Goal: Task Accomplishment & Management: Use online tool/utility

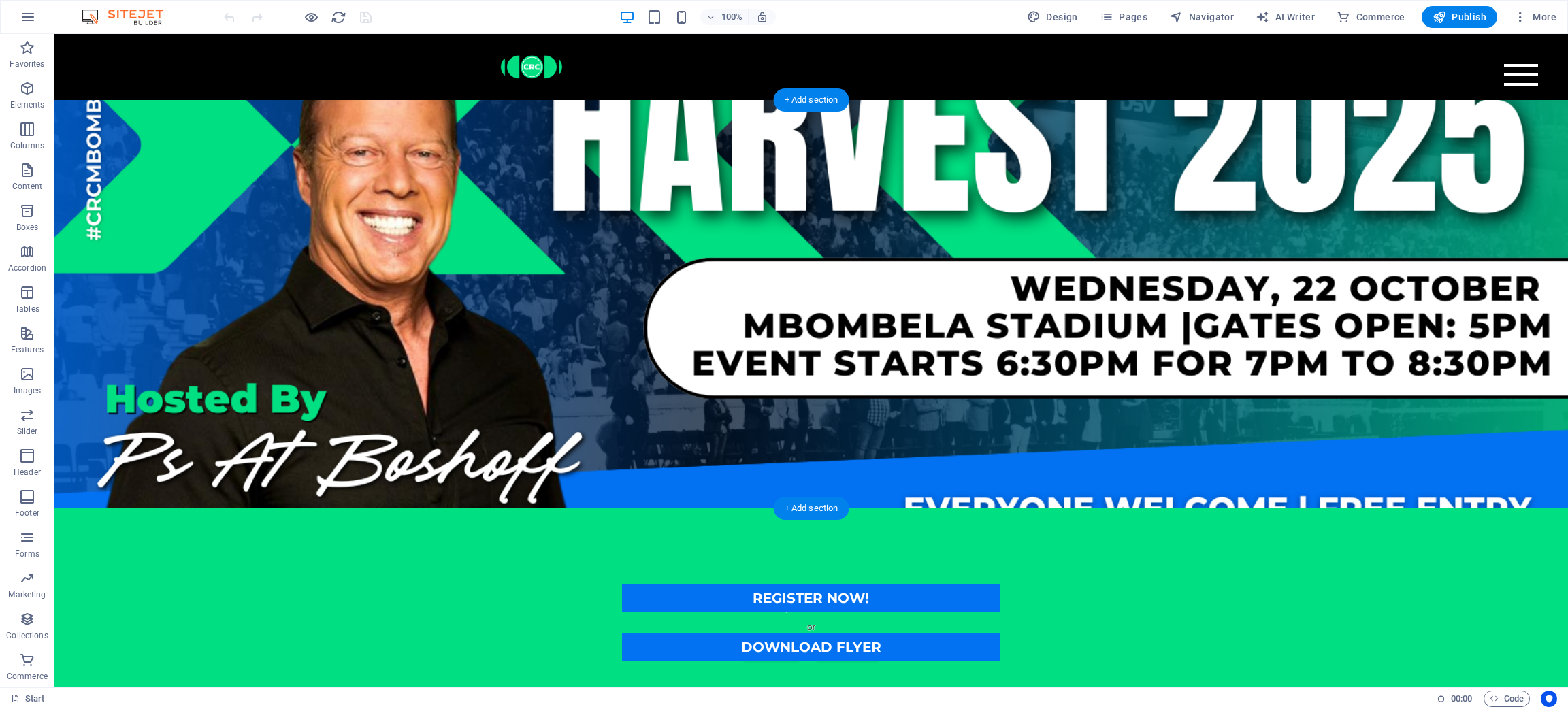
click at [713, 416] on figure at bounding box center [811, 304] width 1514 height 409
select select "px"
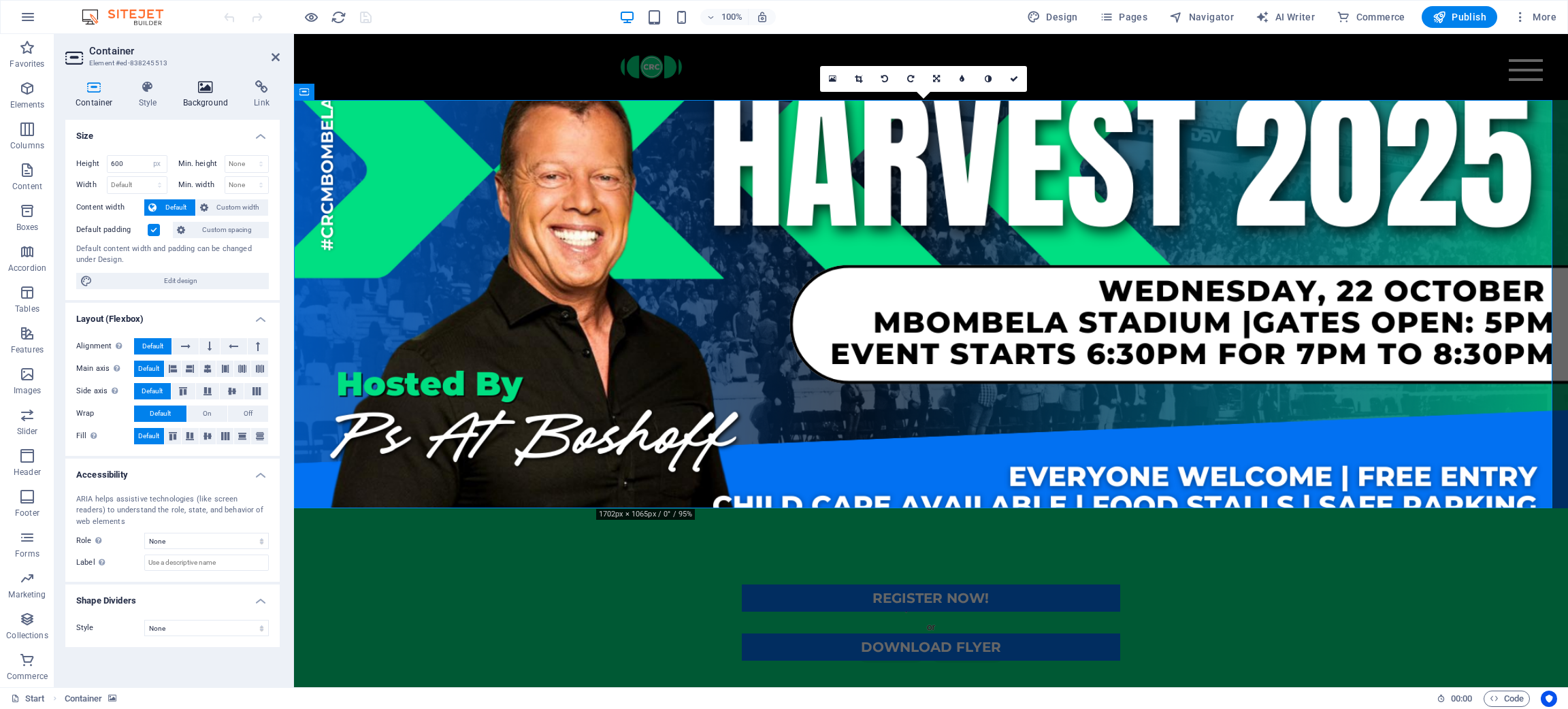
click at [206, 84] on icon at bounding box center [206, 87] width 66 height 13
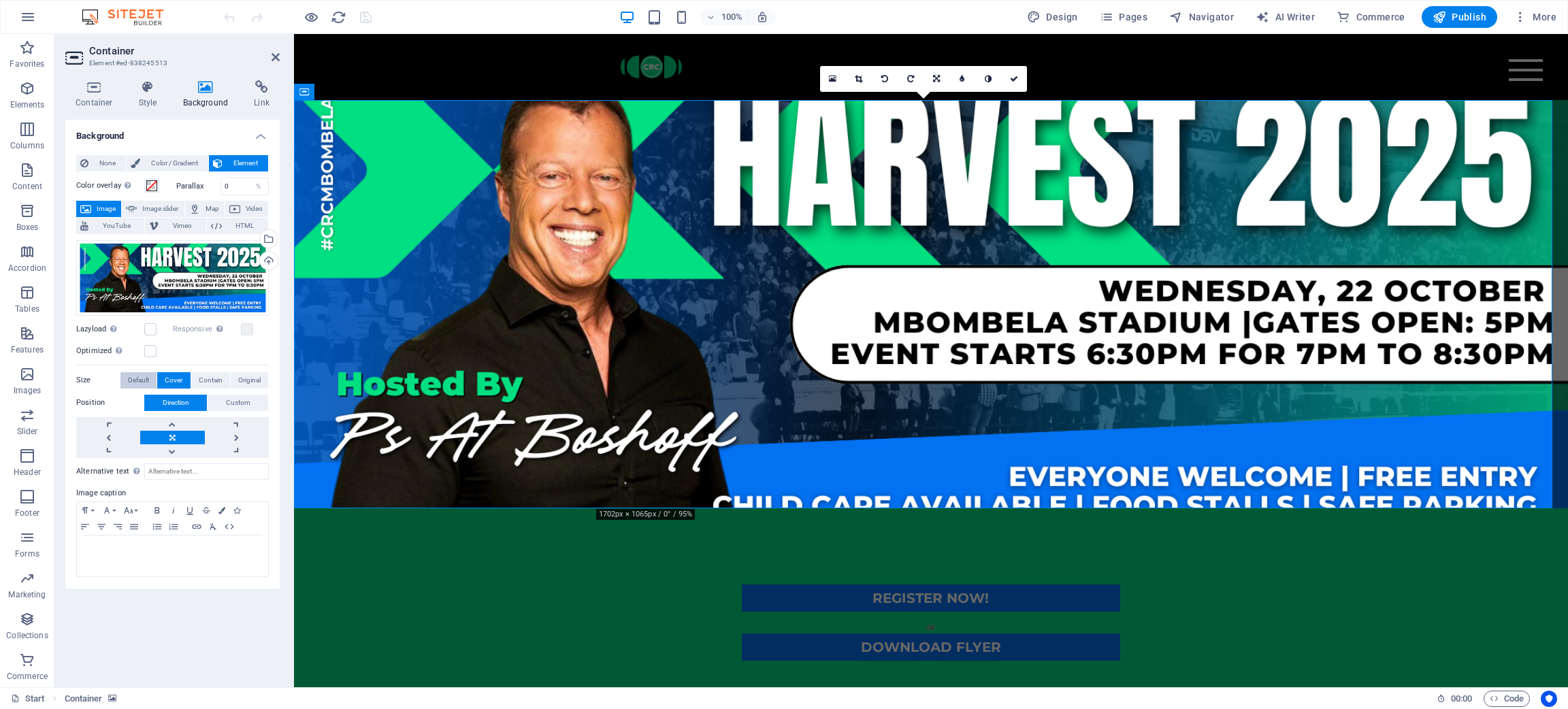
click at [137, 381] on span "Default" at bounding box center [138, 380] width 21 height 17
click at [252, 383] on span "Original" at bounding box center [249, 380] width 23 height 17
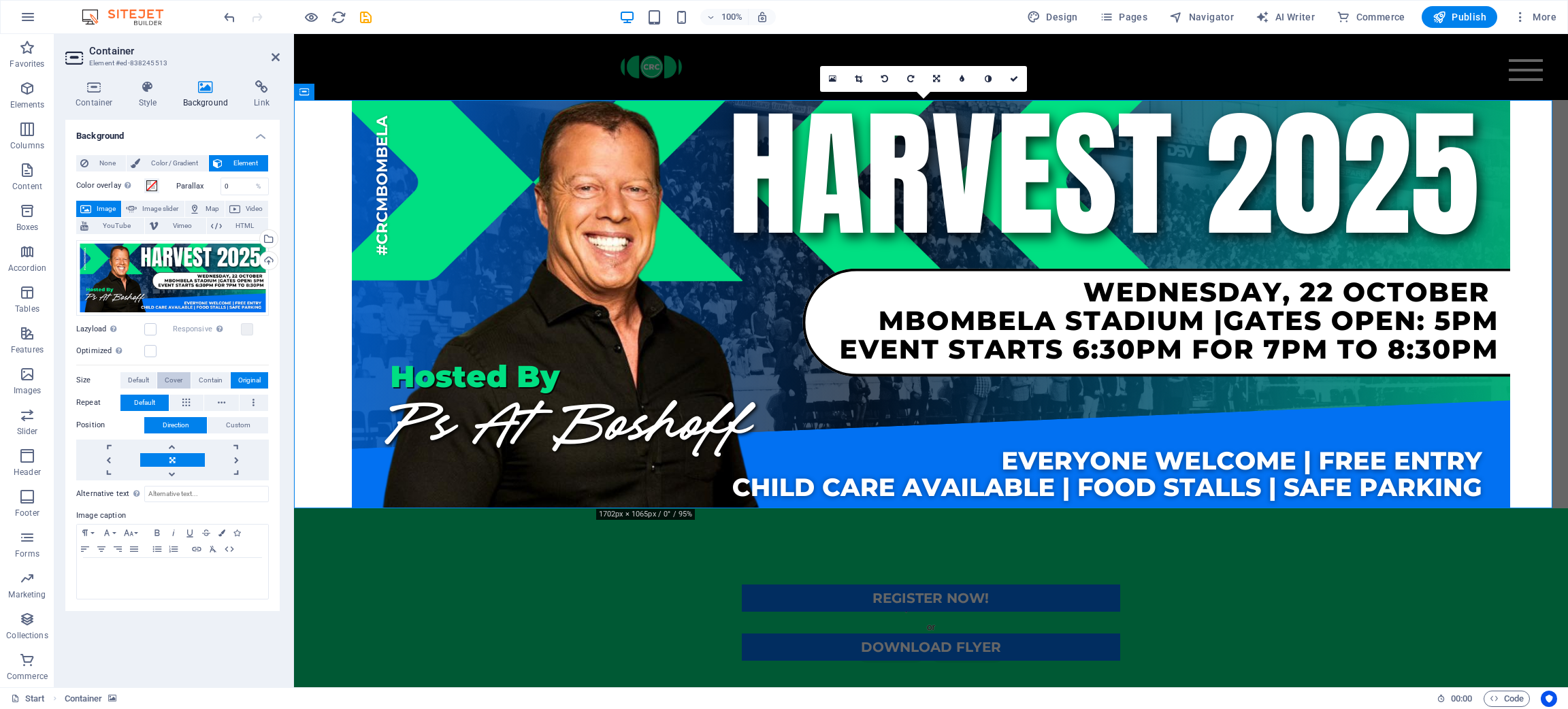
click at [171, 377] on span "Cover" at bounding box center [173, 380] width 18 height 17
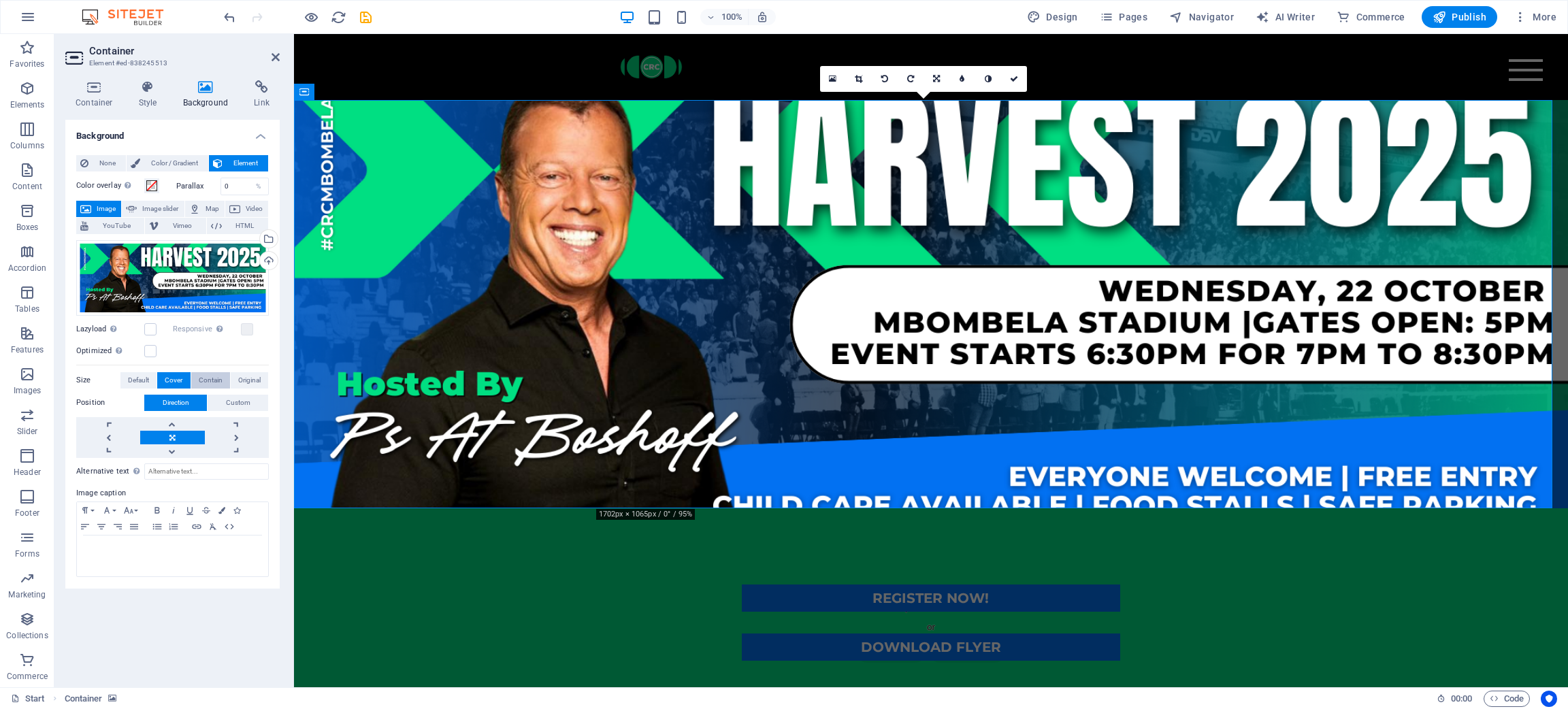
click at [195, 380] on button "Contain" at bounding box center [211, 380] width 38 height 17
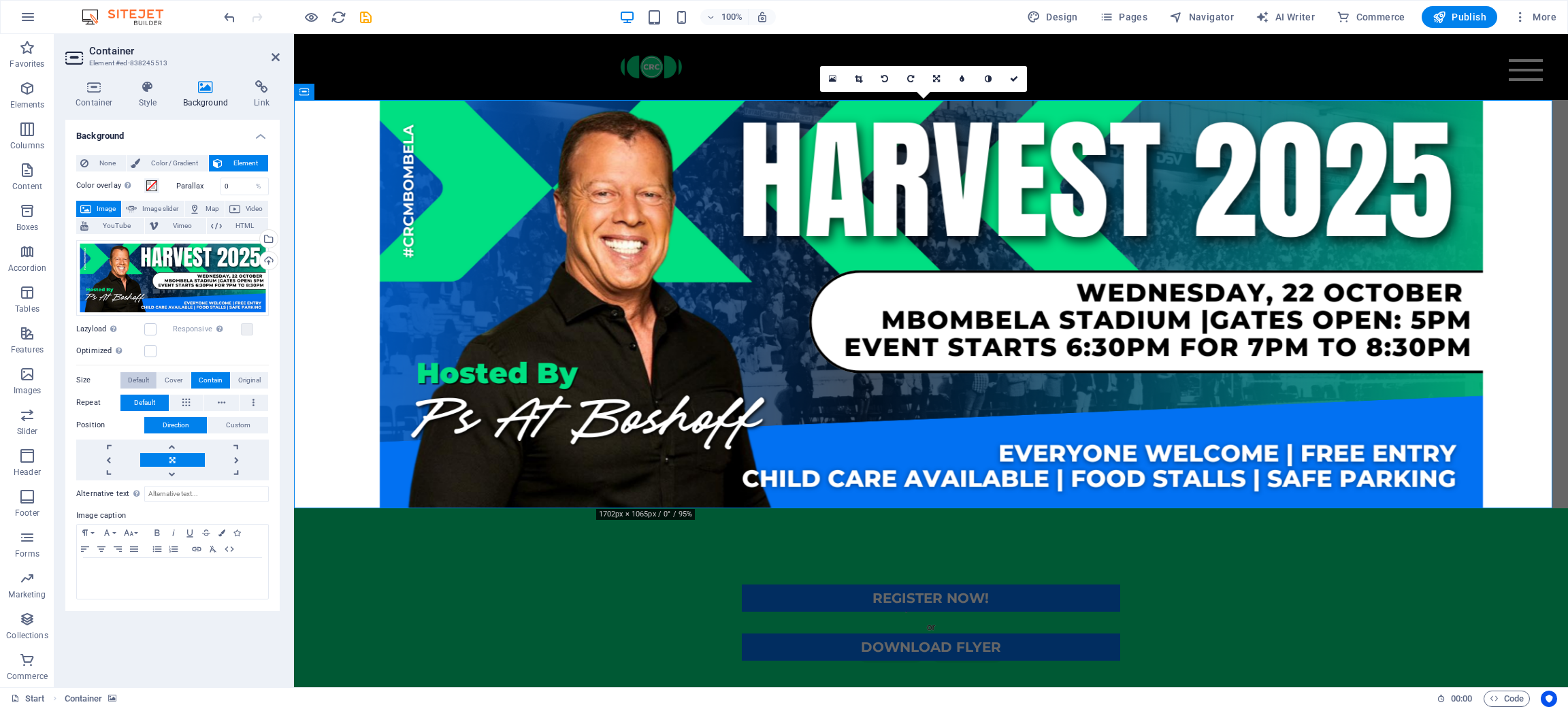
click at [141, 379] on span "Default" at bounding box center [138, 380] width 21 height 17
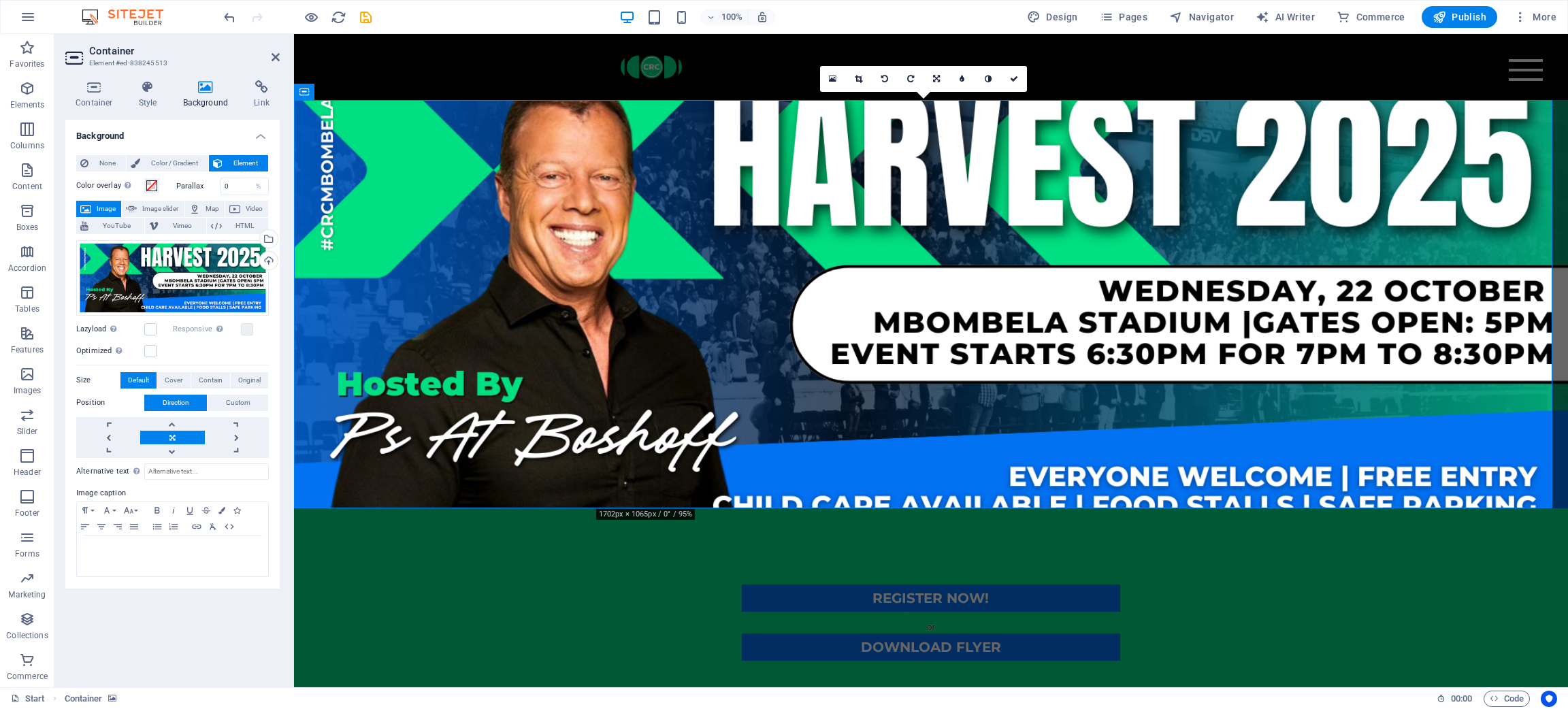
drag, startPoint x: 639, startPoint y: 370, endPoint x: 632, endPoint y: 343, distance: 27.9
click at [632, 343] on figure at bounding box center [931, 304] width 1274 height 409
click at [858, 75] on icon at bounding box center [858, 79] width 8 height 8
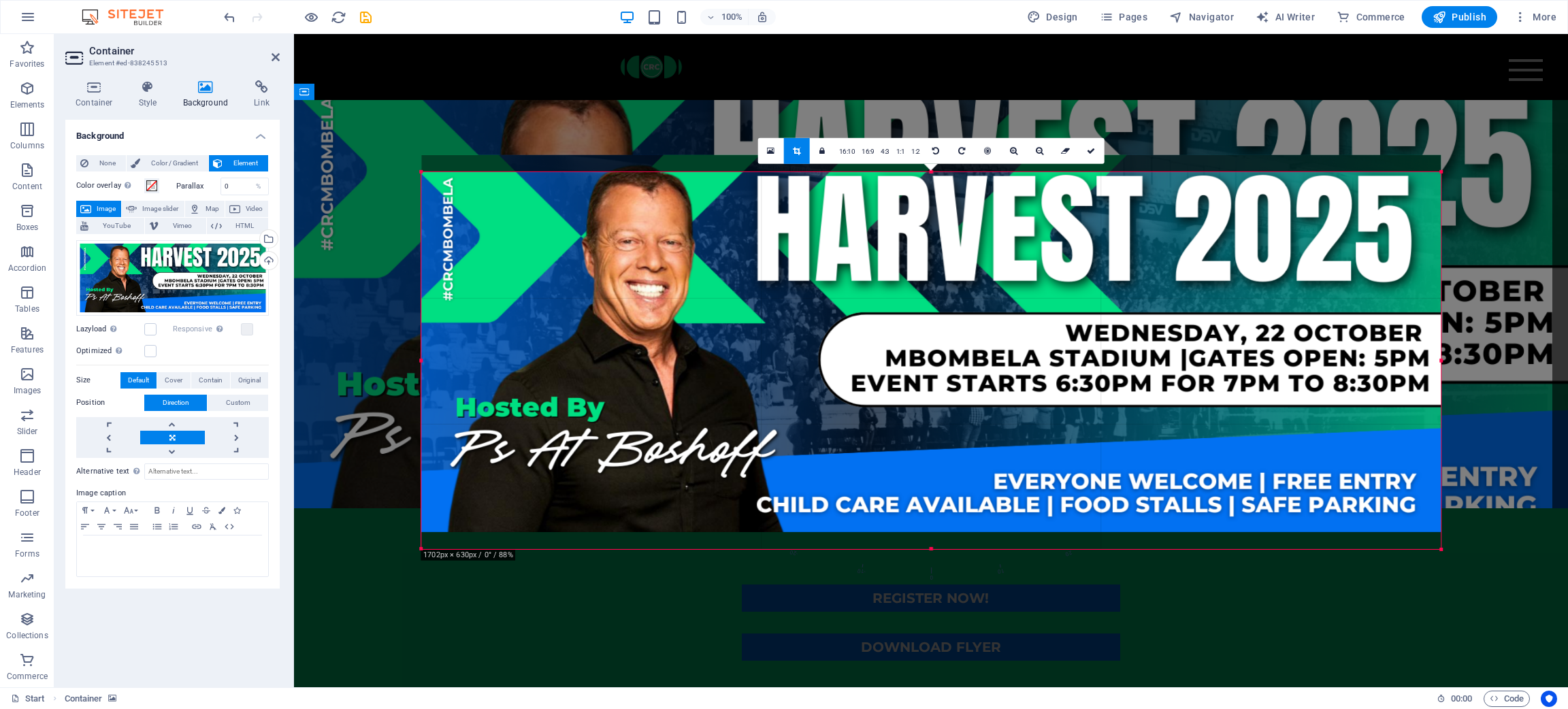
drag, startPoint x: 683, startPoint y: 372, endPoint x: 681, endPoint y: 354, distance: 18.1
click at [681, 354] on div at bounding box center [931, 344] width 1020 height 377
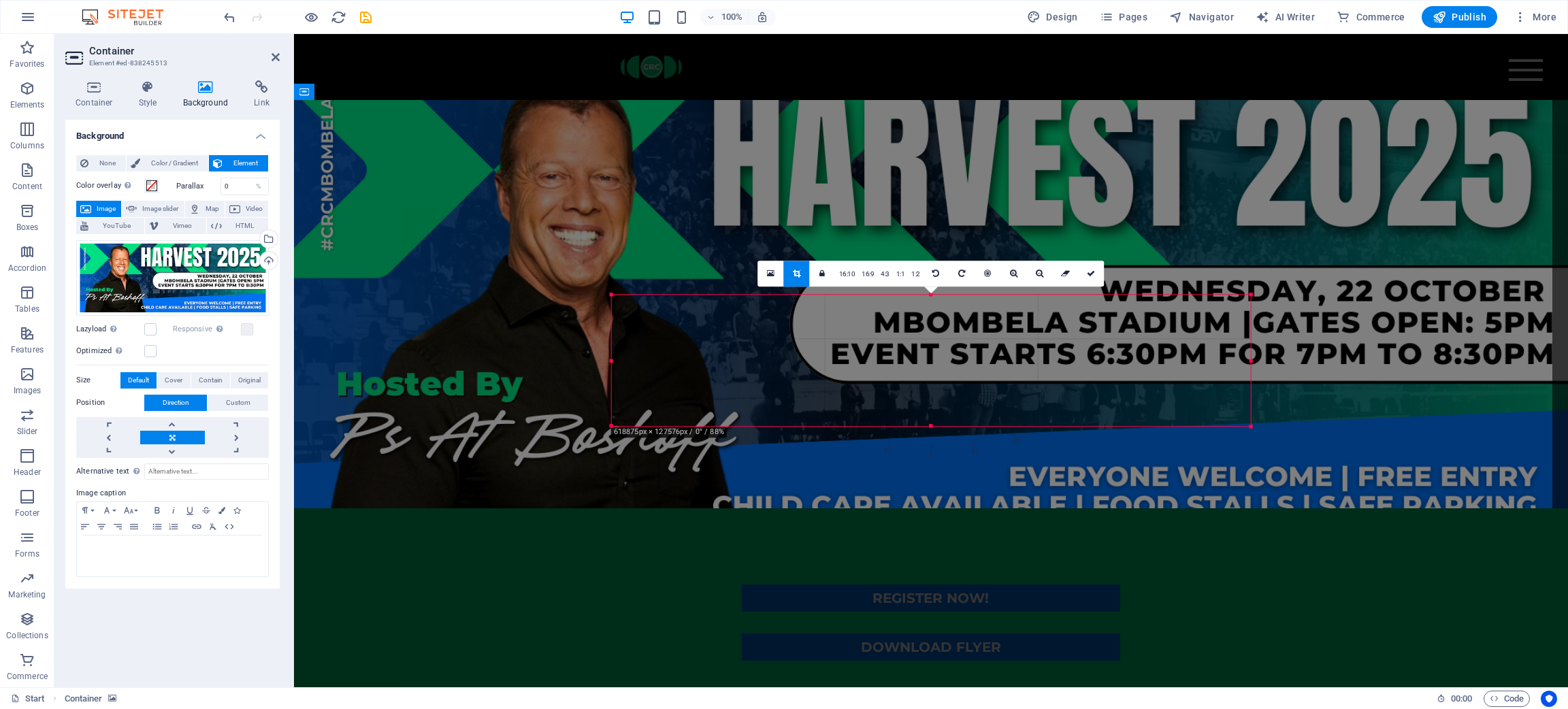
drag, startPoint x: 418, startPoint y: 174, endPoint x: 798, endPoint y: 420, distance: 452.7
click at [798, 420] on div "180 170 160 150 140 130 120 110 100 90 80 70 60 50 40 30 20 10 0 -10 -20 -30 -4…" at bounding box center [931, 360] width 639 height 131
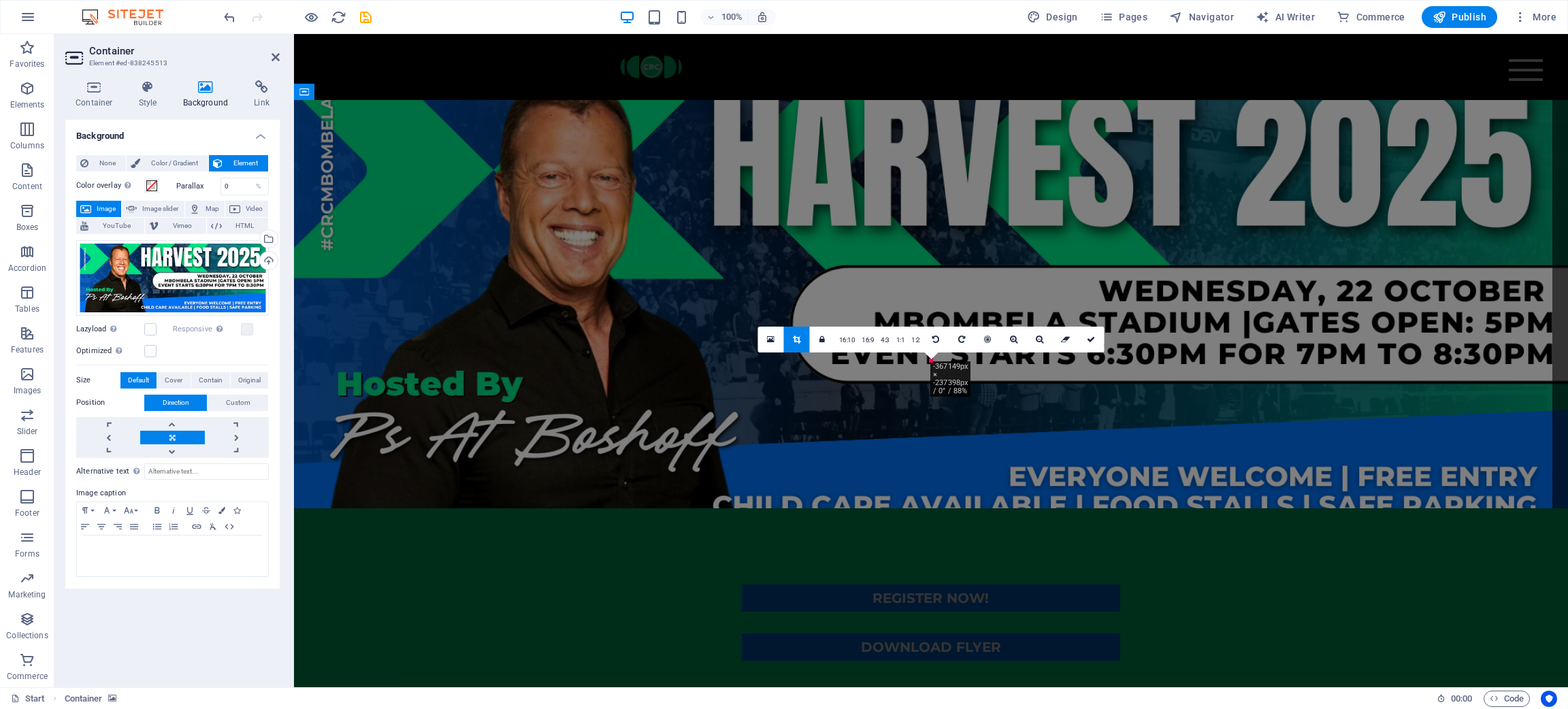
click at [385, 76] on div at bounding box center [931, 67] width 1274 height 66
click at [393, 395] on div "Drag here to replace the existing content. Press “Ctrl” if you want to create a…" at bounding box center [931, 361] width 1274 height 654
click at [265, 472] on div "None Color / Gradient Element Stretch background to full-width Color overlay Pl…" at bounding box center [172, 367] width 214 height 445
click at [276, 472] on div "None Color / Gradient Element Stretch background to full-width Color overlay Pl…" at bounding box center [172, 367] width 214 height 445
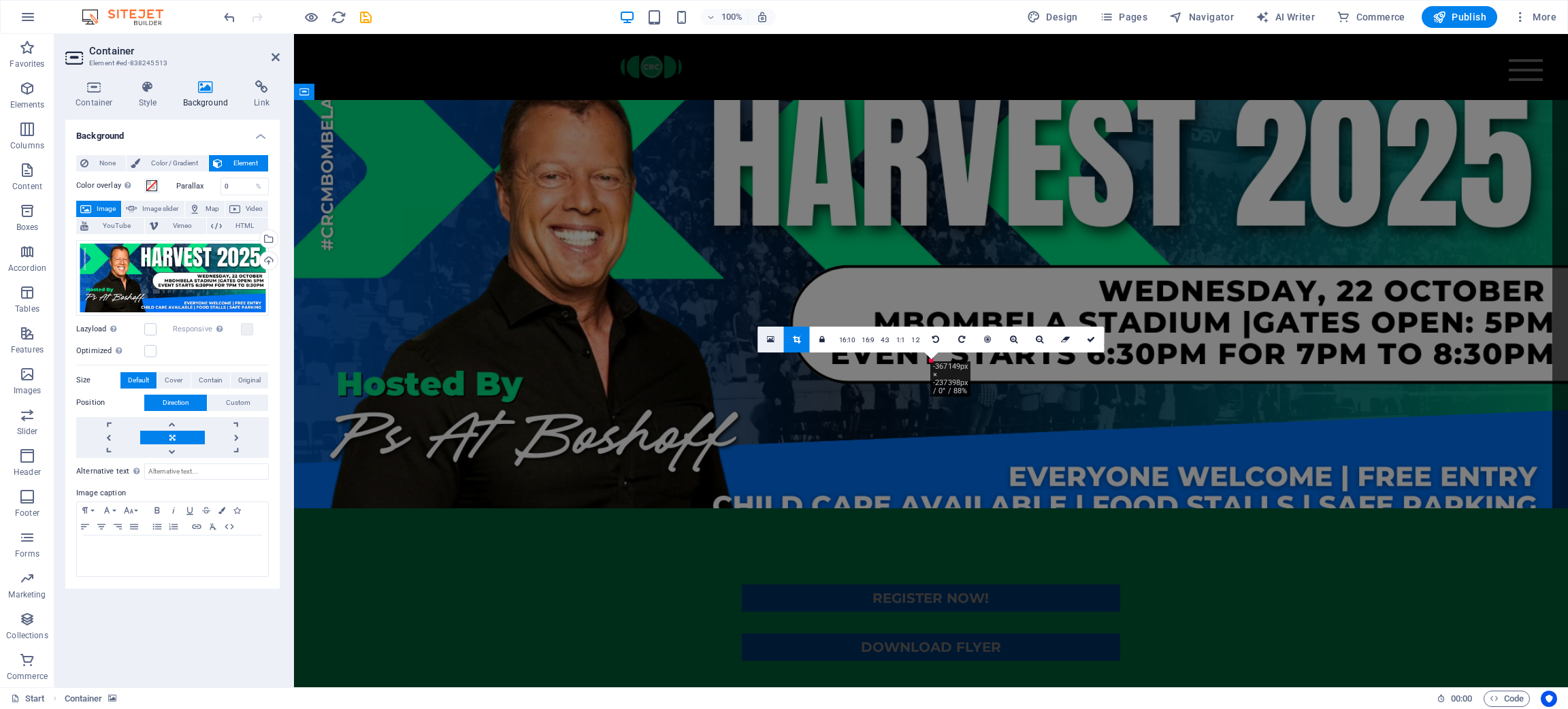
click at [766, 339] on link at bounding box center [771, 339] width 26 height 26
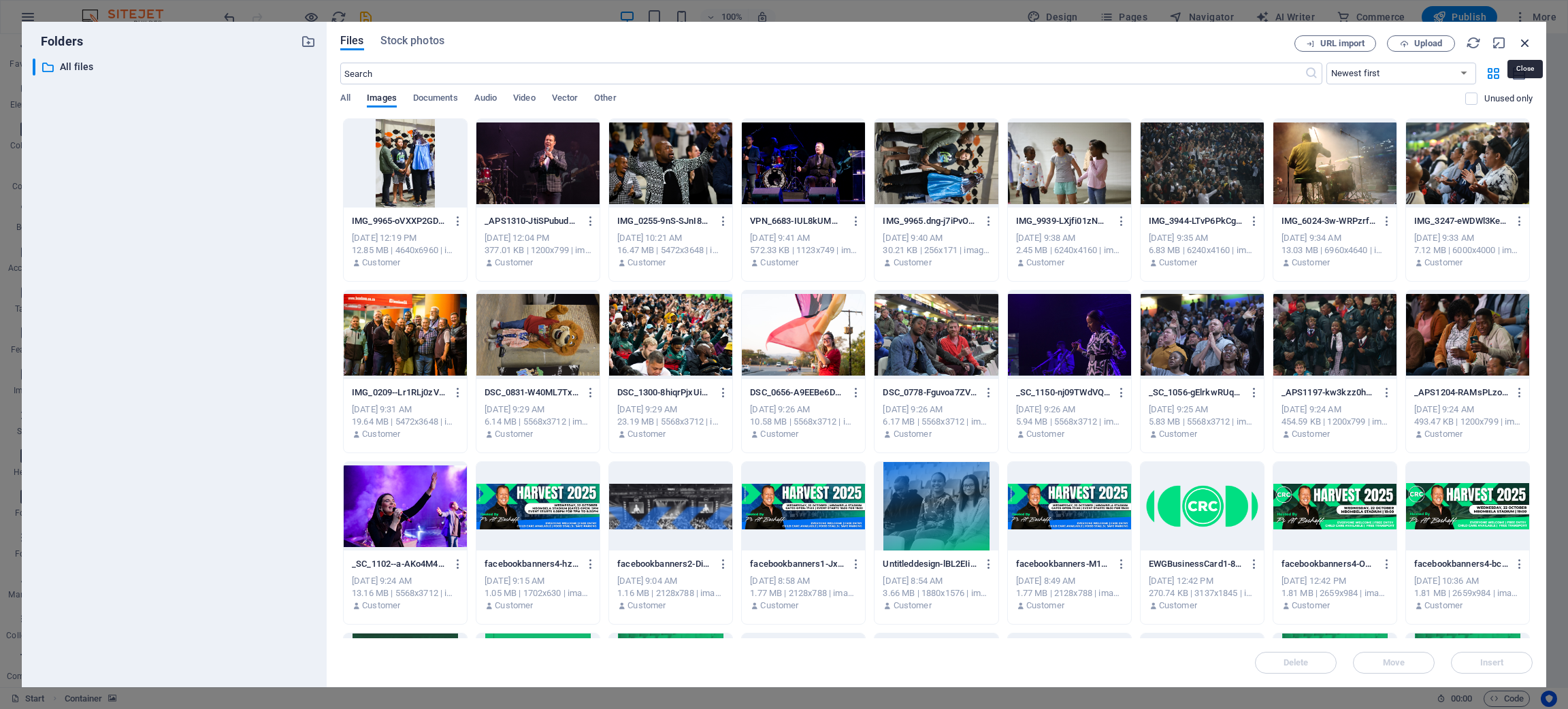
click at [1045, 36] on icon "button" at bounding box center [1525, 43] width 15 height 15
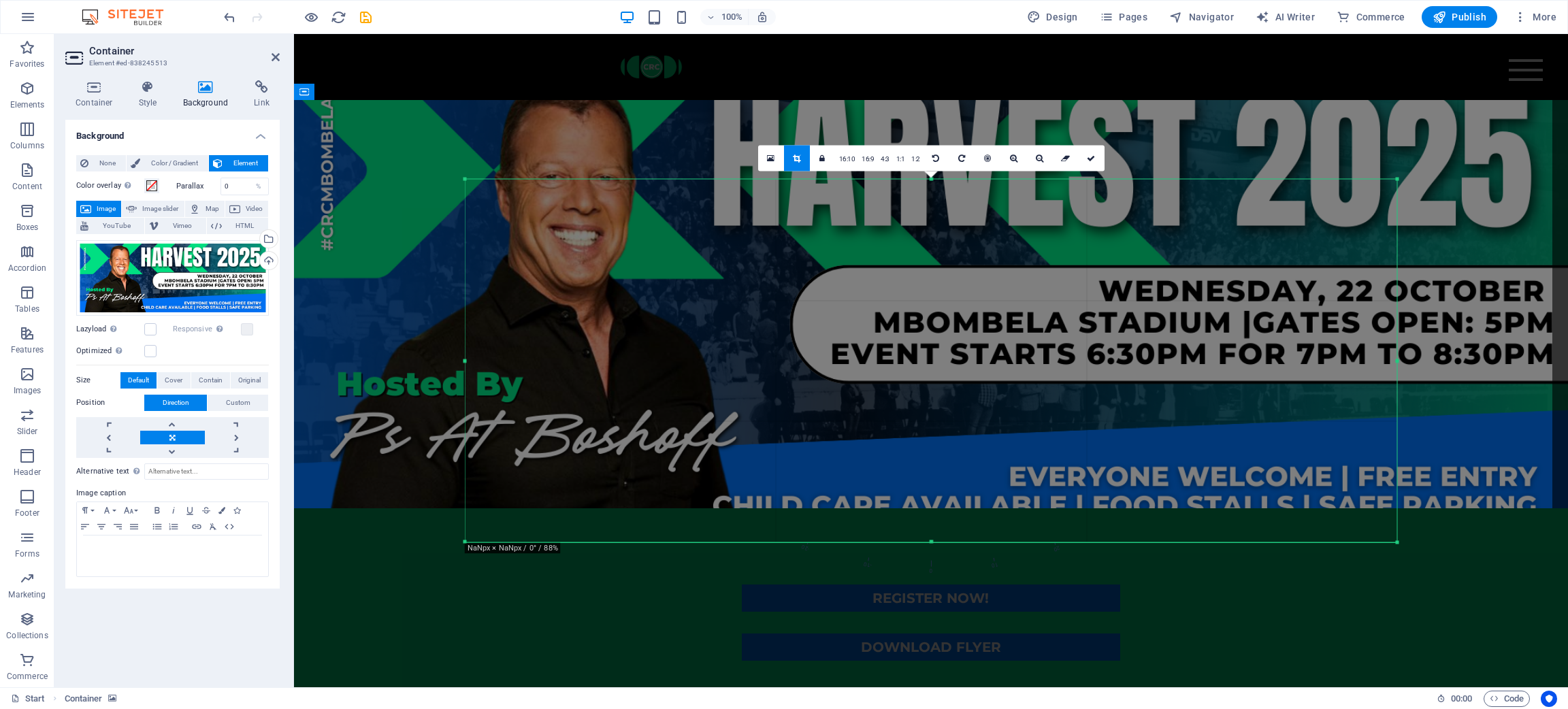
drag, startPoint x: 930, startPoint y: 362, endPoint x: 0, endPoint y: -1, distance: 998.3
click at [0, 34] on section "Favorites Elements Columns Content Boxes Accordion Tables Features Images Slide…" at bounding box center [784, 361] width 1568 height 654
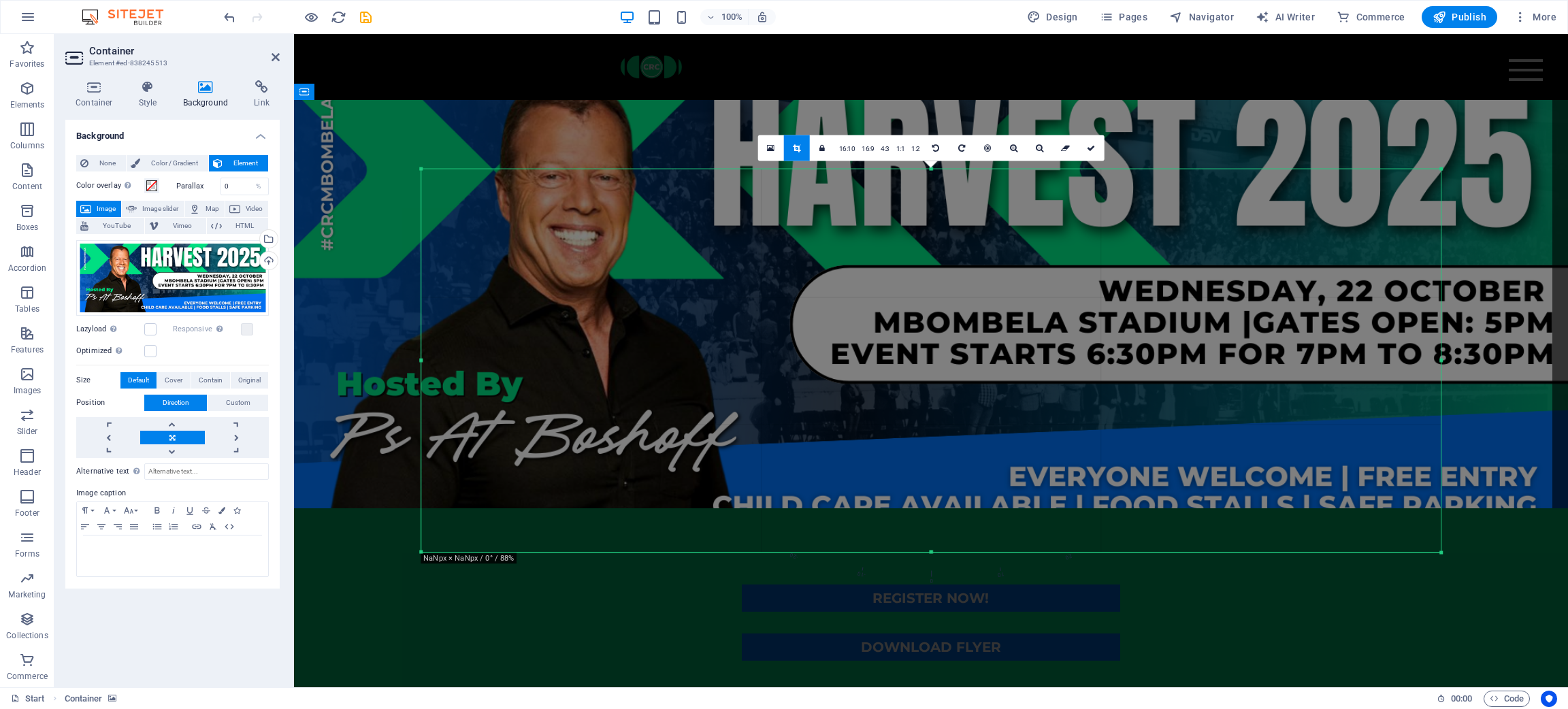
drag, startPoint x: 465, startPoint y: 181, endPoint x: 372, endPoint y: 155, distance: 96.6
click at [372, 155] on div "Drag here to replace the existing content. Press “Ctrl” if you want to create a…" at bounding box center [931, 361] width 1274 height 654
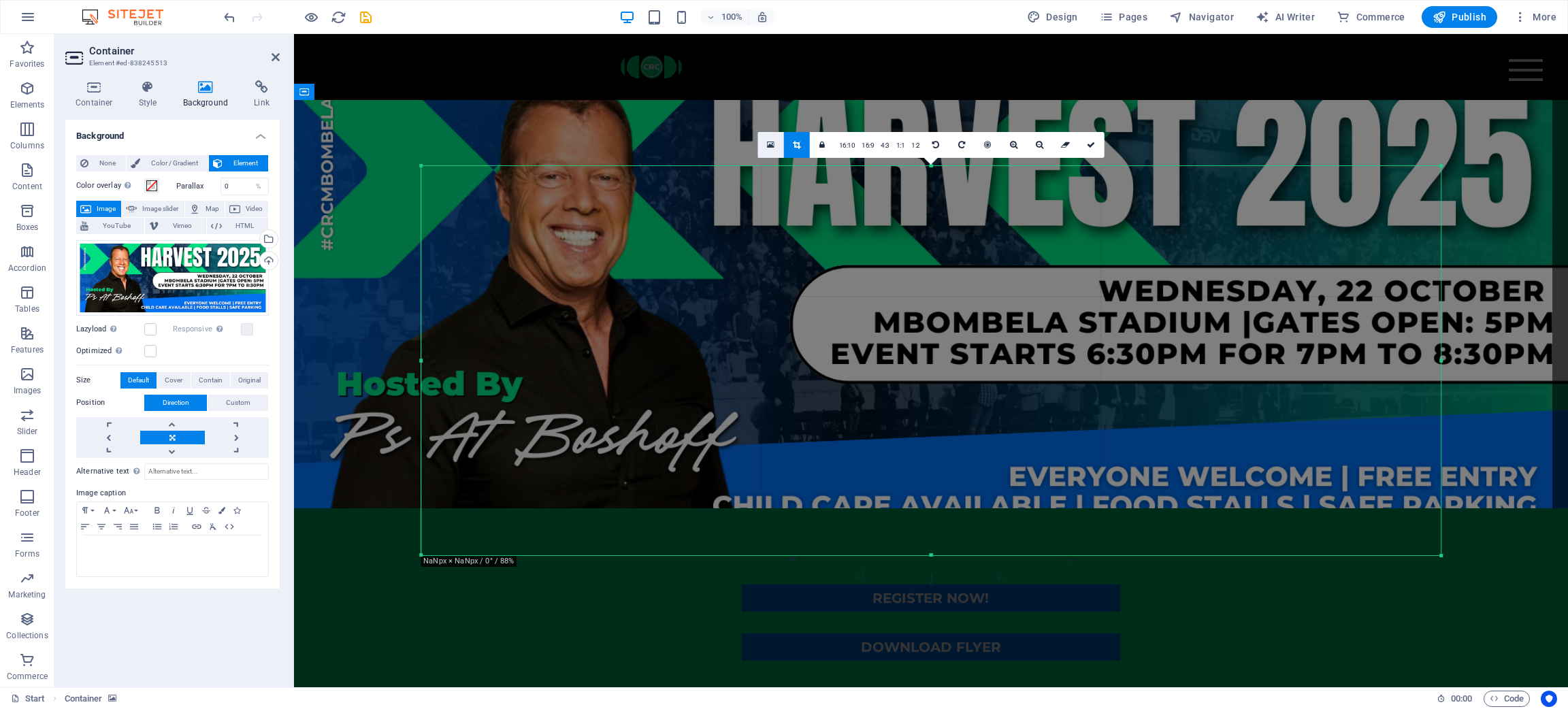
click at [778, 143] on link at bounding box center [771, 145] width 26 height 26
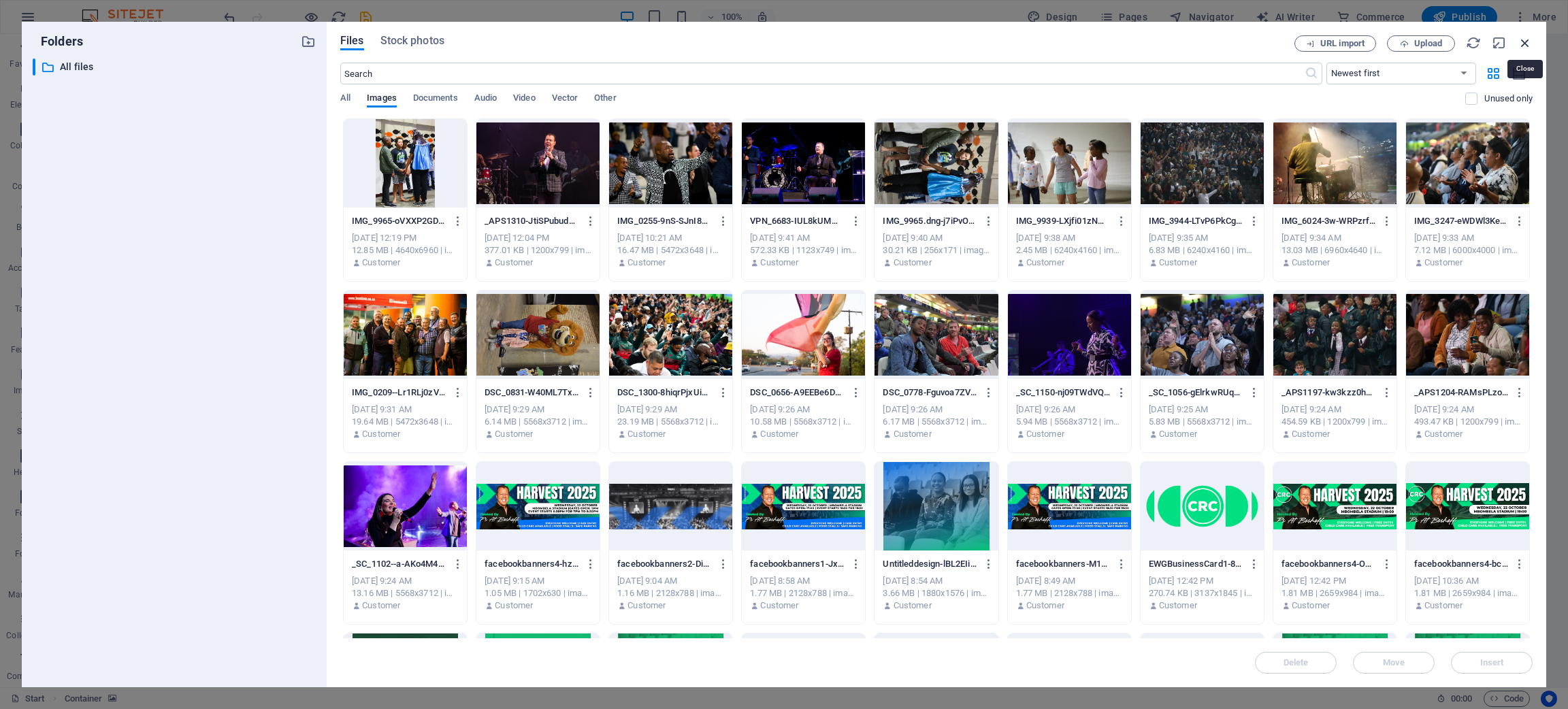
click at [1045, 47] on icon "button" at bounding box center [1525, 43] width 15 height 15
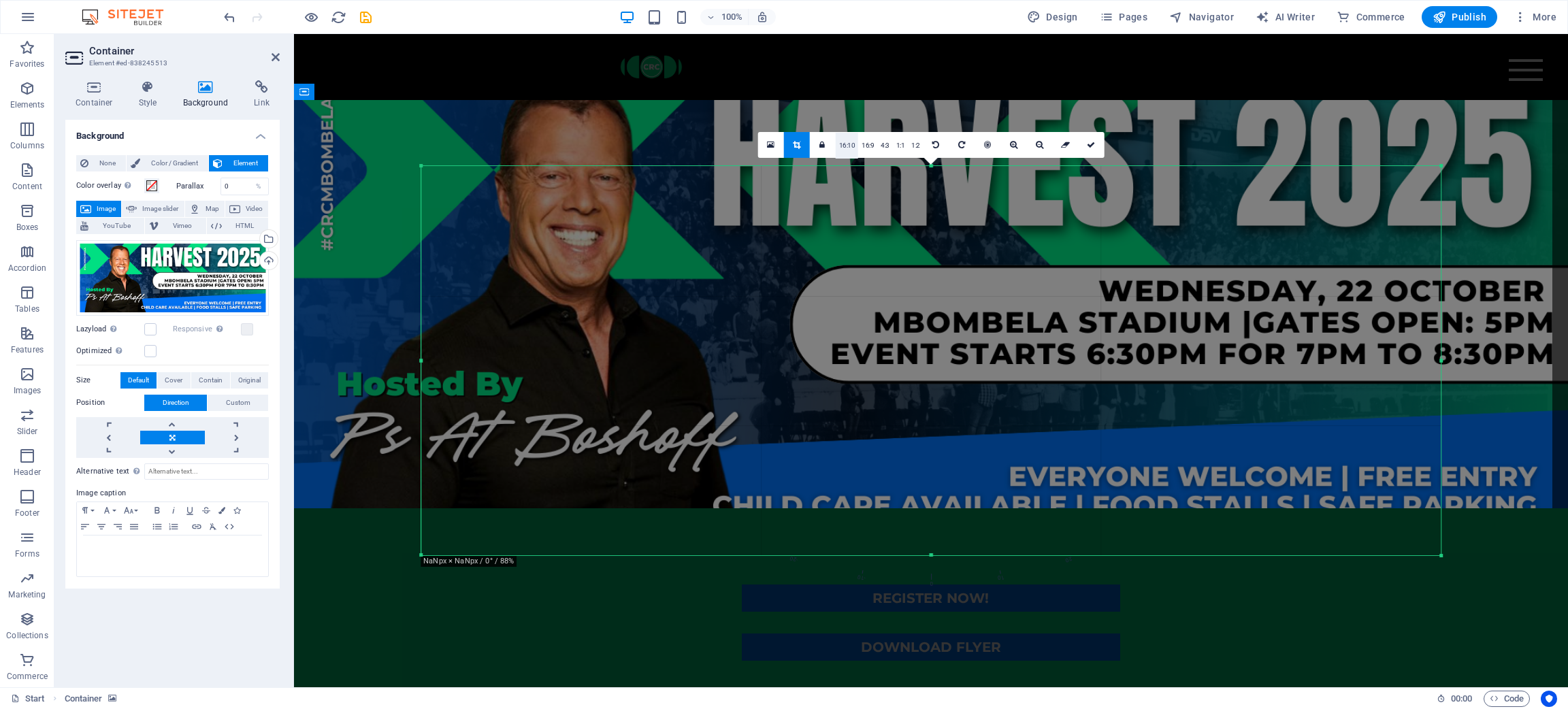
click at [855, 145] on link "16:10" at bounding box center [848, 145] width 23 height 26
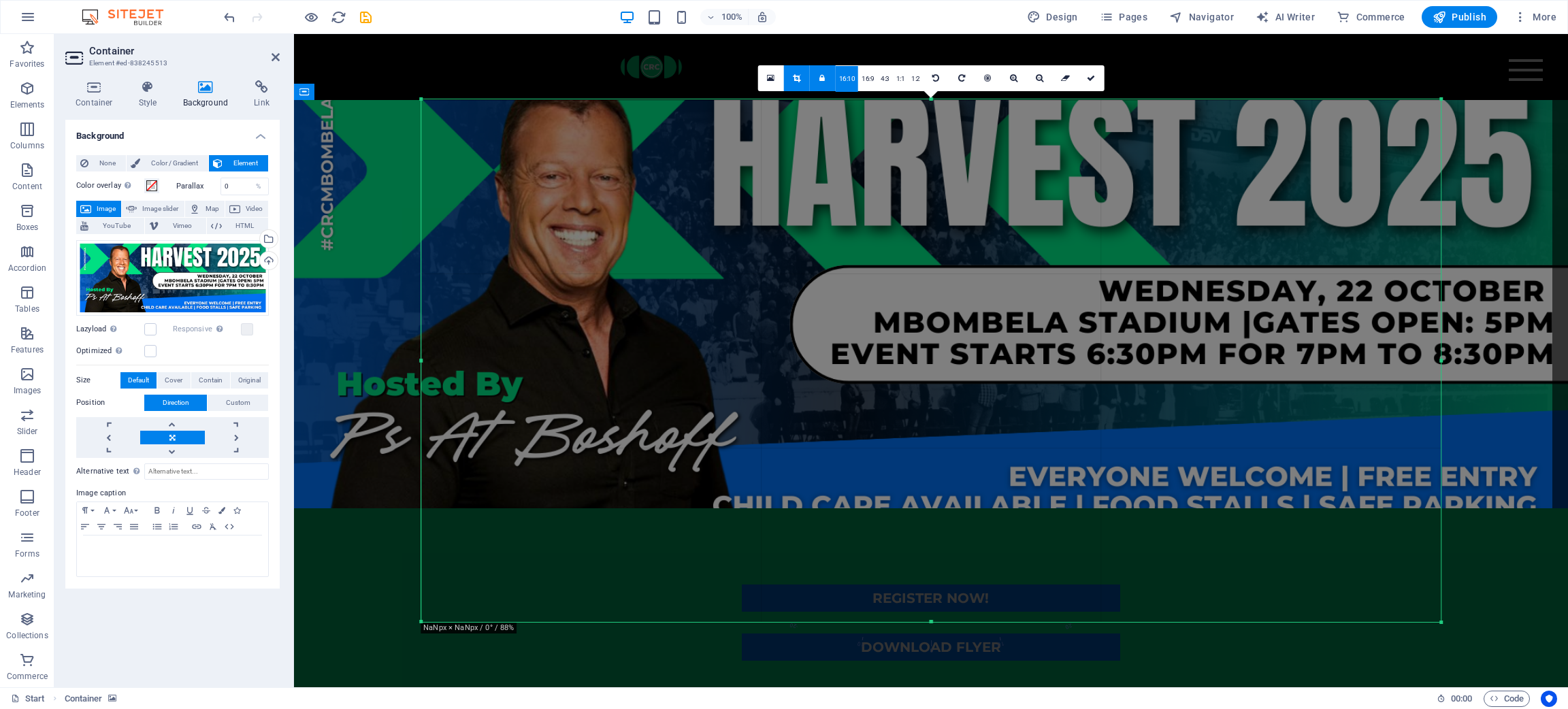
click at [189, 161] on span "Color / Gradient" at bounding box center [175, 164] width 60 height 17
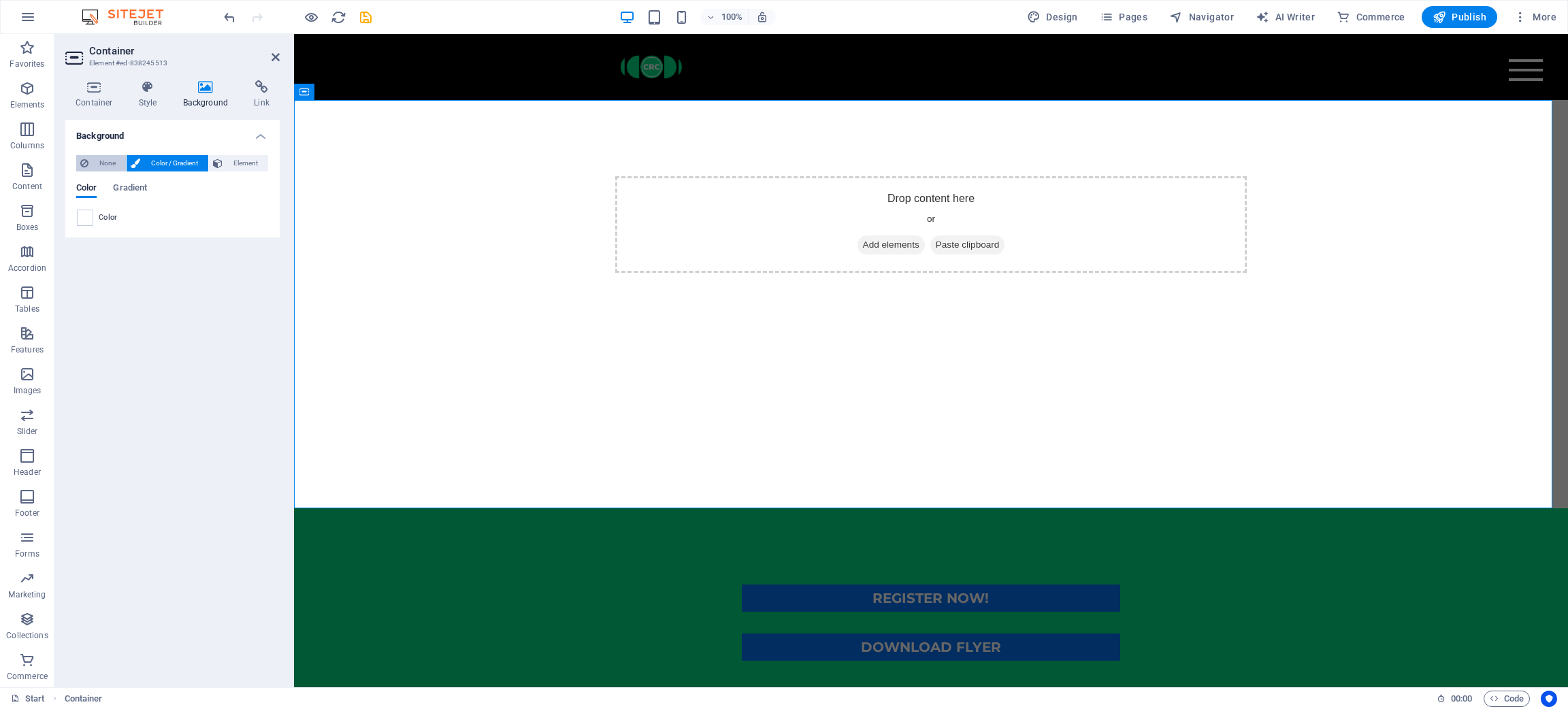
click at [105, 157] on span "None" at bounding box center [107, 164] width 29 height 17
click at [221, 158] on icon at bounding box center [217, 164] width 9 height 17
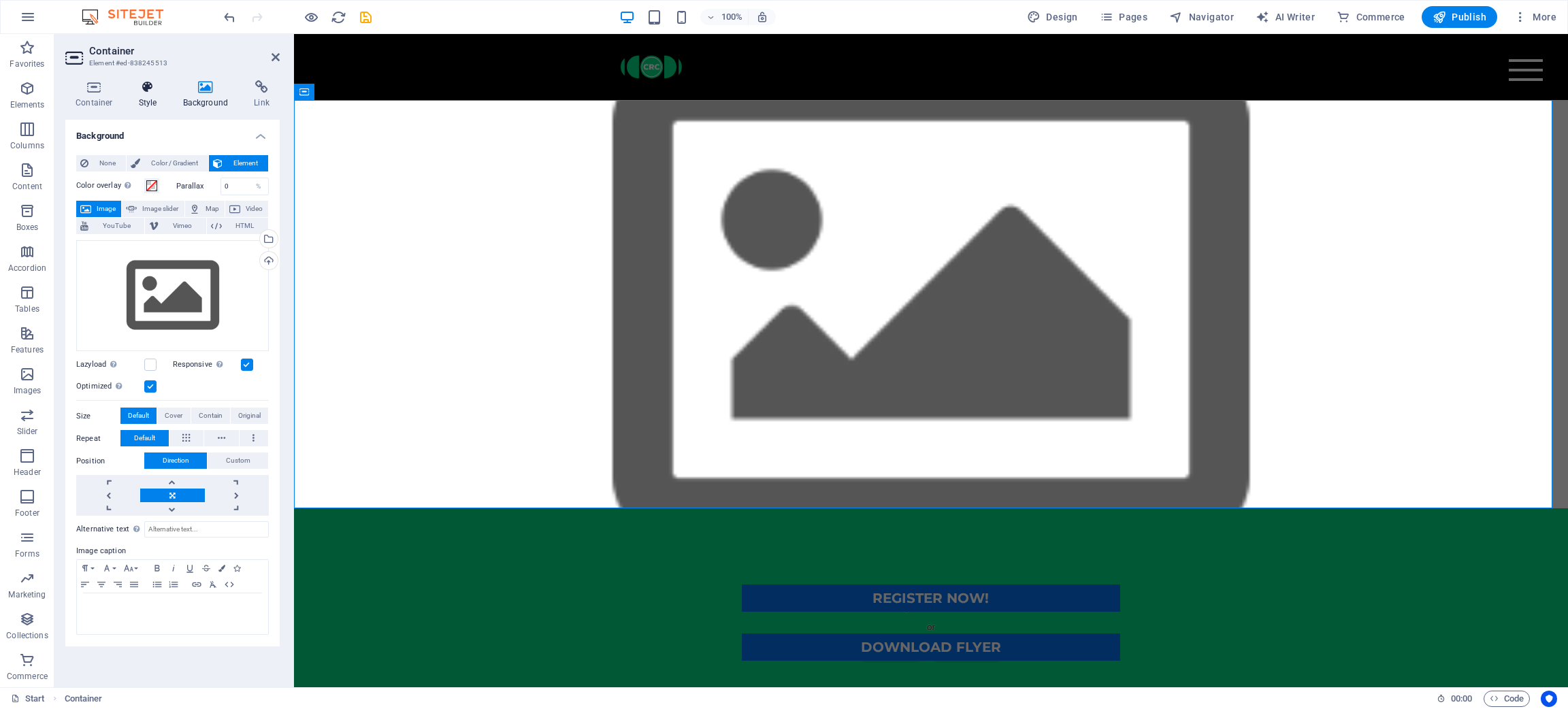
click at [163, 97] on h4 "Style" at bounding box center [150, 94] width 44 height 28
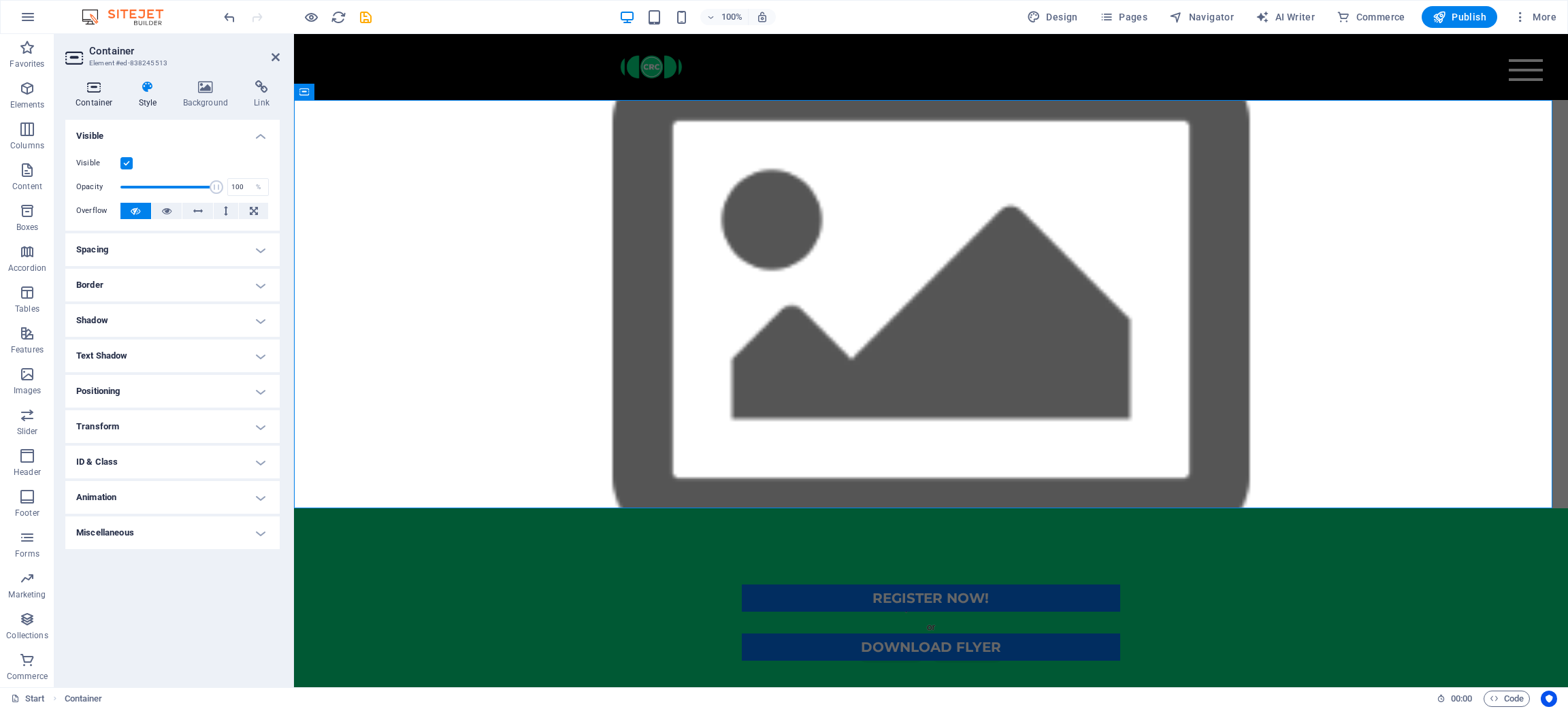
click at [105, 97] on h4 "Container" at bounding box center [97, 94] width 64 height 28
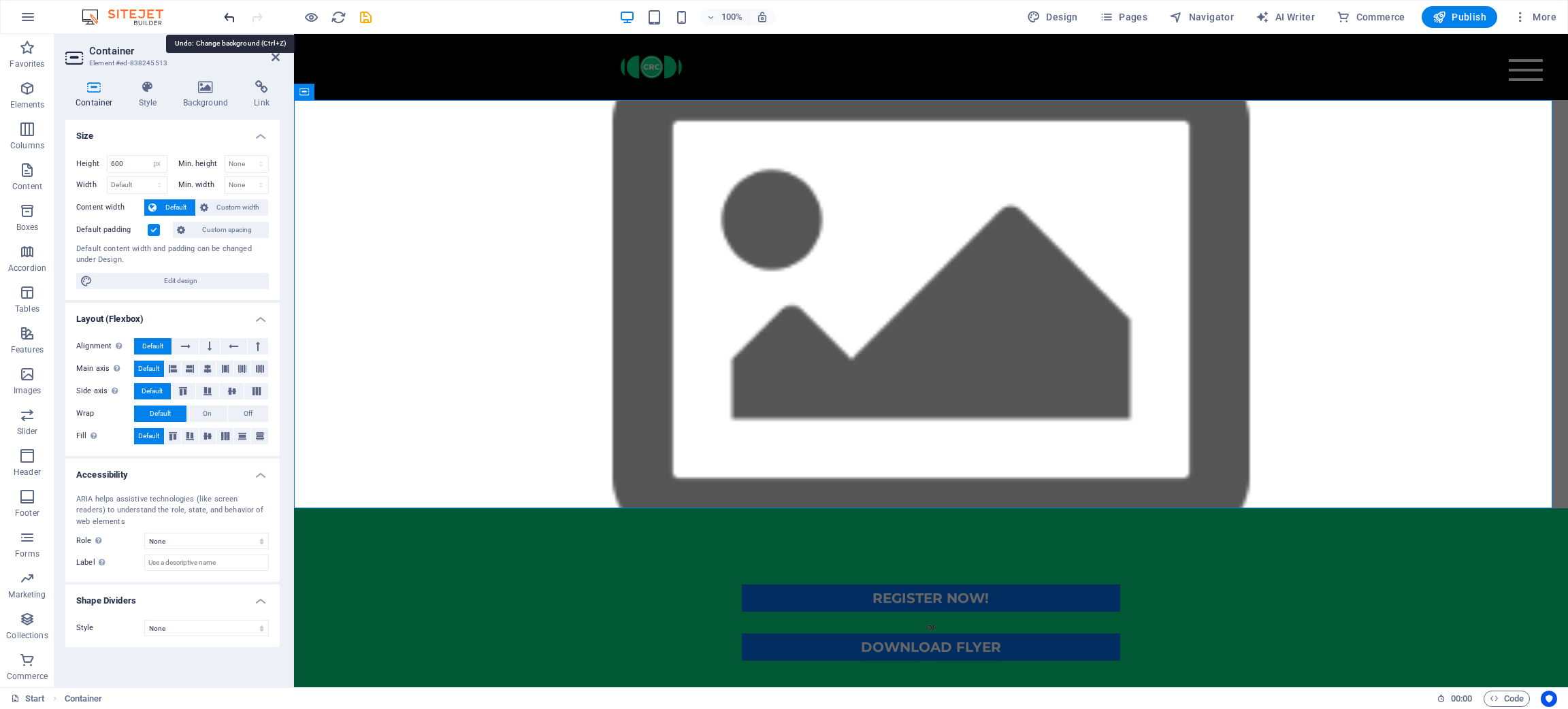
click at [226, 17] on icon "undo" at bounding box center [229, 17] width 16 height 16
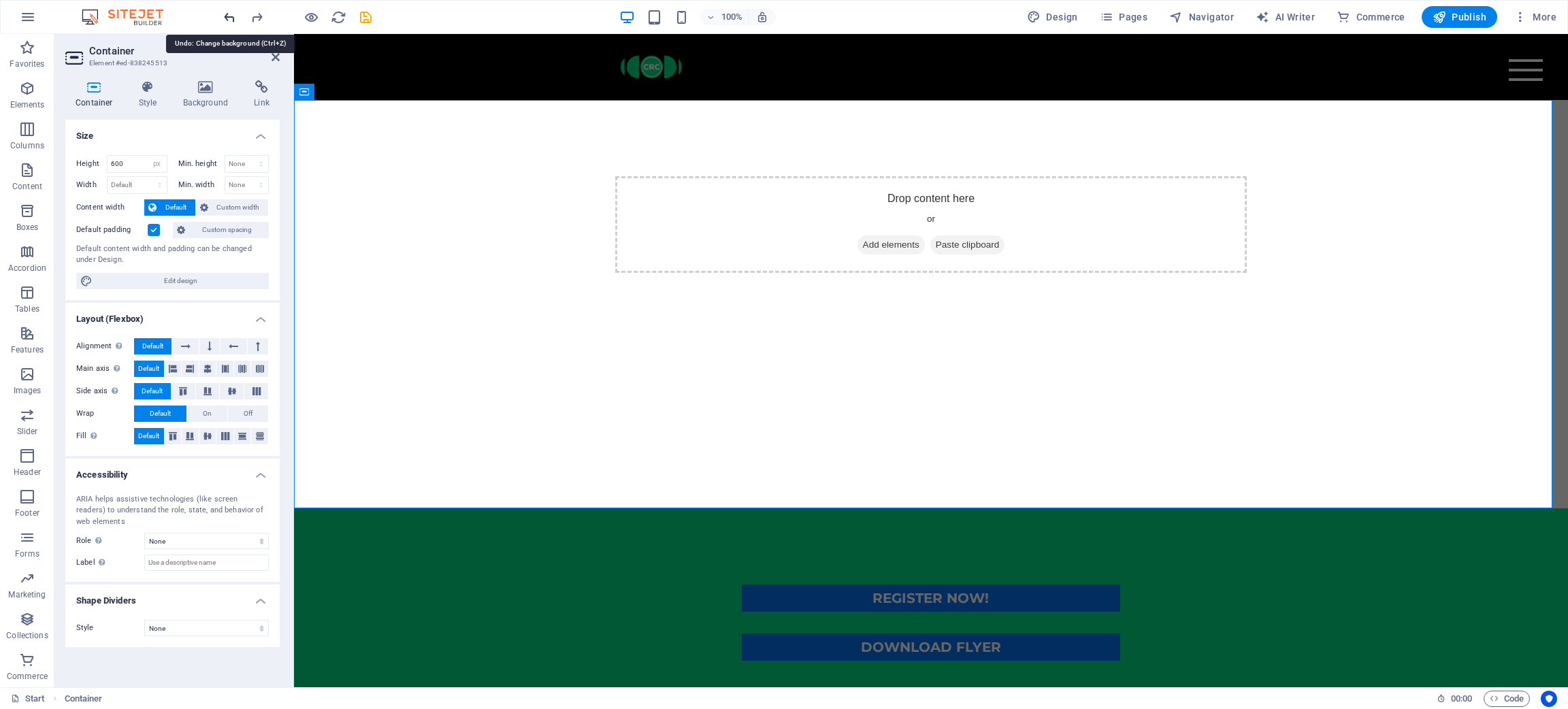
click at [226, 17] on icon "undo" at bounding box center [229, 17] width 16 height 16
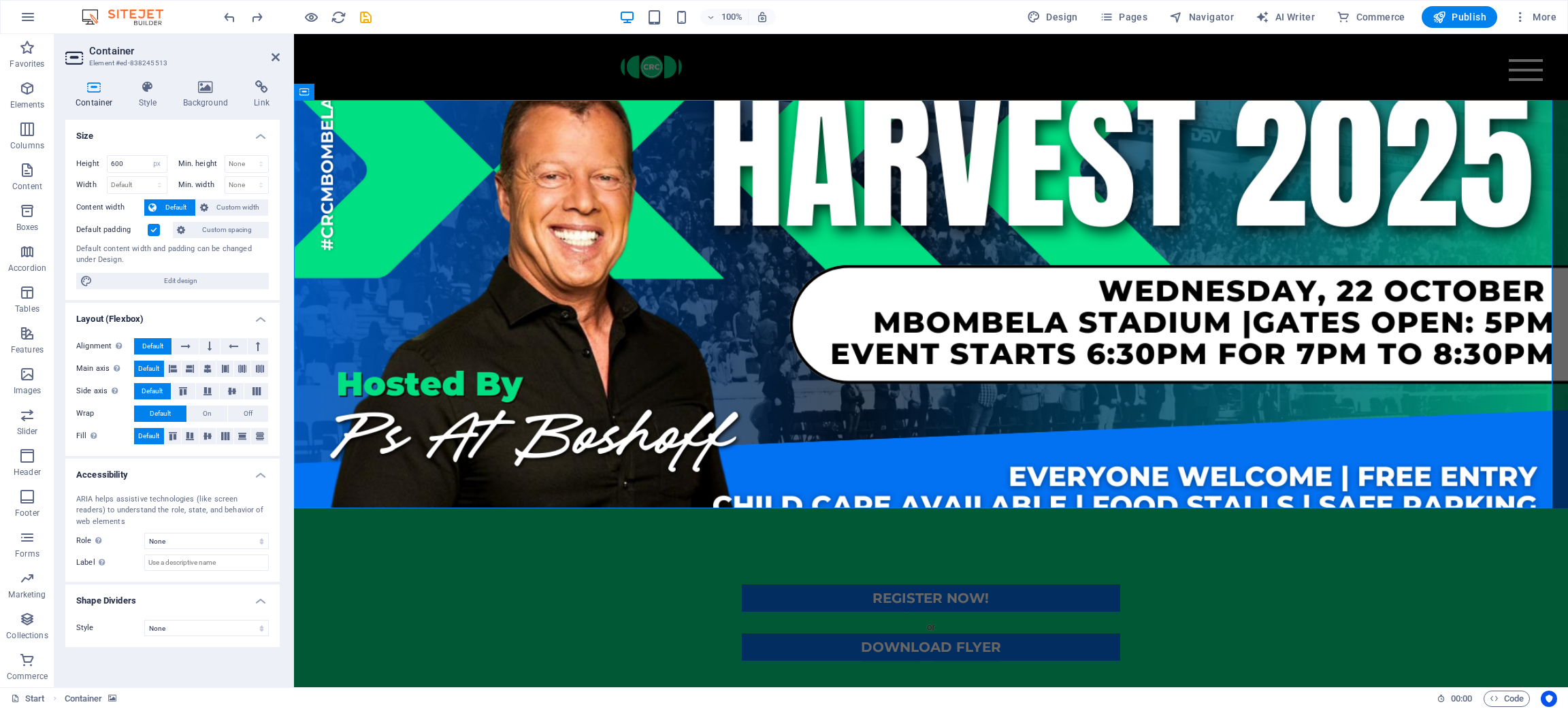
click at [739, 370] on figure at bounding box center [931, 304] width 1274 height 409
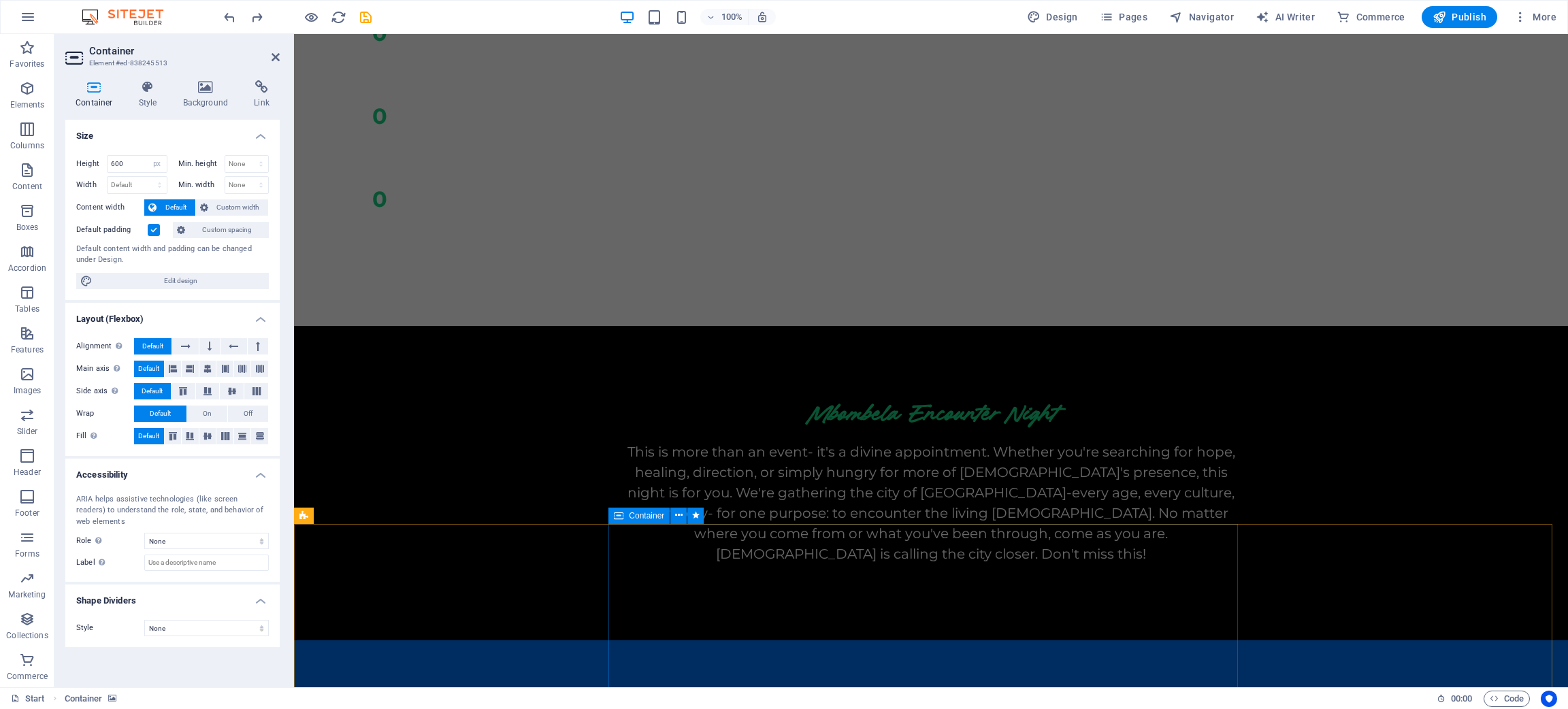
scroll to position [1123, 0]
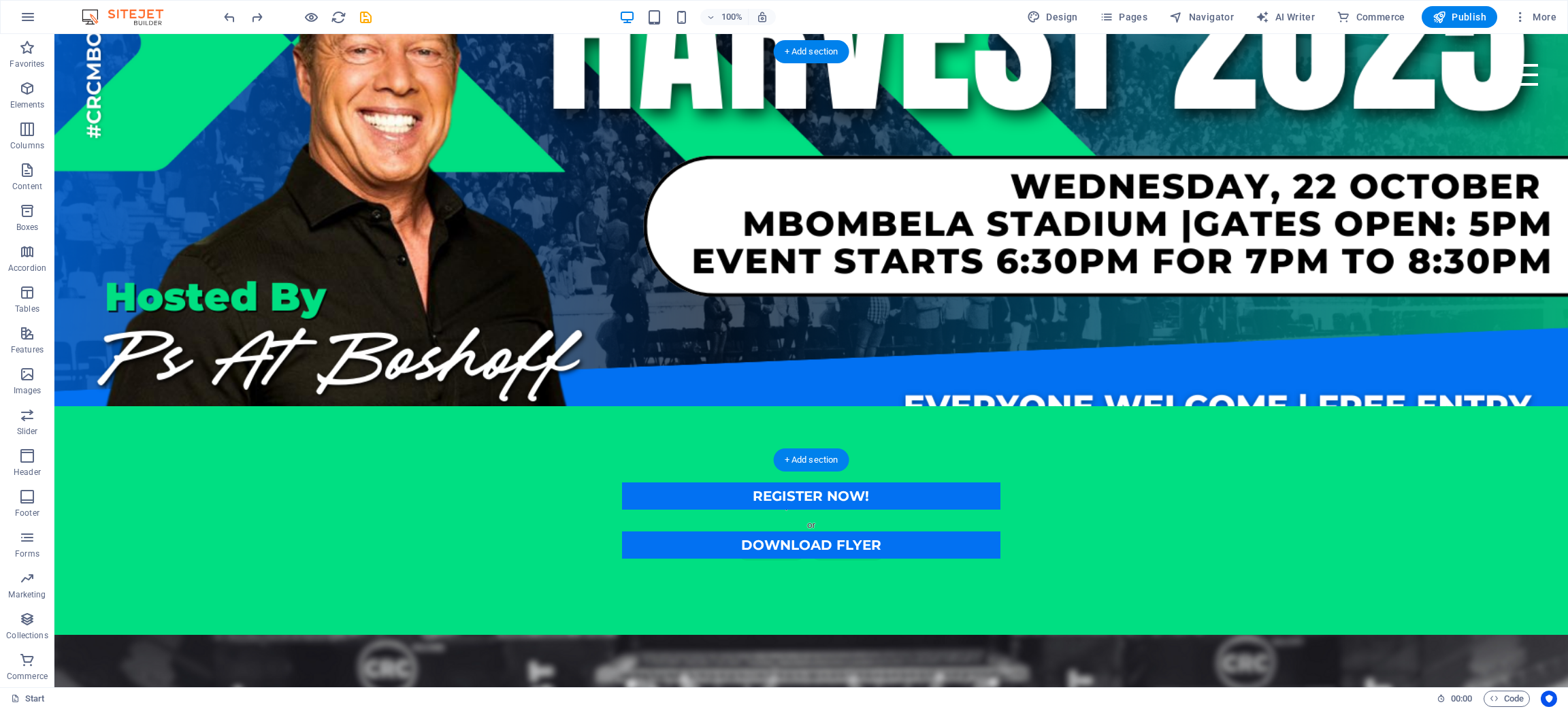
scroll to position [0, 0]
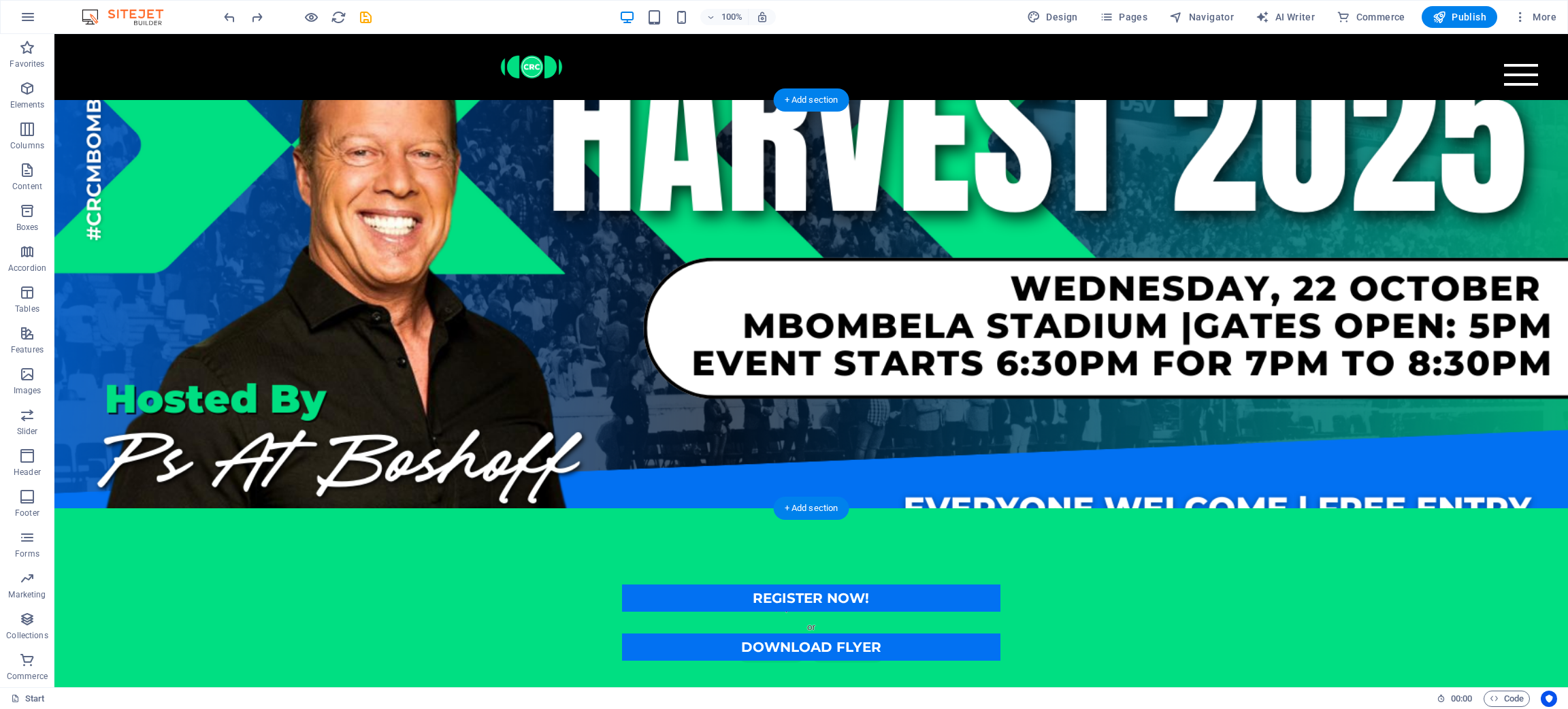
click at [1045, 466] on figure at bounding box center [811, 304] width 1514 height 409
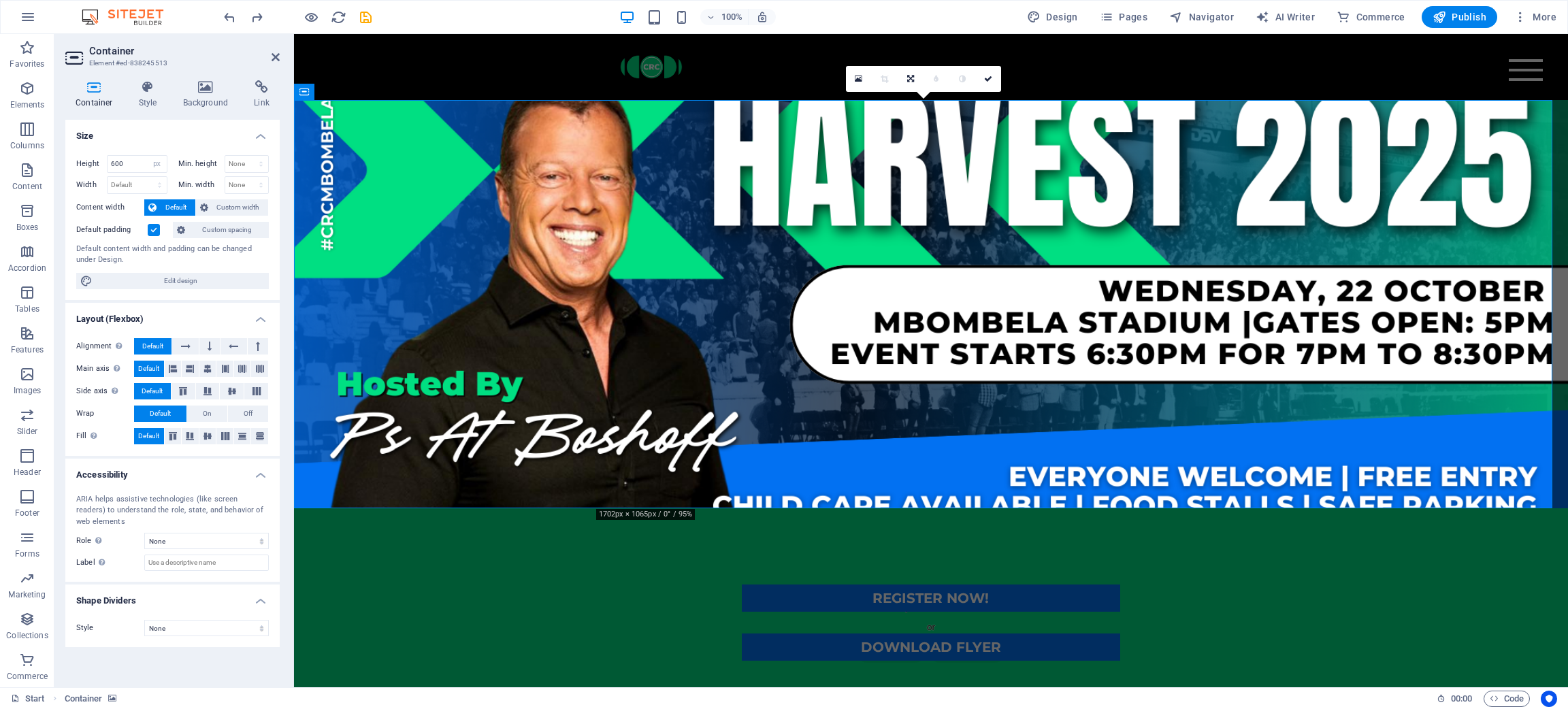
drag, startPoint x: 494, startPoint y: 302, endPoint x: 494, endPoint y: 279, distance: 23.0
click at [494, 279] on figure at bounding box center [931, 304] width 1274 height 409
click at [198, 84] on icon at bounding box center [206, 87] width 66 height 13
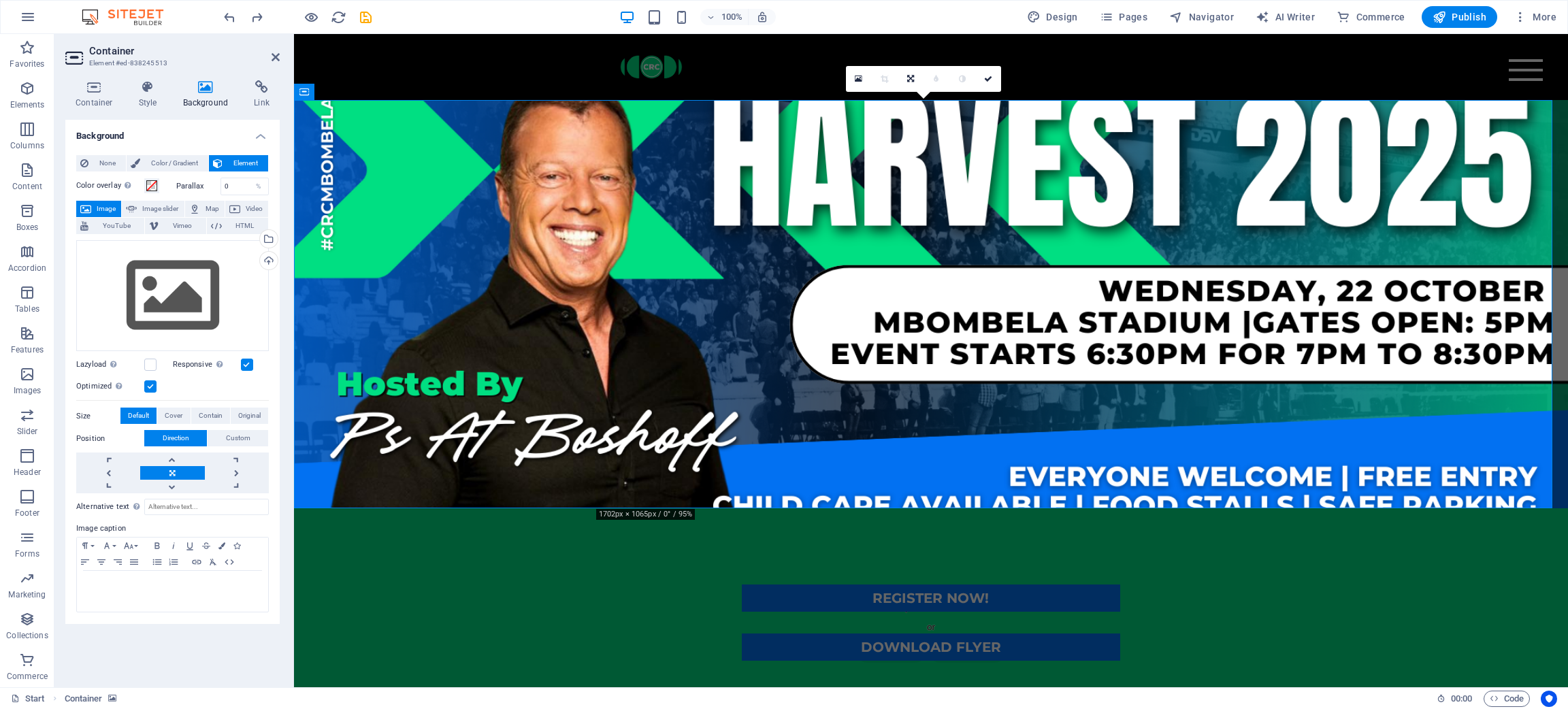
drag, startPoint x: 698, startPoint y: 416, endPoint x: 697, endPoint y: 392, distance: 24.0
click at [697, 392] on figure at bounding box center [931, 304] width 1274 height 409
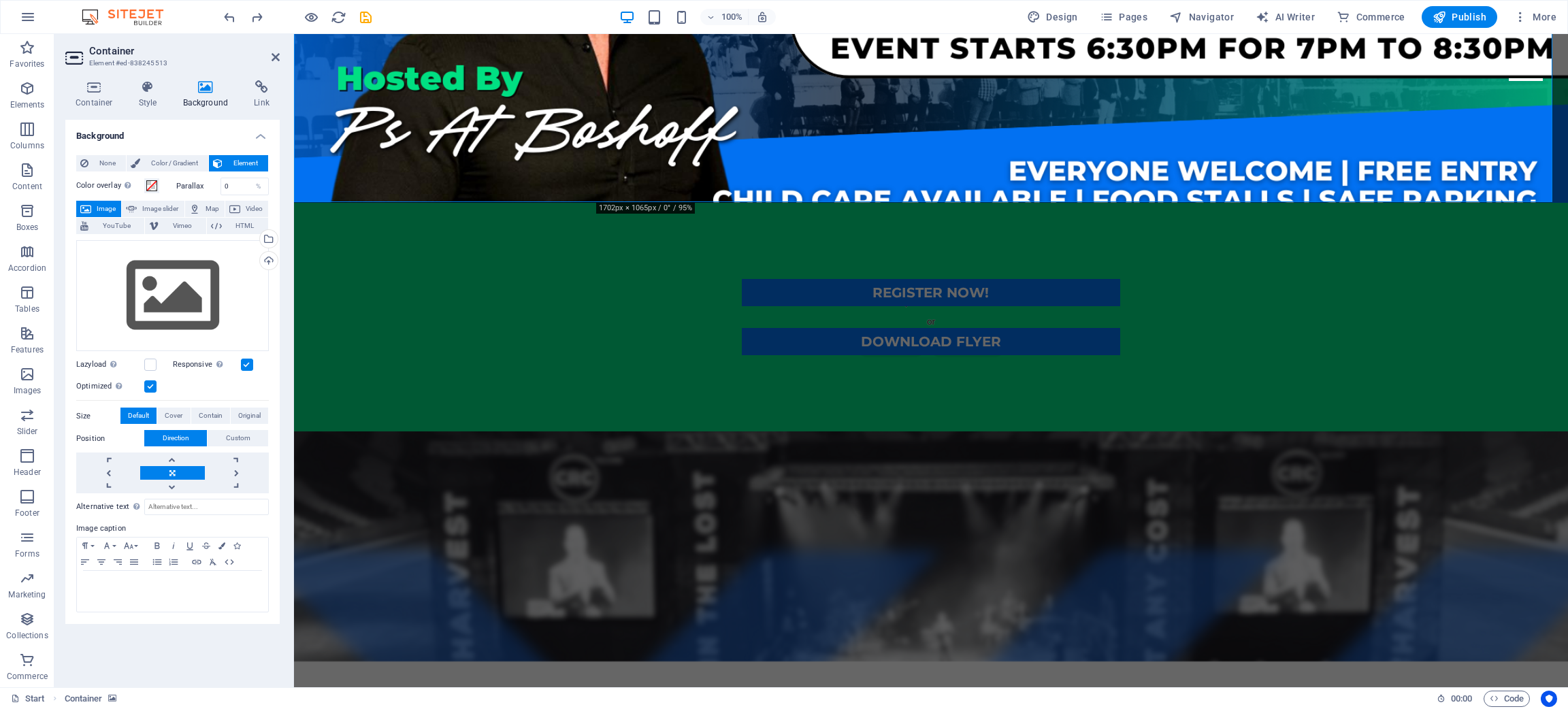
scroll to position [204, 0]
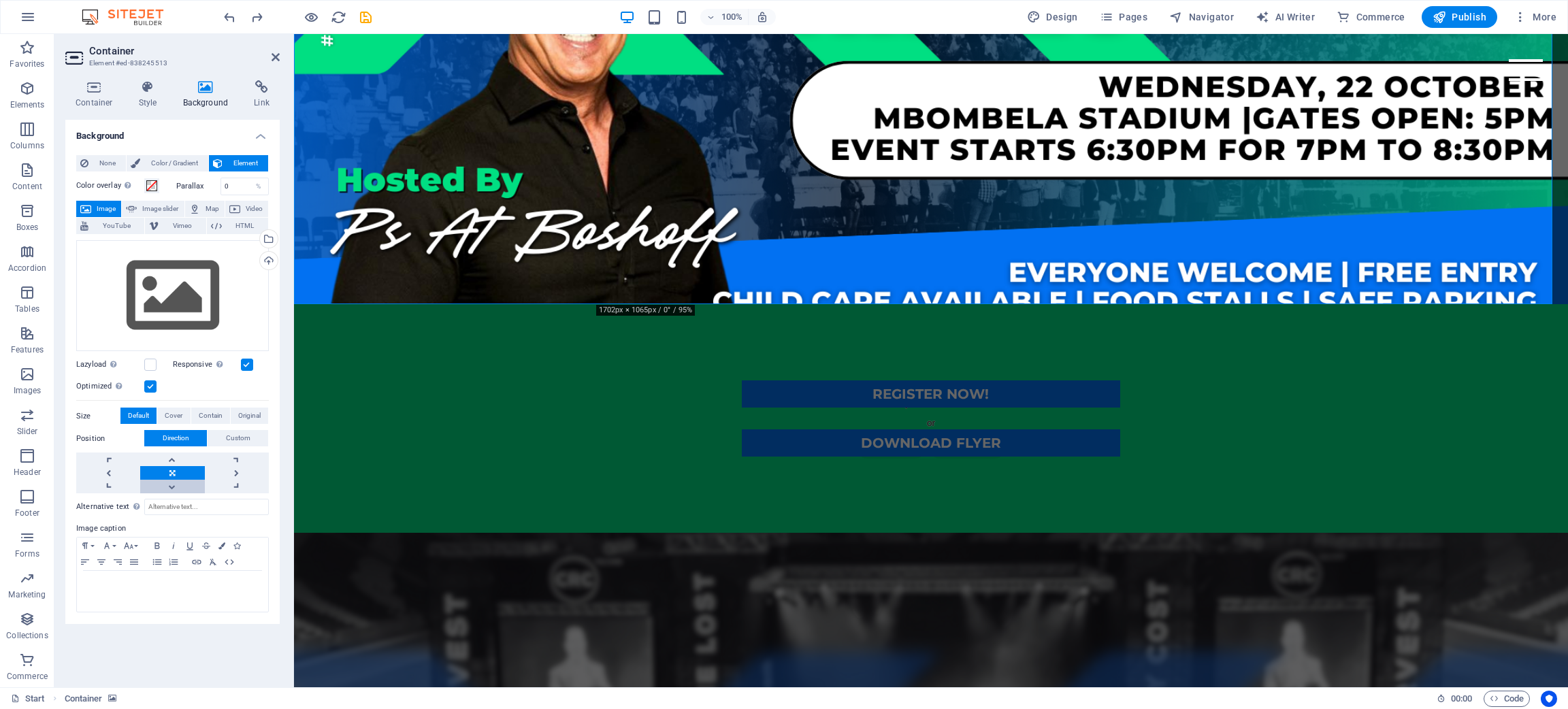
click at [179, 472] on link at bounding box center [172, 487] width 64 height 13
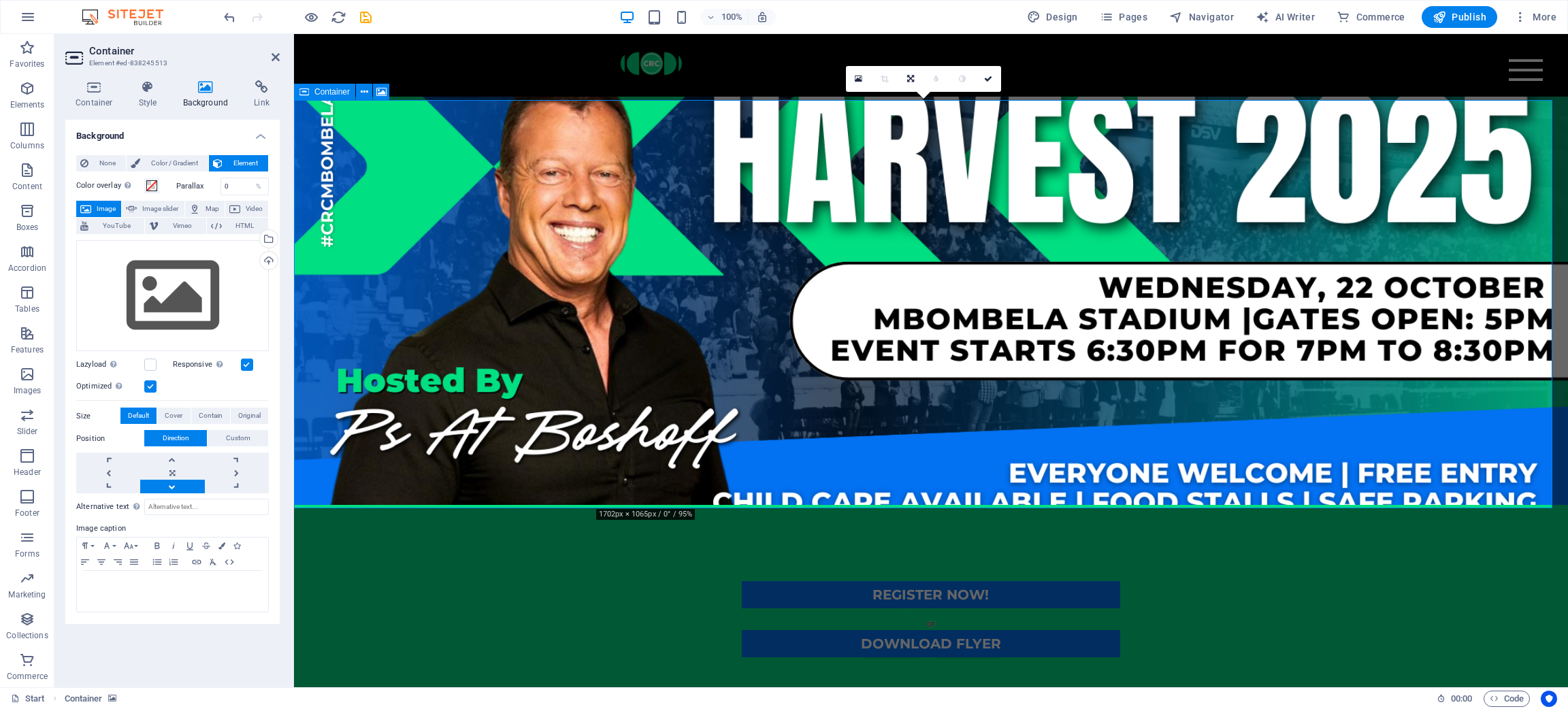
scroll to position [0, 0]
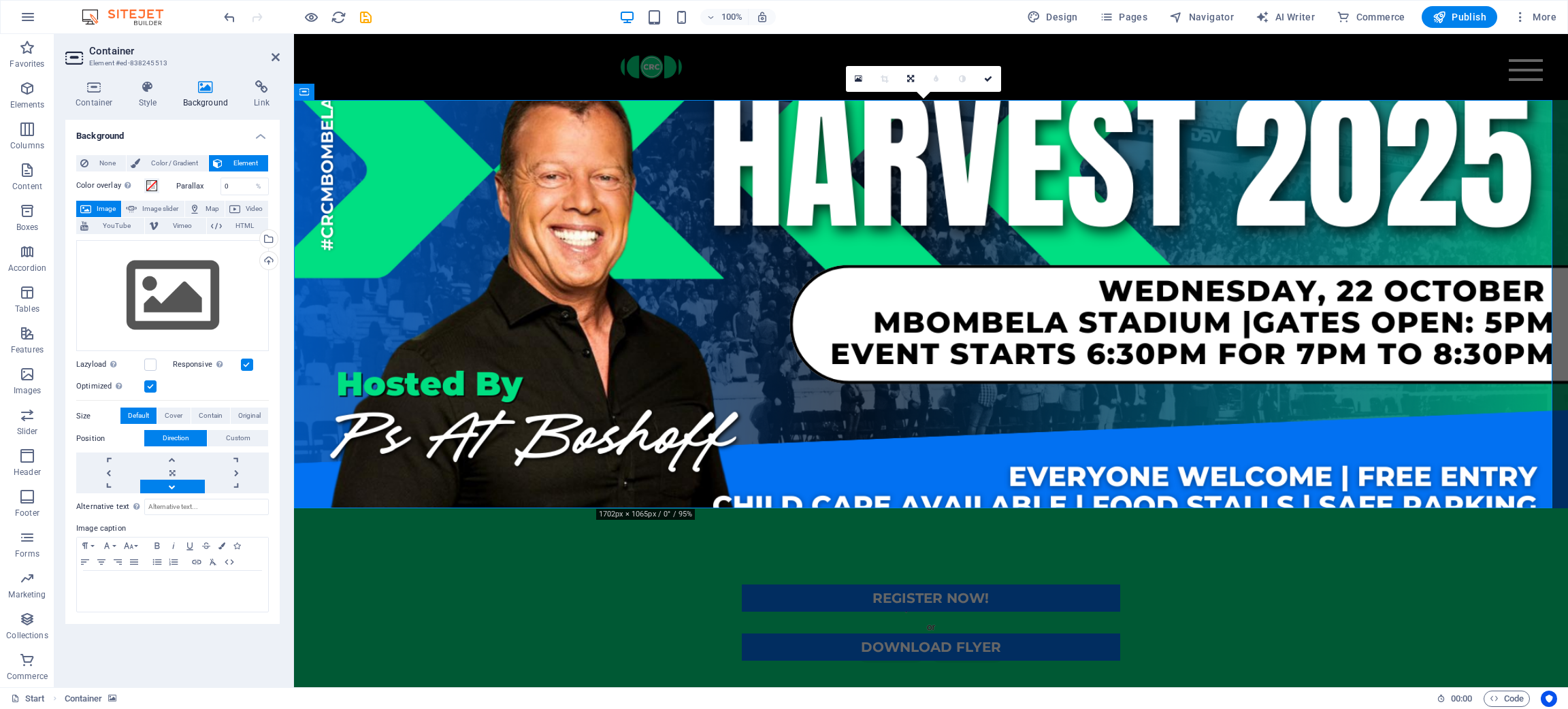
click at [237, 472] on div "Alternative text The alternative text is used by devices that cannot display im…" at bounding box center [172, 553] width 192 height 120
click at [237, 472] on link at bounding box center [237, 487] width 64 height 13
click at [191, 472] on link at bounding box center [172, 487] width 64 height 13
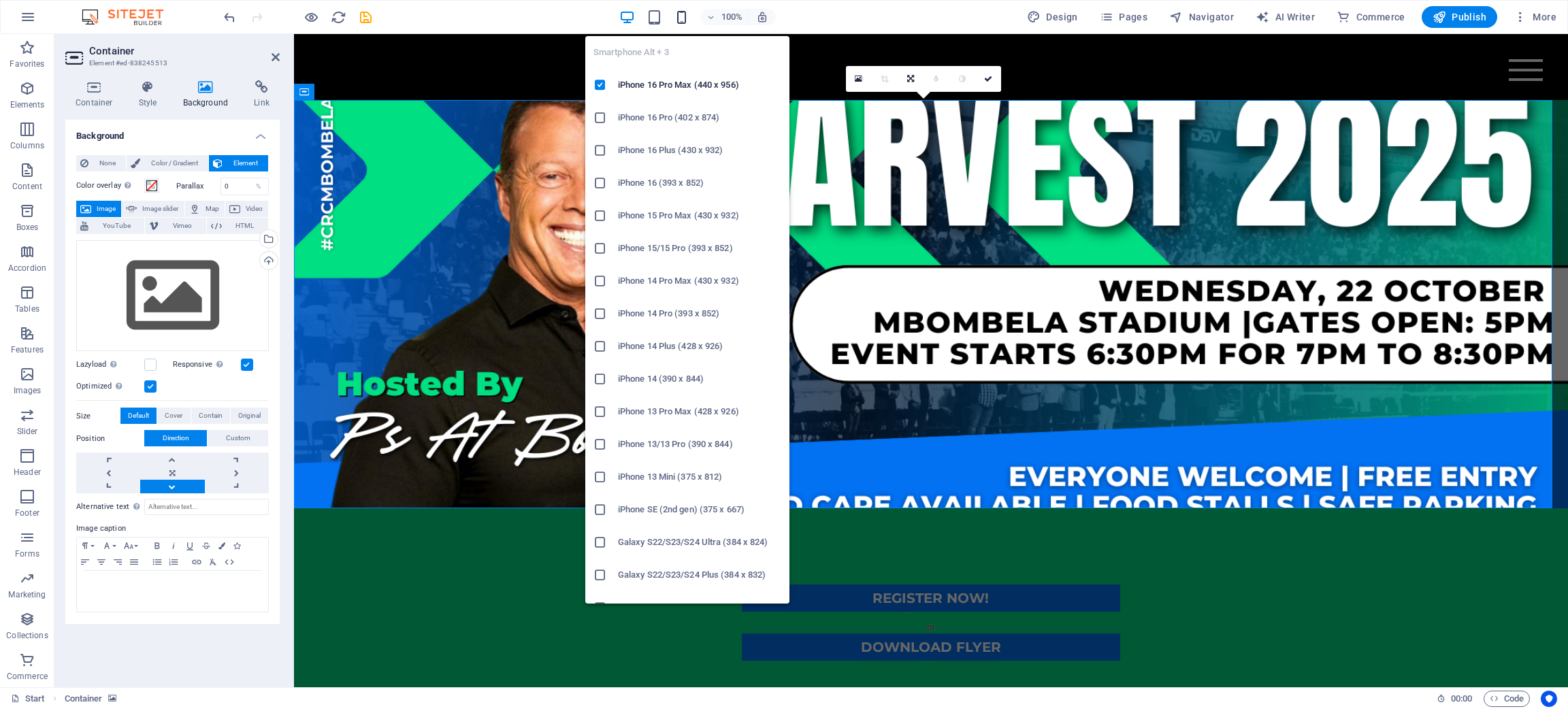
click at [676, 20] on icon "button" at bounding box center [681, 17] width 16 height 16
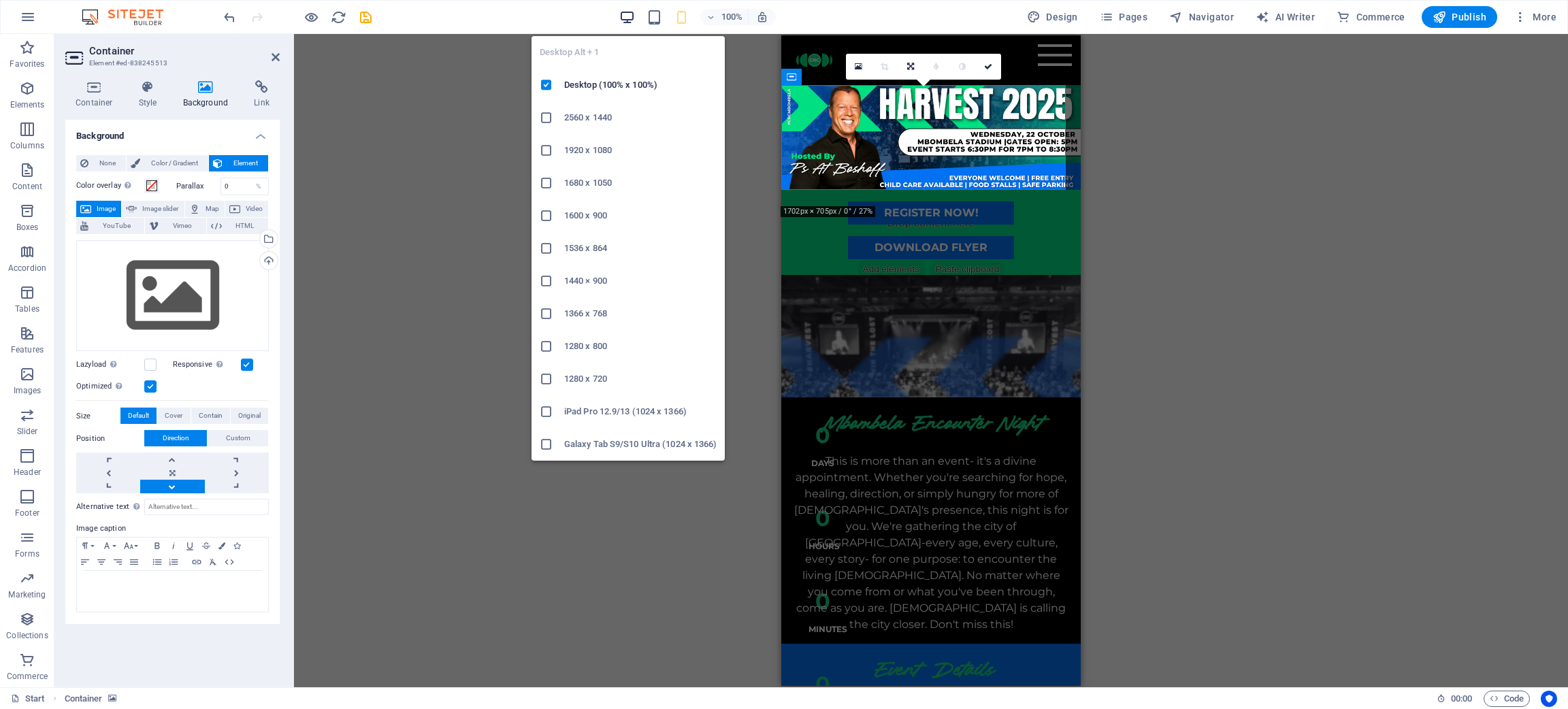
click at [634, 10] on icon "button" at bounding box center [627, 17] width 16 height 16
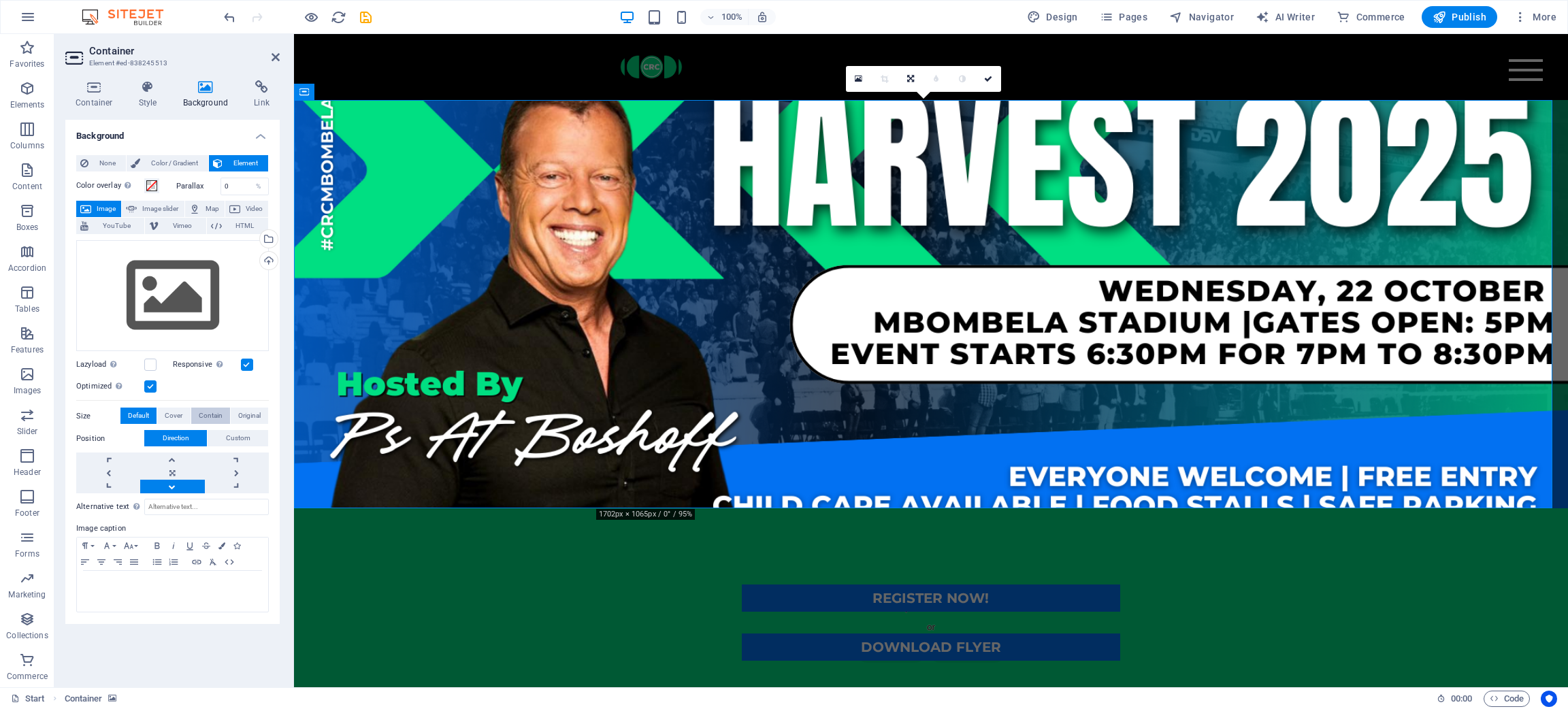
click at [215, 416] on span "Contain" at bounding box center [211, 416] width 23 height 17
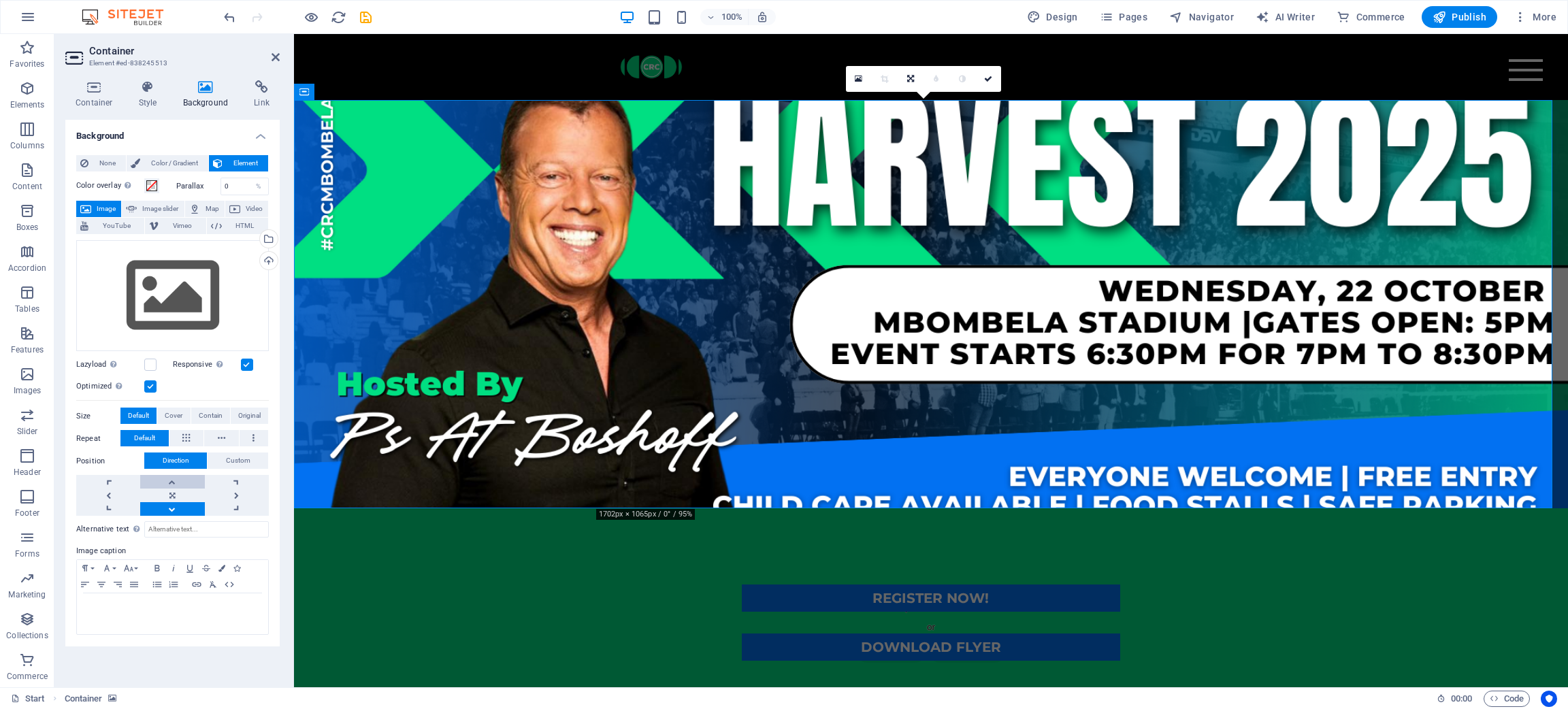
click at [170, 472] on link at bounding box center [172, 482] width 64 height 13
click at [185, 472] on link at bounding box center [172, 496] width 64 height 13
click at [243, 453] on span "Custom" at bounding box center [237, 461] width 24 height 17
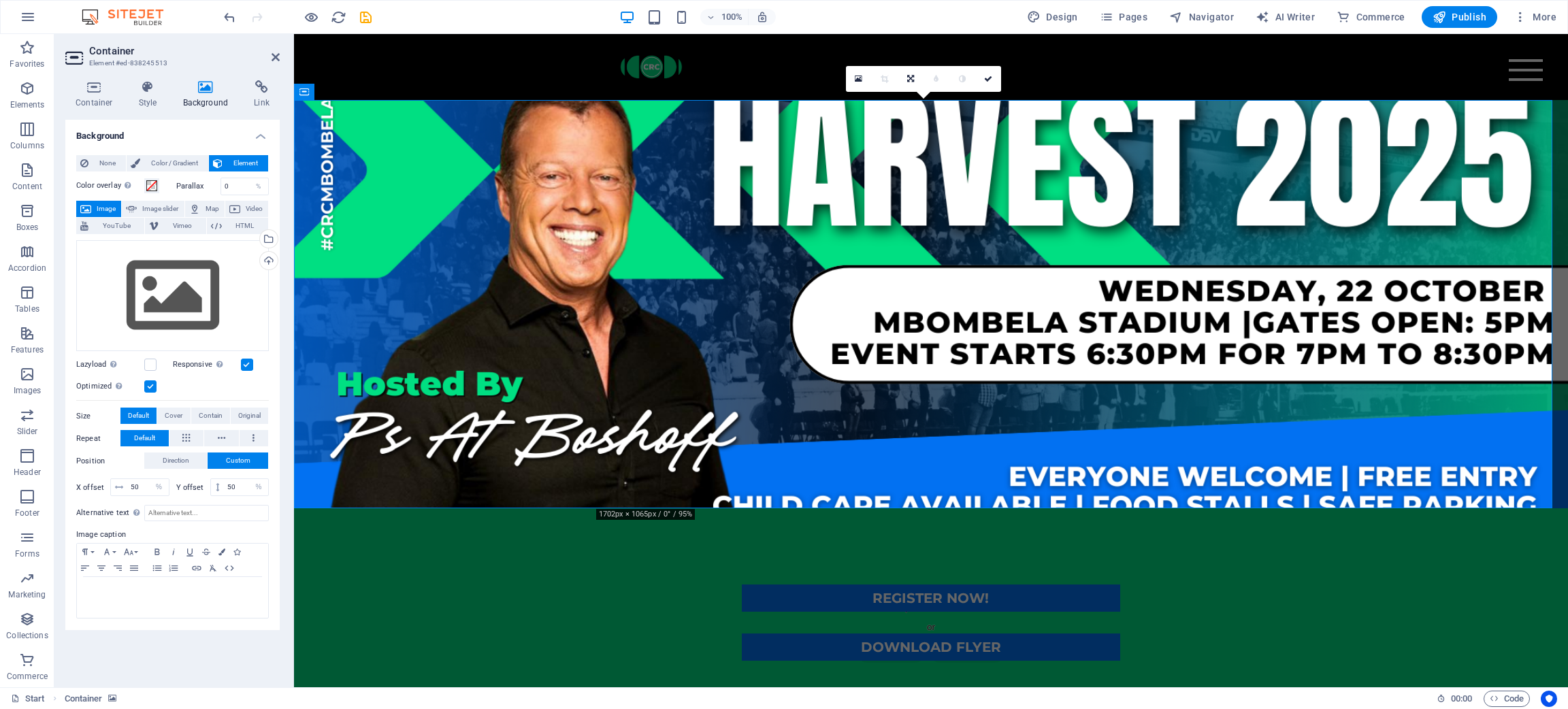
click at [169, 449] on div "Drag files here, click to choose files or select files from Files or our free s…" at bounding box center [172, 368] width 192 height 266
click at [177, 453] on span "Direction" at bounding box center [176, 461] width 27 height 17
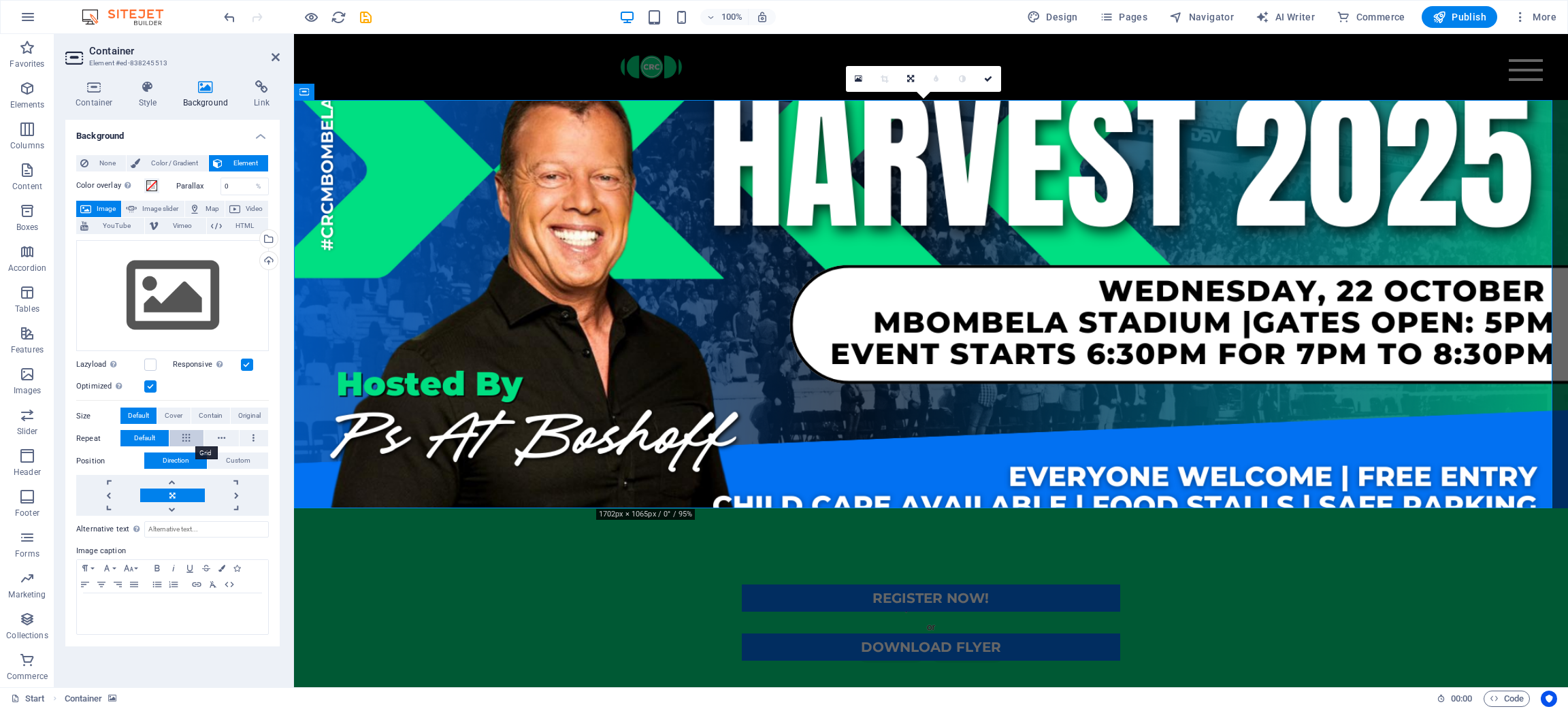
click at [199, 438] on button at bounding box center [187, 439] width 35 height 17
click at [216, 439] on button at bounding box center [221, 439] width 35 height 17
click at [122, 429] on div "Drag files here, click to choose files or select files from Files or our free s…" at bounding box center [172, 375] width 192 height 282
click at [132, 435] on button "Default" at bounding box center [145, 439] width 48 height 17
click at [166, 420] on span "Cover" at bounding box center [173, 416] width 18 height 17
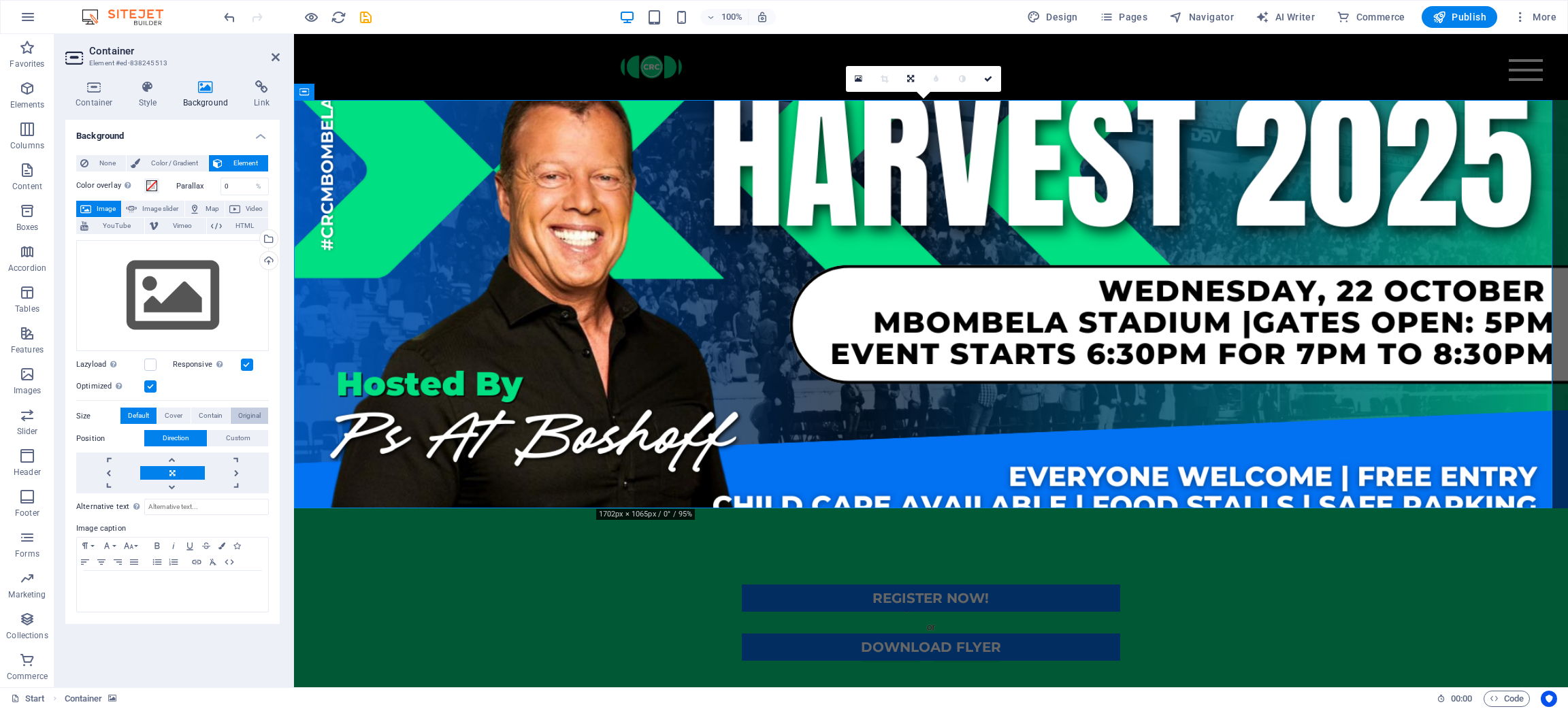
click at [242, 416] on span "Original" at bounding box center [249, 416] width 23 height 17
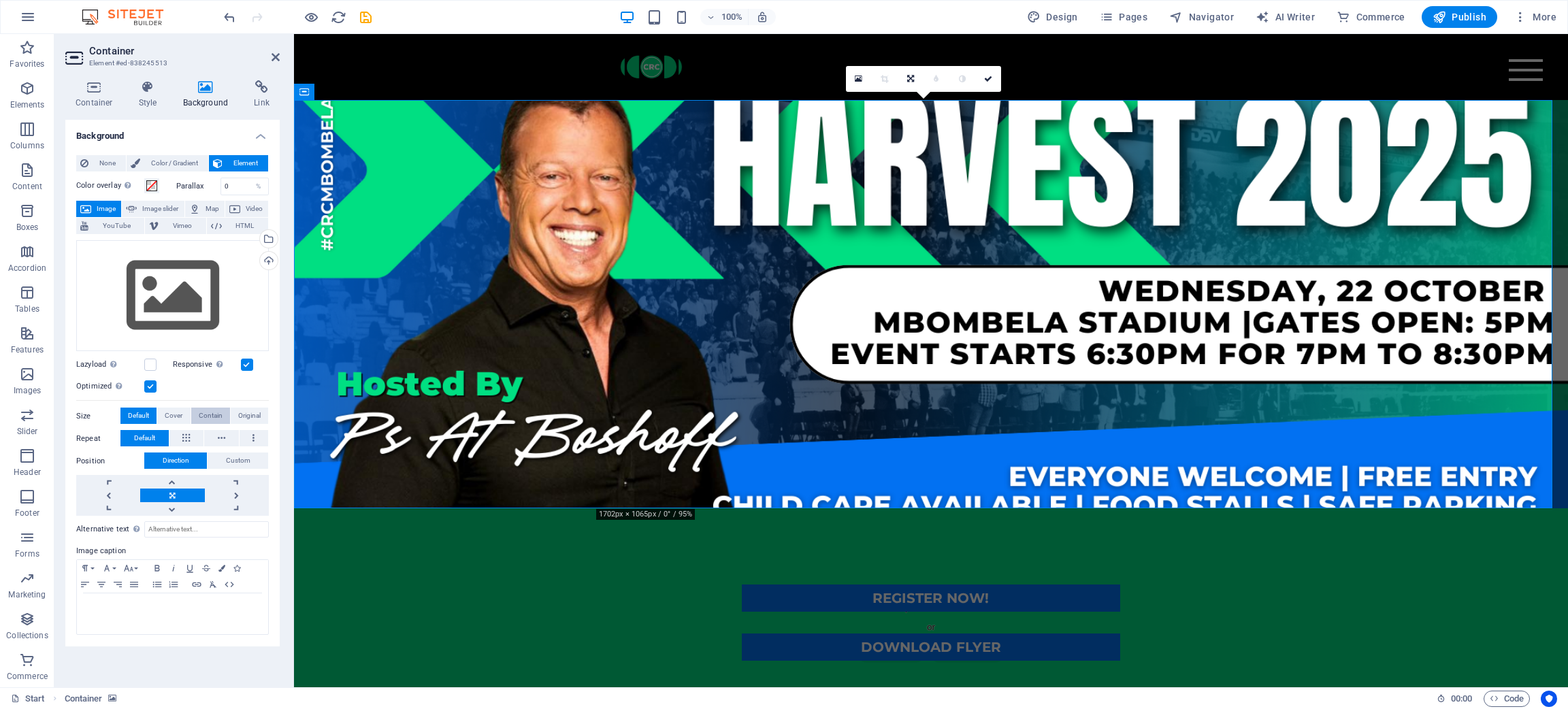
click at [217, 415] on span "Contain" at bounding box center [211, 416] width 23 height 17
click at [174, 415] on span "Cover" at bounding box center [173, 416] width 18 height 17
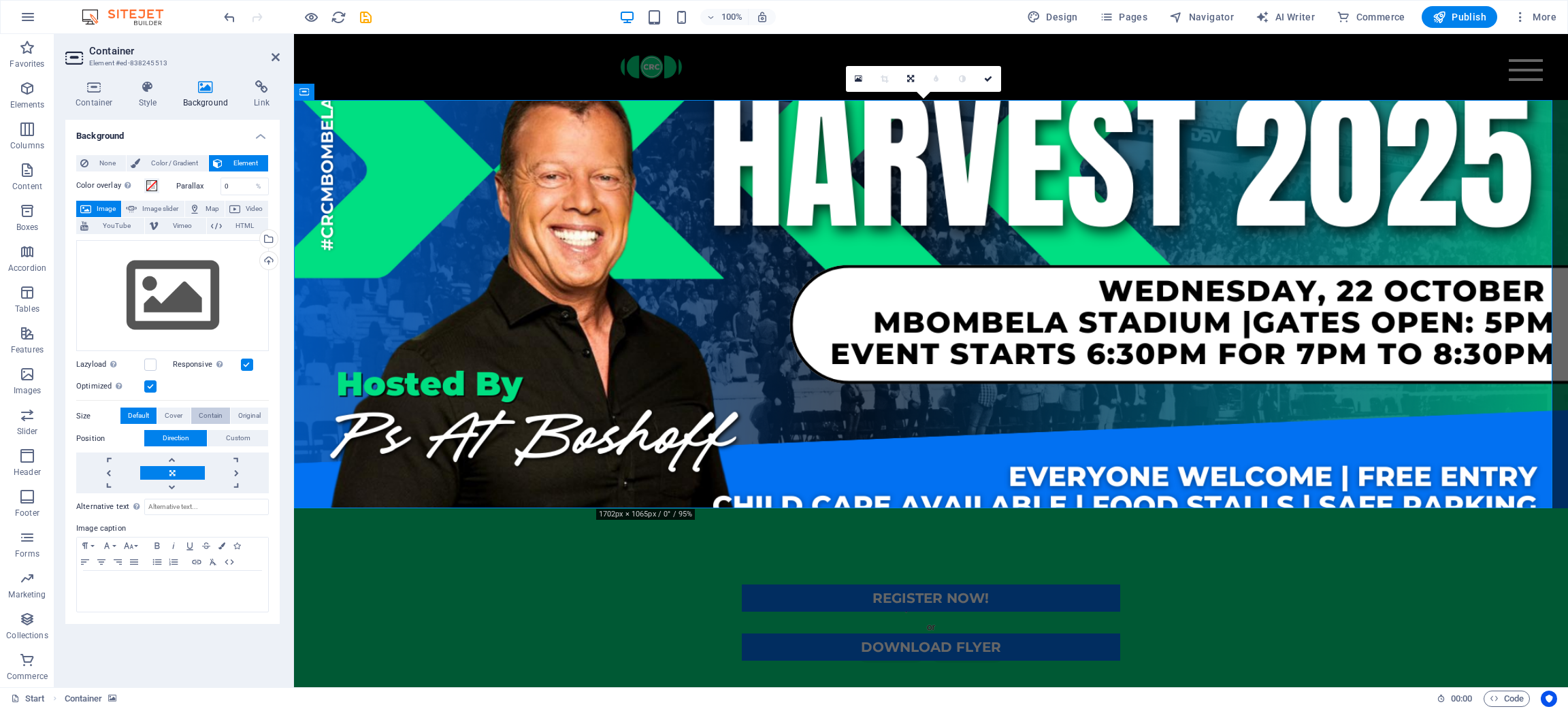
click at [194, 416] on button "Contain" at bounding box center [211, 416] width 38 height 17
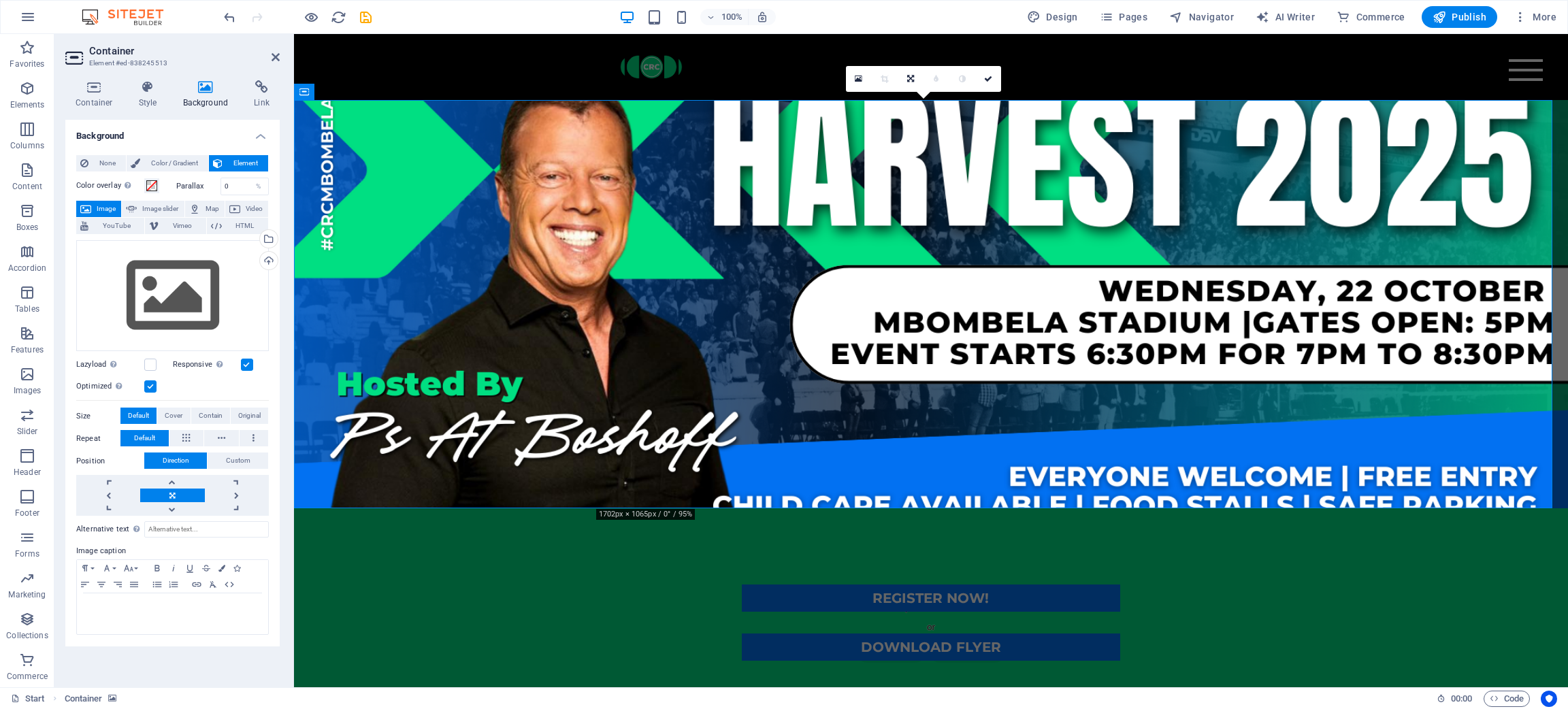
click at [145, 412] on span "Default" at bounding box center [138, 416] width 21 height 17
click at [140, 81] on icon at bounding box center [148, 87] width 38 height 13
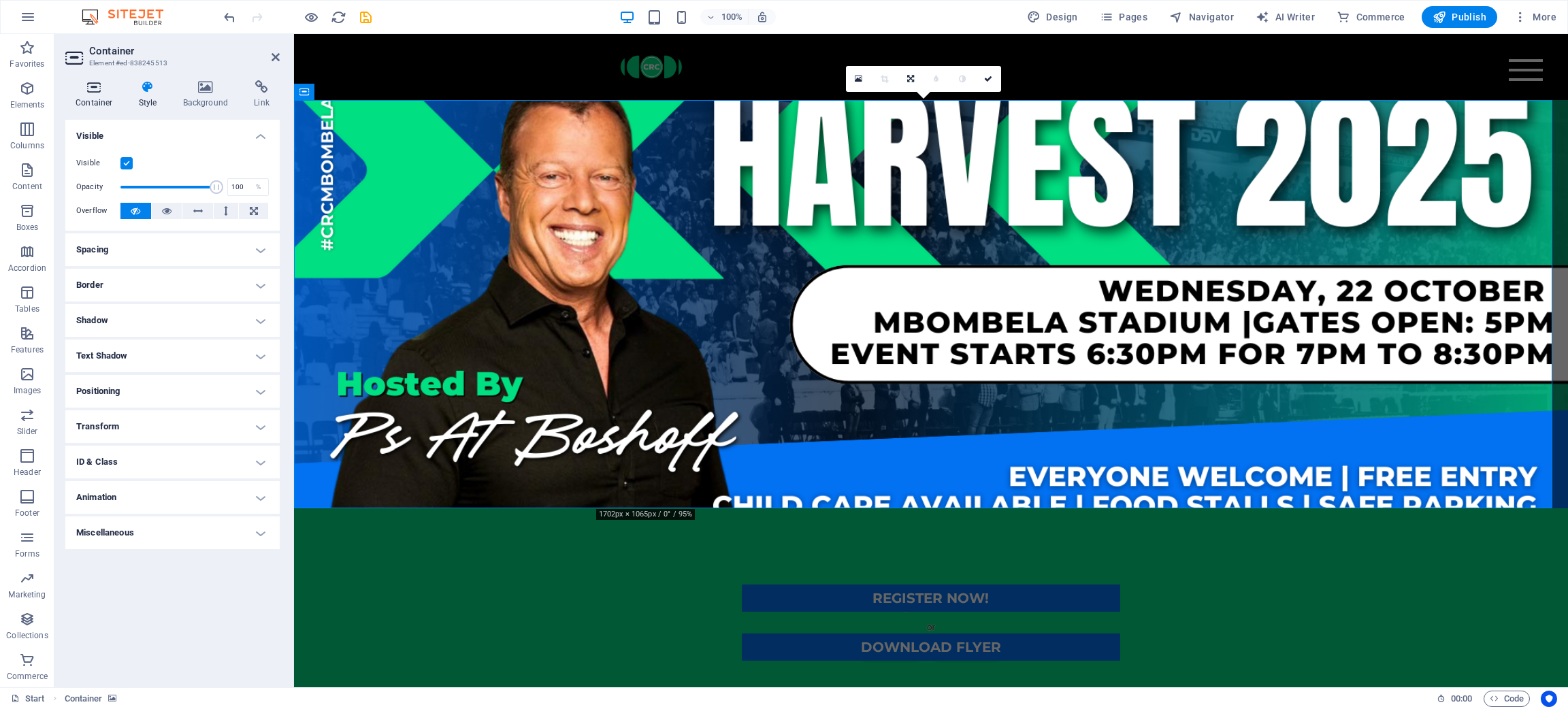
click at [84, 89] on icon at bounding box center [94, 87] width 58 height 13
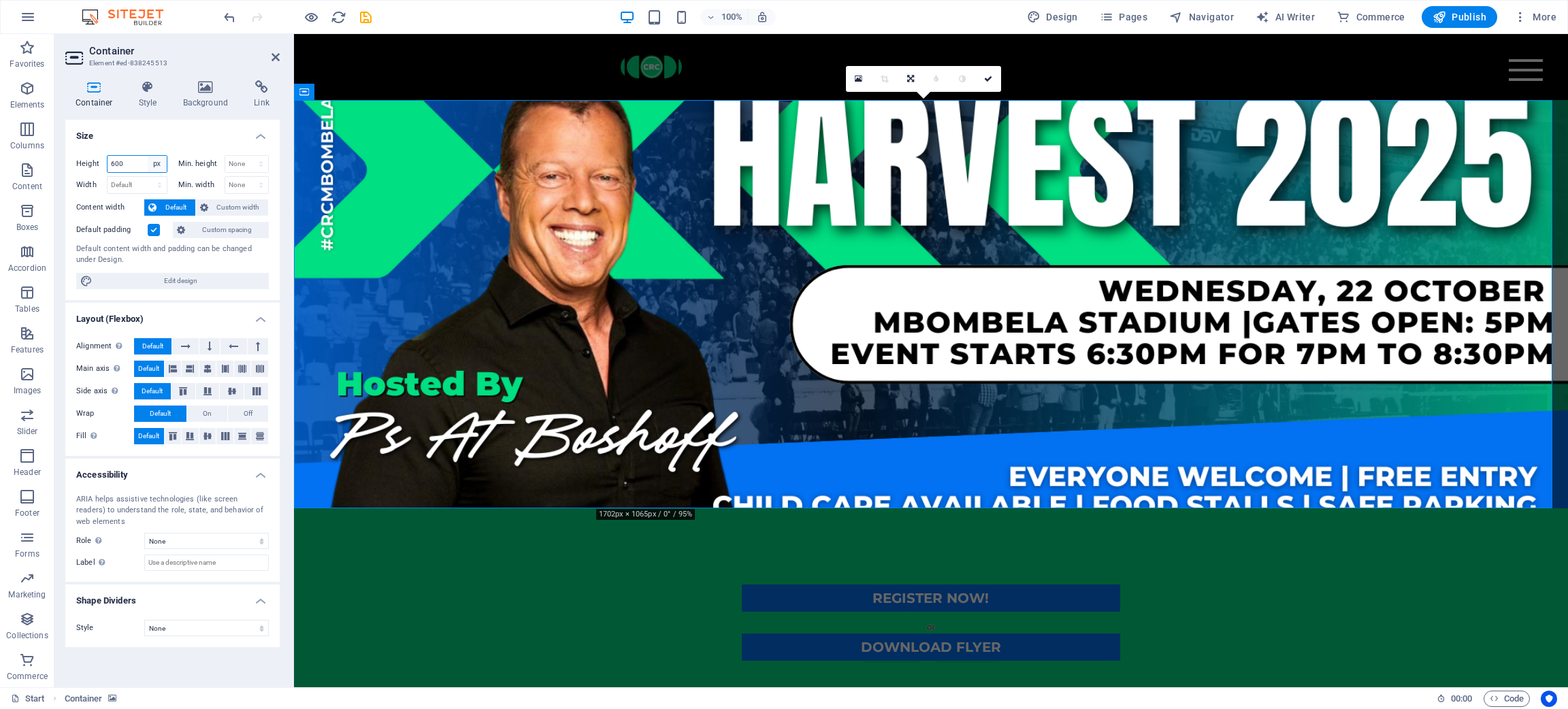
click at [155, 160] on select "Default px rem % vh vw" at bounding box center [157, 164] width 19 height 17
select select "rem"
click at [148, 156] on select "Default px rem % vh vw" at bounding box center [157, 164] width 19 height 17
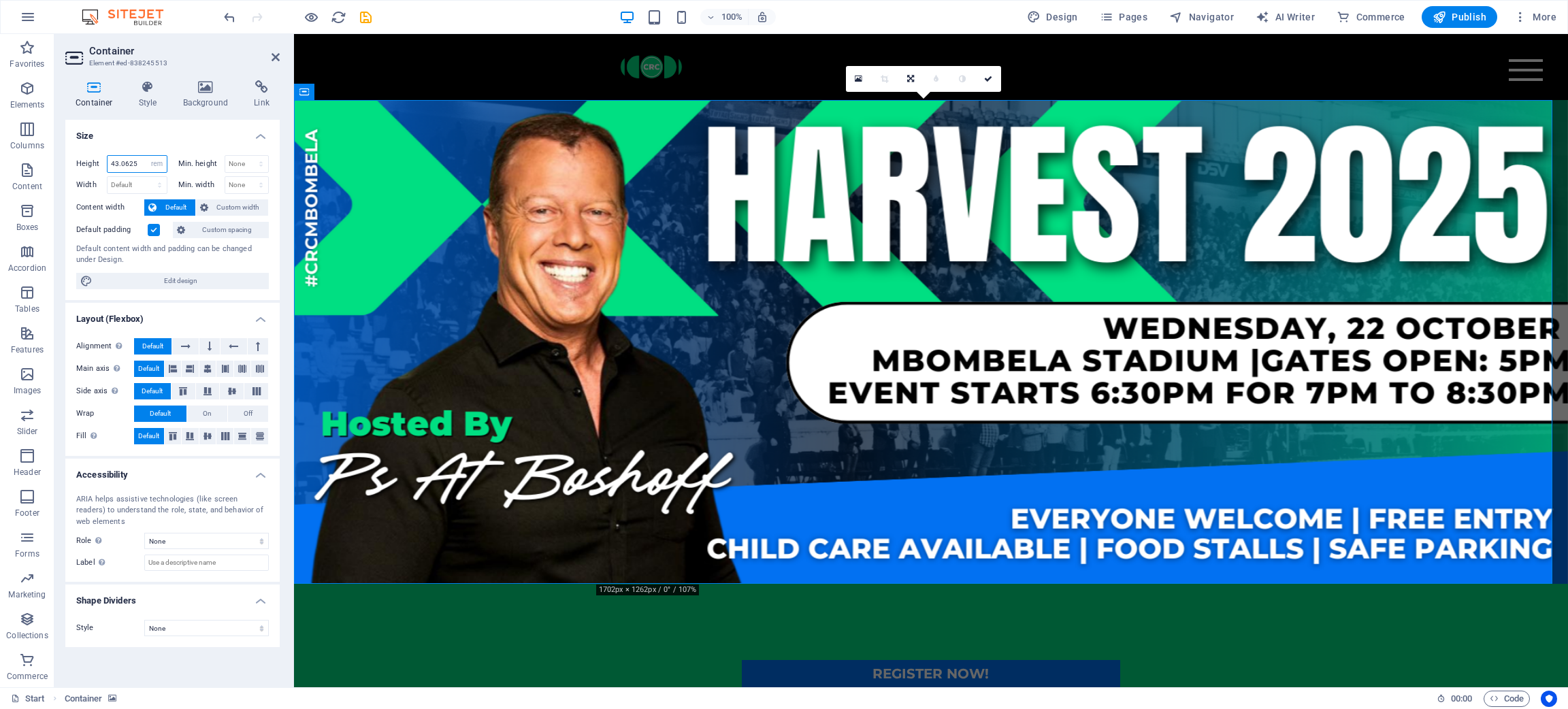
type input "43"
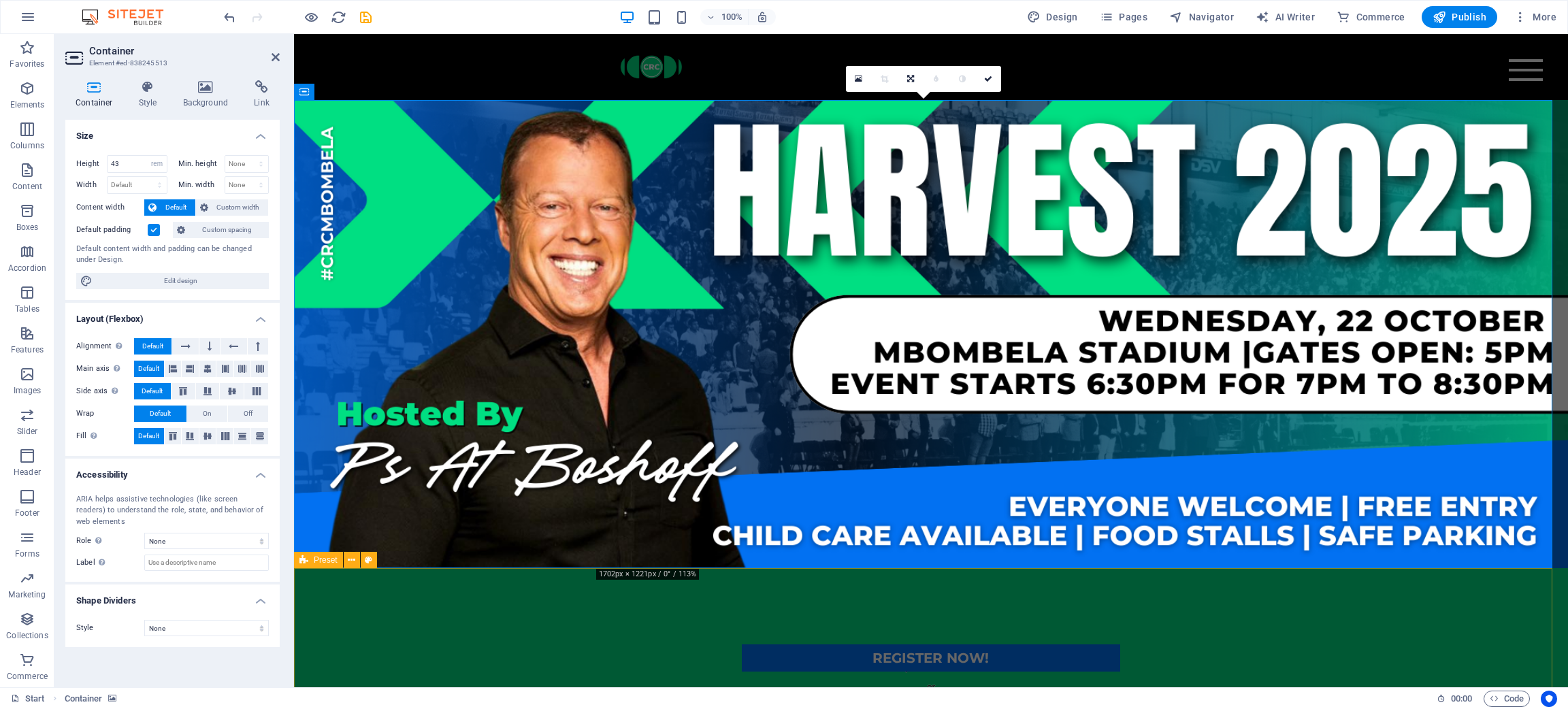
click at [1045, 472] on div "REGISTER NOW! DOWNLOAD FLYER" at bounding box center [931, 683] width 1274 height 229
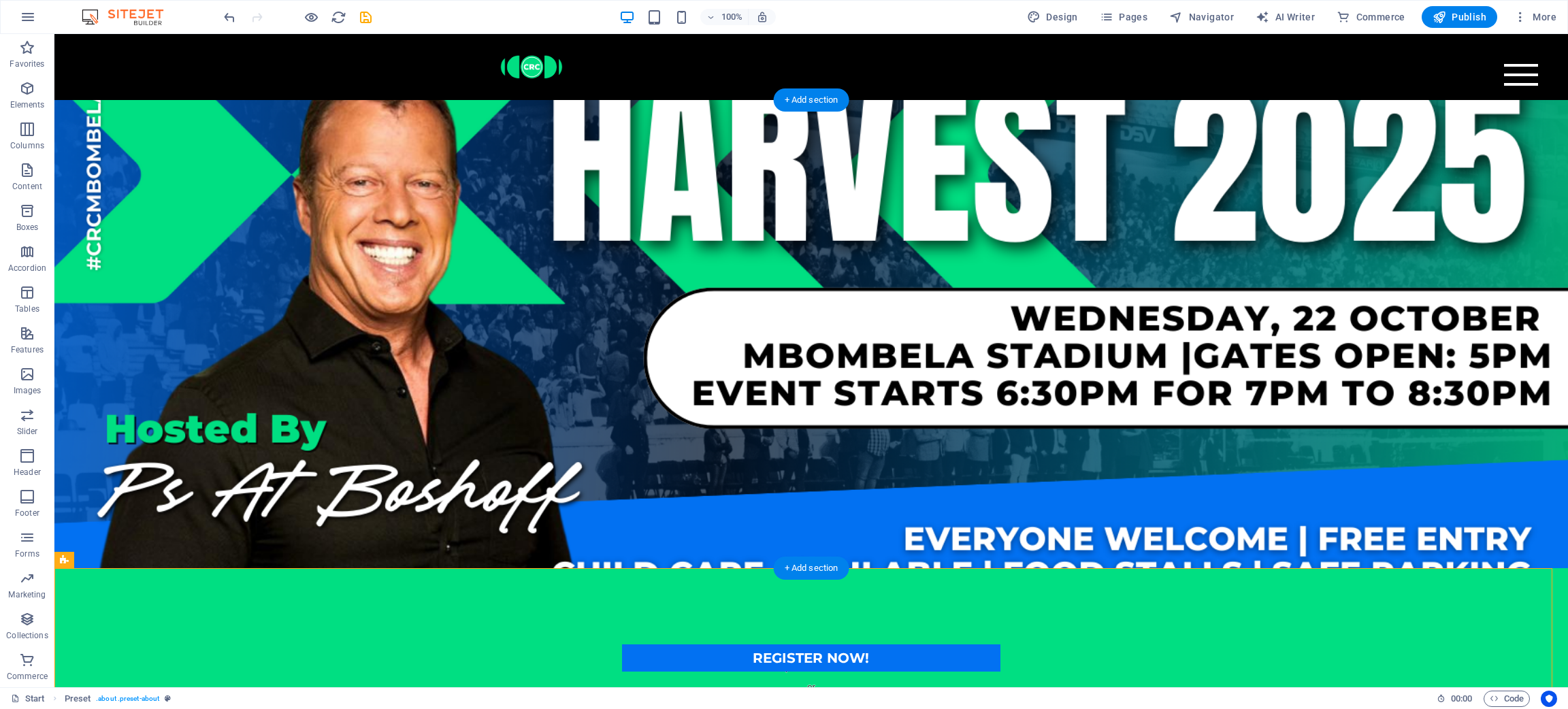
click at [1045, 426] on figure at bounding box center [811, 334] width 1514 height 468
select select "rem"
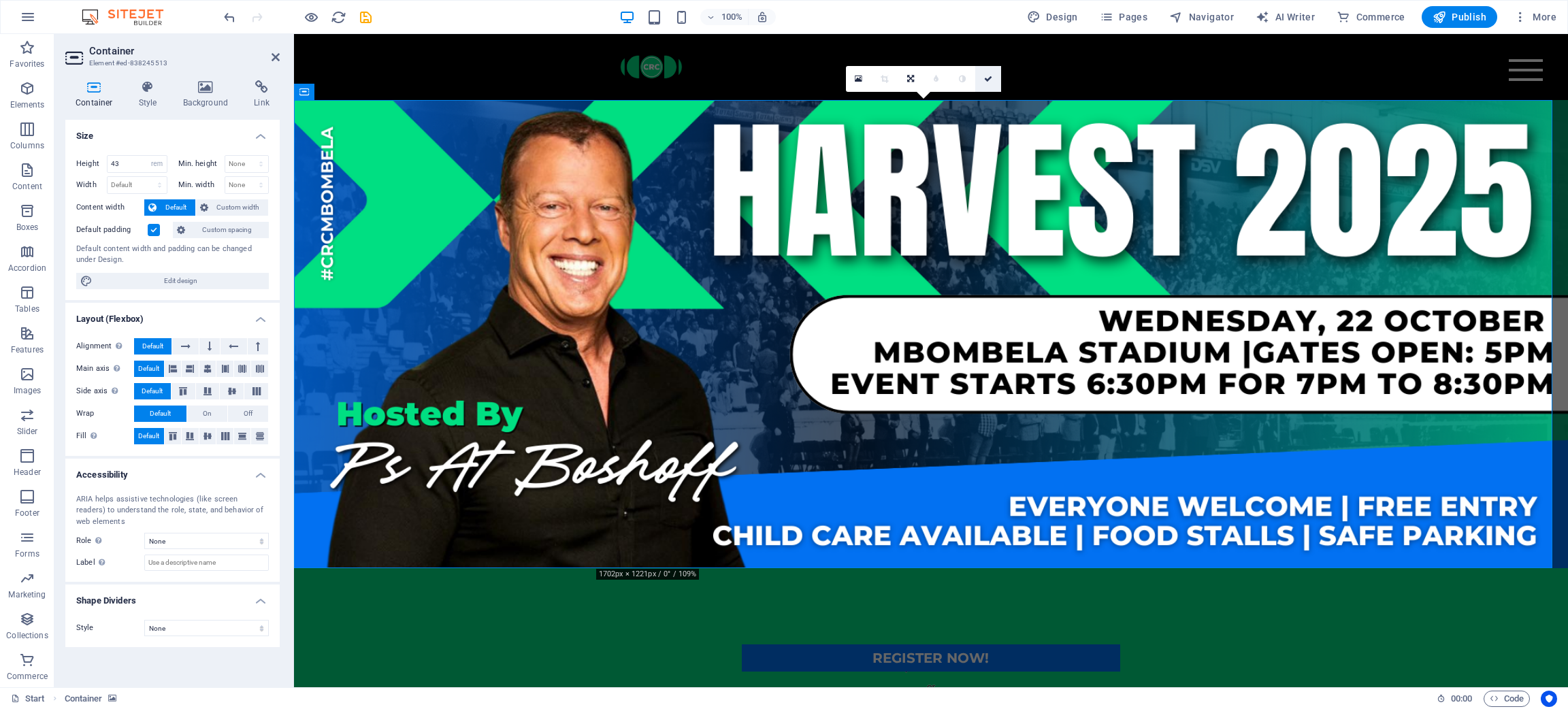
click at [985, 76] on icon at bounding box center [988, 79] width 8 height 8
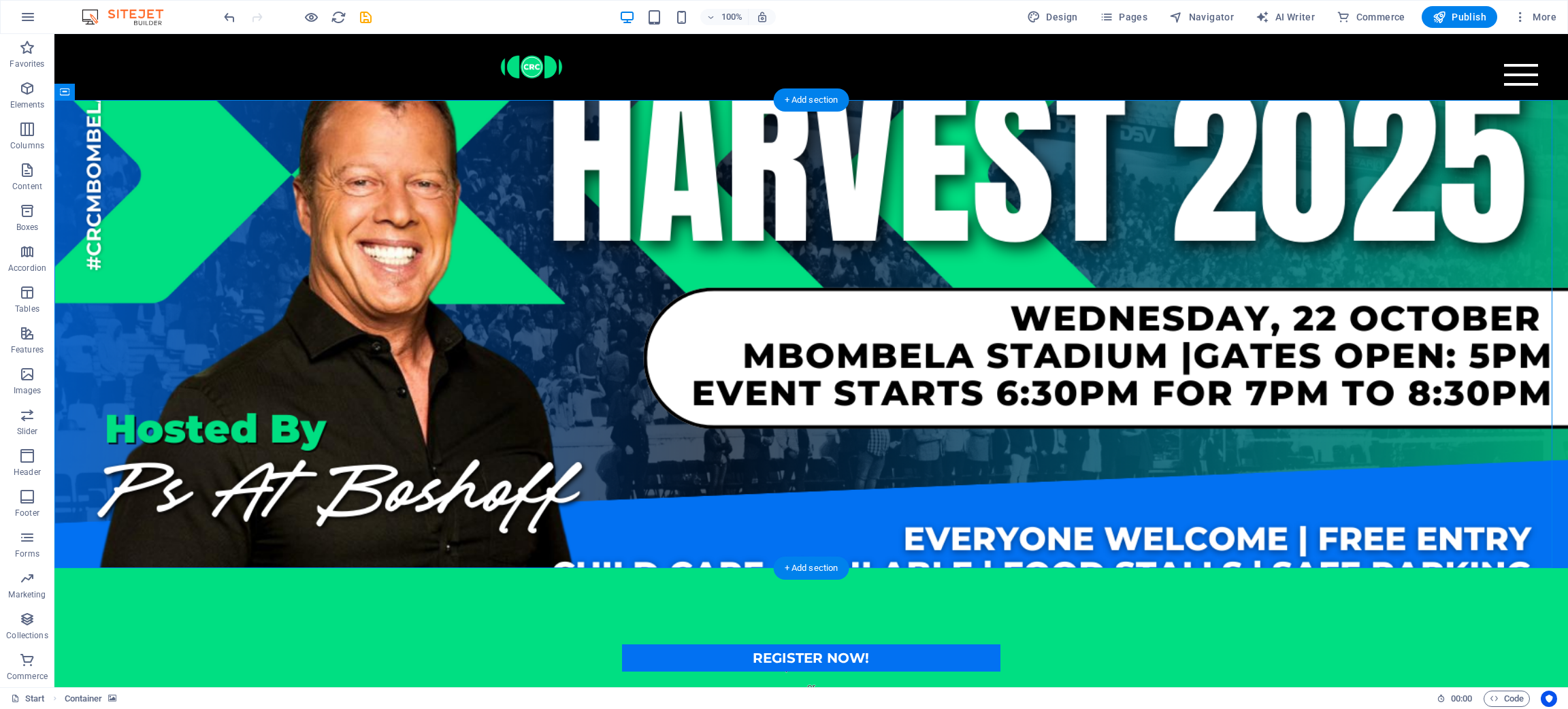
click at [1045, 182] on figure at bounding box center [811, 334] width 1514 height 468
click at [1045, 181] on figure at bounding box center [811, 334] width 1514 height 468
select select "rem"
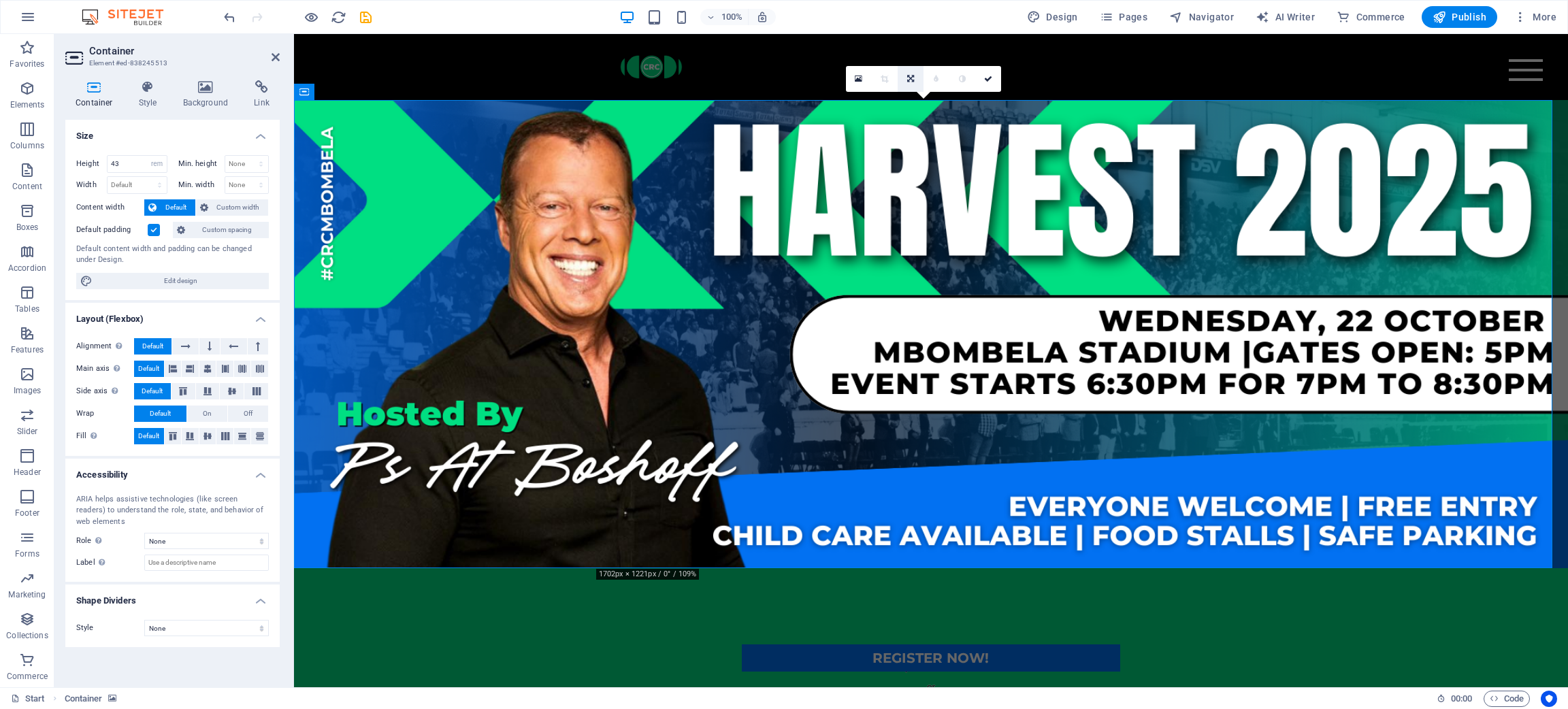
click at [919, 79] on link at bounding box center [910, 79] width 26 height 26
click at [910, 60] on link at bounding box center [910, 53] width 26 height 26
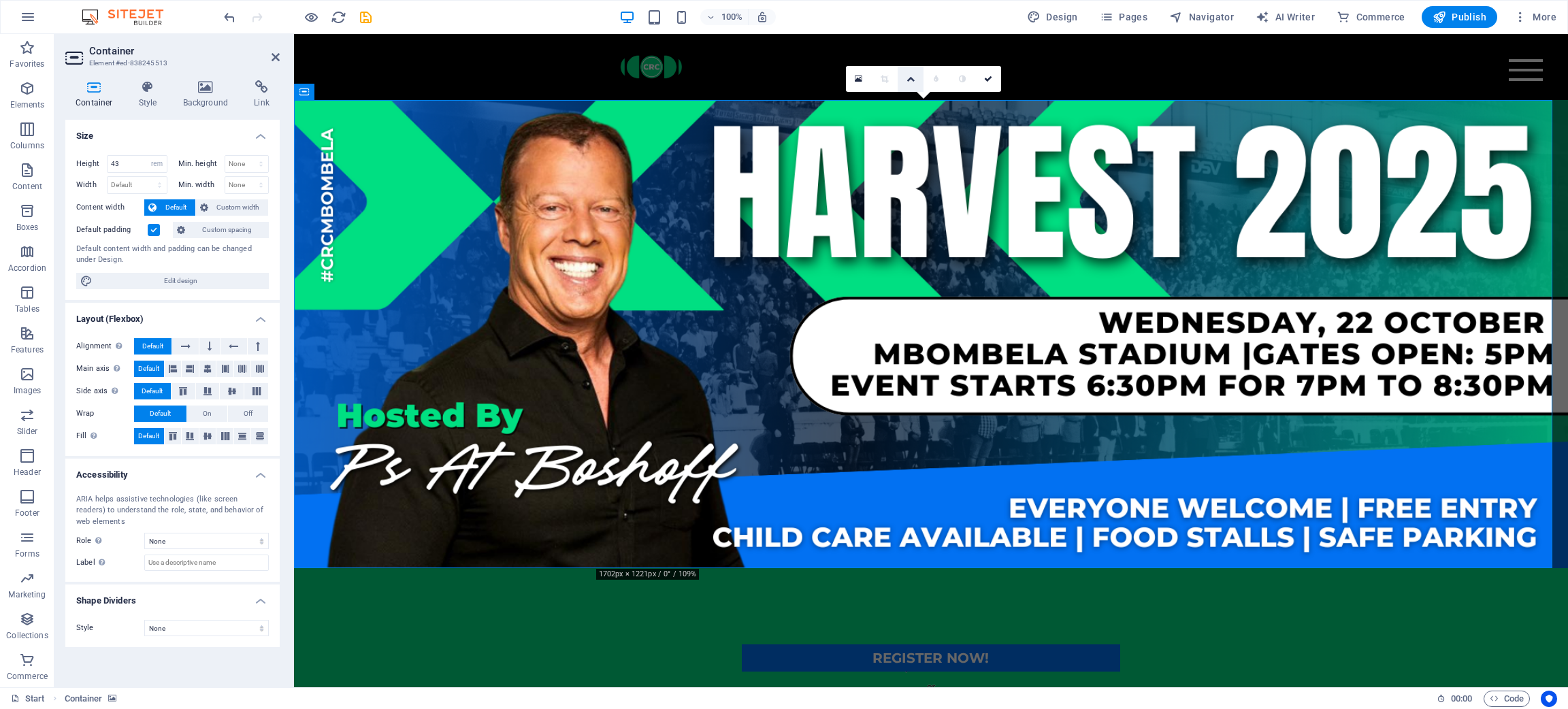
click at [912, 78] on icon at bounding box center [911, 79] width 8 height 8
click at [912, 81] on icon at bounding box center [910, 79] width 7 height 8
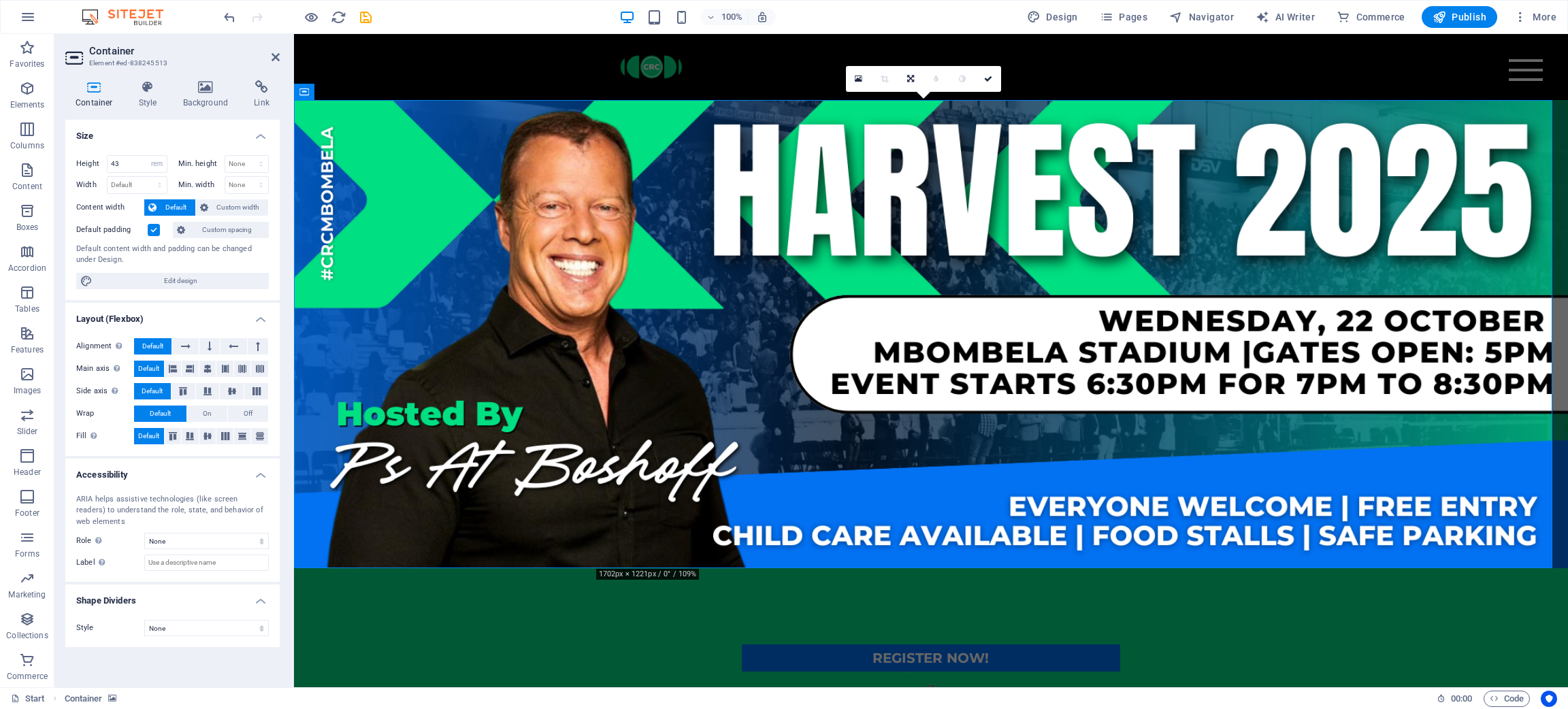
click at [527, 472] on figure at bounding box center [931, 334] width 1274 height 468
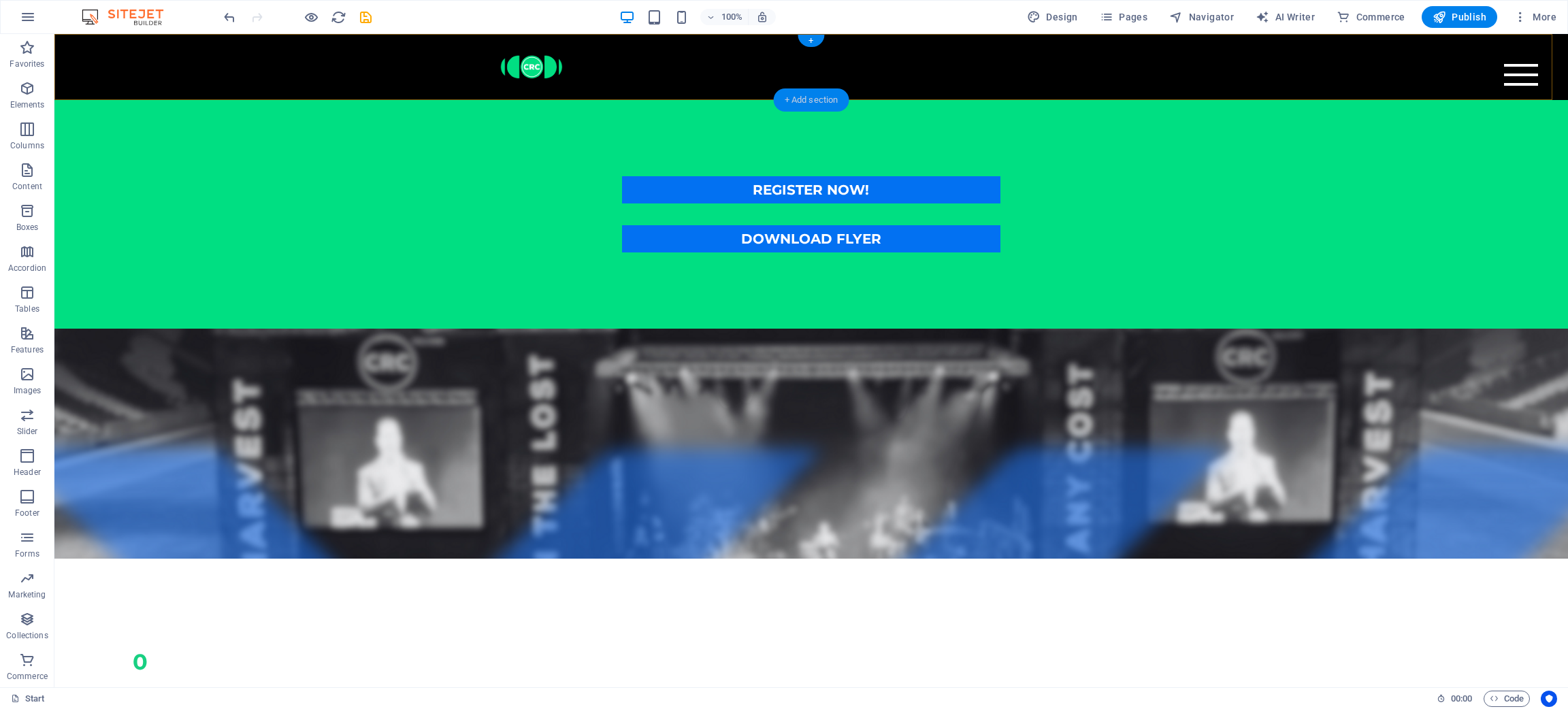
click at [830, 97] on div "+ Add section" at bounding box center [812, 100] width 75 height 23
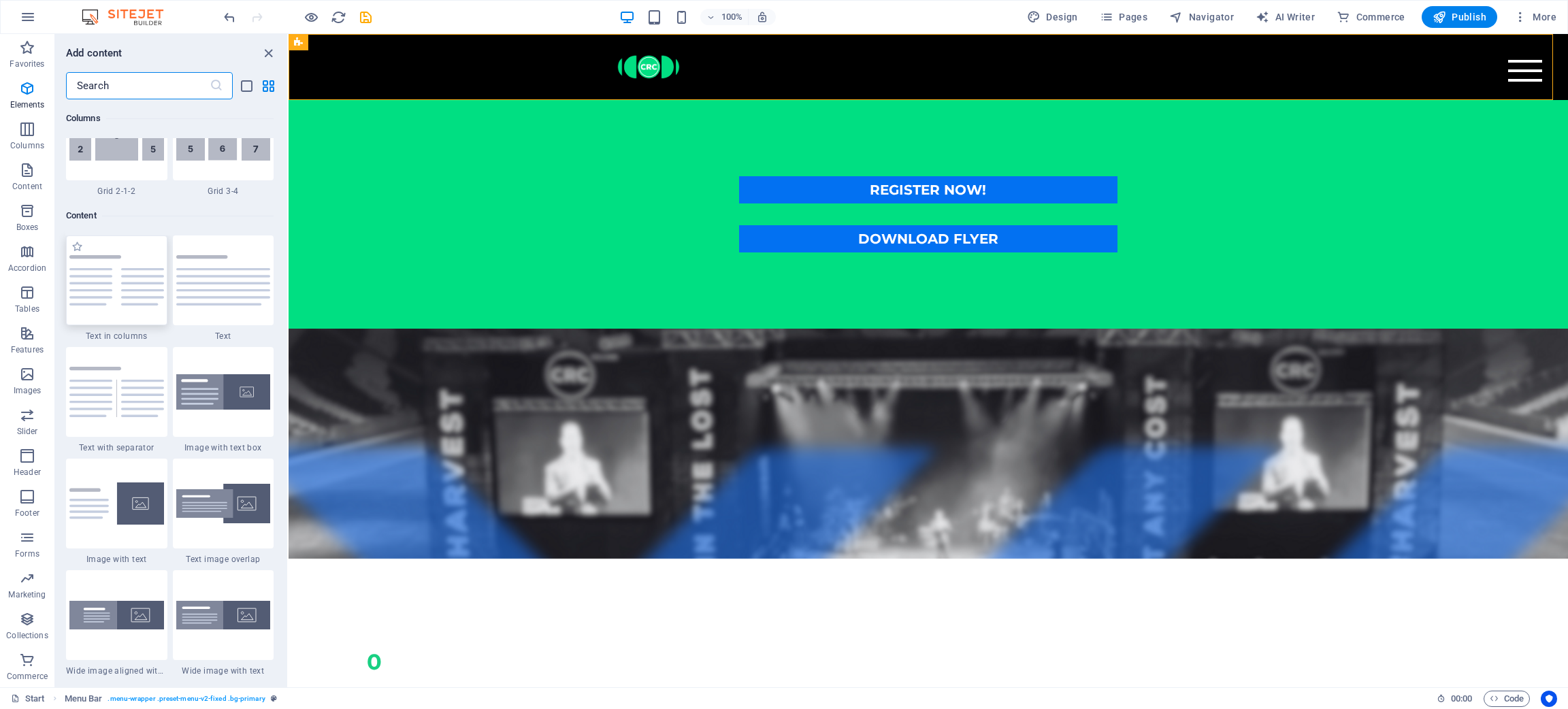
scroll to position [2380, 0]
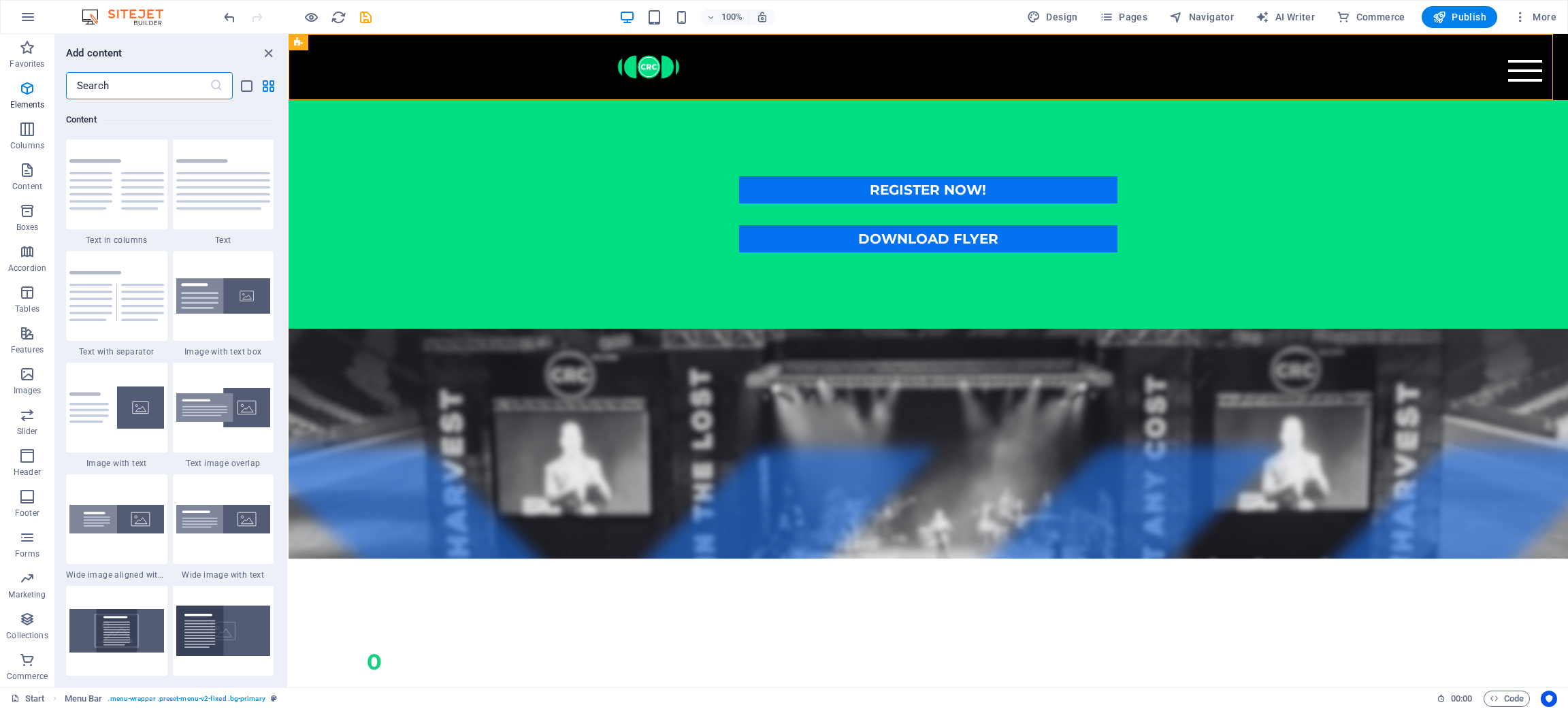
click at [137, 89] on input "text" at bounding box center [138, 85] width 144 height 28
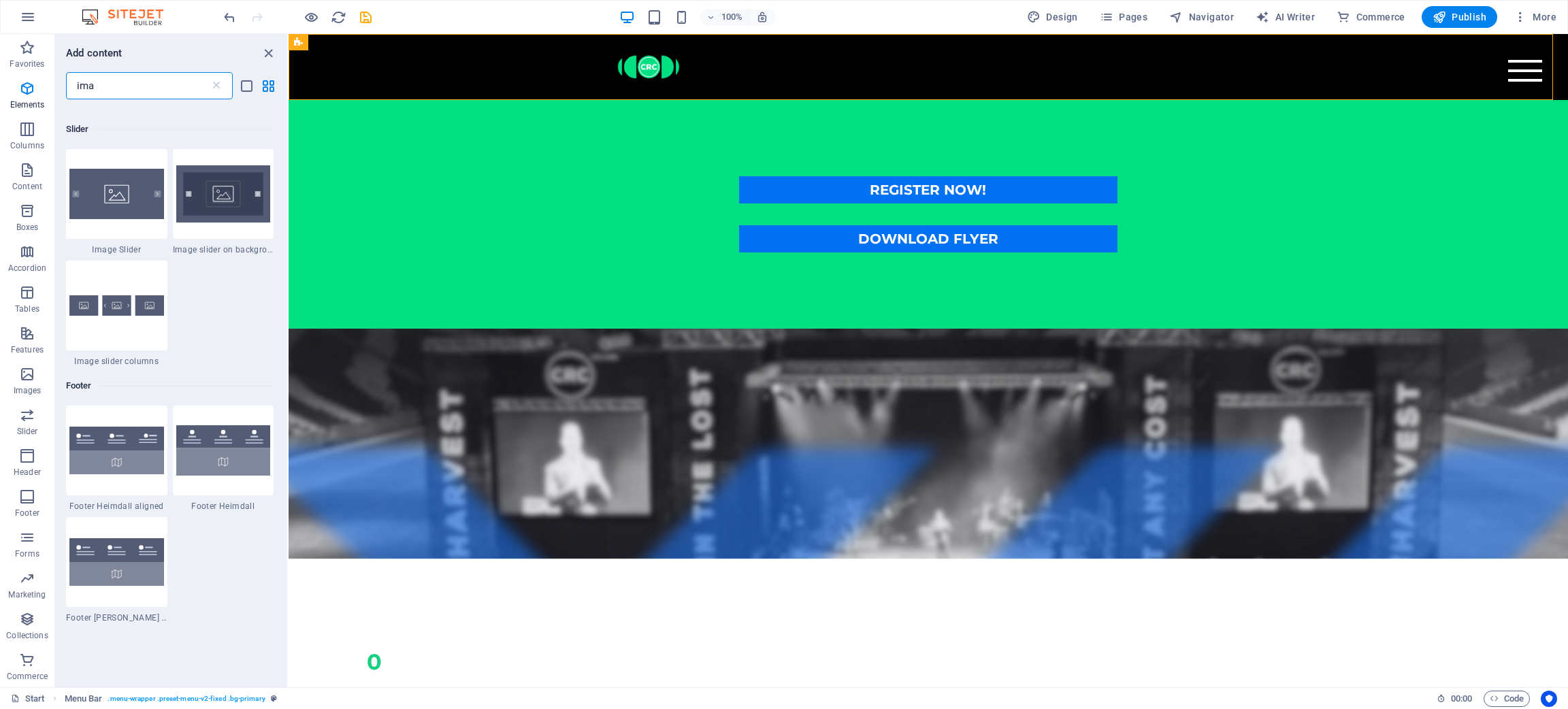
scroll to position [0, 0]
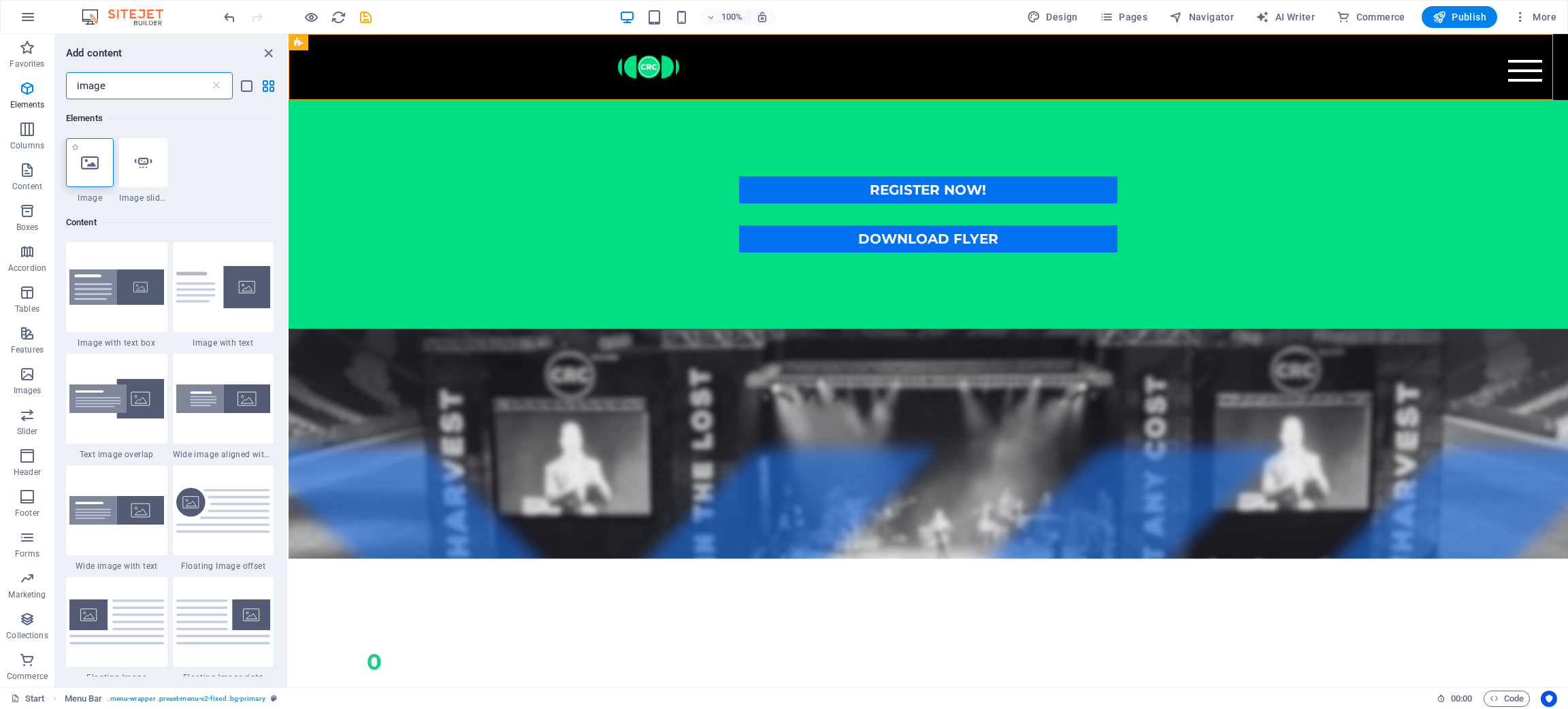
type input "image"
click at [99, 166] on div at bounding box center [89, 162] width 48 height 49
click at [288, 166] on div "Drag here to replace the existing content. Press “Ctrl” if you want to create a…" at bounding box center [928, 361] width 1280 height 654
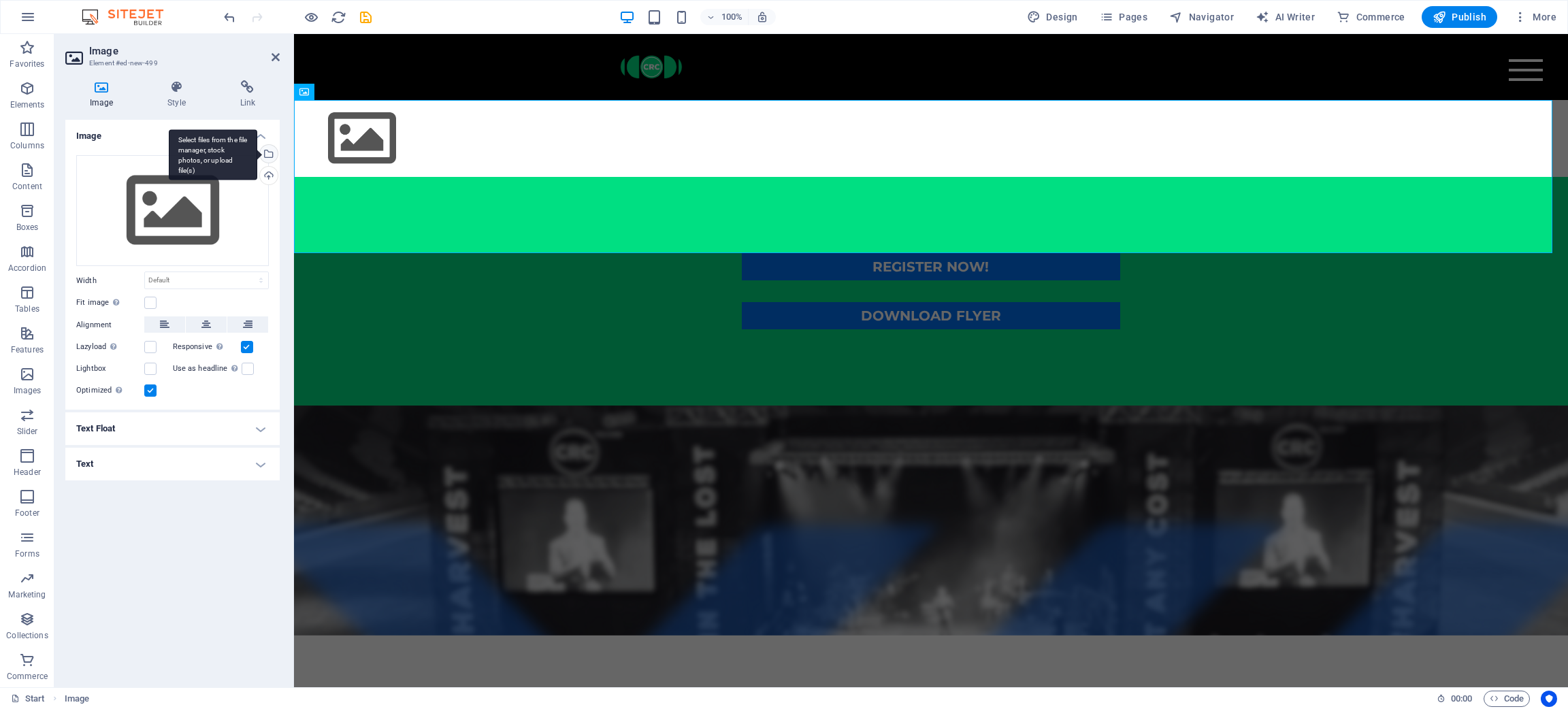
click at [271, 153] on div "Select files from the file manager, stock photos, or upload file(s)" at bounding box center [267, 155] width 20 height 20
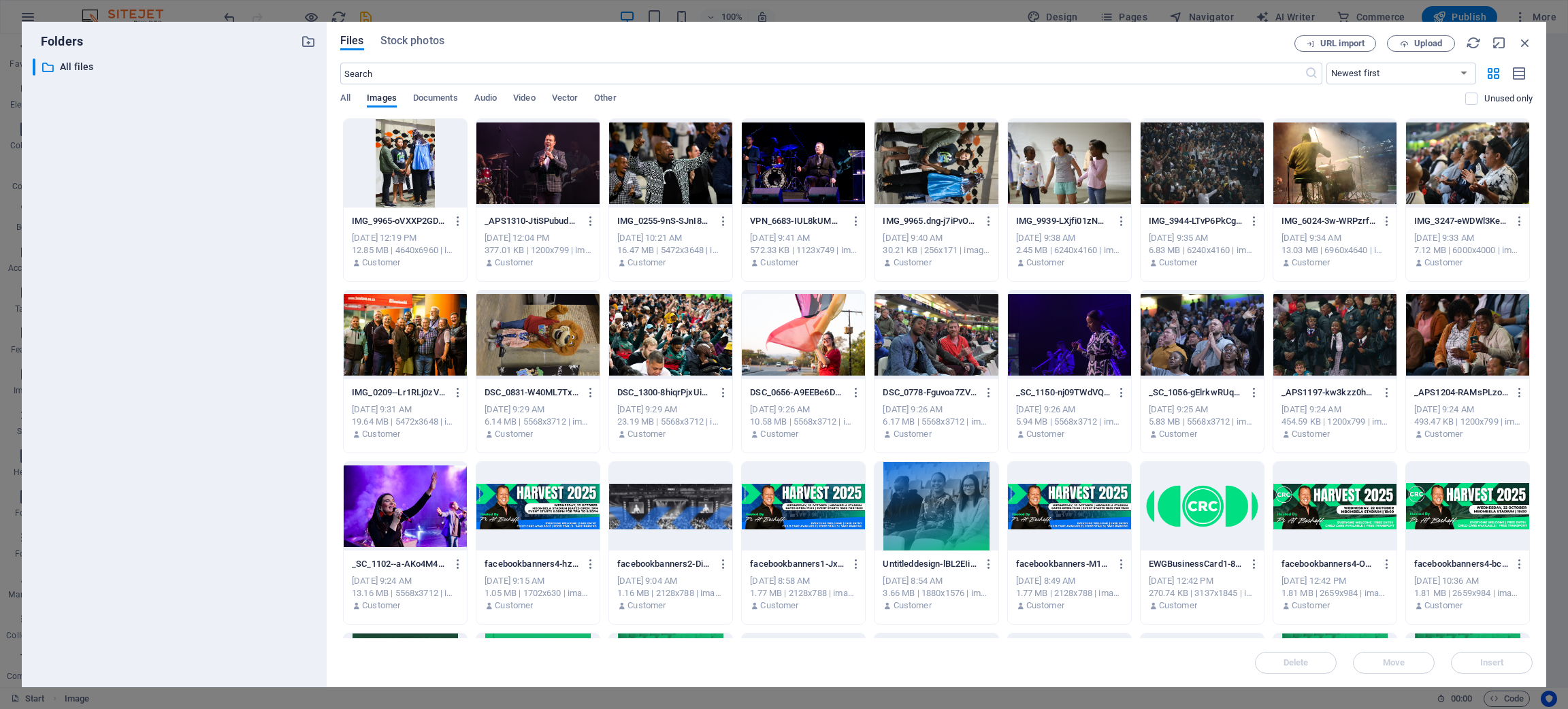
click at [1045, 472] on div at bounding box center [1334, 507] width 123 height 89
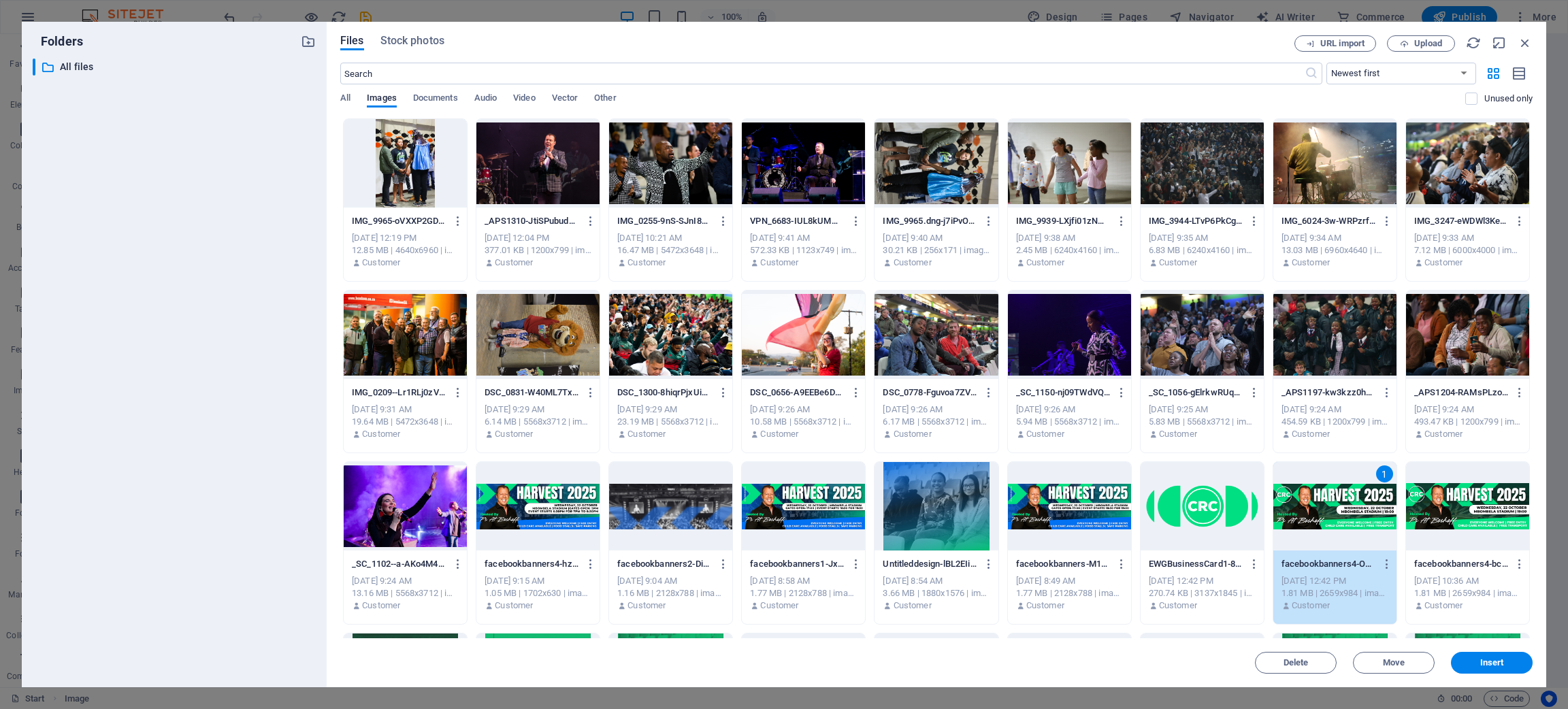
click at [1045, 472] on div at bounding box center [1069, 507] width 123 height 89
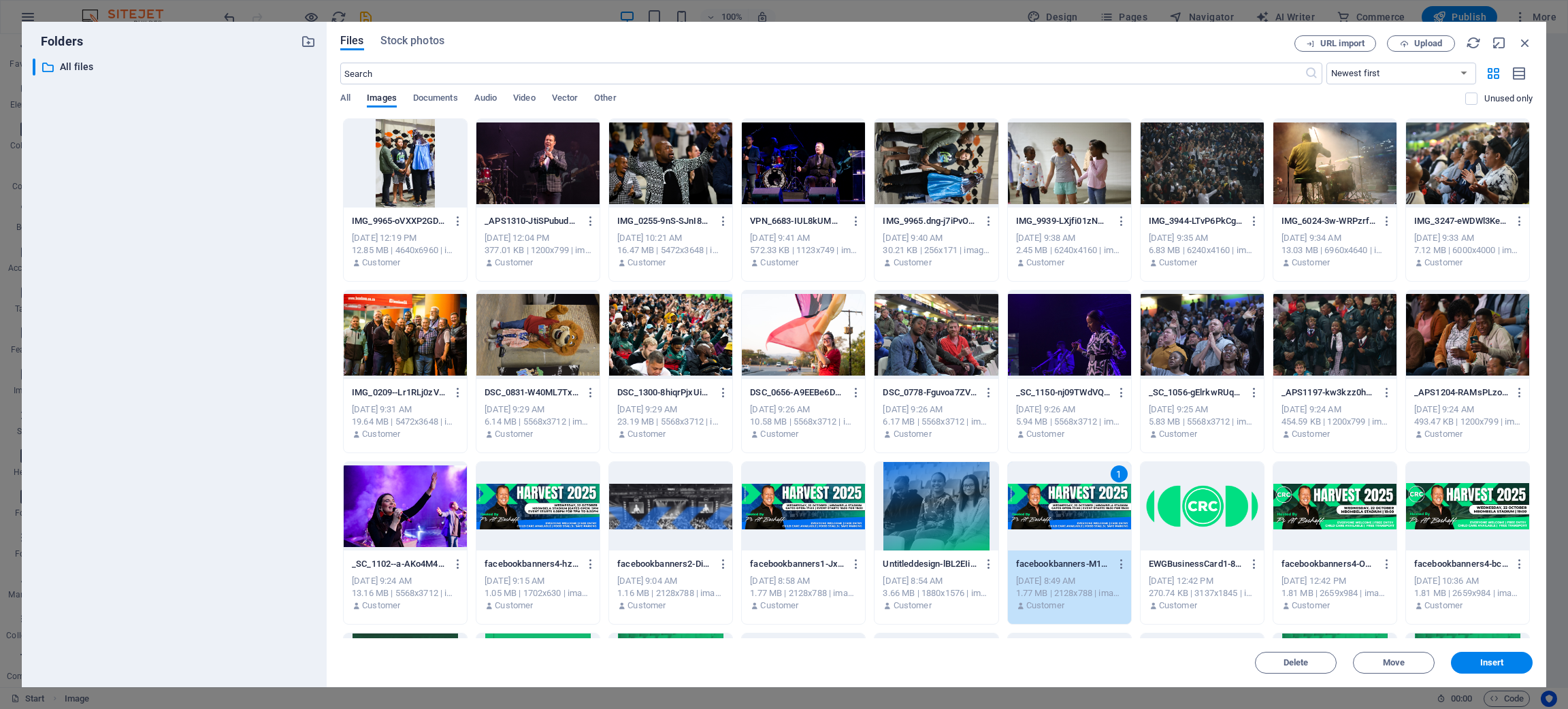
click at [812, 472] on div at bounding box center [802, 507] width 123 height 89
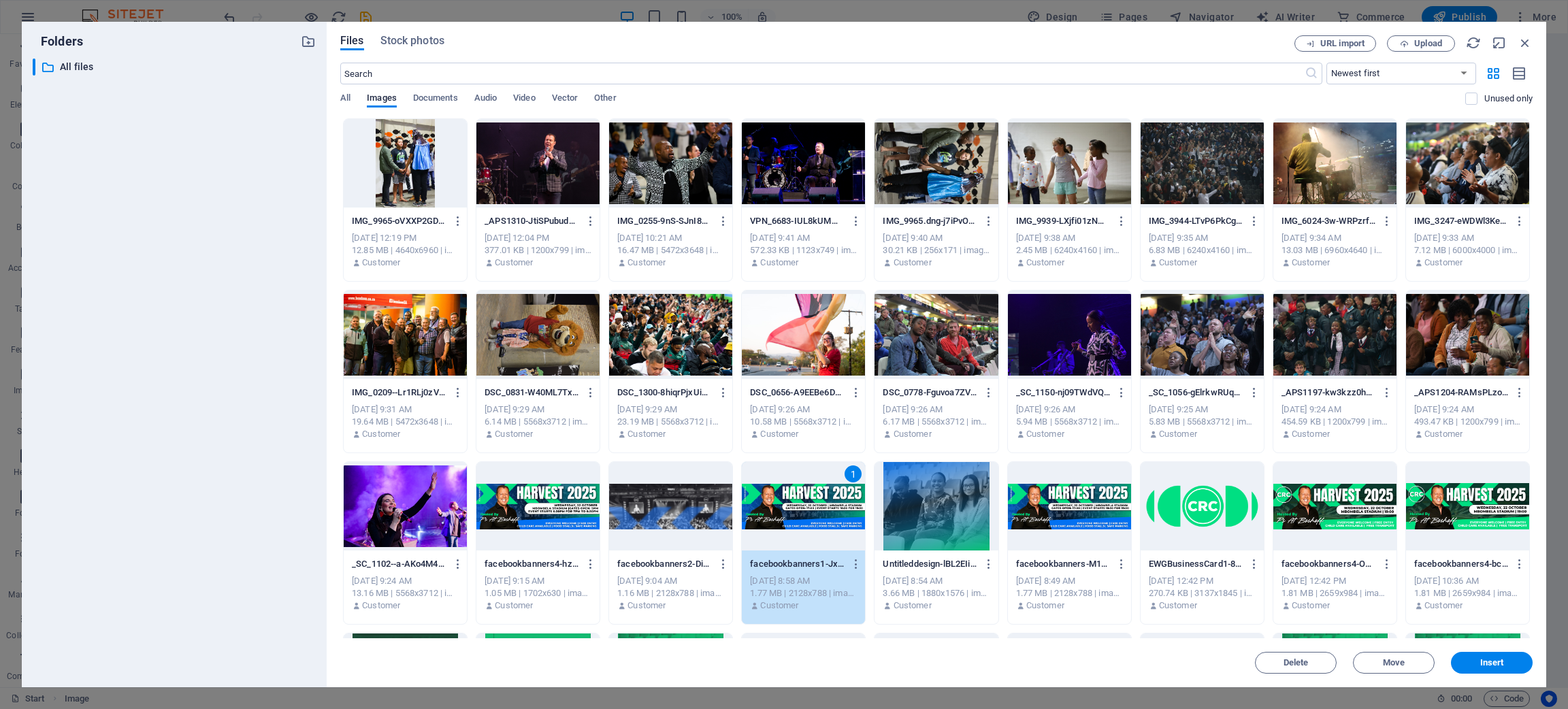
click at [507, 472] on div at bounding box center [537, 507] width 123 height 89
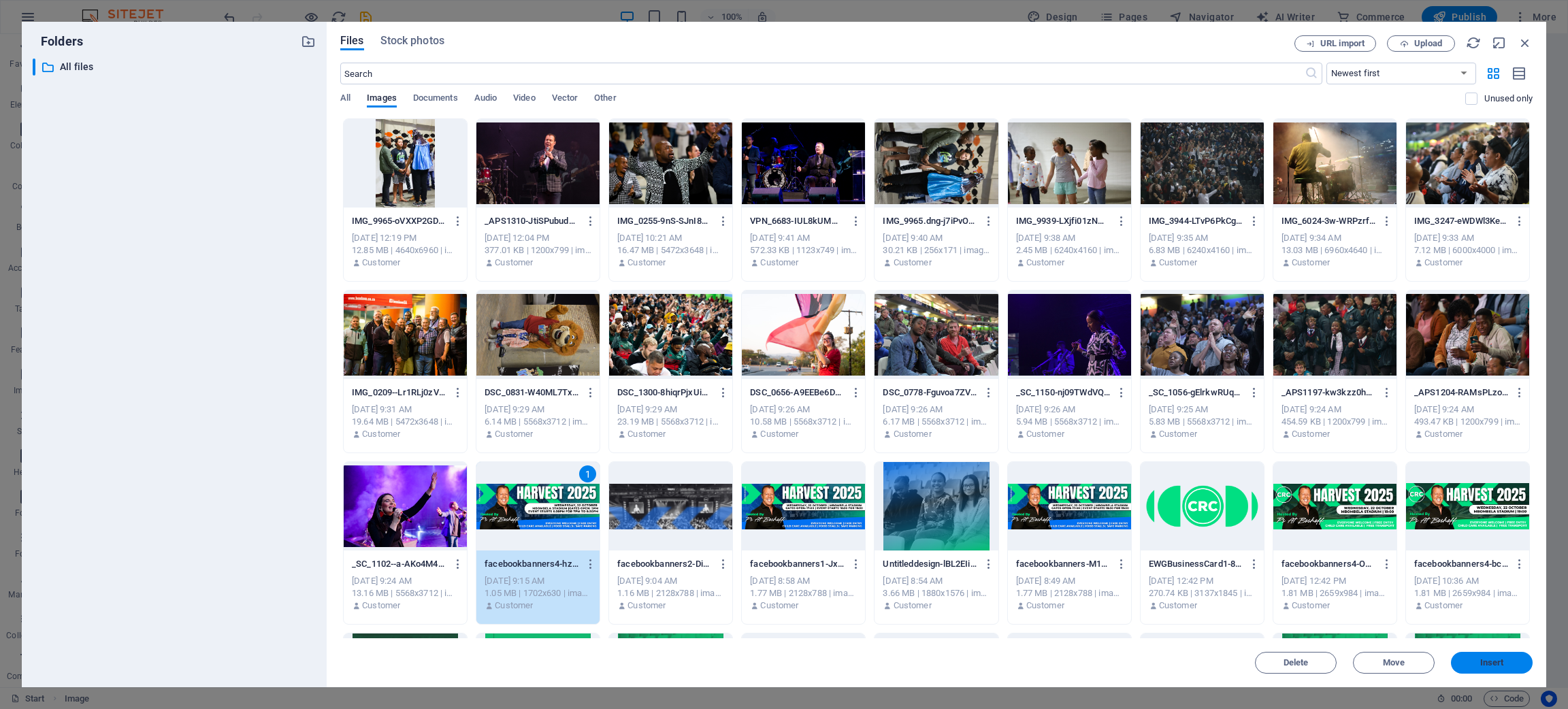
drag, startPoint x: 1508, startPoint y: 659, endPoint x: 1207, endPoint y: 623, distance: 303.1
click at [1045, 472] on span "Insert" at bounding box center [1491, 663] width 71 height 8
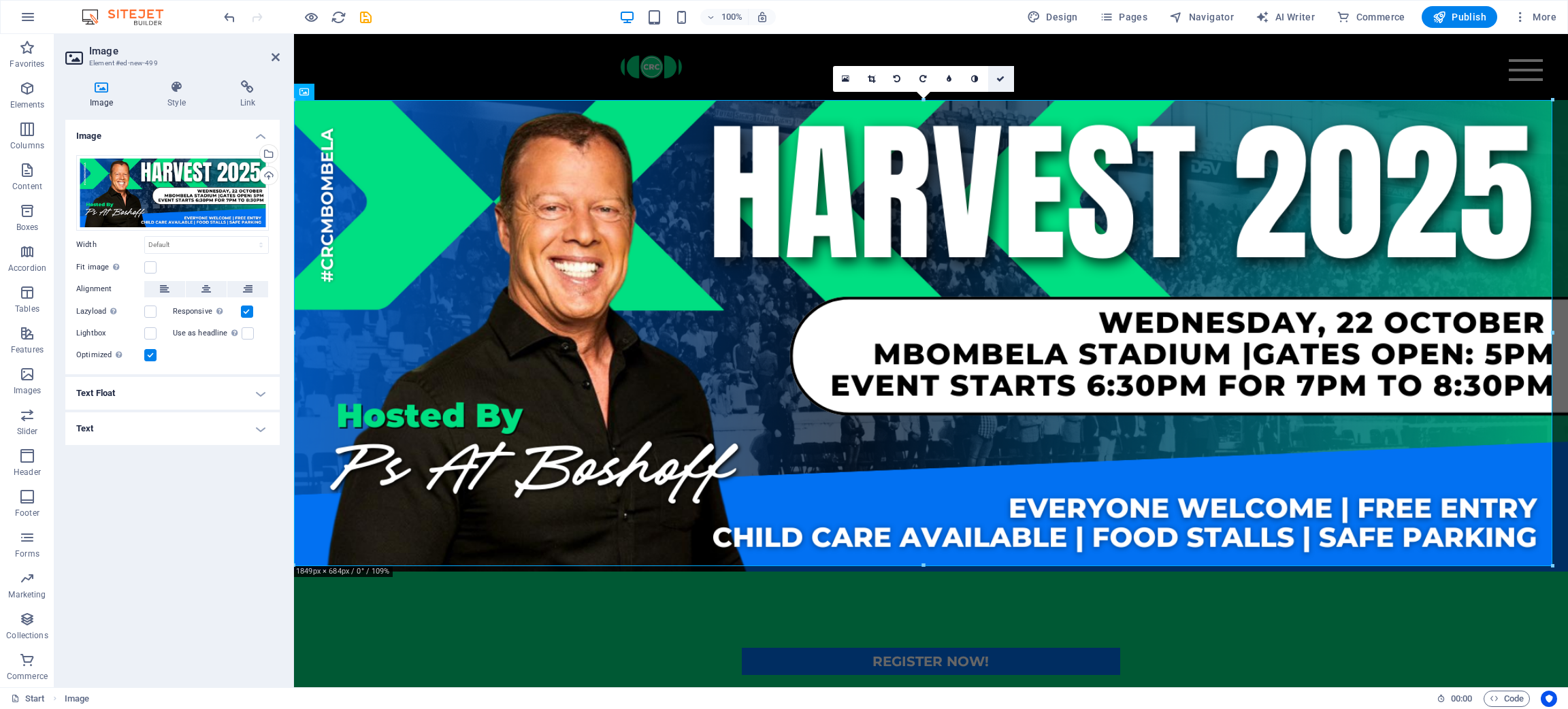
click at [1010, 73] on link at bounding box center [1000, 79] width 26 height 26
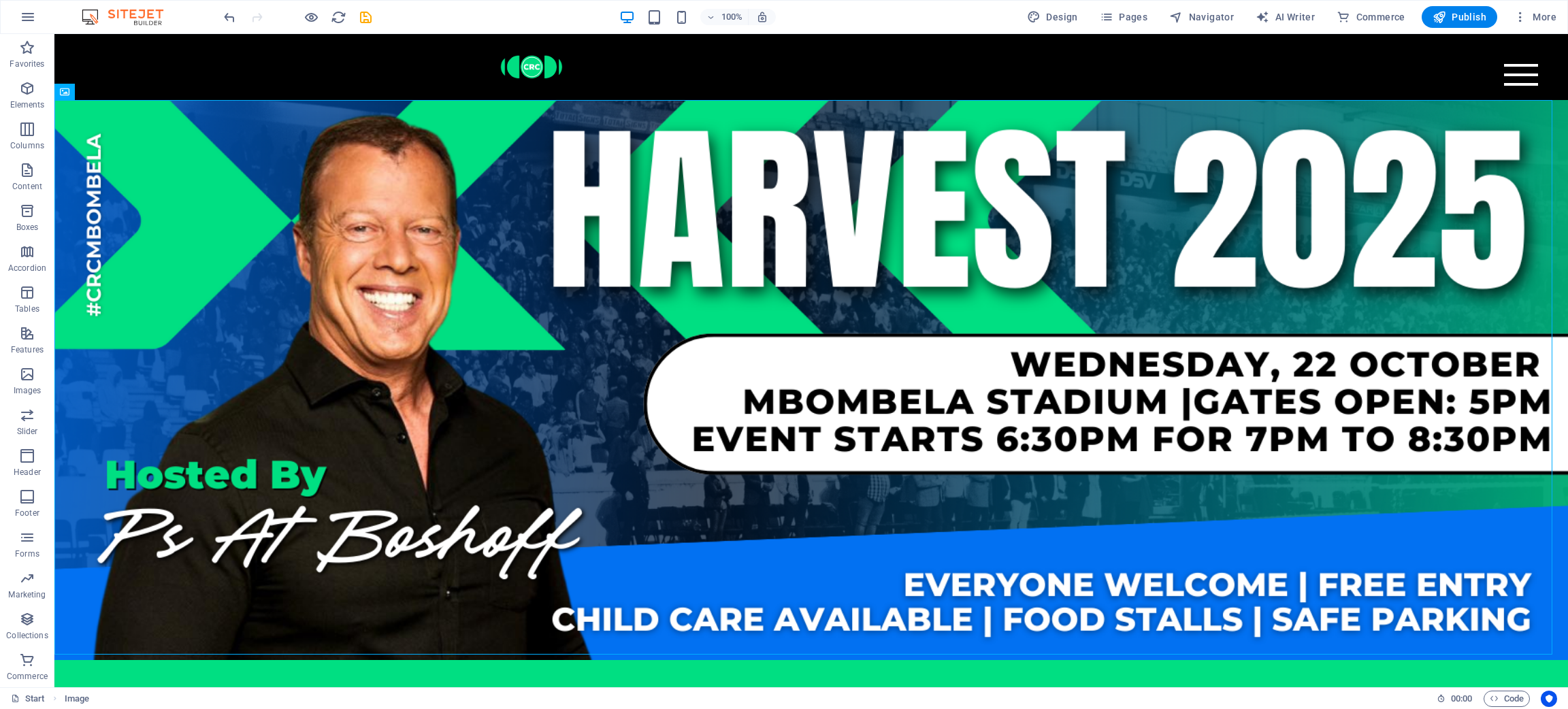
click at [651, 8] on div "100%" at bounding box center [697, 17] width 157 height 22
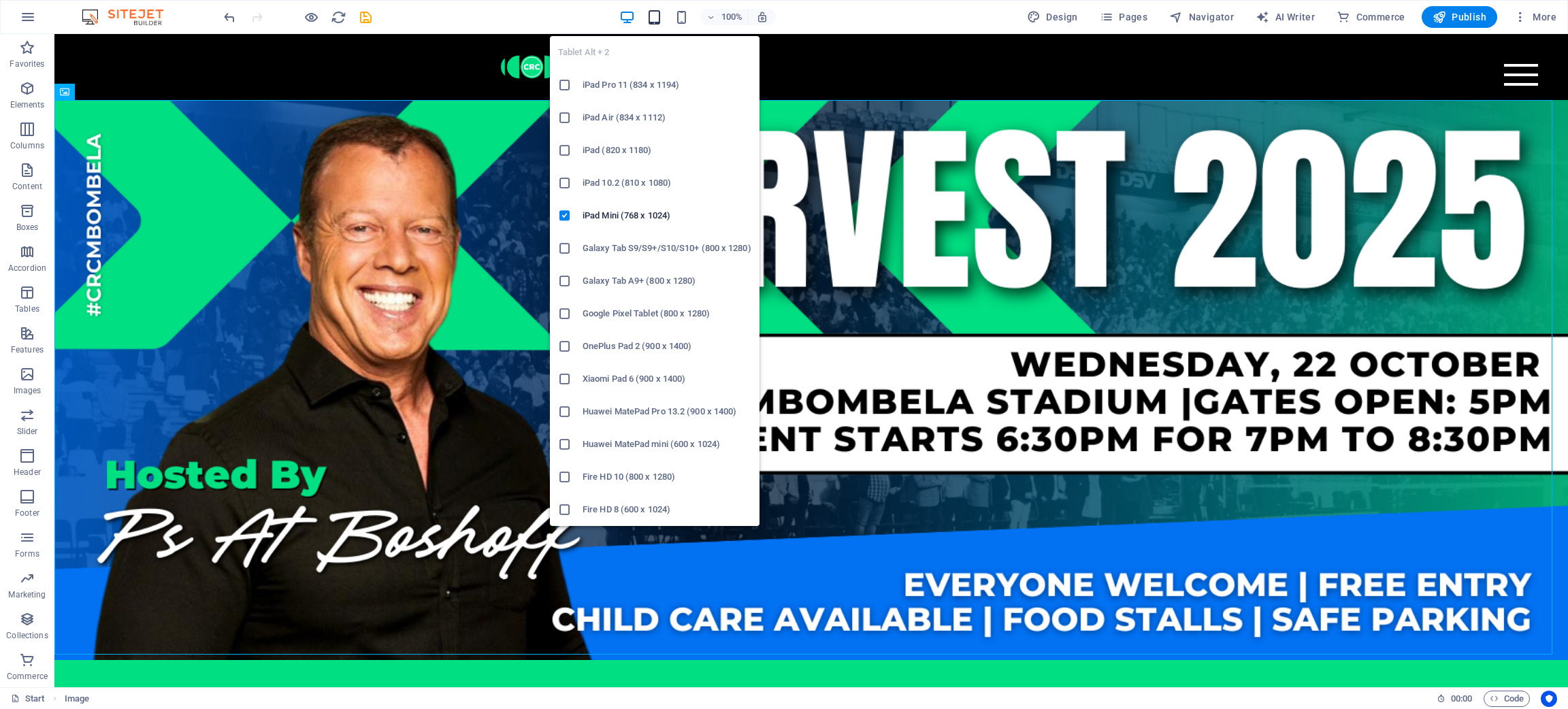
click at [655, 15] on icon "button" at bounding box center [654, 17] width 16 height 16
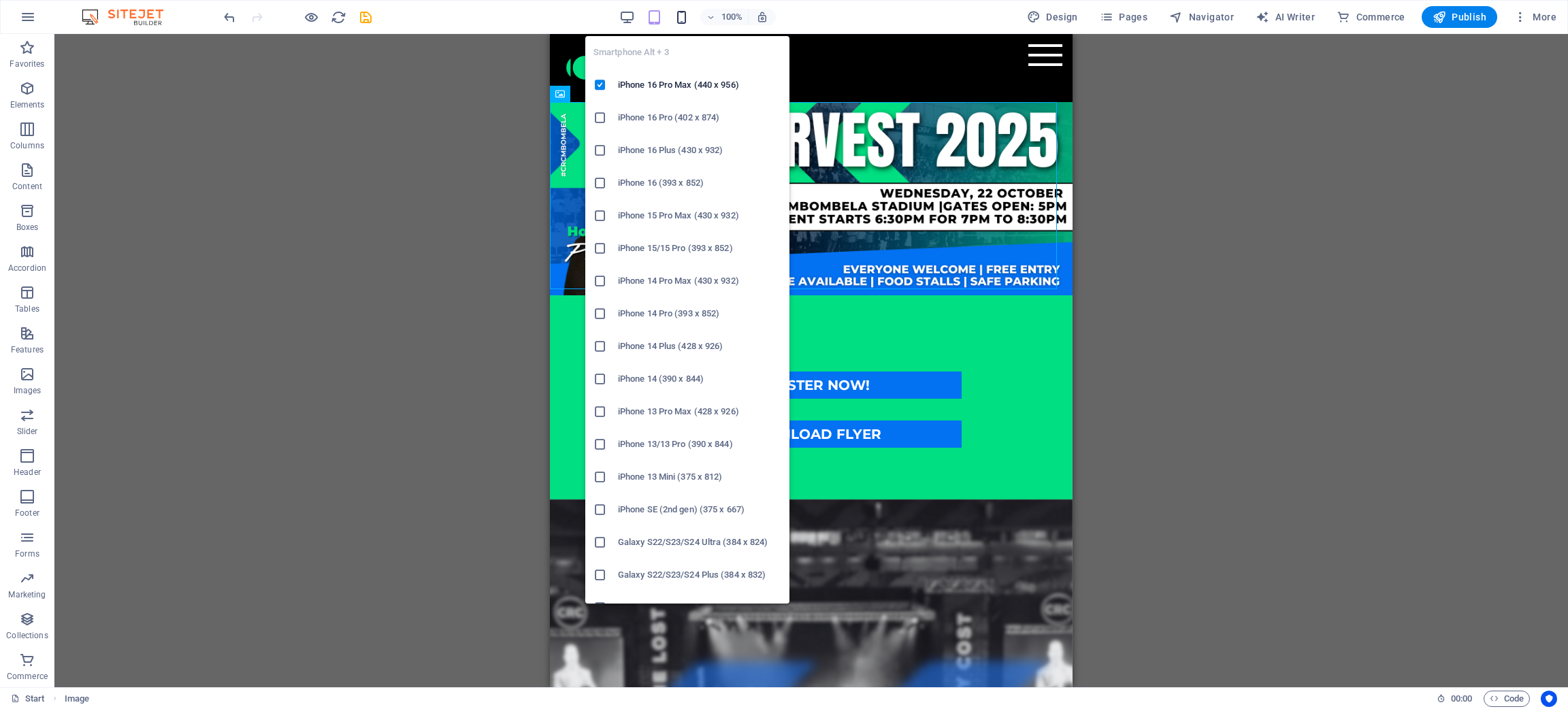
click at [681, 18] on icon "button" at bounding box center [681, 17] width 16 height 16
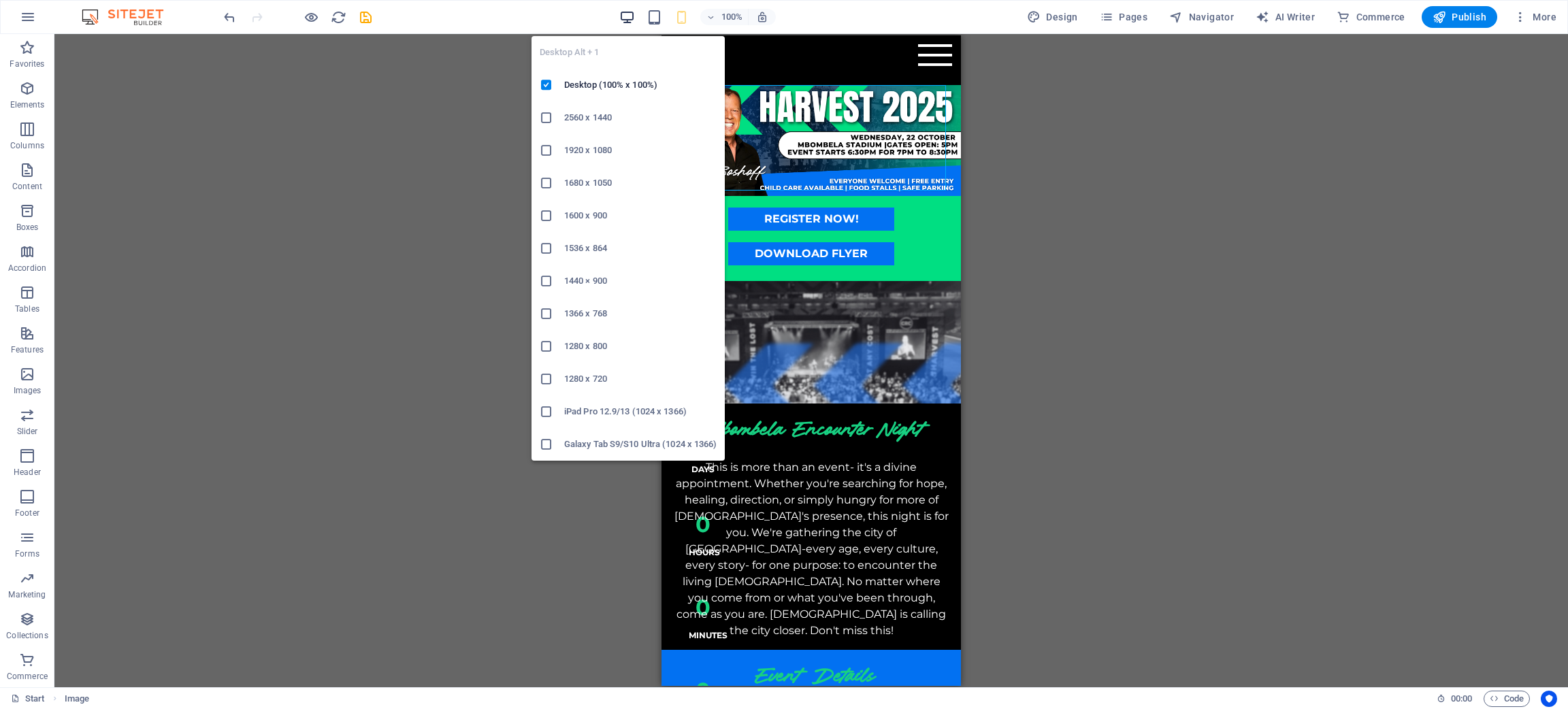
click at [632, 16] on icon "button" at bounding box center [627, 17] width 16 height 16
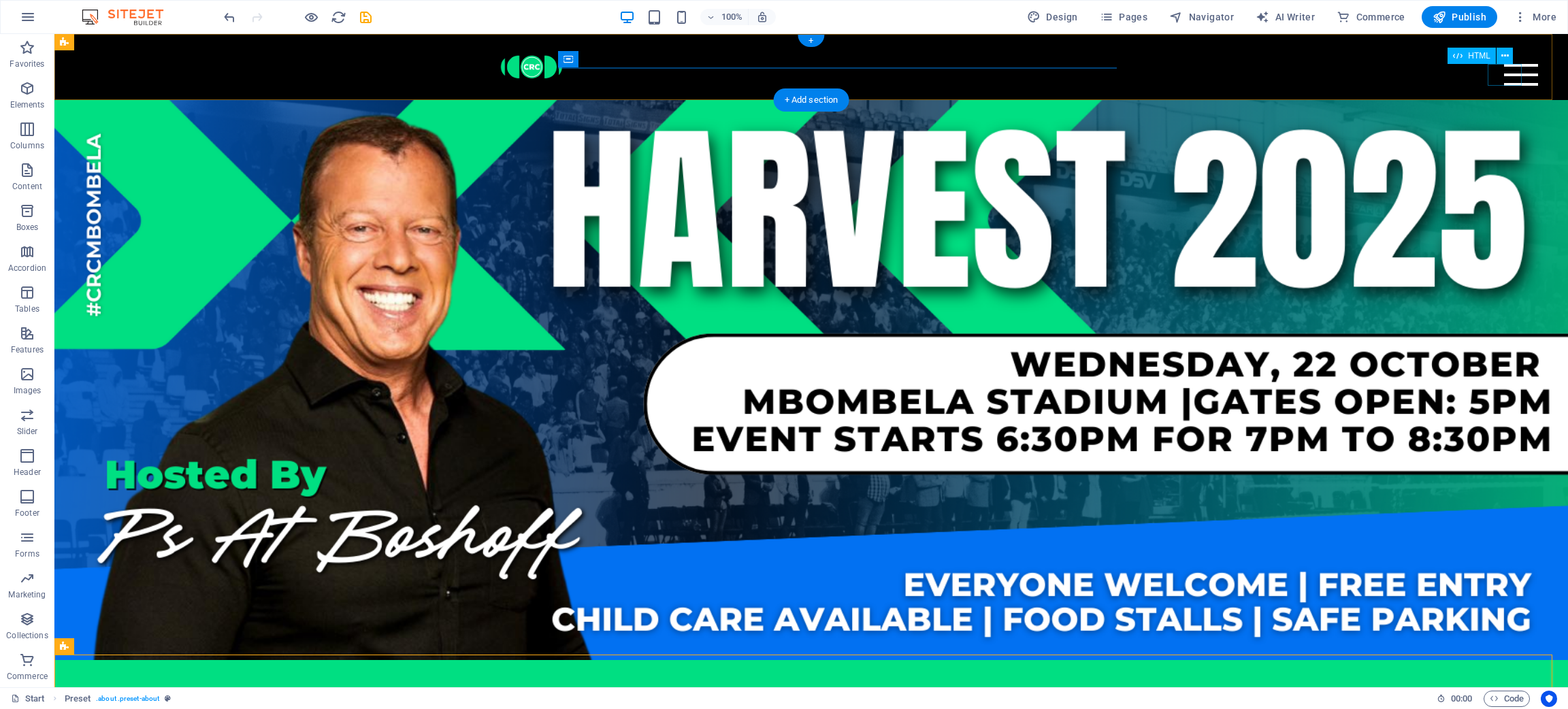
click at [1045, 75] on div "Menu" at bounding box center [1520, 75] width 34 height 22
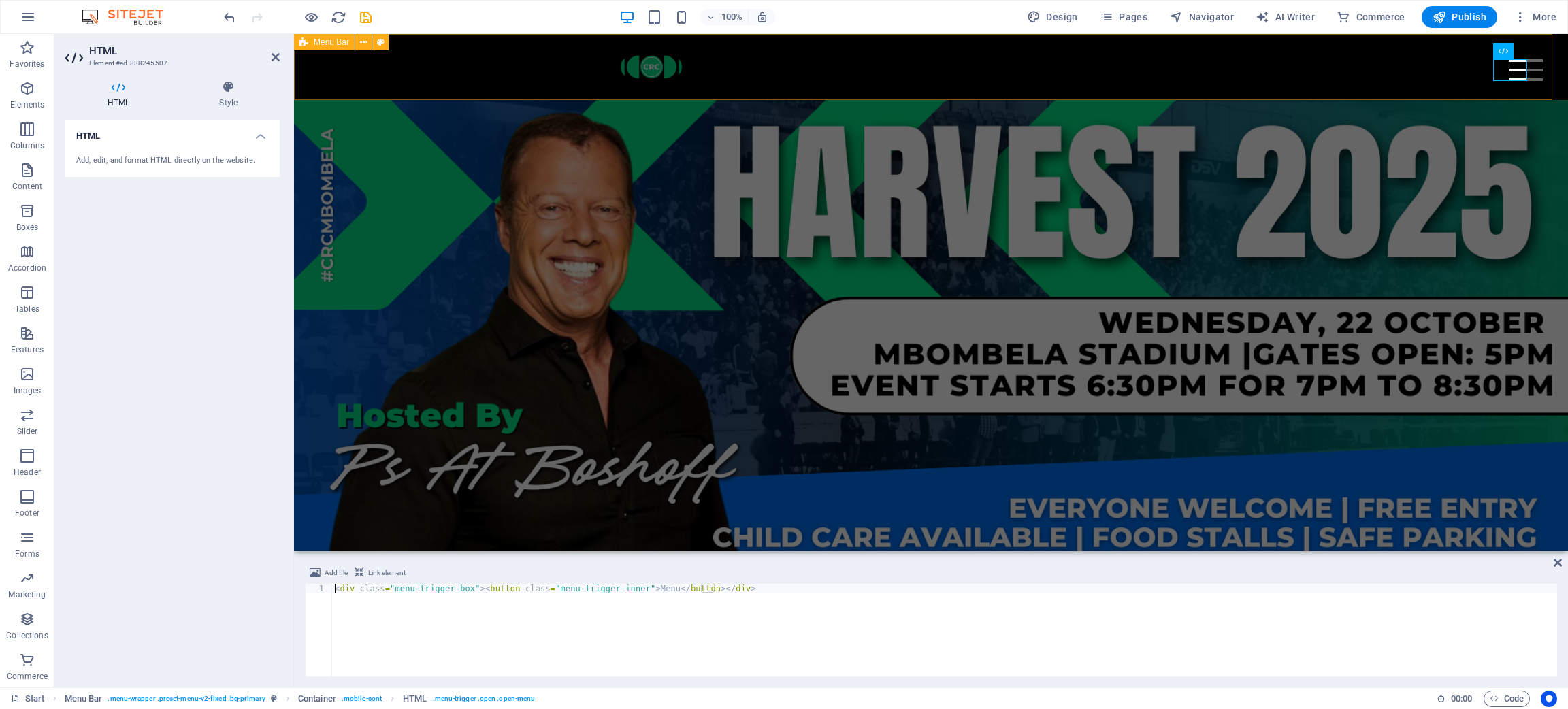
click at [1045, 68] on div "Menu Home event details register get in touch" at bounding box center [931, 67] width 1274 height 66
select select "%"
select select "rem"
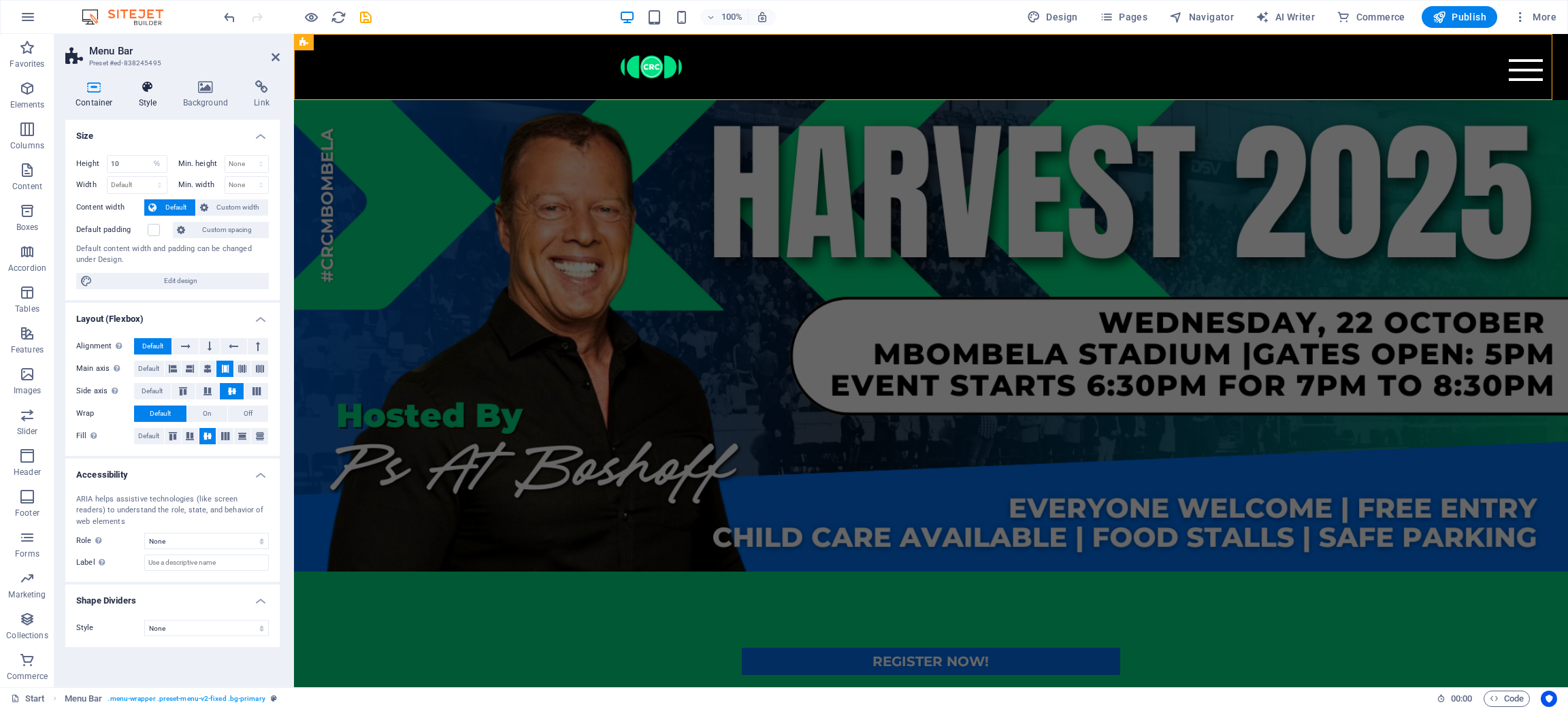
click at [133, 108] on h4 "Style" at bounding box center [150, 94] width 44 height 28
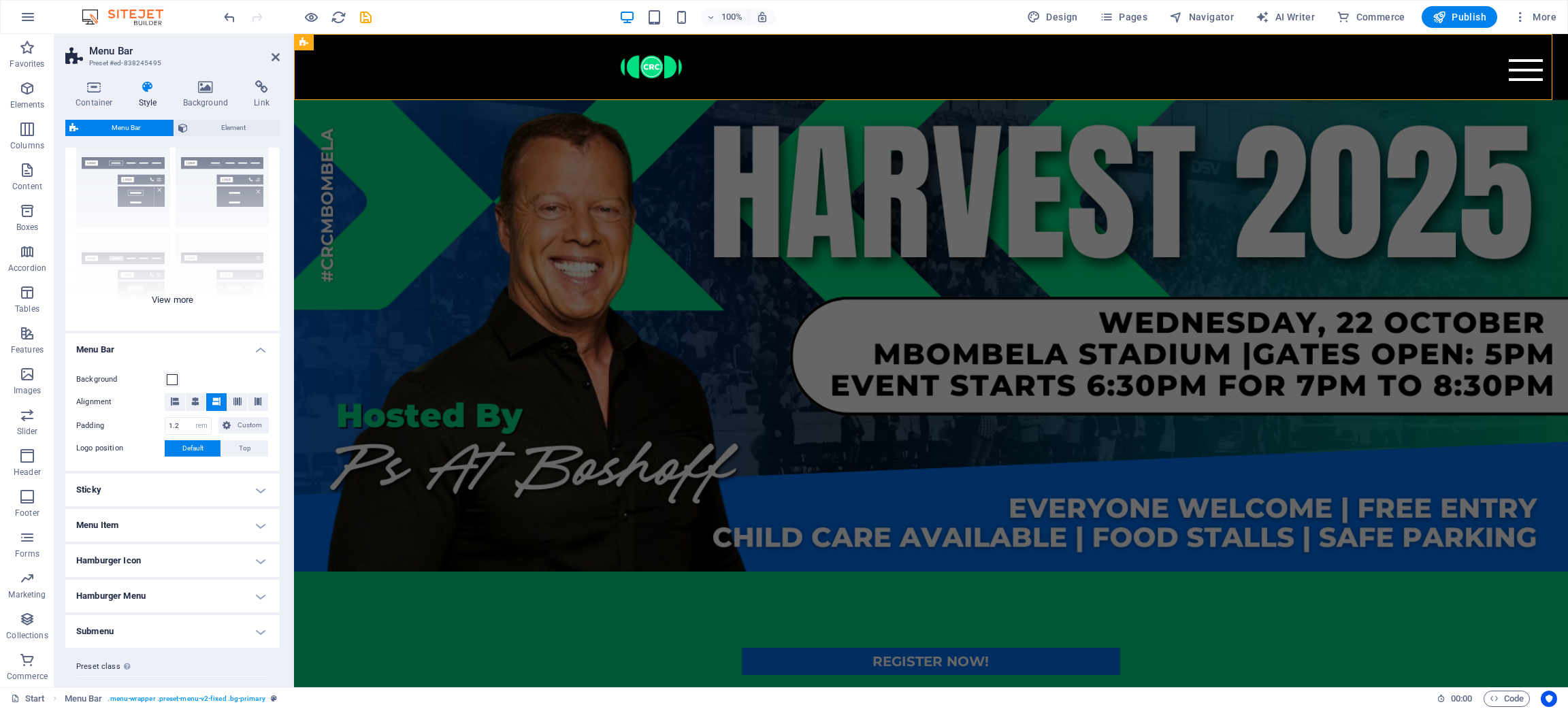
scroll to position [70, 0]
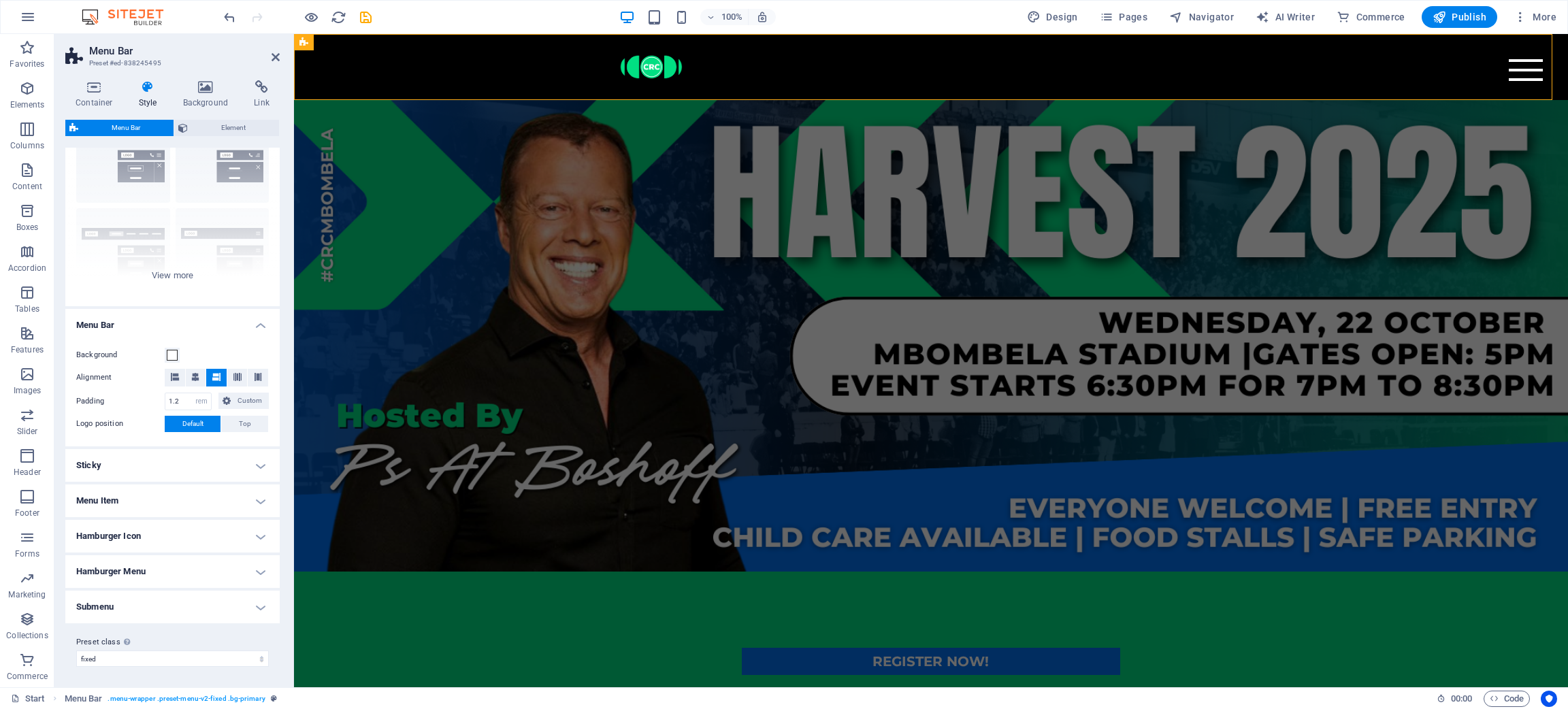
click at [130, 467] on h4 "Sticky" at bounding box center [172, 465] width 214 height 33
click at [174, 472] on span at bounding box center [171, 555] width 11 height 11
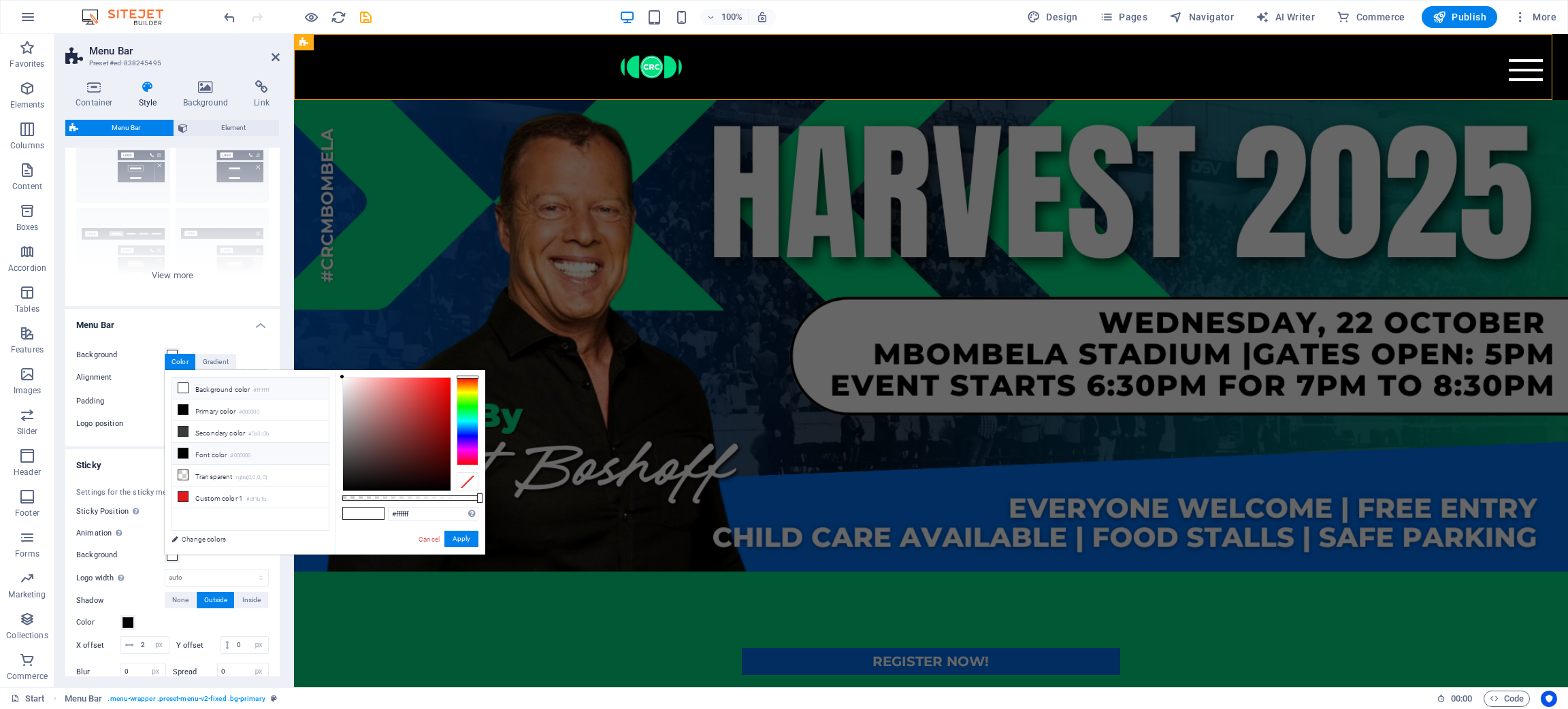
click at [237, 447] on li "Font color #000000" at bounding box center [250, 454] width 156 height 22
type input "#000000"
click at [468, 472] on button "Apply" at bounding box center [461, 539] width 34 height 17
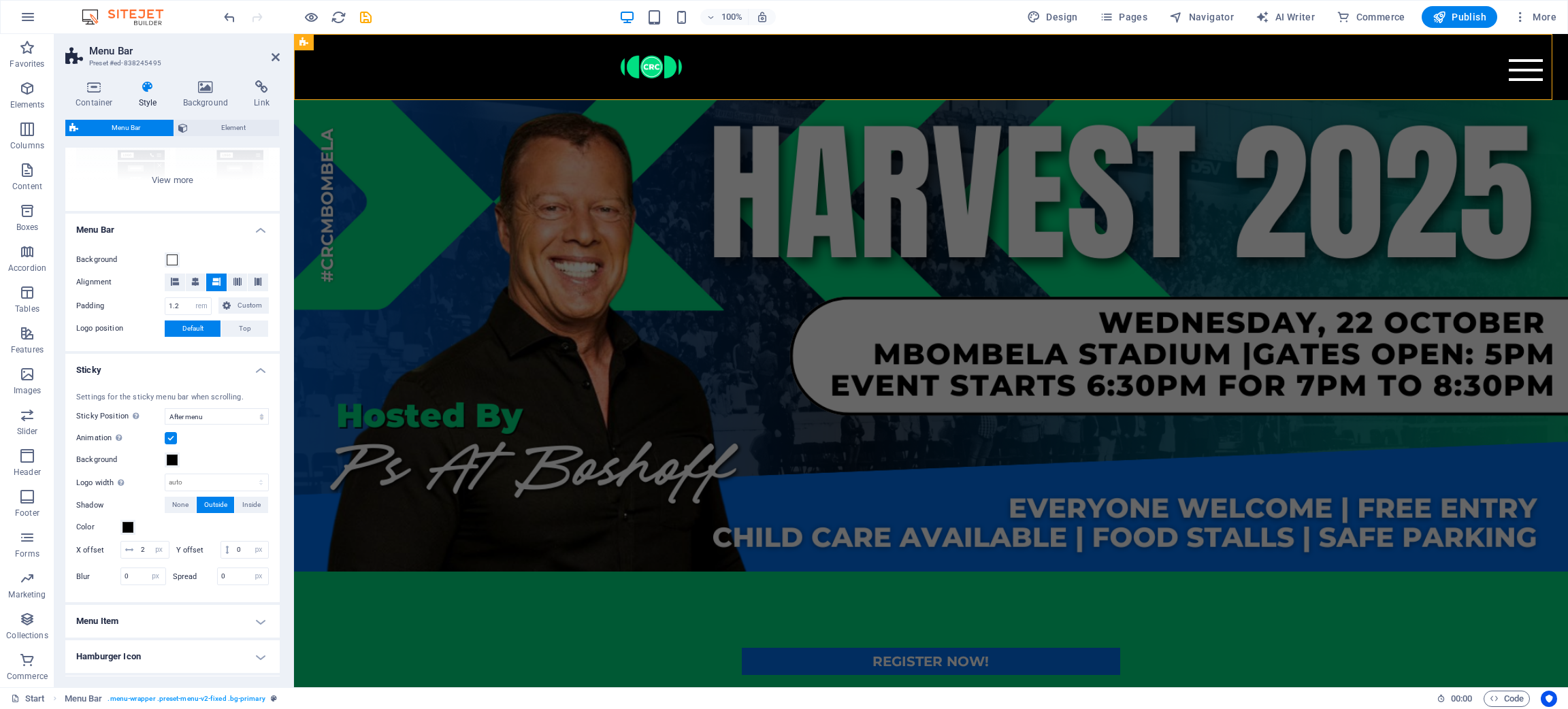
scroll to position [172, 0]
click at [177, 251] on span at bounding box center [171, 252] width 11 height 11
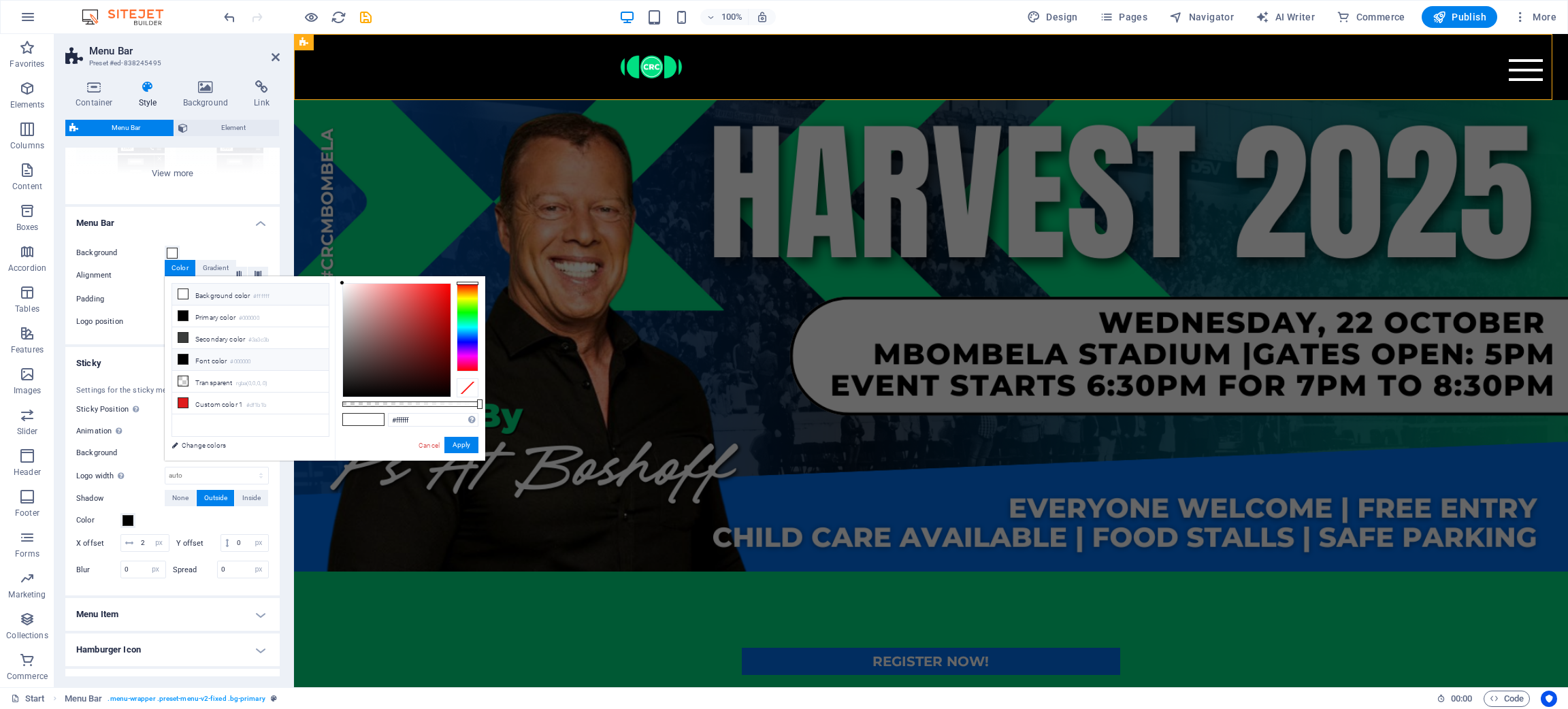
click at [259, 357] on li "Font color #000000" at bounding box center [250, 360] width 156 height 22
type input "#000000"
click at [465, 443] on button "Apply" at bounding box center [461, 446] width 34 height 17
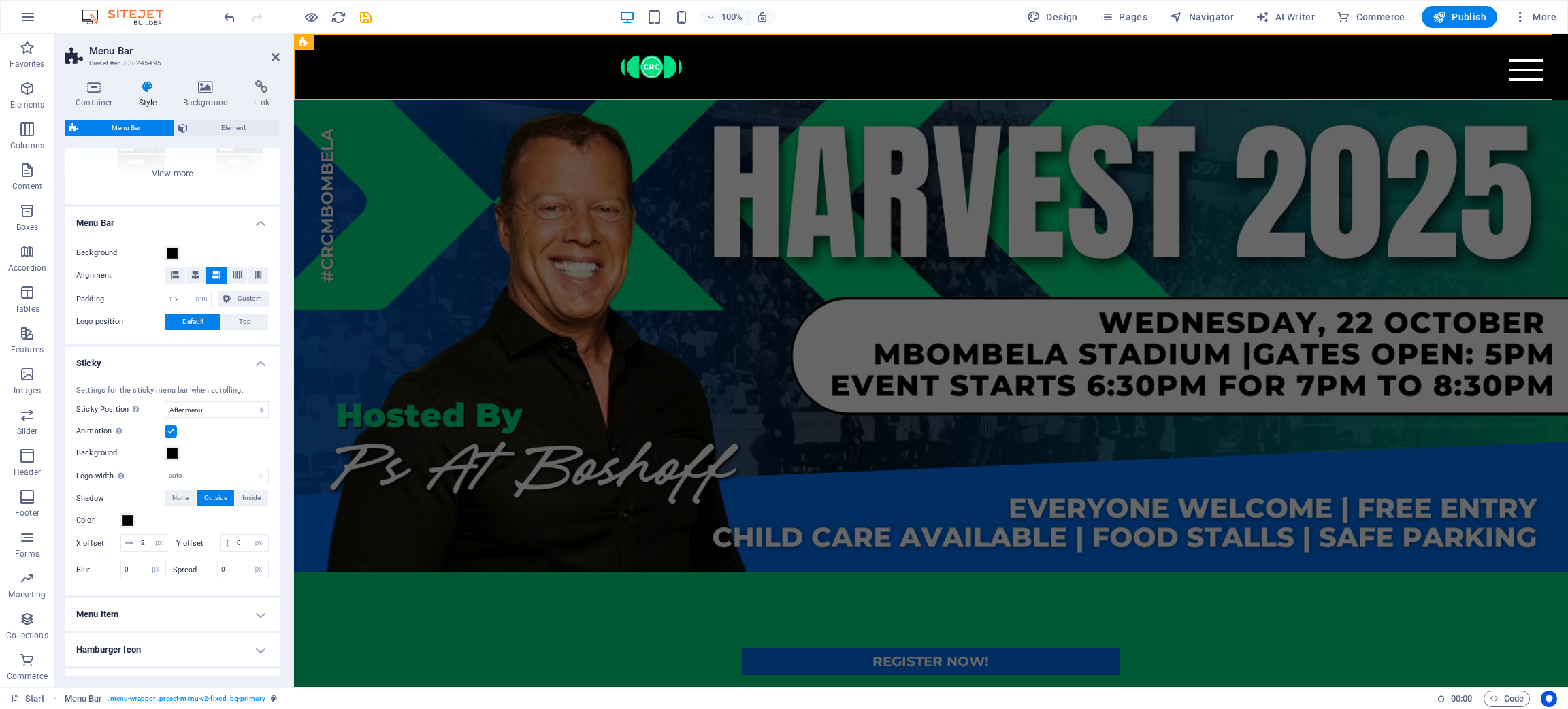
click at [273, 49] on h2 "Menu Bar" at bounding box center [185, 51] width 191 height 13
click at [275, 46] on h2 "Menu Bar" at bounding box center [185, 51] width 191 height 13
click at [276, 57] on icon at bounding box center [276, 57] width 8 height 11
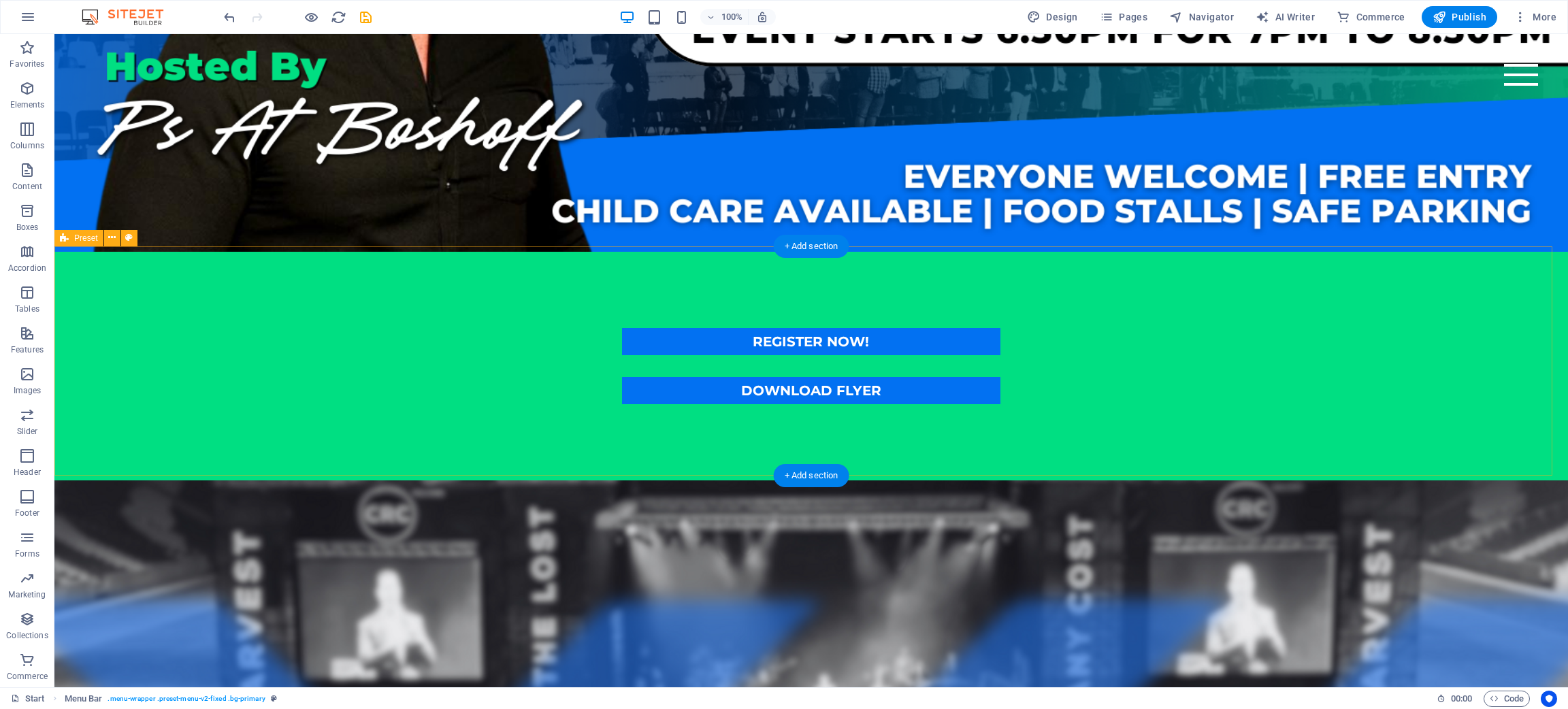
scroll to position [0, 0]
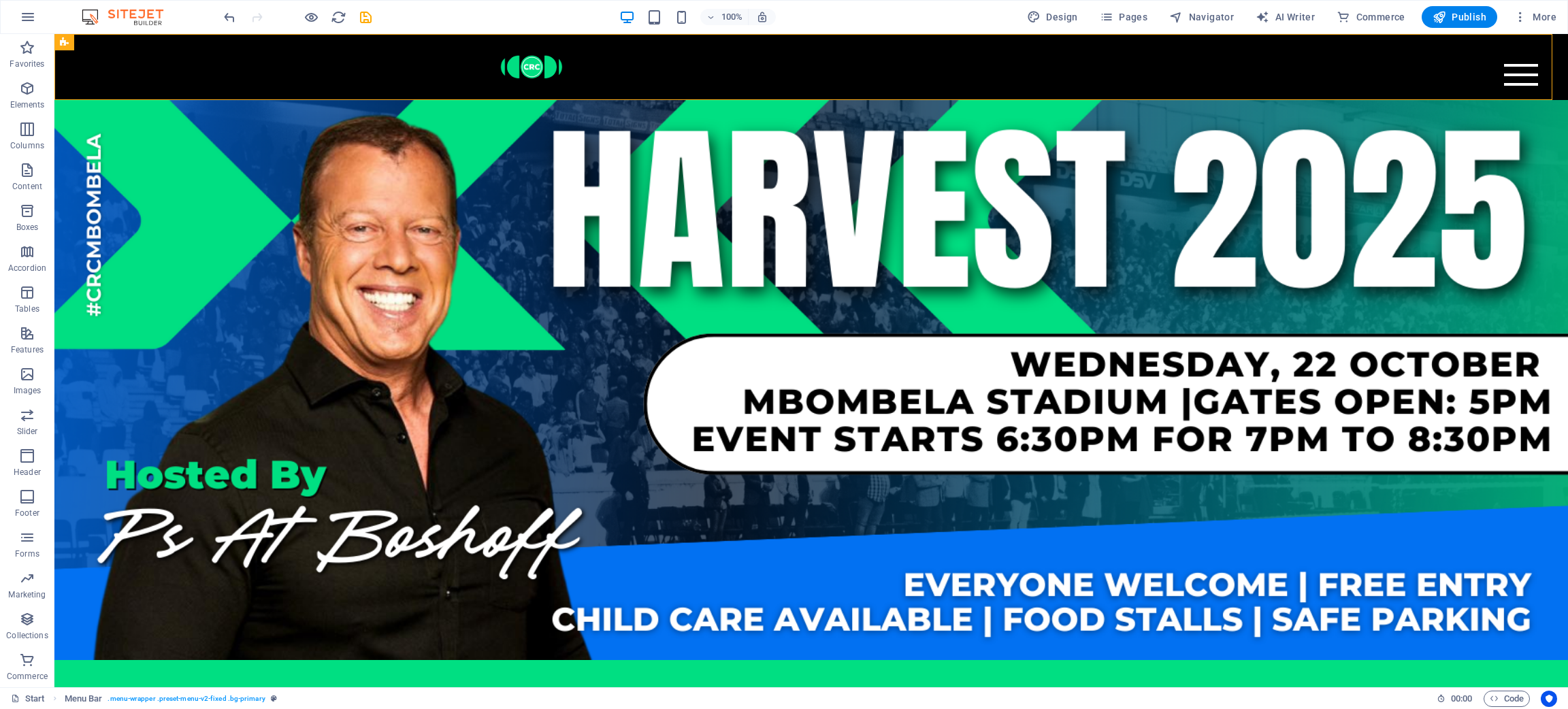
click at [366, 7] on div at bounding box center [298, 17] width 152 height 22
drag, startPoint x: 366, startPoint y: 18, endPoint x: 363, endPoint y: 46, distance: 28.2
click at [366, 18] on icon "save" at bounding box center [365, 17] width 16 height 16
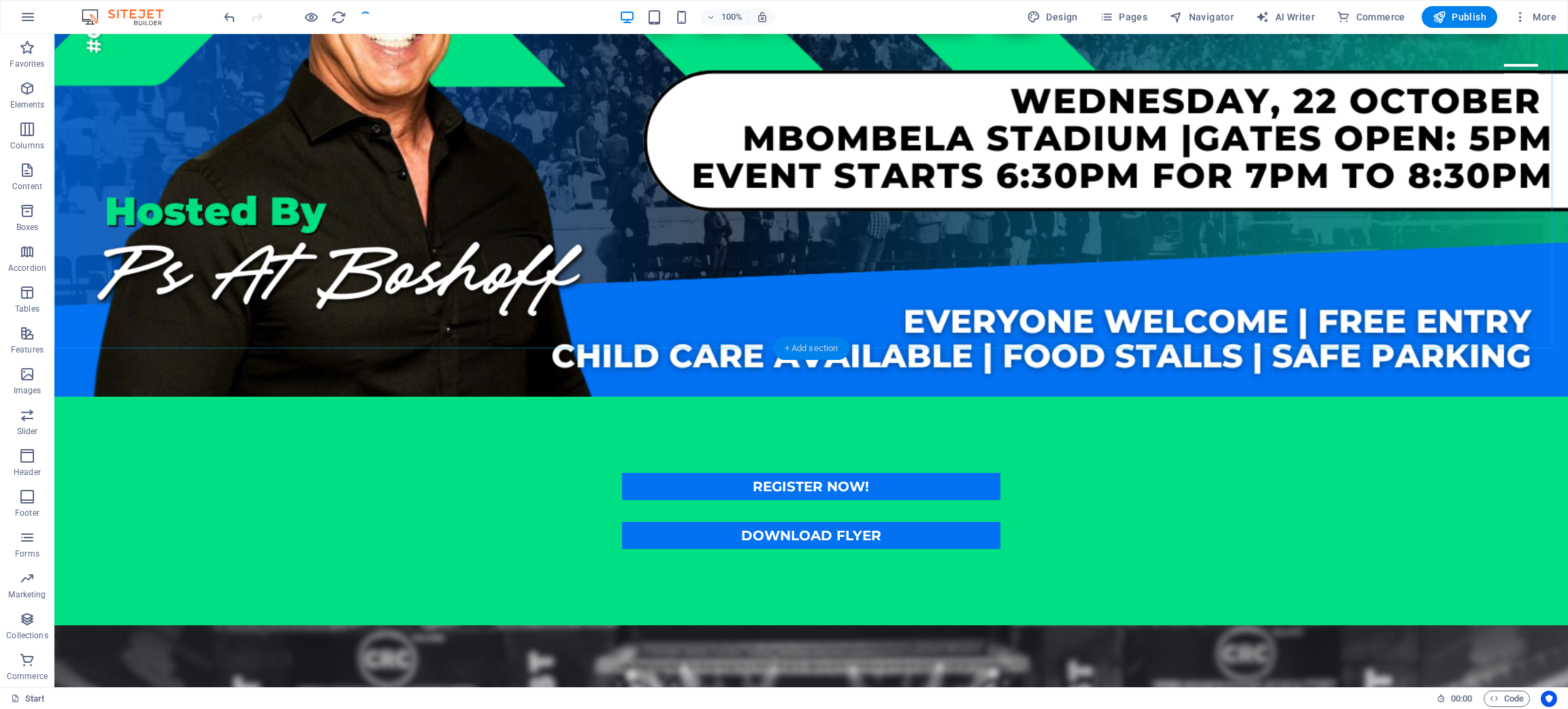
scroll to position [306, 0]
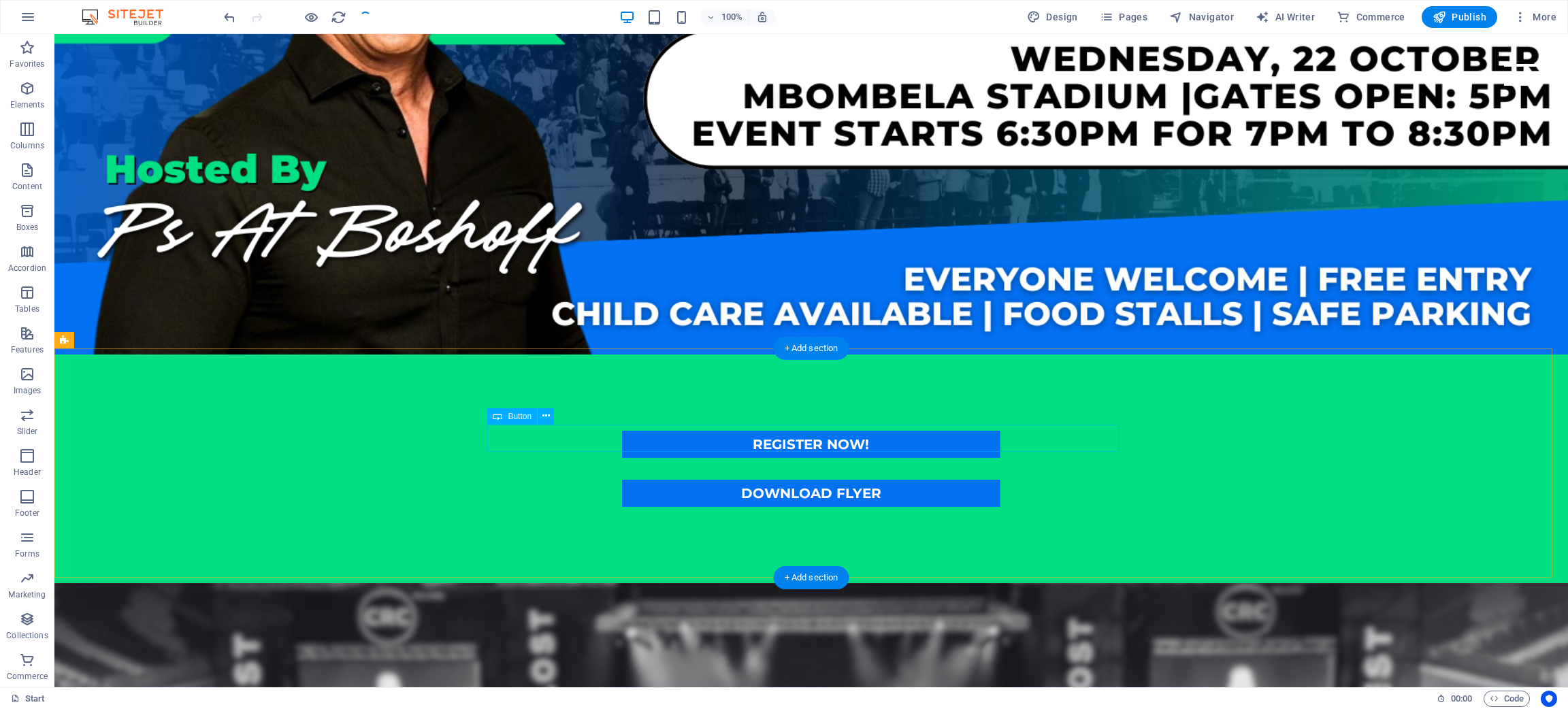
click at [947, 445] on div "REGISTER NOW!" at bounding box center [812, 444] width 632 height 28
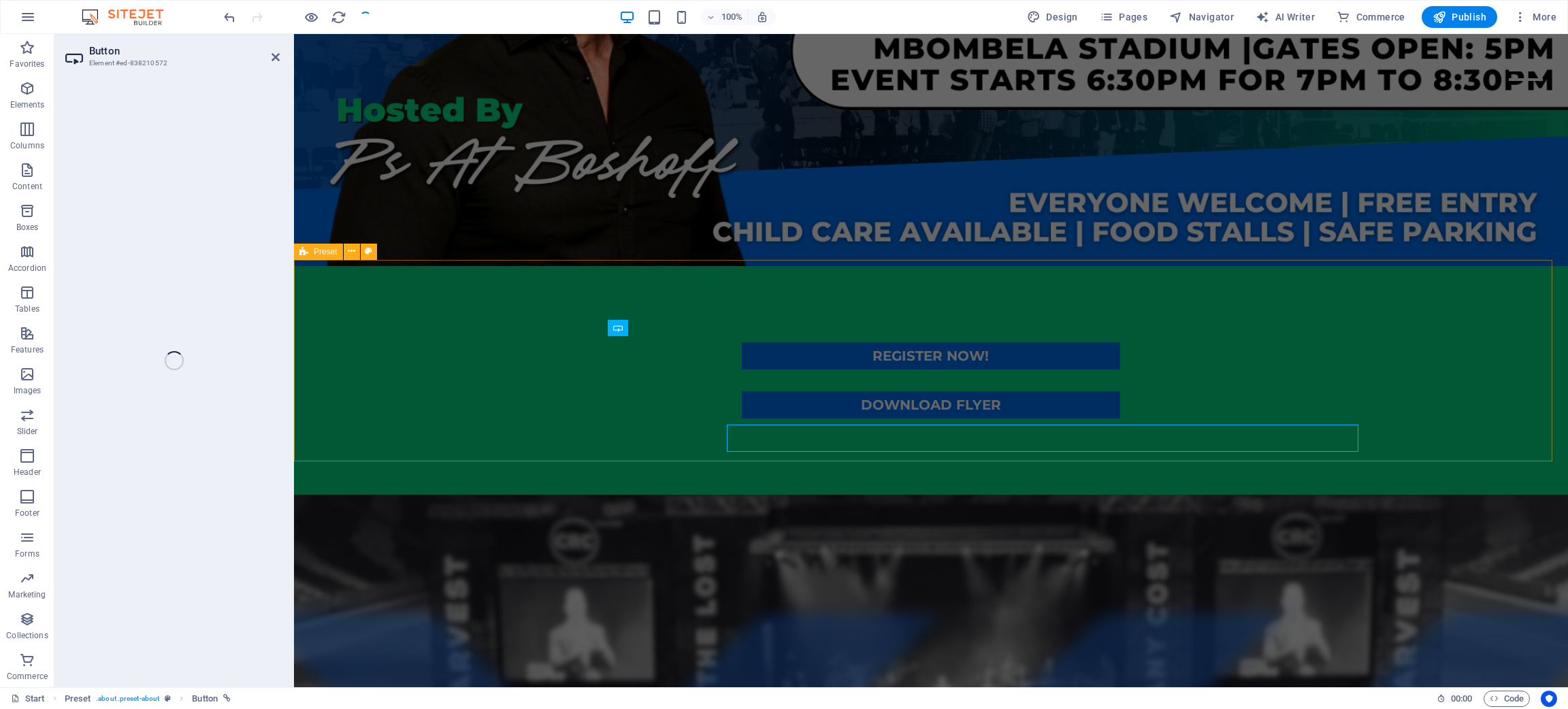
select select "%"
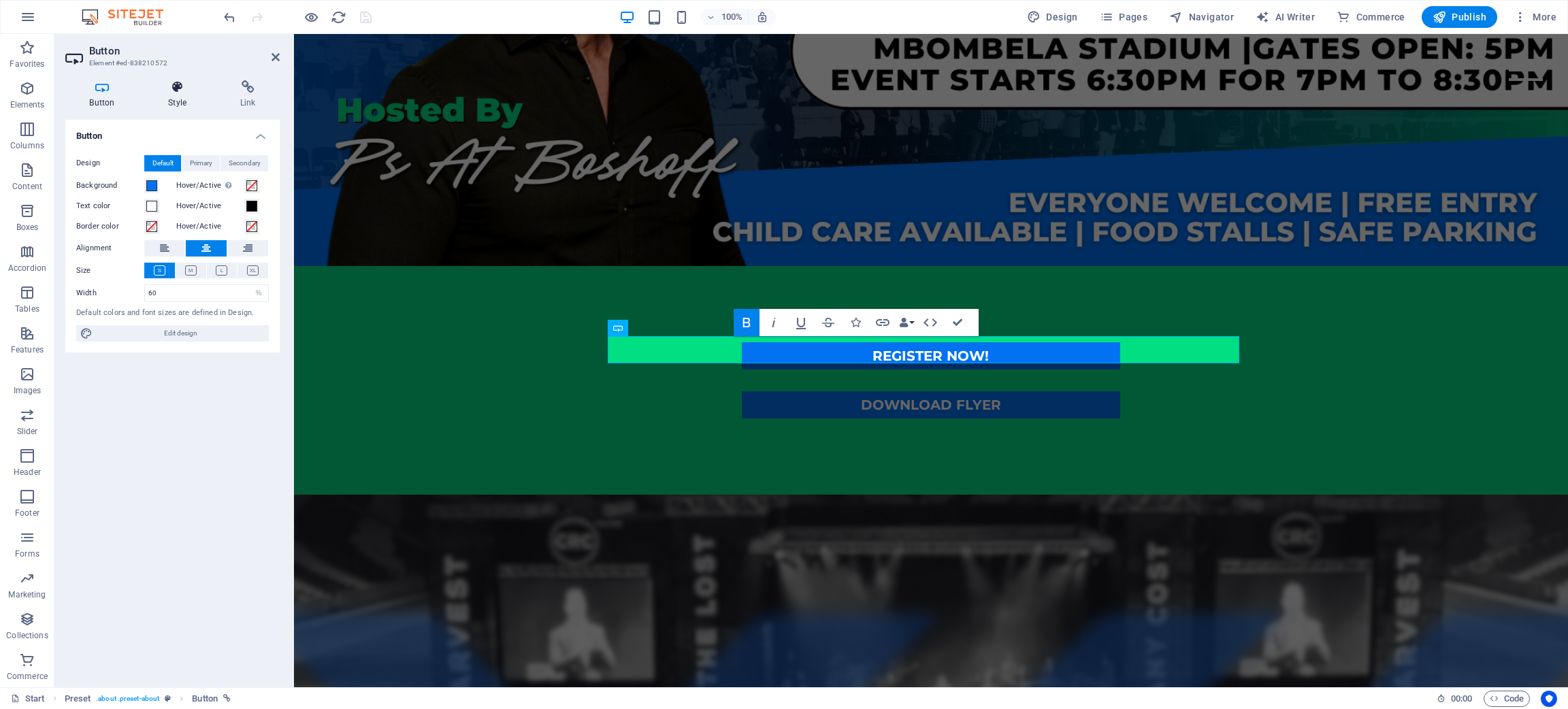
click at [172, 84] on icon at bounding box center [178, 87] width 67 height 13
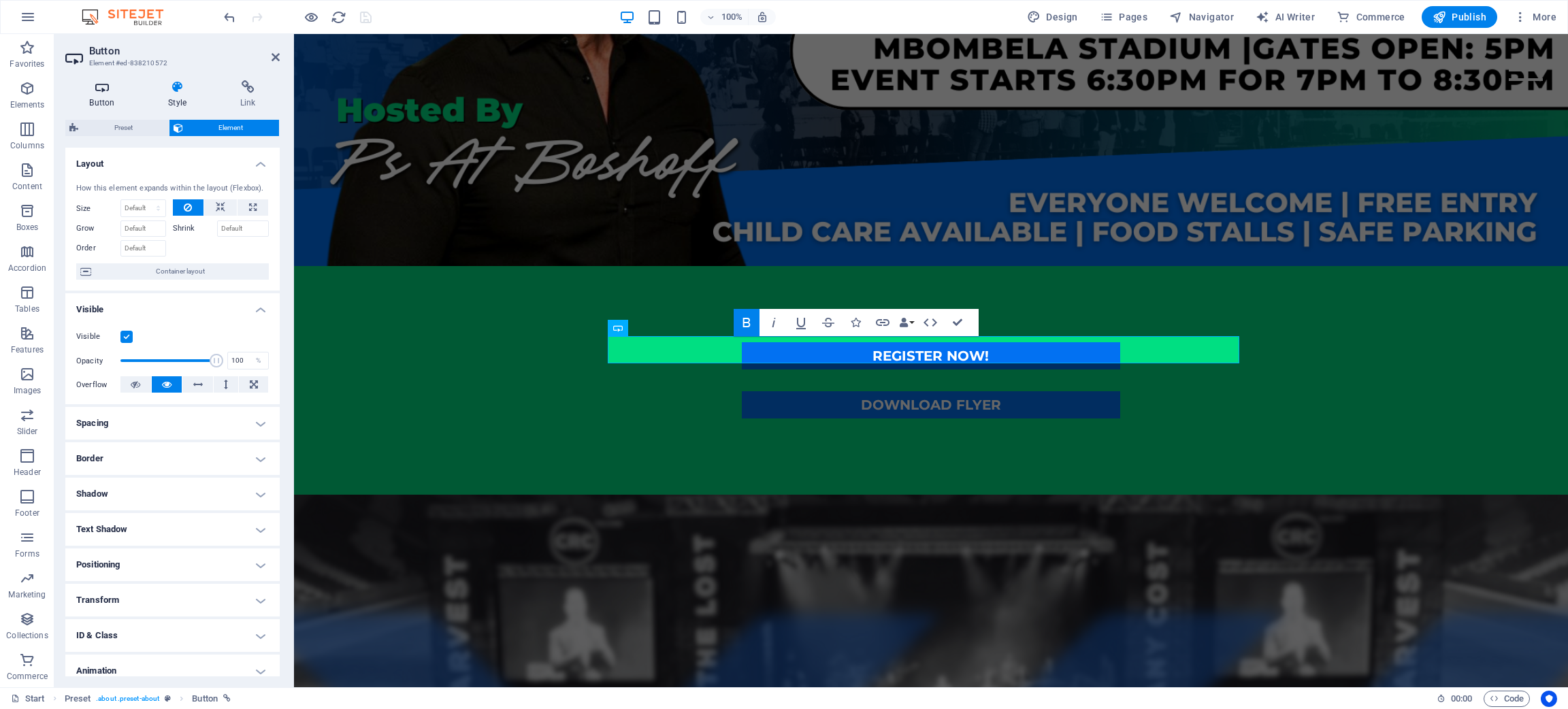
click at [104, 83] on icon at bounding box center [102, 87] width 74 height 13
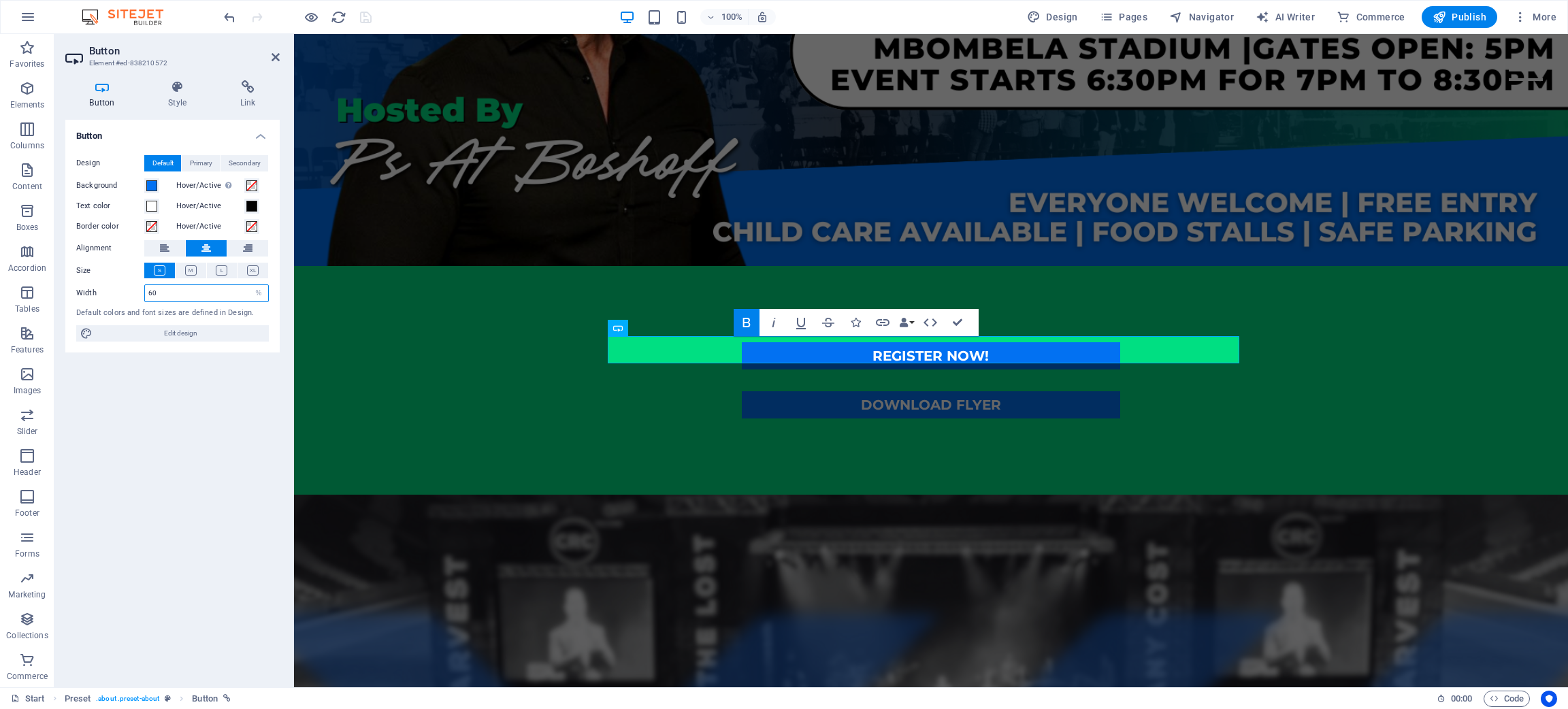
click at [201, 288] on input "60" at bounding box center [206, 293] width 123 height 17
click at [189, 264] on button at bounding box center [191, 270] width 31 height 16
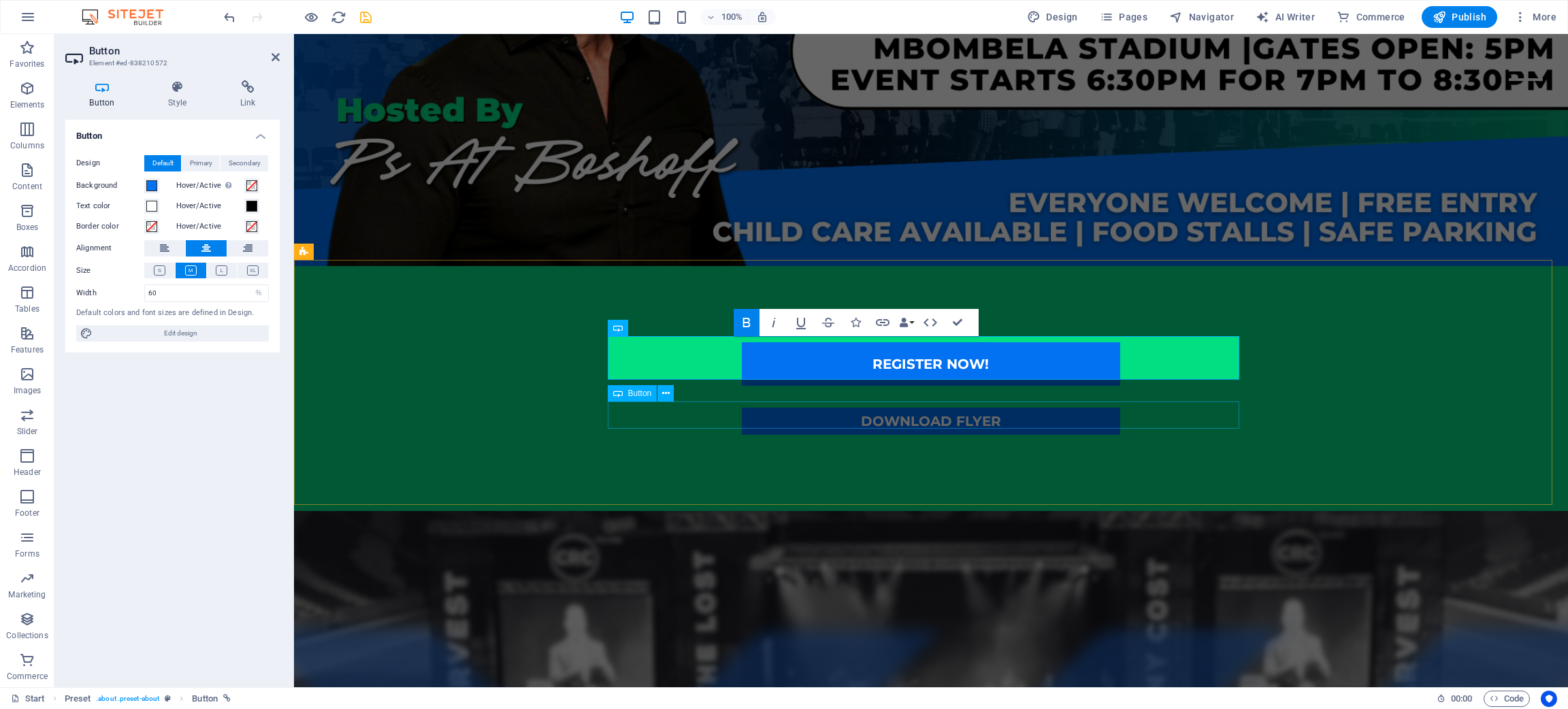
click at [1029, 419] on div "DOWNLOAD FLYER" at bounding box center [931, 421] width 632 height 28
select select "%"
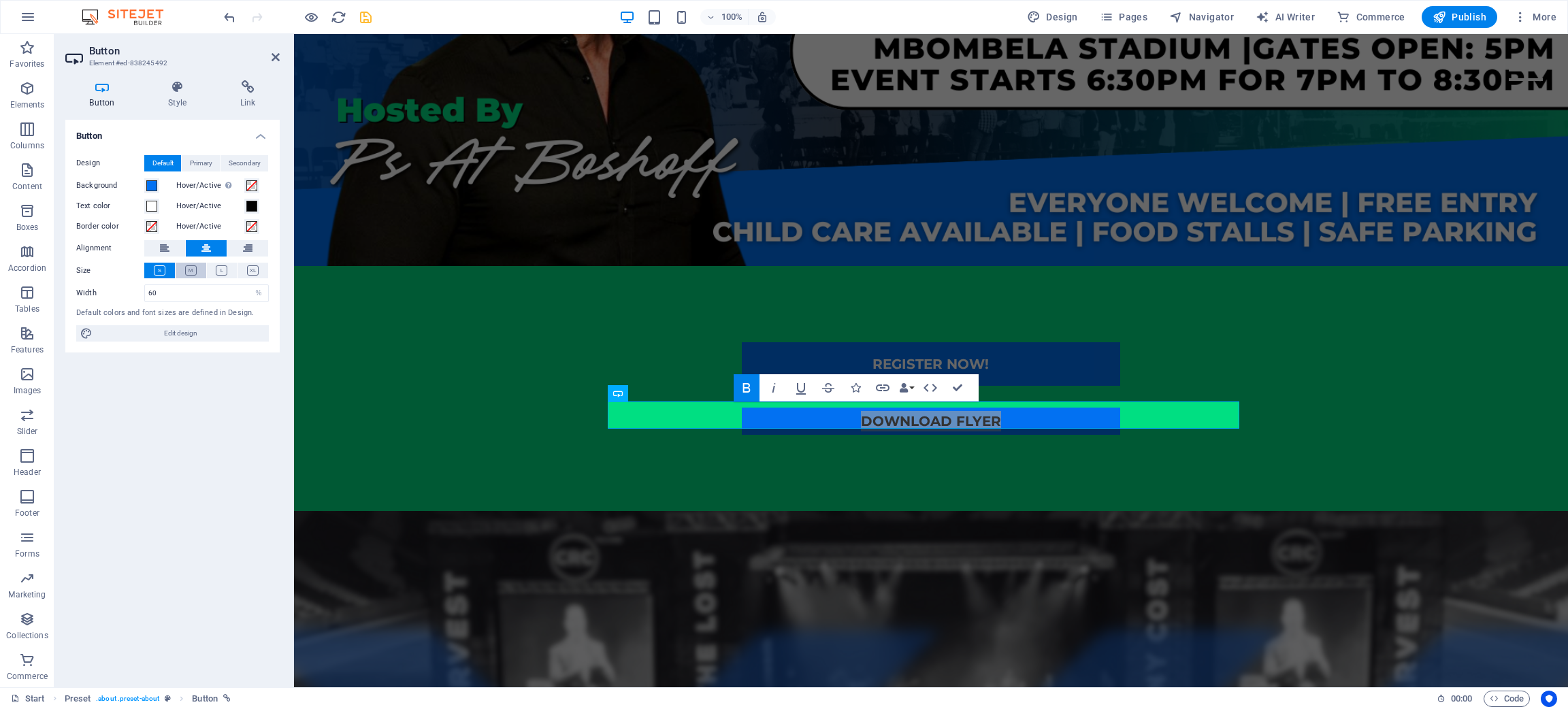
click at [181, 271] on button at bounding box center [191, 270] width 31 height 16
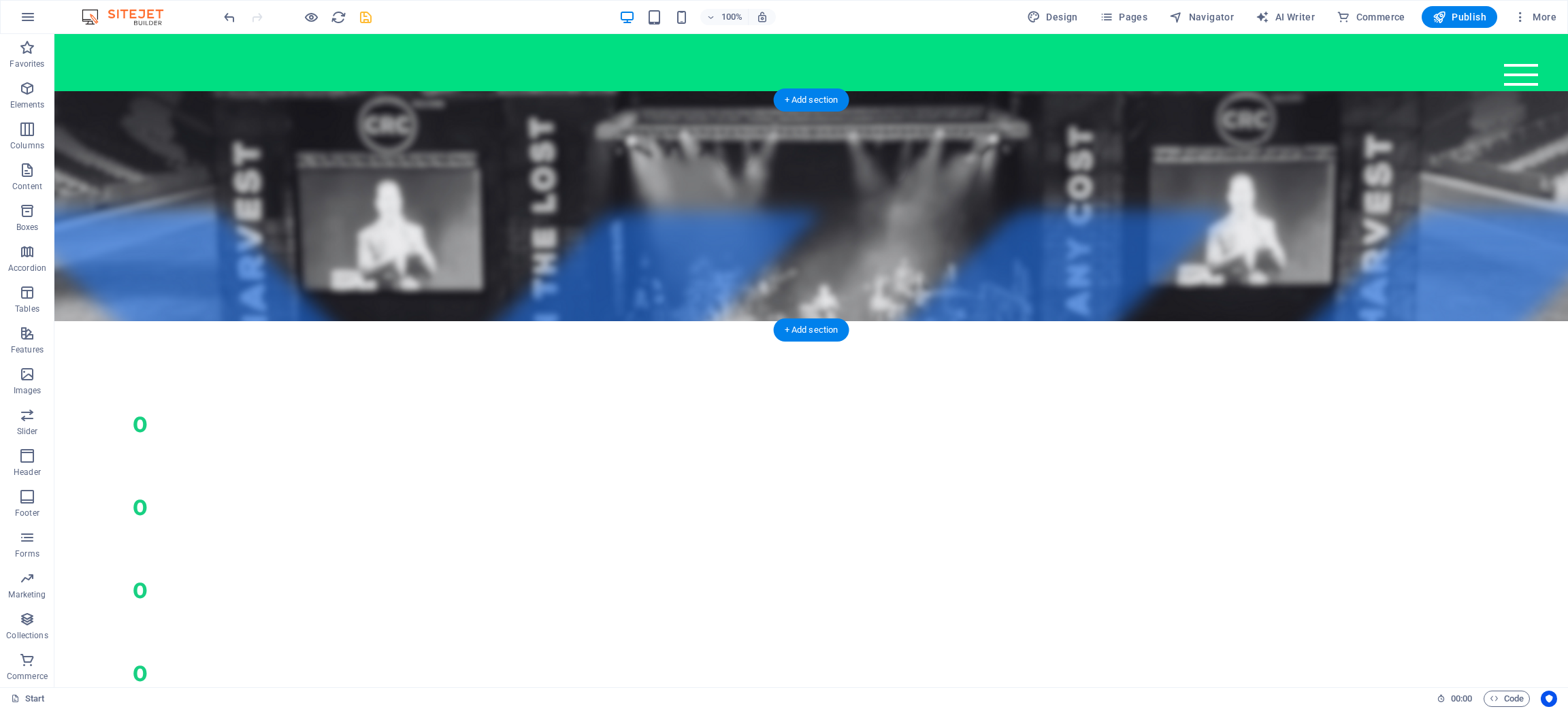
scroll to position [817, 0]
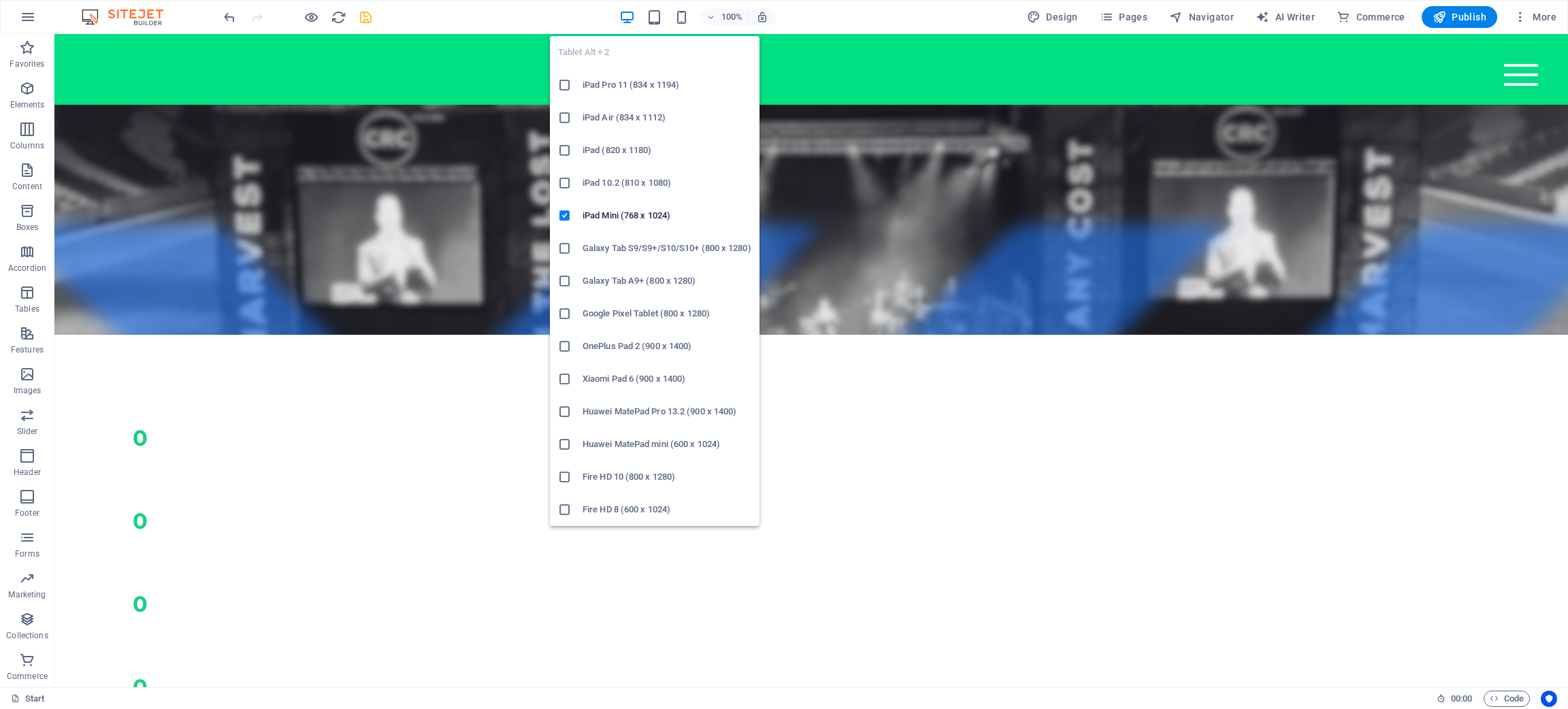
click at [662, 8] on div "100%" at bounding box center [697, 17] width 157 height 22
click at [658, 26] on div "Tablet Alt + 2 iPad Pro 11 (834 x 1194) iPad Air (834 x 1112) iPad (820 x 1180)…" at bounding box center [654, 275] width 210 height 501
click at [657, 23] on icon "button" at bounding box center [654, 17] width 16 height 16
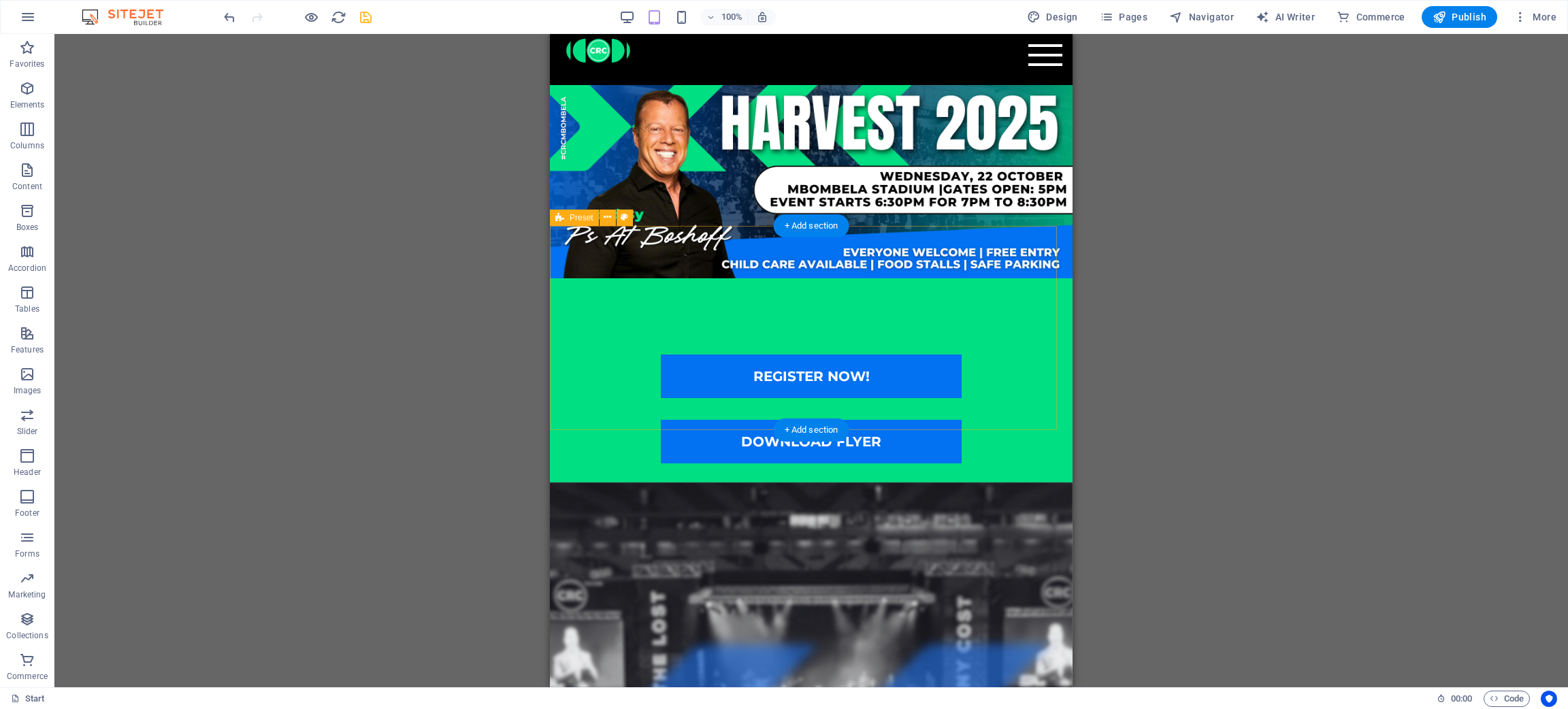
scroll to position [2, 0]
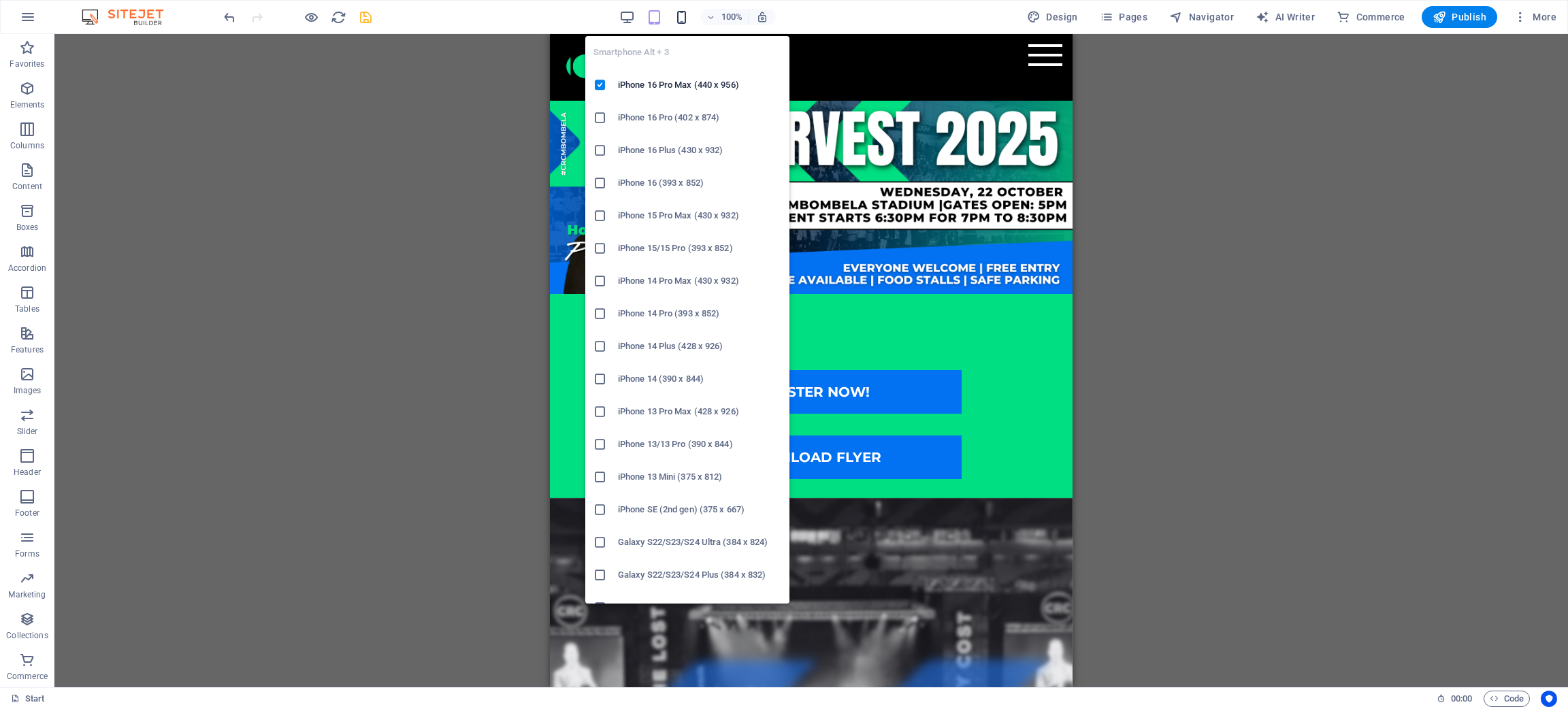
click at [685, 10] on icon "button" at bounding box center [681, 17] width 16 height 16
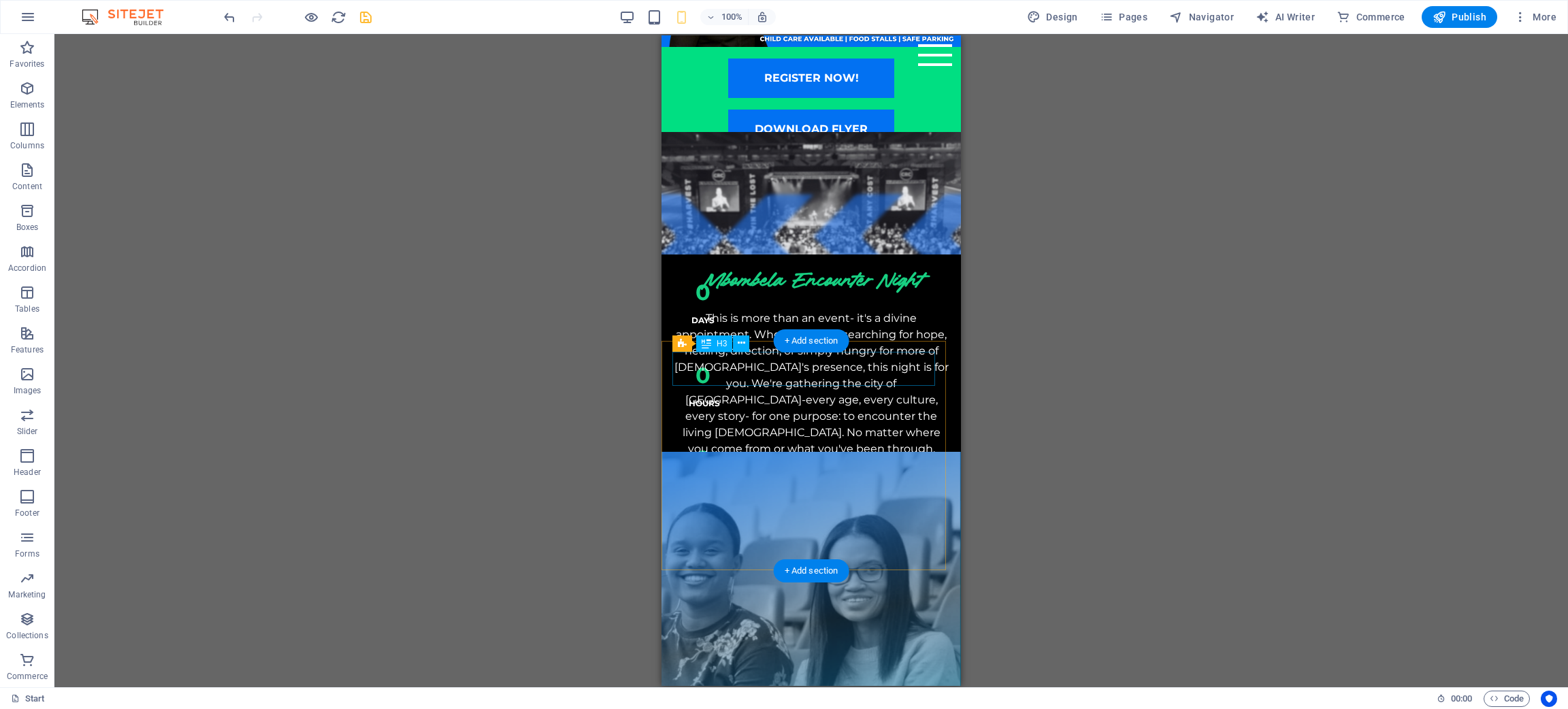
scroll to position [0, 0]
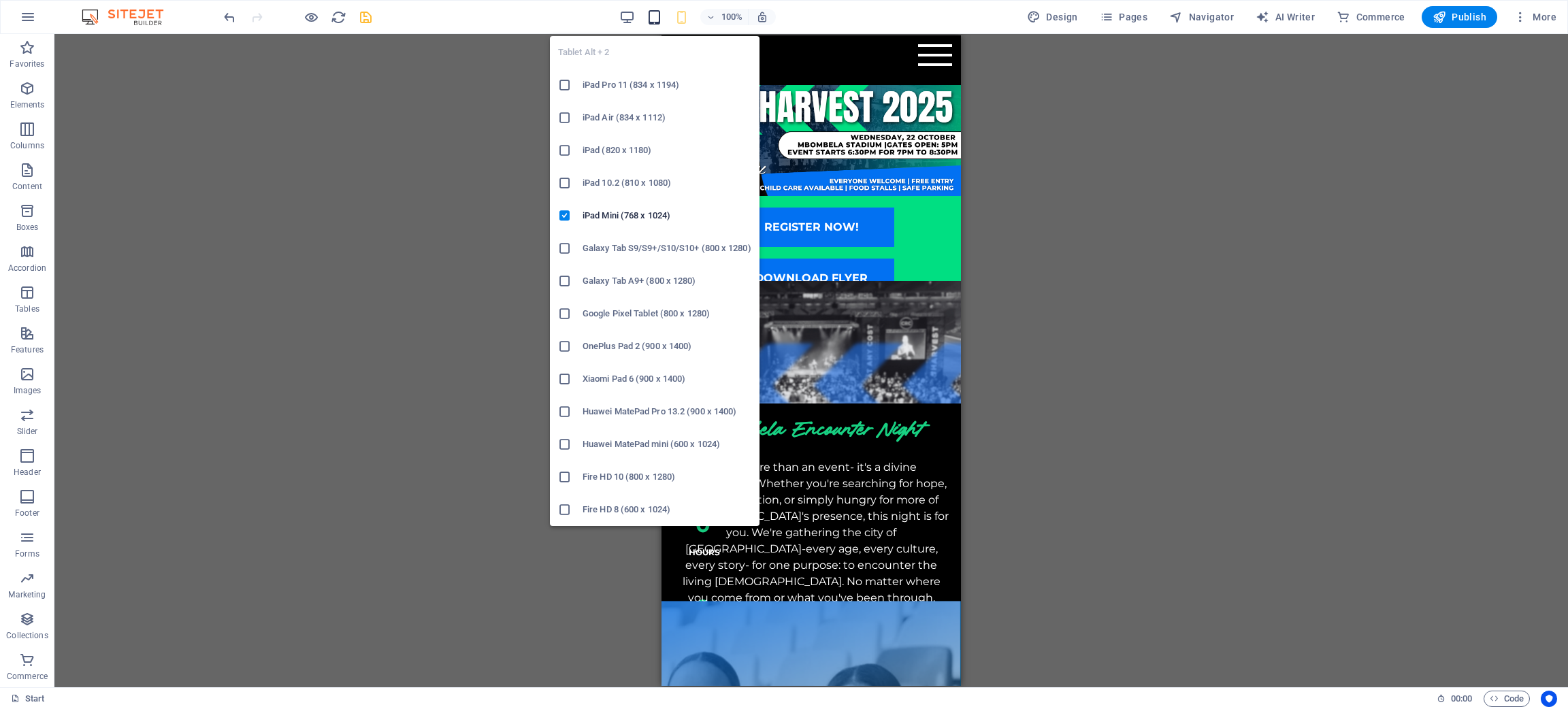
click at [657, 17] on icon "button" at bounding box center [654, 17] width 16 height 16
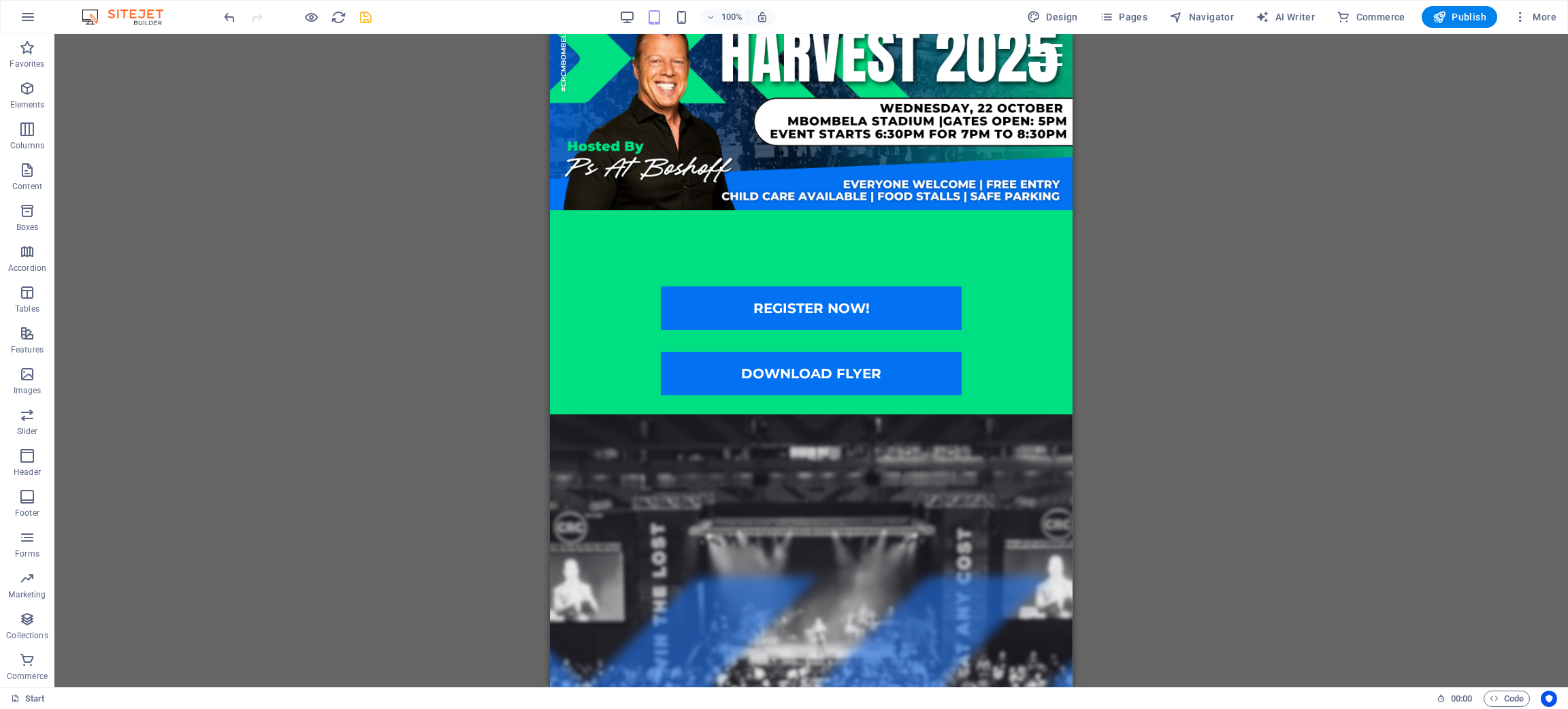
scroll to position [204, 0]
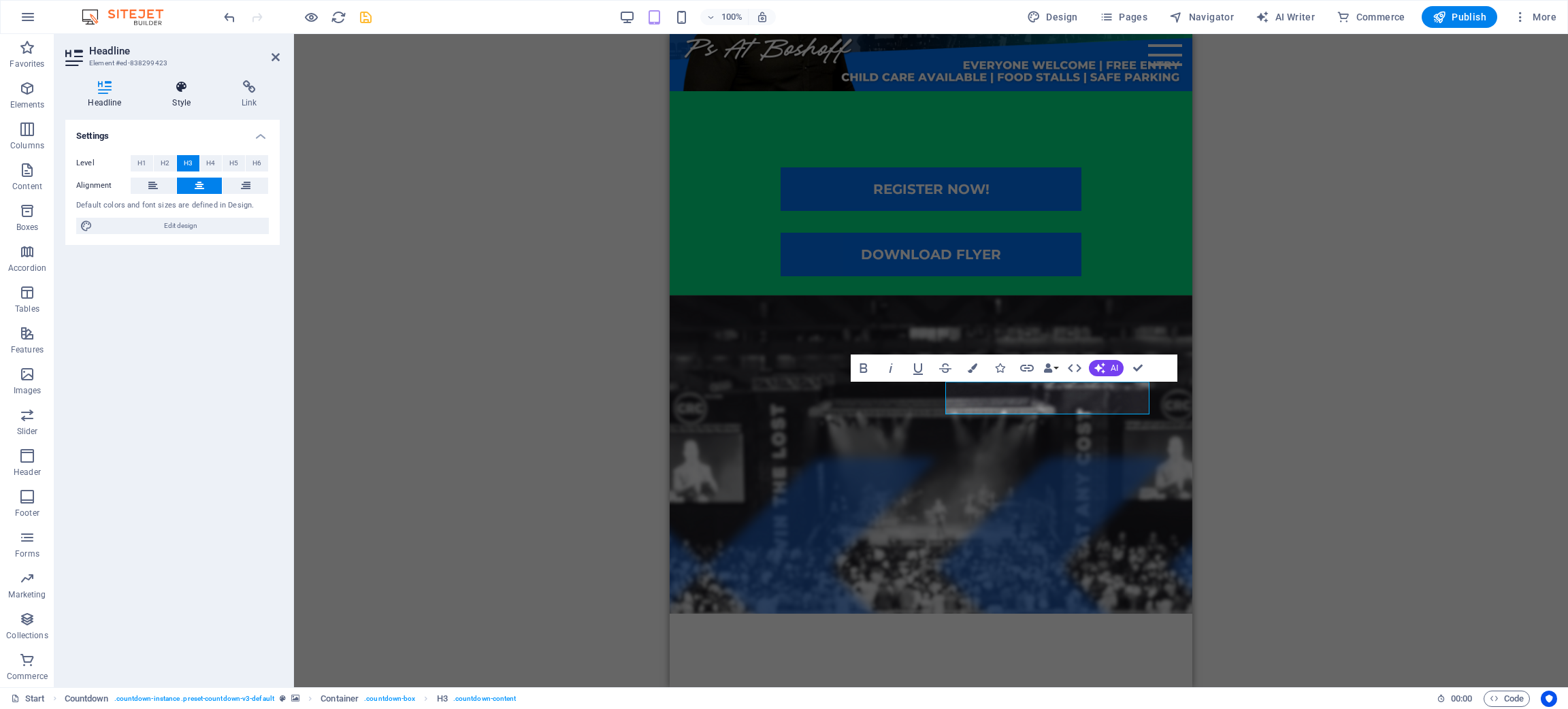
click at [197, 94] on h4 "Style" at bounding box center [184, 94] width 69 height 28
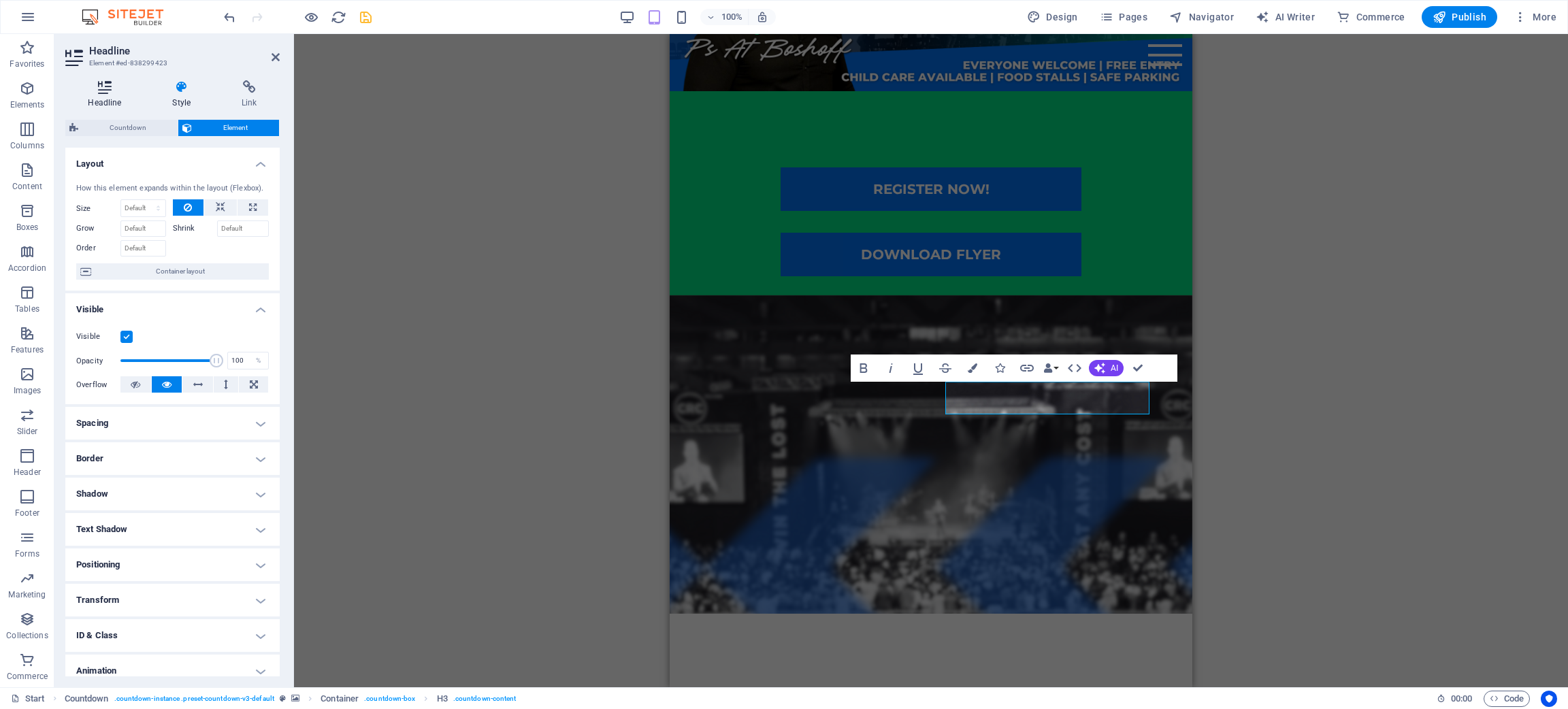
click at [115, 87] on icon at bounding box center [104, 87] width 79 height 13
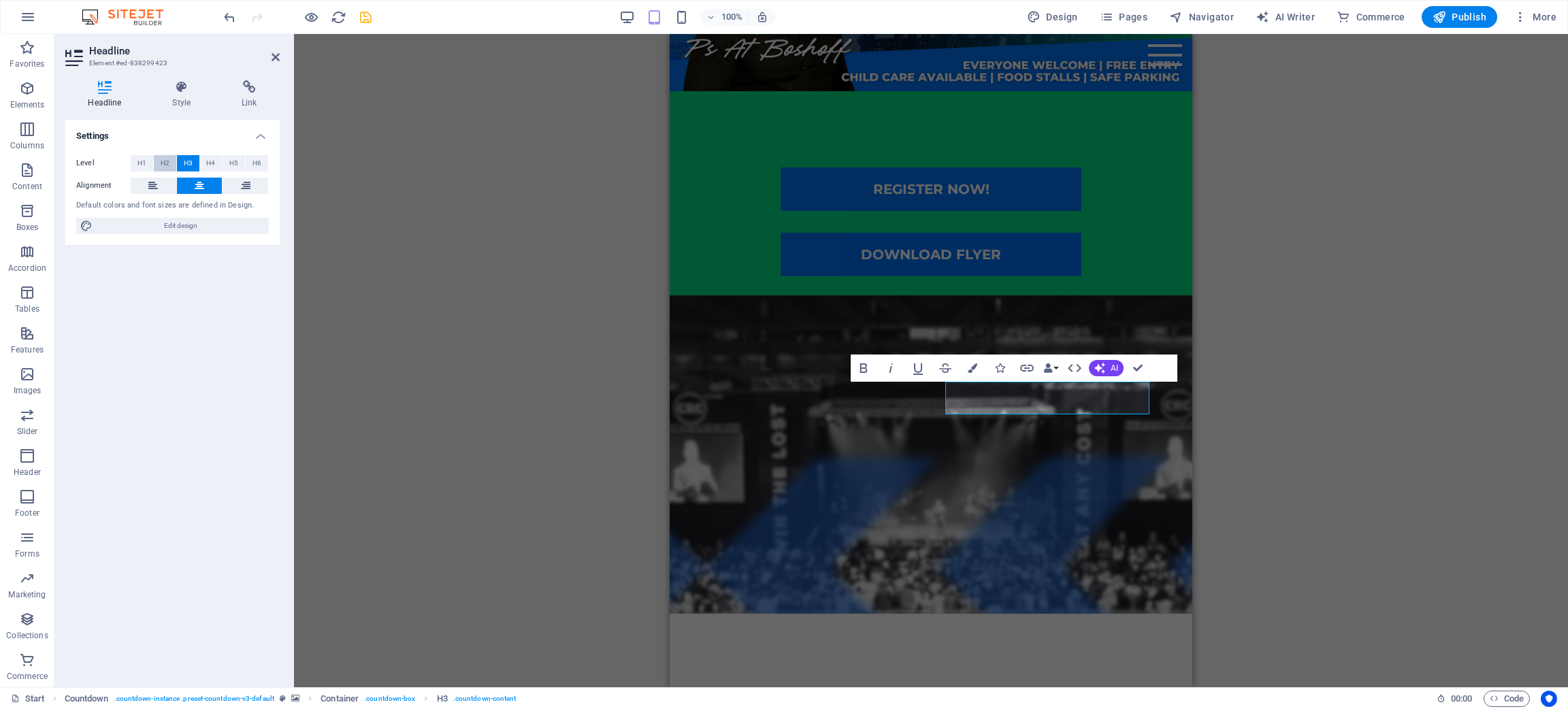
click at [162, 156] on span "H2" at bounding box center [165, 164] width 9 height 17
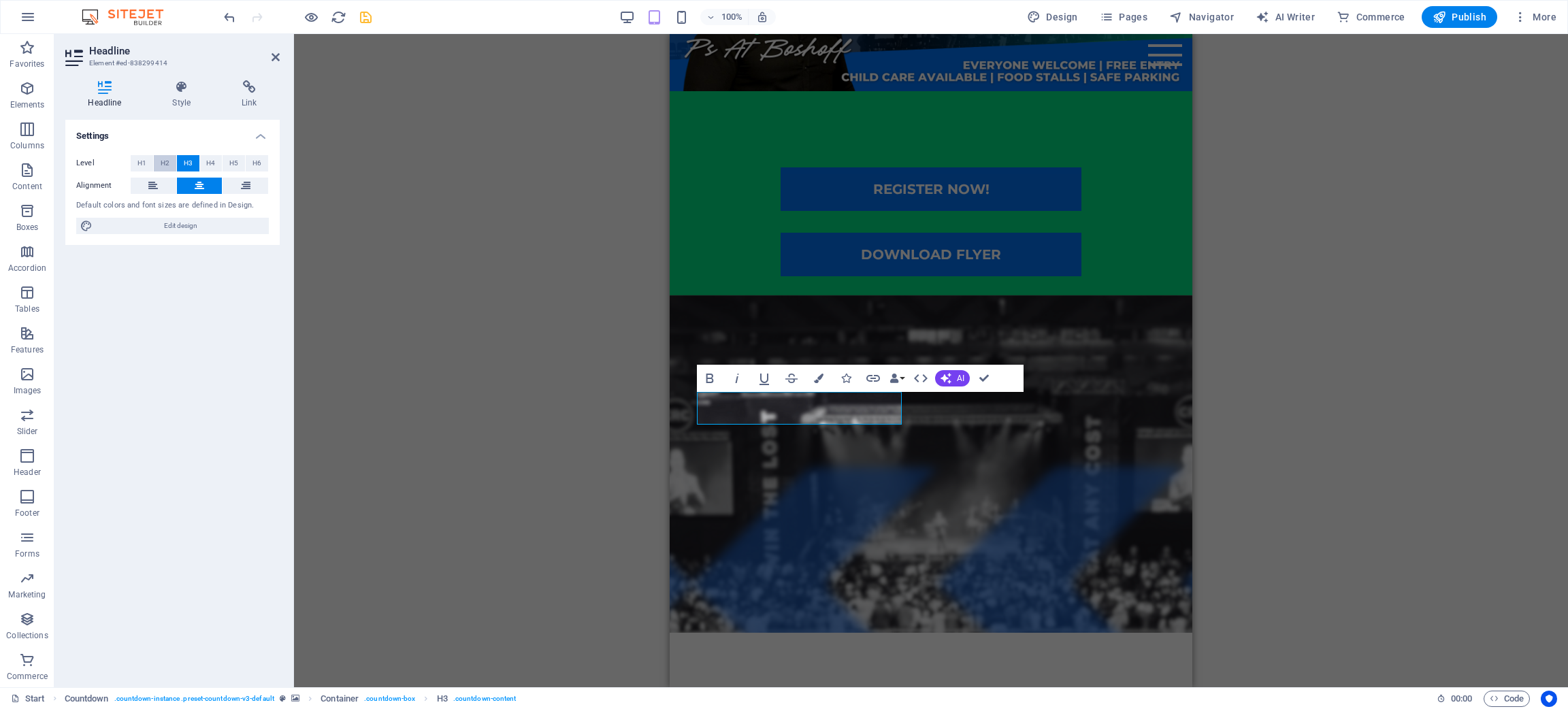
click at [169, 165] on span "H2" at bounding box center [165, 164] width 9 height 17
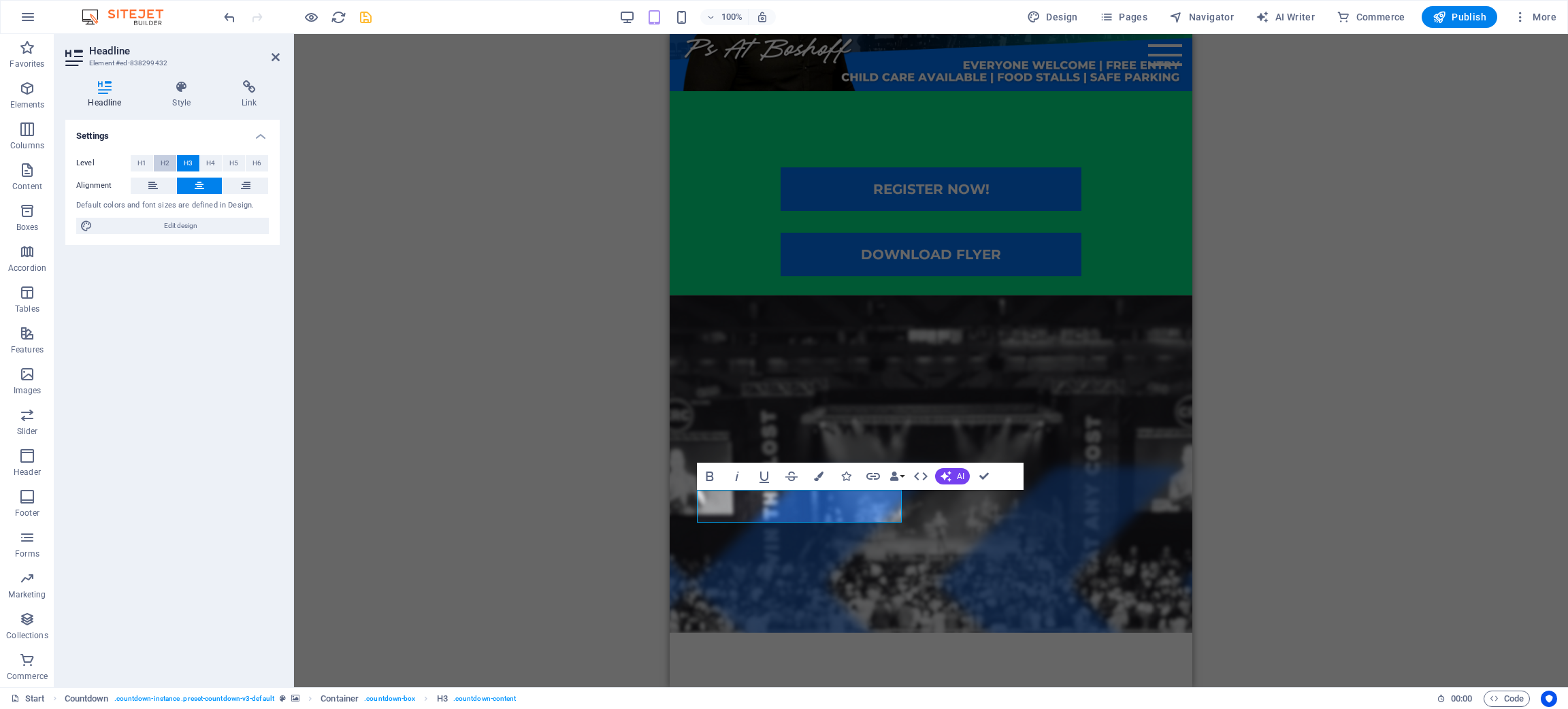
click at [171, 166] on button "H2" at bounding box center [165, 164] width 23 height 17
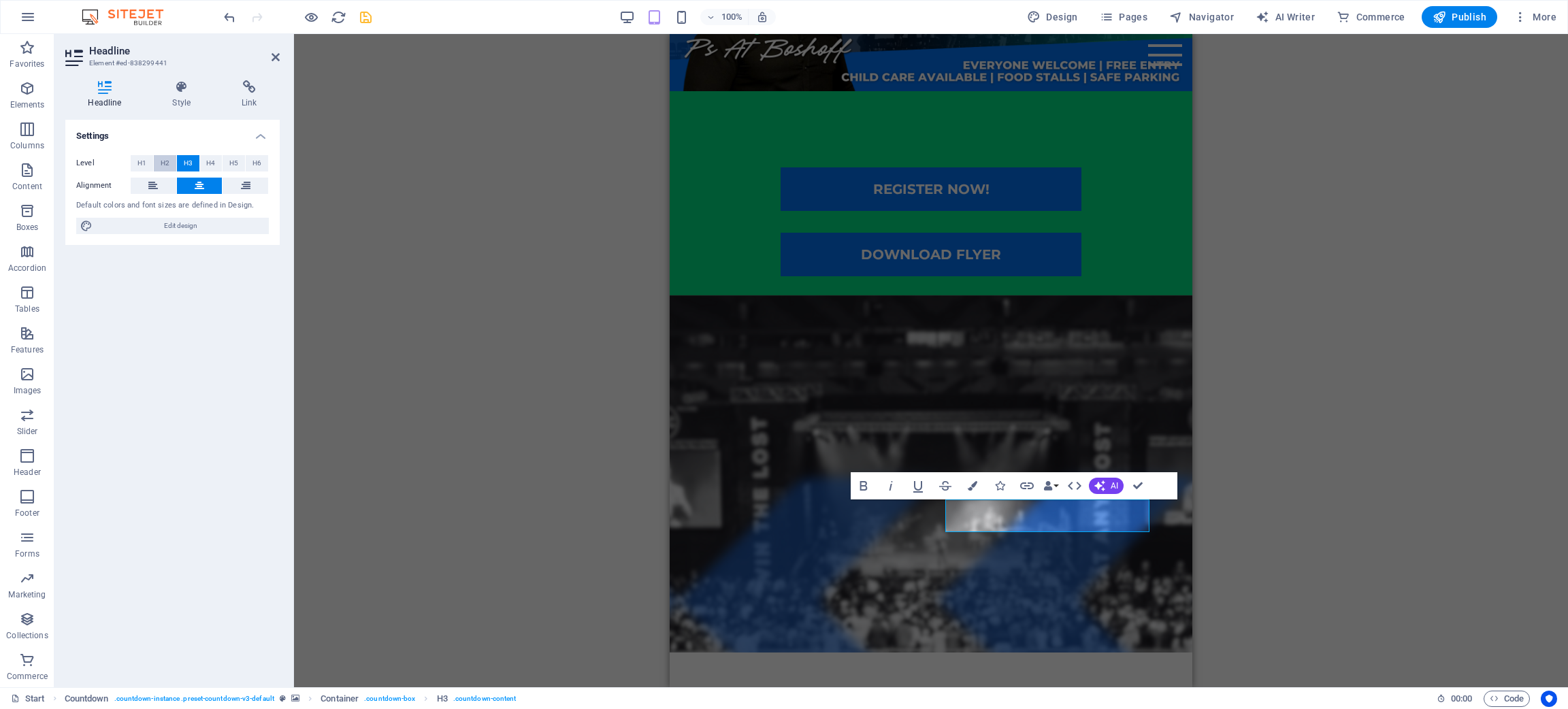
click at [163, 166] on span "H2" at bounding box center [165, 164] width 9 height 17
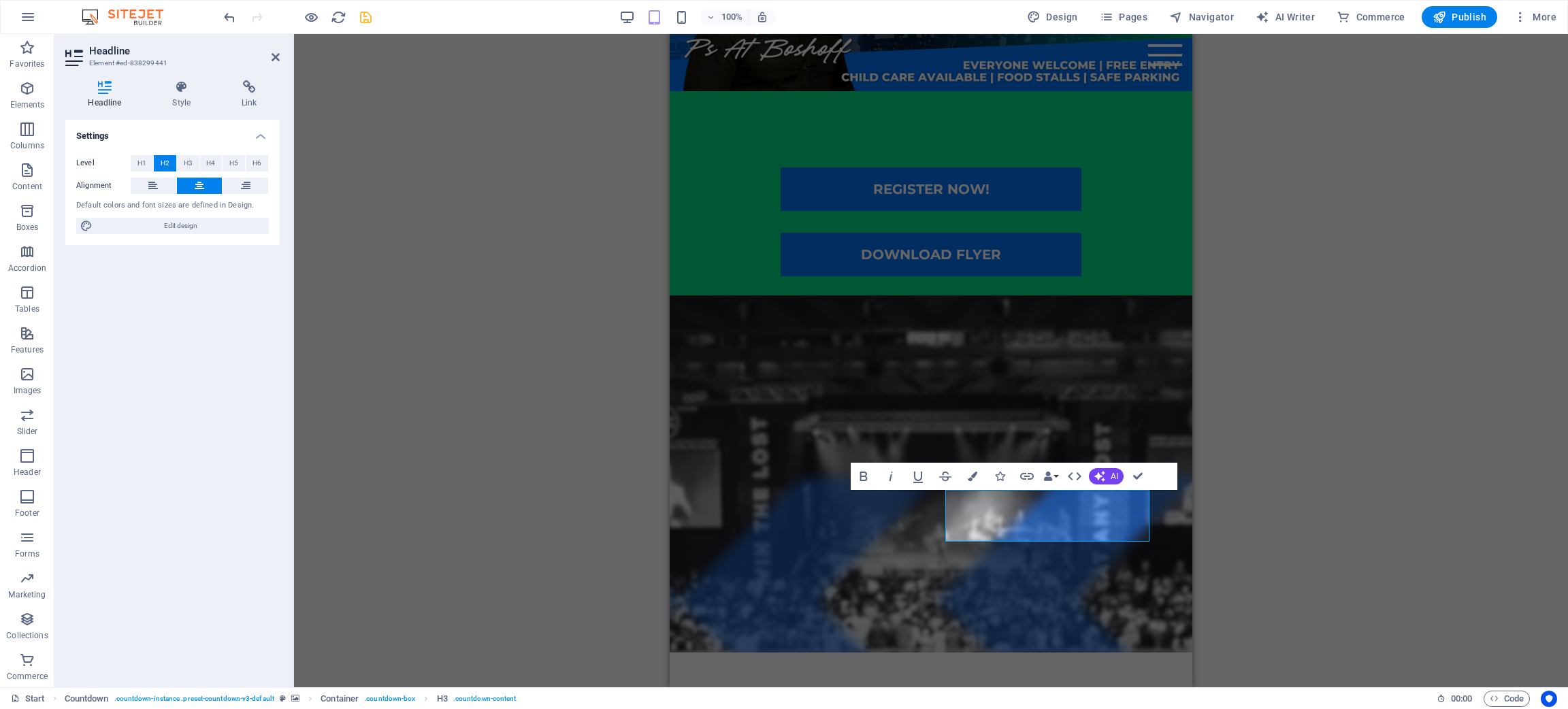
click at [1045, 472] on div "H2 Countdown Container Menu Bar Preset Placeholder Container Button Spacer Butt…" at bounding box center [931, 361] width 1274 height 654
click at [1045, 296] on figure at bounding box center [930, 473] width 522 height 357
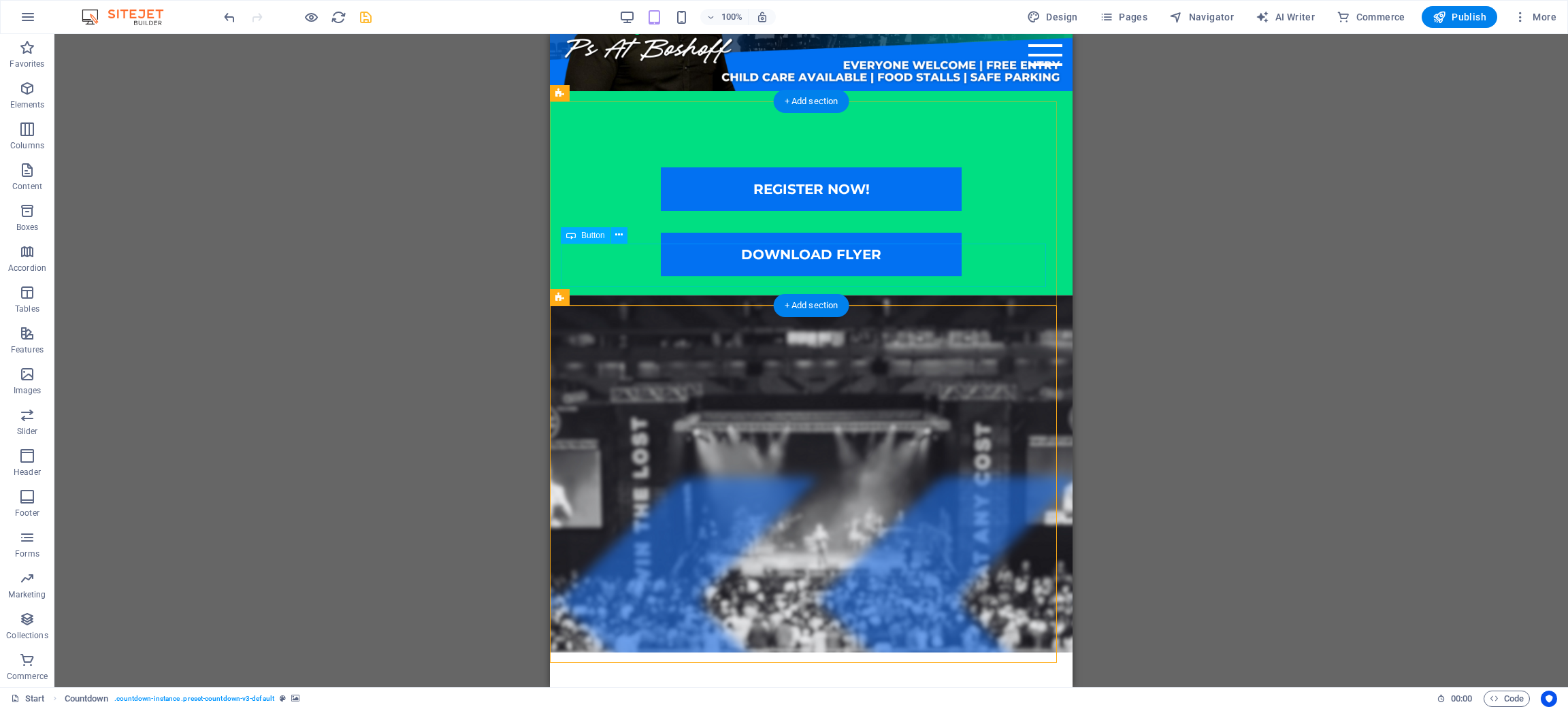
scroll to position [0, 0]
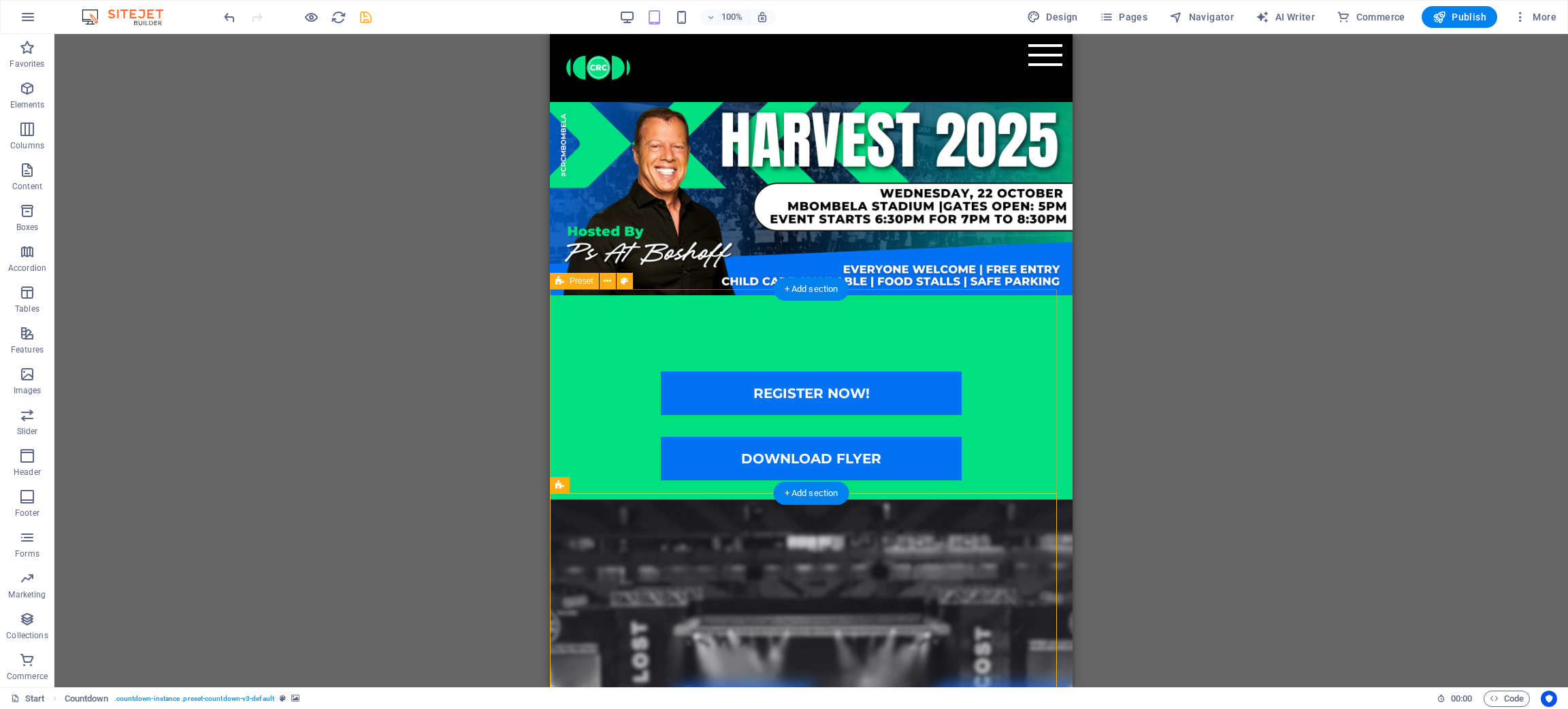
click at [836, 332] on div "REGISTER NOW! DOWNLOAD FLYER" at bounding box center [811, 397] width 522 height 204
click at [716, 332] on div "REGISTER NOW! DOWNLOAD FLYER" at bounding box center [811, 397] width 522 height 204
select select "px"
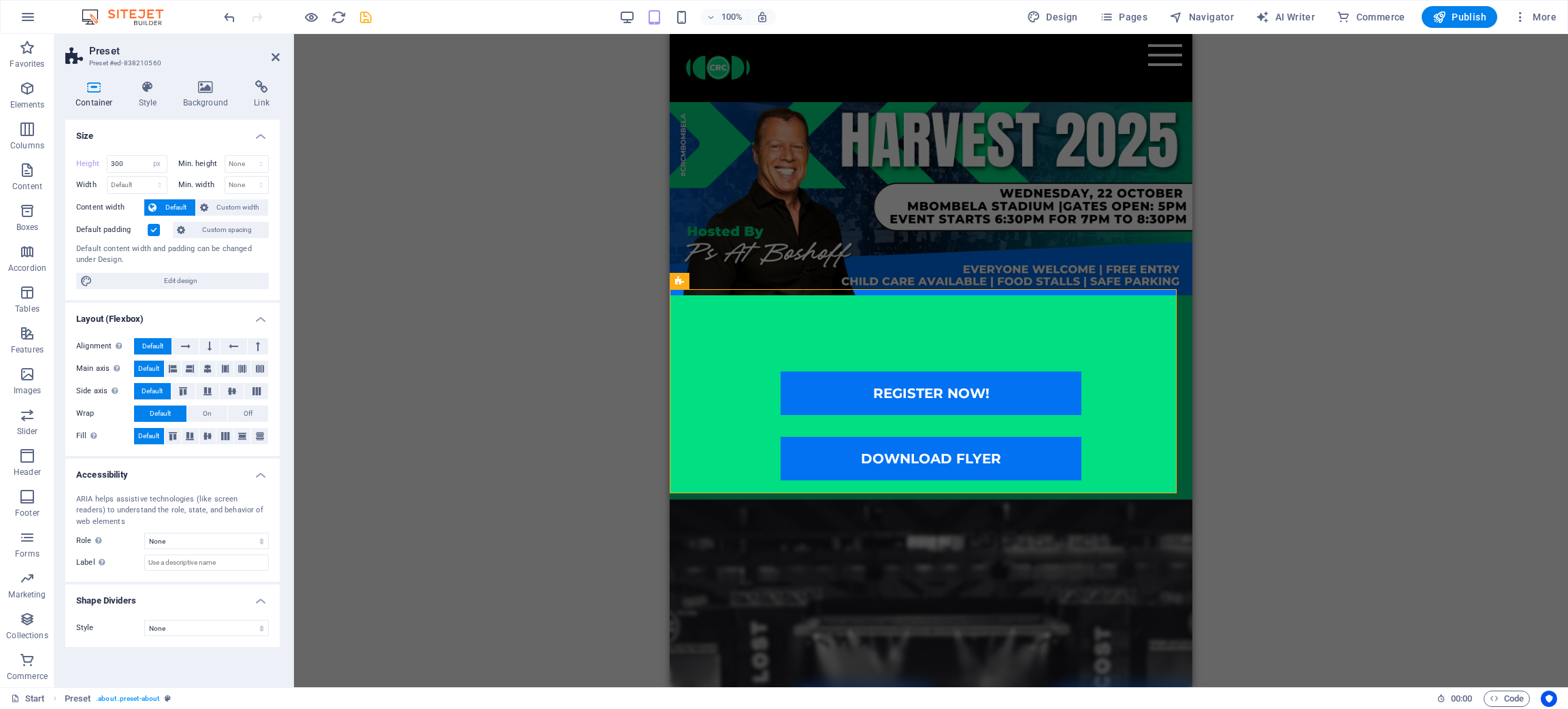
click at [1045, 439] on div "Drag here to replace the existing content. Press “Ctrl” if you want to create a…" at bounding box center [931, 361] width 1274 height 654
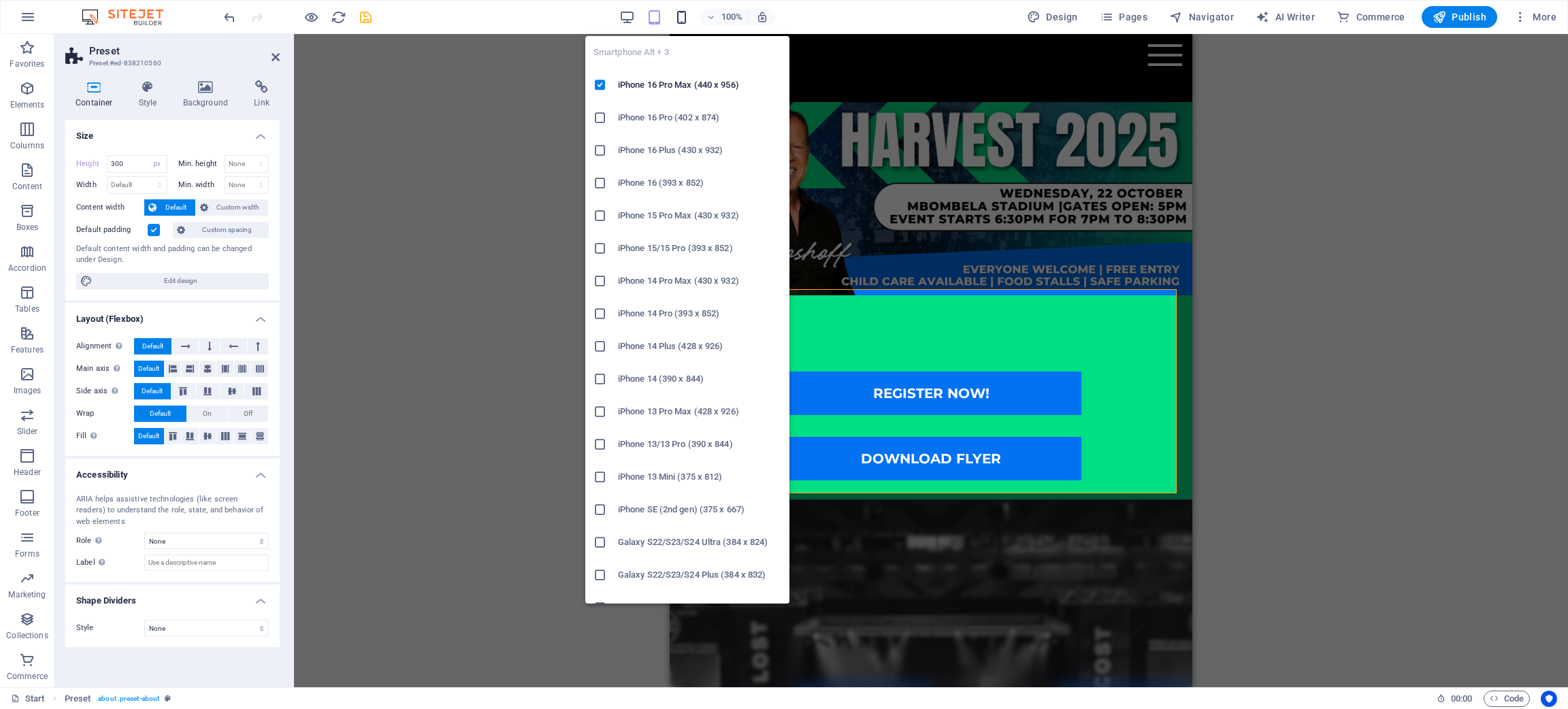
click at [681, 23] on icon "button" at bounding box center [681, 17] width 16 height 16
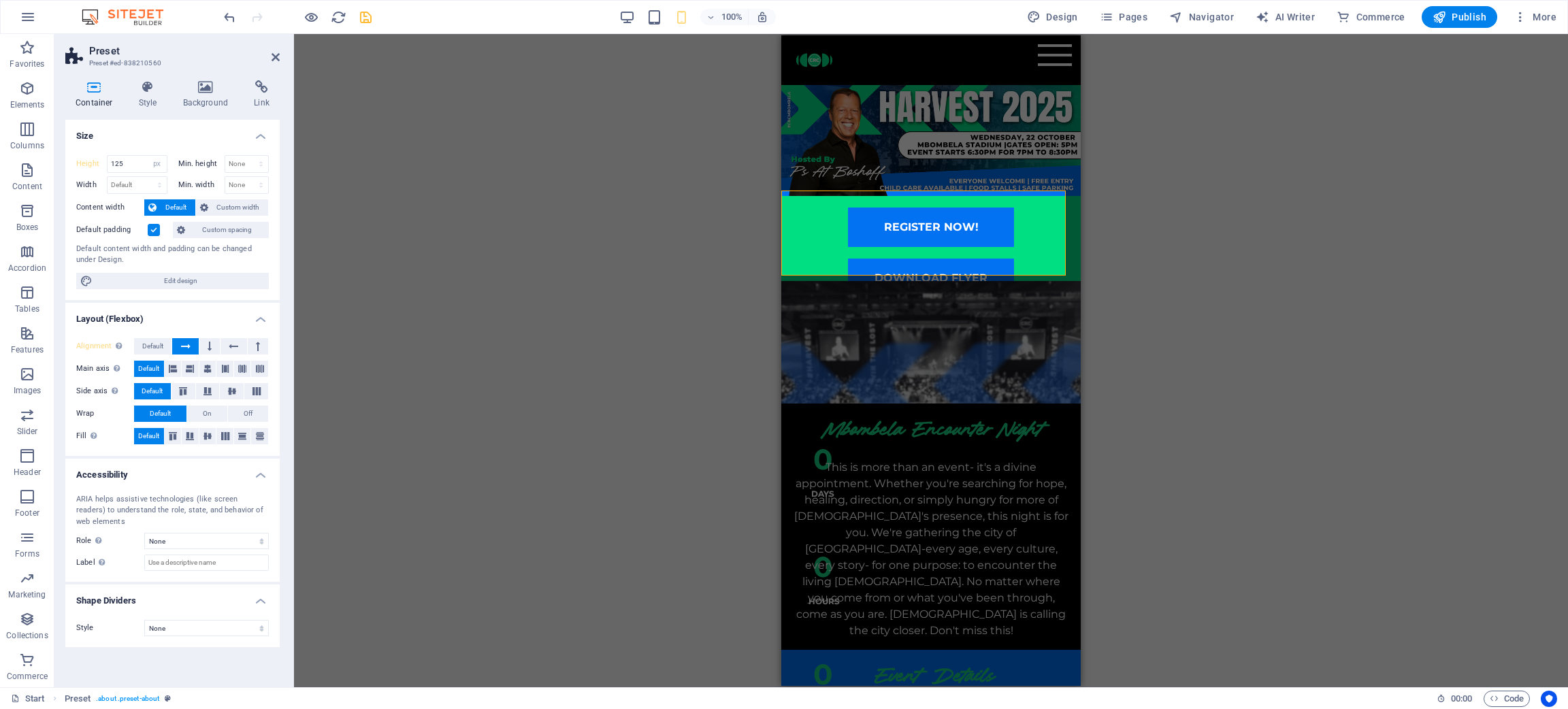
click at [1045, 349] on div "Drag here to replace the existing content. Press “Ctrl” if you want to create a…" at bounding box center [931, 361] width 1274 height 654
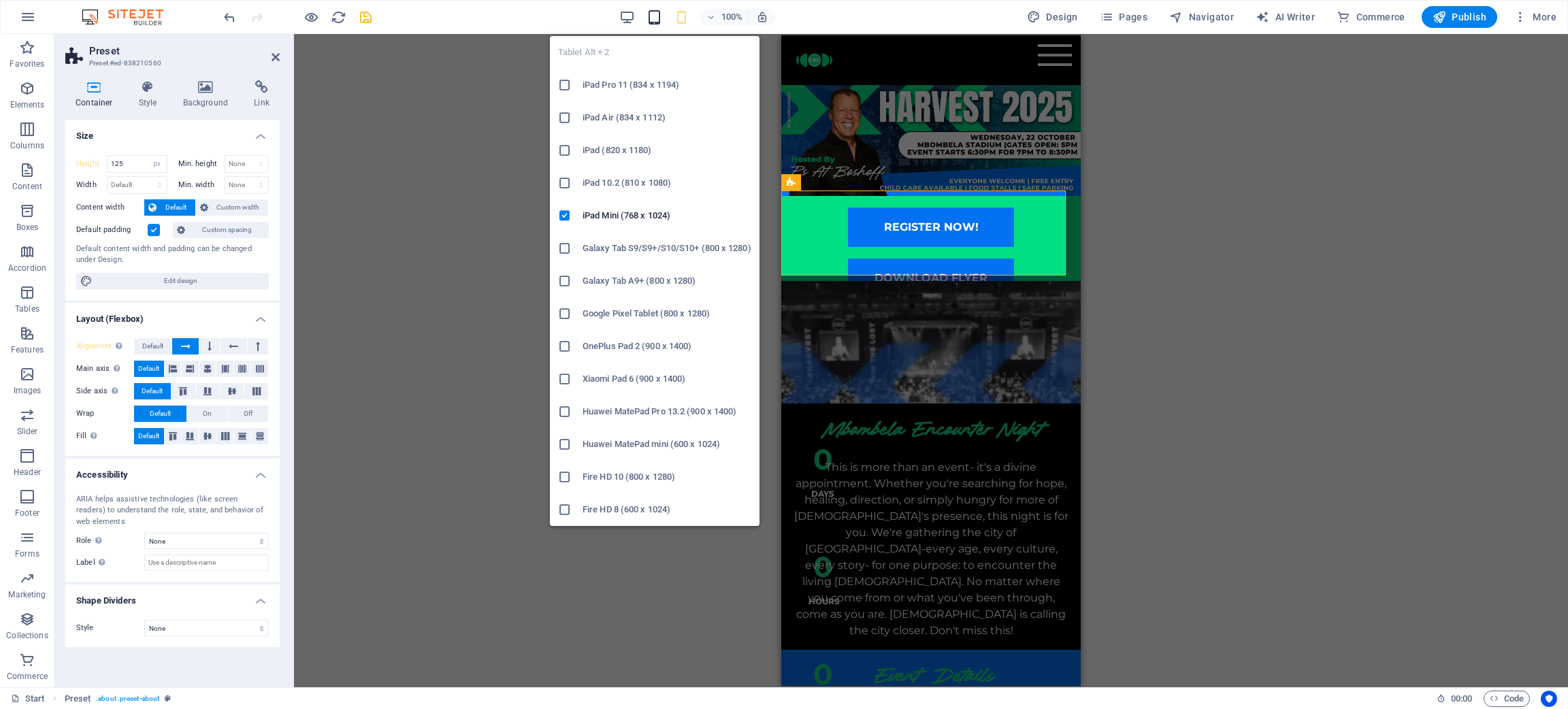
click at [654, 13] on icon "button" at bounding box center [654, 17] width 16 height 16
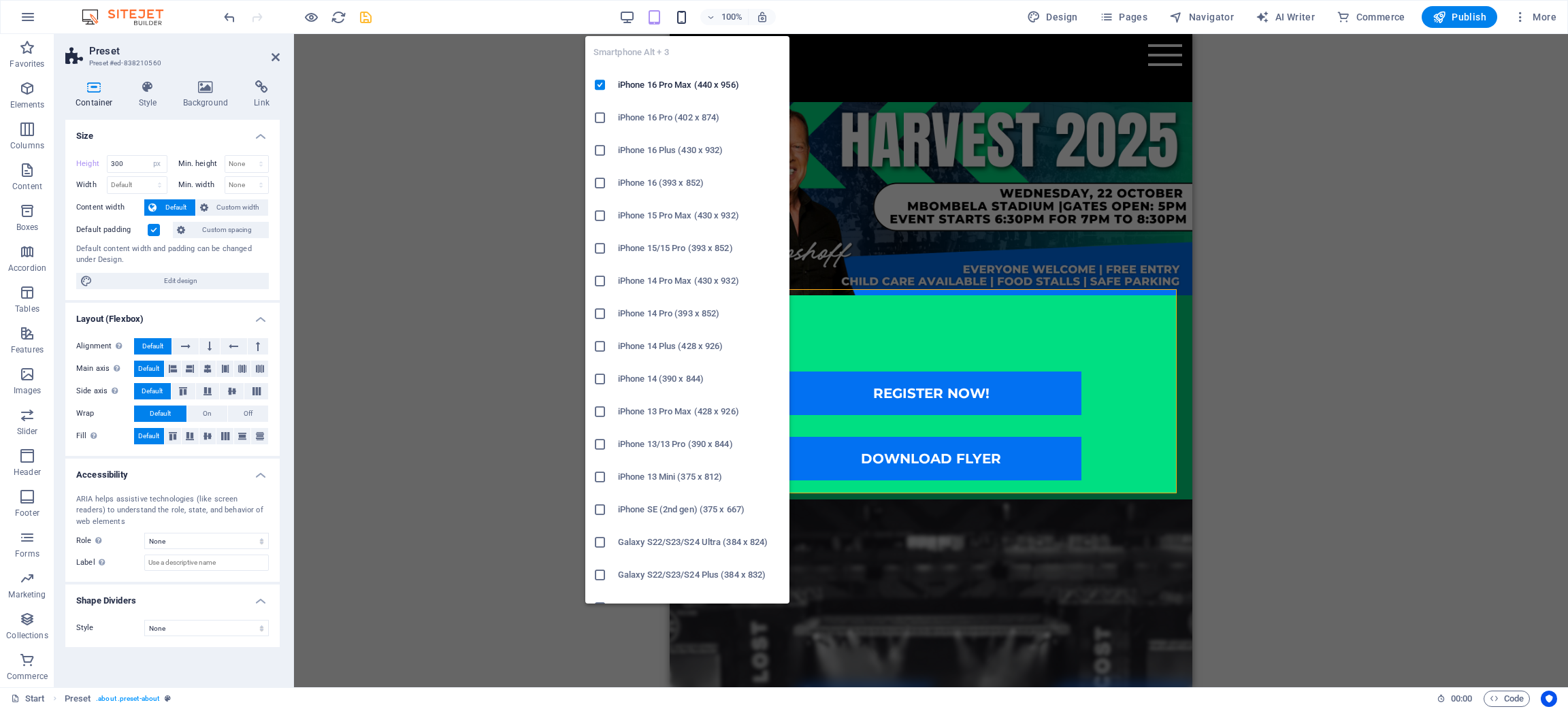
click at [684, 13] on icon "button" at bounding box center [681, 17] width 16 height 16
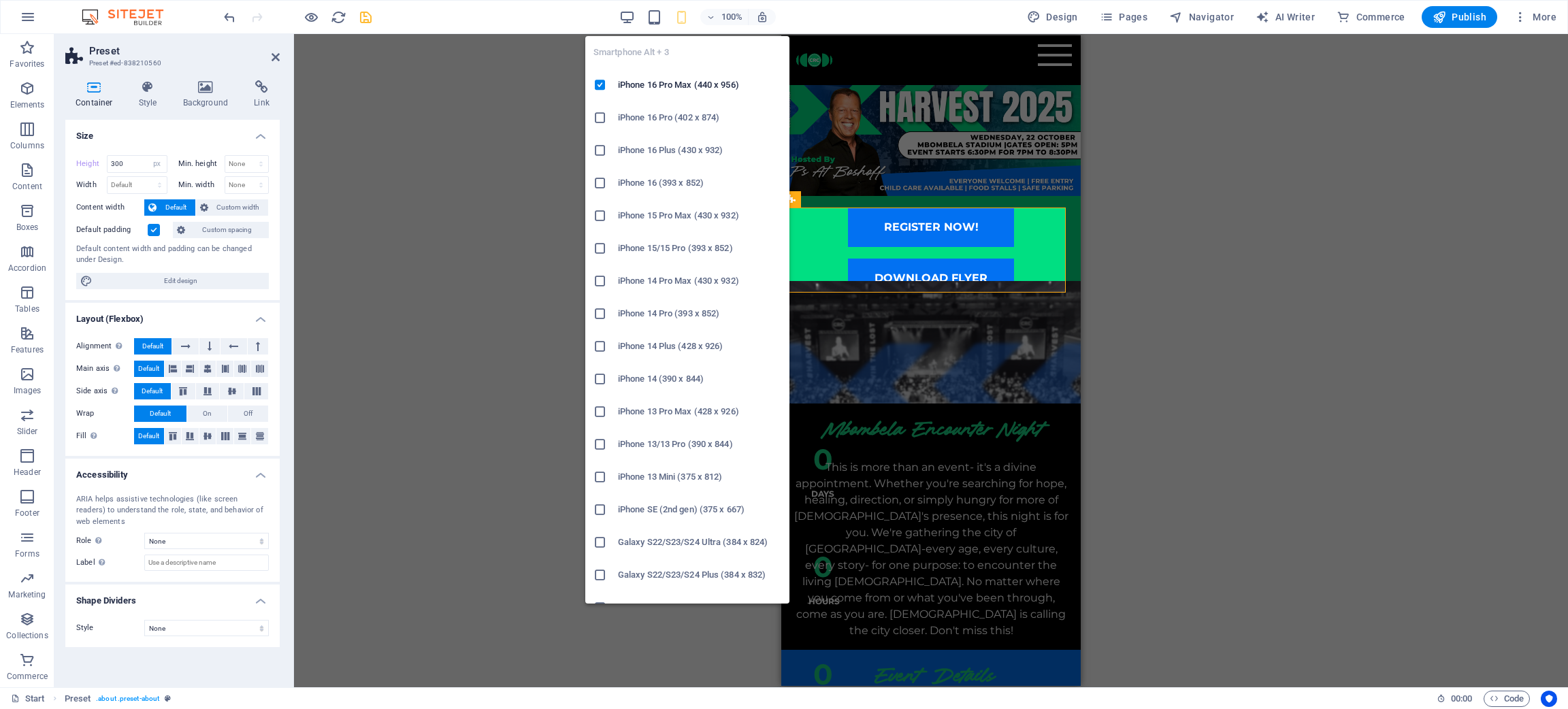
type input "125"
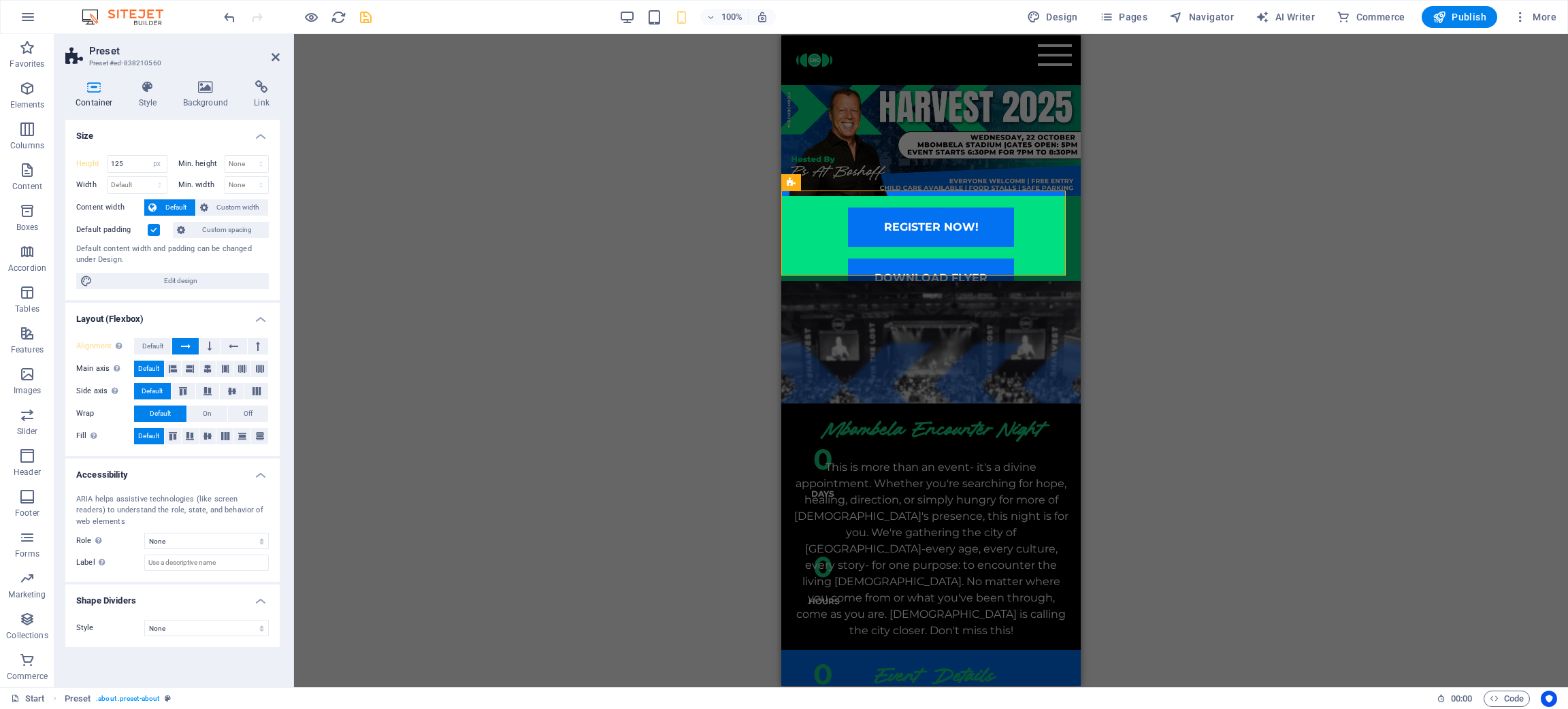
click at [1045, 317] on div "Drag here to replace the existing content. Press “Ctrl” if you want to create a…" at bounding box center [931, 361] width 1274 height 654
click at [1031, 247] on div at bounding box center [931, 252] width 277 height 11
select select "rem"
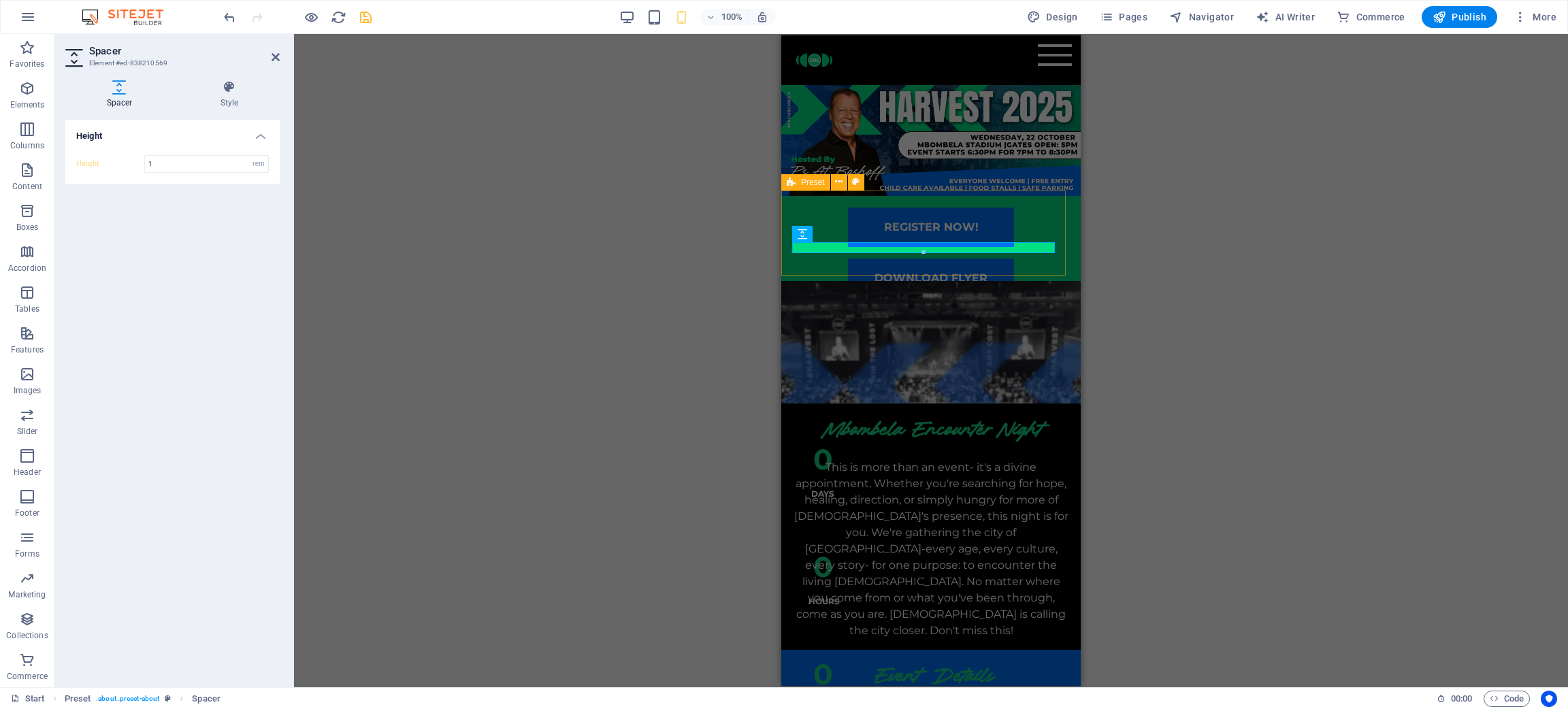
click at [1045, 204] on div "REGISTER NOW! DOWNLOAD FLYER" at bounding box center [931, 238] width 299 height 85
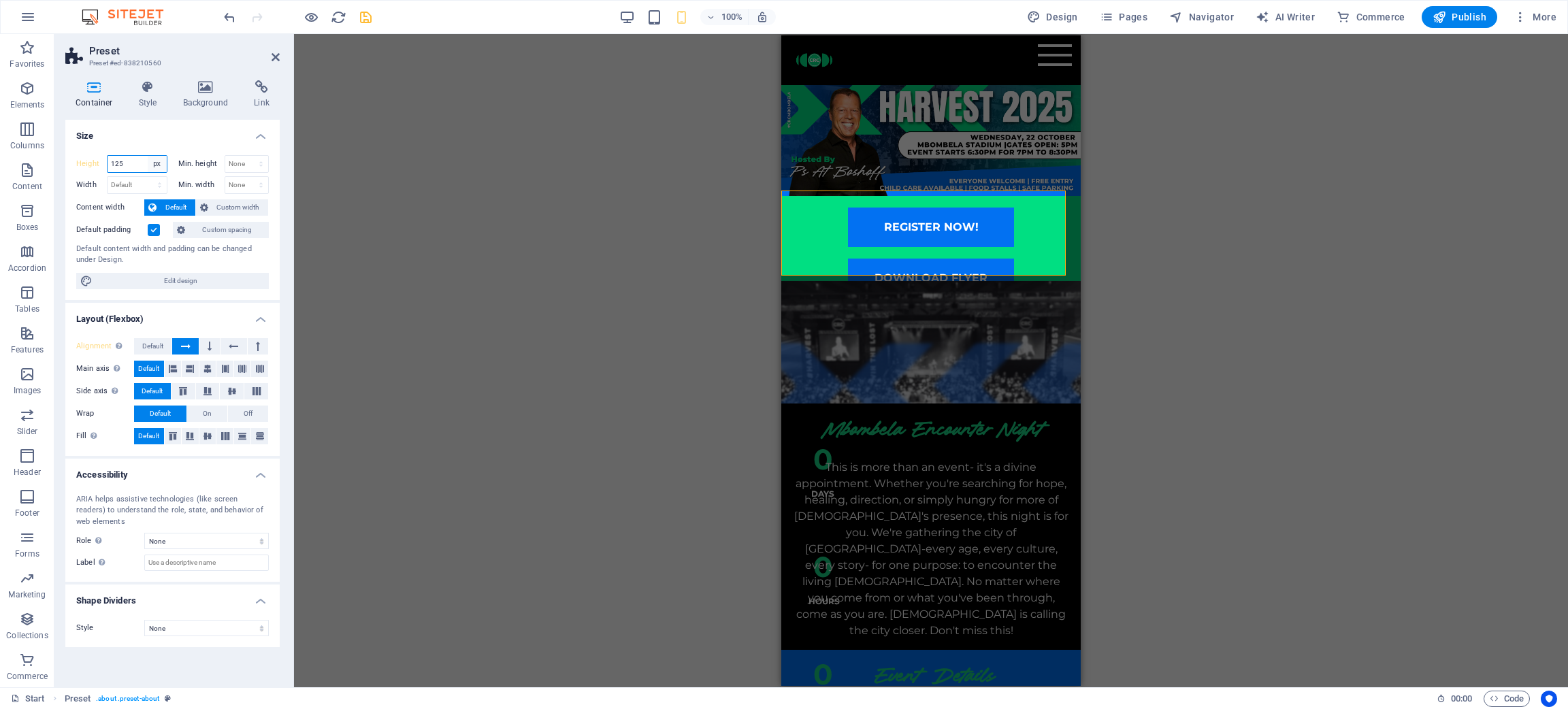
click at [155, 166] on select "Default px rem % vh vw" at bounding box center [157, 164] width 19 height 17
select select "%"
click at [148, 156] on select "Default px rem % vh vw" at bounding box center [157, 164] width 19 height 17
type input "133.6"
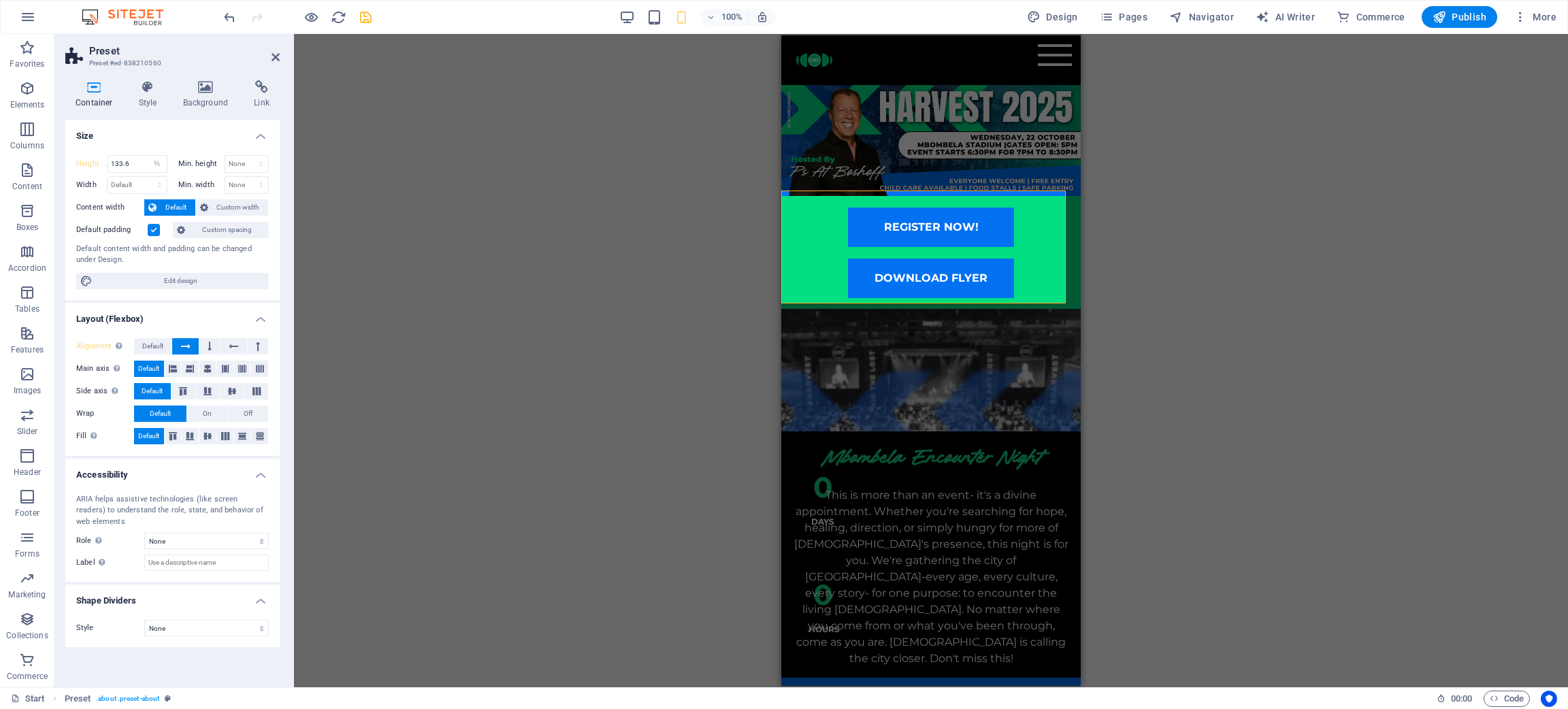
click at [1045, 445] on div "Drag here to replace the existing content. Press “Ctrl” if you want to create a…" at bounding box center [931, 361] width 1274 height 654
drag, startPoint x: 1374, startPoint y: 349, endPoint x: 1316, endPoint y: 347, distance: 58.0
click at [1045, 347] on div "Drag here to replace the existing content. Press “Ctrl” if you want to create a…" at bounding box center [931, 361] width 1274 height 654
click at [272, 63] on header "Preset Preset #ed-838210560" at bounding box center [172, 52] width 214 height 35
click at [272, 55] on icon at bounding box center [276, 57] width 8 height 11
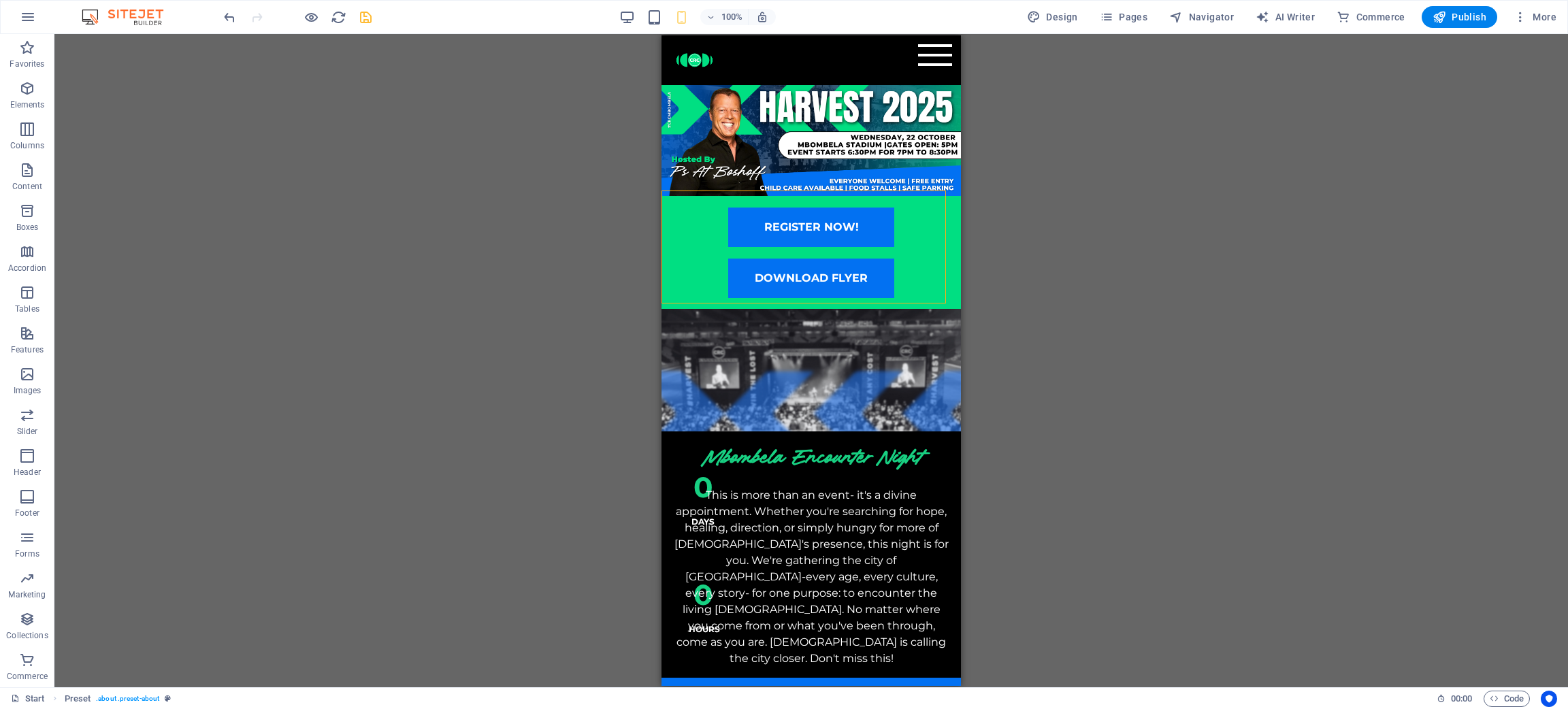
click at [1045, 349] on div "Drag here to replace the existing content. Press “Ctrl” if you want to create a…" at bounding box center [811, 361] width 1514 height 654
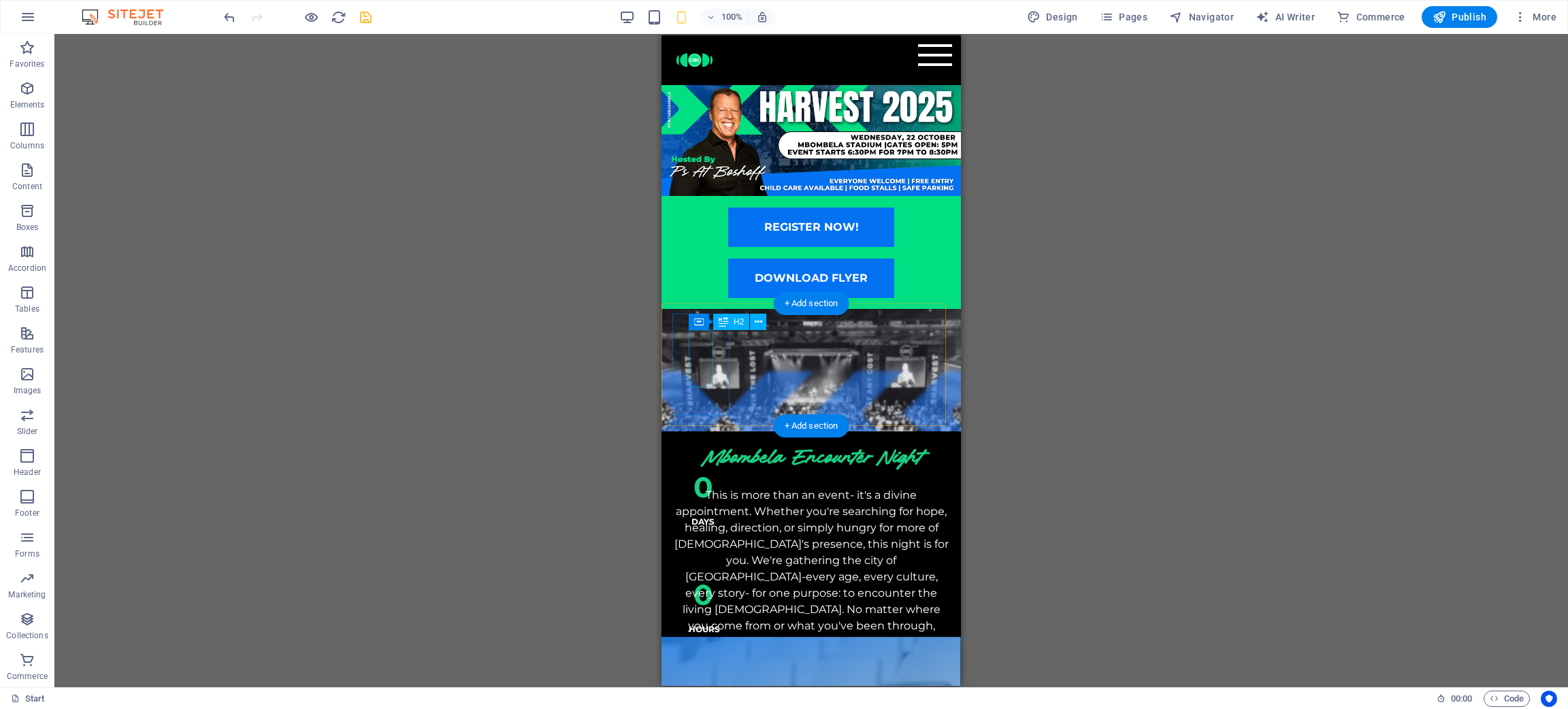
click at [703, 459] on div "0" at bounding box center [703, 487] width 28 height 57
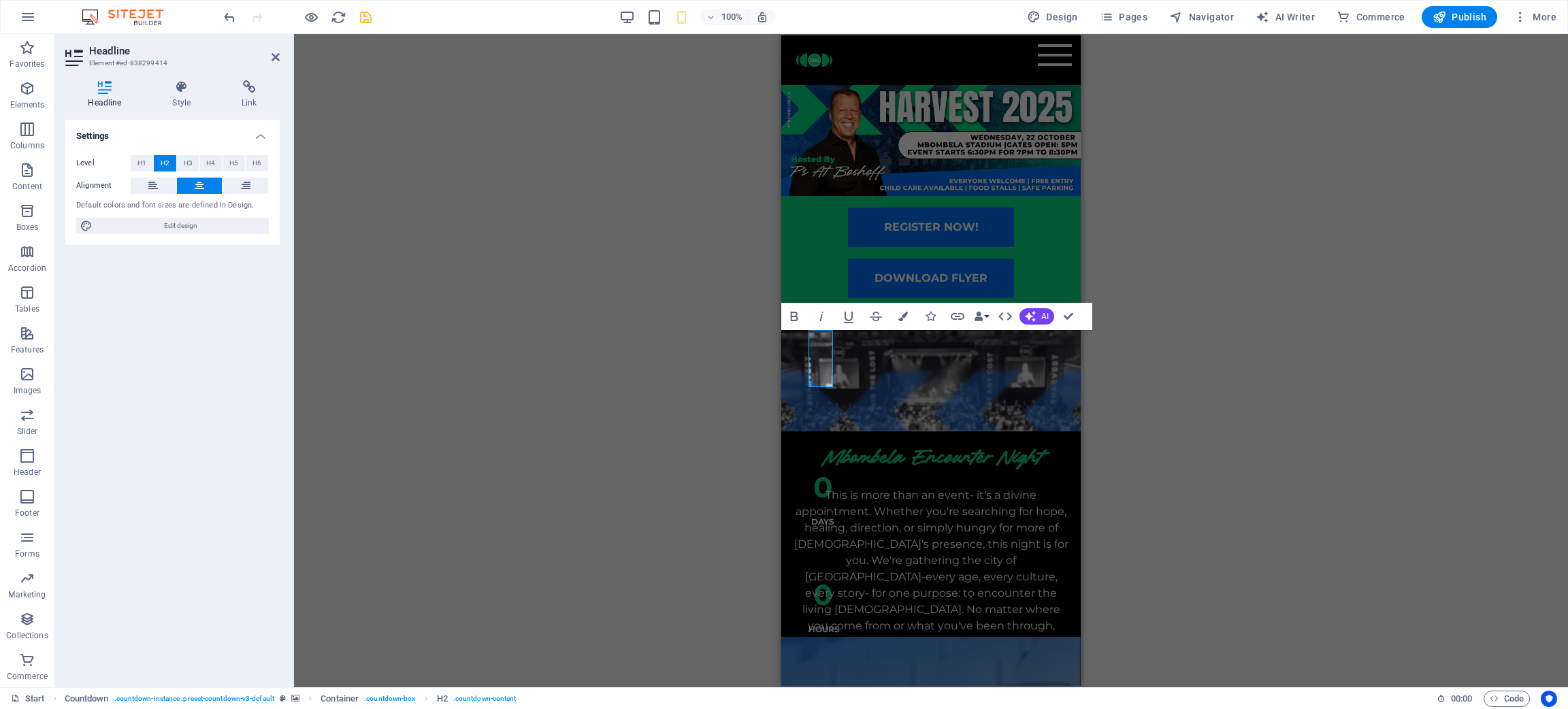
click at [680, 282] on div "Container H2 Countdown Countdown Container Menu Bar Preset Placeholder Containe…" at bounding box center [931, 361] width 1274 height 654
click at [577, 340] on div "H2 Countdown Countdown Container Menu Bar Preset Placeholder Container Button S…" at bounding box center [931, 361] width 1274 height 654
click at [948, 472] on div "This is more than an event- it's a divine appointment. Whether you're searching…" at bounding box center [931, 577] width 277 height 180
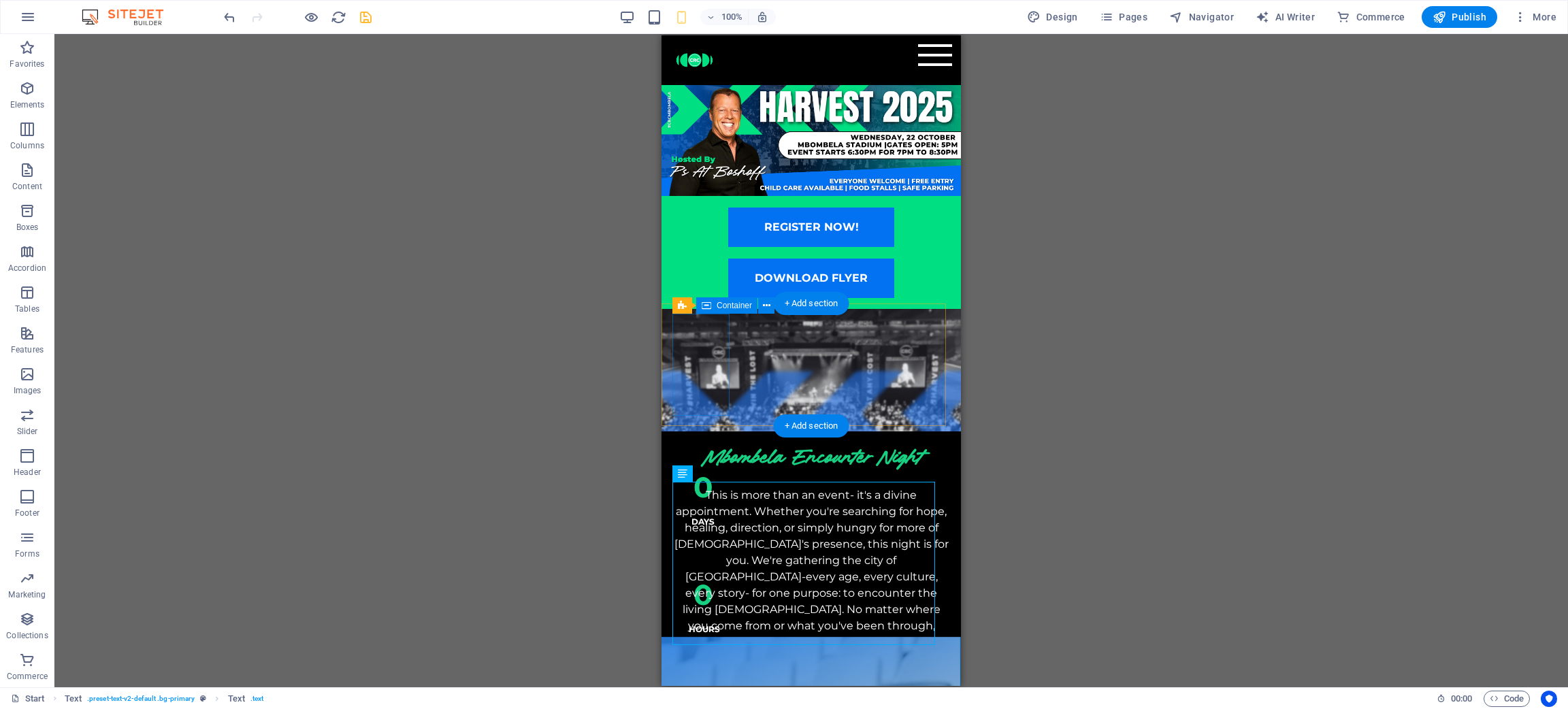
click at [720, 442] on div "0 Days" at bounding box center [702, 493] width 61 height 102
click at [703, 459] on div "0" at bounding box center [703, 487] width 28 height 57
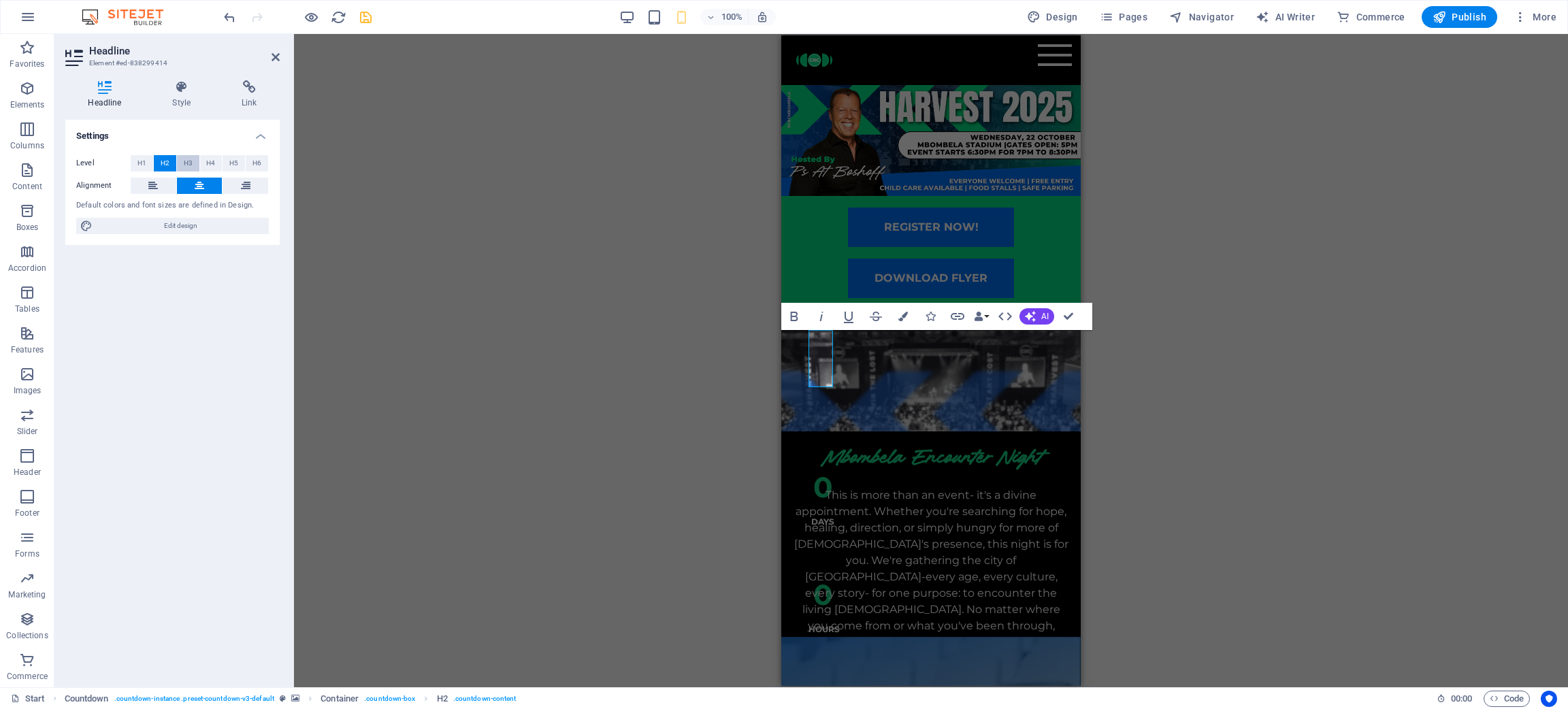
click at [185, 156] on span "H3" at bounding box center [188, 164] width 9 height 17
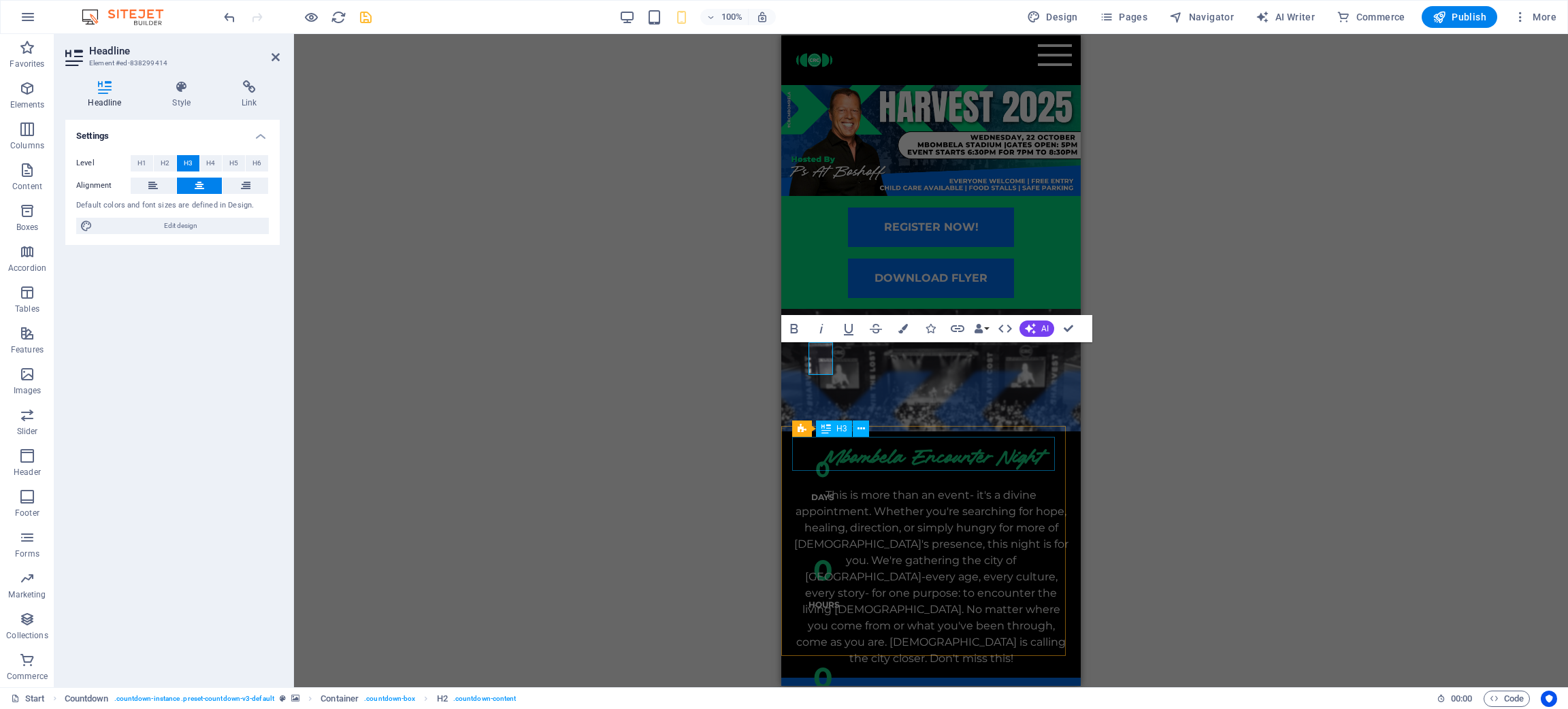
click at [802, 467] on div "Mbombela Encounter Night" at bounding box center [931, 459] width 277 height 34
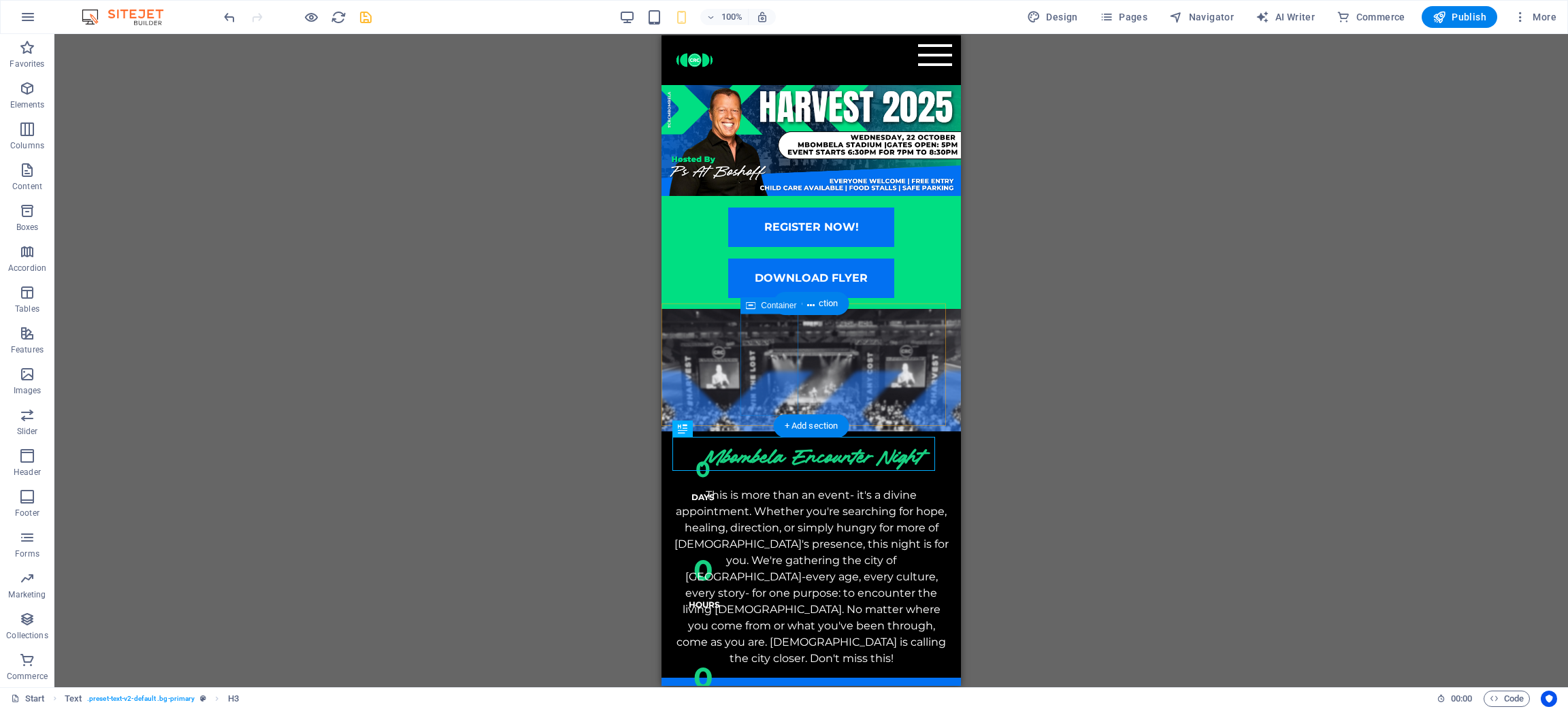
click at [717, 472] on div "0" at bounding box center [703, 570] width 28 height 57
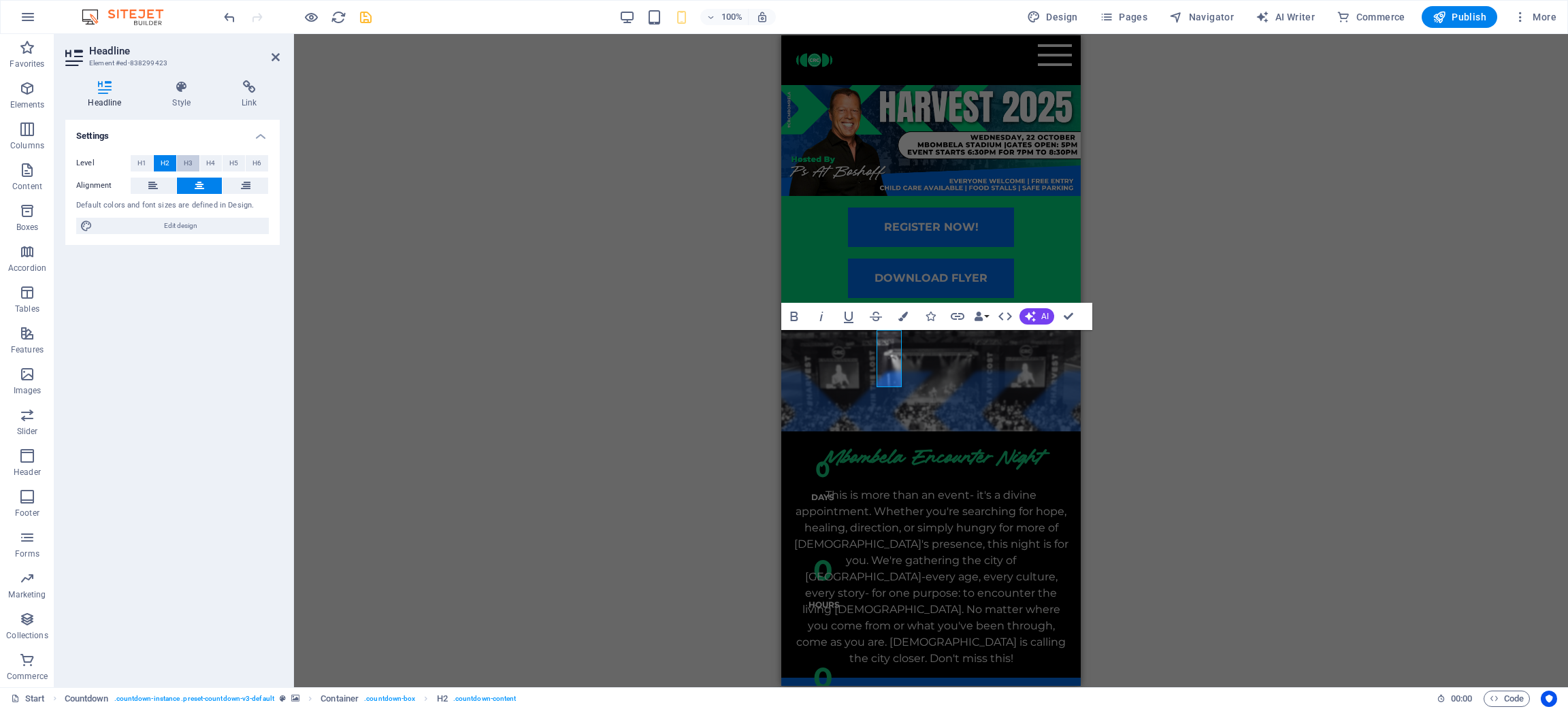
click at [184, 163] on span "H3" at bounding box center [188, 164] width 9 height 17
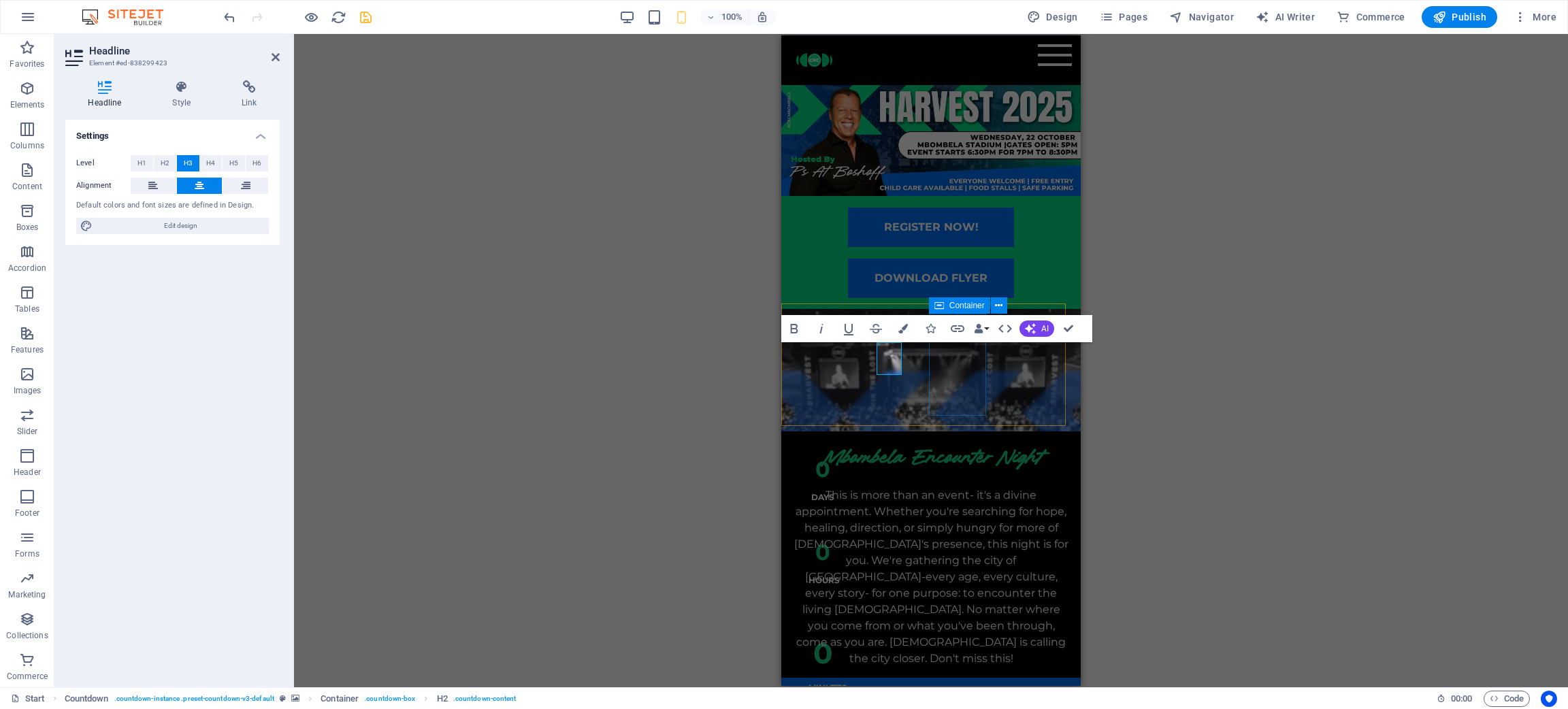
click at [853, 472] on div "0 Minutes" at bounding box center [822, 660] width 61 height 102
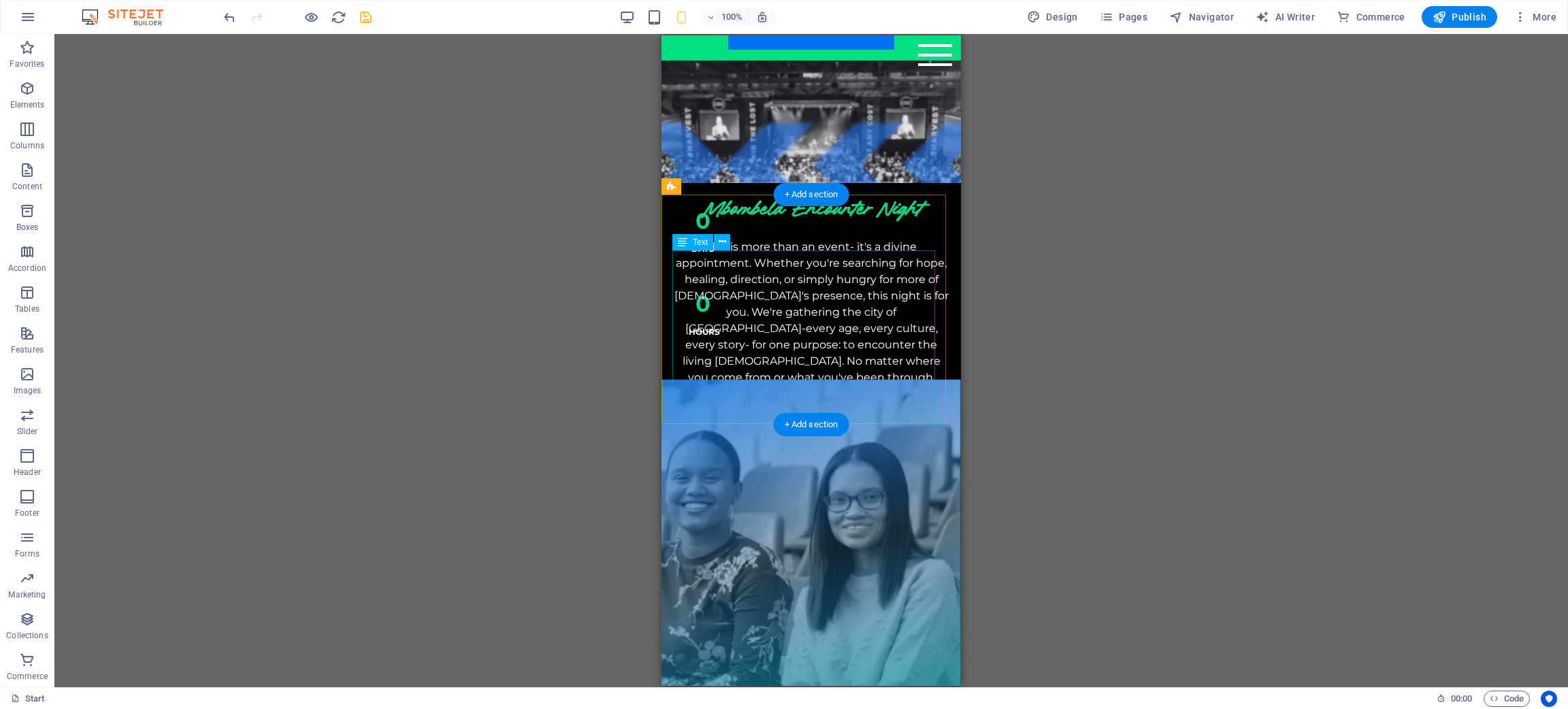
scroll to position [248, 0]
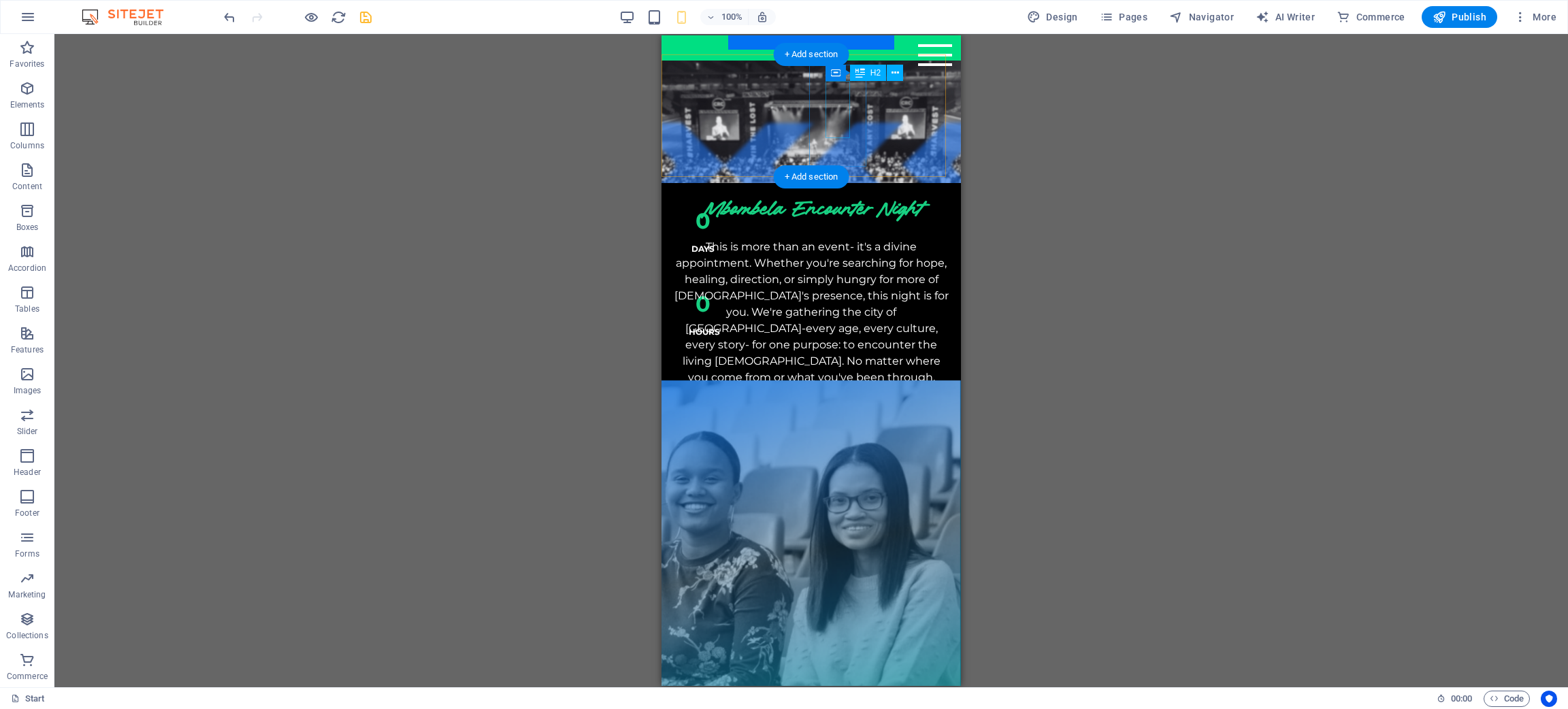
click at [717, 376] on div "0" at bounding box center [703, 405] width 28 height 57
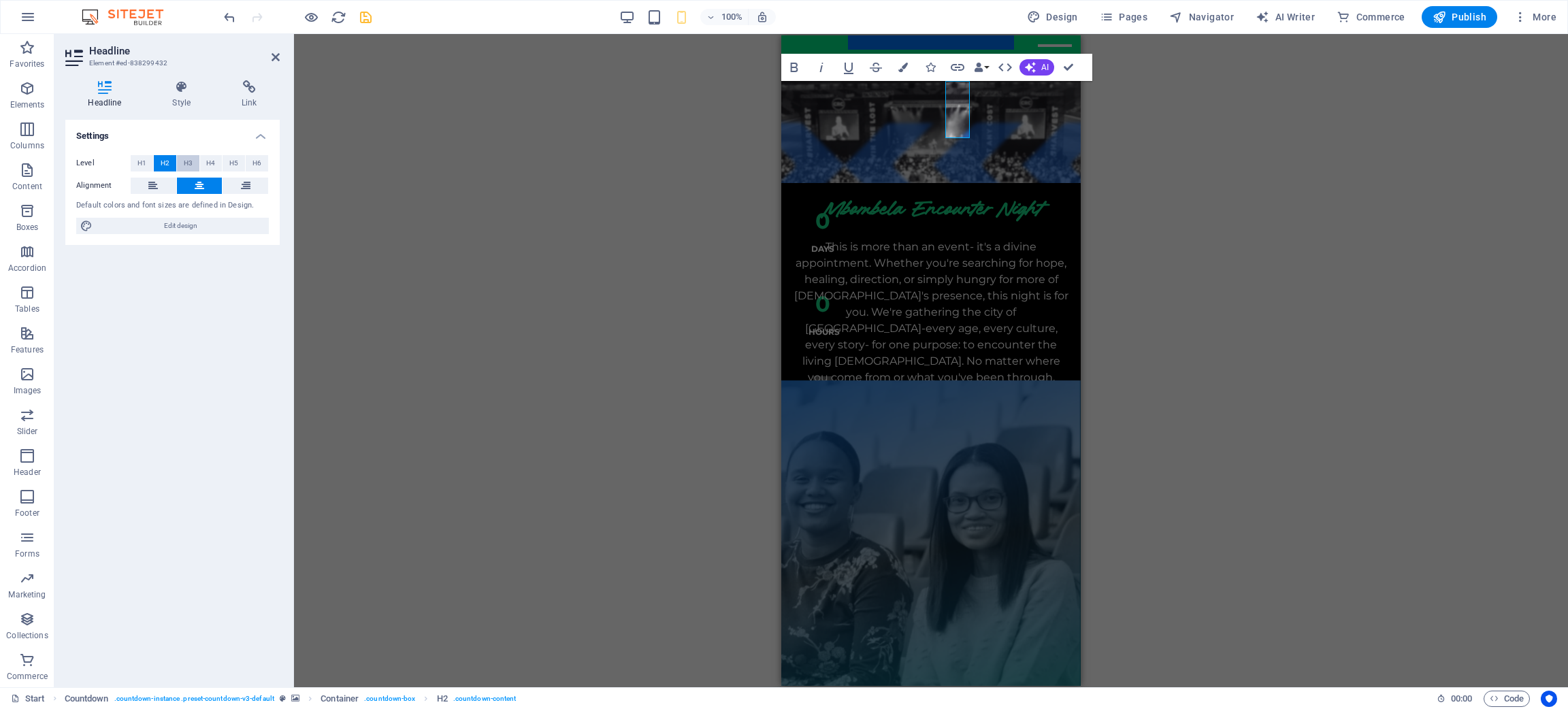
click at [194, 162] on button "H3" at bounding box center [188, 164] width 23 height 17
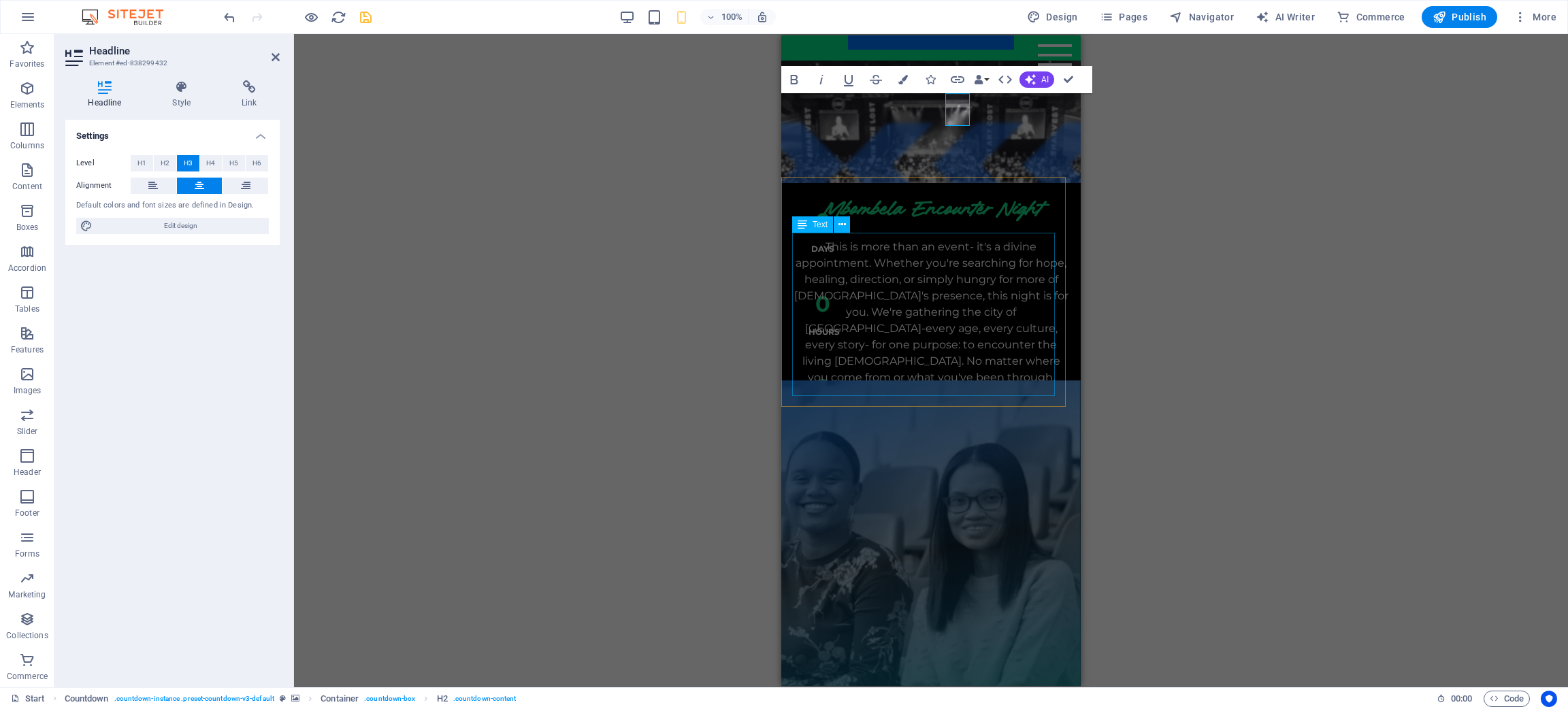
click at [973, 279] on div "This is more than an event- it's a divine appointment. Whether you're searching…" at bounding box center [931, 329] width 277 height 180
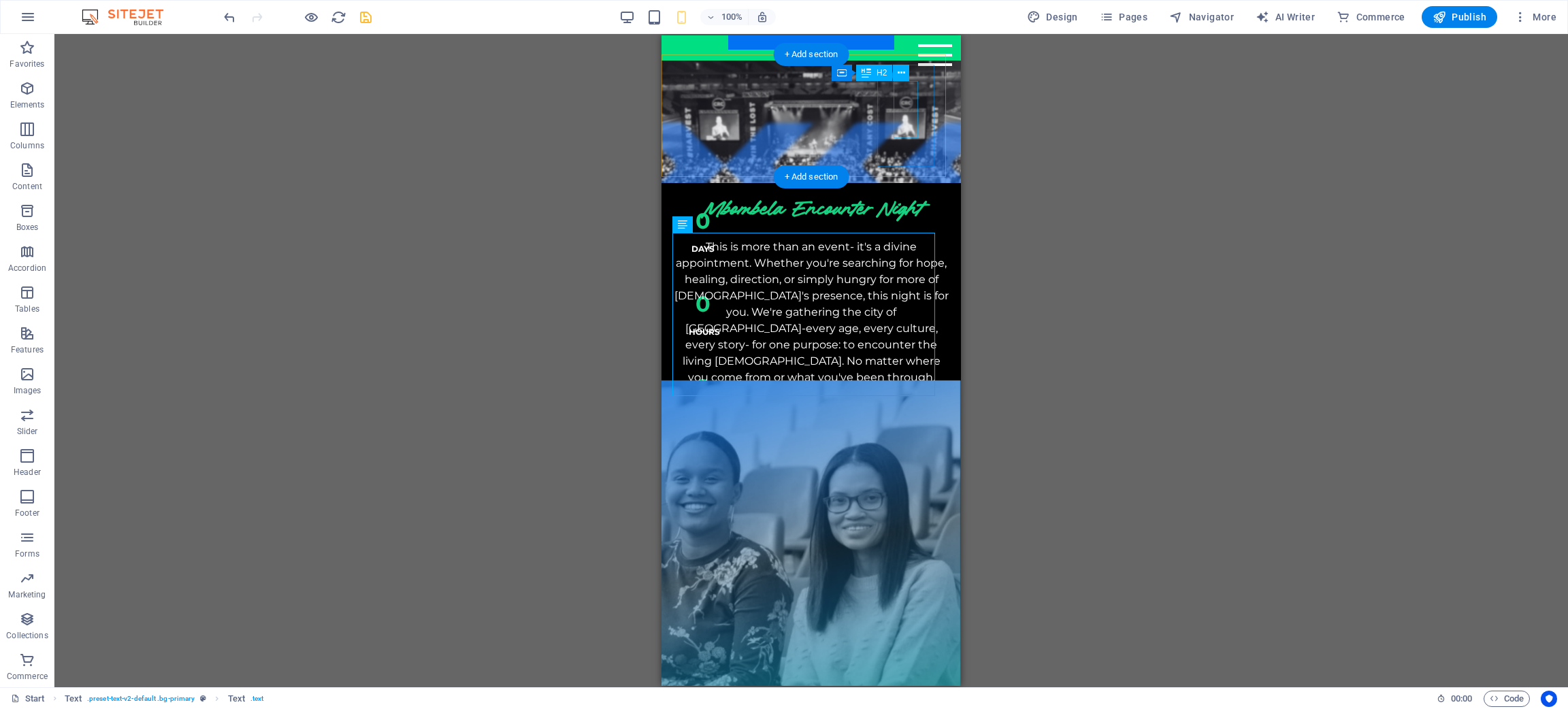
click at [717, 460] on div "0" at bounding box center [703, 488] width 28 height 57
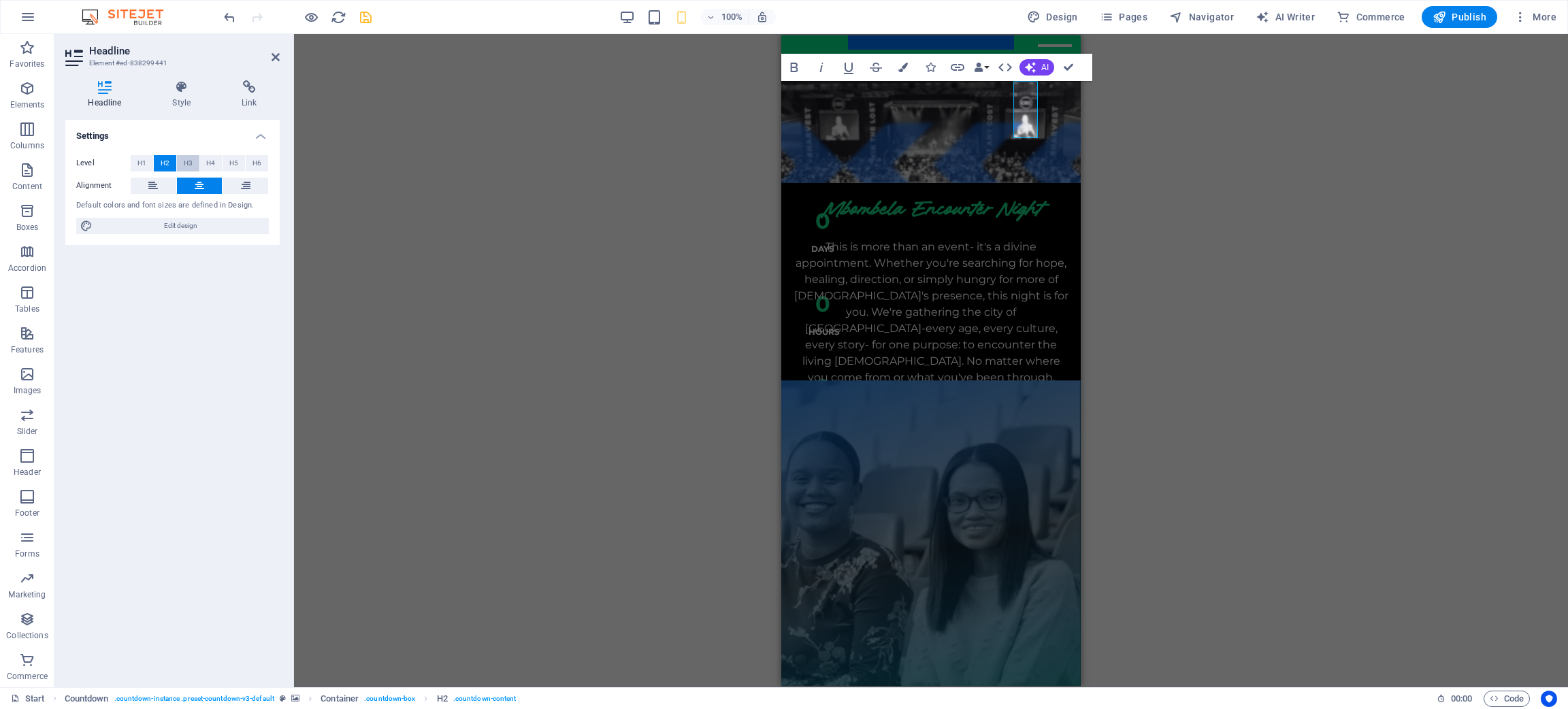
click at [191, 163] on span "H3" at bounding box center [188, 164] width 9 height 17
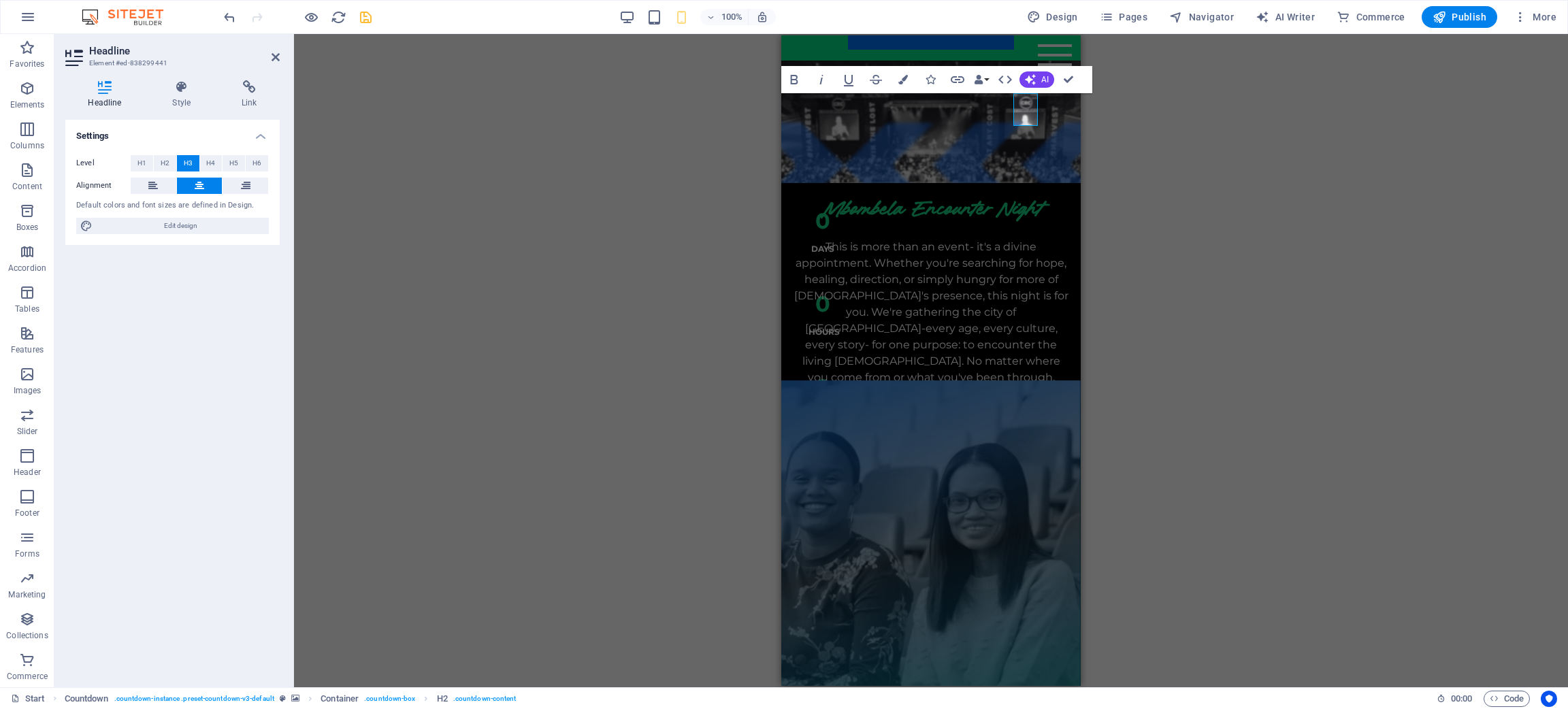
click at [1045, 449] on div "H3 Countdown Countdown Container Menu Bar Preset Placeholder Container Button S…" at bounding box center [931, 361] width 1274 height 654
click at [925, 441] on div "Event Details" at bounding box center [931, 457] width 277 height 34
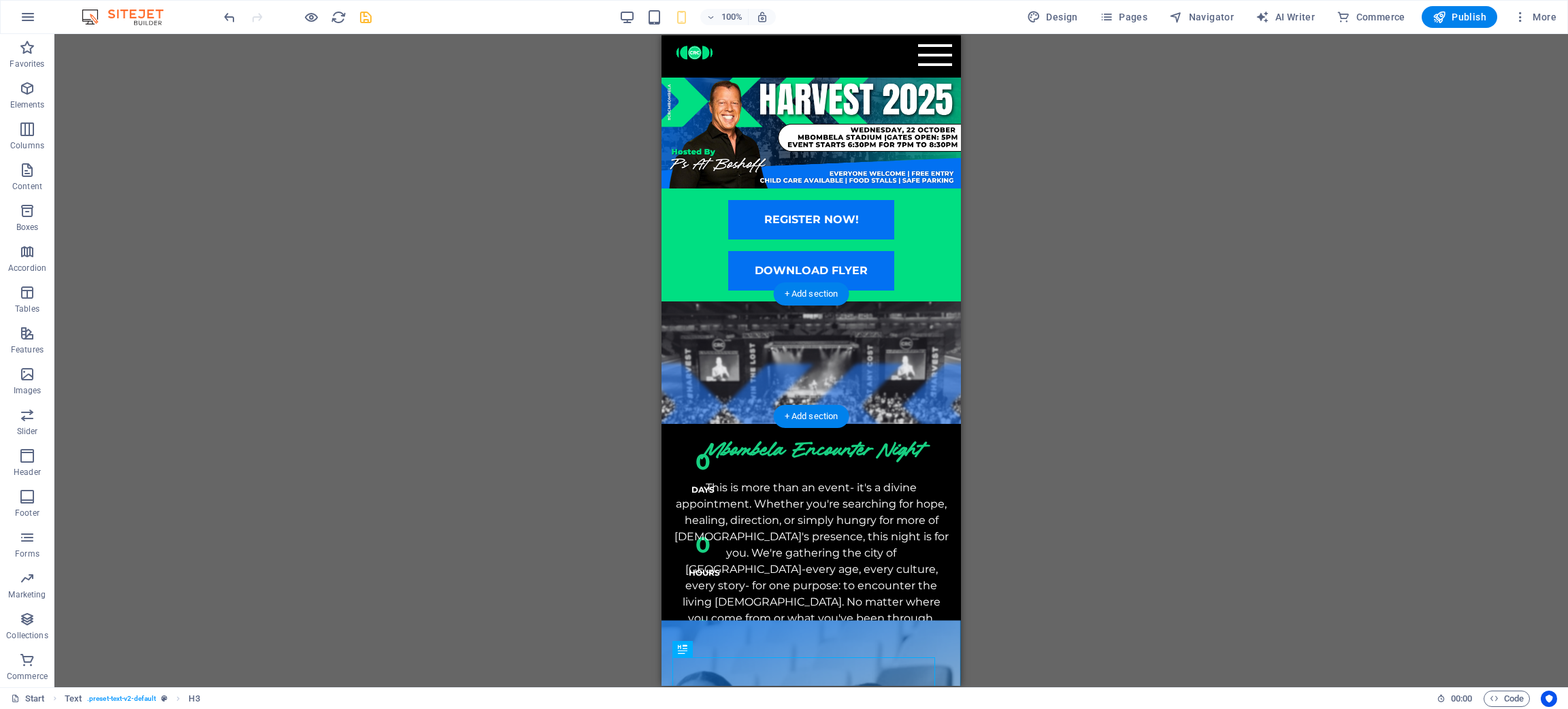
scroll to position [0, 0]
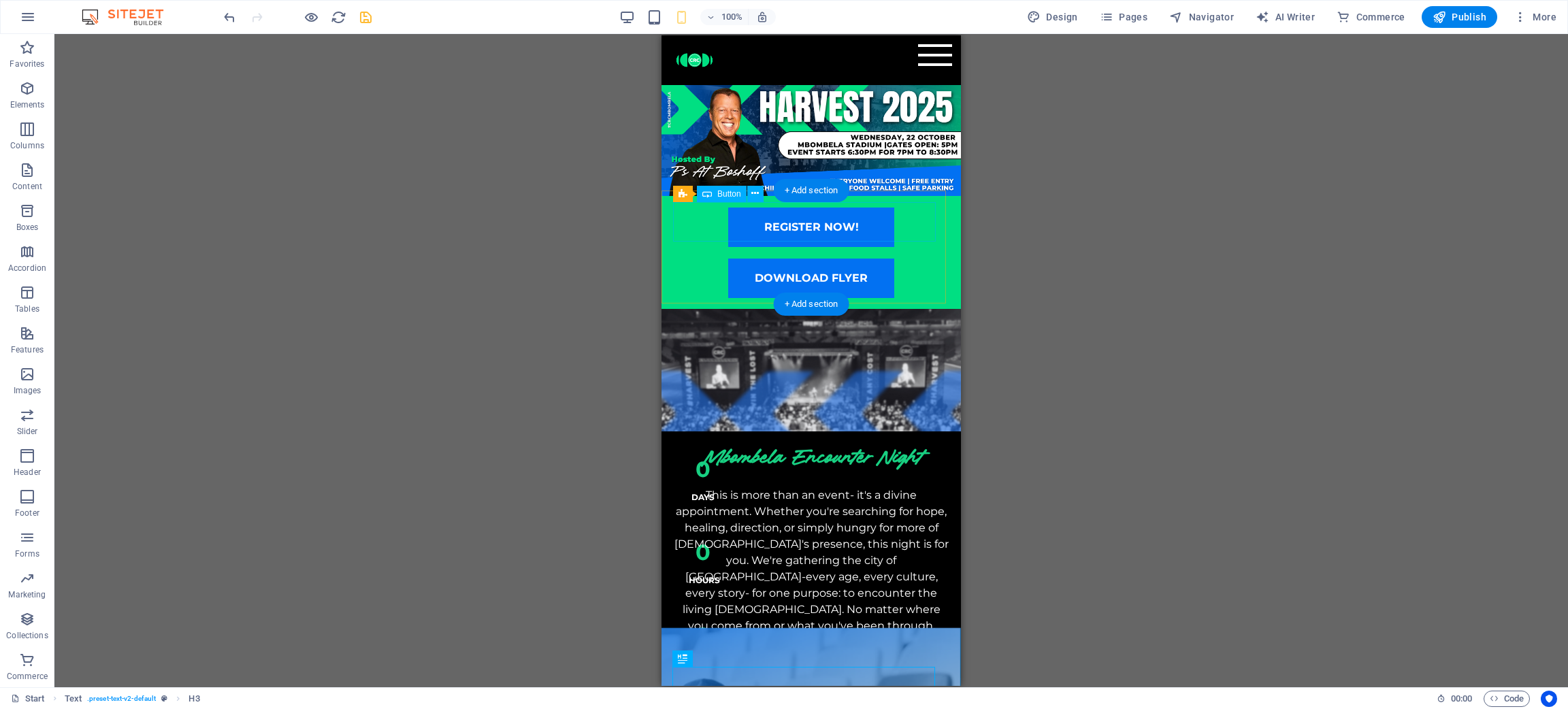
click at [813, 217] on div "REGISTER NOW!" at bounding box center [811, 227] width 277 height 39
select select "%"
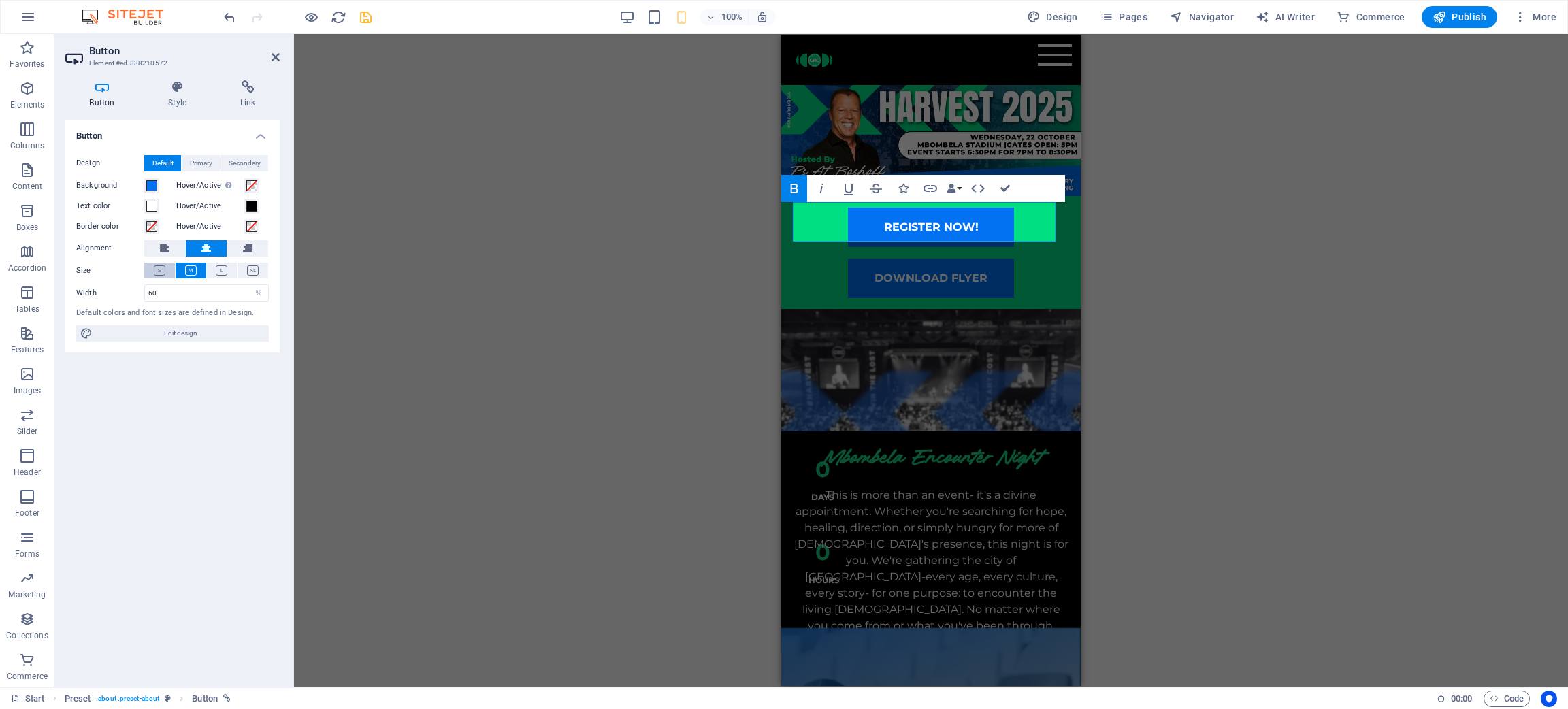
click at [161, 273] on icon at bounding box center [160, 271] width 12 height 10
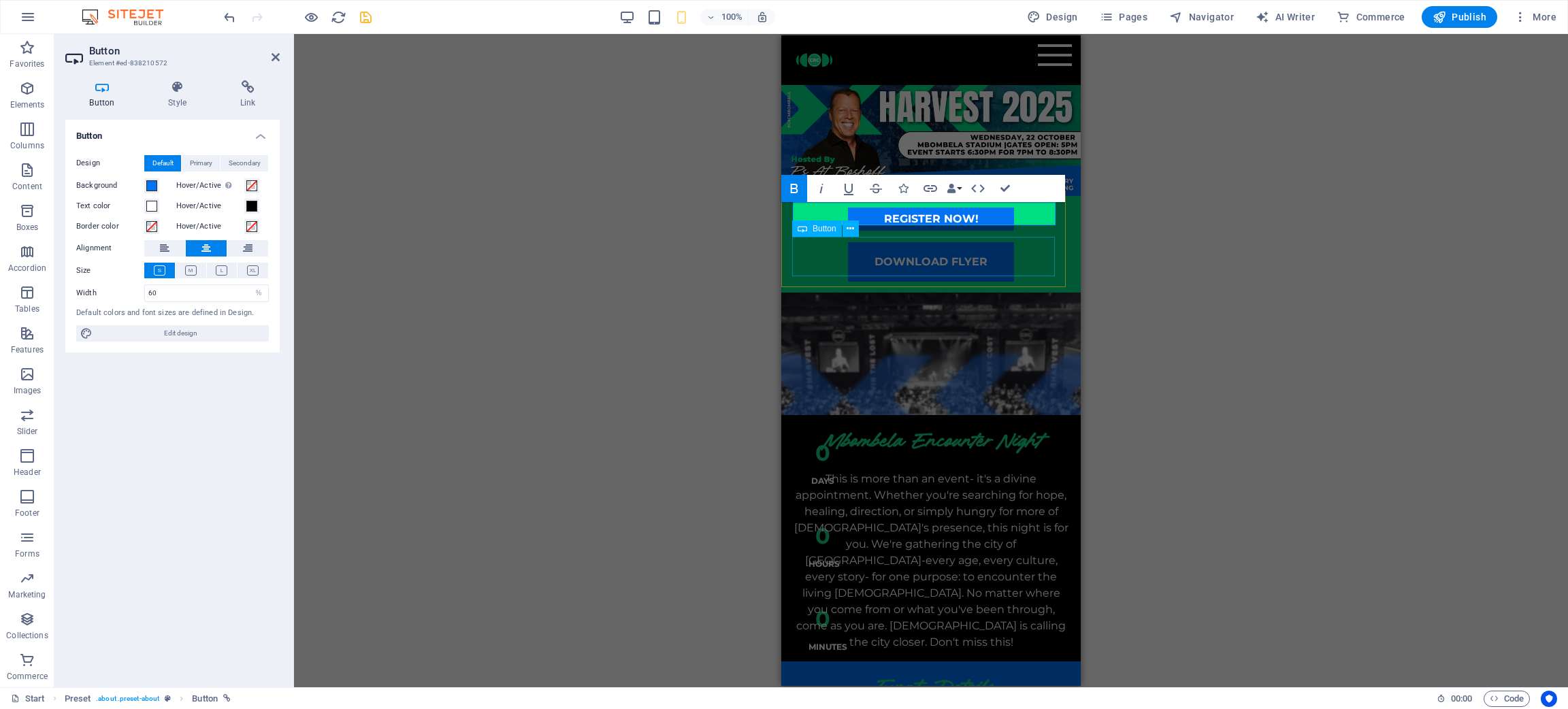
click at [950, 242] on div "DOWNLOAD FLYER" at bounding box center [931, 262] width 277 height 39
select select "%"
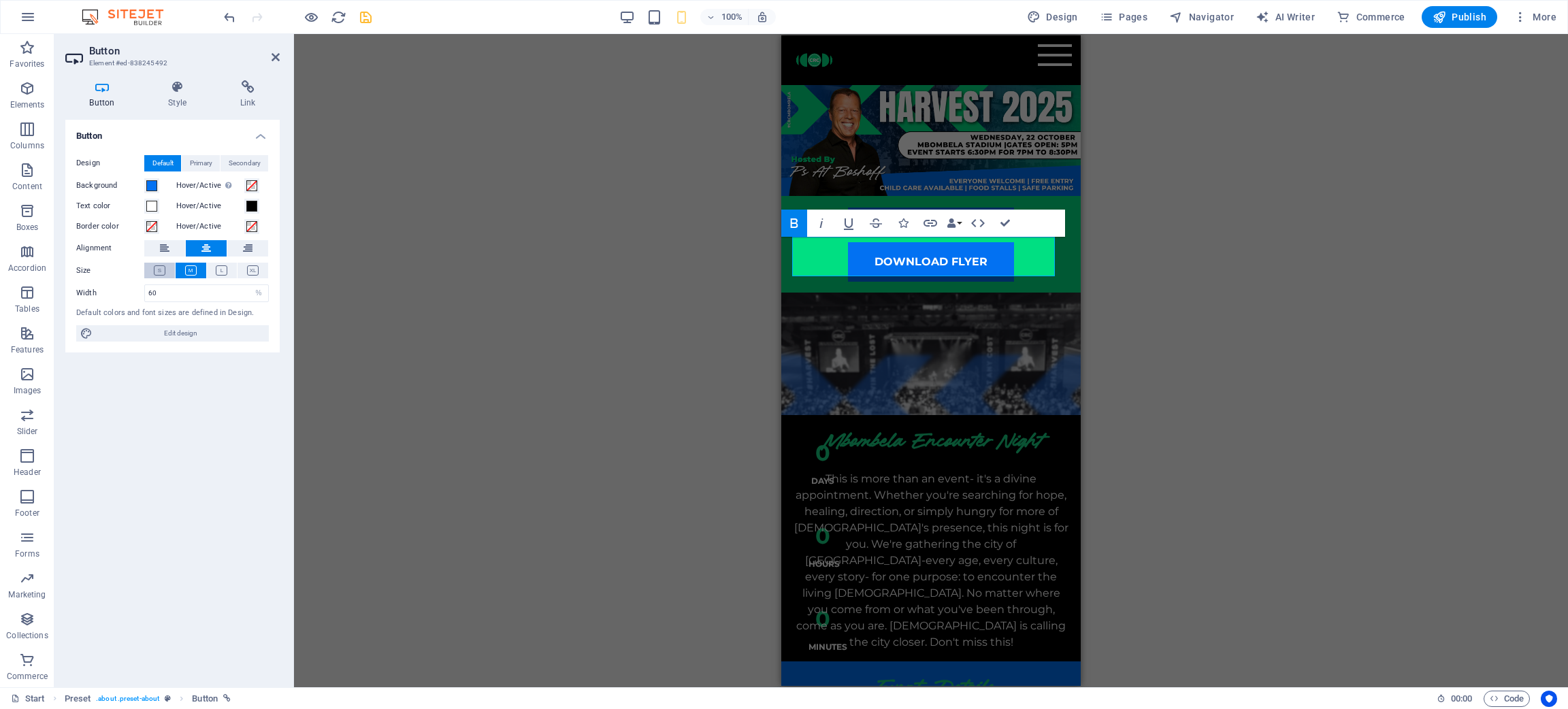
click at [162, 264] on button at bounding box center [160, 270] width 31 height 16
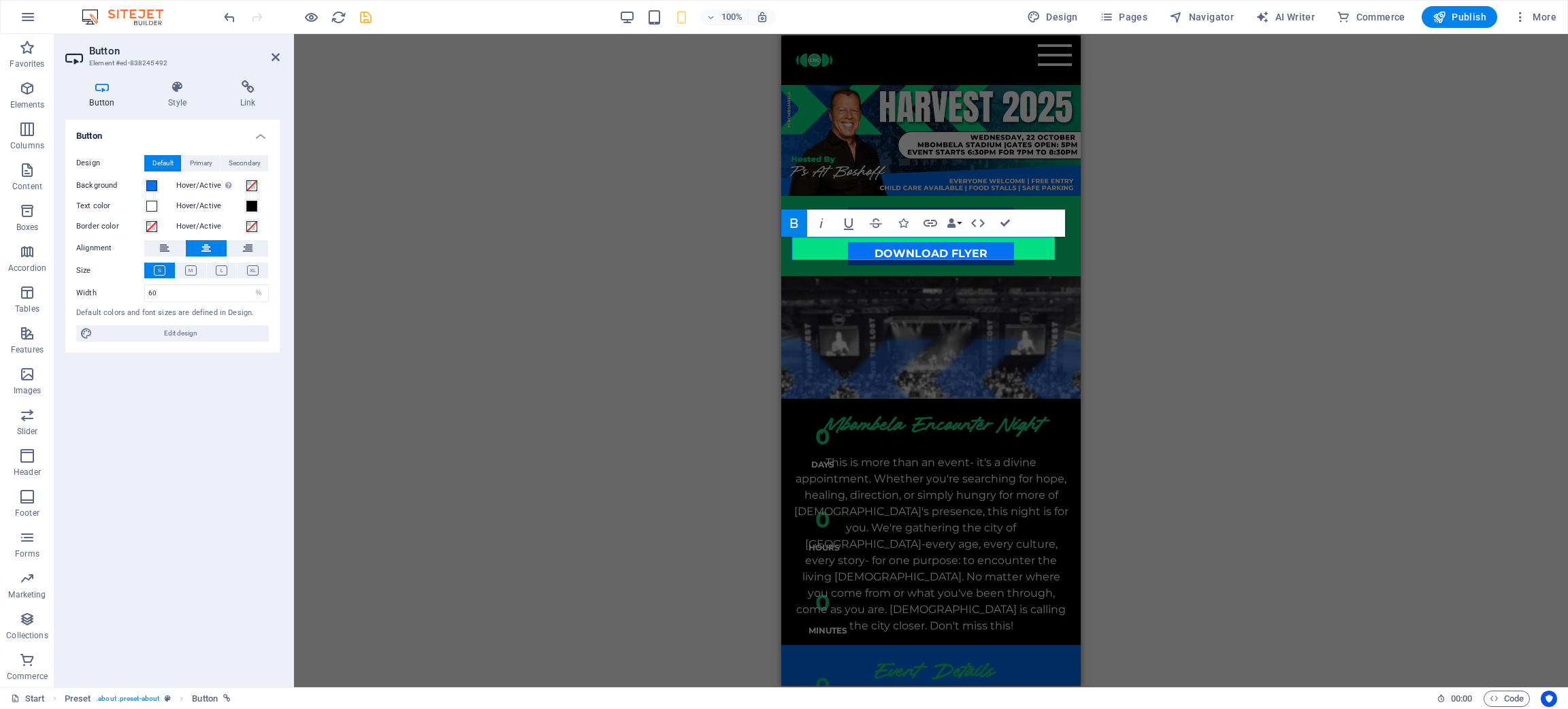
click at [738, 210] on div "H3 Countdown Countdown Container Menu Bar Preset Placeholder Container Button S…" at bounding box center [931, 361] width 1274 height 654
click at [350, 28] on div "100% Design Pages Navigator AI Writer Commerce Publish More" at bounding box center [784, 17] width 1566 height 33
click at [379, 8] on div "100% Design Pages Navigator AI Writer Commerce Publish More" at bounding box center [892, 17] width 1341 height 22
click at [369, 15] on icon "save" at bounding box center [365, 17] width 16 height 16
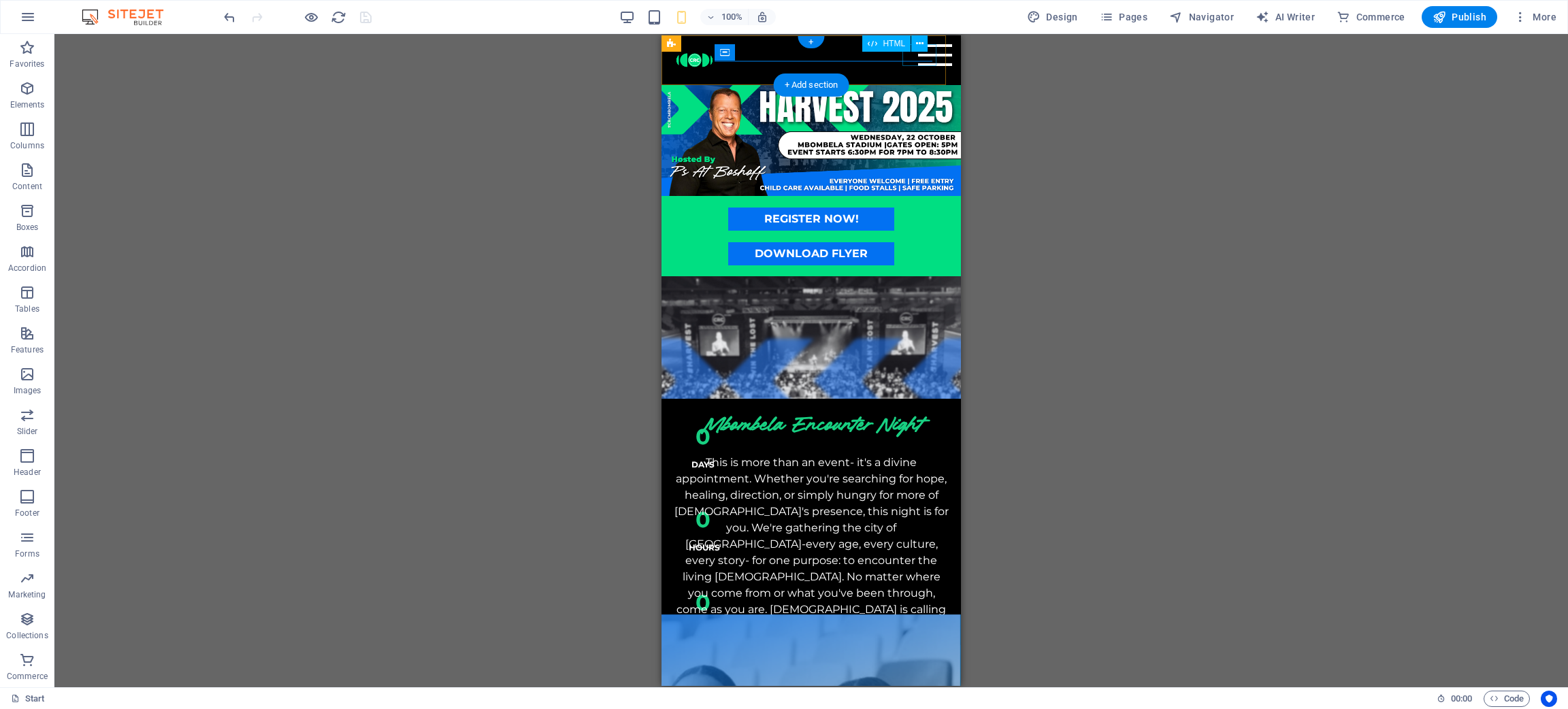
click at [918, 62] on div "Menu" at bounding box center [934, 55] width 34 height 22
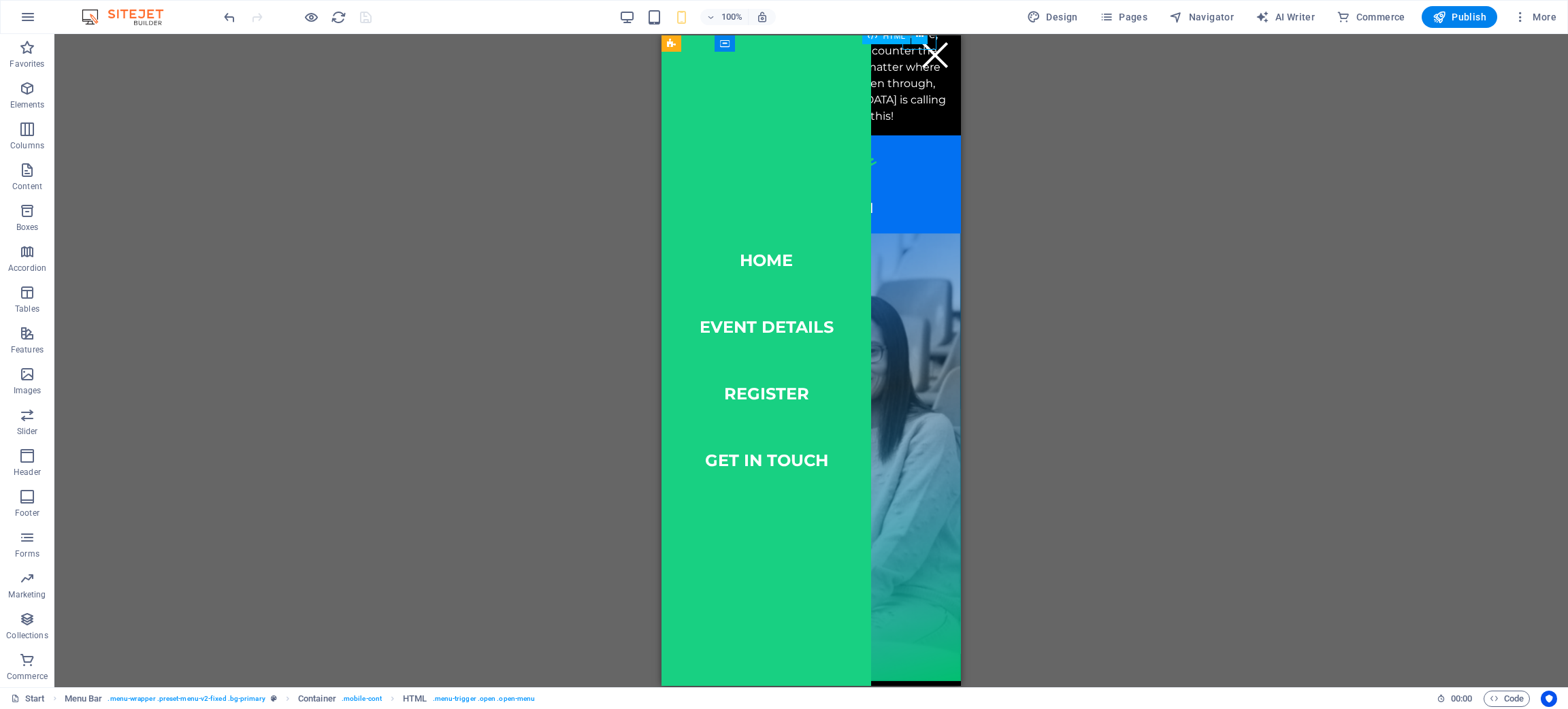
click at [919, 62] on div "Menu" at bounding box center [934, 55] width 34 height 22
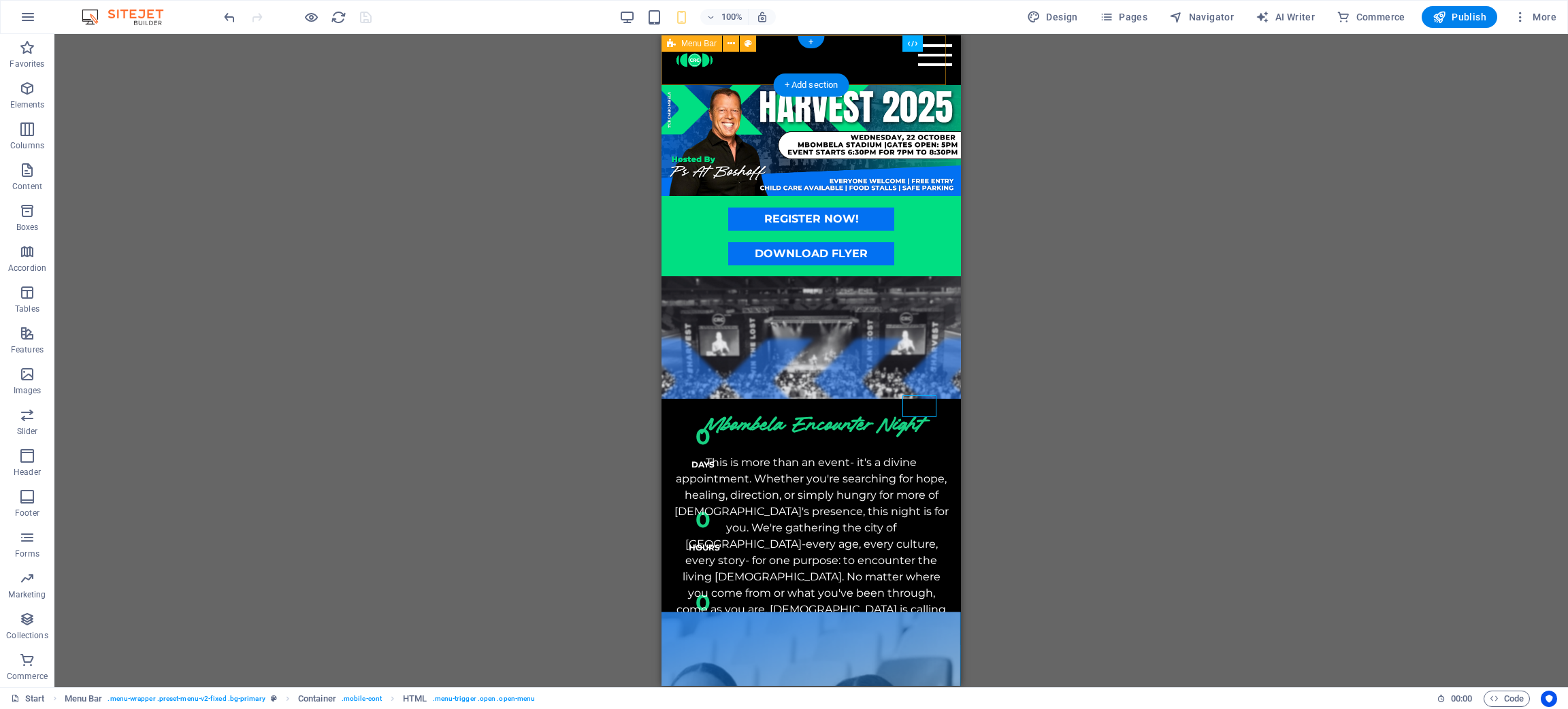
click at [880, 65] on div "Menu Home event details register get in touch" at bounding box center [811, 59] width 299 height 49
select select "rem"
select select "sticky_menu"
select select "px"
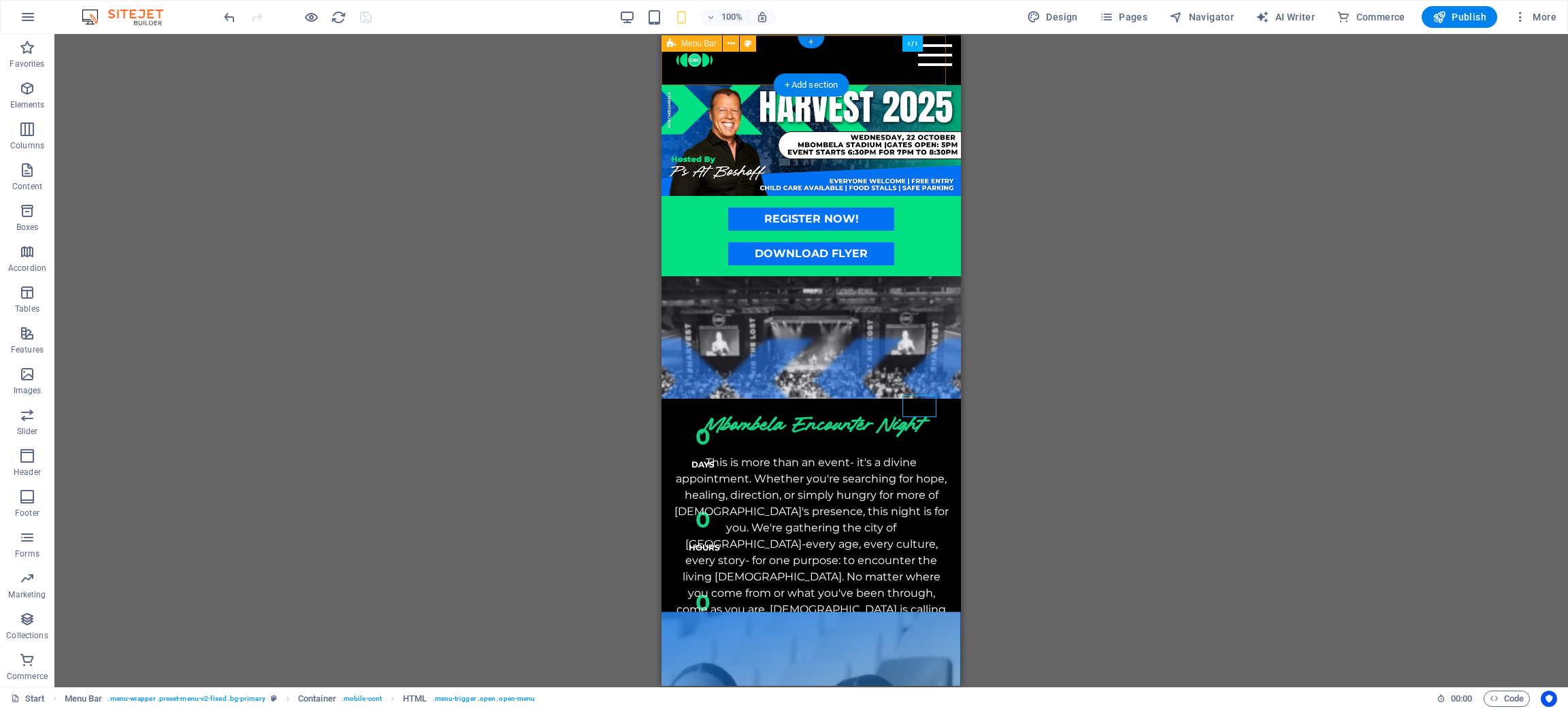
select select "px"
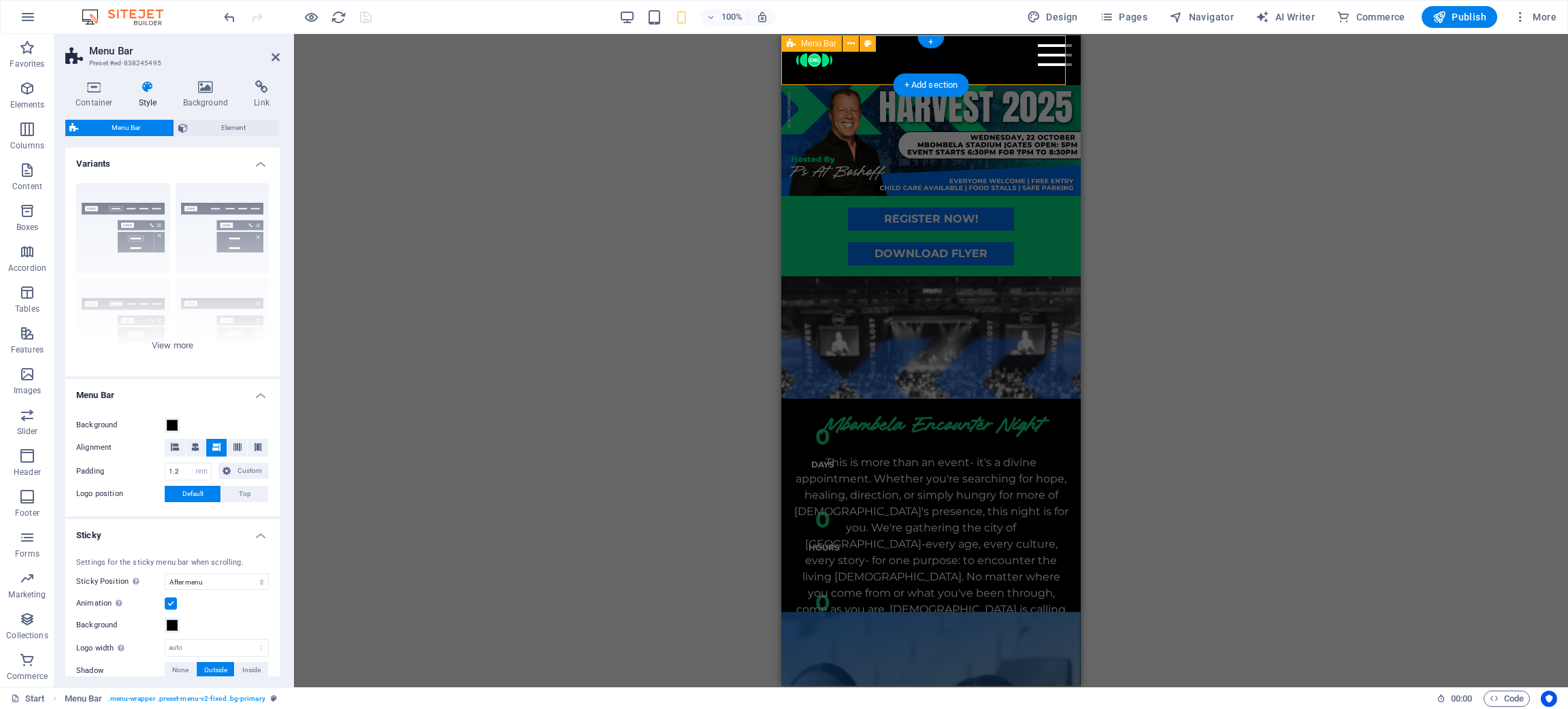
type input "4"
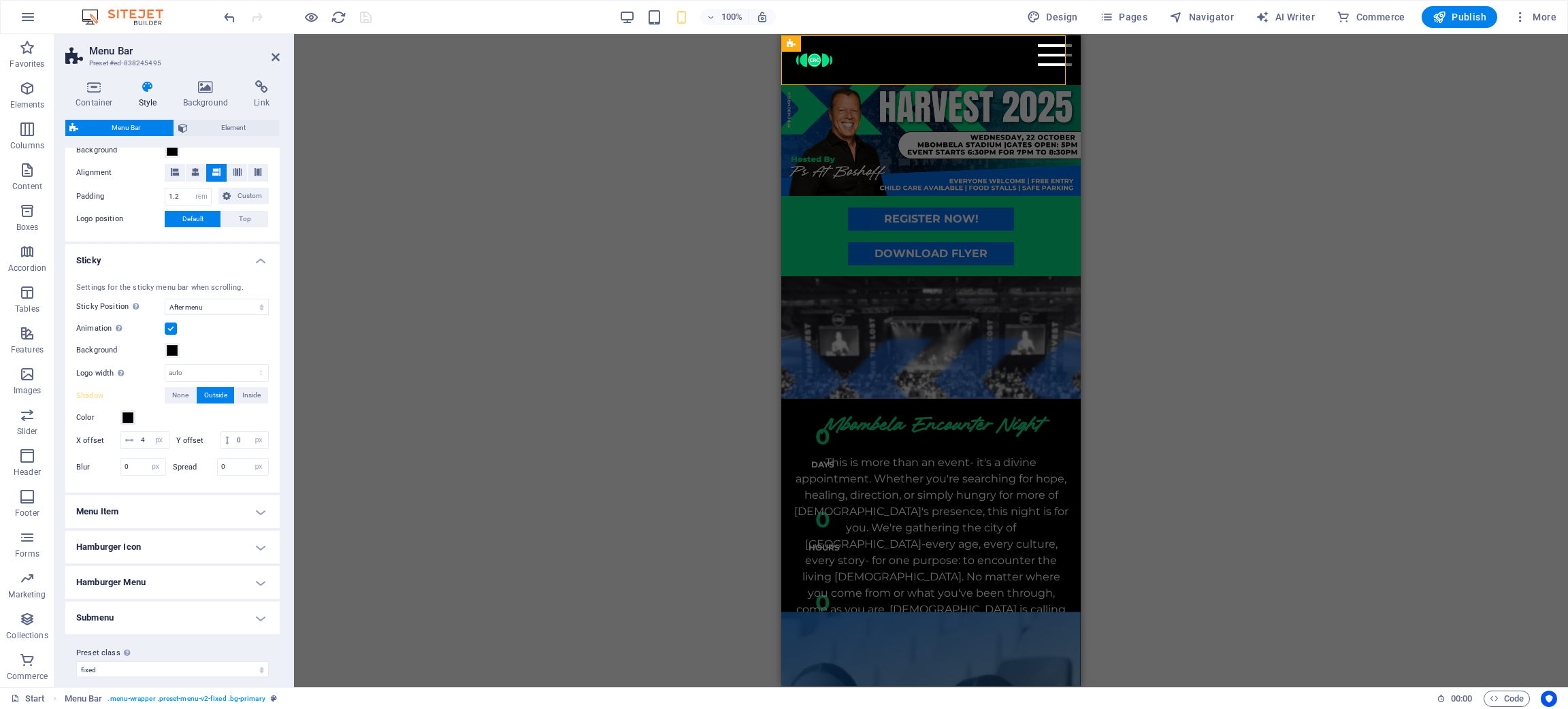
scroll to position [304, 0]
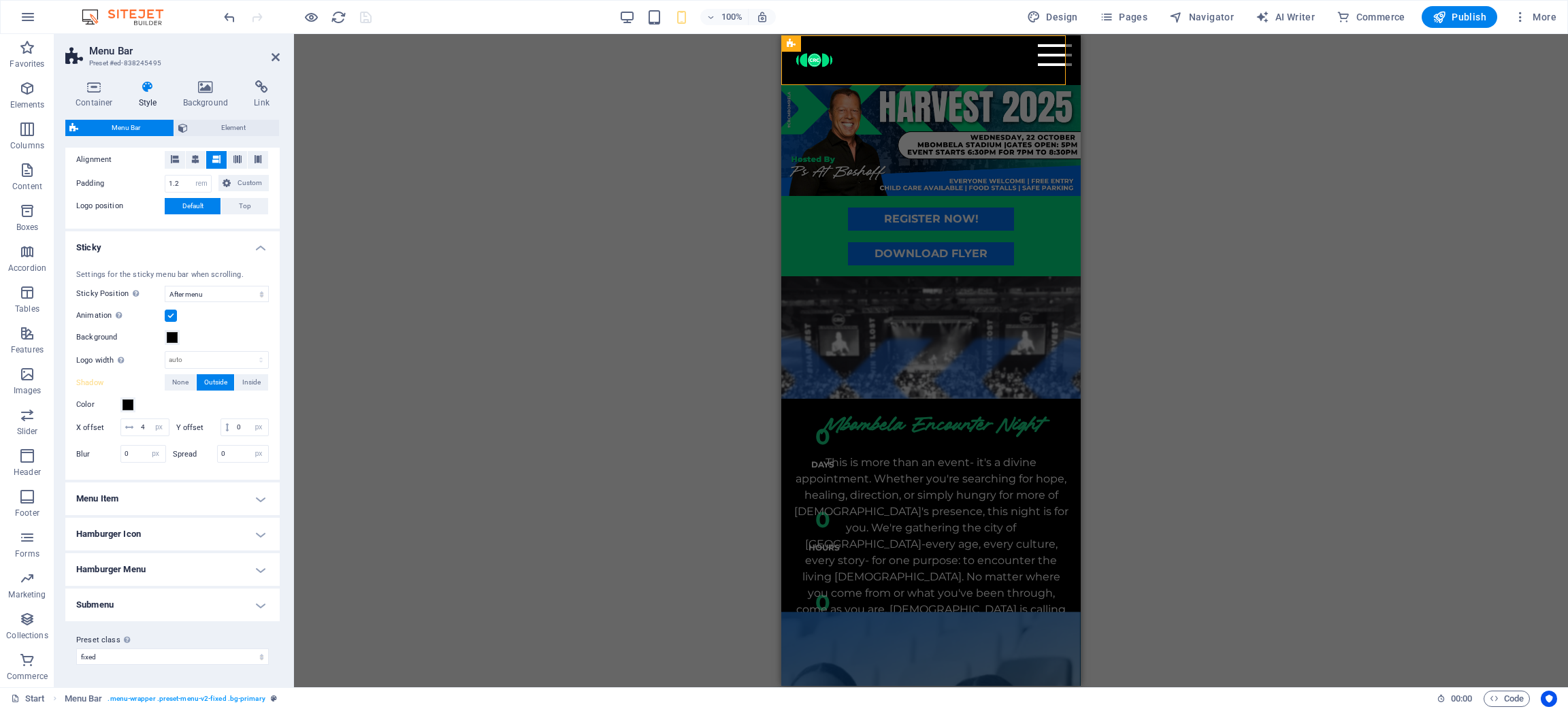
click at [178, 472] on h4 "Hamburger Menu" at bounding box center [172, 569] width 214 height 33
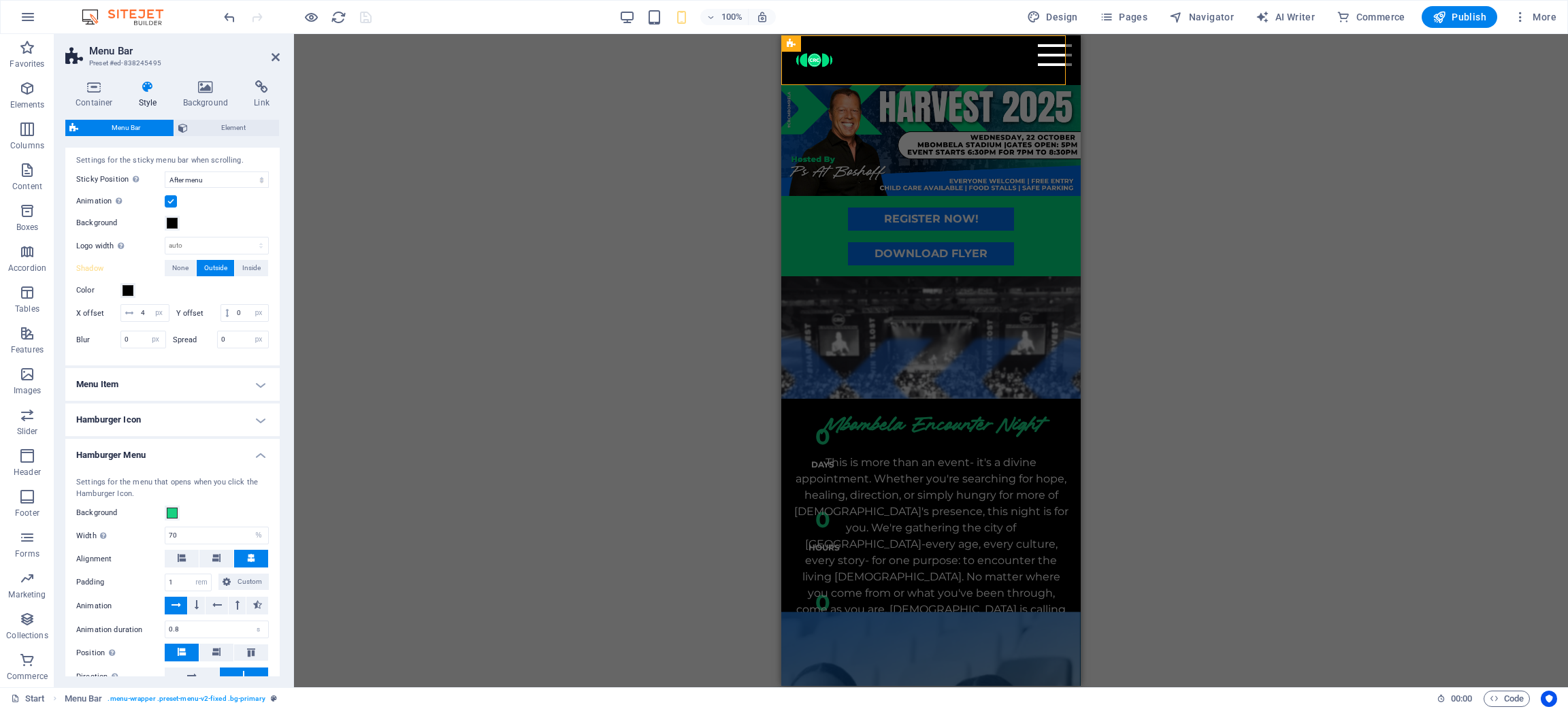
scroll to position [508, 0]
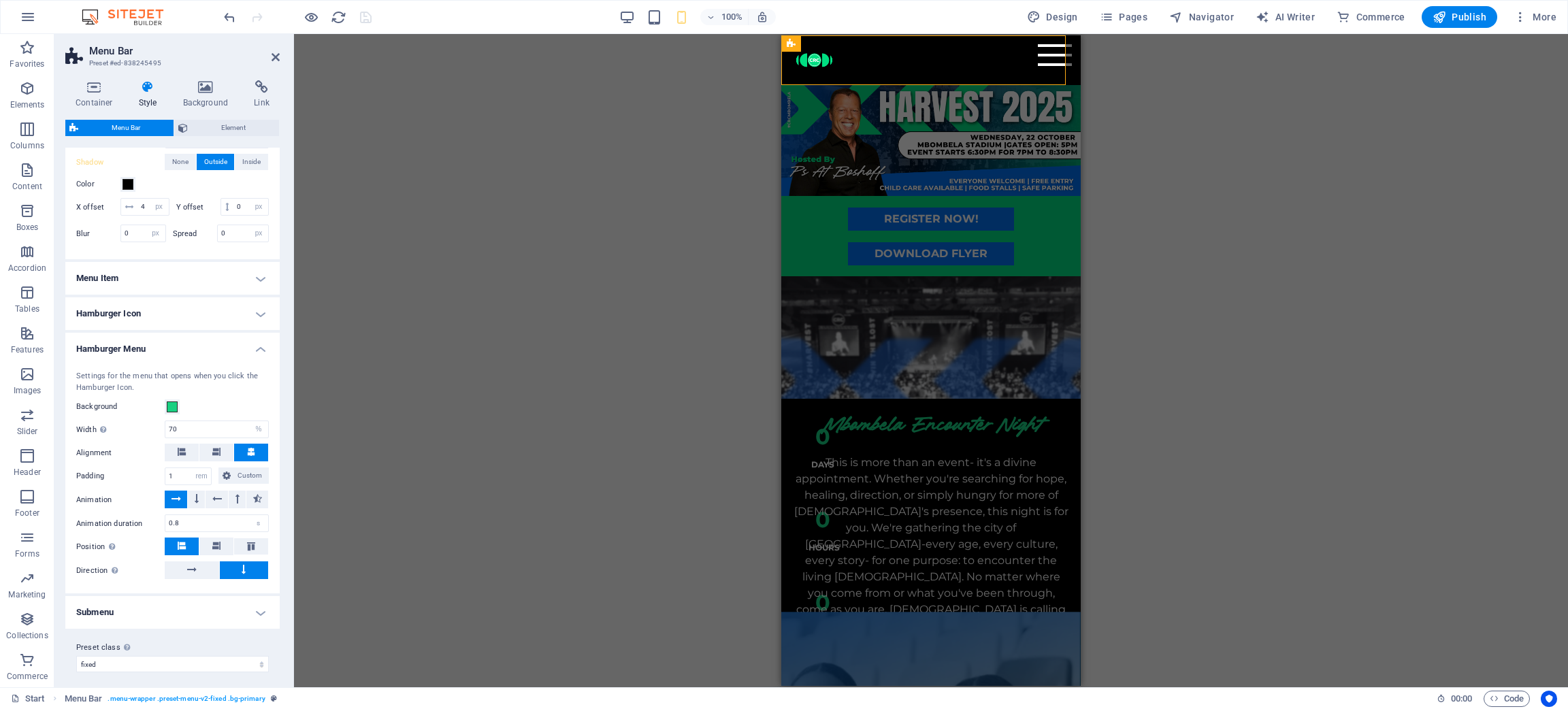
click at [171, 330] on h4 "Hamburger Icon" at bounding box center [172, 314] width 214 height 33
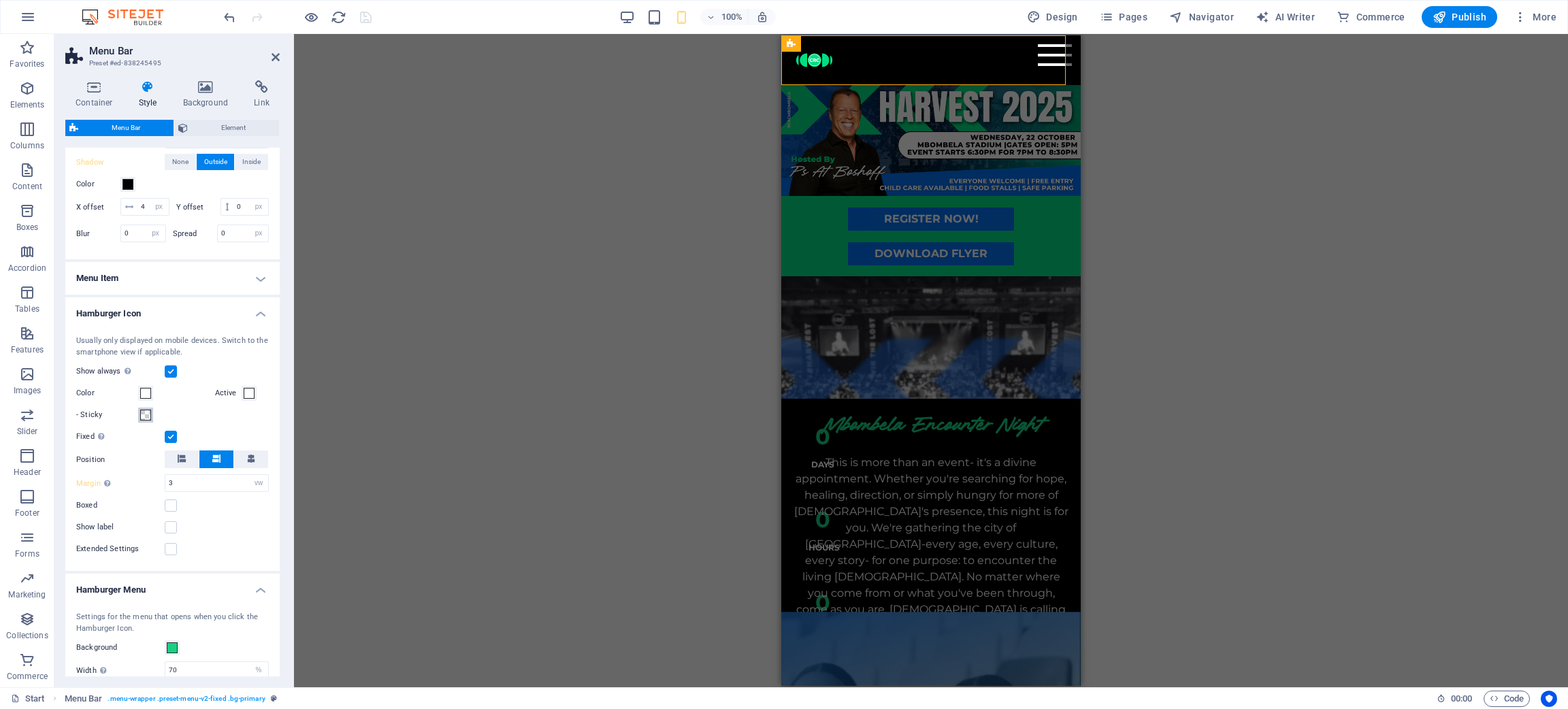
click at [148, 421] on span at bounding box center [145, 415] width 11 height 11
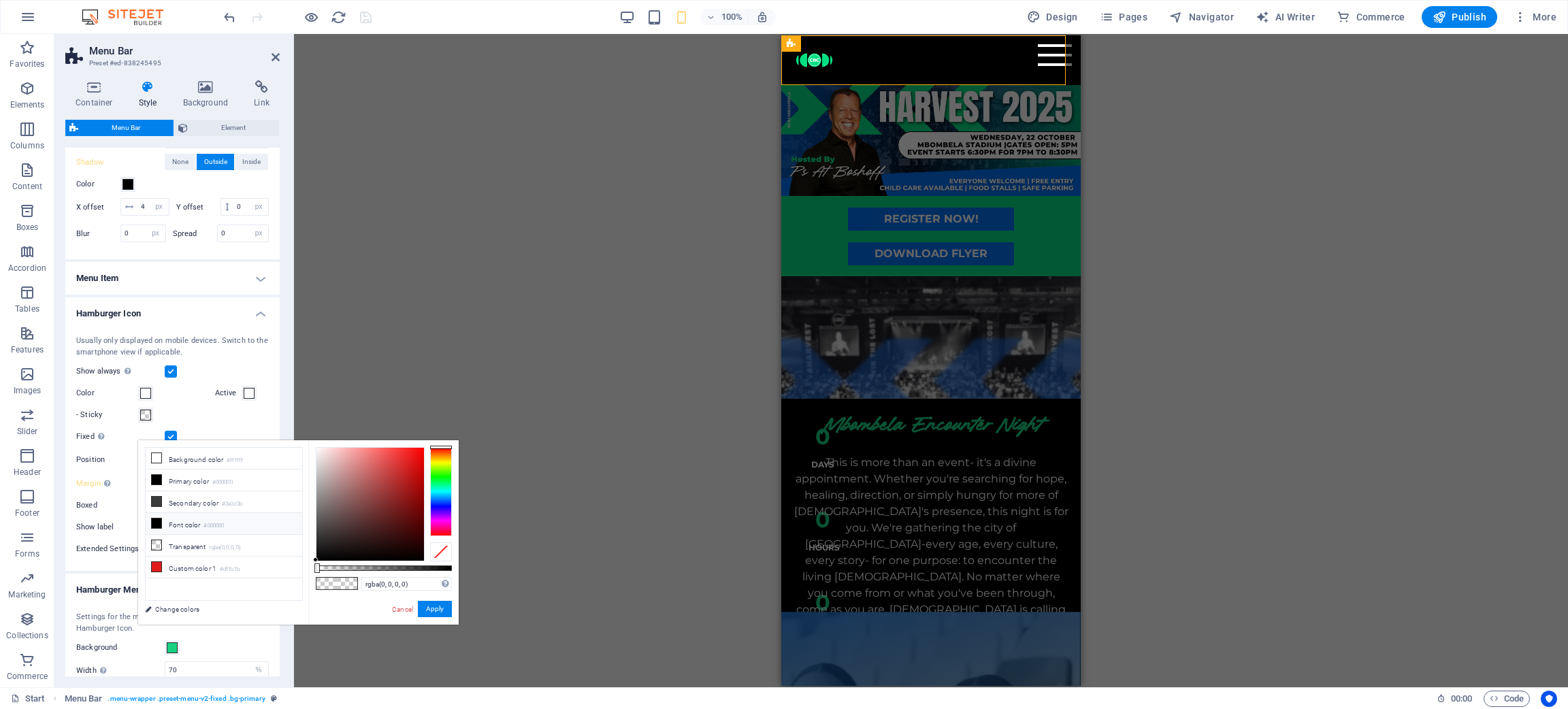
click at [181, 472] on li "Font color #000000" at bounding box center [223, 524] width 156 height 22
type input "#000000"
click at [435, 472] on button "Apply" at bounding box center [435, 610] width 34 height 17
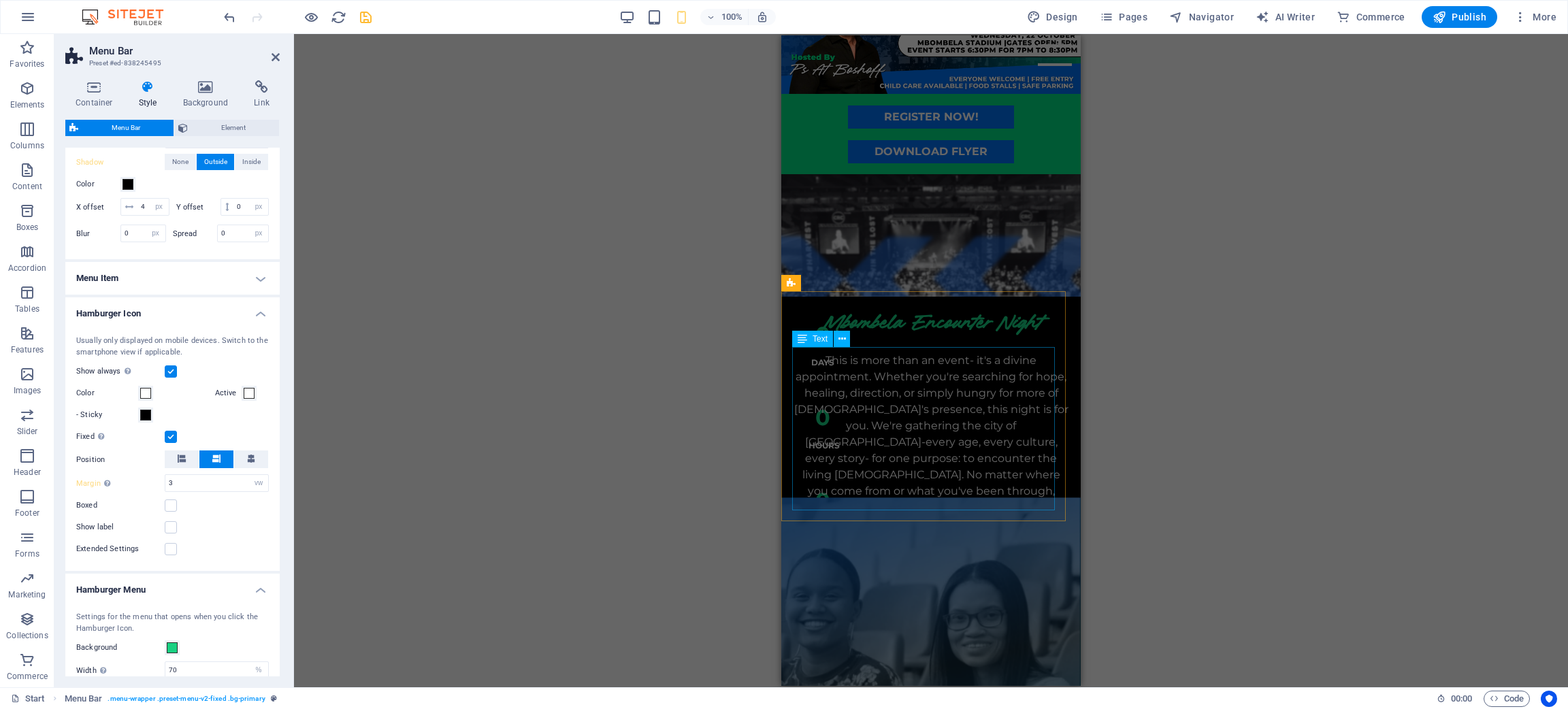
scroll to position [306, 0]
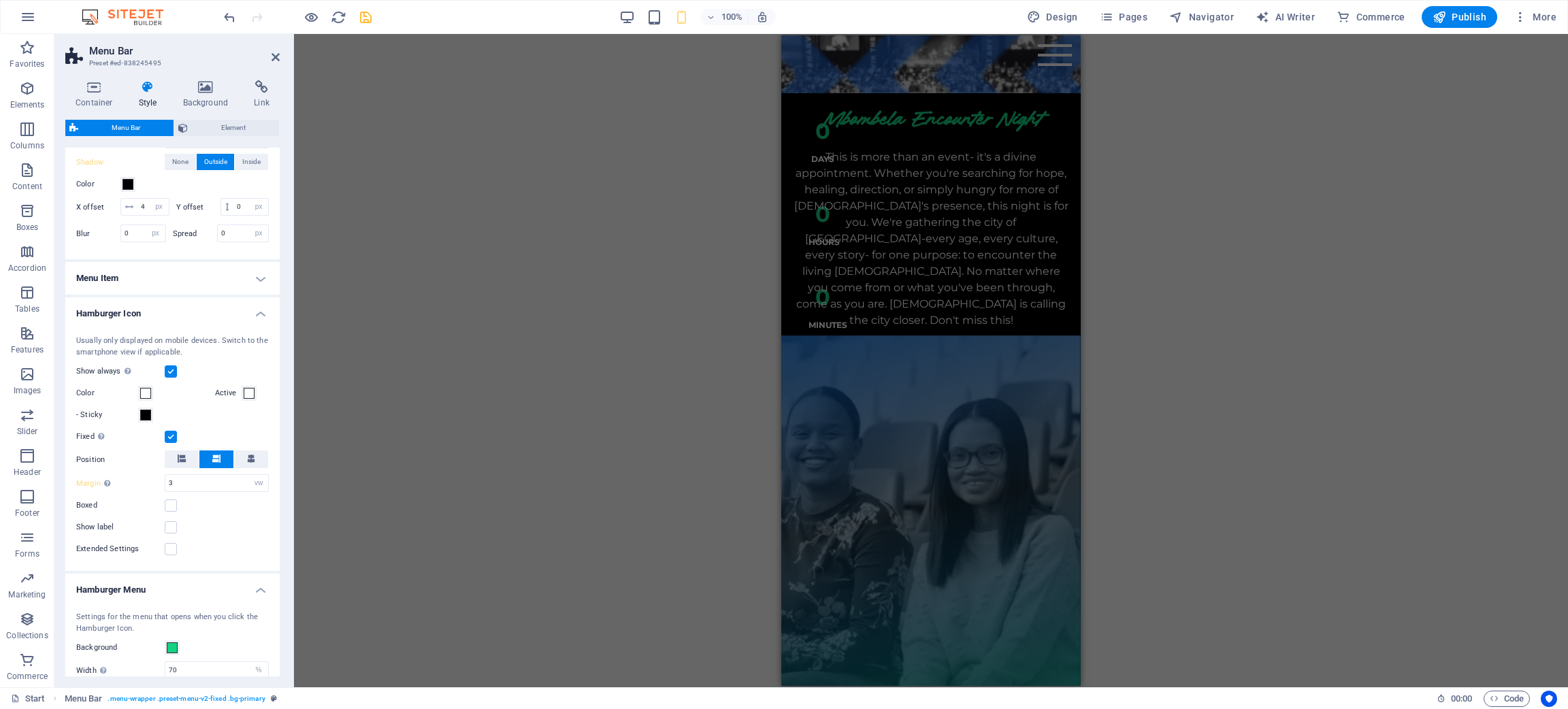
click at [237, 401] on label "Active" at bounding box center [228, 394] width 27 height 17
click at [242, 401] on button "Active" at bounding box center [249, 394] width 15 height 15
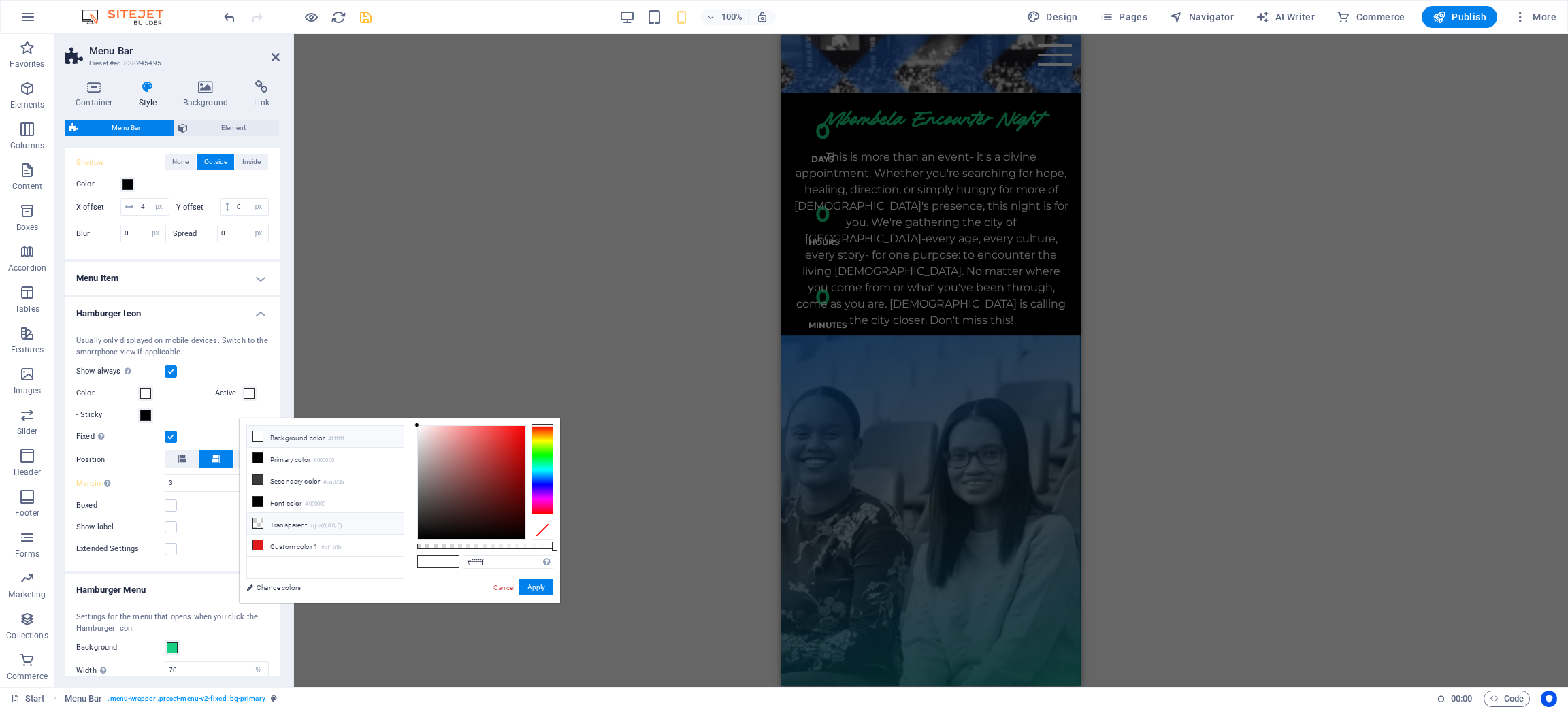
click at [350, 472] on li "Transparent rgba(0,0,0,.0)" at bounding box center [325, 524] width 156 height 22
click at [340, 472] on li "Font color #000000" at bounding box center [325, 502] width 156 height 22
type input "#000000"
click at [544, 472] on button "Apply" at bounding box center [536, 588] width 34 height 17
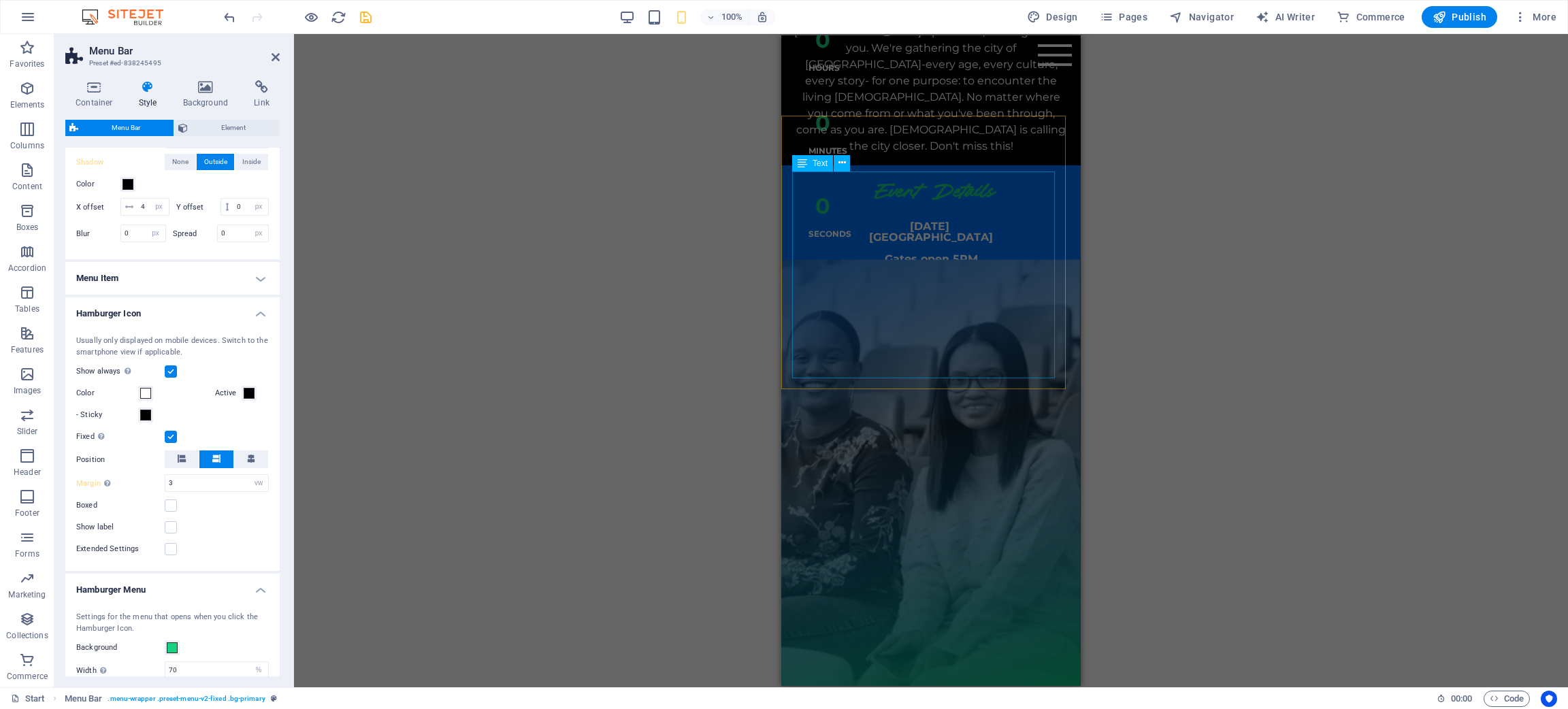
scroll to position [510, 0]
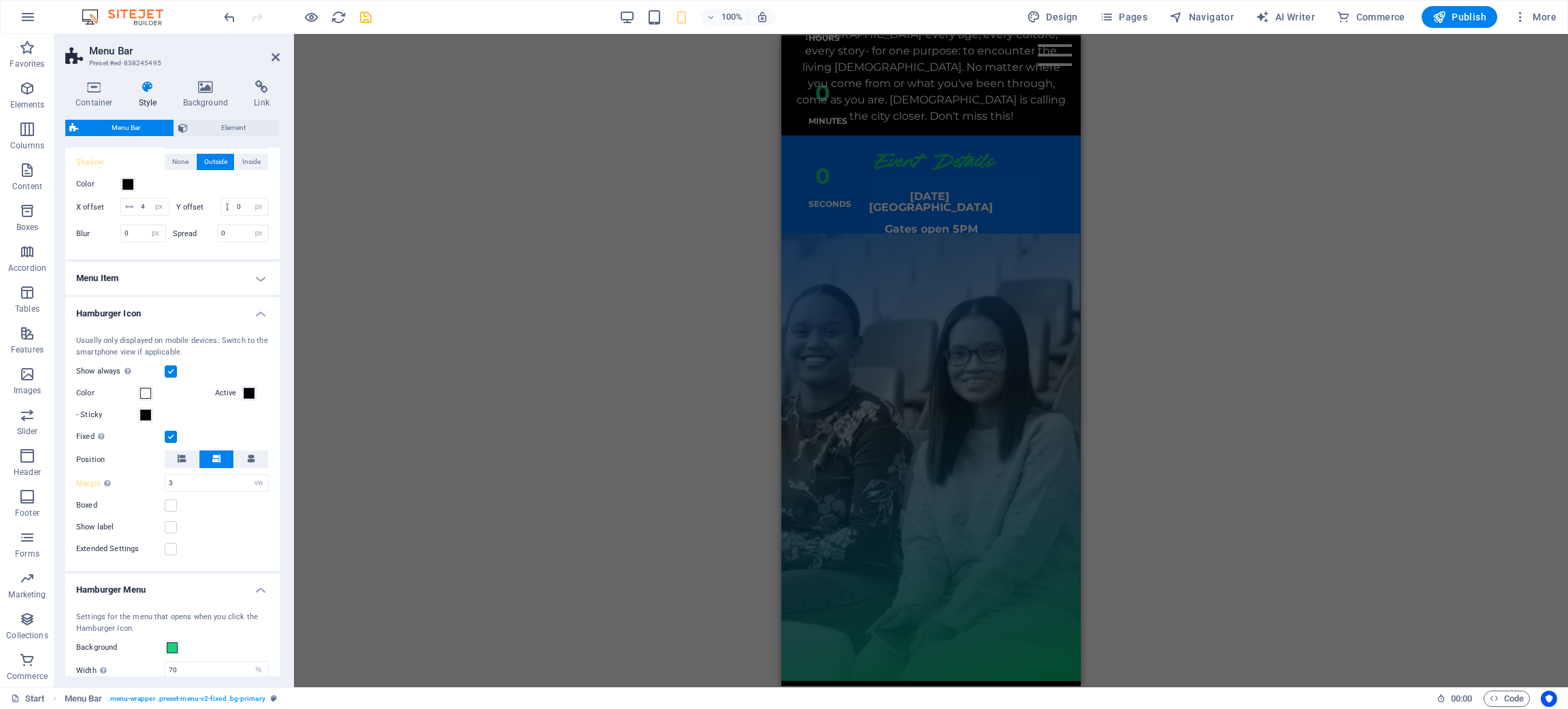
click at [322, 464] on div "H3 Countdown Countdown Container Menu Bar Preset Placeholder Container Button S…" at bounding box center [931, 361] width 1274 height 654
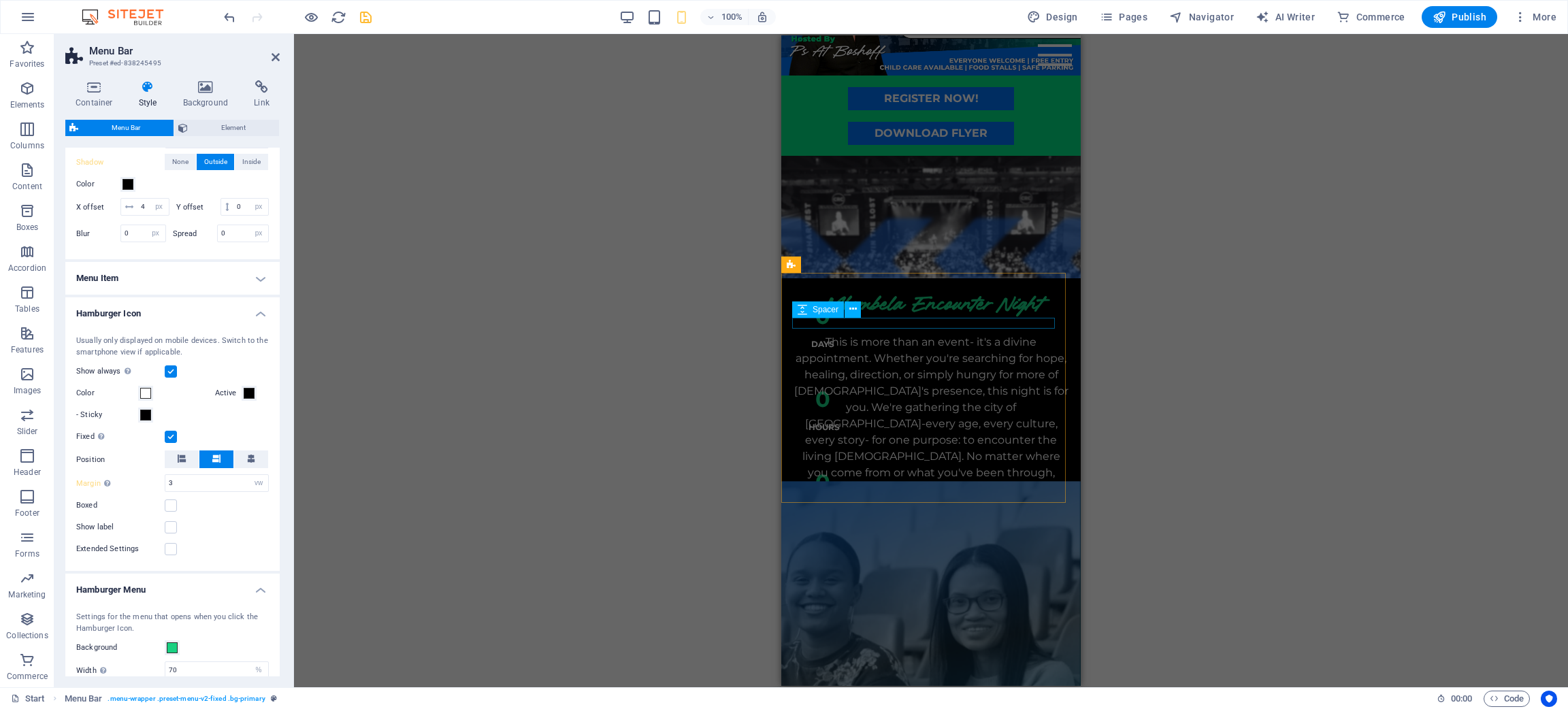
scroll to position [306, 0]
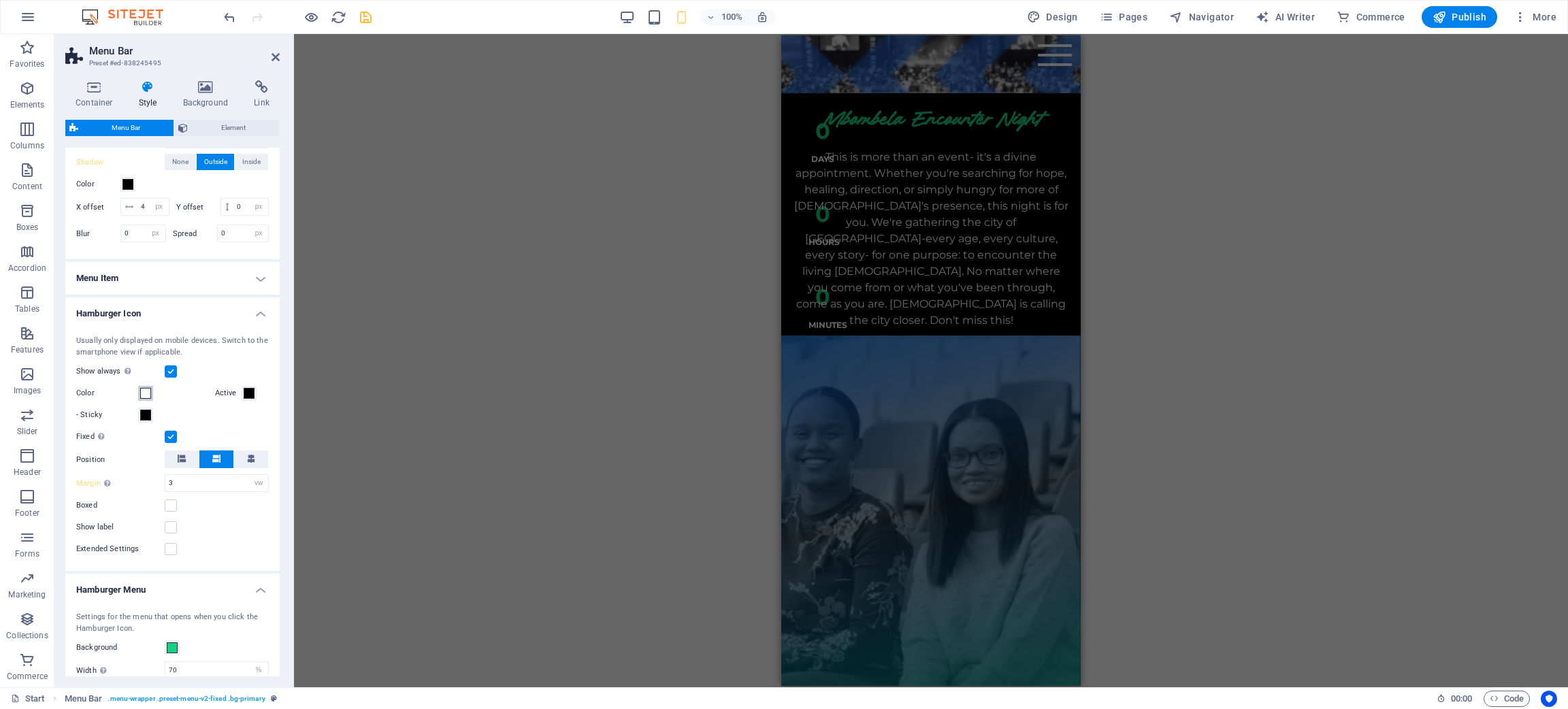
click at [146, 399] on span at bounding box center [145, 393] width 11 height 11
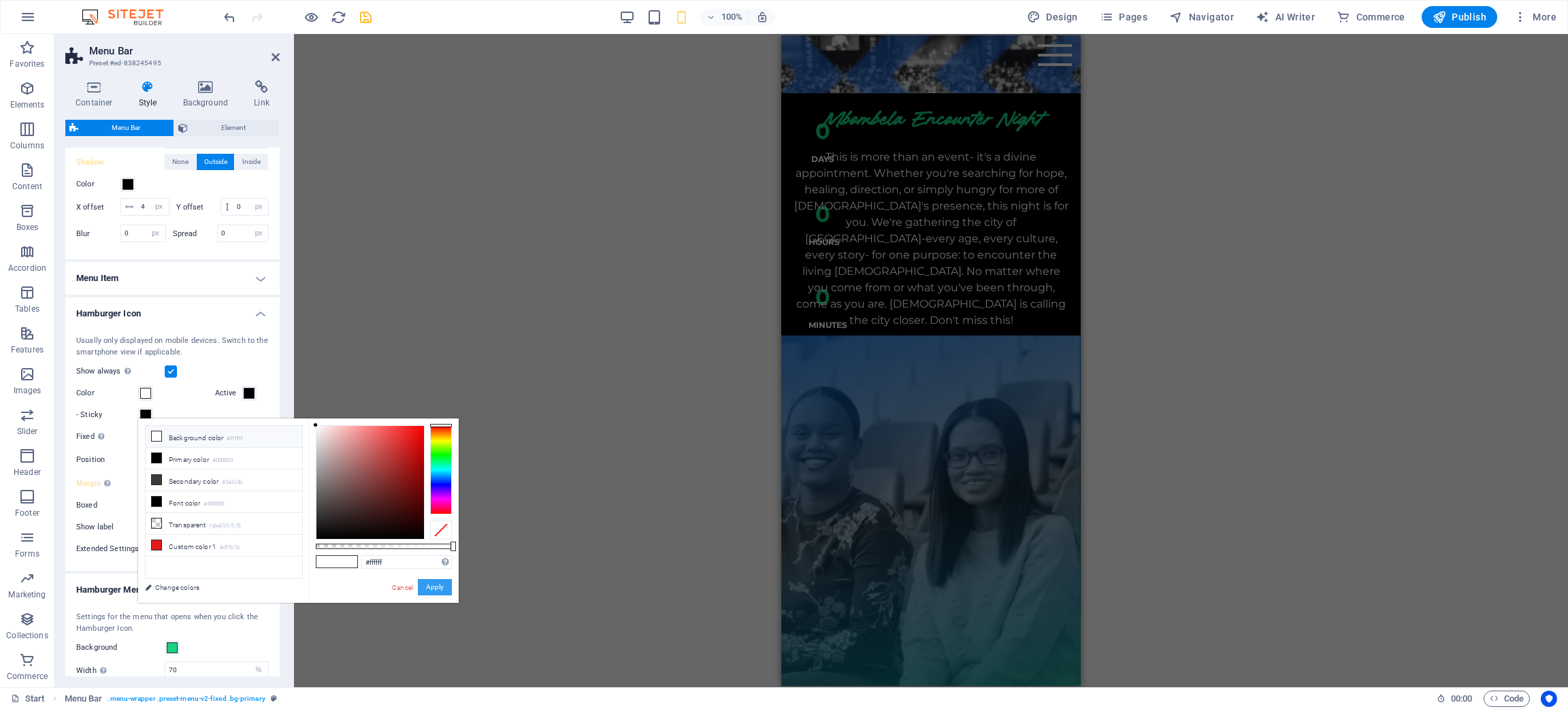
click at [434, 472] on button "Apply" at bounding box center [435, 588] width 34 height 17
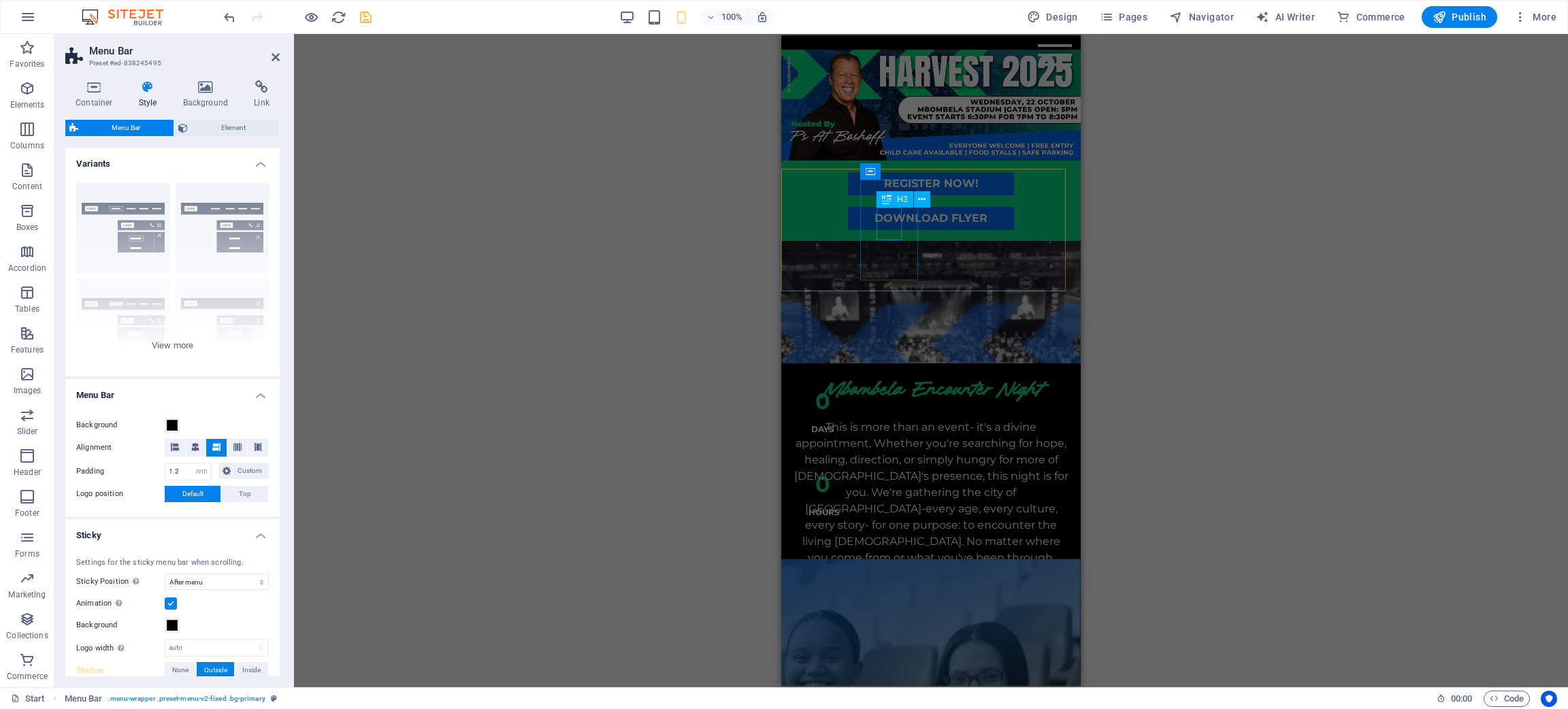
scroll to position [0, 0]
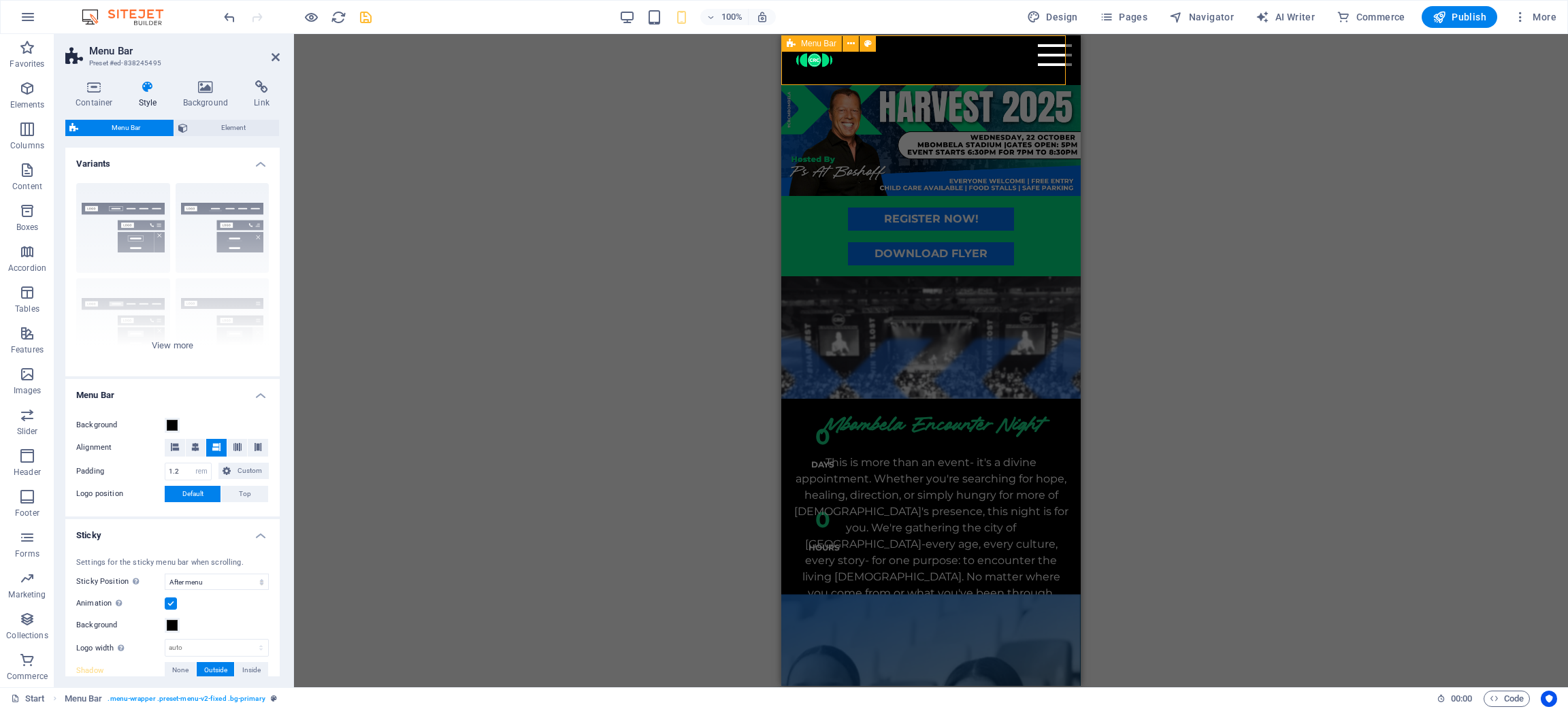
click at [1038, 60] on div "Menu" at bounding box center [1055, 55] width 34 height 22
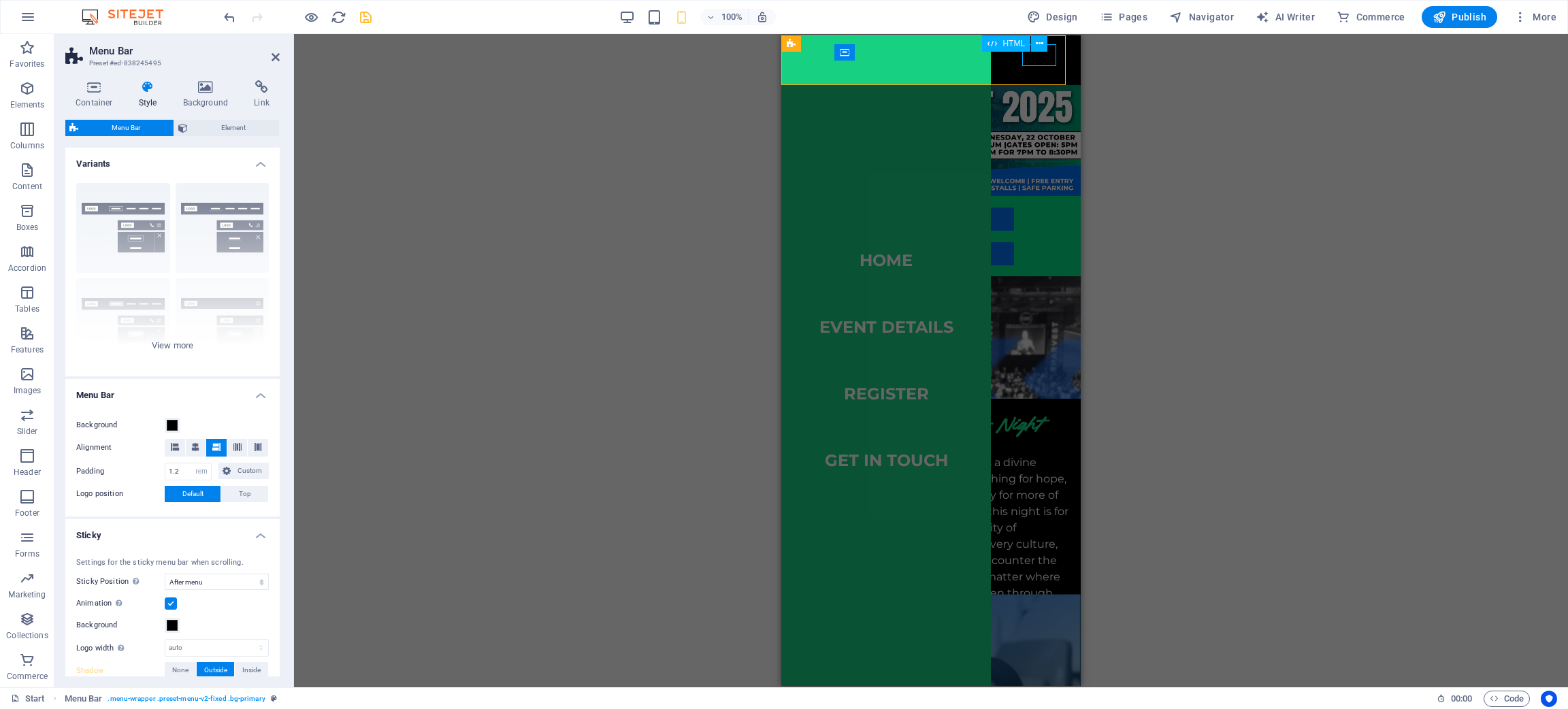
click at [1038, 60] on div "Menu" at bounding box center [1055, 55] width 34 height 22
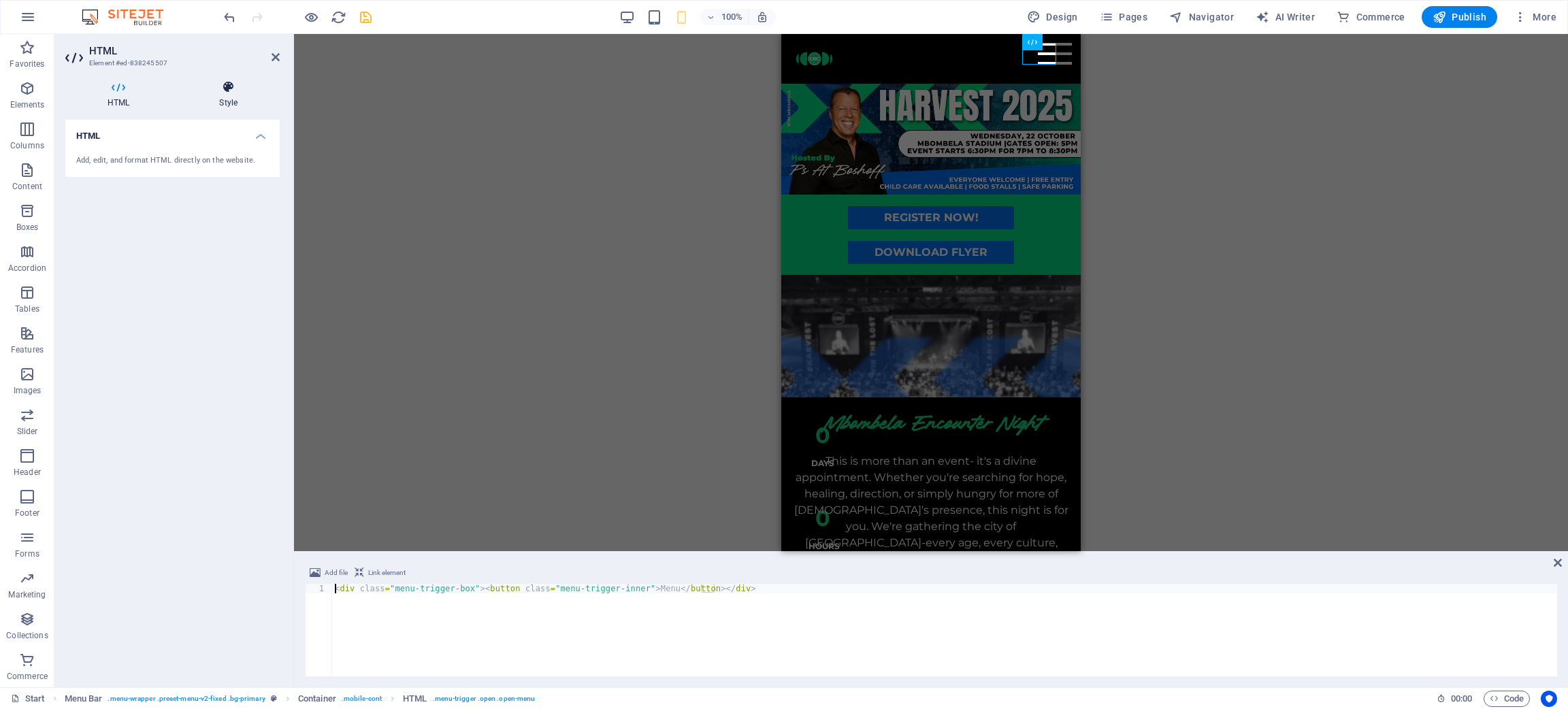
click at [222, 94] on h4 "Style" at bounding box center [228, 94] width 103 height 28
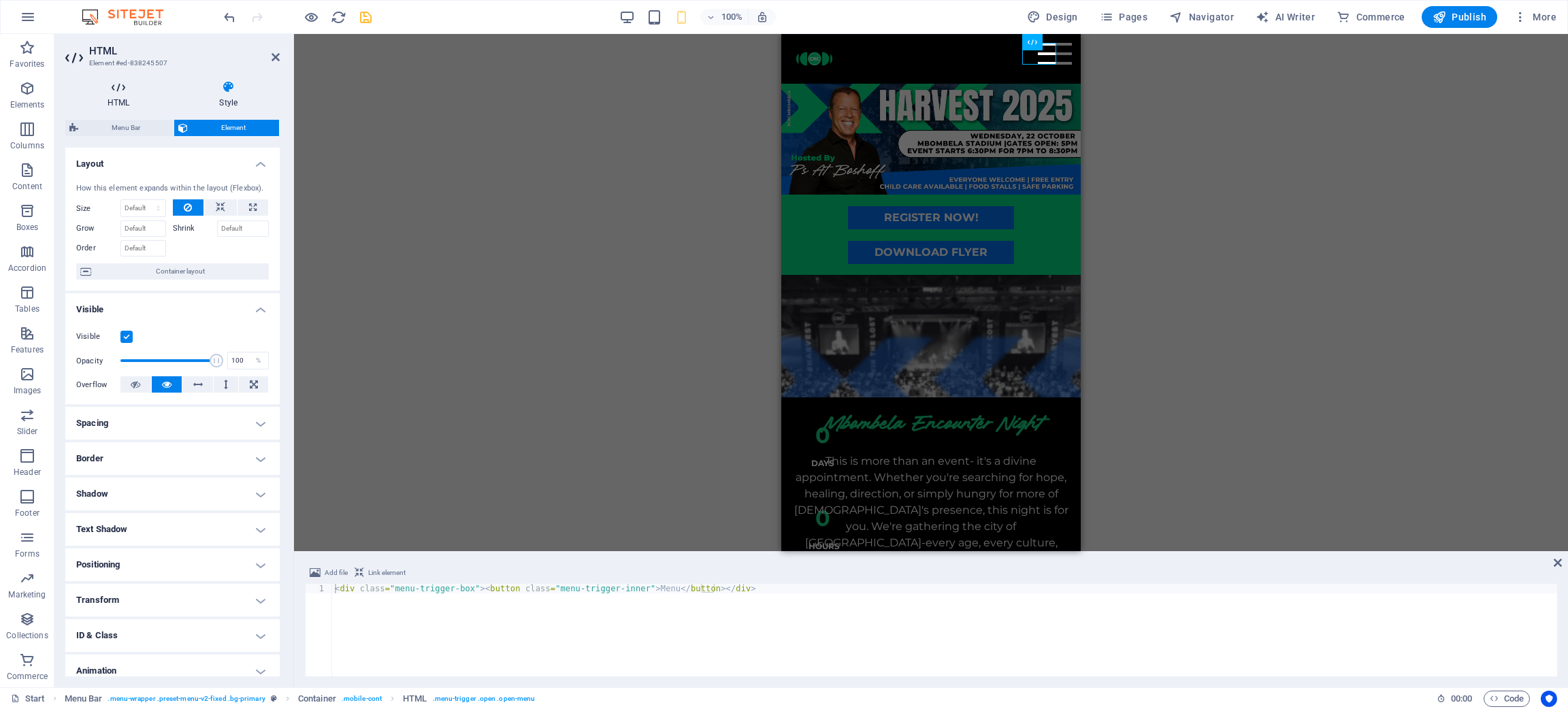
click at [120, 91] on icon at bounding box center [118, 87] width 106 height 13
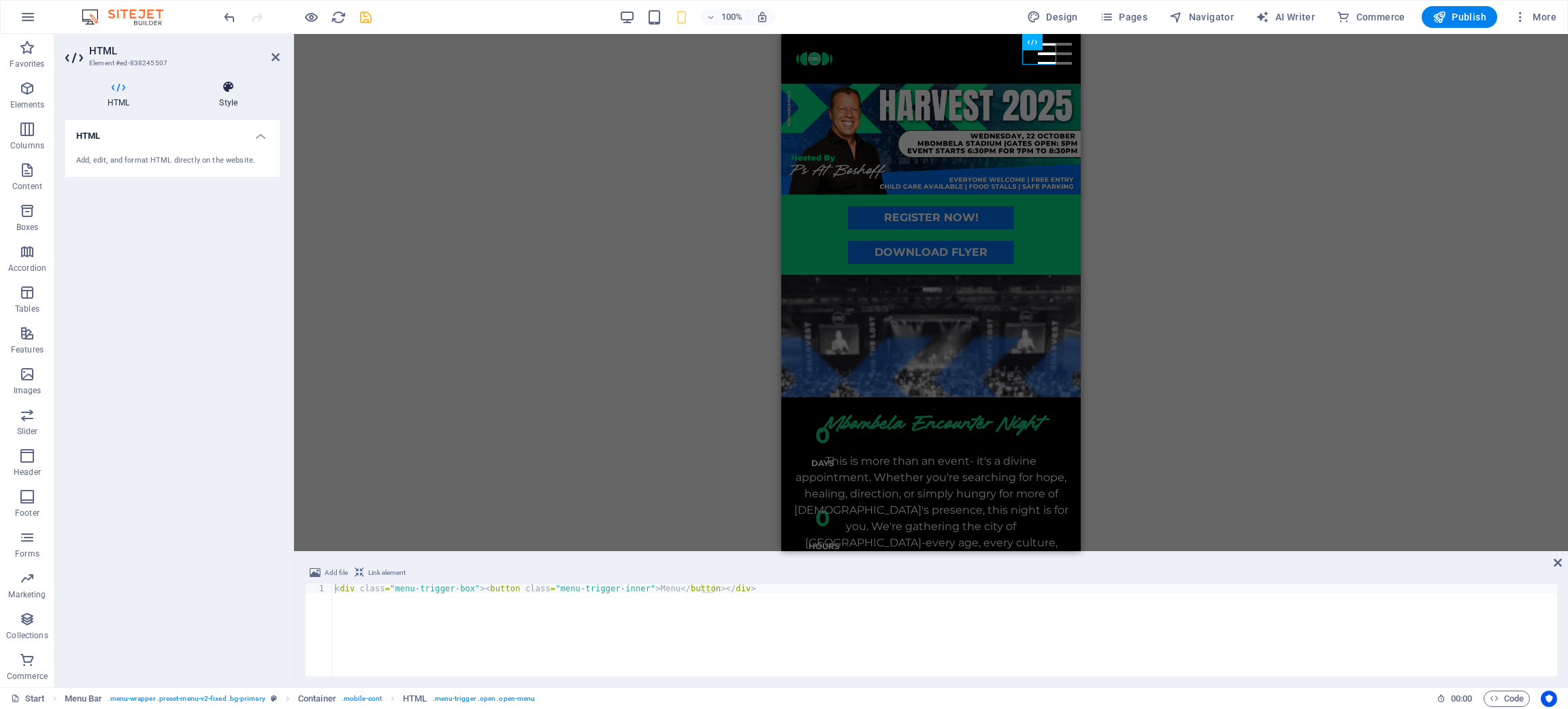
click at [232, 101] on h4 "Style" at bounding box center [228, 94] width 103 height 28
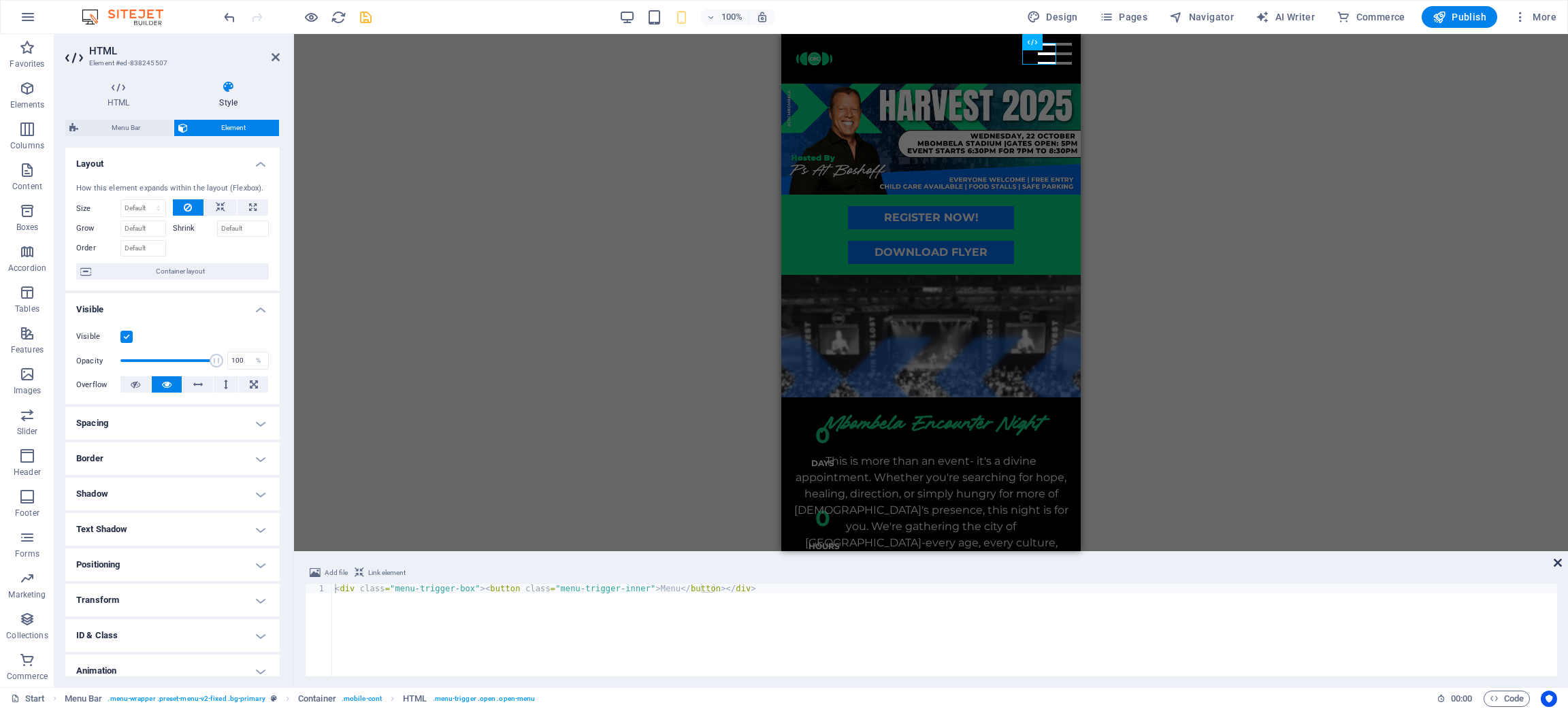
click at [1045, 472] on icon at bounding box center [1558, 563] width 8 height 11
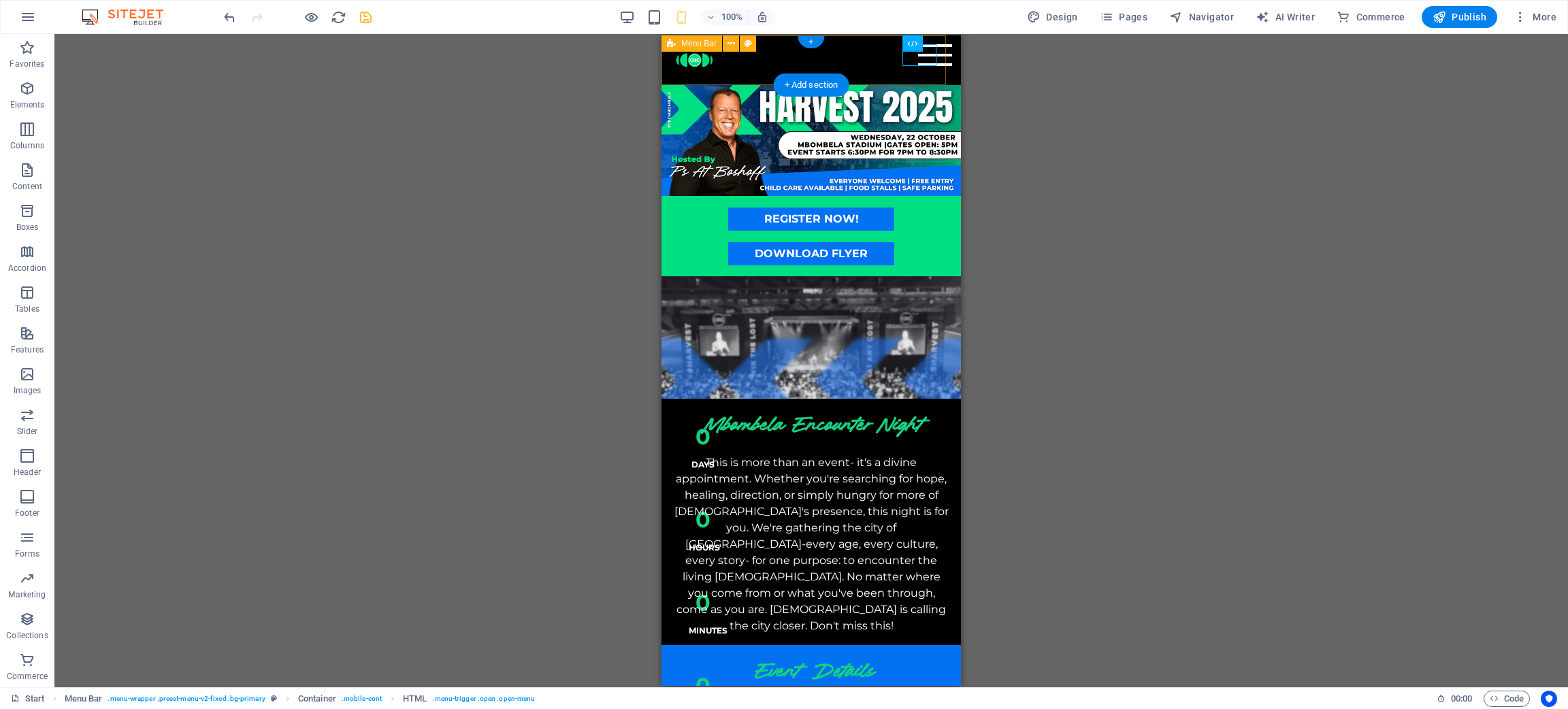
click at [746, 79] on div "Menu Home event details register get in touch" at bounding box center [811, 59] width 299 height 49
select select "rem"
select select "sticky_menu"
select select "px"
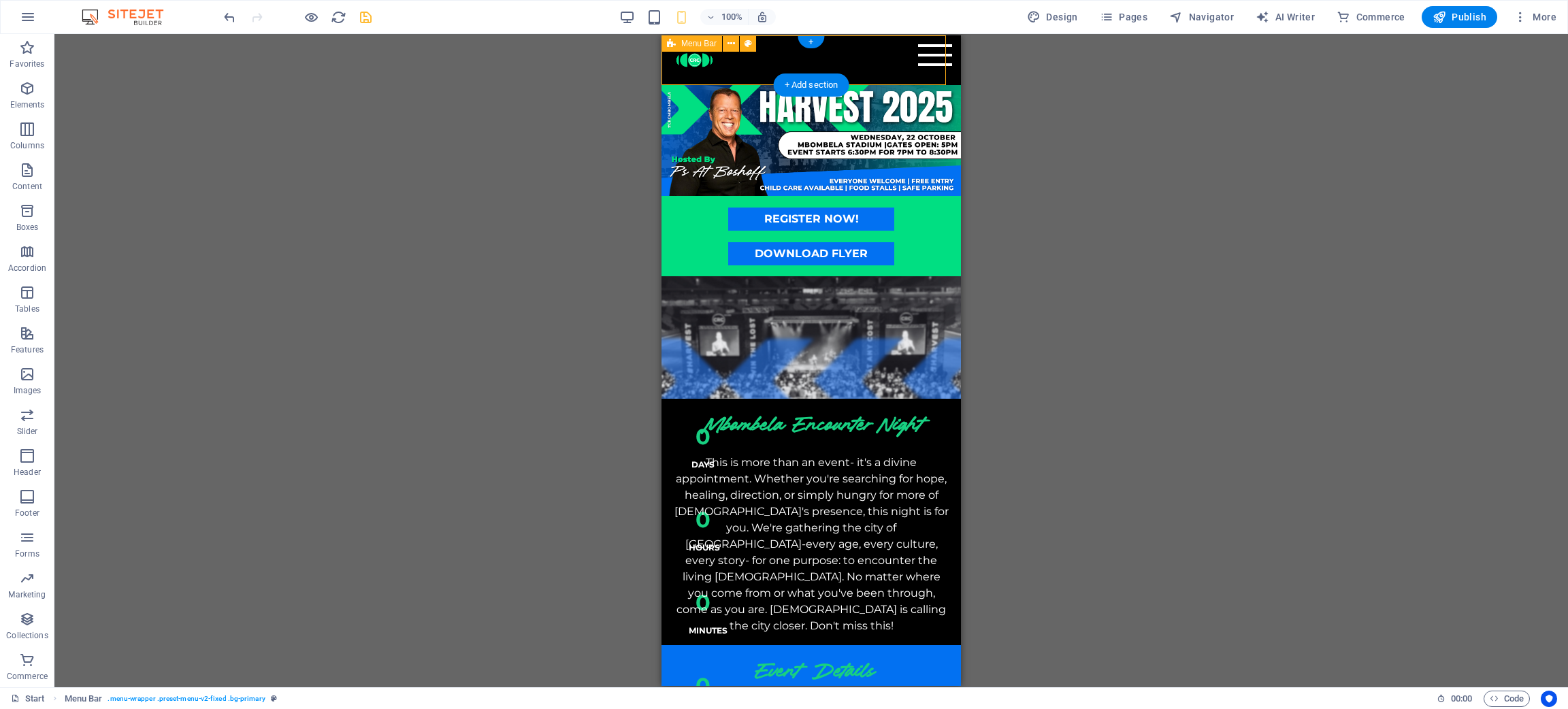
select select "px"
select select "vw"
select select "%"
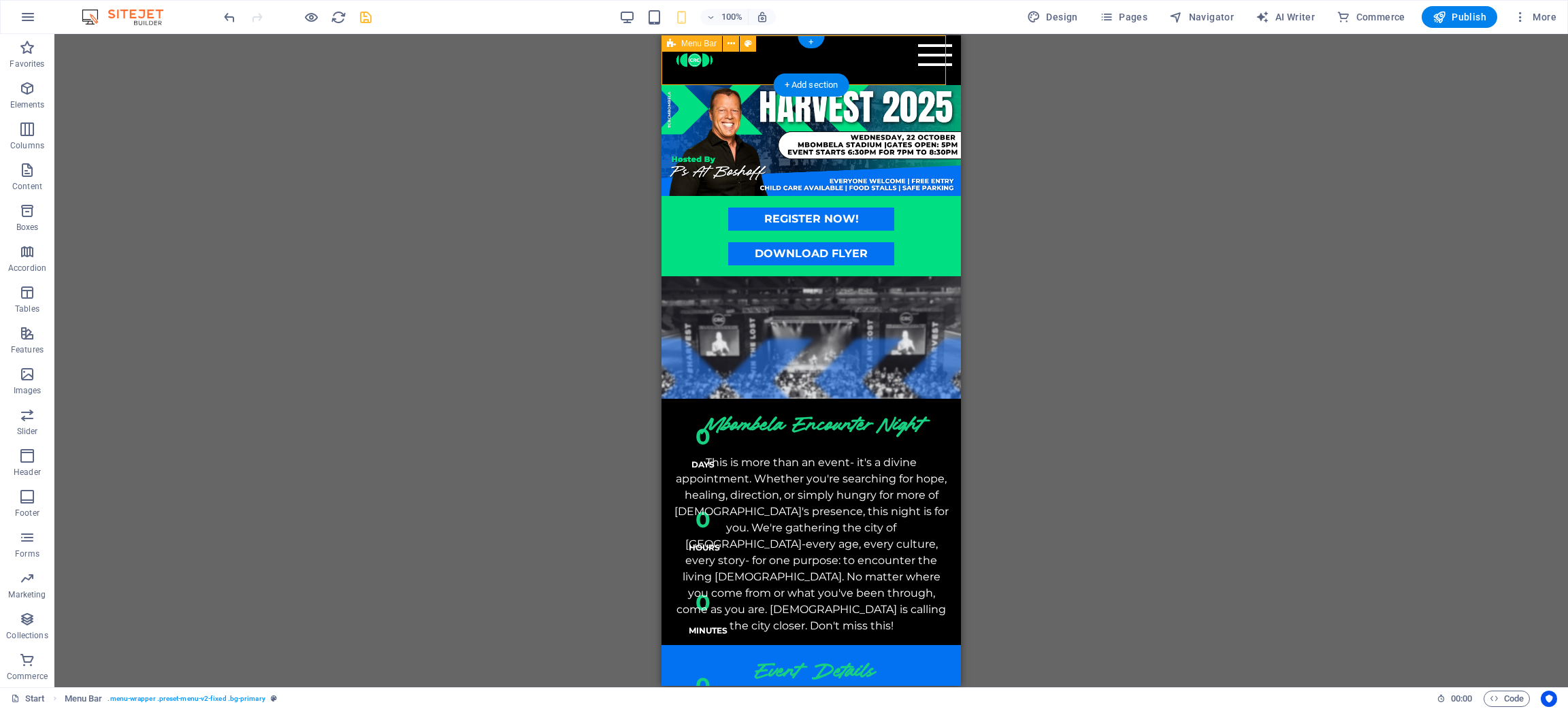
select select "rem"
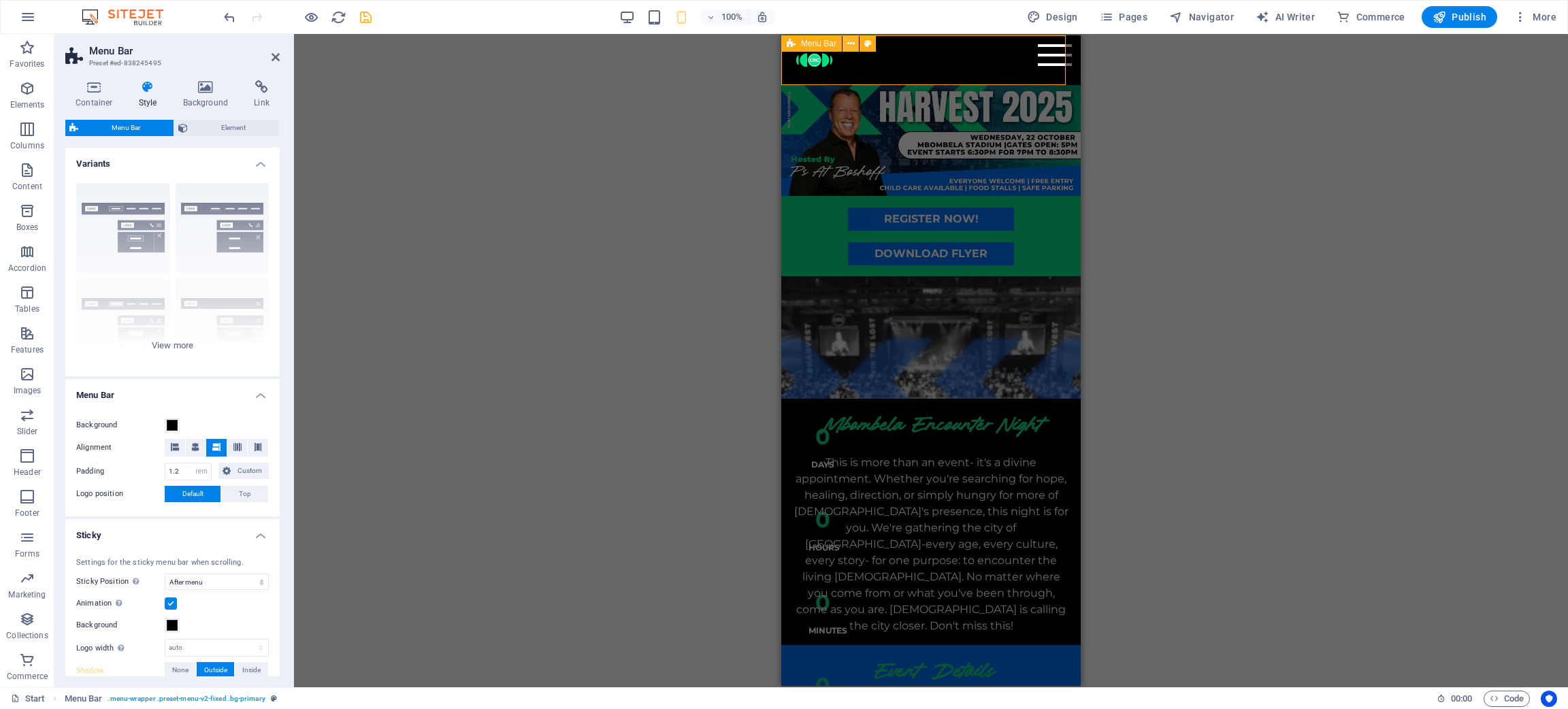
click at [848, 41] on icon at bounding box center [851, 43] width 8 height 14
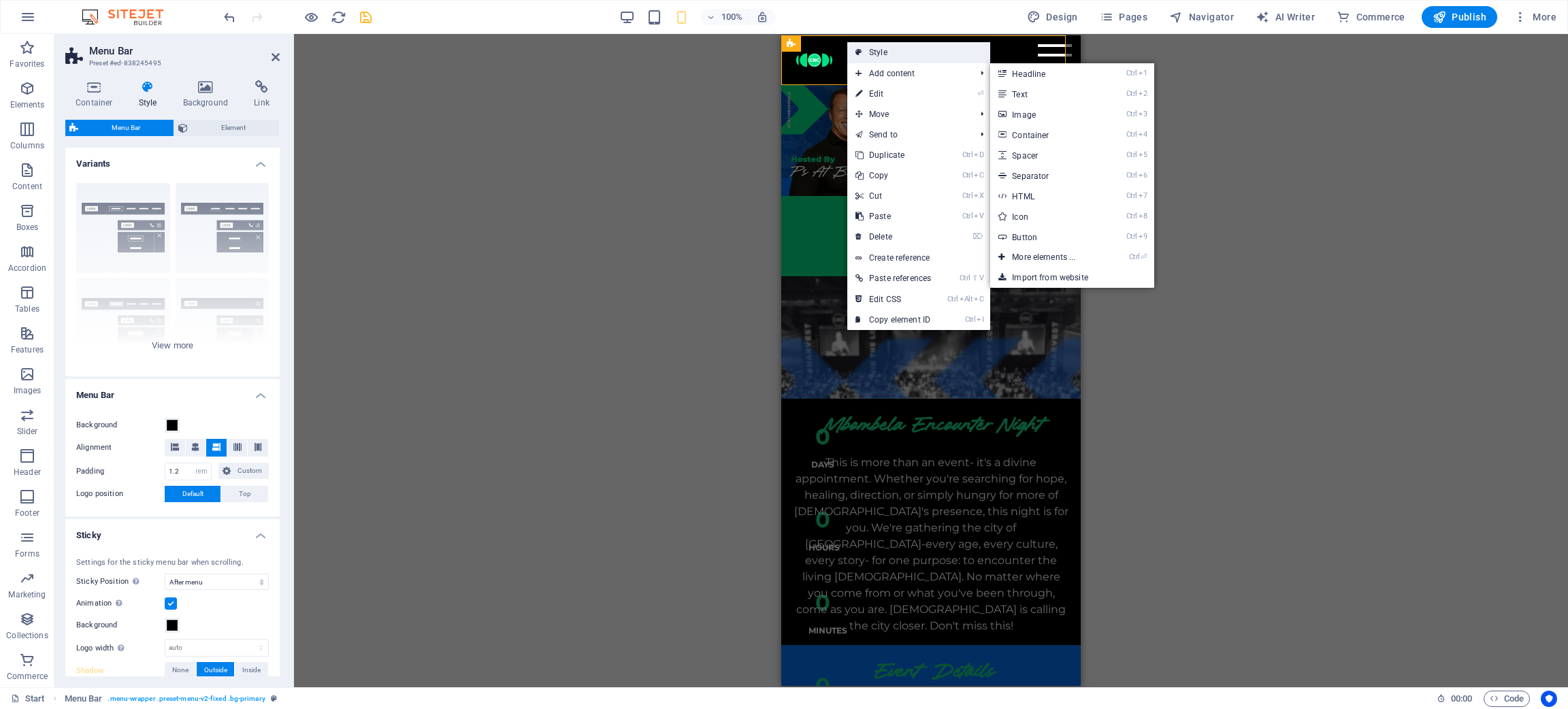
click at [897, 57] on link "Style" at bounding box center [919, 52] width 143 height 20
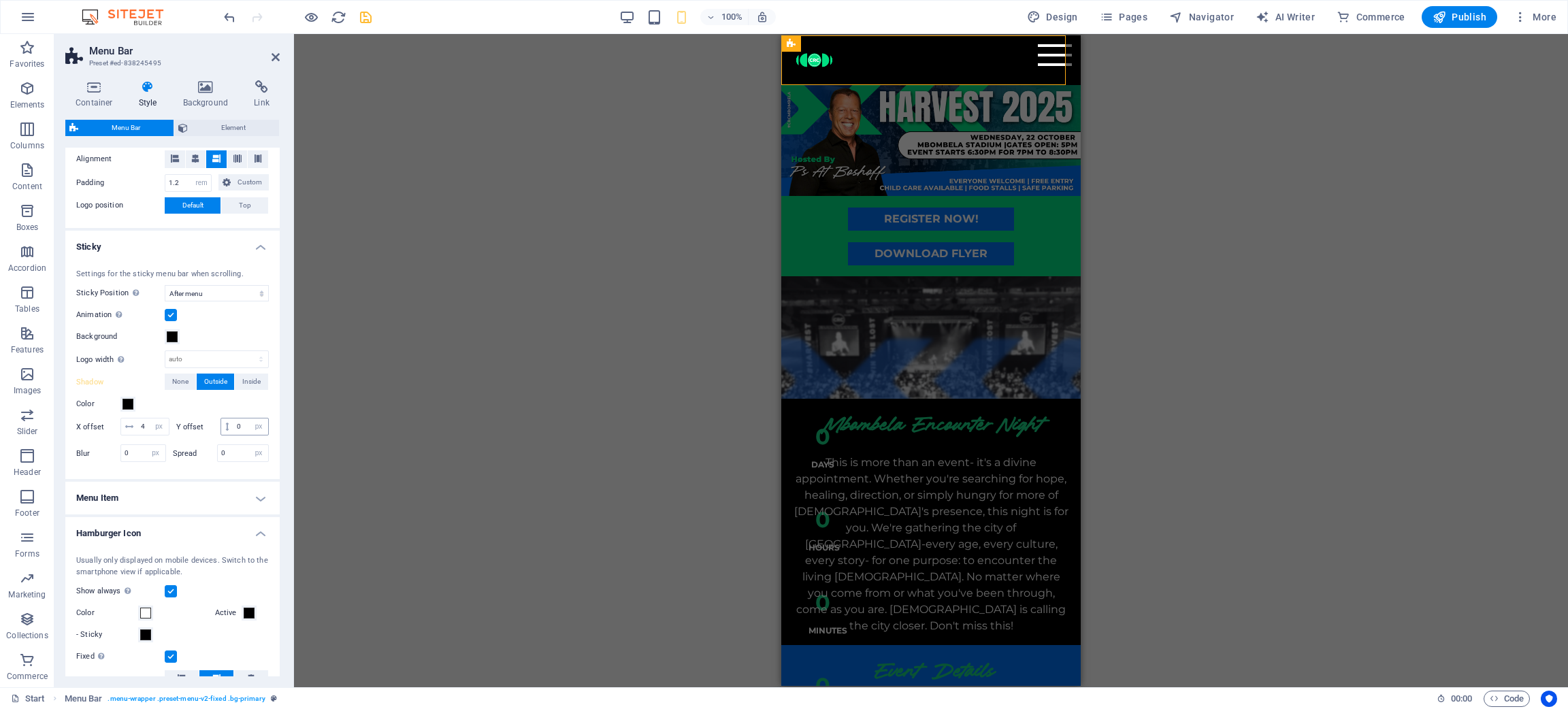
scroll to position [306, 0]
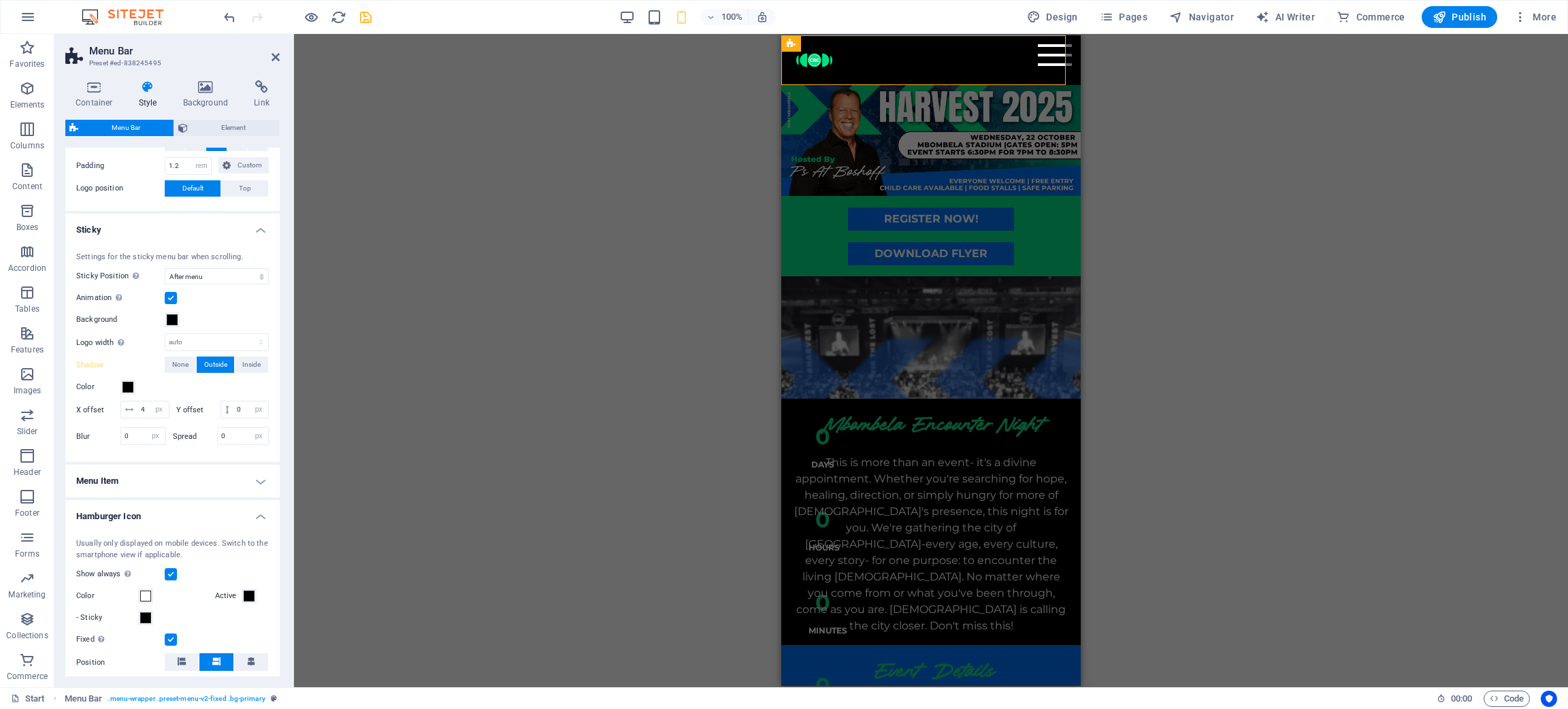
click at [178, 472] on h4 "Menu Item" at bounding box center [172, 481] width 214 height 33
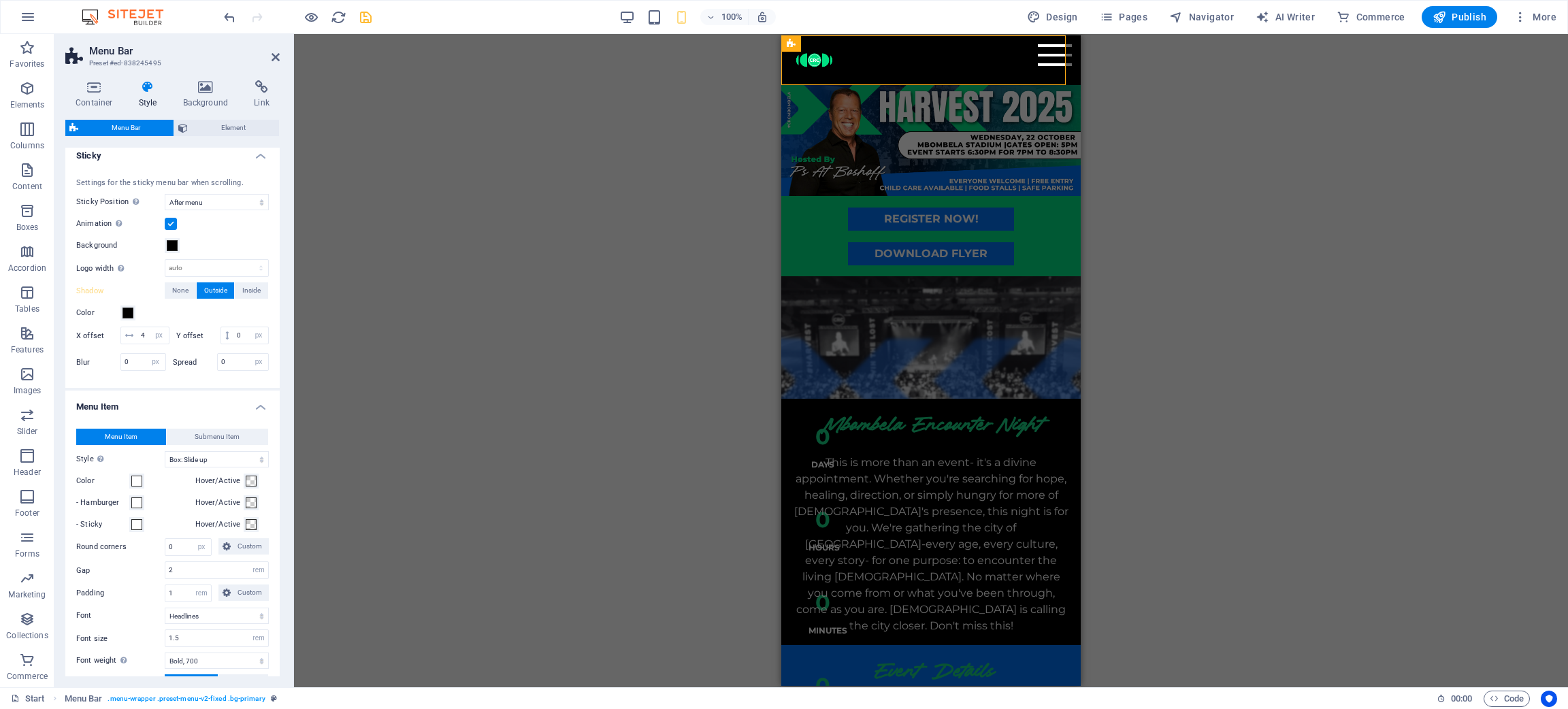
scroll to position [409, 0]
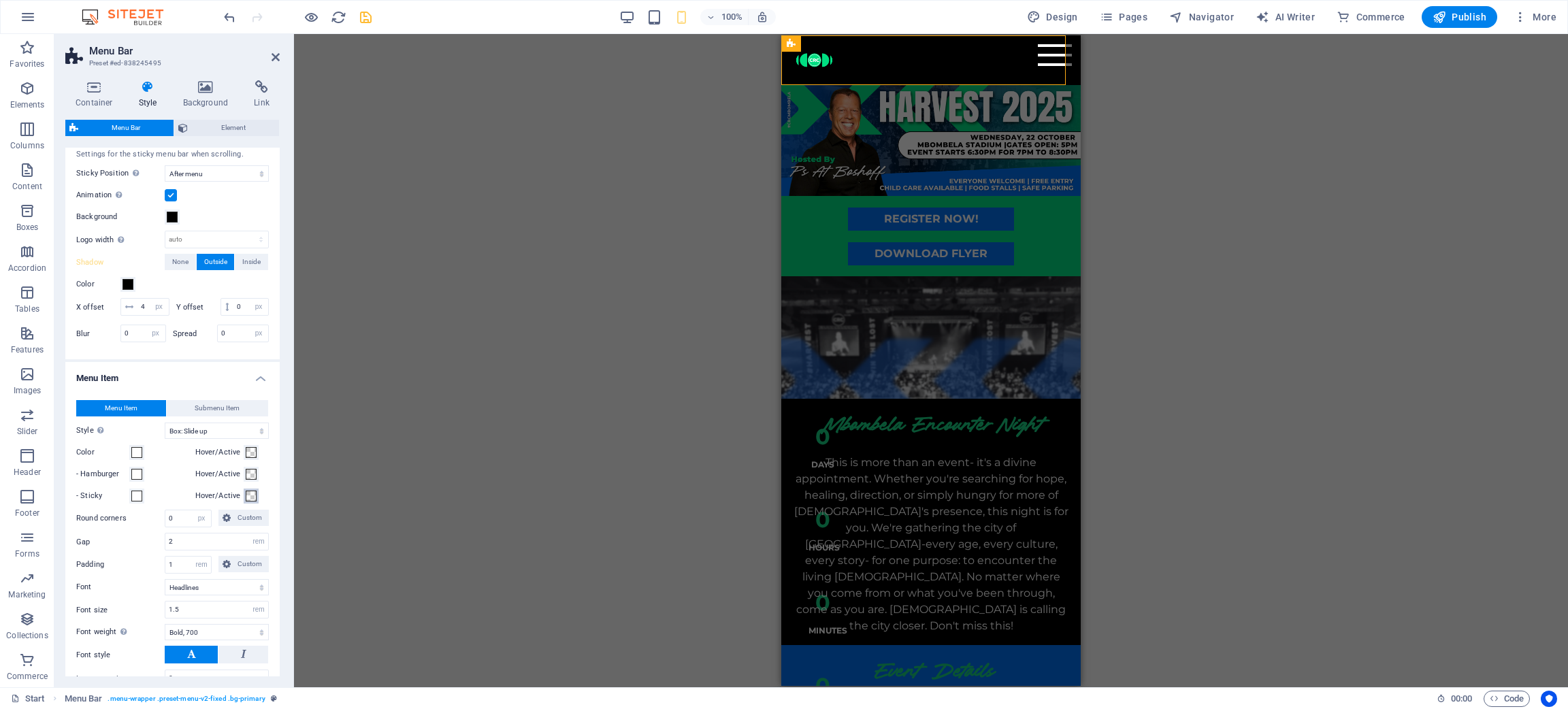
click at [246, 472] on span at bounding box center [251, 496] width 11 height 11
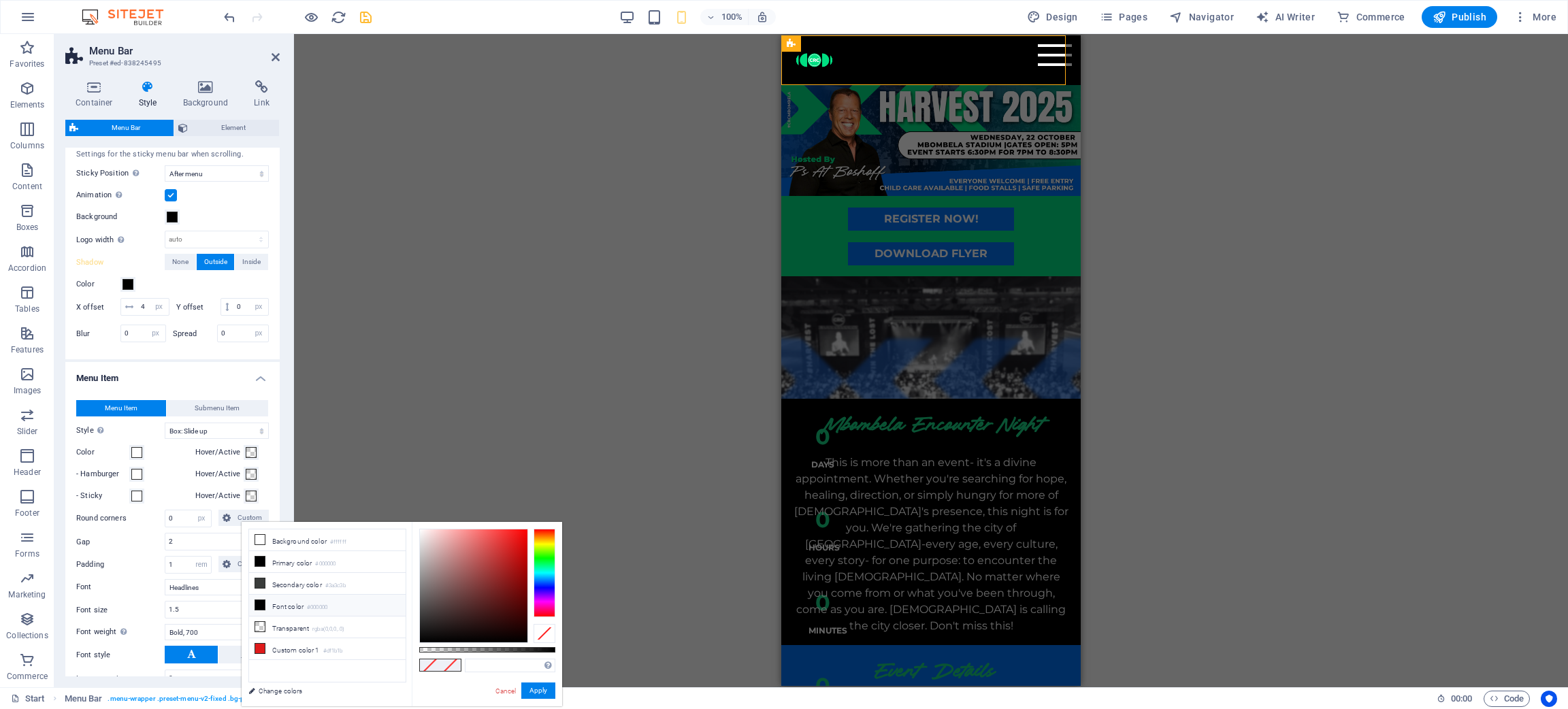
click at [291, 472] on li "Font color #000000" at bounding box center [327, 606] width 156 height 22
type input "#000000"
click at [538, 472] on button "Apply" at bounding box center [538, 691] width 34 height 17
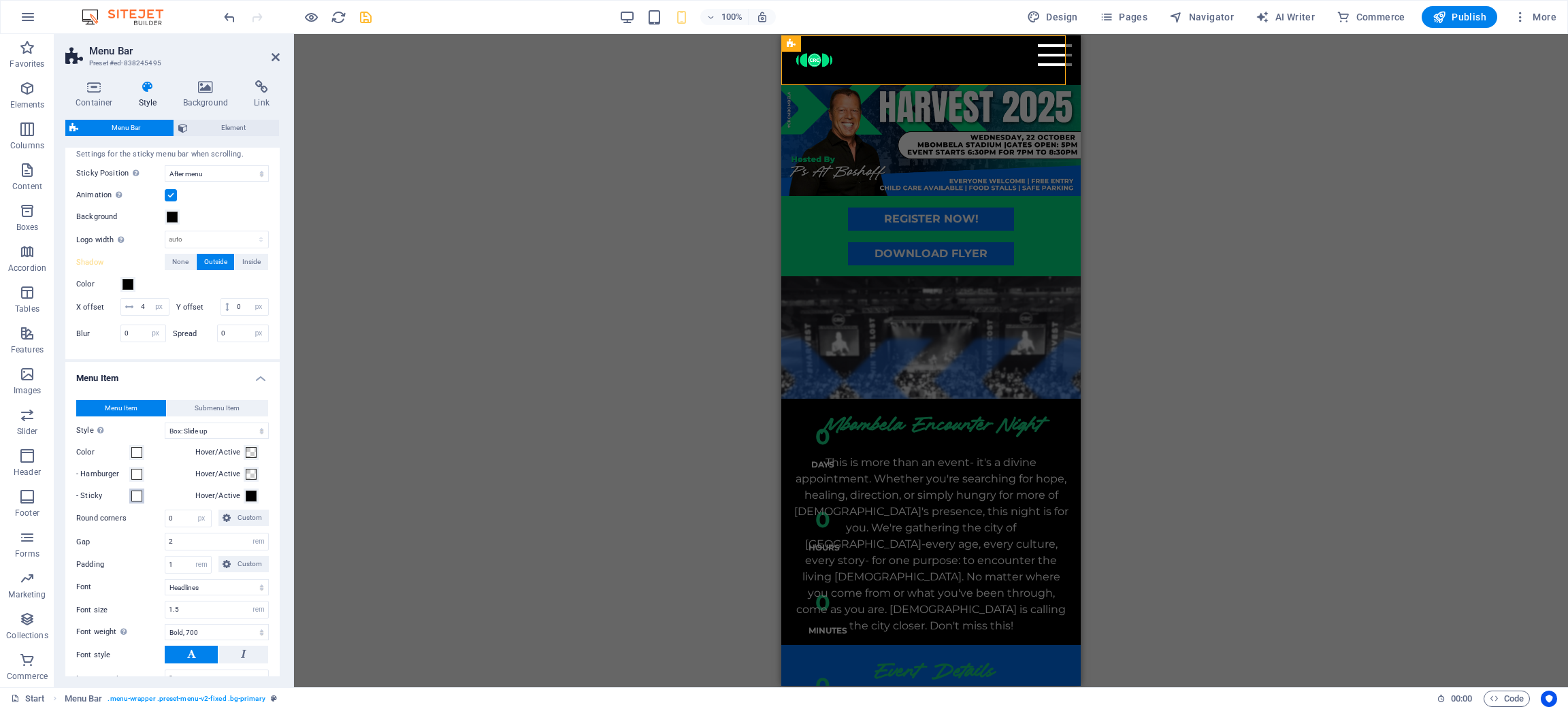
click at [136, 472] on span at bounding box center [136, 496] width 11 height 11
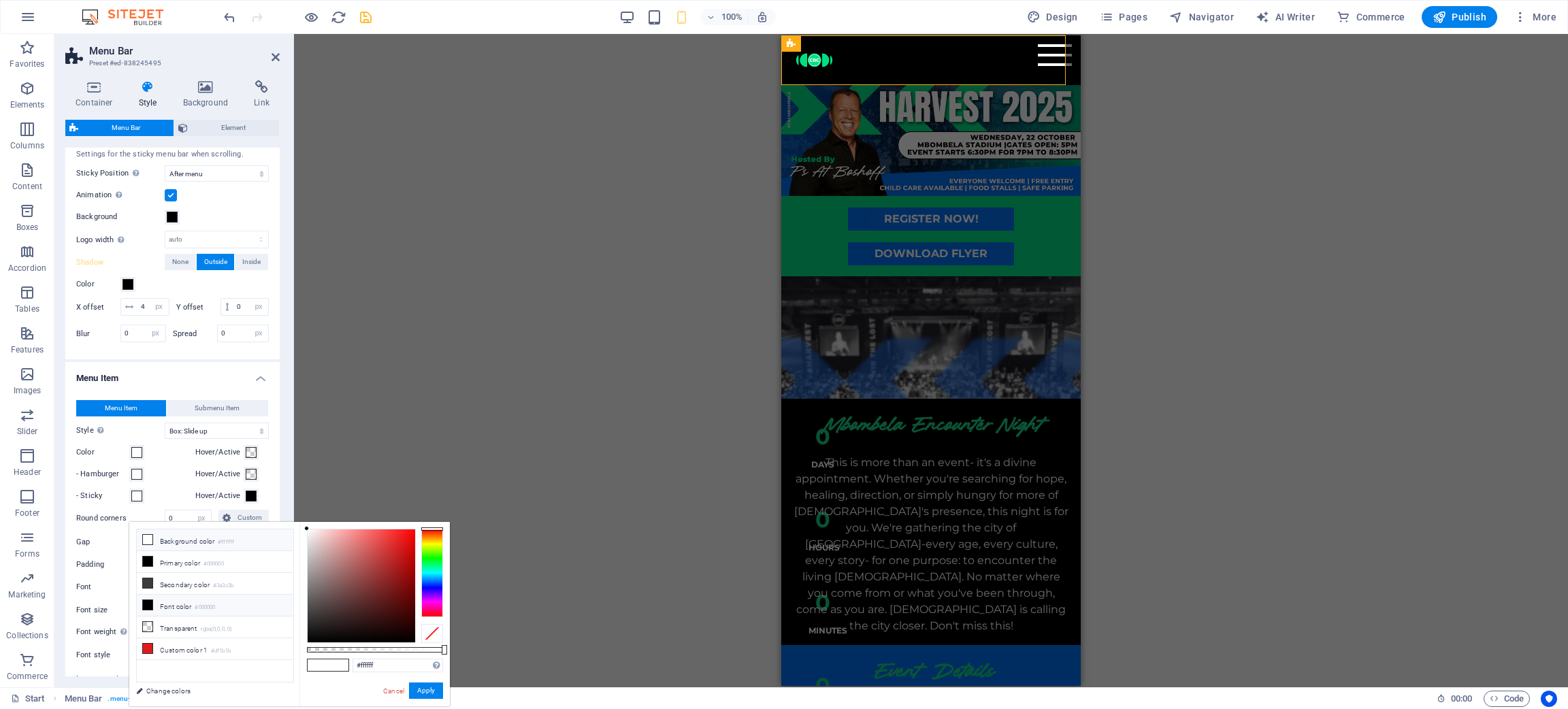
click at [227, 472] on li "Font color #000000" at bounding box center [215, 606] width 156 height 22
type input "#000000"
drag, startPoint x: 426, startPoint y: 683, endPoint x: 452, endPoint y: 676, distance: 26.9
click at [427, 472] on button "Apply" at bounding box center [425, 691] width 34 height 17
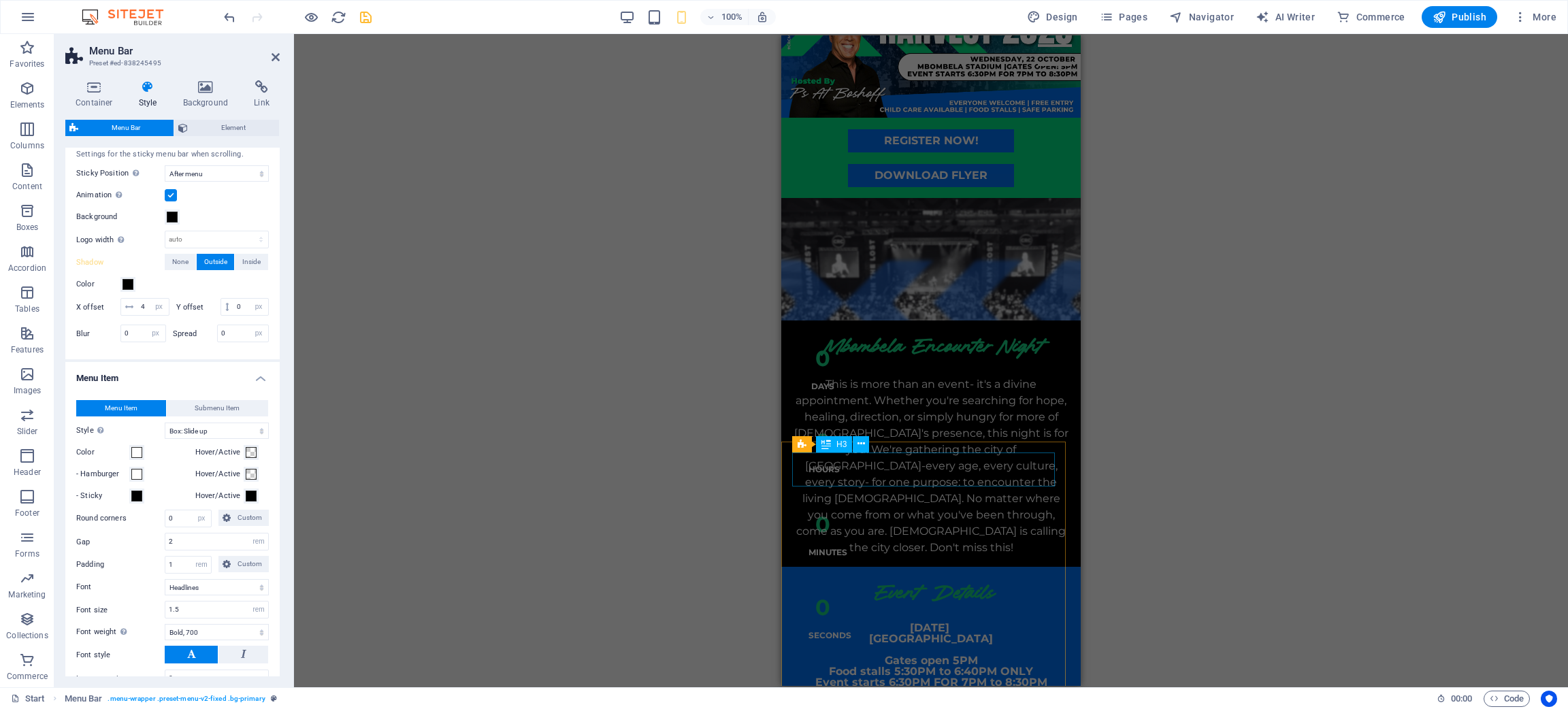
scroll to position [204, 0]
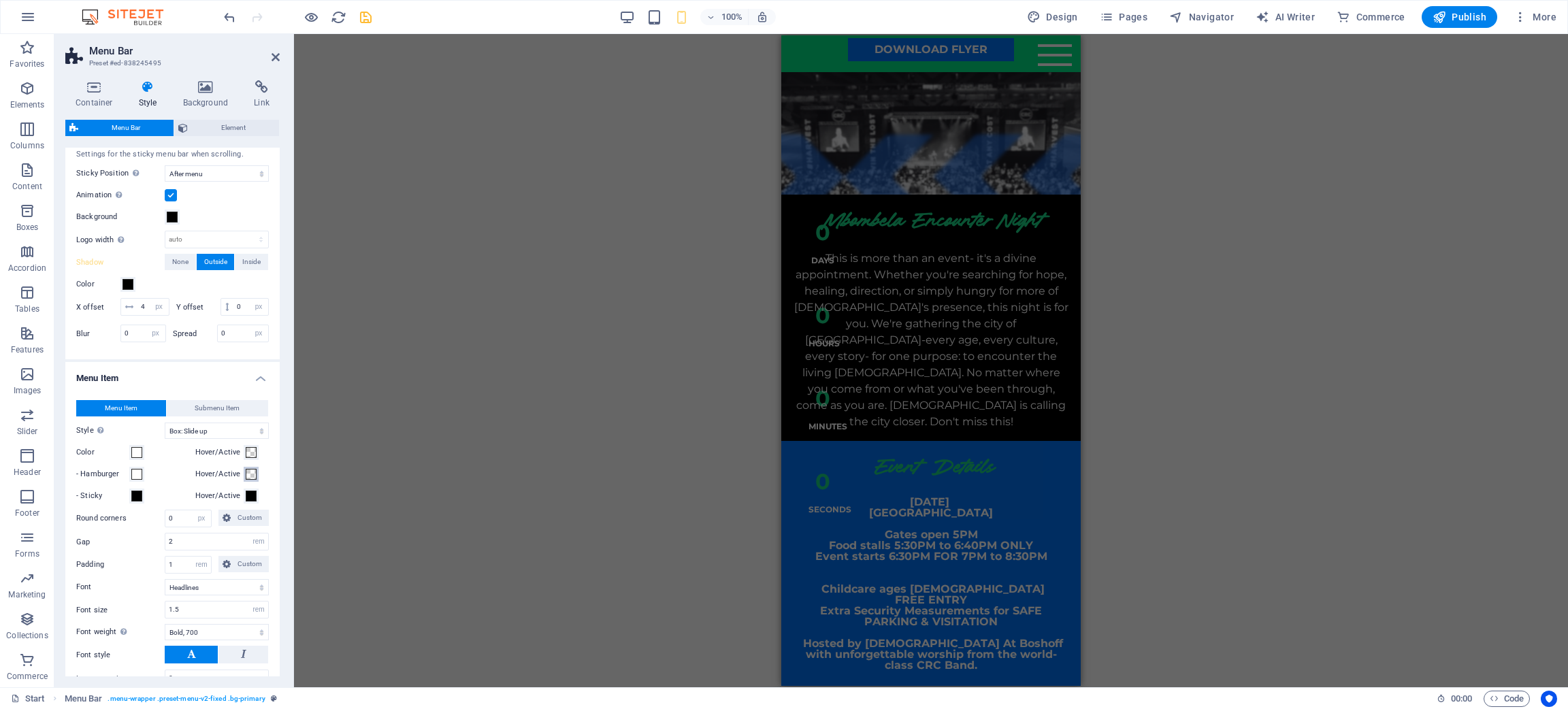
click at [251, 472] on span at bounding box center [251, 474] width 11 height 11
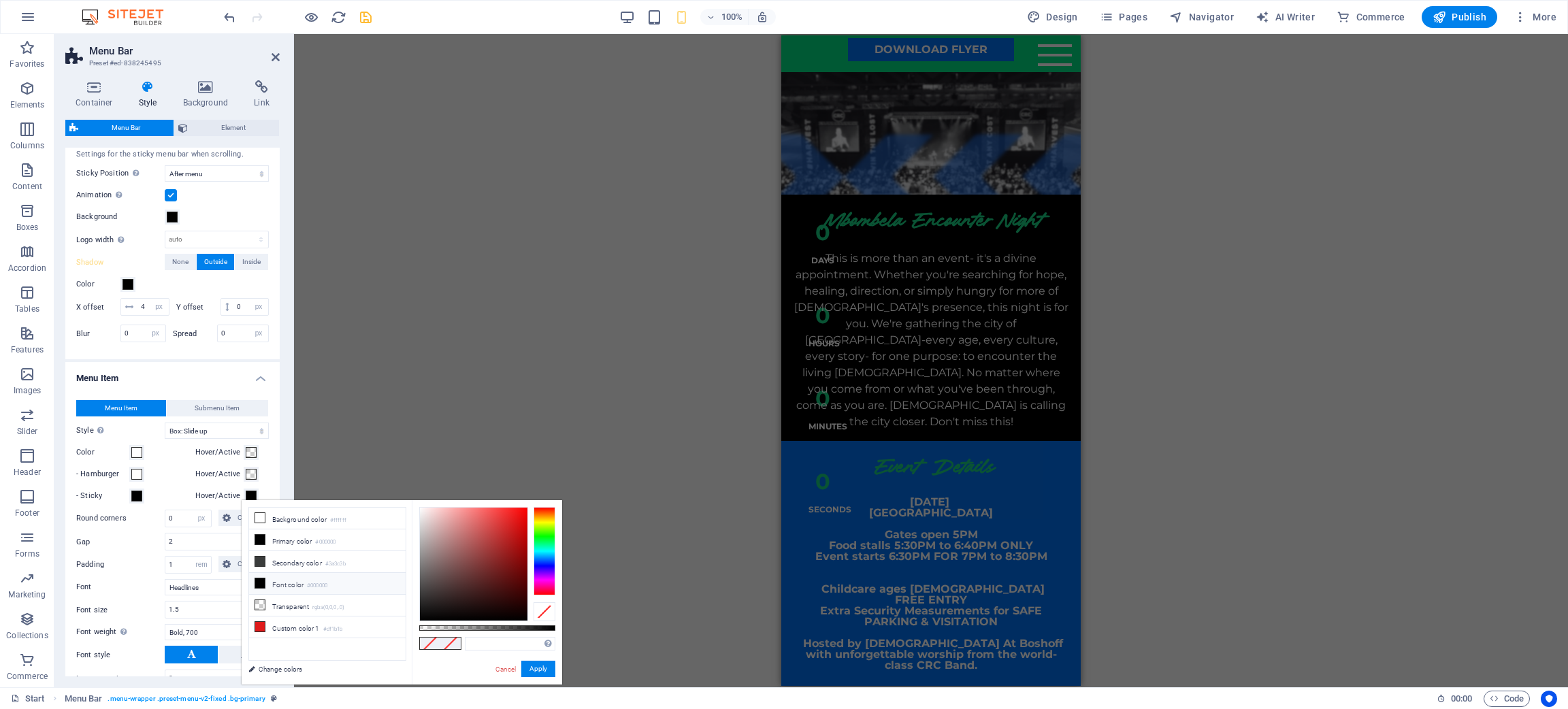
click at [306, 472] on li "Font color #000000" at bounding box center [327, 584] width 156 height 22
click at [541, 472] on button "Apply" at bounding box center [538, 670] width 34 height 17
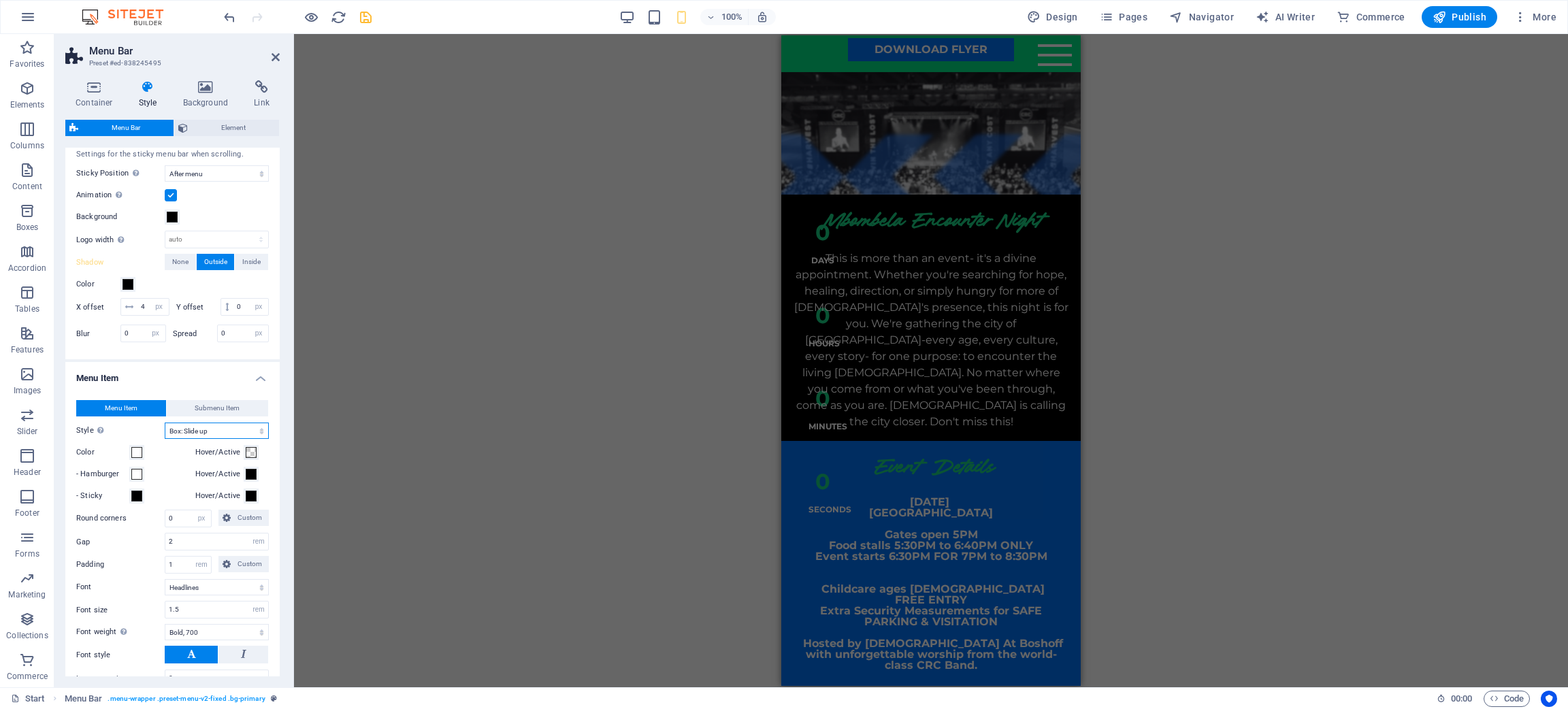
click at [226, 439] on select "Plain Text color Box: Fade Box: Flip vertical Box: Flip horizontal Box: Slide d…" at bounding box center [216, 431] width 104 height 17
click at [227, 416] on span "Submenu Item" at bounding box center [217, 409] width 45 height 17
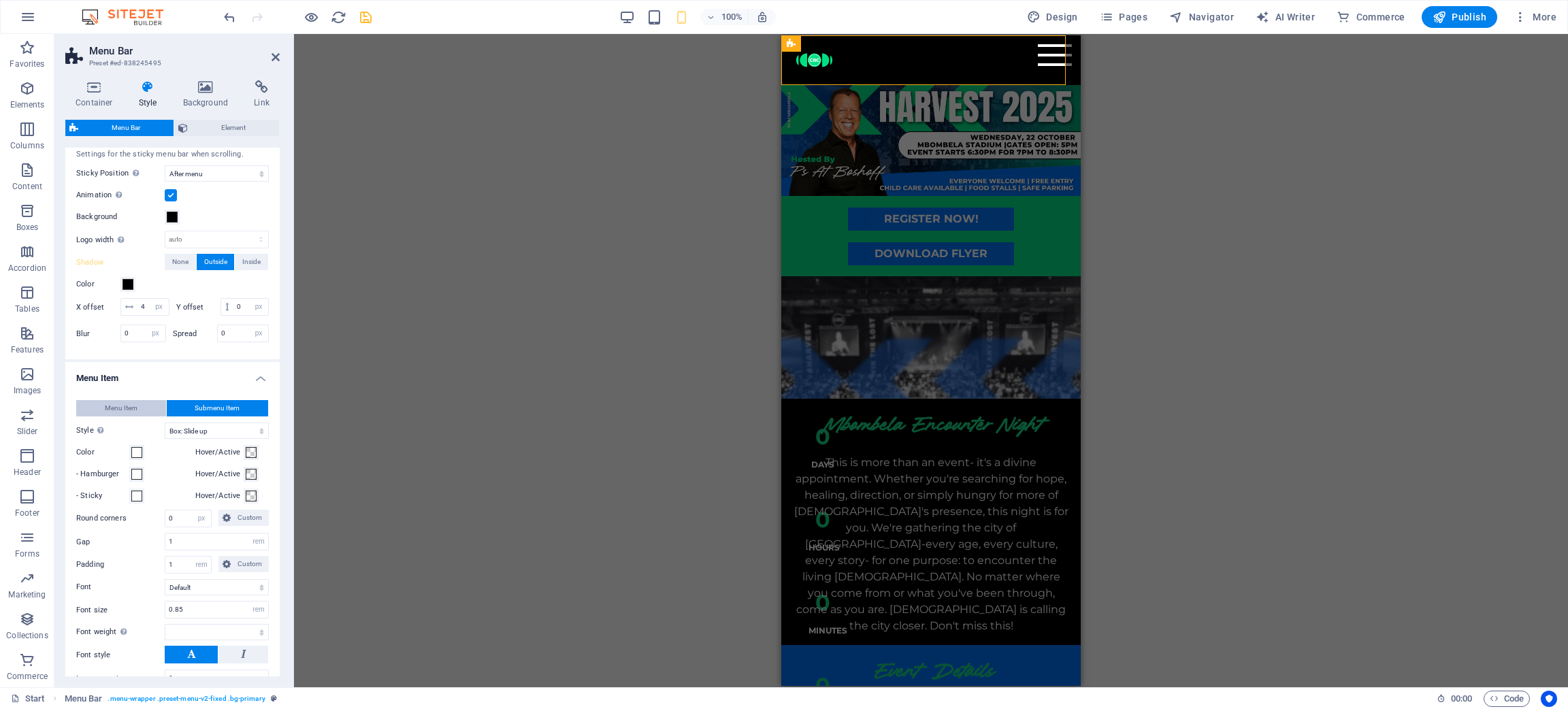
click at [99, 416] on button "Menu Item" at bounding box center [120, 409] width 89 height 17
click at [255, 416] on button "Submenu Item" at bounding box center [217, 409] width 102 height 17
click at [97, 416] on button "Menu Item" at bounding box center [120, 409] width 89 height 17
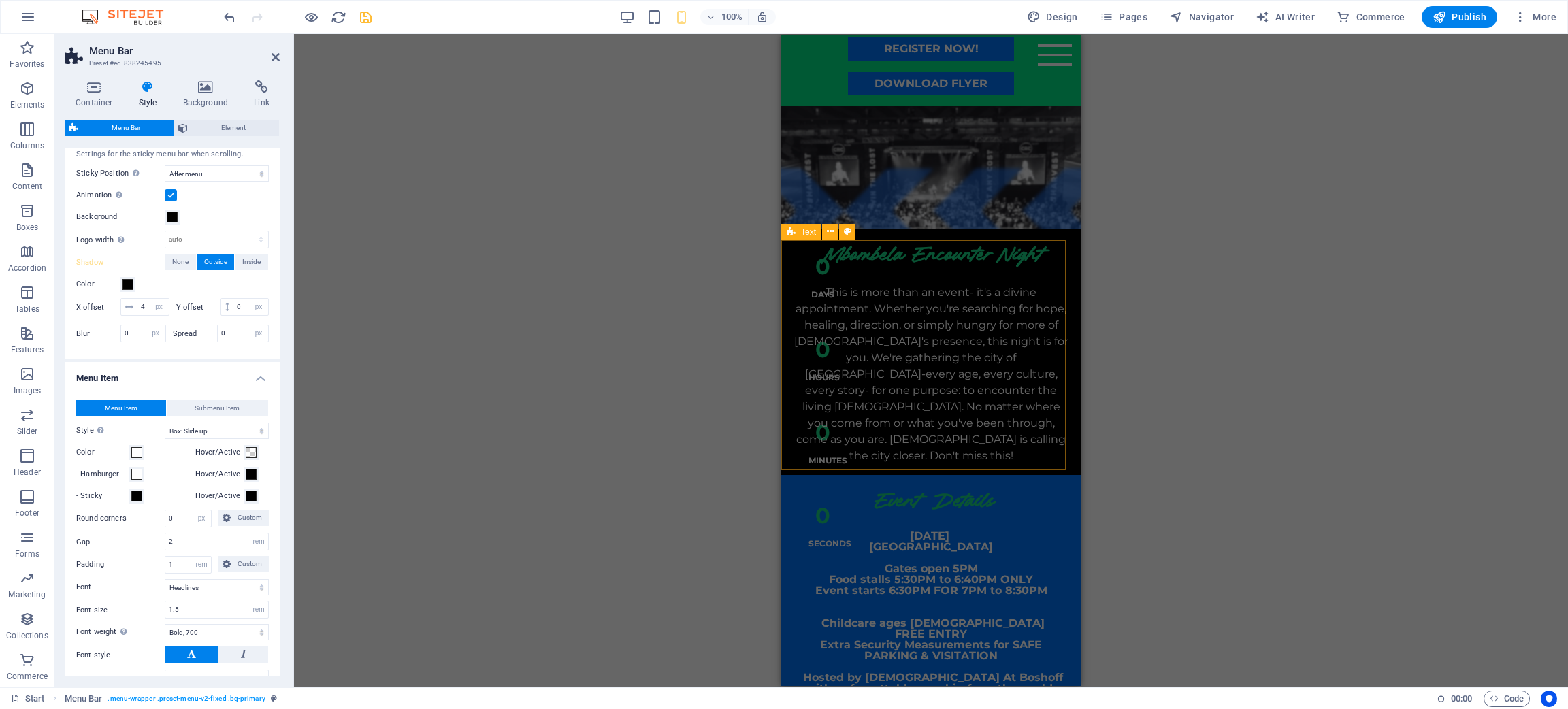
scroll to position [204, 0]
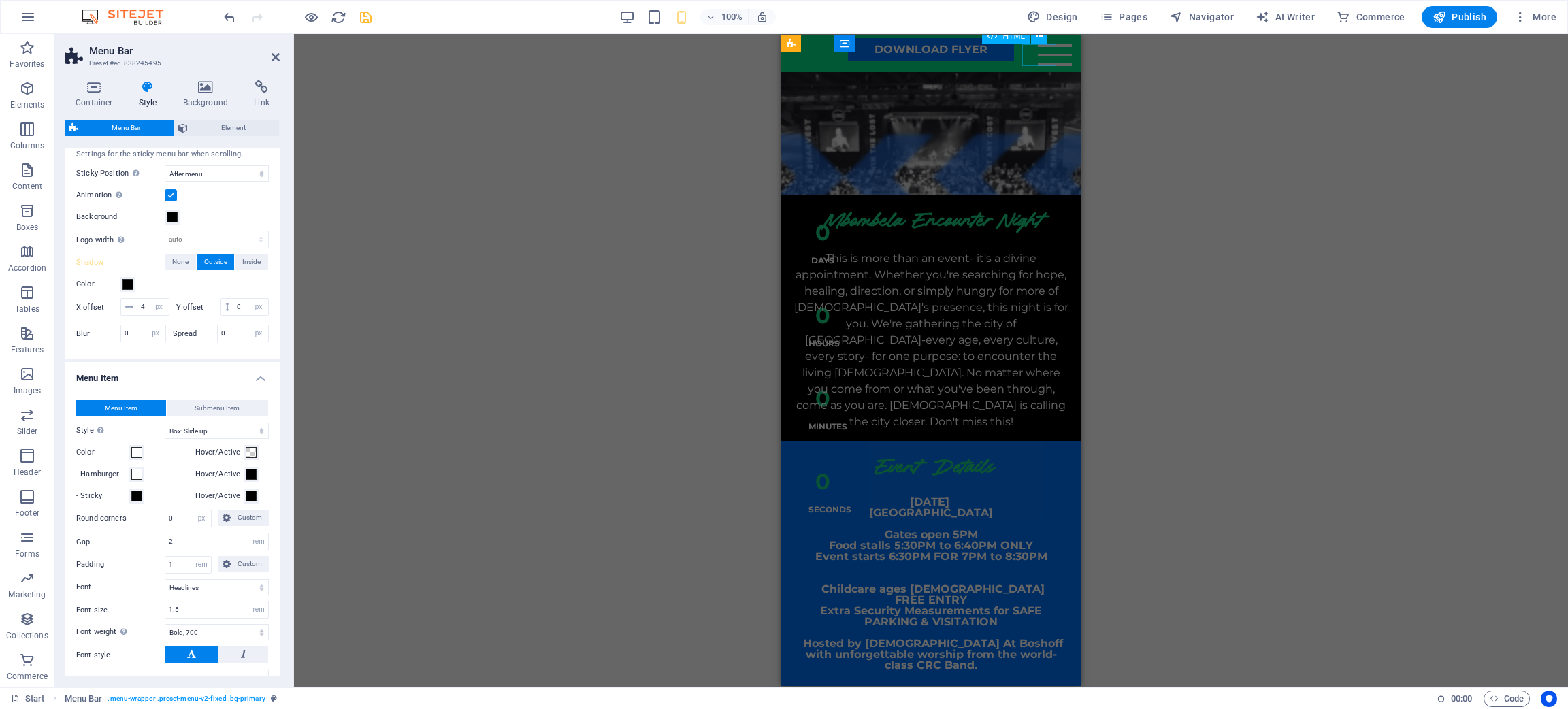
click at [1045, 56] on div "Menu" at bounding box center [1055, 55] width 34 height 22
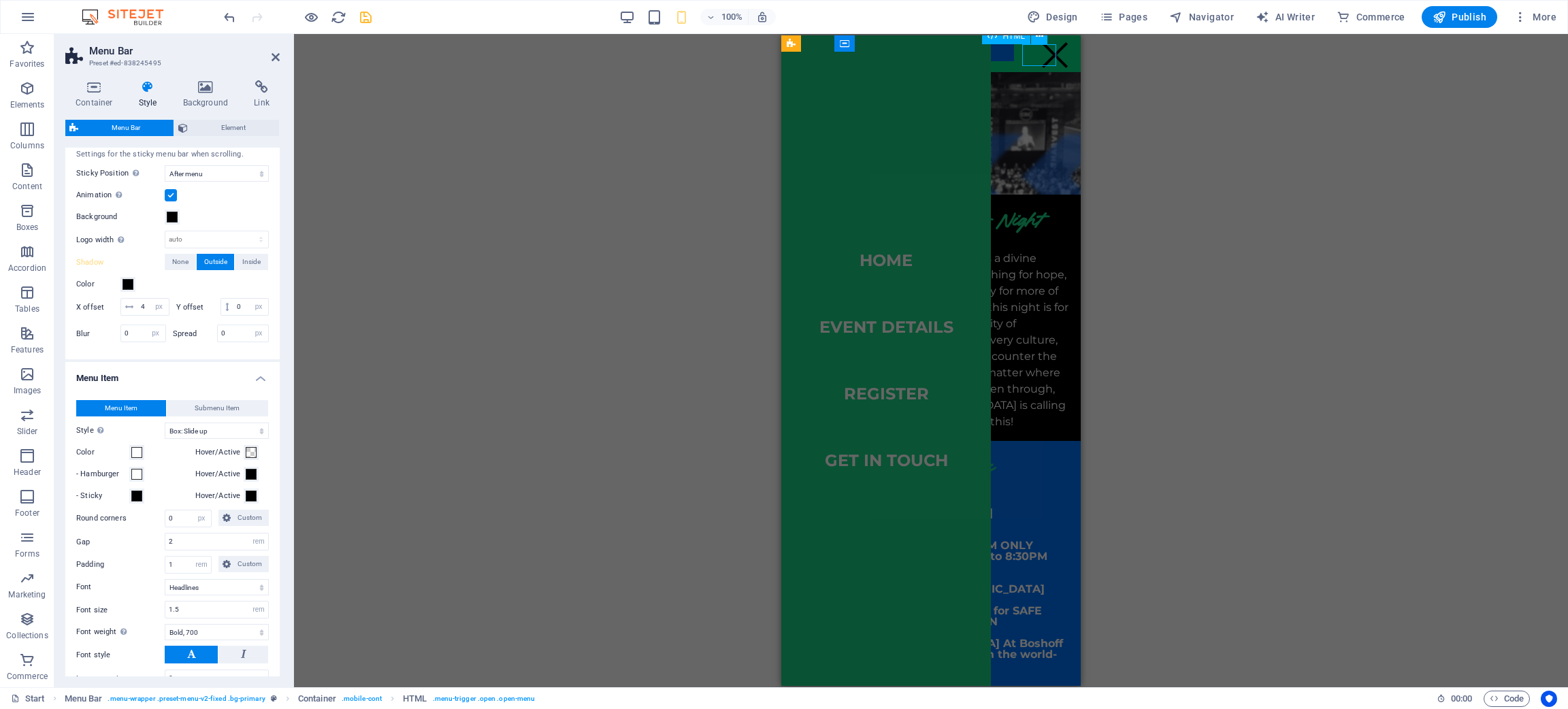
click at [1045, 58] on div "Menu" at bounding box center [1055, 55] width 34 height 22
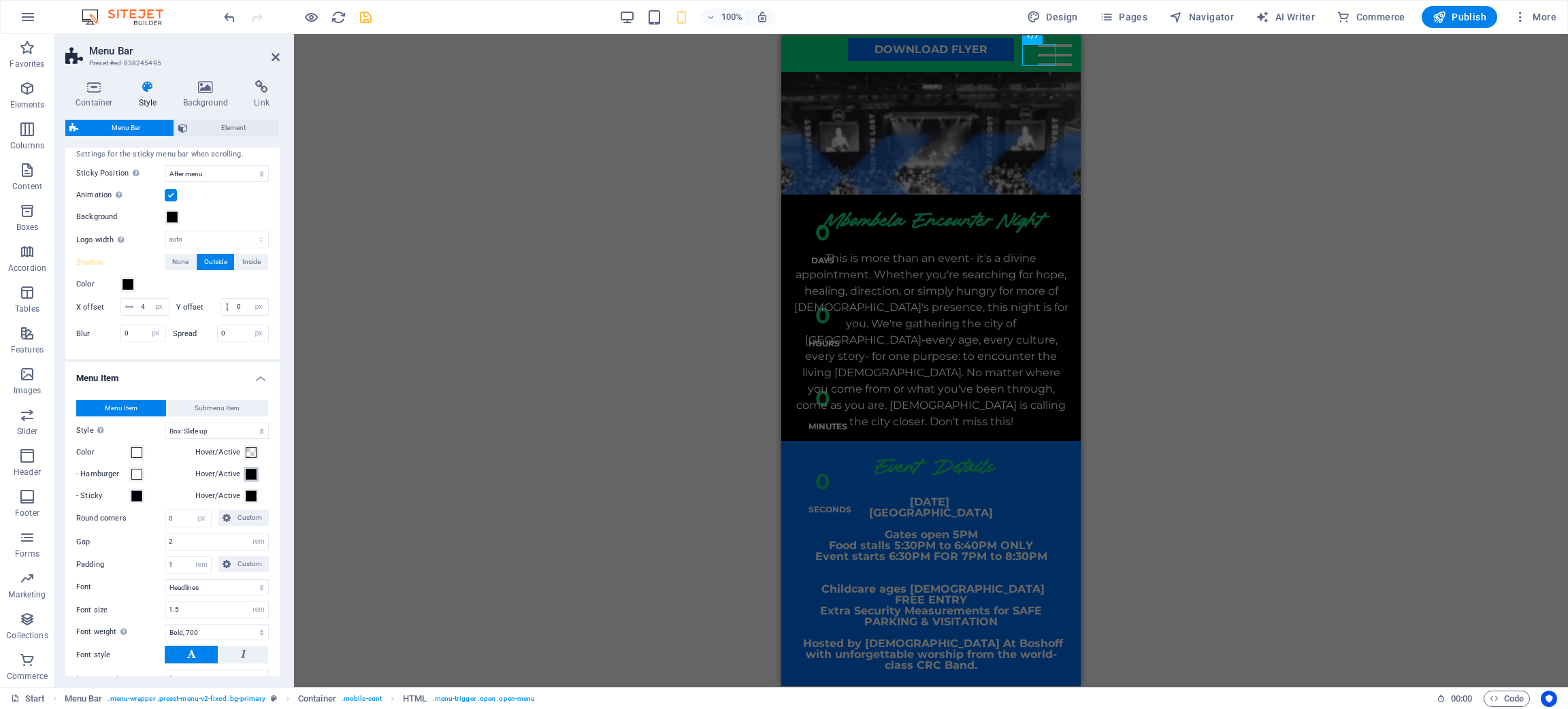
click at [246, 472] on span at bounding box center [251, 474] width 11 height 11
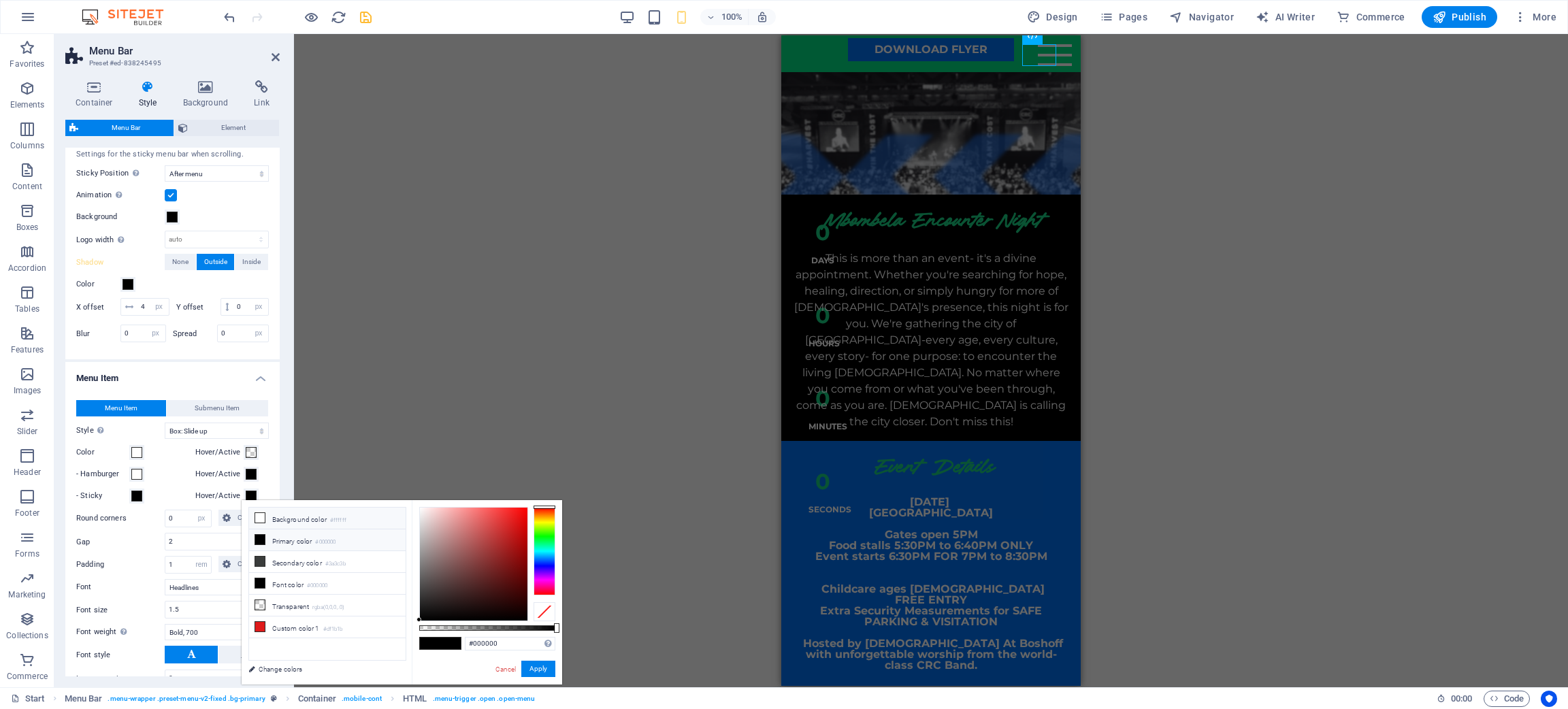
click at [278, 472] on li "Background color #ffffff" at bounding box center [327, 518] width 156 height 22
type input "#ffffff"
click at [540, 472] on button "Apply" at bounding box center [538, 670] width 34 height 17
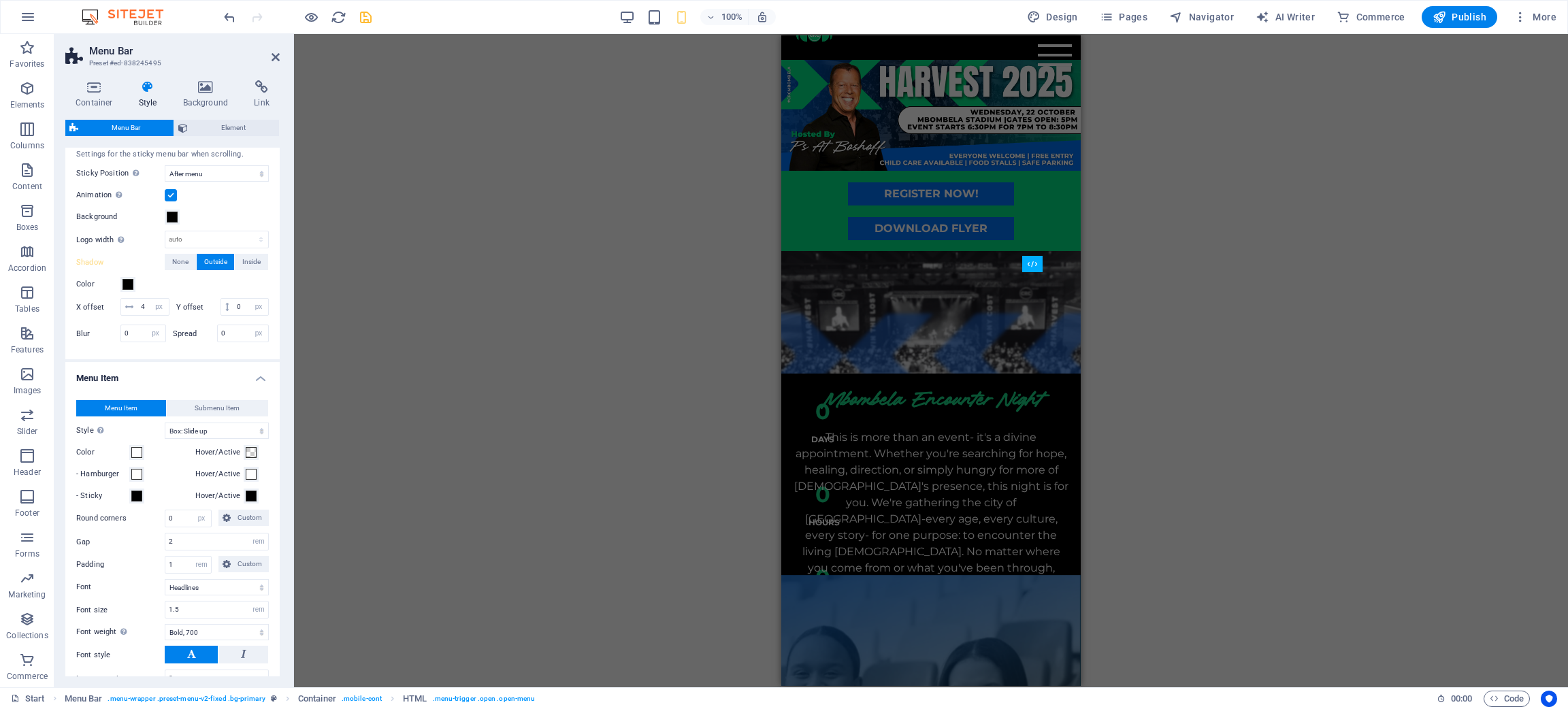
scroll to position [0, 0]
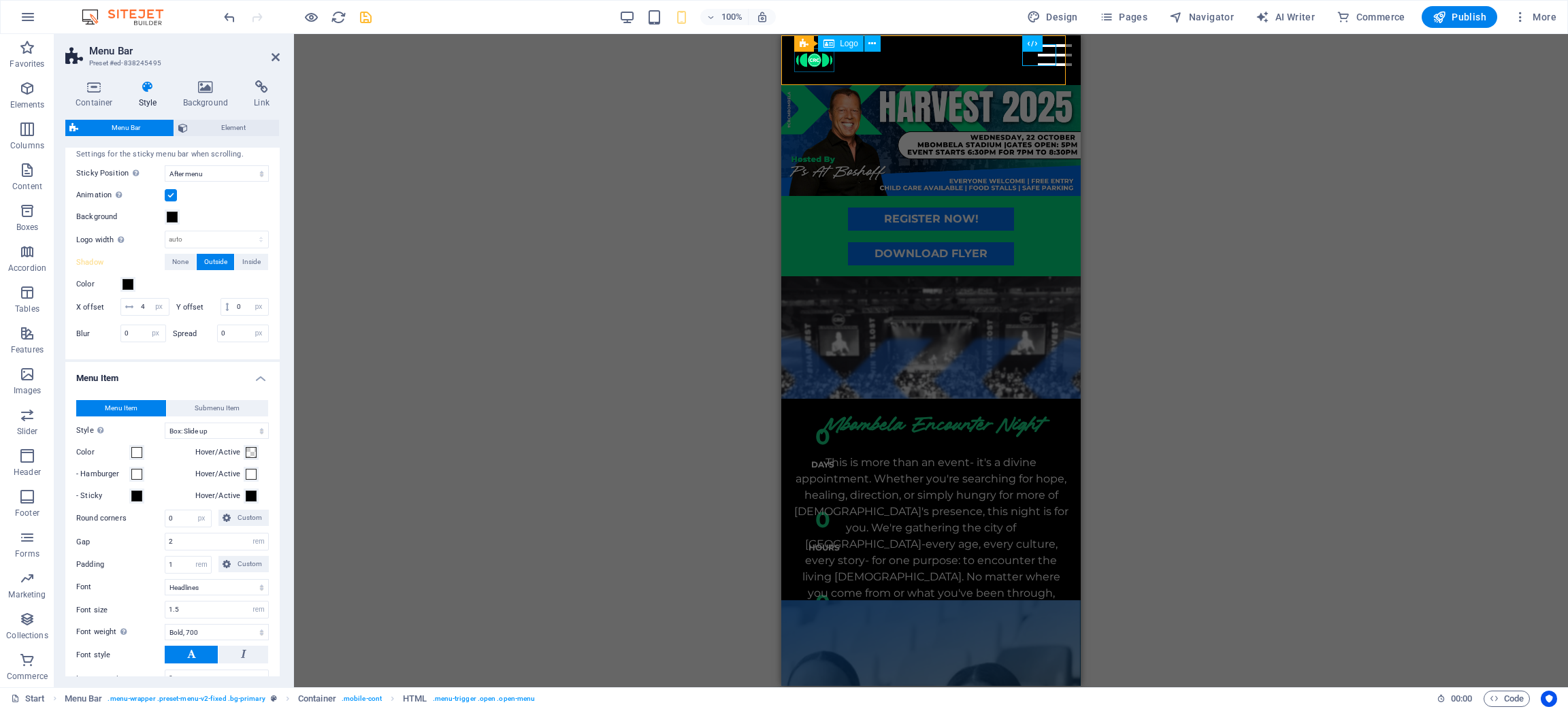
click at [815, 60] on div at bounding box center [930, 60] width 273 height 23
click at [939, 60] on div "Menu Home event details register get in touch" at bounding box center [931, 59] width 299 height 49
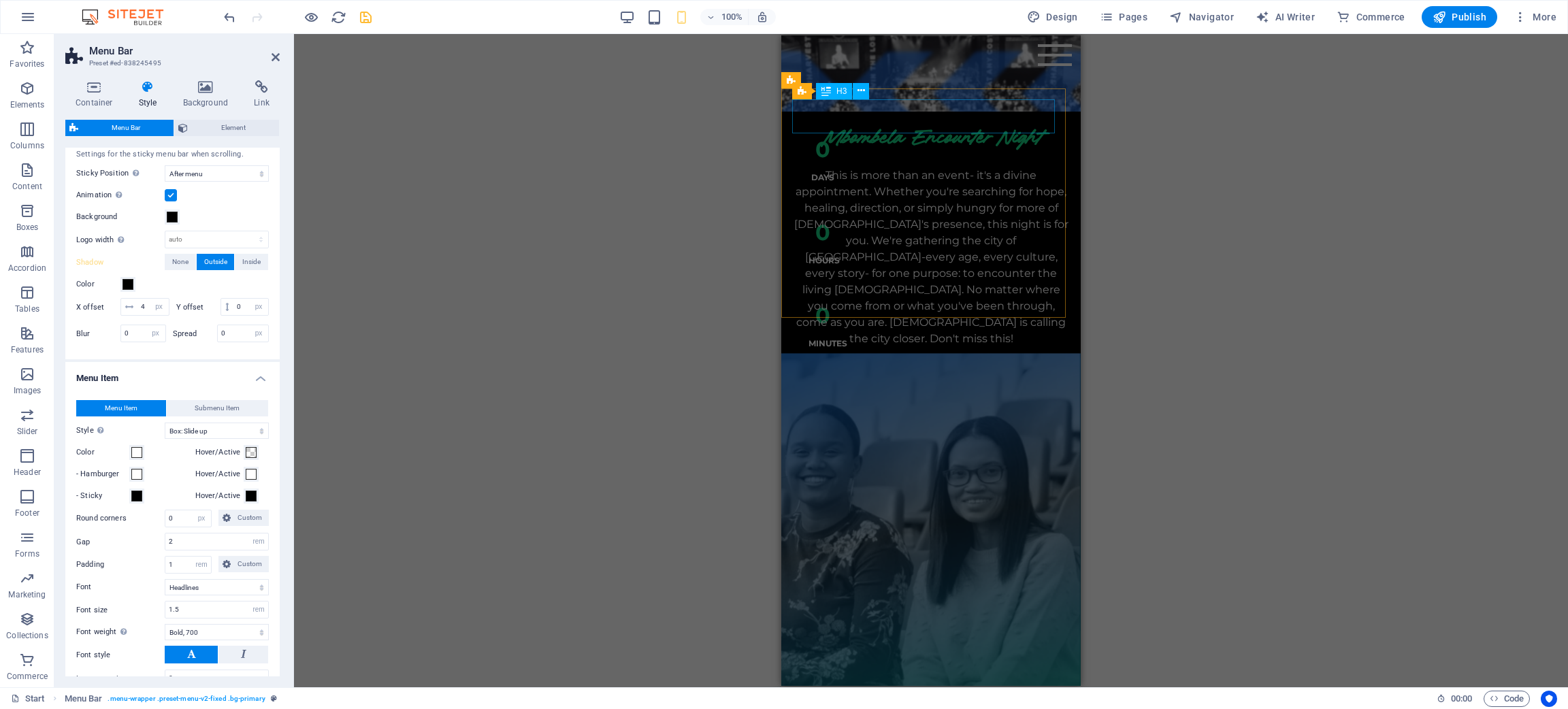
scroll to position [306, 0]
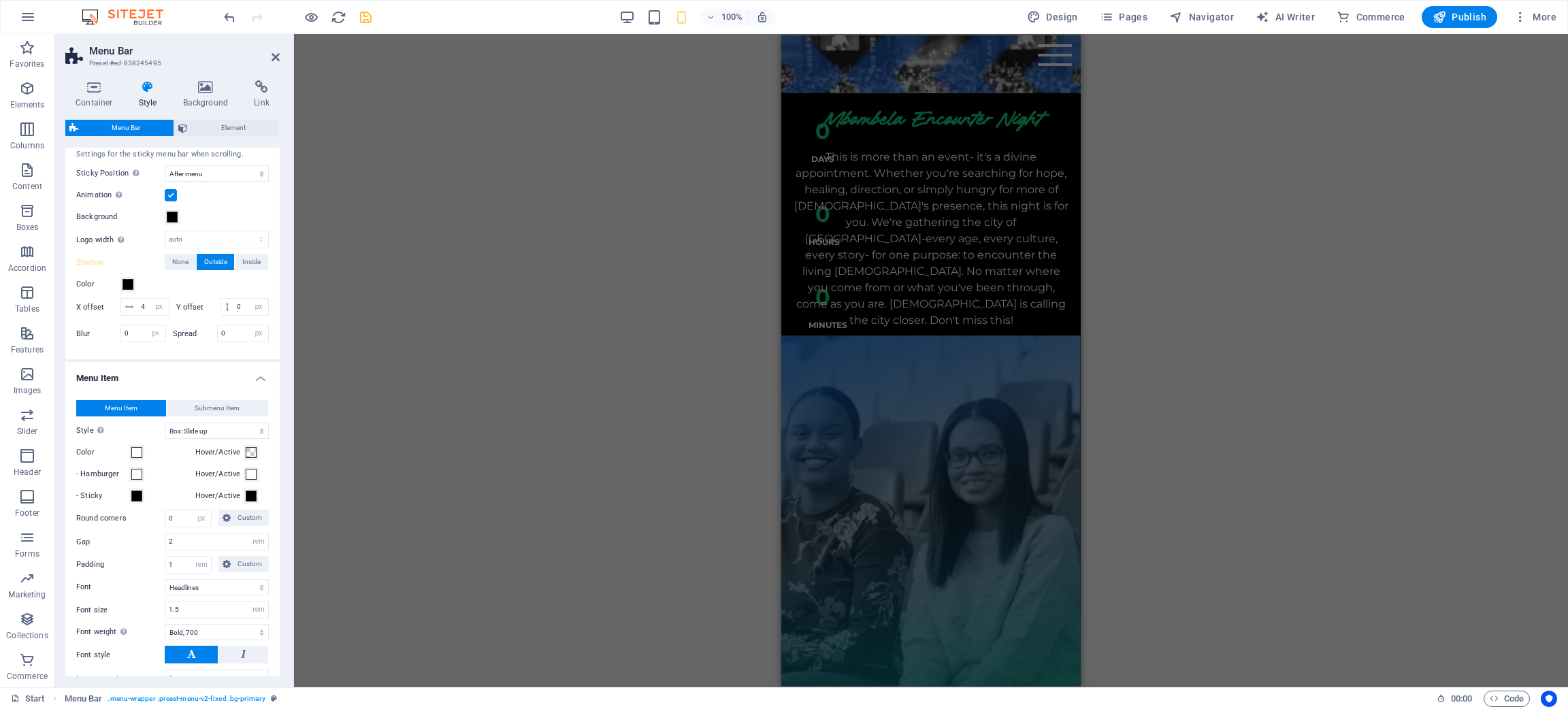
click at [365, 33] on div "100% Design Pages Navigator AI Writer Commerce Publish More" at bounding box center [784, 17] width 1566 height 33
click at [366, 19] on icon "save" at bounding box center [365, 17] width 16 height 16
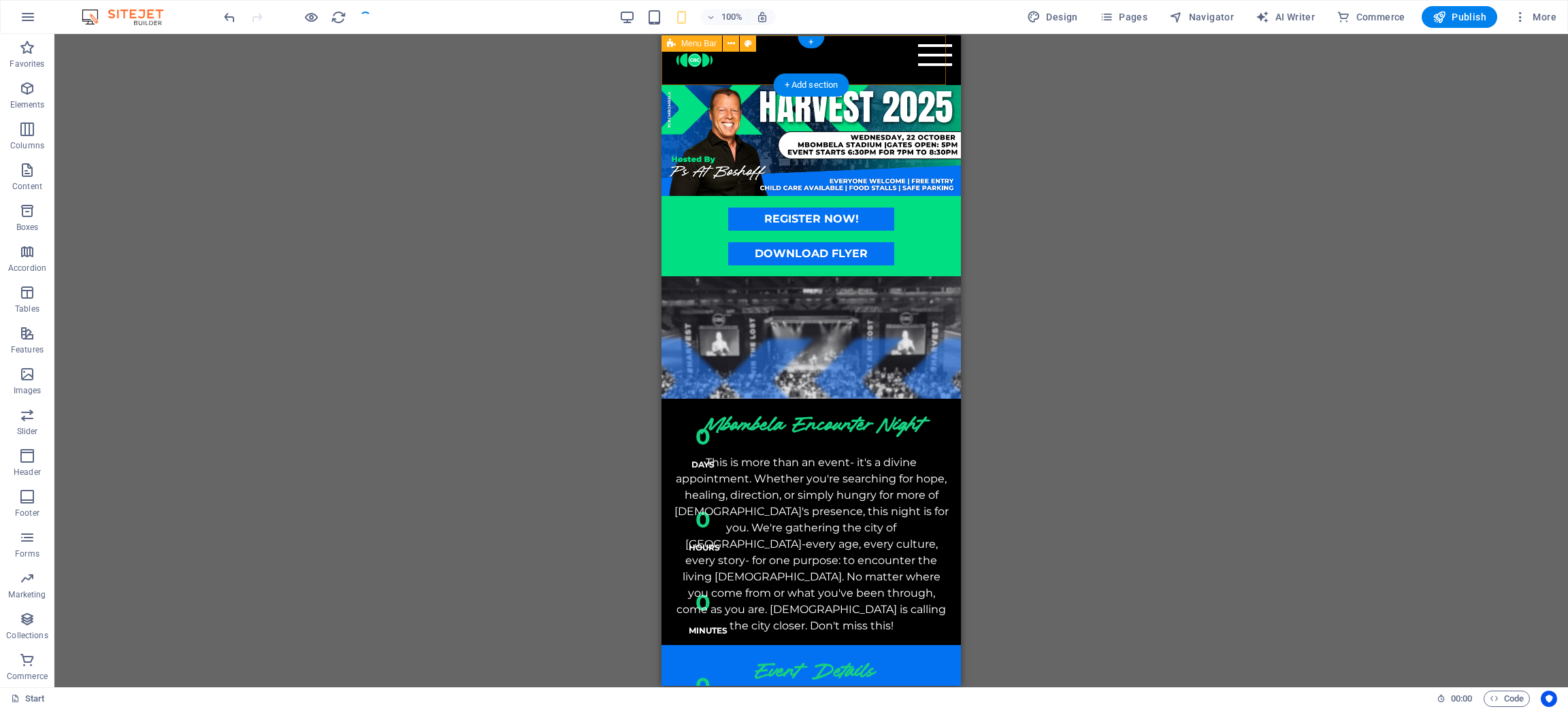
click at [918, 54] on div "Menu" at bounding box center [934, 55] width 34 height 22
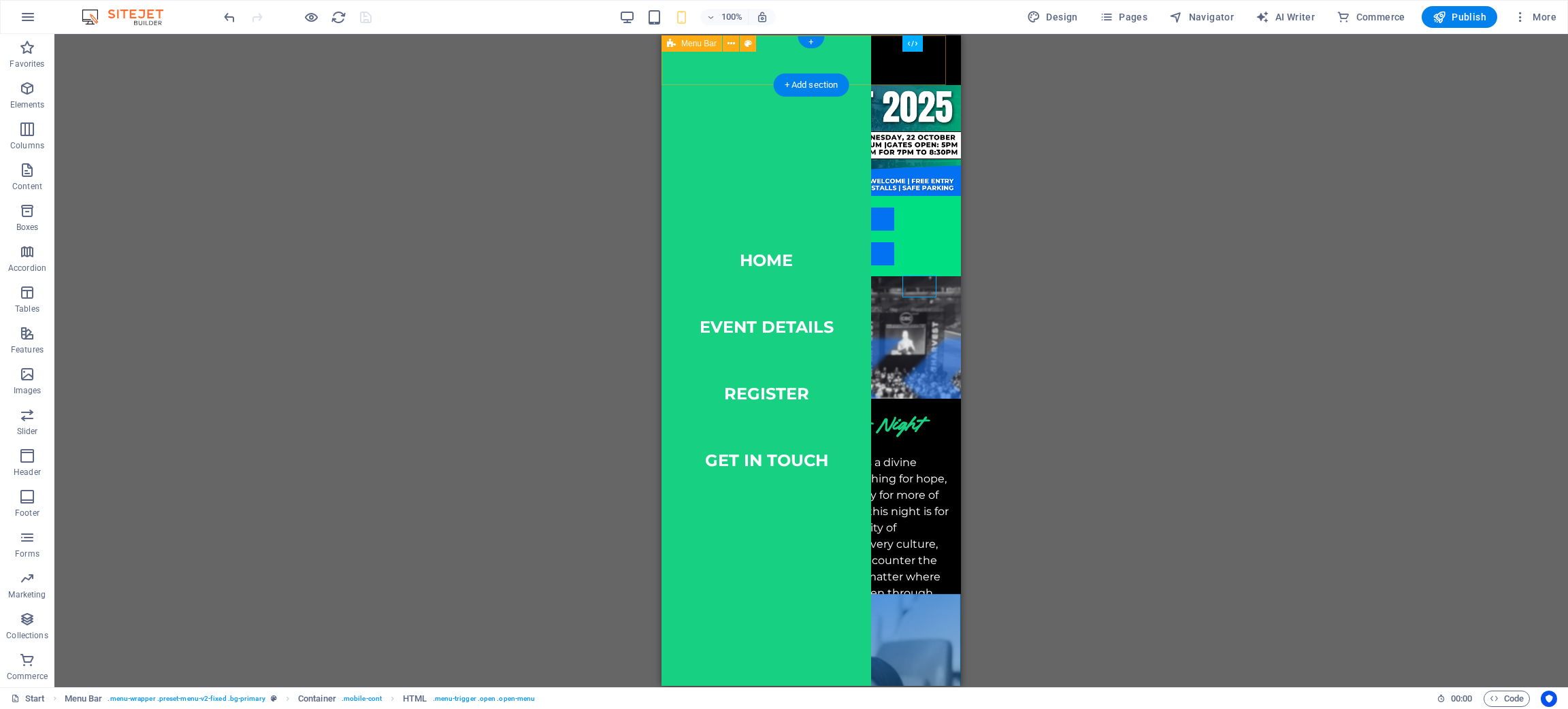
click at [918, 60] on div "Menu" at bounding box center [934, 55] width 34 height 22
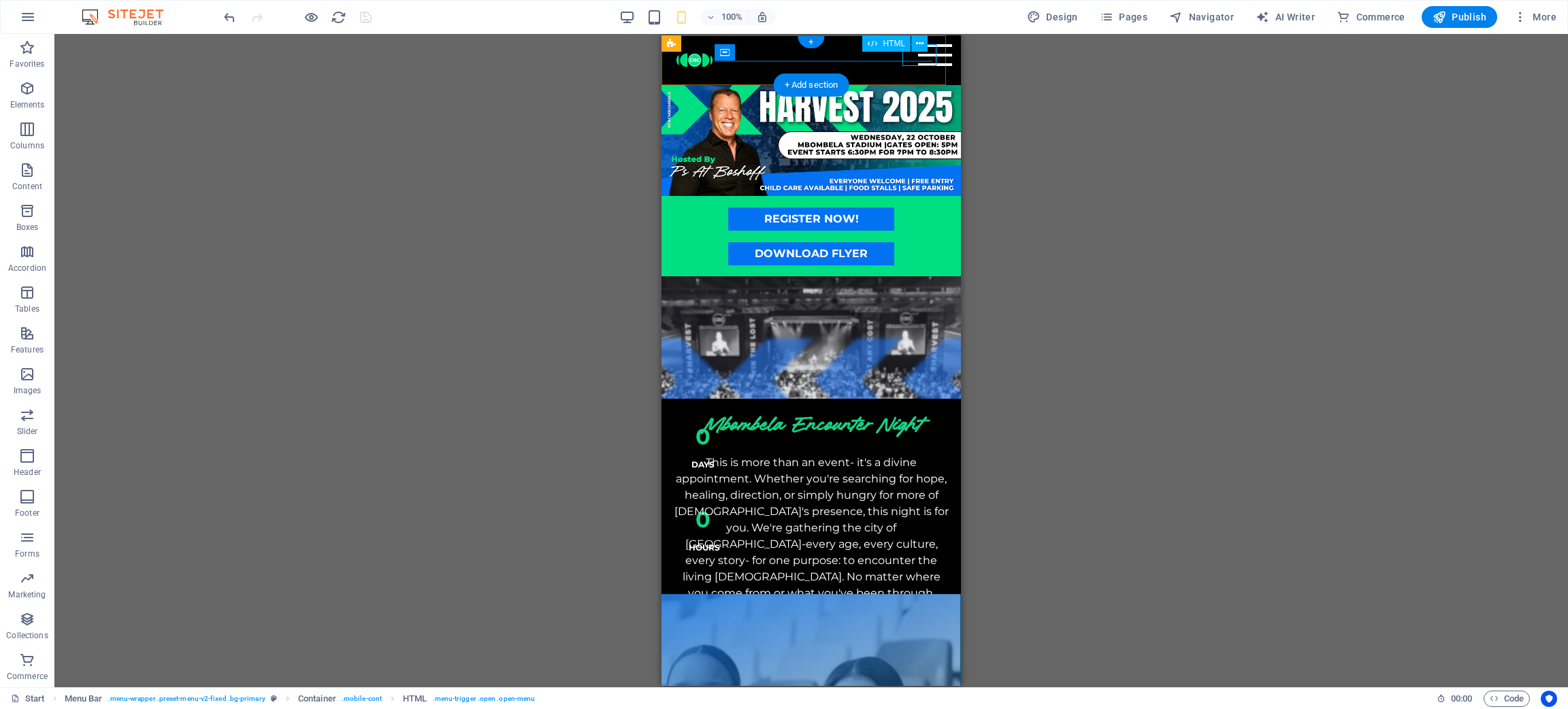
click at [918, 61] on div "Menu" at bounding box center [934, 55] width 34 height 22
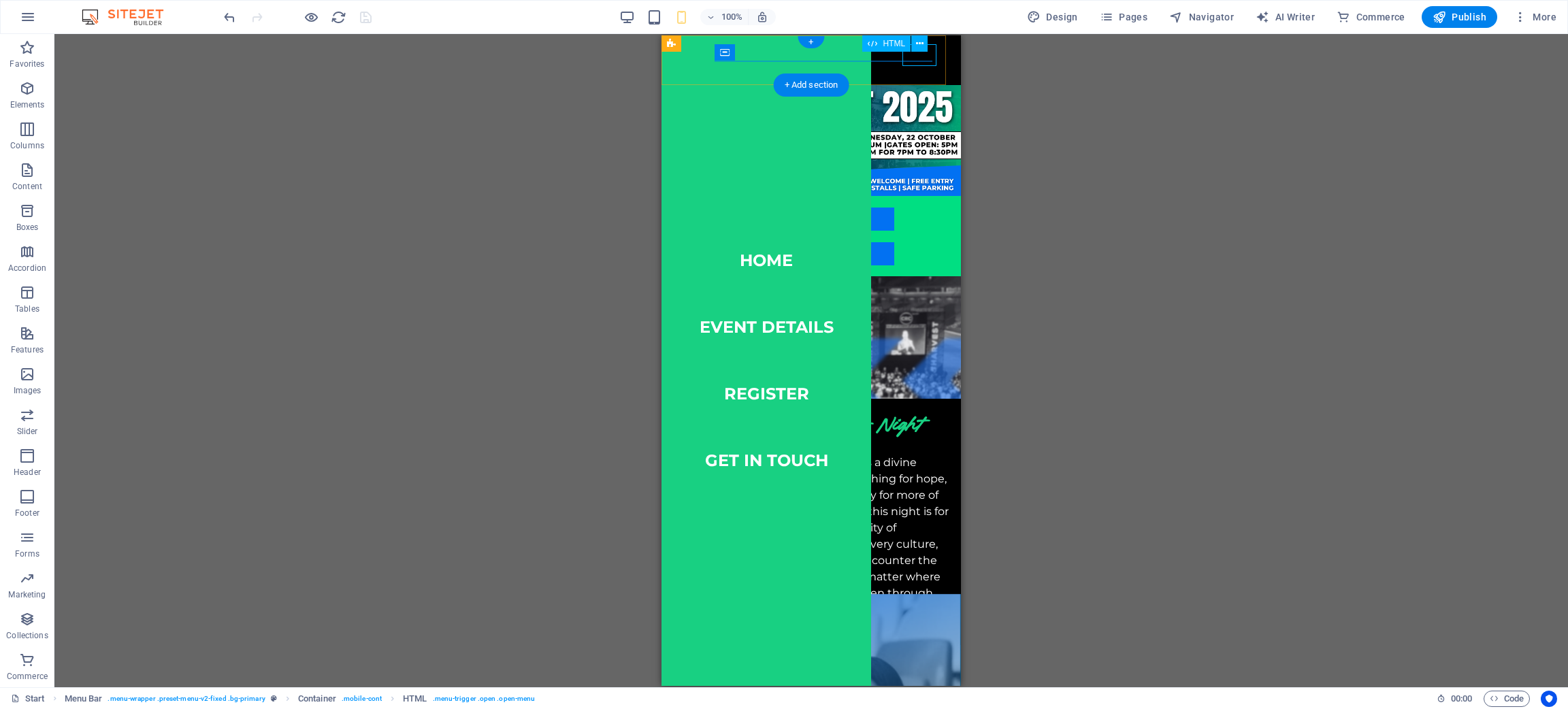
click at [918, 61] on div "Menu" at bounding box center [934, 55] width 34 height 22
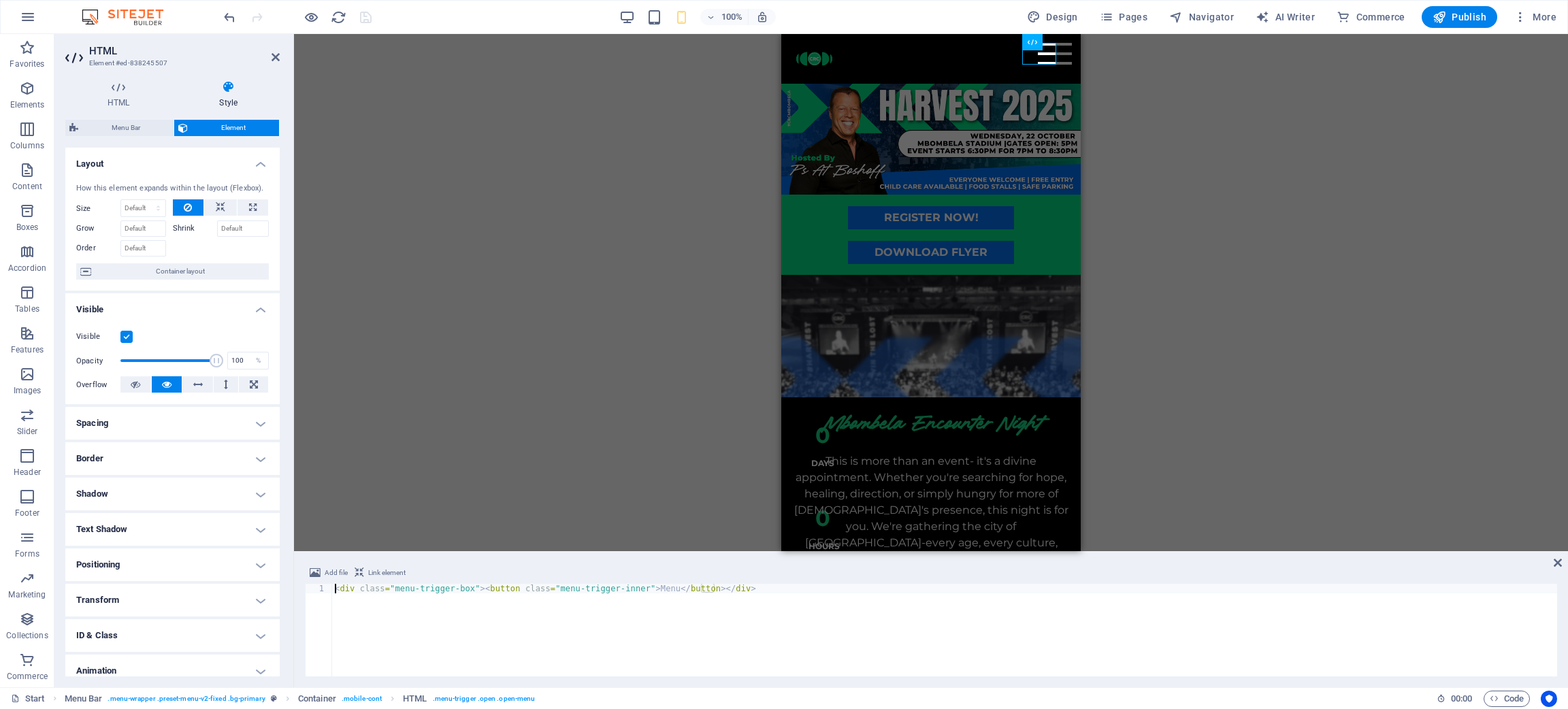
scroll to position [46, 0]
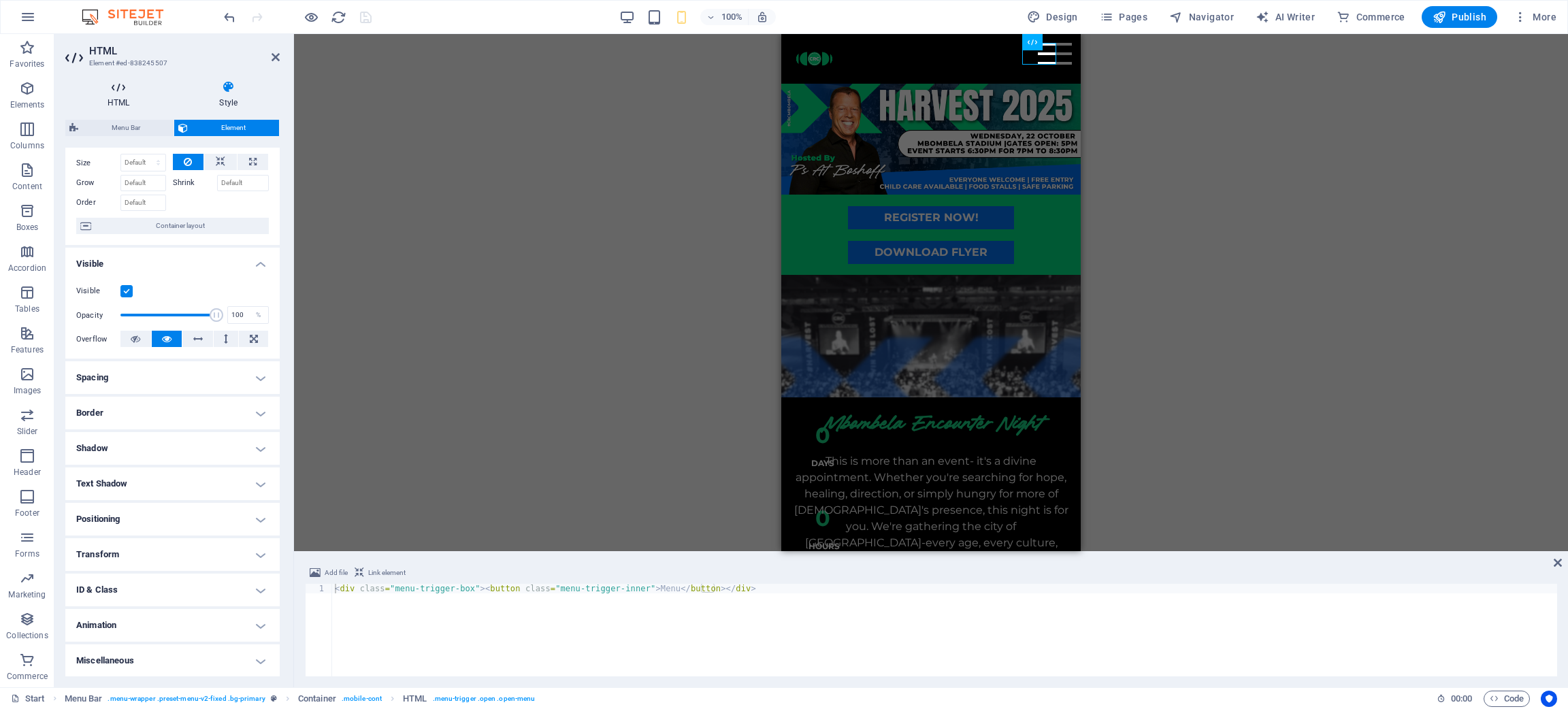
click at [97, 89] on icon at bounding box center [118, 87] width 106 height 13
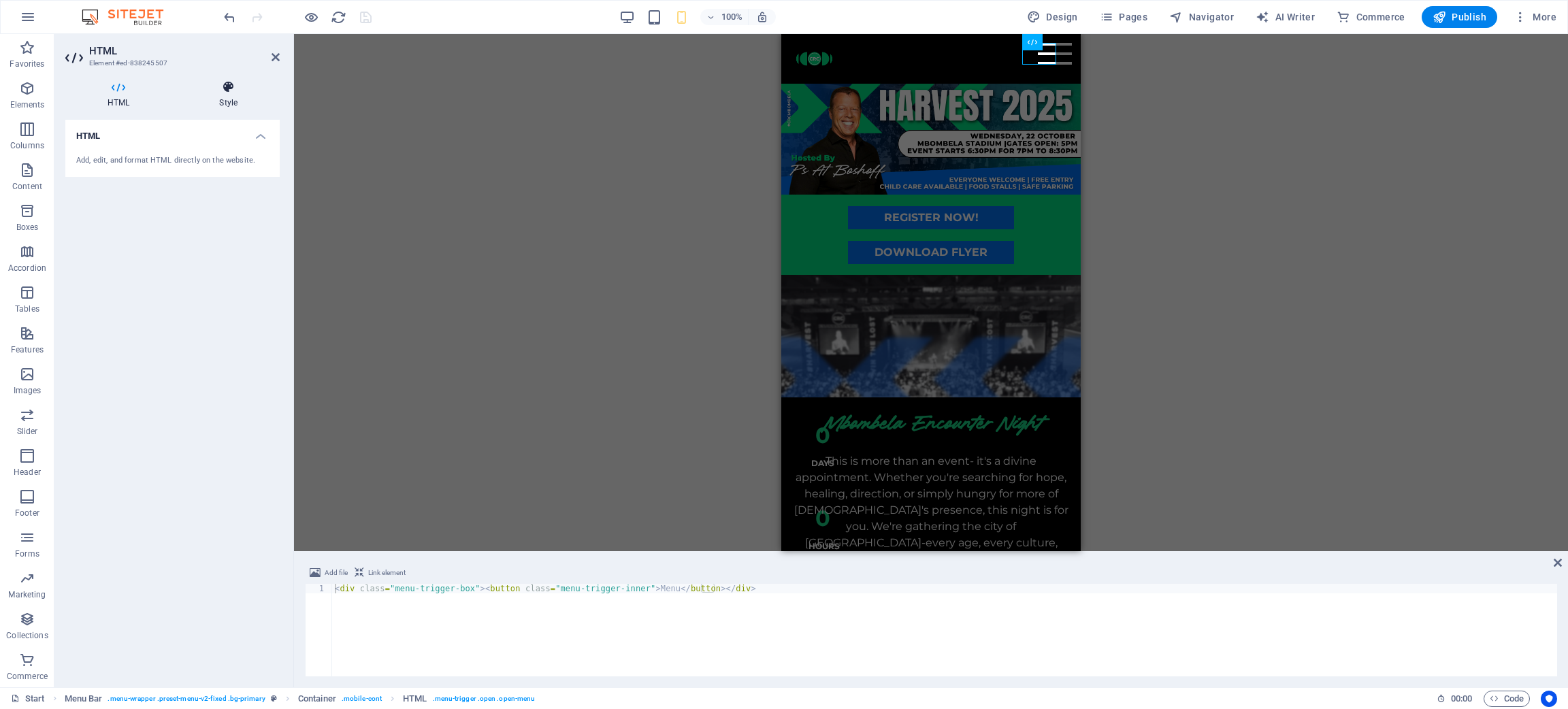
click at [207, 89] on icon at bounding box center [228, 87] width 103 height 13
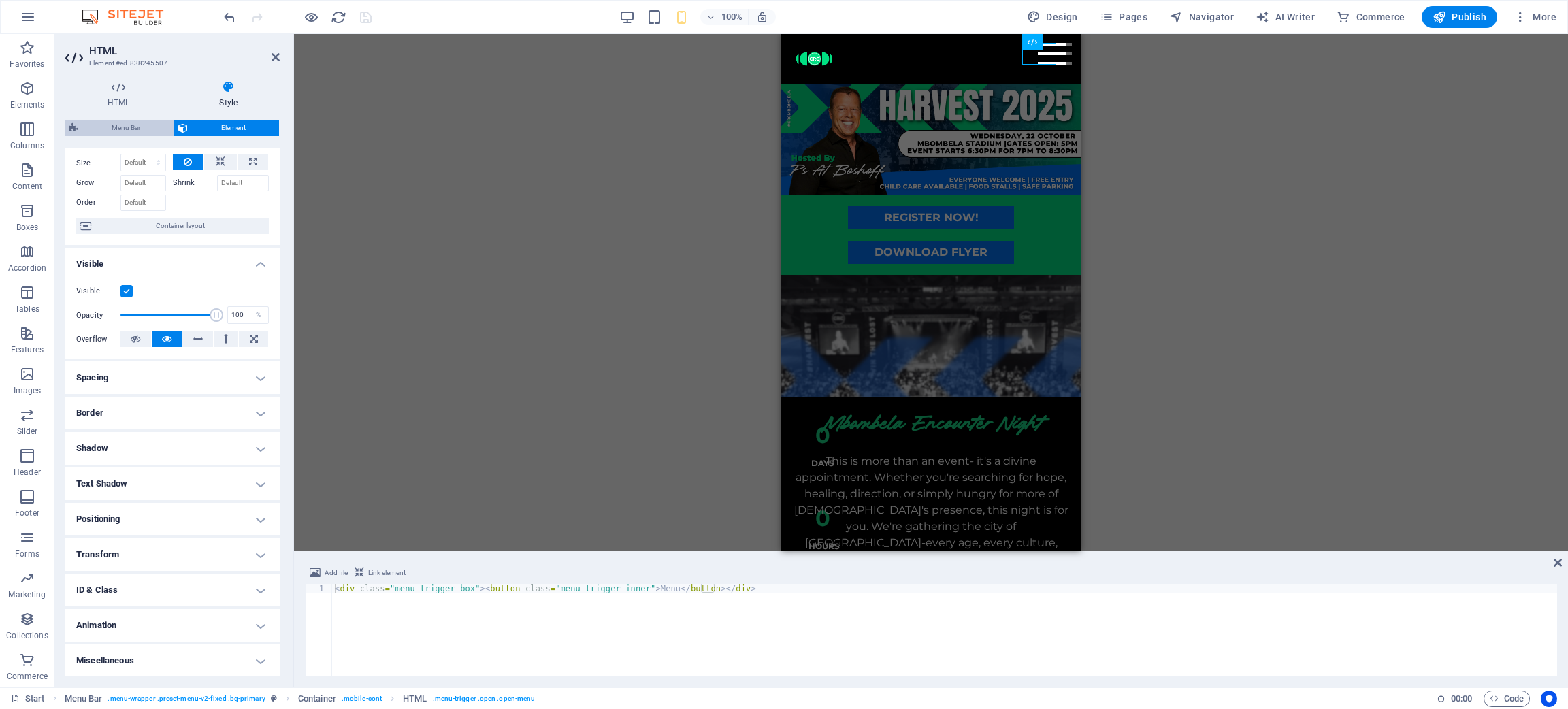
click at [105, 128] on span "Menu Bar" at bounding box center [126, 128] width 87 height 17
select select "rem"
select select "sticky_menu"
select select "px"
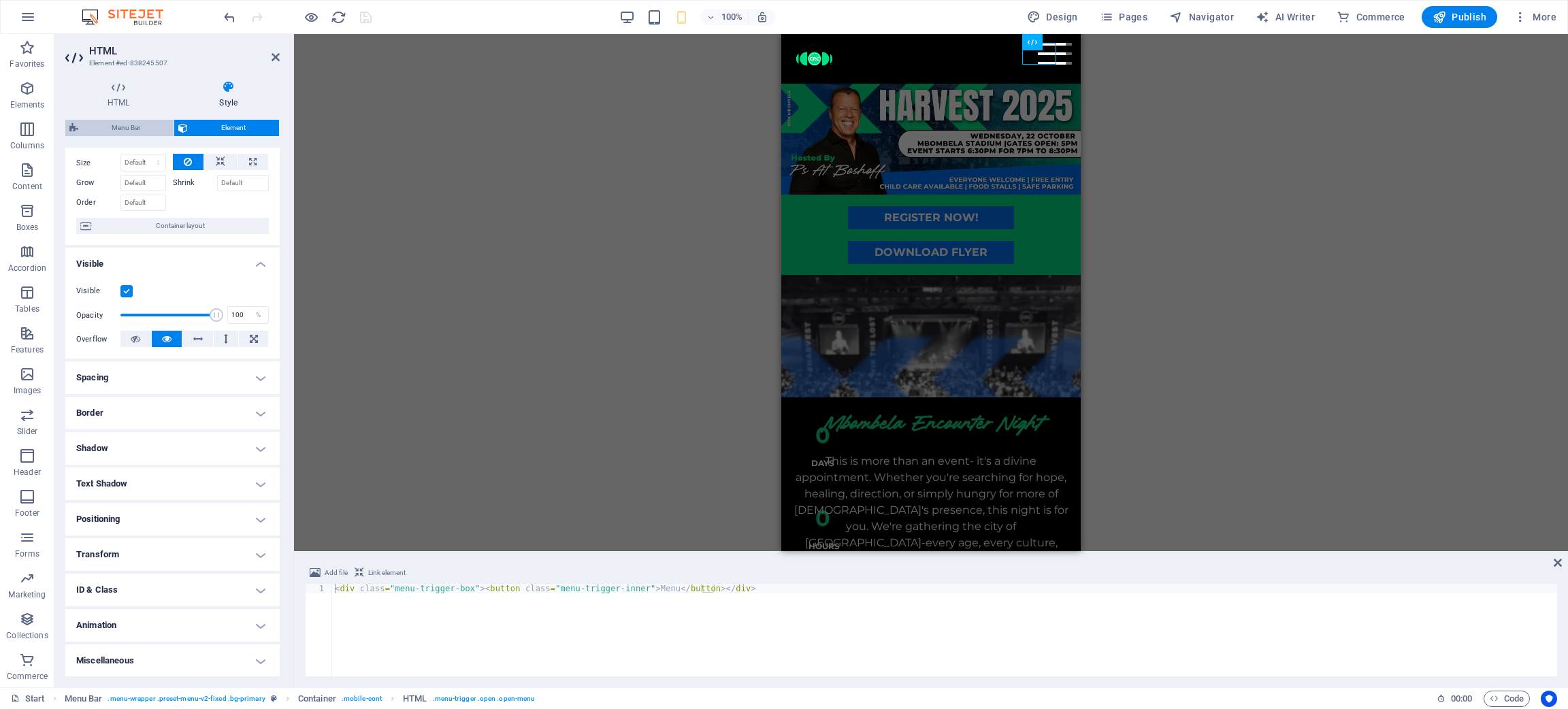
select select "px"
select select "hover_box_bottom"
select select "px"
select select "rem"
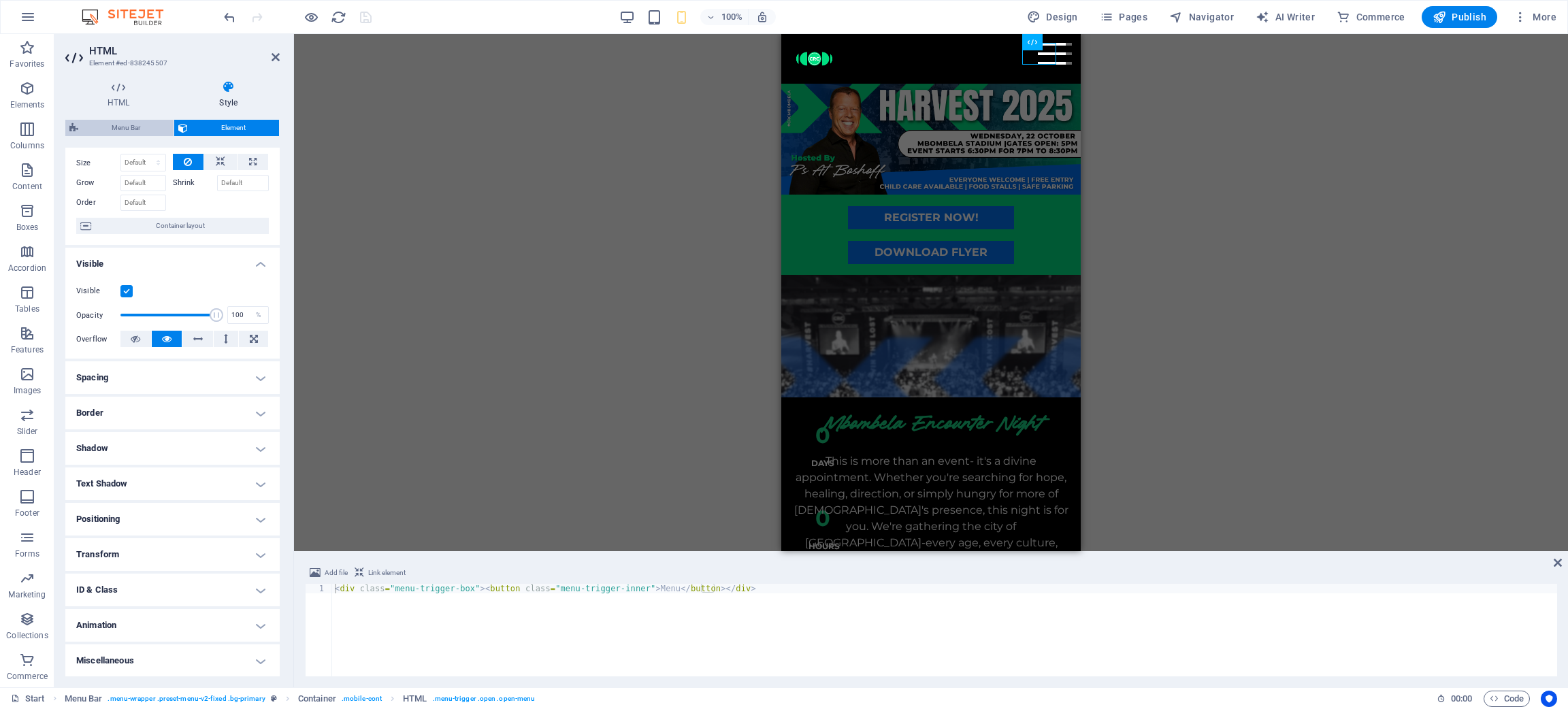
select select "rem"
select select "link-special-font"
select select "rem"
select select "700"
select select "px"
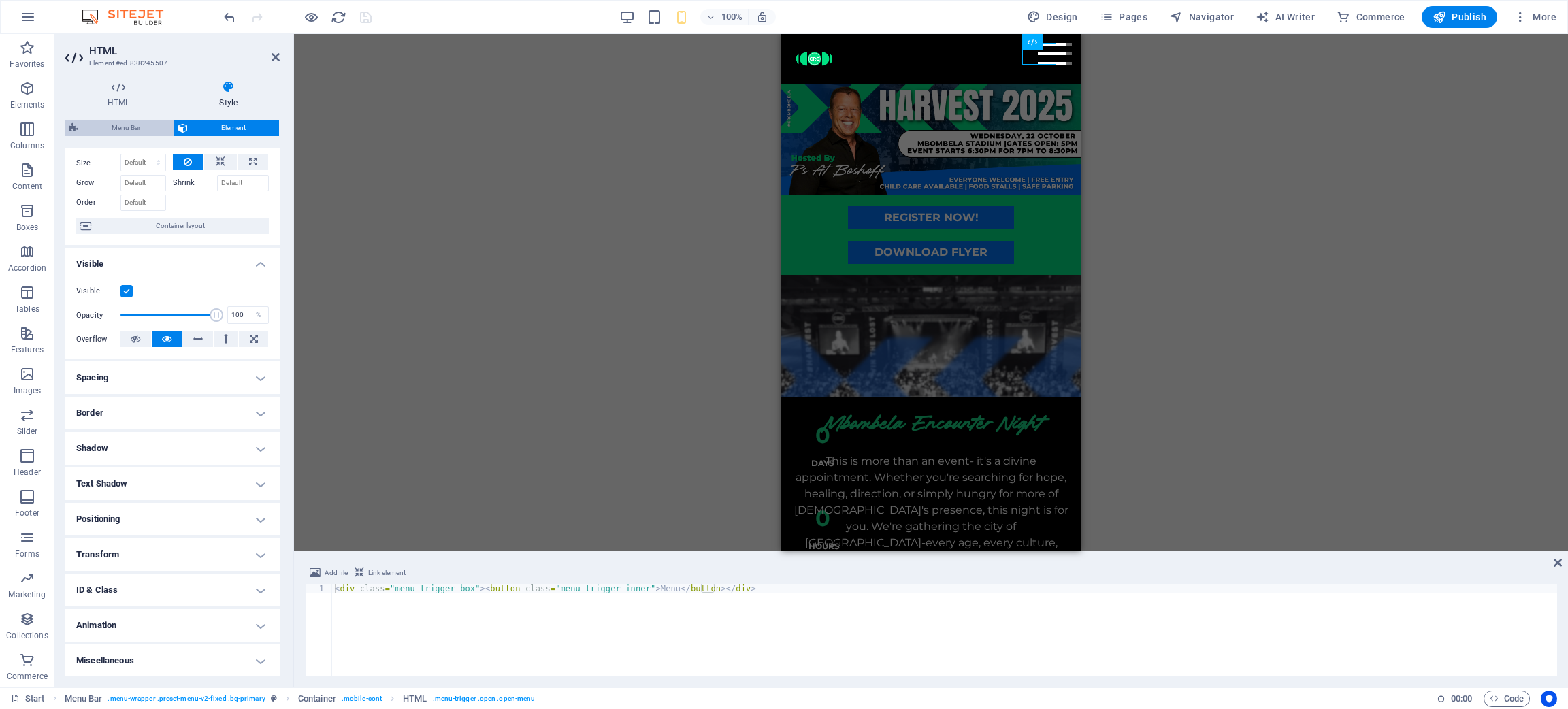
select select "vw"
select select "%"
select select "rem"
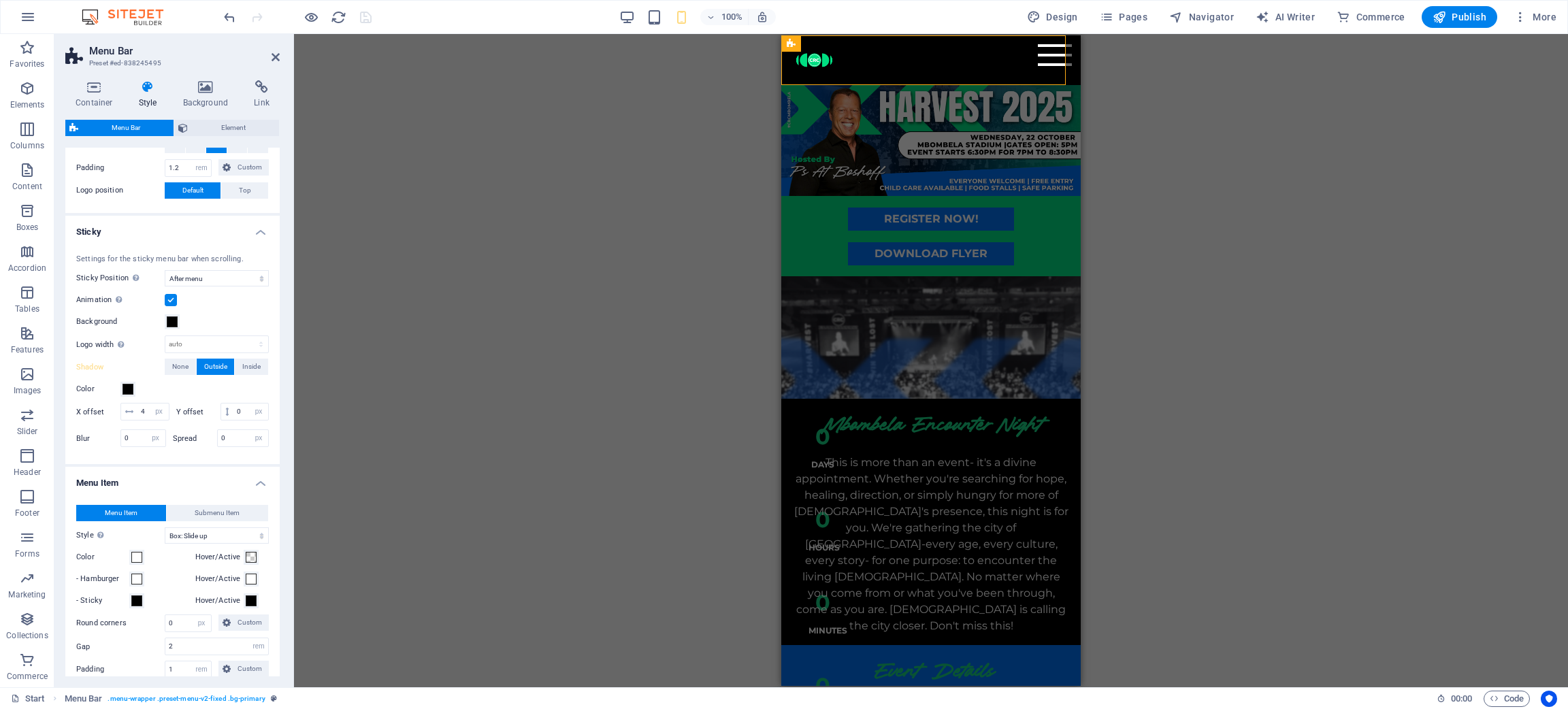
scroll to position [306, 0]
click at [247, 472] on button "Hover/Active" at bounding box center [251, 578] width 15 height 15
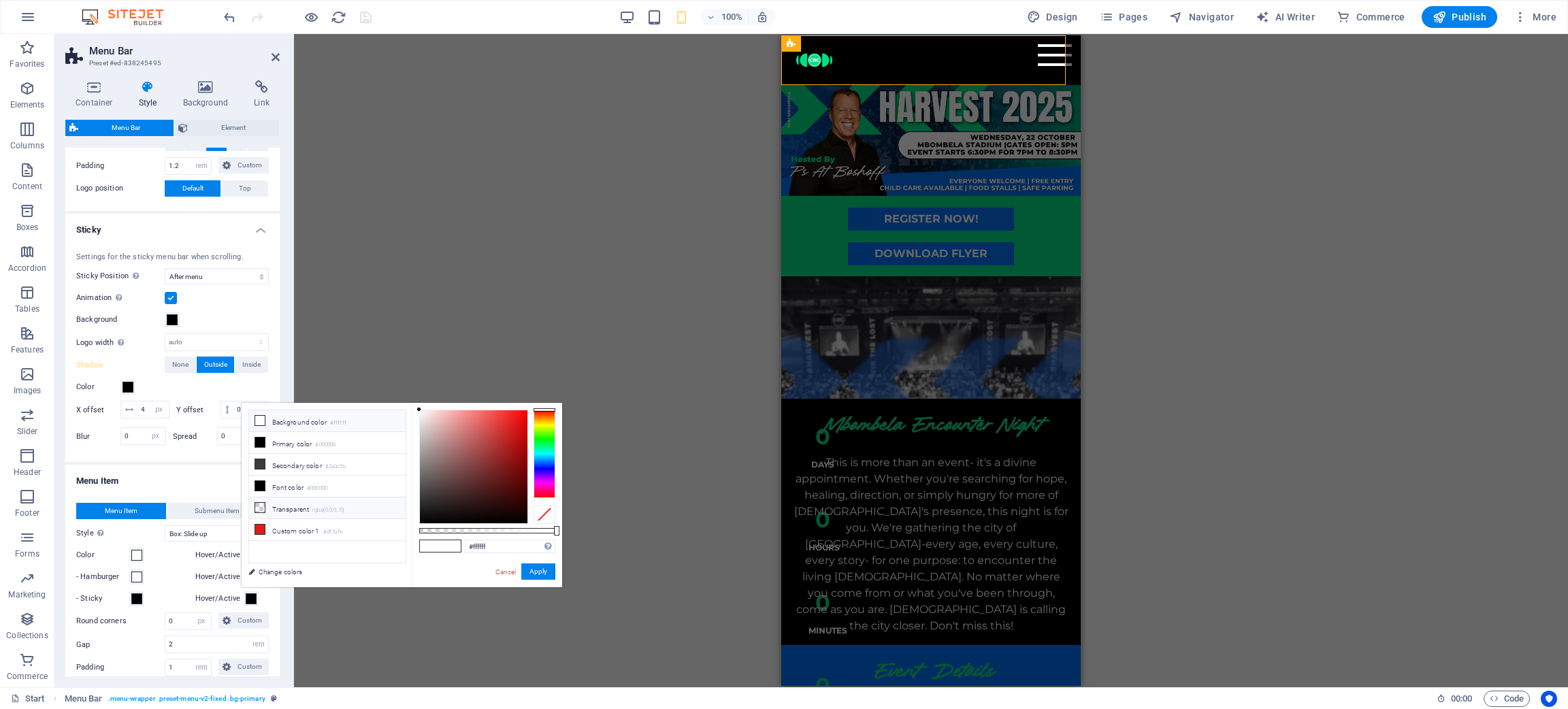
click at [306, 472] on li "Transparent rgba(0,0,0,.0)" at bounding box center [327, 508] width 156 height 22
type input "rgba(0, 0, 0, 0)"
click at [544, 472] on div "Cancel Apply" at bounding box center [524, 572] width 61 height 17
click at [536, 472] on button "Apply" at bounding box center [538, 572] width 34 height 17
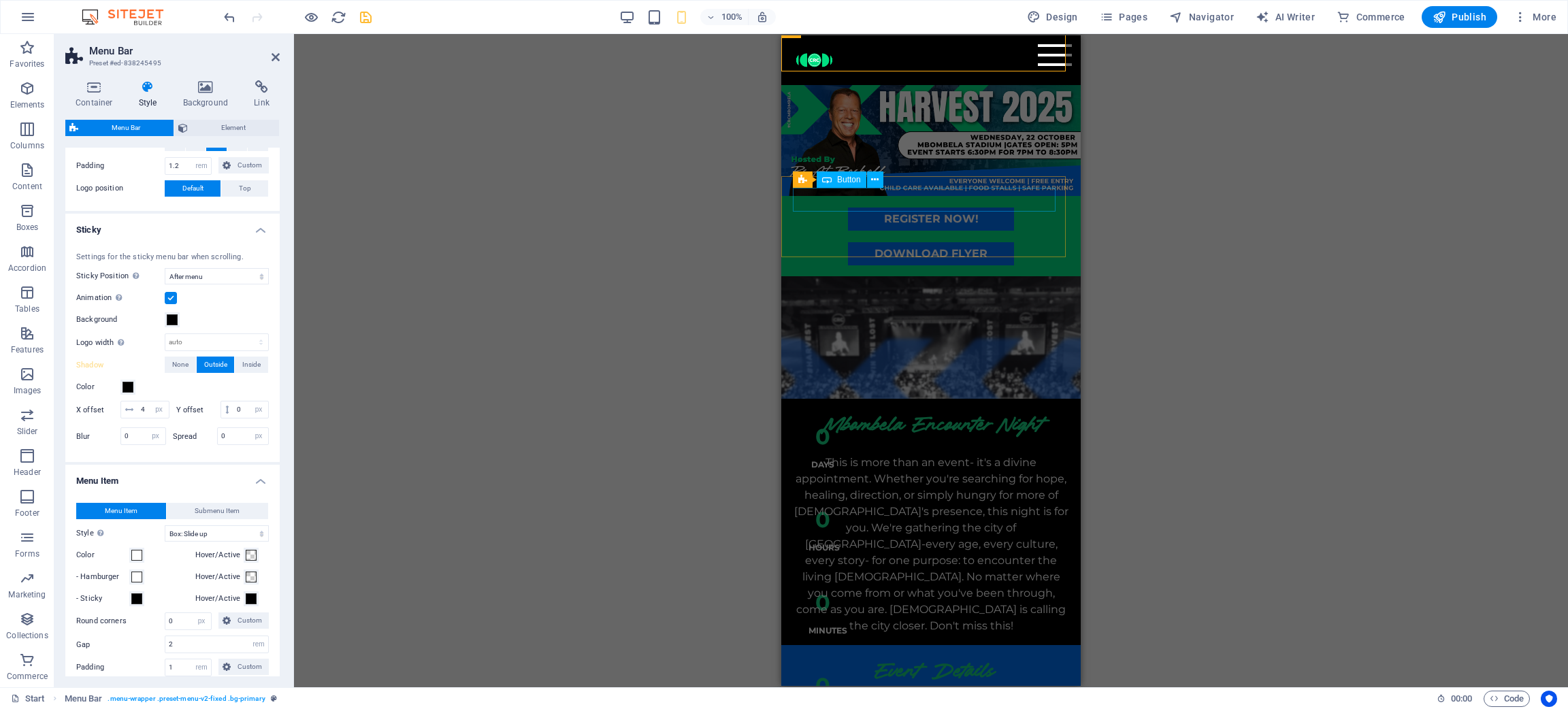
scroll to position [102, 0]
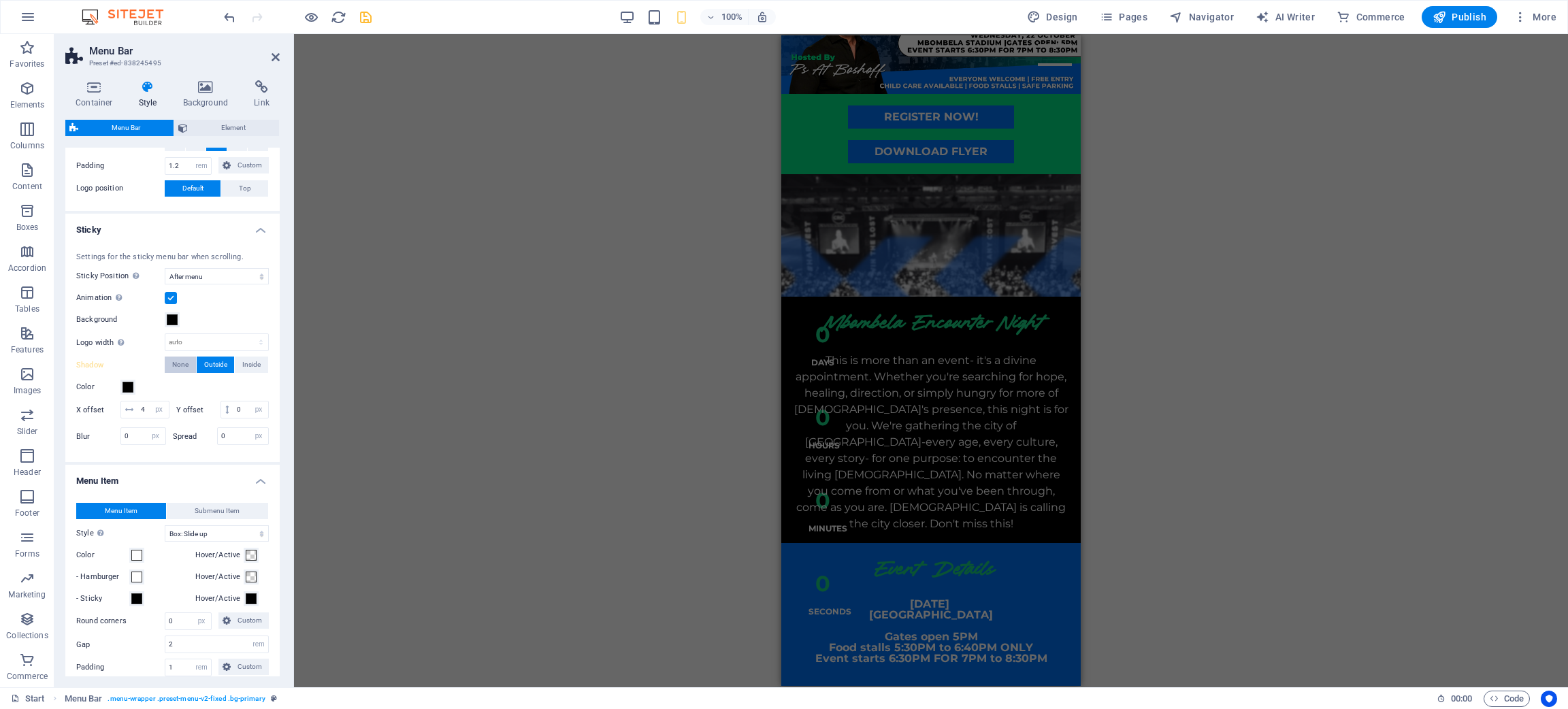
click at [190, 362] on button "None" at bounding box center [180, 365] width 31 height 17
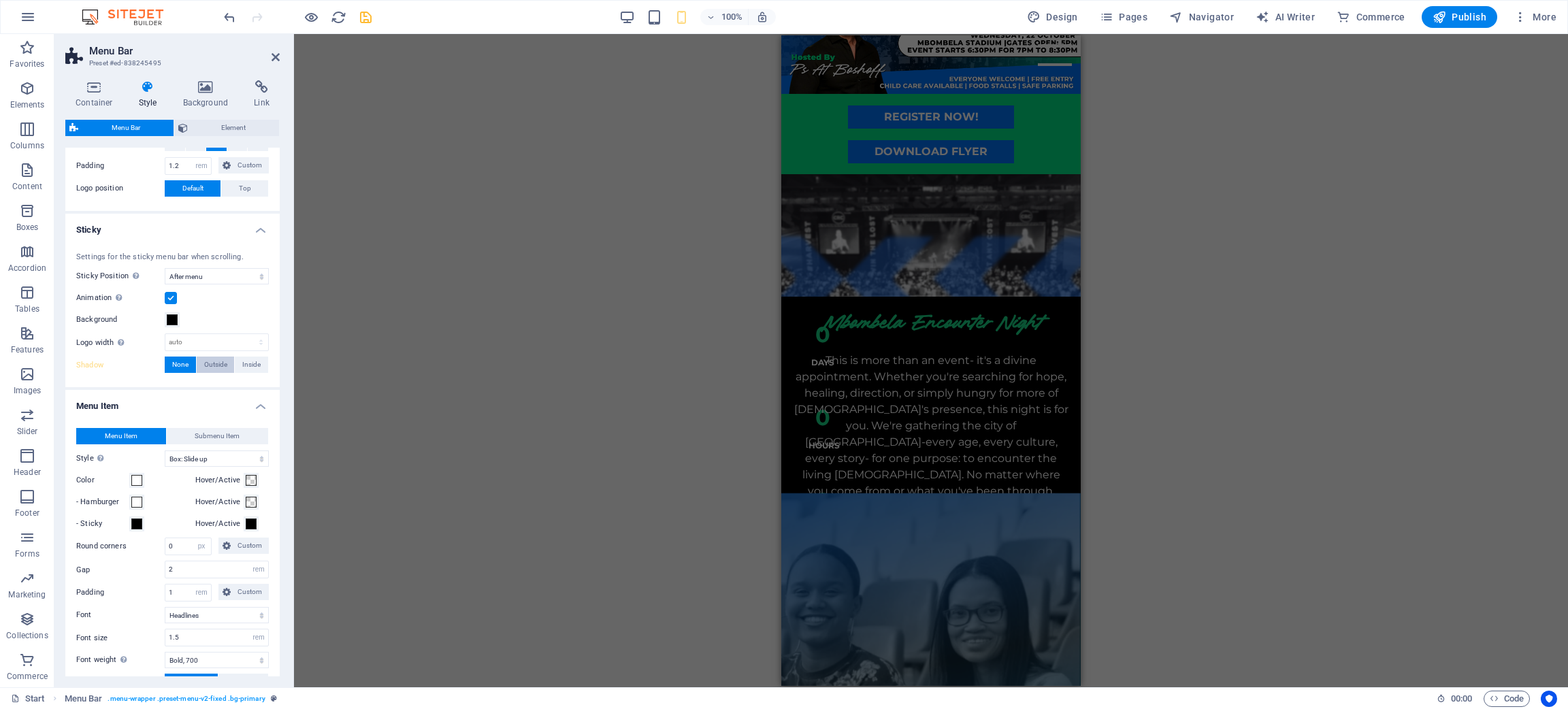
click at [204, 361] on span "Outside" at bounding box center [216, 365] width 23 height 17
type input "2"
type input "4"
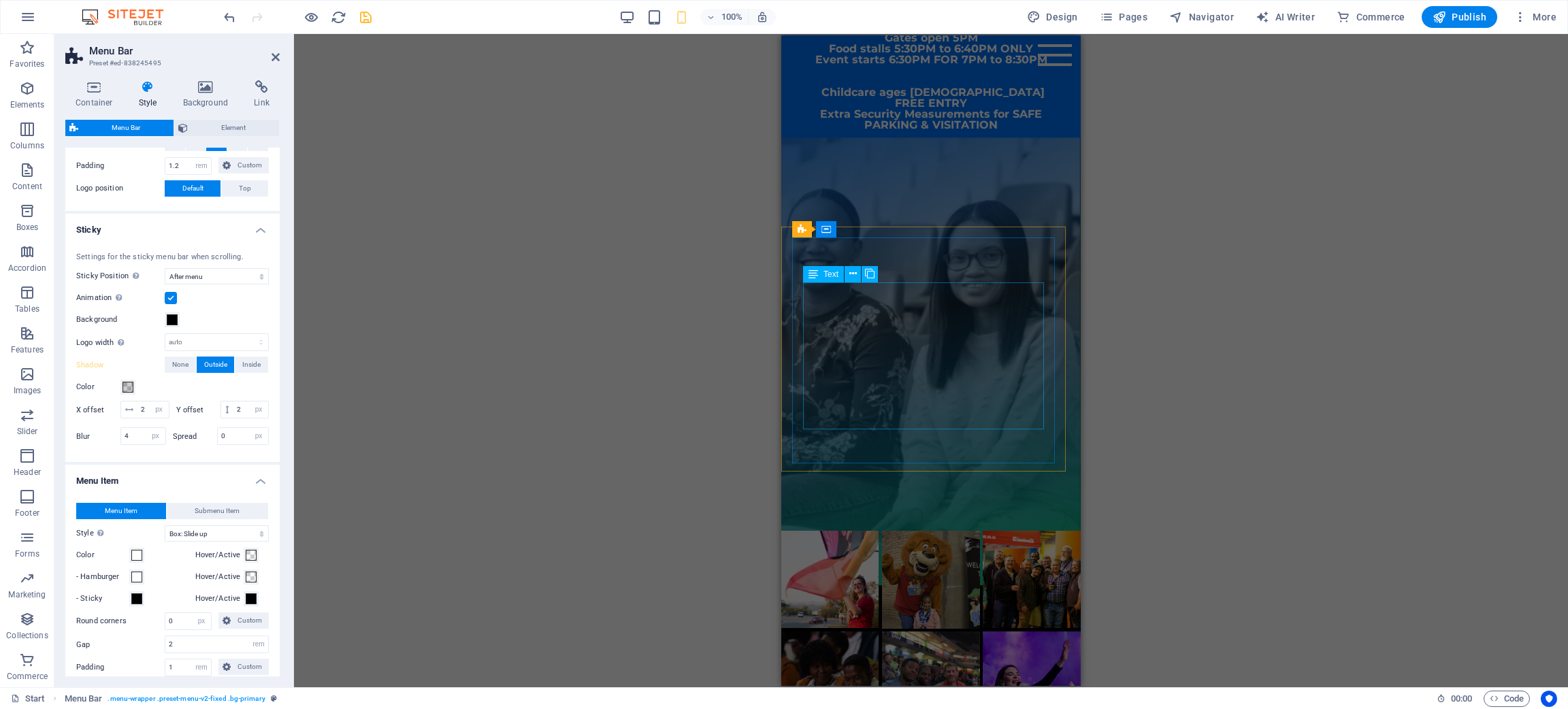
scroll to position [612, 0]
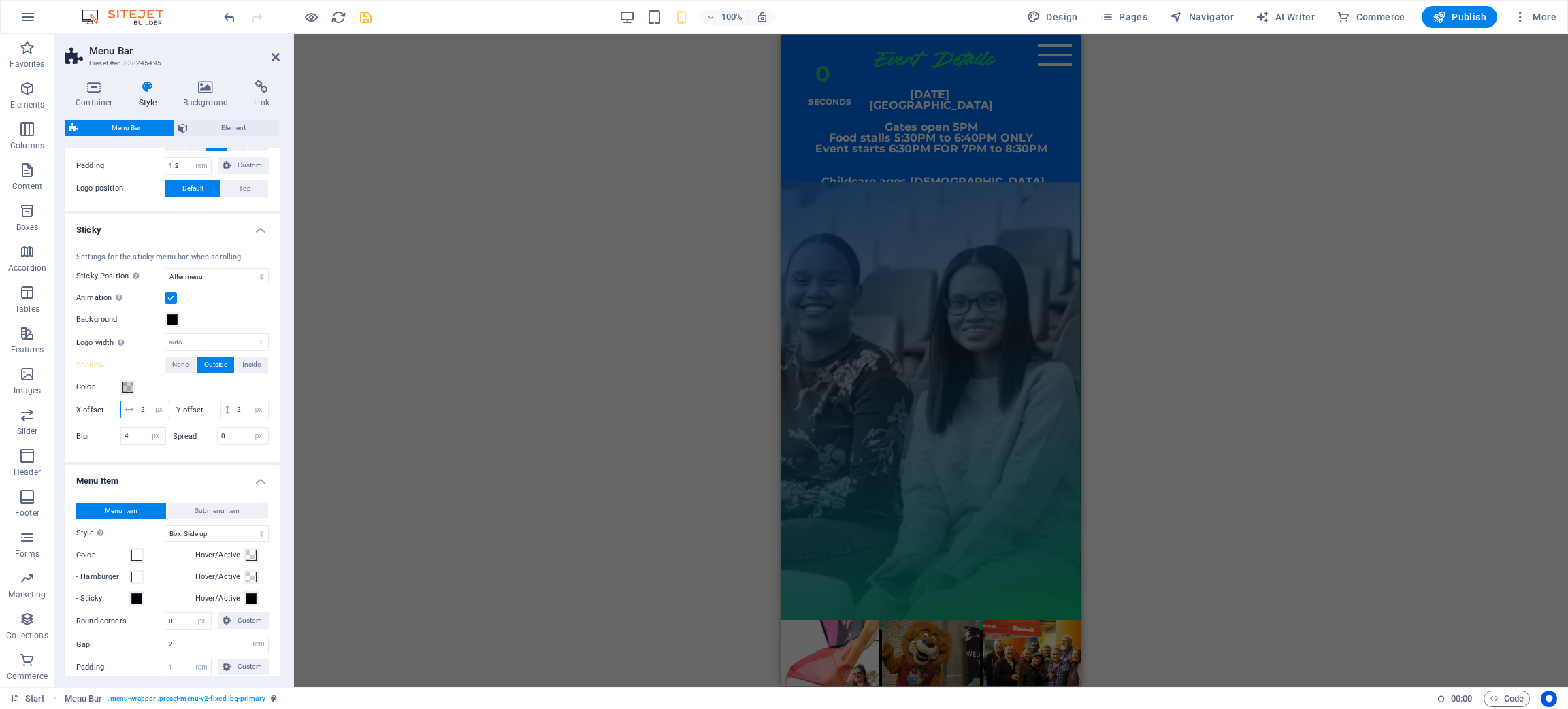
click at [169, 406] on input "2" at bounding box center [152, 410] width 31 height 17
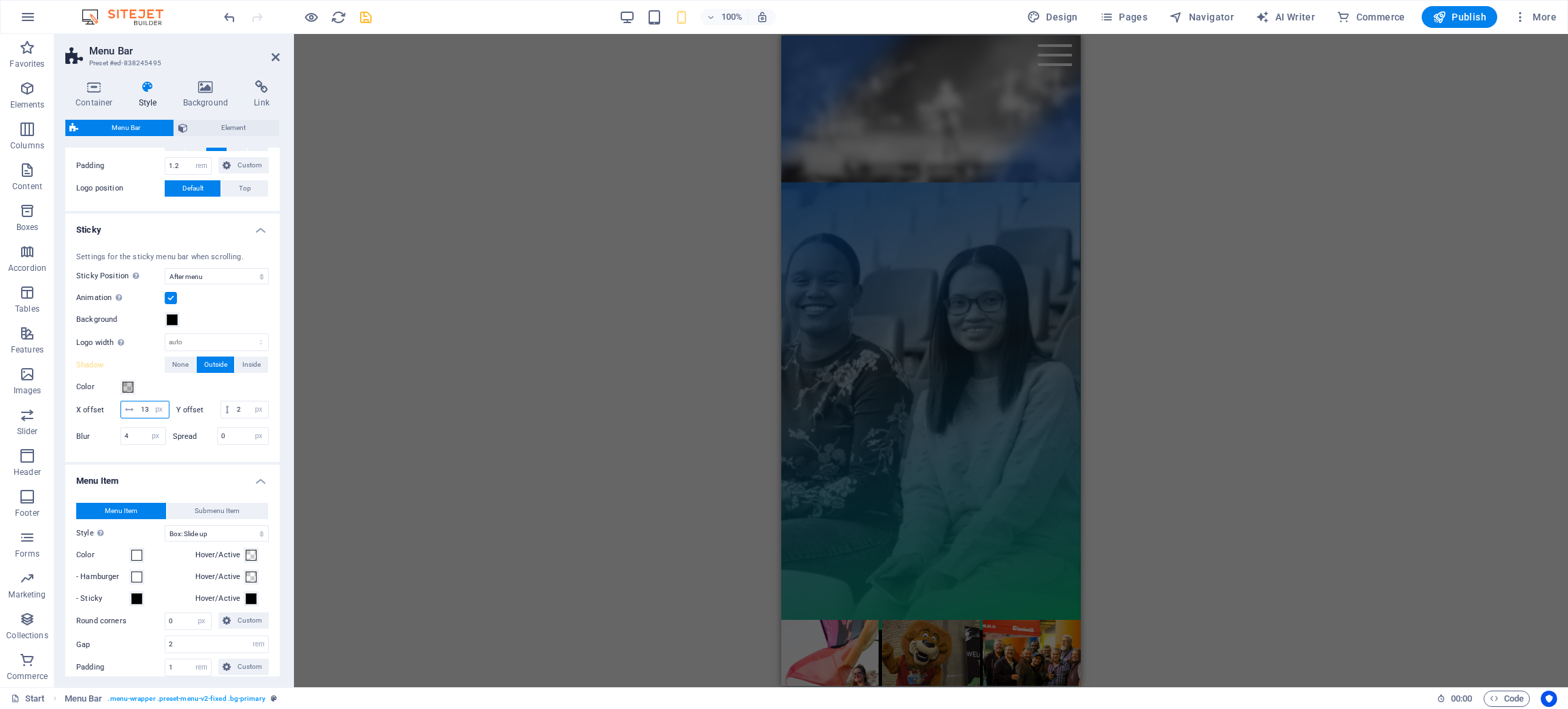
type input "14"
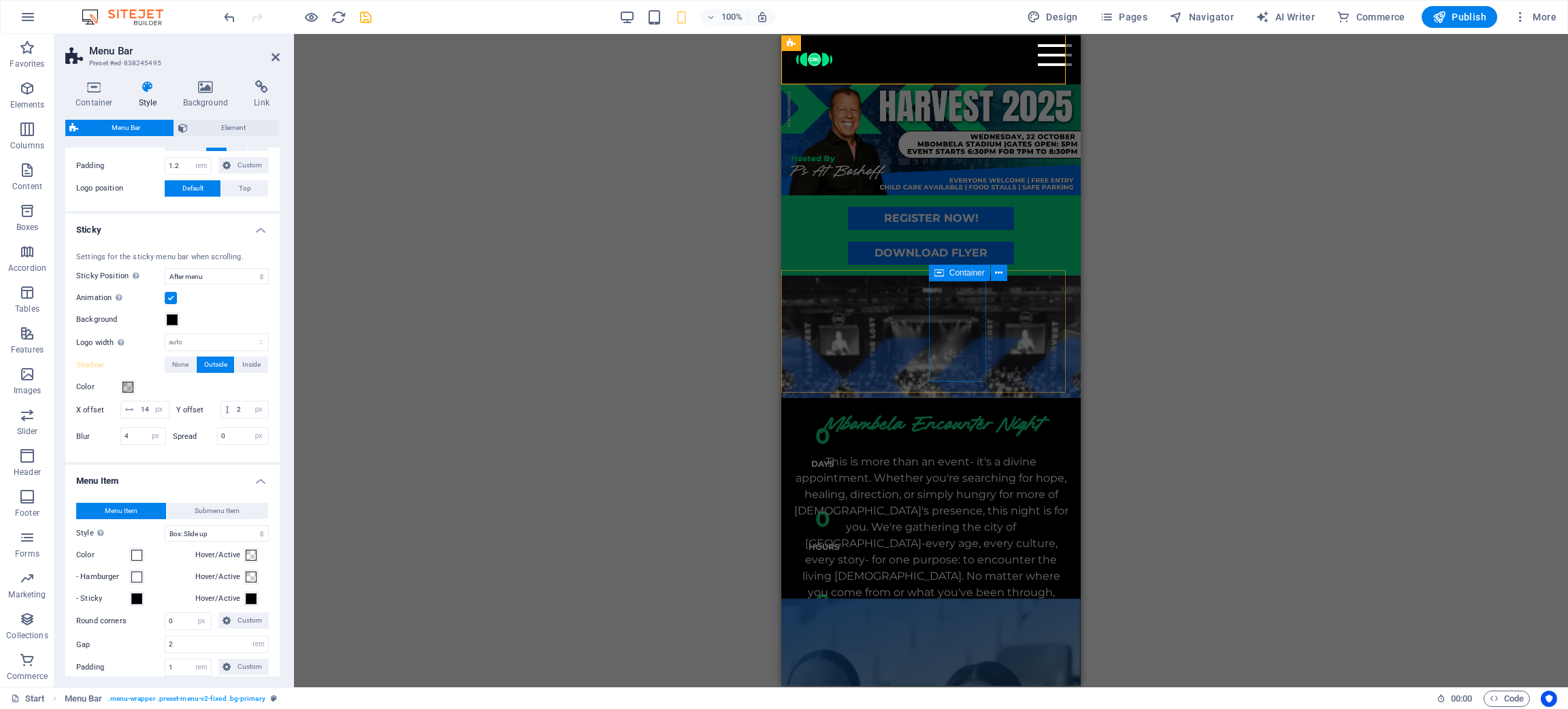
scroll to position [0, 0]
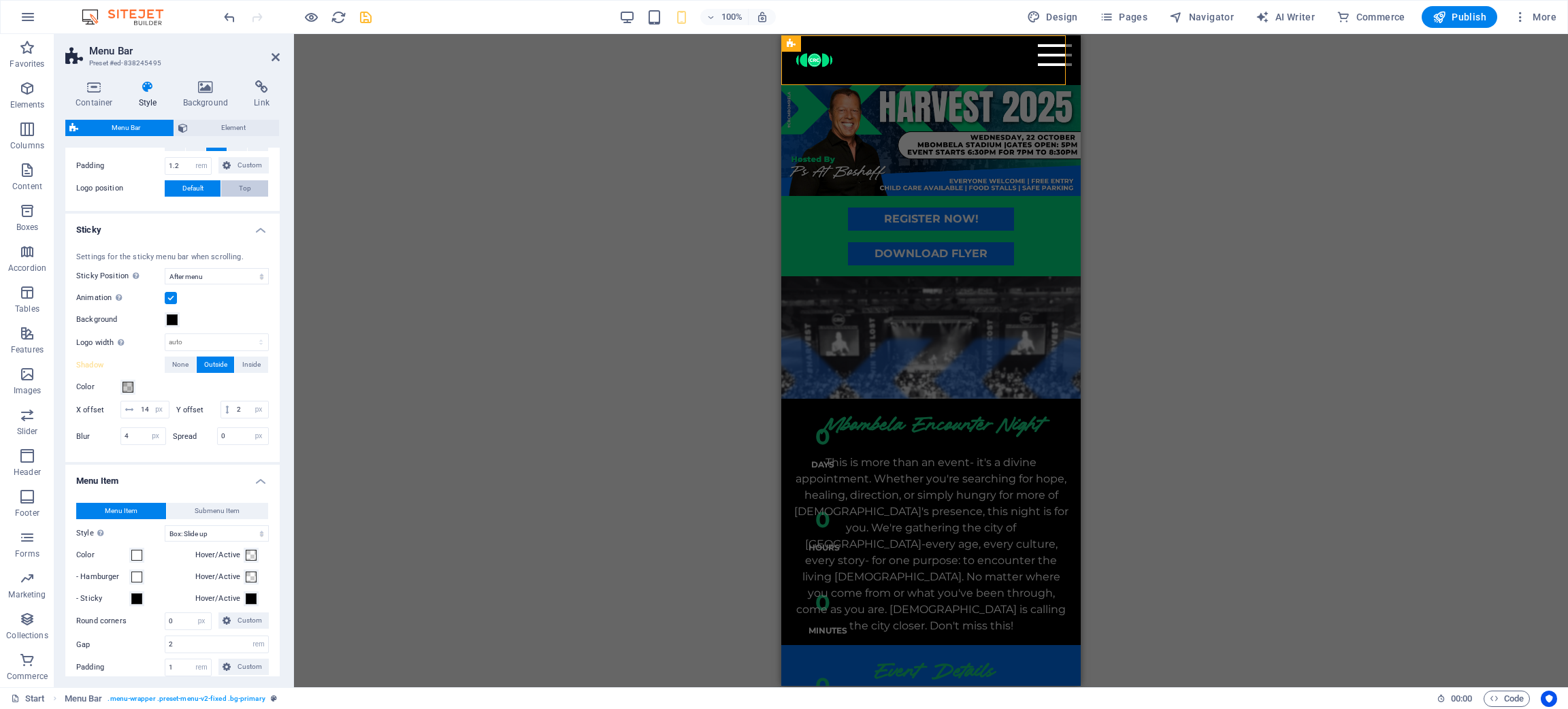
click at [232, 189] on button "Top" at bounding box center [245, 189] width 47 height 17
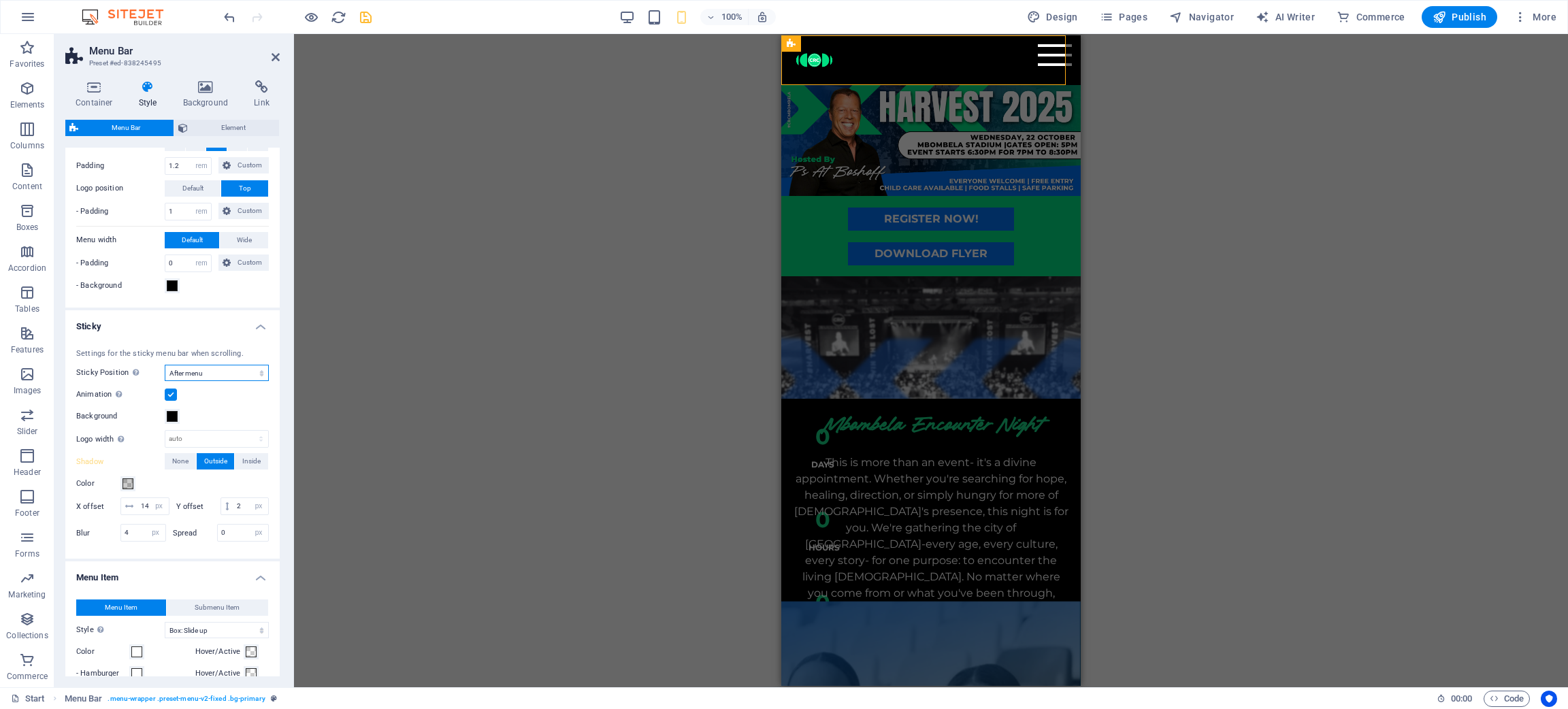
click at [211, 380] on select "Off Instant After menu After banner When scrolling up" at bounding box center [216, 373] width 104 height 17
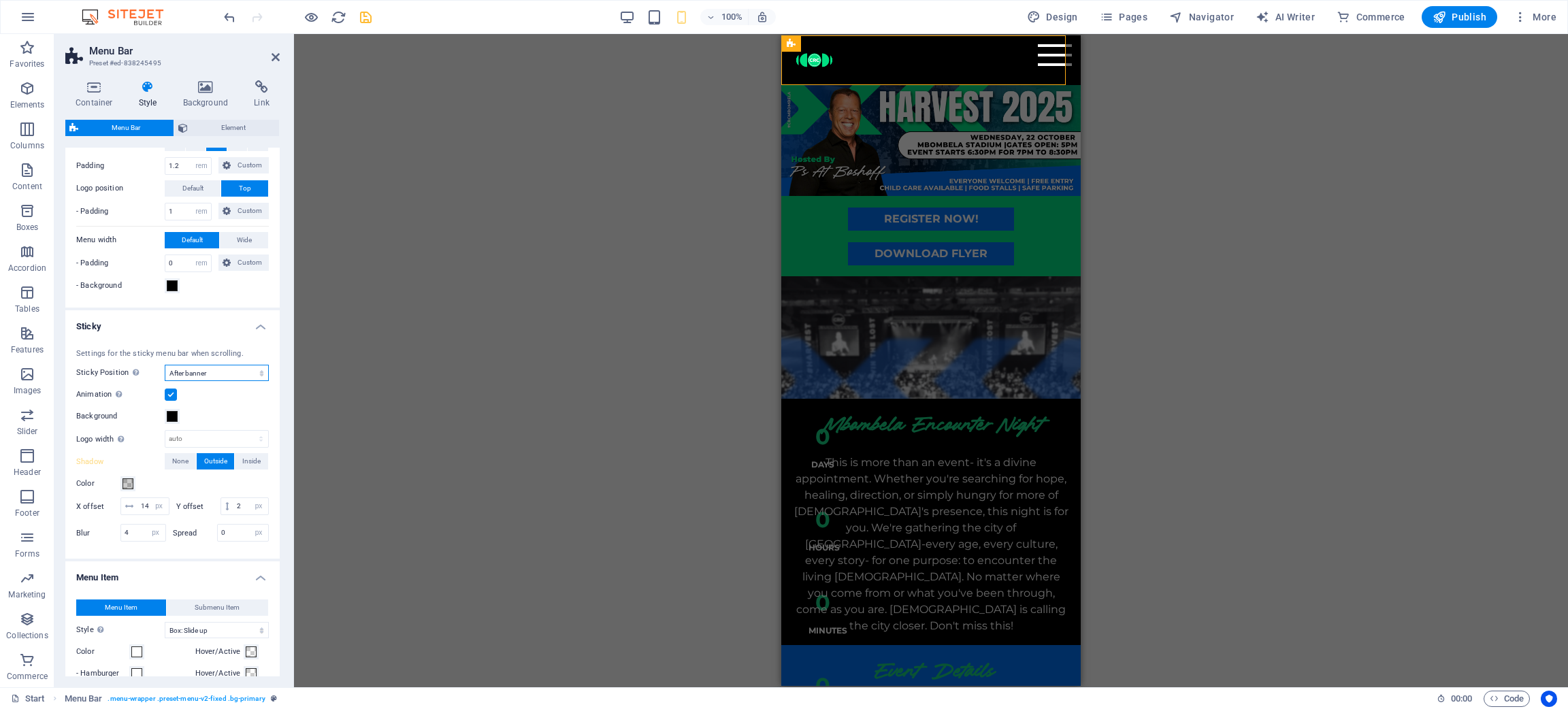
click at [165, 365] on select "Off Instant After menu After banner When scrolling up" at bounding box center [216, 373] width 104 height 17
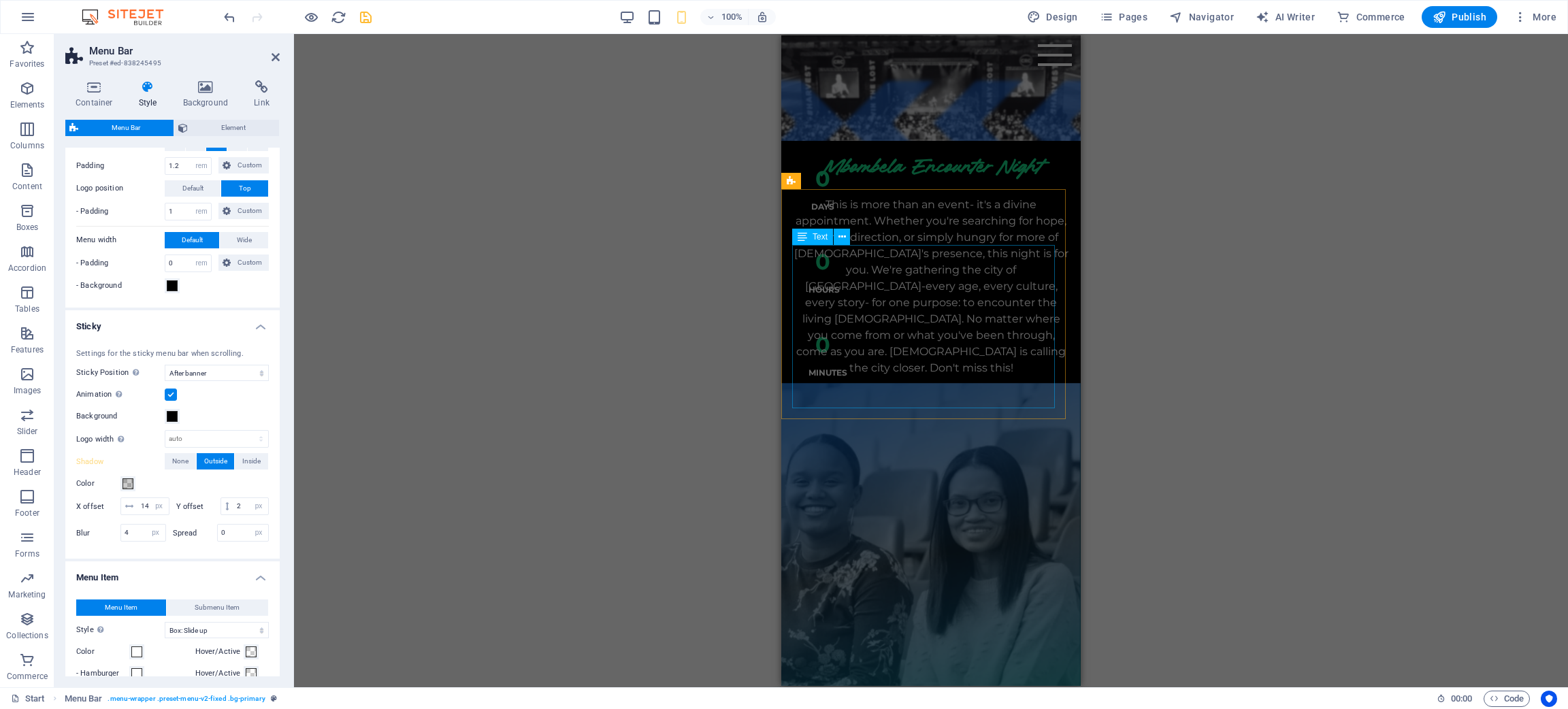
scroll to position [306, 0]
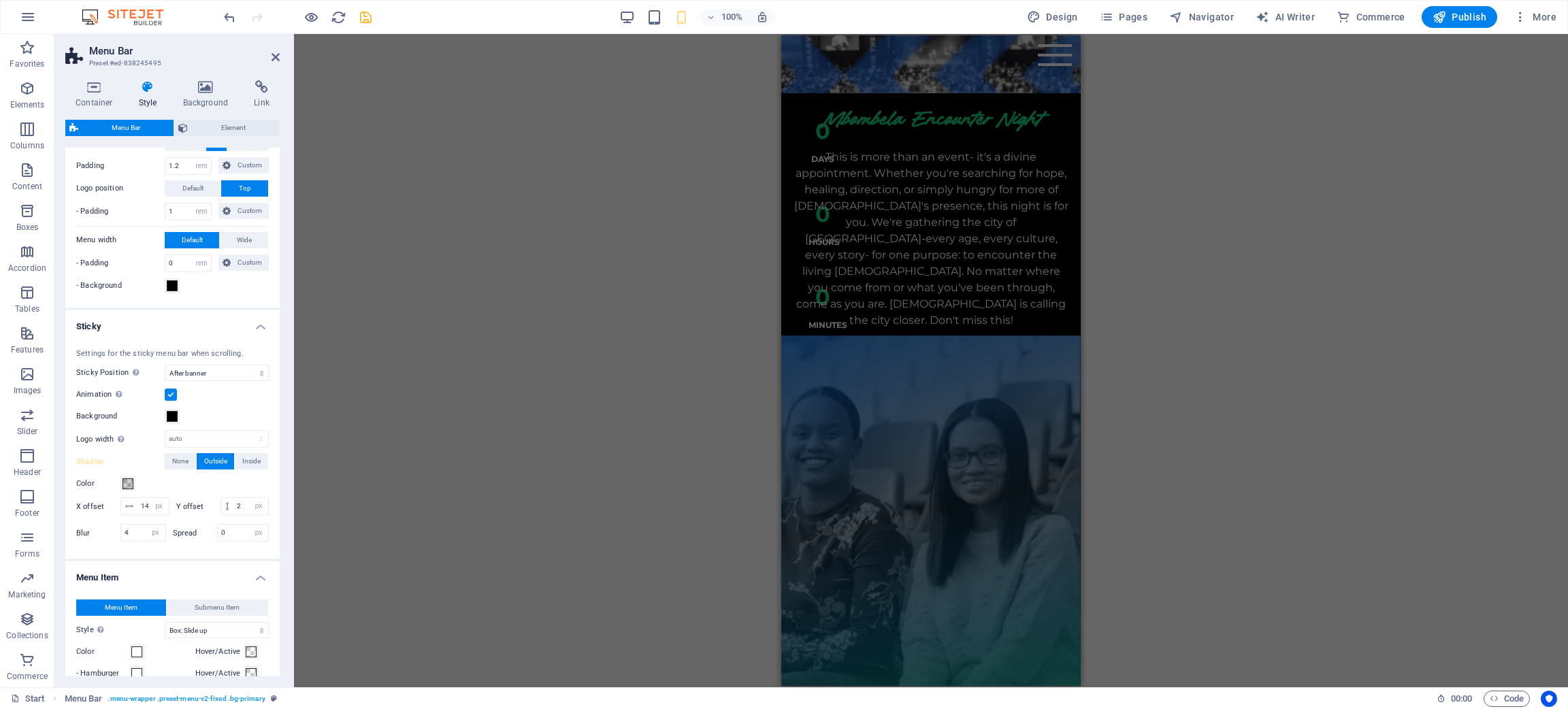
click at [537, 203] on div "H3 Countdown Countdown Container Menu Bar Preset Placeholder Container Preset B…" at bounding box center [931, 361] width 1274 height 654
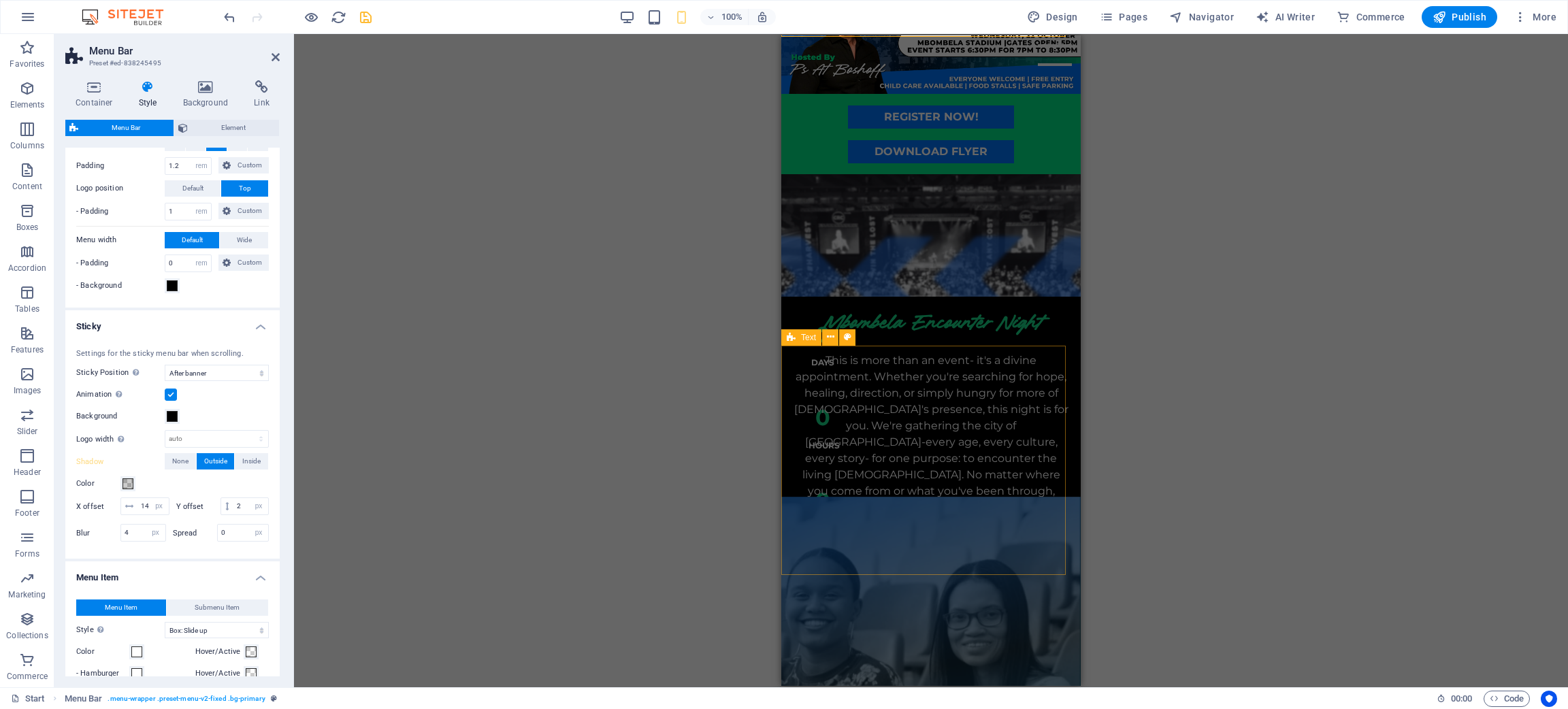
scroll to position [0, 0]
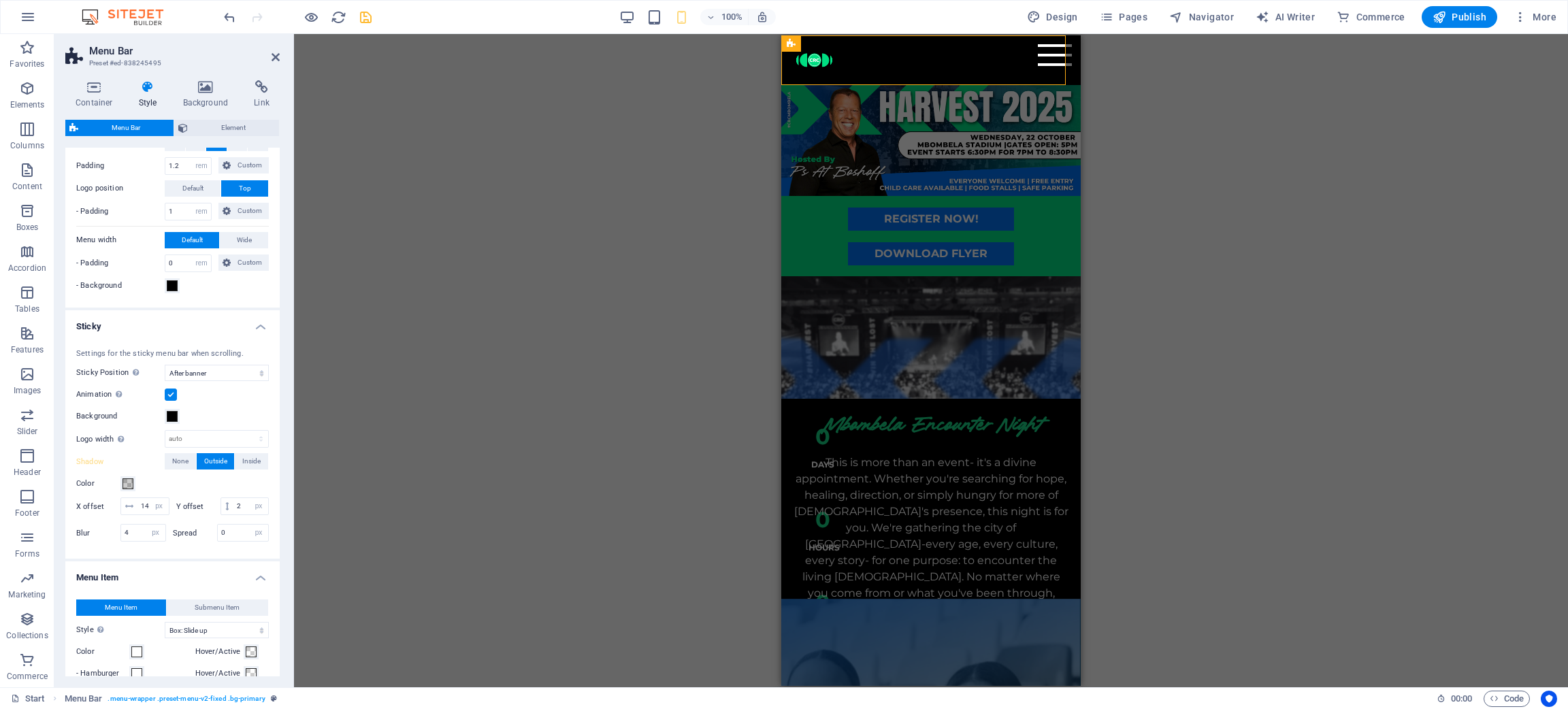
click at [239, 384] on div "Settings for the sticky menu bar when scrolling. Sticky Position Affects the sc…" at bounding box center [172, 447] width 220 height 225
click at [237, 380] on select "Off Instant After menu After banner When scrolling up" at bounding box center [216, 373] width 104 height 17
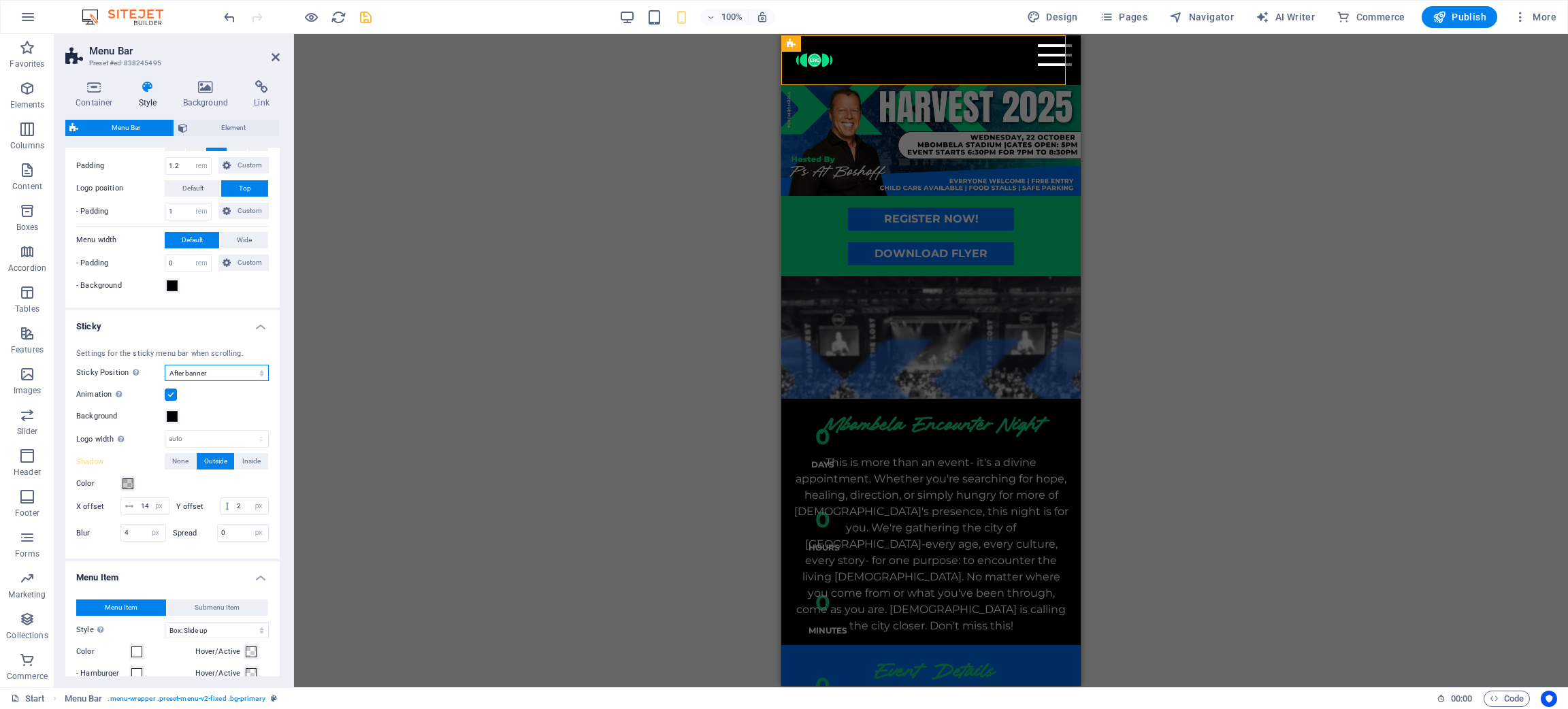
select select "sticky_none"
click at [165, 365] on select "Off Instant After menu After banner When scrolling up" at bounding box center [216, 373] width 104 height 17
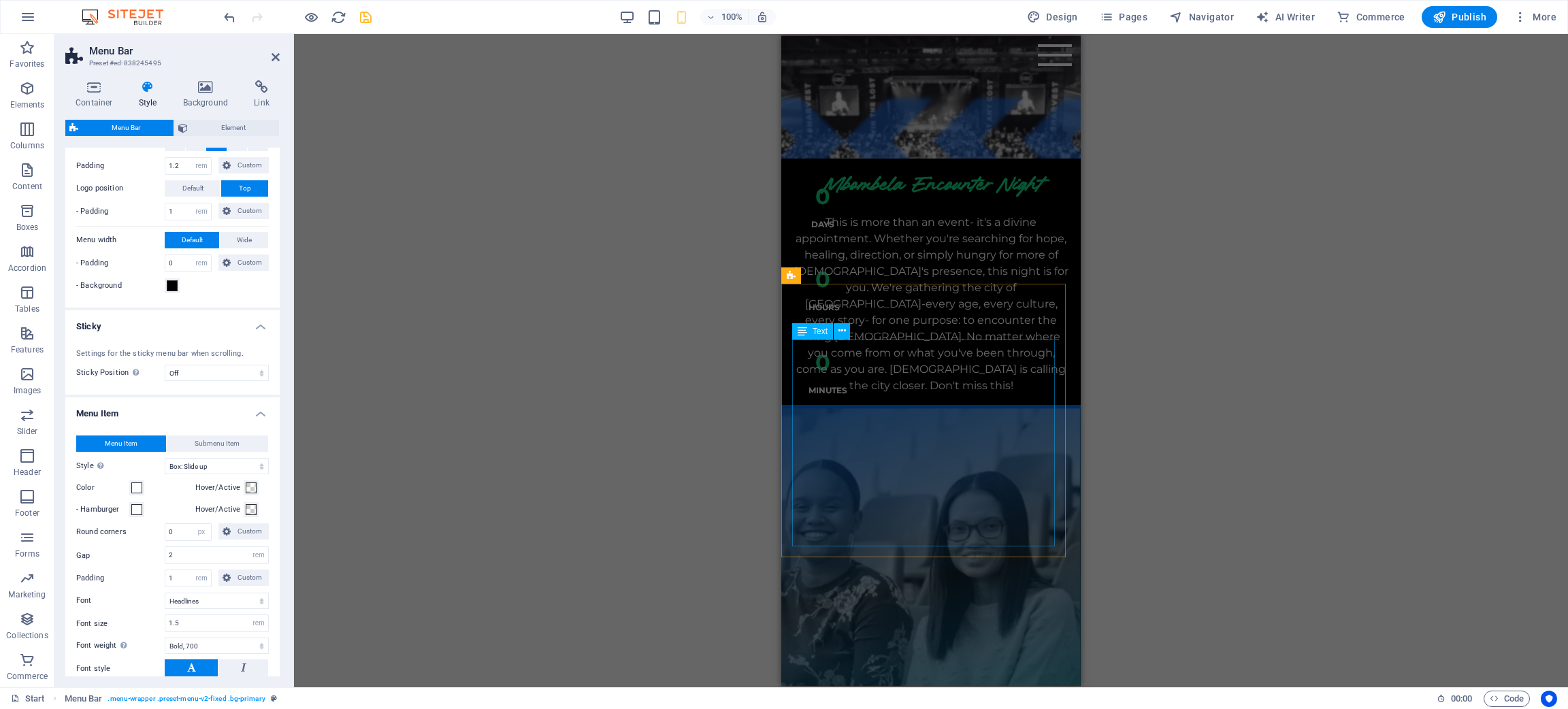
scroll to position [715, 0]
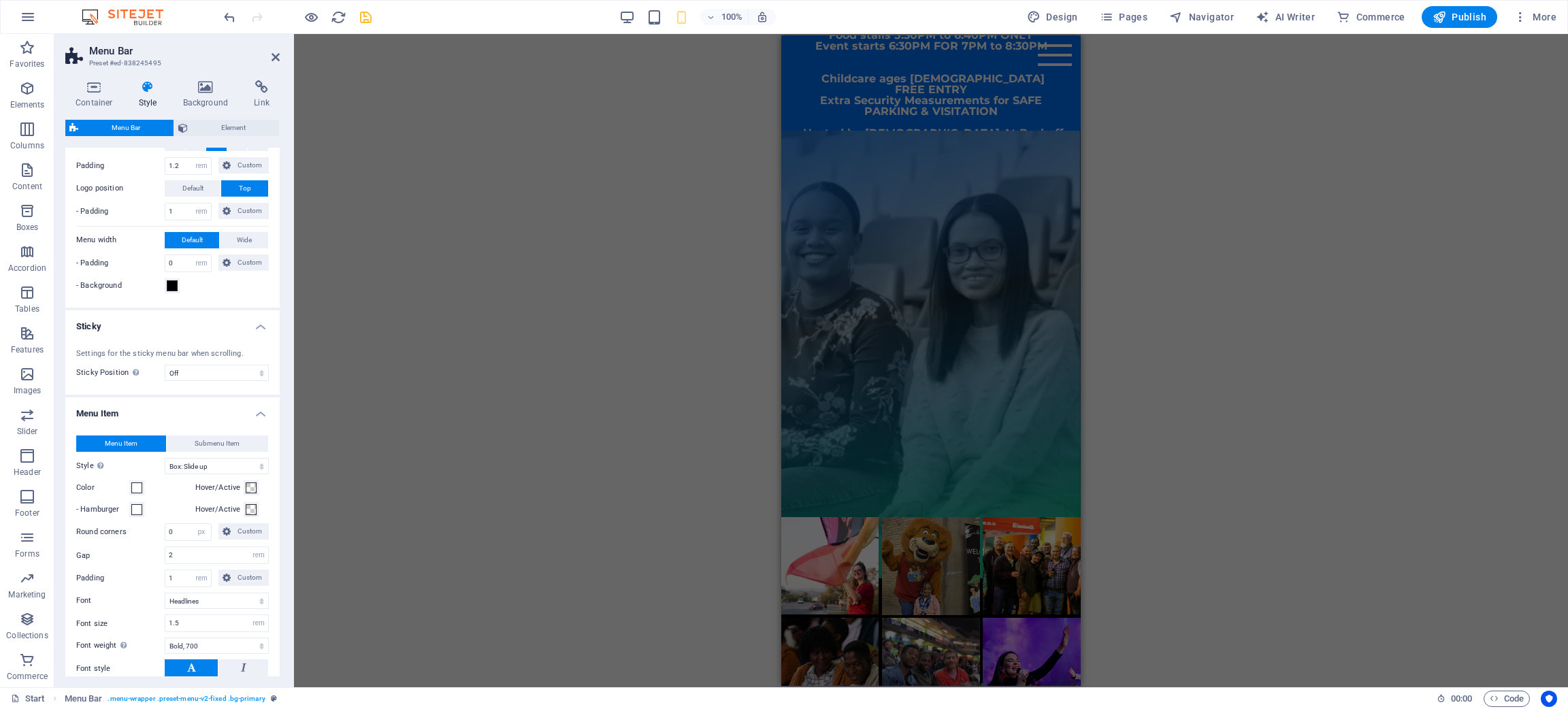
click at [966, 189] on figure at bounding box center [931, 354] width 299 height 448
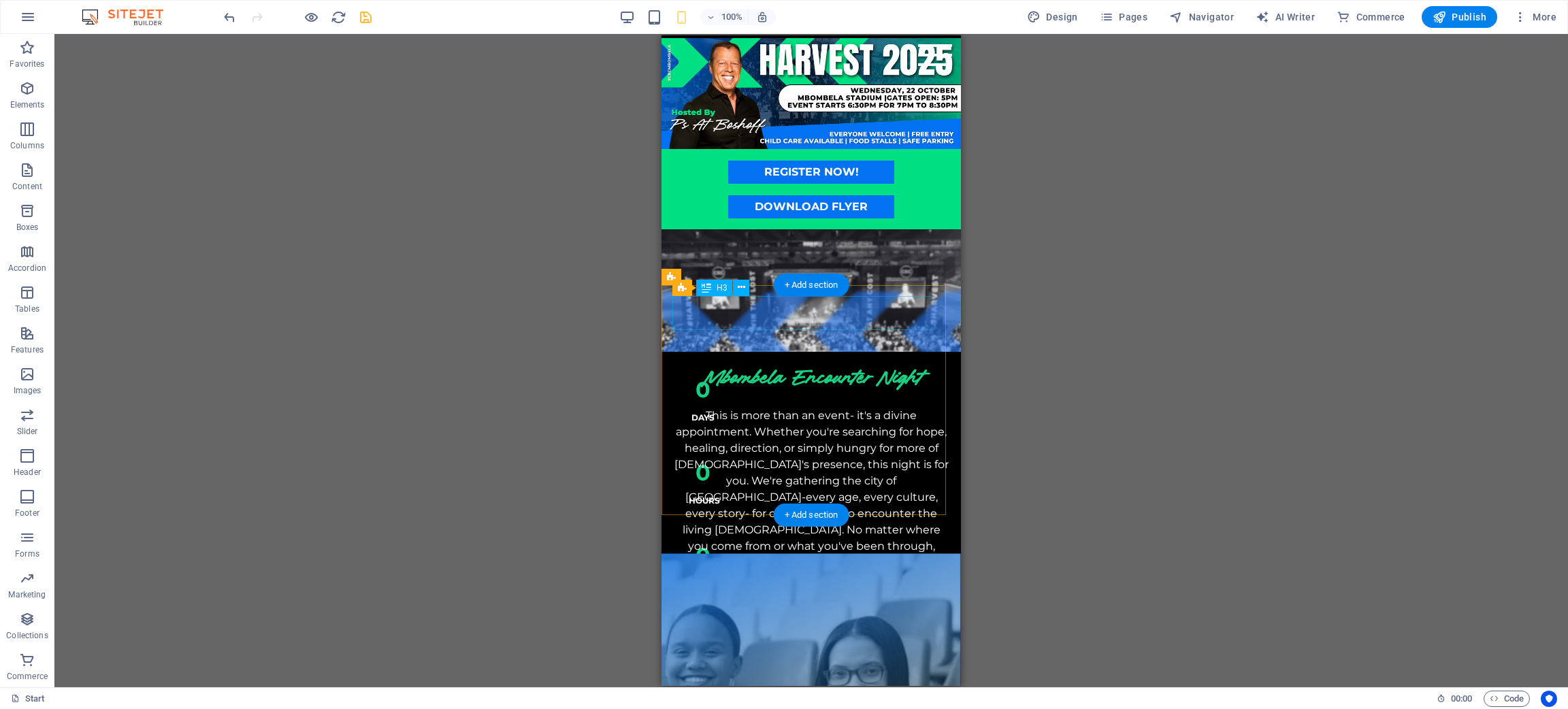
scroll to position [0, 0]
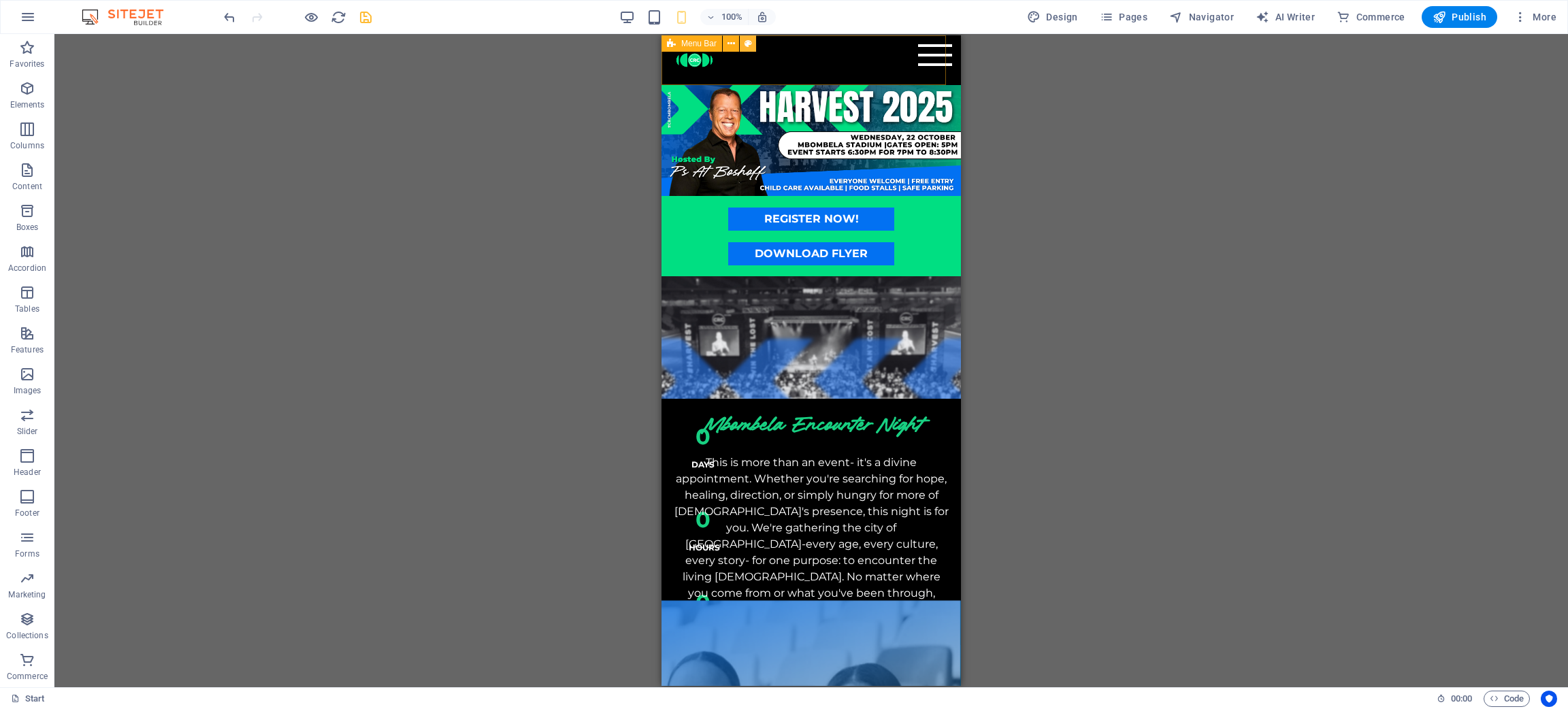
click at [746, 45] on icon at bounding box center [748, 43] width 8 height 14
select select "rem"
select select "hover_box_bottom"
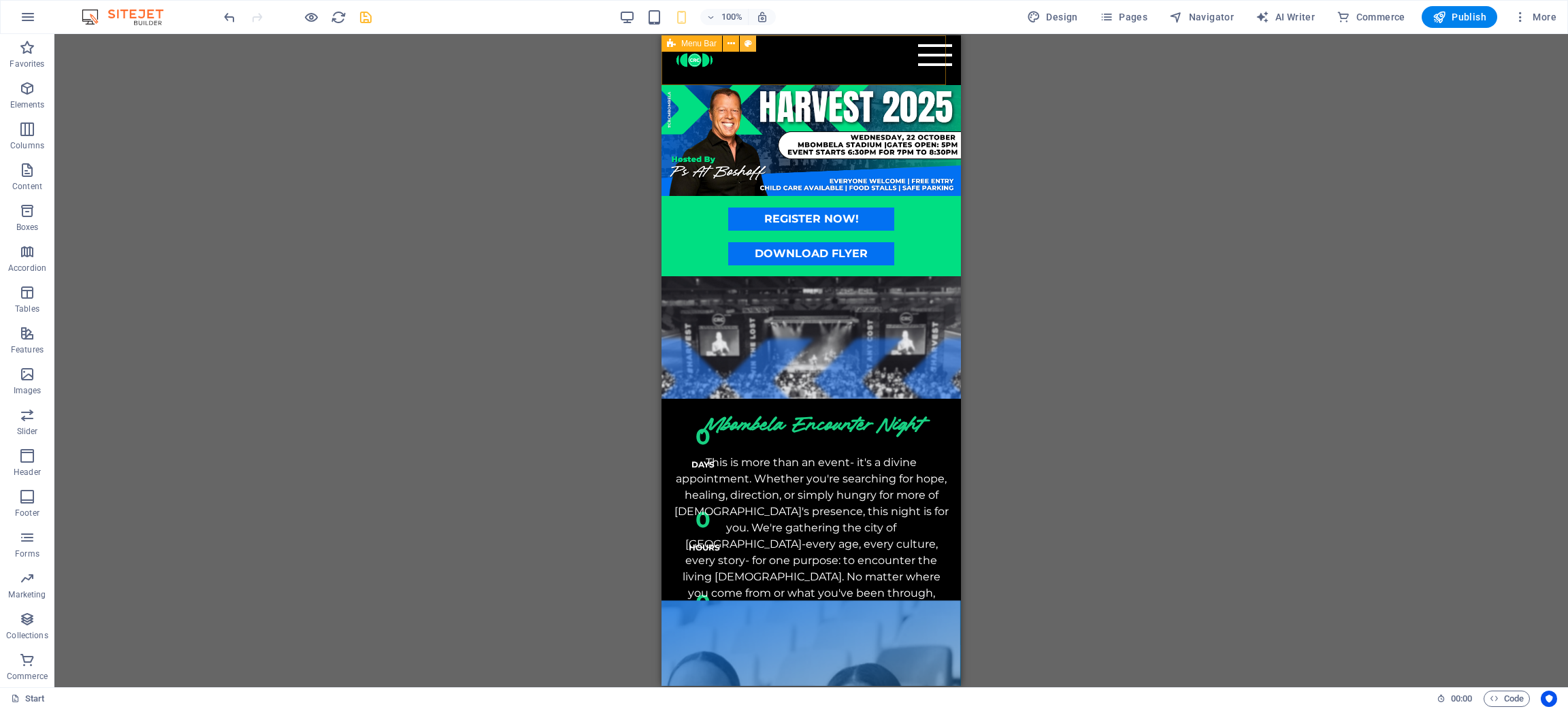
select select "px"
select select "rem"
select select "link-special-font"
select select "rem"
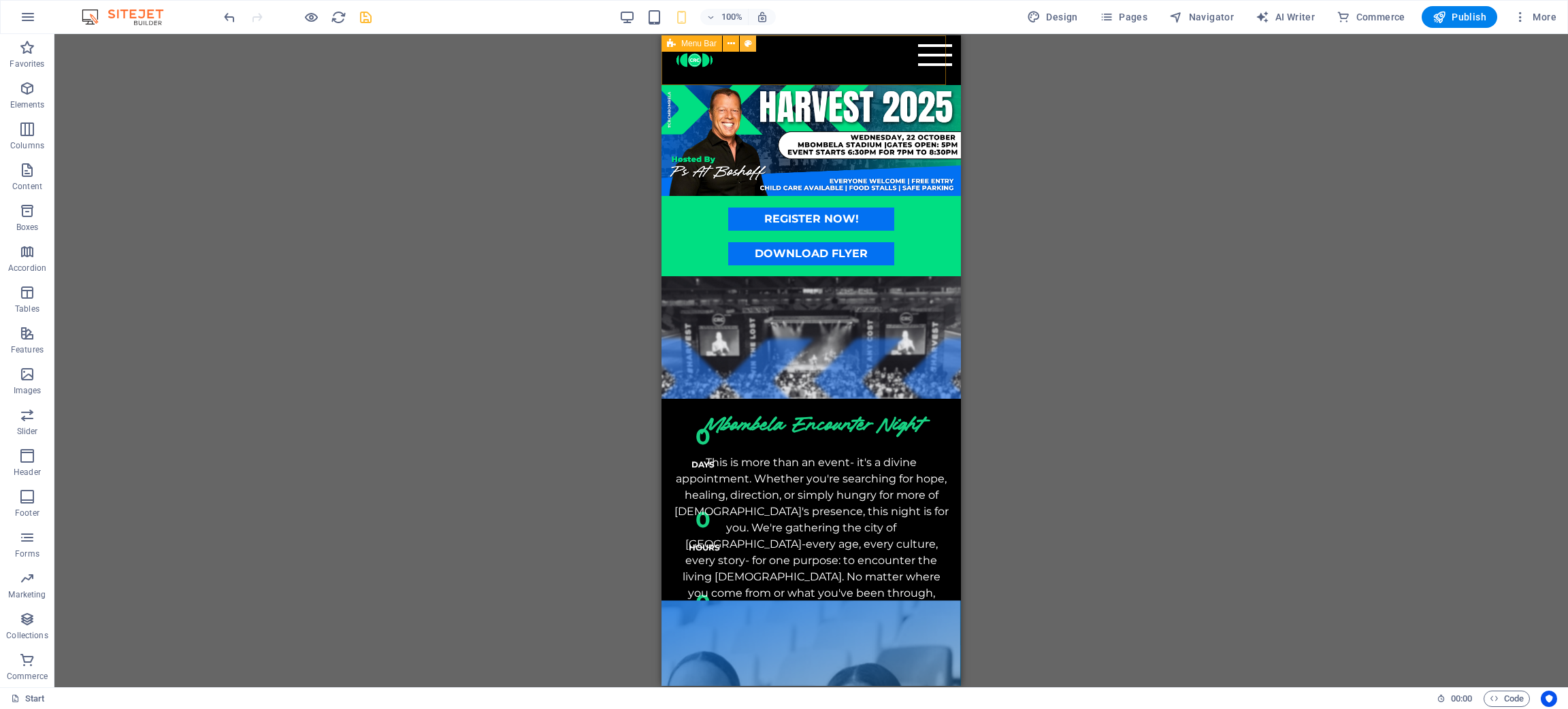
select select "700"
select select "px"
select select "vw"
select select "%"
select select "rem"
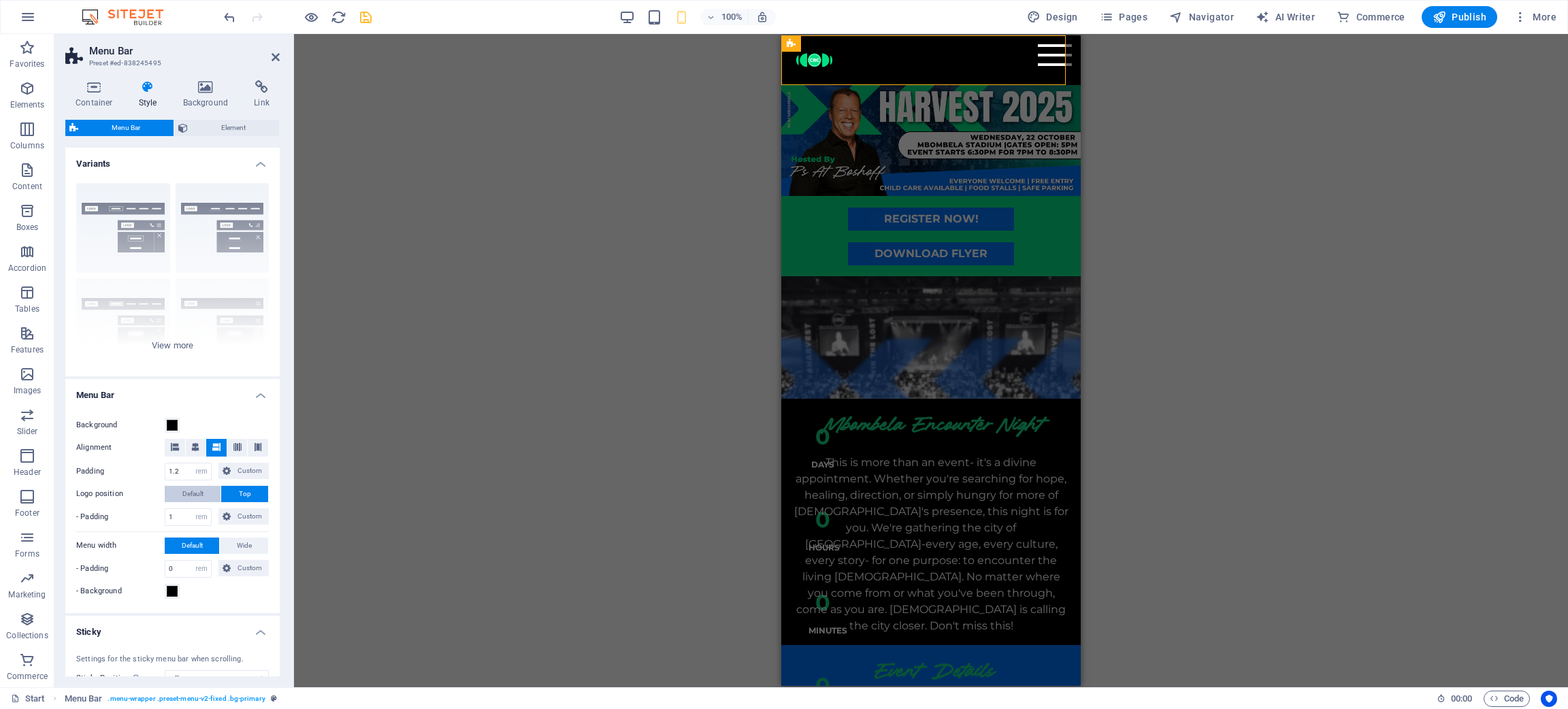
click at [195, 472] on span "Default" at bounding box center [192, 494] width 21 height 17
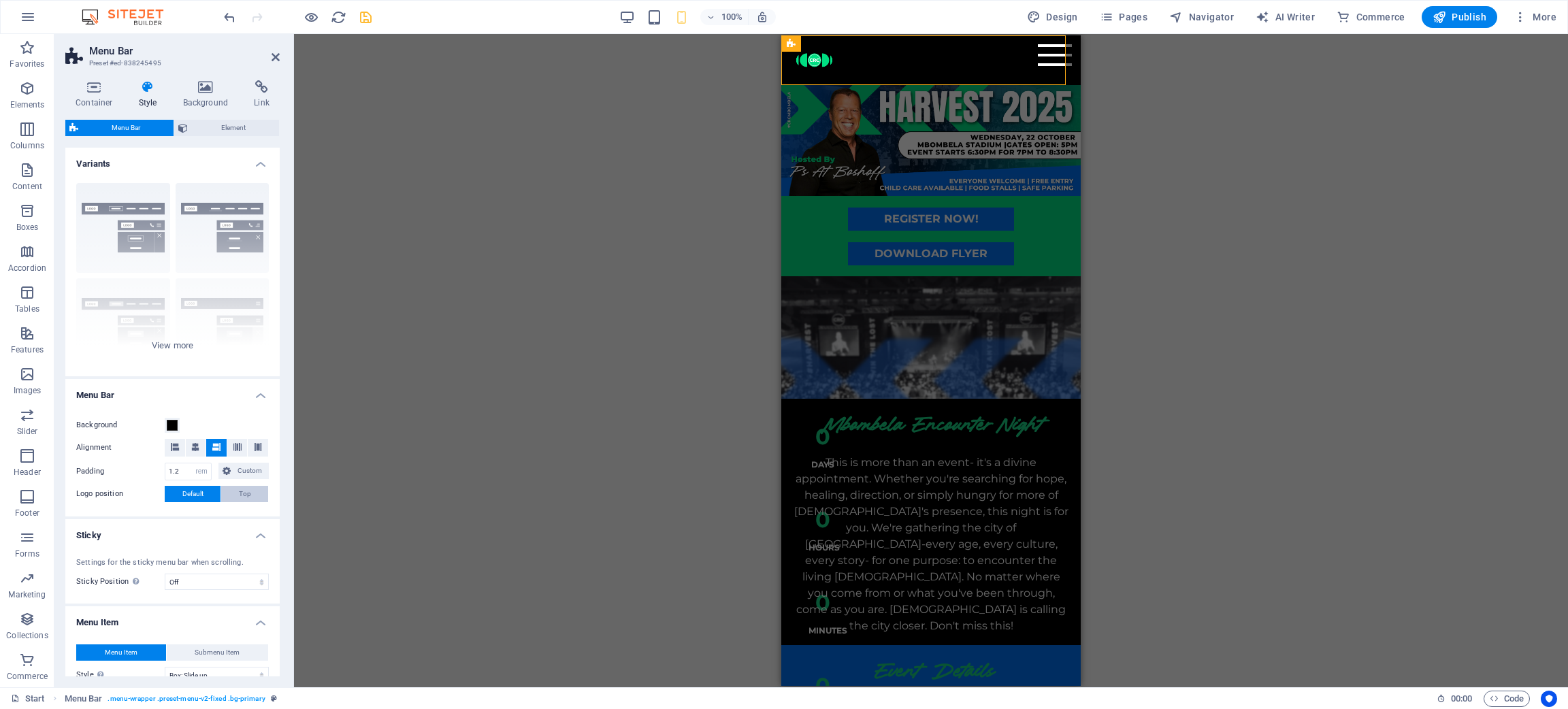
click at [233, 472] on button "Top" at bounding box center [245, 494] width 47 height 17
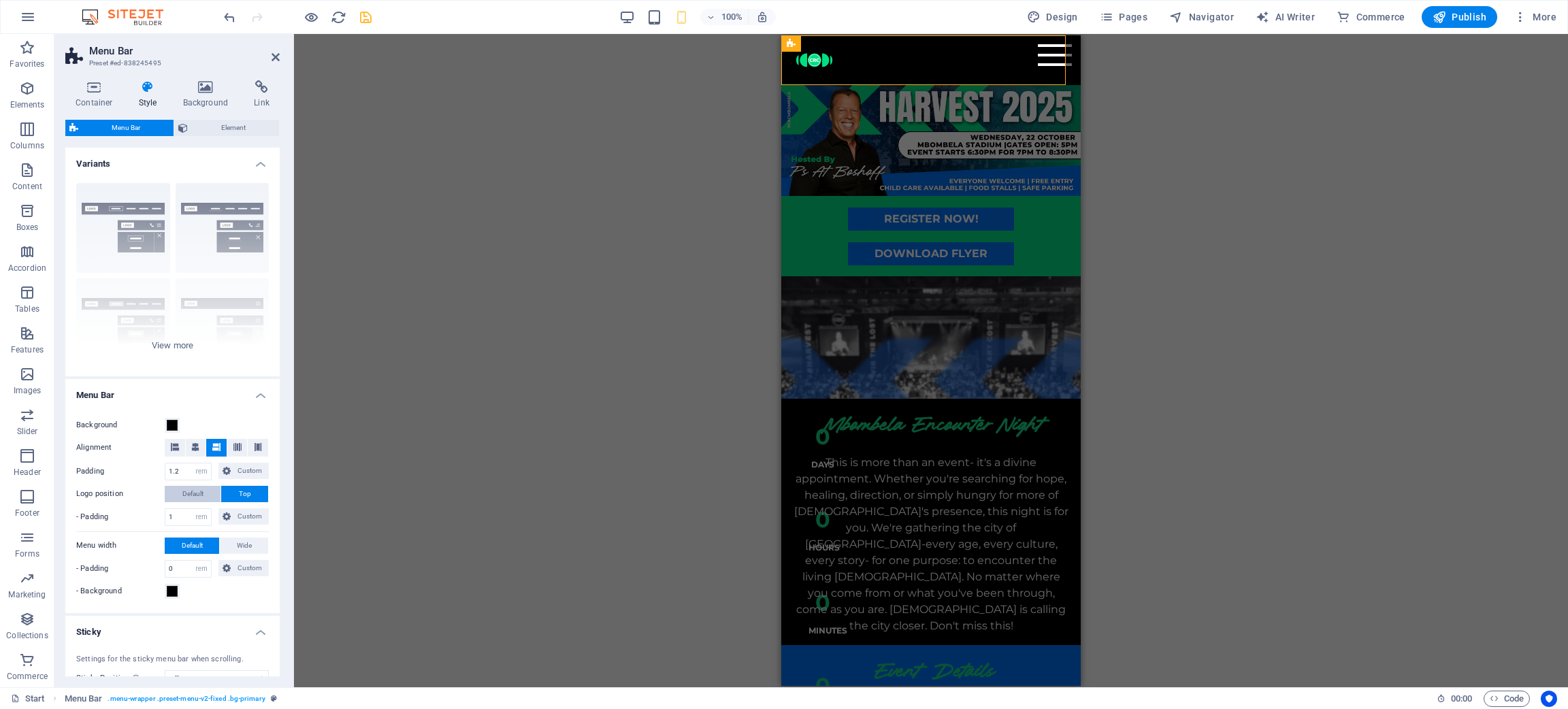
click at [205, 472] on button "Default" at bounding box center [192, 494] width 56 height 17
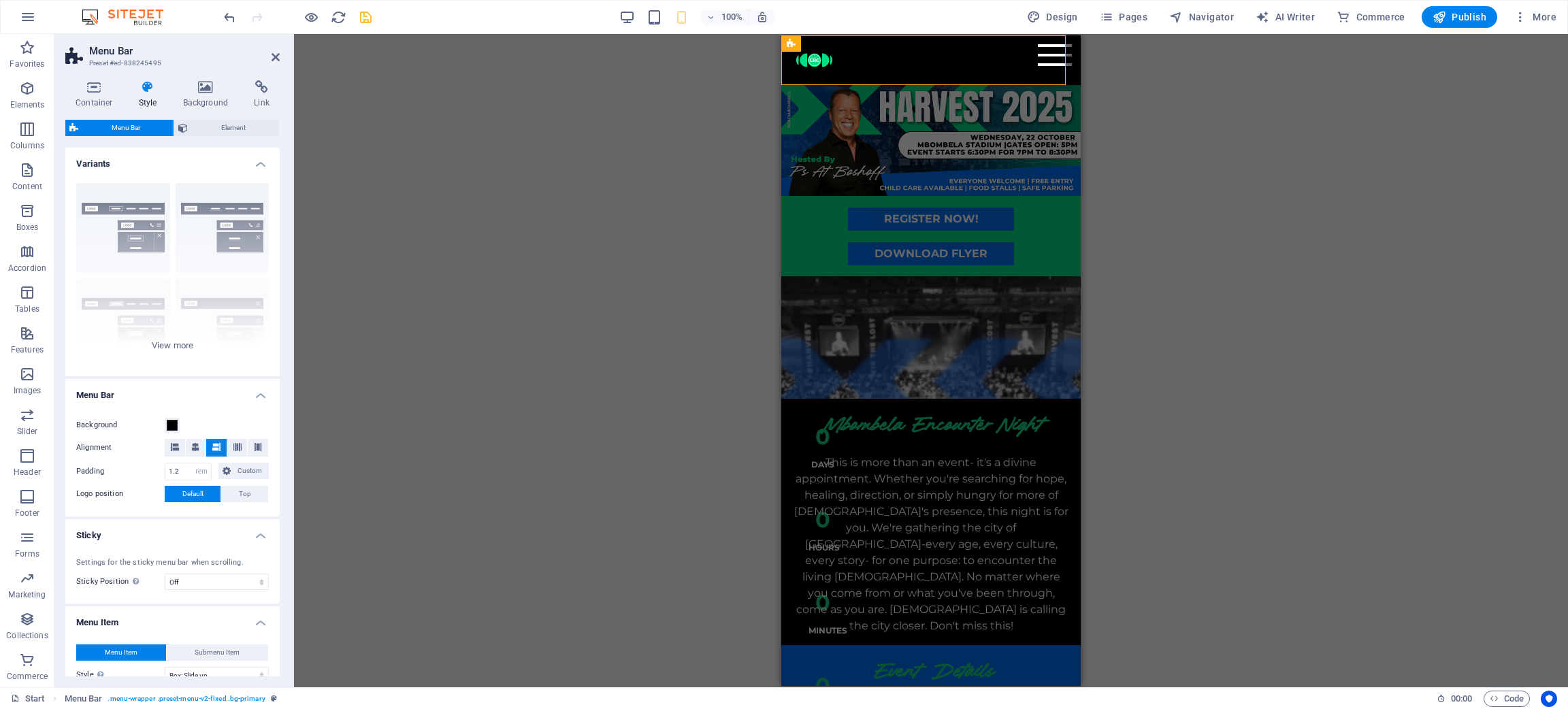
click at [166, 472] on h4 "Sticky" at bounding box center [172, 531] width 214 height 24
click at [166, 472] on h4 "Sticky" at bounding box center [172, 535] width 214 height 33
click at [177, 472] on select "Off Instant After menu After banner When scrolling up" at bounding box center [216, 582] width 104 height 17
select select "sticky_reverse"
click at [165, 472] on select "Off Instant After menu After banner When scrolling up" at bounding box center [216, 582] width 104 height 17
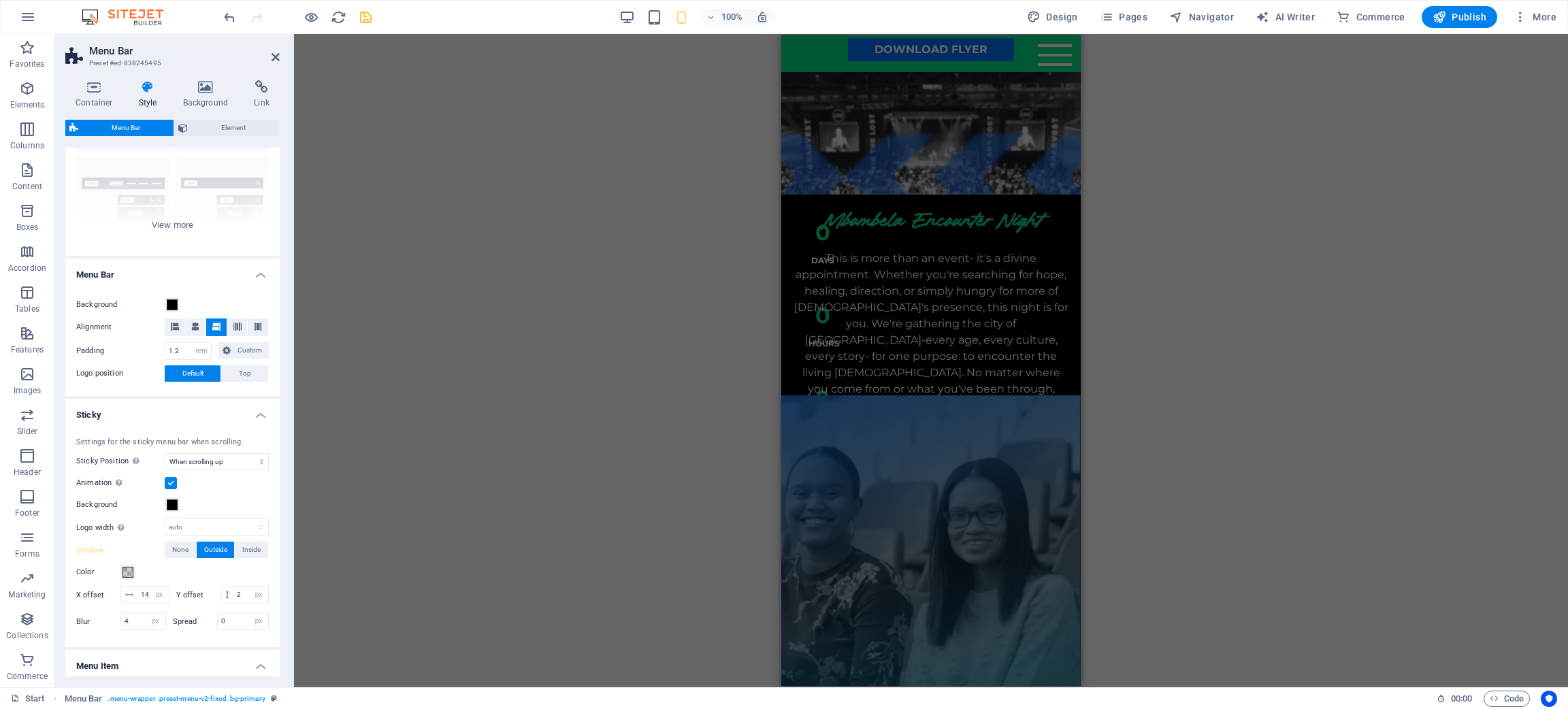
scroll to position [306, 0]
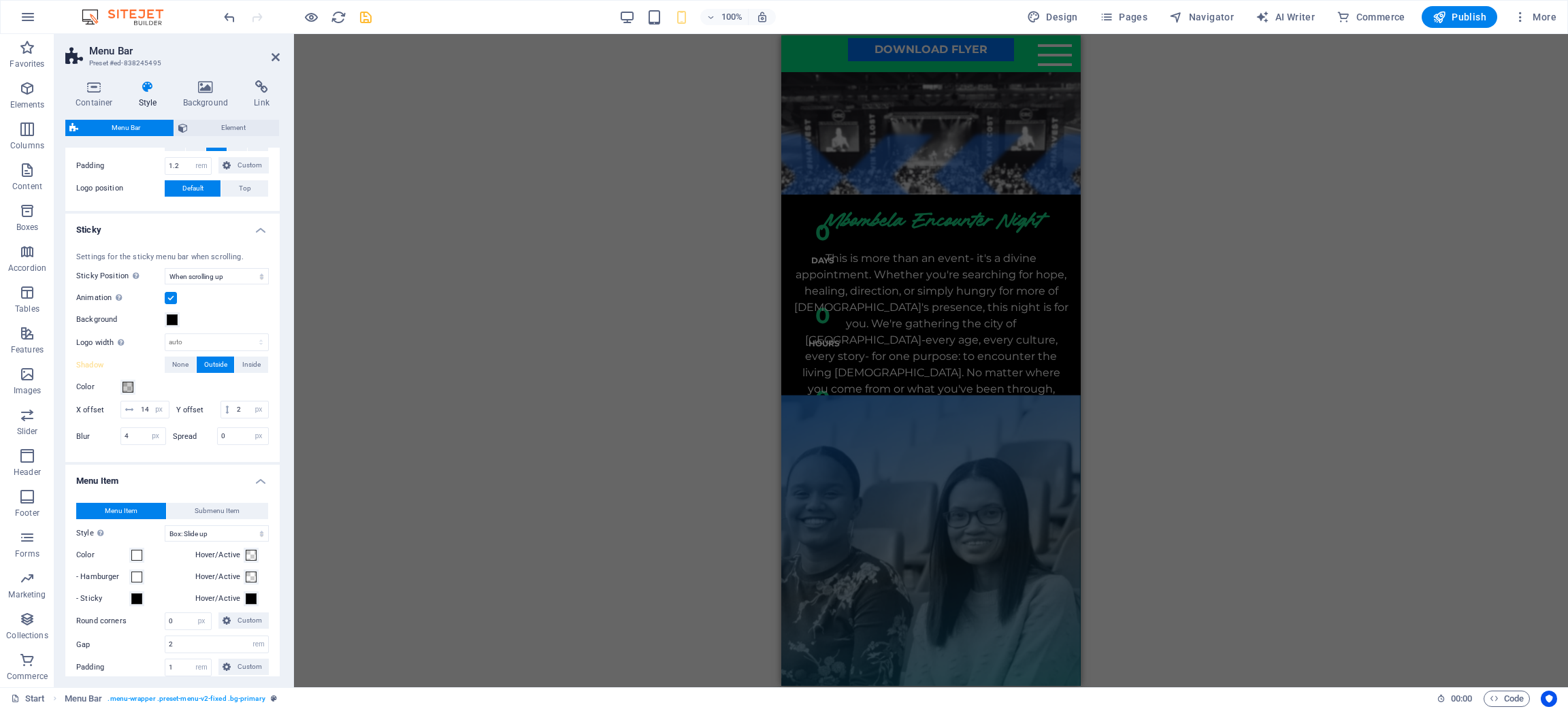
click at [233, 329] on div "Settings for the sticky menu bar when scrolling. Sticky Position Affects the sc…" at bounding box center [172, 350] width 220 height 225
click at [233, 336] on select "auto px rem % vh vw" at bounding box center [216, 343] width 103 height 17
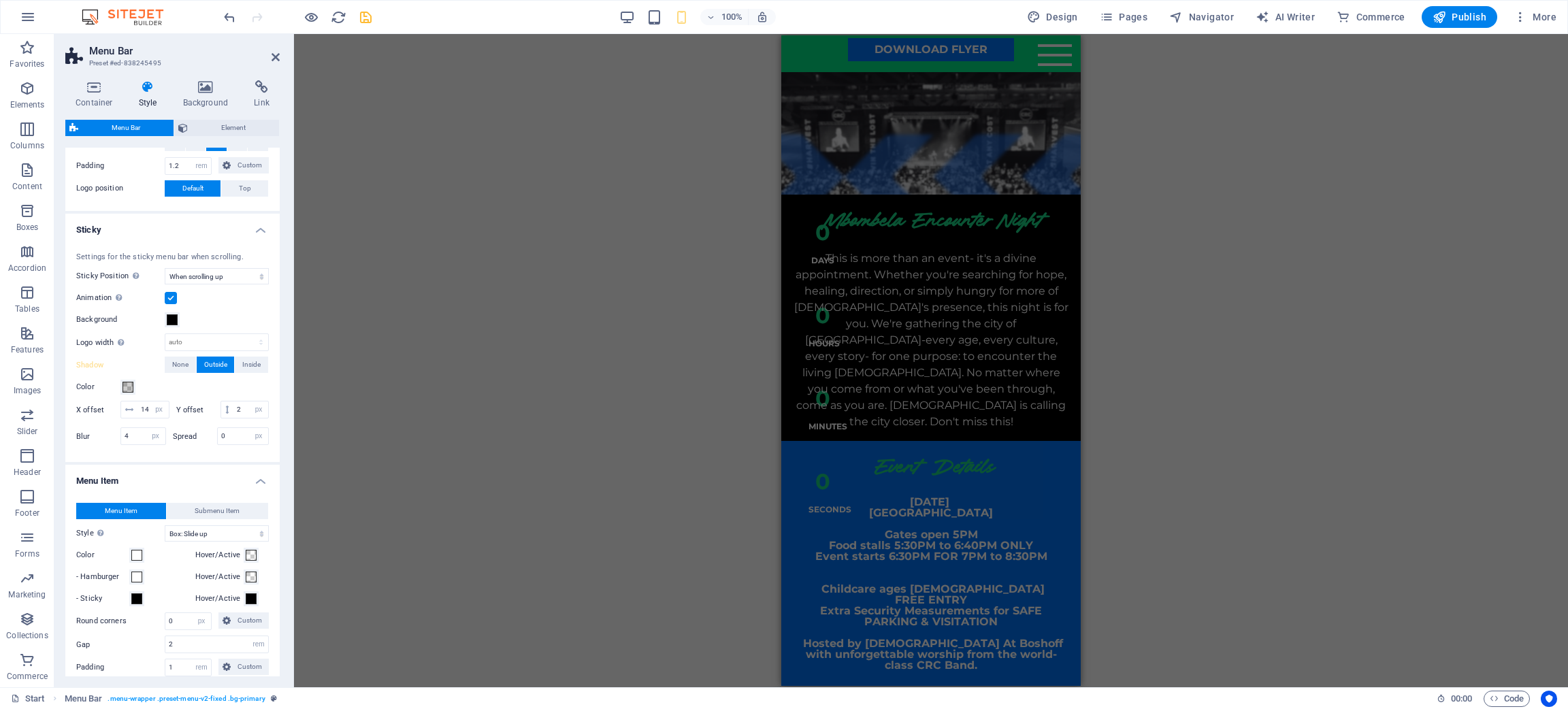
click at [221, 293] on div "Animation Sets a smooth transition when sticky menu appears" at bounding box center [172, 298] width 192 height 17
click at [127, 390] on span at bounding box center [128, 387] width 11 height 11
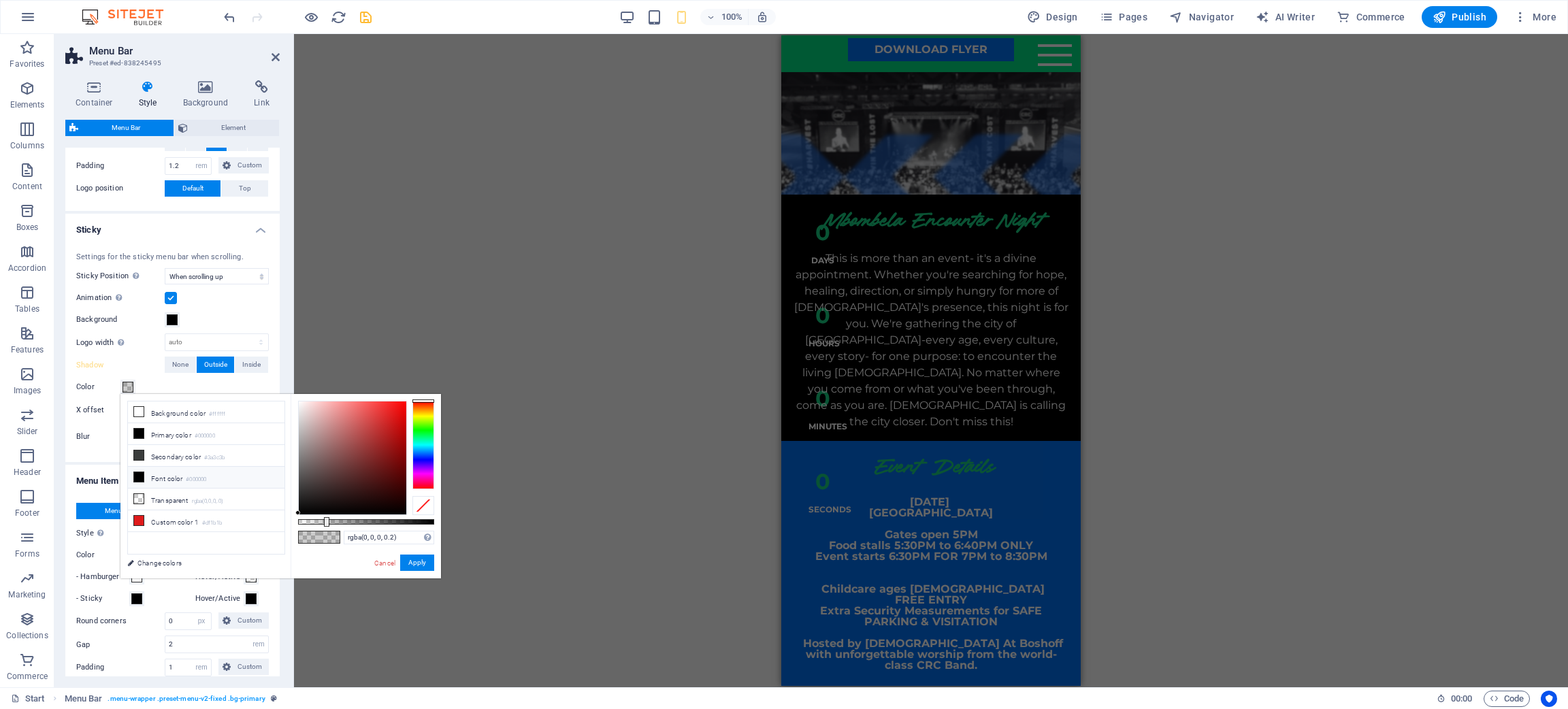
click at [211, 472] on li "Font color #000000" at bounding box center [206, 478] width 156 height 22
type input "#000000"
click at [422, 472] on button "Apply" at bounding box center [417, 564] width 34 height 17
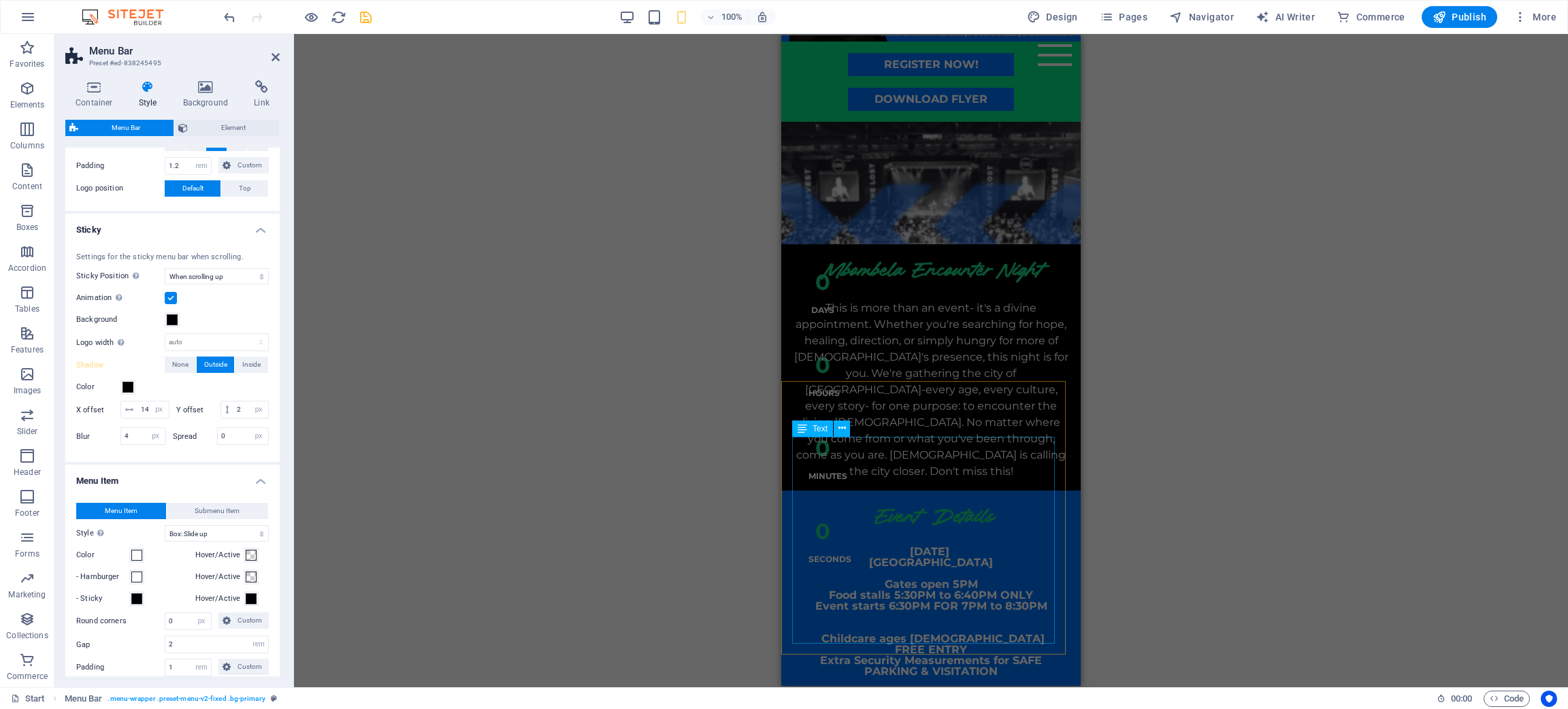
scroll to position [409, 0]
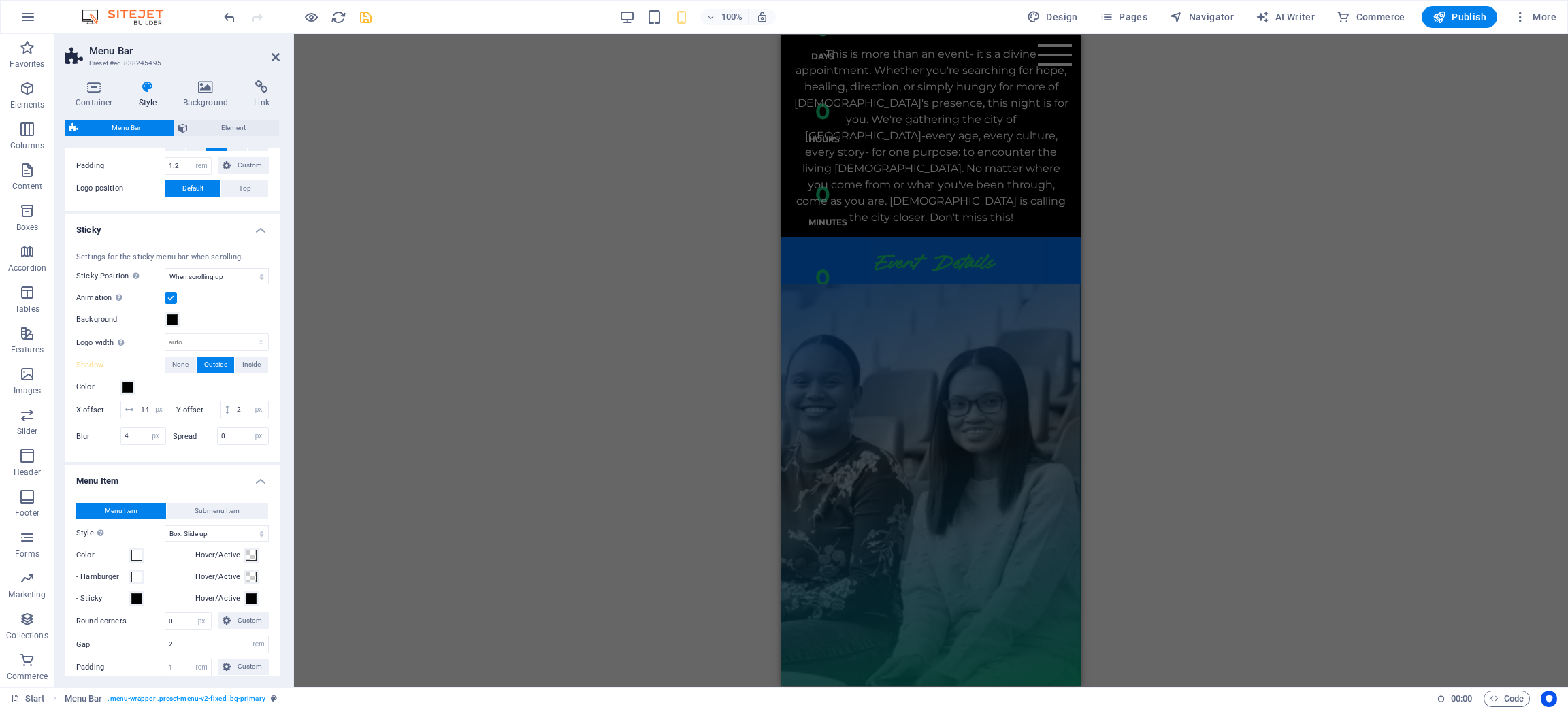
click at [610, 267] on div "H3 Countdown Countdown Container Menu Bar Preset Placeholder Container Preset B…" at bounding box center [931, 361] width 1274 height 654
click at [831, 40] on icon at bounding box center [830, 43] width 8 height 14
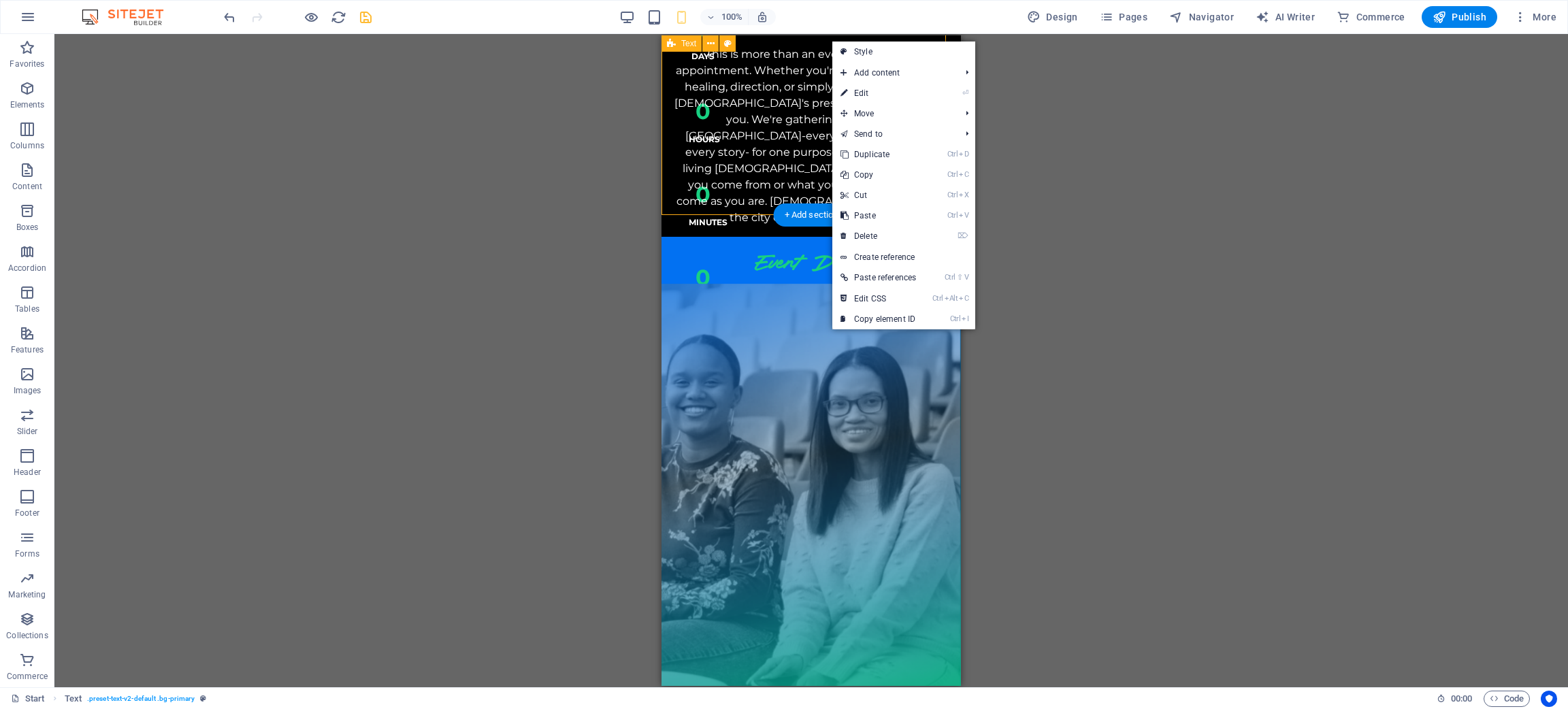
click at [552, 283] on div "H3 Countdown Countdown Container Menu Bar Preset Placeholder Container Preset B…" at bounding box center [811, 361] width 1514 height 654
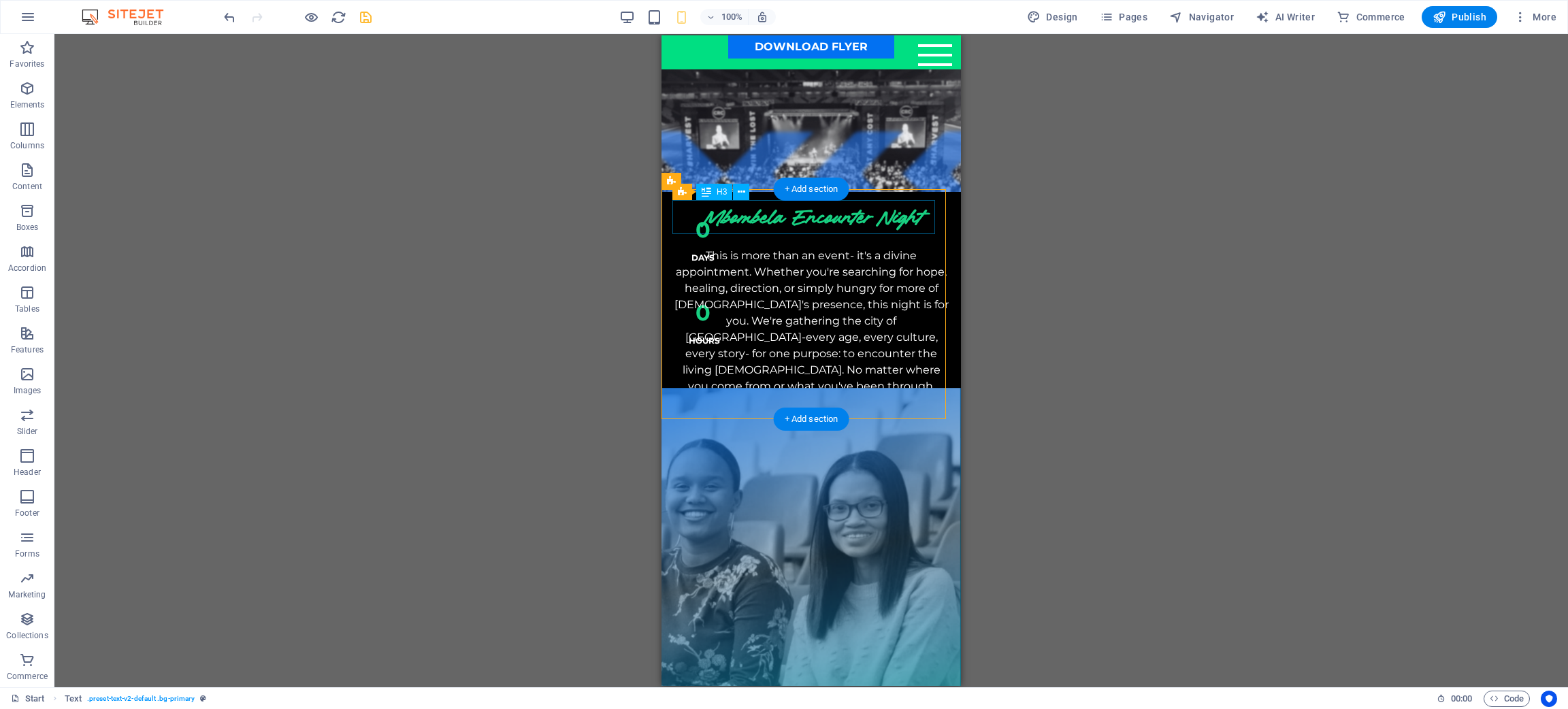
scroll to position [204, 0]
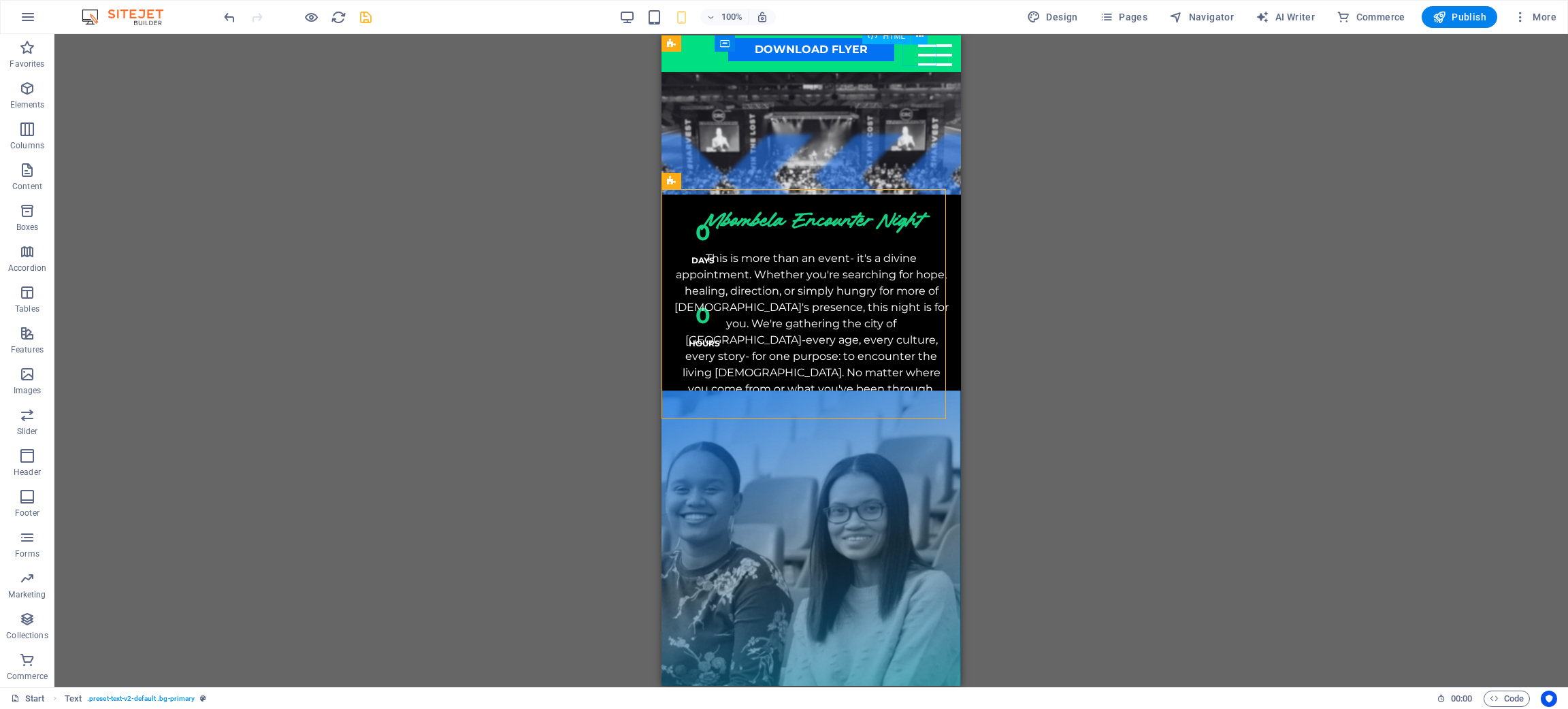
click at [925, 60] on div "Menu" at bounding box center [934, 55] width 34 height 22
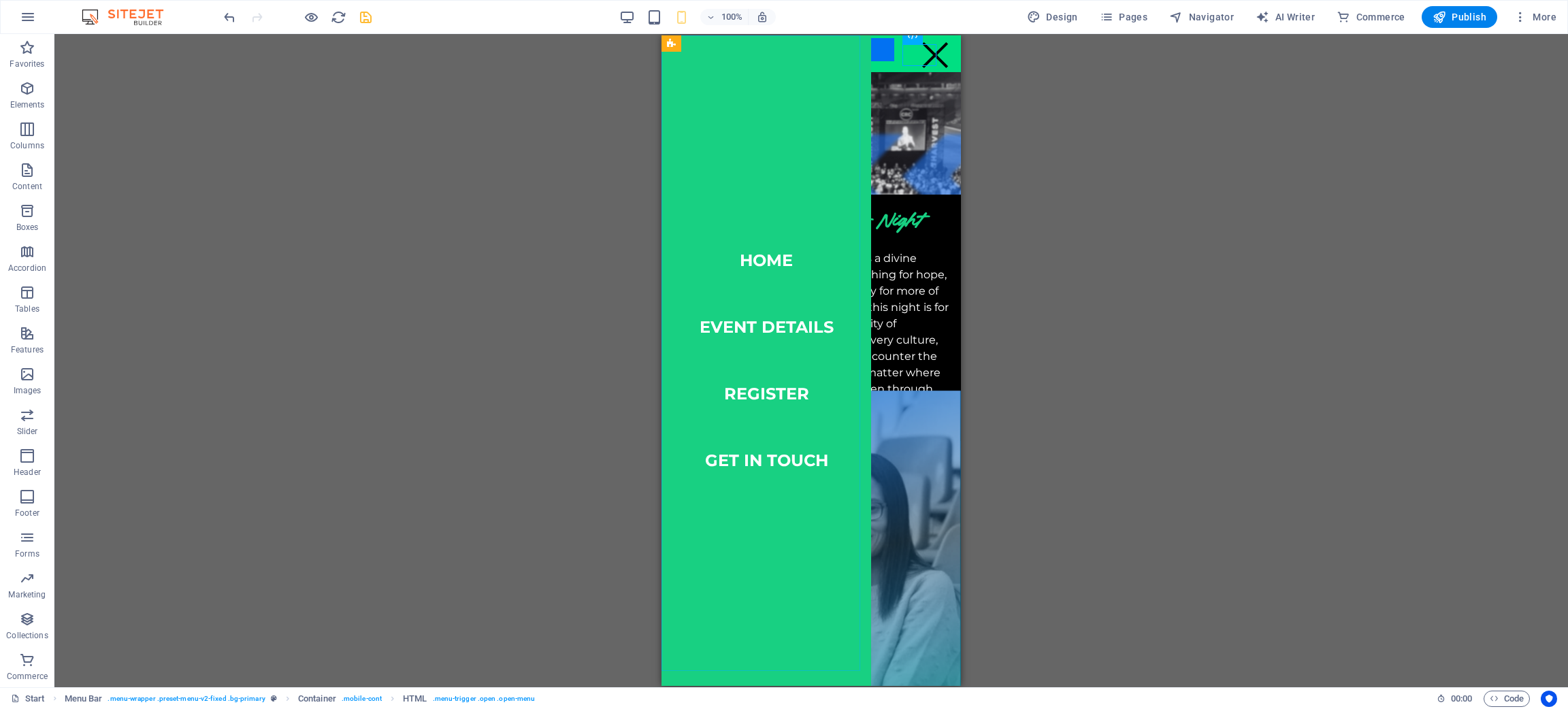
click at [839, 60] on nav "Home event details register get in touch" at bounding box center [766, 360] width 210 height 650
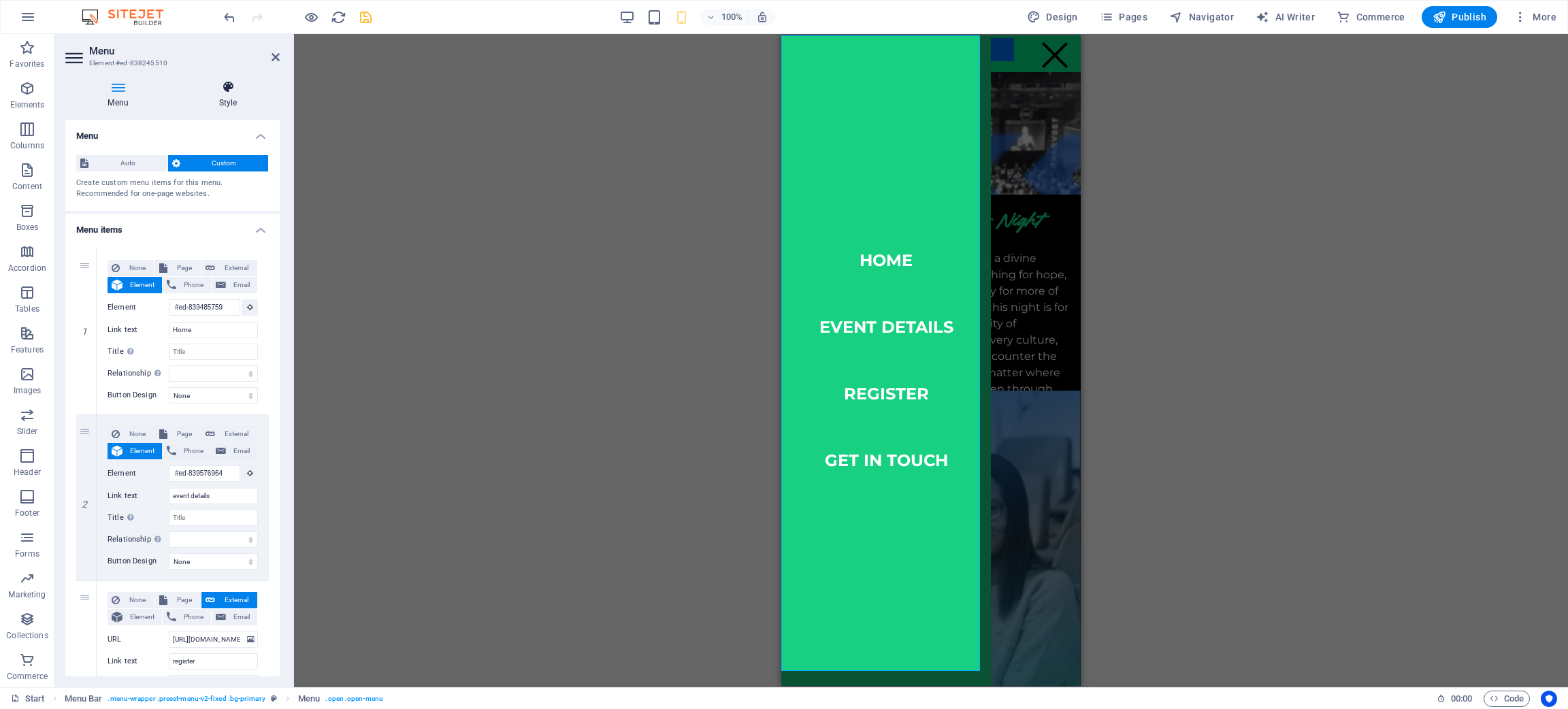
click at [230, 105] on h4 "Style" at bounding box center [228, 94] width 104 height 28
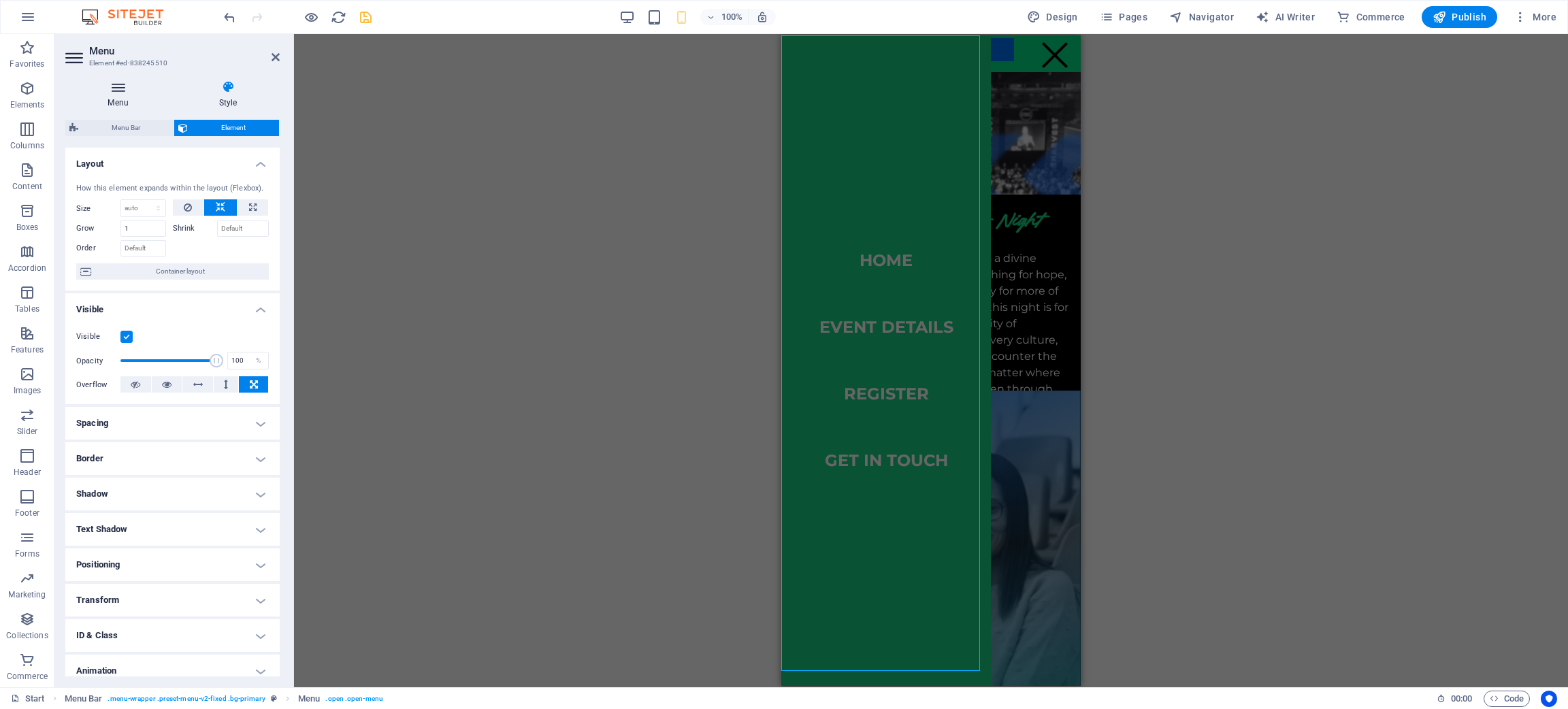
click at [129, 92] on icon at bounding box center [118, 87] width 105 height 13
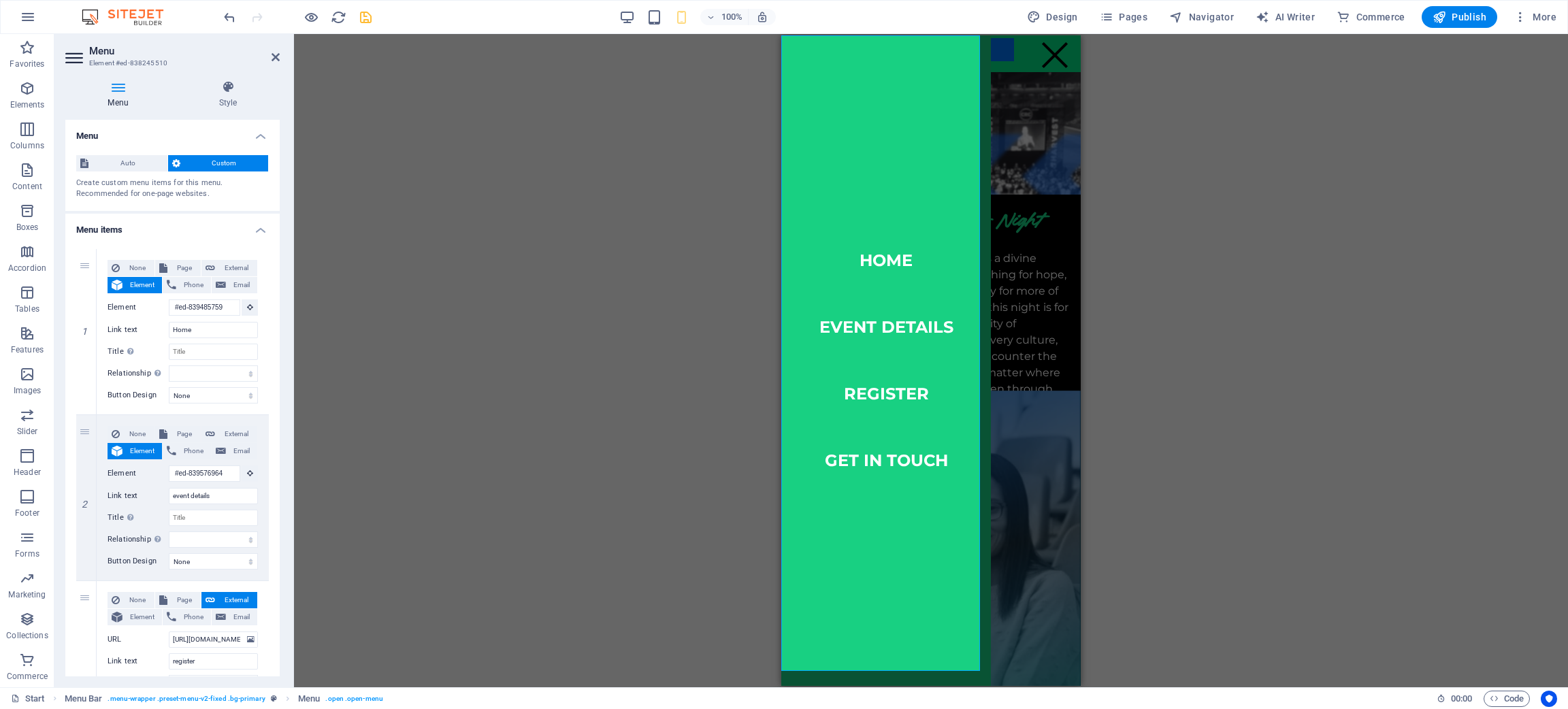
click at [129, 92] on icon at bounding box center [118, 87] width 105 height 13
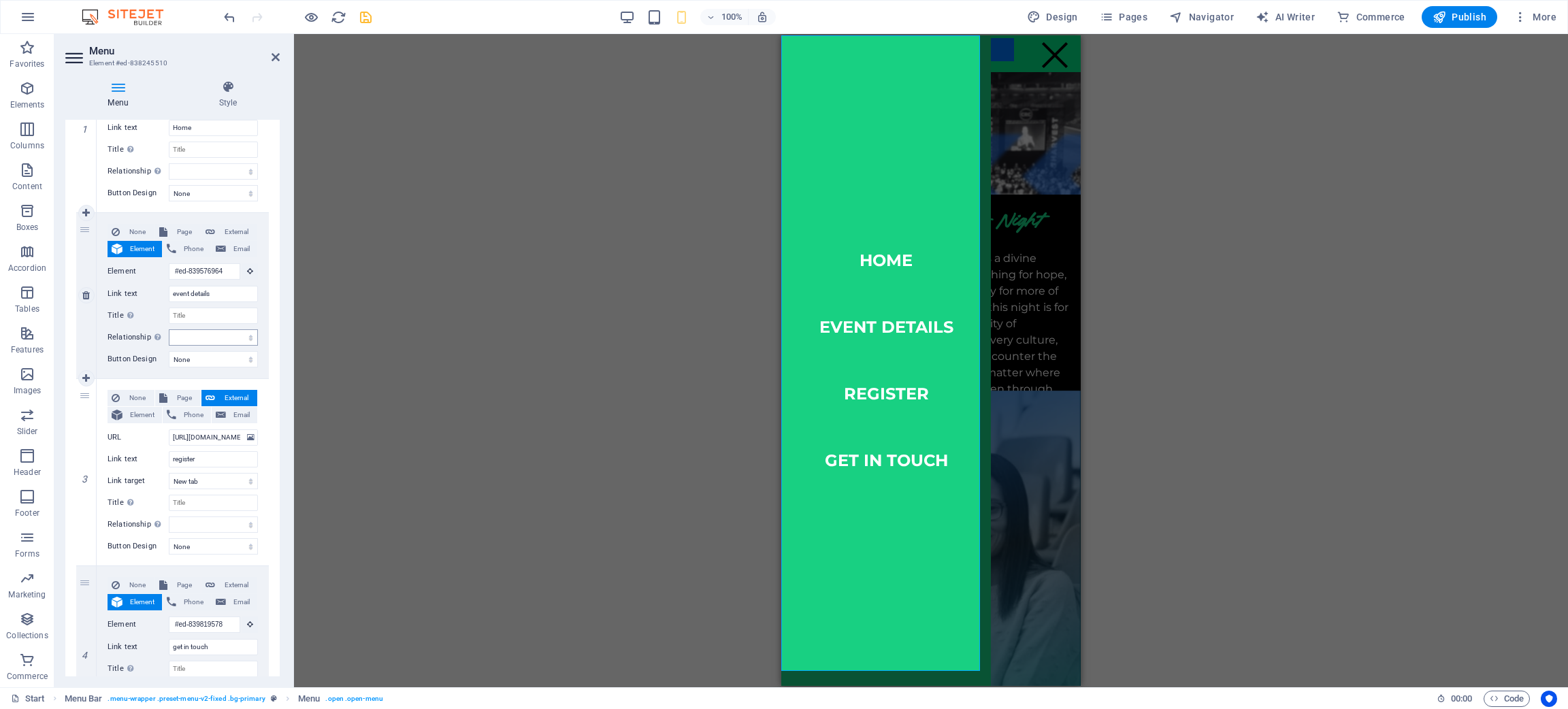
scroll to position [295, 0]
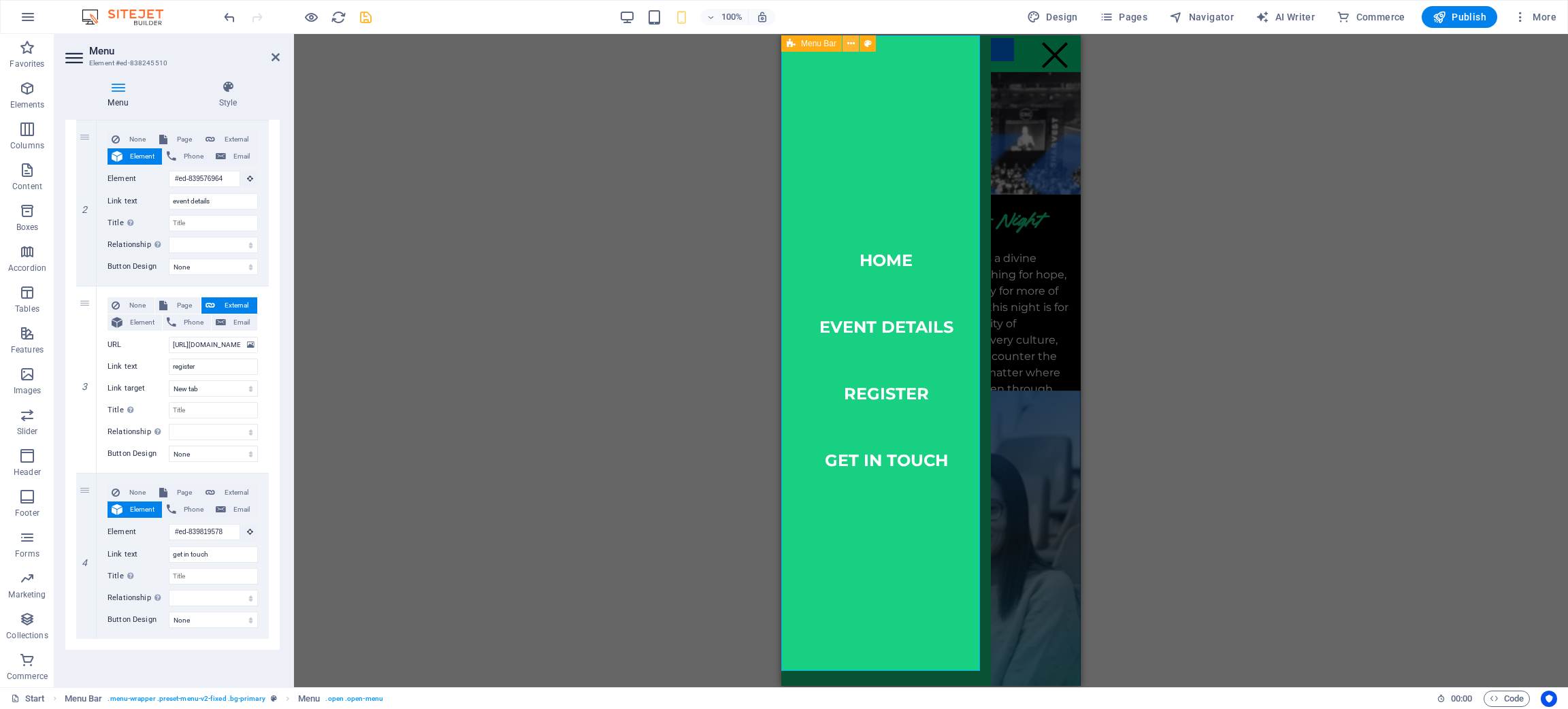
click at [854, 45] on icon at bounding box center [851, 43] width 8 height 14
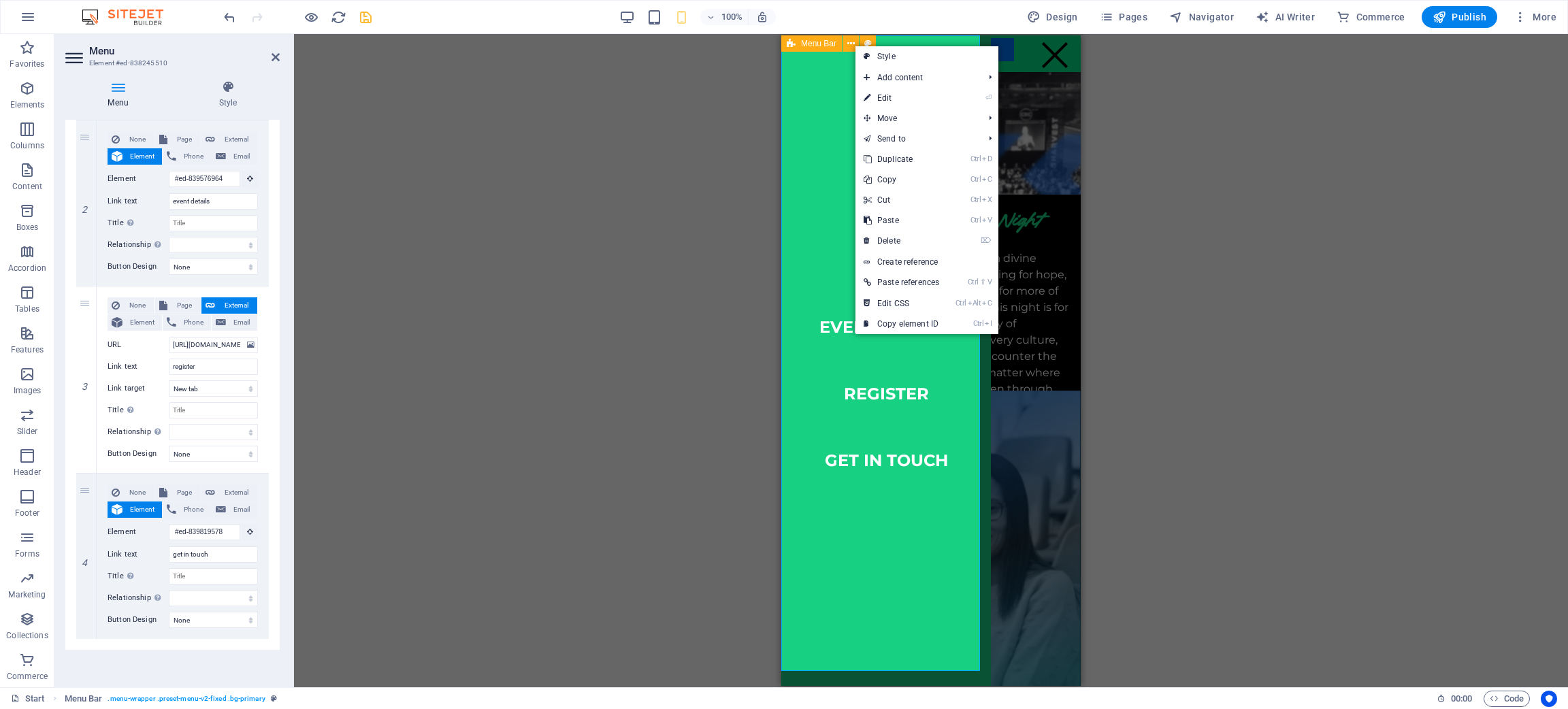
scroll to position [0, 0]
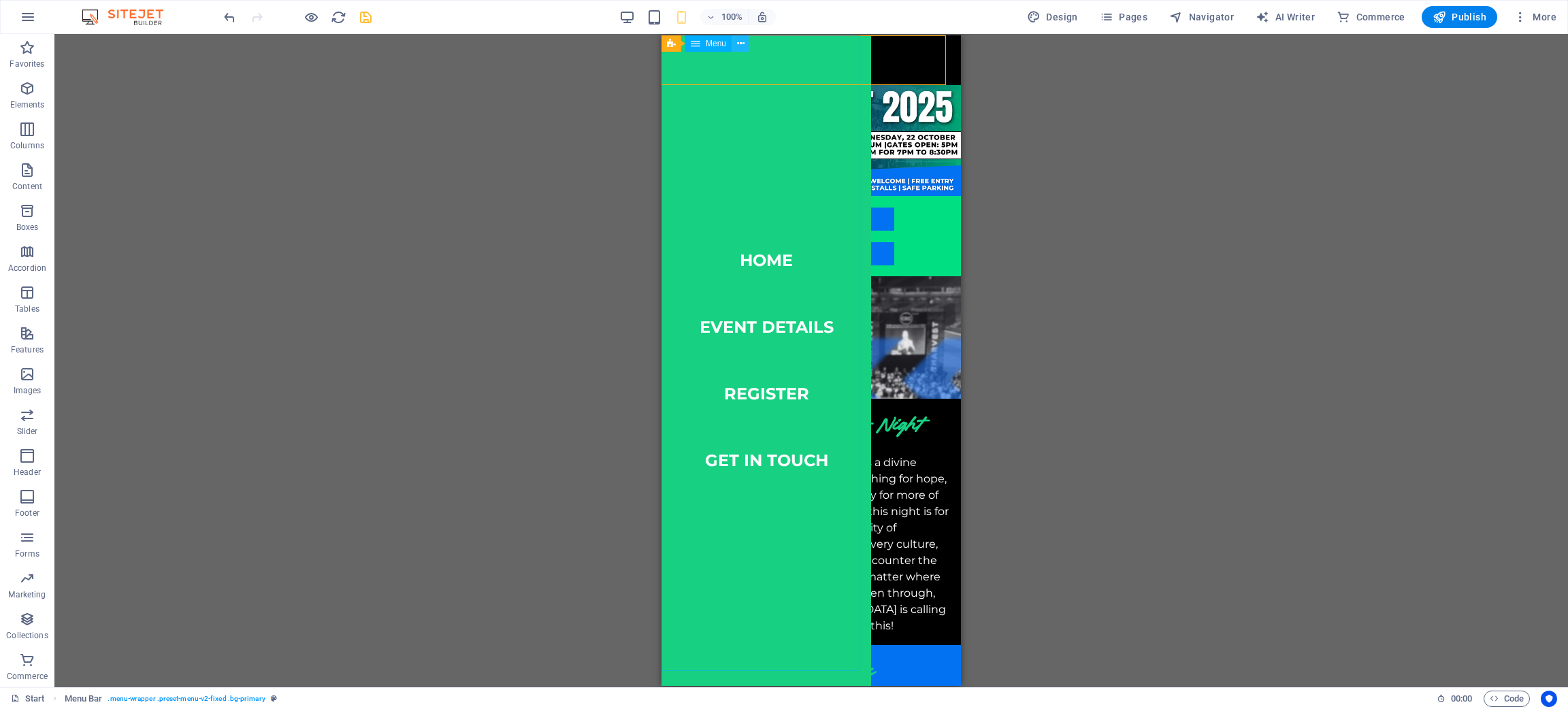
click at [741, 44] on icon at bounding box center [741, 43] width 8 height 14
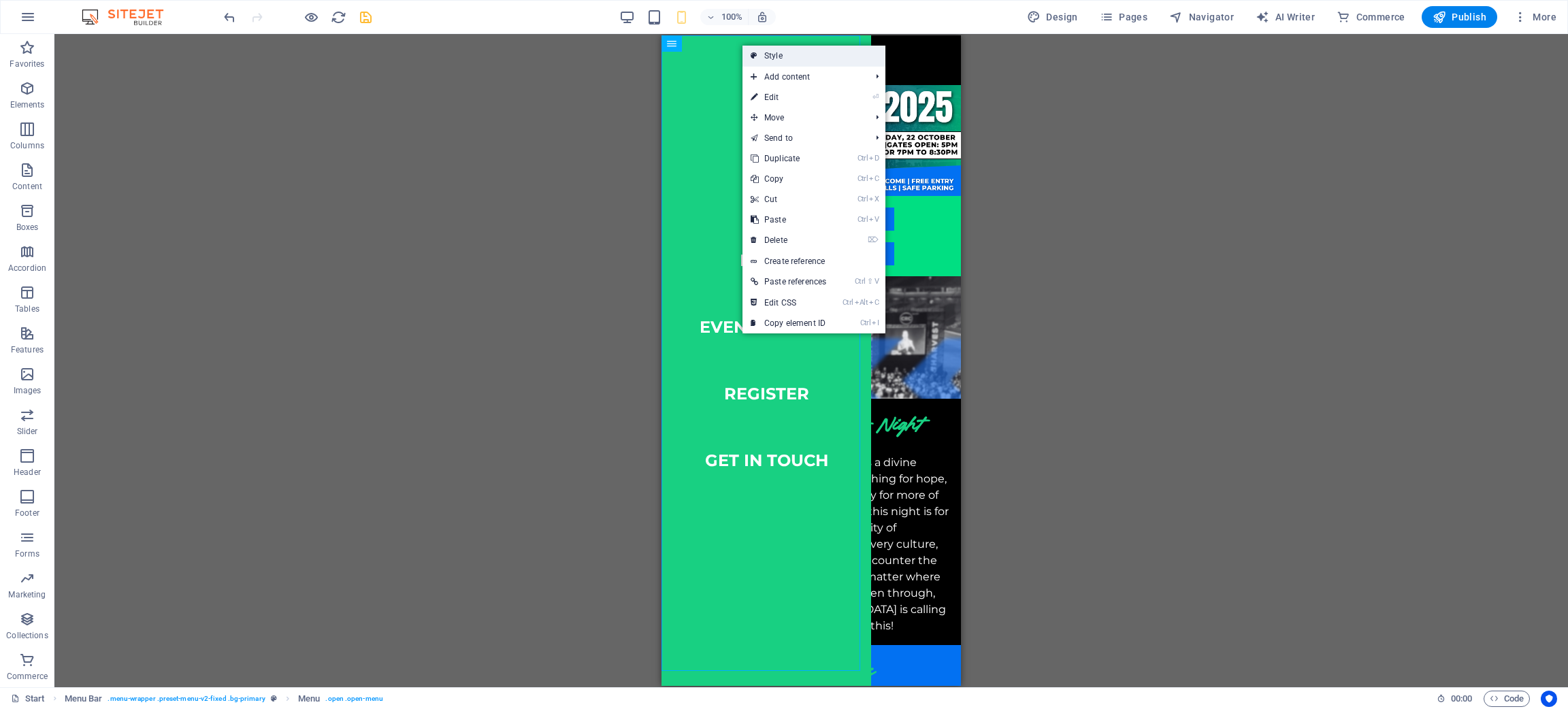
click at [791, 56] on link "Style" at bounding box center [813, 56] width 143 height 20
select select "rem"
select select "sticky_reverse"
select select "px"
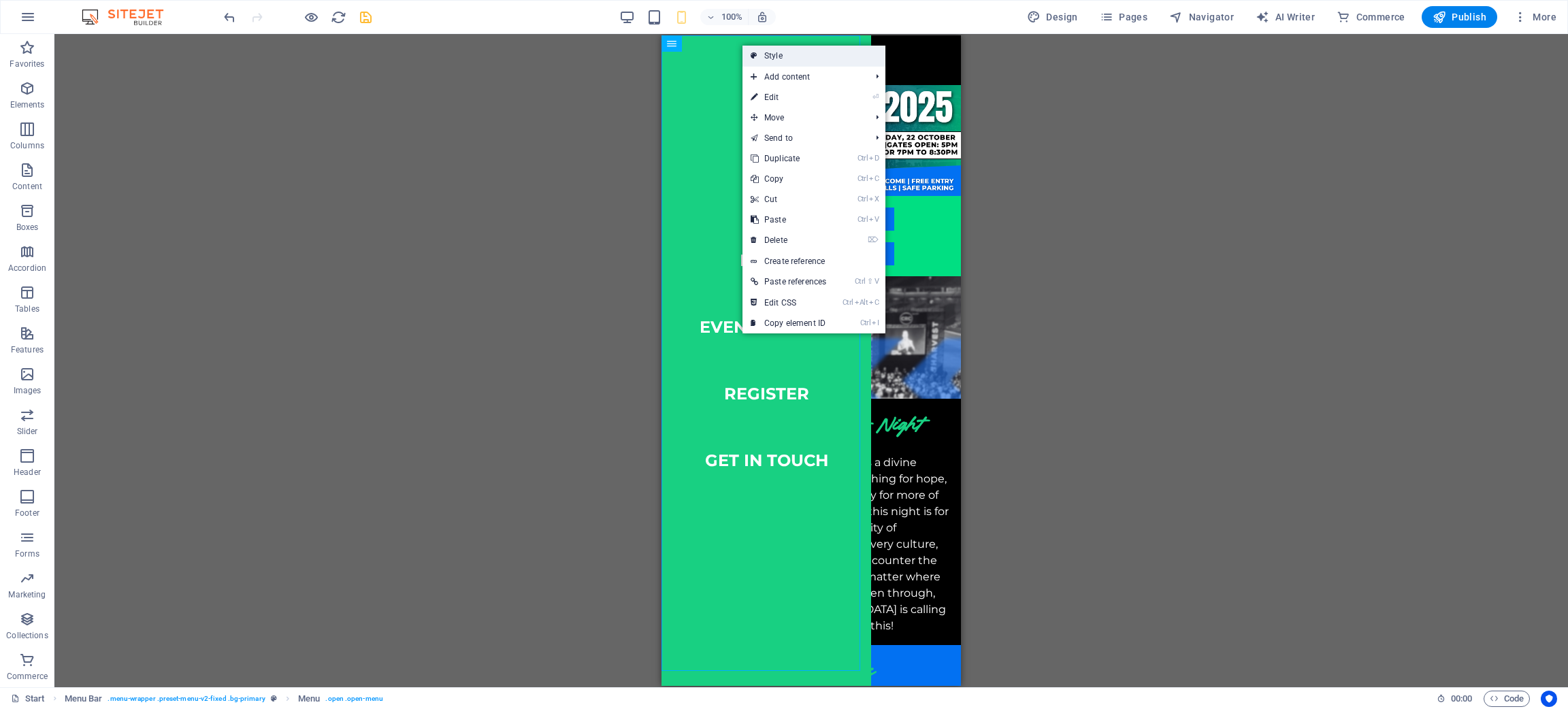
select select "px"
select select "hover_box_bottom"
select select "px"
select select "rem"
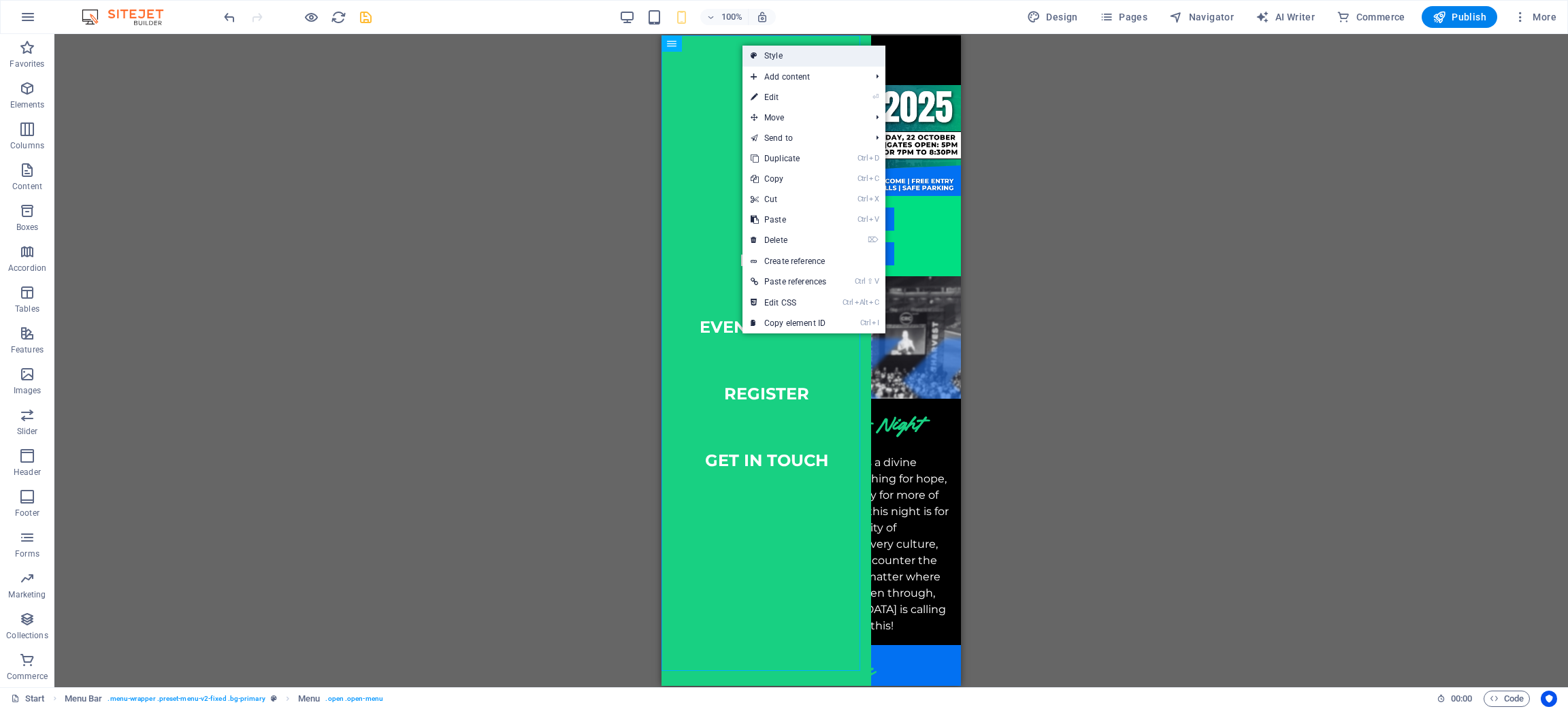
select select "rem"
select select "link-special-font"
select select "rem"
select select "700"
select select "px"
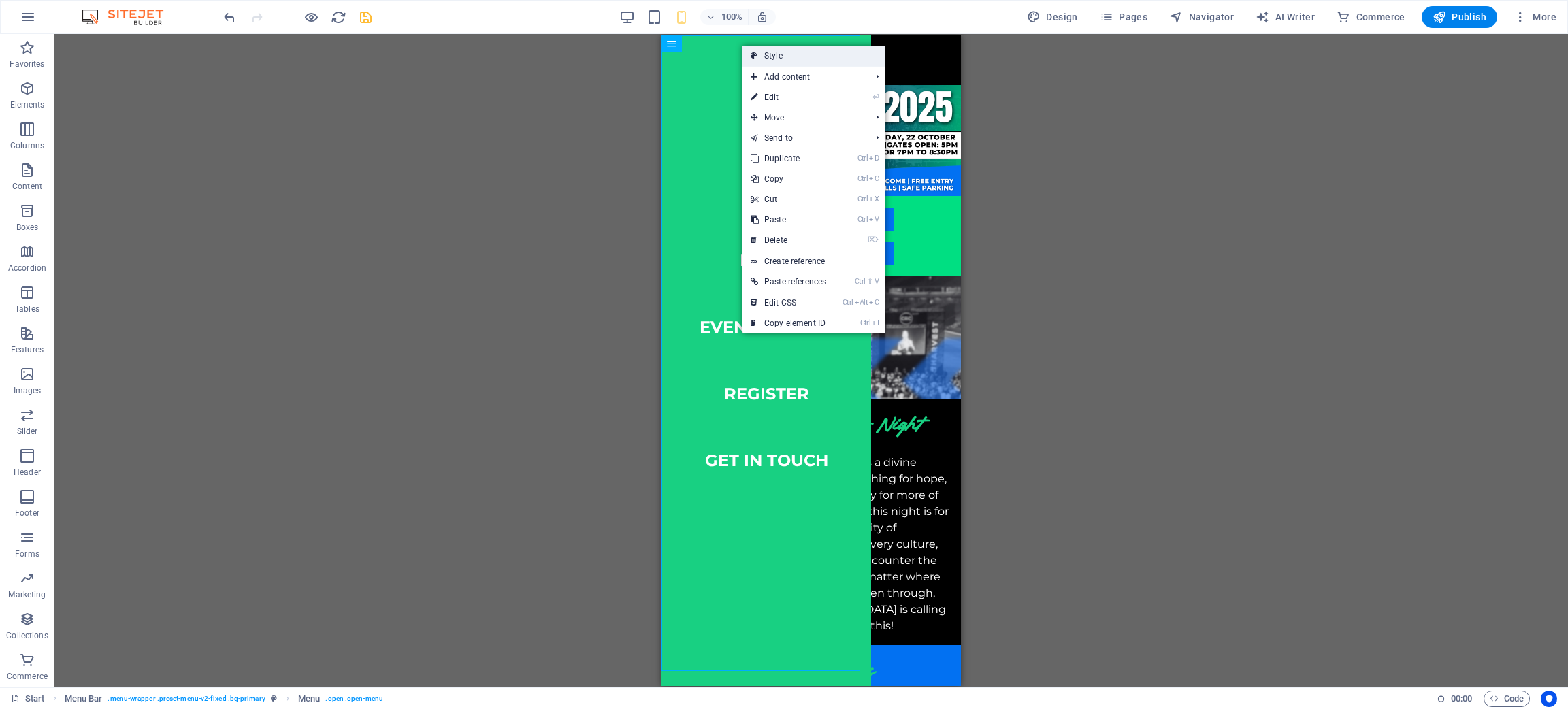
select select "vw"
select select "%"
select select "rem"
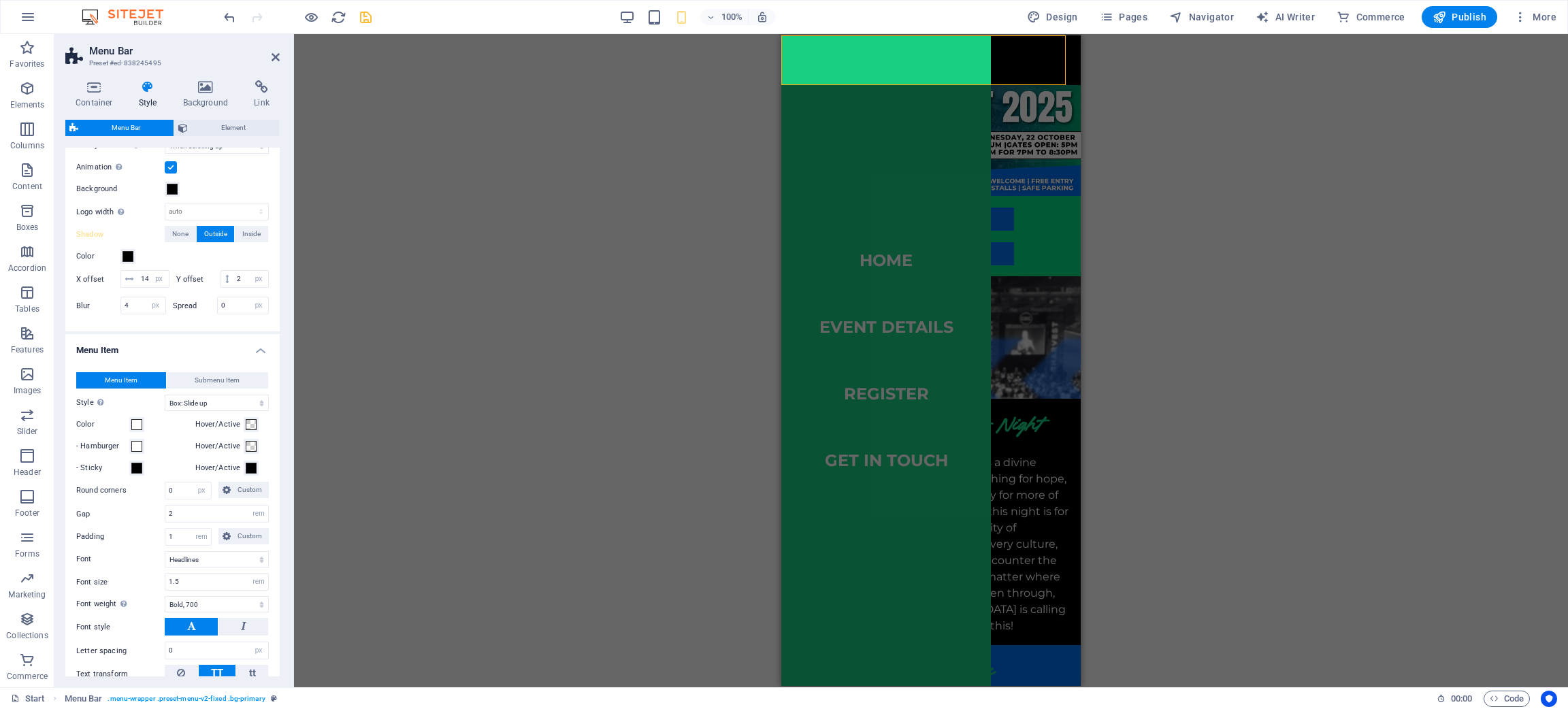
scroll to position [510, 0]
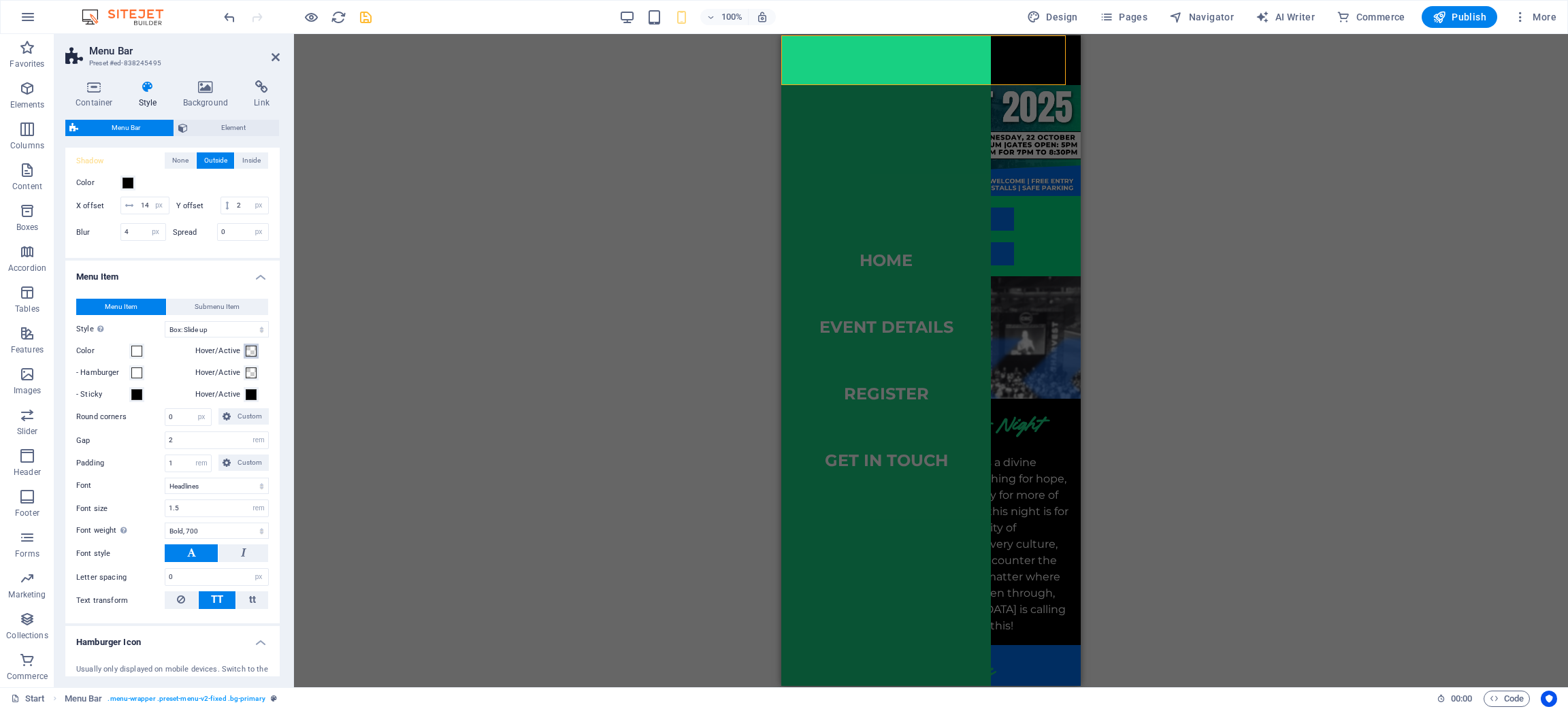
click at [254, 357] on span at bounding box center [251, 351] width 11 height 11
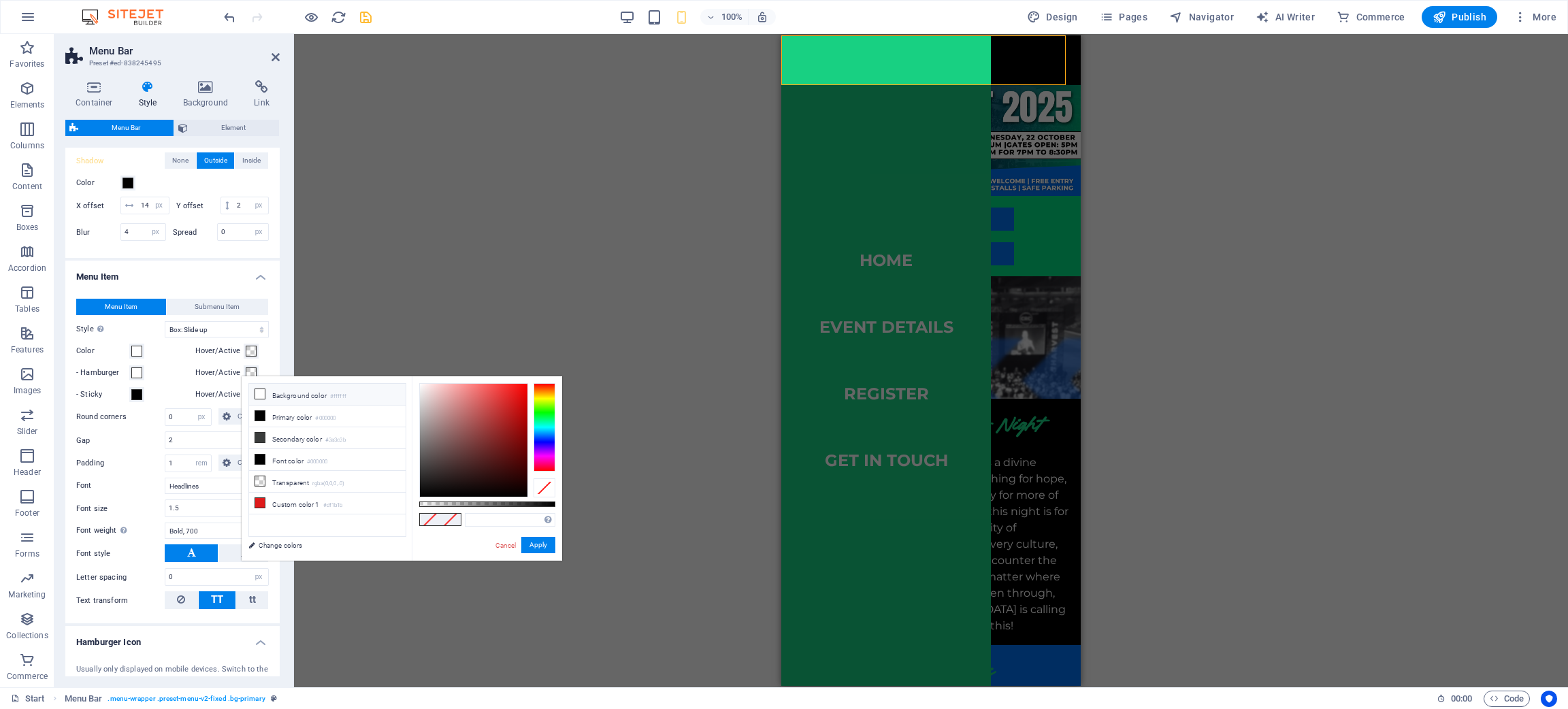
click at [316, 399] on li "Background color #ffffff" at bounding box center [327, 395] width 156 height 22
type input "#ffffff"
click at [141, 379] on span at bounding box center [136, 373] width 11 height 11
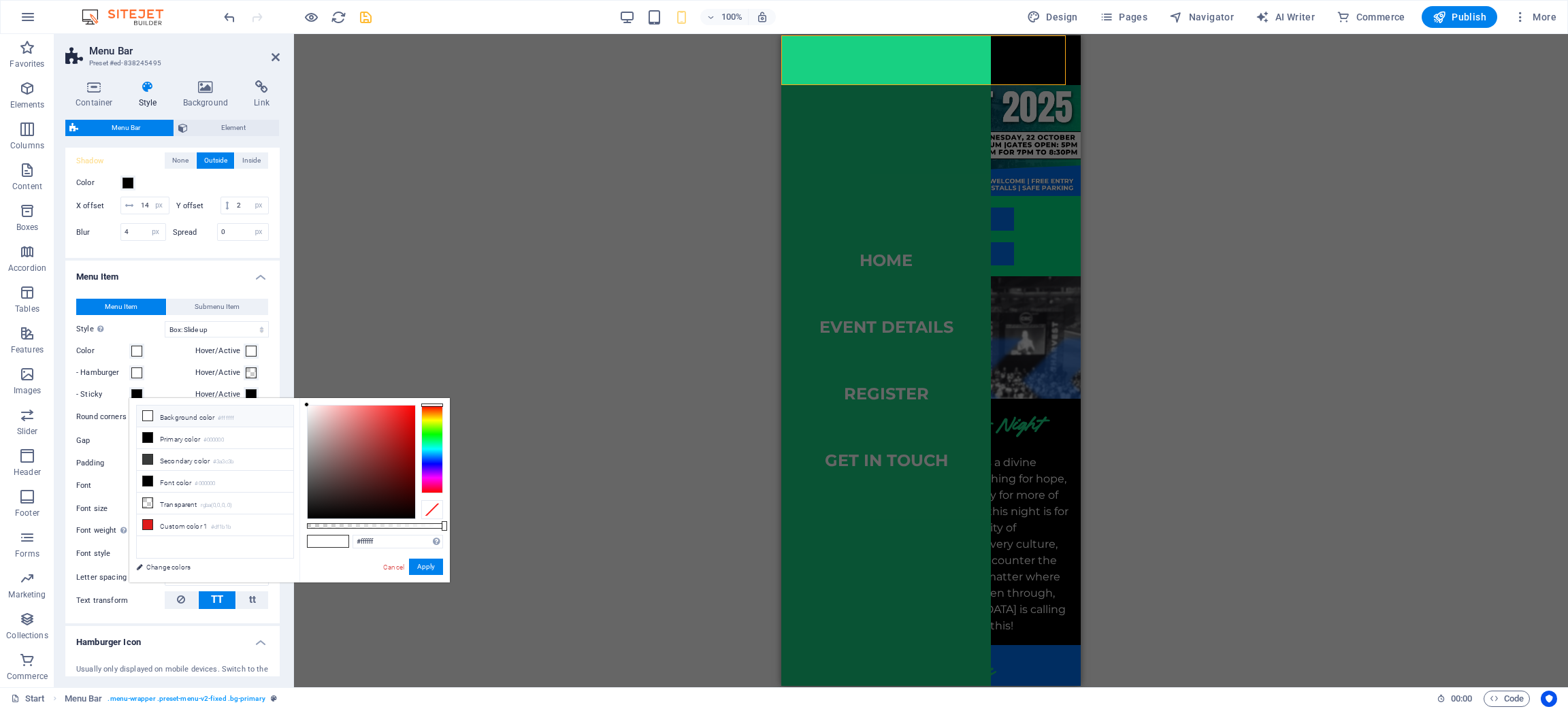
click at [186, 419] on li "Background color #ffffff" at bounding box center [215, 416] width 156 height 22
click at [247, 379] on span at bounding box center [251, 373] width 11 height 11
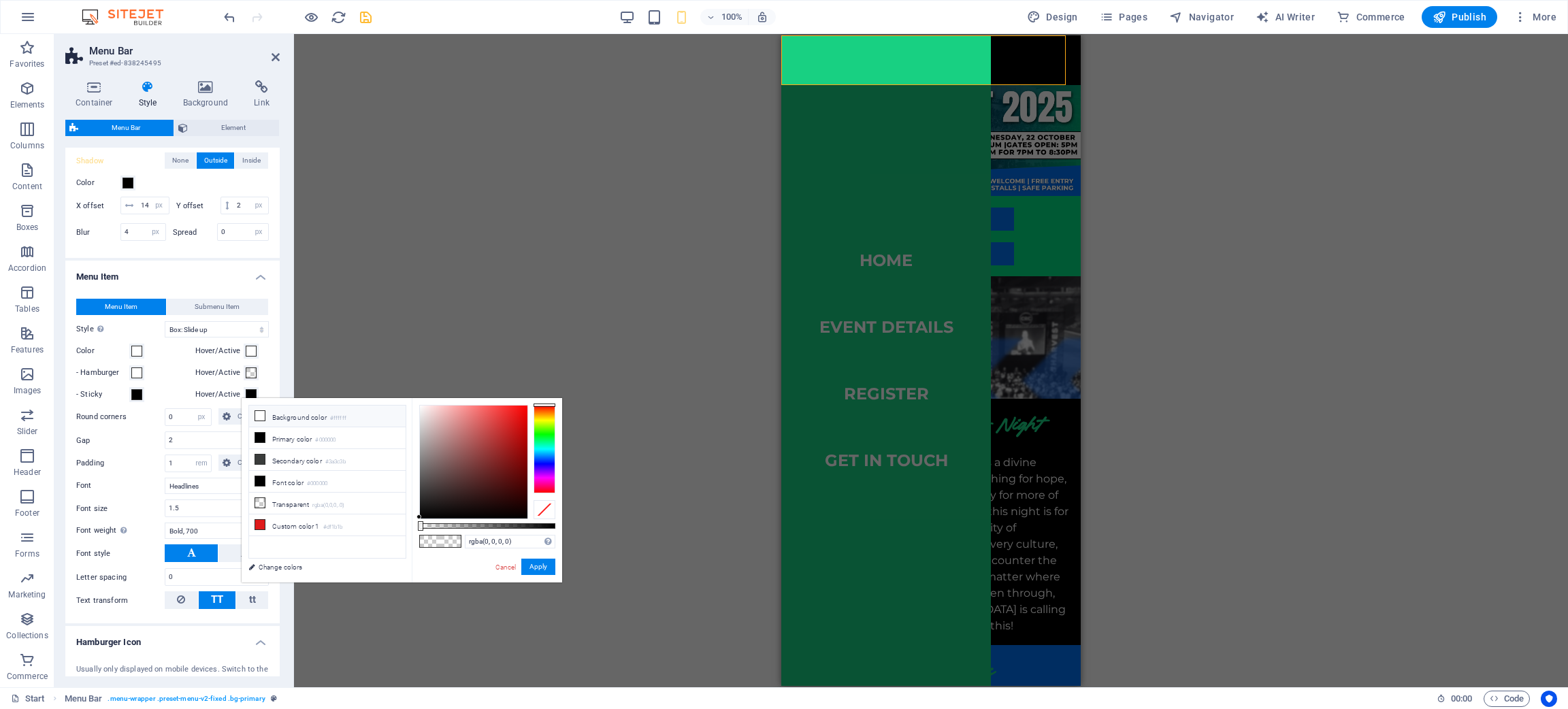
click at [283, 415] on li "Background color #ffffff" at bounding box center [327, 416] width 156 height 22
type input "#ffffff"
click at [157, 381] on div "- Hamburger" at bounding box center [133, 373] width 114 height 17
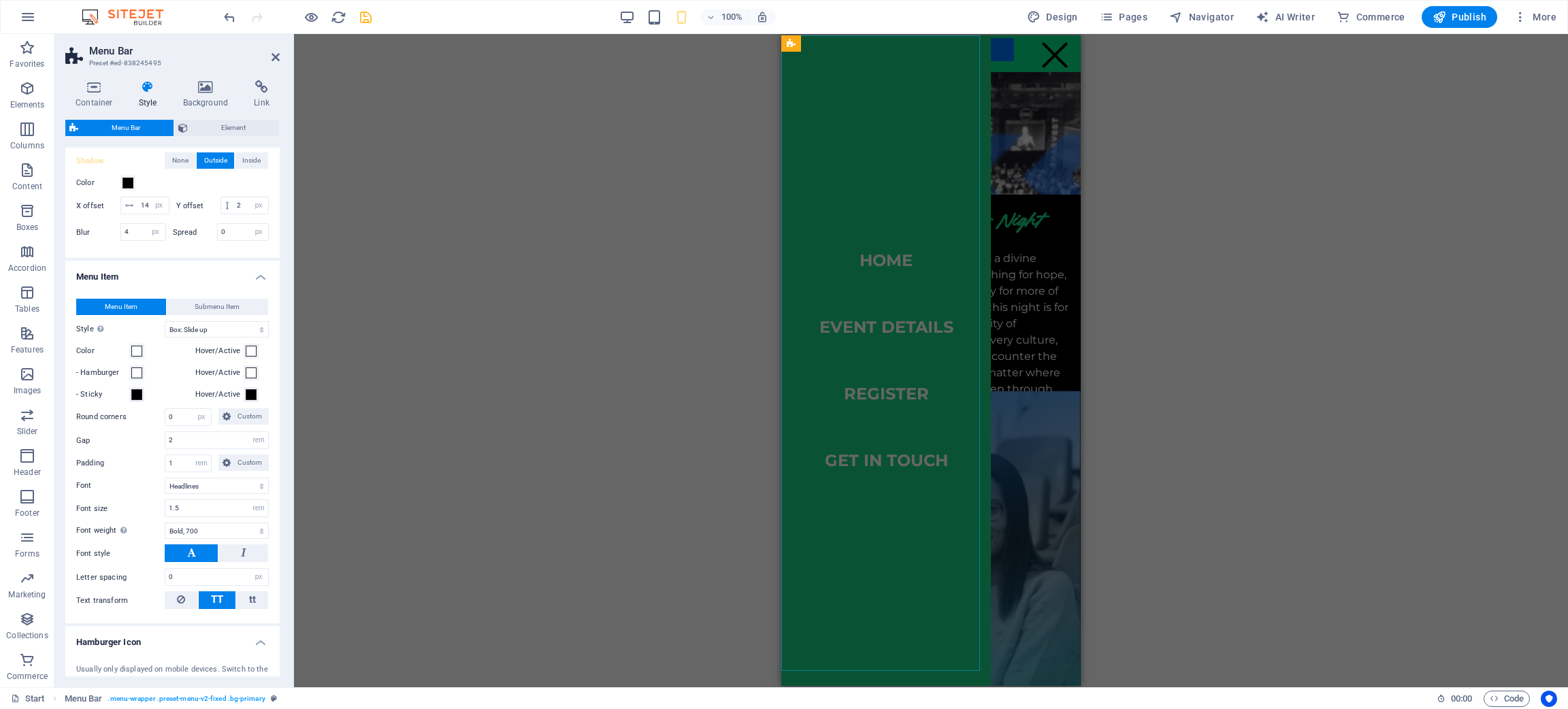
scroll to position [0, 0]
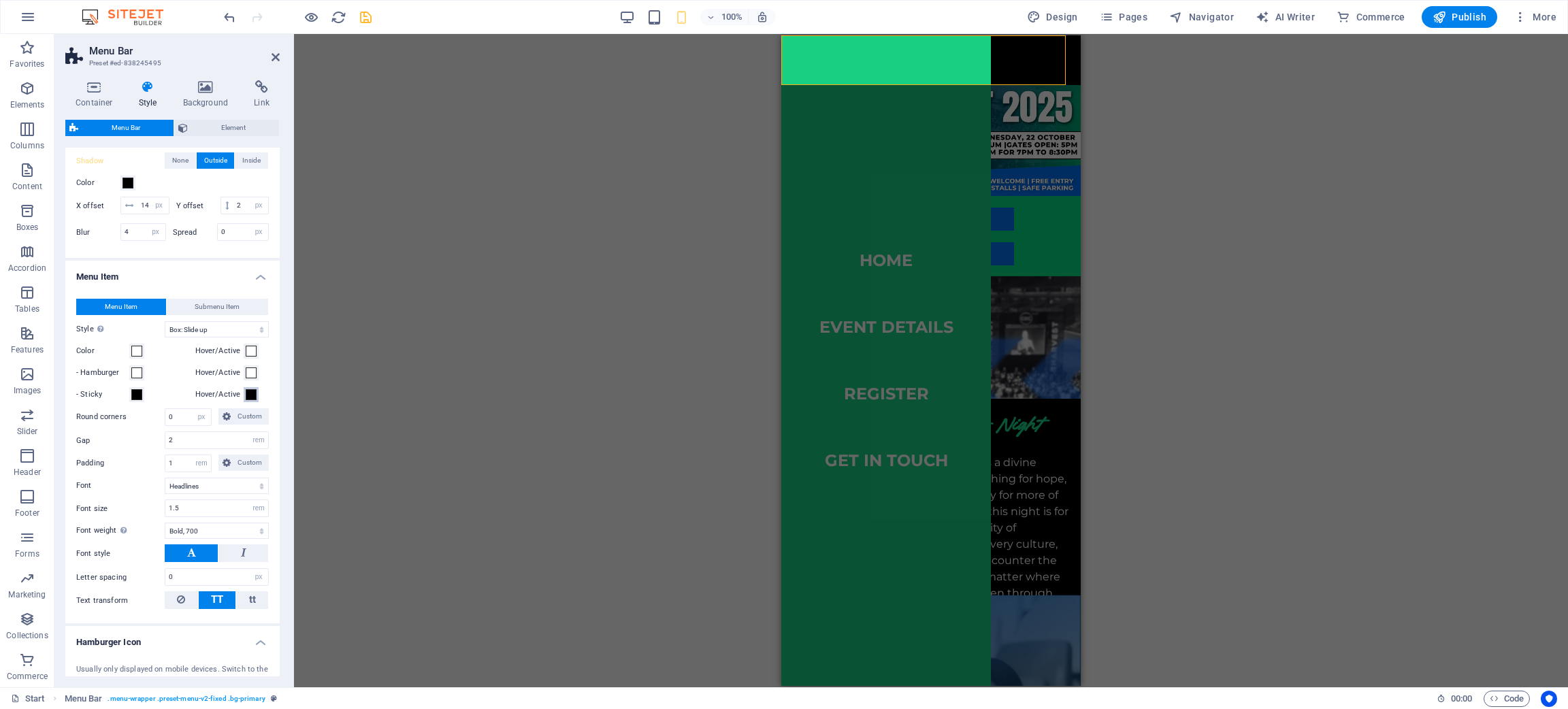
click at [251, 400] on span at bounding box center [251, 395] width 11 height 11
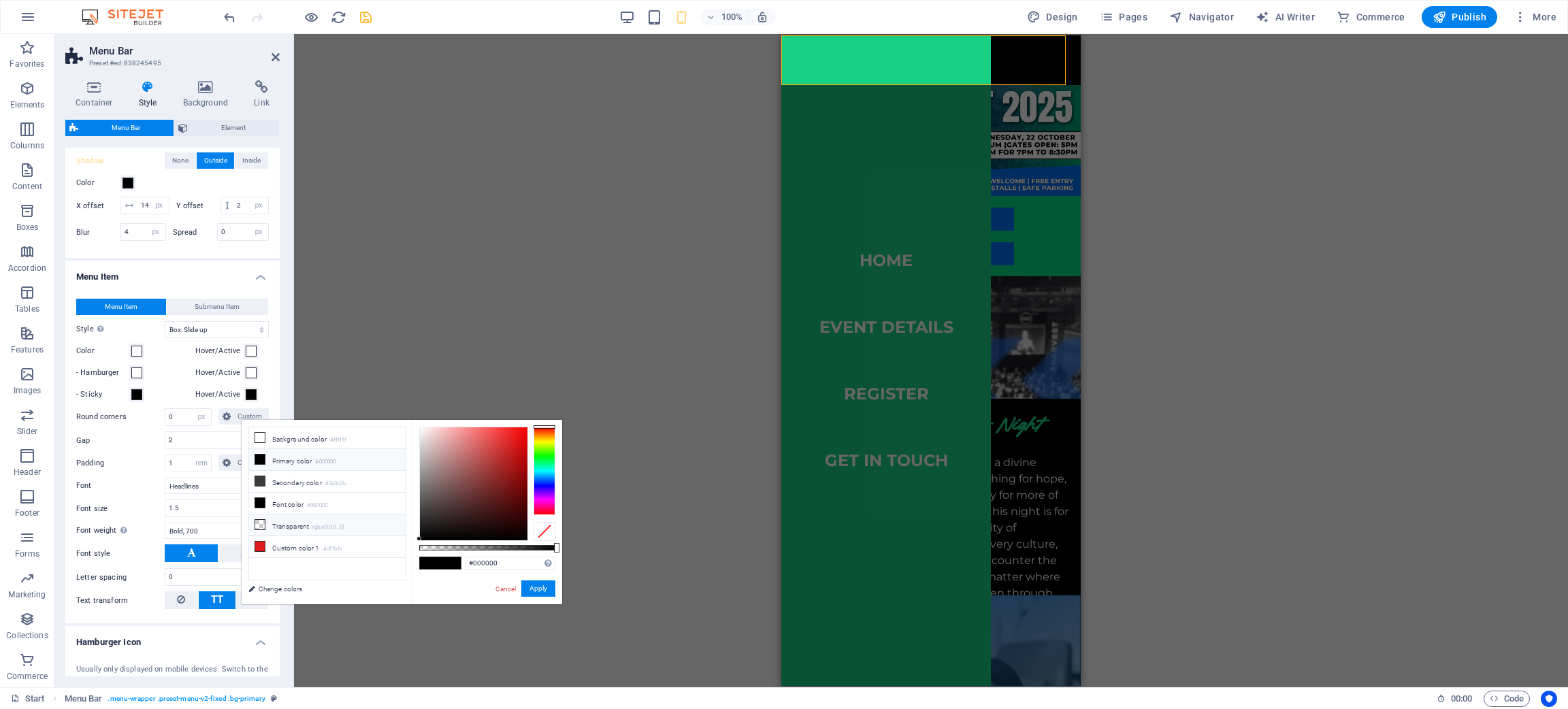
click at [313, 472] on li "Transparent rgba(0,0,0,.0)" at bounding box center [327, 526] width 156 height 22
type input "rgba(0, 0, 0, 0)"
click at [141, 400] on span at bounding box center [136, 395] width 11 height 11
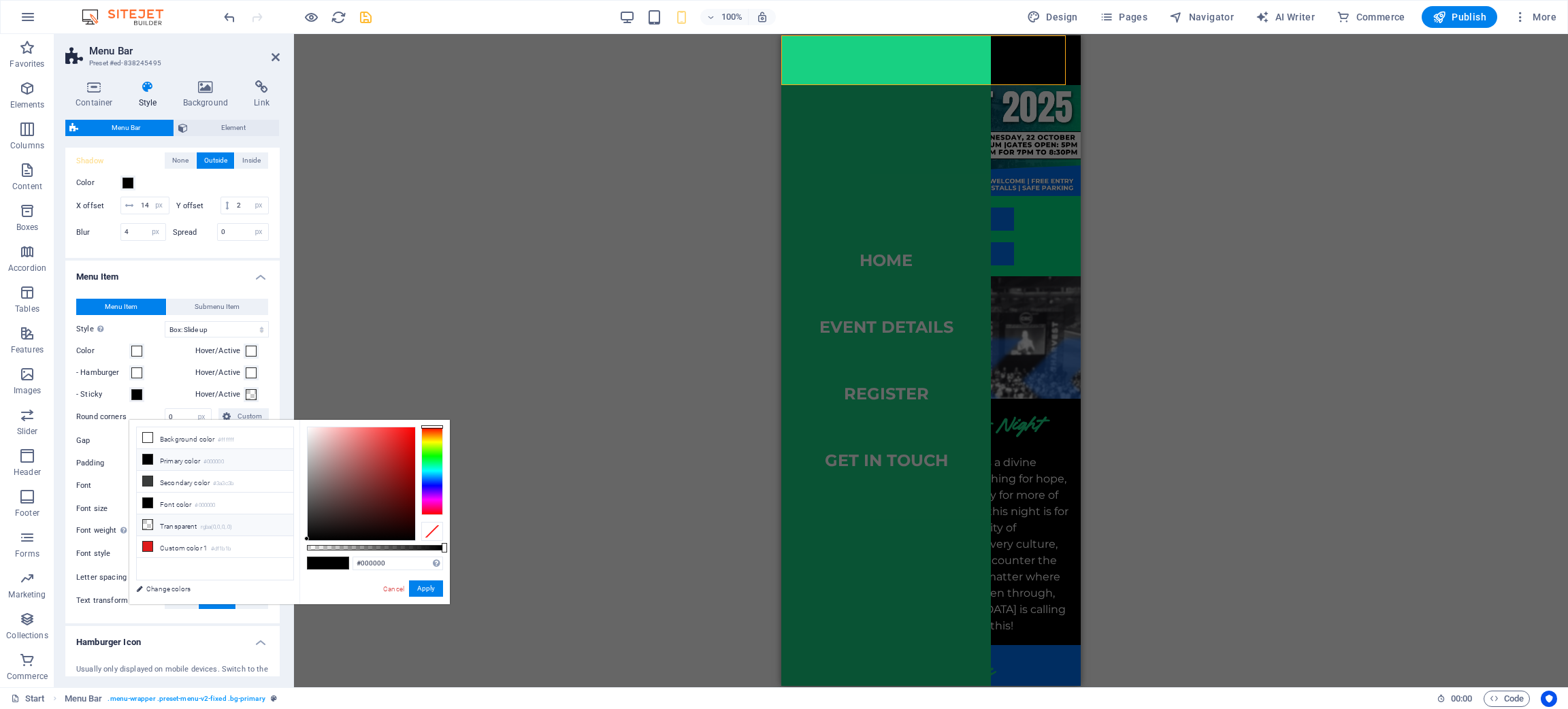
click at [214, 472] on small "rgba(0,0,0,.0)" at bounding box center [216, 527] width 32 height 9
type input "rgba(0, 0, 0, 0)"
click at [438, 472] on button "Apply" at bounding box center [425, 589] width 34 height 17
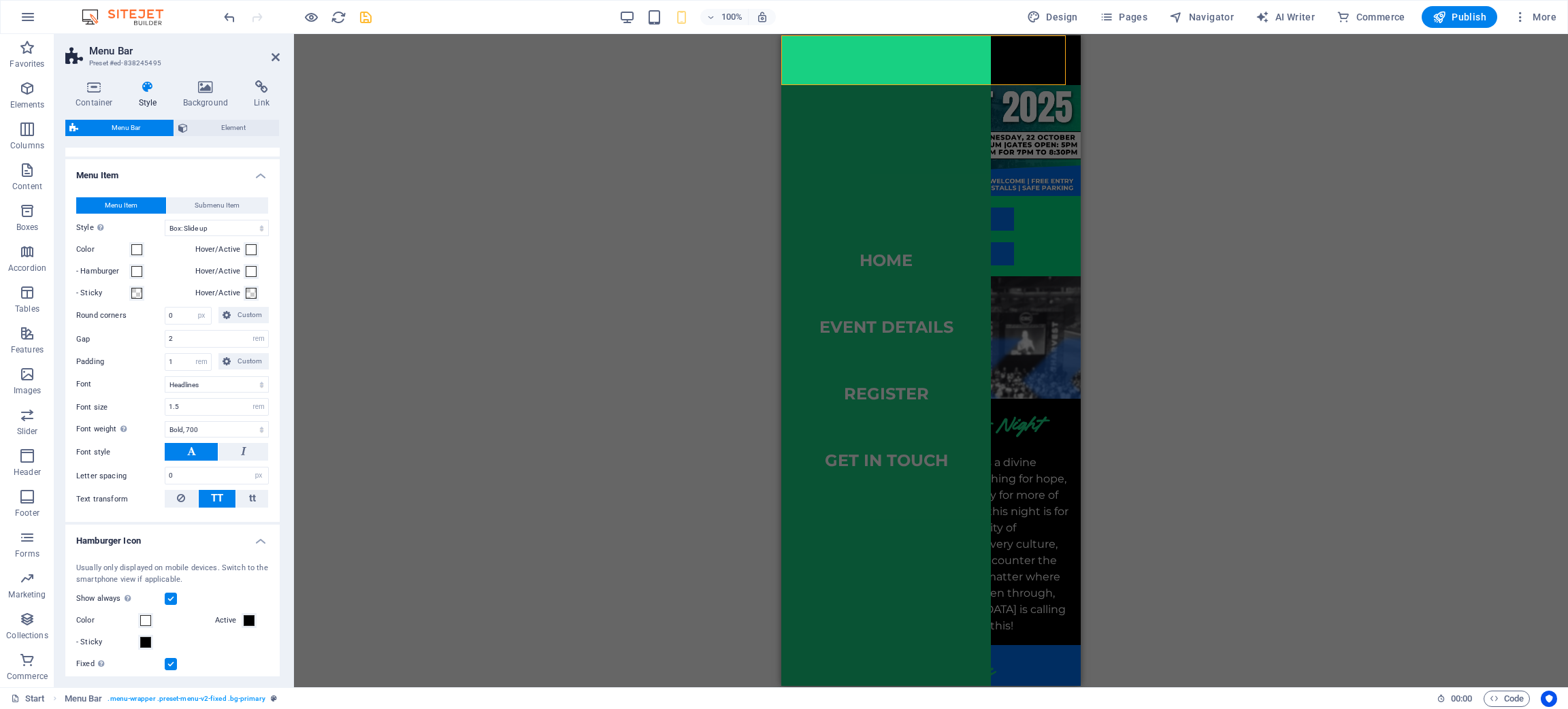
scroll to position [715, 0]
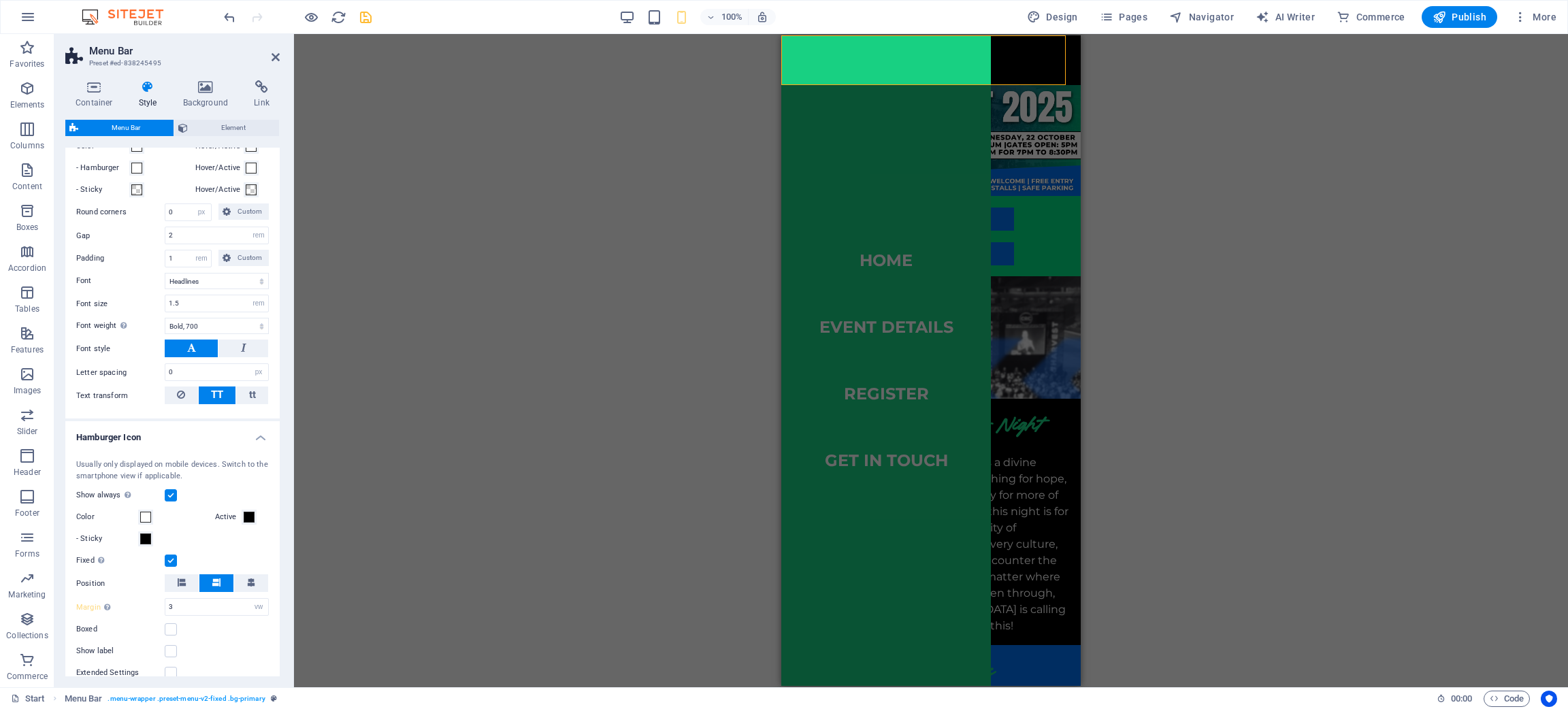
click at [174, 472] on label at bounding box center [171, 495] width 13 height 13
click at [0, 0] on input "Show always Shows the trigger for all viewports." at bounding box center [0, 0] width 0 height 0
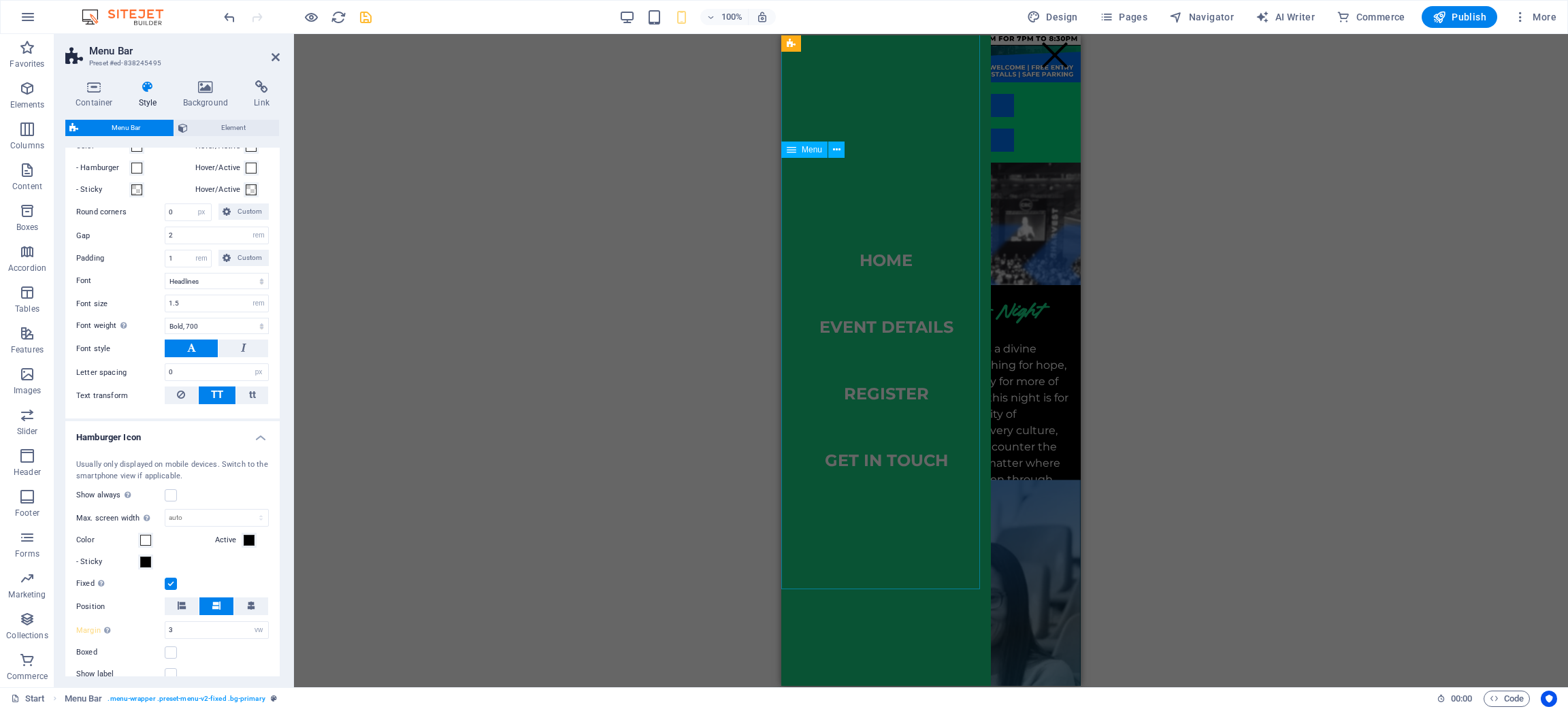
scroll to position [0, 0]
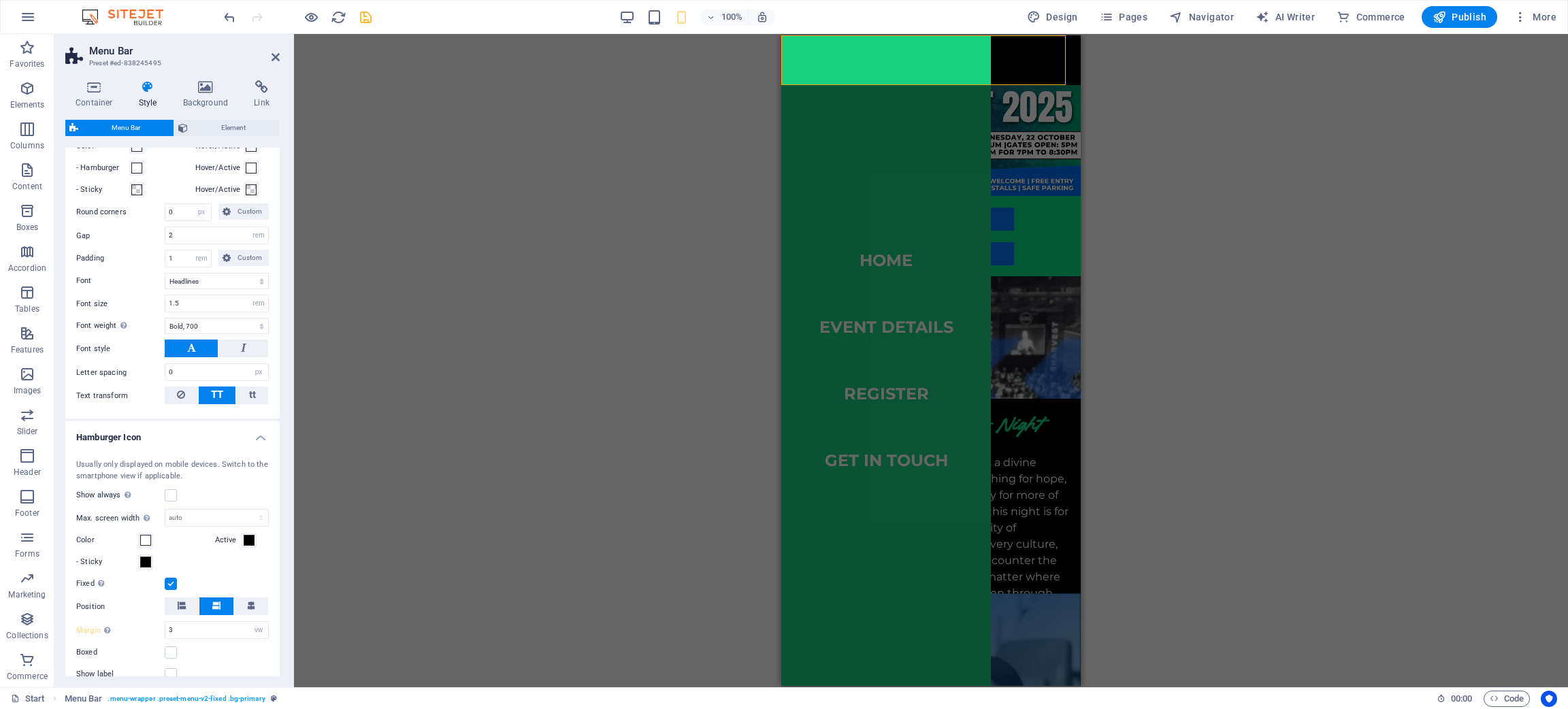
click at [361, 18] on icon "save" at bounding box center [365, 17] width 16 height 16
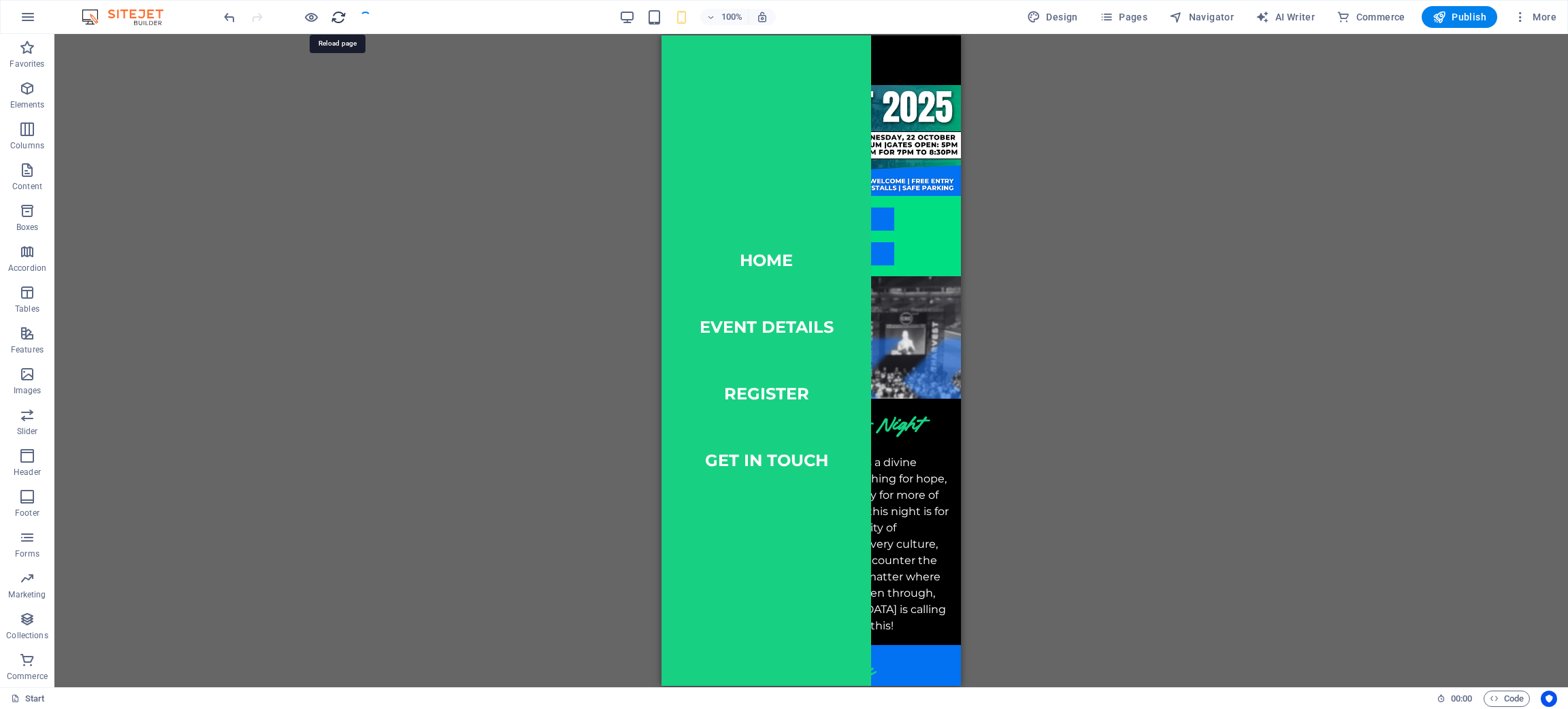
click at [334, 18] on icon "reload" at bounding box center [339, 17] width 16 height 16
click at [925, 60] on div "Menu" at bounding box center [934, 55] width 34 height 22
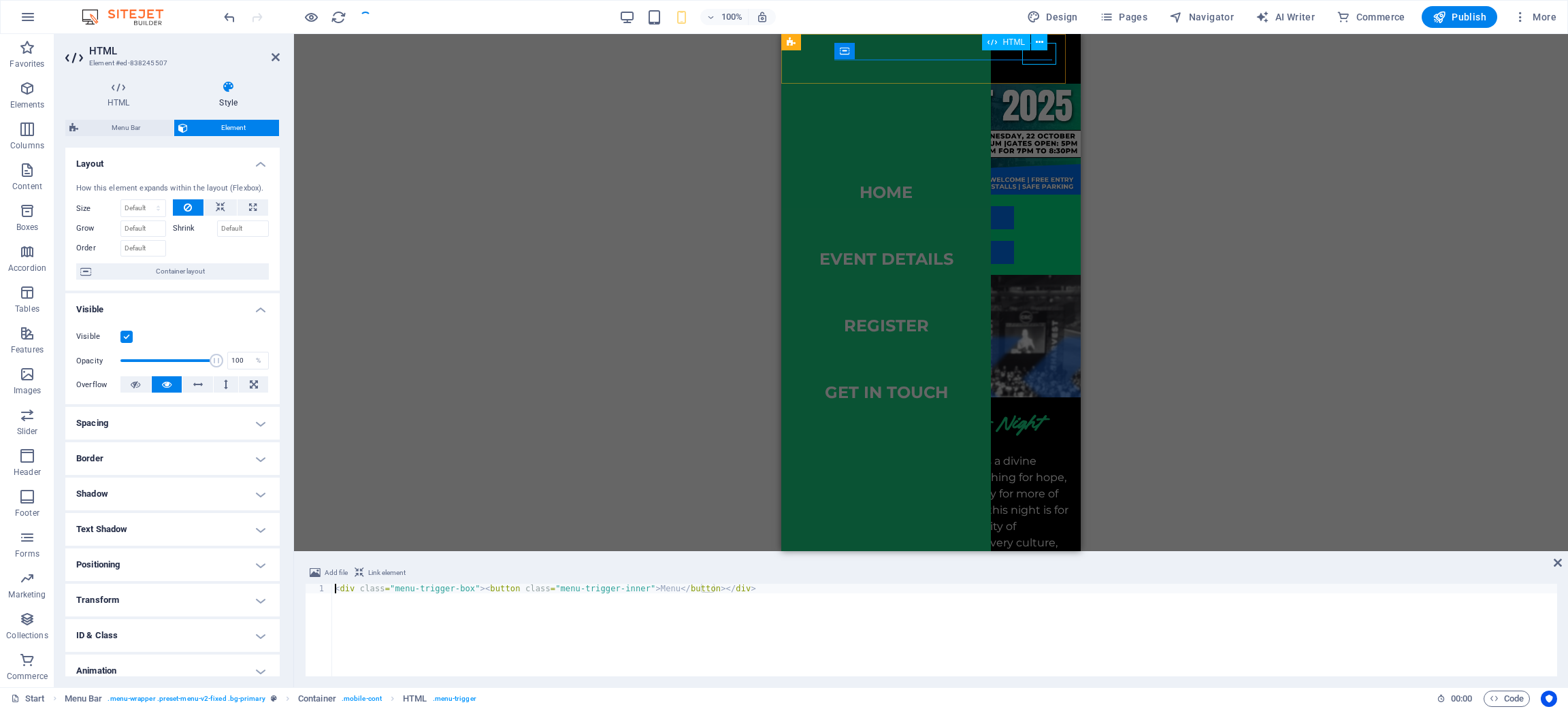
click at [1038, 64] on div "Menu" at bounding box center [1055, 54] width 34 height 22
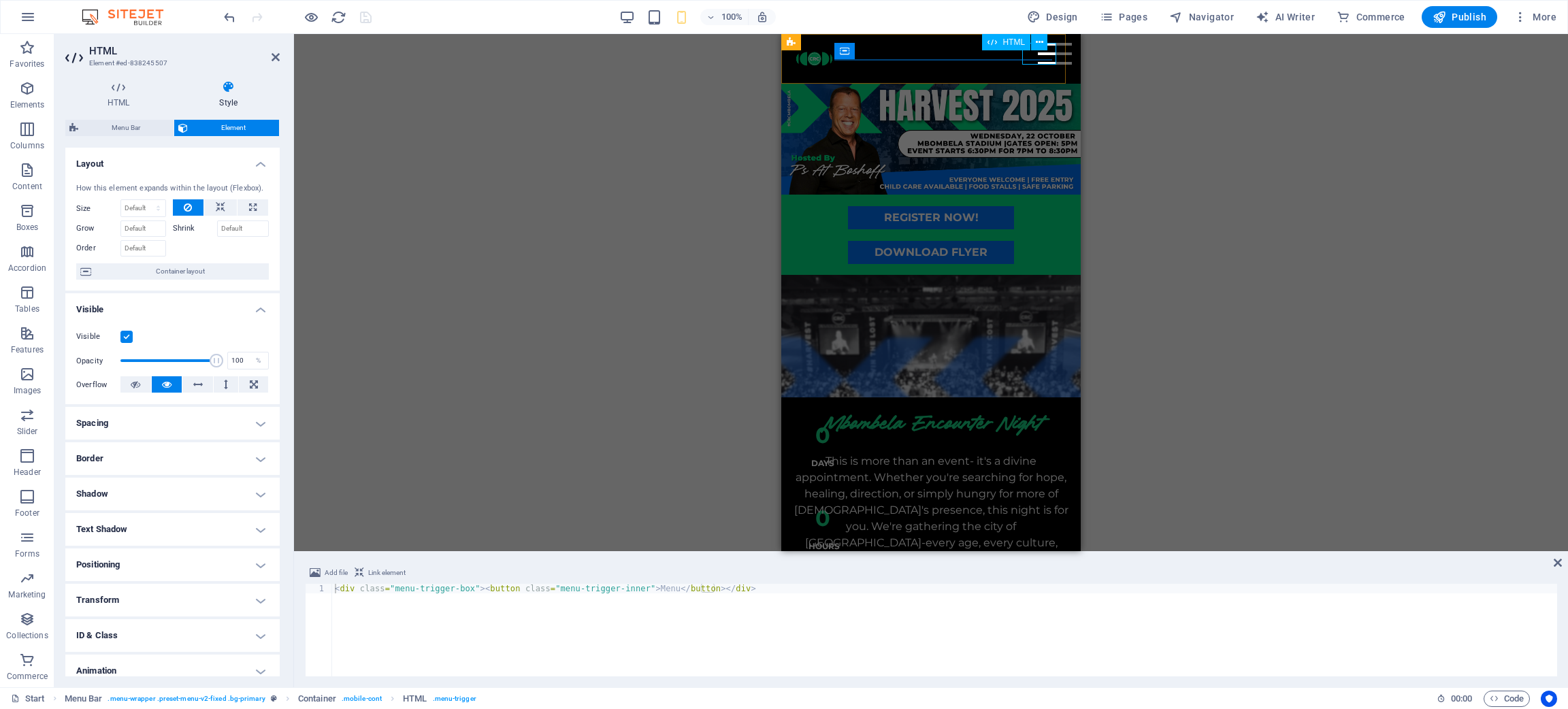
click at [1038, 64] on div "Menu" at bounding box center [1055, 54] width 34 height 22
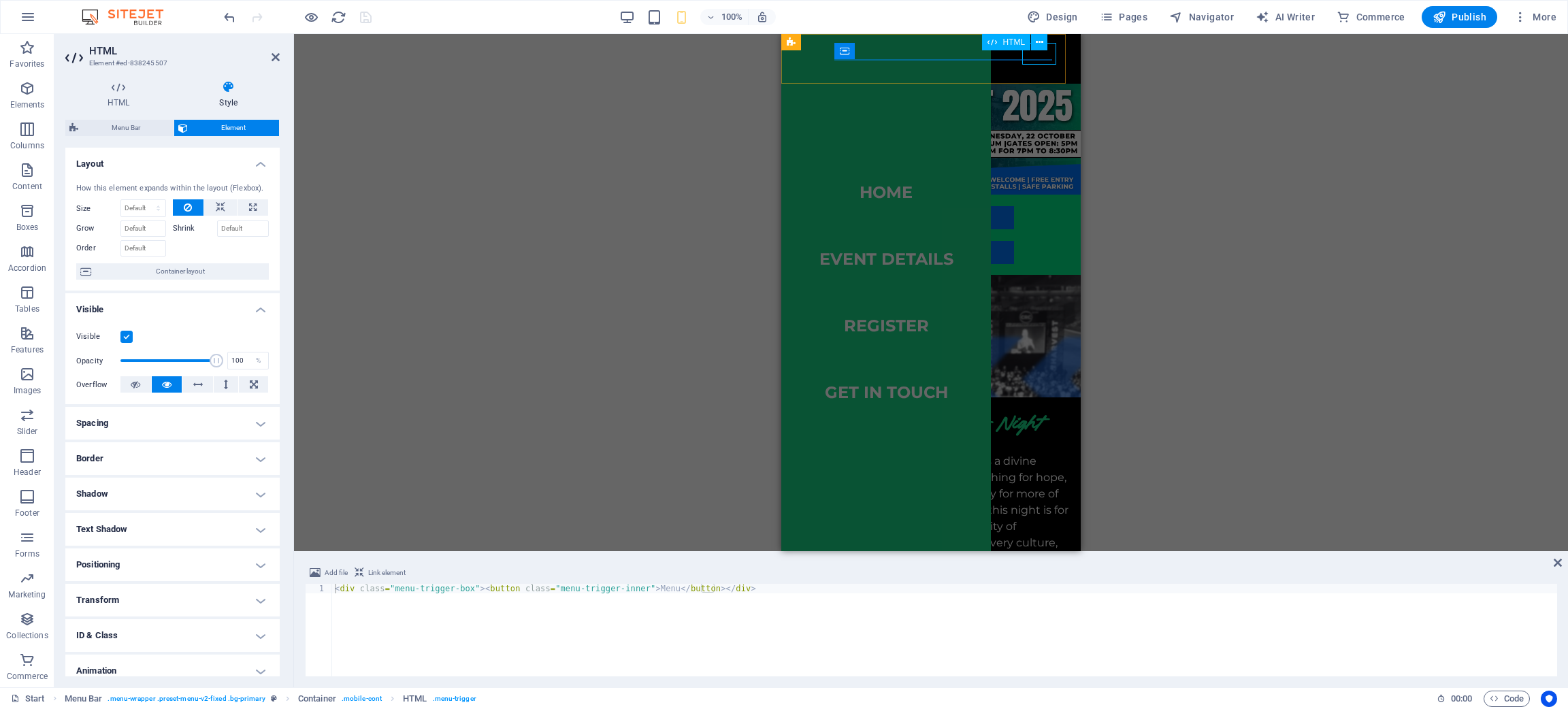
click at [1038, 64] on div "Menu" at bounding box center [1055, 54] width 34 height 22
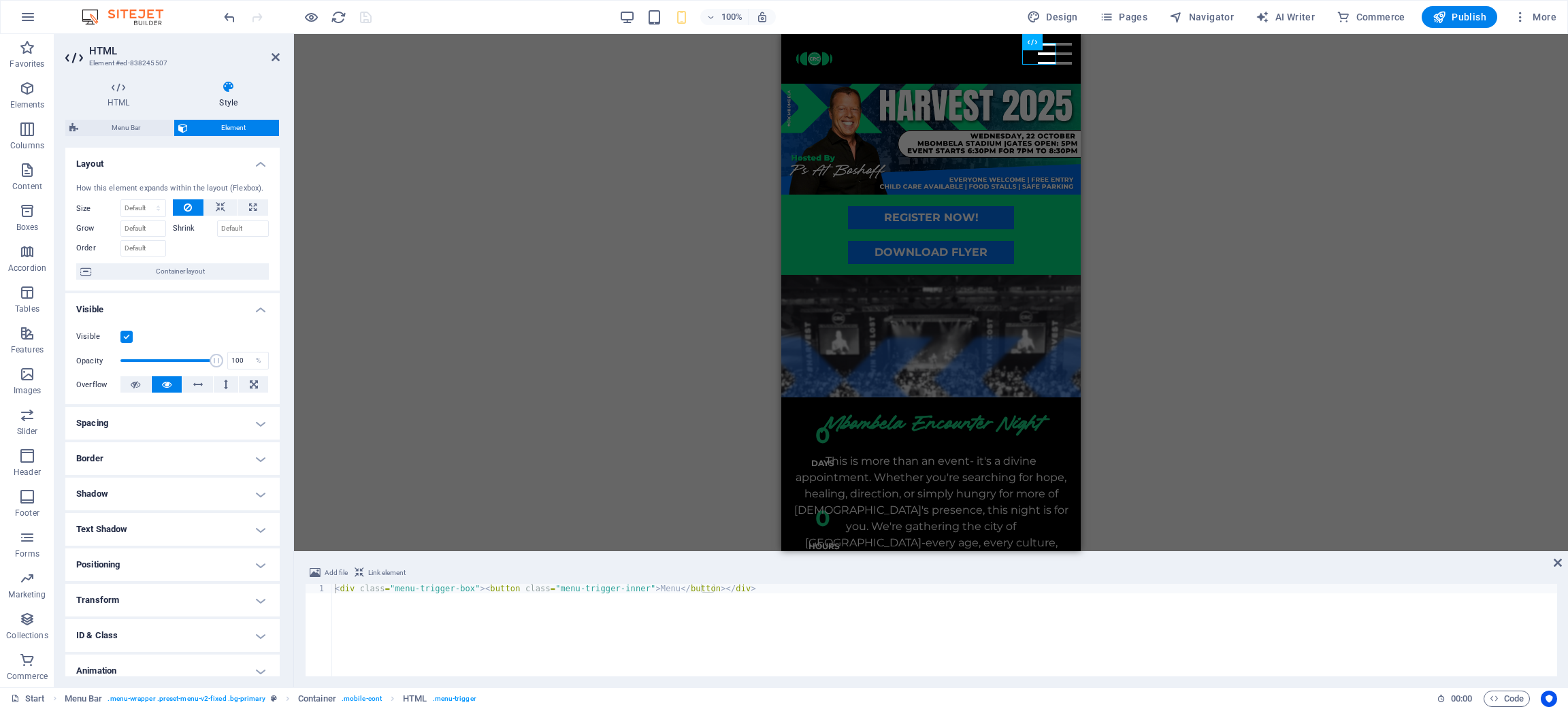
click at [662, 291] on div "H3 Countdown Countdown Container Menu Bar Preset Placeholder Container Preset B…" at bounding box center [931, 293] width 1274 height 518
click at [352, 13] on div at bounding box center [298, 17] width 152 height 22
click at [334, 13] on icon "reload" at bounding box center [339, 17] width 16 height 16
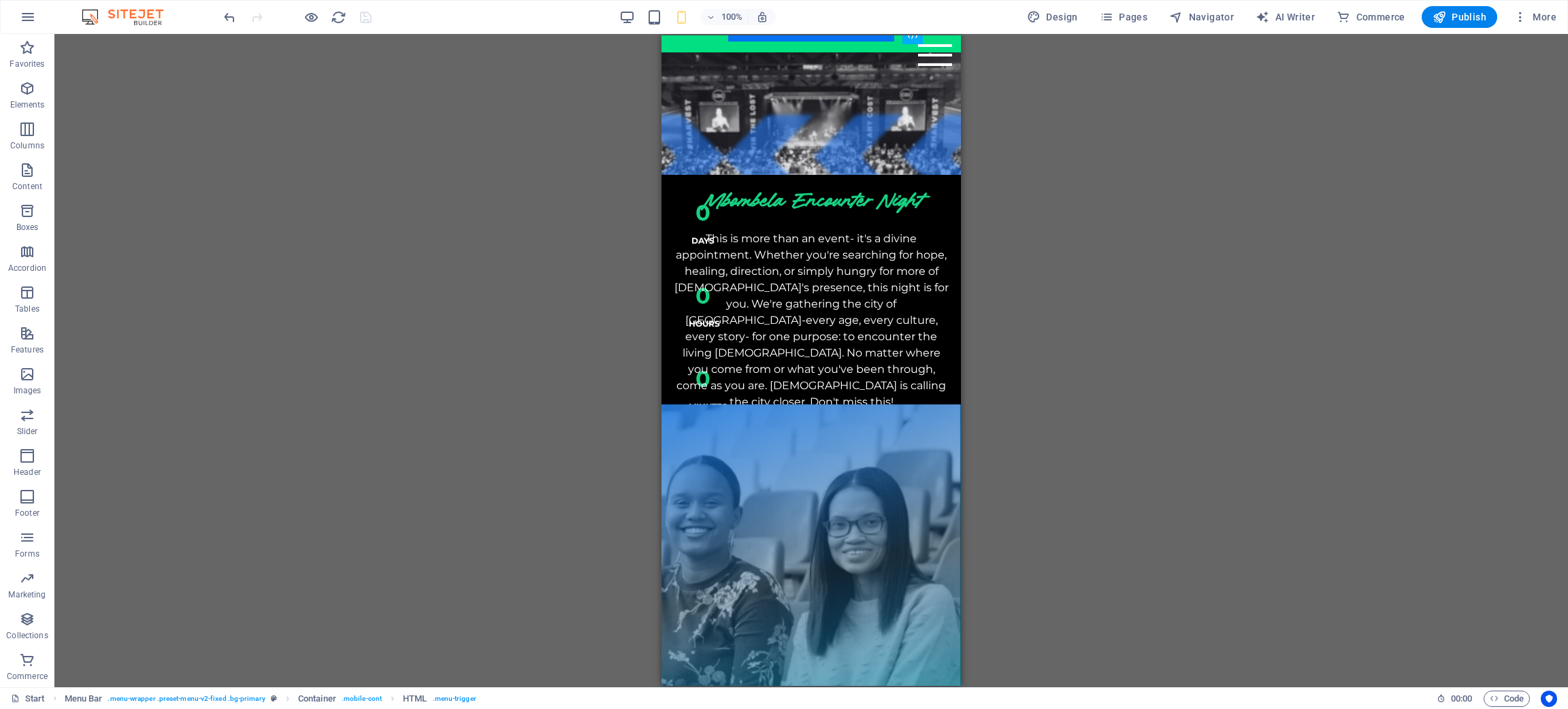
scroll to position [280, 0]
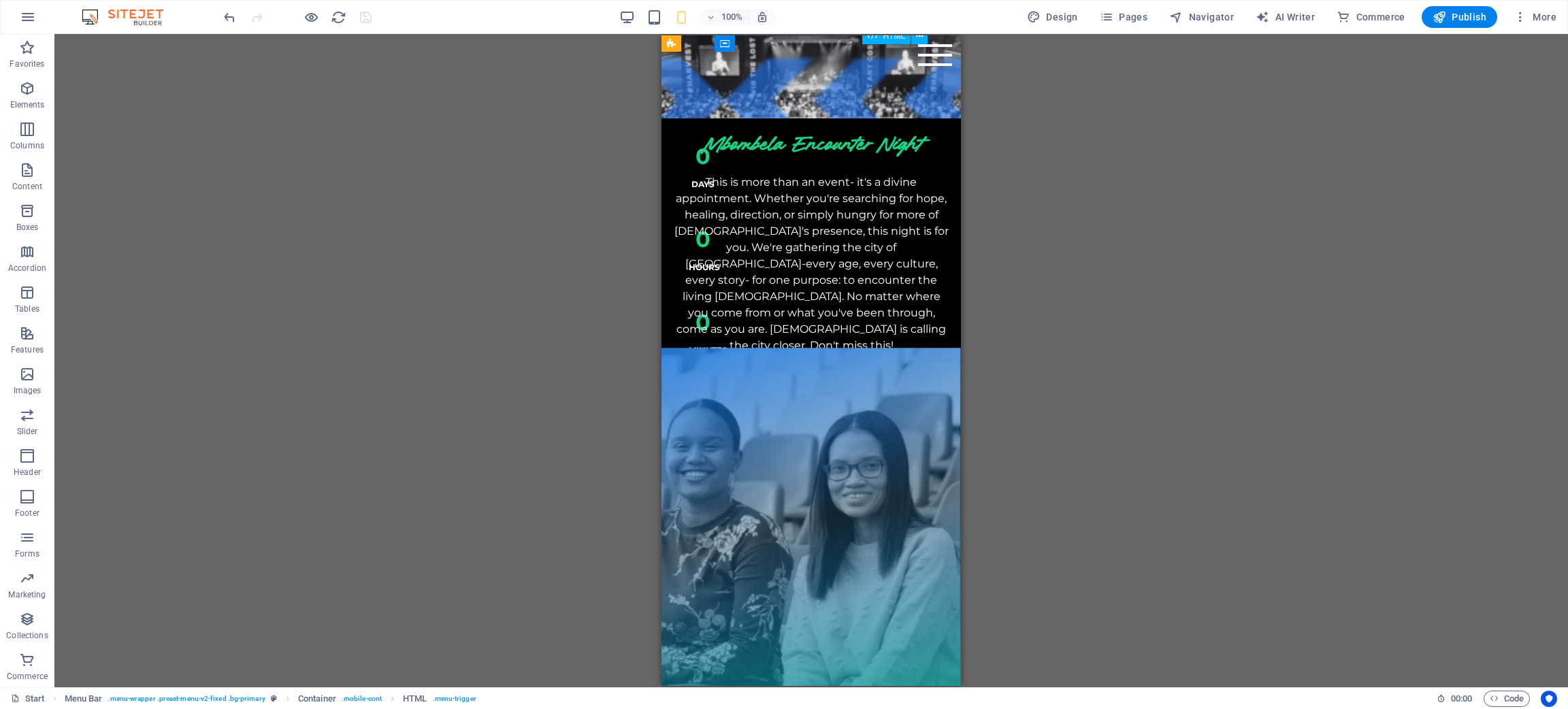
click at [921, 57] on div "Menu" at bounding box center [934, 55] width 34 height 22
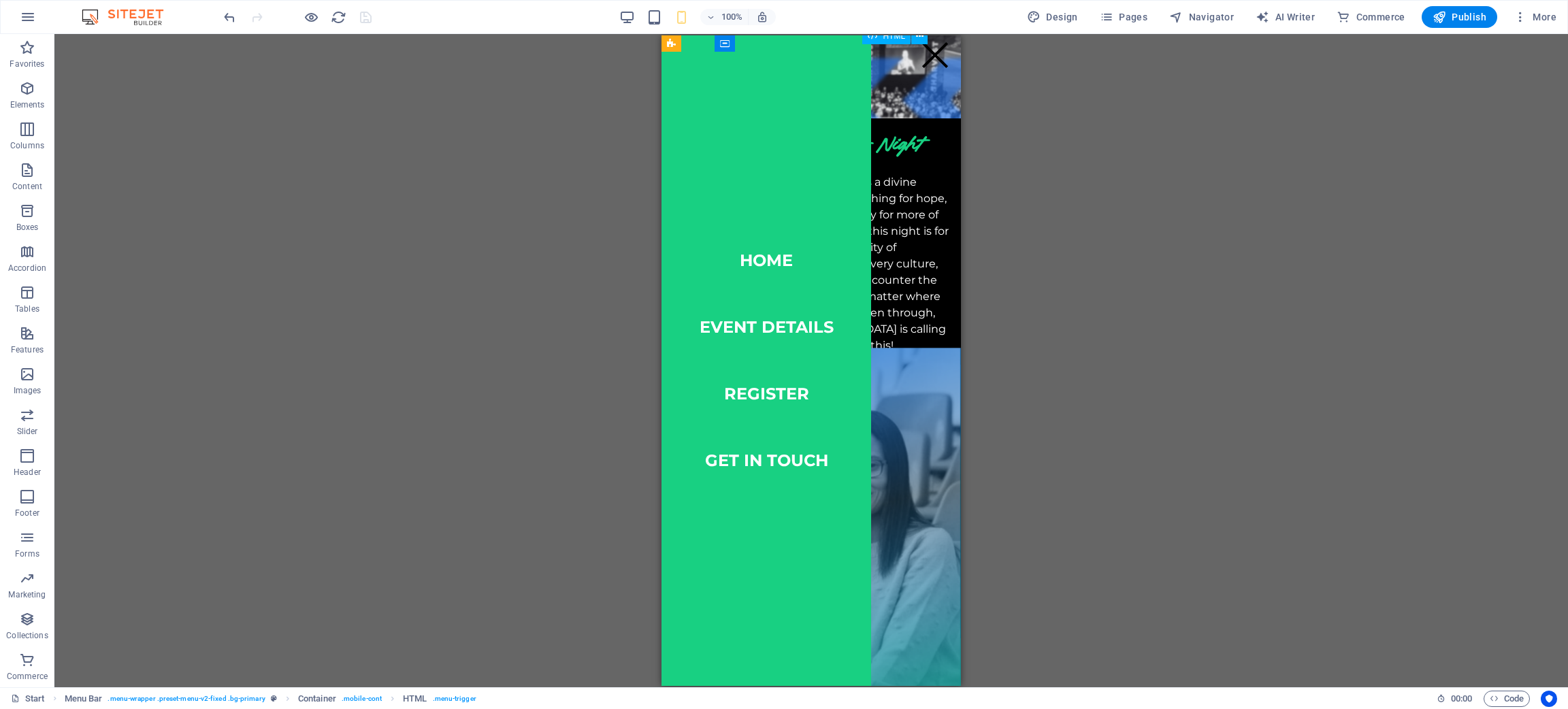
click at [921, 57] on div "Menu" at bounding box center [934, 55] width 34 height 22
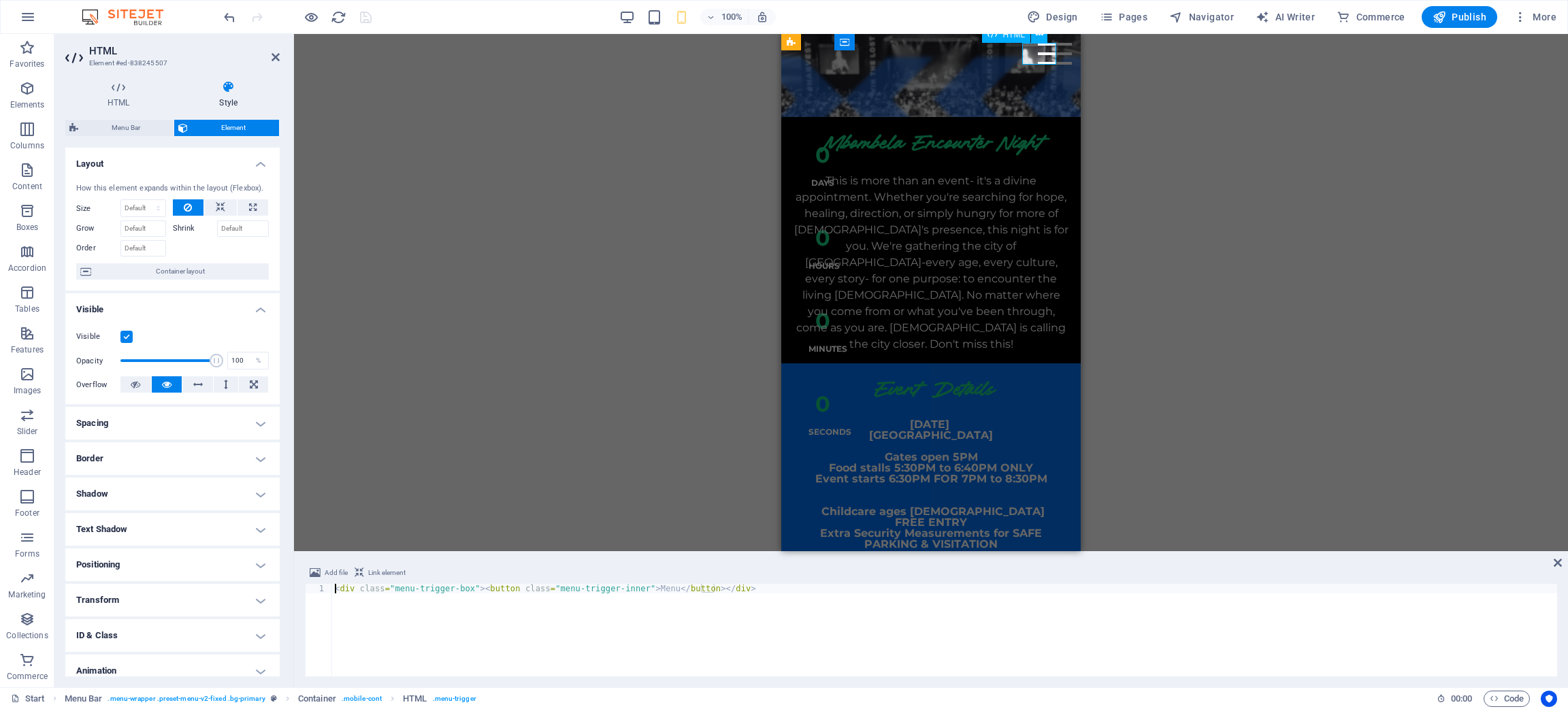
click at [1045, 59] on div "Menu" at bounding box center [1055, 54] width 34 height 22
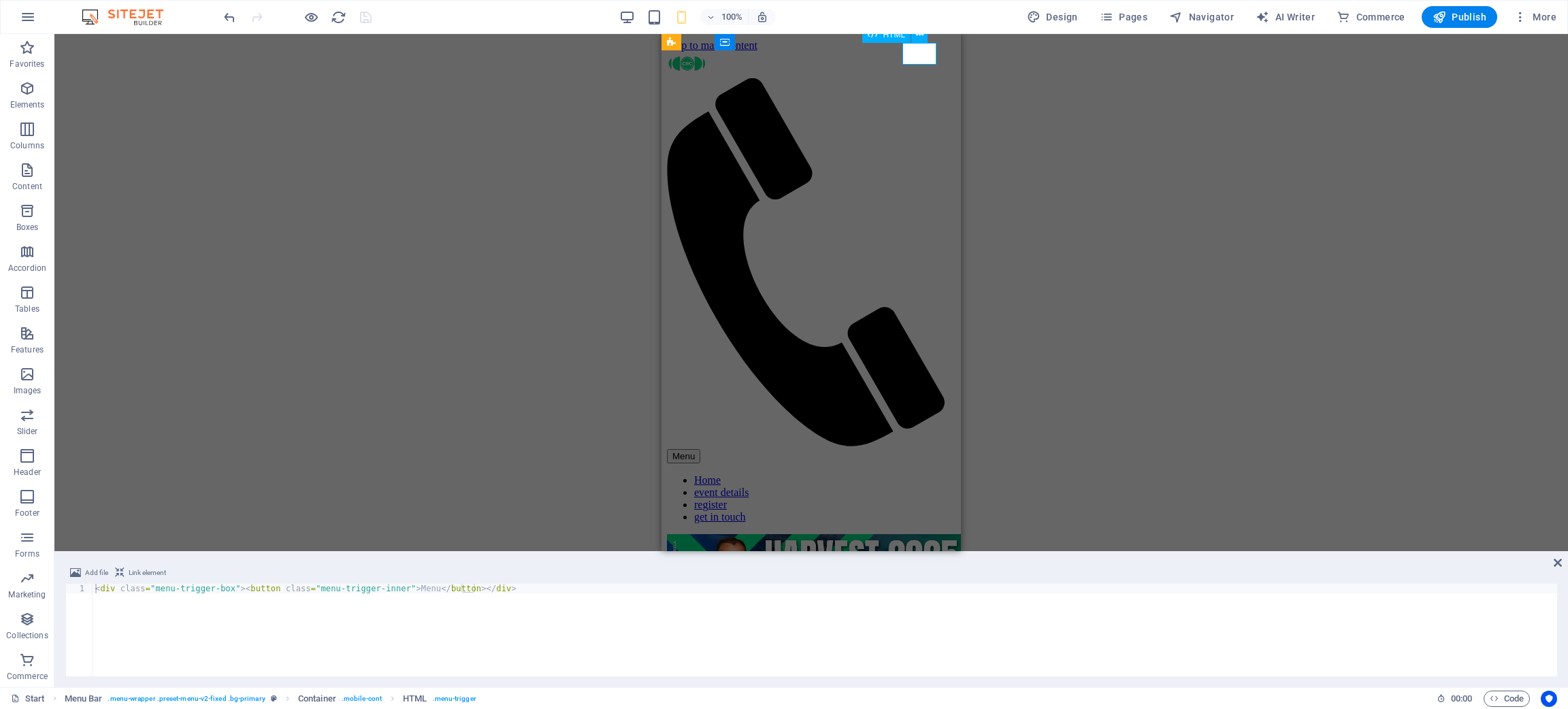
scroll to position [0, 0]
click at [1045, 472] on div "Add file Link element <div class="menu-trigger-box"><button class="menu-trigger…" at bounding box center [811, 621] width 1514 height 134
click at [1045, 472] on icon at bounding box center [1558, 563] width 8 height 11
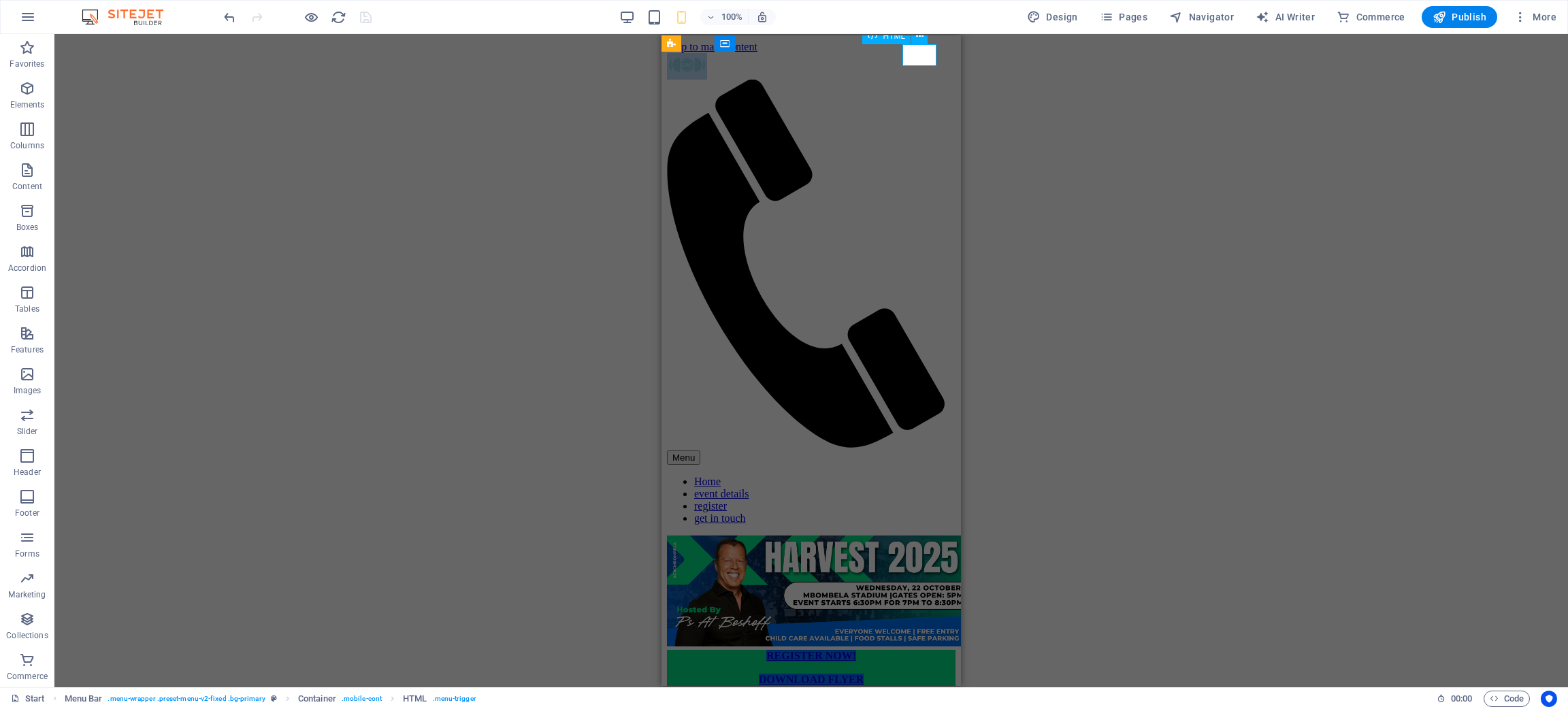
click at [830, 72] on div "Menu Home event details register get in touch" at bounding box center [811, 294] width 288 height 482
click at [370, 194] on div "H3 Countdown Countdown Container Menu Bar Preset Placeholder Container Preset B…" at bounding box center [811, 361] width 1514 height 654
click at [1045, 472] on div "H3 Countdown Countdown Container Menu Bar Preset Placeholder Container Preset B…" at bounding box center [811, 361] width 1514 height 654
click at [669, 47] on icon at bounding box center [671, 43] width 9 height 17
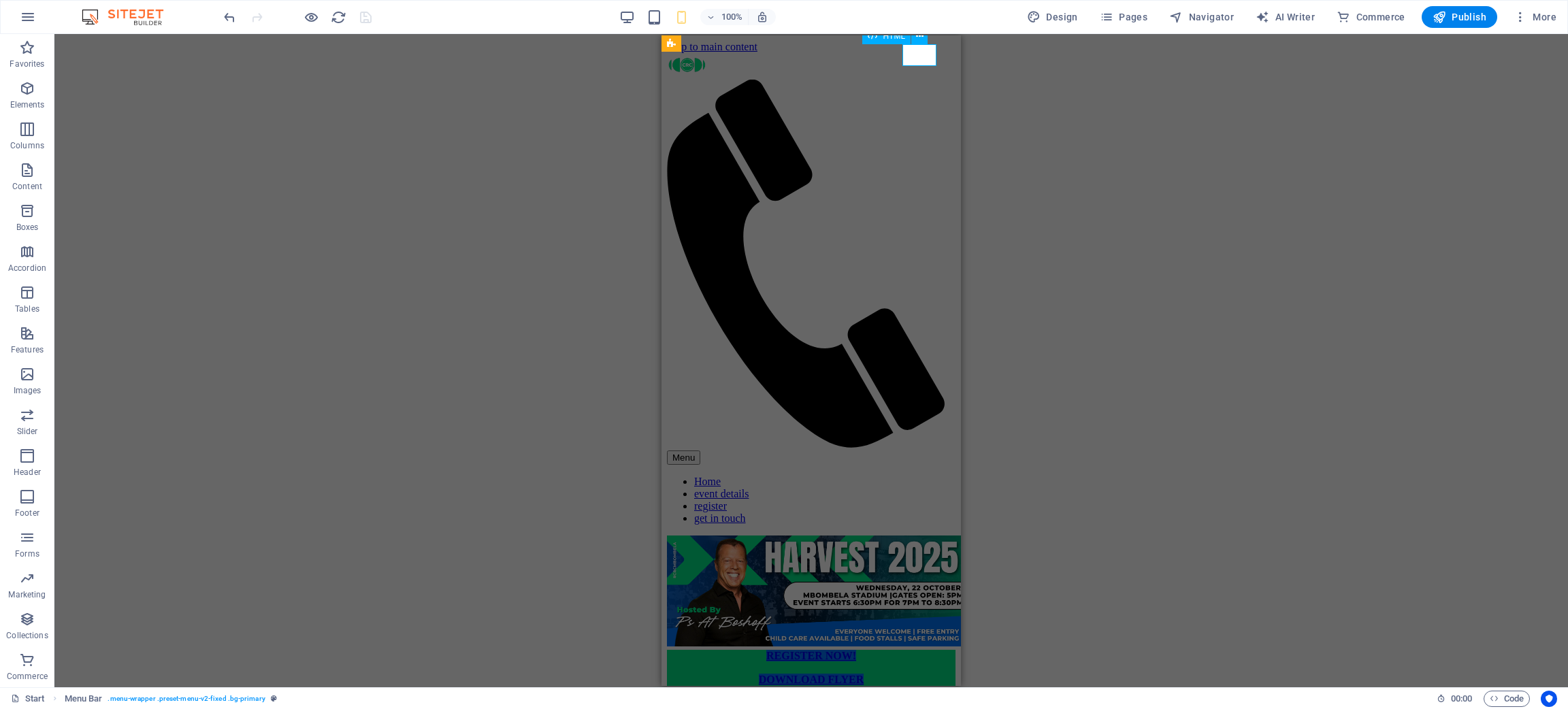
click at [243, 288] on div "H3 Countdown Countdown Container Menu Bar Preset Placeholder Container Preset B…" at bounding box center [811, 361] width 1514 height 654
click at [324, 13] on div at bounding box center [298, 17] width 152 height 22
click at [333, 12] on icon "reload" at bounding box center [339, 17] width 16 height 16
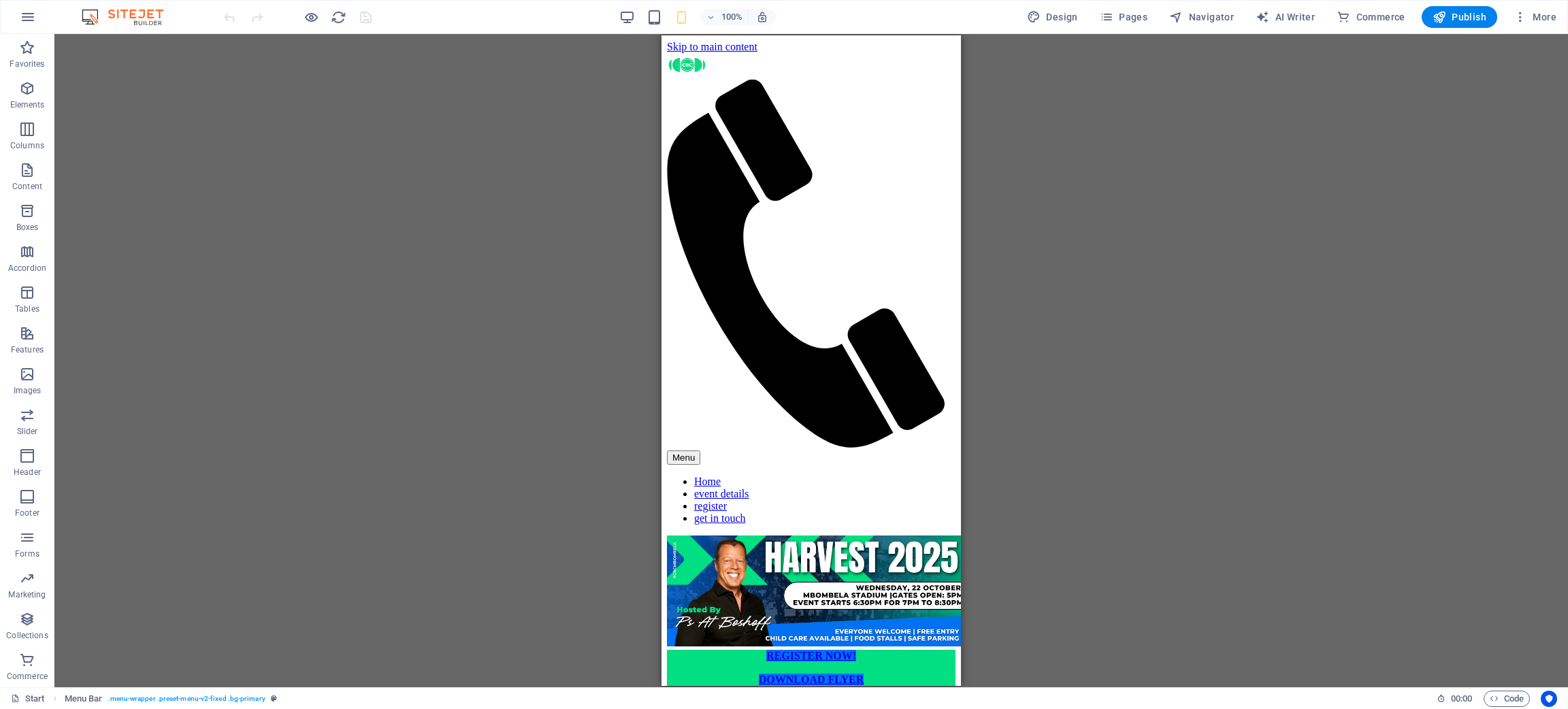
drag, startPoint x: 949, startPoint y: 163, endPoint x: 1679, endPoint y: 638, distance: 870.9
click at [764, 67] on div "Menu Home event details register get in touch" at bounding box center [811, 294] width 288 height 482
click at [792, 73] on div "Menu Home event details register get in touch" at bounding box center [811, 294] width 288 height 482
click at [840, 54] on div "Menu Home event details register get in touch" at bounding box center [811, 294] width 288 height 482
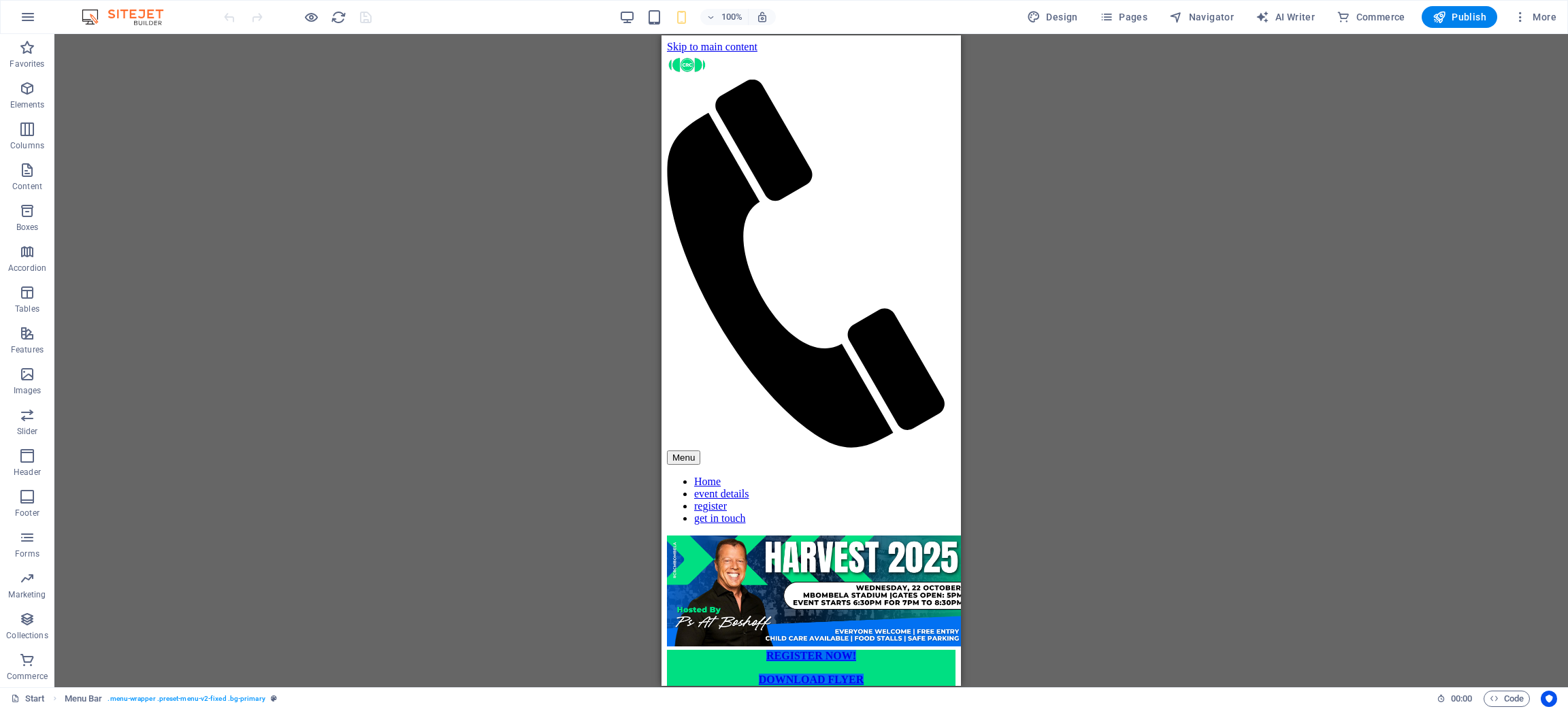
click at [840, 54] on div "Menu Home event details register get in touch" at bounding box center [811, 294] width 288 height 482
select select "%"
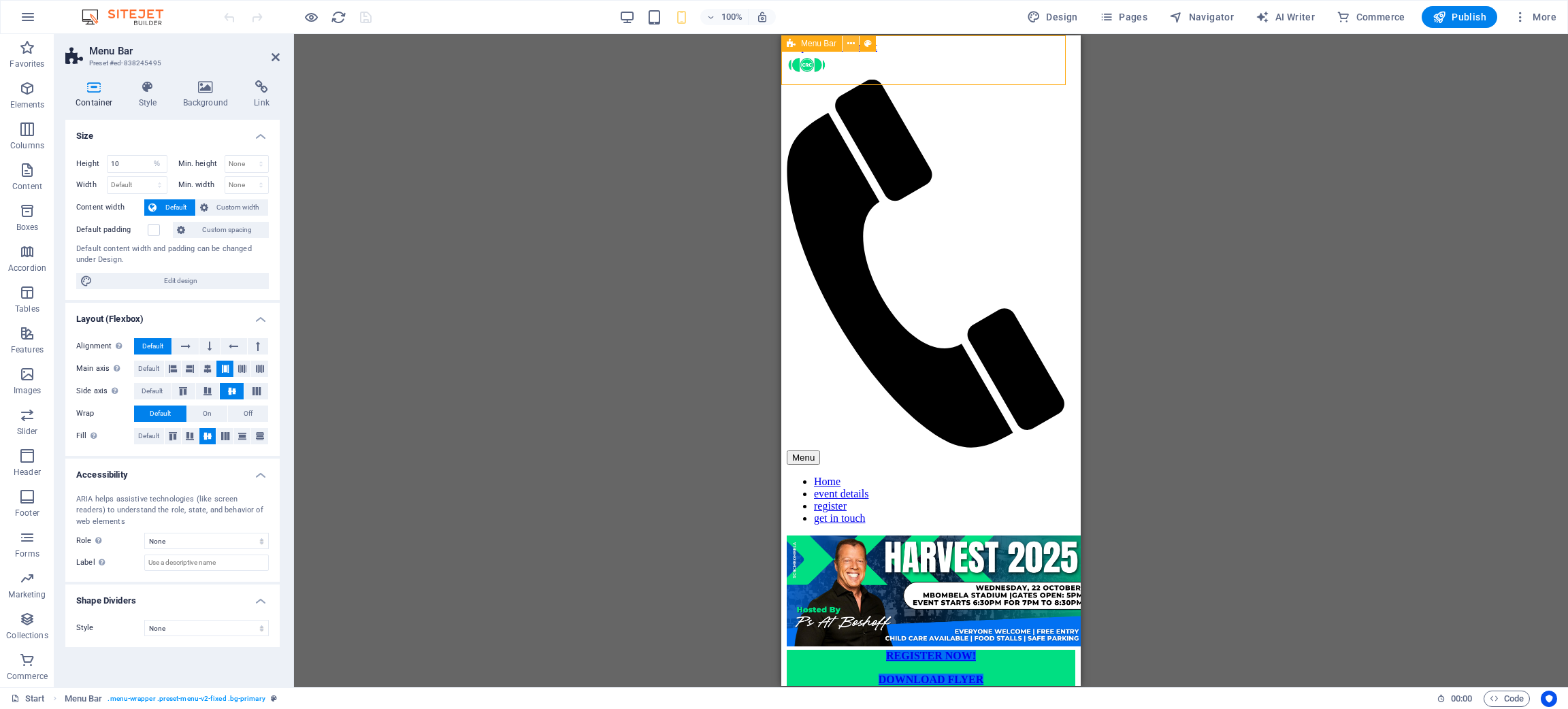
click at [852, 40] on icon at bounding box center [851, 43] width 8 height 14
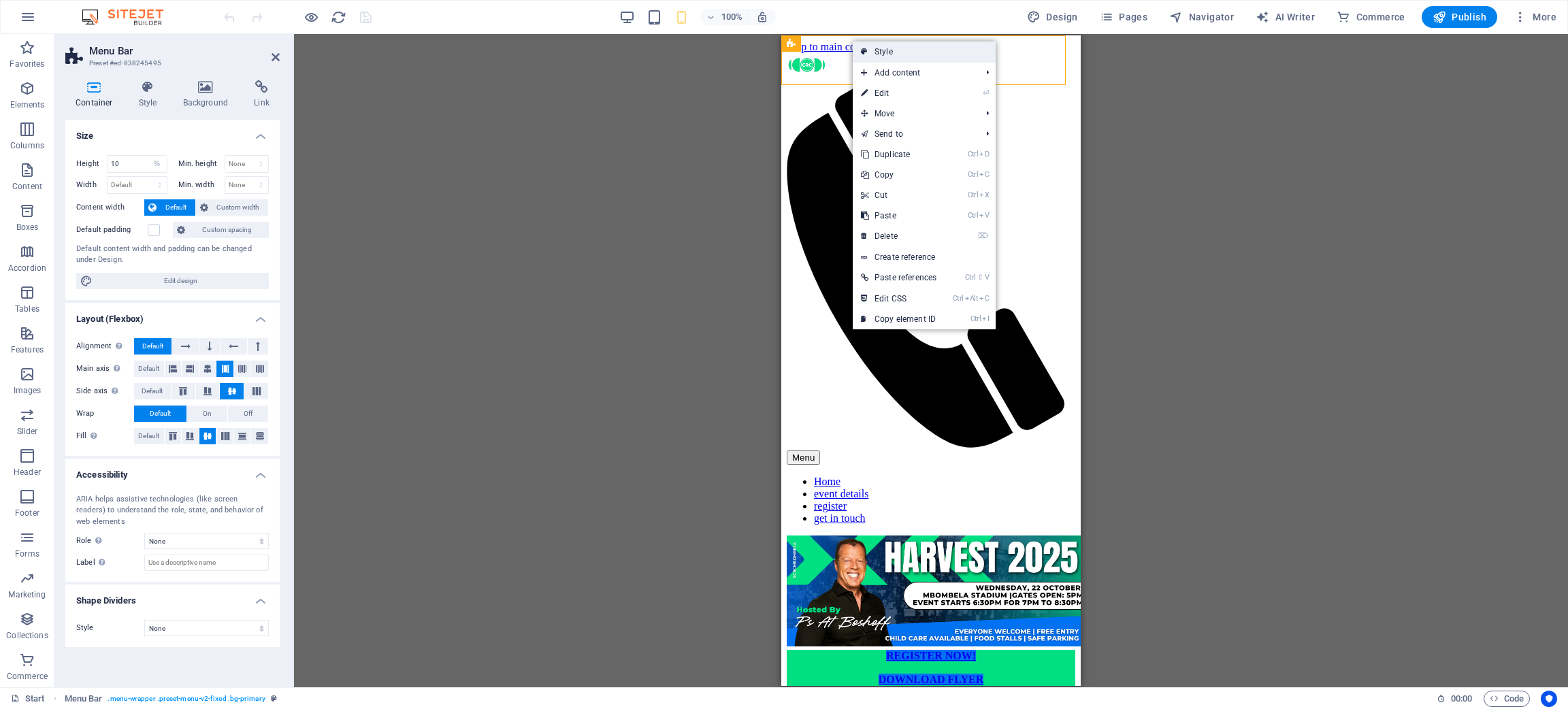
click at [920, 48] on link "Style" at bounding box center [924, 52] width 143 height 20
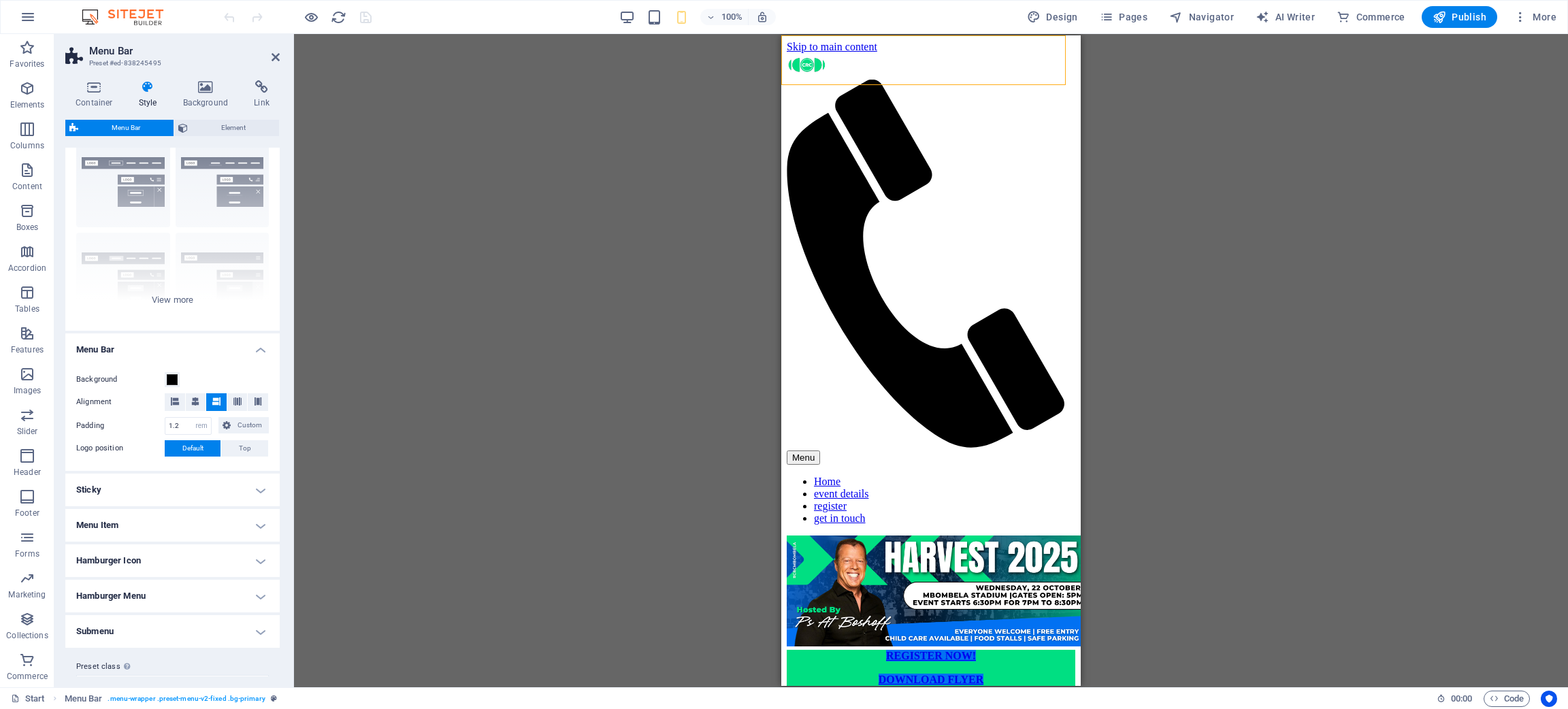
scroll to position [70, 0]
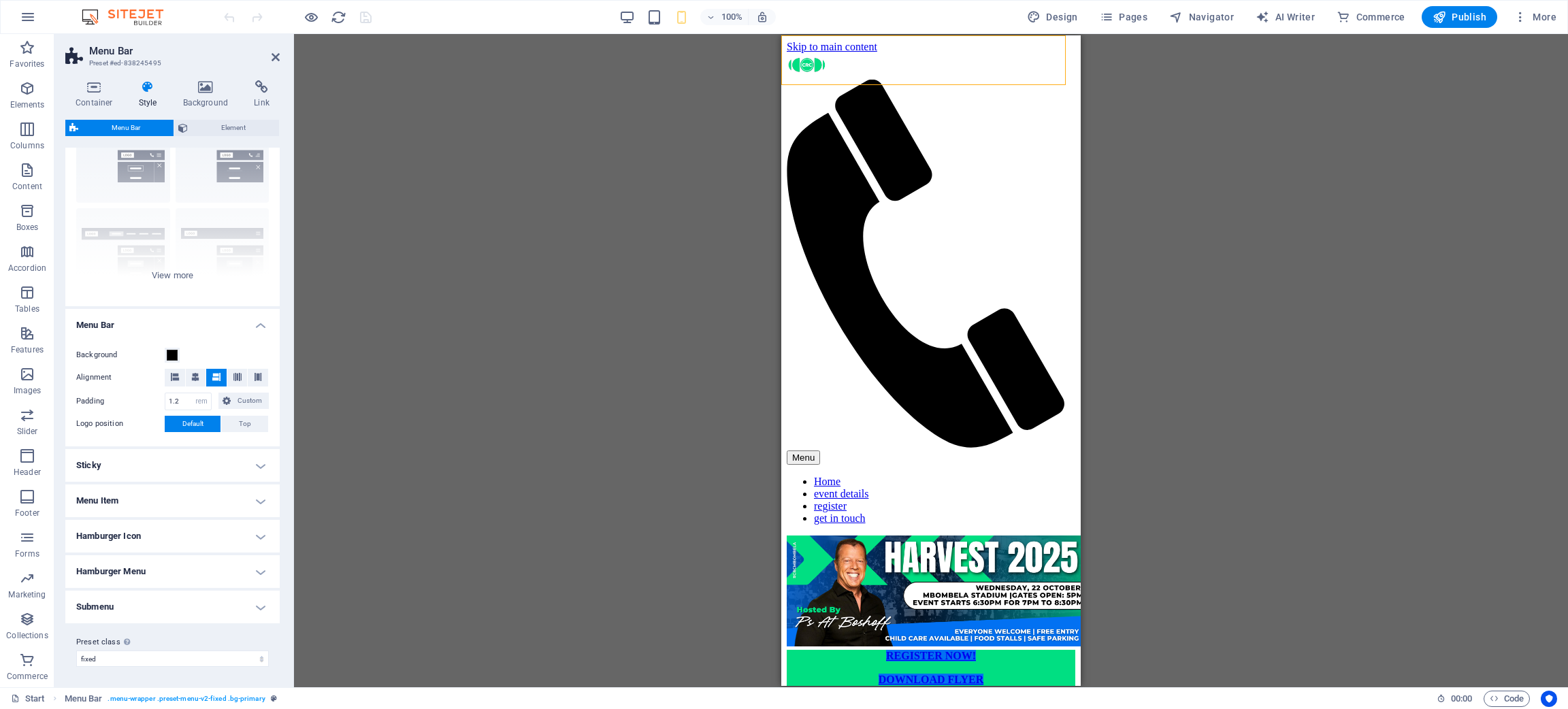
click at [153, 449] on h4 "Sticky" at bounding box center [172, 465] width 214 height 33
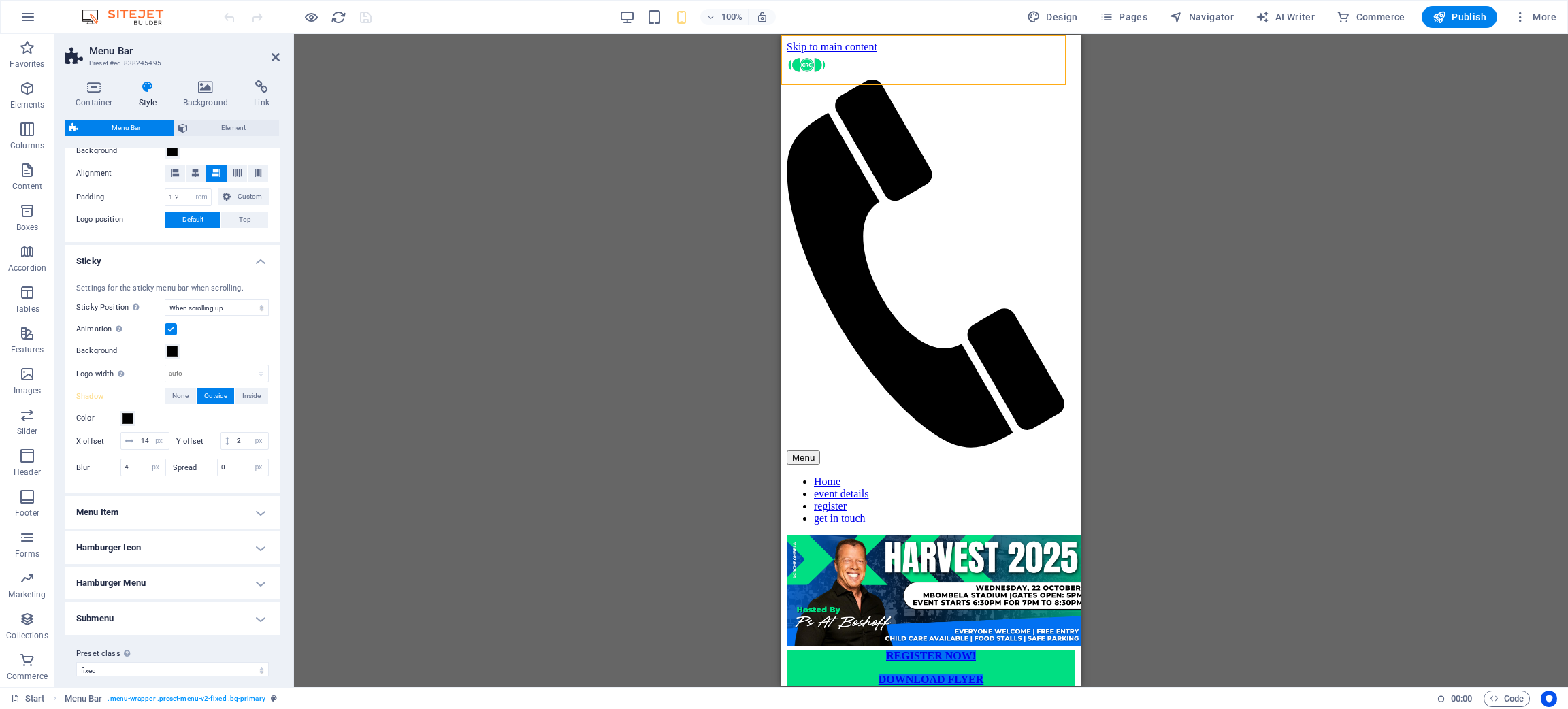
scroll to position [304, 0]
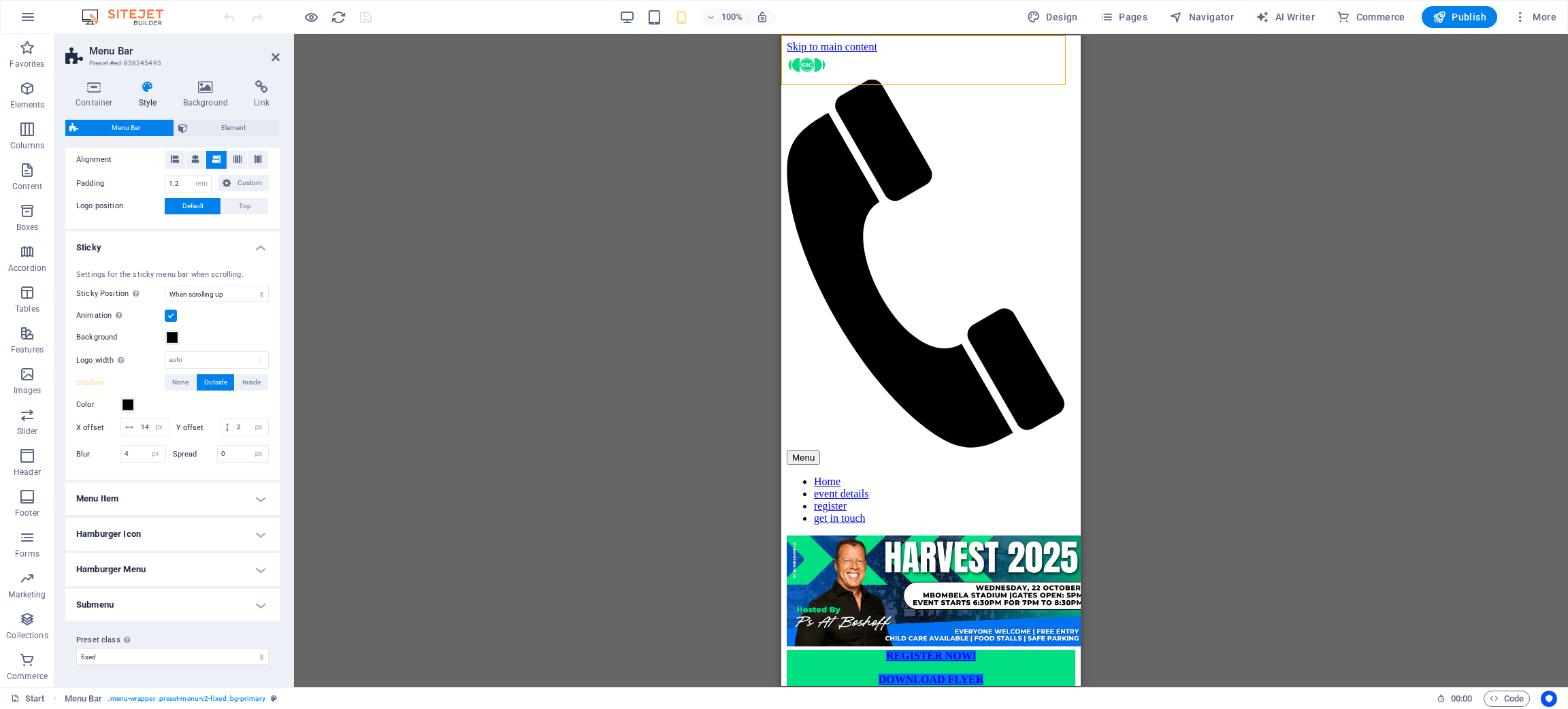
click at [198, 472] on h4 "Menu Item" at bounding box center [172, 498] width 214 height 33
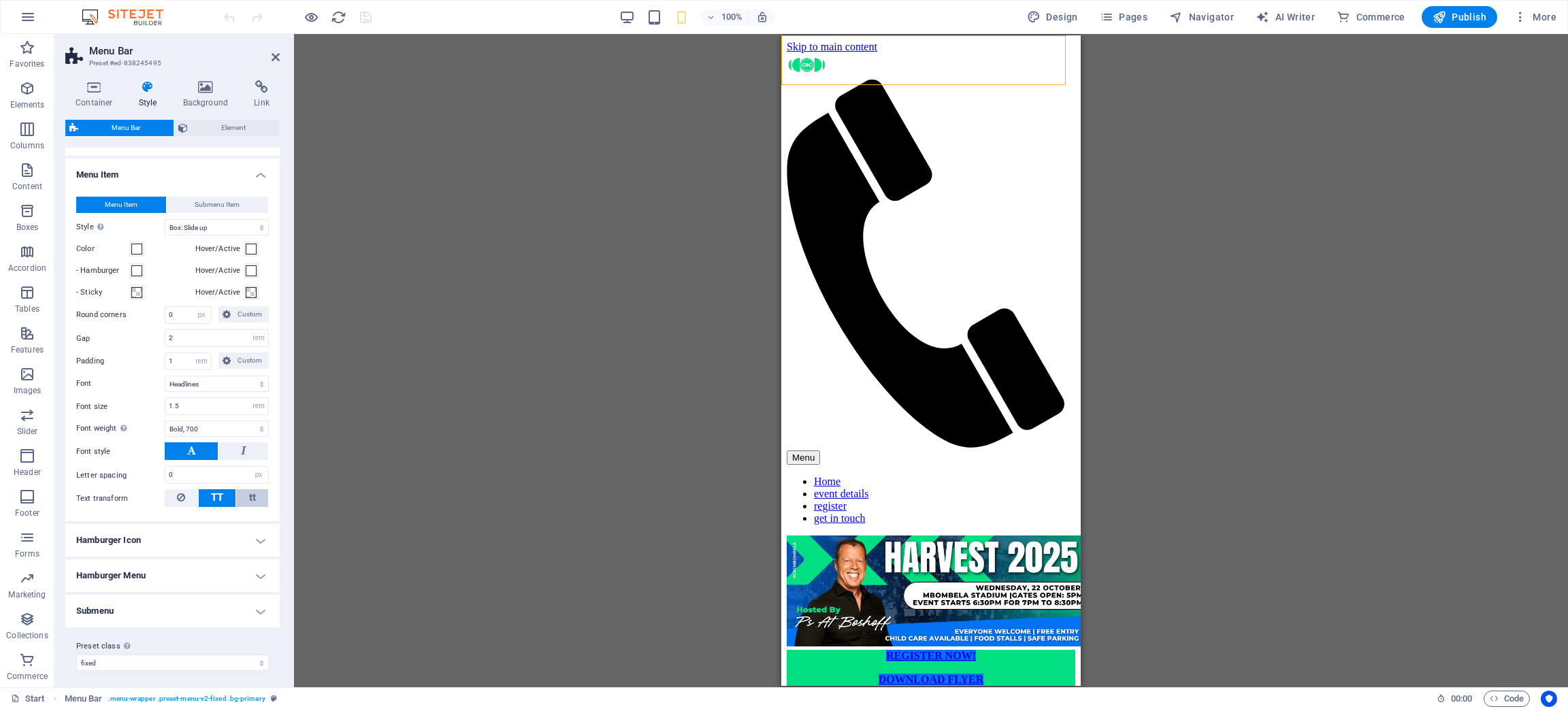
scroll to position [635, 0]
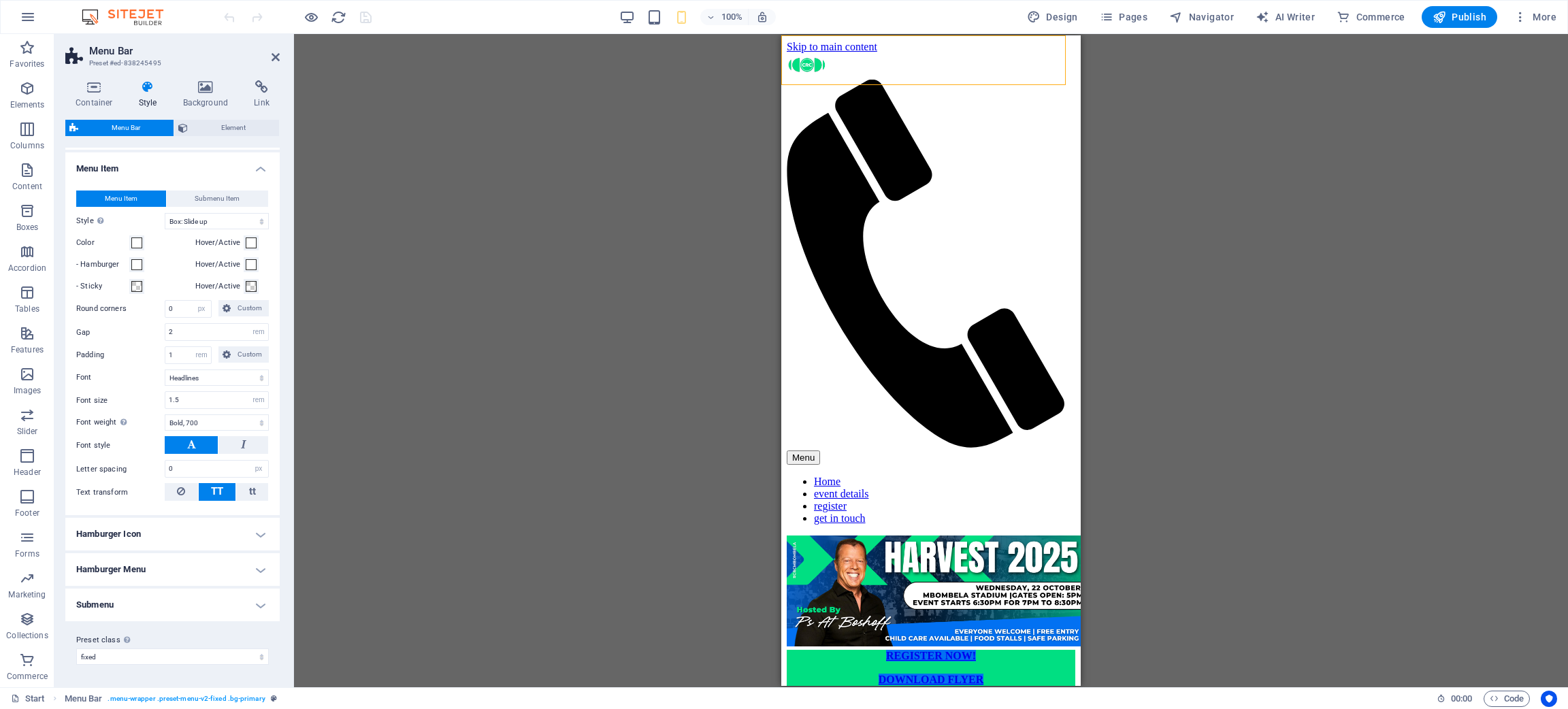
click at [144, 472] on div "Menu Item Submenu Item Style Switch to preview mode and move the mouse over men…" at bounding box center [172, 346] width 220 height 339
click at [142, 472] on h4 "Hamburger Icon" at bounding box center [172, 534] width 214 height 33
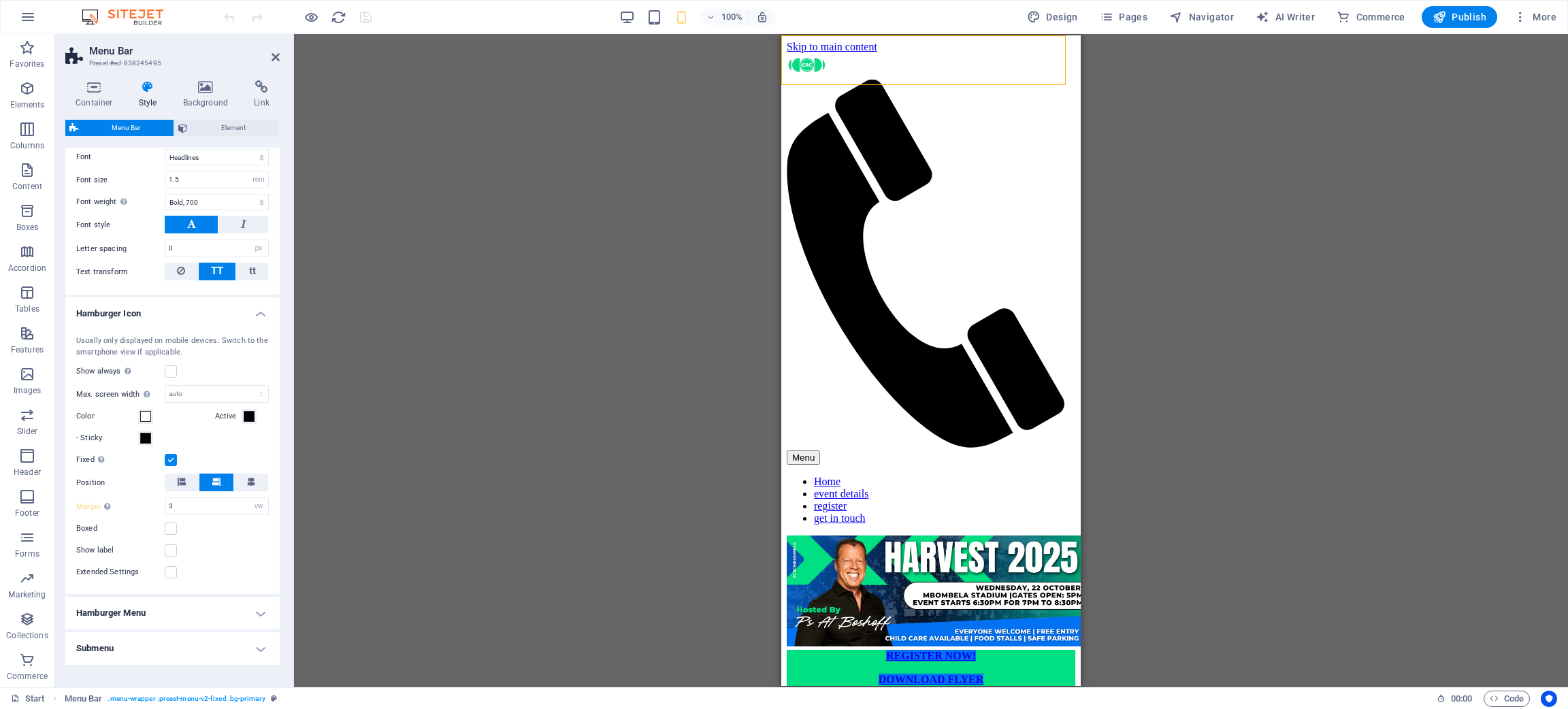
scroll to position [900, 0]
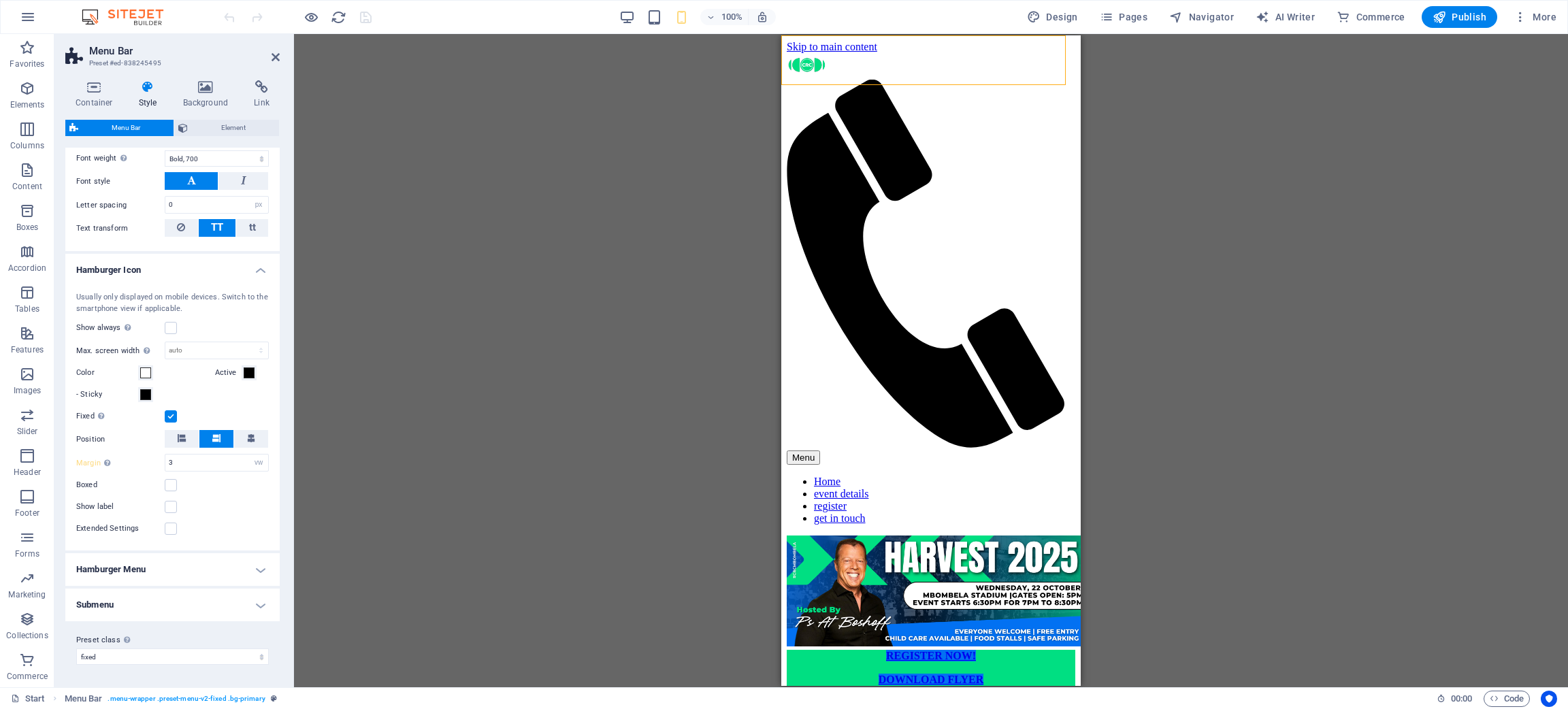
click at [134, 472] on h4 "Hamburger Menu" at bounding box center [172, 569] width 214 height 33
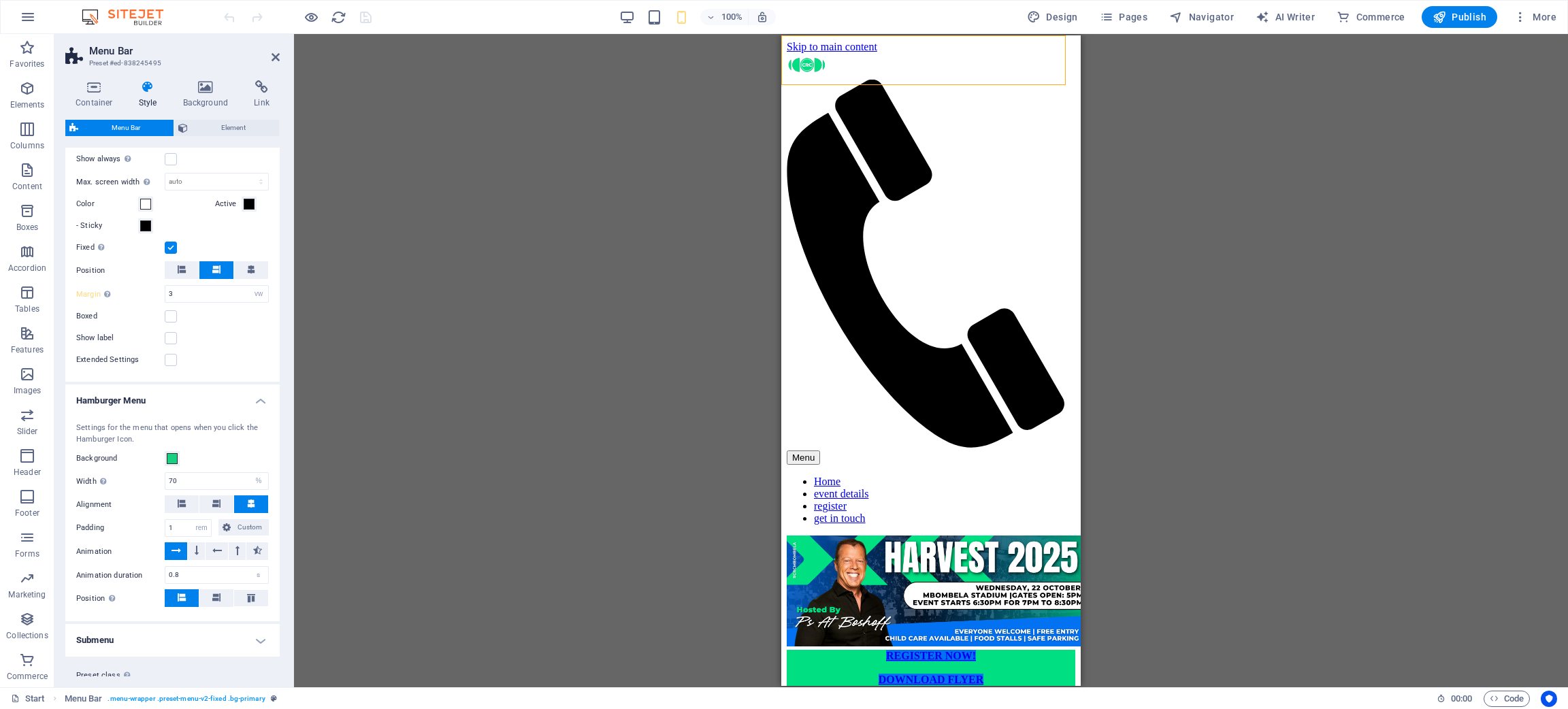
scroll to position [1101, 0]
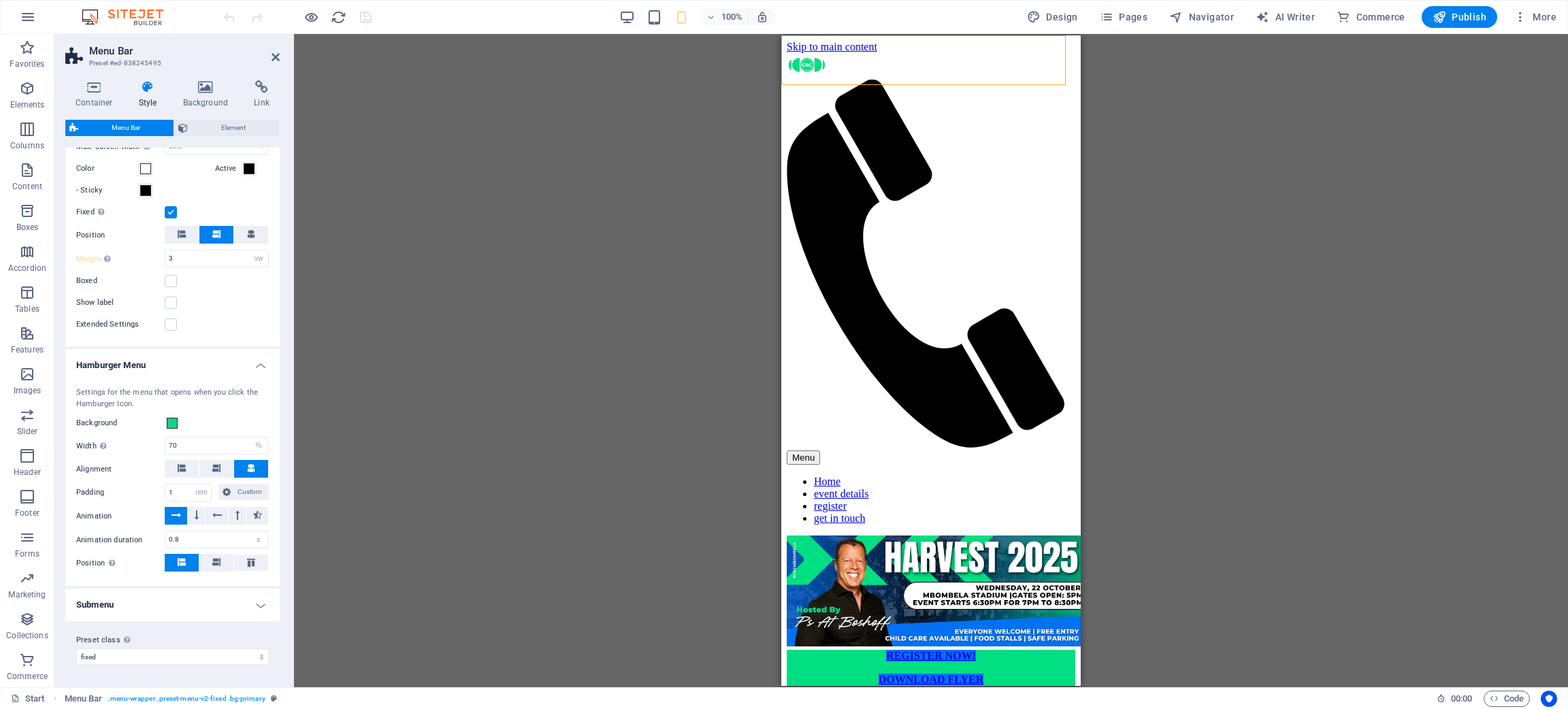
click at [144, 472] on h4 "Submenu" at bounding box center [172, 604] width 214 height 33
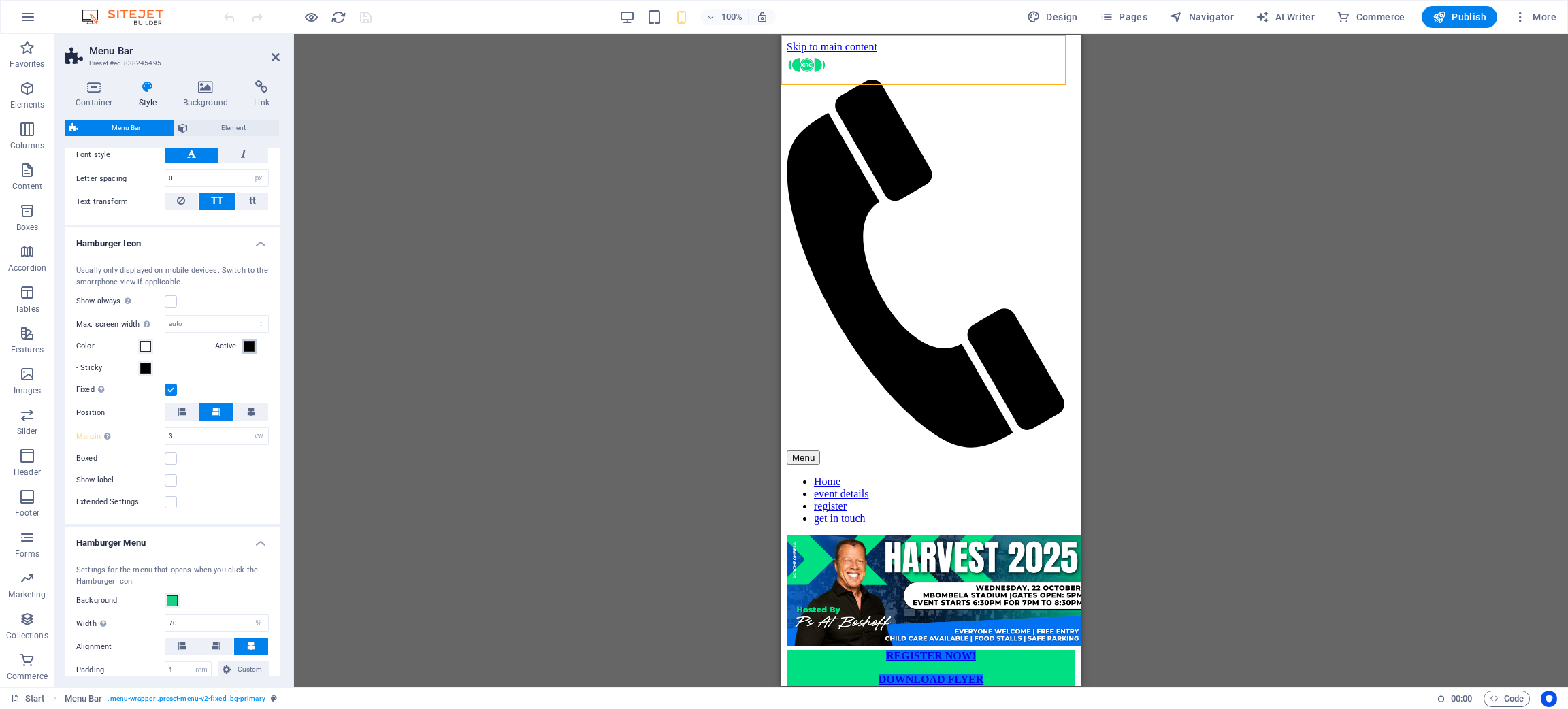
scroll to position [693, 0]
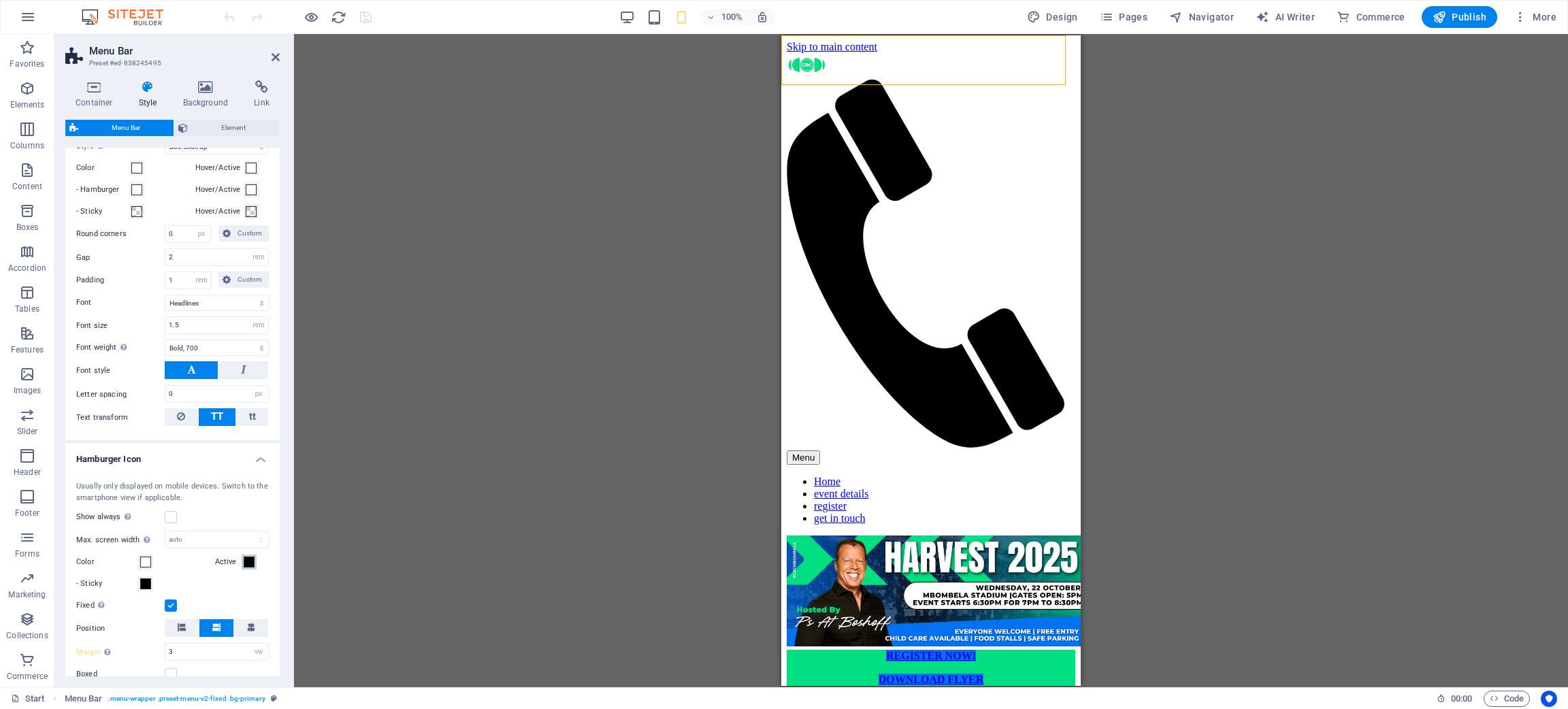
click at [247, 472] on span at bounding box center [248, 562] width 11 height 11
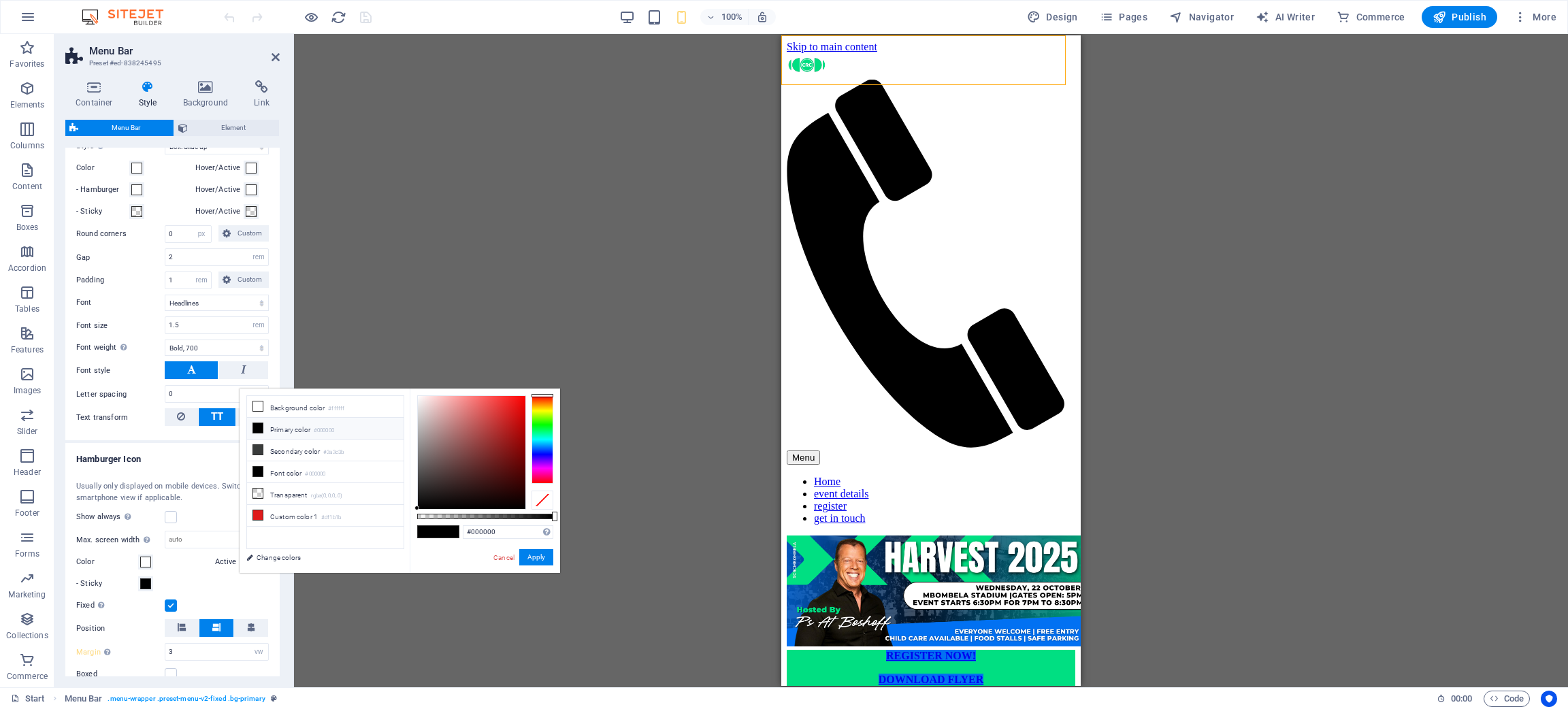
click at [744, 280] on div "H3 Countdown Container Preset Image Menu Bar Button Button Container Text Text …" at bounding box center [931, 361] width 1274 height 654
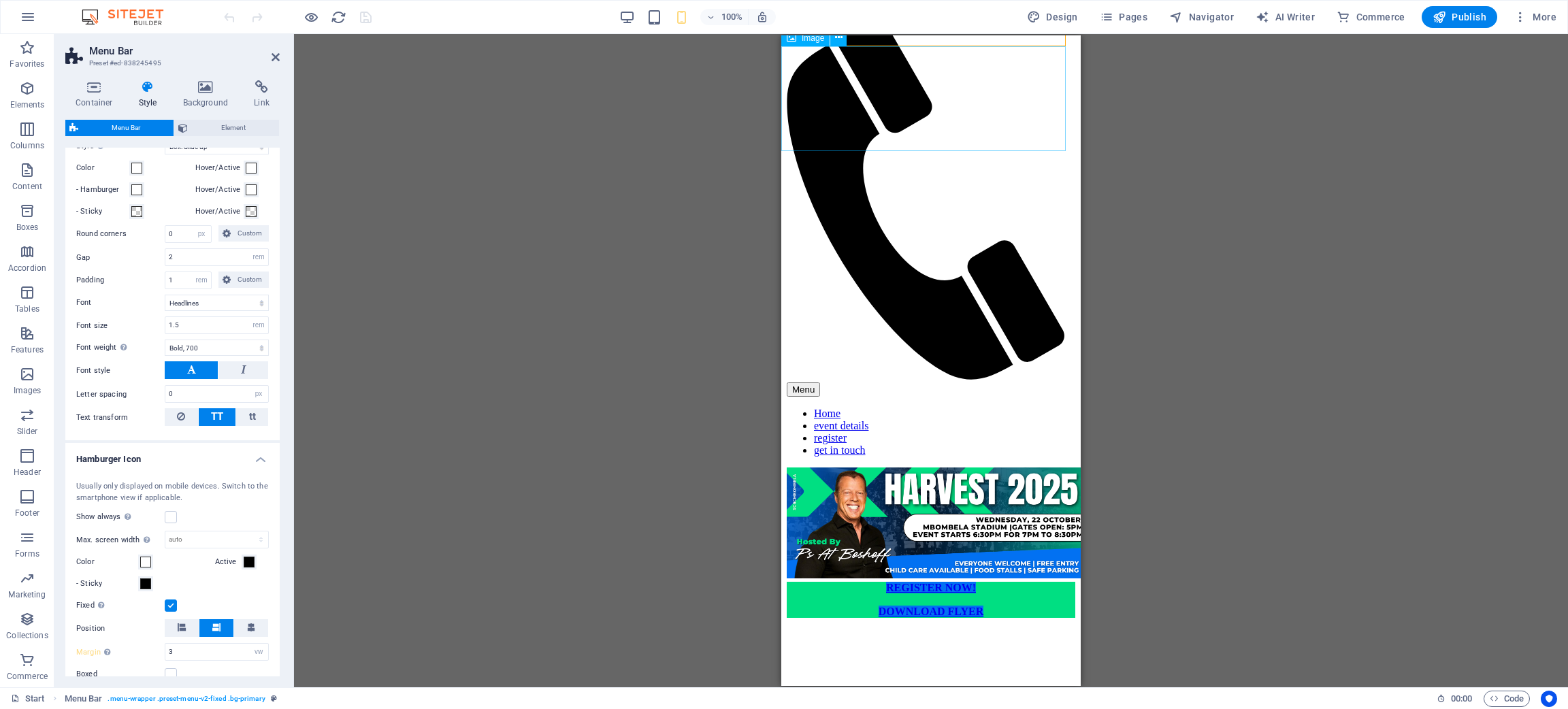
scroll to position [102, 0]
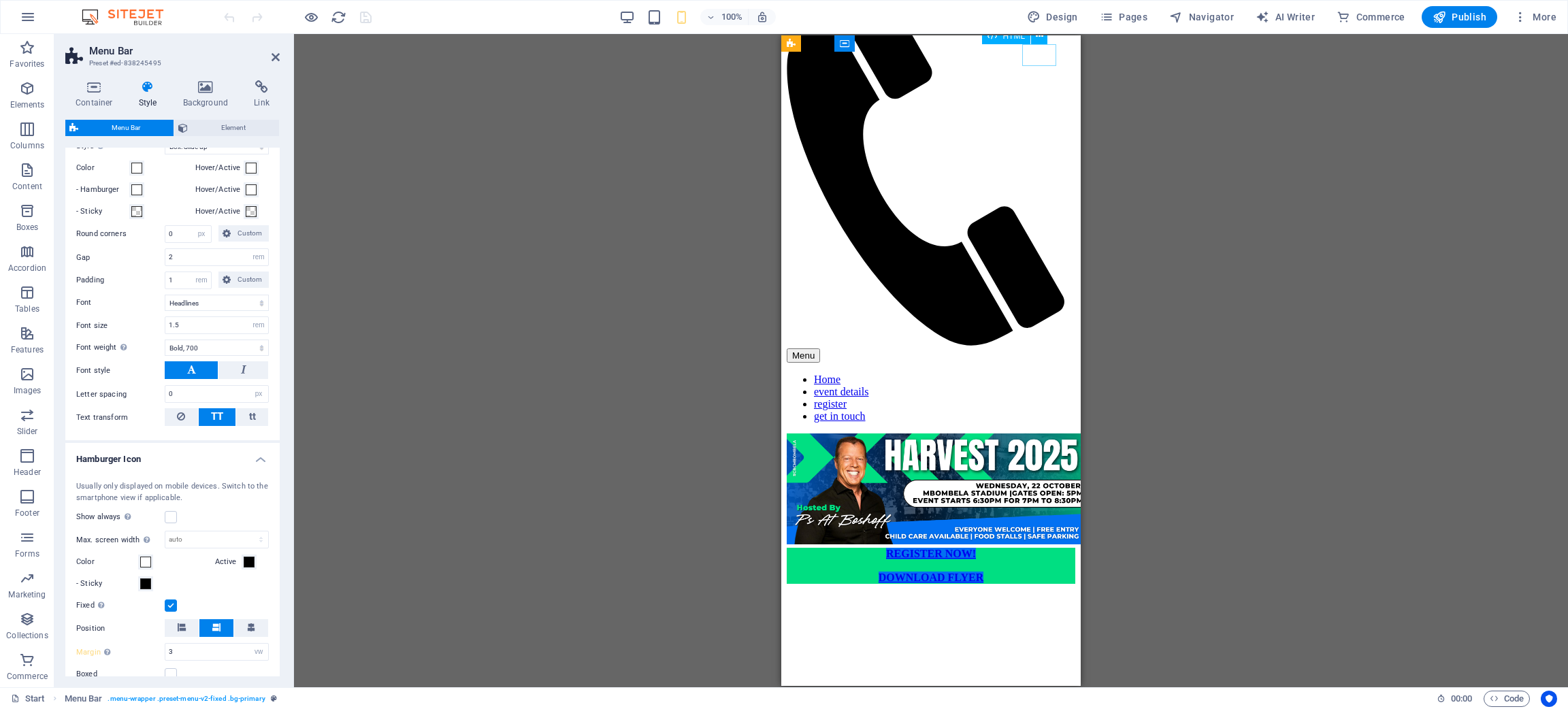
click at [1045, 349] on div "Menu" at bounding box center [930, 355] width 288 height 14
click at [251, 472] on div "Usually only displayed on mobile devices. Switch to the smartphone view if appl…" at bounding box center [172, 604] width 220 height 273
click at [243, 472] on span at bounding box center [248, 562] width 11 height 11
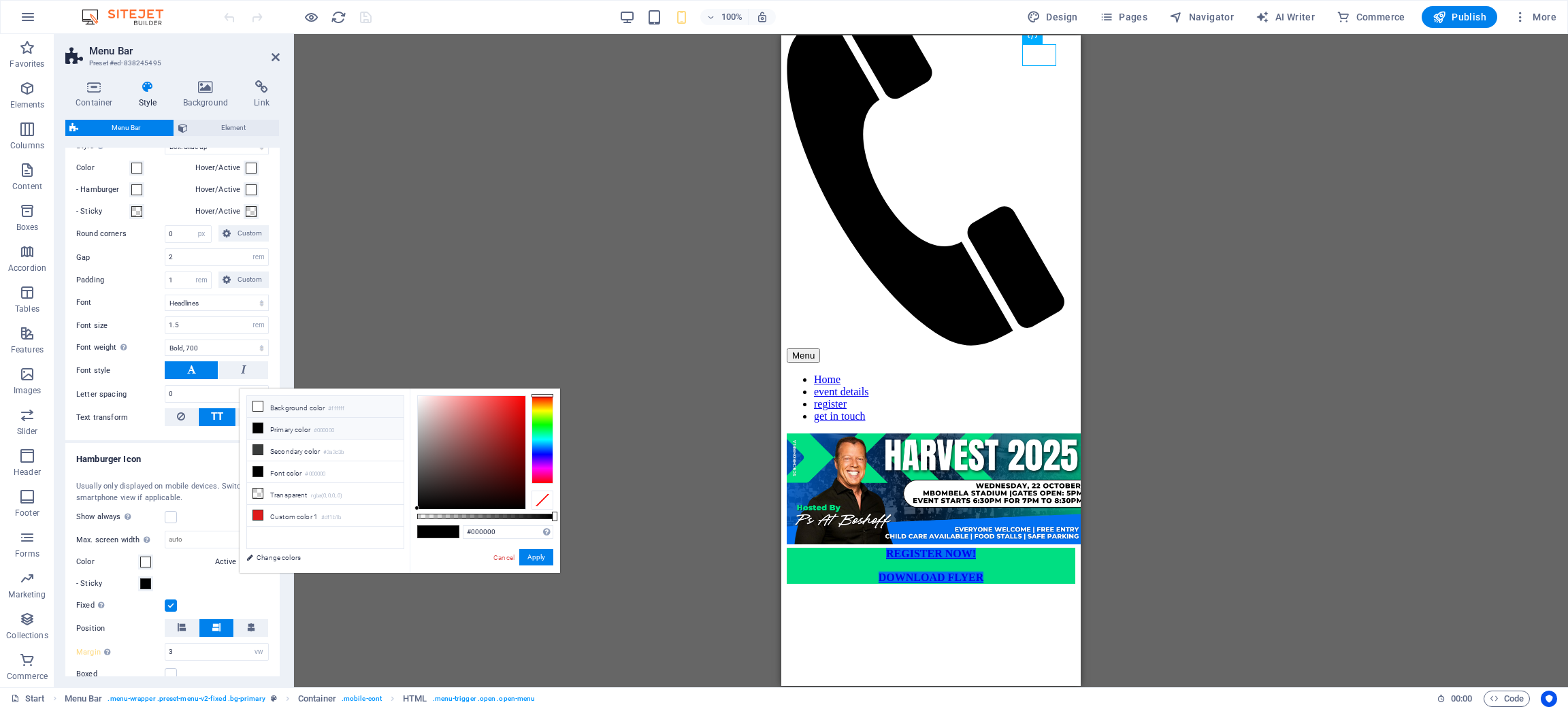
click at [313, 401] on li "Background color #ffffff" at bounding box center [325, 407] width 156 height 22
type input "#ffffff"
click at [538, 472] on button "Apply" at bounding box center [536, 558] width 34 height 17
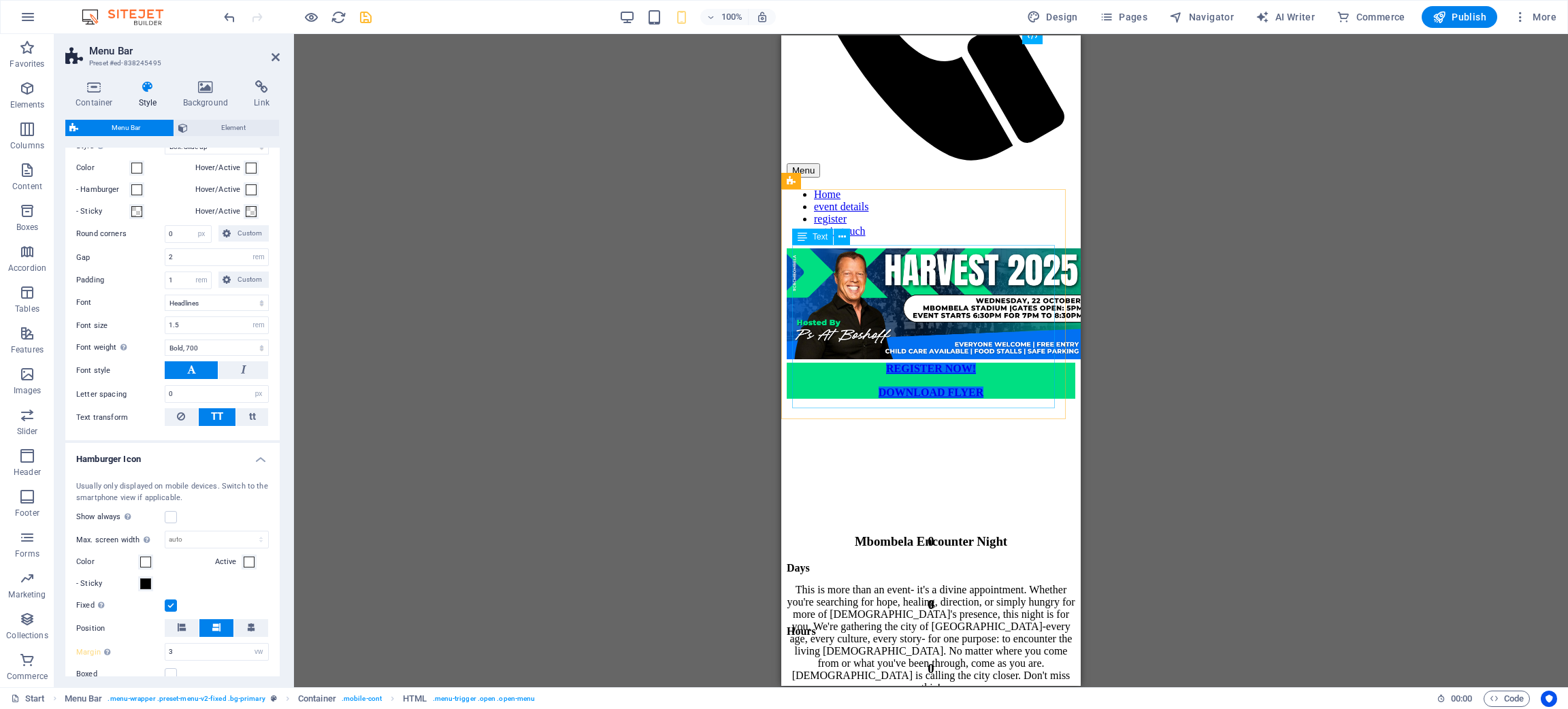
scroll to position [409, 0]
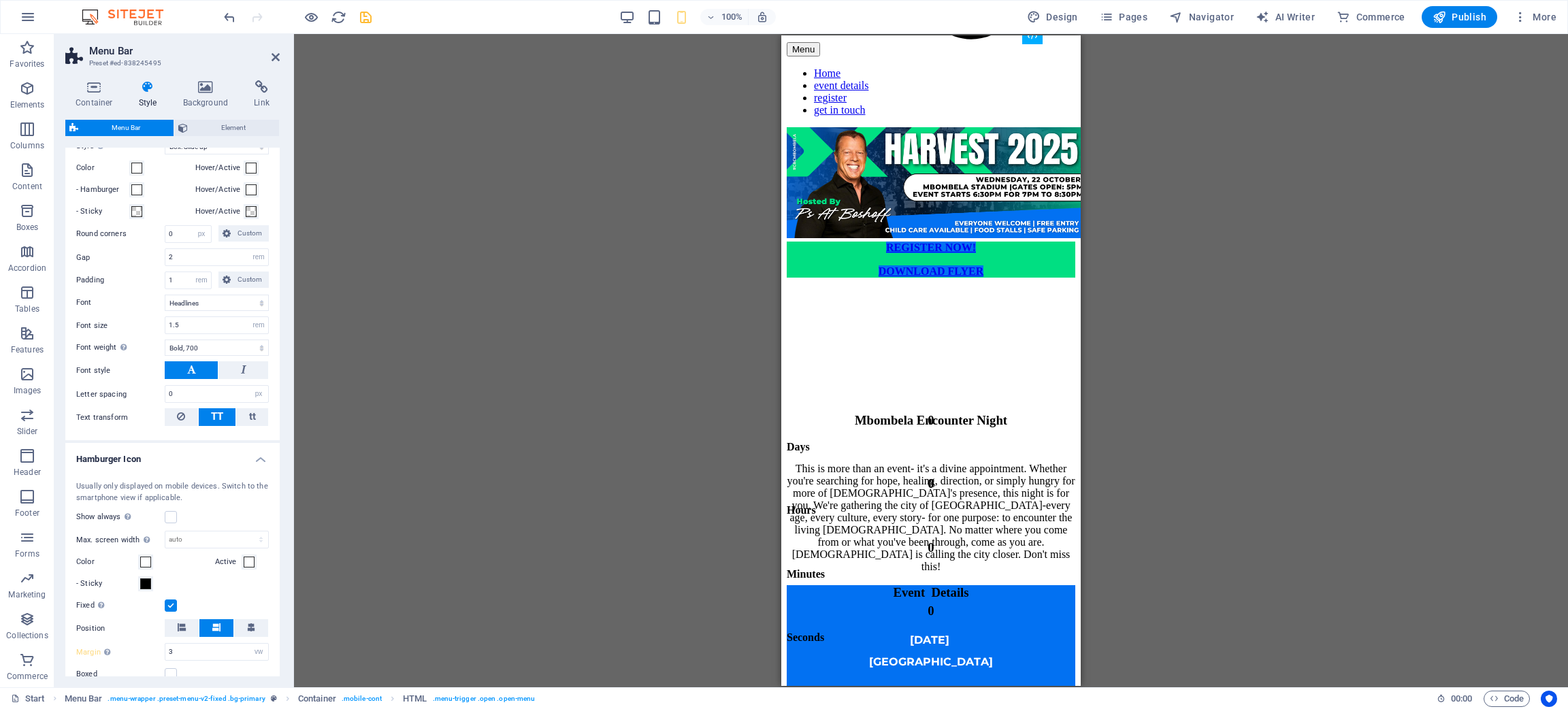
click at [759, 350] on div "H3 Countdown Container Preset Image Menu Bar Button Button Container Text H3 Co…" at bounding box center [931, 361] width 1274 height 654
click at [365, 11] on icon "save" at bounding box center [365, 17] width 16 height 16
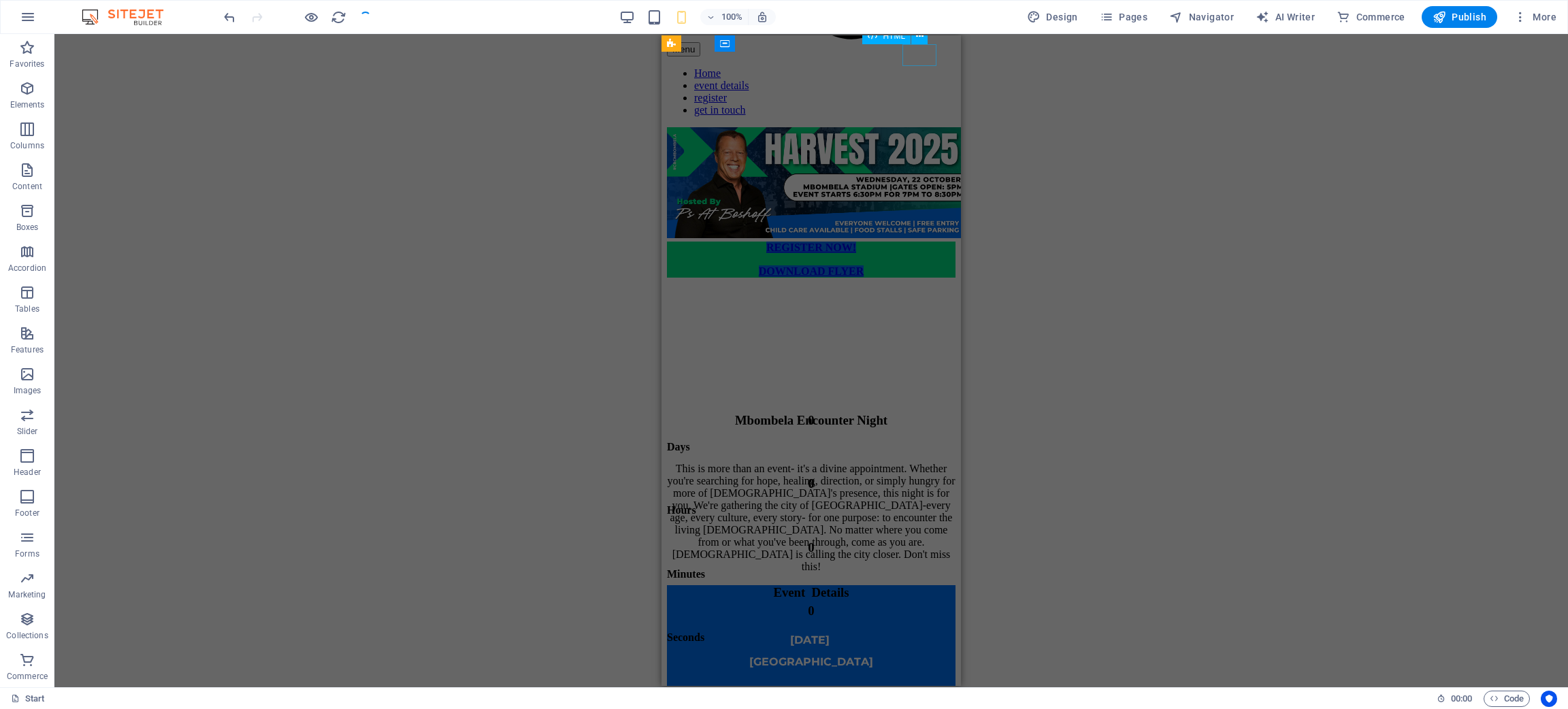
click at [908, 54] on div "Menu" at bounding box center [811, 48] width 288 height 14
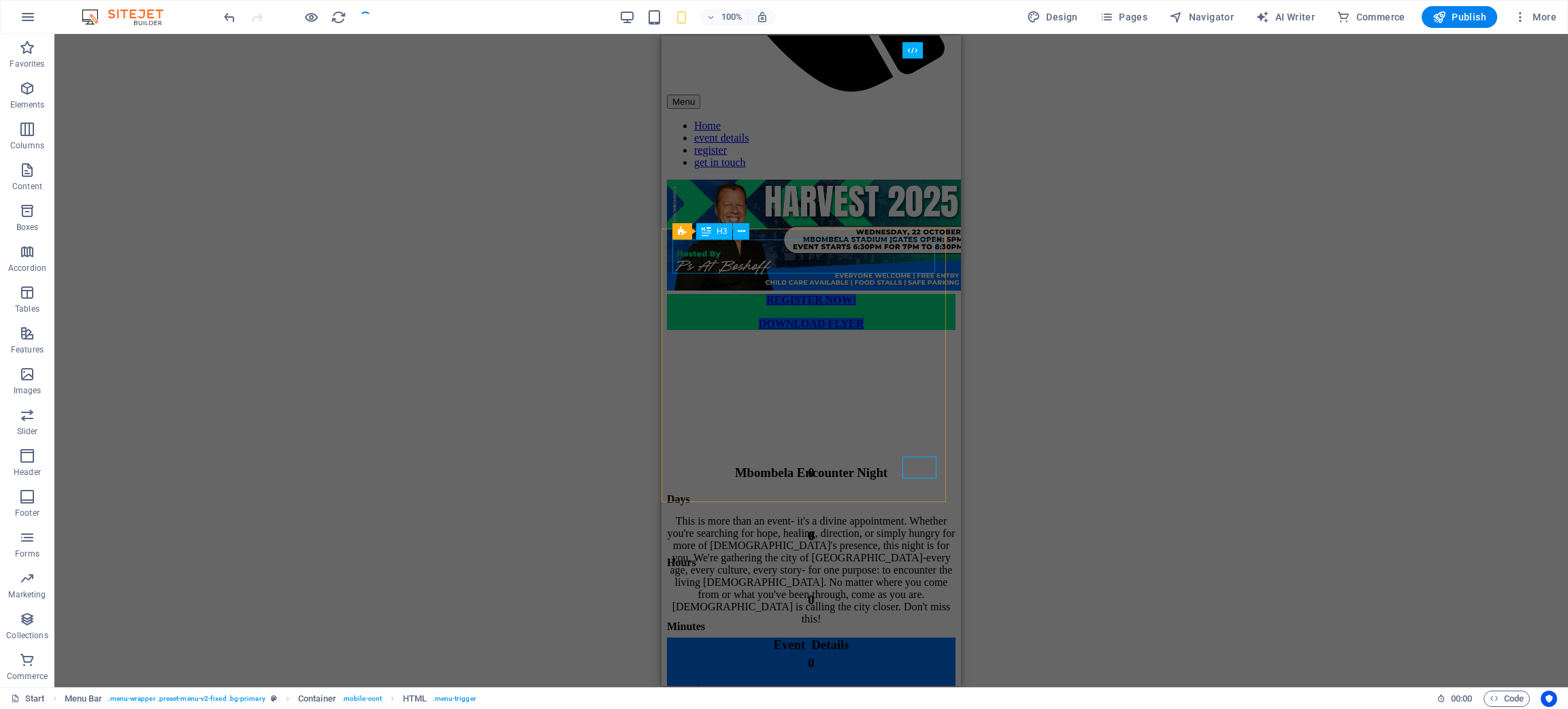
scroll to position [306, 0]
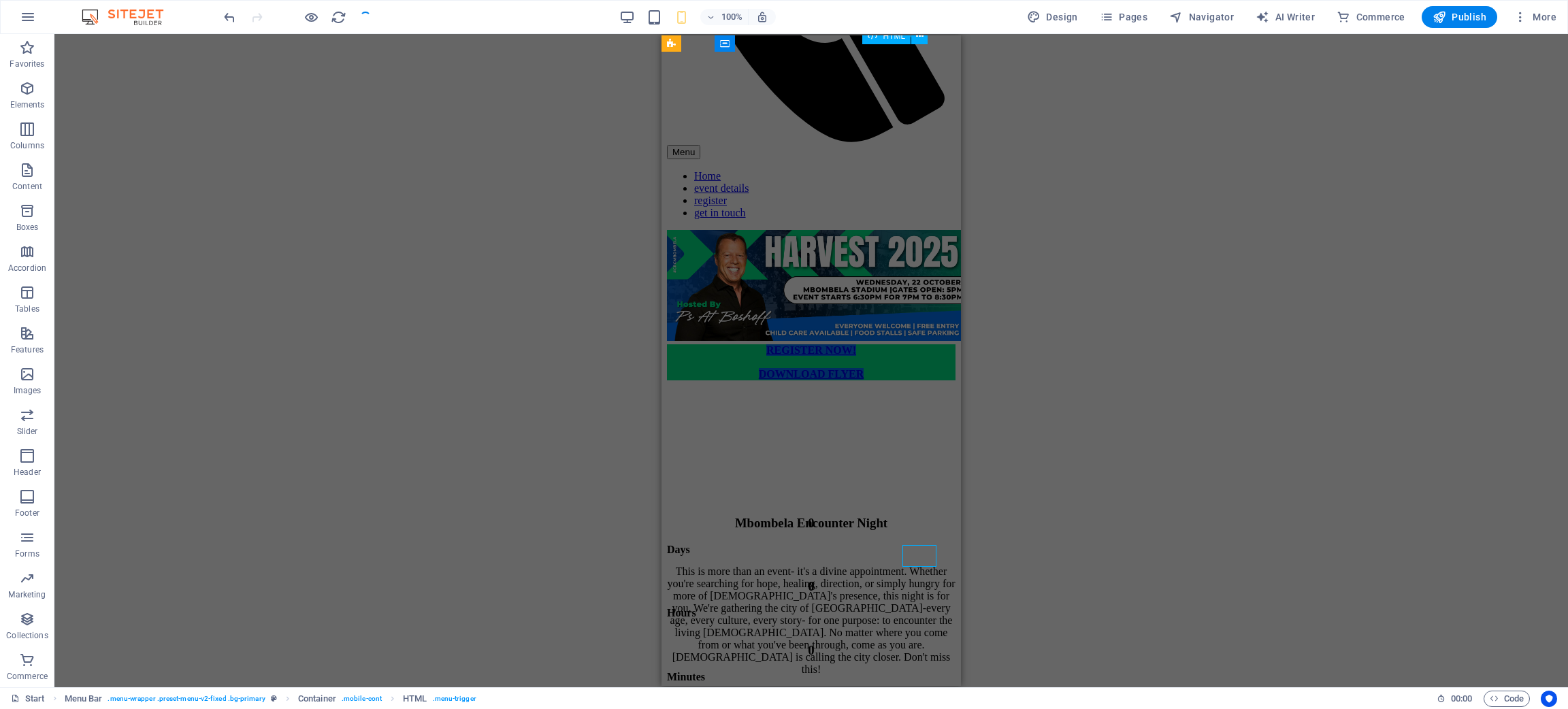
click at [916, 145] on div "Menu" at bounding box center [811, 151] width 288 height 14
click at [914, 145] on div "Menu" at bounding box center [811, 151] width 288 height 14
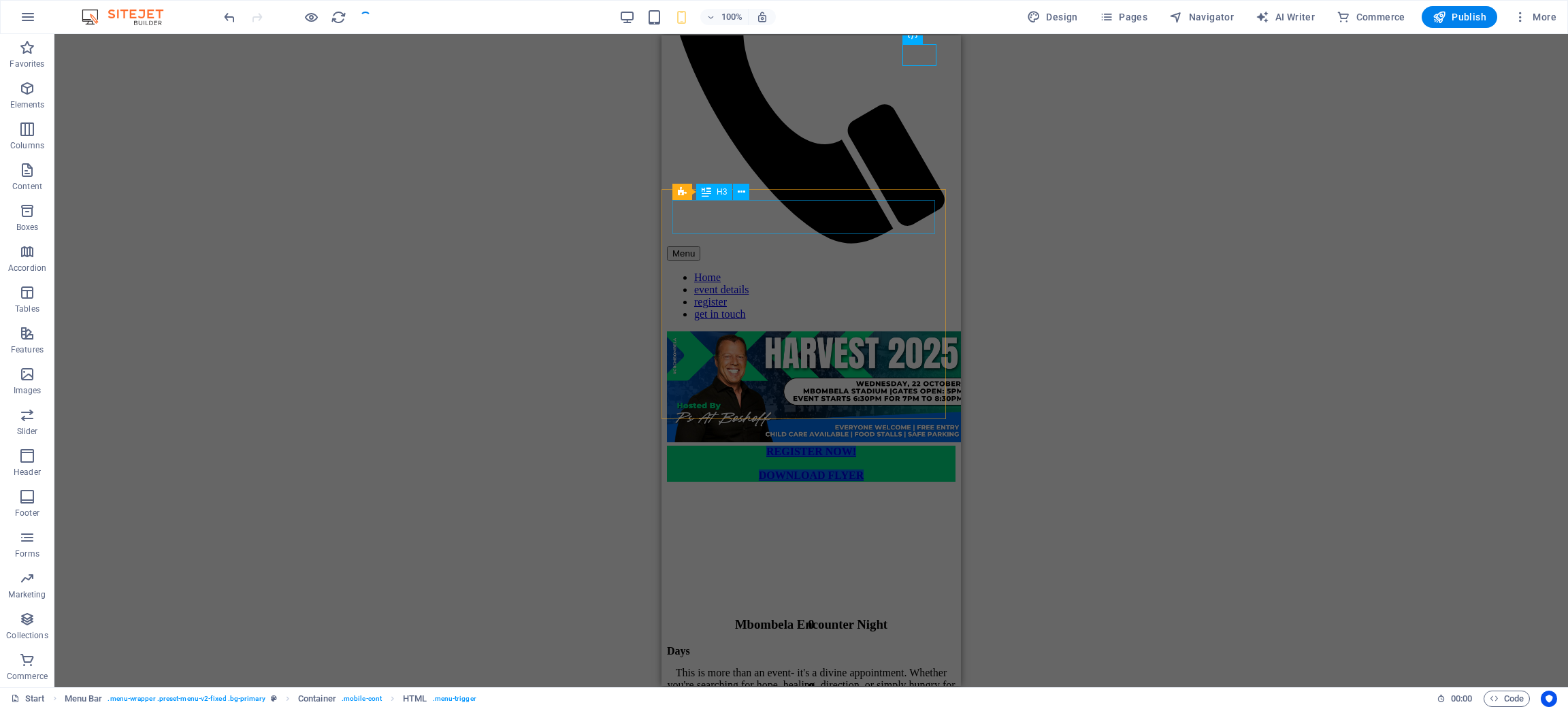
scroll to position [0, 0]
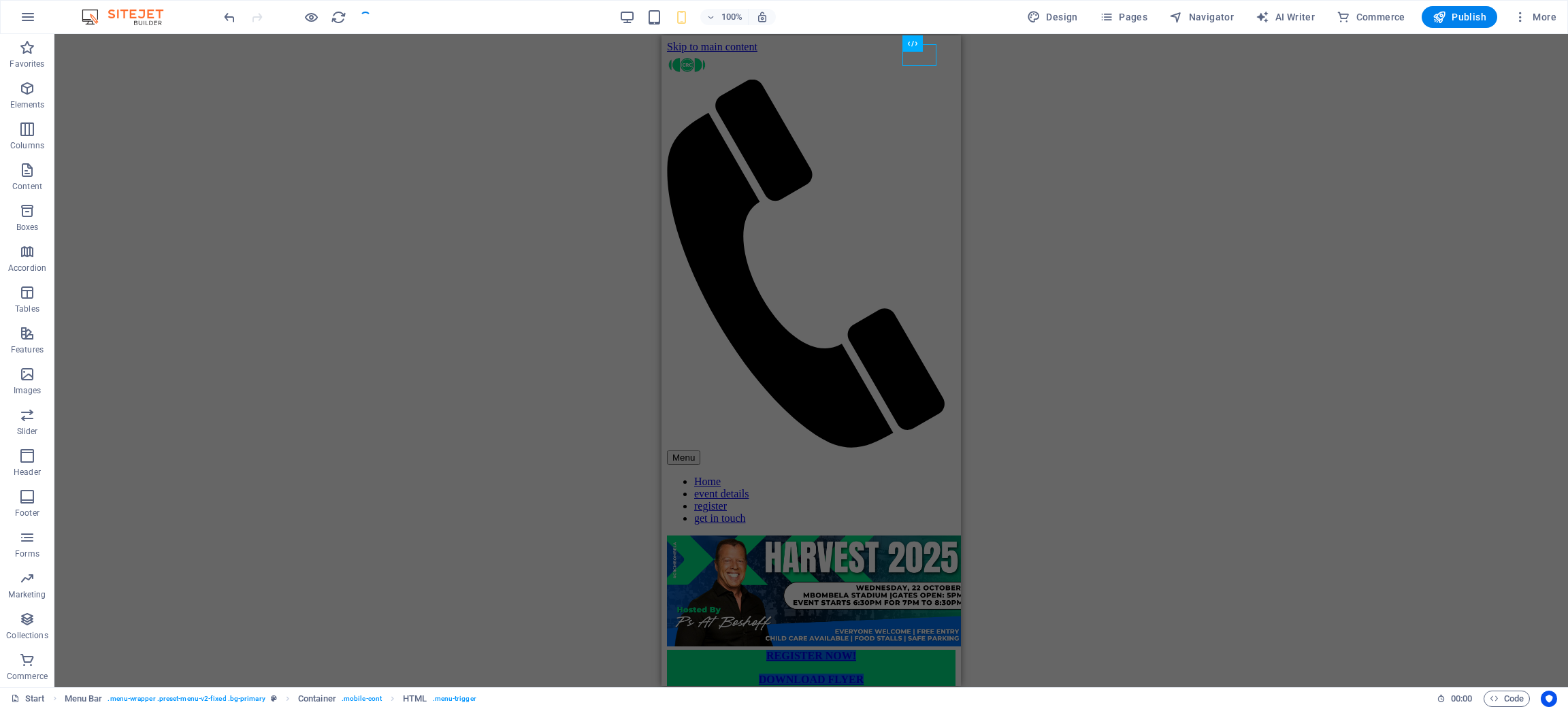
click at [562, 244] on div "H3 Countdown Container Preset Image Menu Bar Button Button Container Text H3 Co…" at bounding box center [811, 361] width 1514 height 654
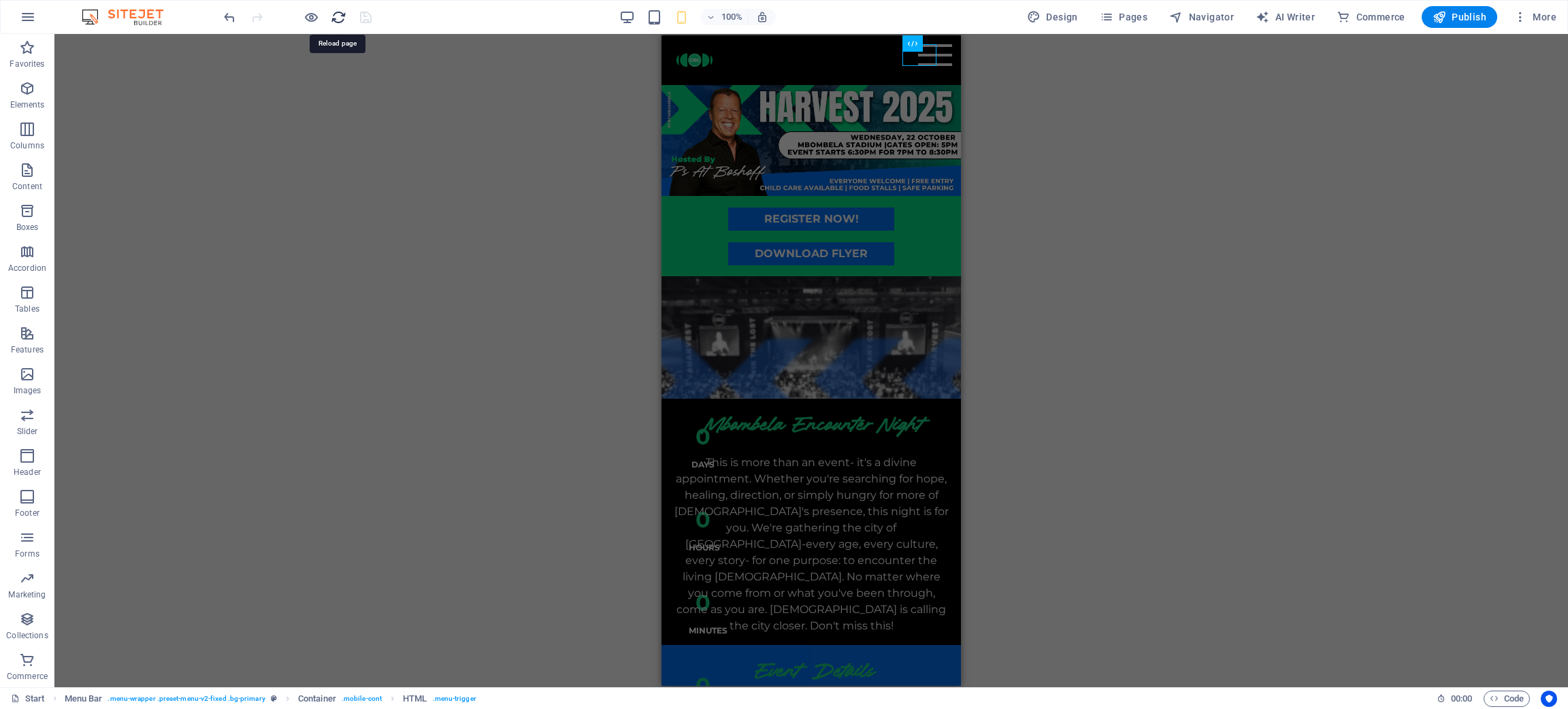
click at [332, 13] on icon "reload" at bounding box center [339, 17] width 16 height 16
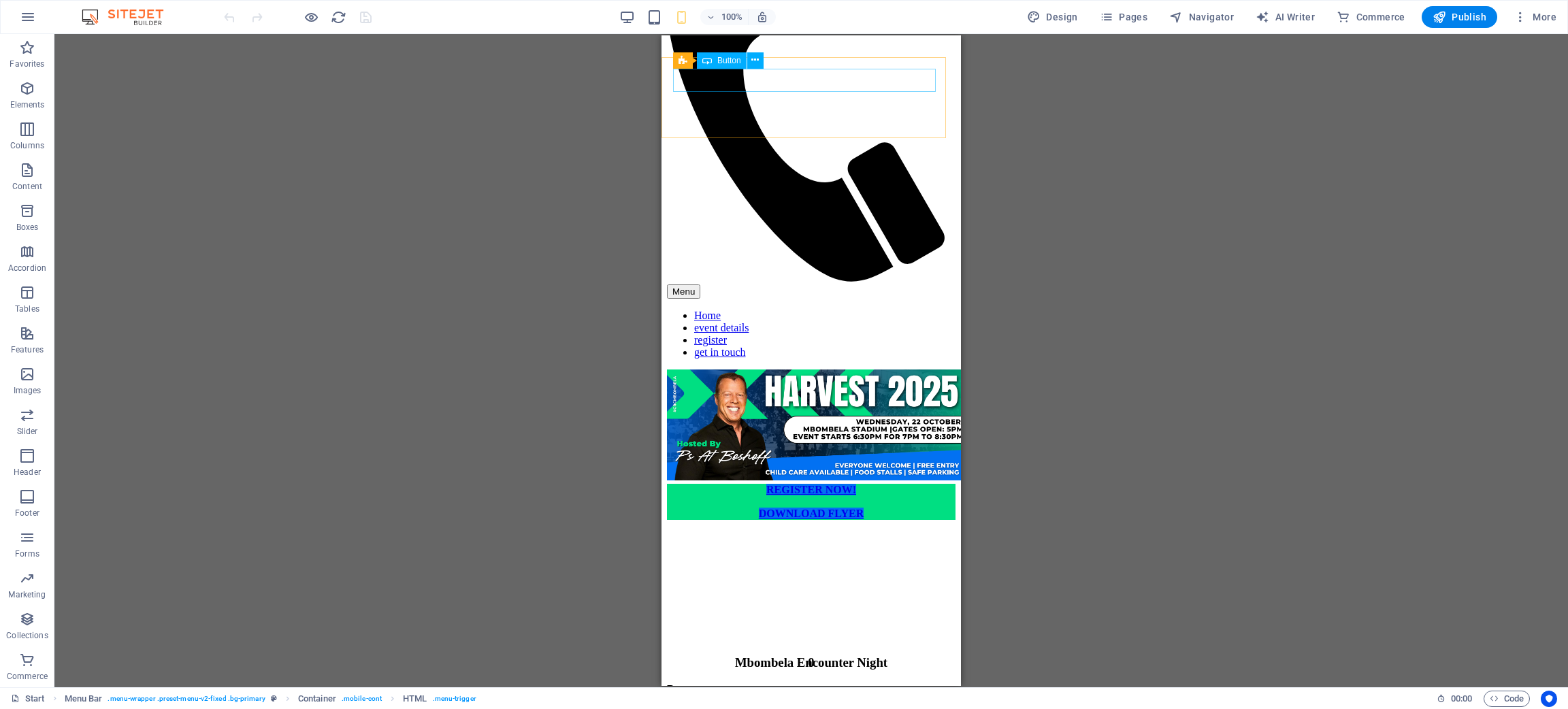
scroll to position [204, 0]
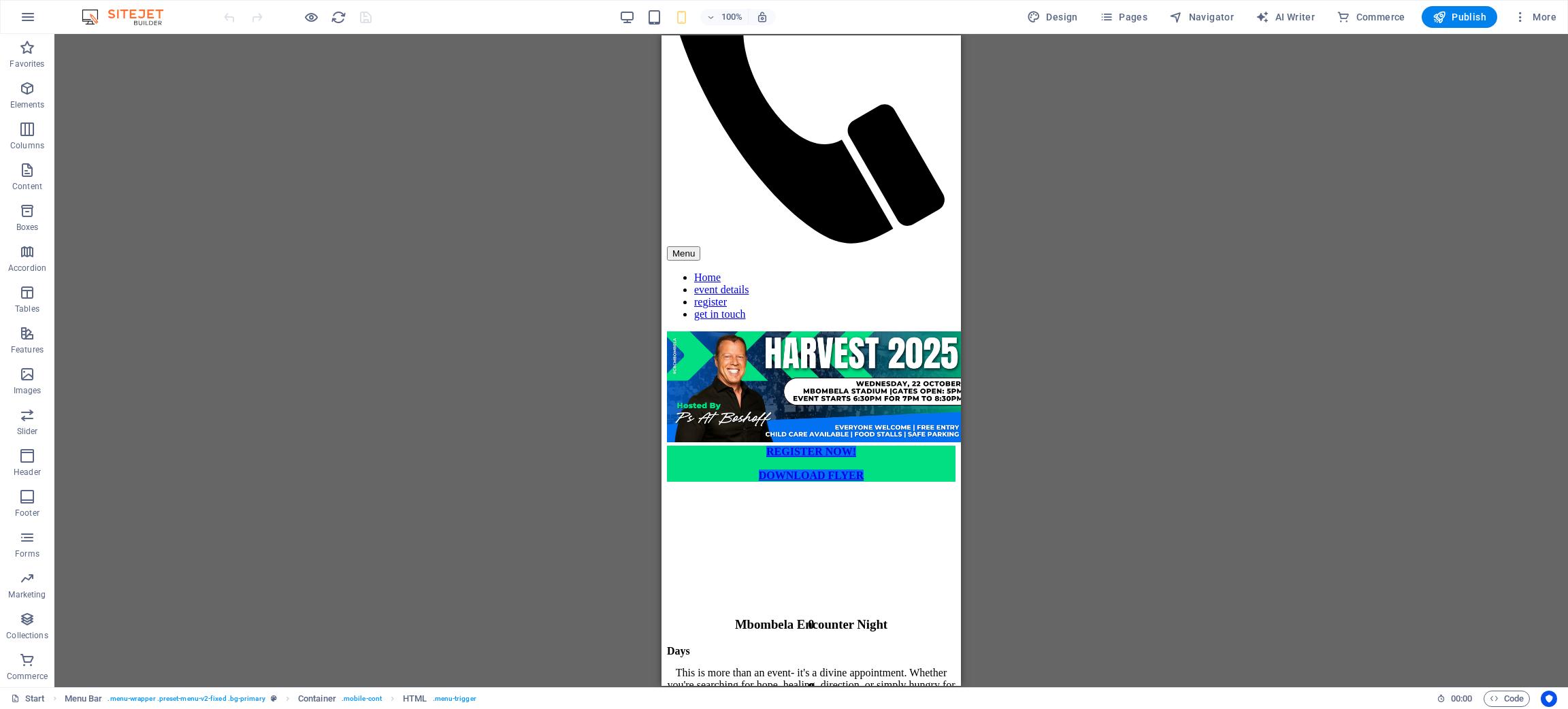
click at [916, 472] on figure at bounding box center [811, 482] width 288 height 0
click at [921, 247] on div "Menu" at bounding box center [811, 253] width 288 height 14
click at [924, 247] on div "Menu" at bounding box center [811, 253] width 288 height 14
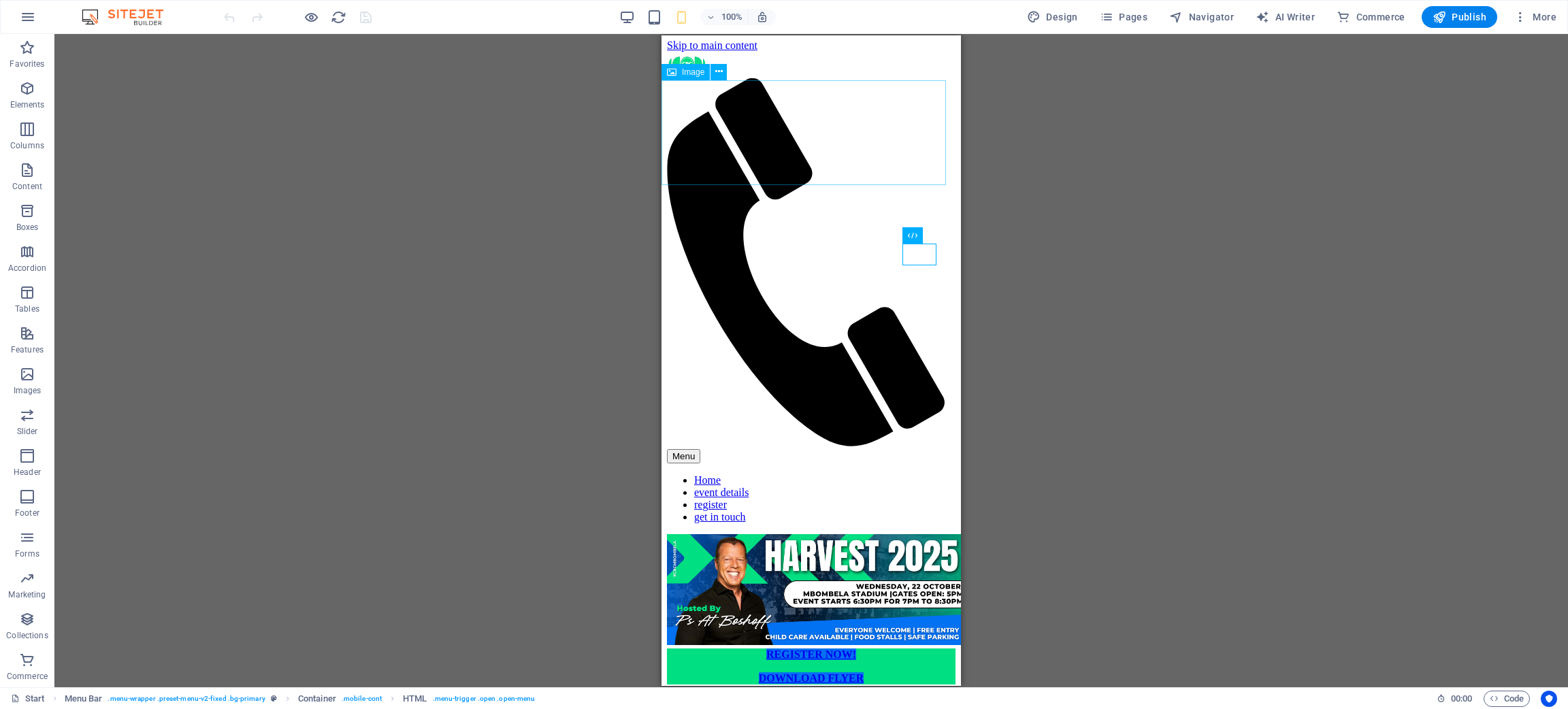
scroll to position [0, 0]
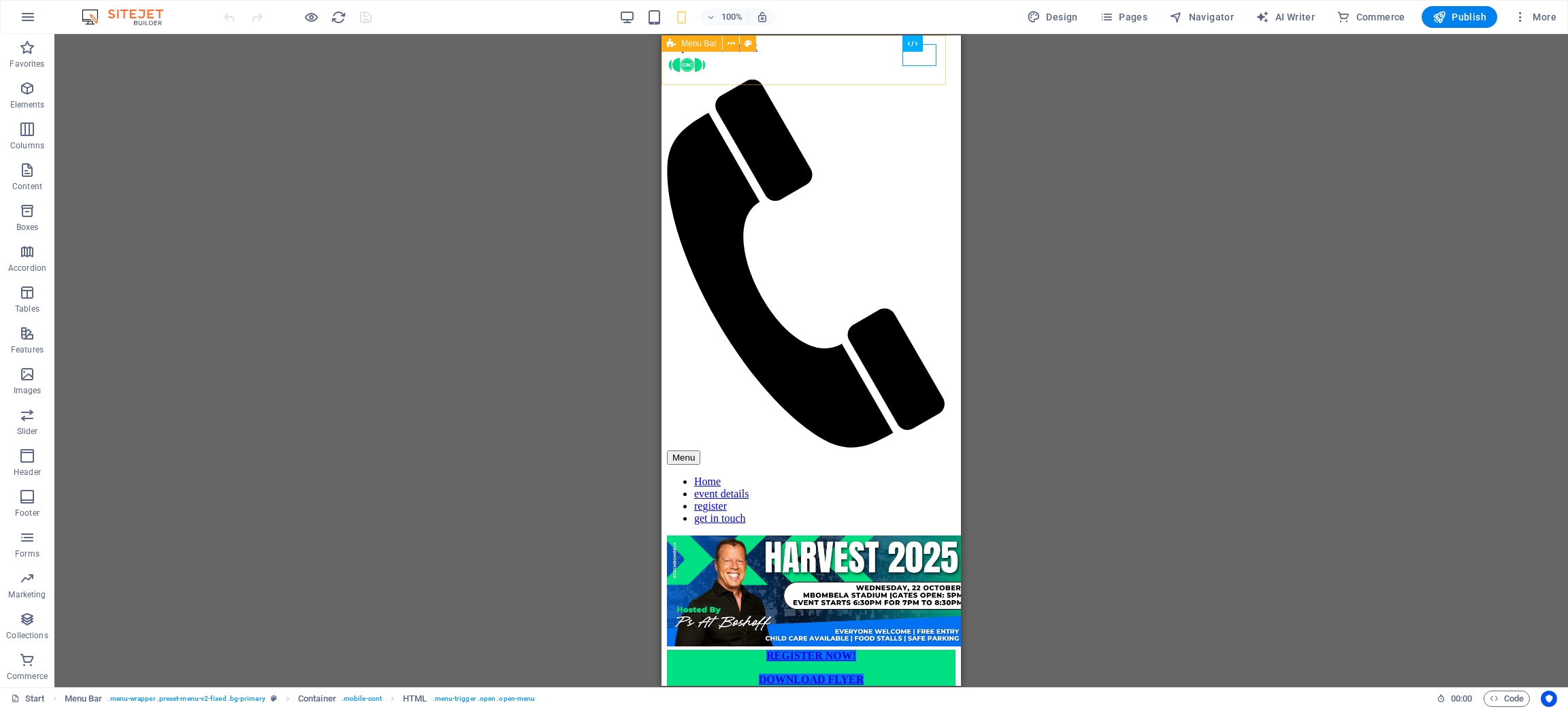
click at [830, 54] on div "Menu Home event details register get in touch" at bounding box center [811, 294] width 288 height 482
drag, startPoint x: 830, startPoint y: 49, endPoint x: 662, endPoint y: 410, distance: 398.2
click at [830, 54] on div "Menu Home event details register get in touch" at bounding box center [811, 294] width 288 height 482
select select "%"
select select "rem"
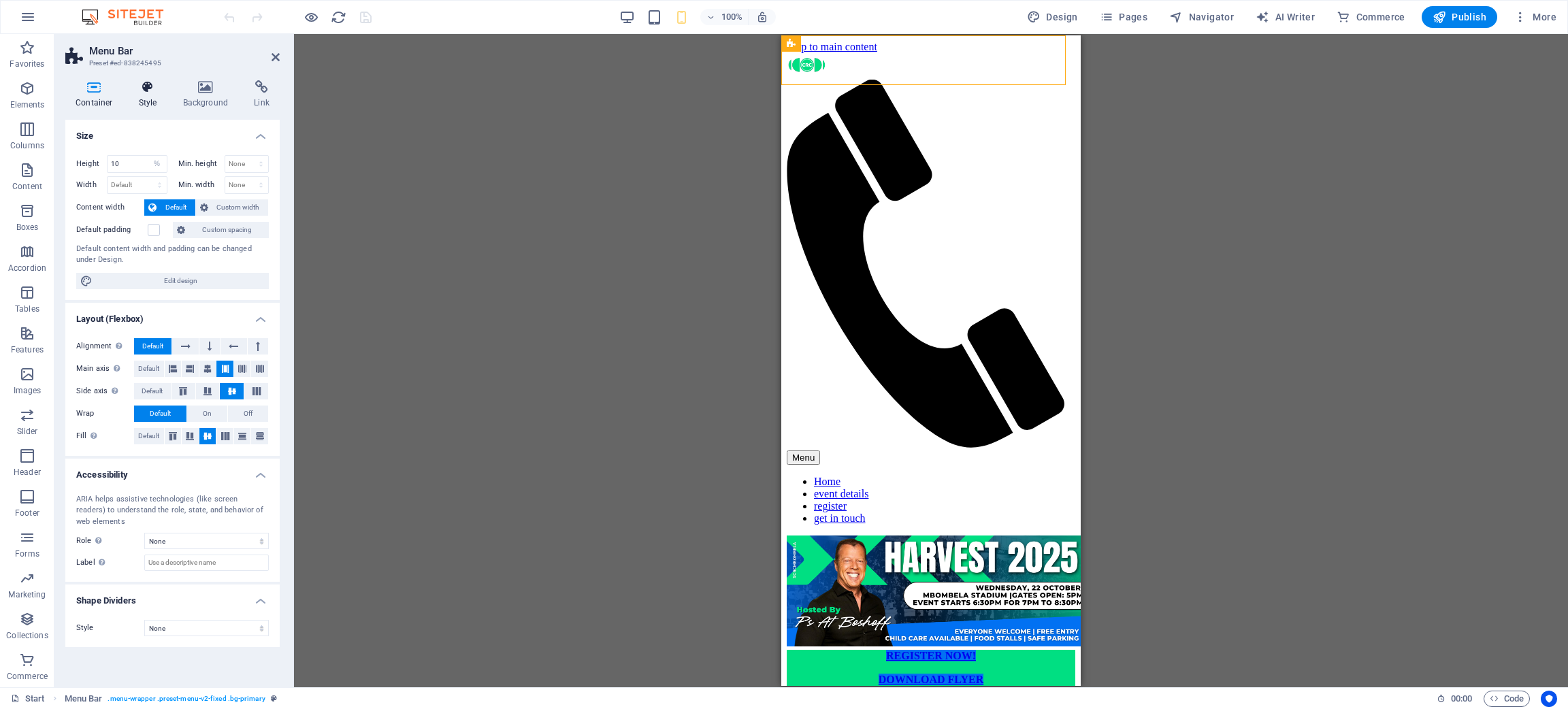
click at [150, 93] on icon at bounding box center [148, 87] width 38 height 13
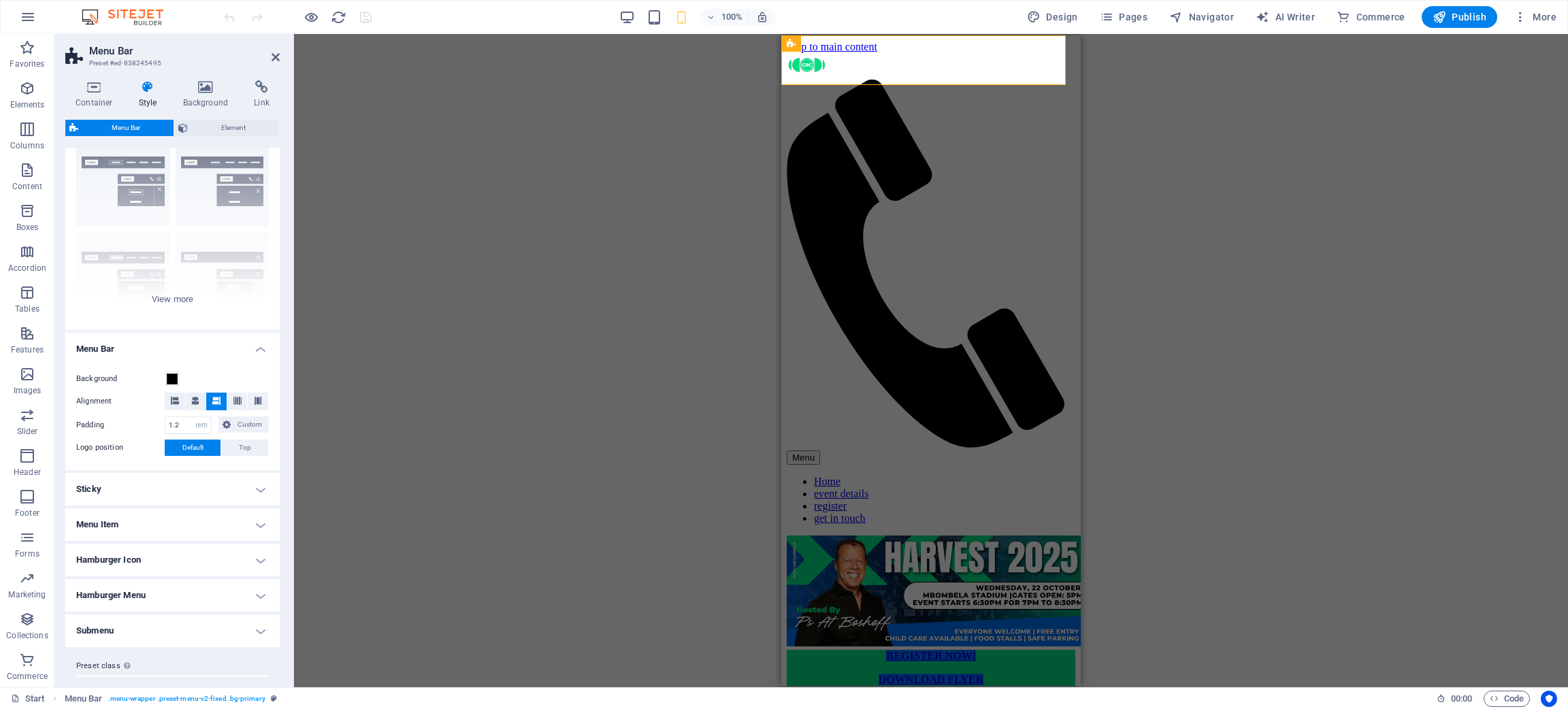
scroll to position [70, 0]
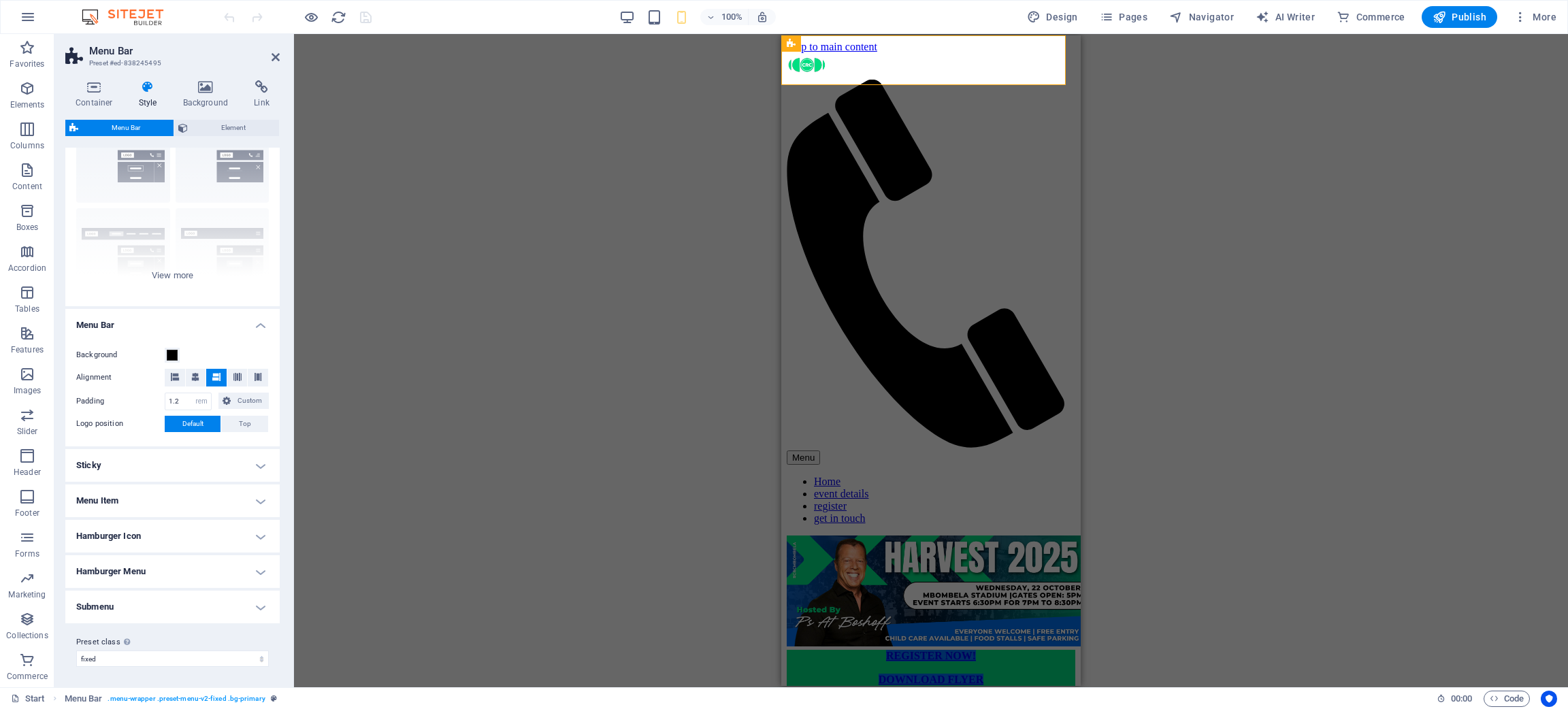
click at [163, 470] on h4 "Sticky" at bounding box center [172, 465] width 214 height 33
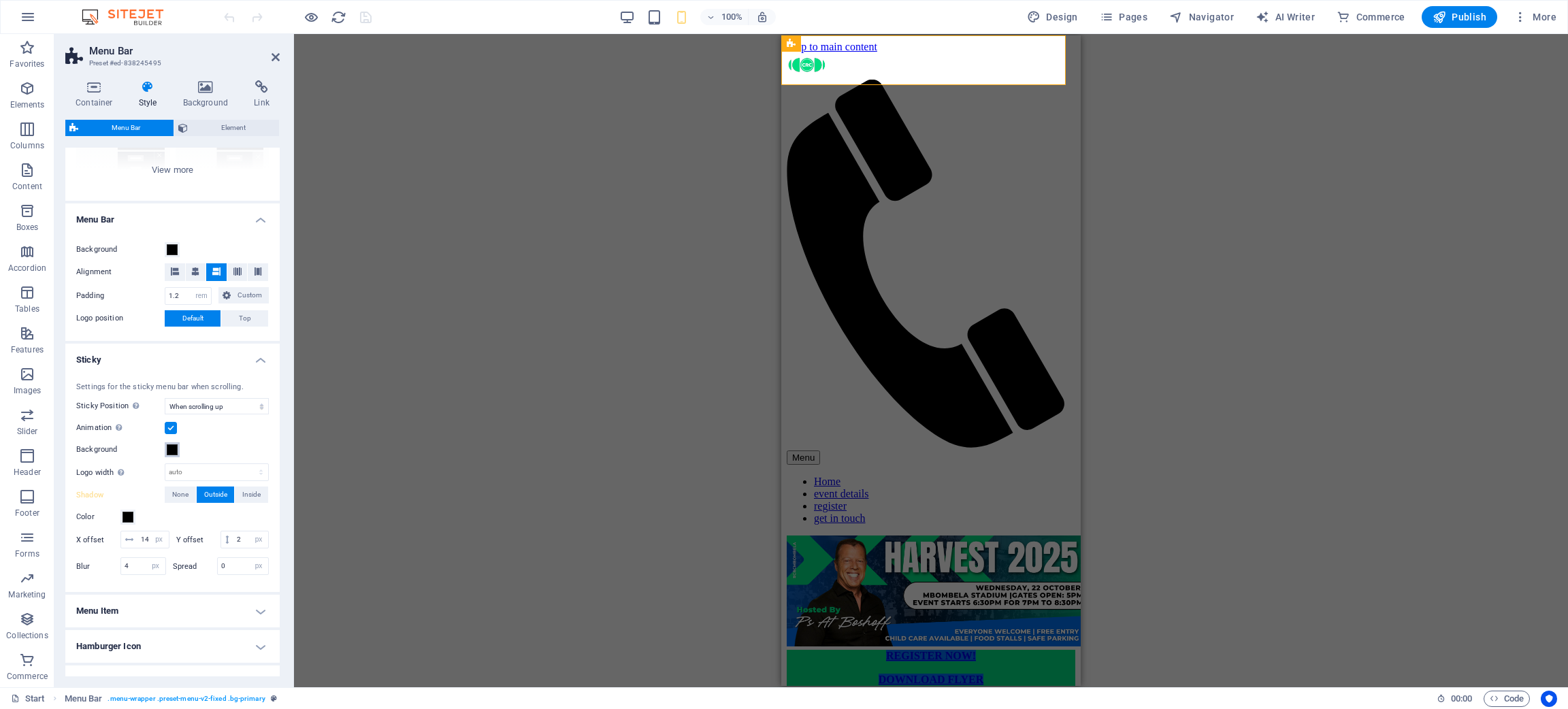
scroll to position [172, 0]
click at [218, 414] on select "Off Instant After menu After banner When scrolling up" at bounding box center [216, 410] width 104 height 17
select select "sticky_instant"
click at [165, 401] on select "Off Instant After menu After banner When scrolling up" at bounding box center [216, 410] width 104 height 17
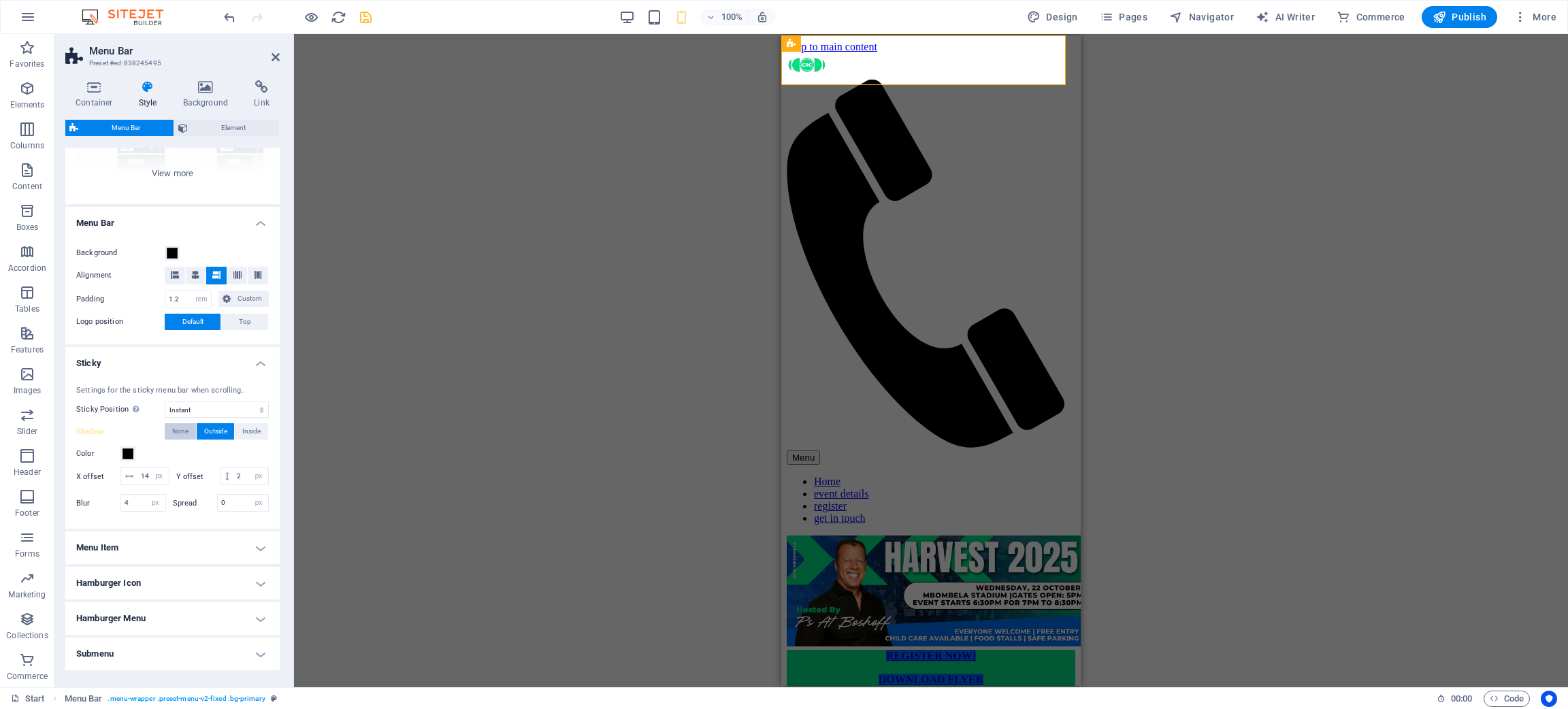
click at [191, 436] on button "None" at bounding box center [180, 431] width 31 height 17
type input "0"
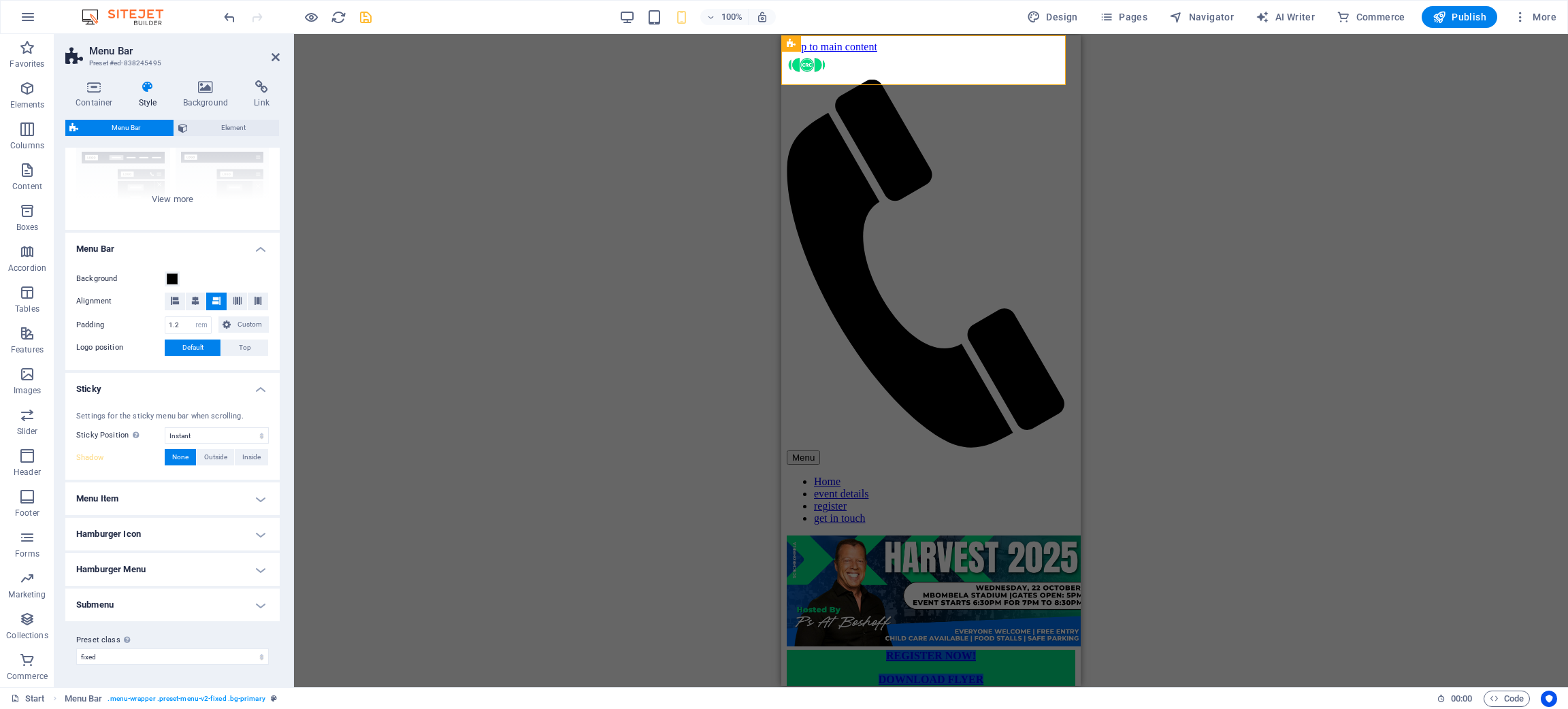
scroll to position [145, 0]
click at [192, 449] on div "Settings for the sticky menu bar when scrolling. Sticky Position Affects the sc…" at bounding box center [172, 441] width 220 height 83
click at [206, 451] on span "Outside" at bounding box center [216, 460] width 23 height 17
type input "2"
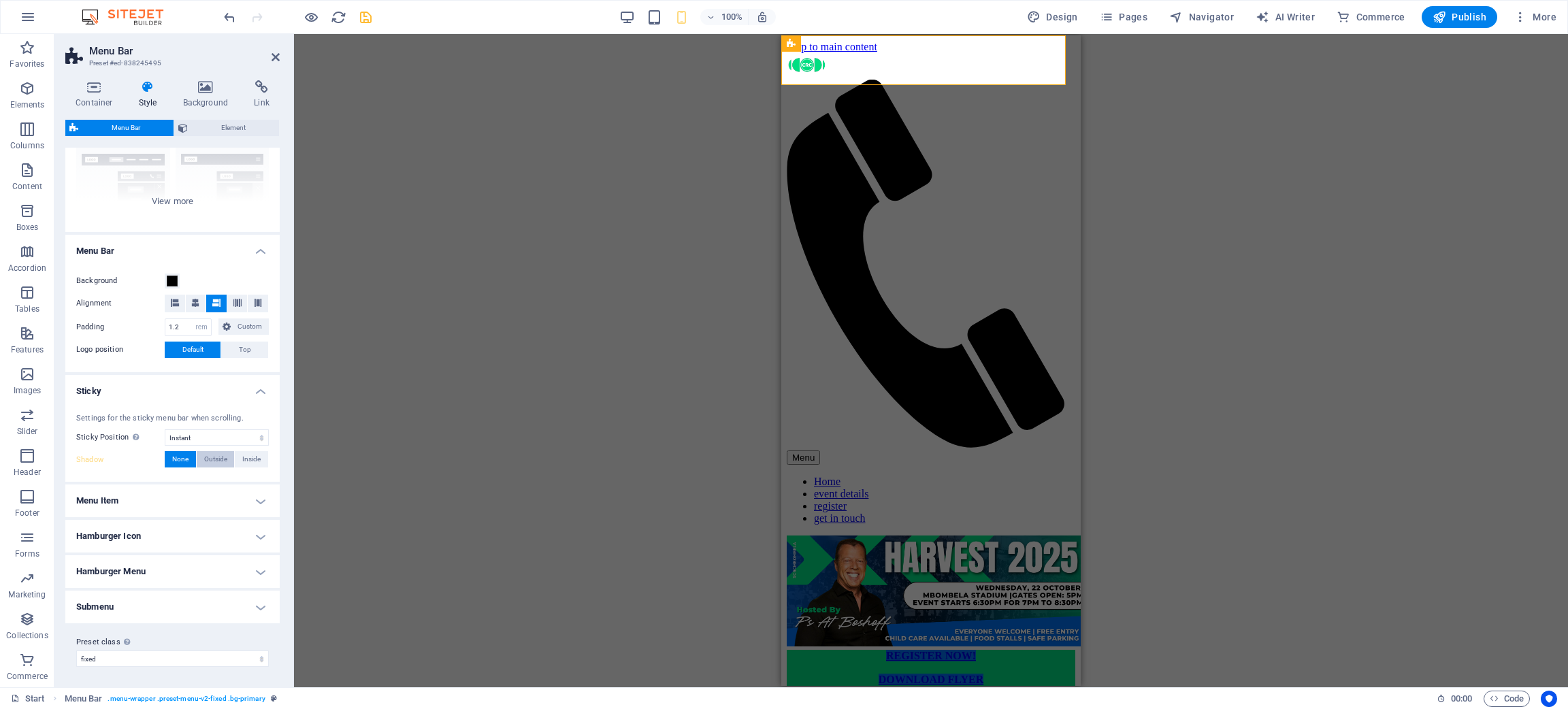
type input "4"
click at [129, 472] on span at bounding box center [128, 482] width 11 height 11
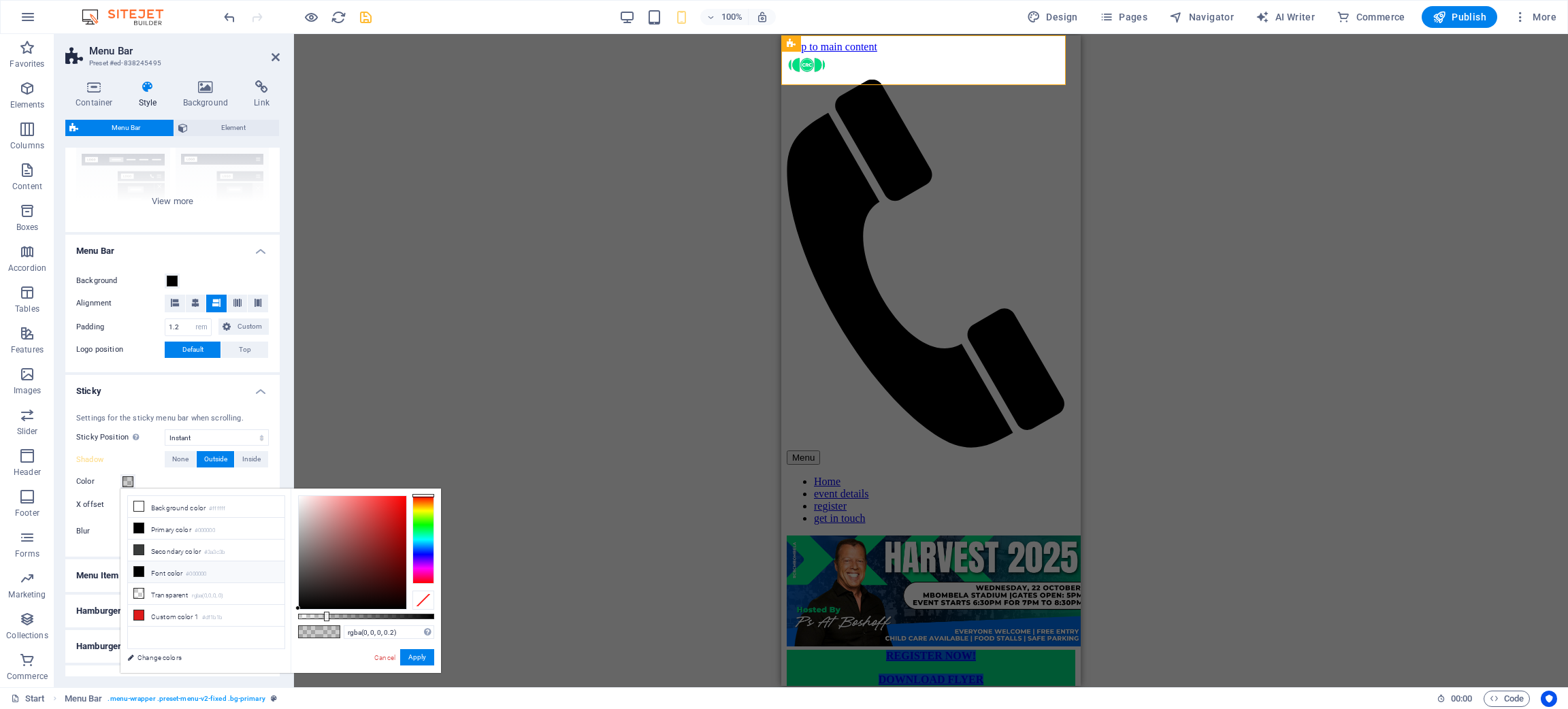
click at [192, 472] on small "#000000" at bounding box center [196, 574] width 20 height 9
type input "#000000"
click at [419, 472] on button "Apply" at bounding box center [417, 658] width 34 height 17
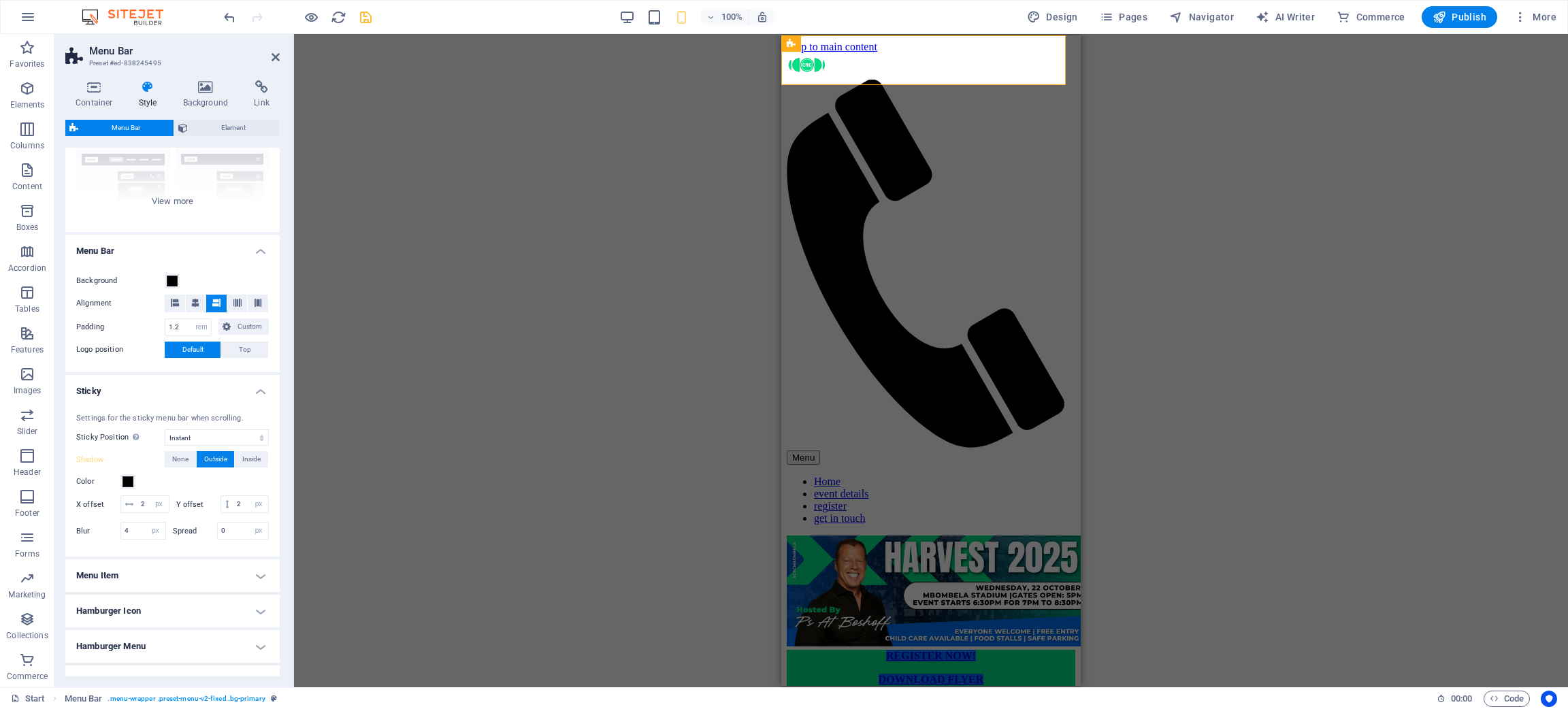
click at [358, 19] on icon "save" at bounding box center [365, 17] width 16 height 16
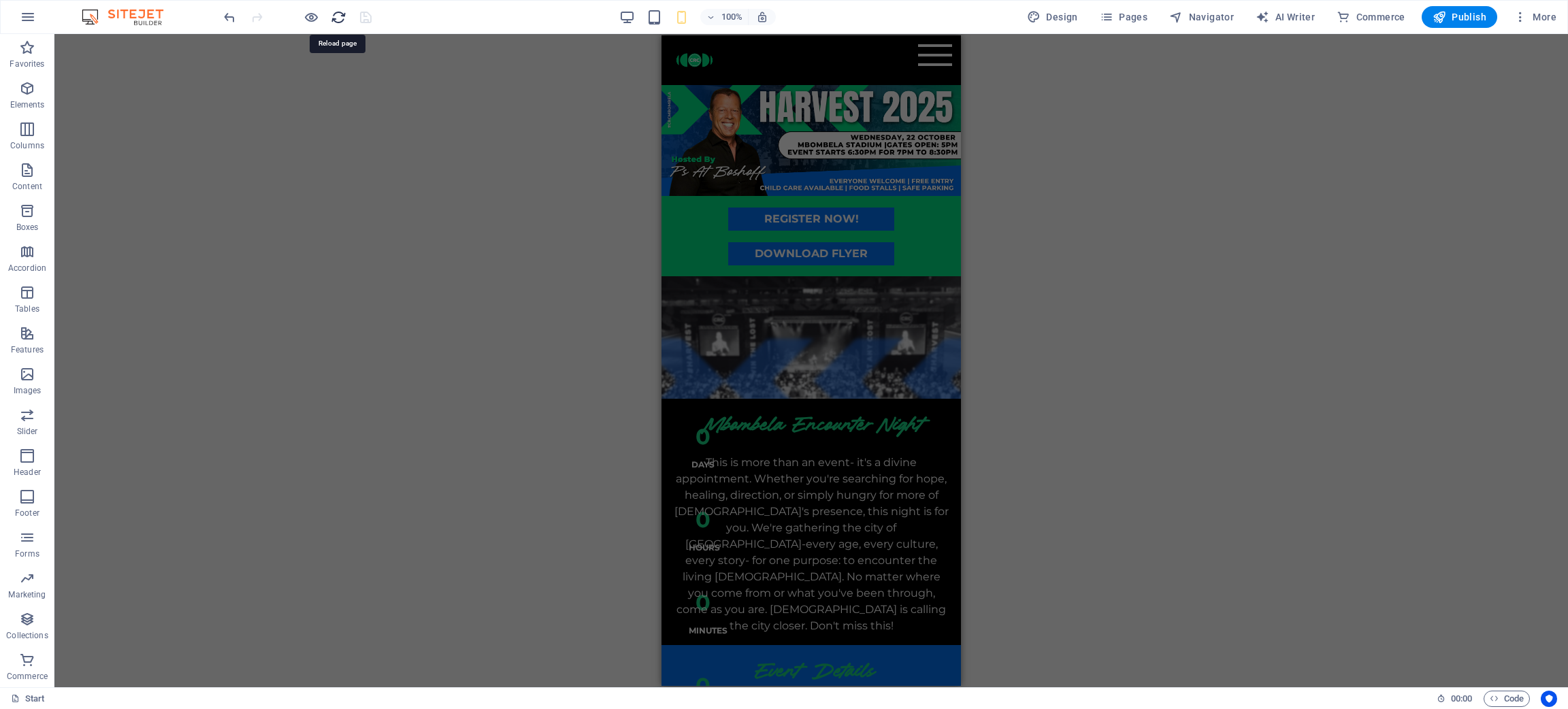
click at [333, 19] on icon "reload" at bounding box center [339, 17] width 16 height 16
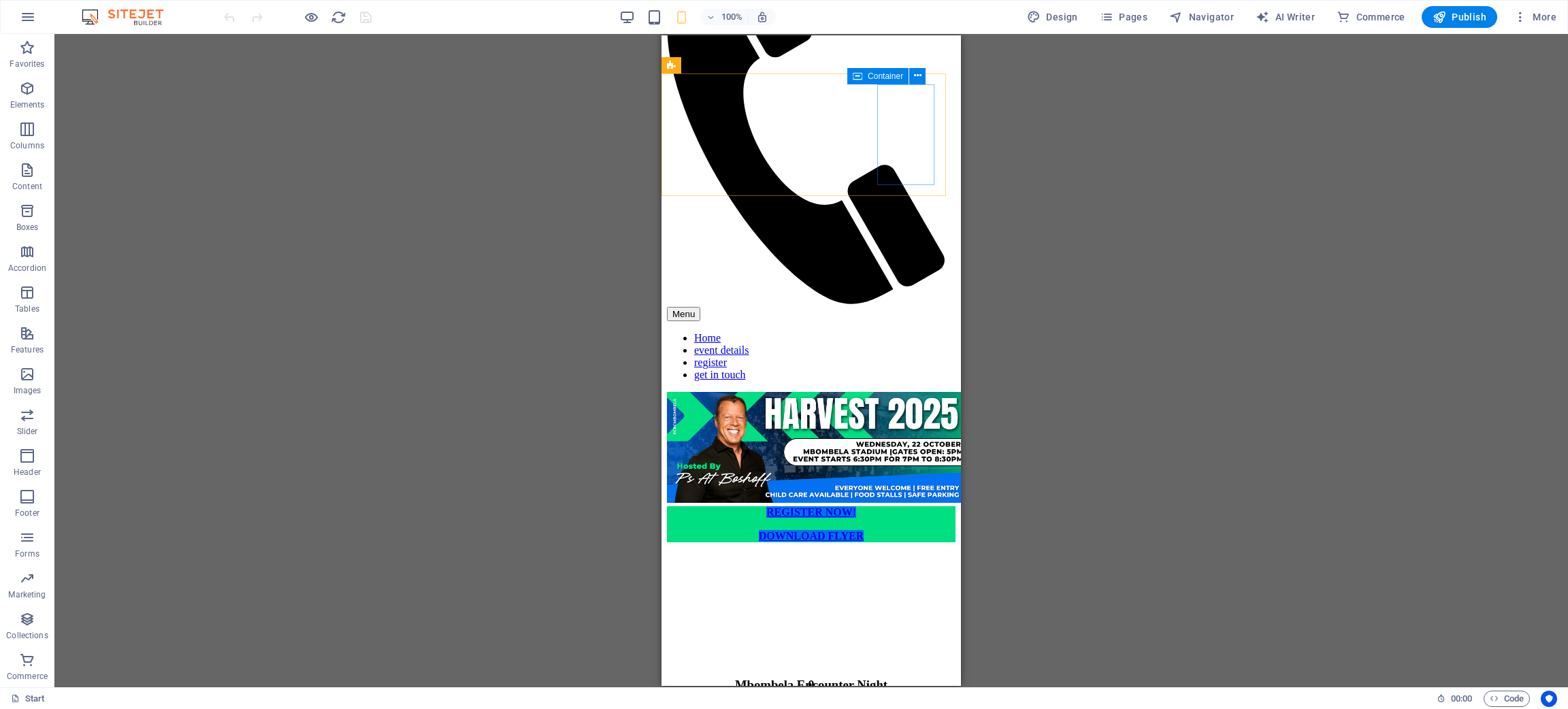
scroll to position [0, 0]
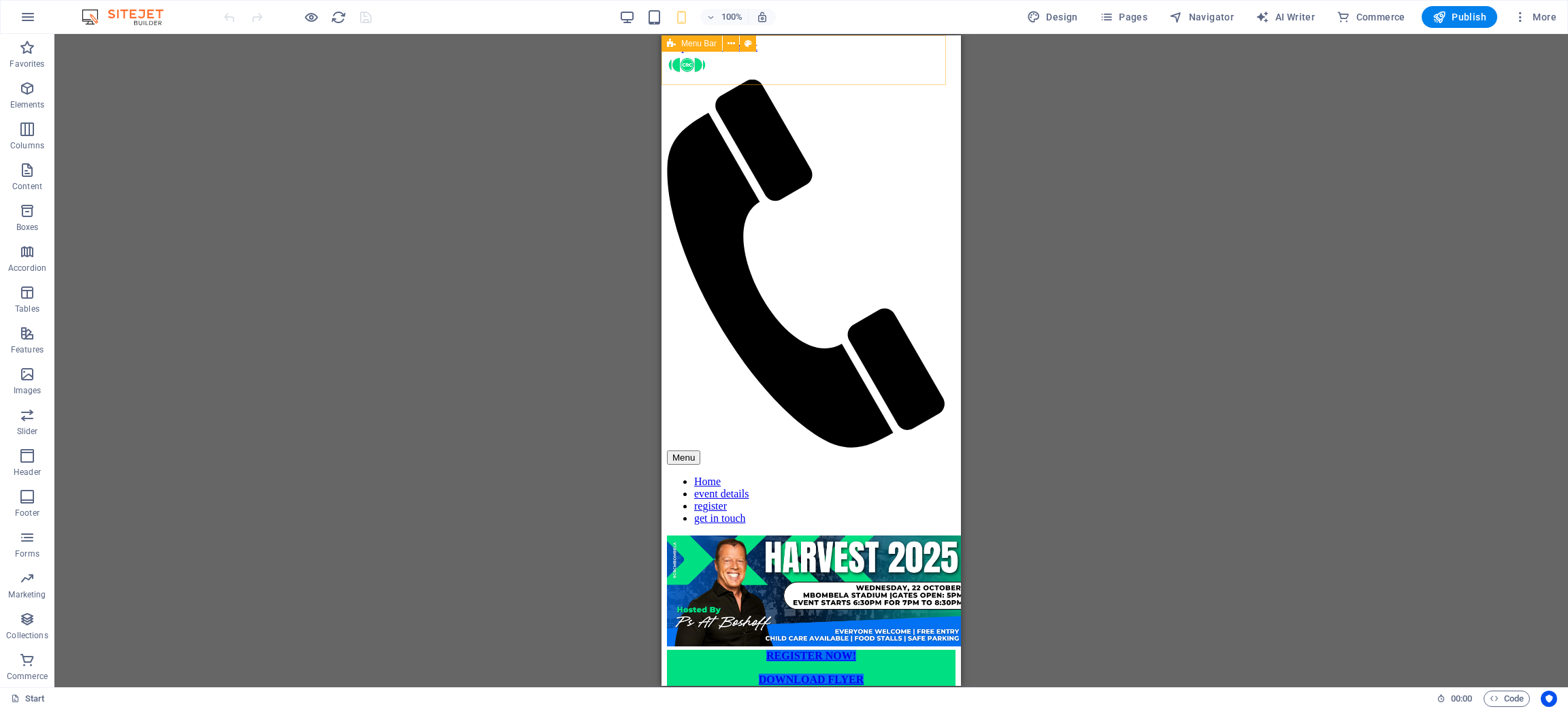
click at [830, 54] on div "Menu Home event details register get in touch" at bounding box center [811, 294] width 288 height 482
select select "%"
select select "rem"
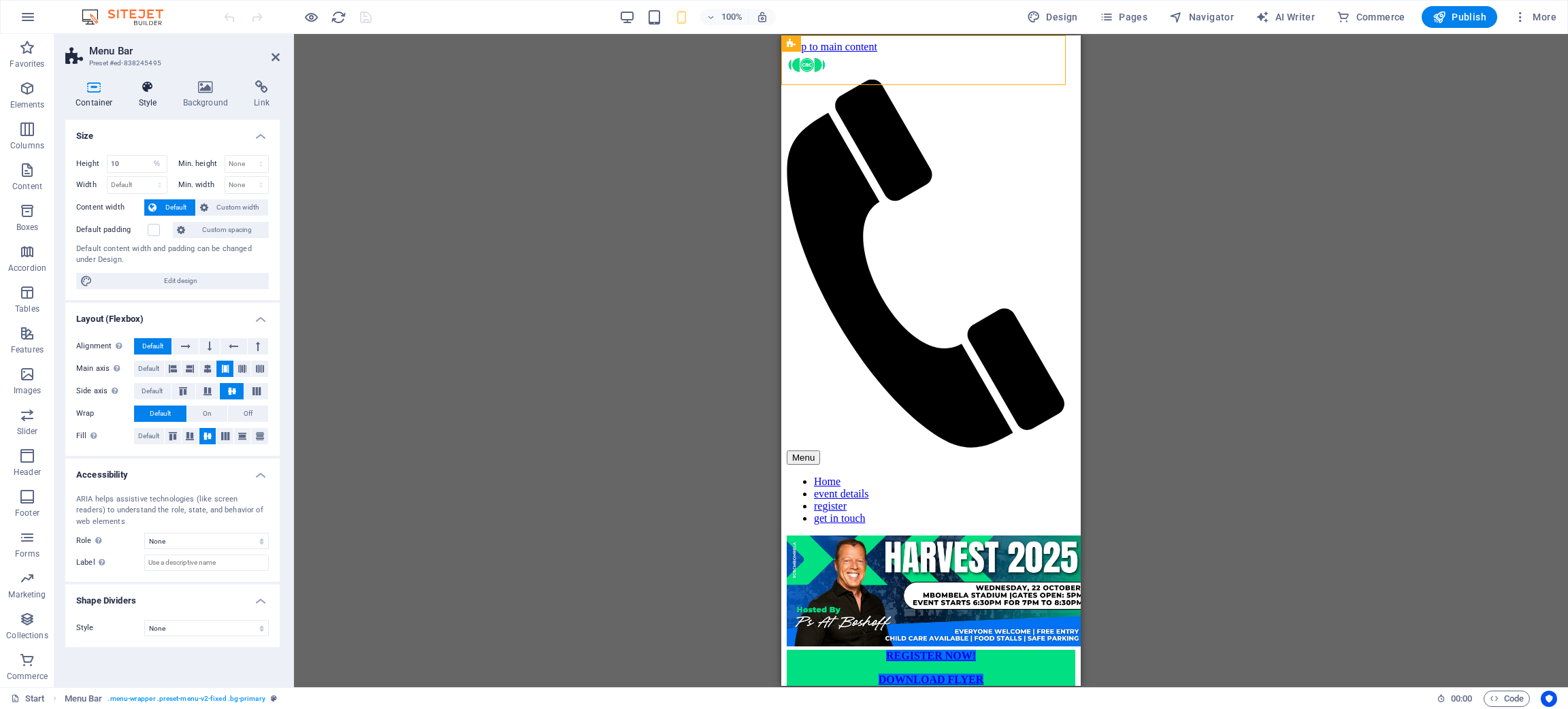
click at [145, 105] on h4 "Style" at bounding box center [150, 94] width 44 height 28
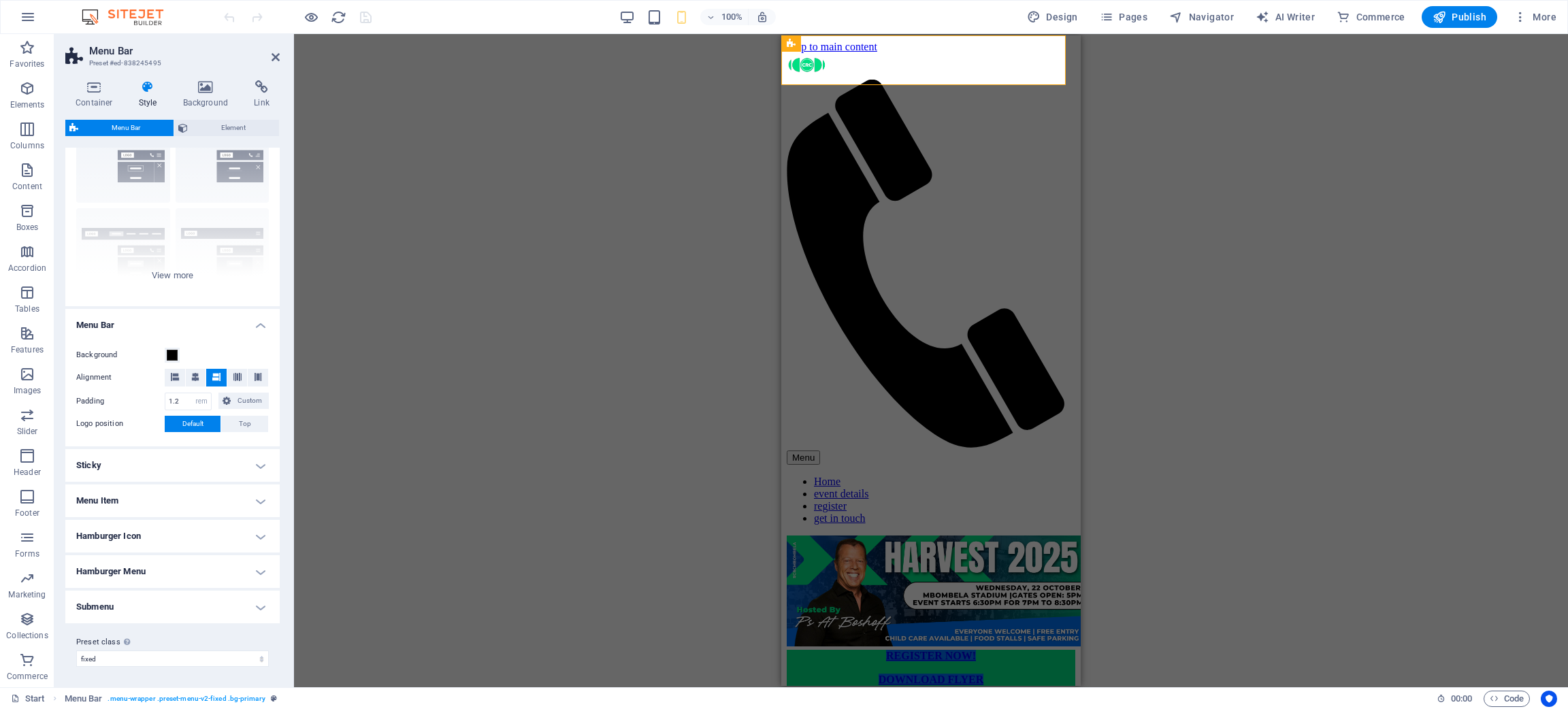
click at [173, 459] on h4 "Sticky" at bounding box center [172, 465] width 214 height 33
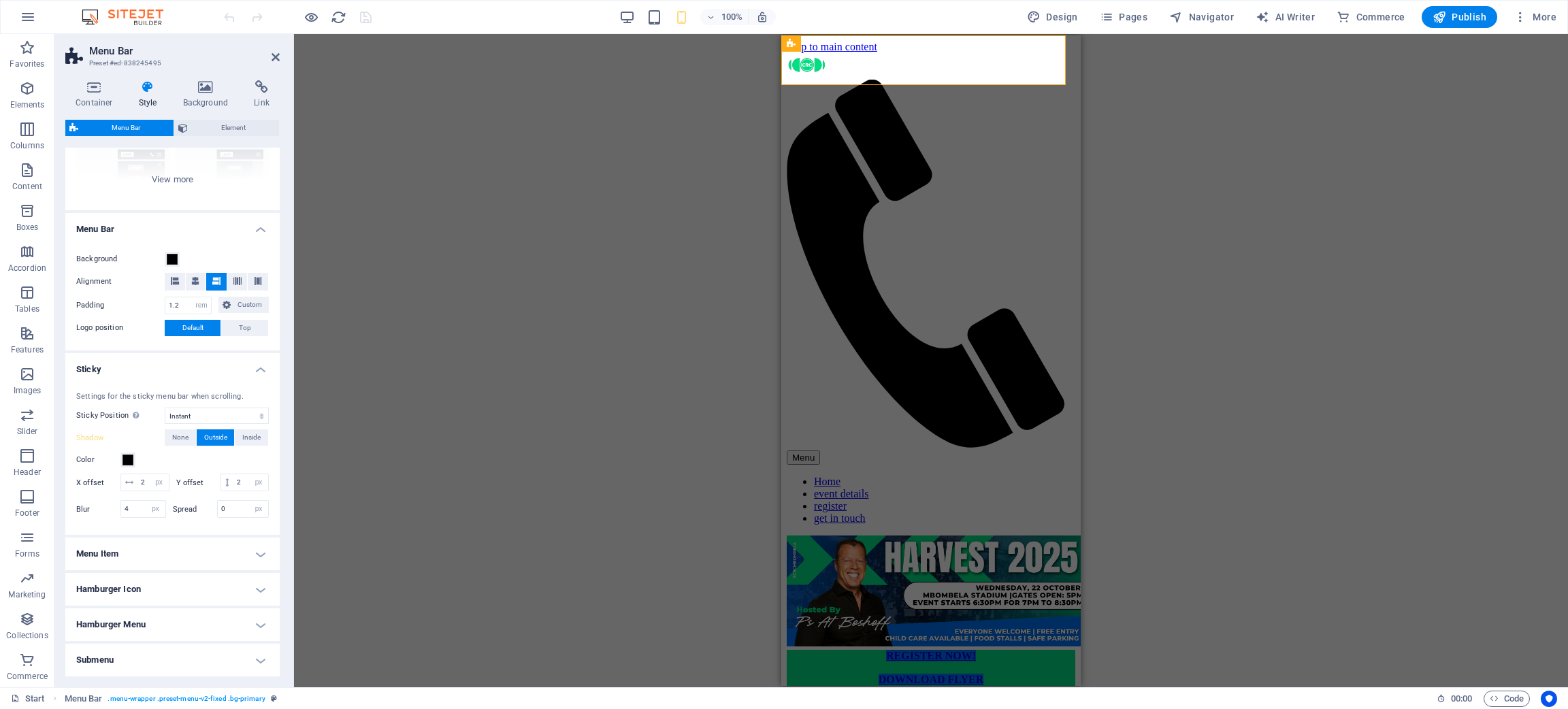
scroll to position [237, 0]
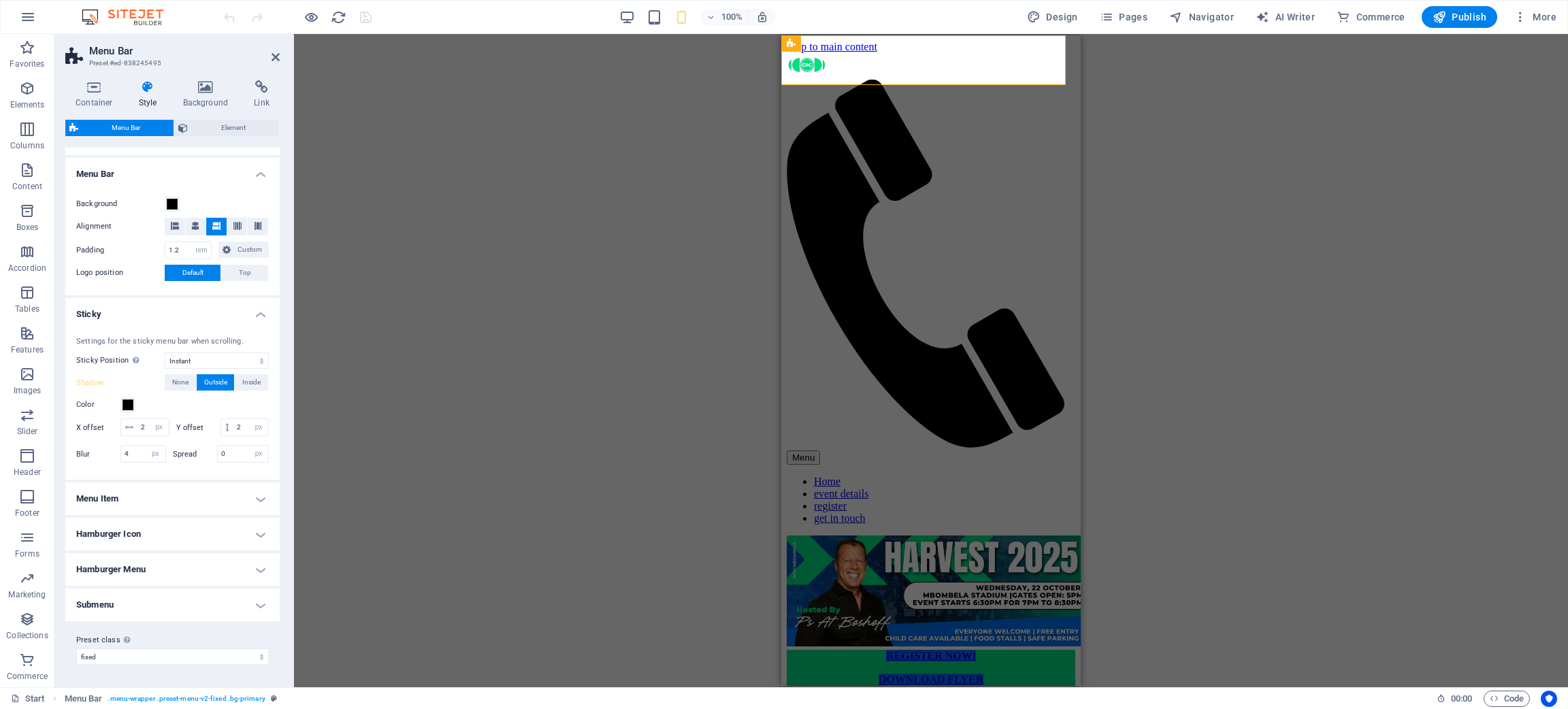
click at [165, 472] on h4 "Menu Item" at bounding box center [172, 498] width 214 height 33
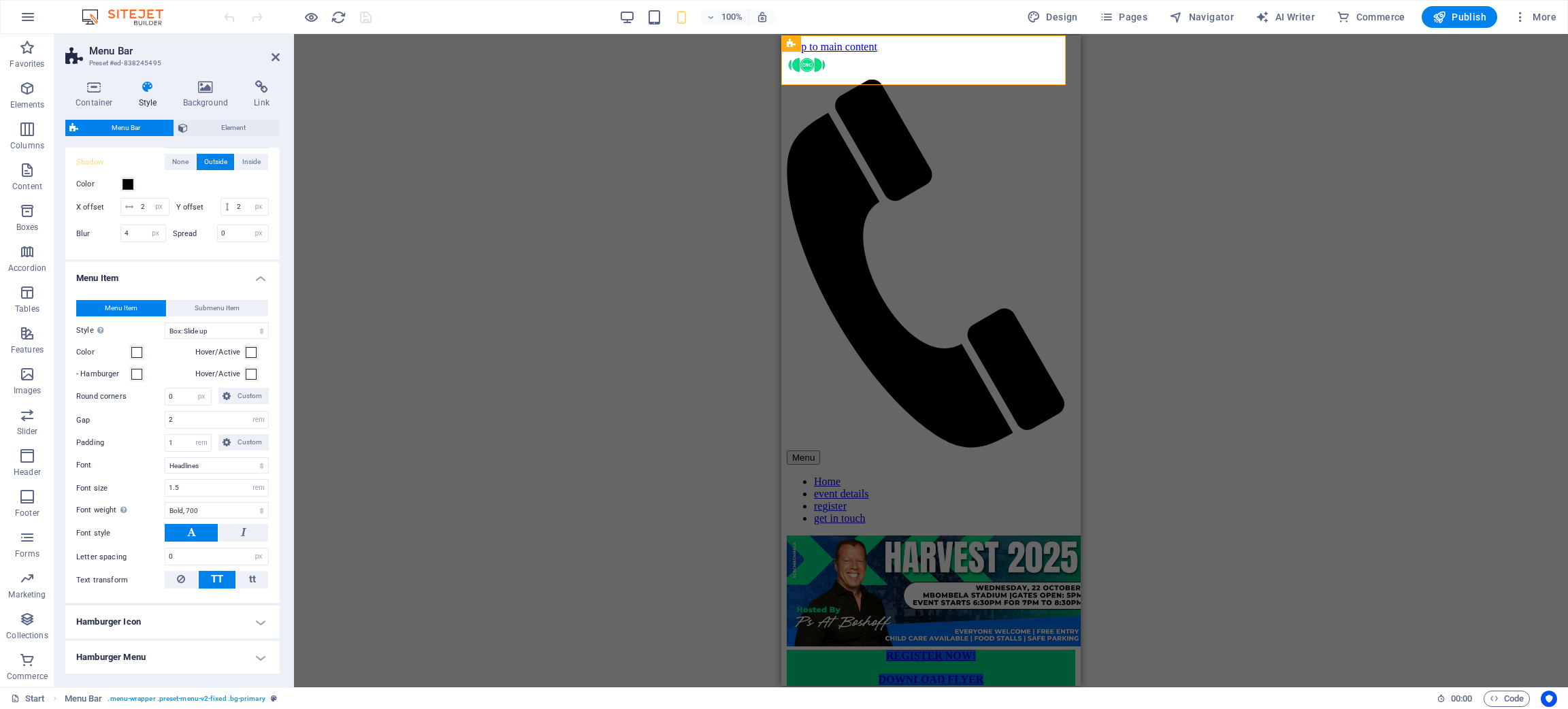
scroll to position [544, 0]
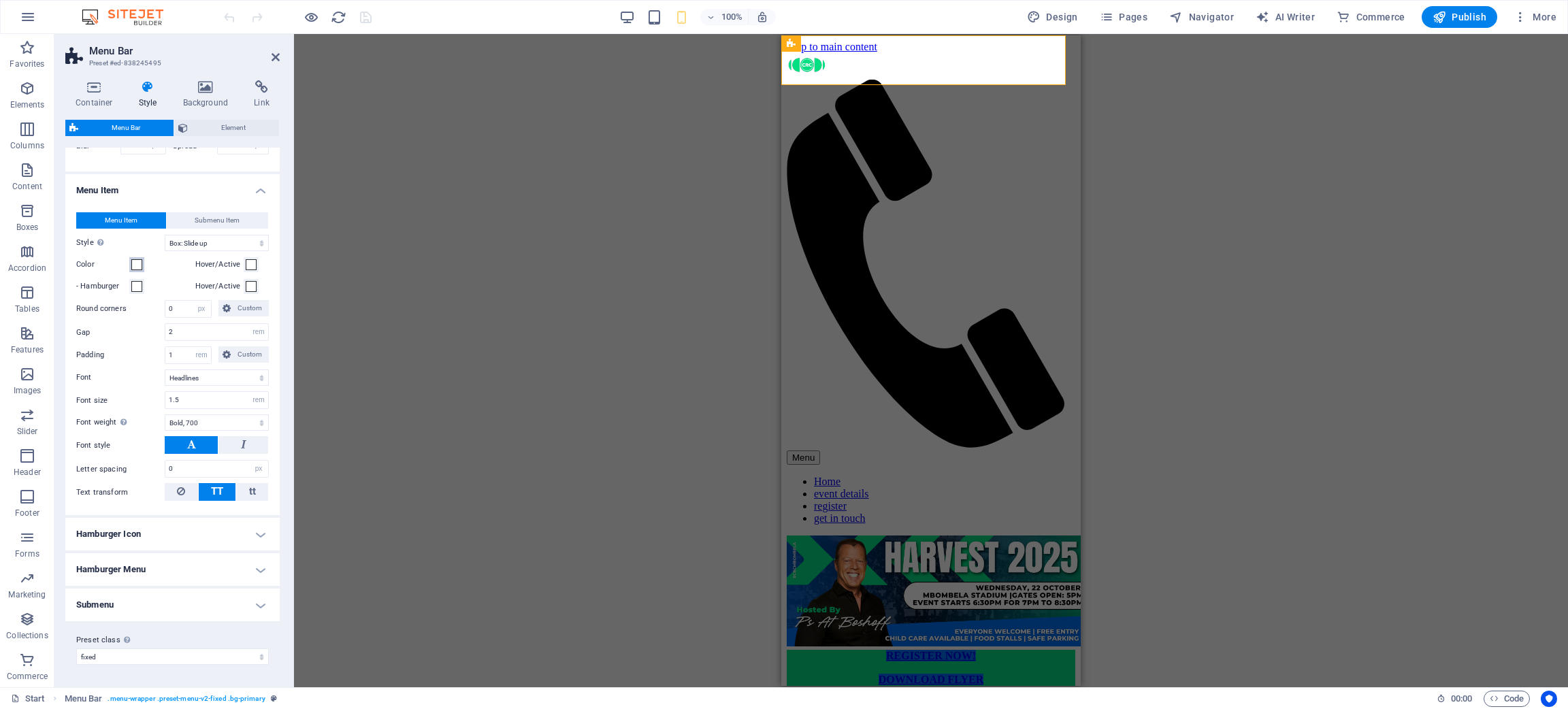
click at [131, 268] on span at bounding box center [136, 264] width 11 height 11
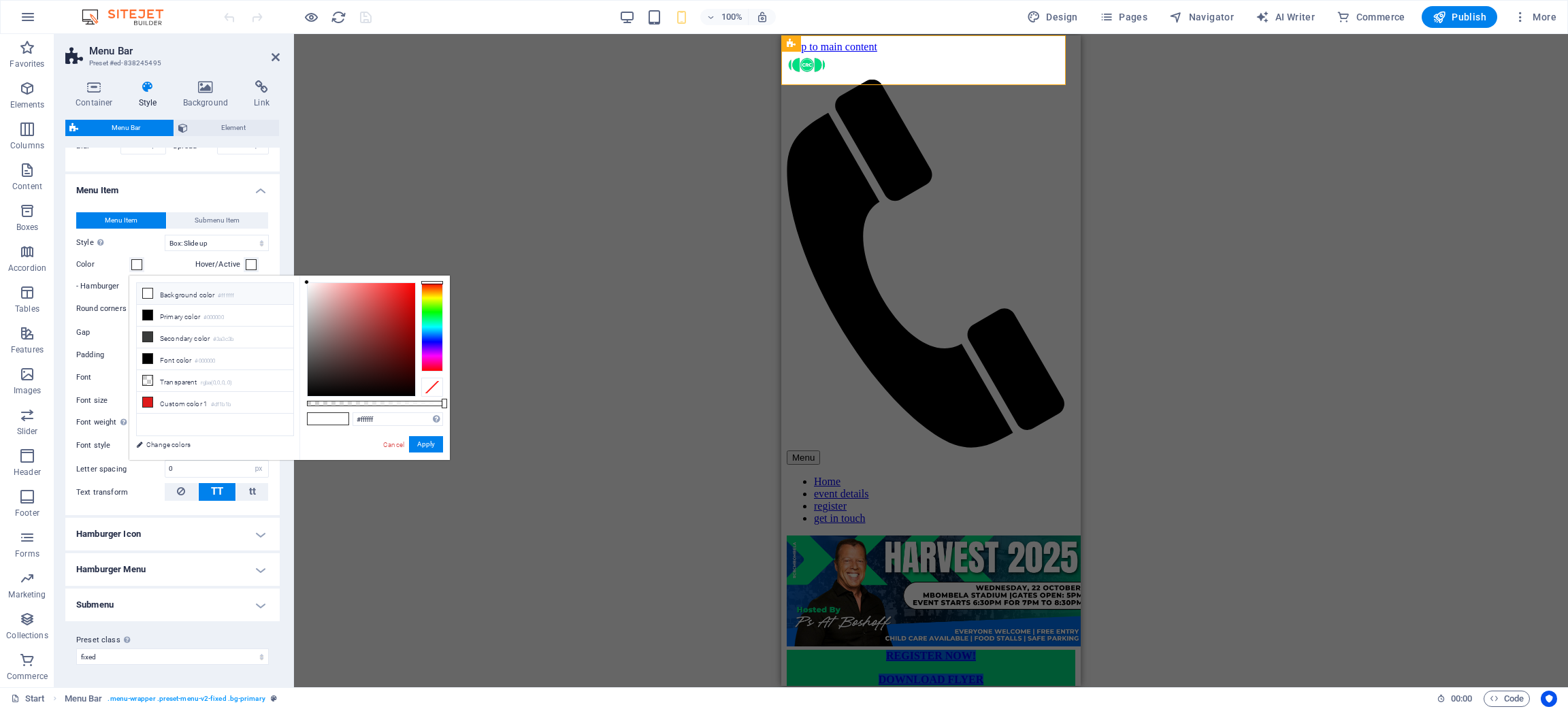
click at [152, 243] on label "Style Switch to preview mode and move the mouse over menu items to test the eff…" at bounding box center [120, 243] width 89 height 17
click at [165, 243] on select "Plain Text color Box: Fade Box: Flip vertical Box: Flip horizontal Box: Slide d…" at bounding box center [216, 243] width 104 height 17
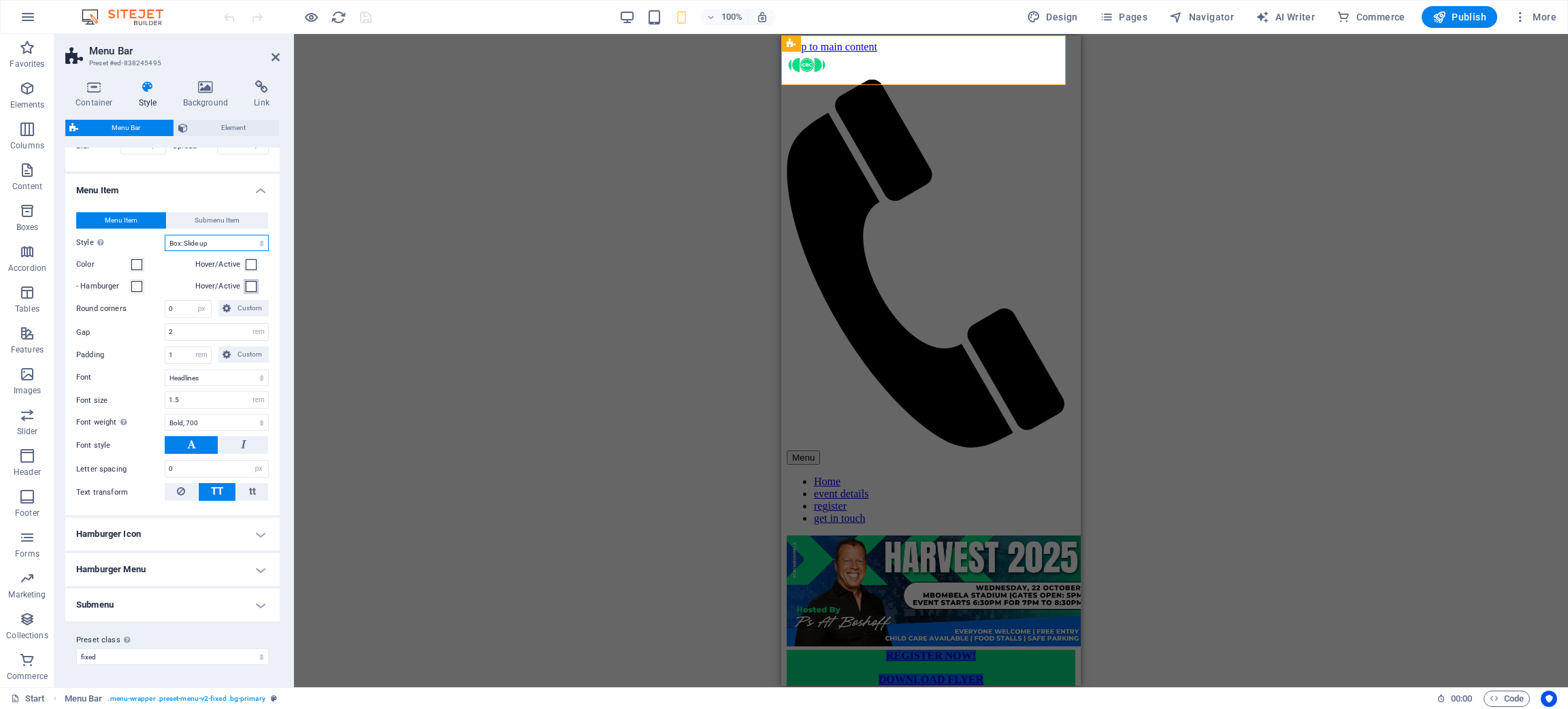
scroll to position [546, 0]
click at [178, 472] on h4 "Hamburger Icon" at bounding box center [172, 534] width 214 height 33
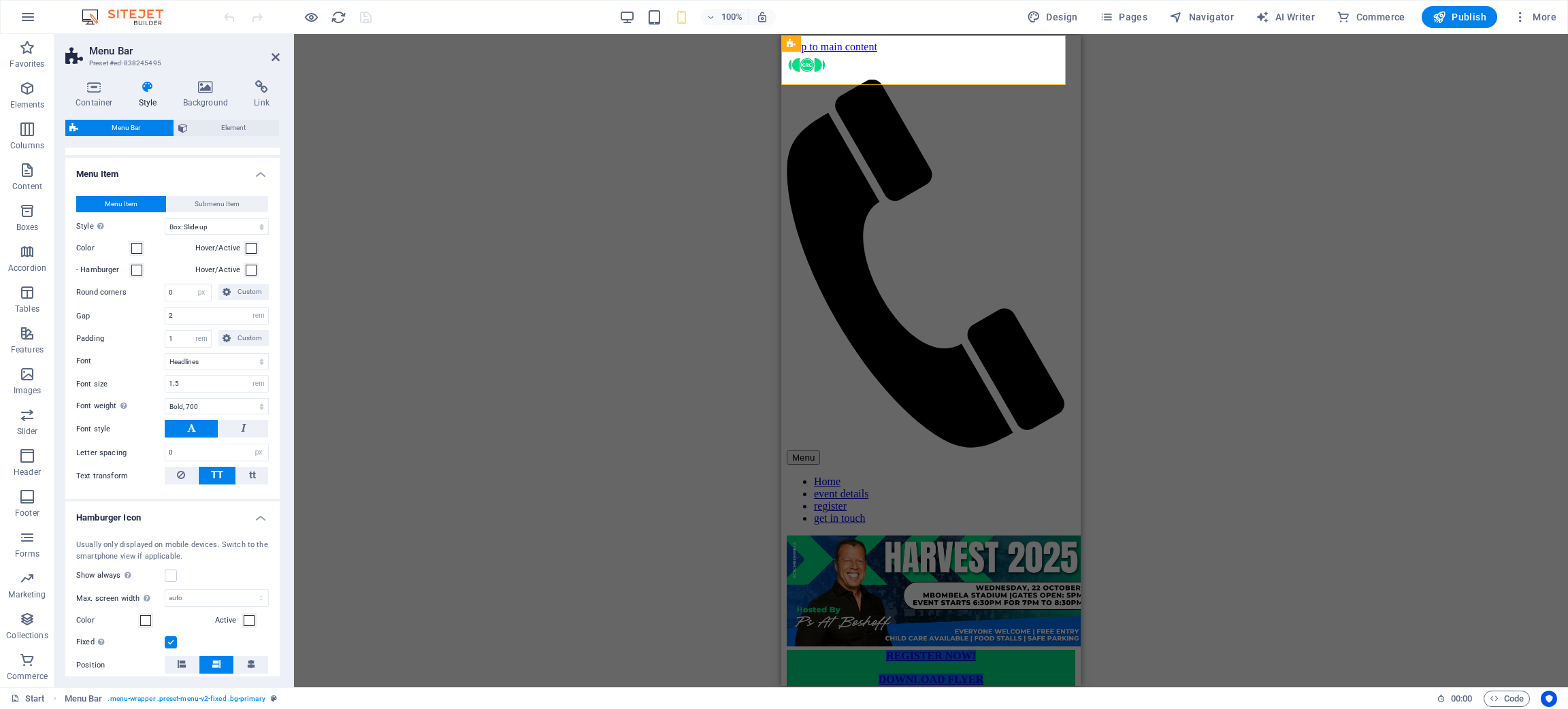
click at [178, 472] on h4 "Hamburger Icon" at bounding box center [172, 513] width 214 height 24
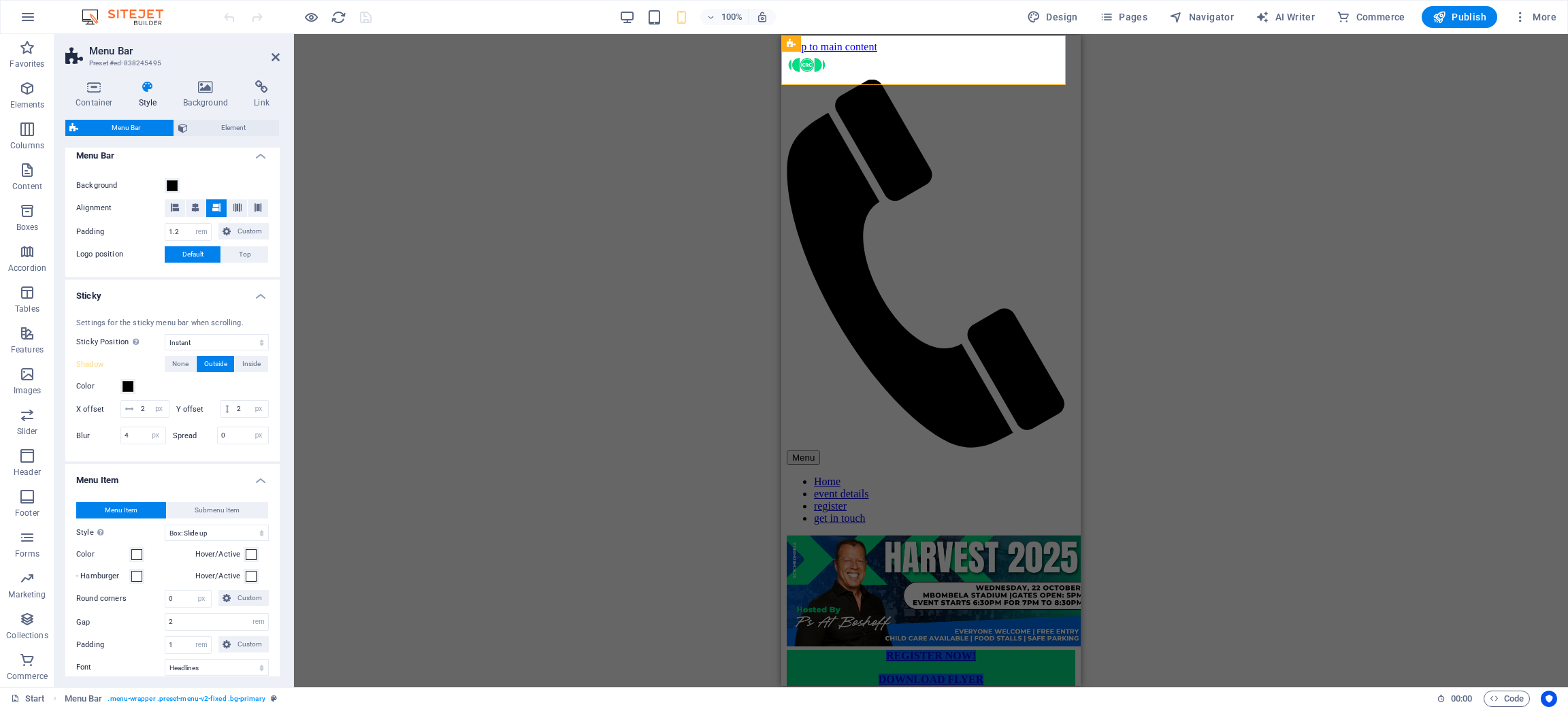
scroll to position [137, 0]
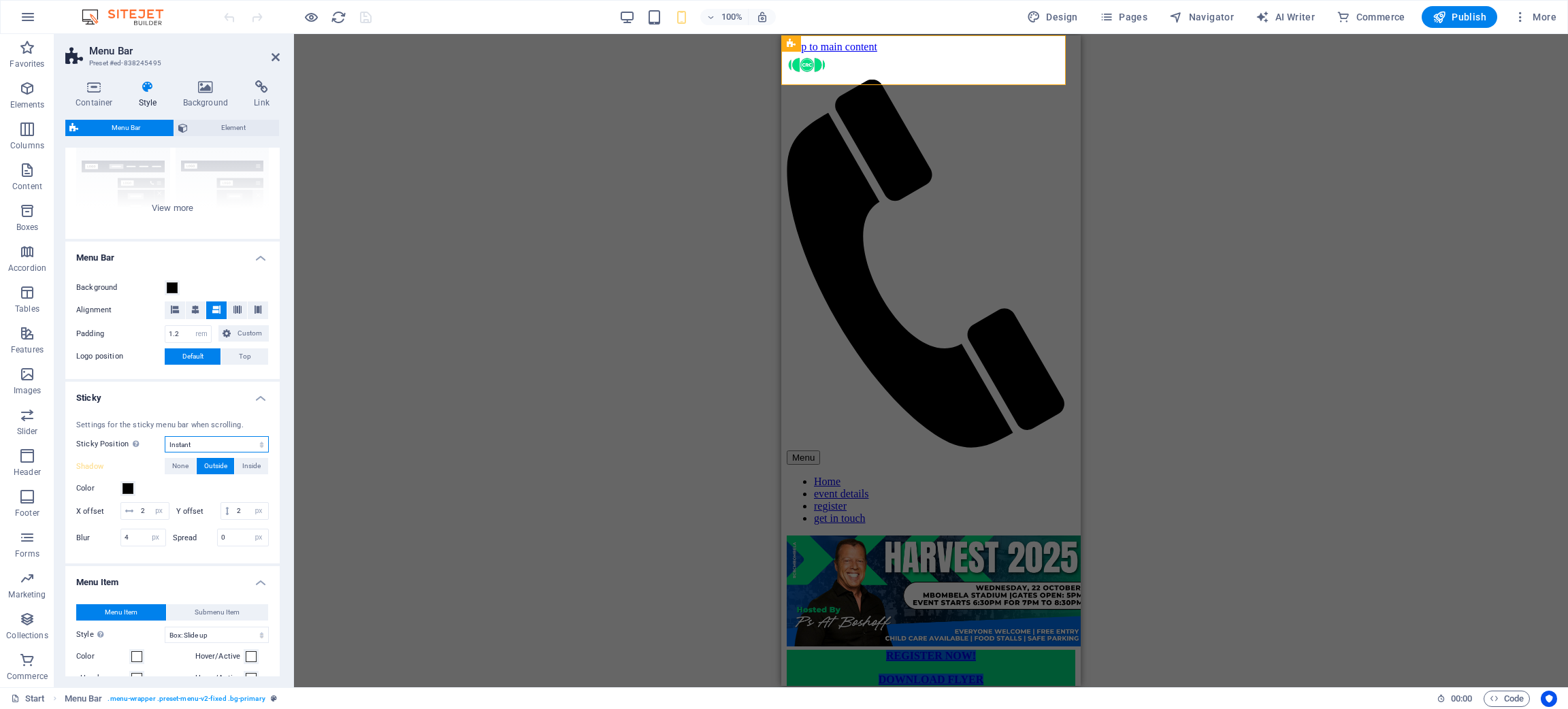
click at [252, 440] on select "Off Instant After menu After banner When scrolling up" at bounding box center [216, 445] width 104 height 17
select select "sticky_menu"
click at [165, 436] on select "Off Instant After menu After banner When scrolling up" at bounding box center [216, 445] width 104 height 17
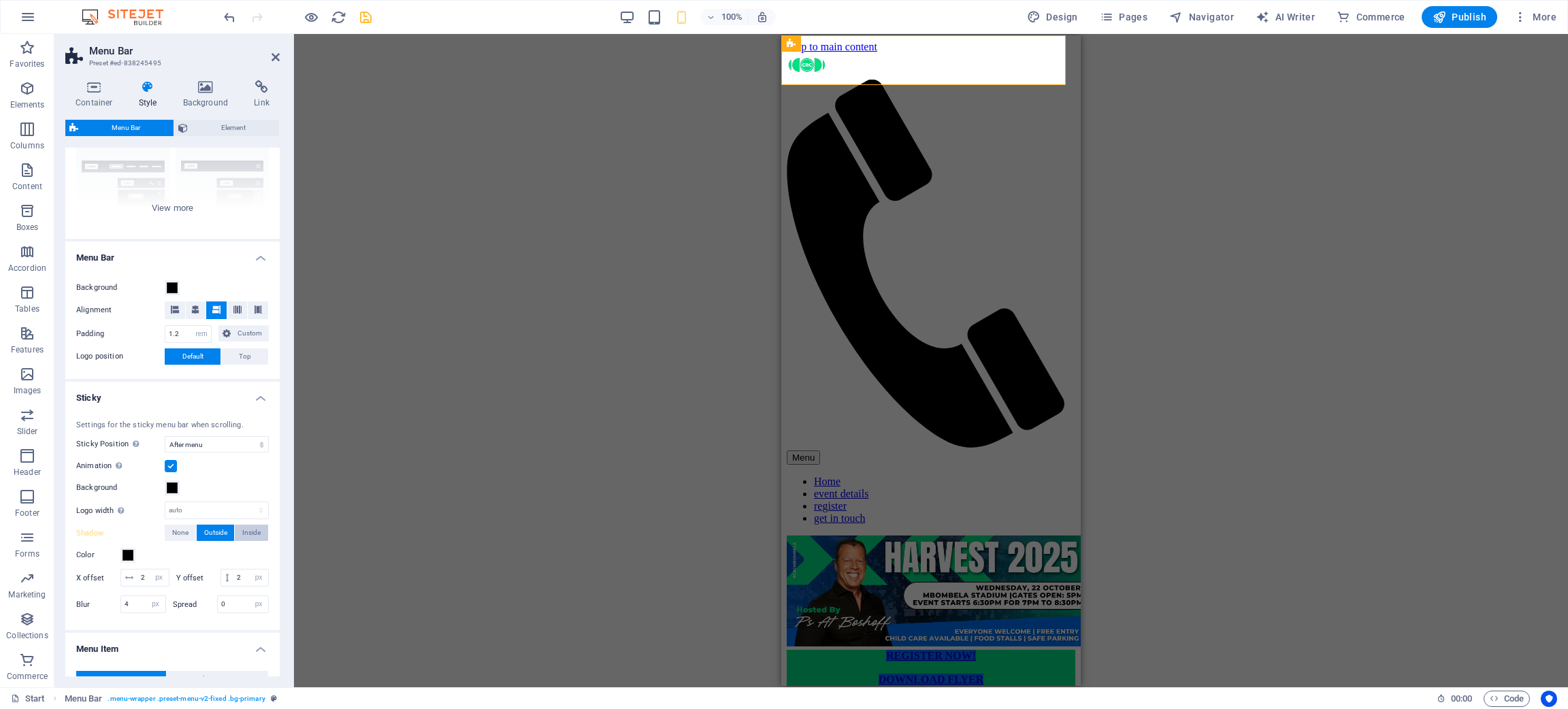
click at [257, 472] on span "Inside" at bounding box center [252, 533] width 18 height 17
click at [218, 472] on span "Outside" at bounding box center [216, 533] width 23 height 17
click at [215, 472] on select "auto px rem % vh vw" at bounding box center [216, 511] width 103 height 17
click at [363, 17] on icon "save" at bounding box center [365, 17] width 16 height 16
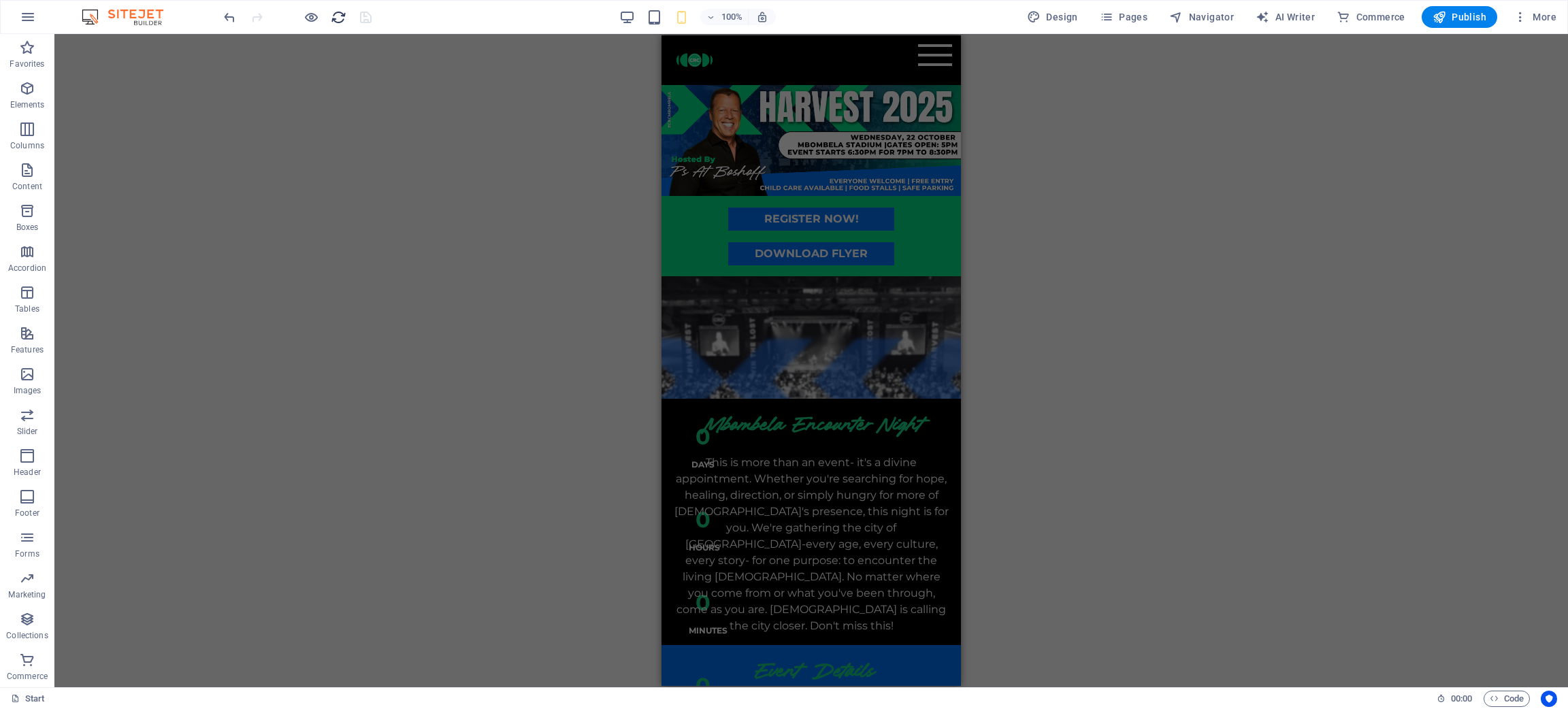
click at [337, 18] on icon "reload" at bounding box center [339, 17] width 16 height 16
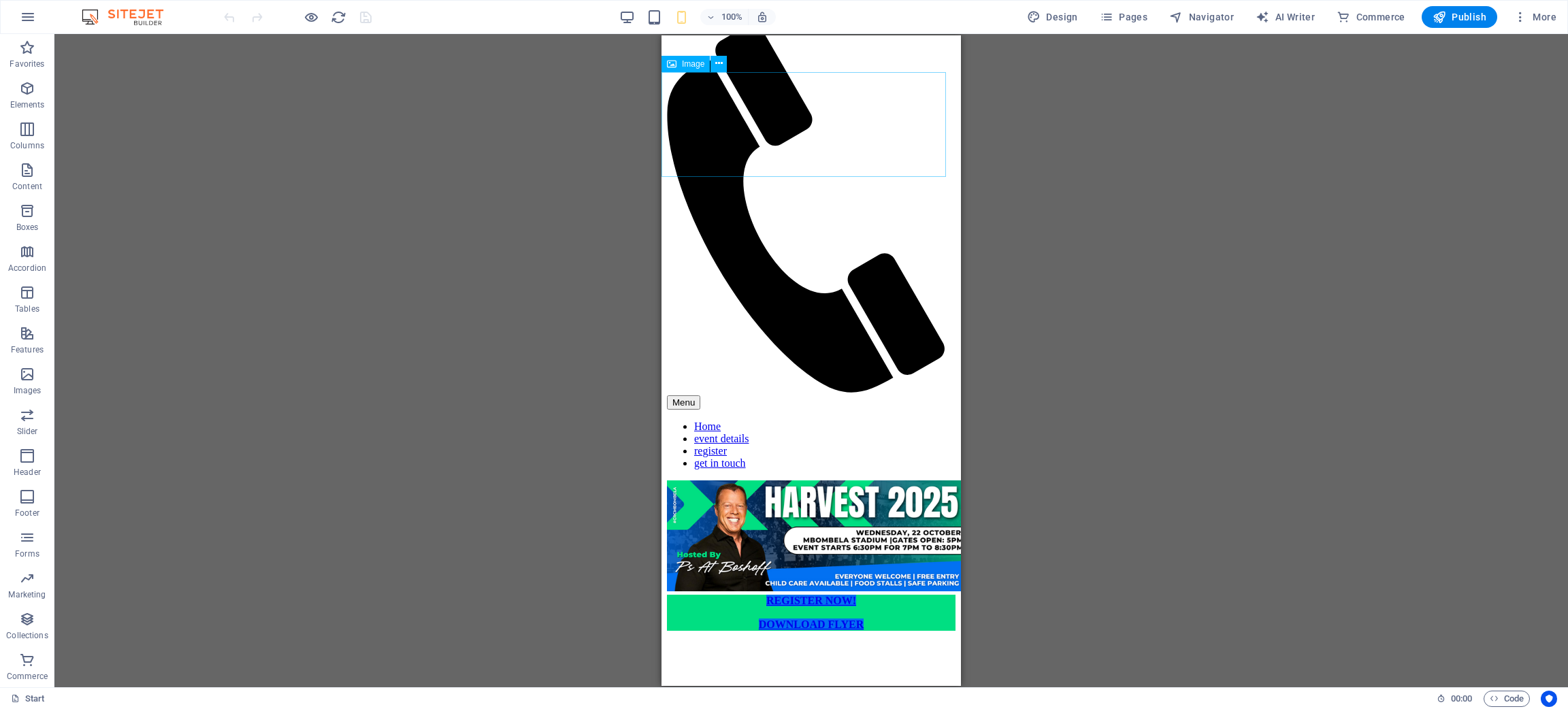
scroll to position [0, 0]
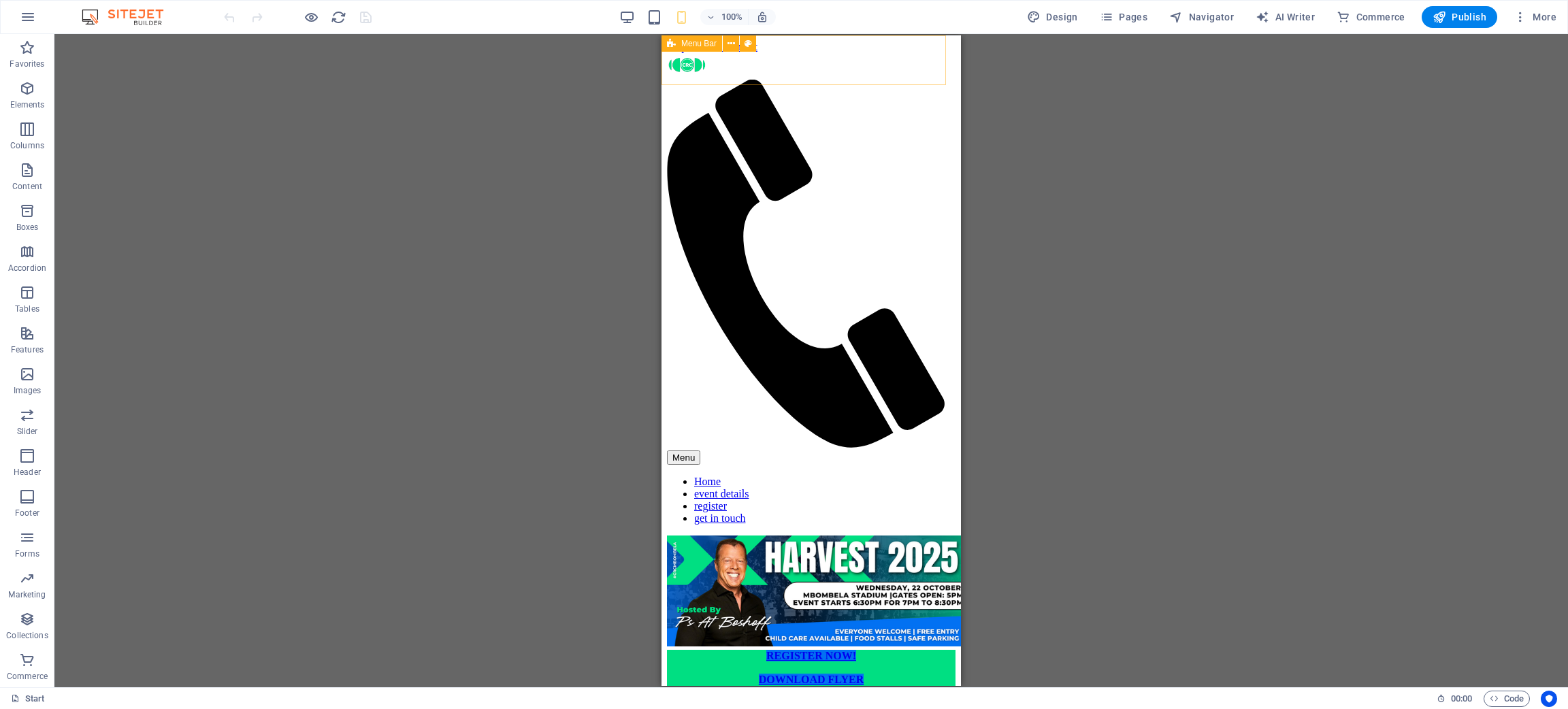
click at [794, 54] on div "Menu Home event details register get in touch" at bounding box center [811, 294] width 288 height 482
select select "%"
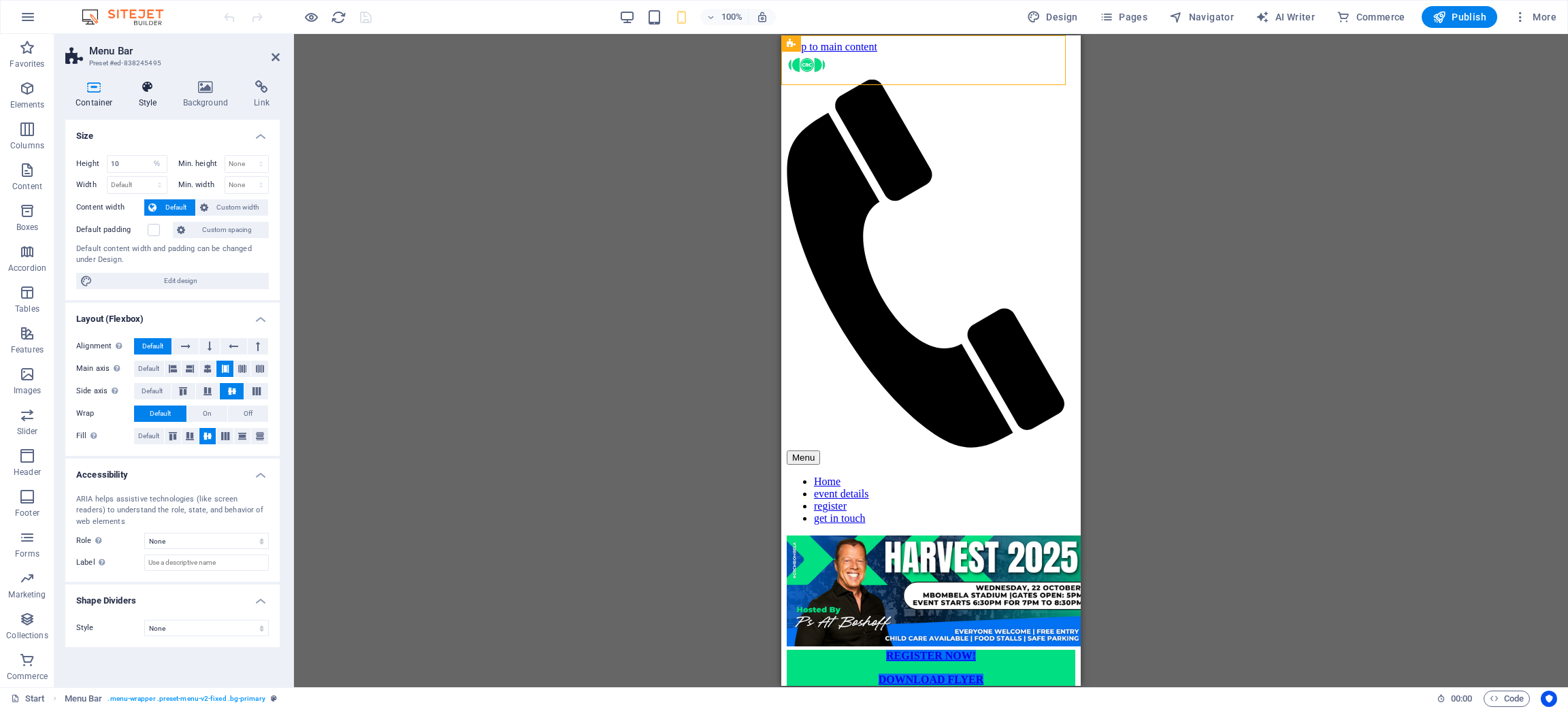
click at [152, 89] on icon at bounding box center [148, 87] width 38 height 13
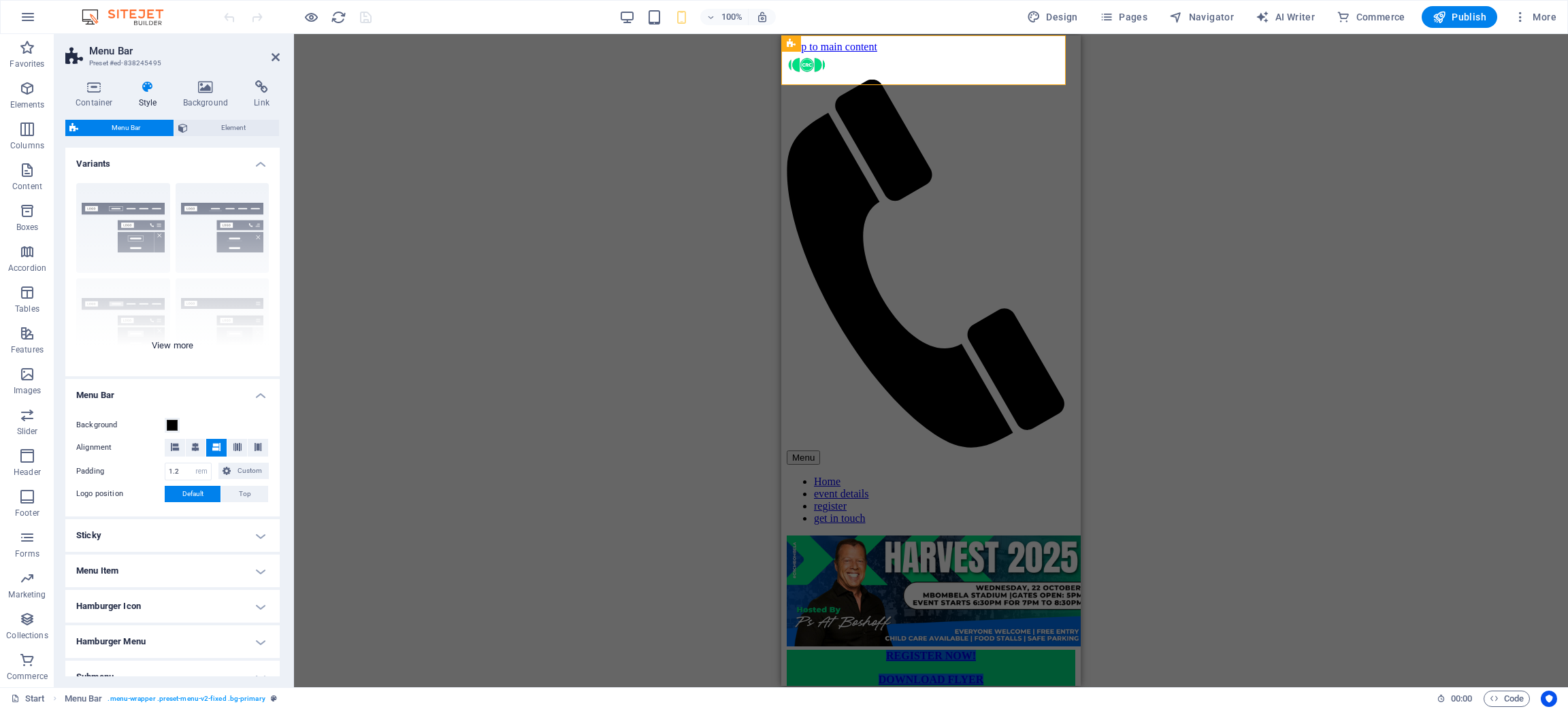
scroll to position [70, 0]
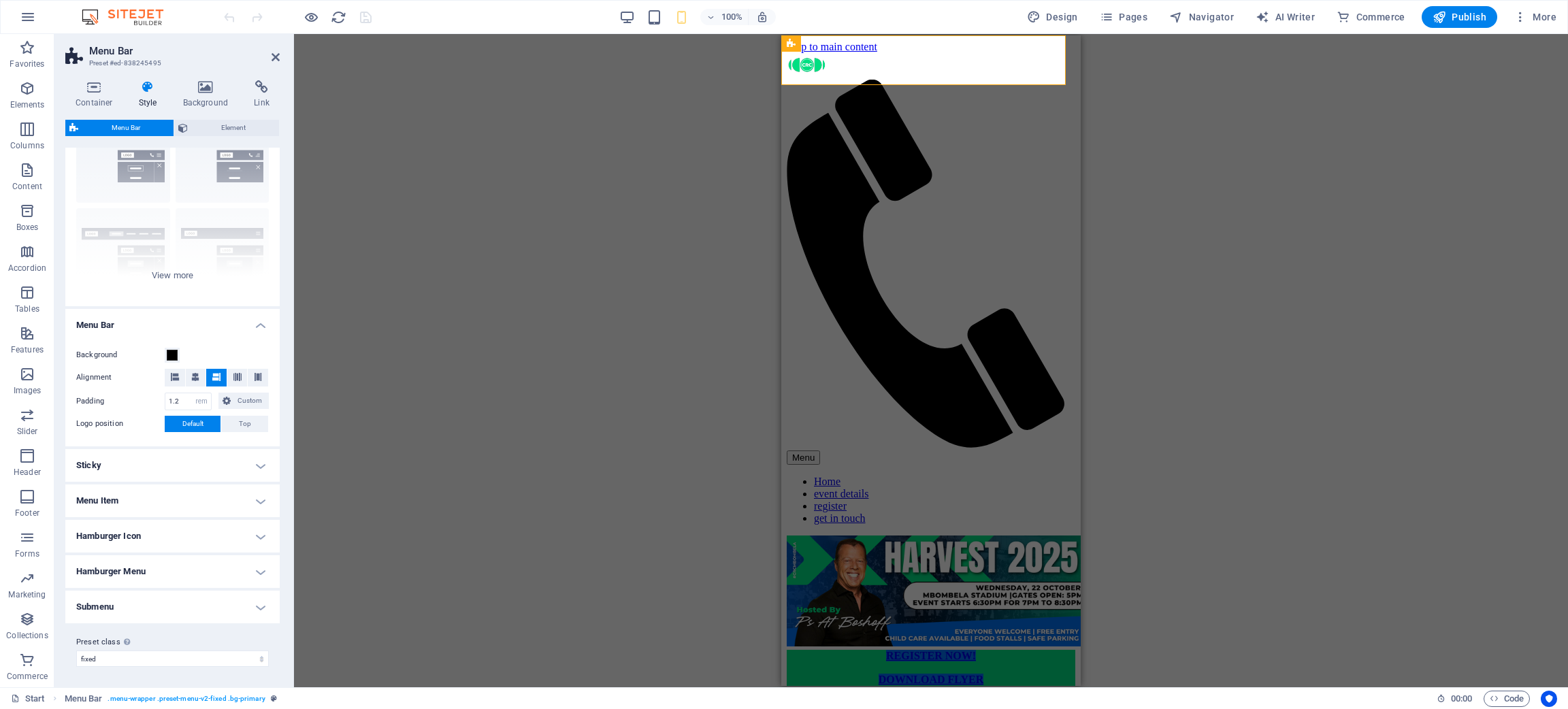
click at [179, 472] on h4 "Menu Item" at bounding box center [172, 501] width 214 height 33
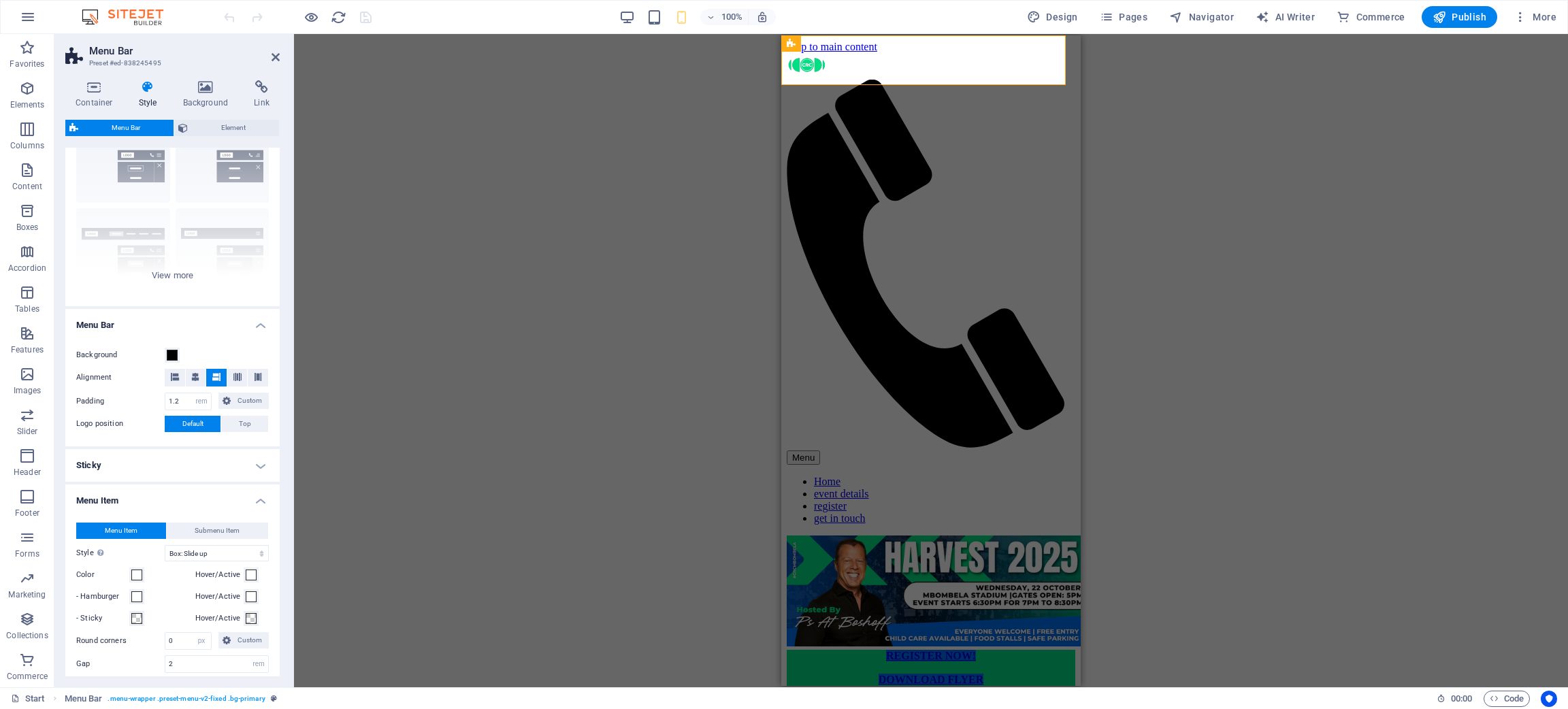
click at [179, 472] on h4 "Menu Item" at bounding box center [172, 497] width 214 height 24
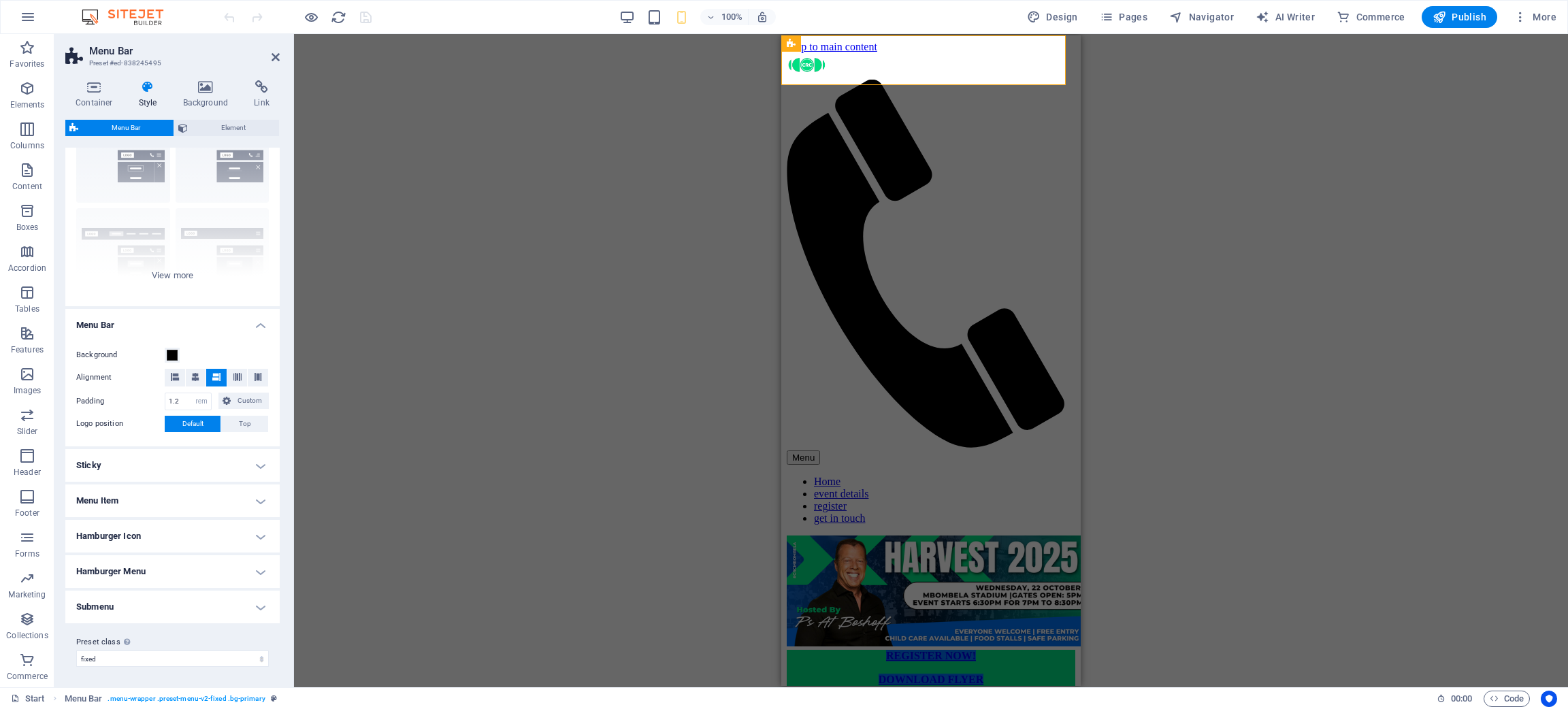
click at [193, 472] on h4 "Menu Item" at bounding box center [172, 501] width 214 height 33
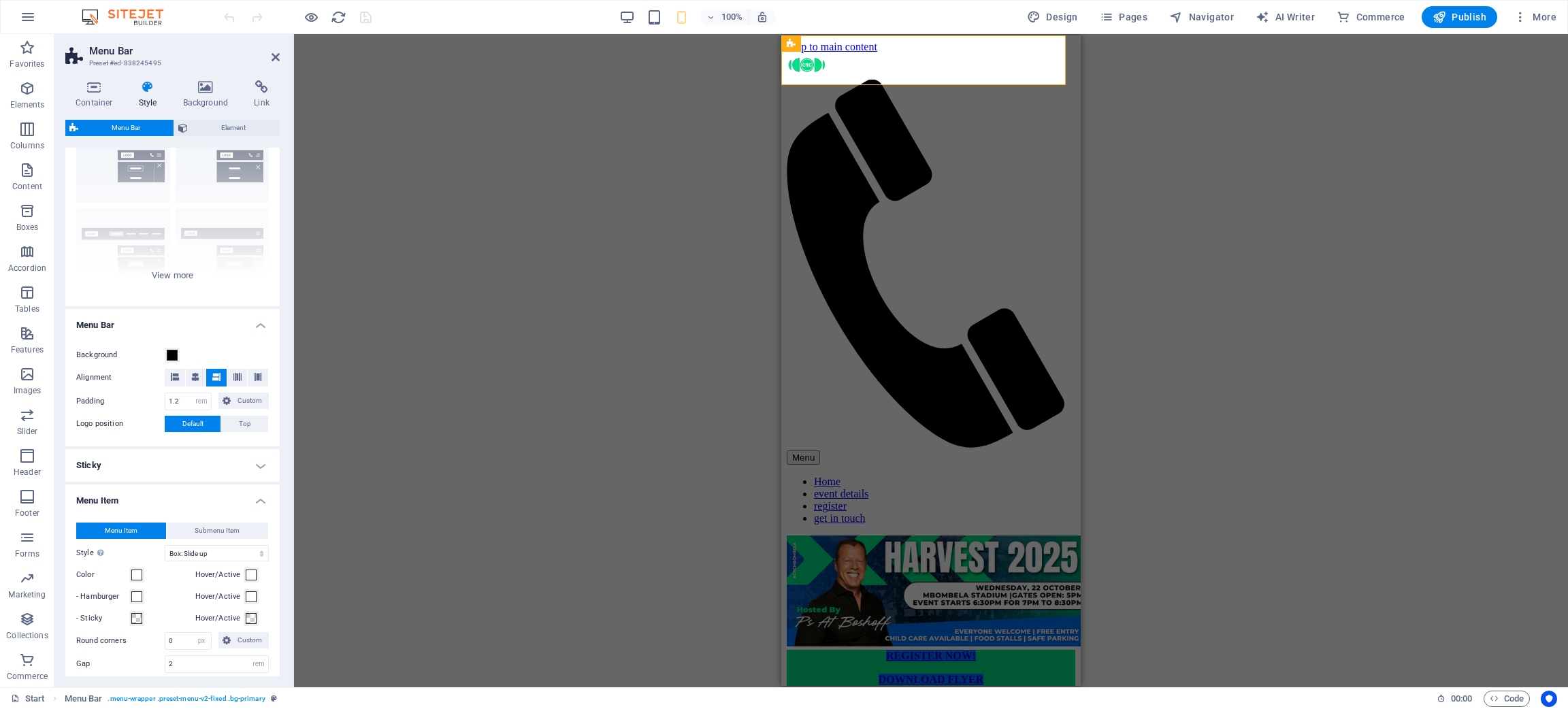
click at [193, 472] on h4 "Menu Item" at bounding box center [172, 497] width 214 height 24
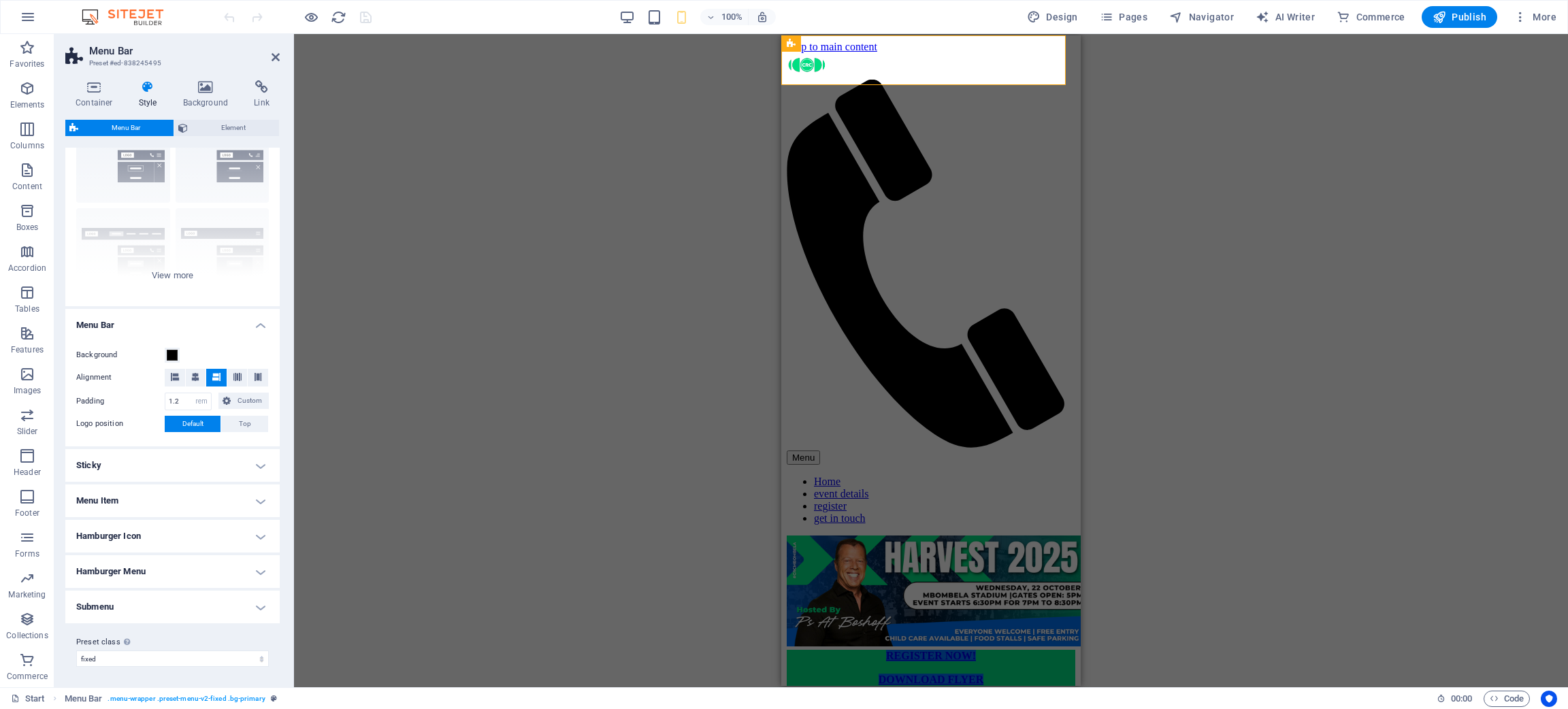
click at [186, 461] on h4 "Sticky" at bounding box center [172, 465] width 214 height 33
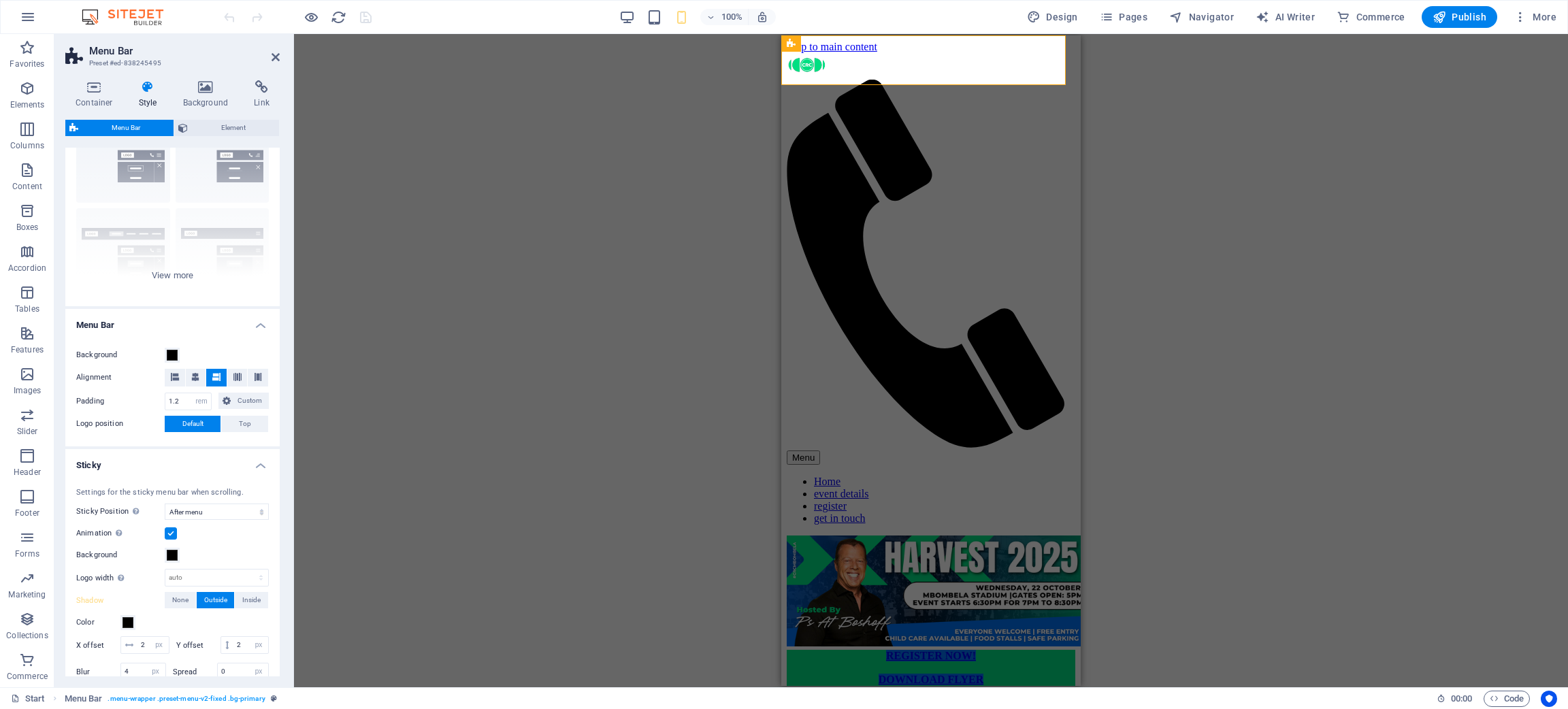
click at [209, 472] on div "Settings for the sticky menu bar when scrolling. Sticky Position Affects the sc…" at bounding box center [172, 586] width 220 height 225
click at [215, 472] on select "Off Instant After menu After banner When scrolling up" at bounding box center [216, 513] width 104 height 17
click at [165, 472] on select "Off Instant After menu After banner When scrolling up" at bounding box center [216, 513] width 104 height 17
click at [213, 472] on select "Off Instant After menu After banner When scrolling up" at bounding box center [216, 513] width 104 height 17
select select "sticky_reverse"
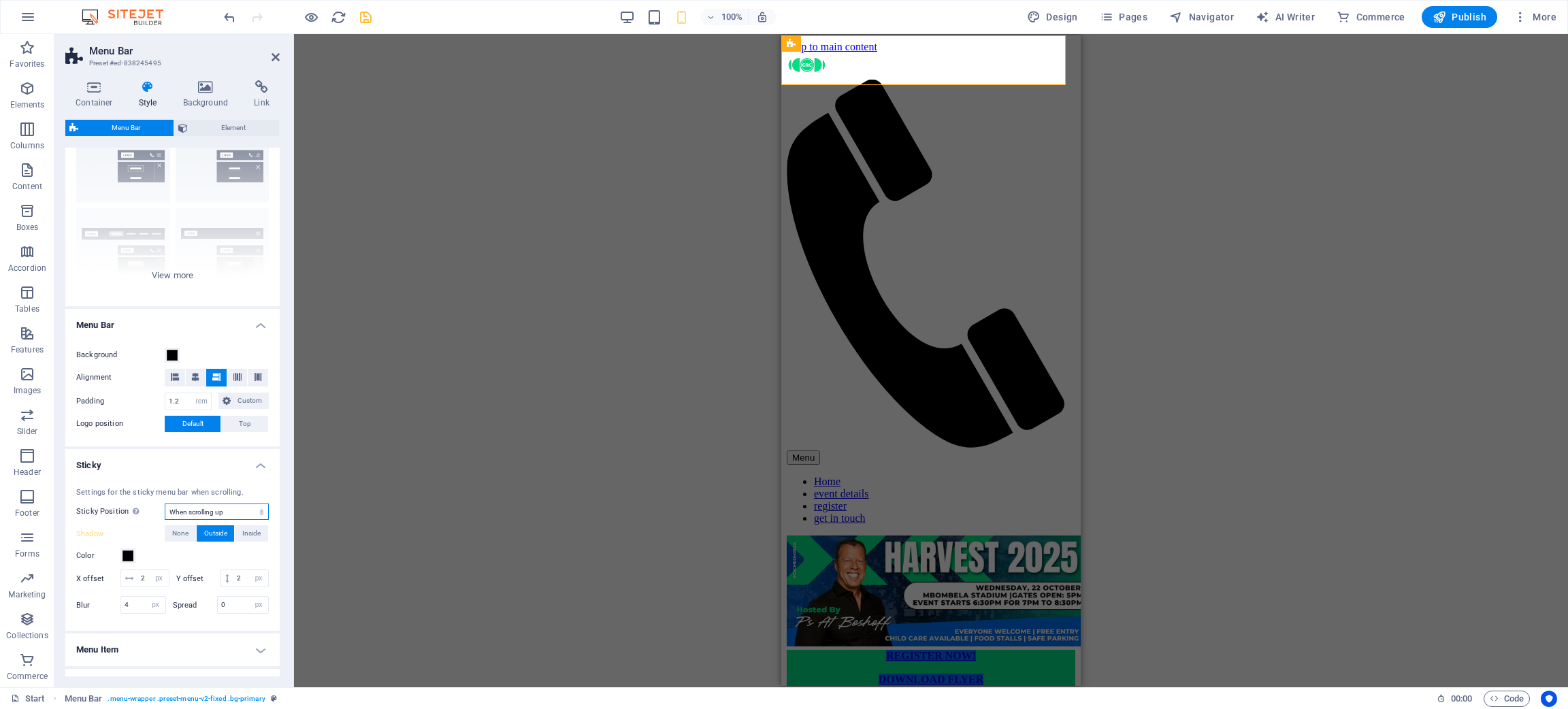
click at [165, 472] on select "Off Instant After menu After banner When scrolling up" at bounding box center [216, 513] width 104 height 17
click at [166, 472] on label at bounding box center [171, 533] width 13 height 13
click at [0, 0] on input "Animation Sets a smooth transition when sticky menu appears" at bounding box center [0, 0] width 0 height 0
click at [166, 472] on label at bounding box center [171, 533] width 13 height 13
click at [0, 0] on input "Animation Sets a smooth transition when sticky menu appears" at bounding box center [0, 0] width 0 height 0
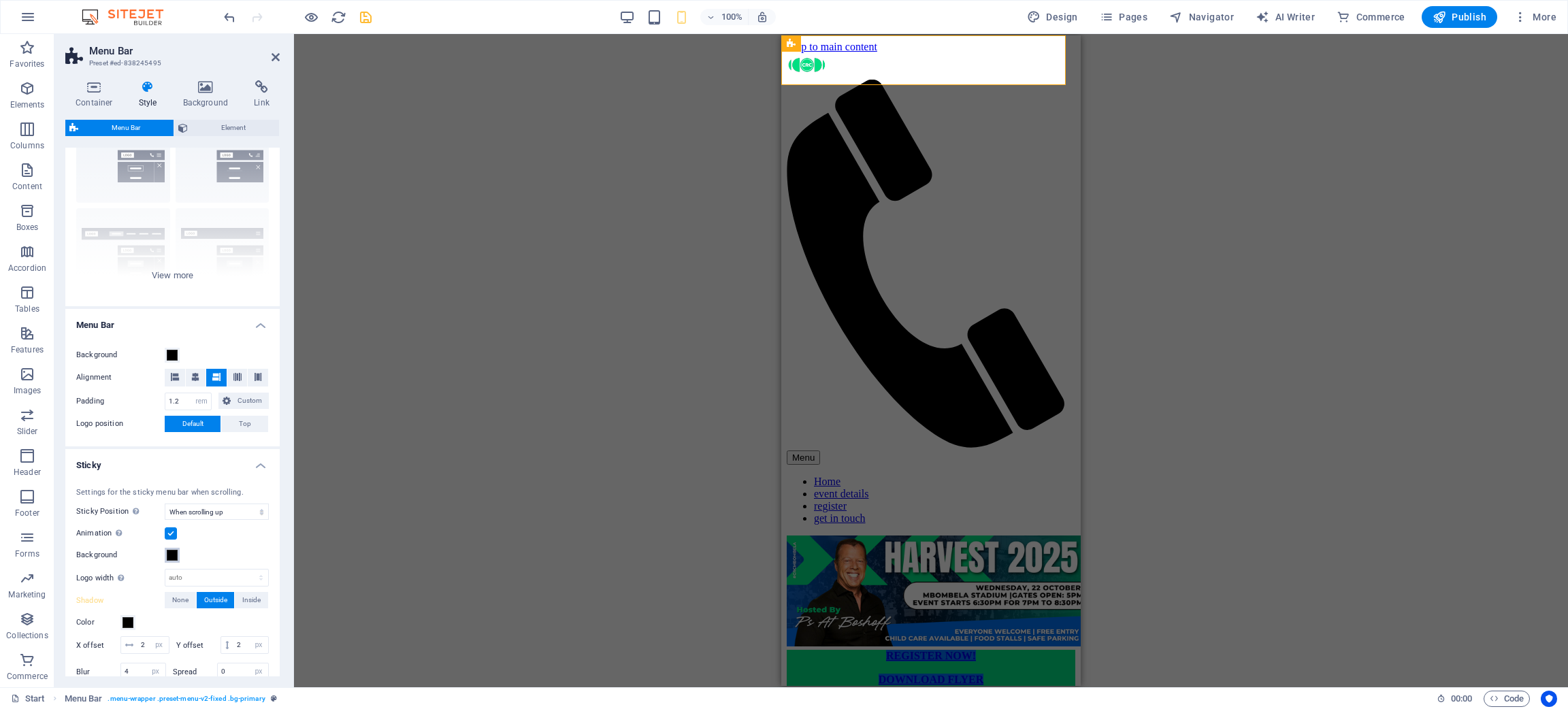
click at [178, 472] on button "Background" at bounding box center [172, 555] width 15 height 15
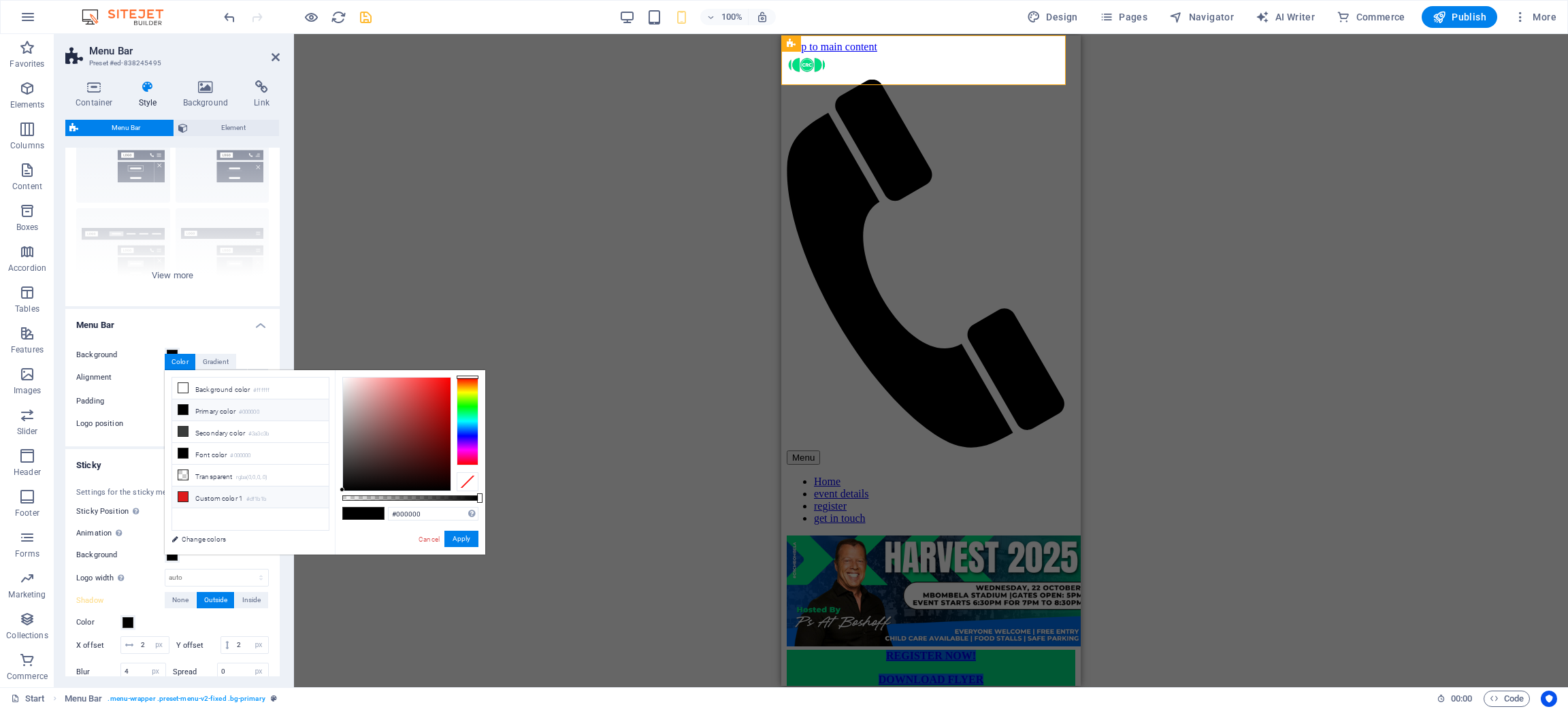
click at [278, 472] on li "Custom color 1 #df1b1b" at bounding box center [250, 497] width 156 height 22
type input "#df1b1b"
click at [464, 472] on button "Apply" at bounding box center [461, 539] width 34 height 17
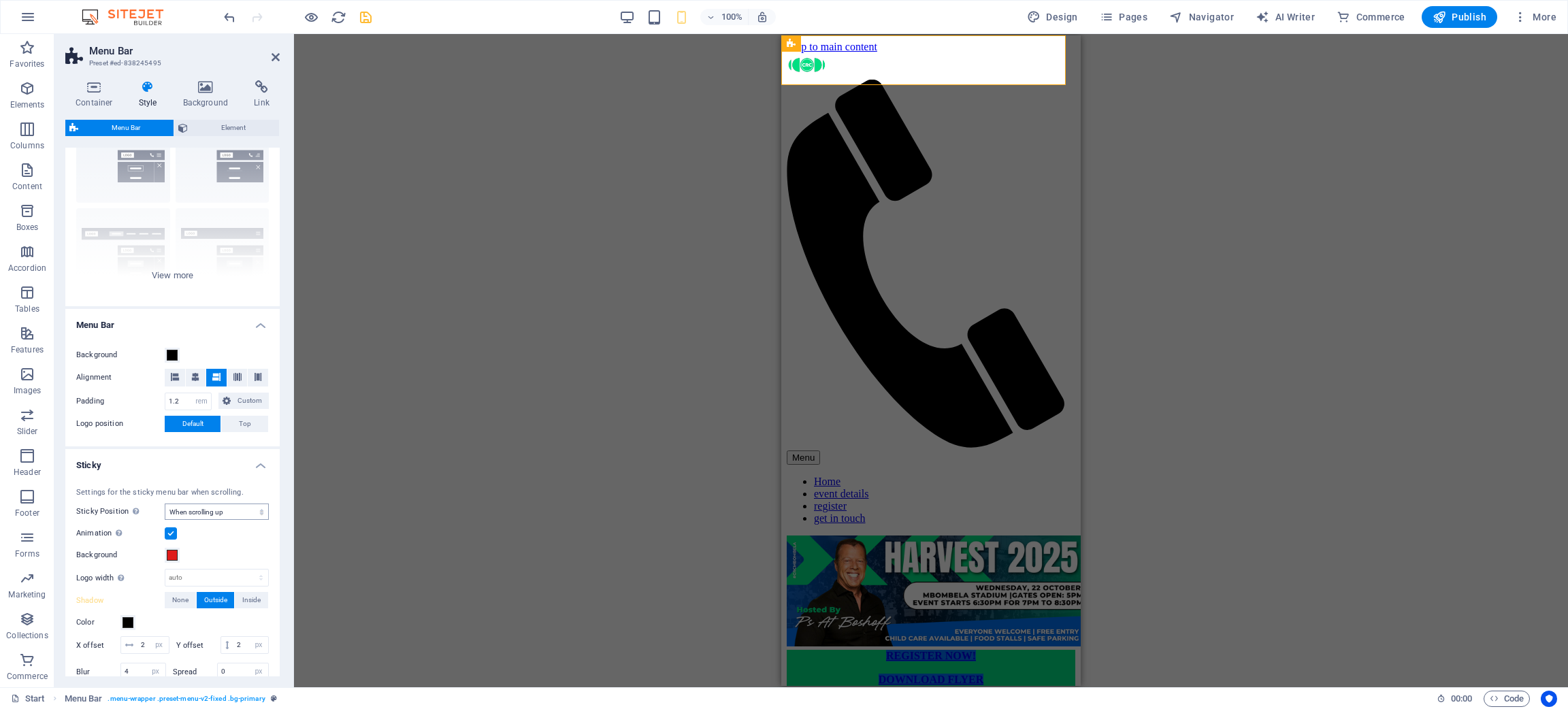
scroll to position [274, 0]
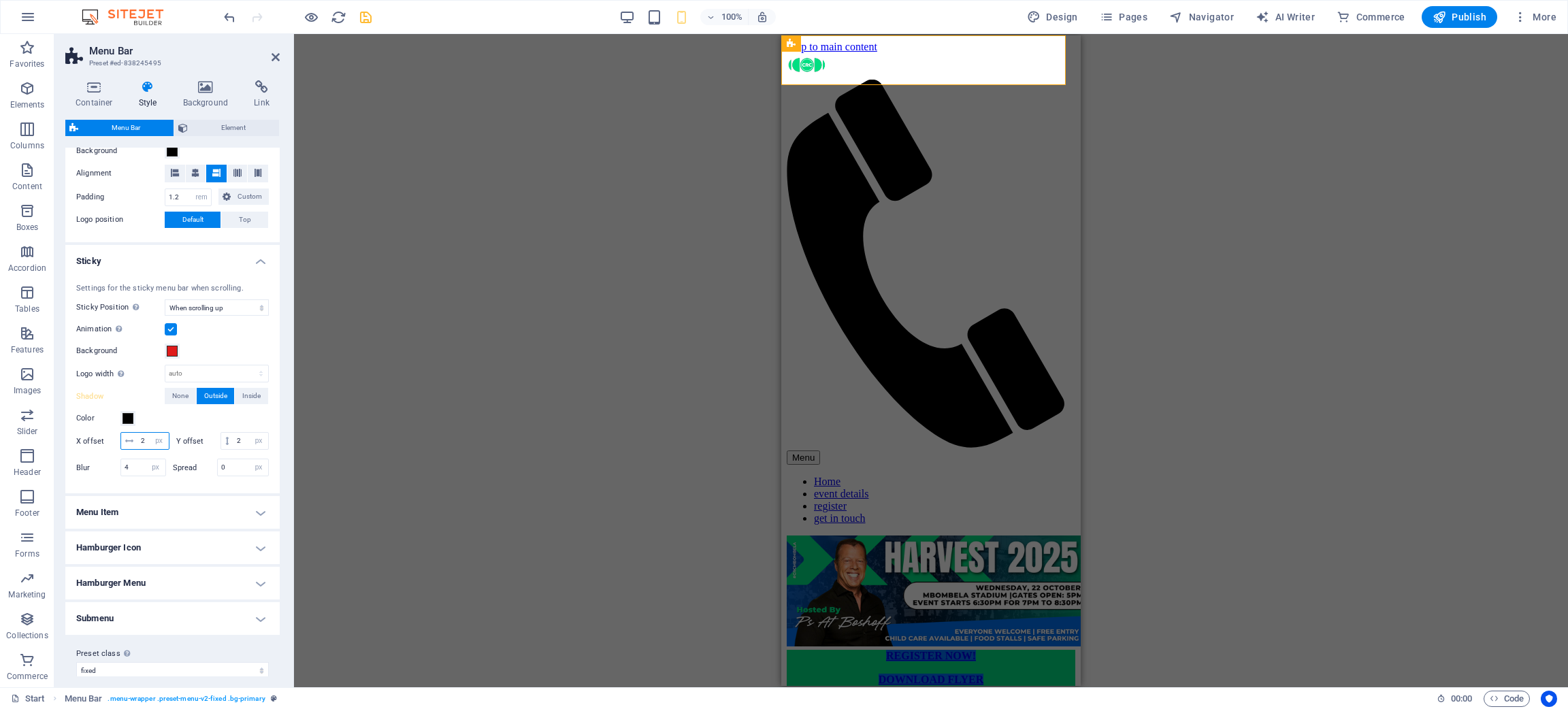
click at [169, 440] on input "2" at bounding box center [152, 441] width 31 height 17
click at [232, 472] on input "0" at bounding box center [243, 468] width 51 height 17
type input "100"
click at [259, 421] on div "Color" at bounding box center [172, 419] width 192 height 17
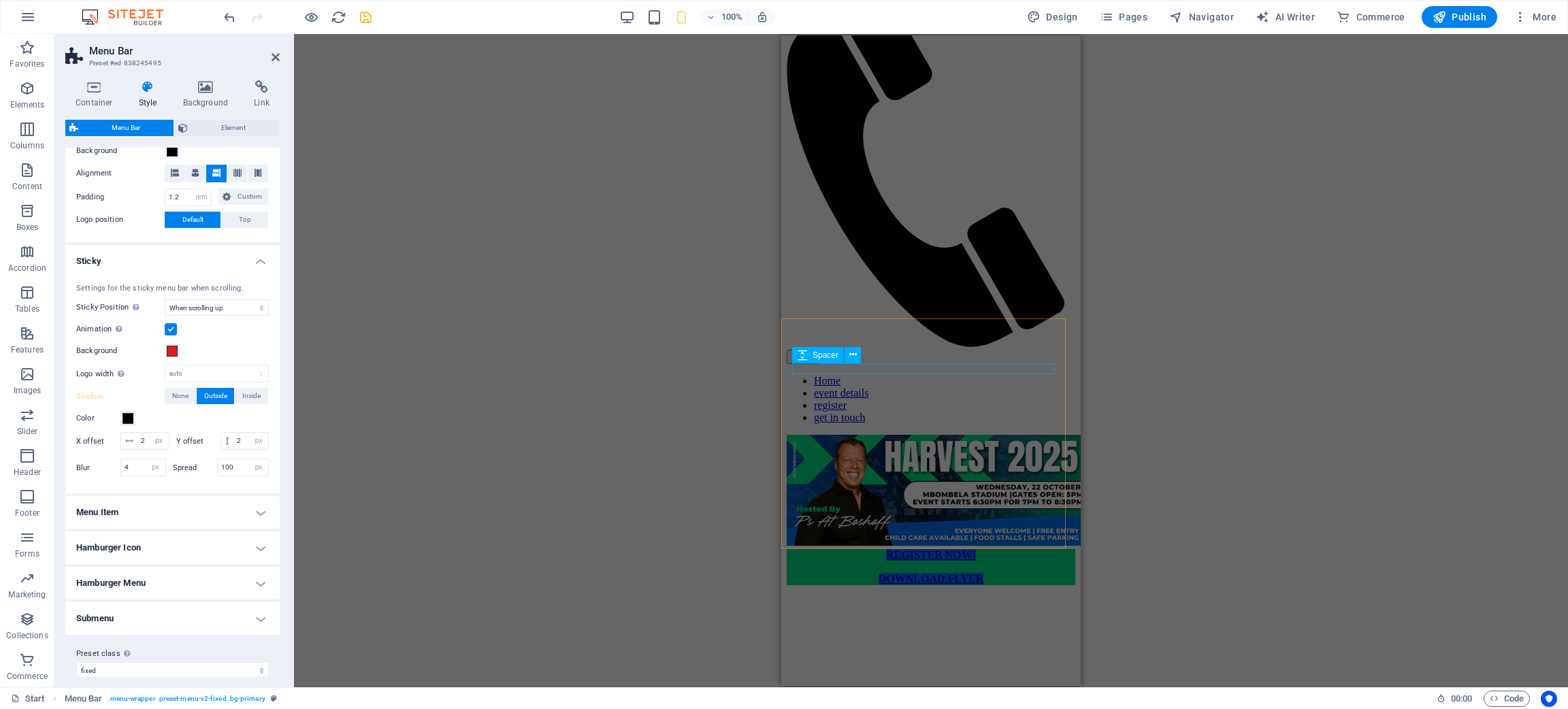
scroll to position [102, 0]
drag, startPoint x: 339, startPoint y: 13, endPoint x: 280, endPoint y: 41, distance: 65.3
click at [339, 13] on icon "reload" at bounding box center [339, 17] width 16 height 16
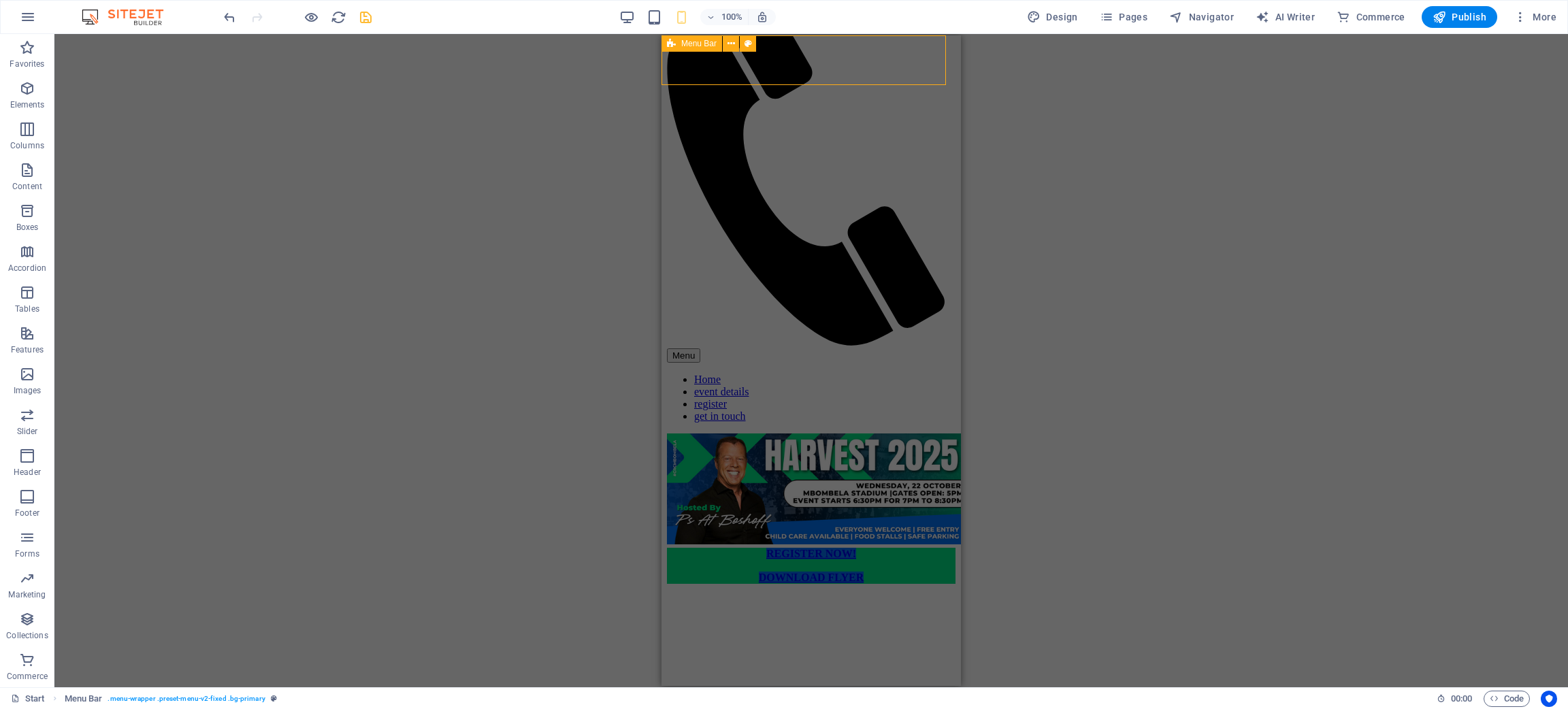
scroll to position [0, 0]
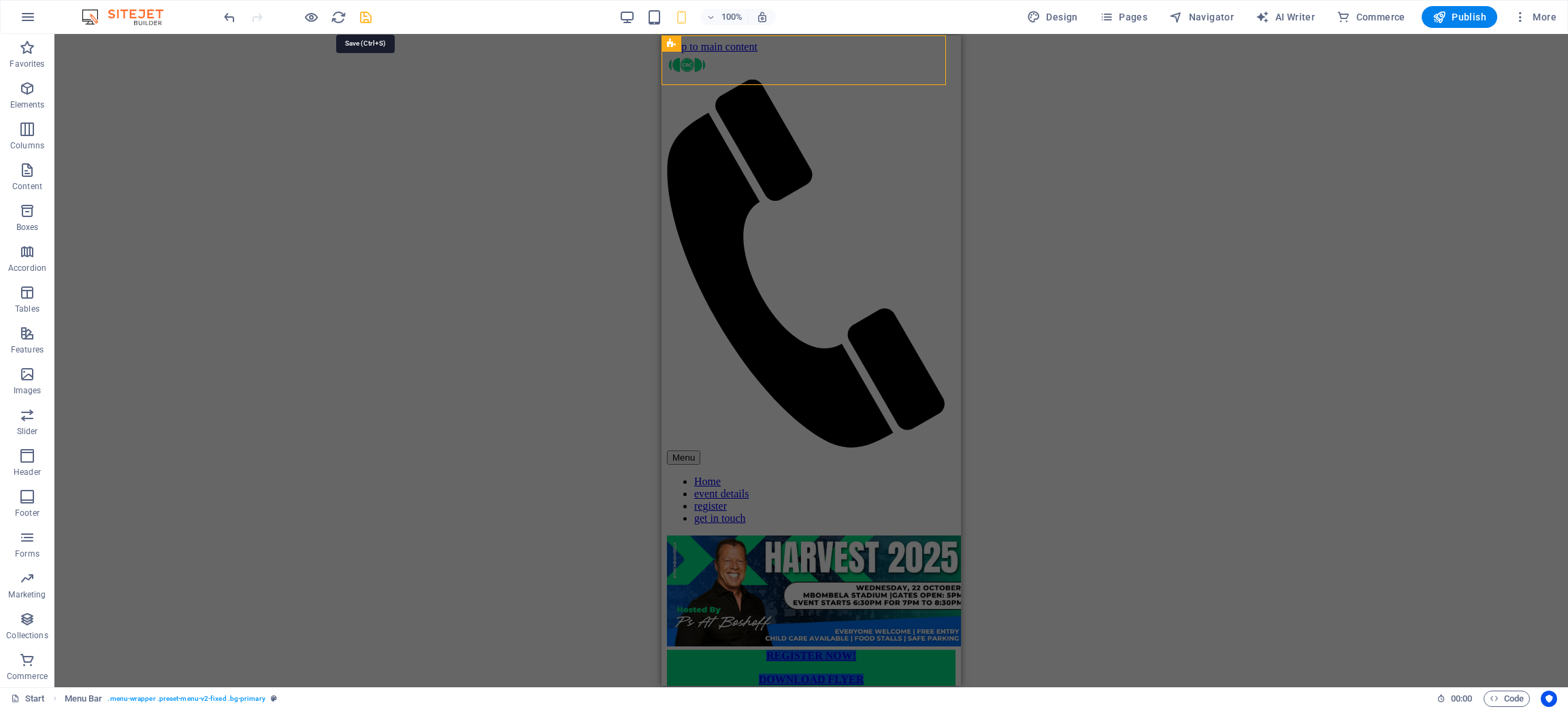
click at [374, 19] on div "100% Design Pages Navigator AI Writer Commerce Publish More" at bounding box center [892, 17] width 1341 height 22
click at [369, 19] on icon "save" at bounding box center [365, 17] width 16 height 16
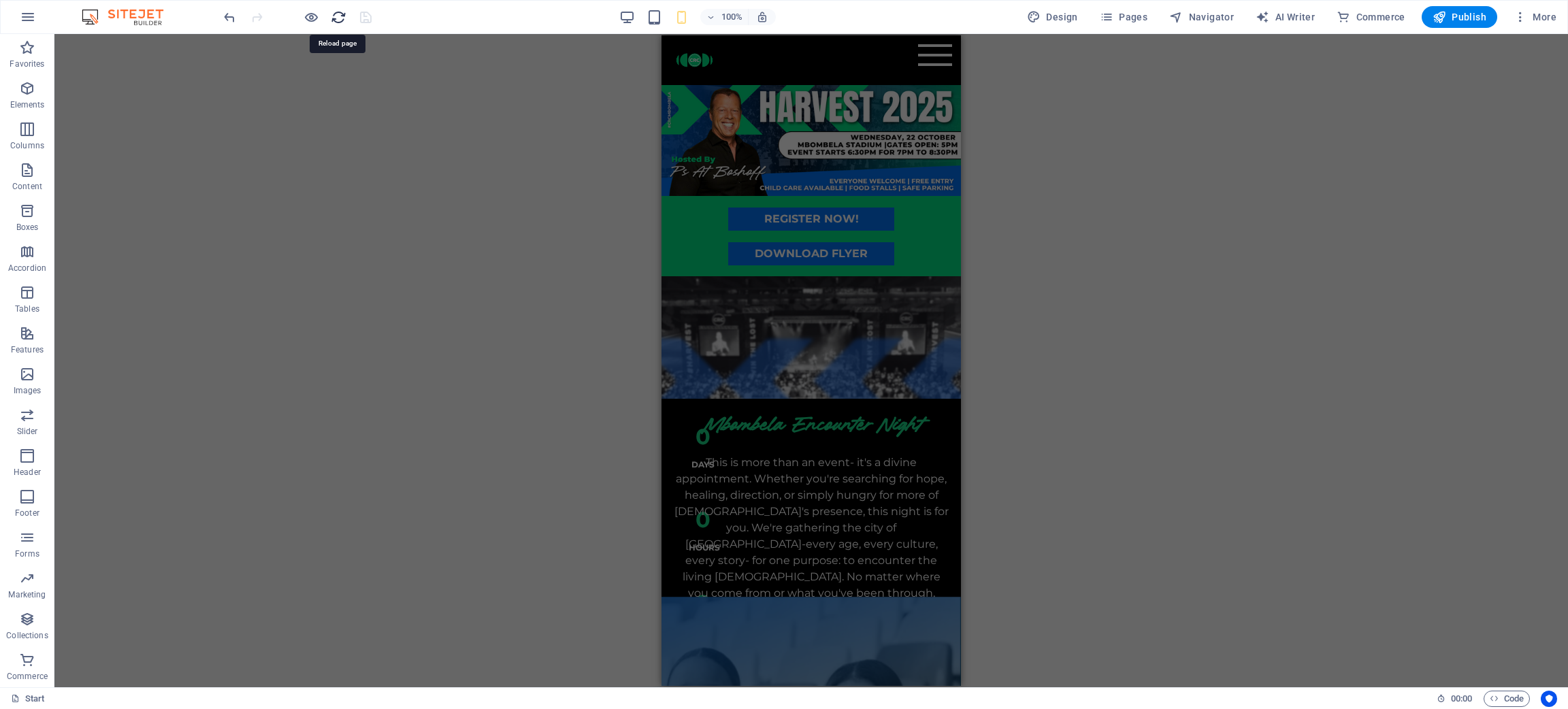
click at [331, 11] on icon "reload" at bounding box center [339, 17] width 16 height 16
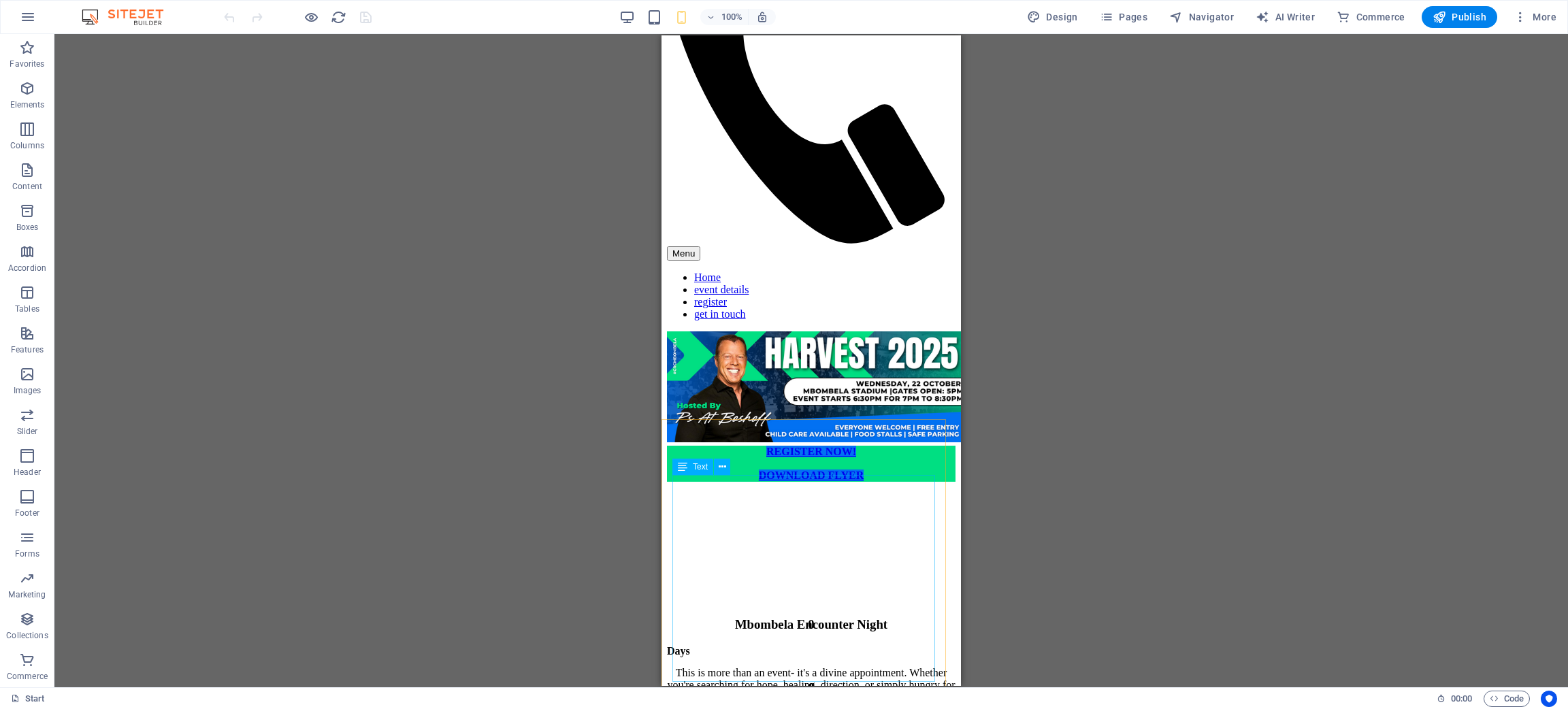
scroll to position [306, 0]
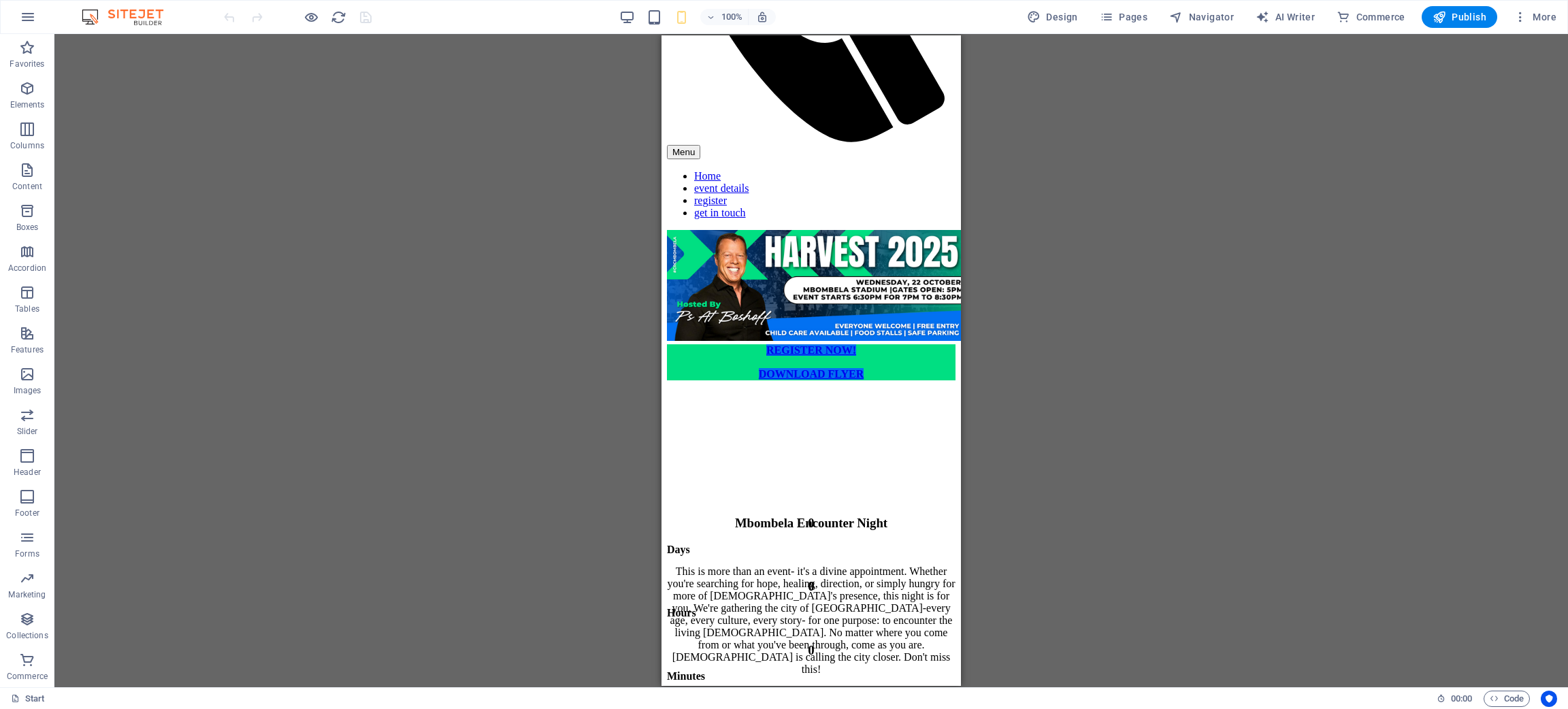
drag, startPoint x: 961, startPoint y: 245, endPoint x: 962, endPoint y: 338, distance: 93.0
click at [962, 338] on div "Countdown Container Countdown H3 Text Text Text H3 Spacer Text" at bounding box center [811, 361] width 1514 height 654
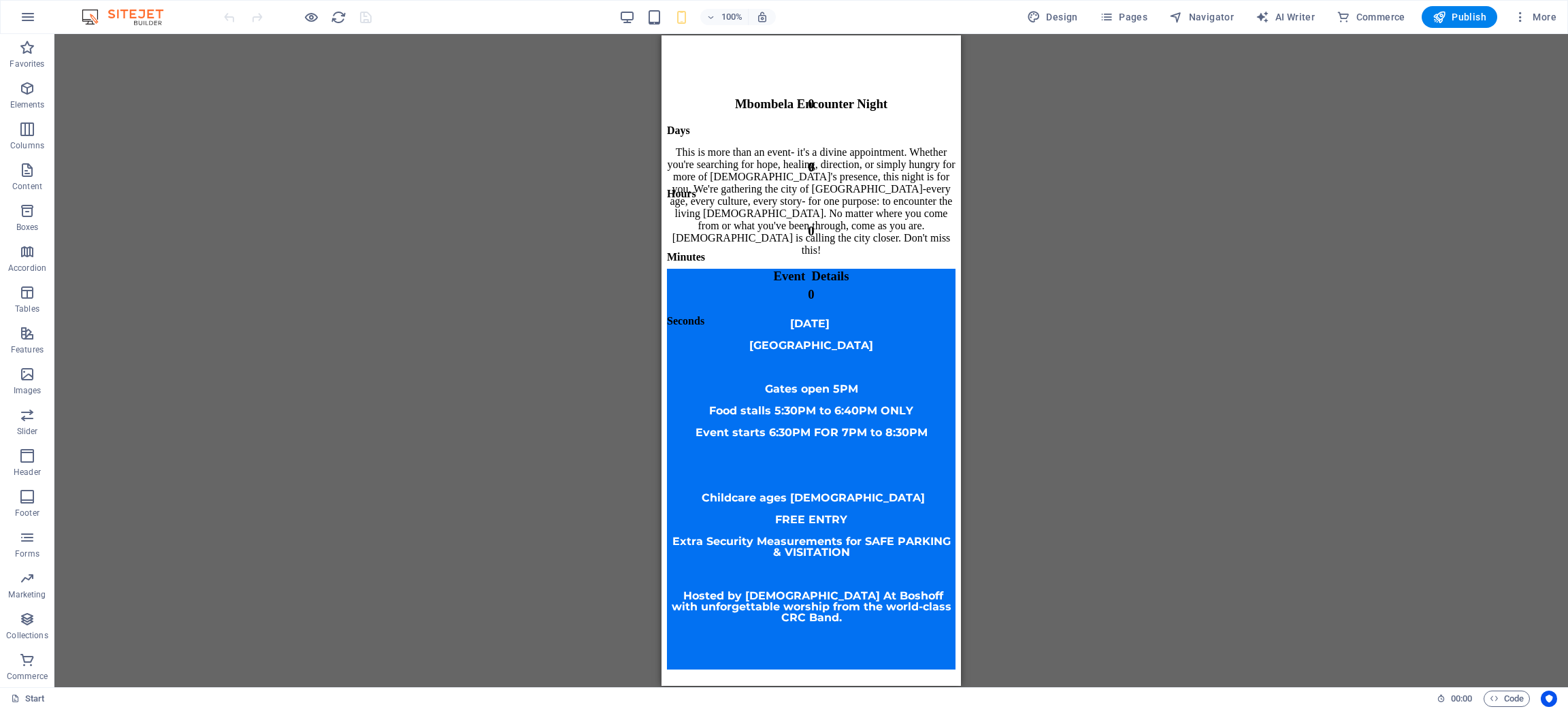
scroll to position [1178, 0]
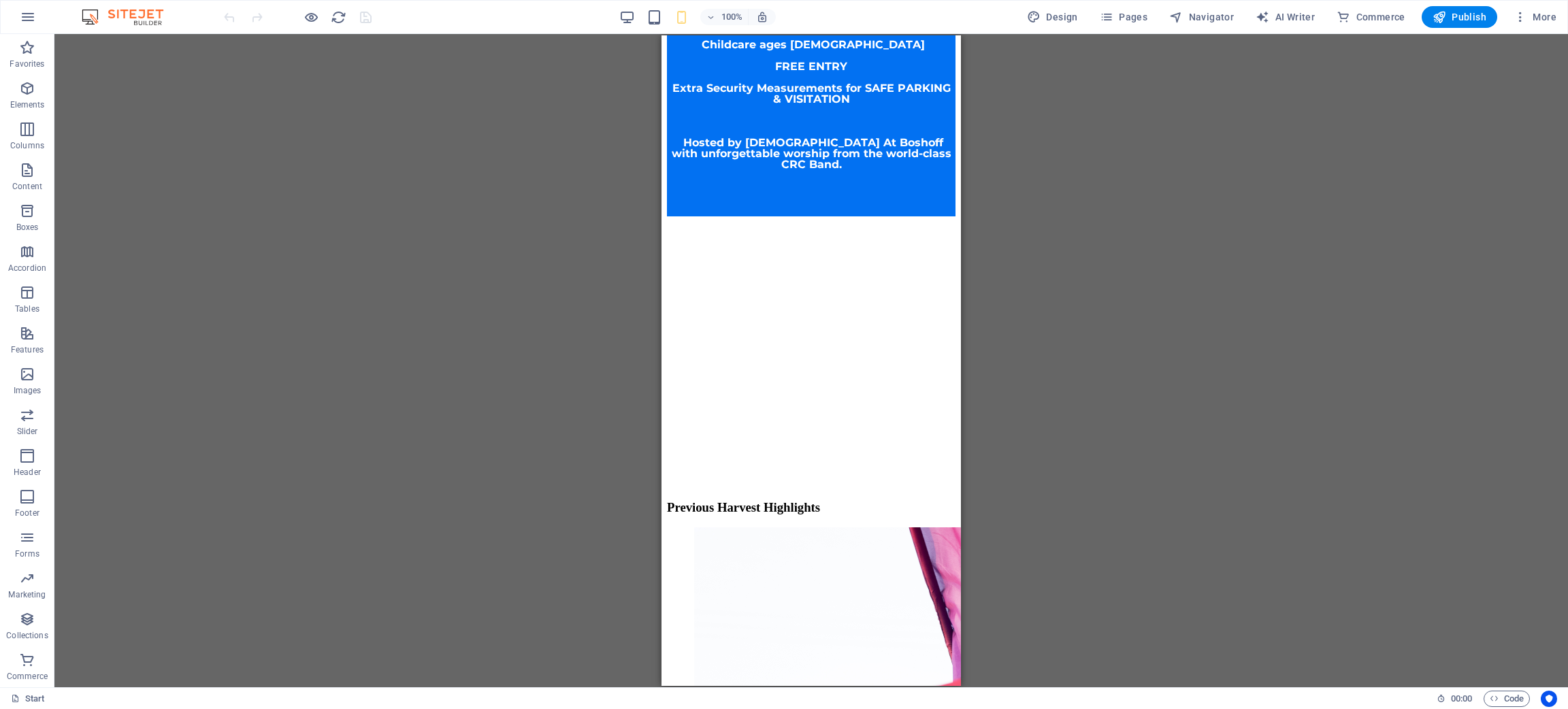
drag, startPoint x: 950, startPoint y: 282, endPoint x: 1643, endPoint y: 223, distance: 695.5
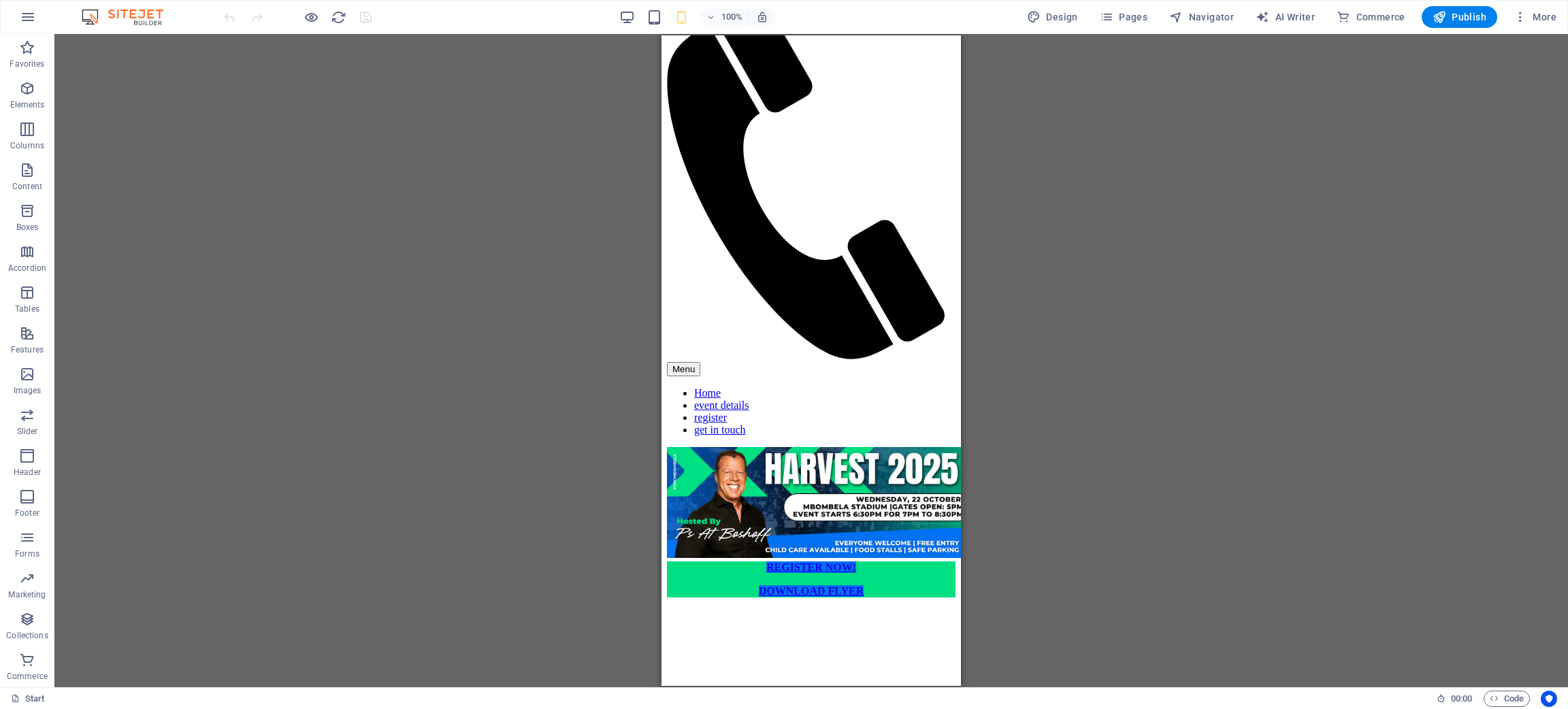
scroll to position [0, 0]
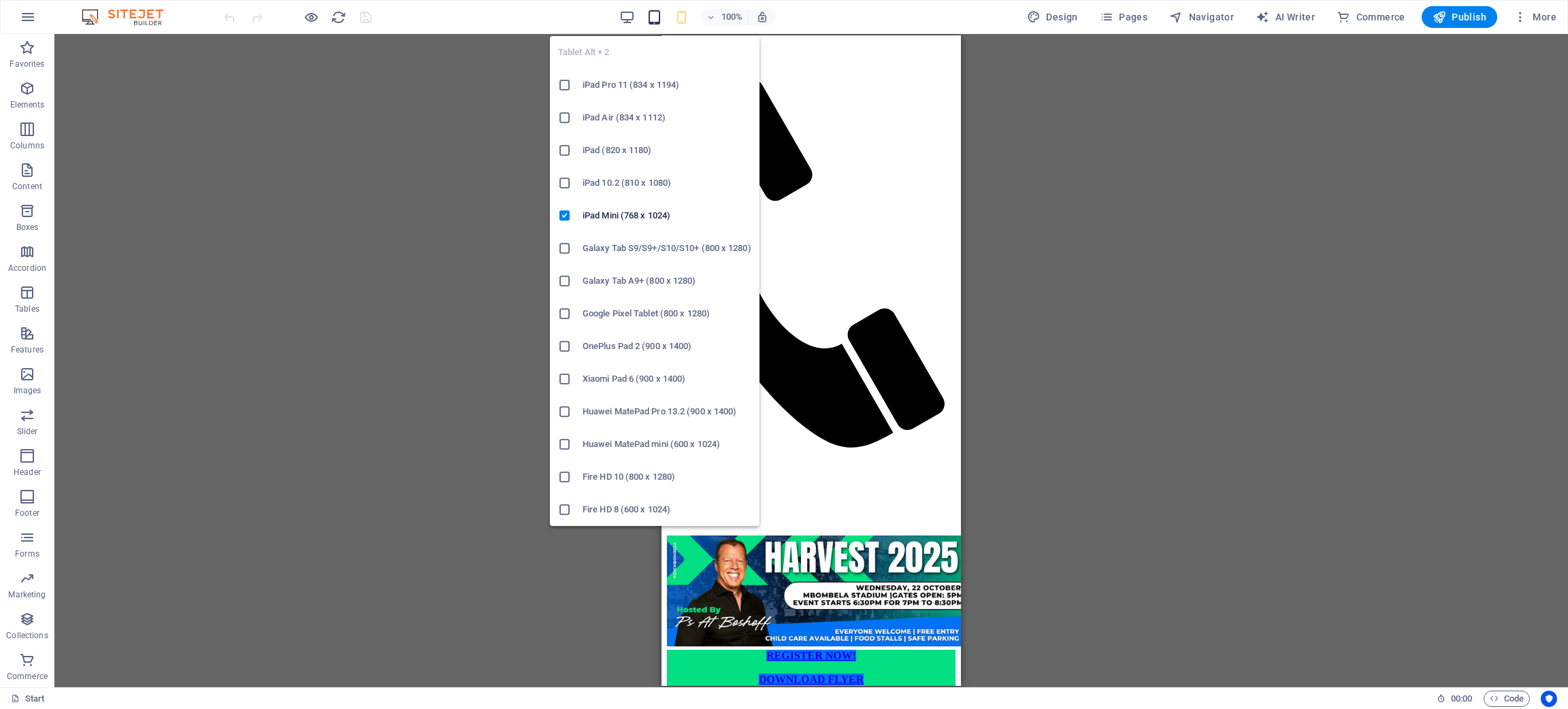
click at [651, 18] on icon "button" at bounding box center [654, 17] width 16 height 16
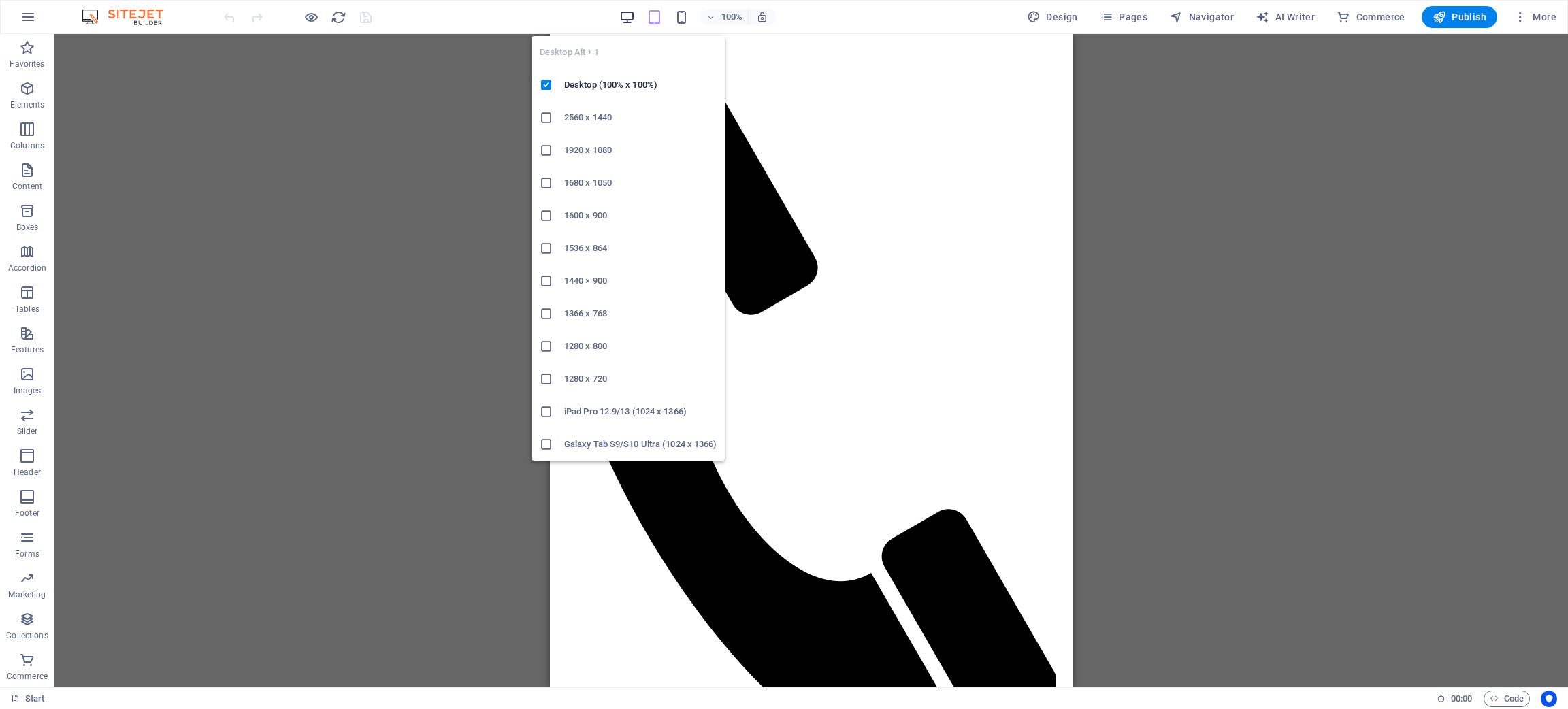
click at [629, 18] on icon "button" at bounding box center [627, 17] width 16 height 16
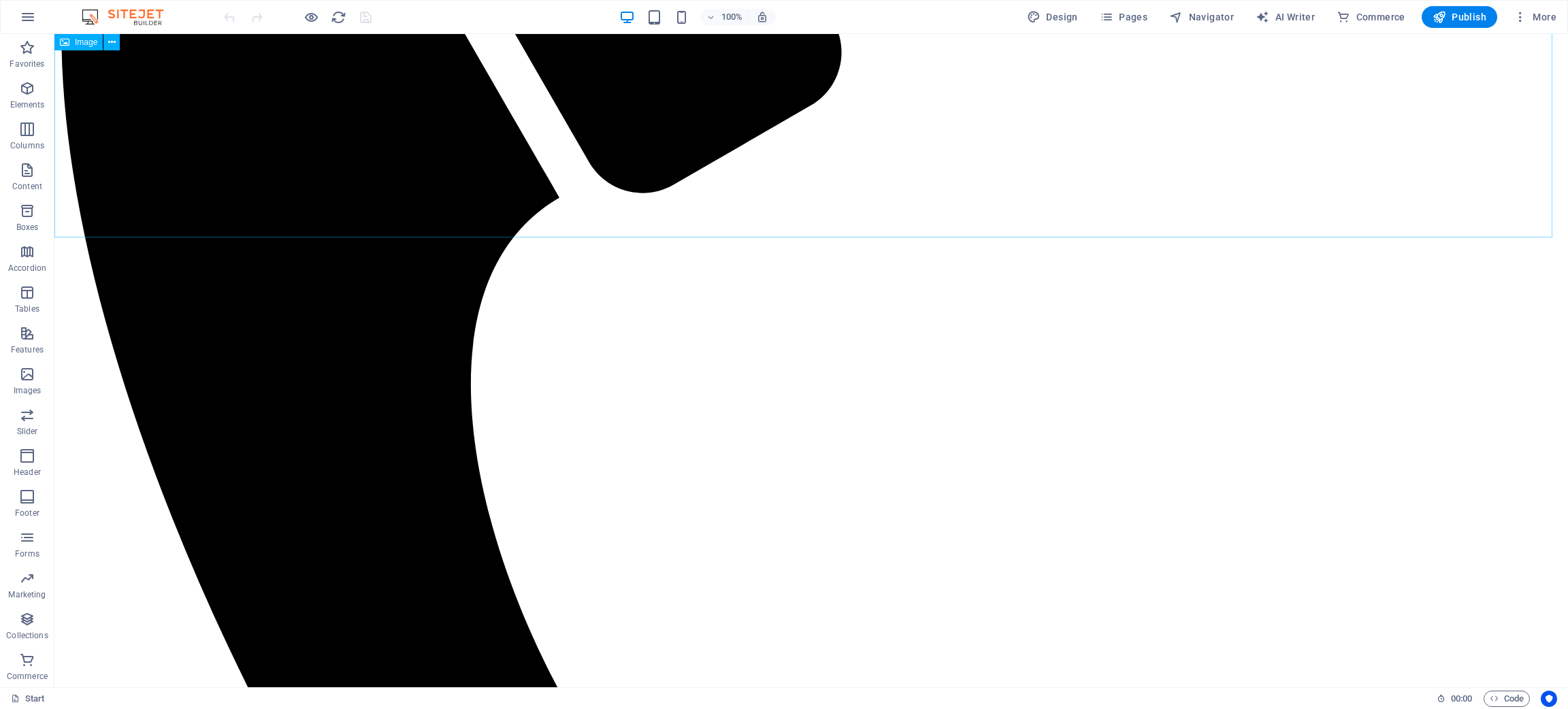
scroll to position [397, 0]
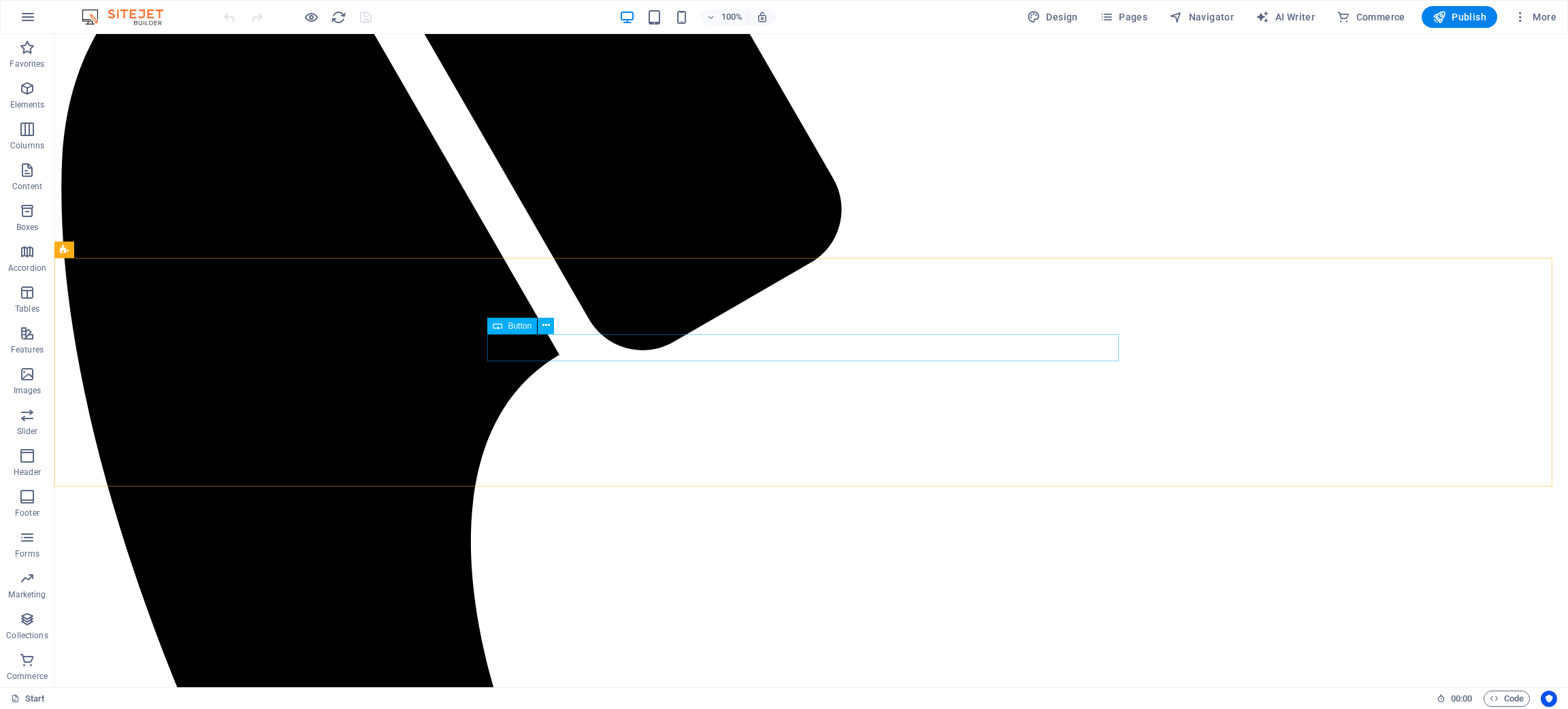
click at [545, 324] on icon at bounding box center [546, 325] width 8 height 14
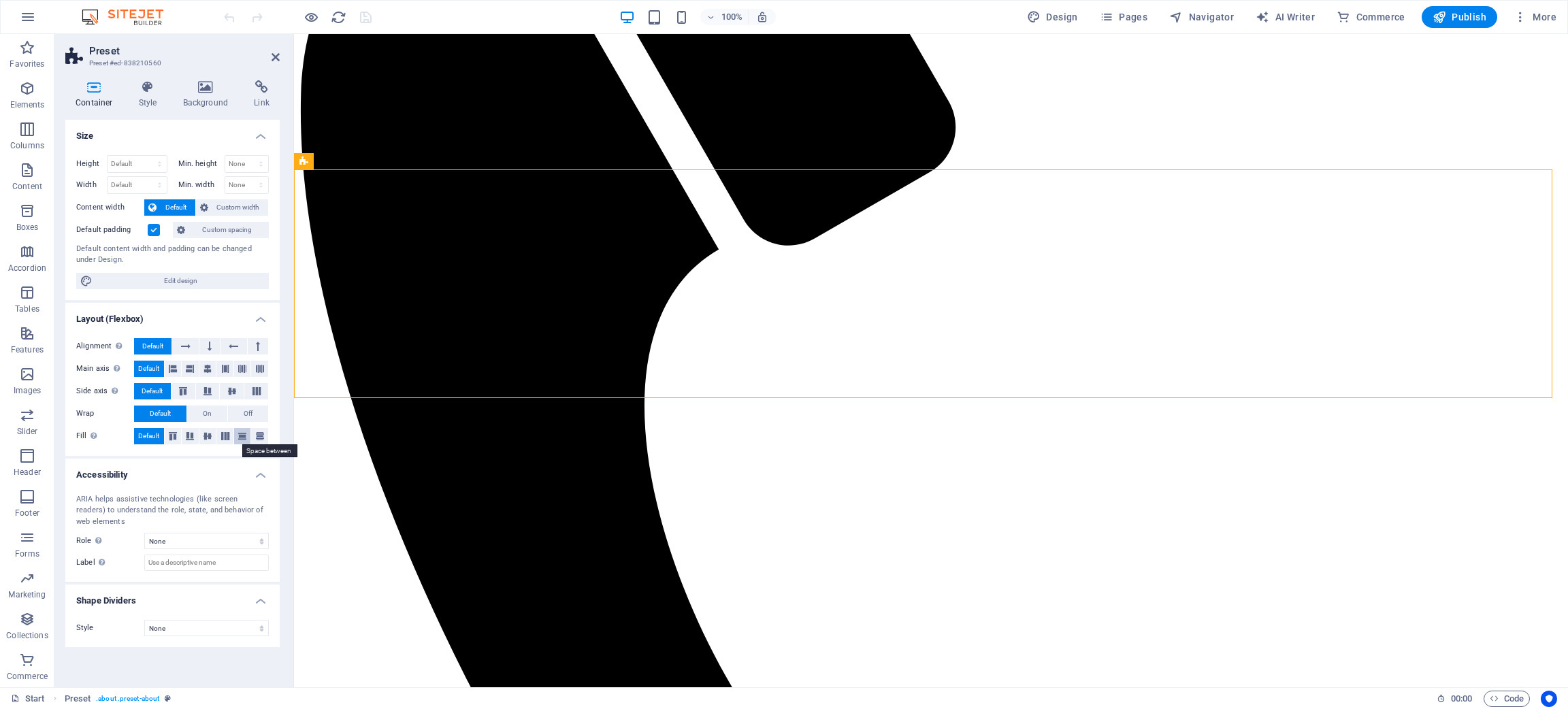
click at [243, 437] on icon at bounding box center [242, 436] width 17 height 8
click at [255, 435] on icon at bounding box center [260, 436] width 17 height 8
click at [240, 435] on icon at bounding box center [242, 436] width 17 height 8
click at [231, 396] on button at bounding box center [232, 391] width 23 height 17
click at [196, 345] on button at bounding box center [185, 347] width 26 height 17
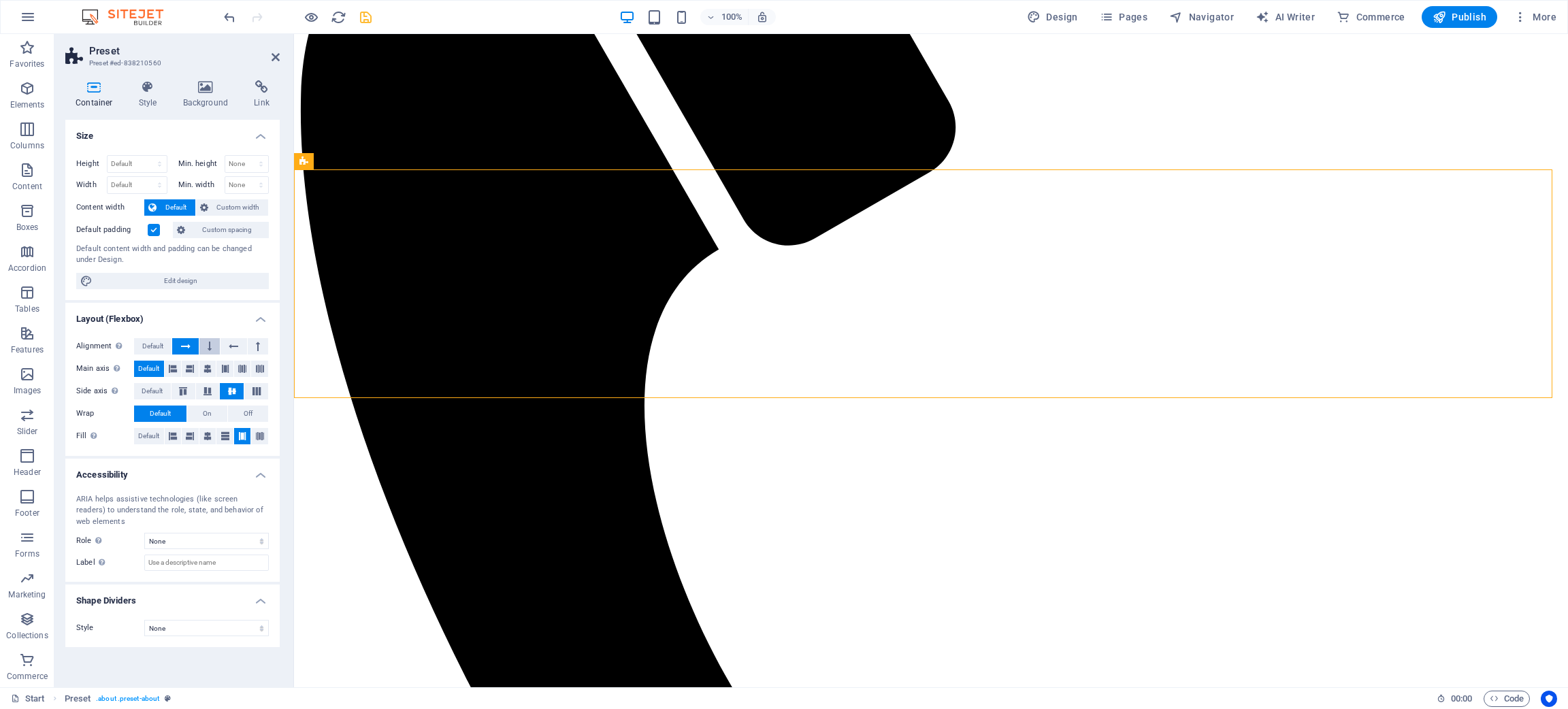
click at [206, 345] on button at bounding box center [210, 347] width 20 height 17
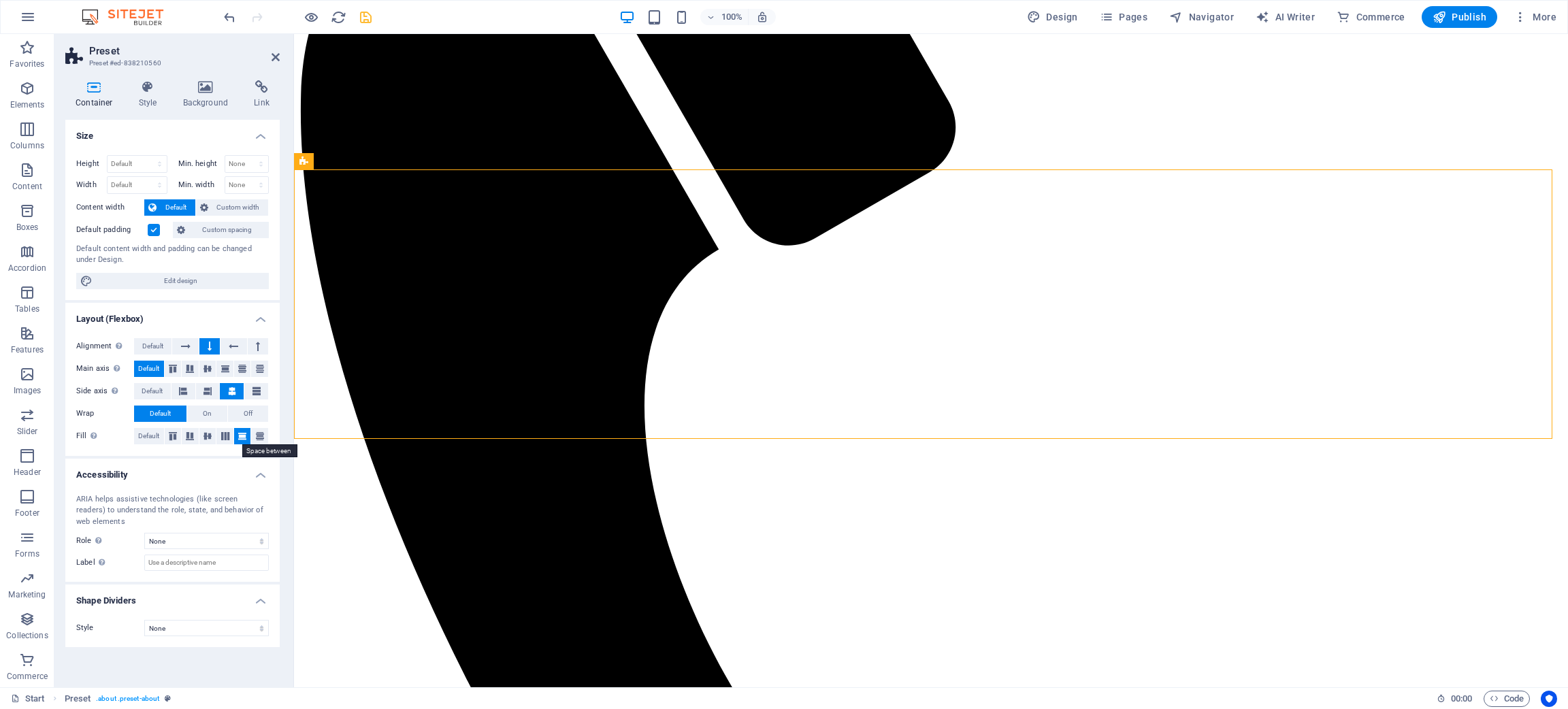
click at [236, 436] on icon at bounding box center [242, 436] width 17 height 8
click at [221, 436] on icon at bounding box center [226, 436] width 17 height 8
click at [203, 436] on icon at bounding box center [208, 436] width 17 height 8
click at [266, 394] on button at bounding box center [256, 391] width 23 height 17
click at [232, 372] on icon at bounding box center [226, 369] width 17 height 8
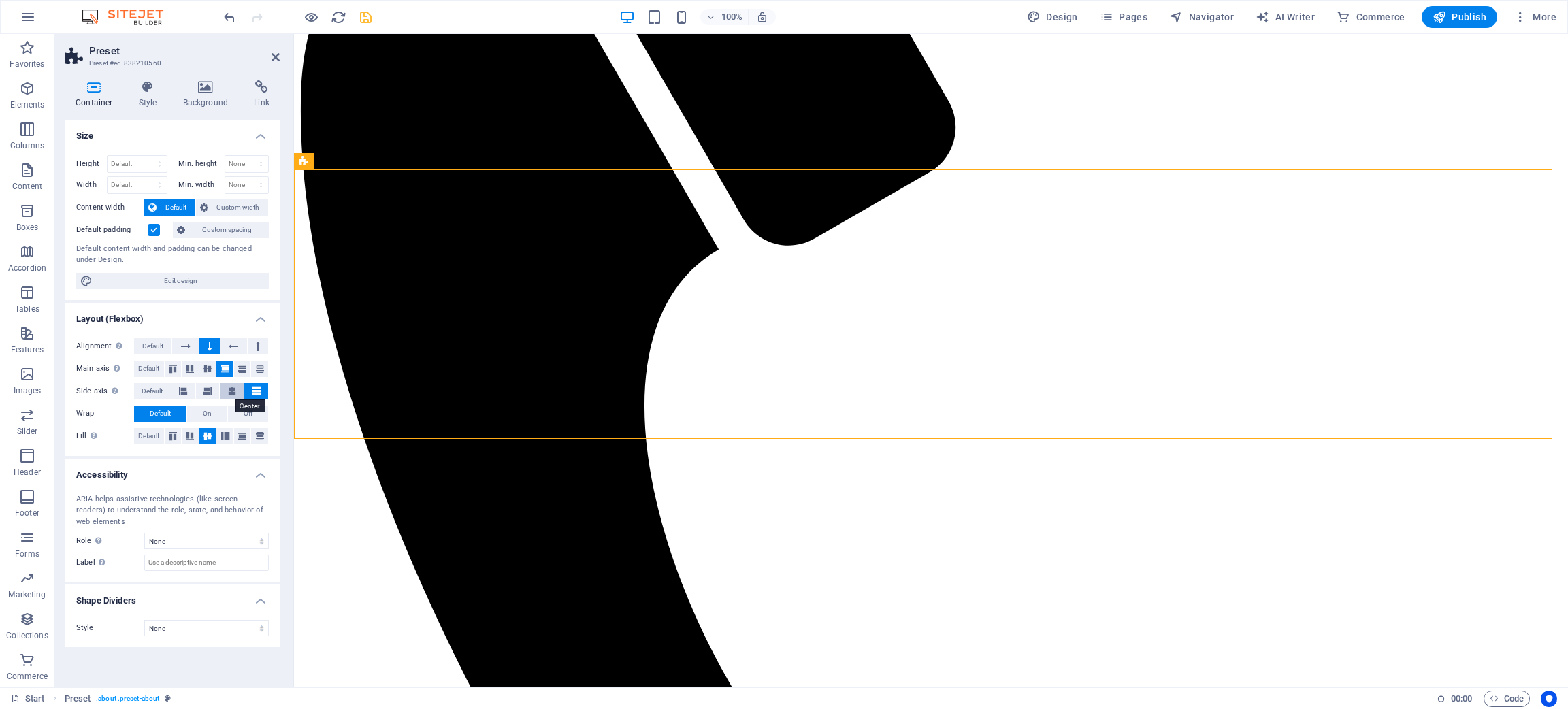
click at [228, 395] on icon at bounding box center [232, 391] width 8 height 17
click at [211, 394] on button at bounding box center [207, 391] width 23 height 17
click at [182, 390] on icon at bounding box center [183, 391] width 8 height 17
click at [226, 394] on button at bounding box center [232, 391] width 23 height 17
click at [153, 439] on span "Default" at bounding box center [148, 436] width 21 height 17
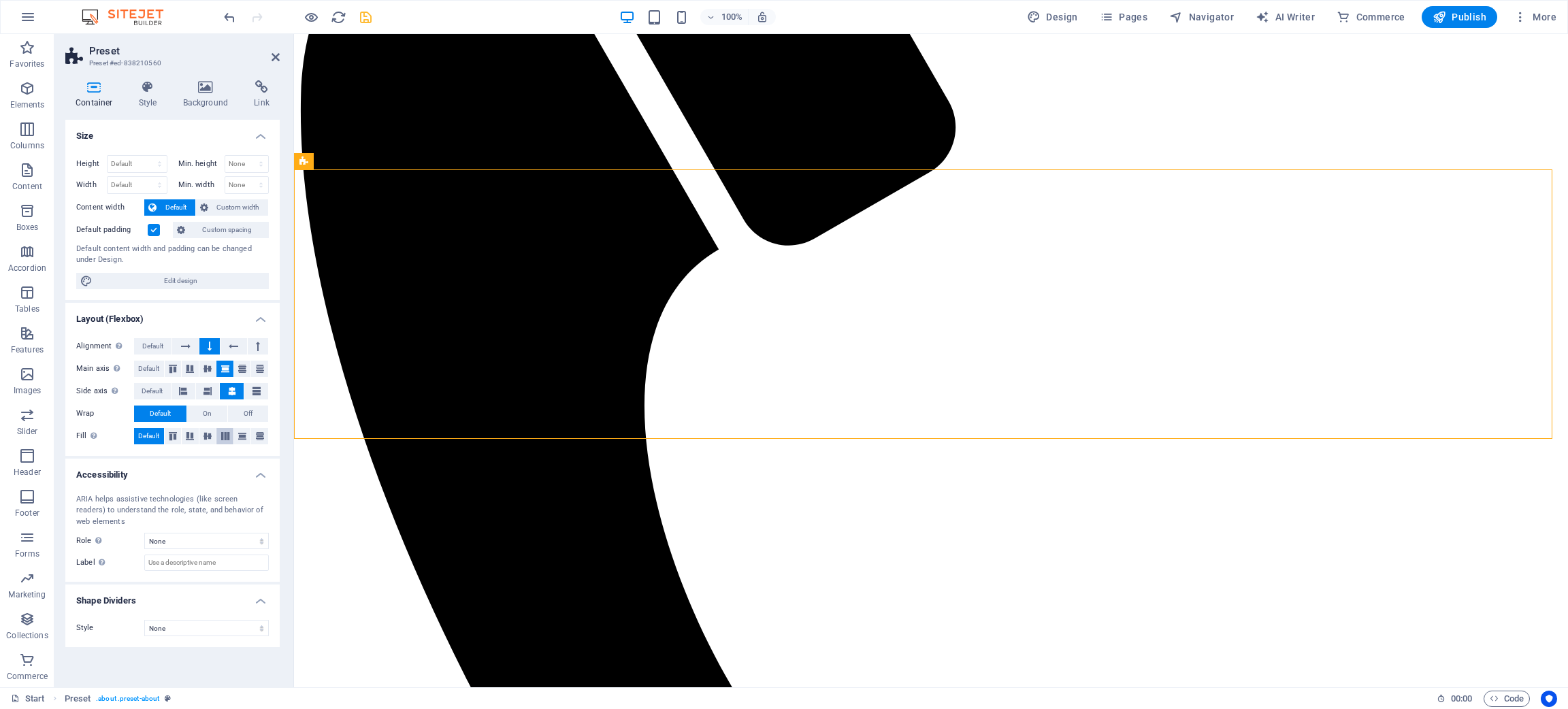
click at [221, 436] on icon at bounding box center [226, 436] width 17 height 8
click at [207, 436] on icon at bounding box center [208, 436] width 17 height 8
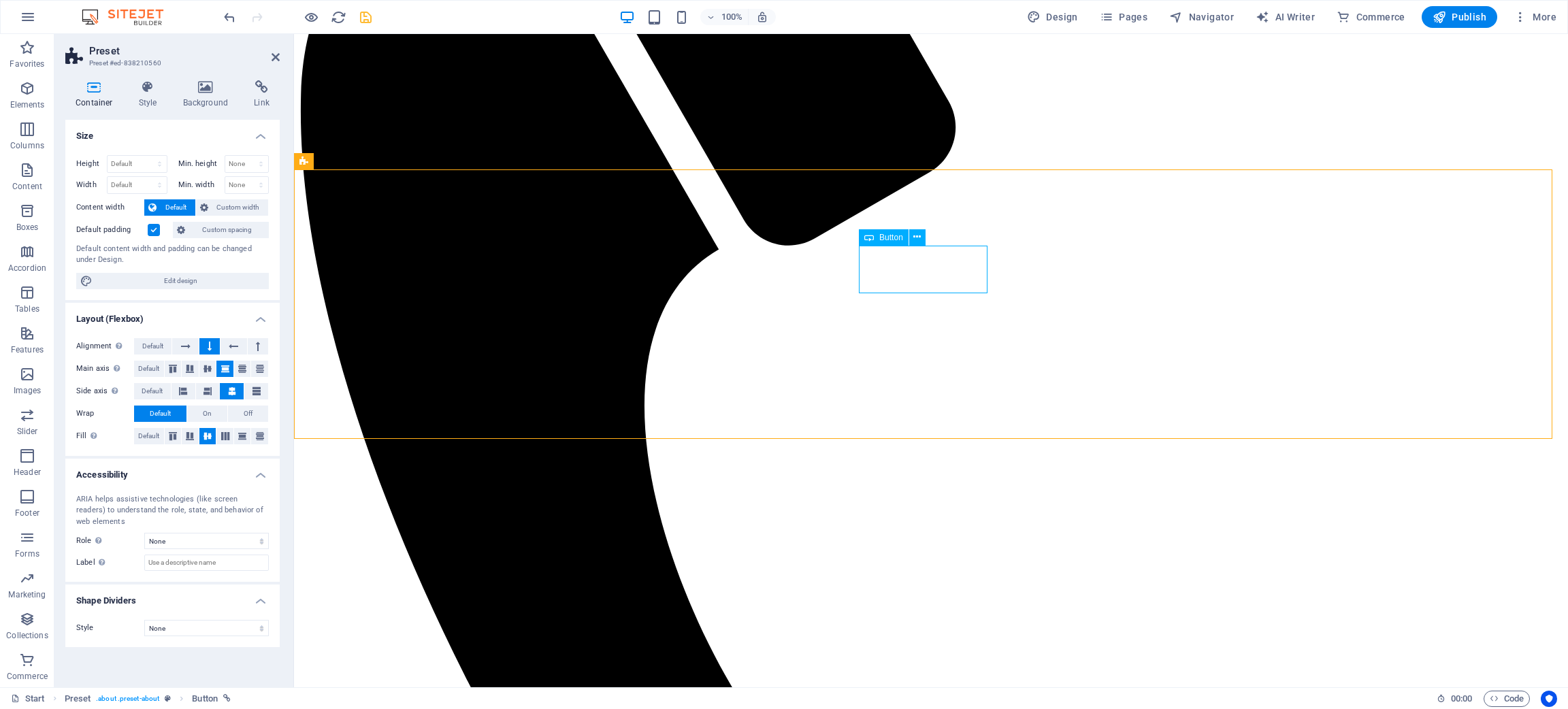
select select "%"
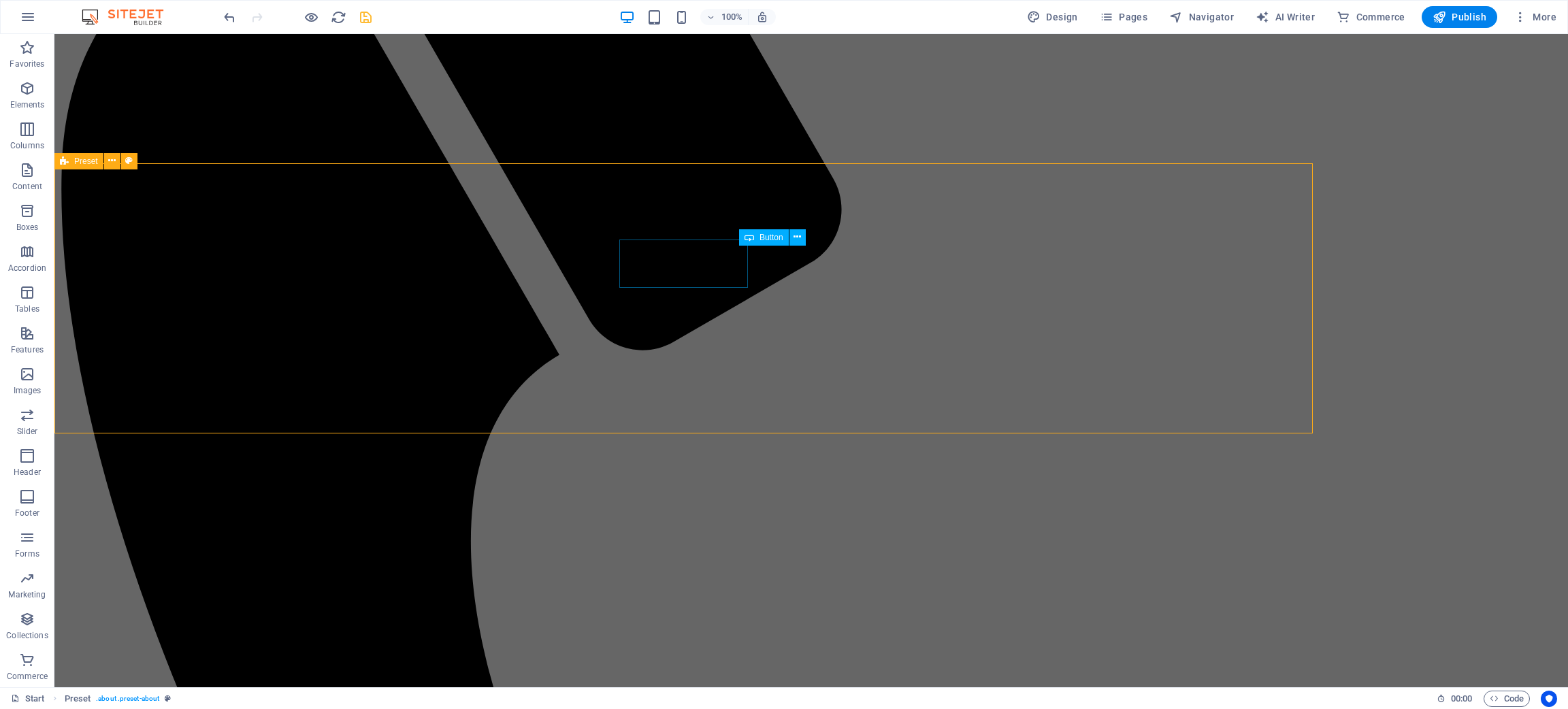
scroll to position [402, 0]
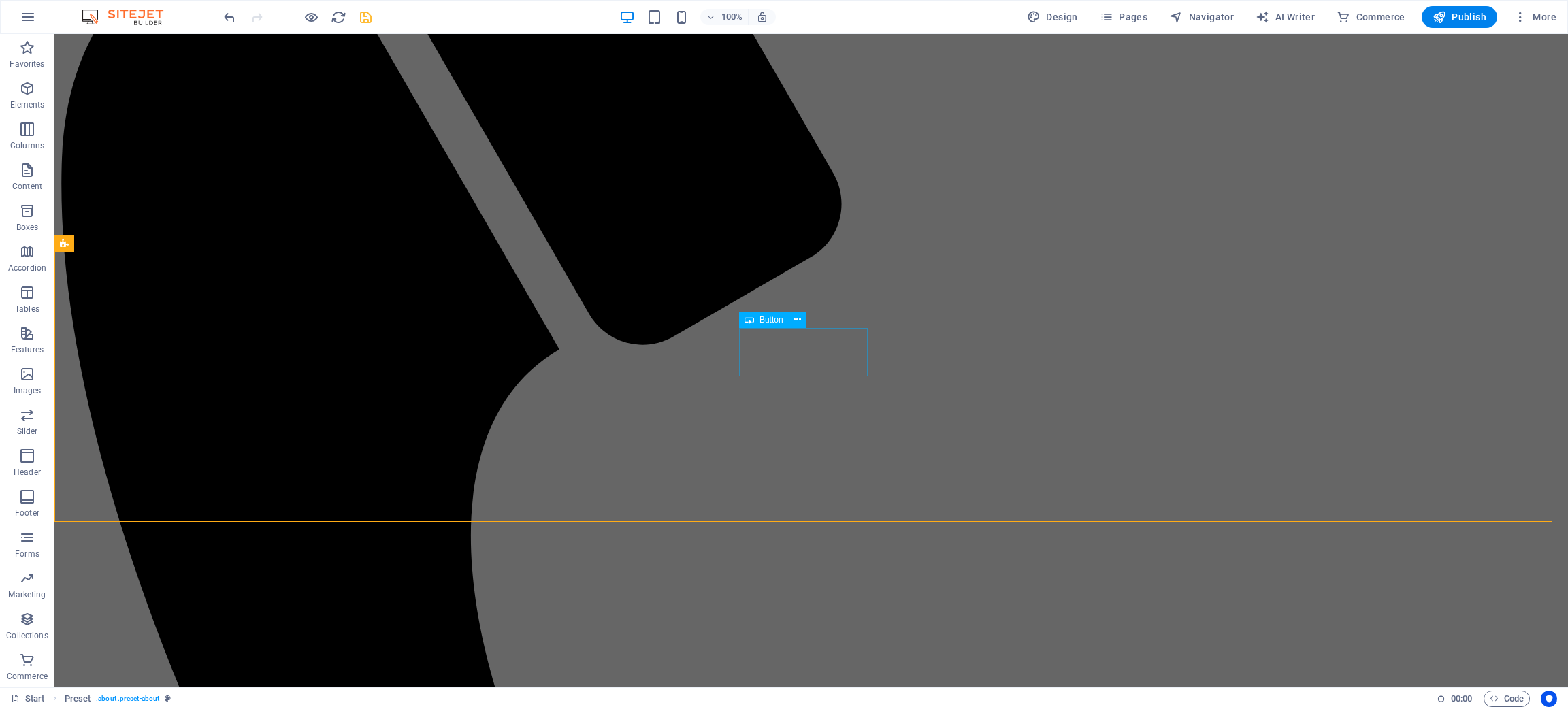
select select "%"
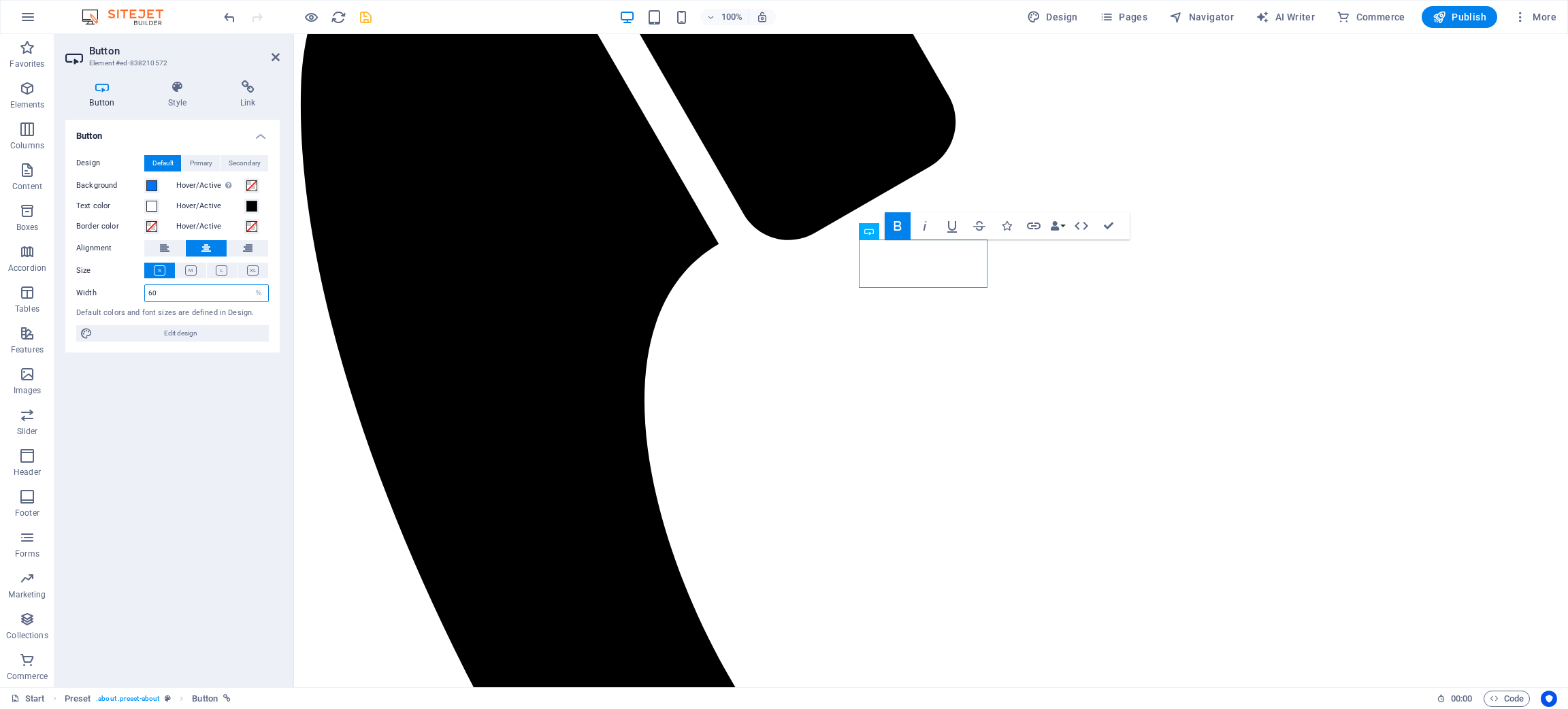
drag, startPoint x: 210, startPoint y: 291, endPoint x: 109, endPoint y: 288, distance: 101.0
click at [109, 288] on div "Width 60 Default px rem % em vh vw" at bounding box center [172, 293] width 192 height 18
drag, startPoint x: 109, startPoint y: 288, endPoint x: 63, endPoint y: 423, distance: 142.6
click at [63, 423] on div "Button Style Link Button Design Default Primary Secondary Background Hover/Acti…" at bounding box center [172, 378] width 237 height 618
click at [183, 273] on button at bounding box center [191, 270] width 31 height 16
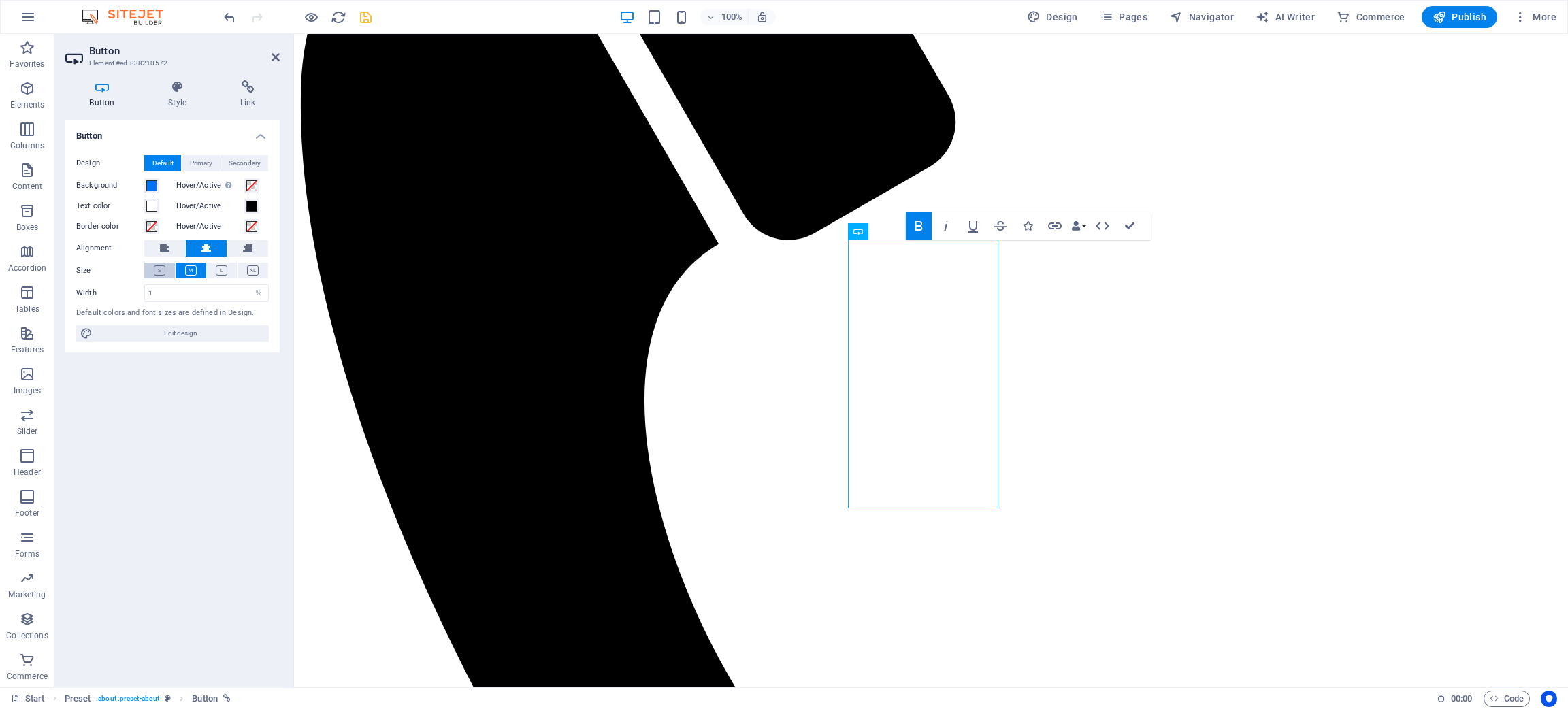
click at [163, 263] on button at bounding box center [160, 270] width 31 height 16
click at [175, 292] on input "1" at bounding box center [206, 293] width 123 height 17
type input "100"
click at [207, 472] on div "Button Design Default Primary Secondary Background Hover/Active Switch to previ…" at bounding box center [172, 398] width 214 height 557
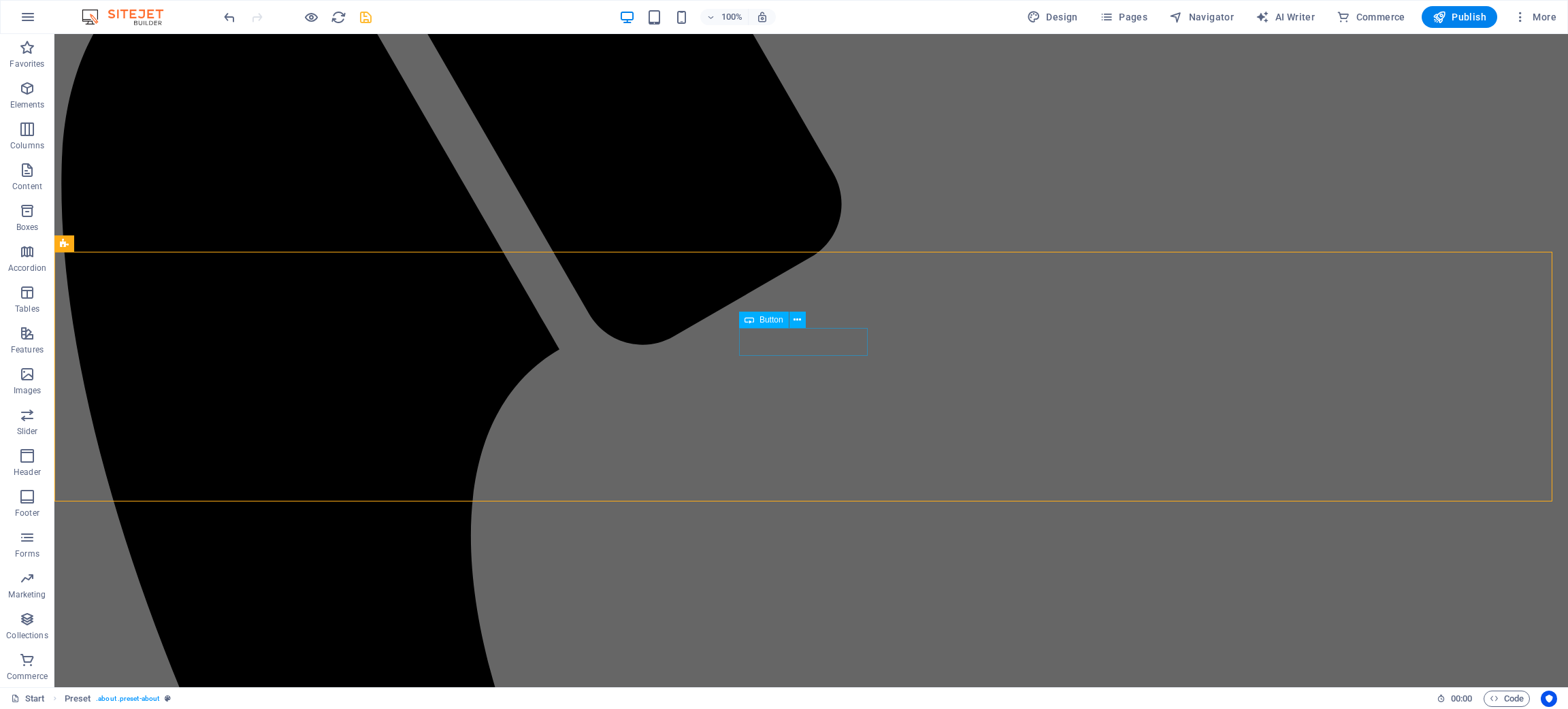
select select "%"
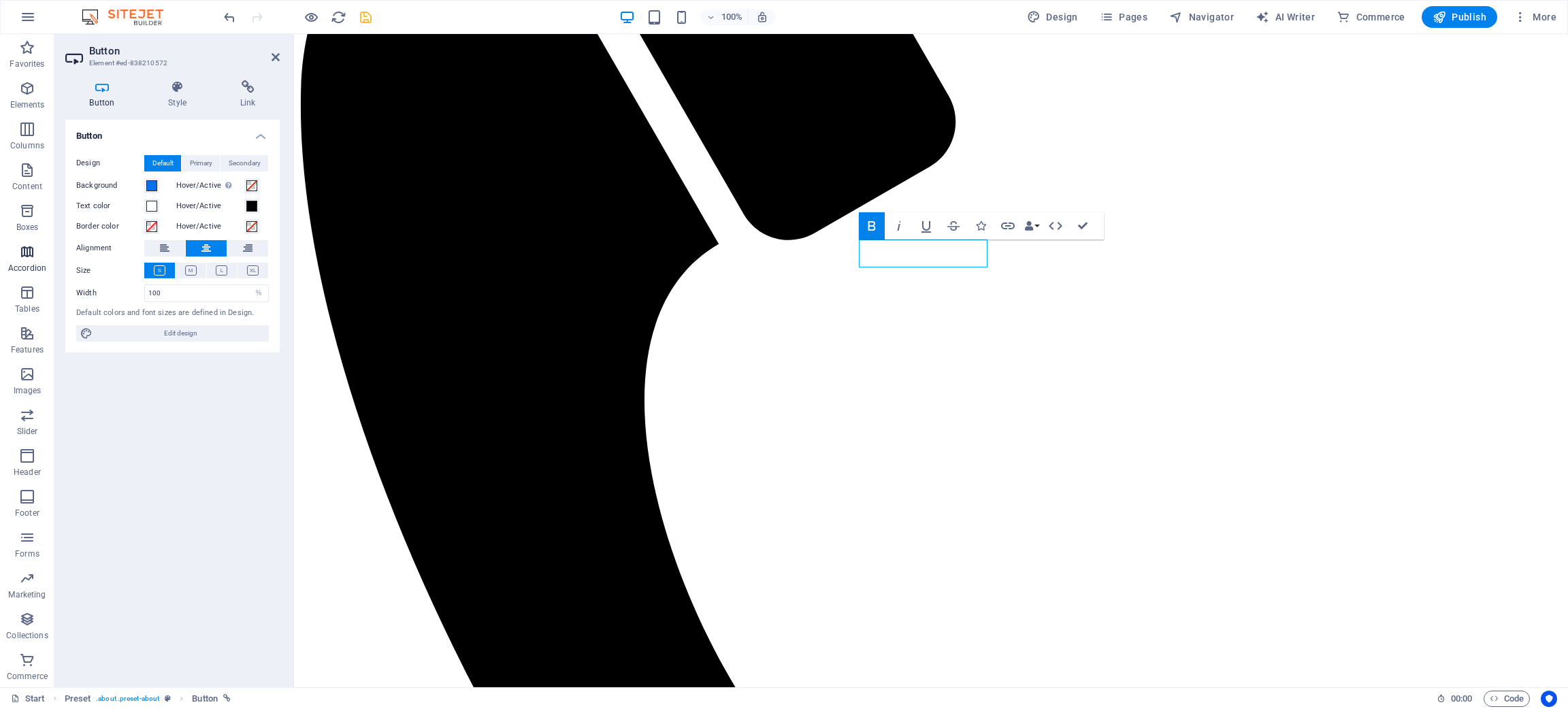
click at [38, 269] on section "Favorites Elements Columns Content Boxes Accordion Tables Features Images Slide…" at bounding box center [784, 361] width 1568 height 654
drag, startPoint x: 171, startPoint y: 288, endPoint x: 113, endPoint y: 292, distance: 58.1
click at [113, 292] on div "Width 100 Default px rem % em vh vw" at bounding box center [172, 293] width 192 height 18
click at [217, 13] on div "100% Design Pages Navigator AI Writer Commerce Publish More" at bounding box center [784, 17] width 1566 height 33
click at [227, 13] on icon "undo" at bounding box center [229, 17] width 16 height 16
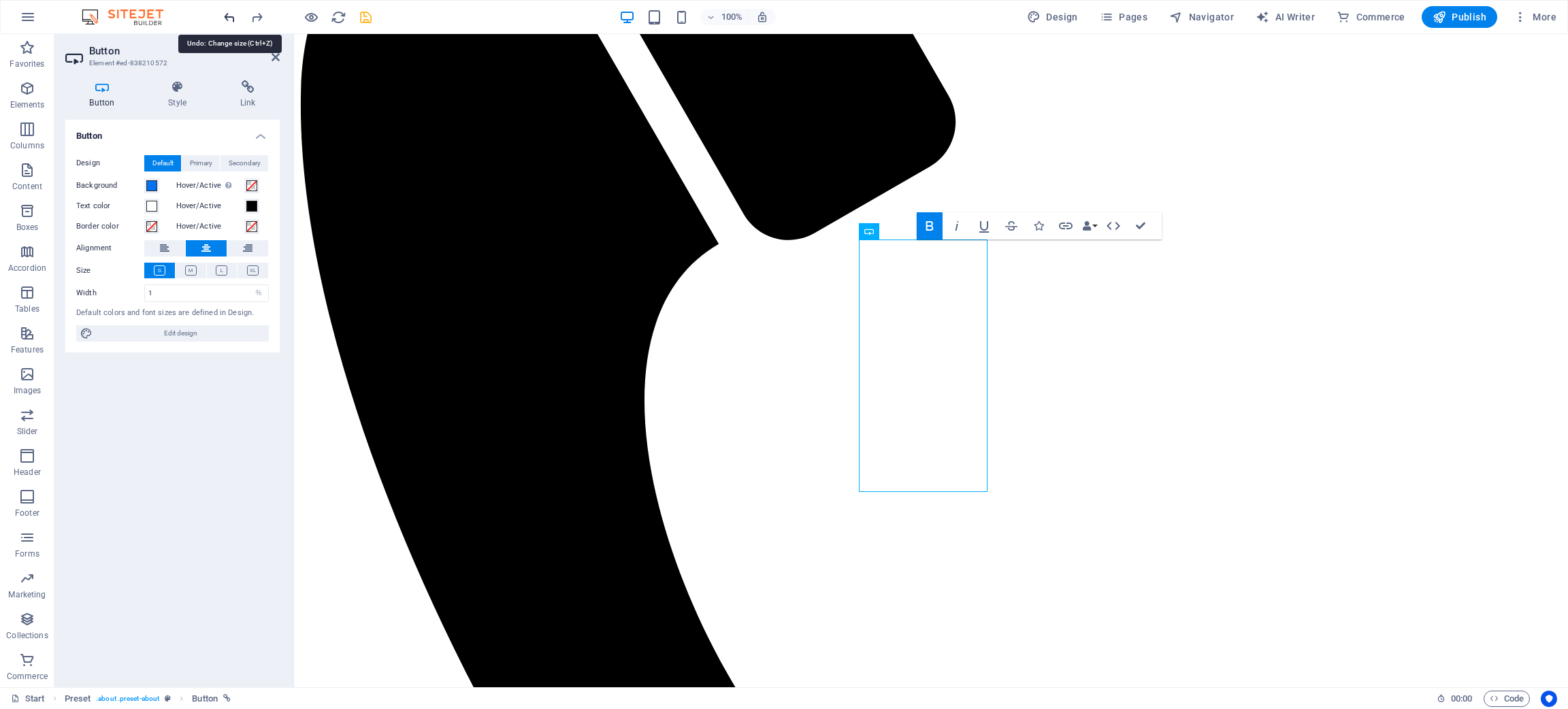
click at [227, 13] on icon "undo" at bounding box center [229, 17] width 16 height 16
type input "60"
click at [227, 13] on icon "undo" at bounding box center [229, 17] width 16 height 16
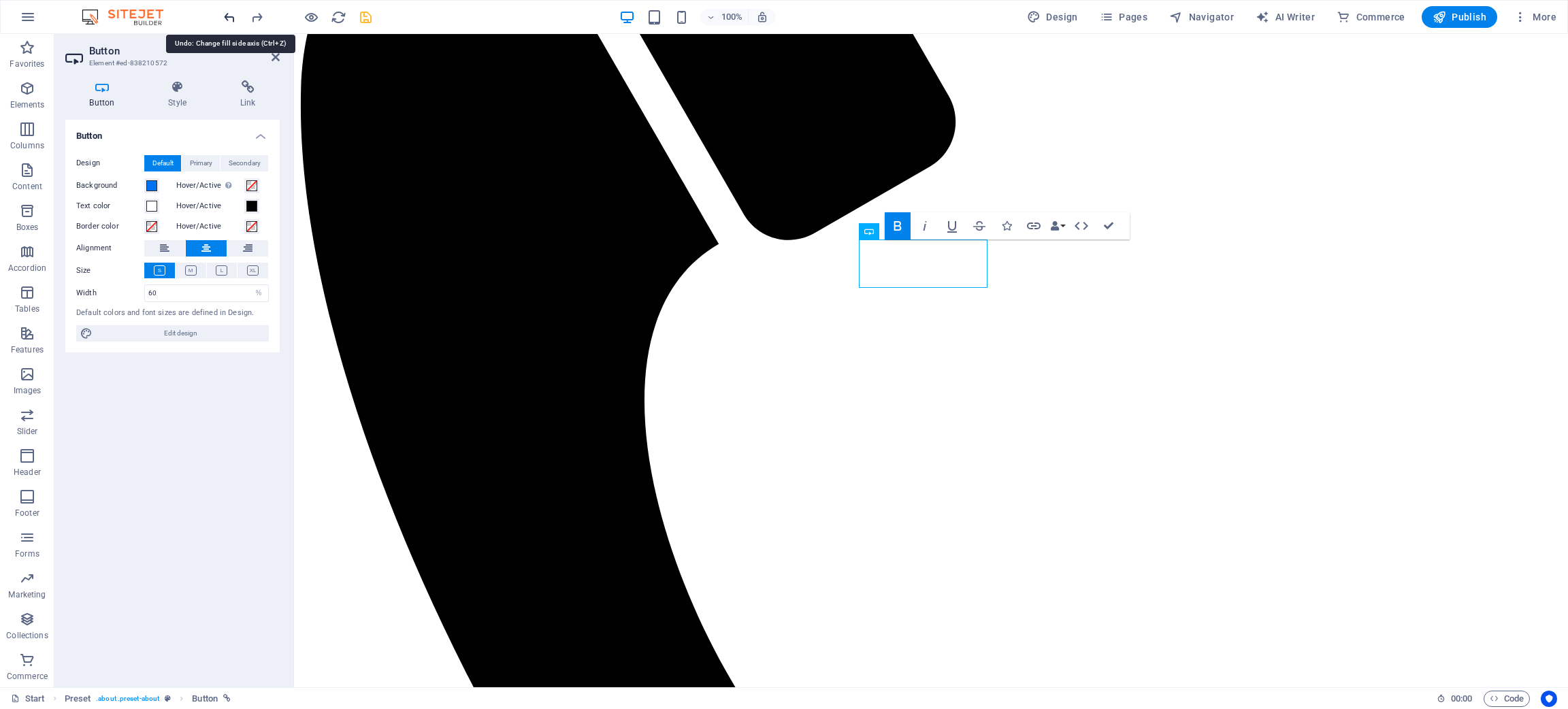
click at [234, 18] on icon "undo" at bounding box center [229, 17] width 16 height 16
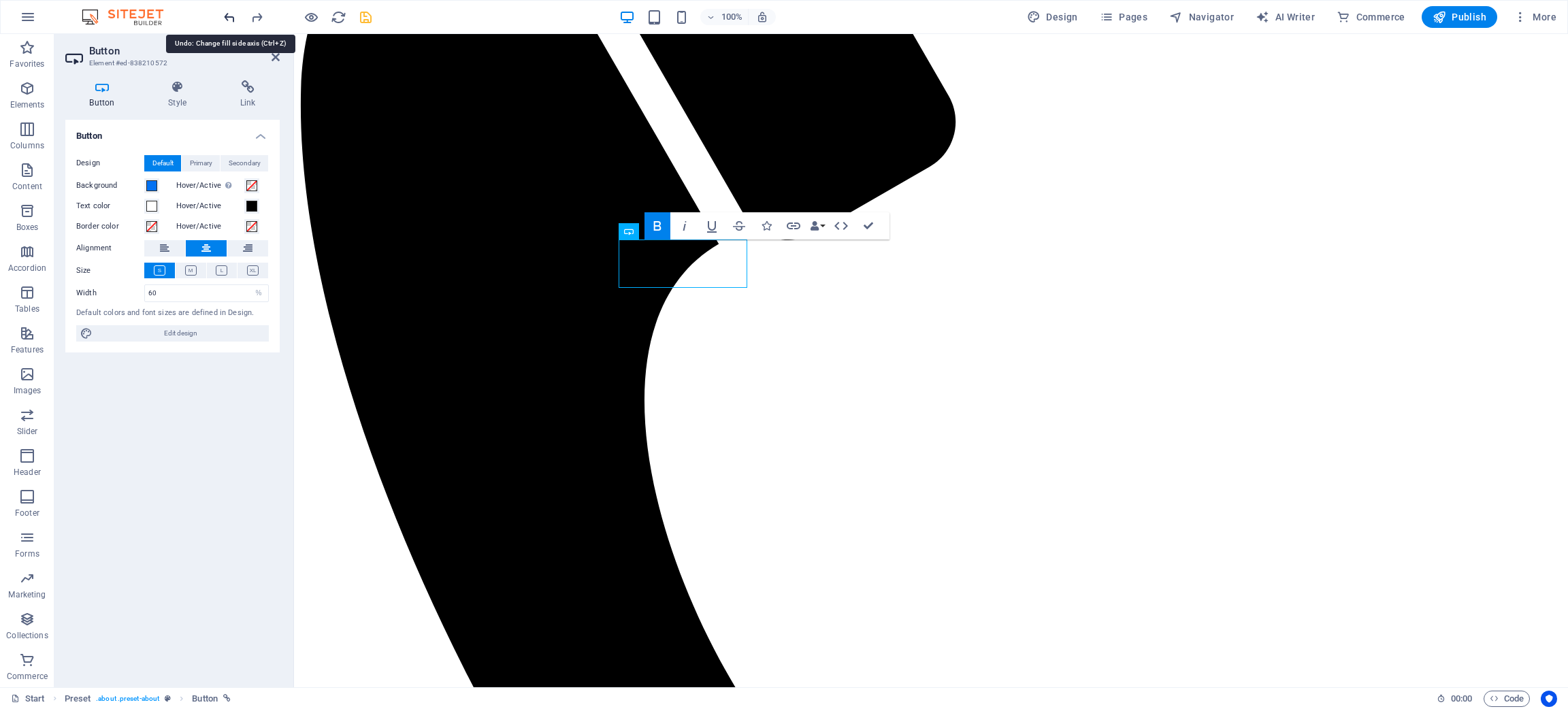
click at [234, 18] on icon "undo" at bounding box center [229, 17] width 16 height 16
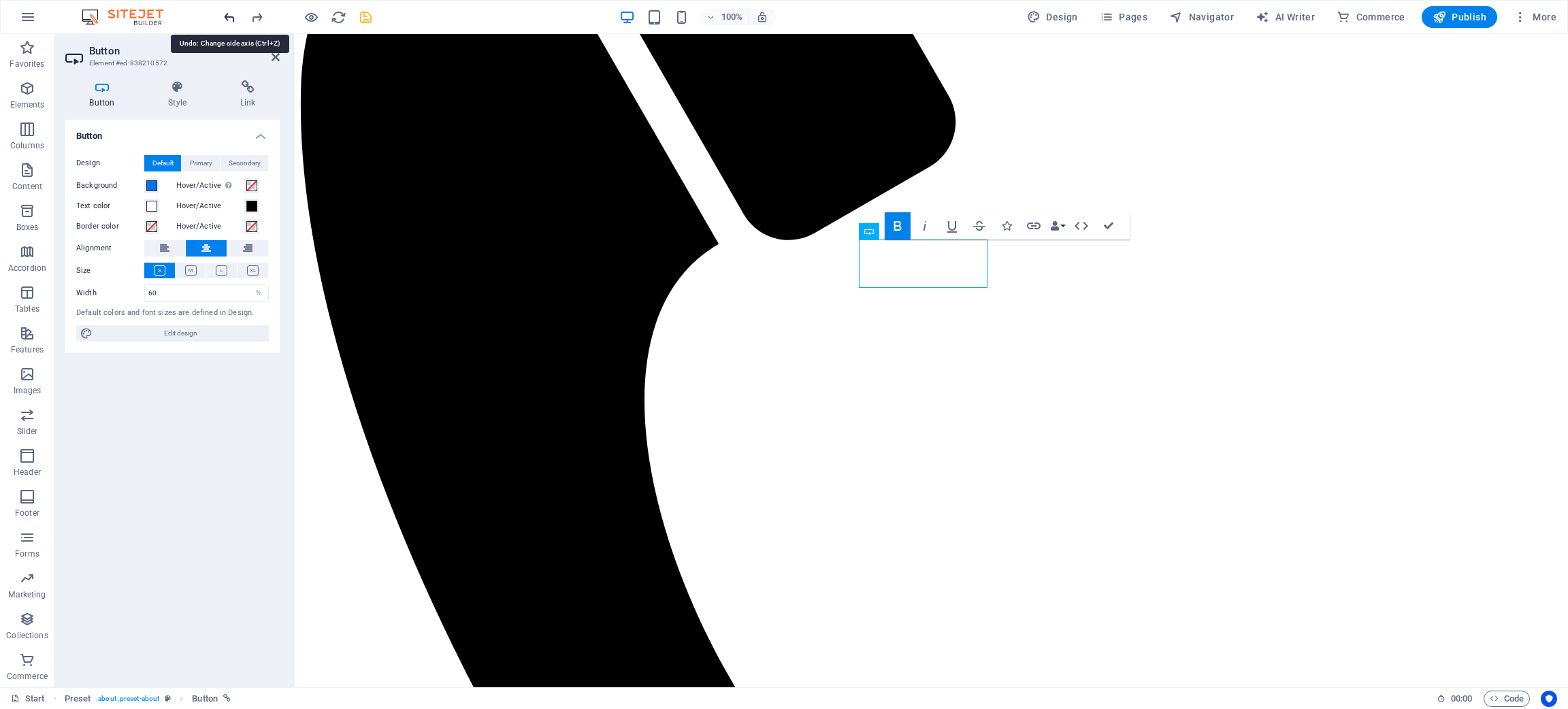
click at [234, 18] on icon "undo" at bounding box center [229, 17] width 16 height 16
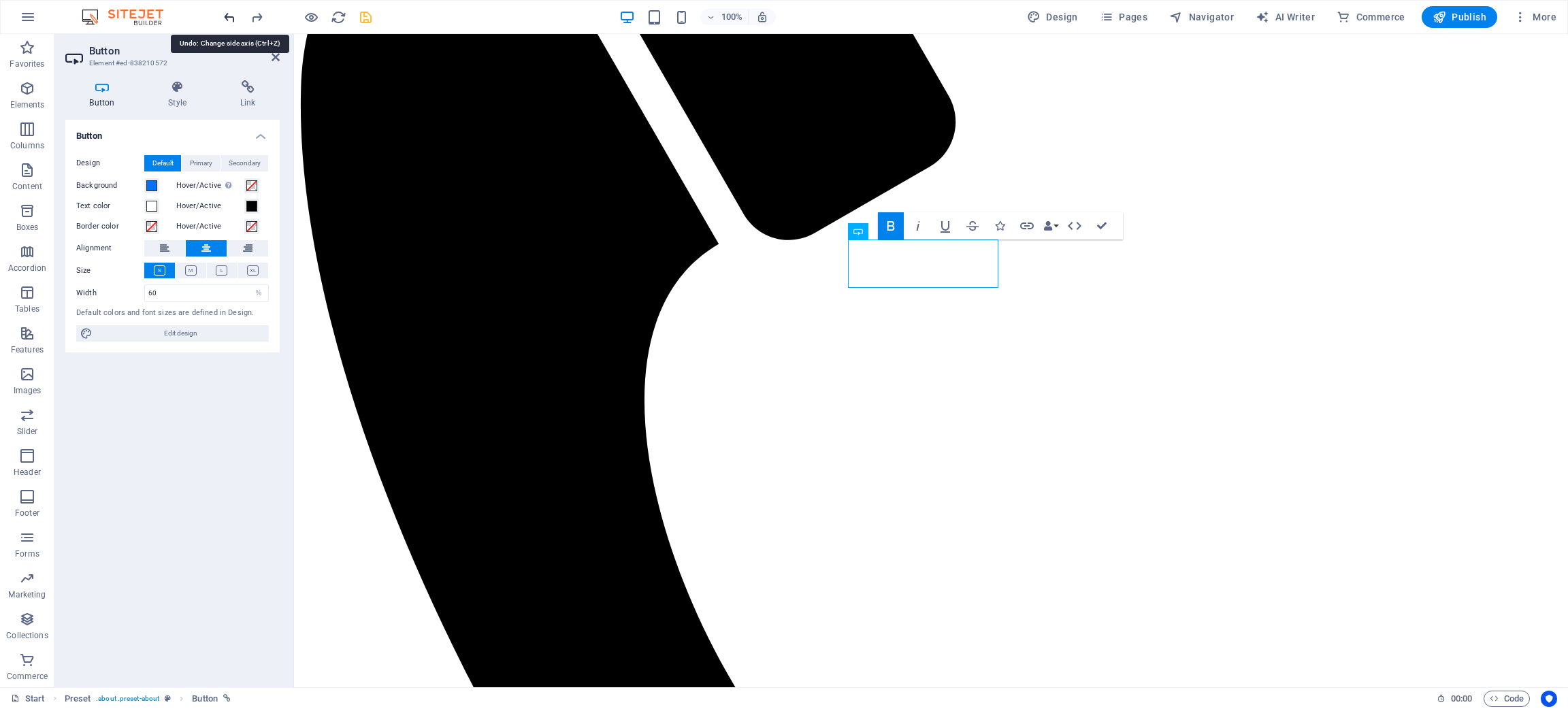
click at [234, 18] on icon "undo" at bounding box center [229, 17] width 16 height 16
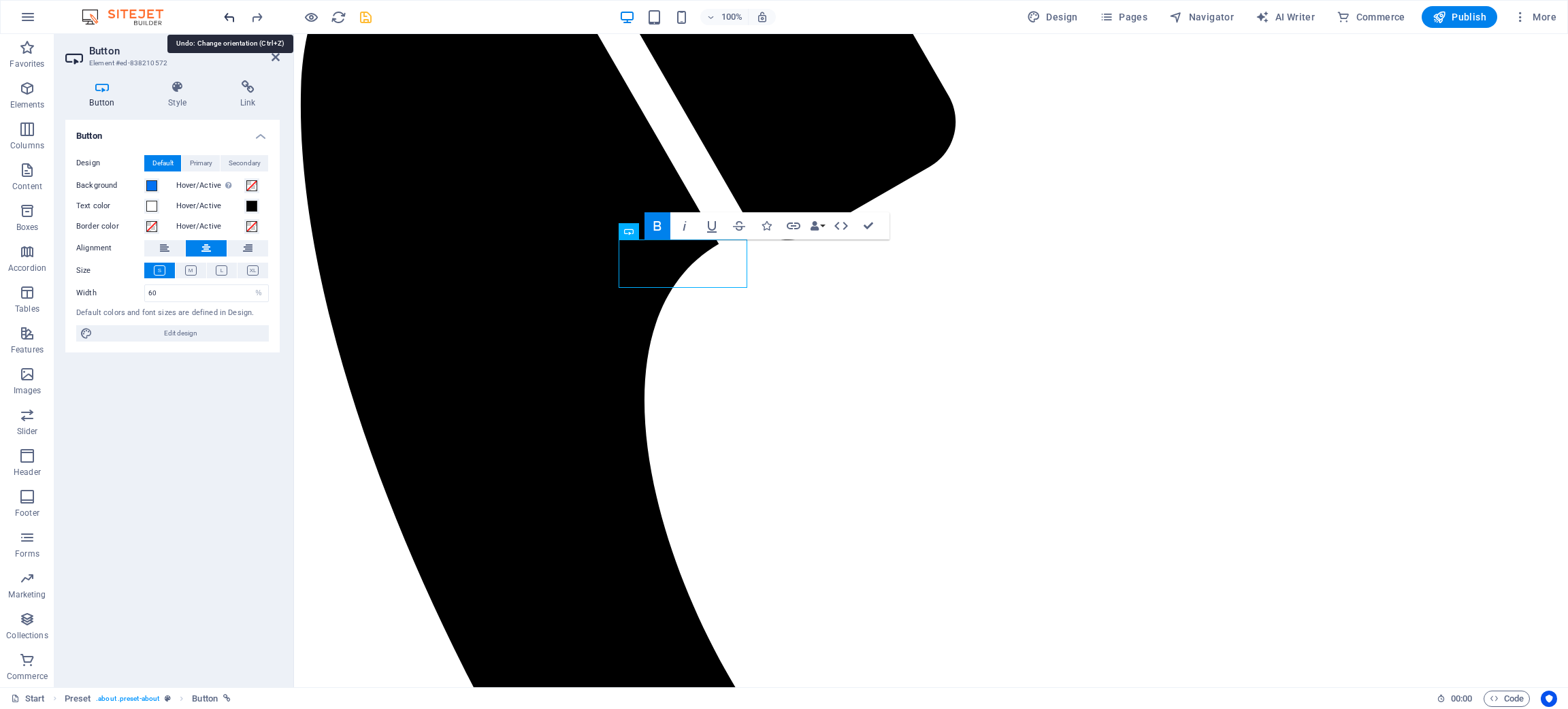
click at [234, 18] on icon "undo" at bounding box center [229, 17] width 16 height 16
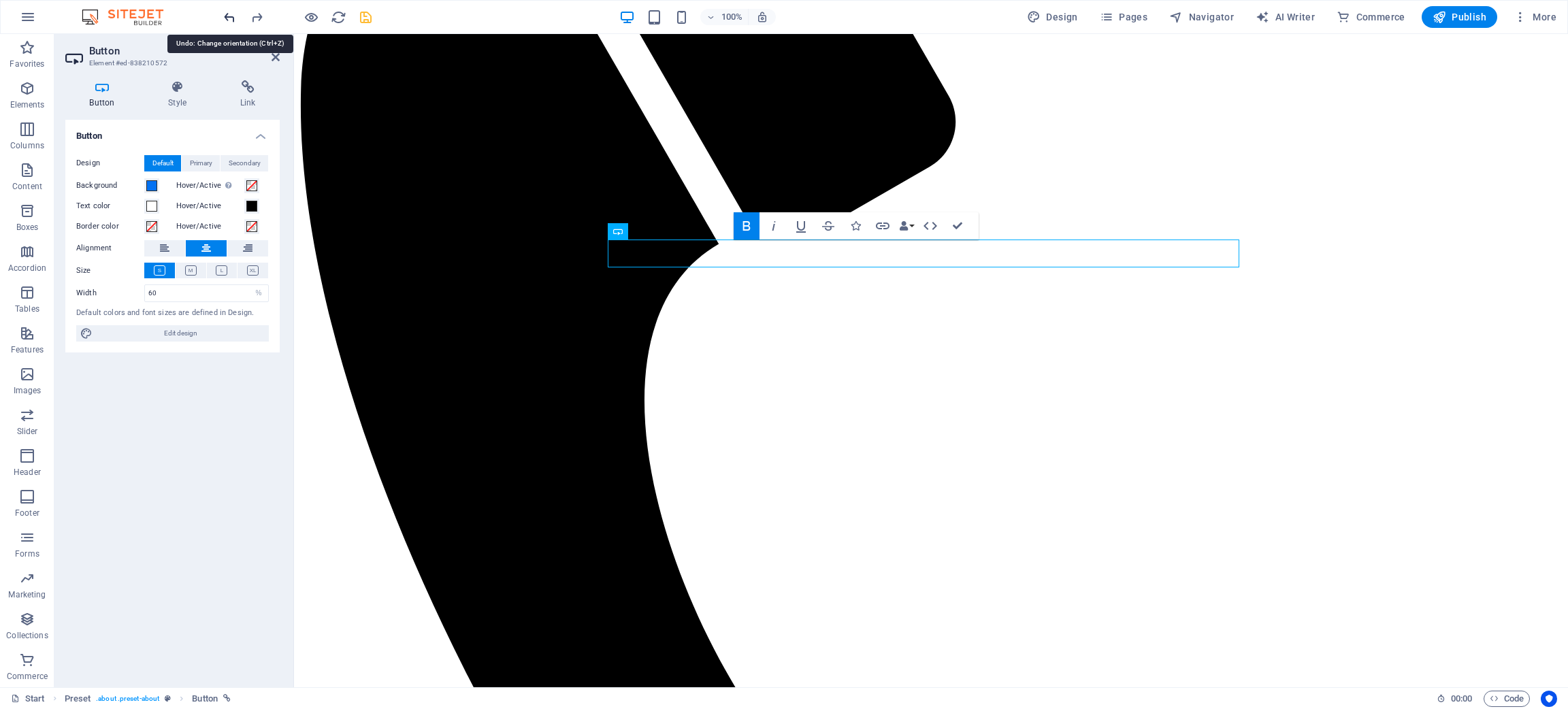
click at [234, 18] on icon "undo" at bounding box center [229, 17] width 16 height 16
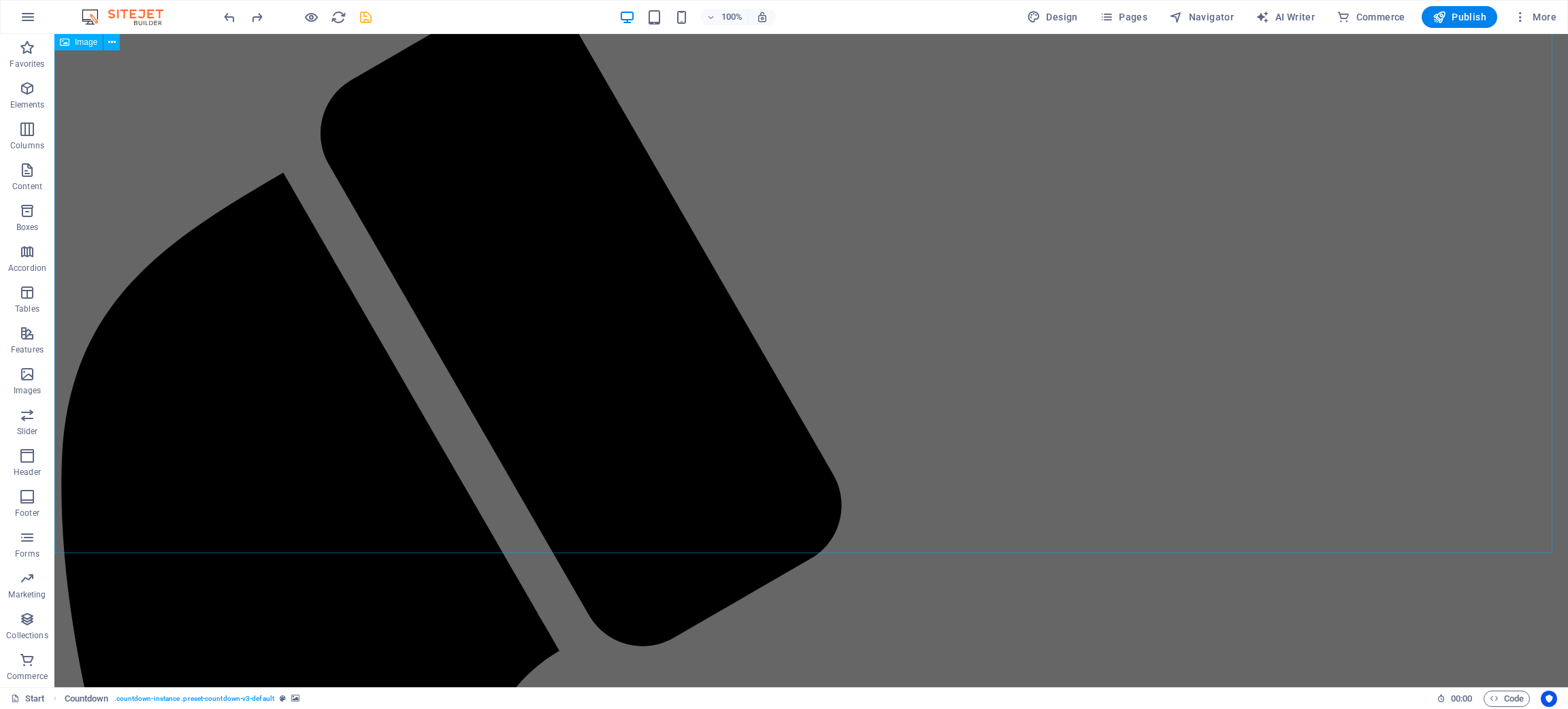
scroll to position [0, 0]
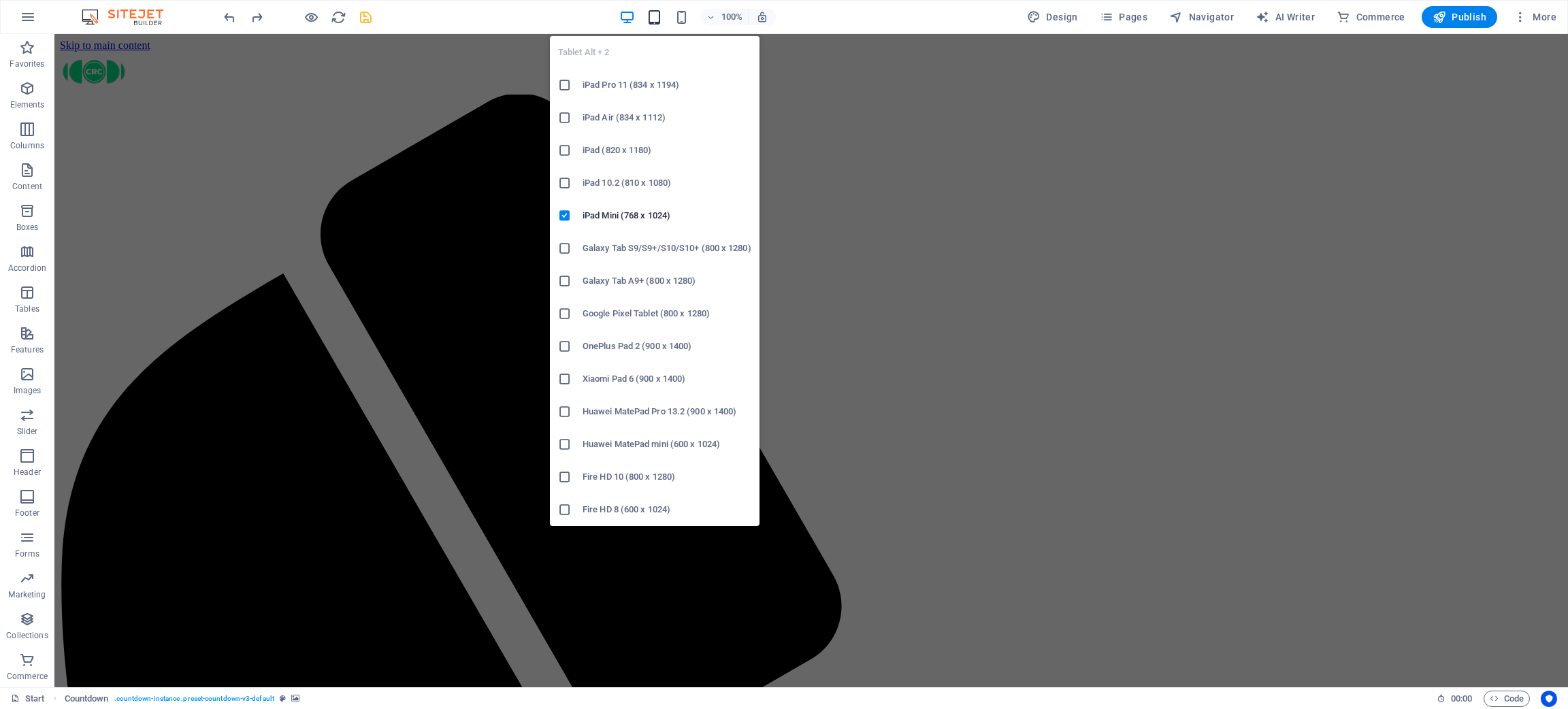
click at [656, 20] on icon "button" at bounding box center [654, 17] width 16 height 16
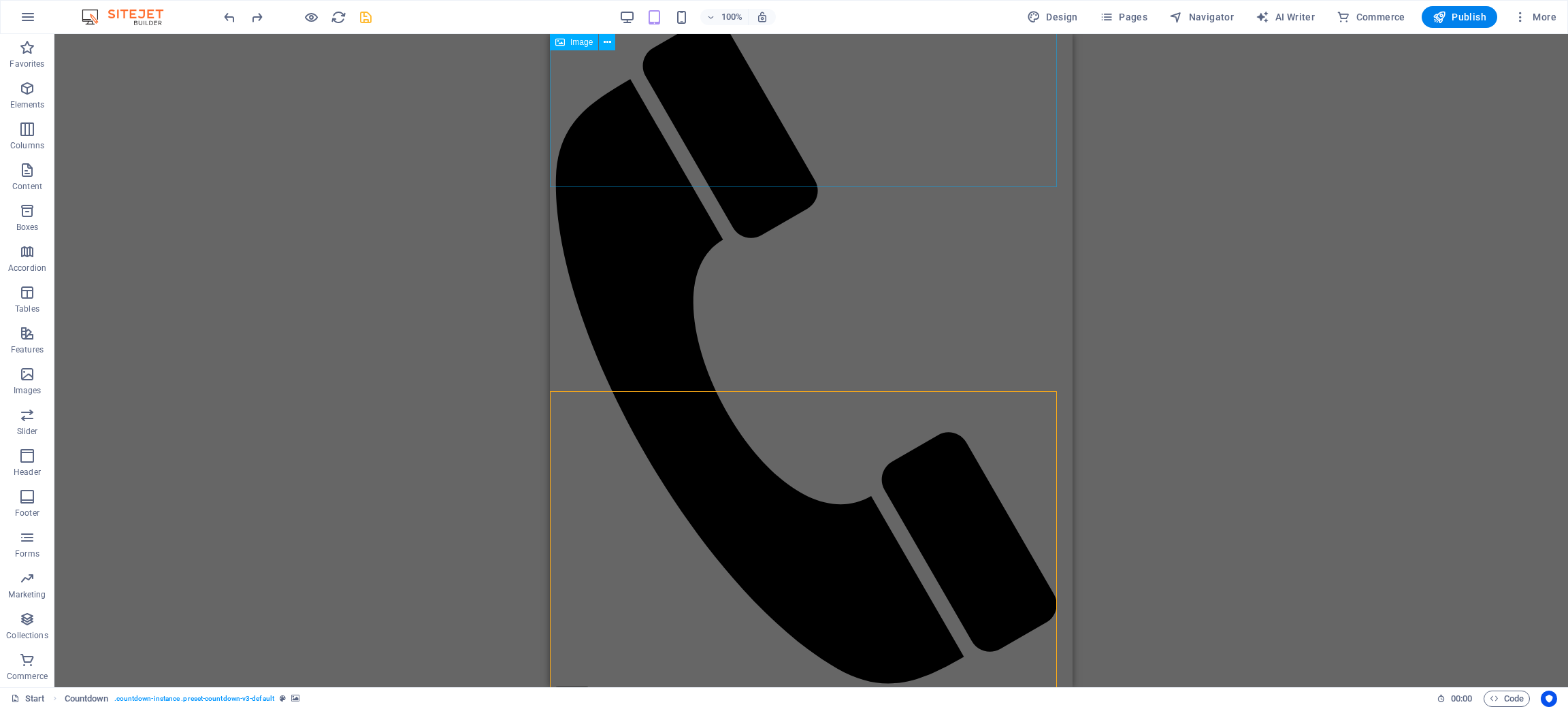
scroll to position [102, 0]
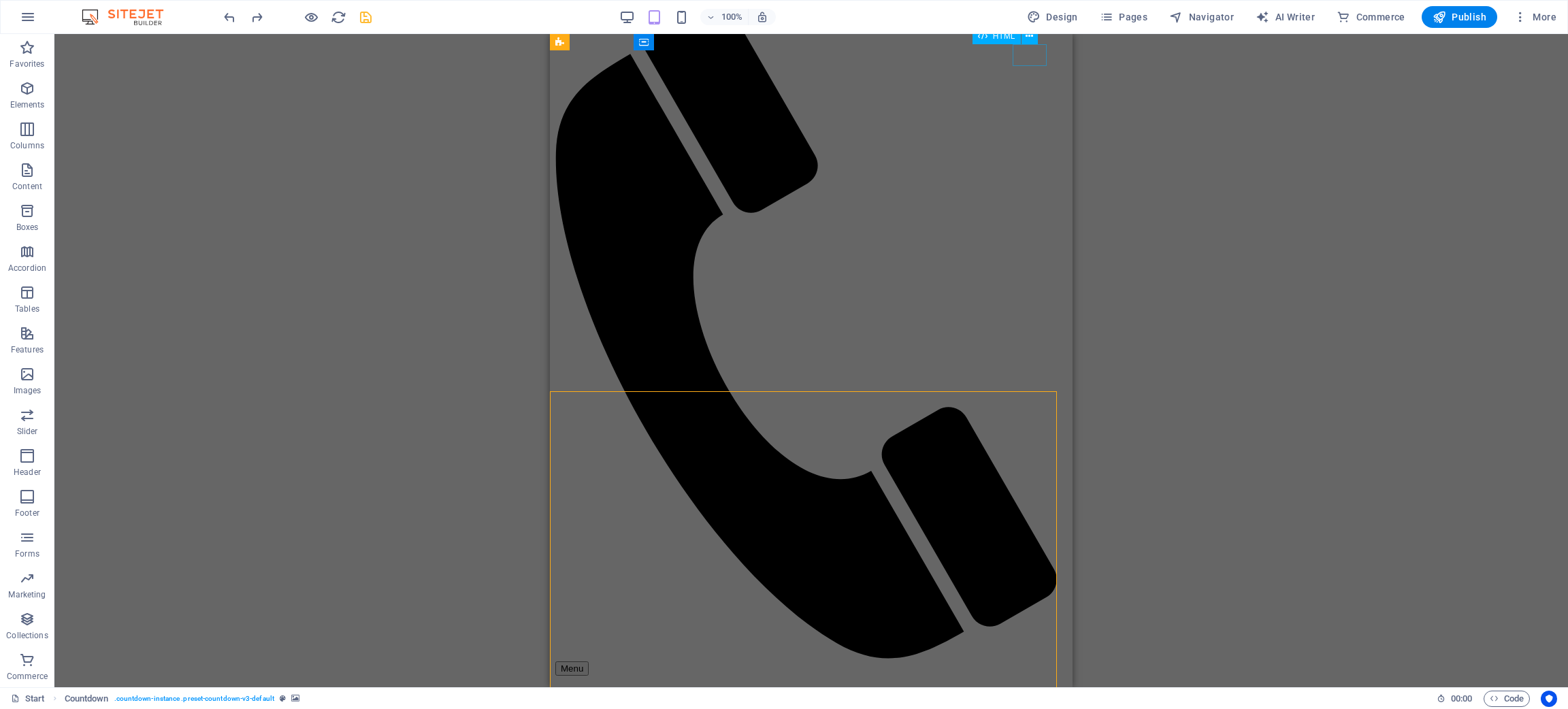
click at [1031, 472] on div "Menu" at bounding box center [811, 668] width 512 height 14
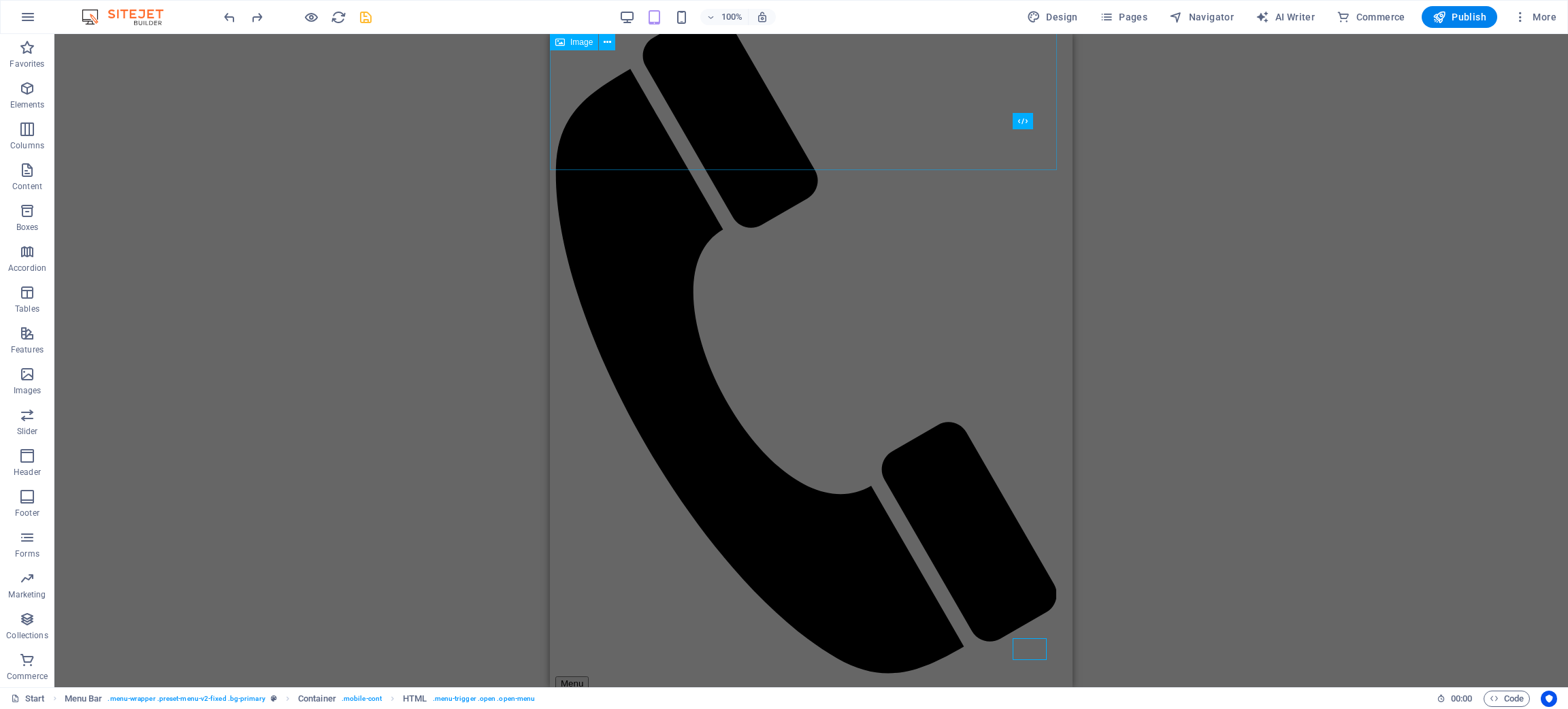
scroll to position [0, 0]
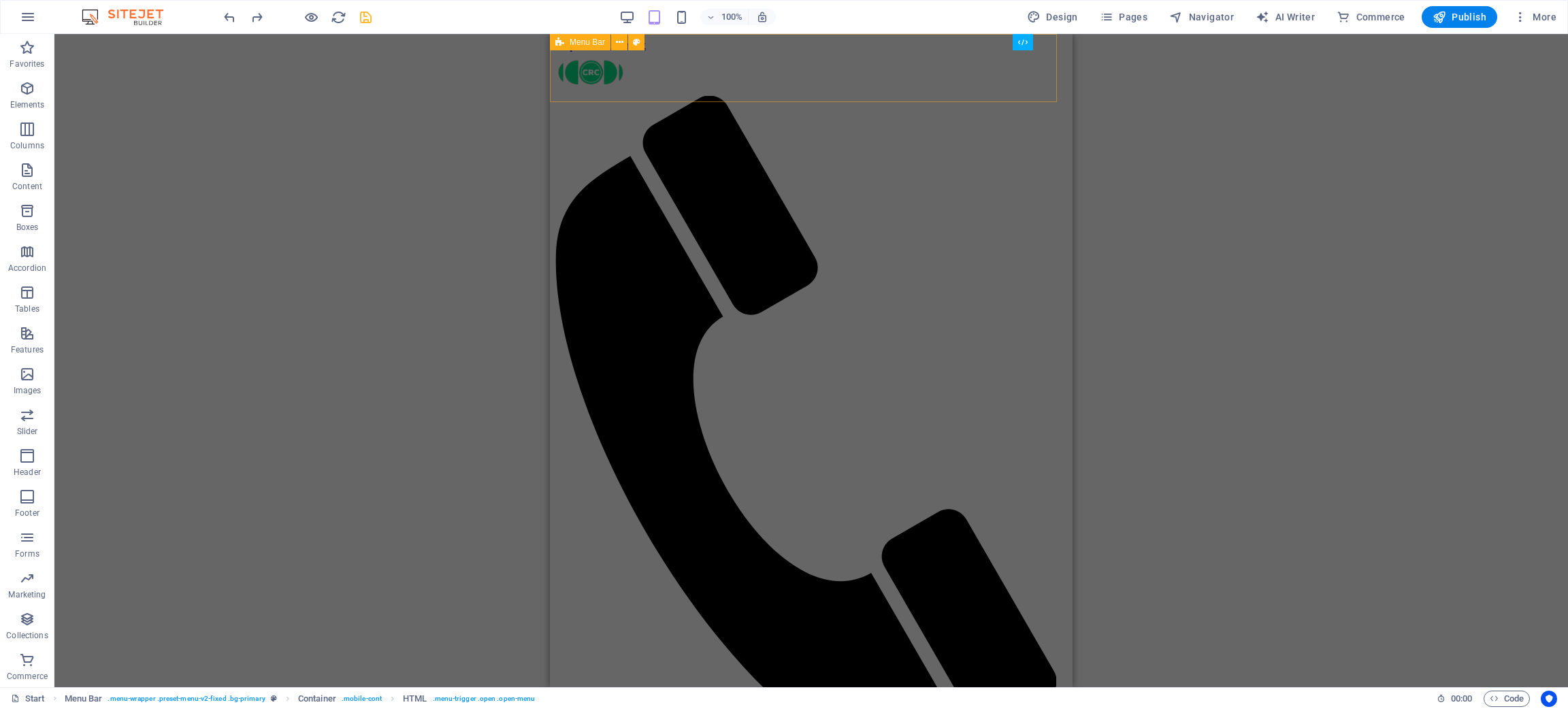
click at [1018, 73] on div "Menu Home event details register get in touch" at bounding box center [811, 450] width 512 height 797
click at [685, 17] on icon "button" at bounding box center [681, 17] width 16 height 16
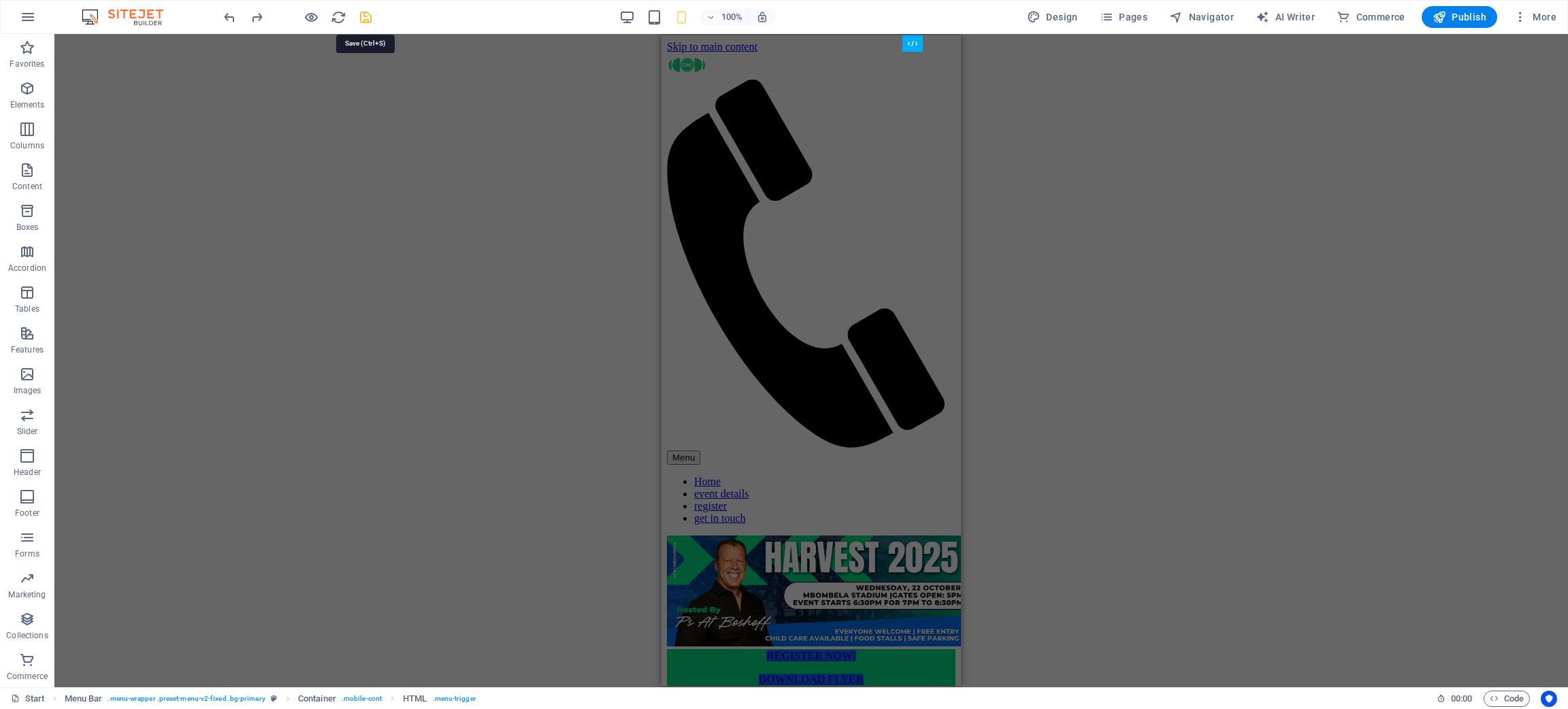
click at [363, 14] on icon "save" at bounding box center [365, 17] width 16 height 16
click at [914, 451] on div "Menu" at bounding box center [811, 457] width 288 height 14
click at [768, 472] on nav "Home event details register get in touch" at bounding box center [811, 500] width 288 height 49
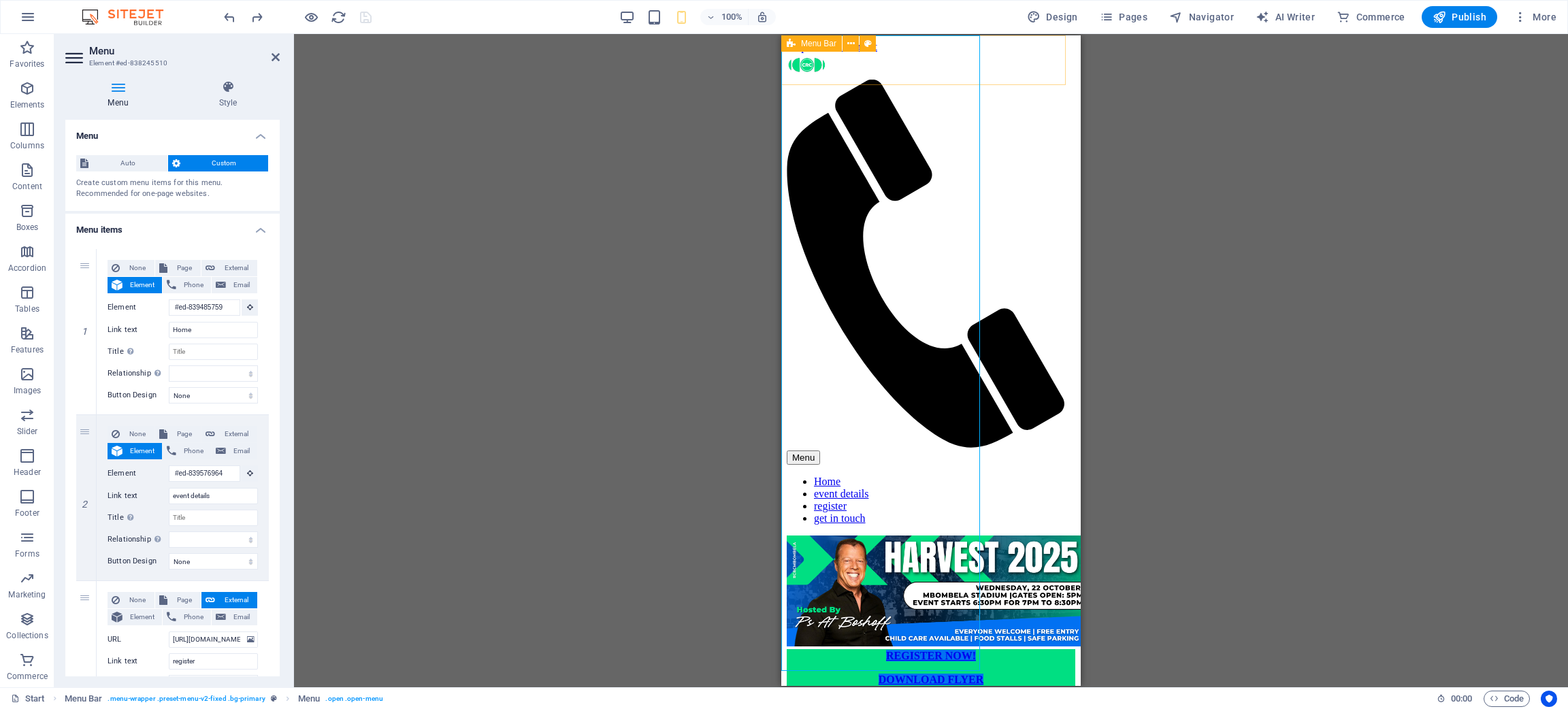
click at [998, 71] on div "Menu Home event details register get in touch" at bounding box center [930, 294] width 288 height 482
select select "rem"
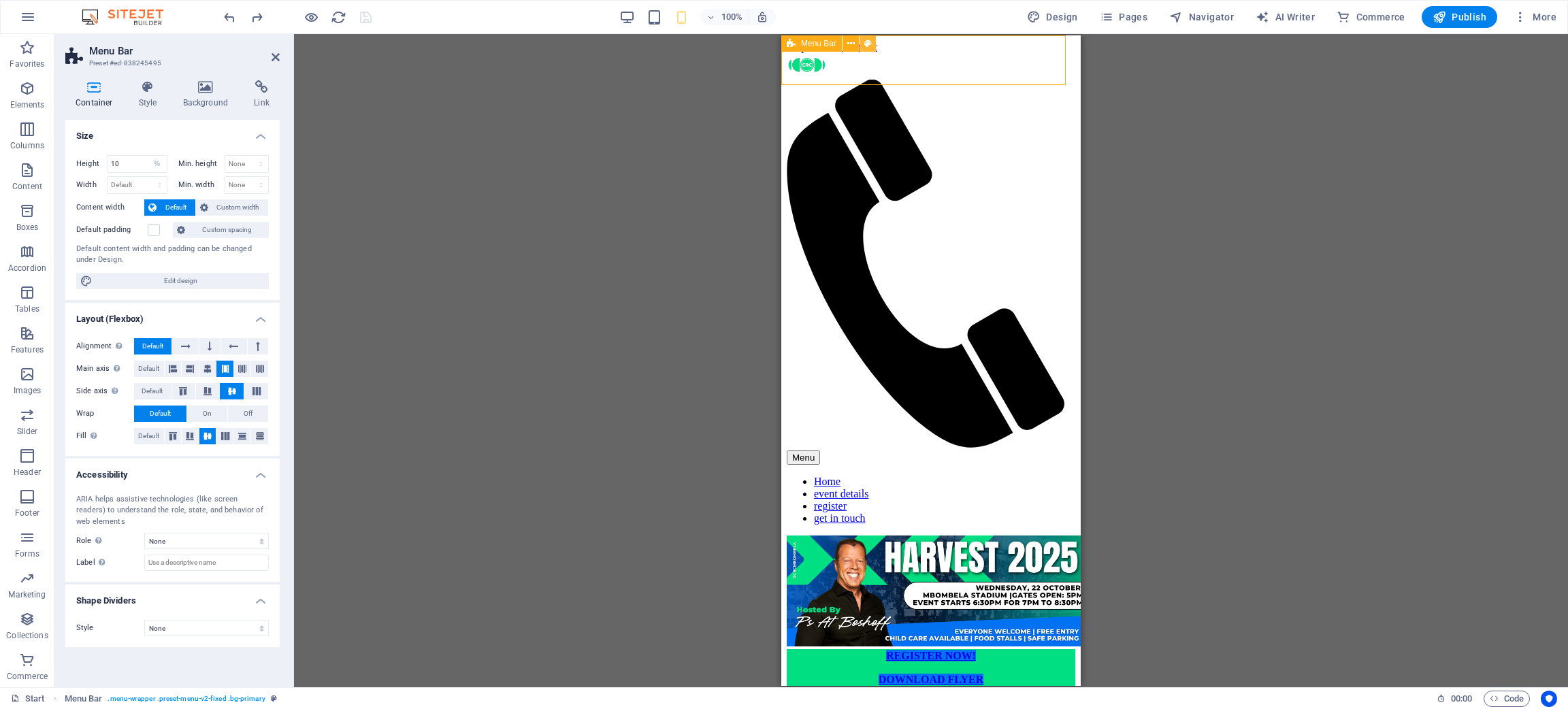
click at [867, 44] on icon at bounding box center [868, 43] width 8 height 14
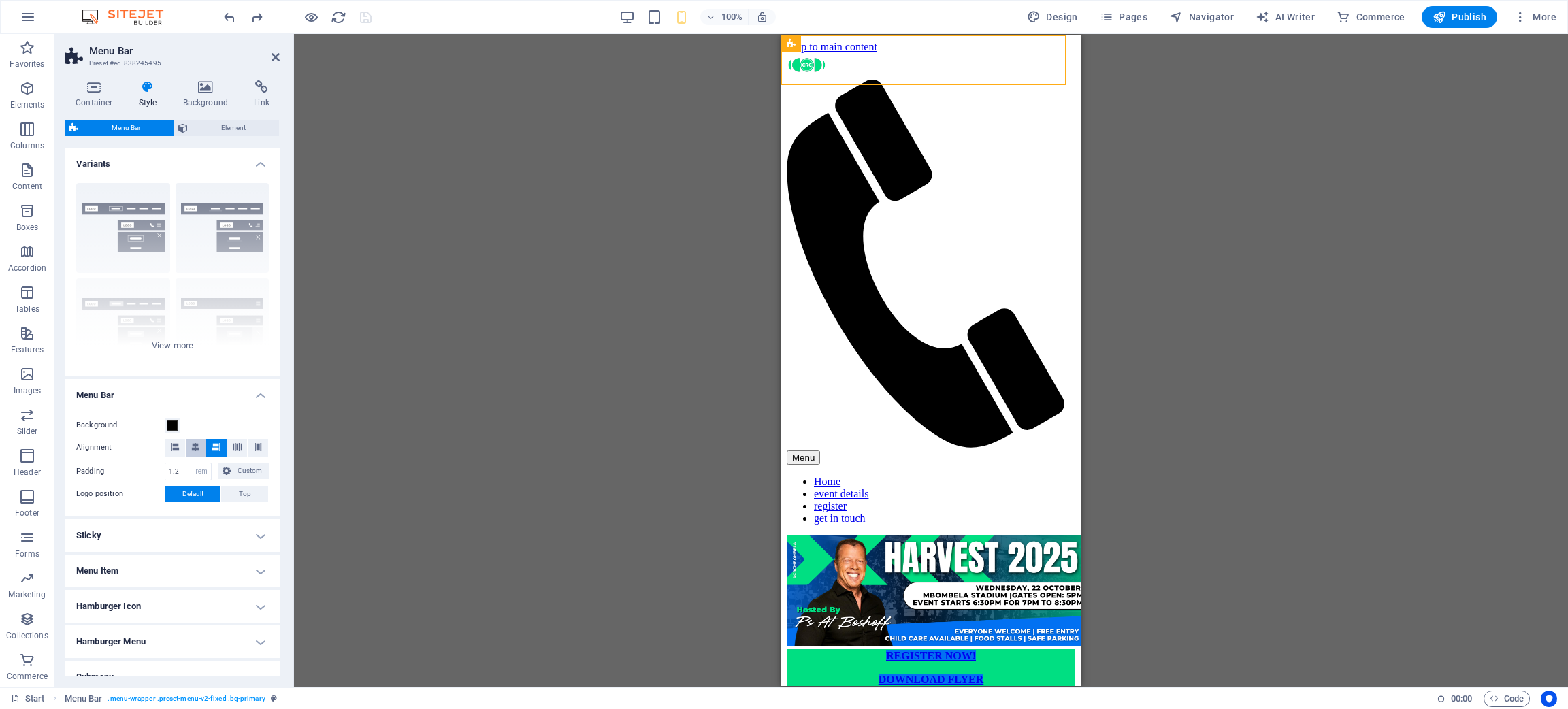
click at [201, 449] on button at bounding box center [196, 447] width 20 height 18
click at [217, 446] on icon at bounding box center [216, 447] width 8 height 8
click at [171, 422] on span at bounding box center [171, 425] width 11 height 11
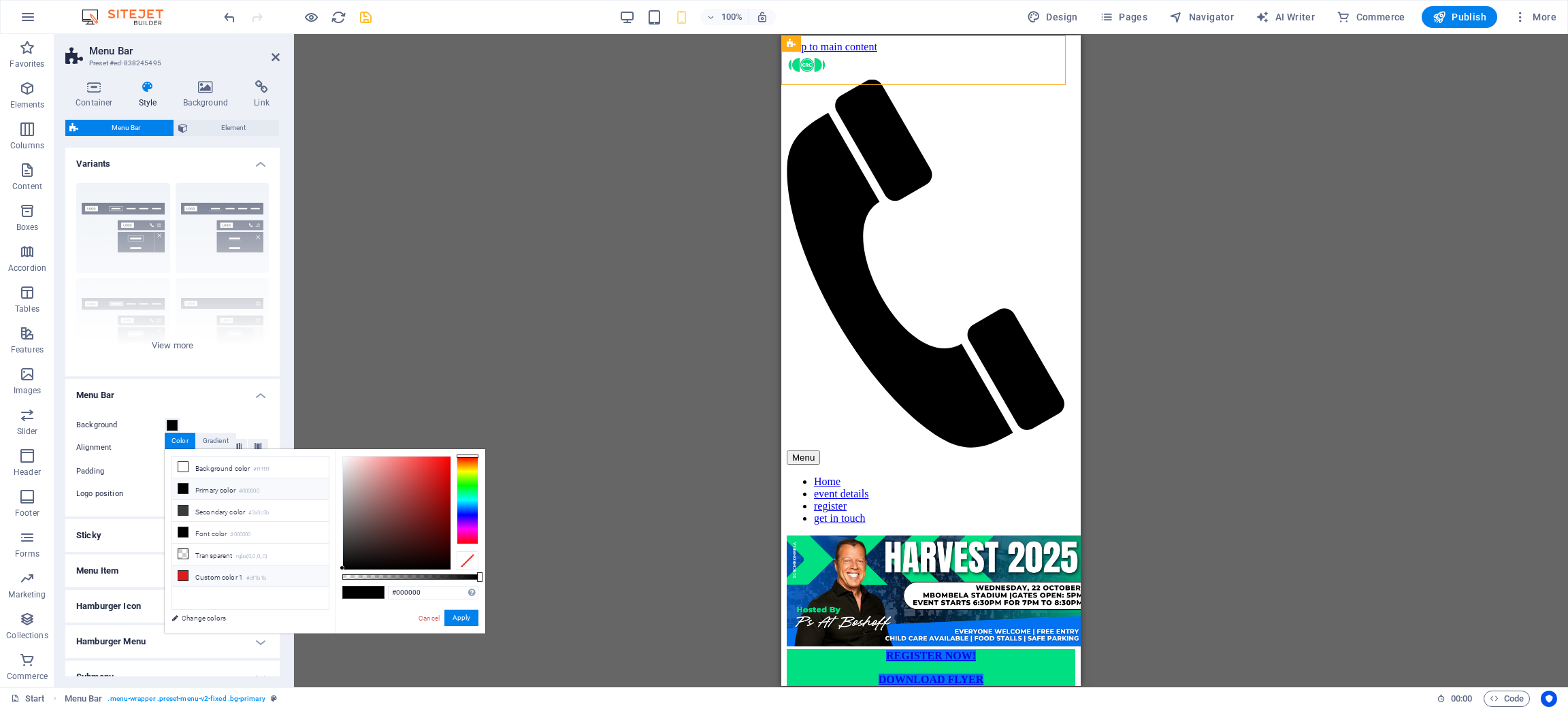
click at [248, 472] on li "Custom color 1 #df1b1b" at bounding box center [250, 577] width 156 height 22
type input "#df1b1b"
click at [460, 472] on button "Apply" at bounding box center [461, 619] width 34 height 17
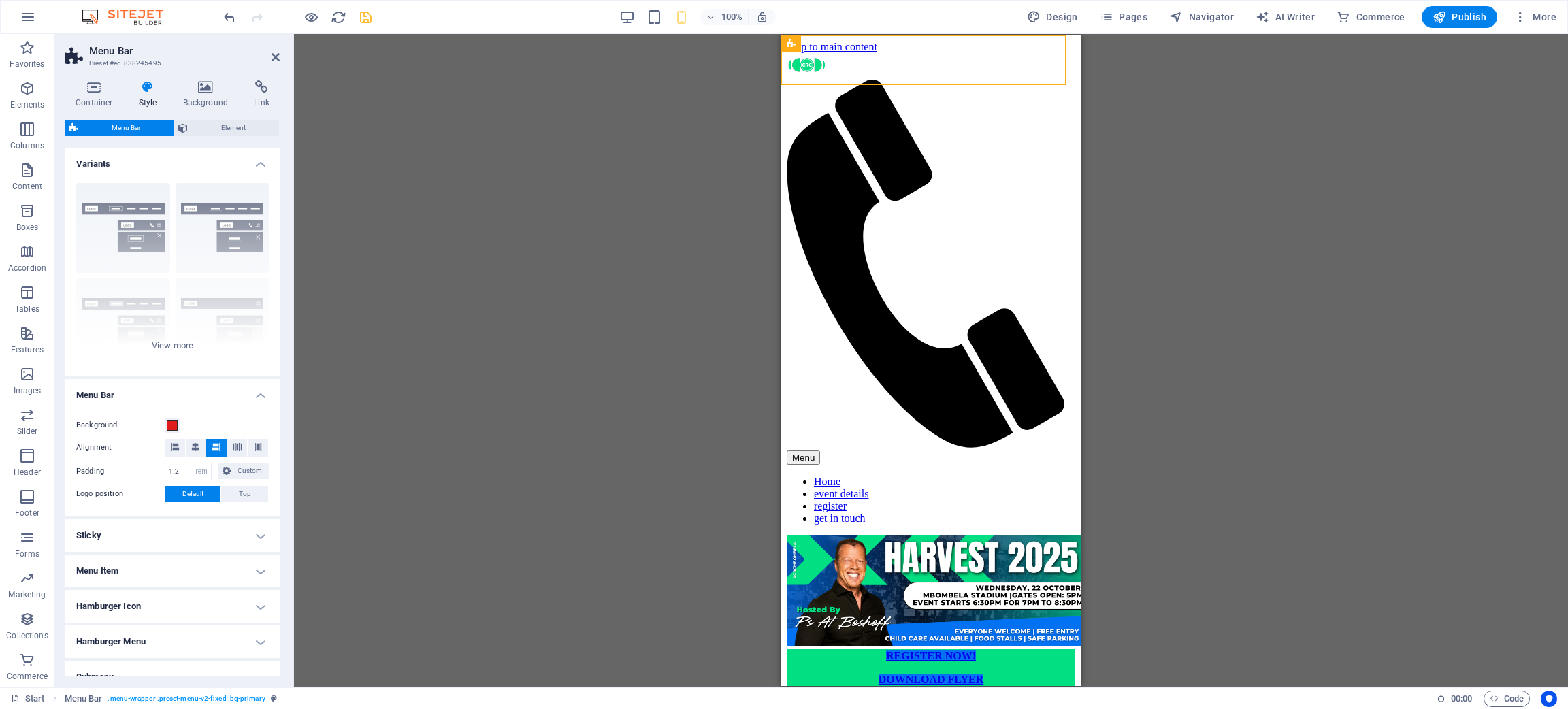
click at [610, 320] on div "Countdown Container Countdown Text H3 Text Text Text Text H3 Spacer Text Image …" at bounding box center [931, 361] width 1274 height 654
click at [1045, 472] on div at bounding box center [930, 668] width 288 height 11
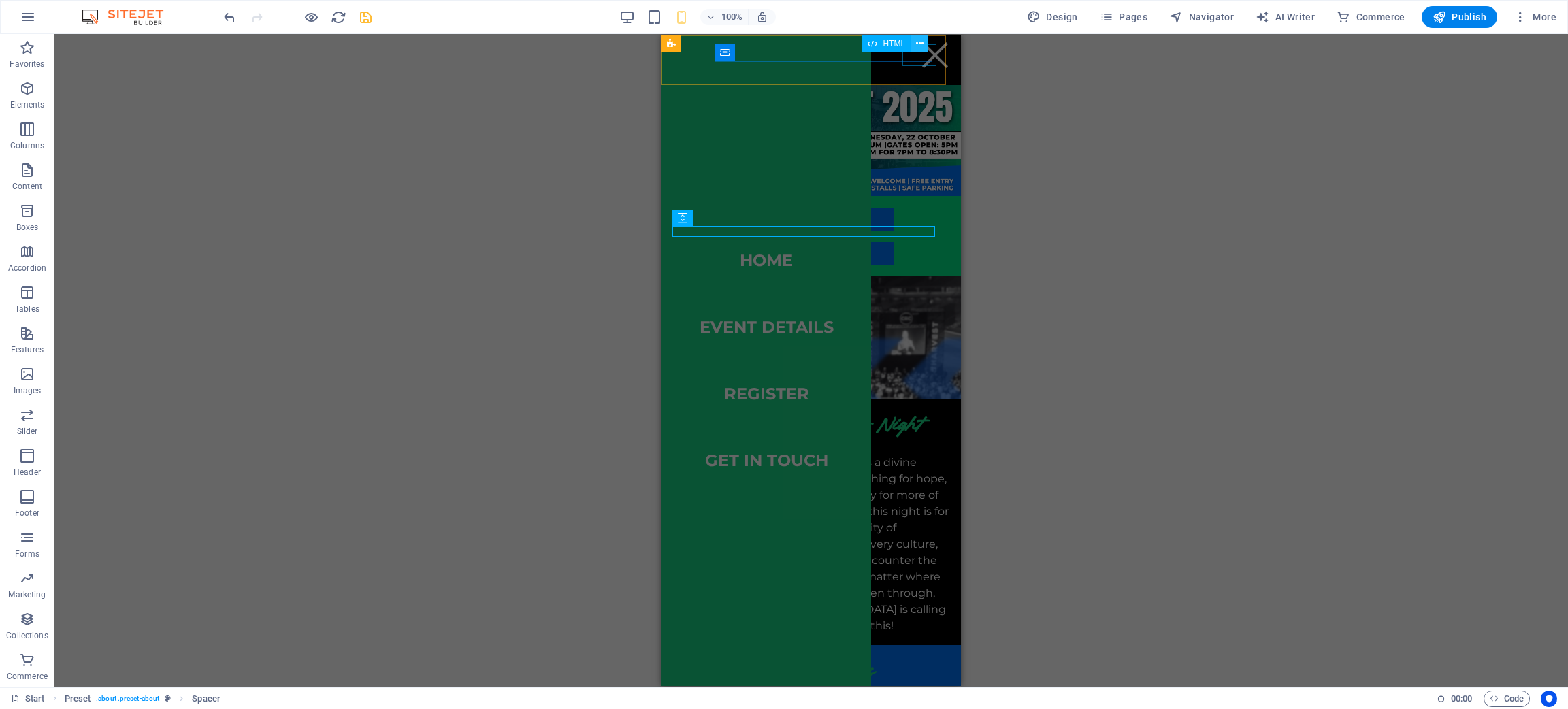
click at [921, 48] on icon at bounding box center [919, 43] width 8 height 14
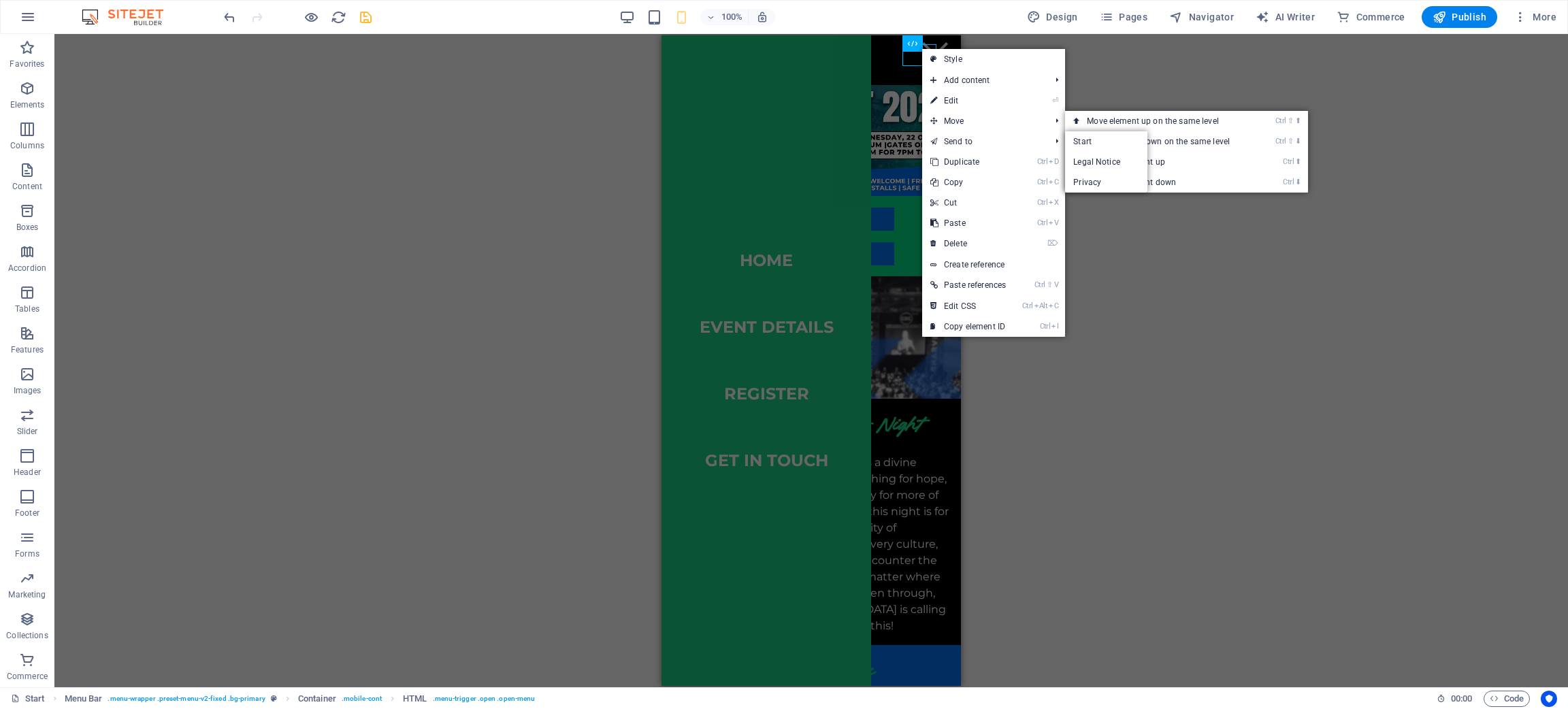
click at [1045, 243] on div "Countdown Container Countdown Text H3 Text Text Text Text H3 Spacer Text Image …" at bounding box center [811, 361] width 1514 height 654
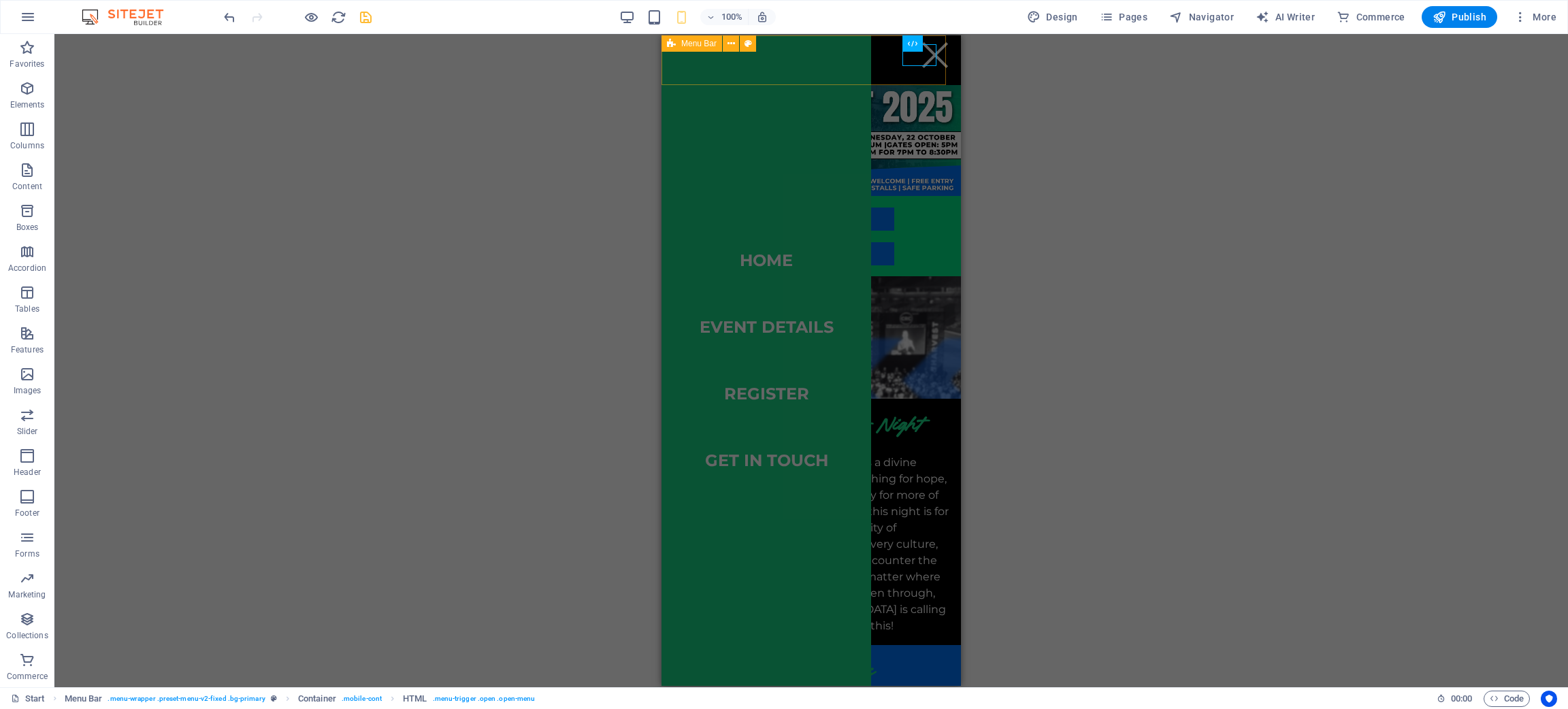
click at [908, 66] on div "Menu Home event details register get in touch" at bounding box center [811, 59] width 299 height 49
click at [918, 59] on div "Menu" at bounding box center [934, 55] width 34 height 22
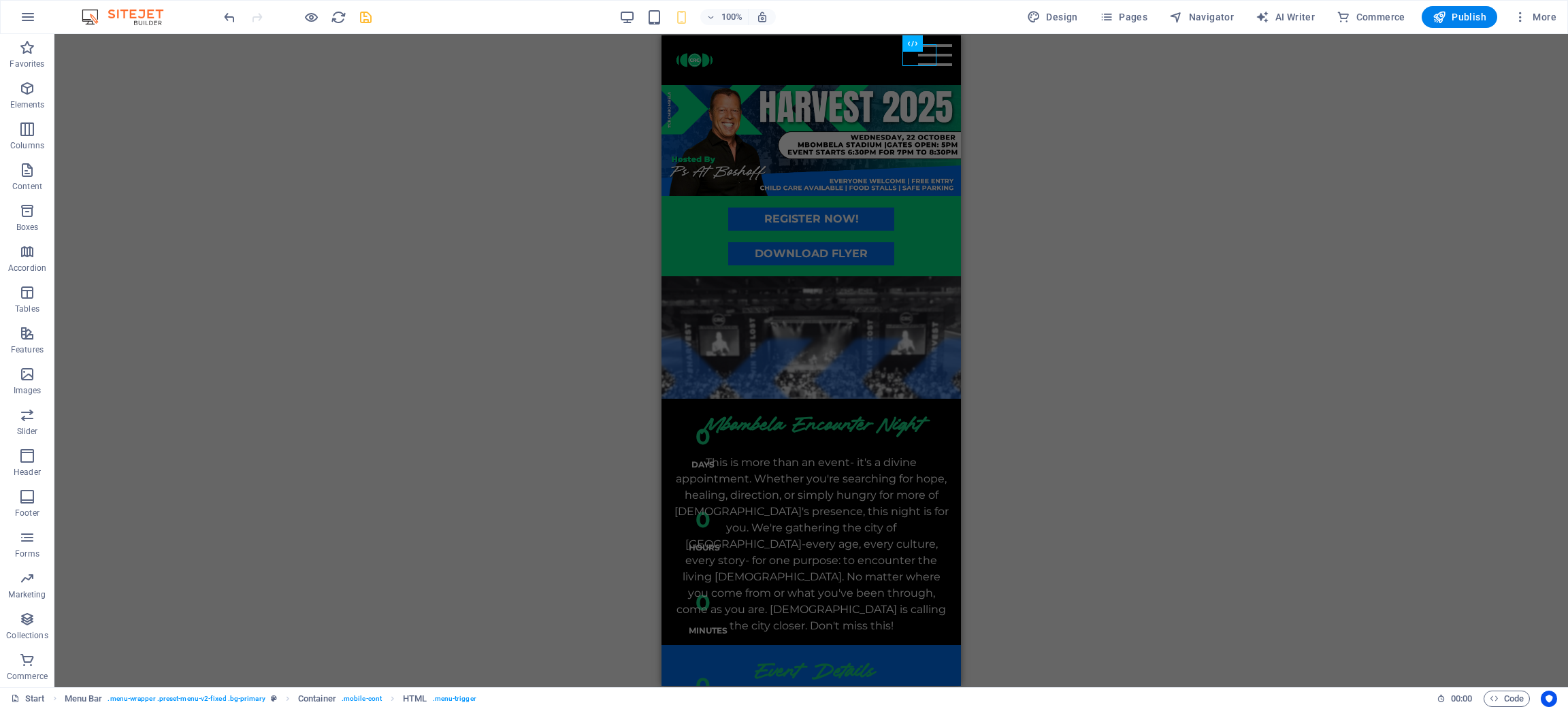
click at [1045, 203] on div "Countdown Container Countdown Text H3 Text Text Text Text H3 Spacer Text Image …" at bounding box center [811, 361] width 1514 height 654
click at [364, 18] on icon "save" at bounding box center [365, 17] width 16 height 16
click at [341, 16] on icon "reload" at bounding box center [339, 17] width 16 height 16
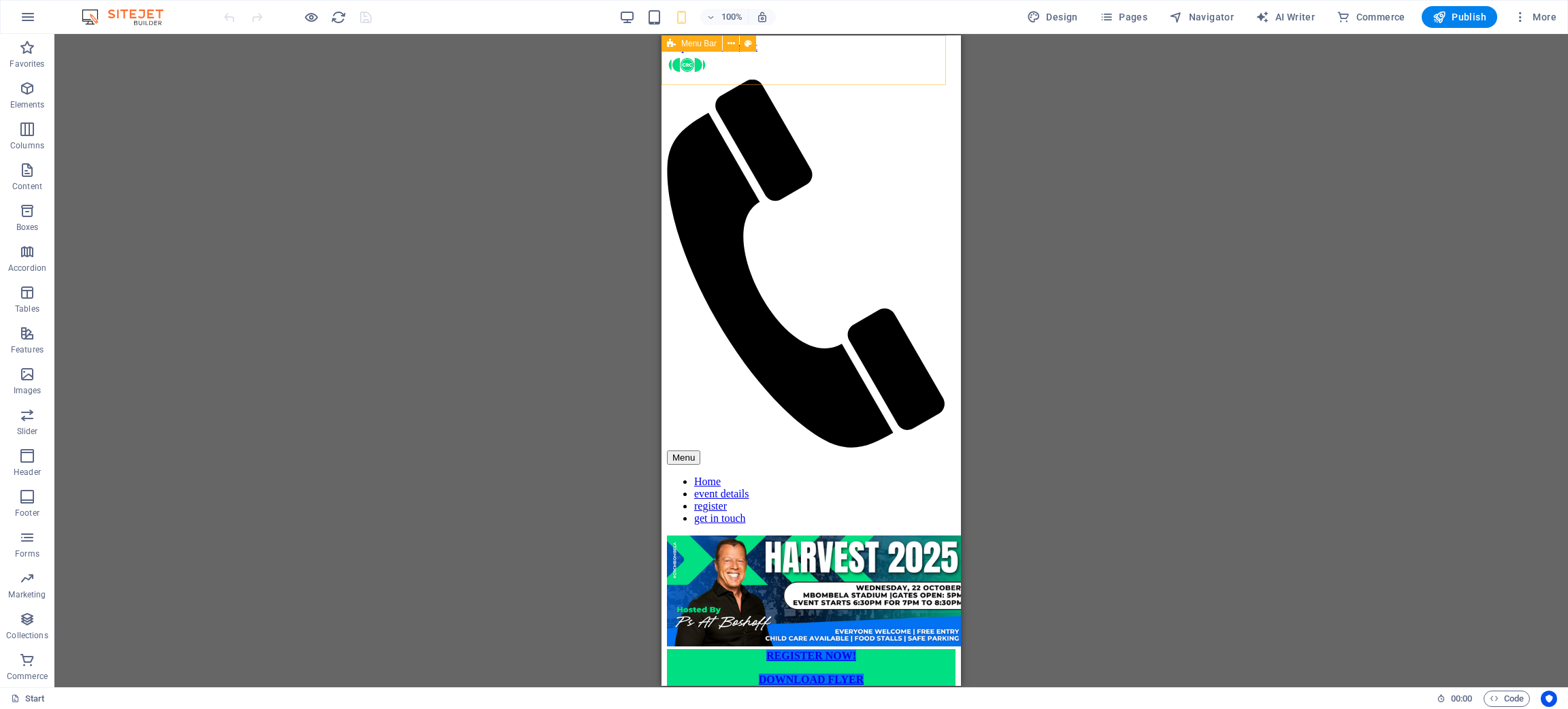
click at [860, 57] on div "Menu Home event details register get in touch" at bounding box center [811, 294] width 288 height 482
click at [929, 451] on div "Menu" at bounding box center [811, 457] width 288 height 14
select select "%"
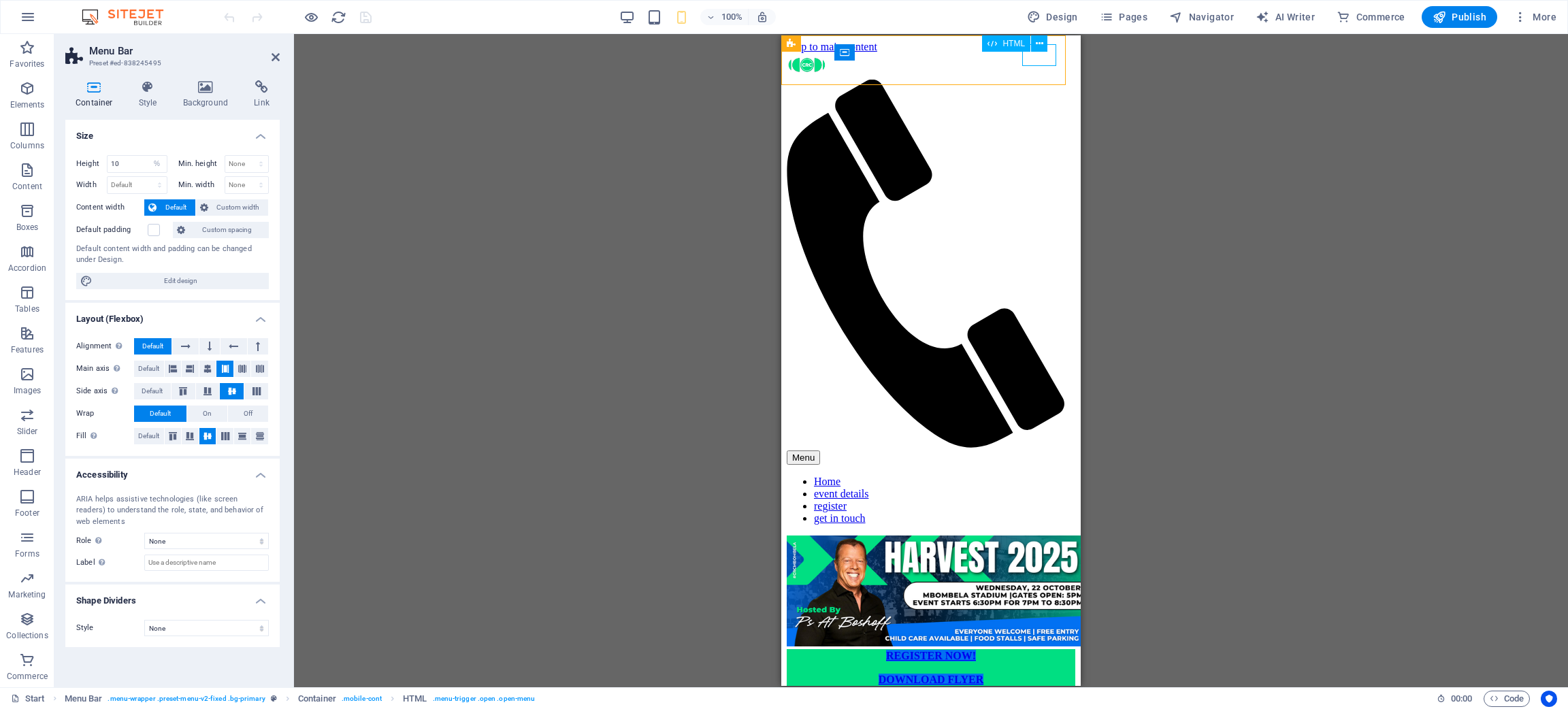
click at [1045, 451] on div "Menu" at bounding box center [930, 457] width 288 height 14
click at [158, 108] on h4 "Style" at bounding box center [150, 94] width 44 height 28
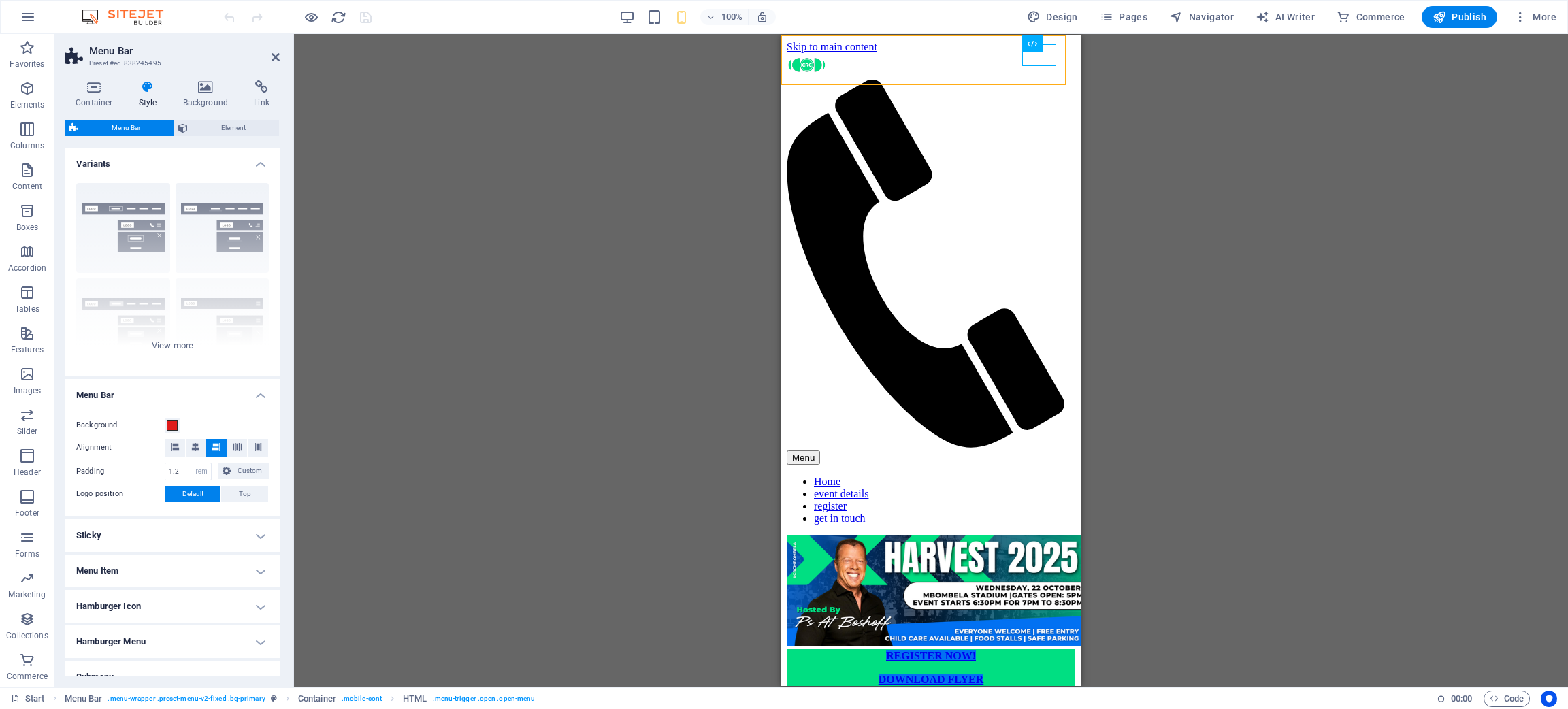
click at [164, 415] on div "Background Alignment Padding 1.2 px rem % vh vw Custom Custom 1.2 px rem % vh v…" at bounding box center [172, 460] width 220 height 113
click at [165, 426] on button "Background" at bounding box center [172, 426] width 15 height 15
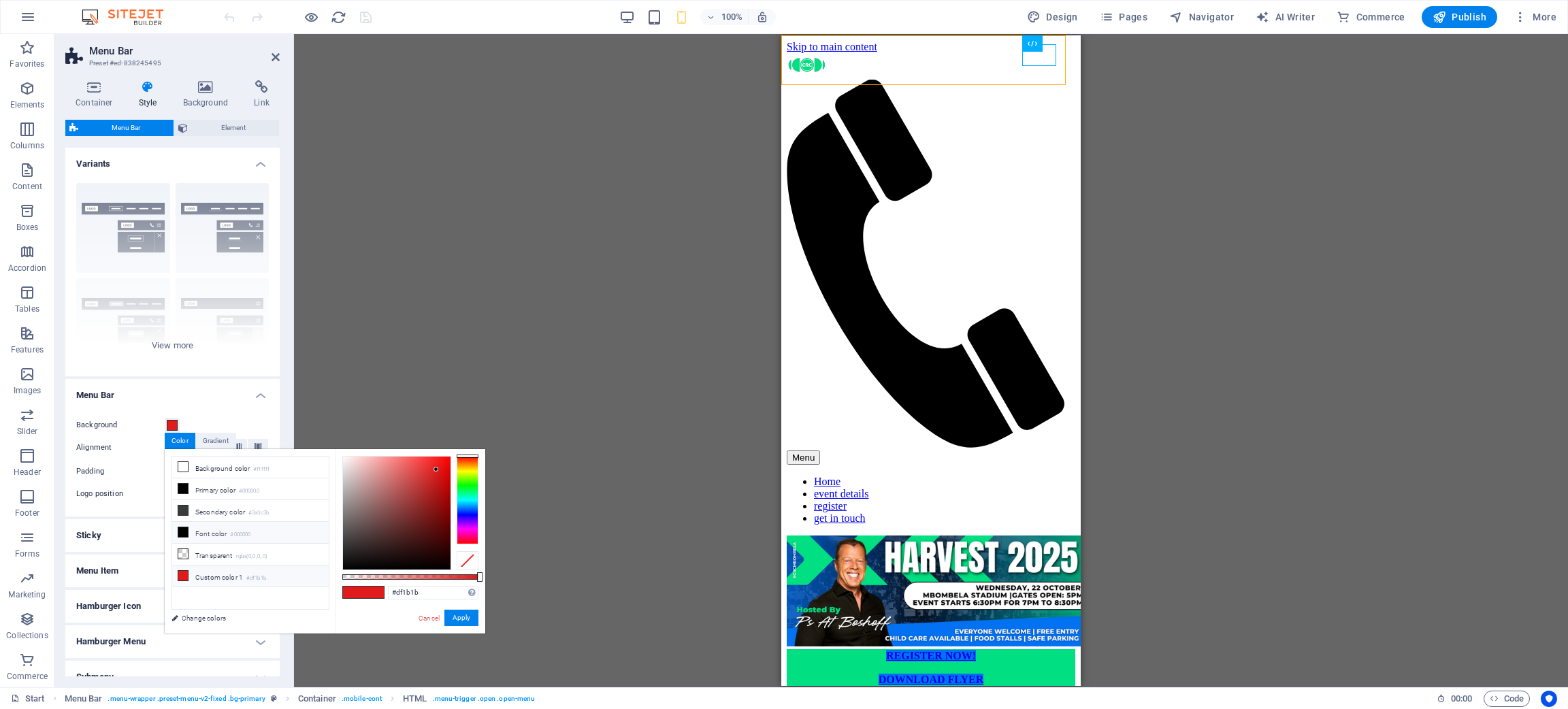
click at [239, 472] on small "#000000" at bounding box center [240, 534] width 20 height 9
type input "#000000"
click at [456, 472] on button "Apply" at bounding box center [461, 619] width 34 height 17
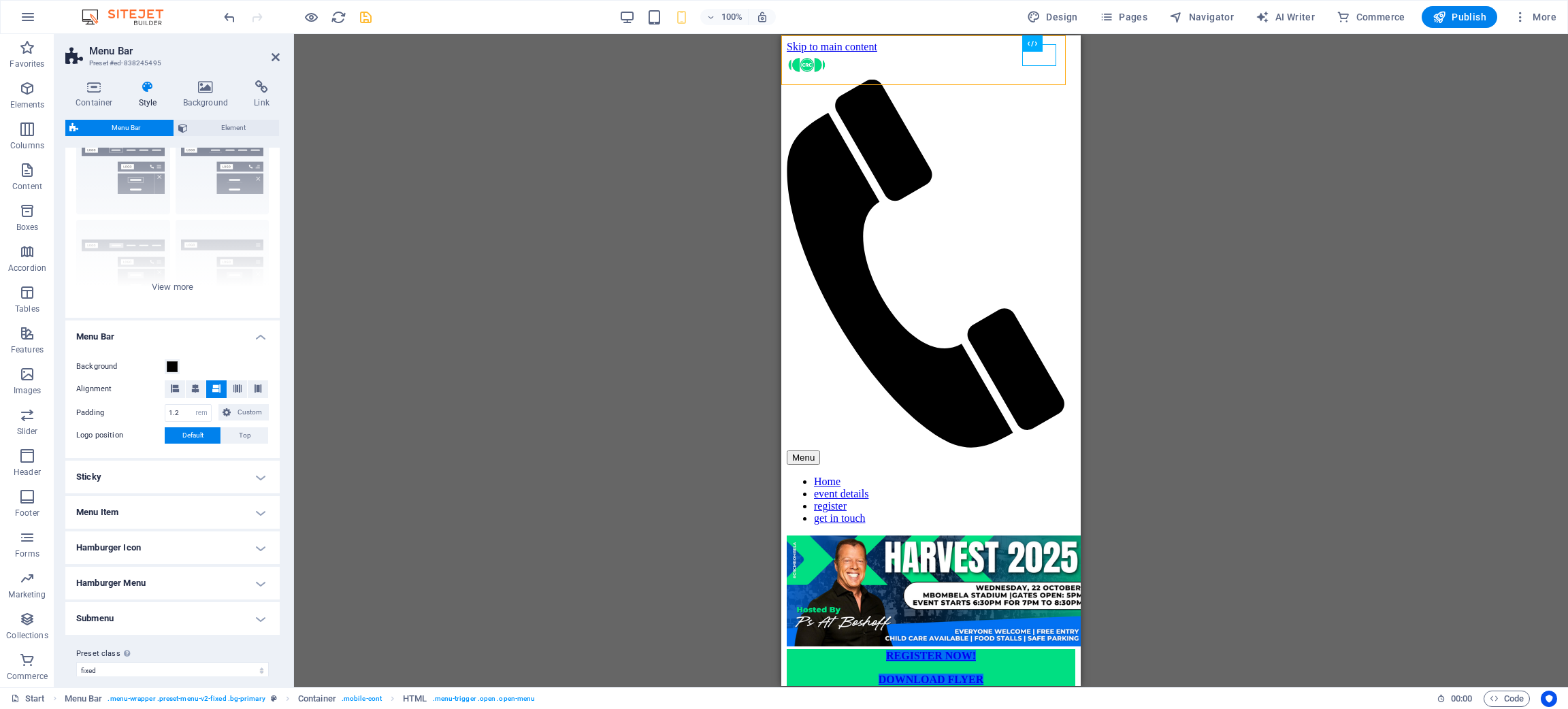
scroll to position [70, 0]
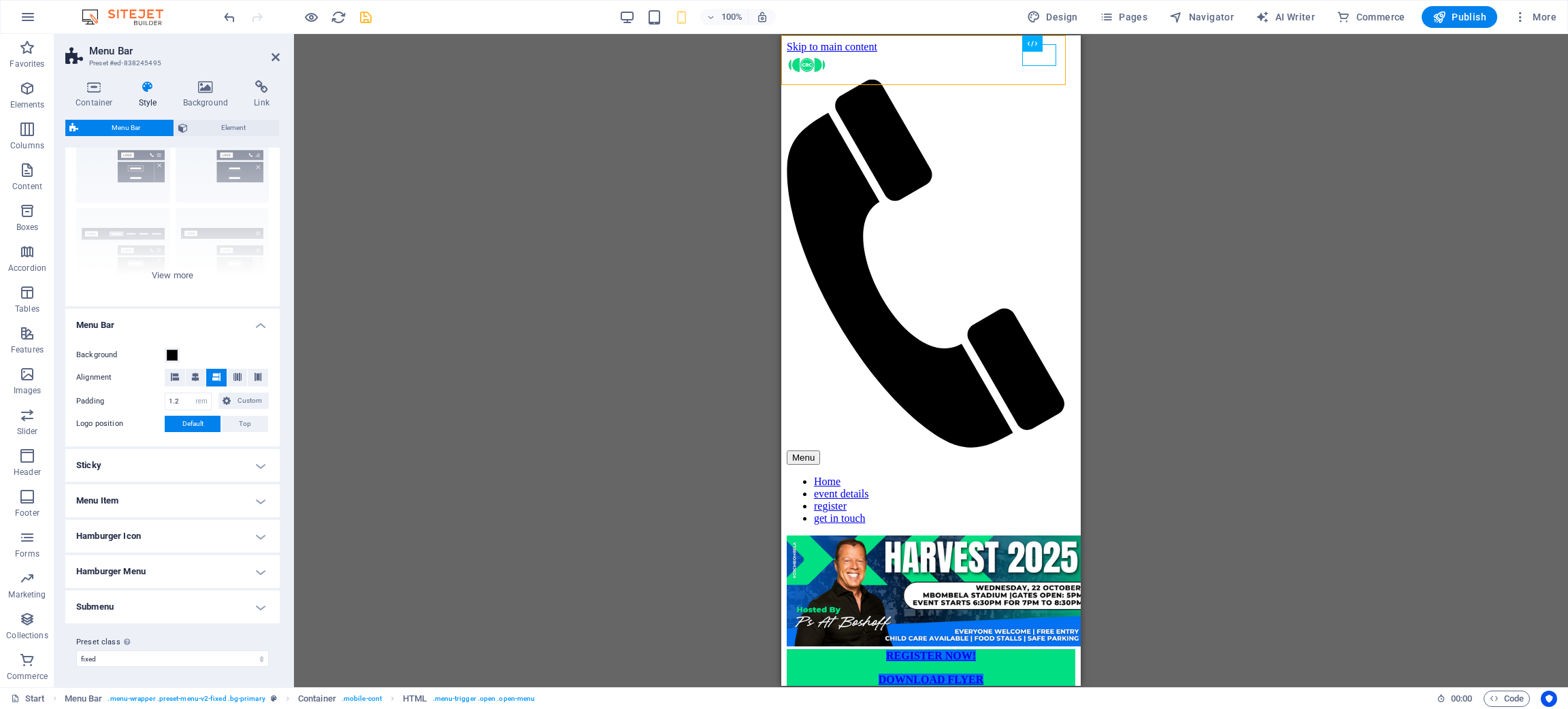
click at [191, 471] on h4 "Sticky" at bounding box center [172, 465] width 214 height 33
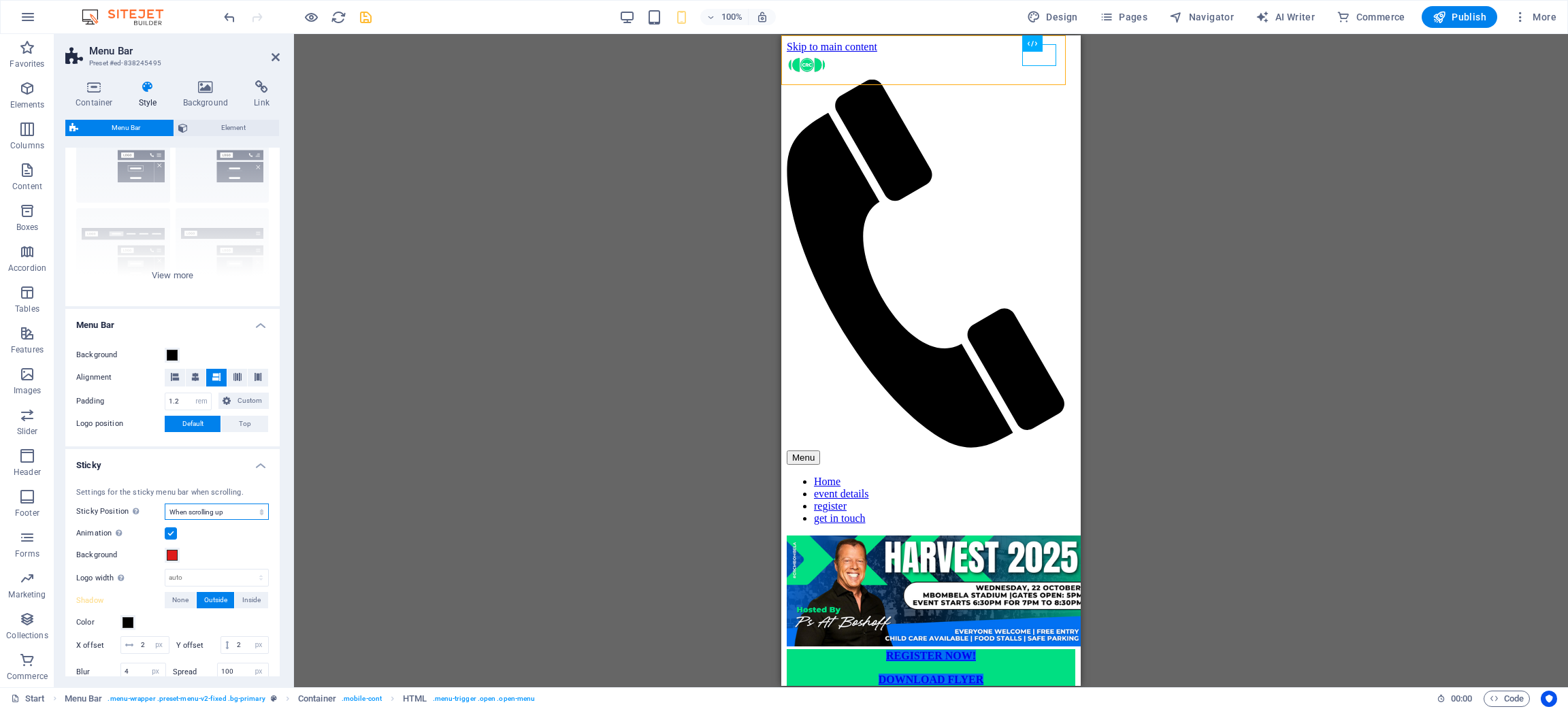
click at [209, 472] on select "Off Instant After menu After banner When scrolling up" at bounding box center [216, 513] width 104 height 17
select select "sticky_none"
click at [165, 472] on select "Off Instant After menu After banner When scrolling up" at bounding box center [216, 513] width 104 height 17
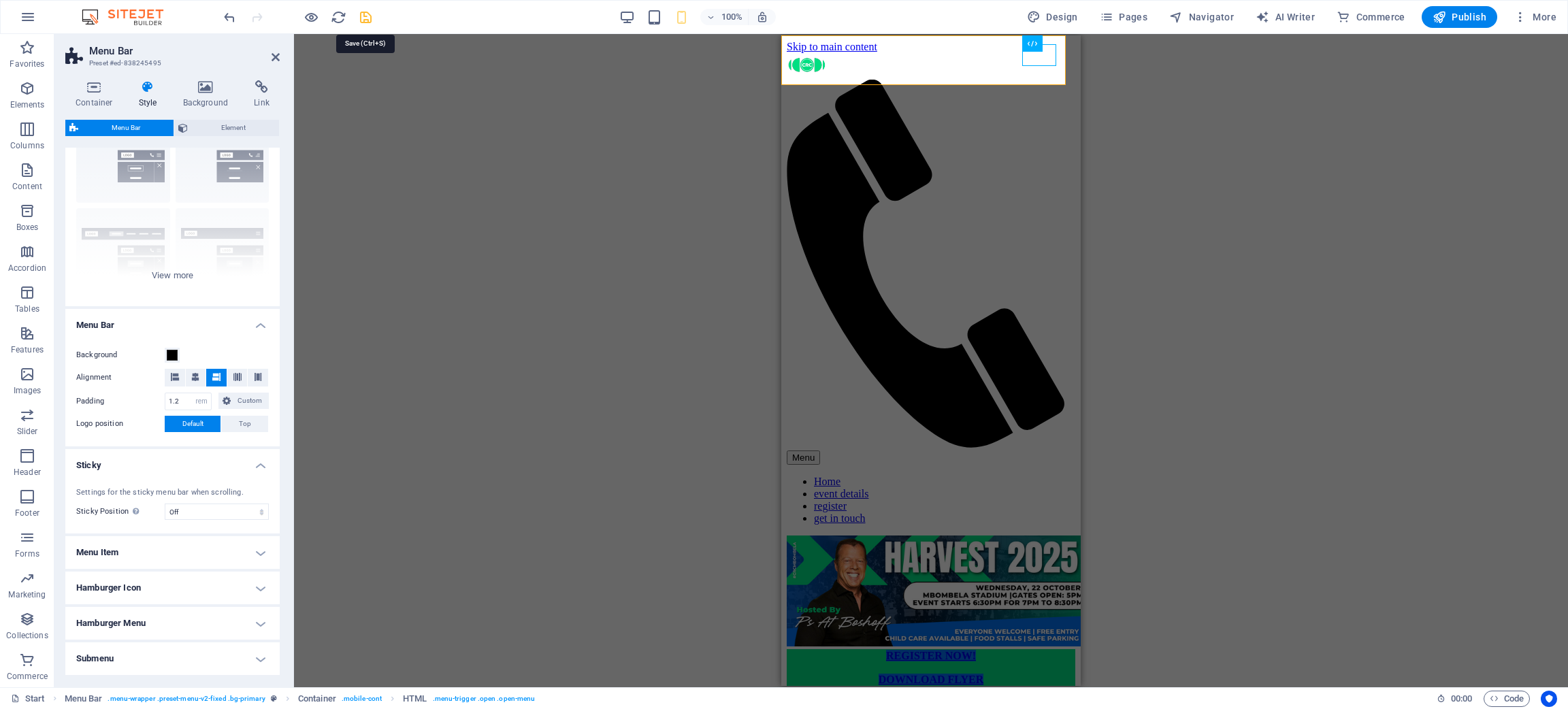
click at [373, 13] on icon "save" at bounding box center [365, 17] width 16 height 16
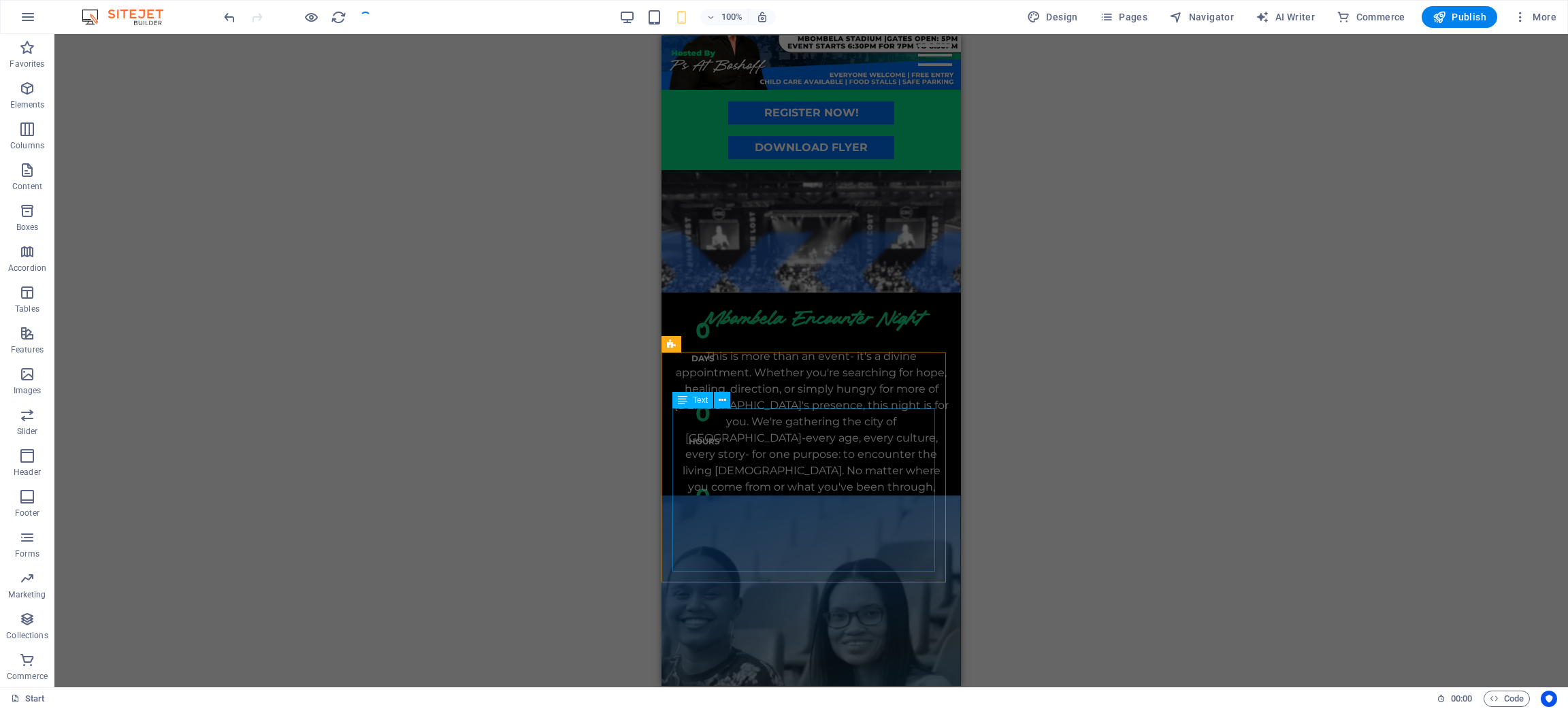
scroll to position [0, 0]
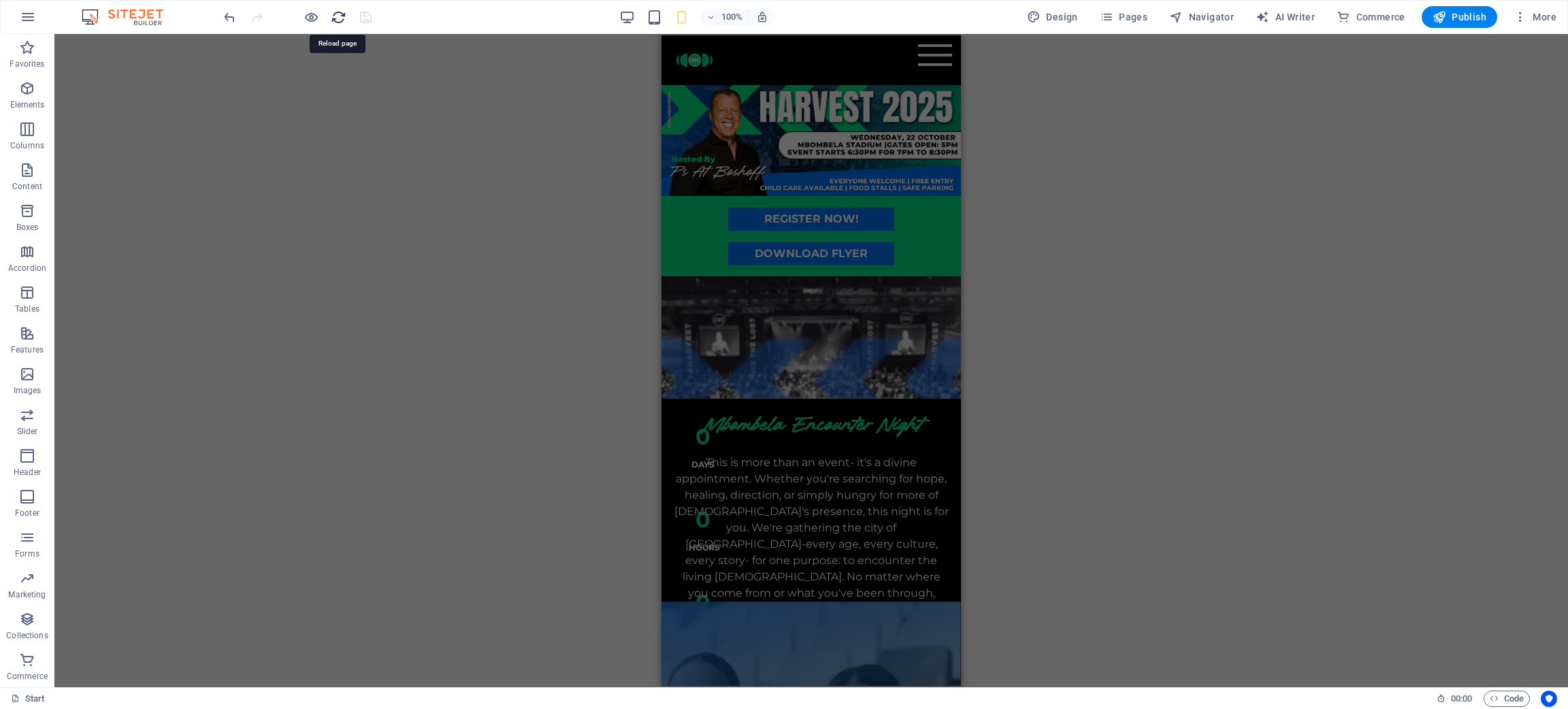
click at [331, 16] on icon "reload" at bounding box center [339, 17] width 16 height 16
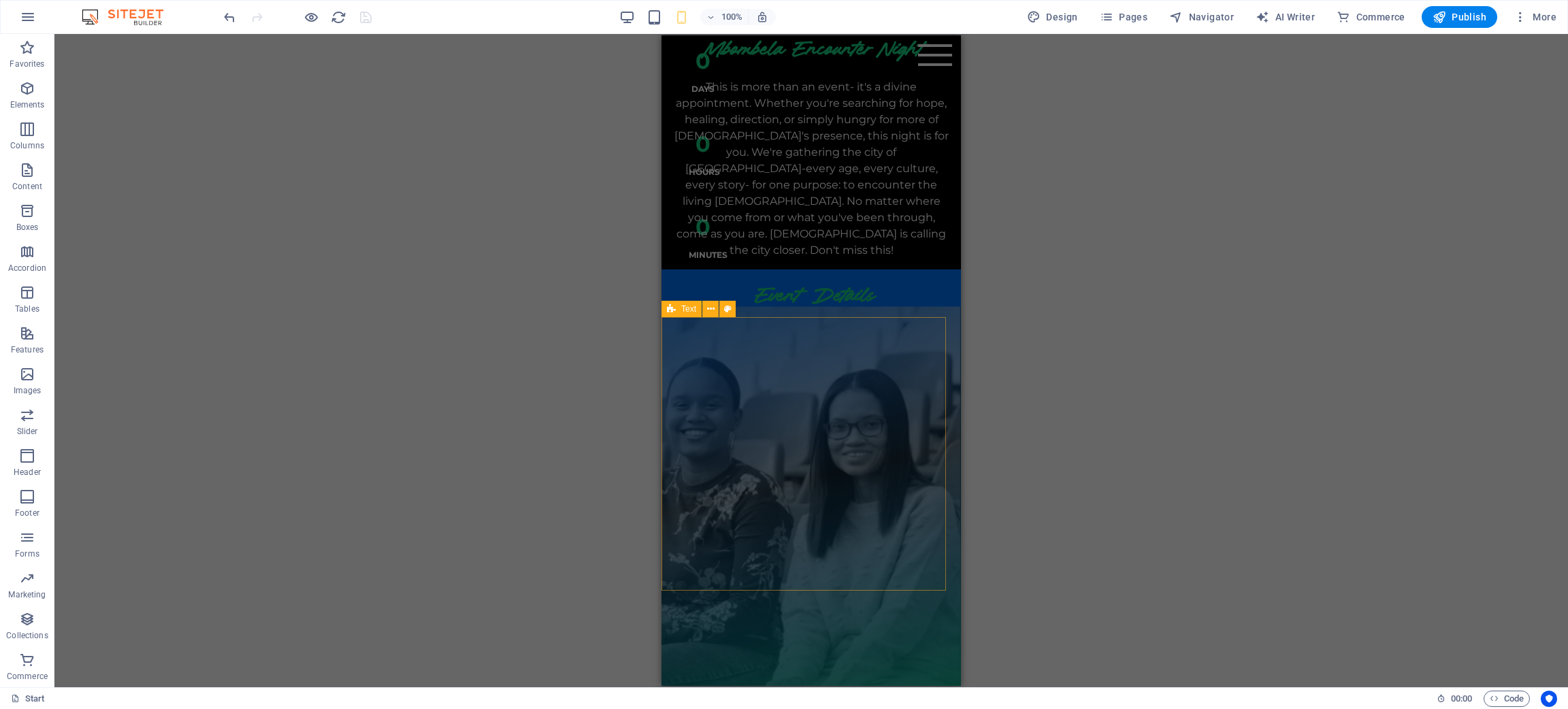
scroll to position [409, 0]
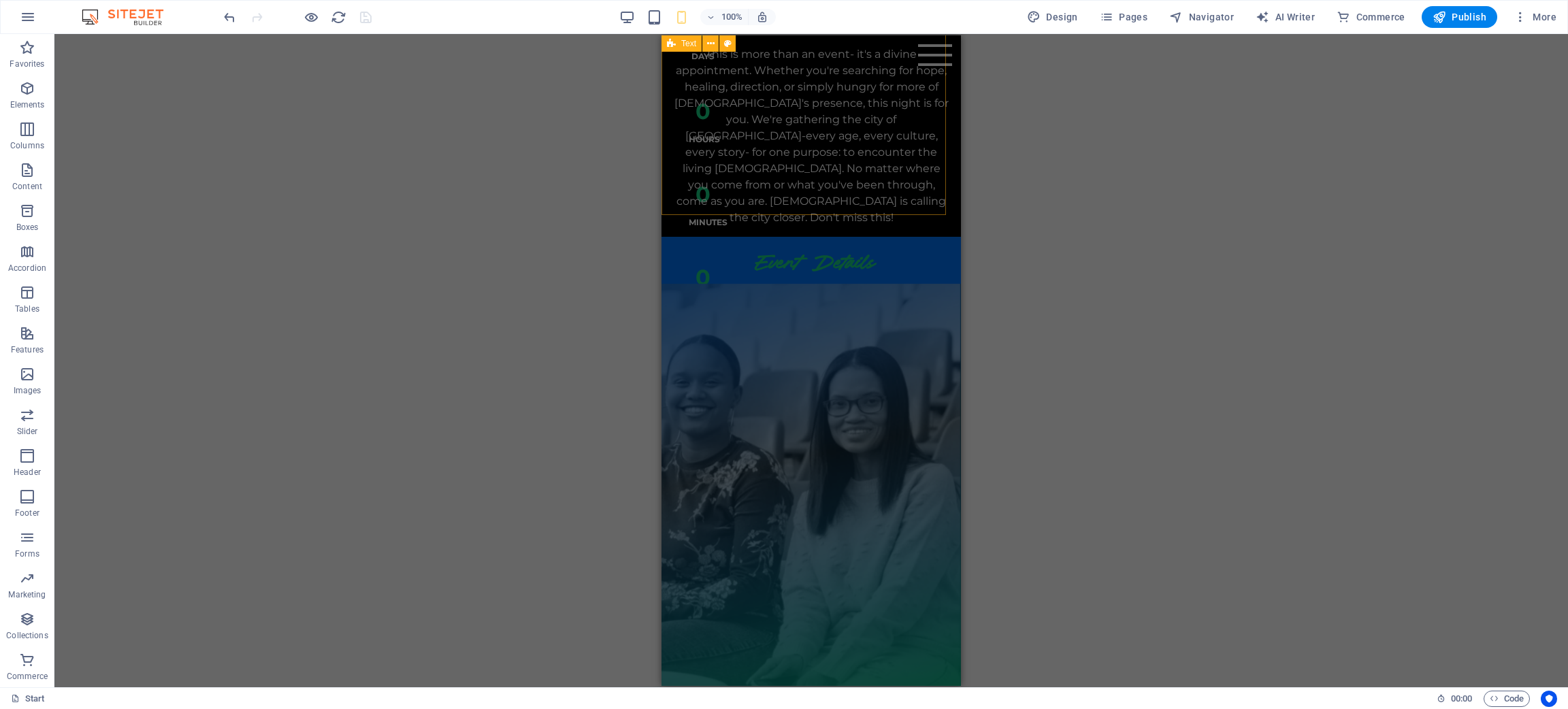
click at [893, 214] on div "Mbombela Encounter Night This is more than an event- it's a divine appointment.…" at bounding box center [811, 114] width 299 height 247
click at [331, 13] on icon "reload" at bounding box center [339, 17] width 16 height 16
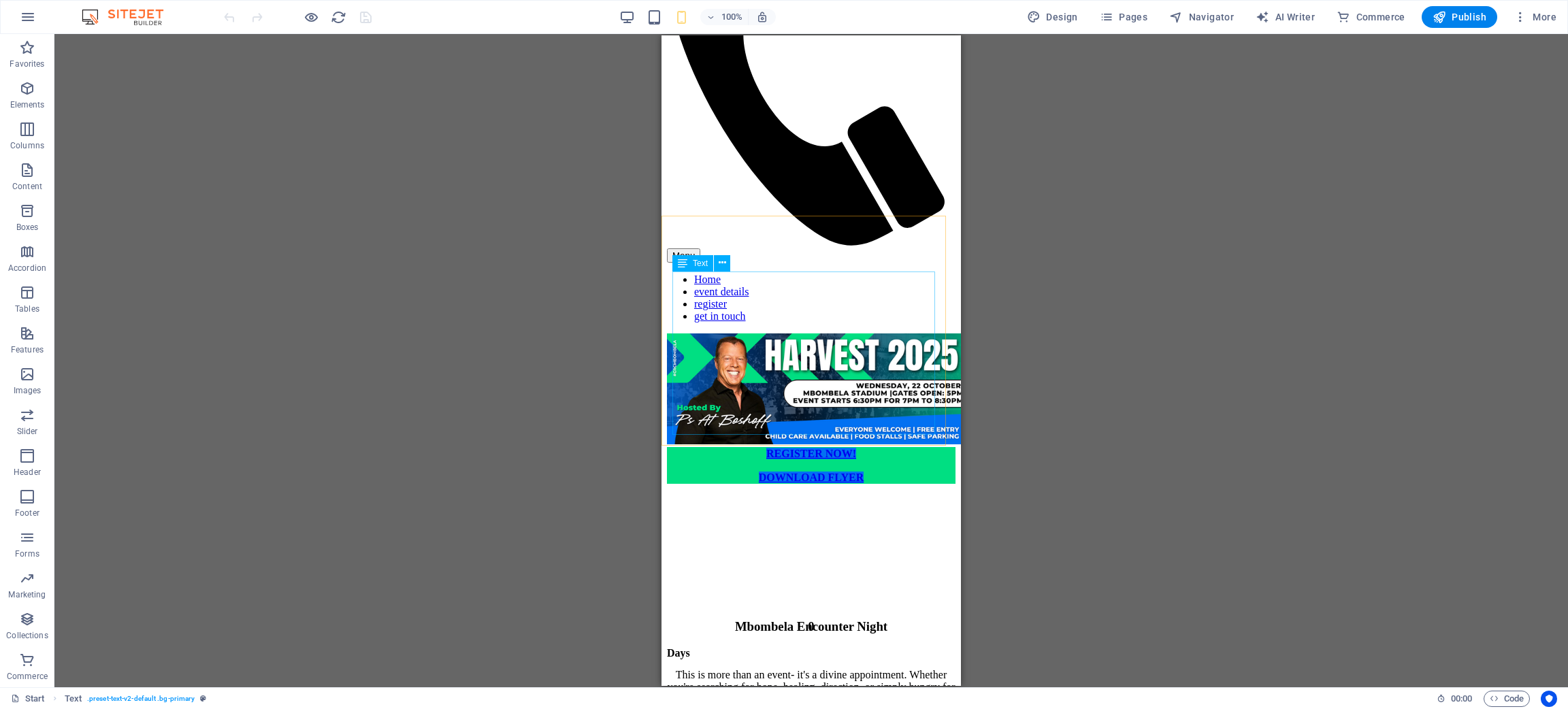
scroll to position [0, 0]
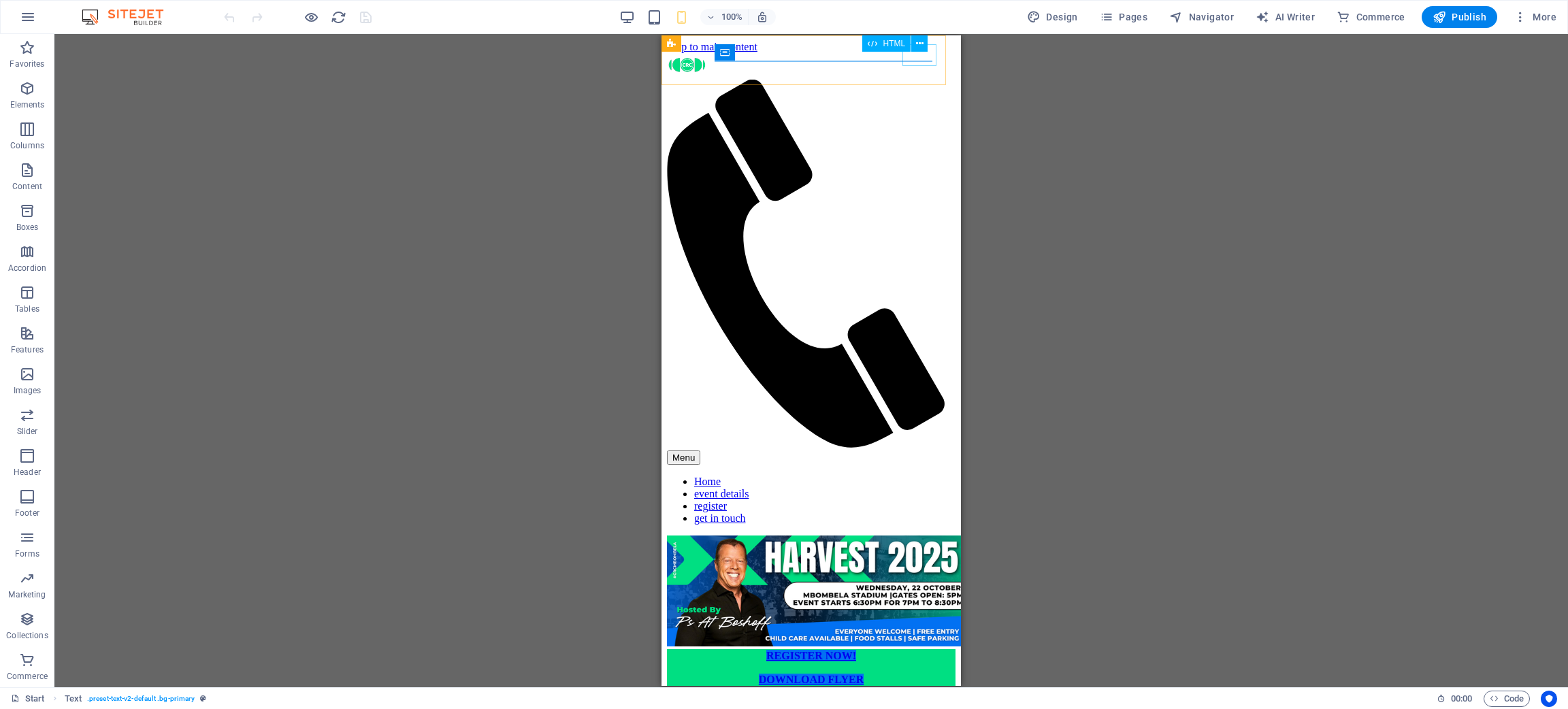
click at [934, 451] on div "Menu" at bounding box center [811, 457] width 288 height 14
click at [924, 451] on div "Menu" at bounding box center [811, 457] width 288 height 14
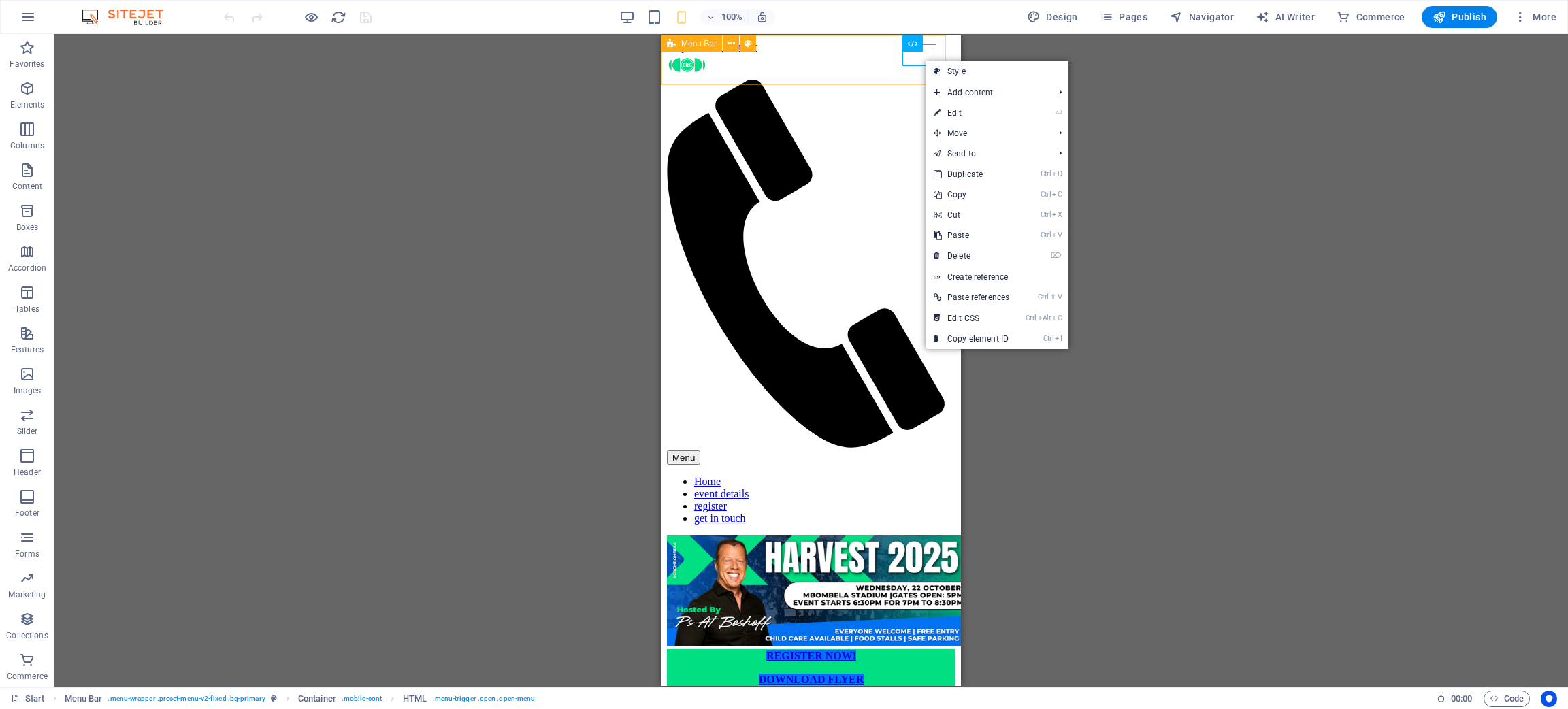
click at [841, 62] on div "Menu Home event details register get in touch" at bounding box center [811, 294] width 288 height 482
select select "%"
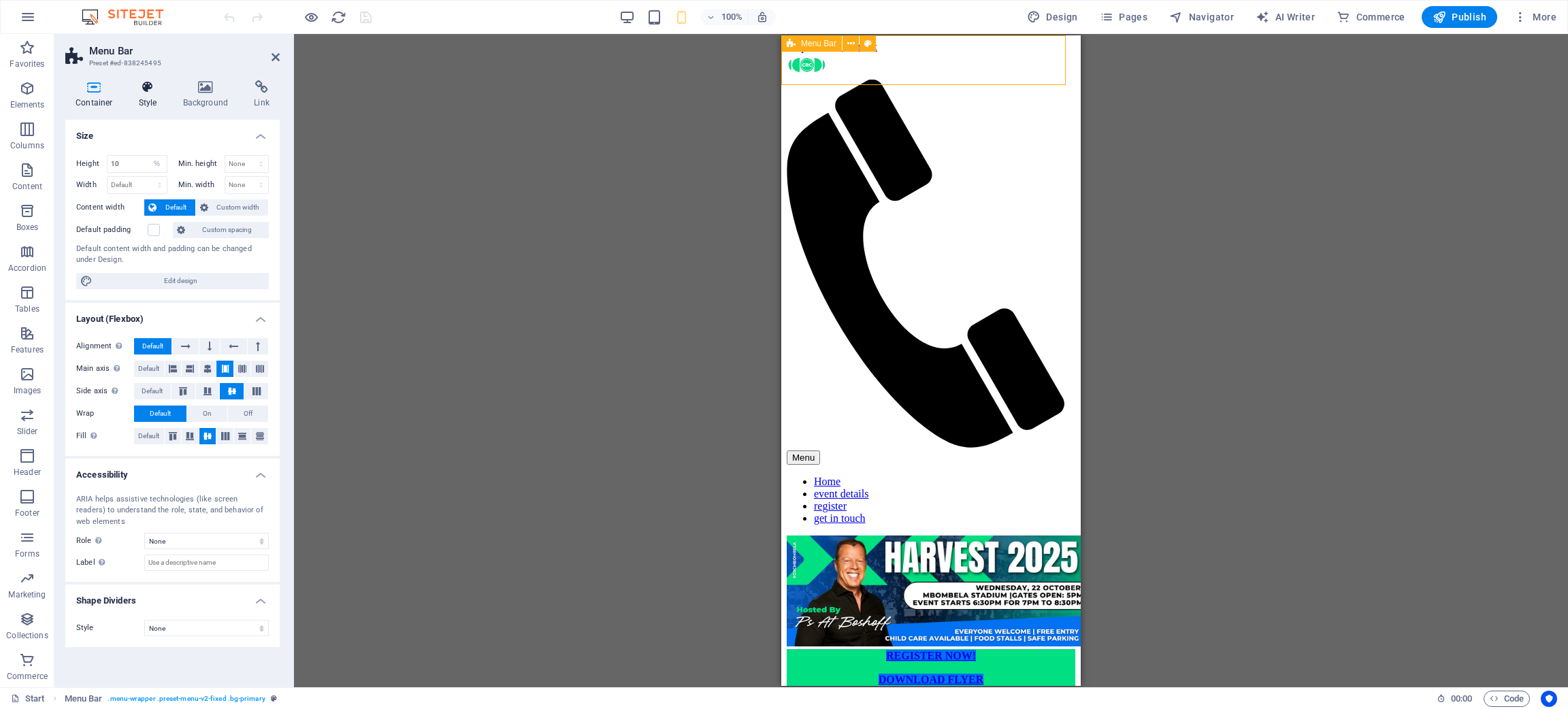
select select "rem"
click at [150, 84] on icon at bounding box center [148, 87] width 38 height 13
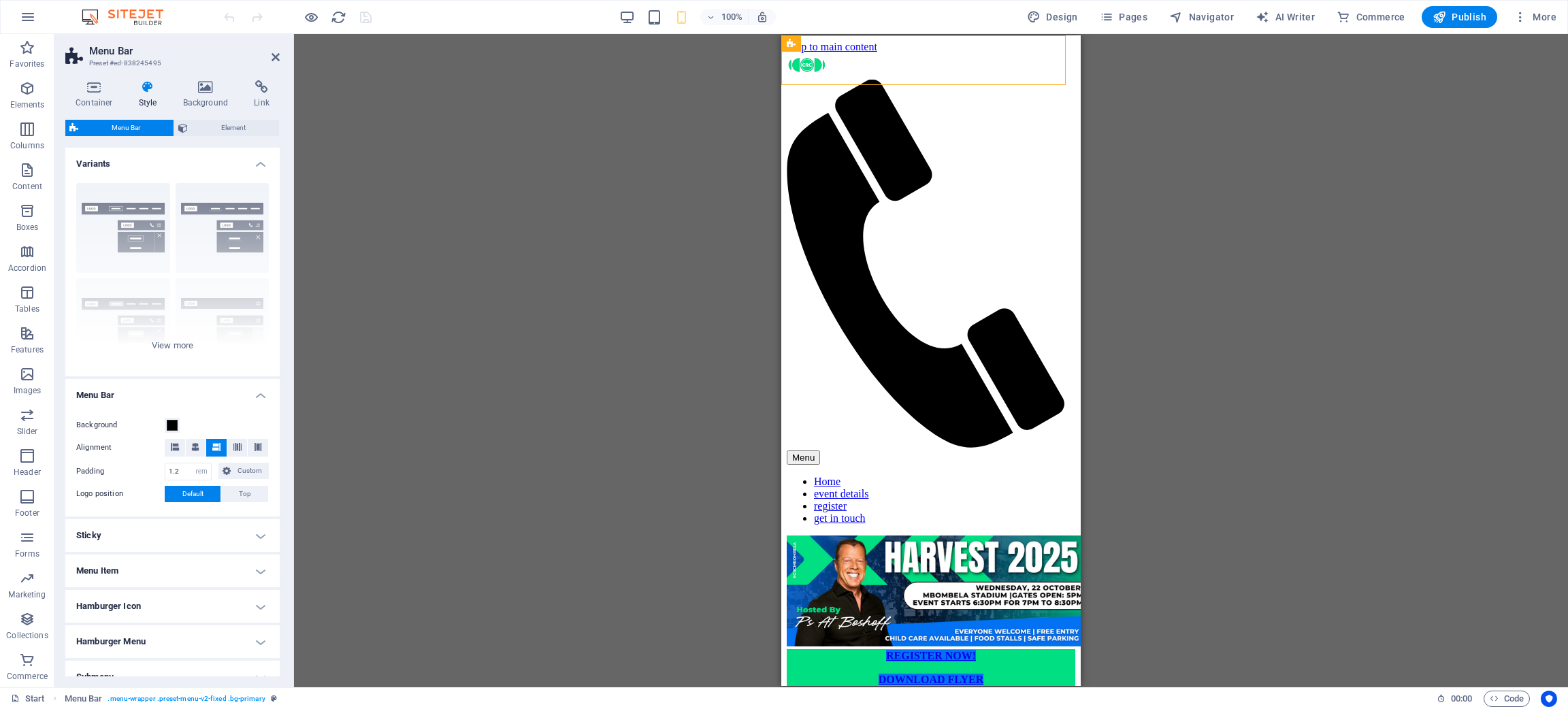
click at [210, 158] on h4 "Variants" at bounding box center [172, 160] width 214 height 24
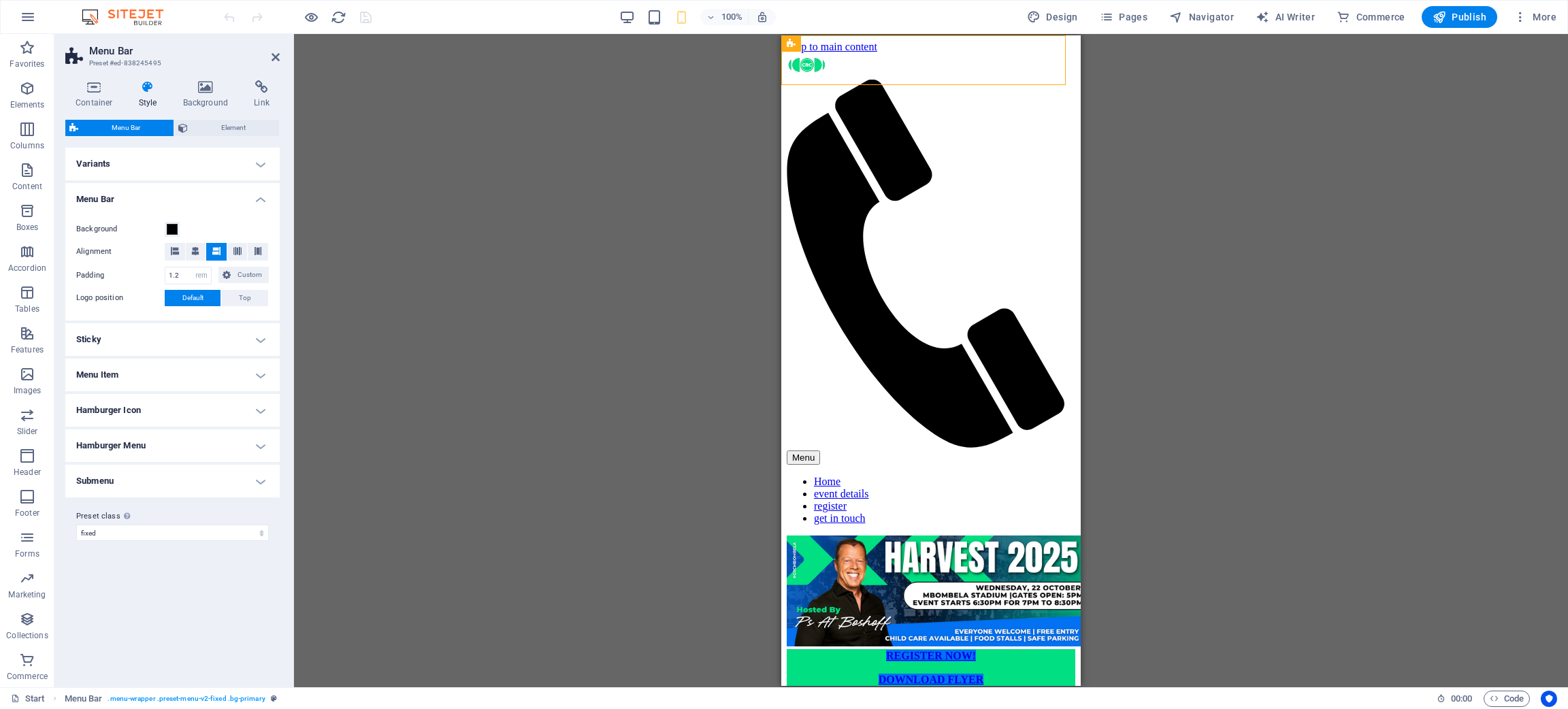
click at [210, 158] on h4 "Variants" at bounding box center [172, 164] width 214 height 33
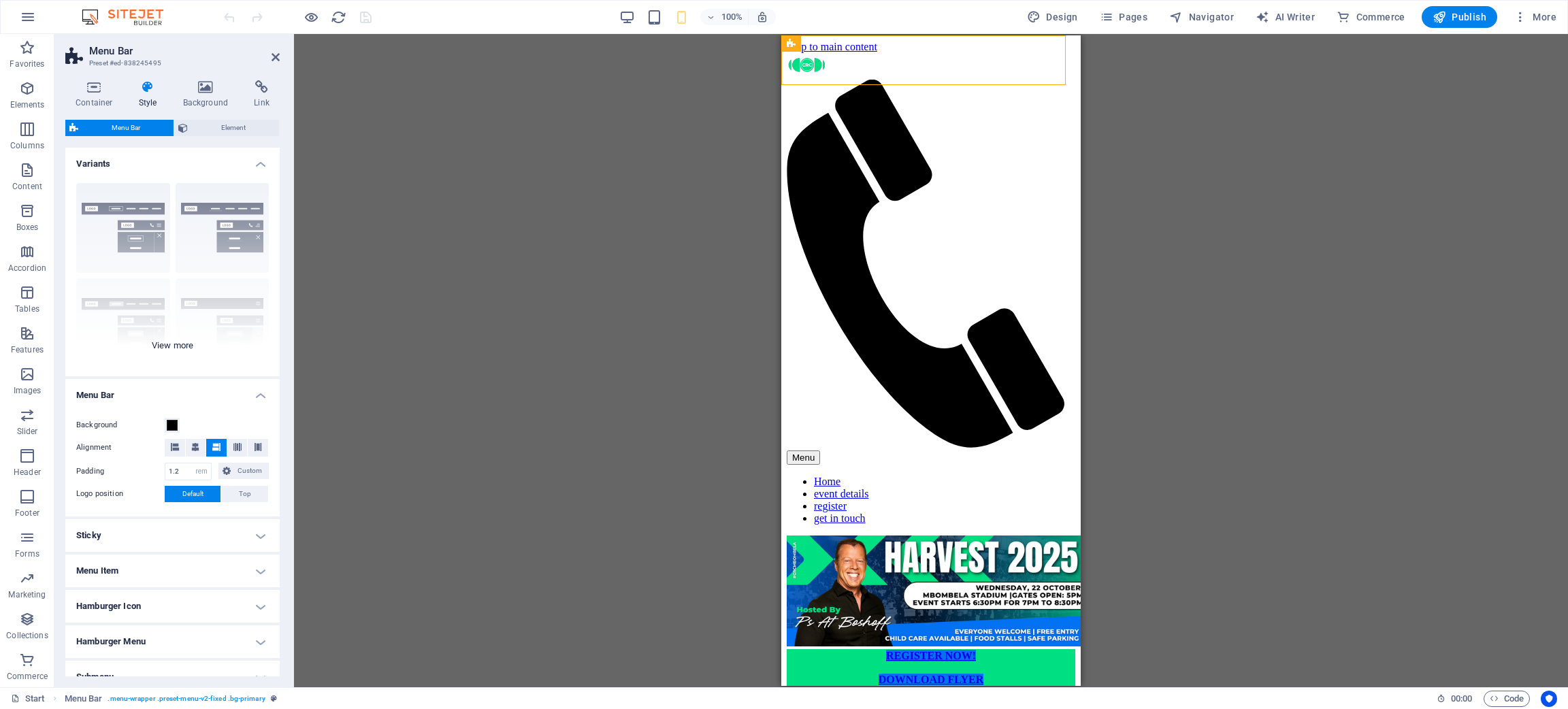
click at [191, 340] on div "Border Centered Default Fixed Loki Trigger Wide XXL" at bounding box center [172, 274] width 214 height 204
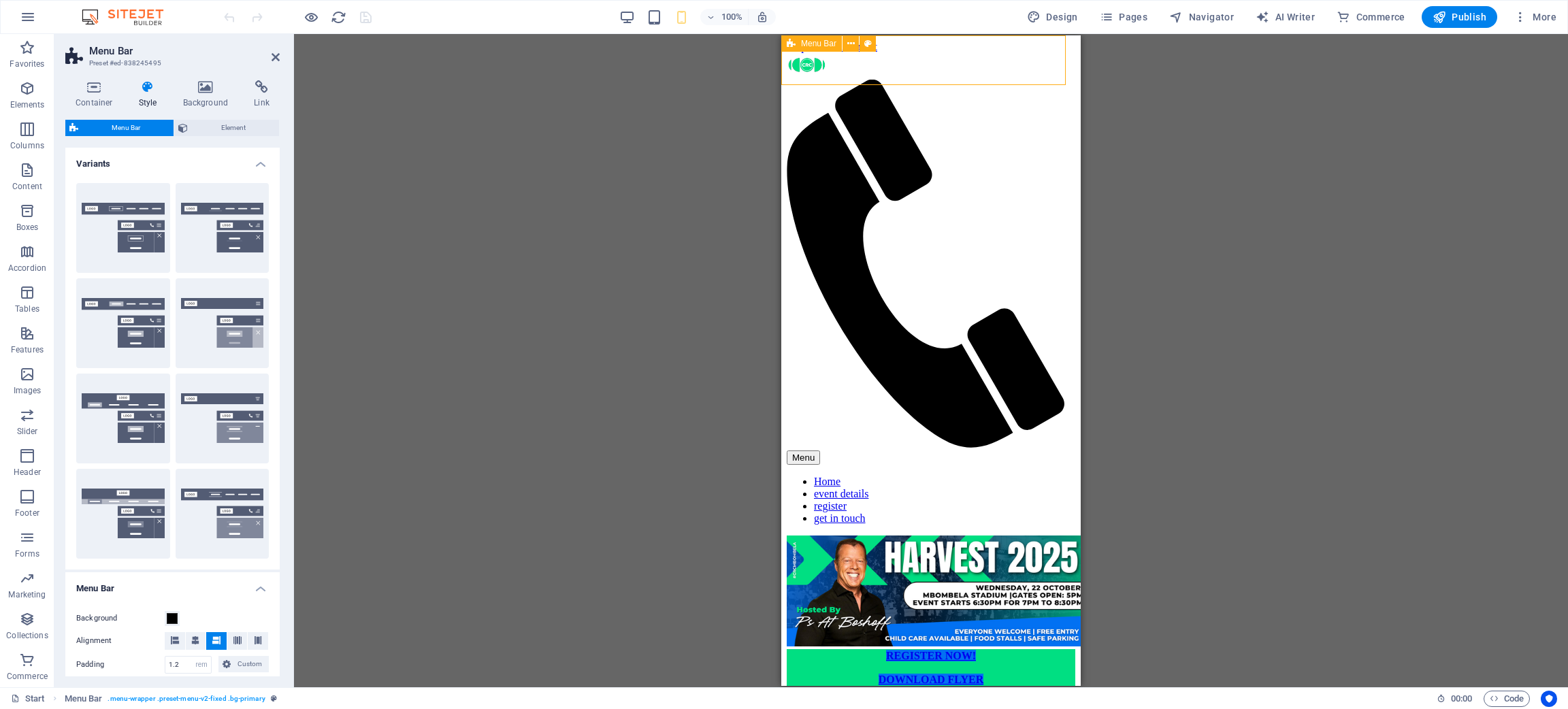
click at [896, 69] on div "Menu Home event details register get in touch" at bounding box center [930, 294] width 288 height 482
click at [1045, 218] on div "Container Countdown Text H3 Spacer Text Image Menu Bar HTML Container Button Pr…" at bounding box center [931, 361] width 1274 height 654
click at [613, 365] on div "Container Countdown Text H3 Spacer Text Image Menu Bar HTML Container Button Pr…" at bounding box center [931, 361] width 1274 height 654
click at [1045, 19] on span "Publish" at bounding box center [1459, 17] width 53 height 13
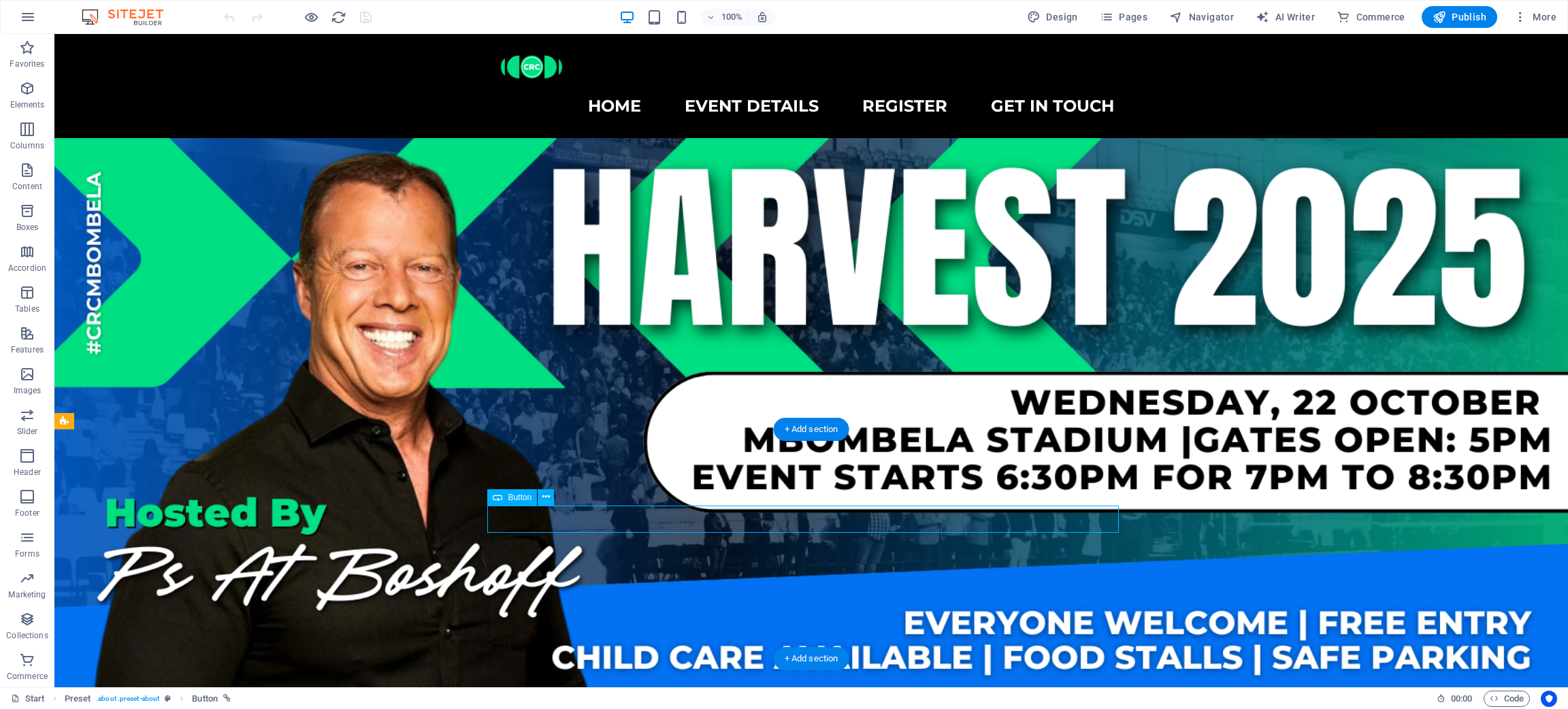
scroll to position [226, 0]
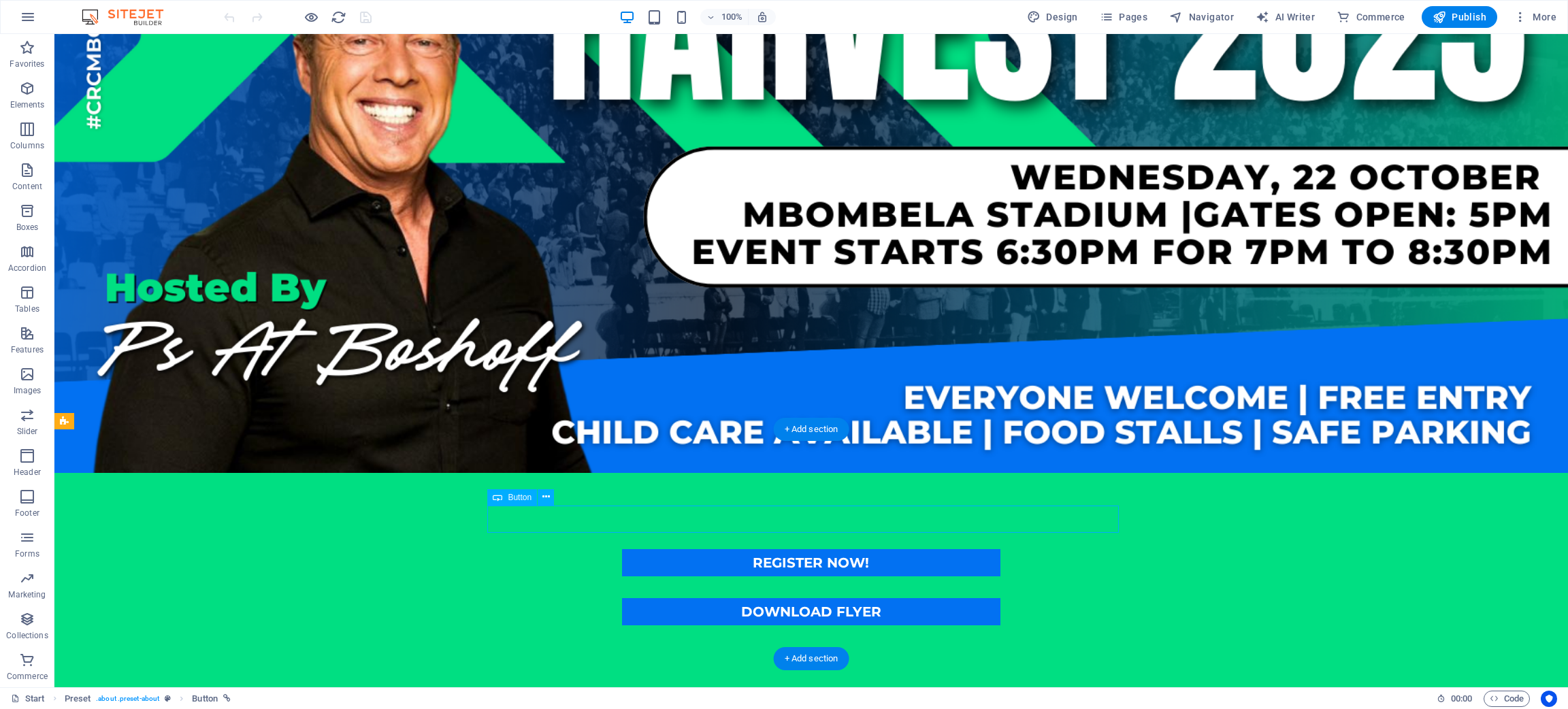
click at [864, 549] on div "REGISTER NOW!" at bounding box center [812, 563] width 632 height 28
select select "%"
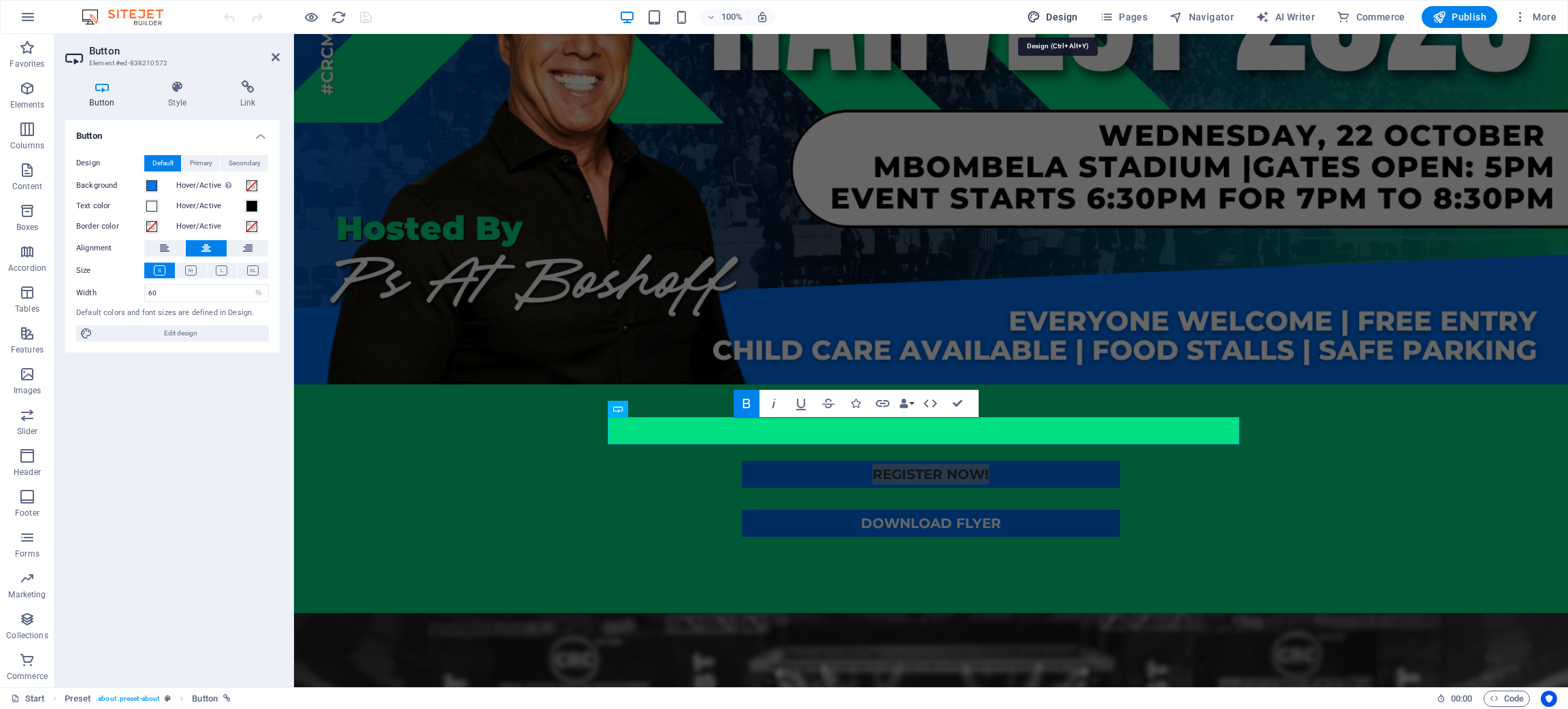
click at [1068, 20] on span "Design" at bounding box center [1052, 17] width 51 height 13
select select "ease-in-out"
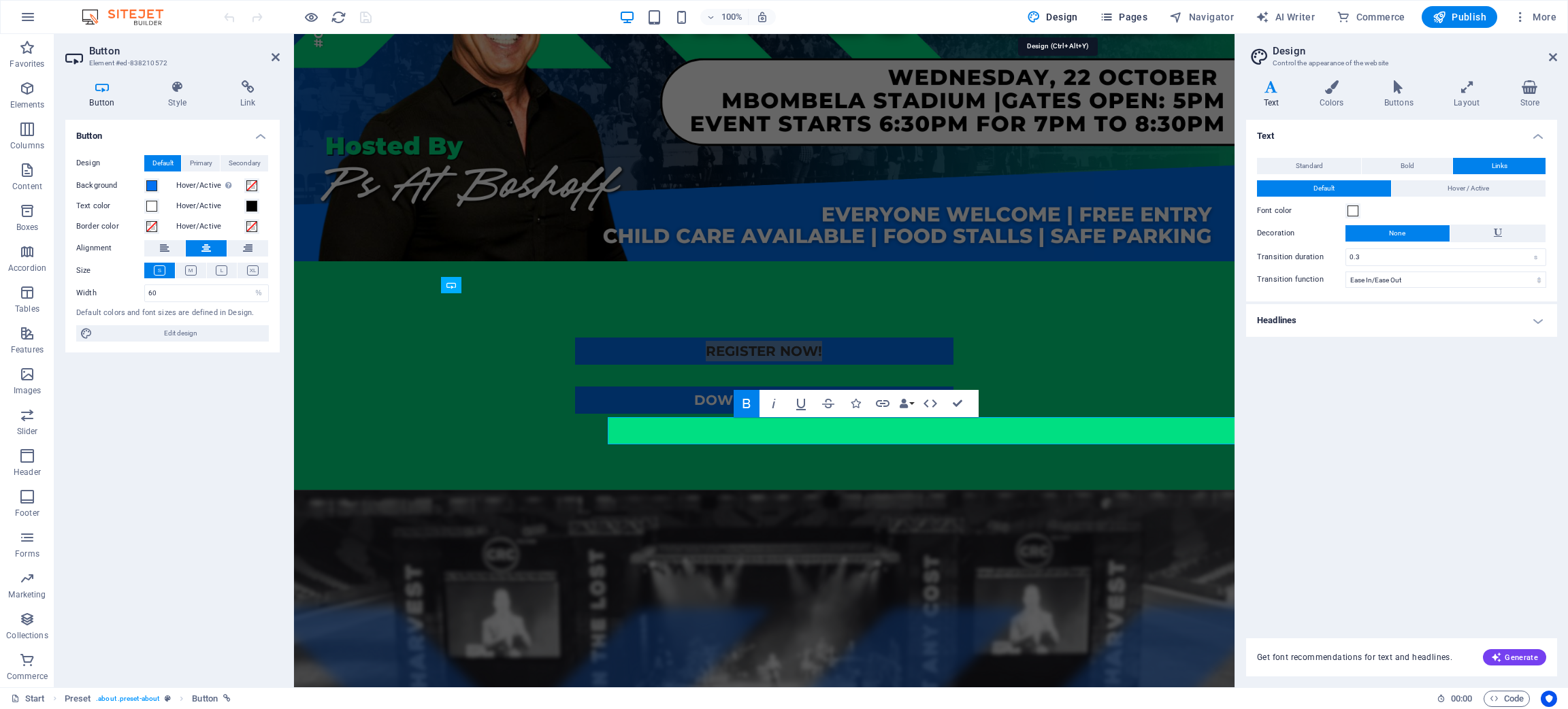
click at [1133, 18] on span "Pages" at bounding box center [1123, 17] width 48 height 13
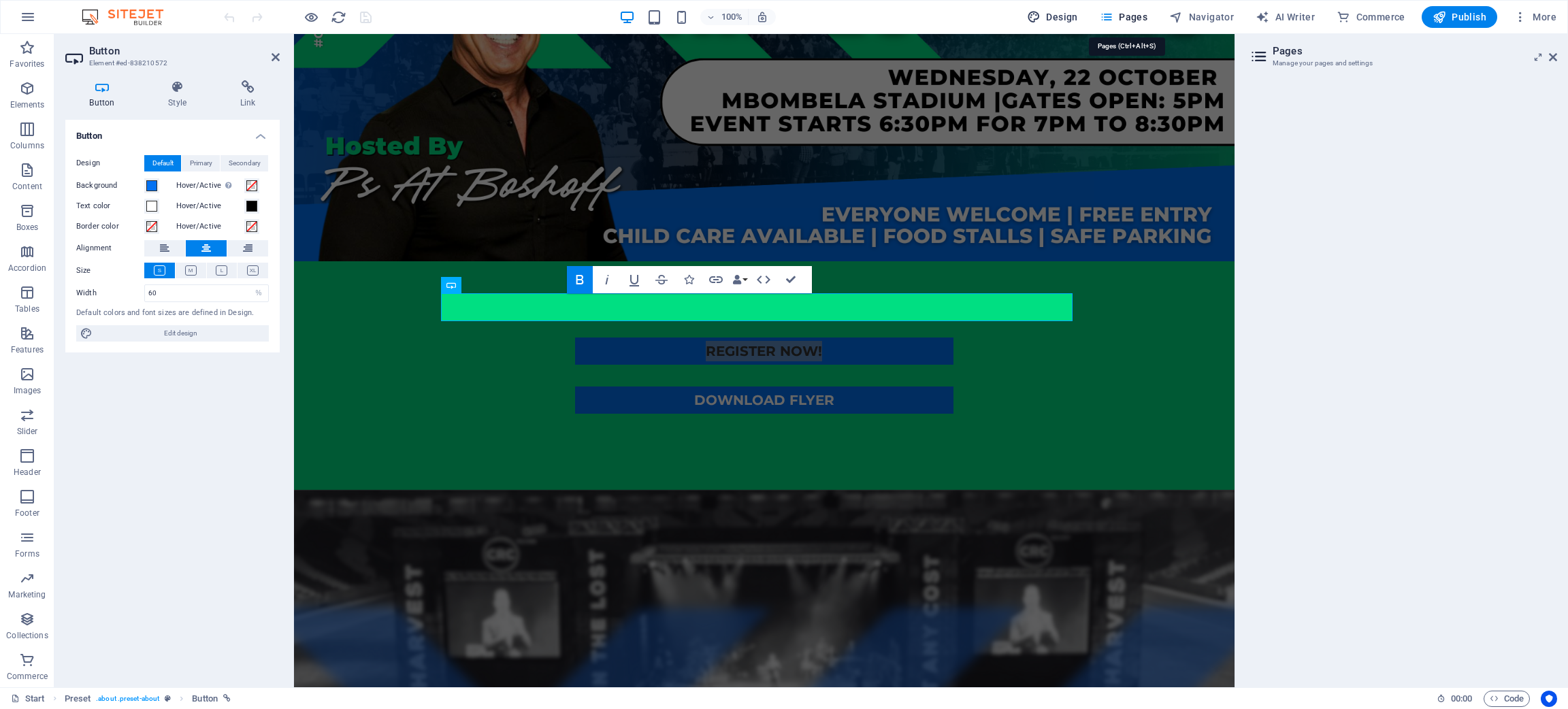
click at [1059, 19] on span "Design" at bounding box center [1052, 17] width 51 height 13
select select "ease-in-out"
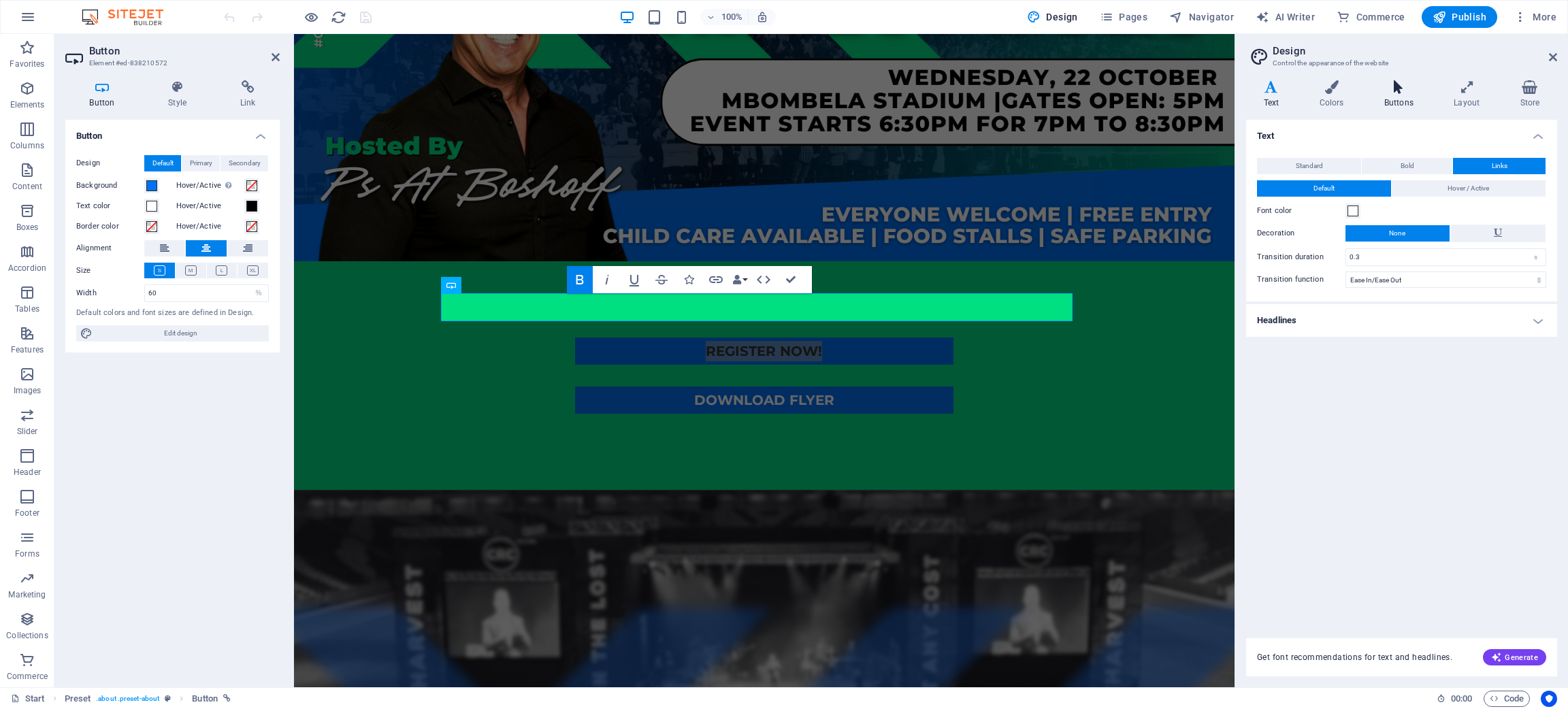
click at [1408, 94] on h4 "Buttons" at bounding box center [1401, 94] width 69 height 28
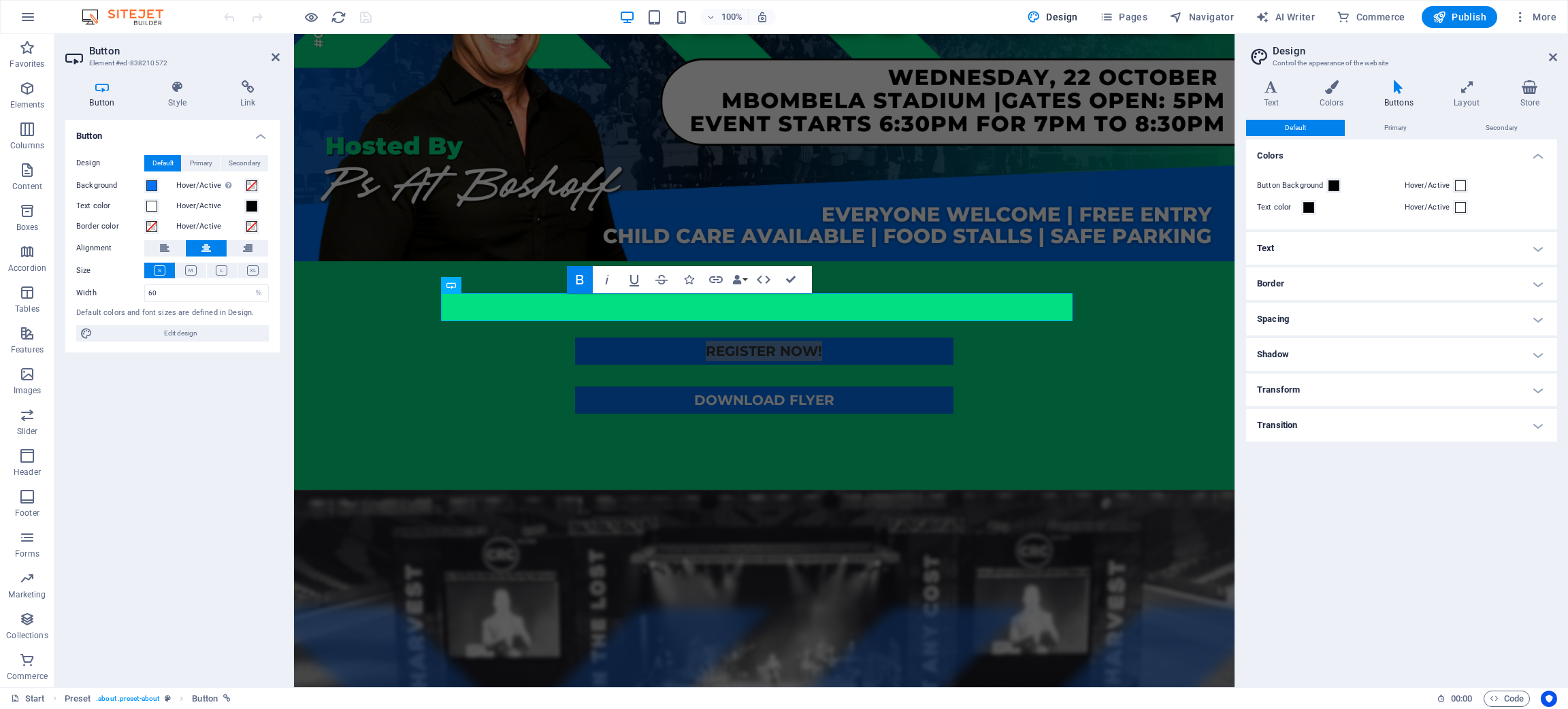
click at [1537, 251] on h4 "Text" at bounding box center [1402, 248] width 311 height 33
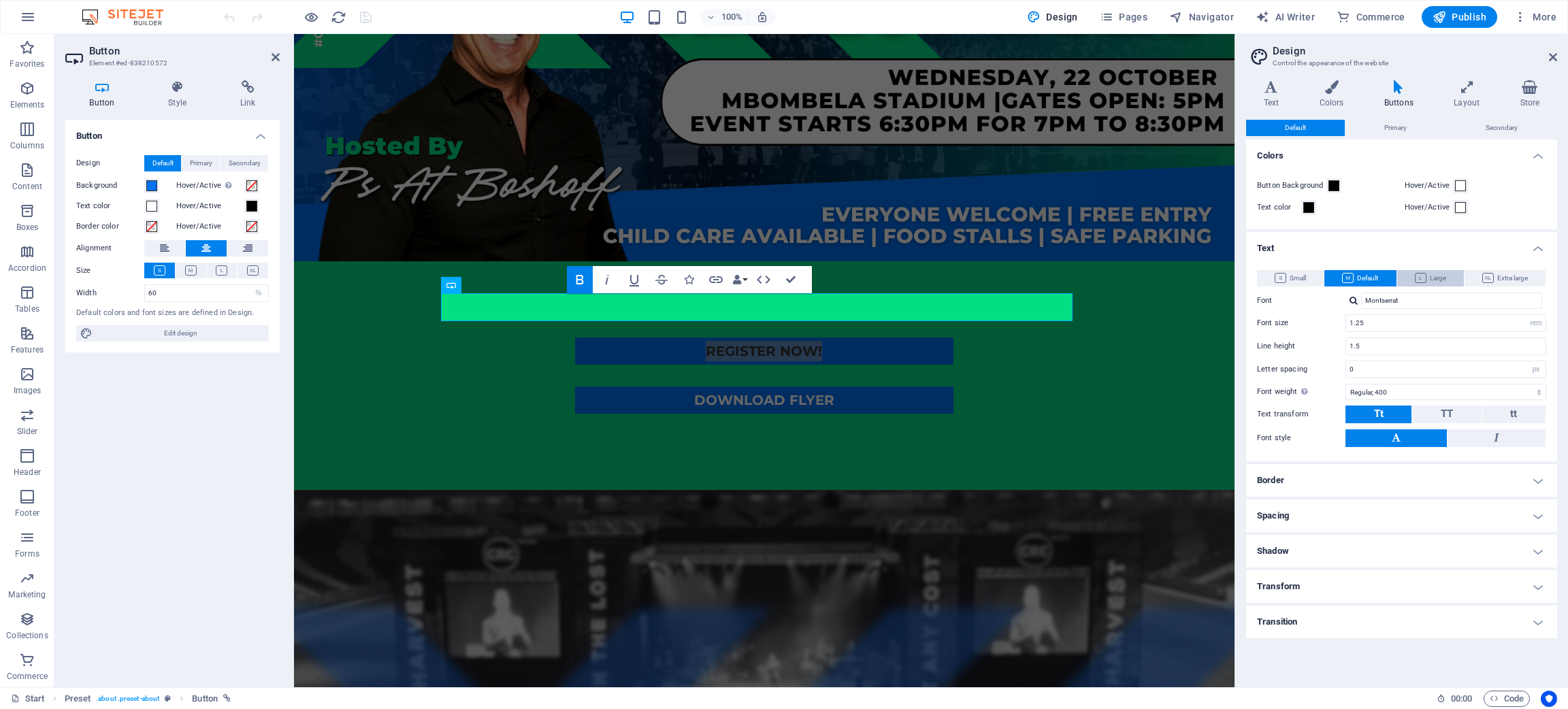
click at [1423, 277] on icon at bounding box center [1421, 278] width 12 height 10
click at [213, 272] on button at bounding box center [222, 270] width 31 height 16
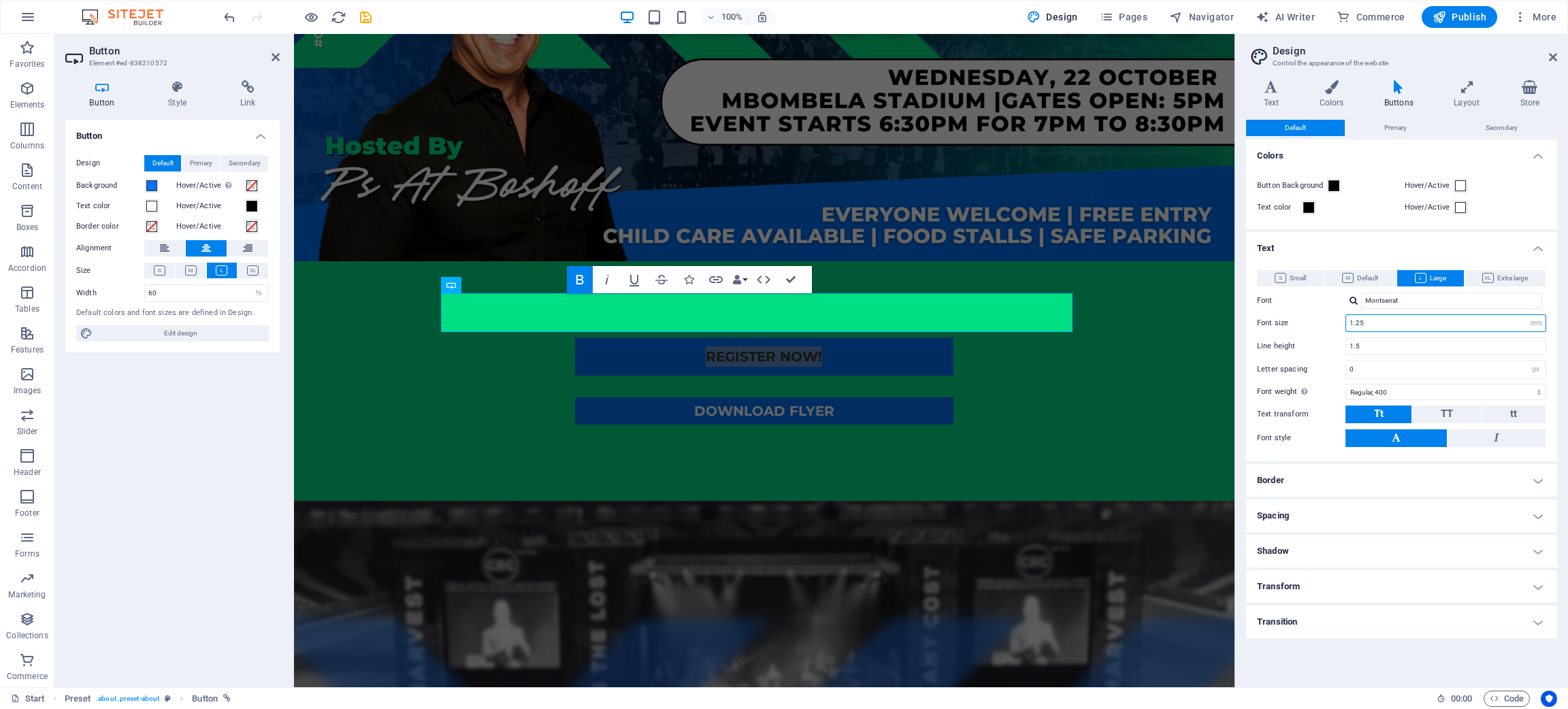
click at [1386, 329] on input "1.25" at bounding box center [1446, 324] width 200 height 17
click at [1538, 324] on select "rem px em %" at bounding box center [1535, 324] width 19 height 17
select select "px"
click at [1526, 315] on select "rem px em %" at bounding box center [1535, 324] width 19 height 17
click at [1368, 321] on input "20" at bounding box center [1446, 324] width 200 height 17
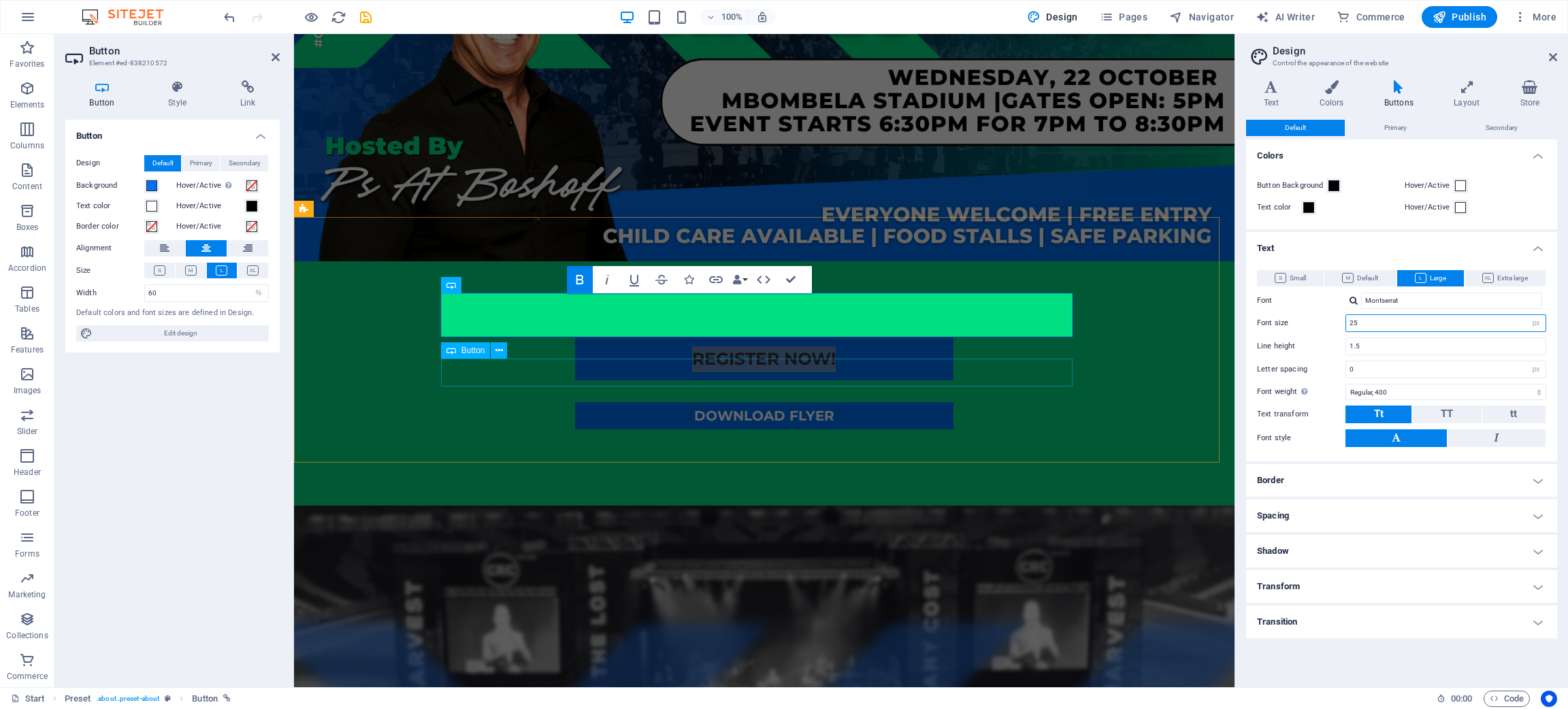
type input "25"
click at [917, 402] on div "DOWNLOAD FLYER" at bounding box center [765, 416] width 632 height 28
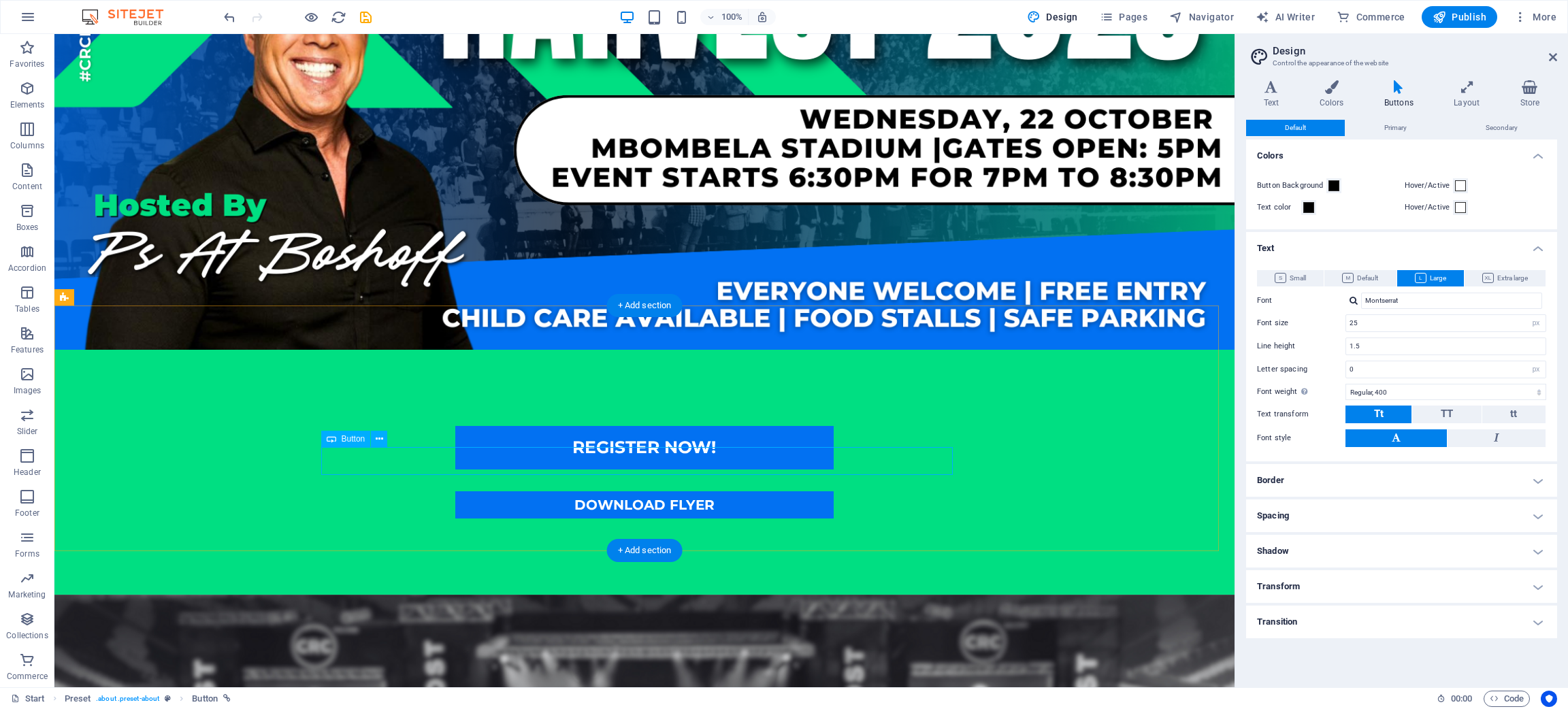
click at [749, 492] on div "DOWNLOAD FLYER" at bounding box center [644, 505] width 632 height 28
select select "%"
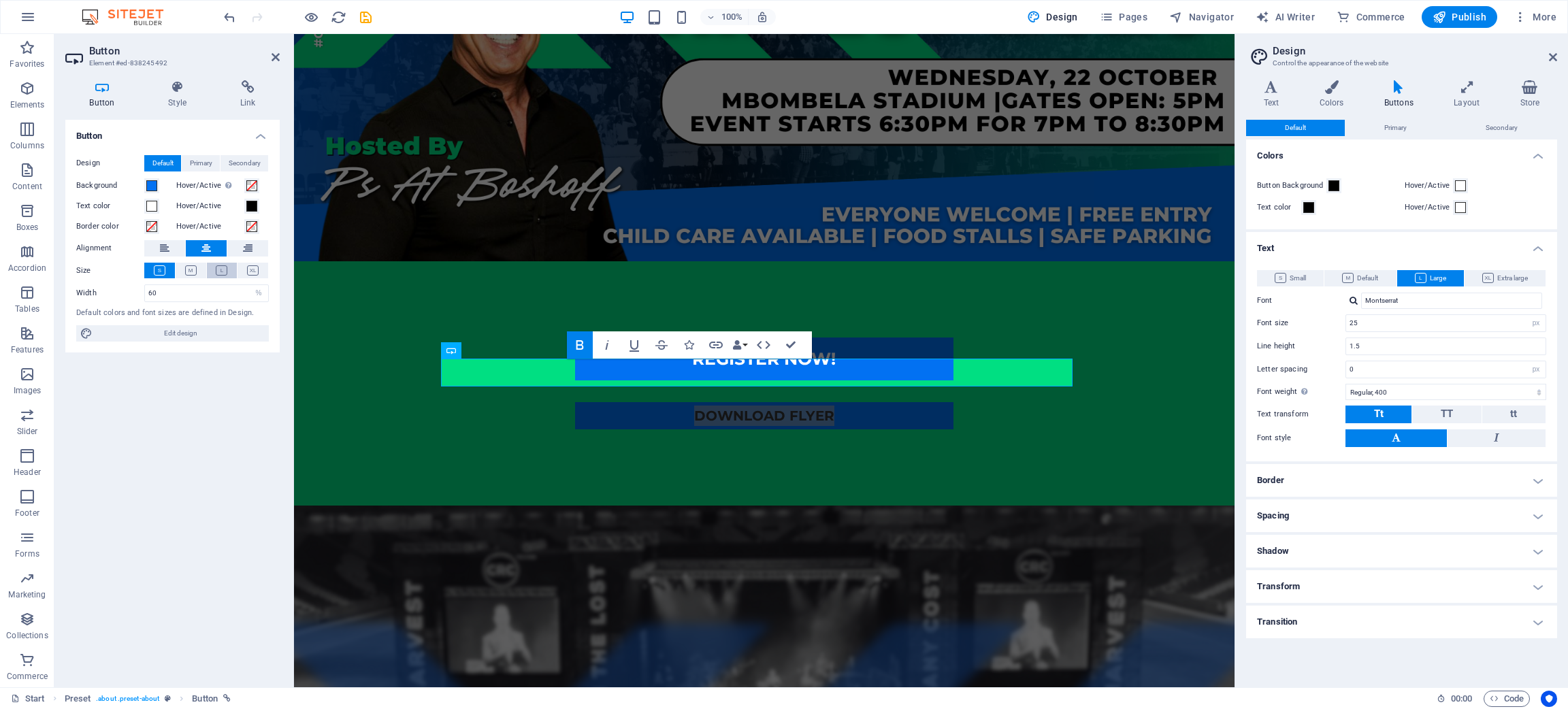
click at [218, 275] on icon at bounding box center [221, 271] width 12 height 10
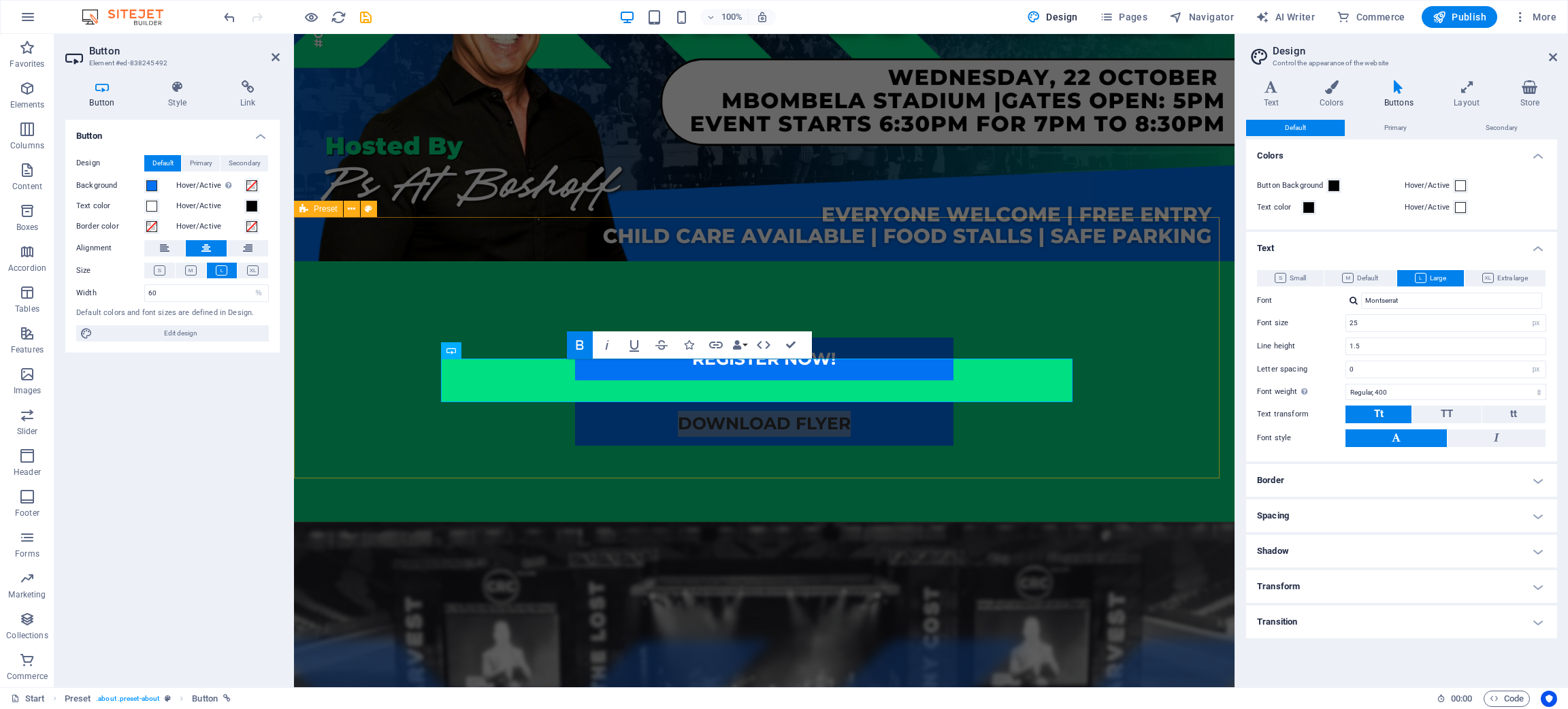
click at [936, 435] on div "REGISTER NOW! DOWNLOAD FLYER" at bounding box center [764, 392] width 940 height 261
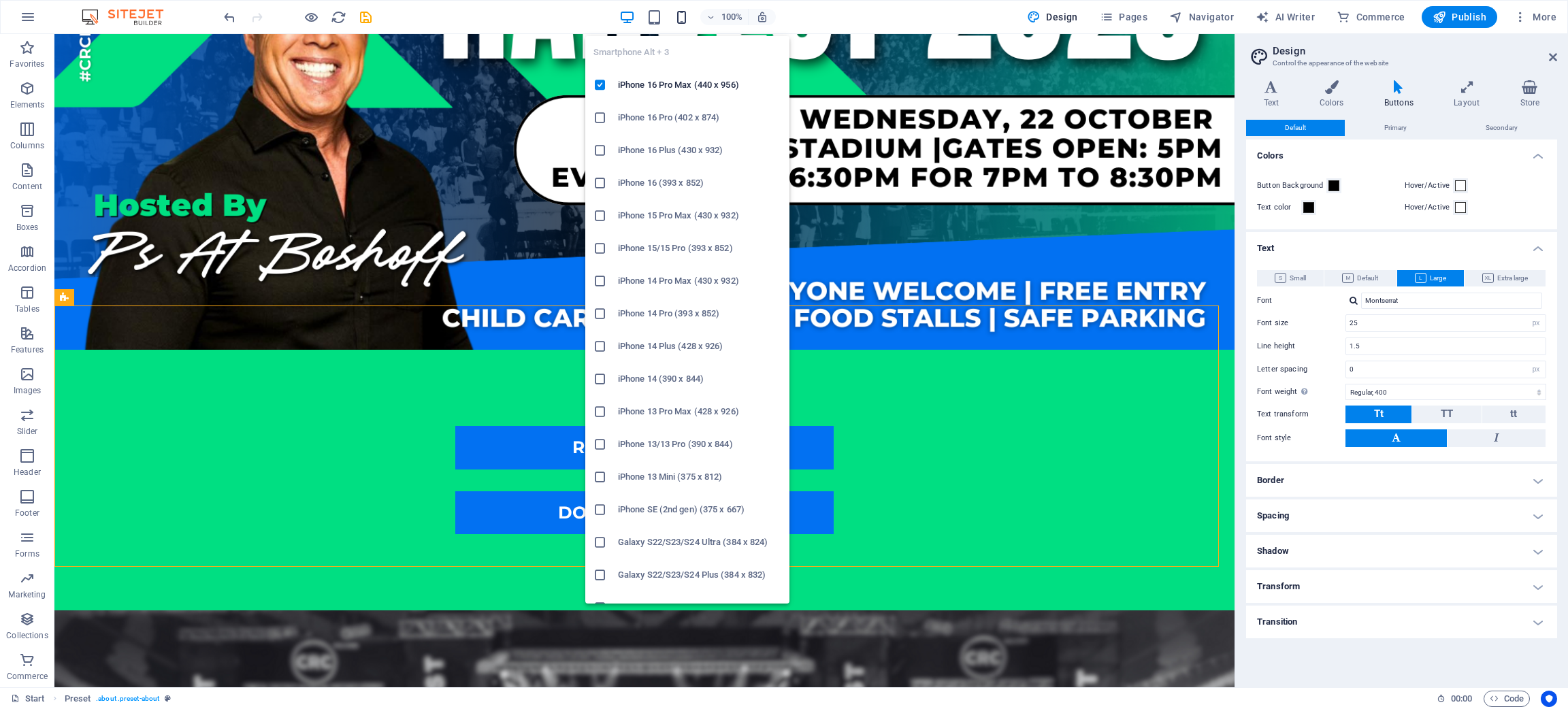
click at [687, 17] on icon "button" at bounding box center [681, 17] width 16 height 16
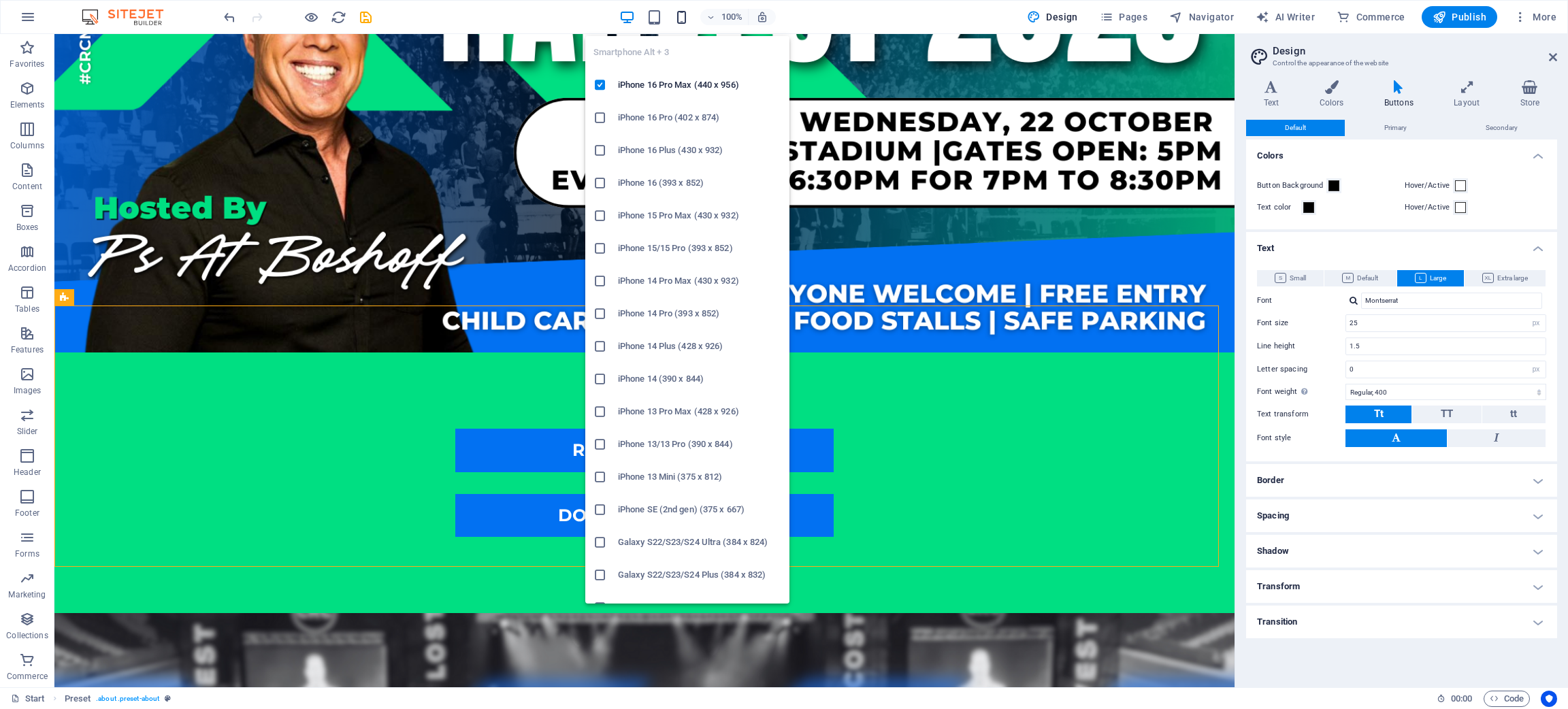
type input "1"
select select "rem"
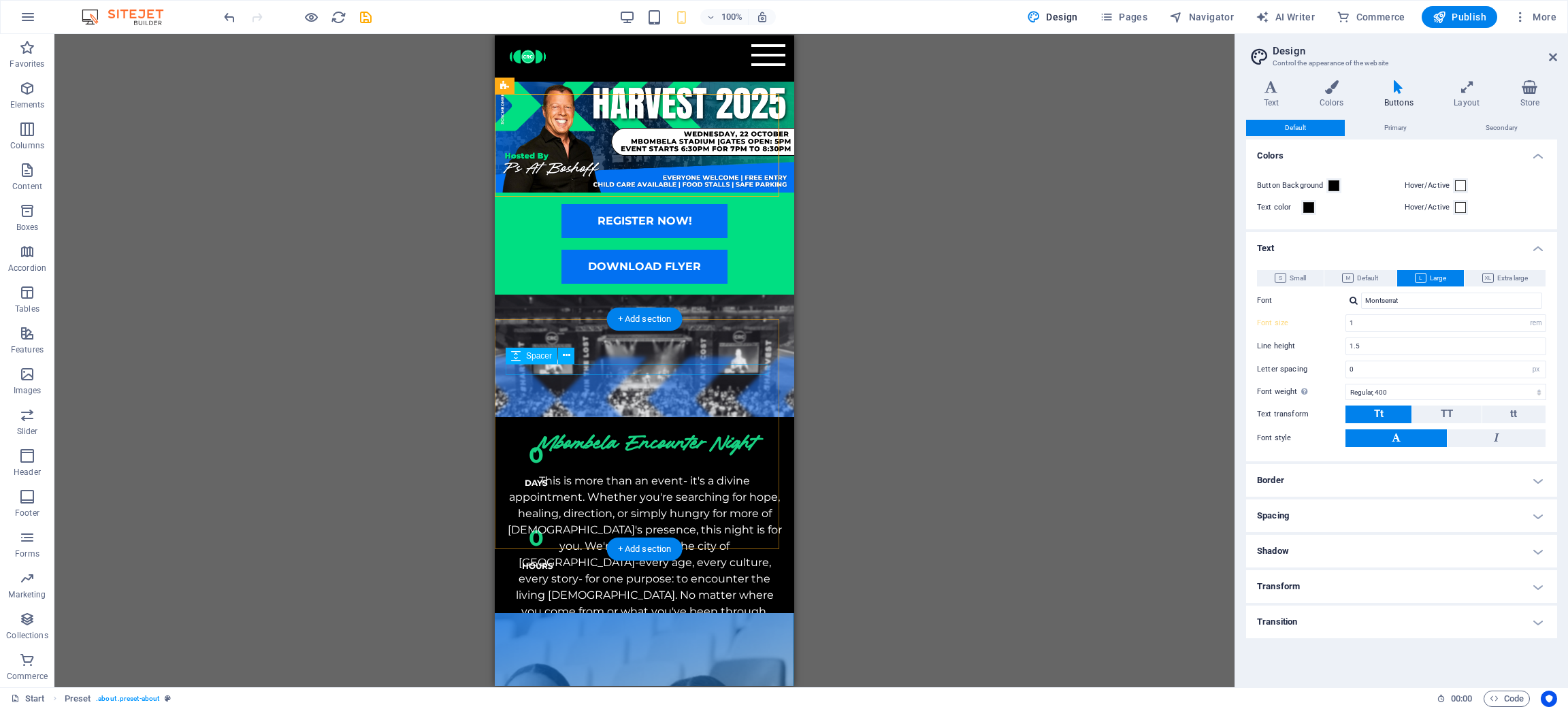
scroll to position [0, 0]
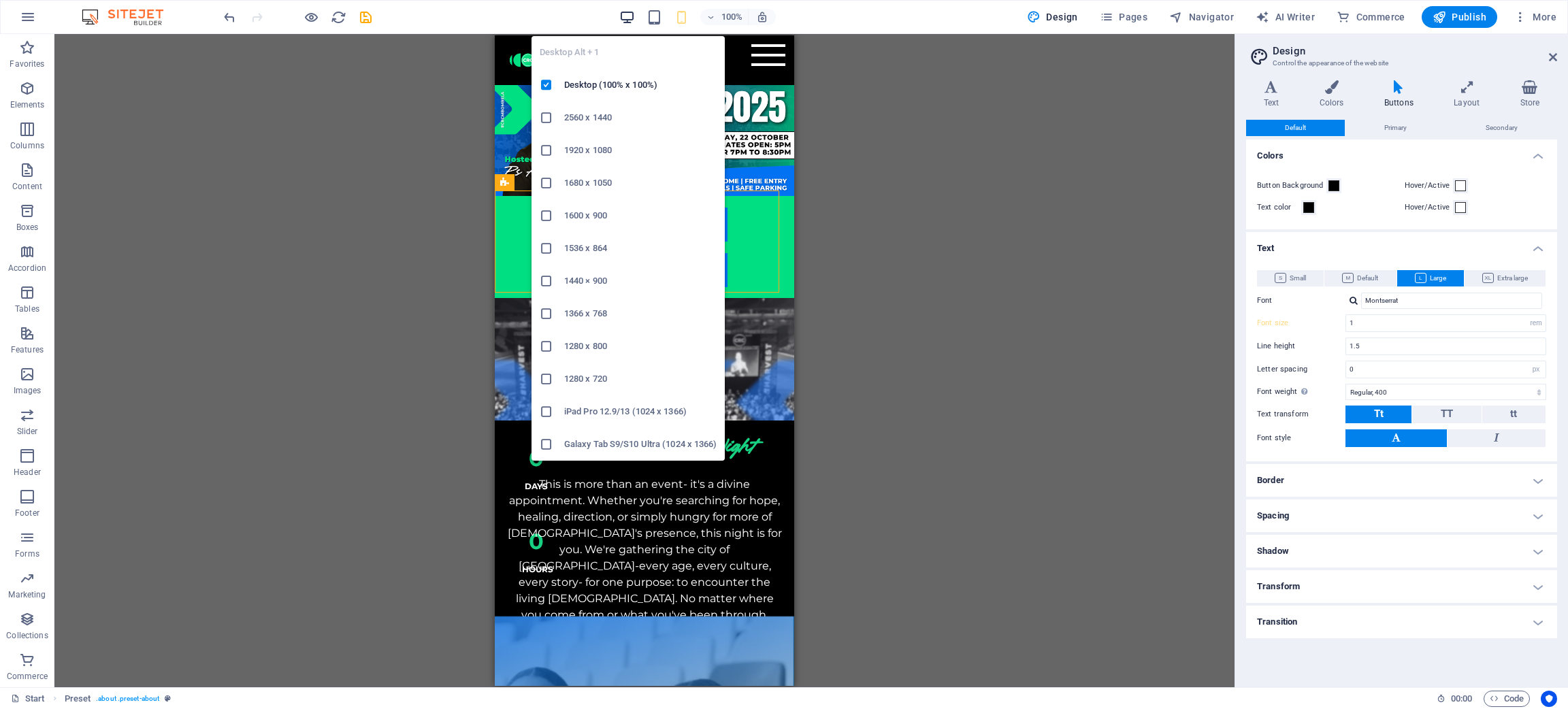
click at [630, 12] on icon "button" at bounding box center [627, 17] width 16 height 16
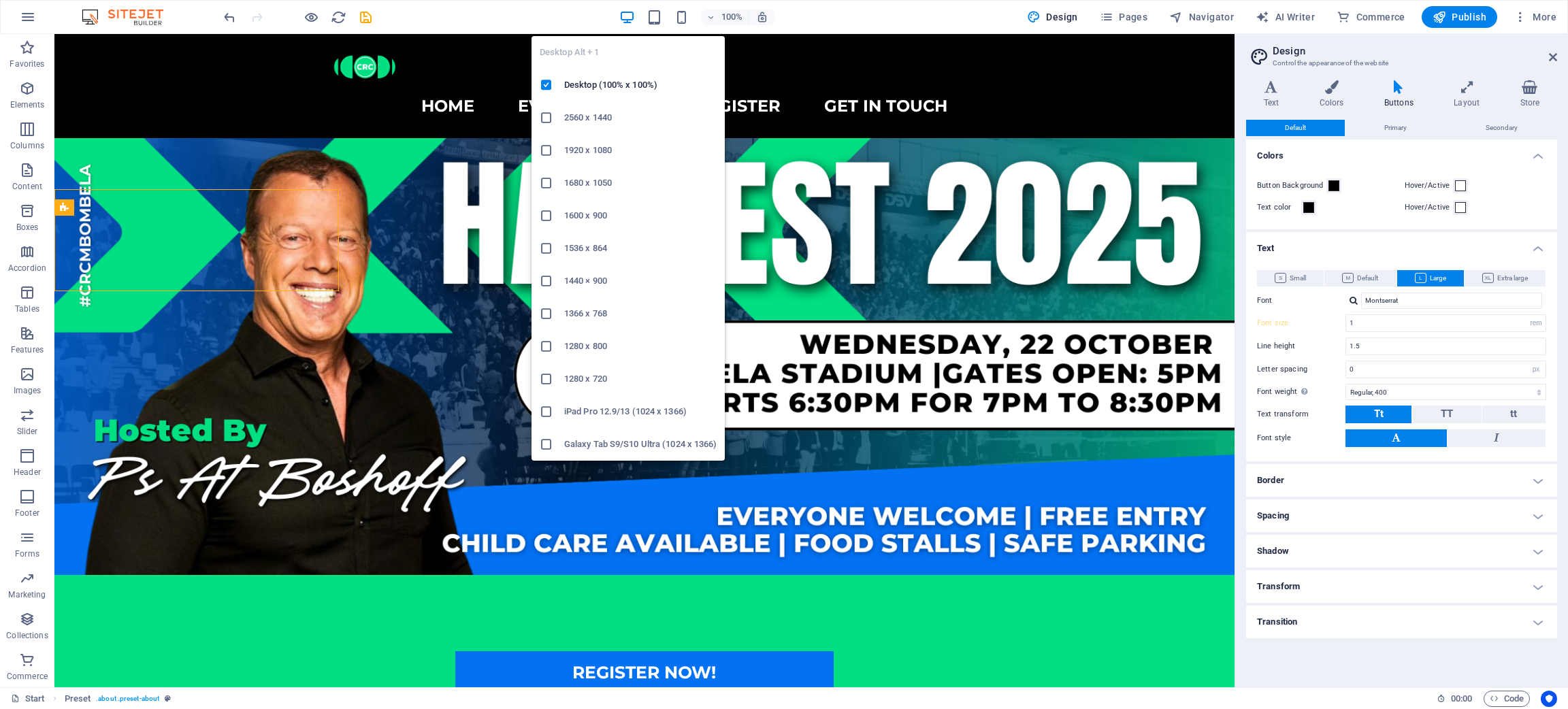
type input "25"
select select "px"
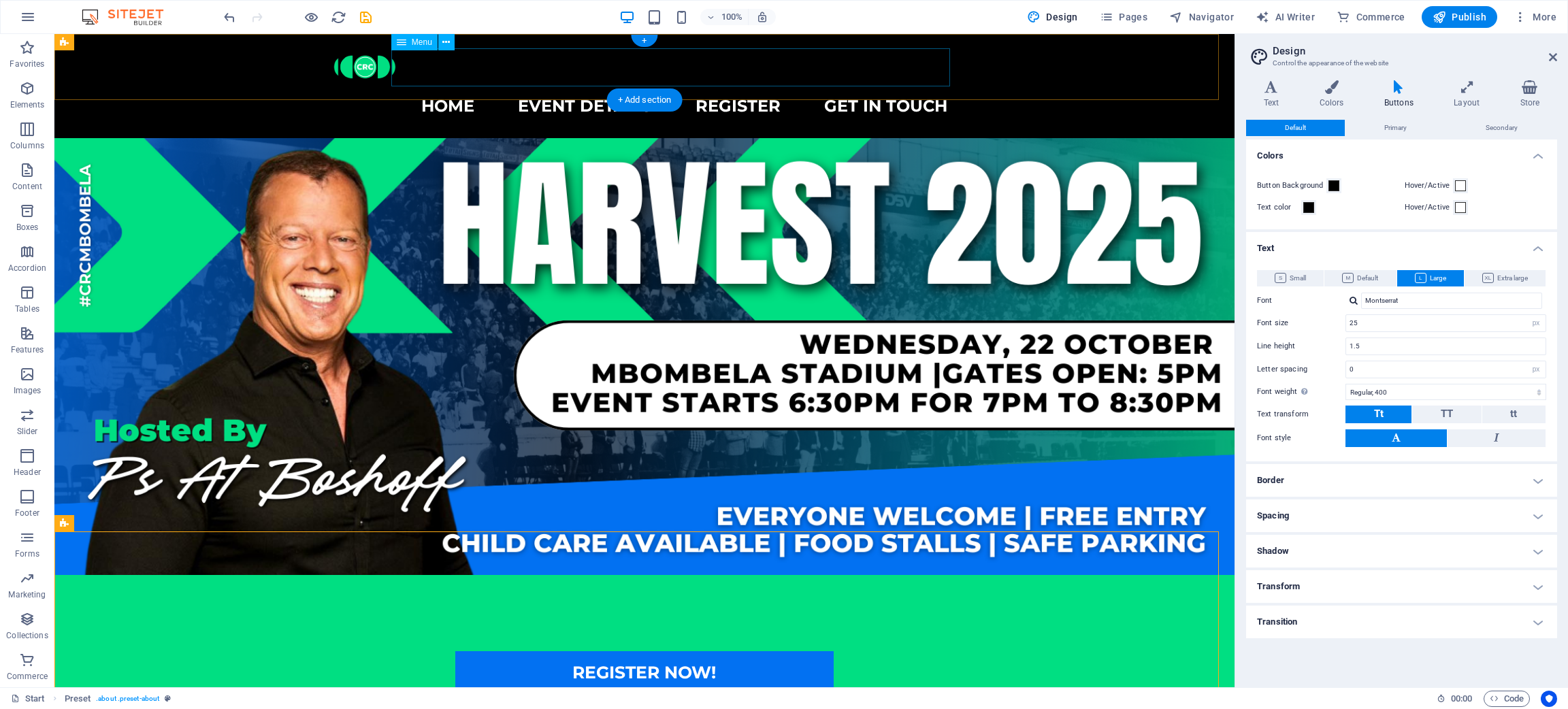
click at [860, 87] on nav "Home event details register get in touch" at bounding box center [644, 106] width 628 height 38
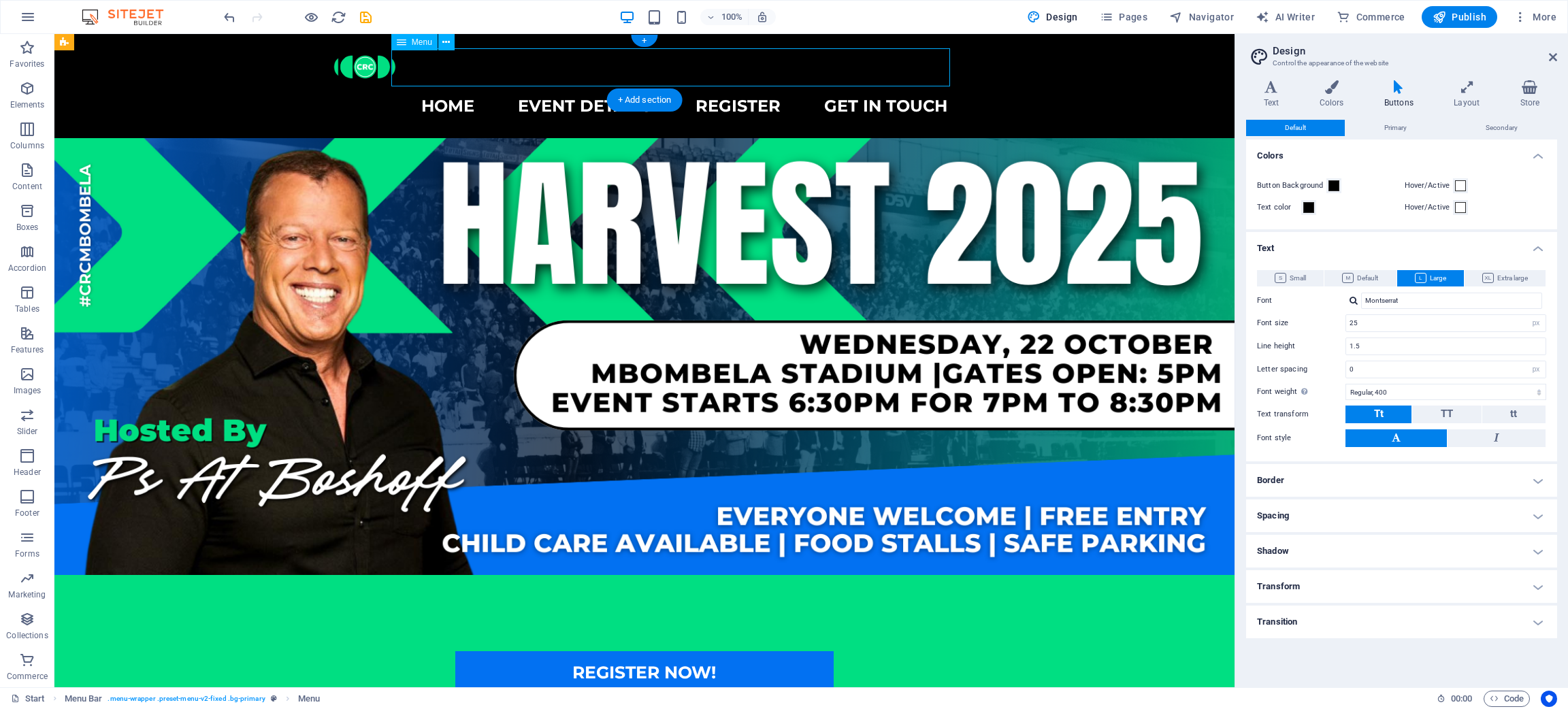
click at [860, 87] on nav "Home event details register get in touch" at bounding box center [644, 106] width 628 height 38
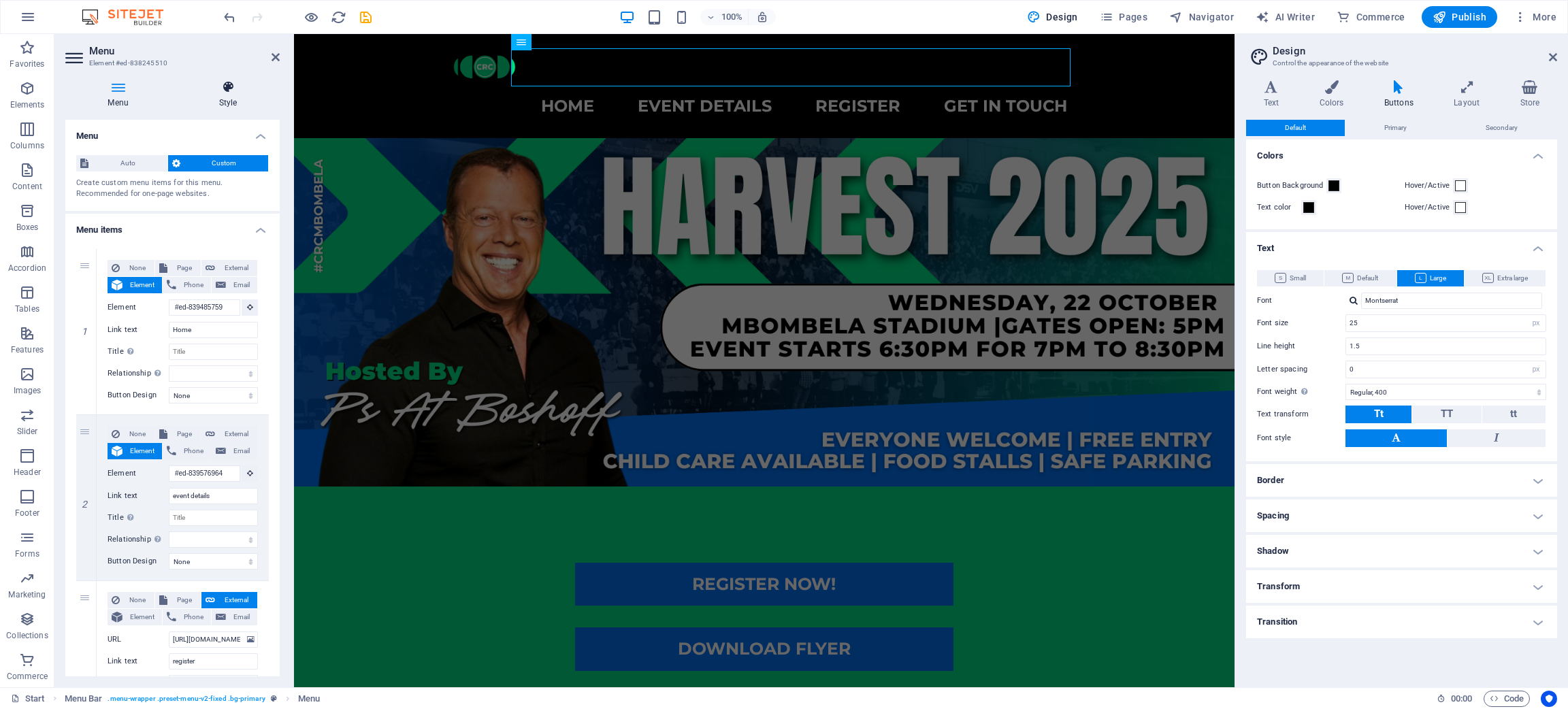
click at [226, 82] on icon at bounding box center [228, 87] width 104 height 13
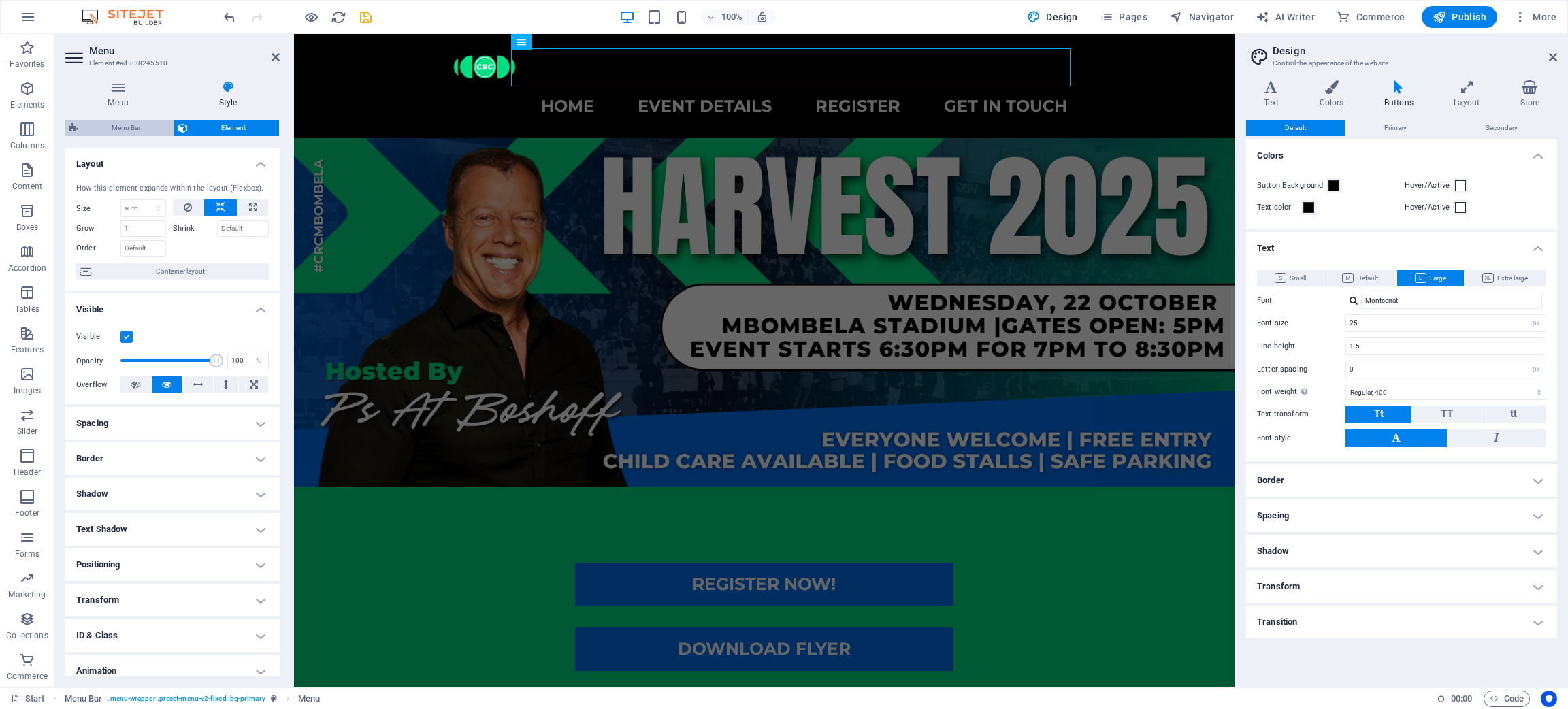
click at [119, 130] on span "Menu Bar" at bounding box center [126, 128] width 87 height 17
select select "rem"
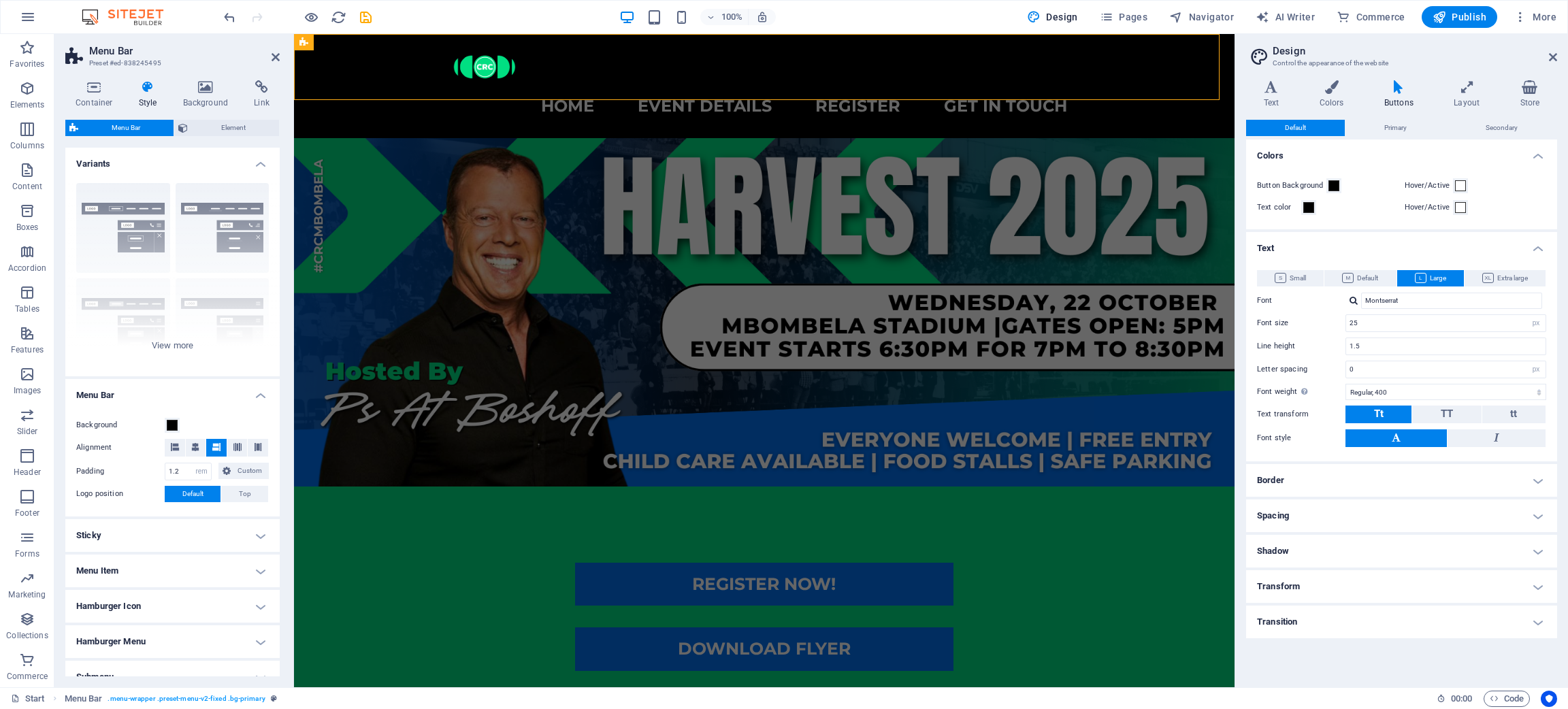
scroll to position [70, 0]
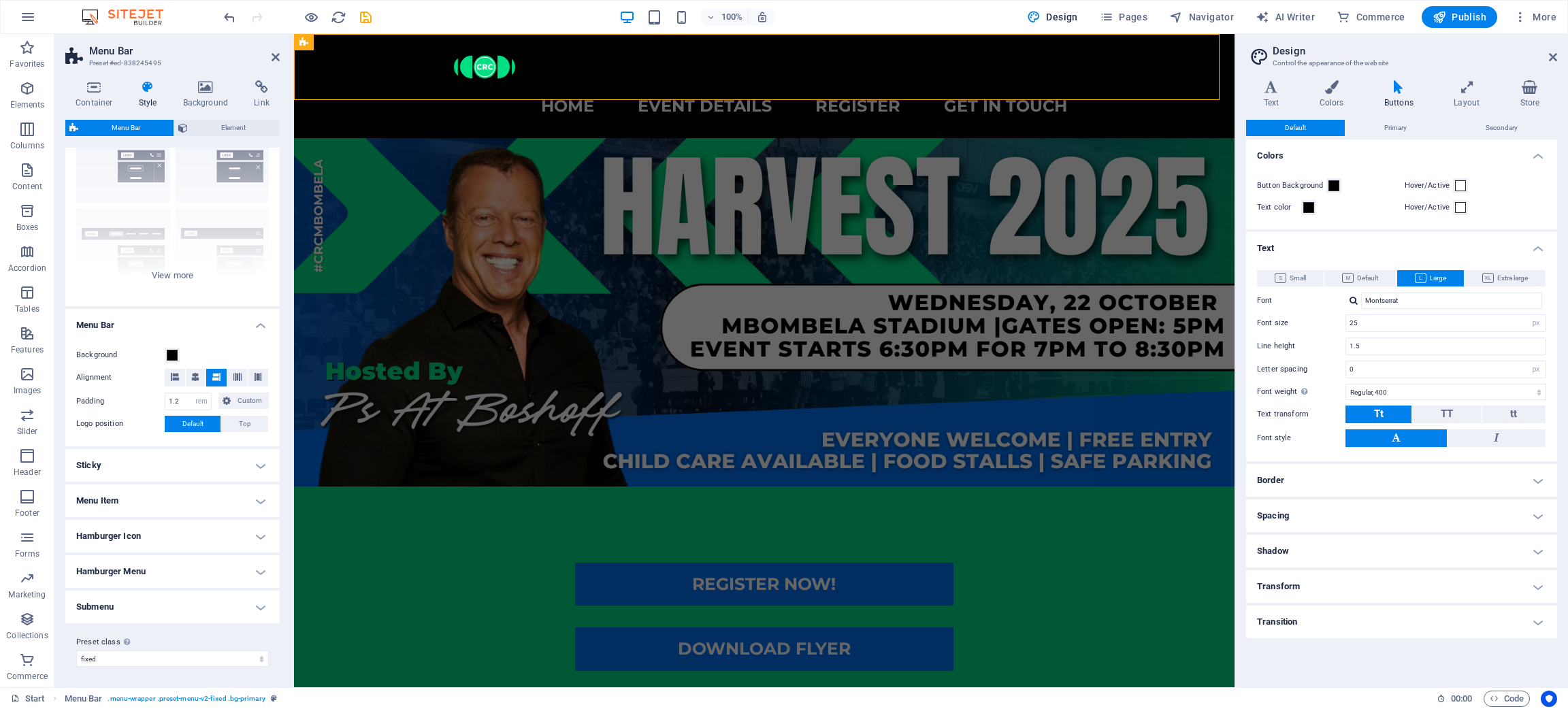
click at [254, 574] on h4 "Hamburger Menu" at bounding box center [172, 571] width 214 height 33
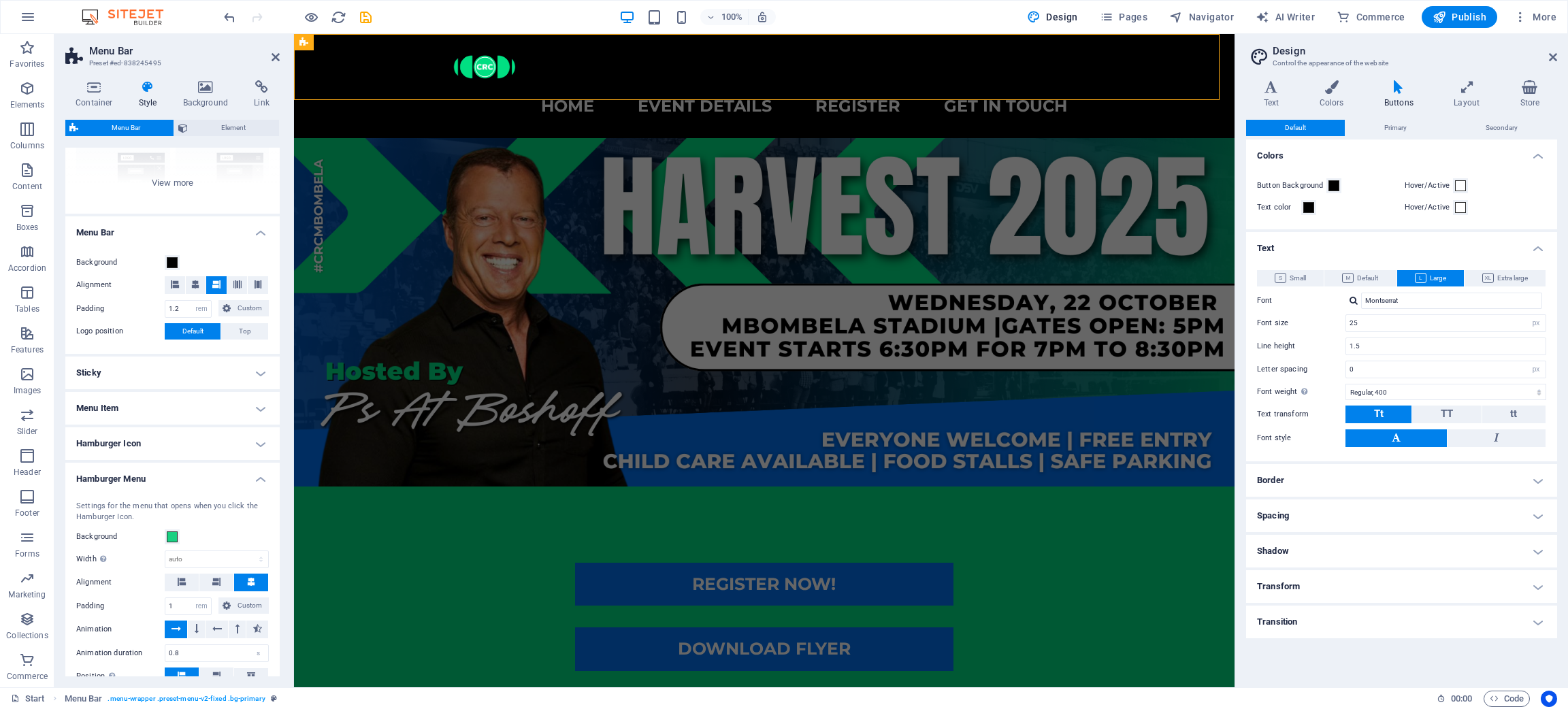
scroll to position [273, 0]
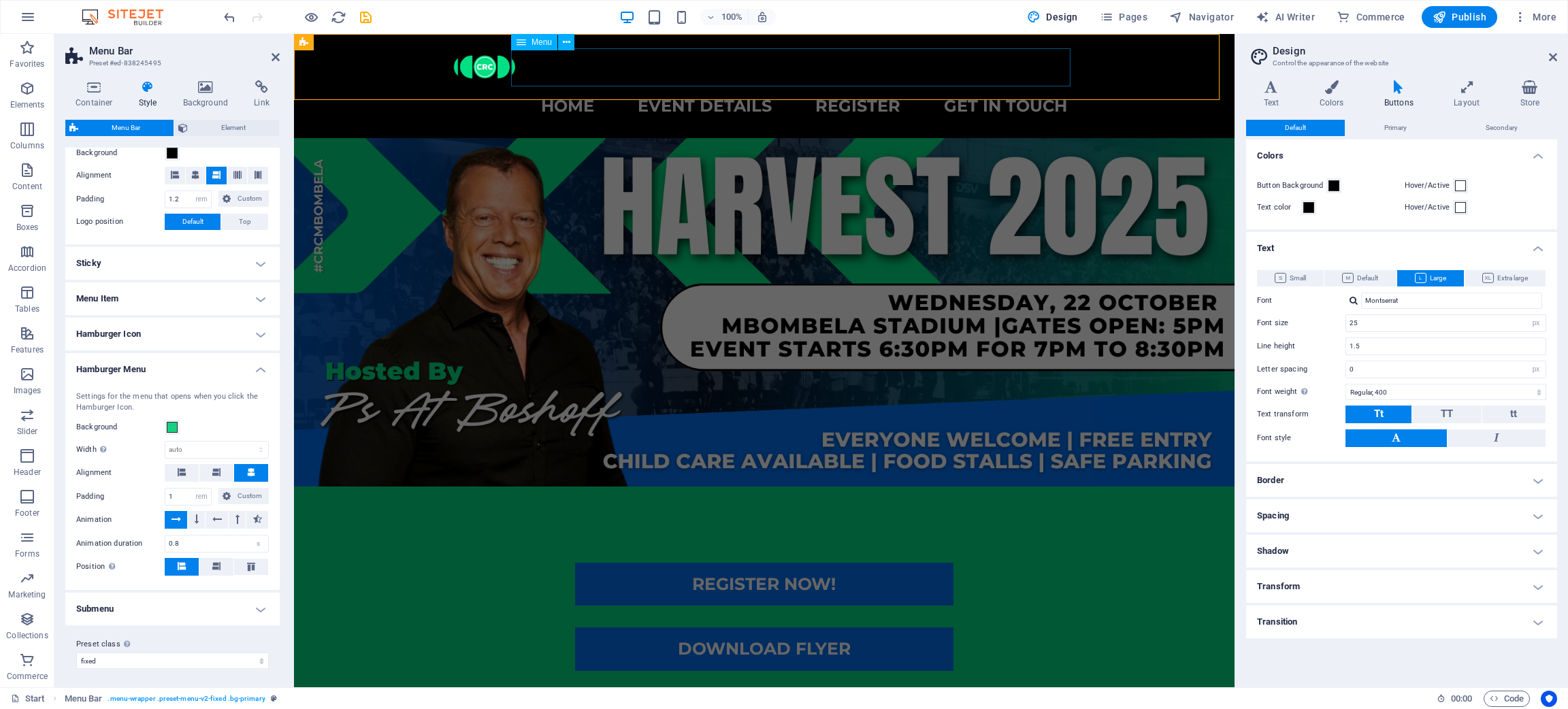
click at [584, 87] on nav "Home event details register get in touch" at bounding box center [764, 106] width 628 height 38
click at [583, 87] on nav "Home event details register get in touch" at bounding box center [764, 106] width 628 height 38
click at [603, 87] on nav "Home event details register get in touch" at bounding box center [764, 106] width 628 height 38
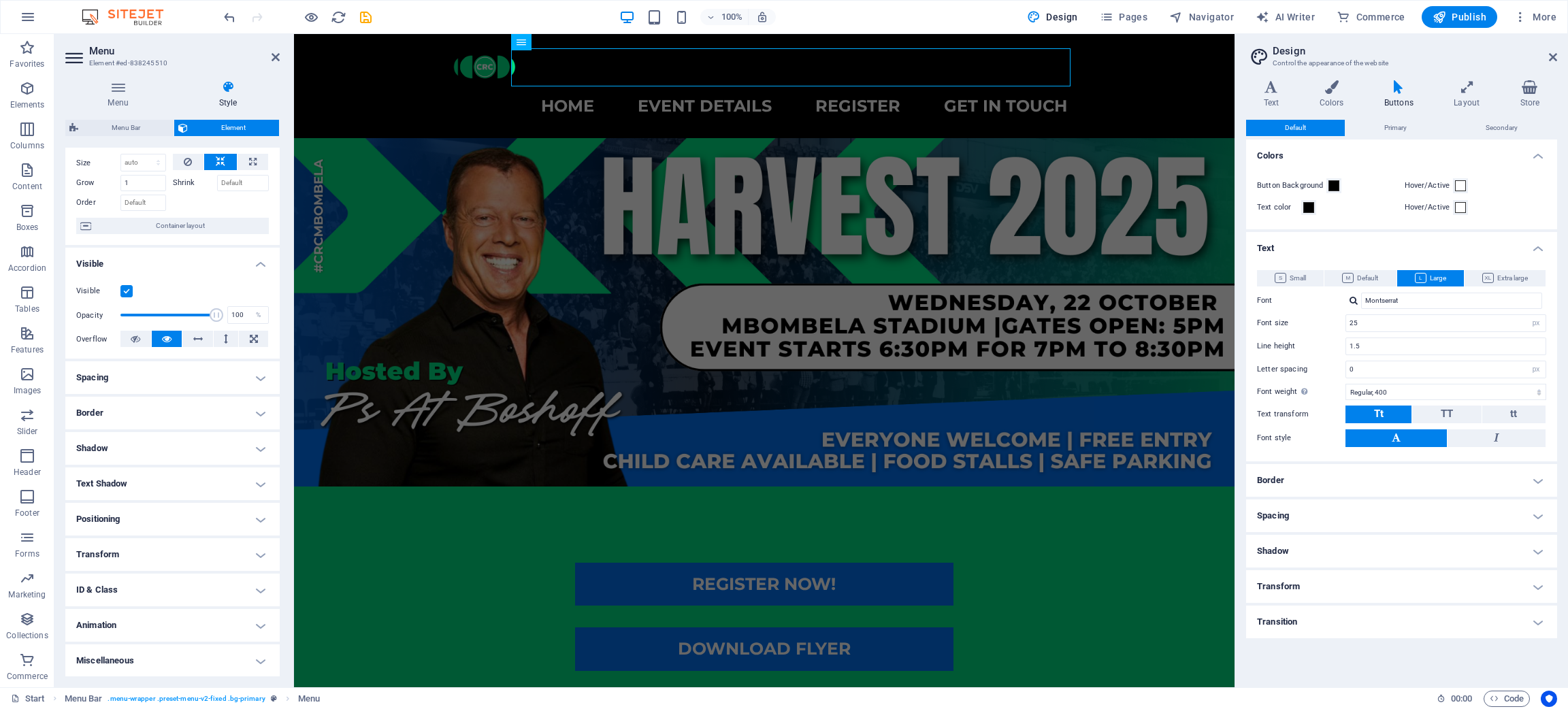
scroll to position [46, 0]
click at [114, 94] on h4 "Menu" at bounding box center [120, 94] width 111 height 28
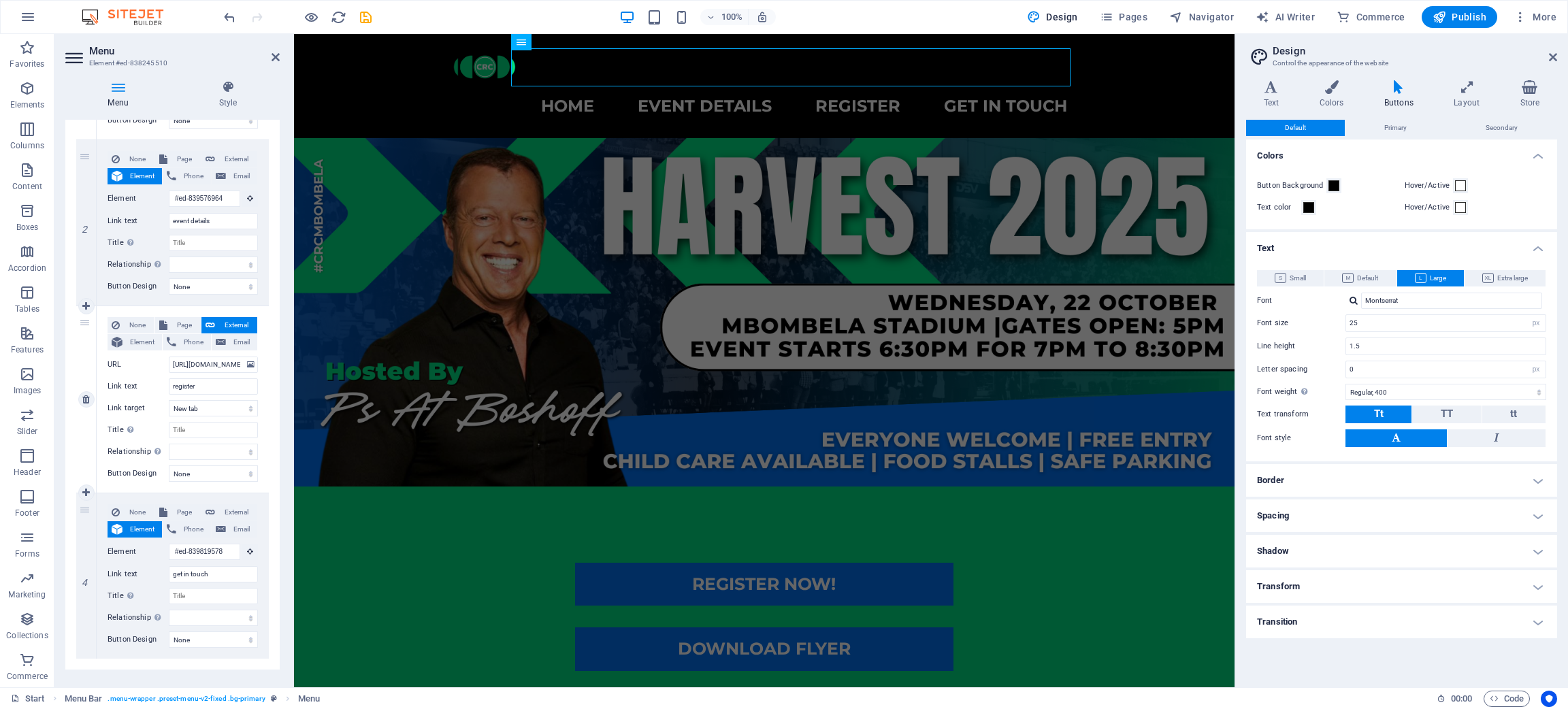
scroll to position [295, 0]
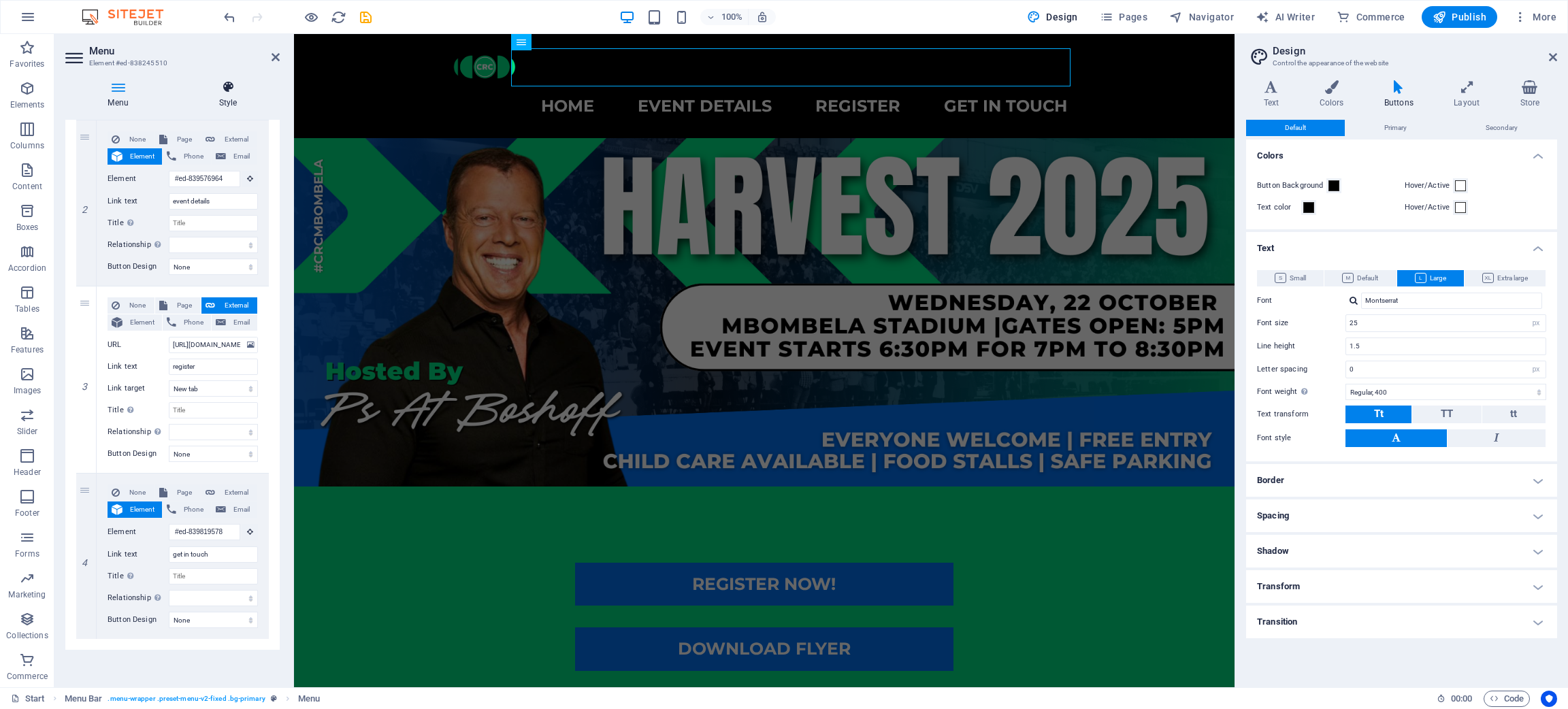
click at [232, 92] on icon at bounding box center [228, 87] width 104 height 13
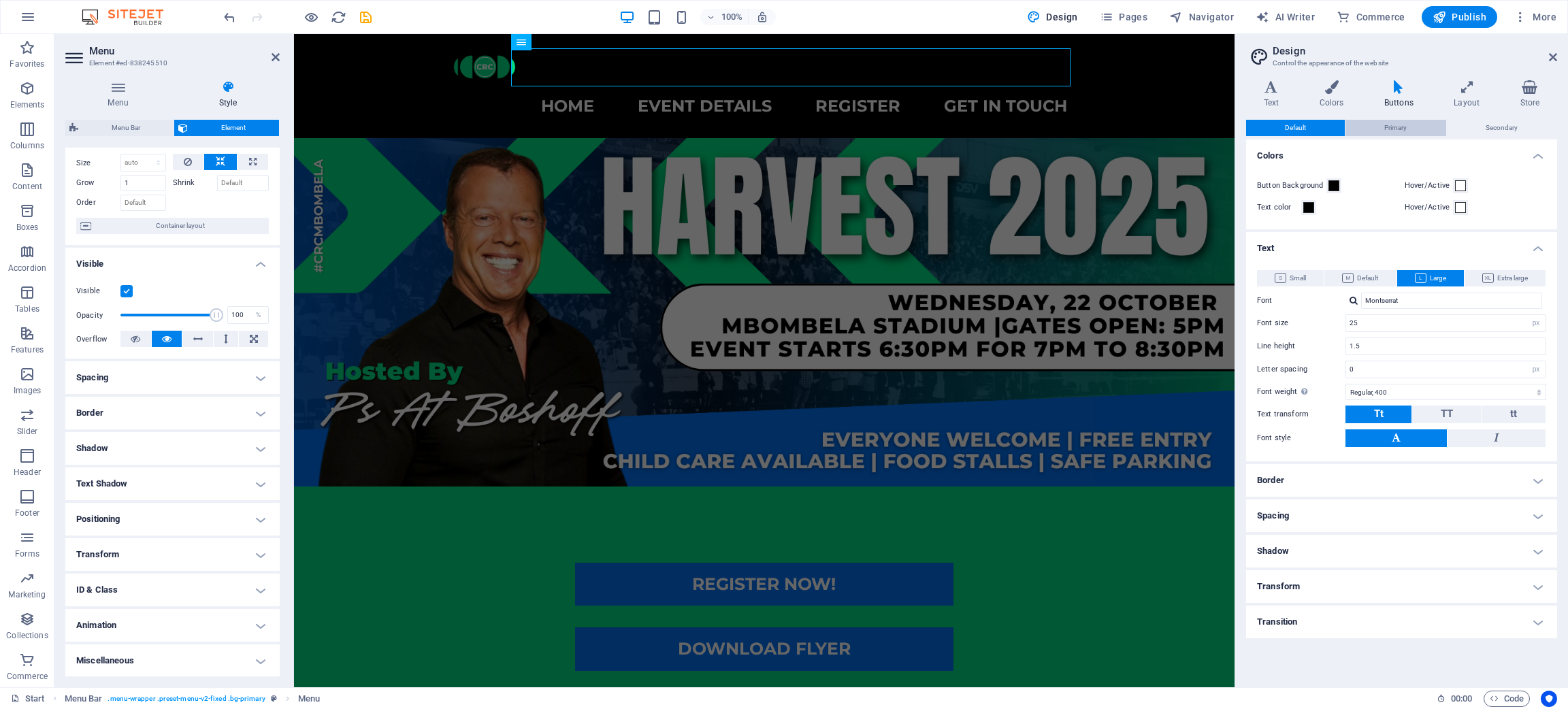
click at [1381, 126] on button "Primary" at bounding box center [1396, 128] width 100 height 17
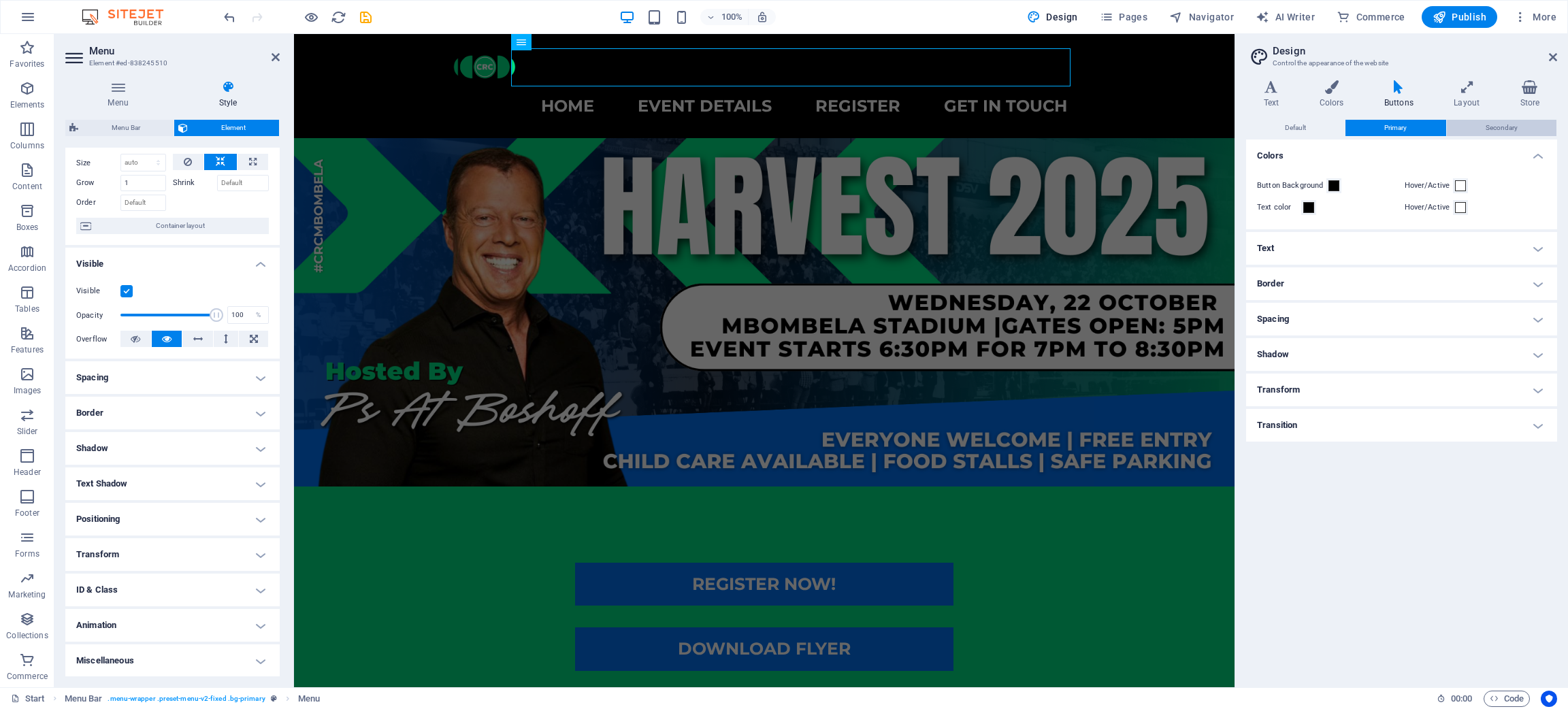
click at [1496, 130] on span "Secondary" at bounding box center [1501, 128] width 32 height 17
click at [1321, 130] on button "Default" at bounding box center [1296, 128] width 99 height 17
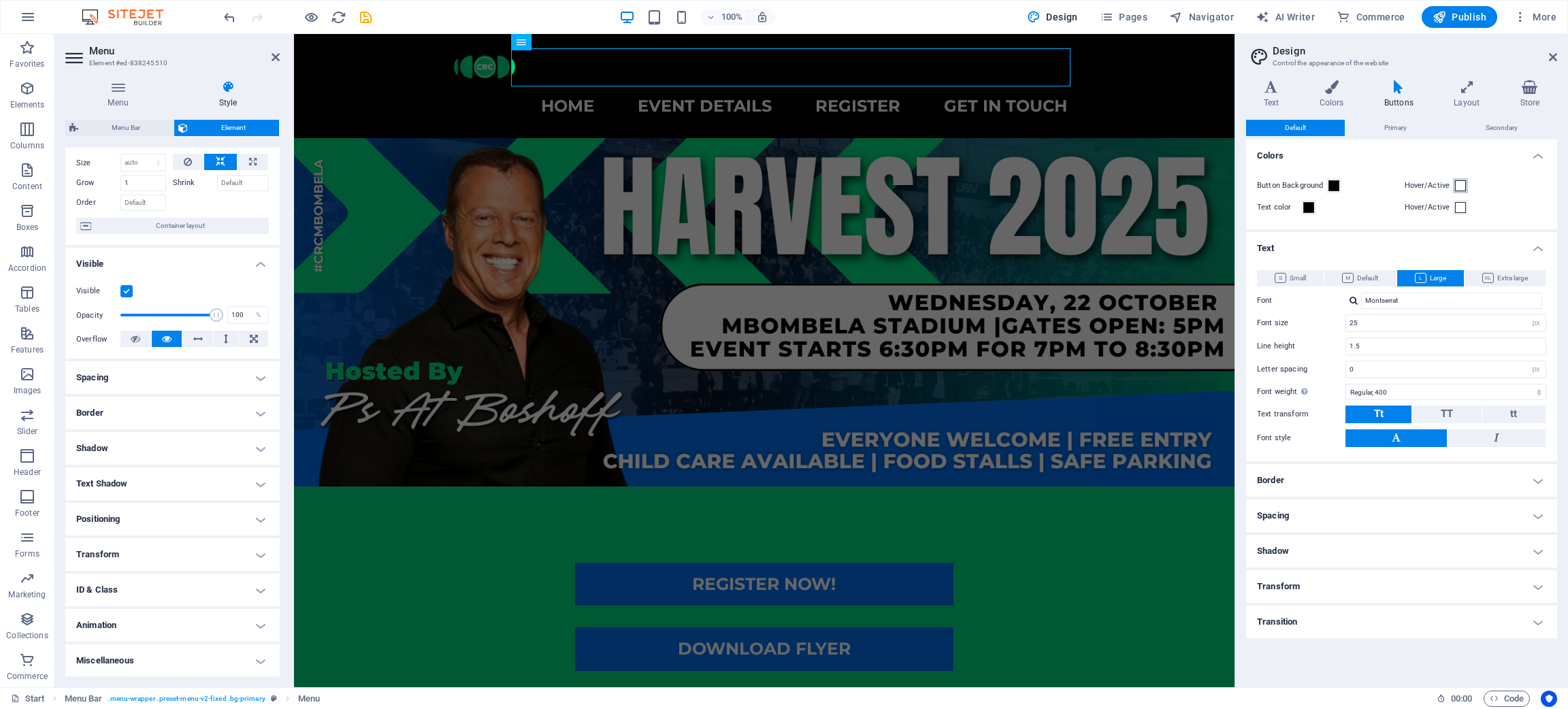
click at [1459, 186] on span at bounding box center [1460, 186] width 11 height 11
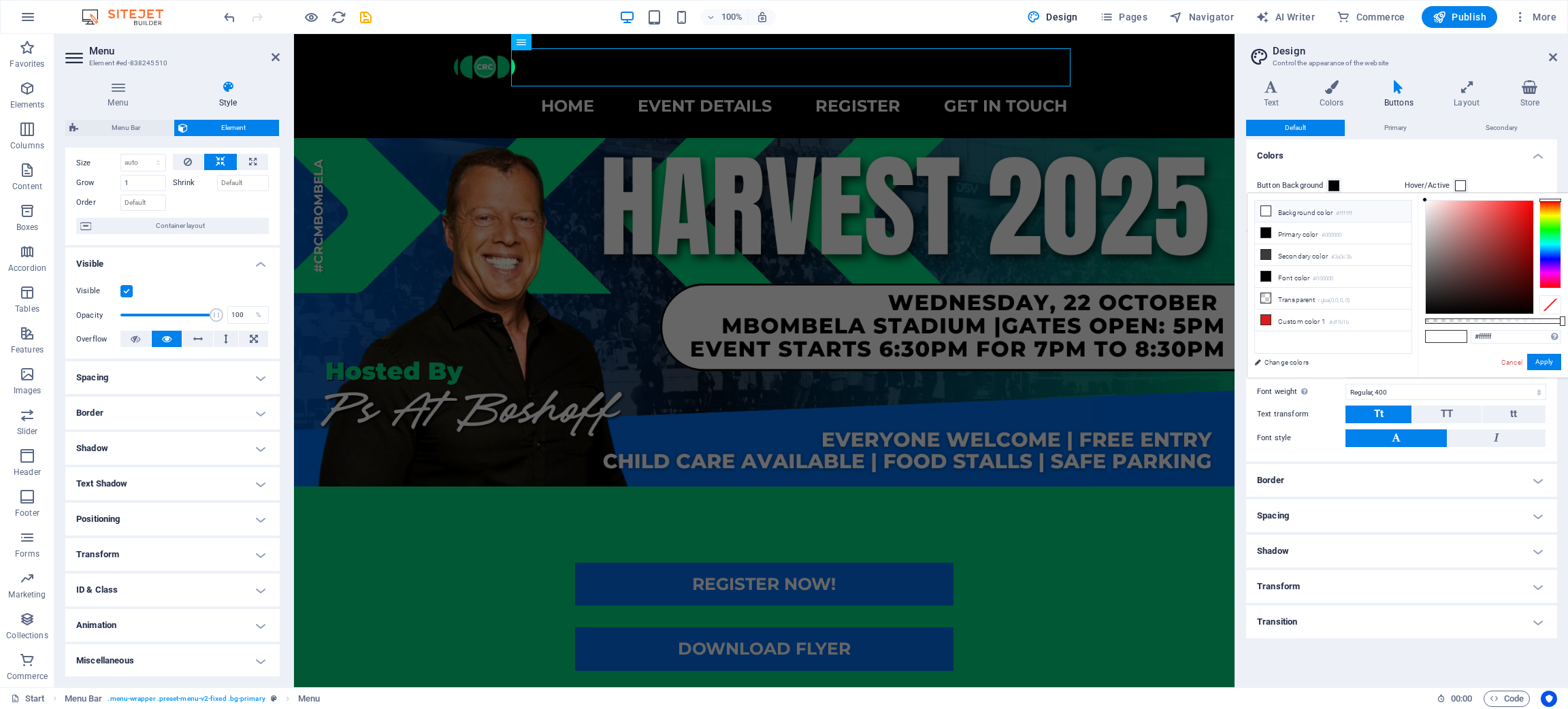
click at [1265, 214] on icon at bounding box center [1265, 211] width 9 height 9
click at [1265, 231] on icon at bounding box center [1265, 232] width 9 height 9
click at [1551, 364] on button "Apply" at bounding box center [1544, 362] width 34 height 17
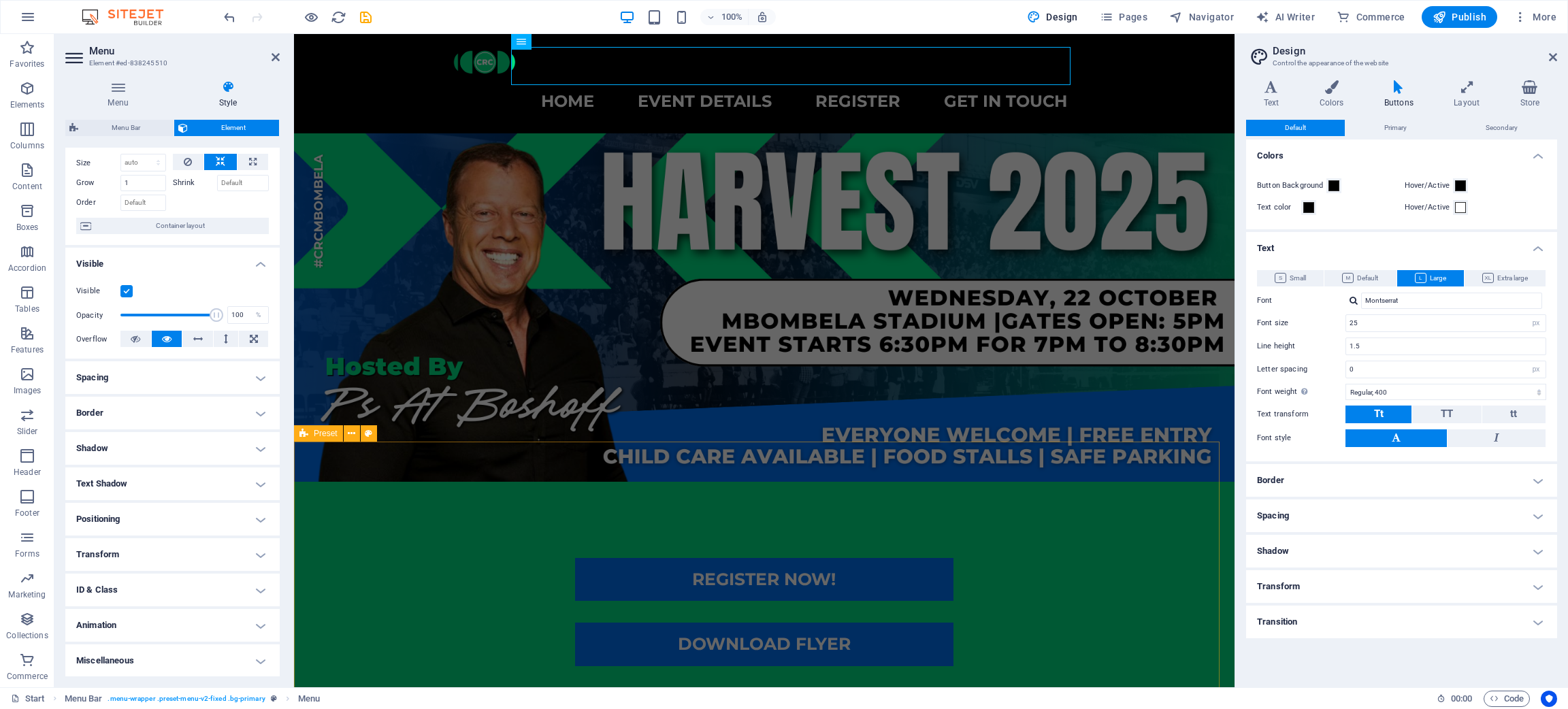
scroll to position [0, 0]
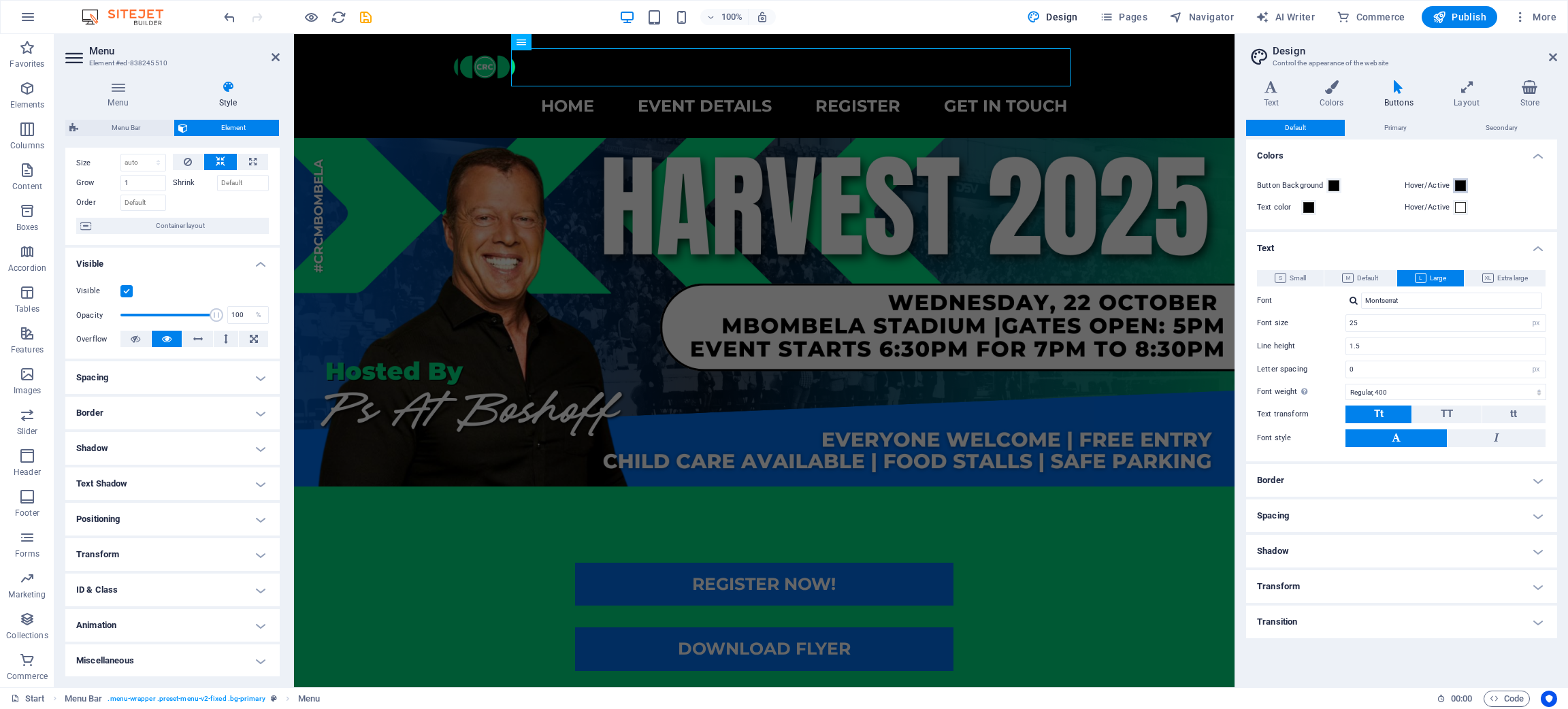
click at [1460, 183] on span at bounding box center [1460, 186] width 11 height 11
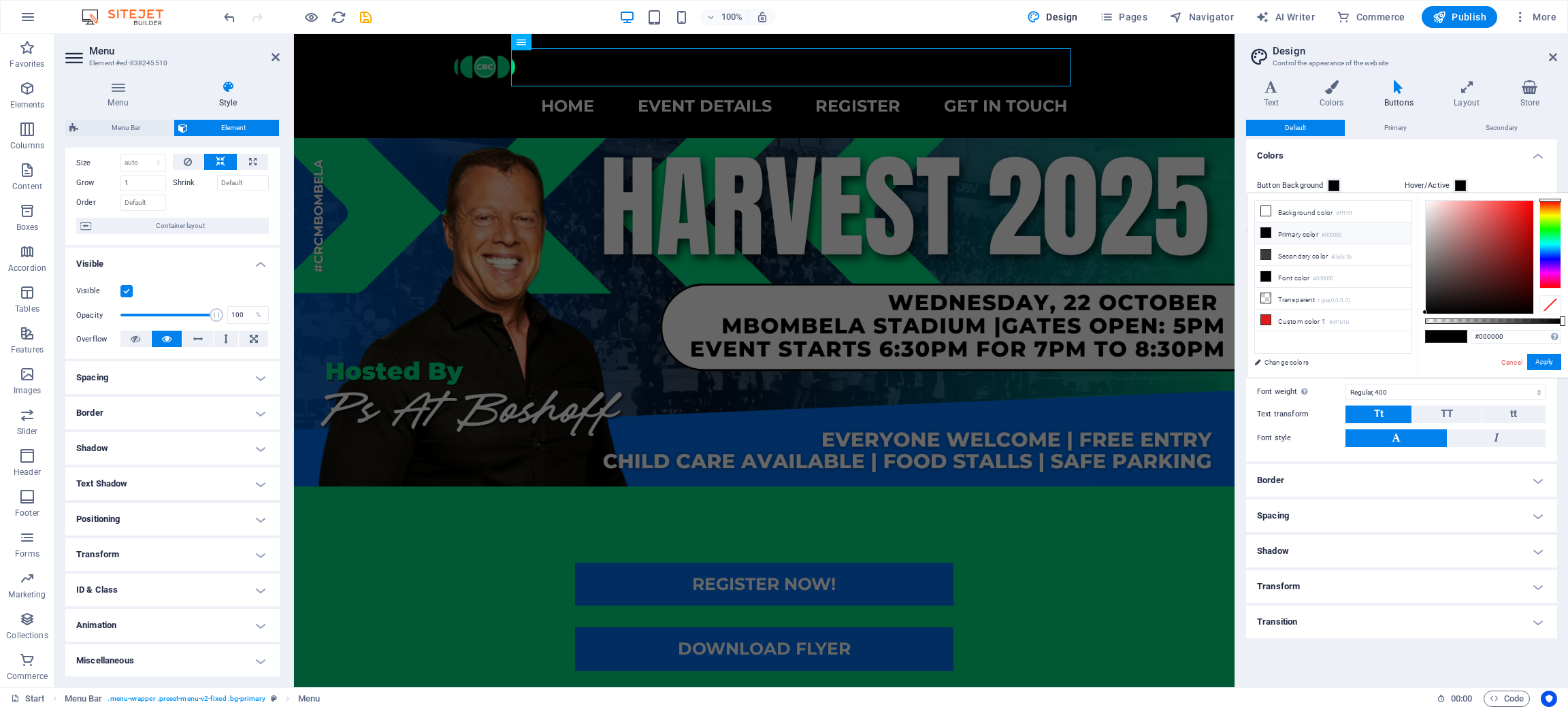
drag, startPoint x: 1427, startPoint y: 313, endPoint x: 1418, endPoint y: 314, distance: 9.1
click at [1418, 314] on div "#000000 Supported formats #0852ed rgb(8, 82, 237) rgba(8, 82, 237, 90%) hsv(221…" at bounding box center [1493, 384] width 150 height 382
click at [1515, 337] on input "#000000" at bounding box center [1516, 337] width 90 height 13
type input "#18d082"
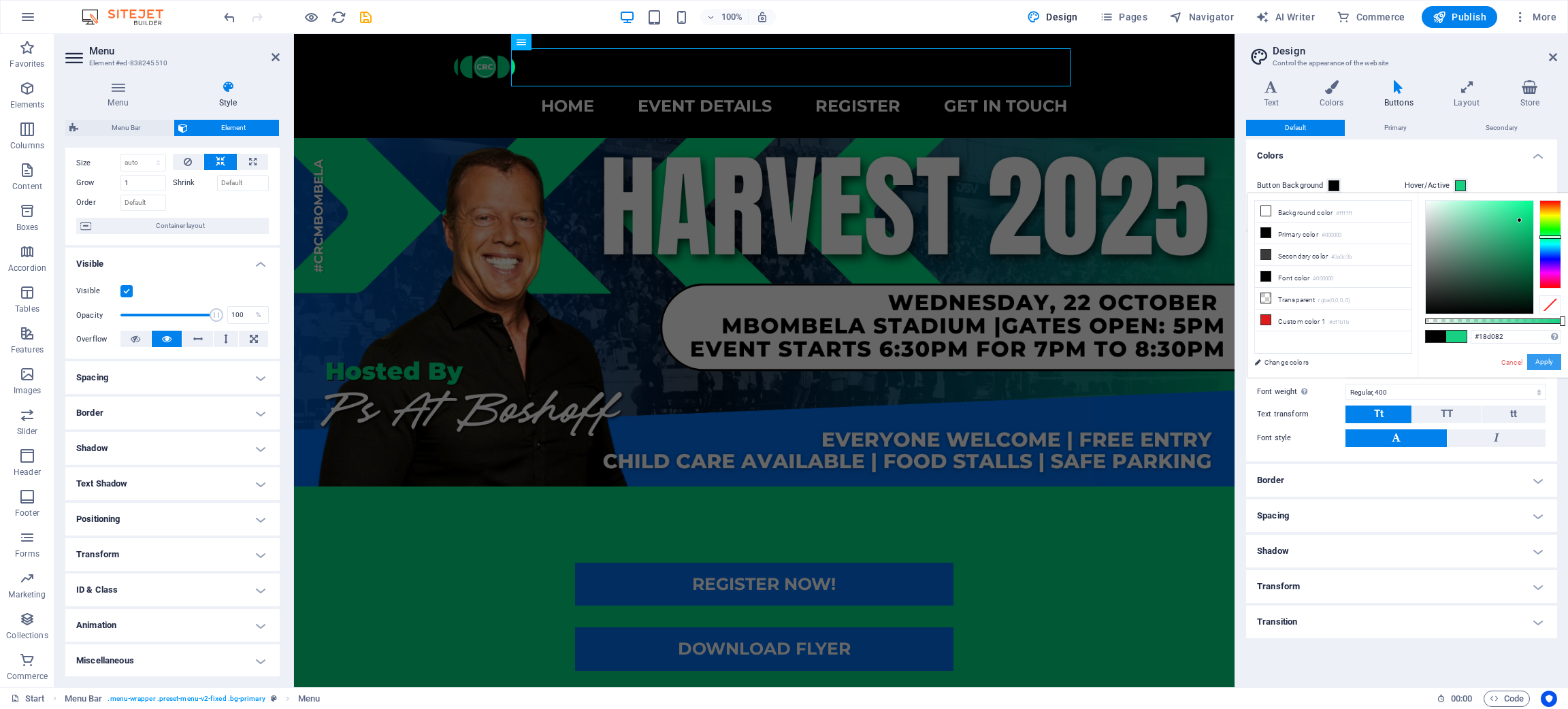
click at [1543, 363] on button "Apply" at bounding box center [1544, 362] width 34 height 17
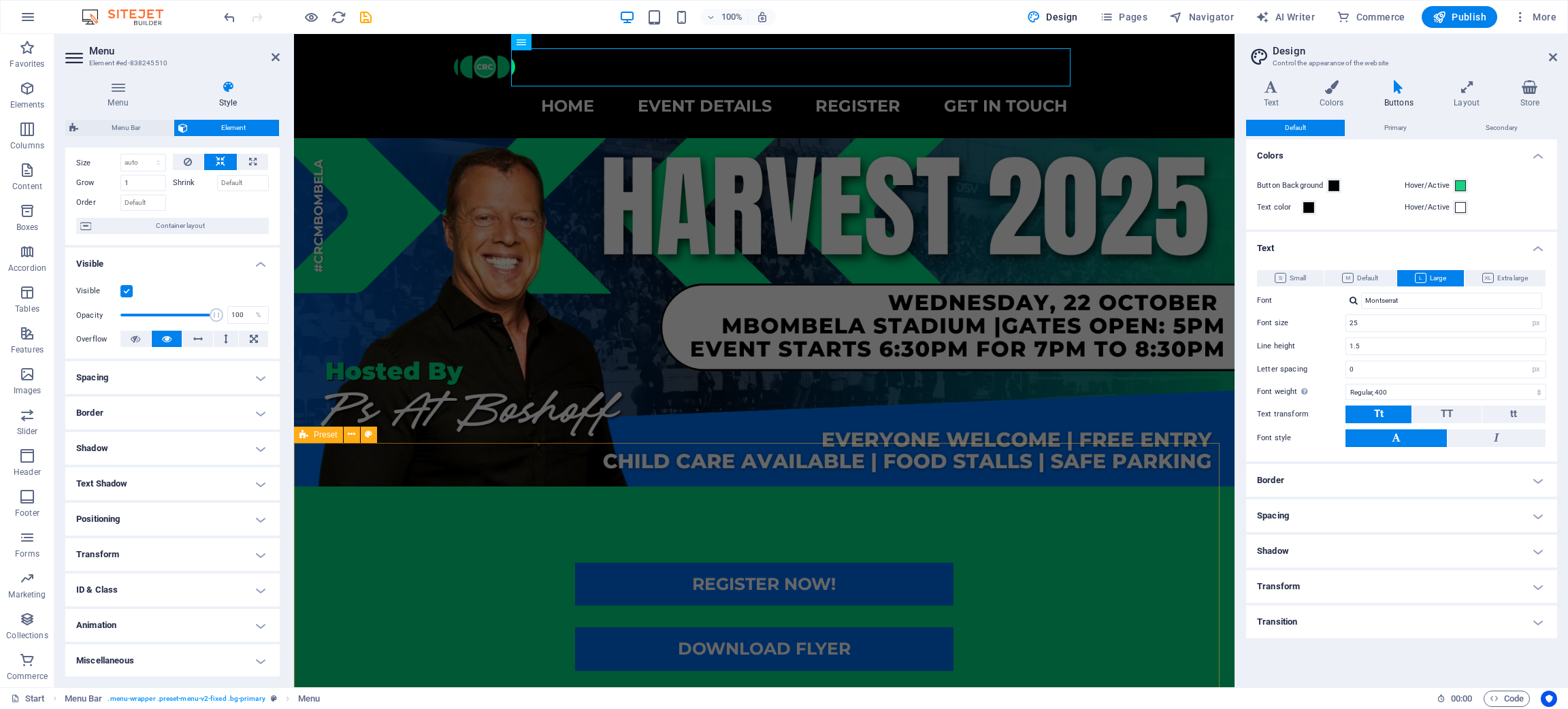
click at [1148, 487] on div "REGISTER NOW! DOWNLOAD FLYER" at bounding box center [764, 617] width 940 height 261
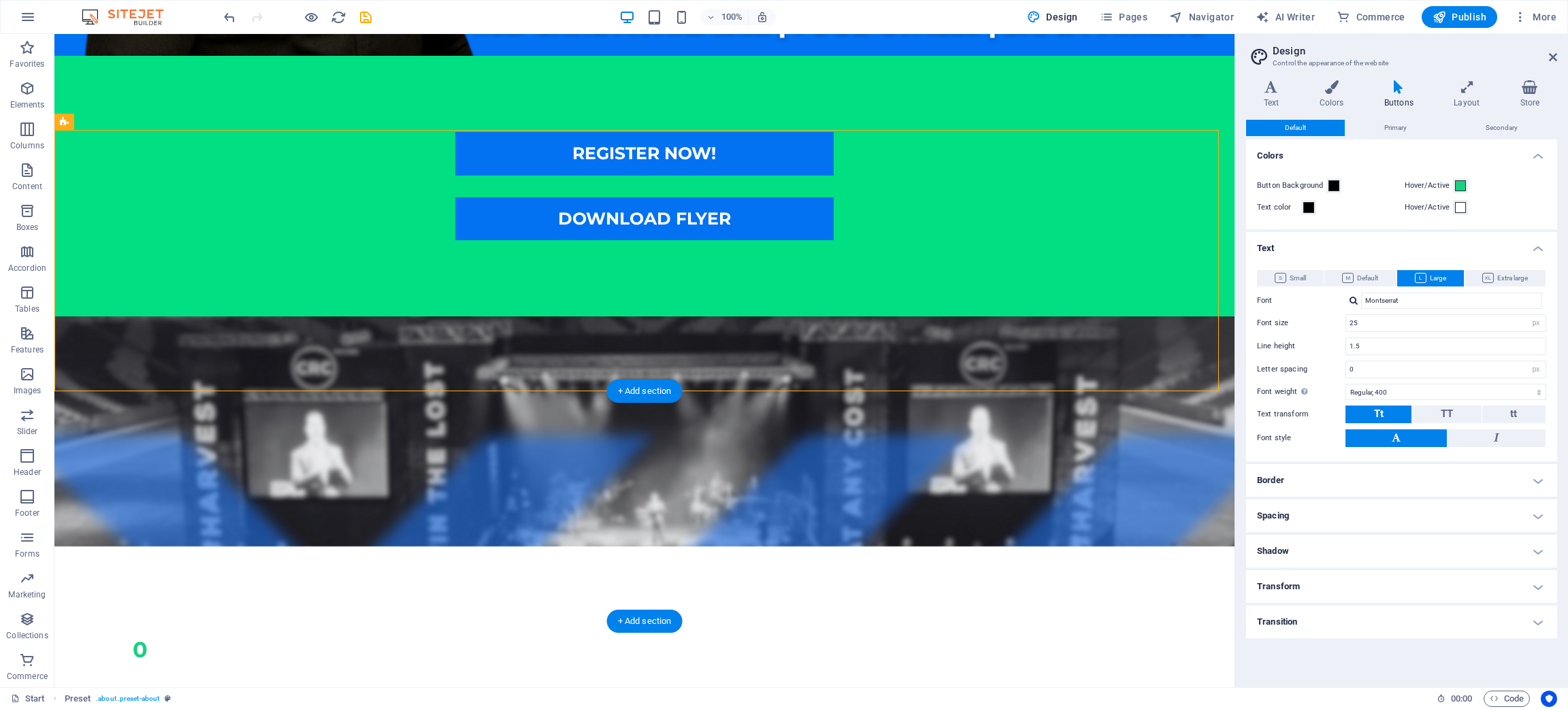
scroll to position [612, 0]
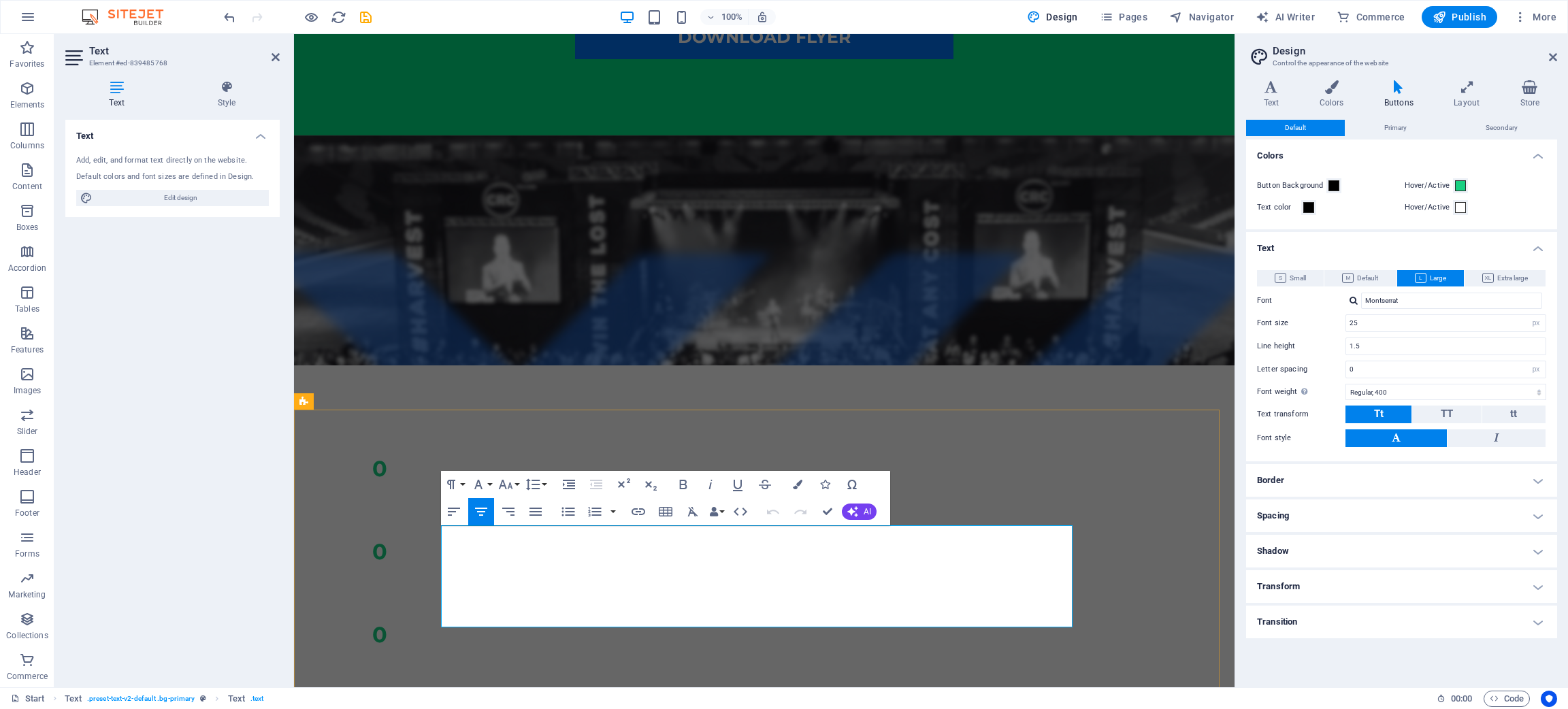
scroll to position [524, 0]
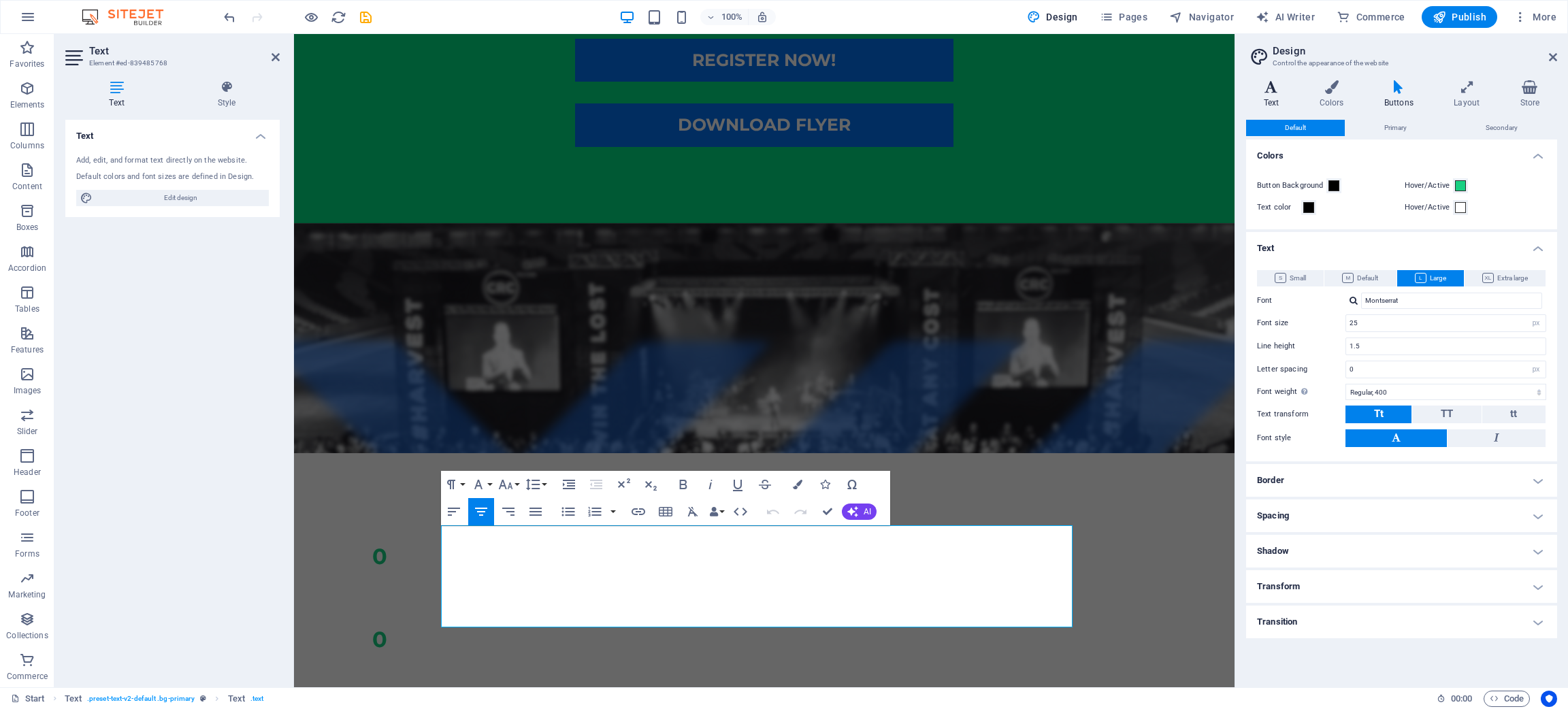
click at [1269, 85] on icon at bounding box center [1271, 87] width 50 height 13
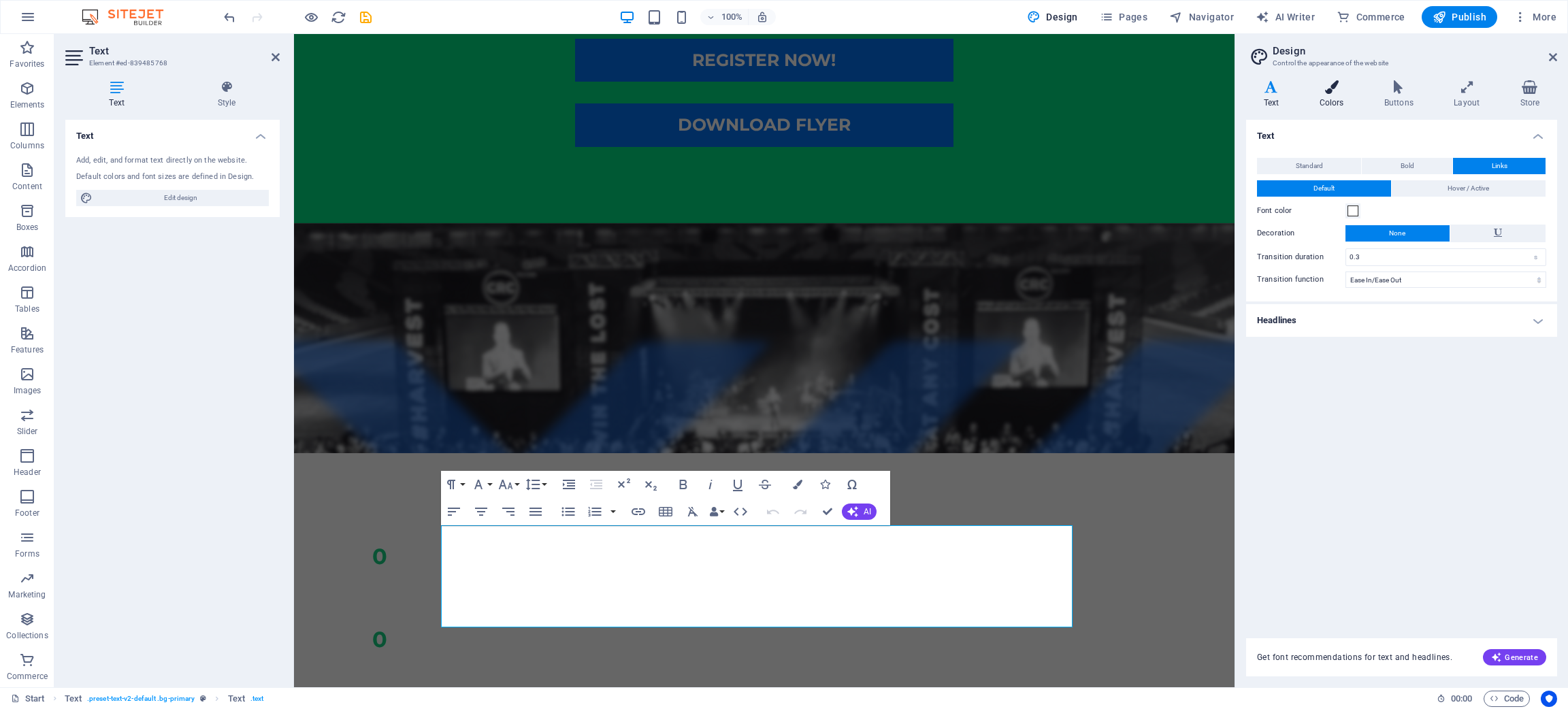
click at [1348, 91] on icon at bounding box center [1331, 87] width 59 height 13
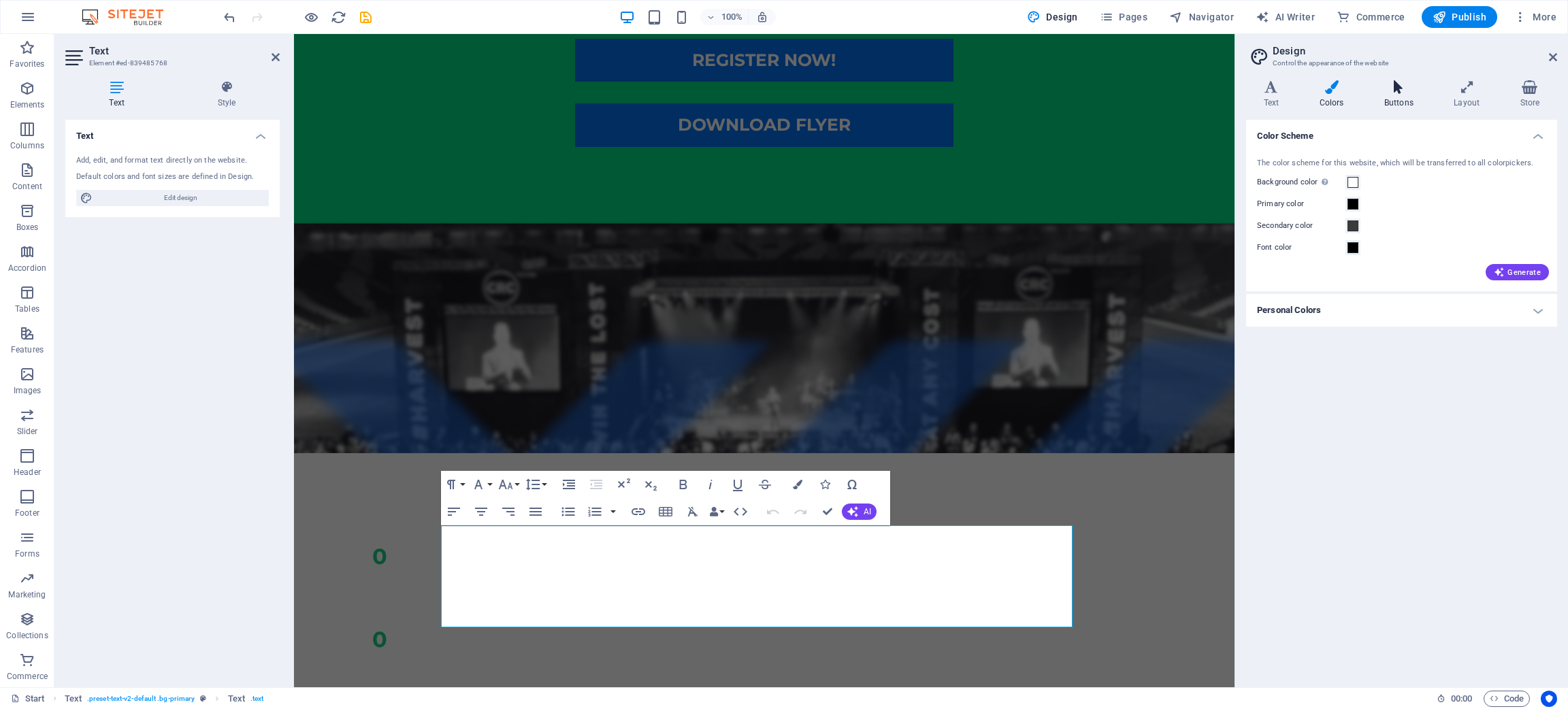
click at [1407, 92] on icon at bounding box center [1398, 87] width 64 height 13
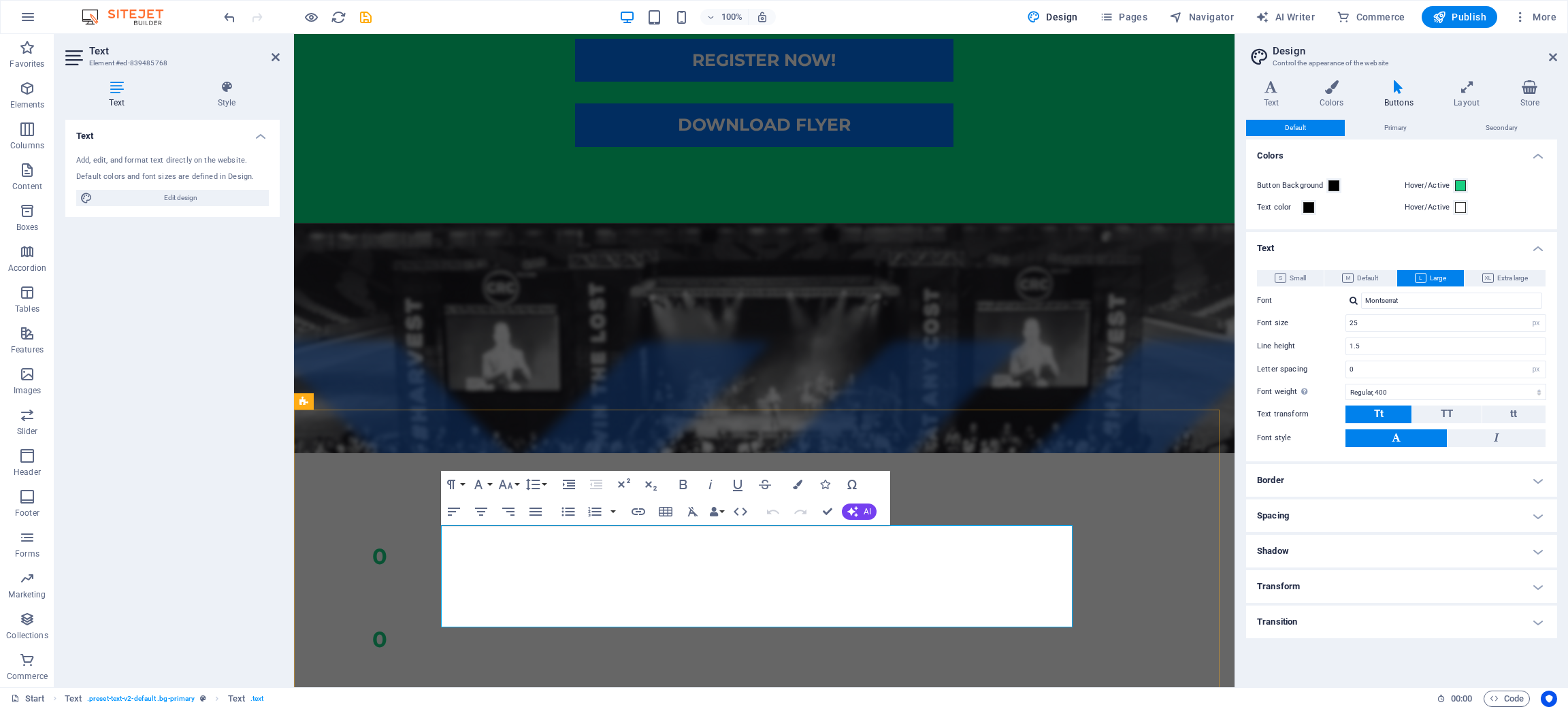
click at [486, 483] on button "Font Family" at bounding box center [481, 484] width 26 height 28
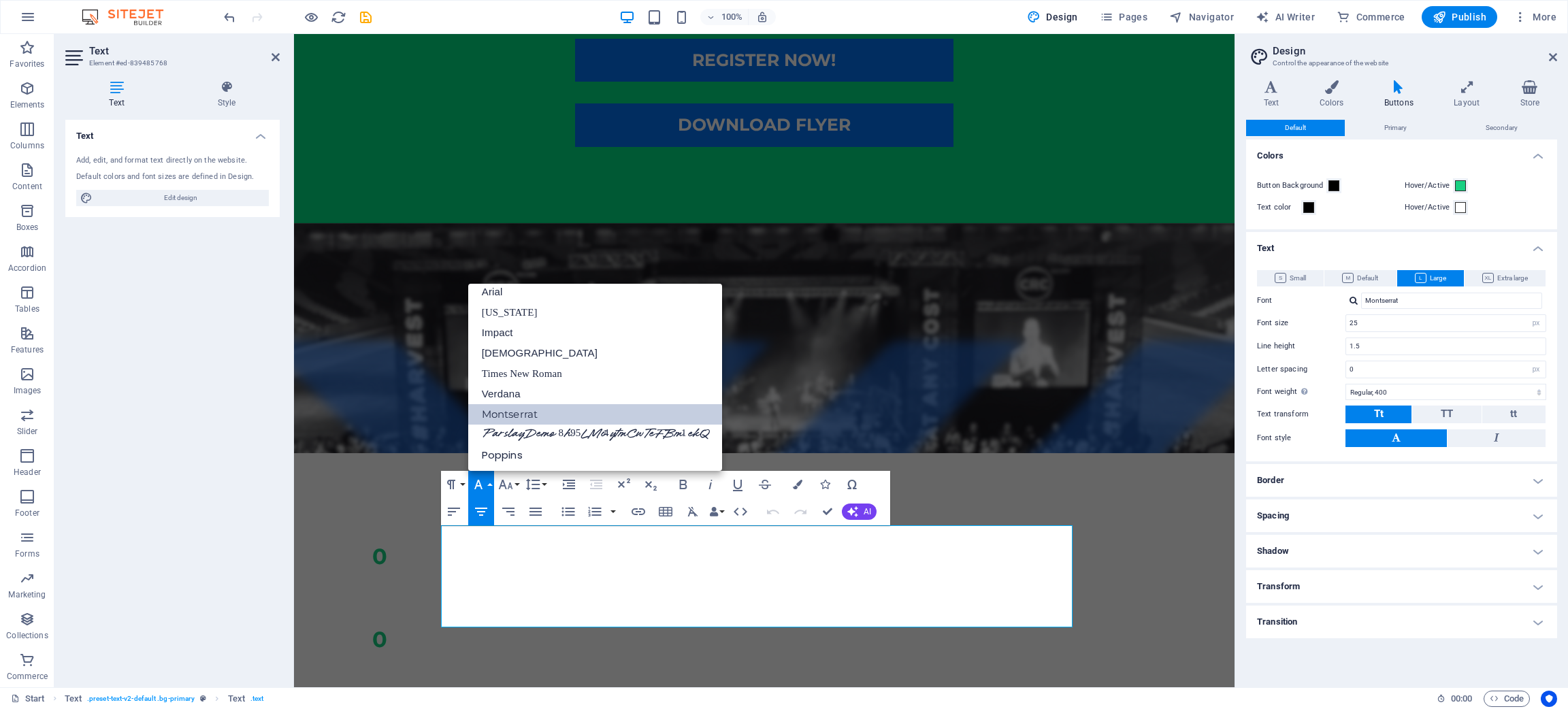
scroll to position [7, 0]
click at [486, 483] on button "Font Family" at bounding box center [481, 484] width 26 height 28
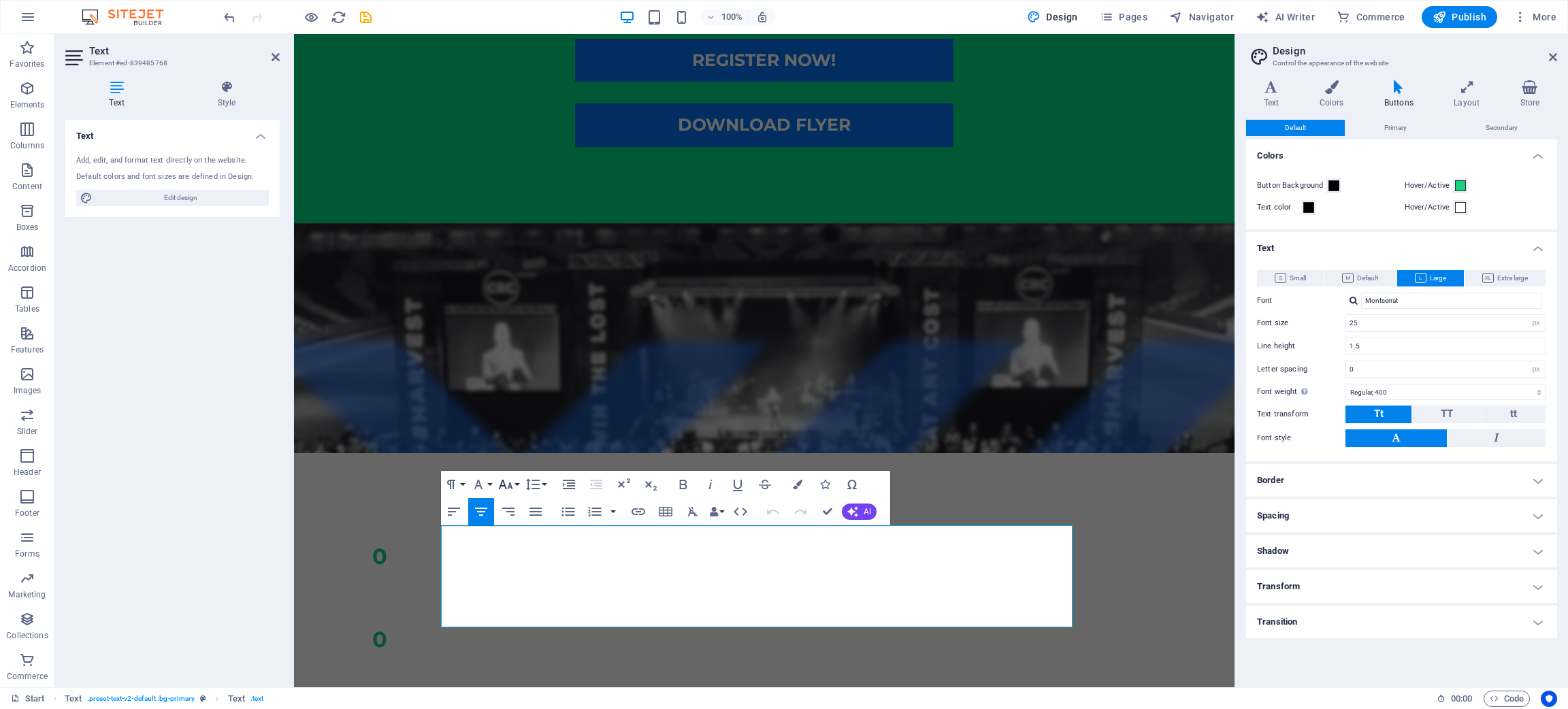
click at [510, 486] on icon "button" at bounding box center [506, 484] width 14 height 9
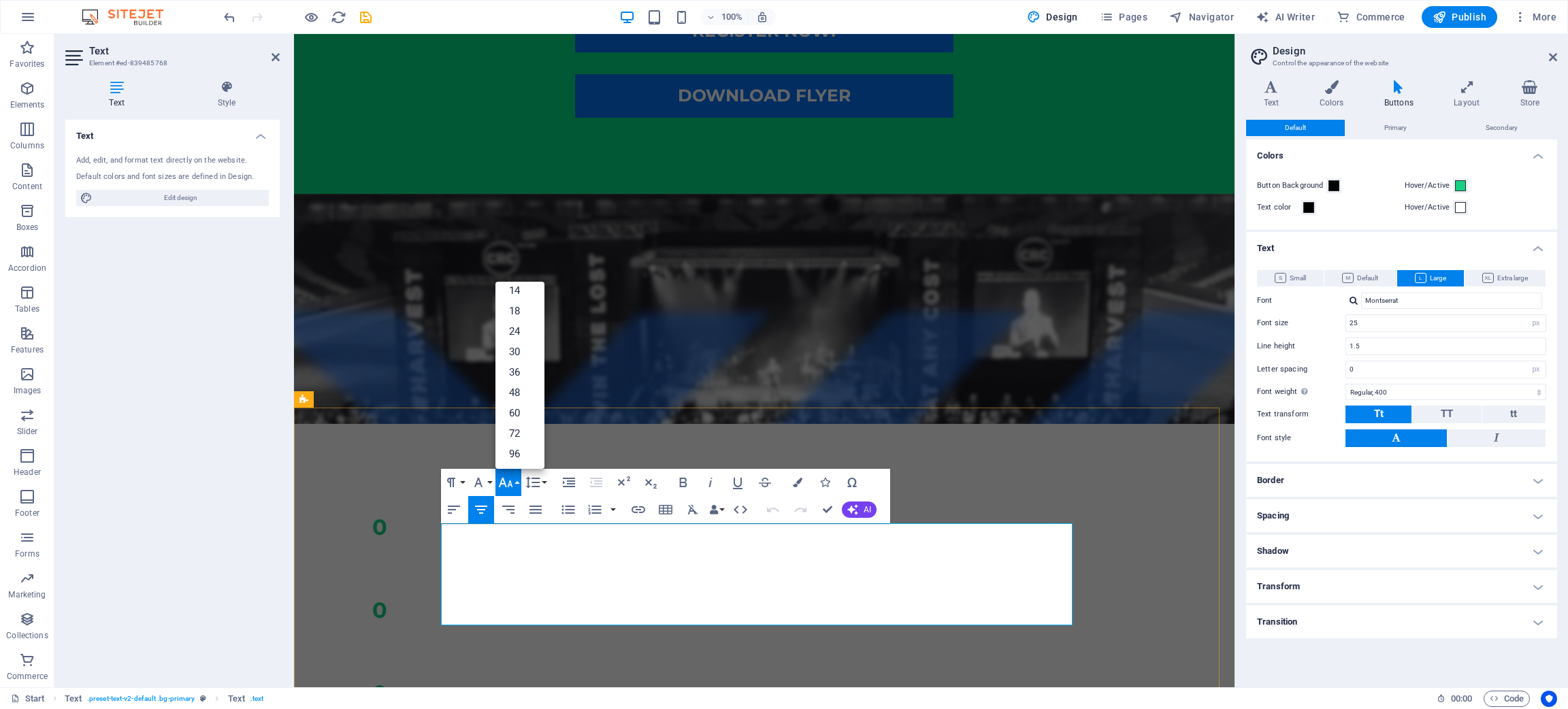
scroll to position [626, 0]
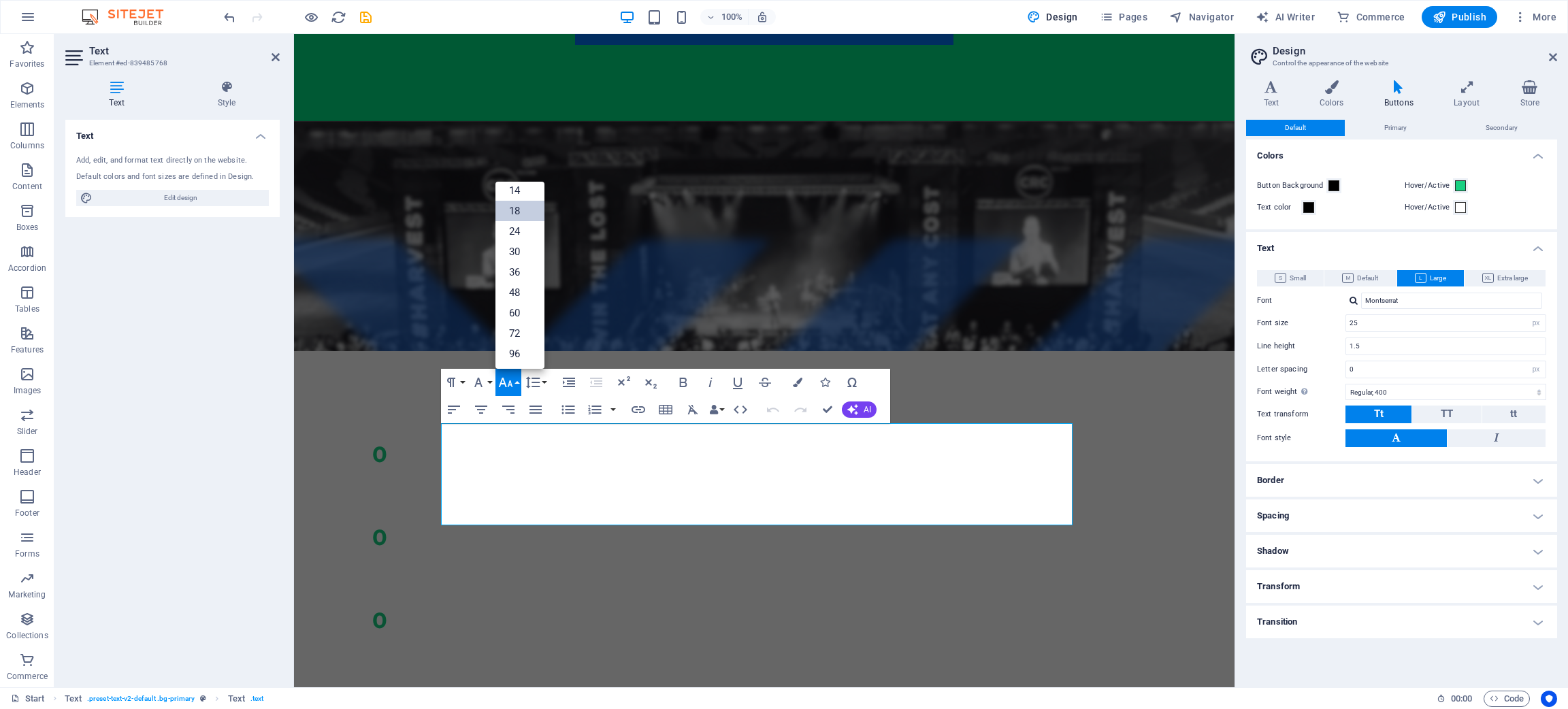
click at [519, 214] on link "18" at bounding box center [520, 211] width 49 height 20
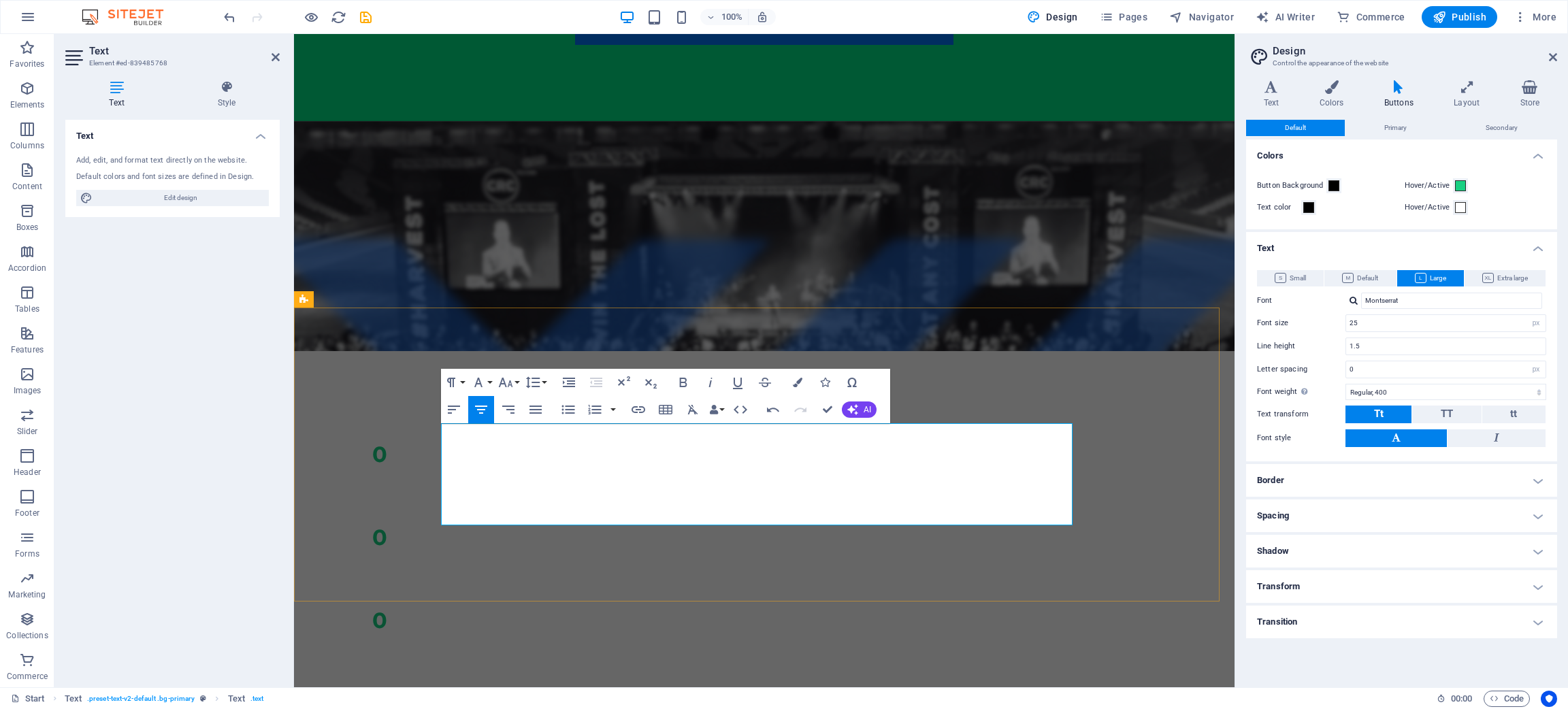
drag, startPoint x: 975, startPoint y: 517, endPoint x: 456, endPoint y: 431, distance: 526.1
click at [513, 383] on button "Font Size" at bounding box center [508, 382] width 26 height 28
click at [512, 421] on link "18" at bounding box center [520, 422] width 49 height 20
click at [515, 378] on button "Font Size" at bounding box center [508, 382] width 26 height 28
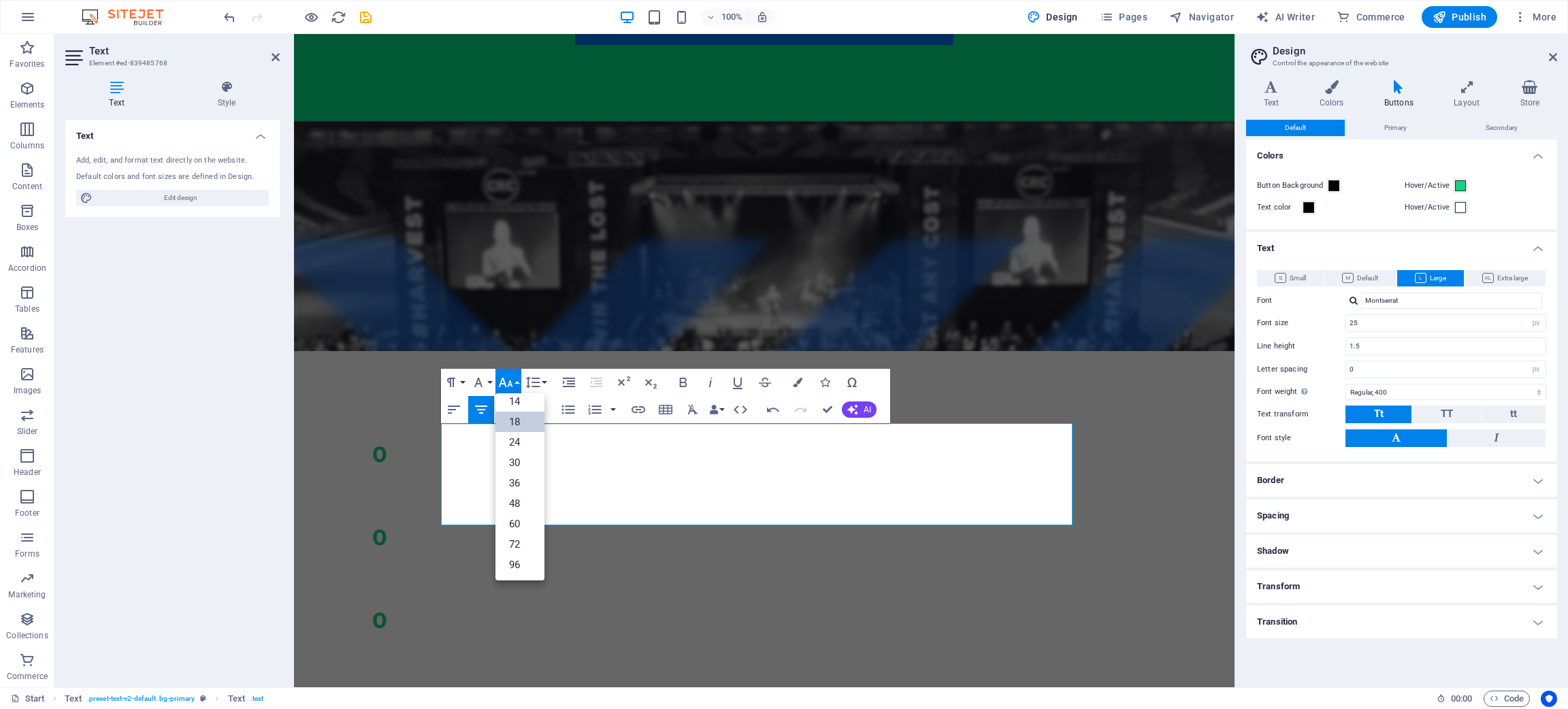
scroll to position [109, 0]
click at [513, 465] on link "30" at bounding box center [520, 463] width 49 height 20
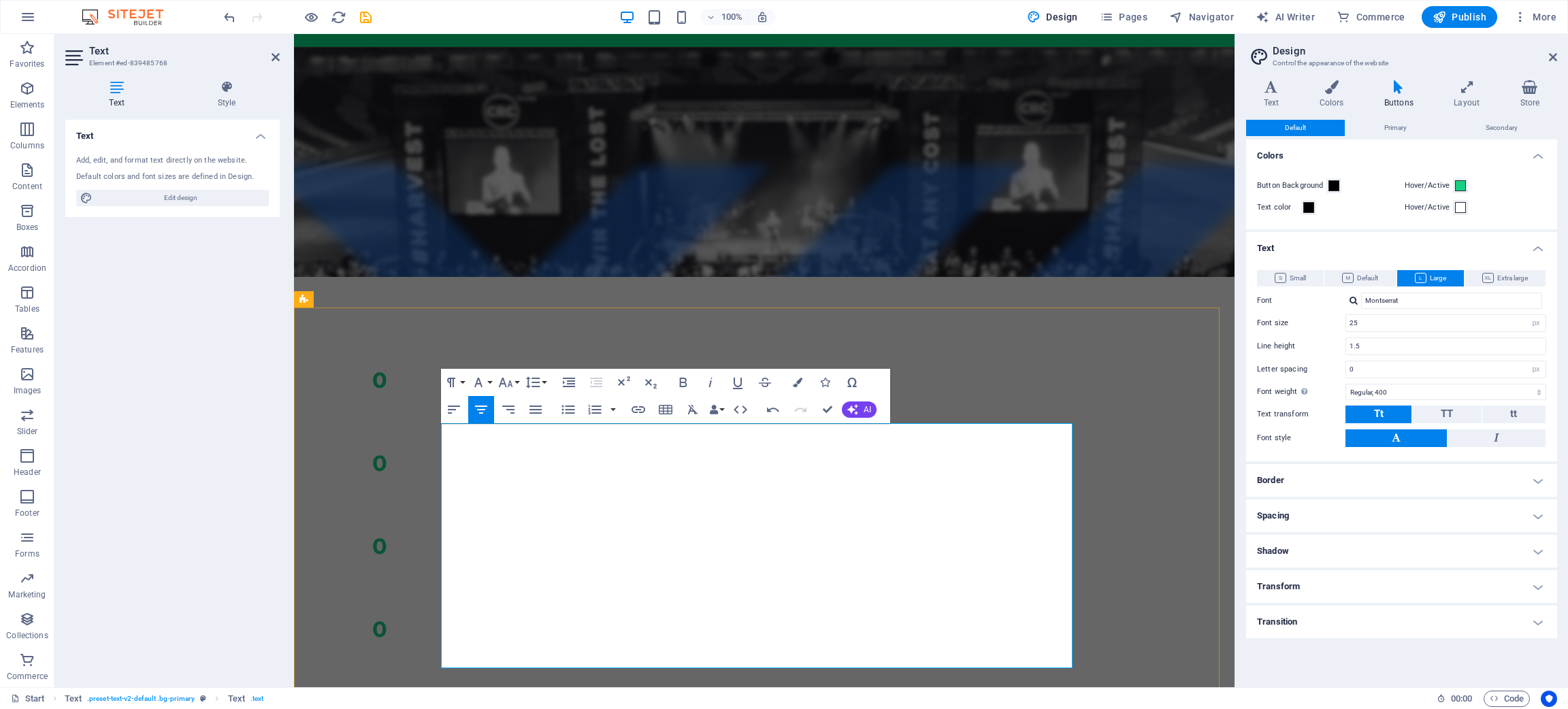
scroll to position [830, 0]
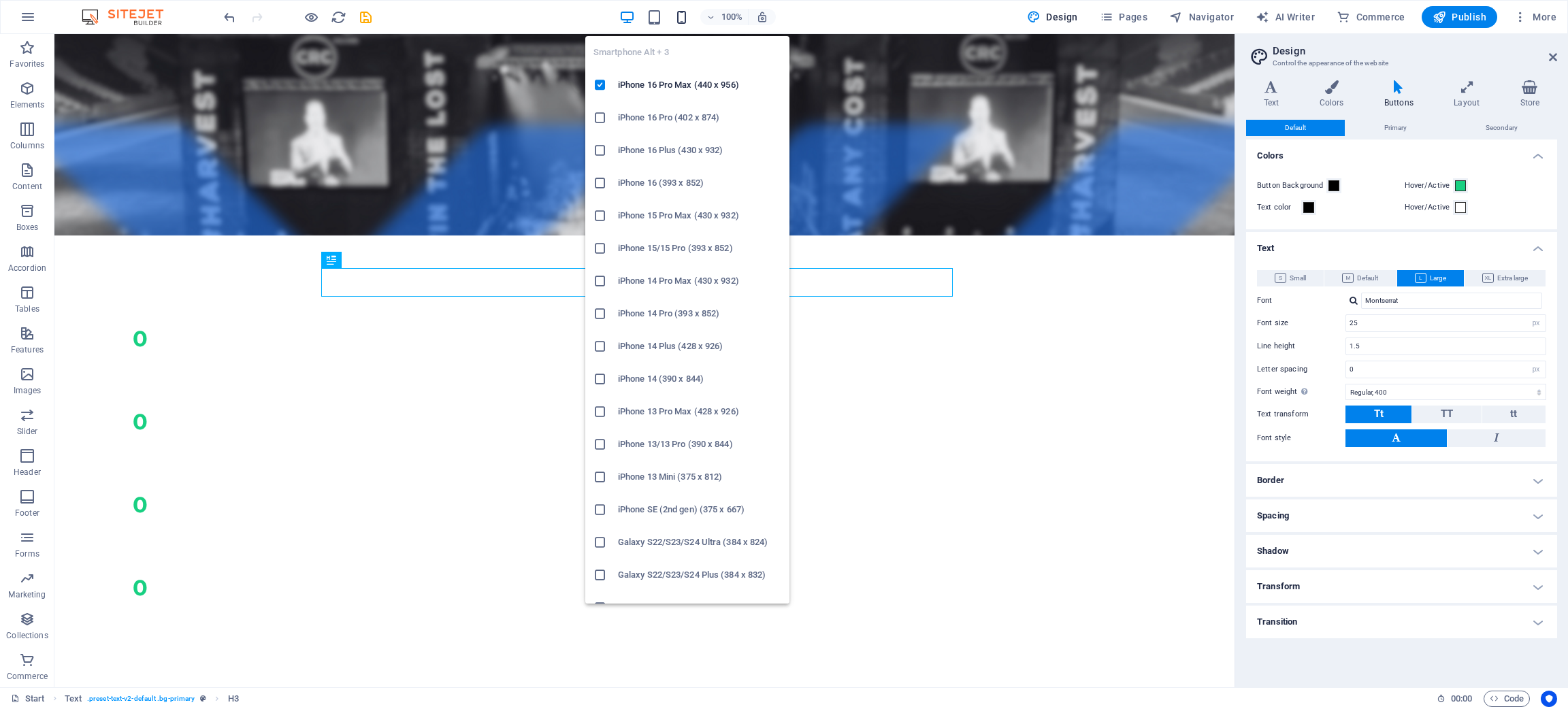
click at [689, 20] on icon "button" at bounding box center [681, 17] width 16 height 16
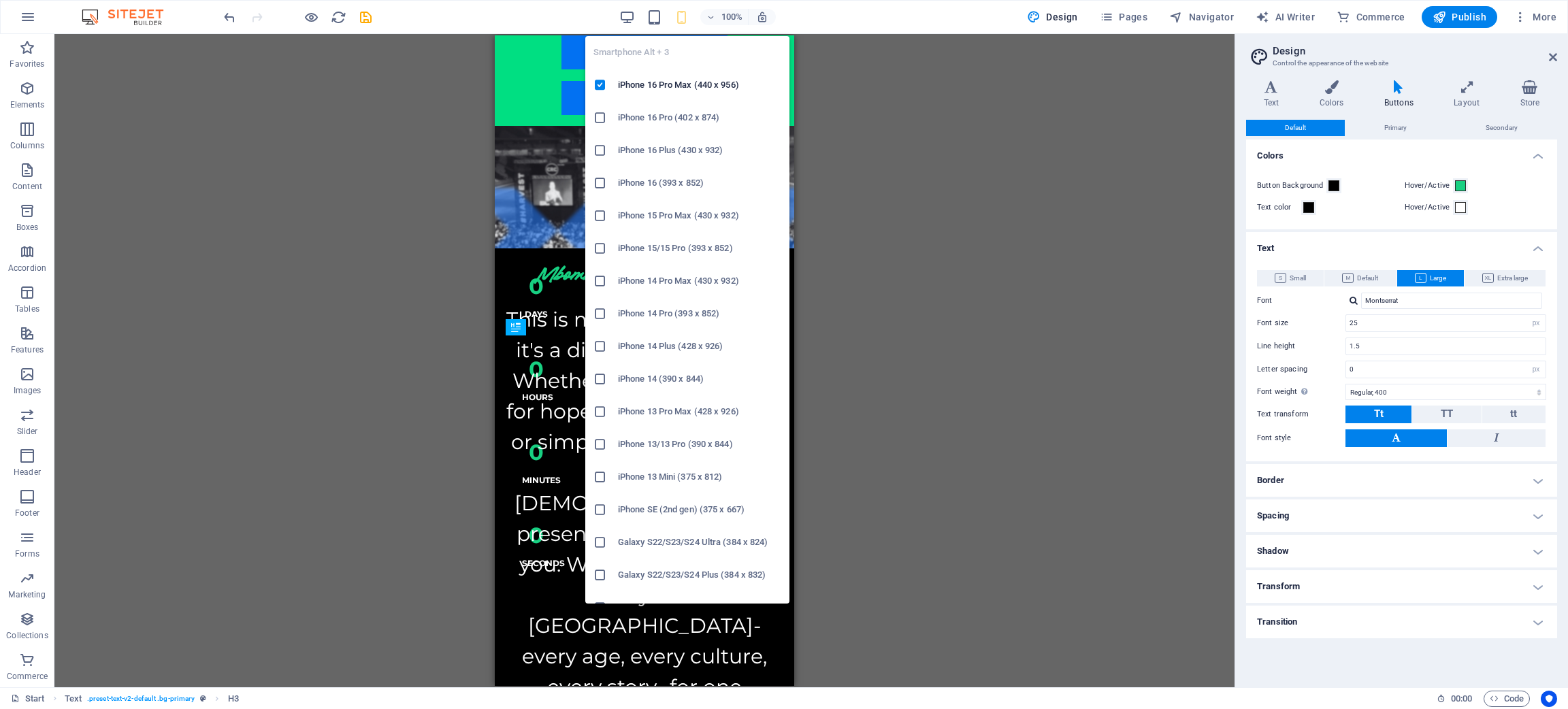
type input "1"
select select "rem"
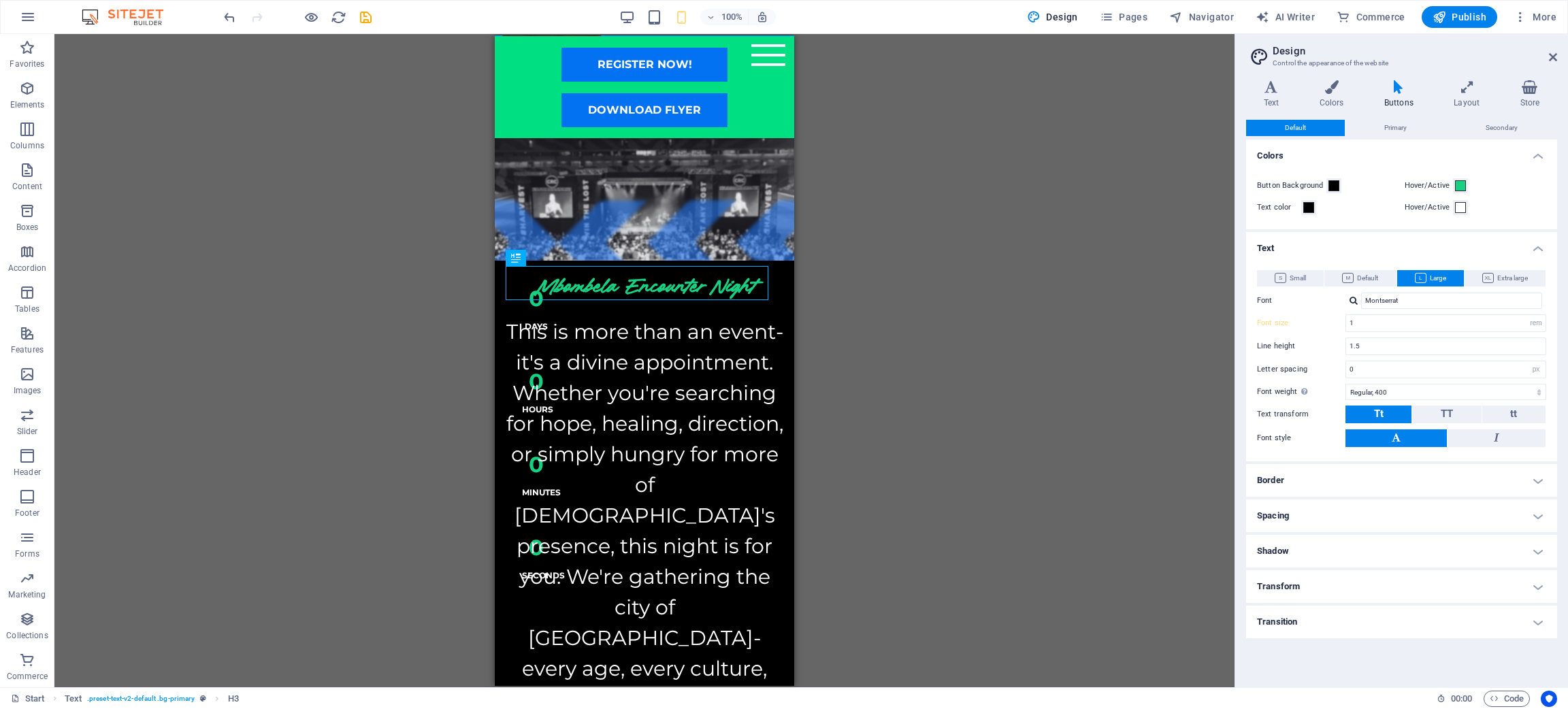
click at [852, 445] on div "Drag here to replace the existing content. Press “Ctrl” if you want to create a…" at bounding box center [644, 361] width 1180 height 654
click at [634, 485] on div "This is more than an event- it's a divine appointment. Whether you're searching…" at bounding box center [644, 669] width 277 height 705
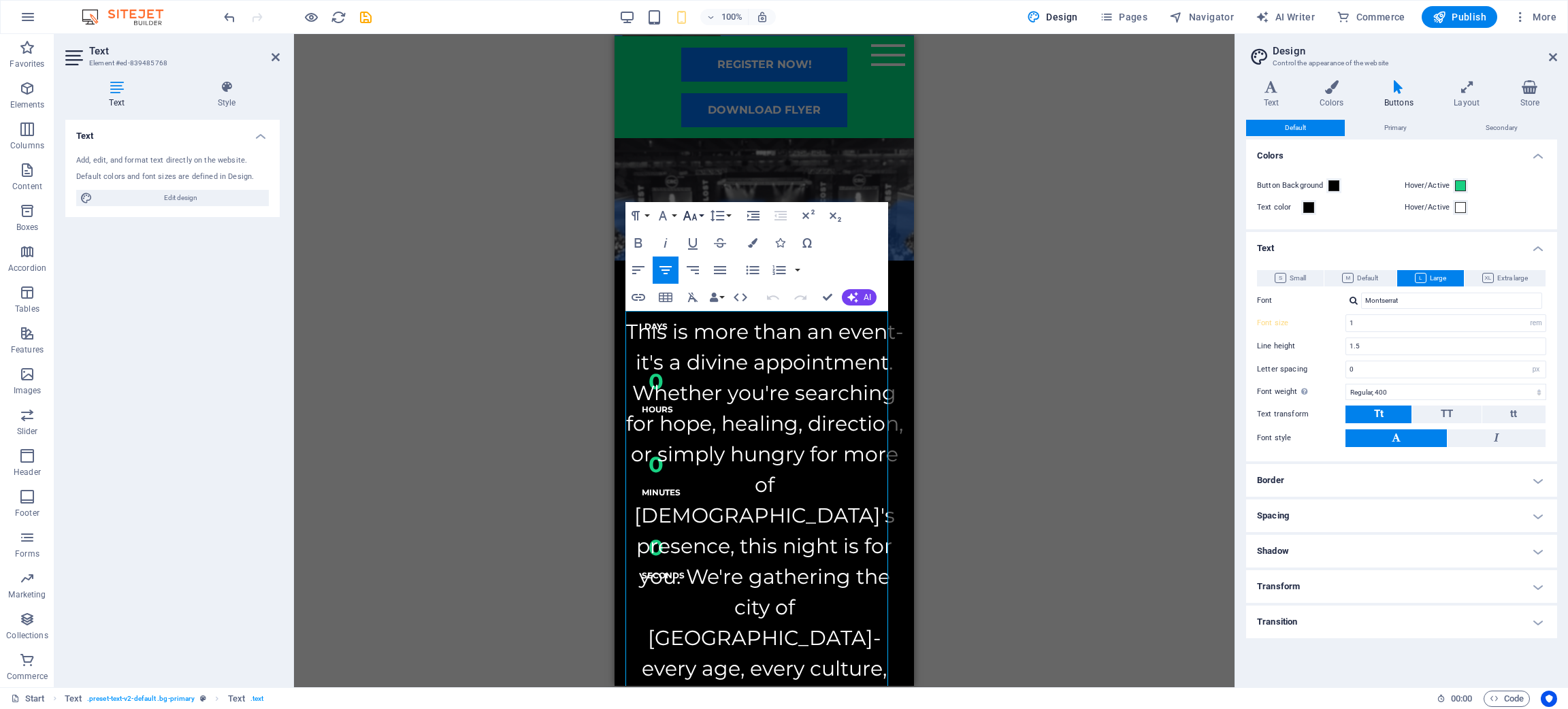
click at [700, 214] on button "Font Size" at bounding box center [692, 216] width 26 height 28
click at [700, 251] on link "18" at bounding box center [704, 256] width 49 height 20
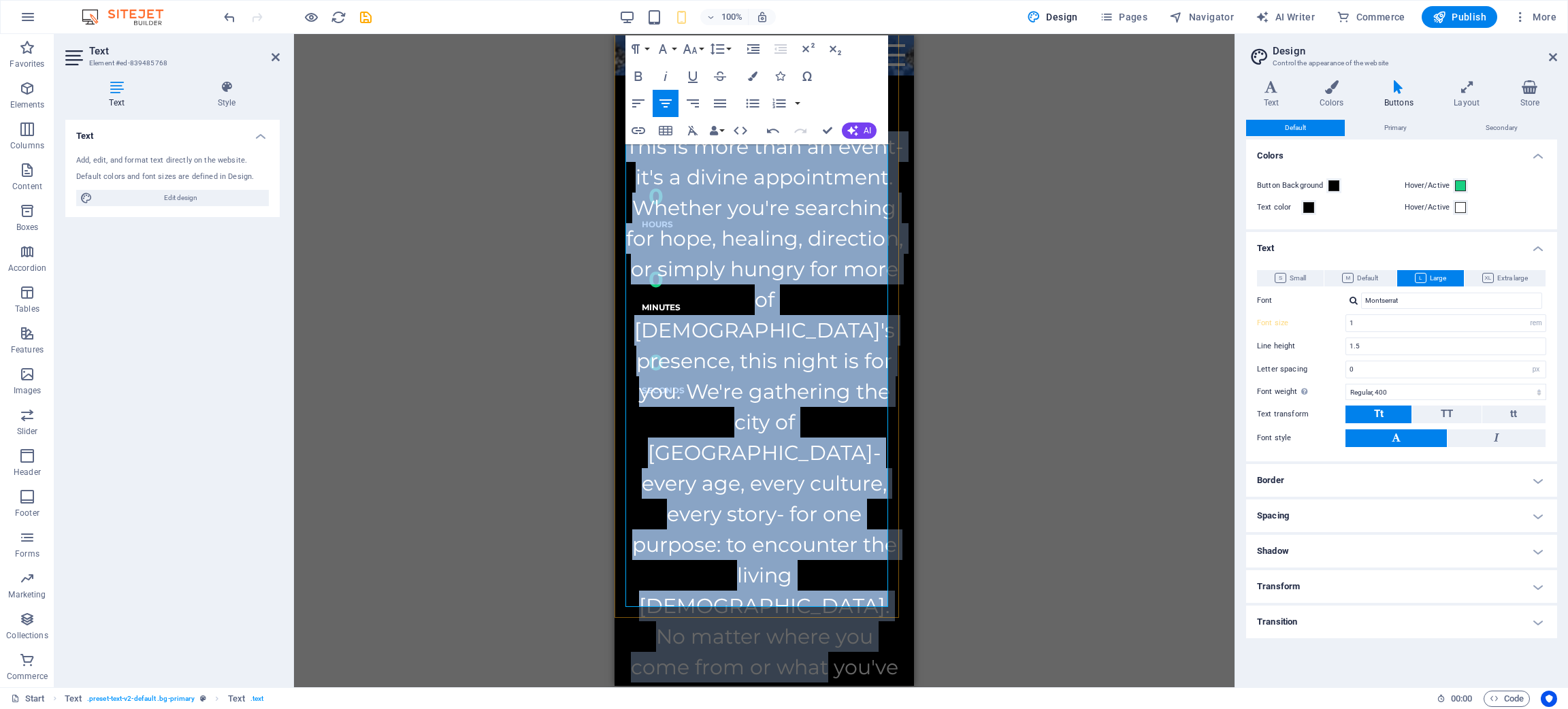
scroll to position [467, 0]
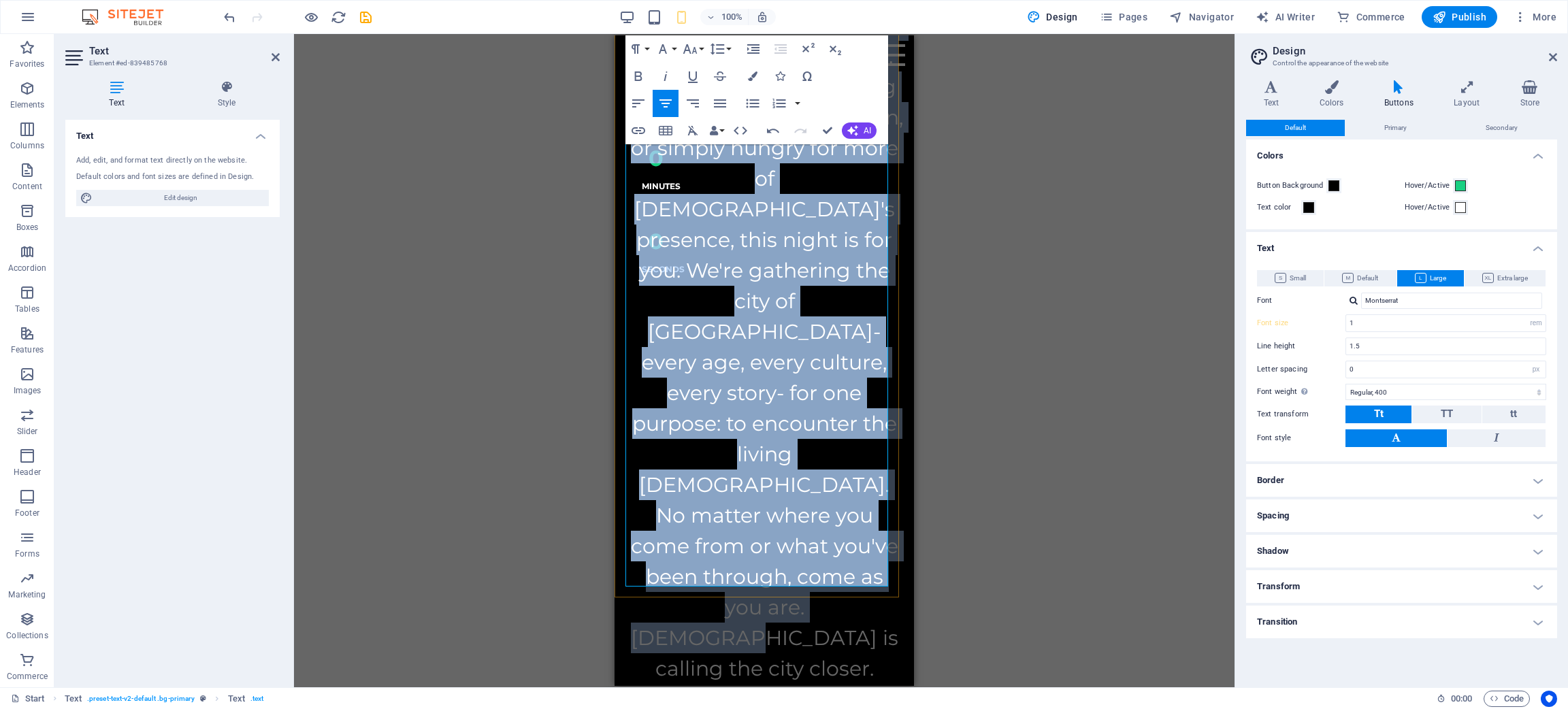
drag, startPoint x: 650, startPoint y: 325, endPoint x: 846, endPoint y: 572, distance: 315.3
click at [846, 572] on p "​ This is more than an event- it's a divine appointment. Whether you're searchi…" at bounding box center [764, 362] width 277 height 705
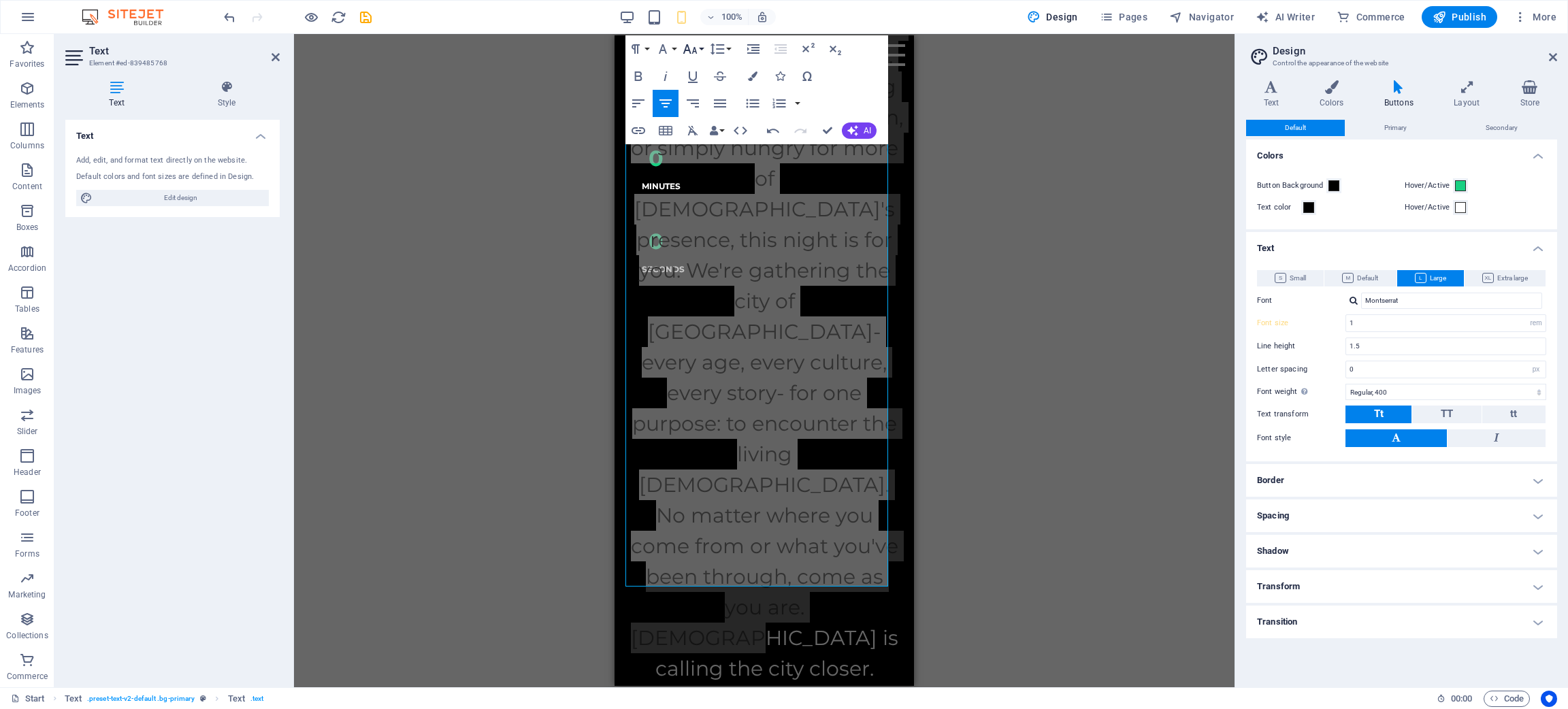
click at [705, 41] on button "Font Size" at bounding box center [692, 48] width 26 height 28
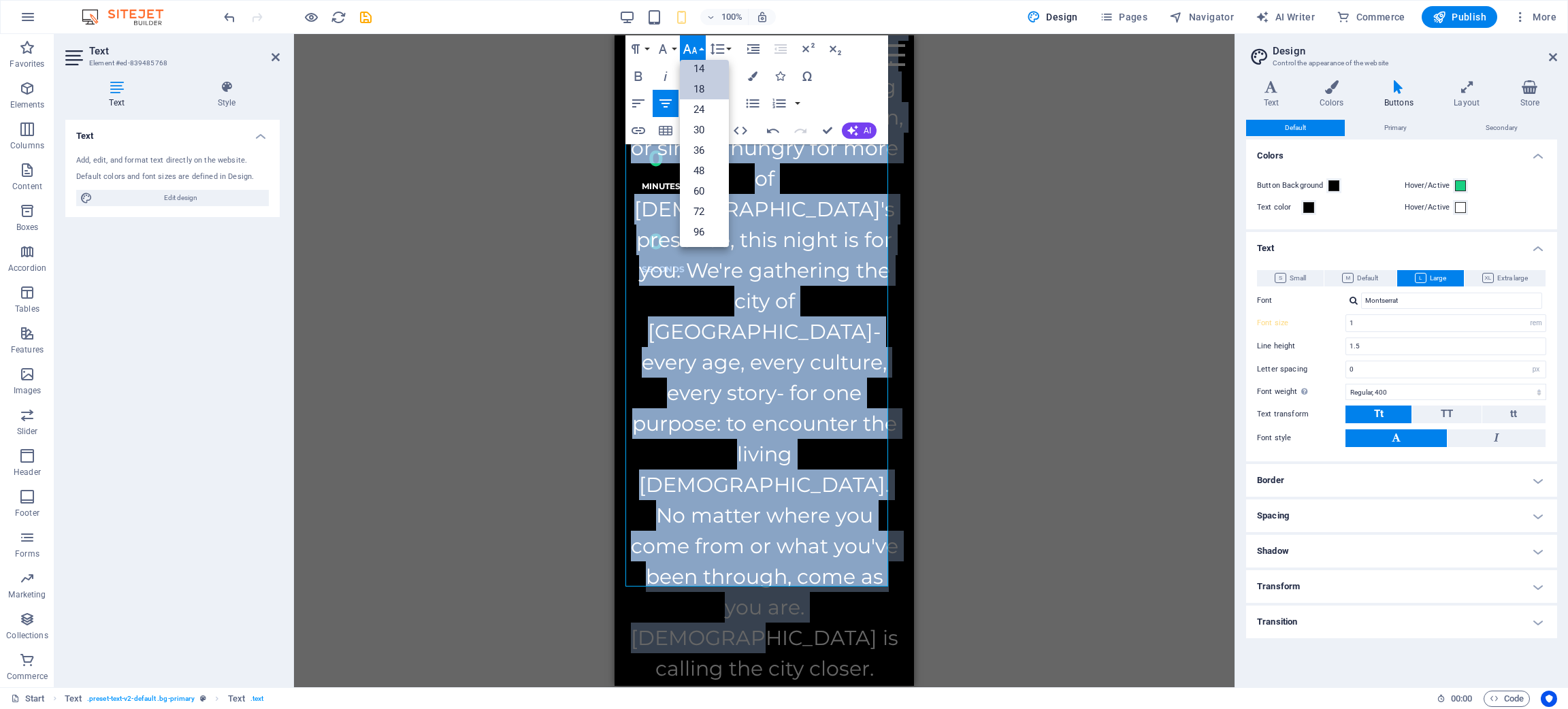
click at [699, 71] on link "14" at bounding box center [704, 69] width 49 height 20
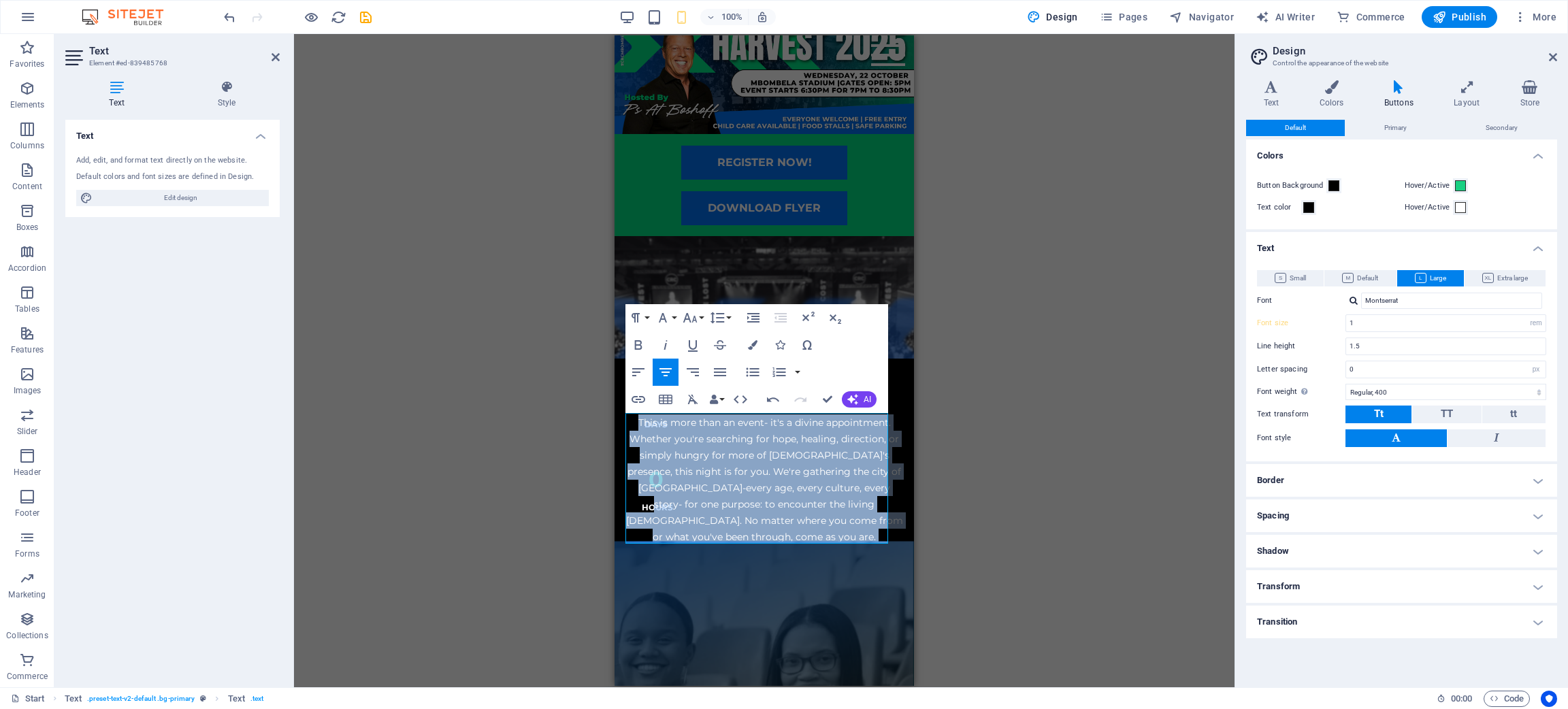
scroll to position [58, 0]
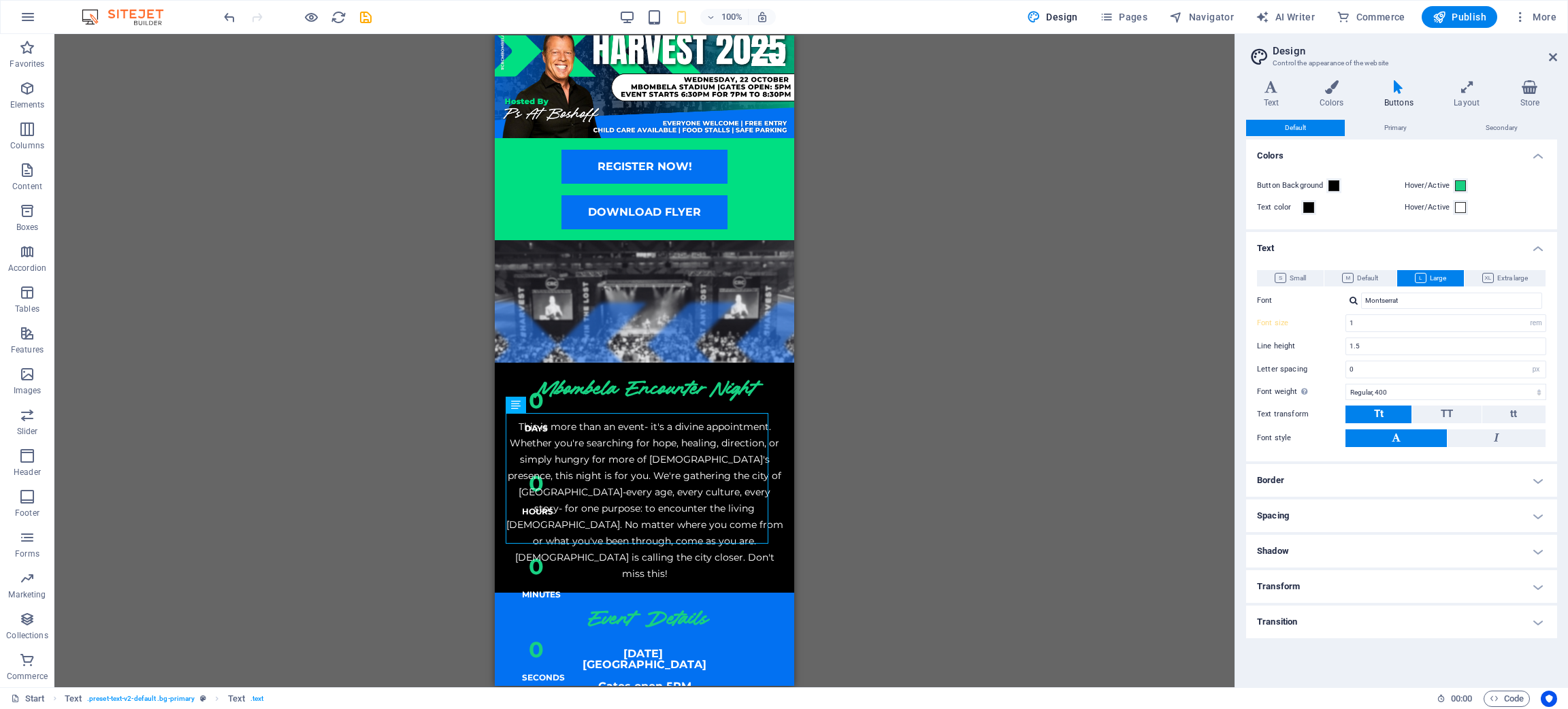
click at [994, 429] on div "Drag here to replace the existing content. Press “Ctrl” if you want to create a…" at bounding box center [644, 361] width 1180 height 654
click at [776, 552] on div "Mbombela Encounter Night This is more than an event- it's a divine appointment.…" at bounding box center [644, 477] width 299 height 230
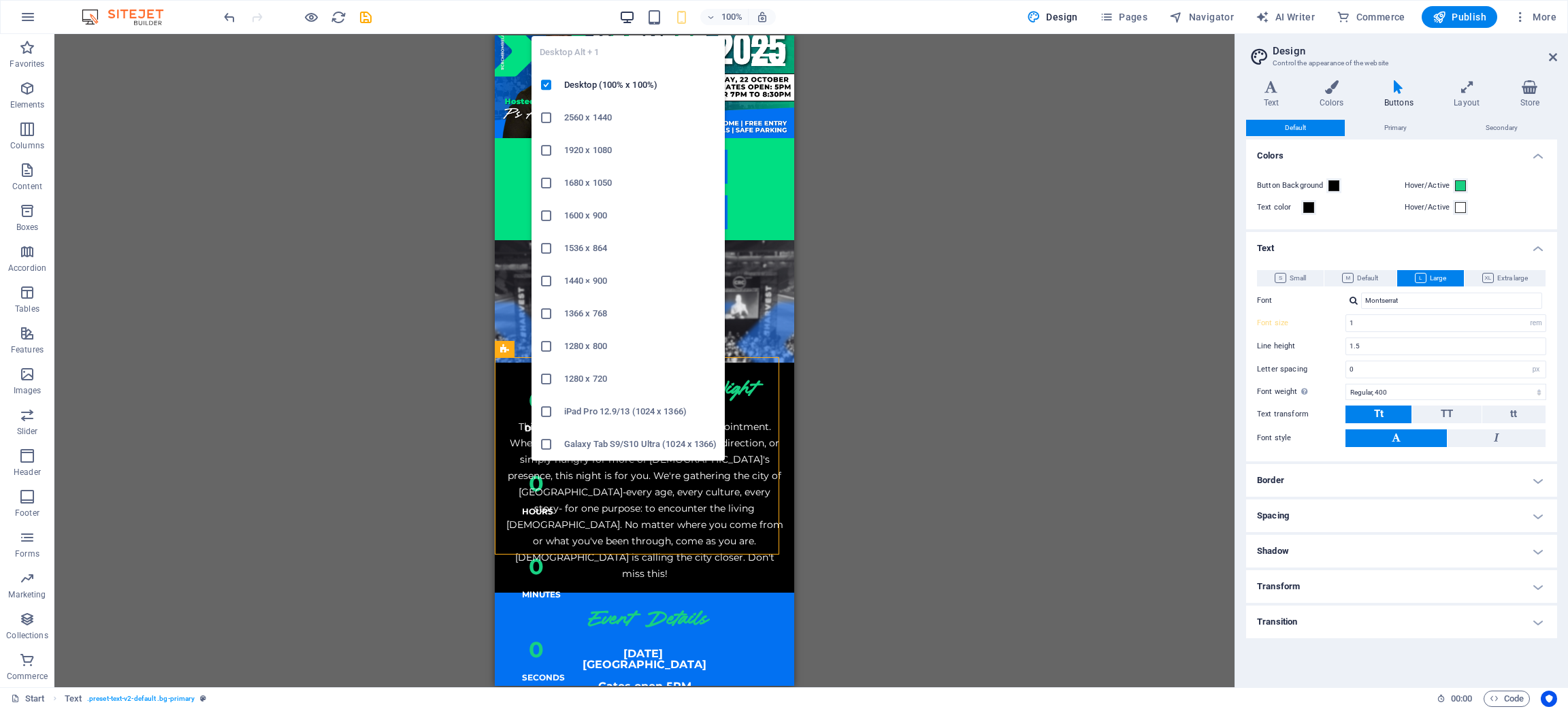
click at [632, 15] on icon "button" at bounding box center [627, 17] width 16 height 16
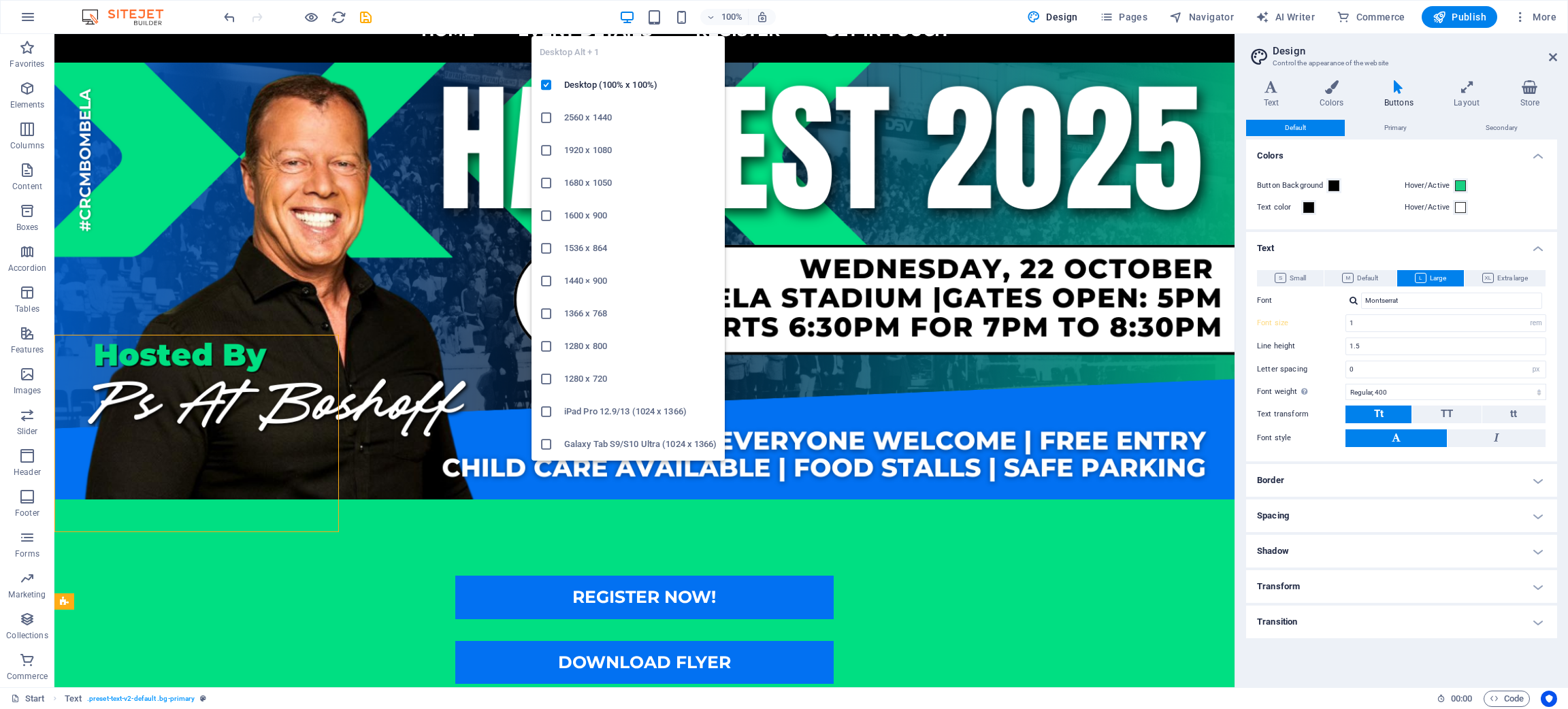
type input "25"
select select "px"
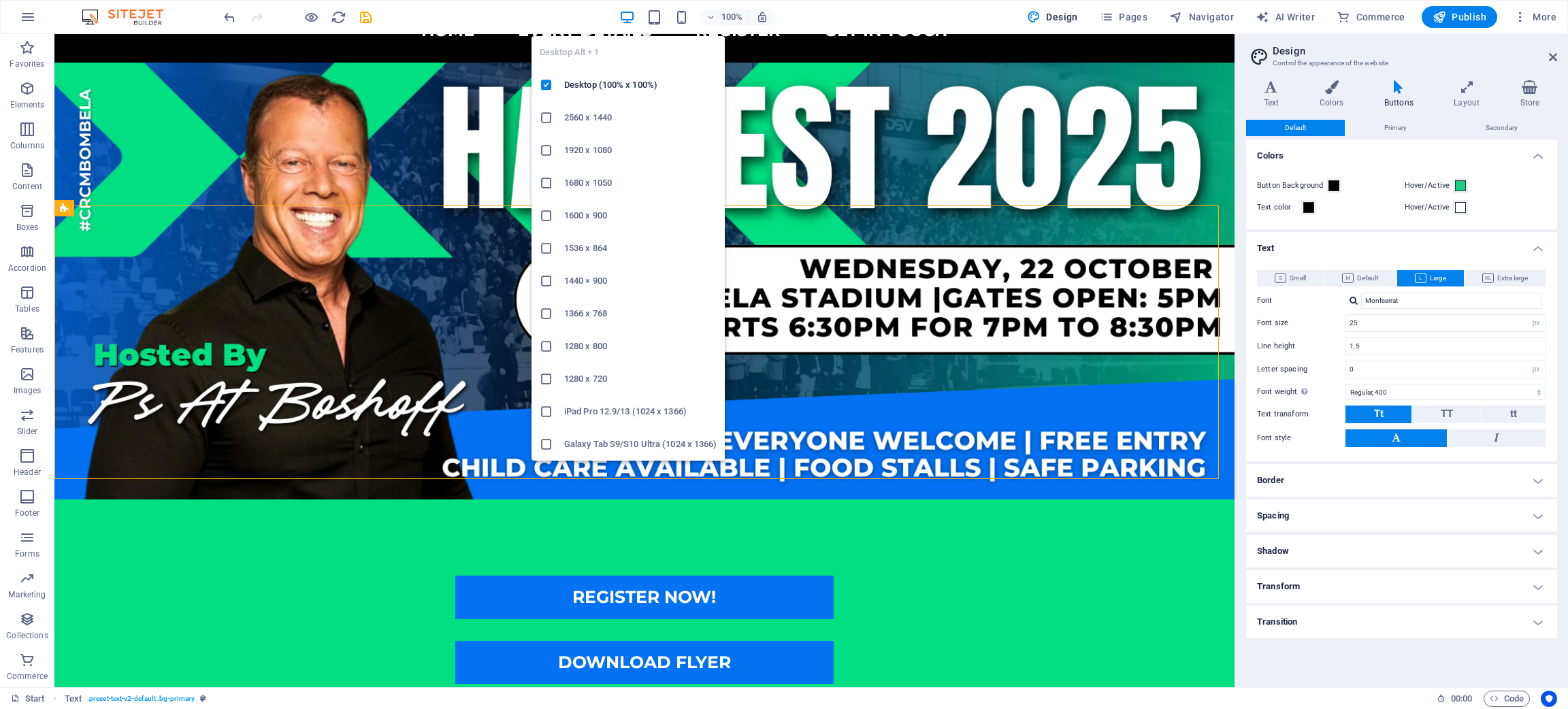
scroll to position [804, 0]
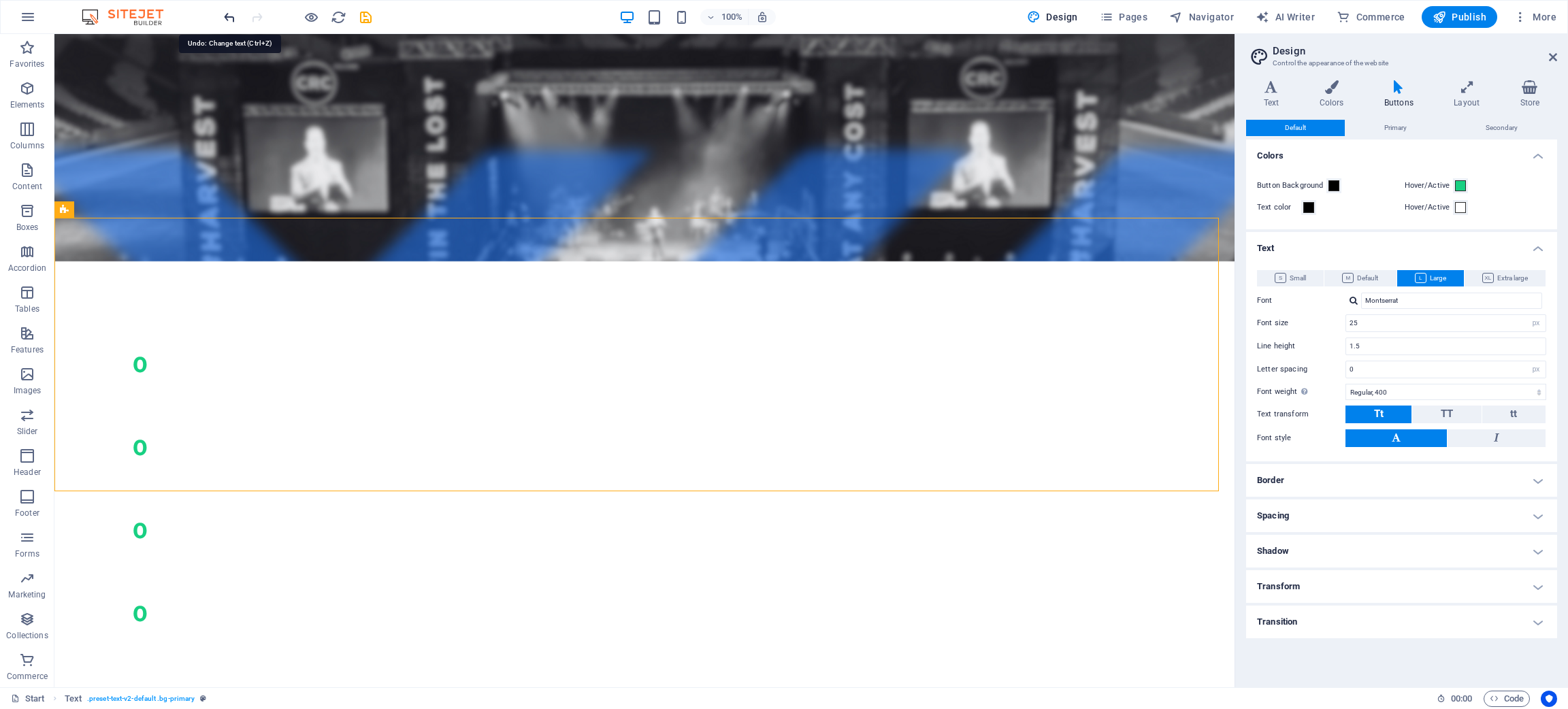
click at [233, 14] on icon "undo" at bounding box center [229, 17] width 16 height 16
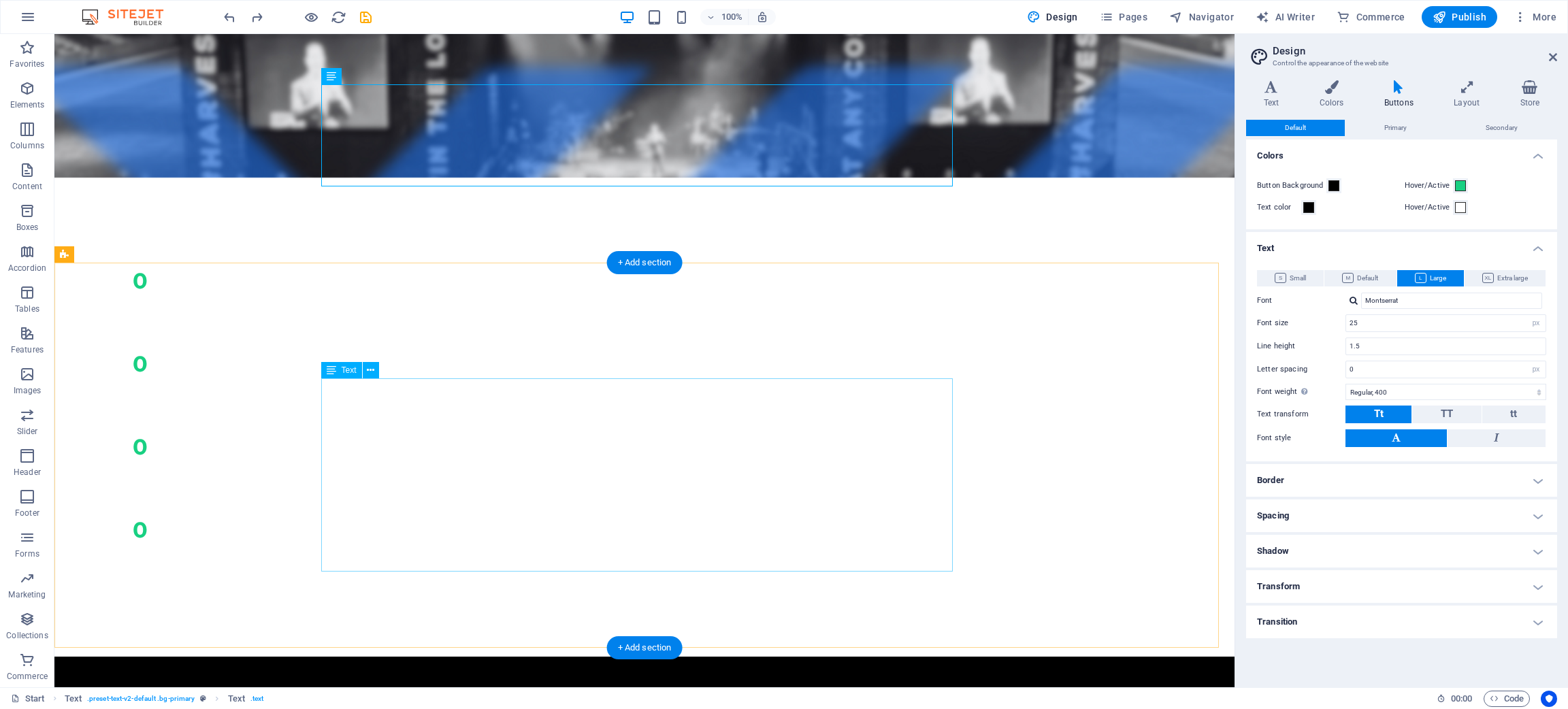
scroll to position [1110, 0]
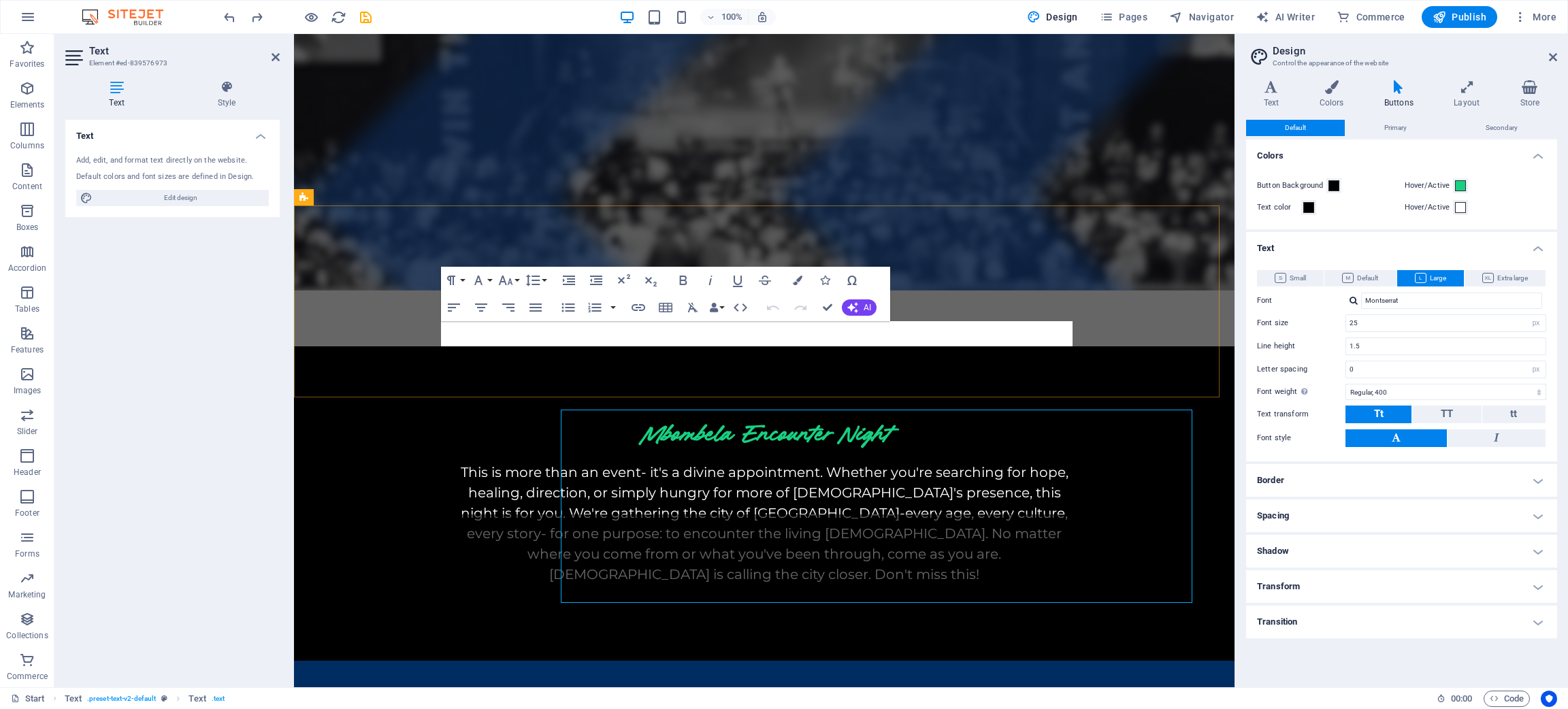
scroll to position [1023, 0]
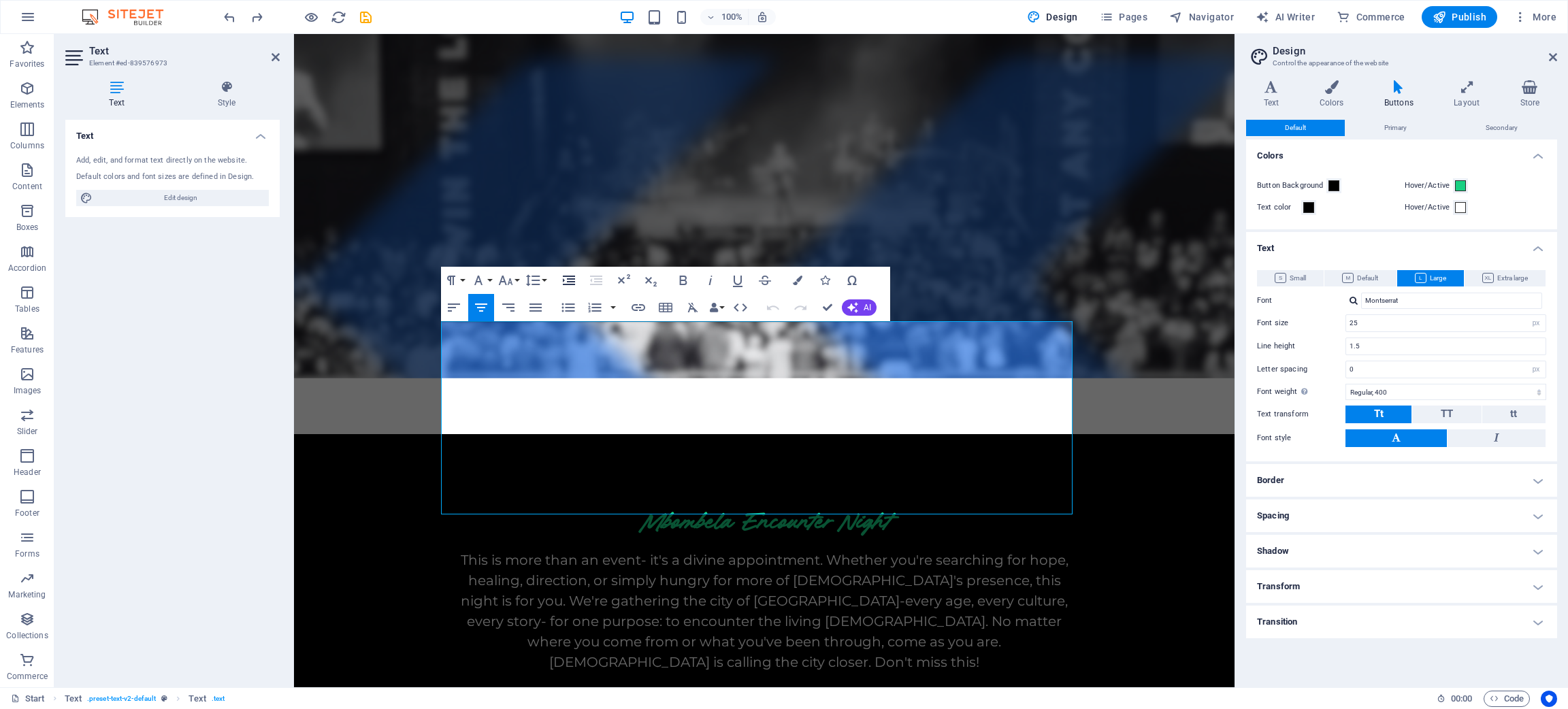
click at [556, 278] on button "Increase Indent" at bounding box center [568, 280] width 26 height 28
click at [226, 15] on icon "undo" at bounding box center [229, 17] width 16 height 16
click at [544, 284] on button "Line Height" at bounding box center [535, 280] width 26 height 28
click at [544, 330] on link "Single" at bounding box center [552, 327] width 60 height 20
click at [544, 276] on button "Line Height" at bounding box center [535, 280] width 26 height 28
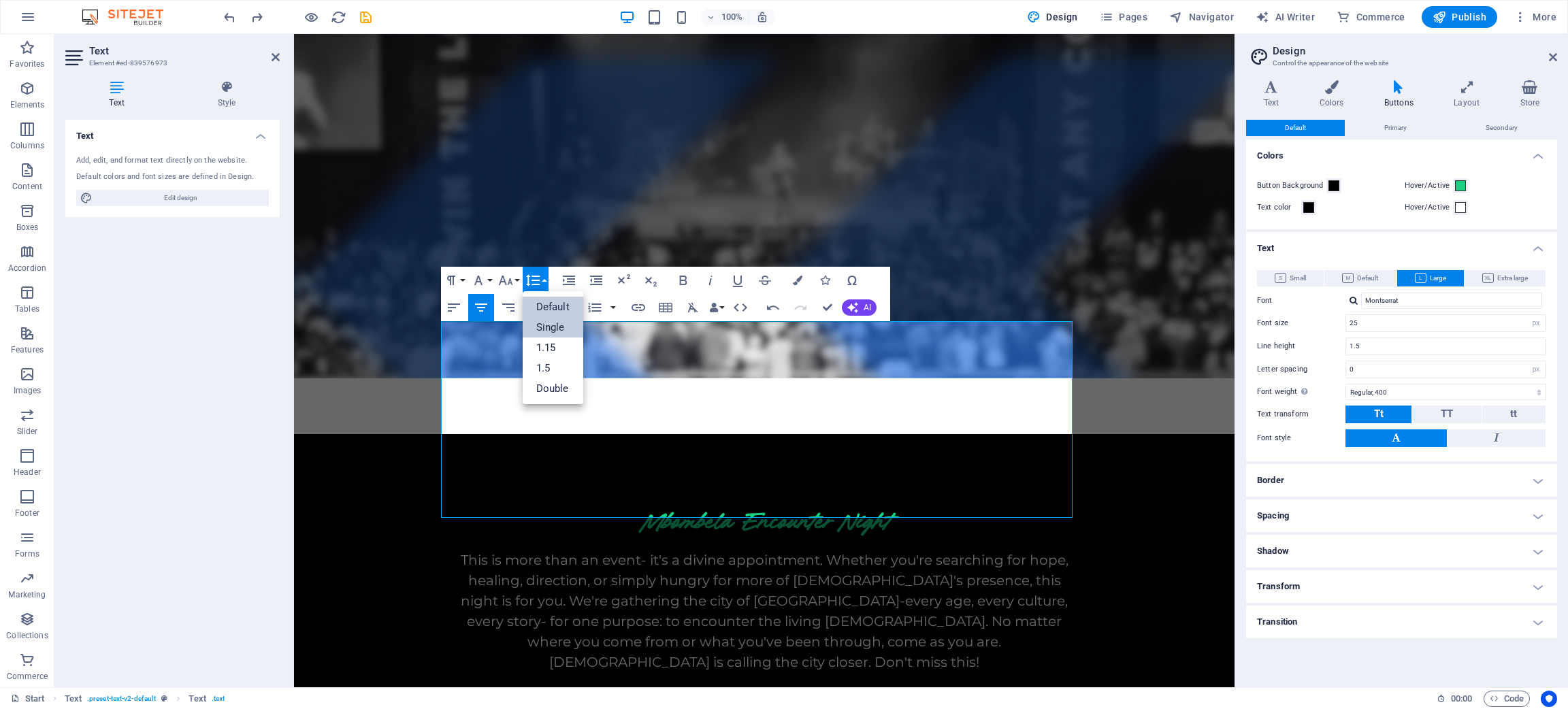
scroll to position [0, 0]
click at [541, 387] on link "Double" at bounding box center [552, 389] width 60 height 20
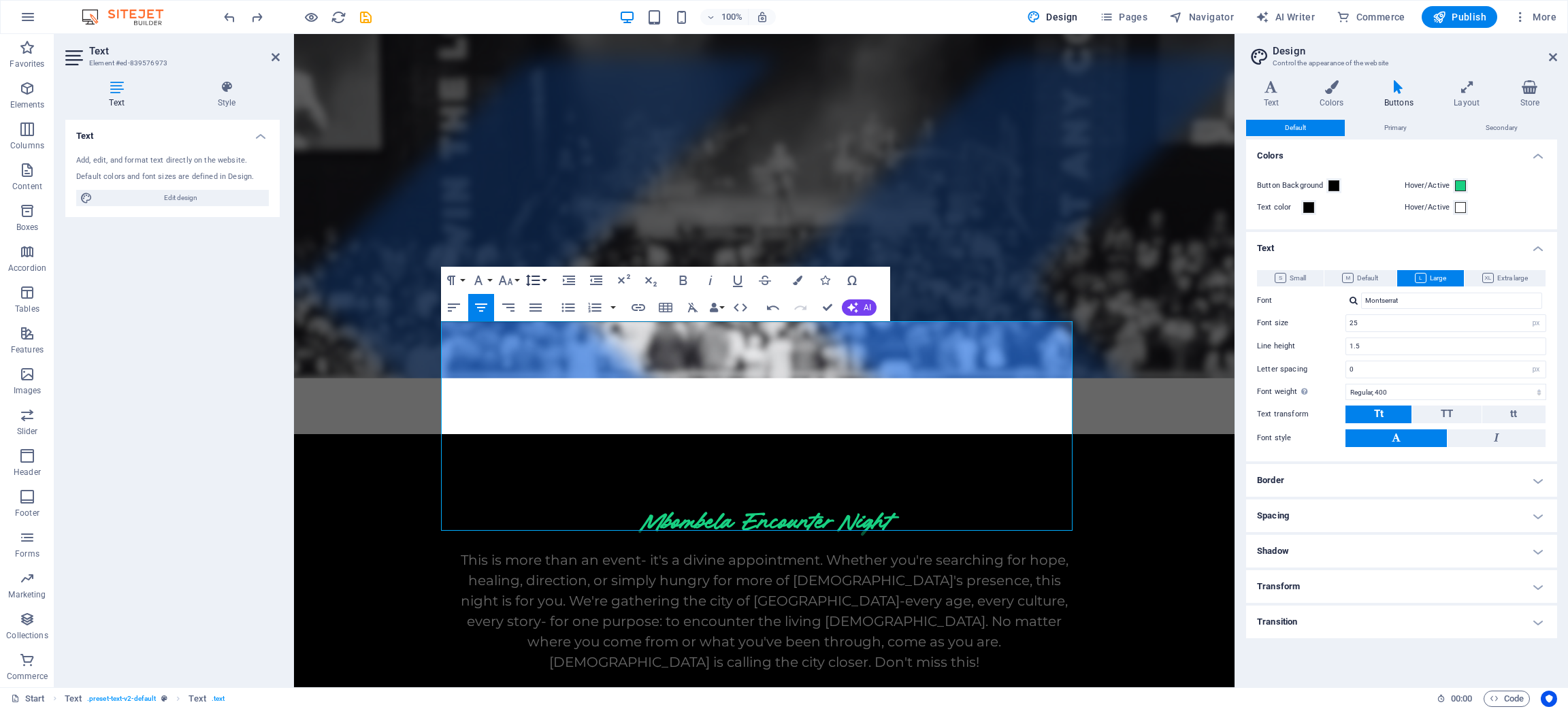
click at [544, 280] on button "Line Height" at bounding box center [535, 280] width 26 height 28
click at [554, 351] on link "1.15" at bounding box center [552, 348] width 60 height 20
click at [542, 280] on button "Line Height" at bounding box center [535, 280] width 26 height 28
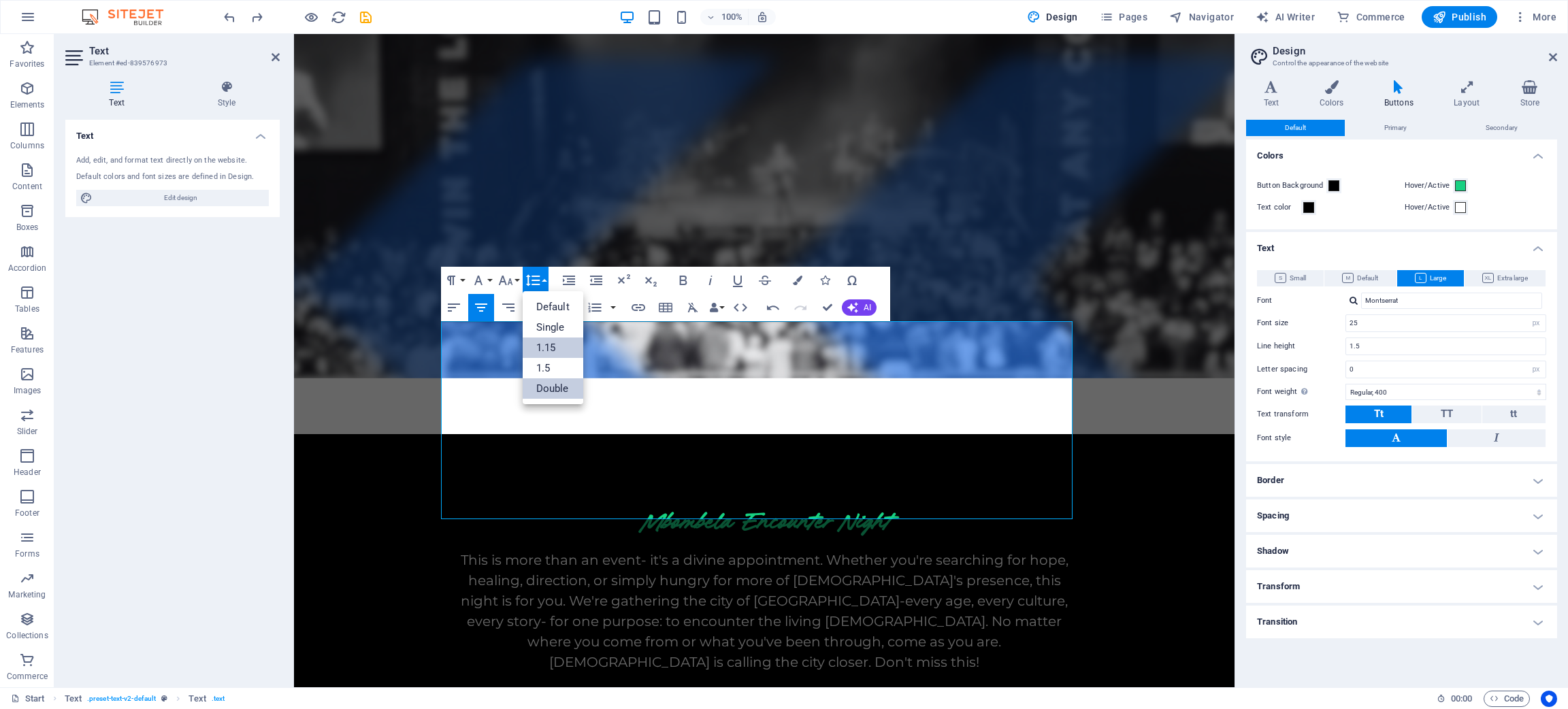
click at [544, 386] on link "Double" at bounding box center [552, 389] width 60 height 20
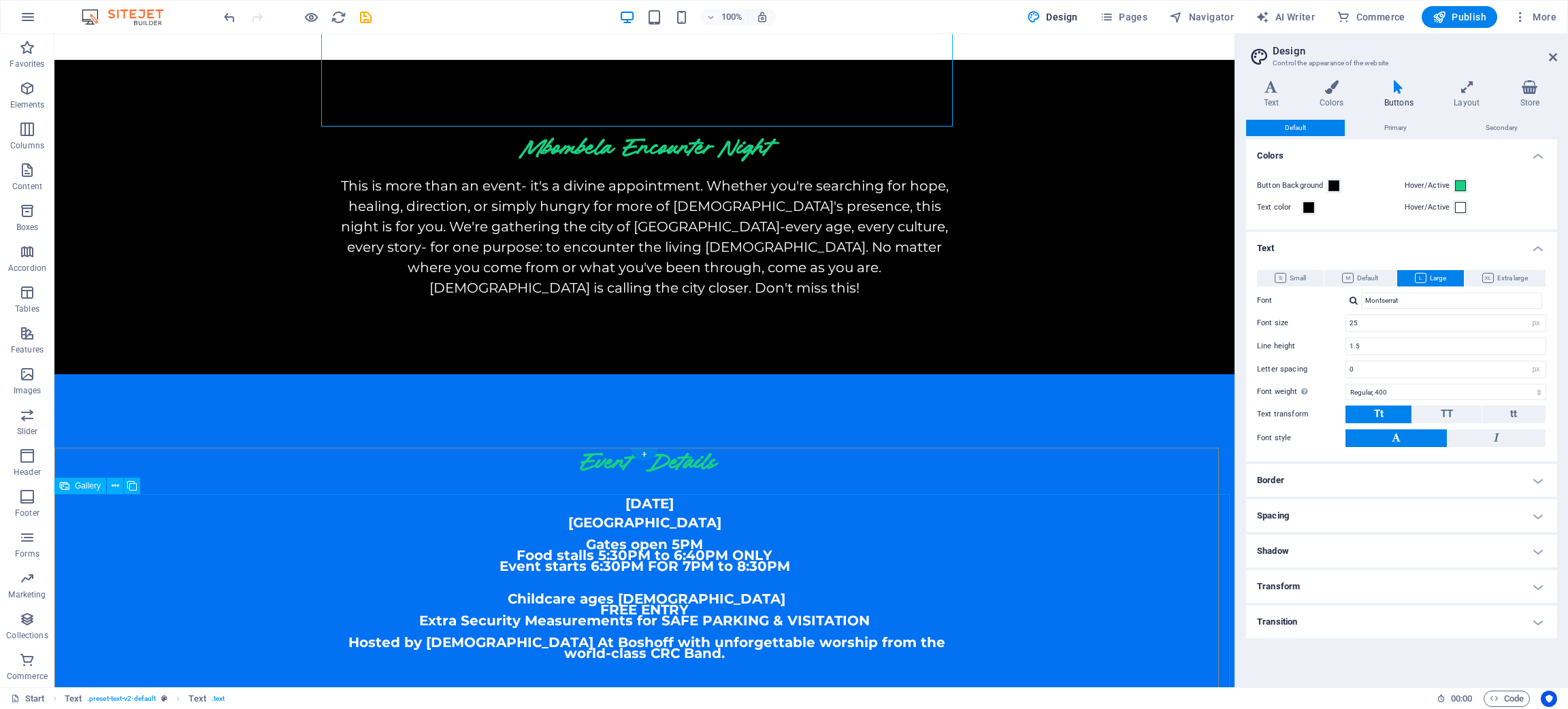
scroll to position [1520, 0]
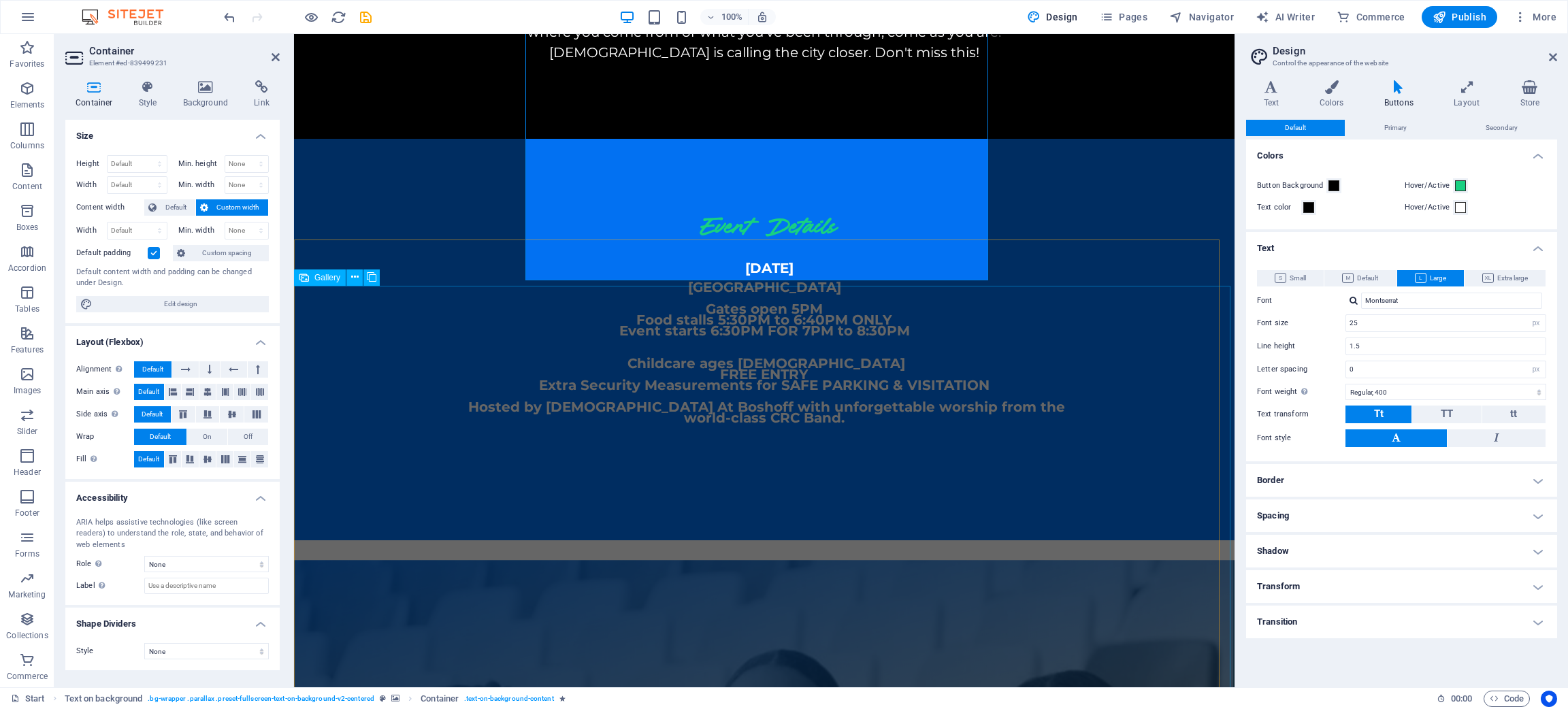
scroll to position [1635, 0]
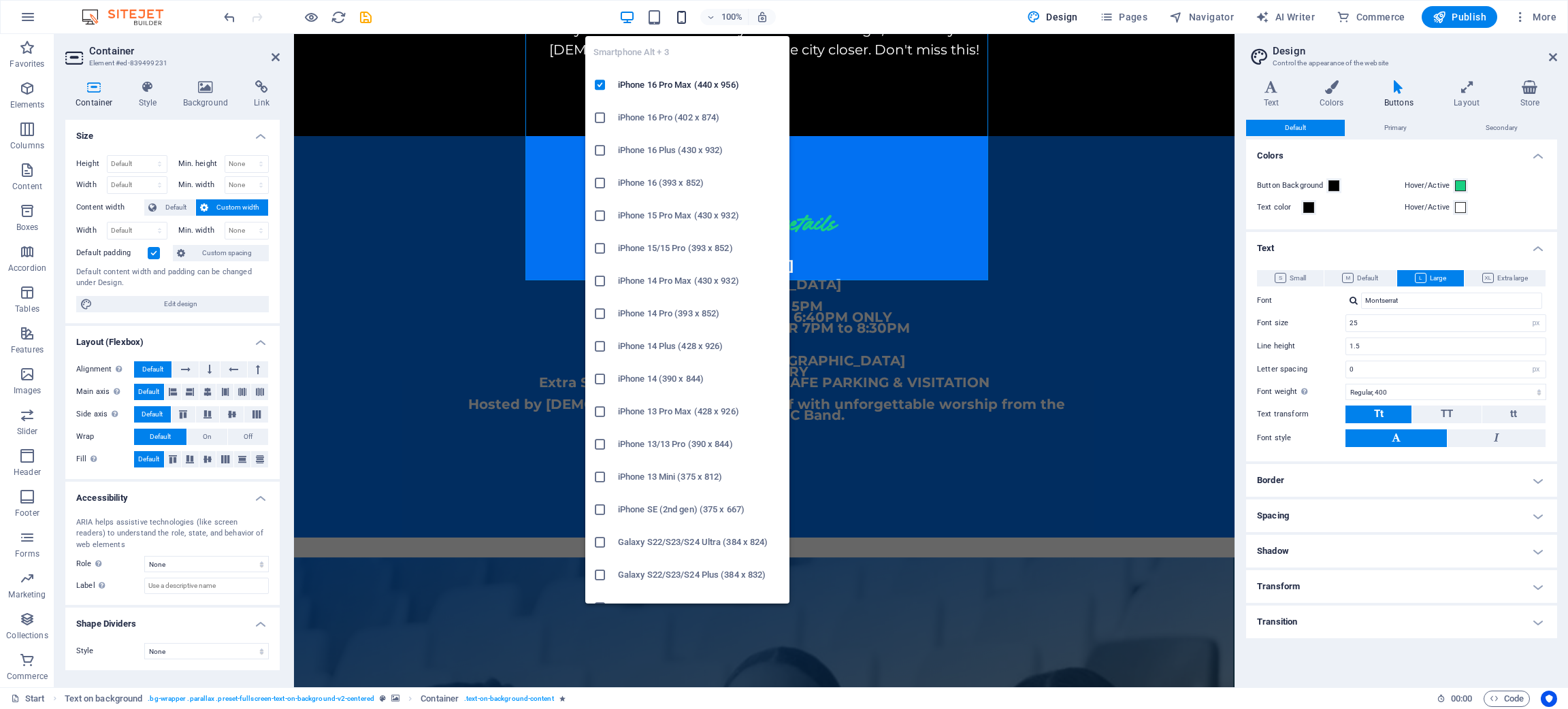
click at [685, 13] on icon "button" at bounding box center [681, 17] width 16 height 16
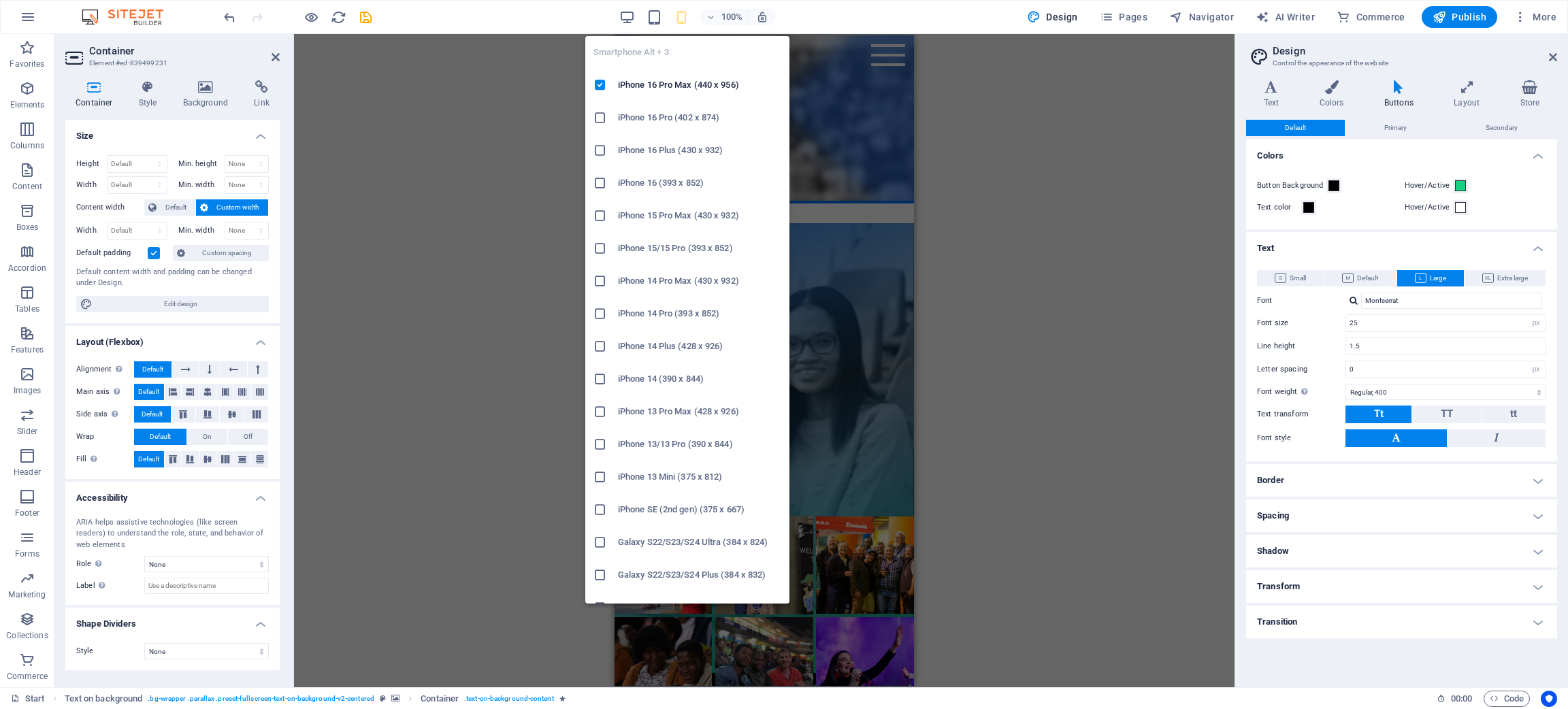
type input "1"
select select "rem"
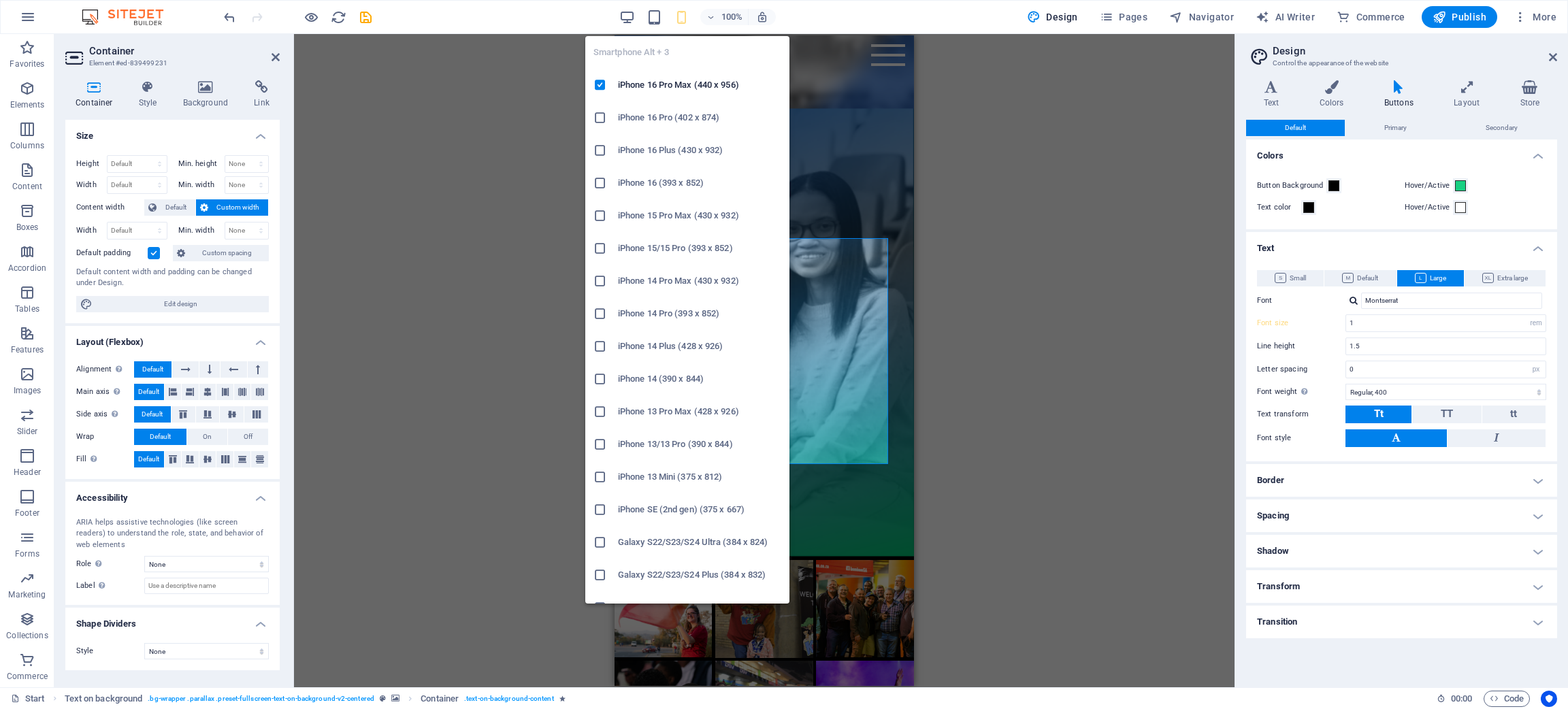
scroll to position [704, 0]
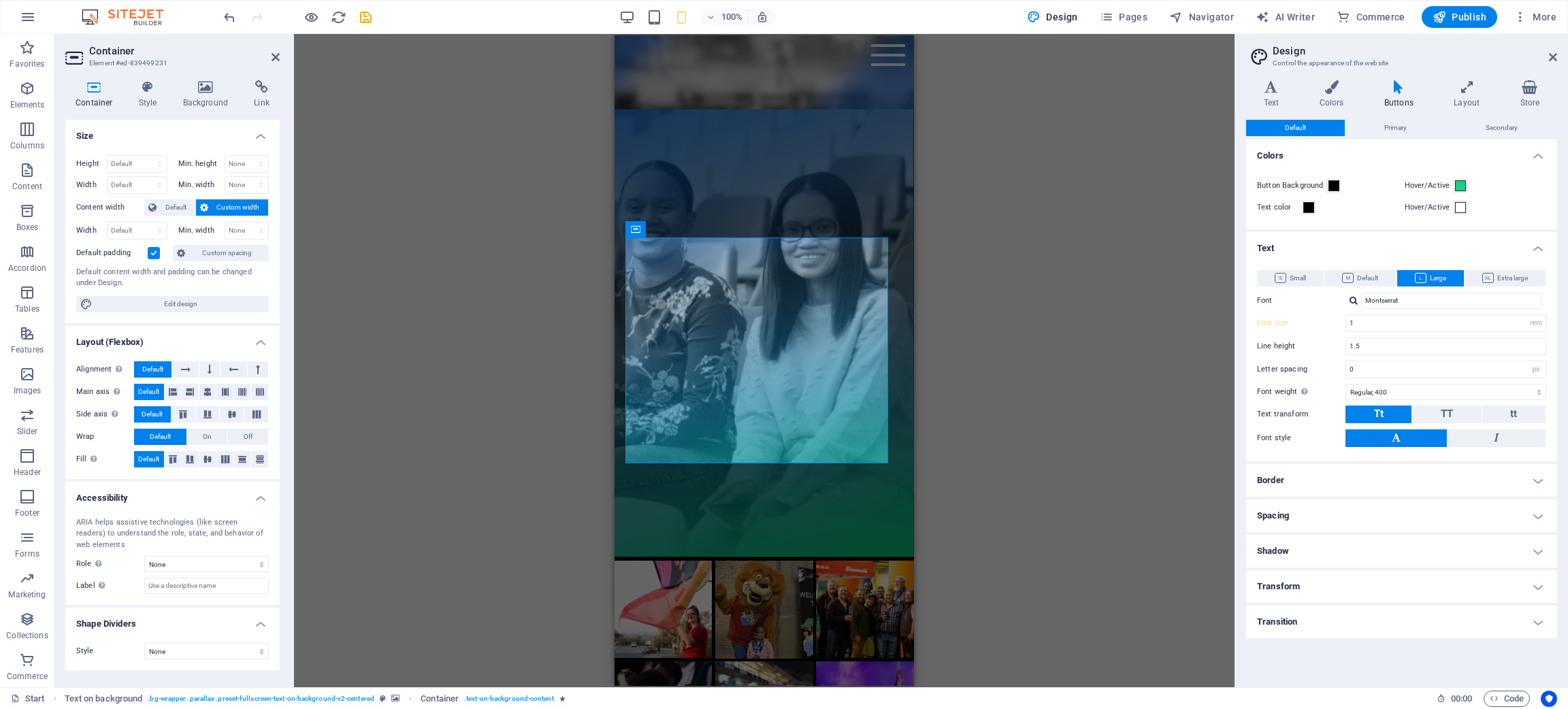
click at [1011, 493] on div "Drag here to replace the existing content. Press “Ctrl” if you want to create a…" at bounding box center [764, 361] width 940 height 654
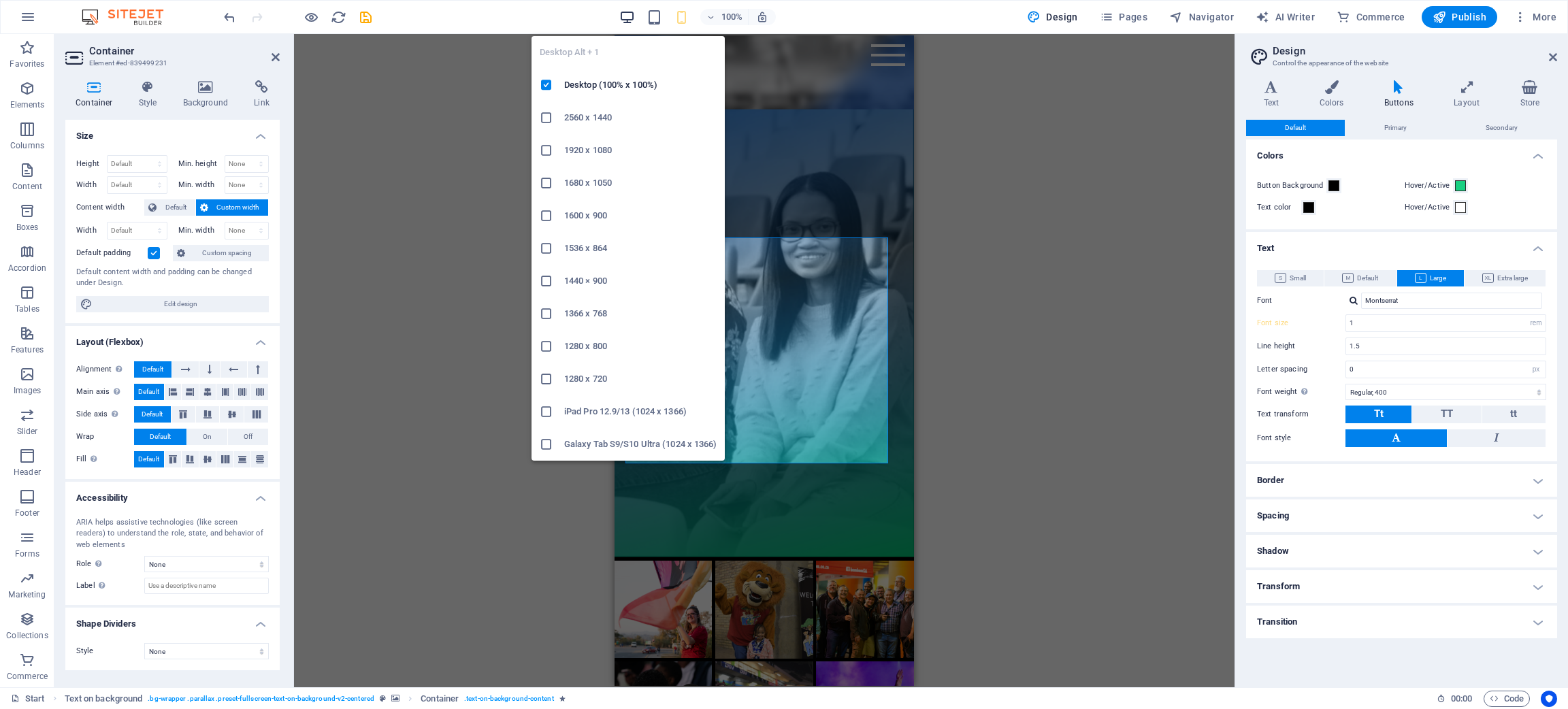
click at [631, 18] on icon "button" at bounding box center [627, 17] width 16 height 16
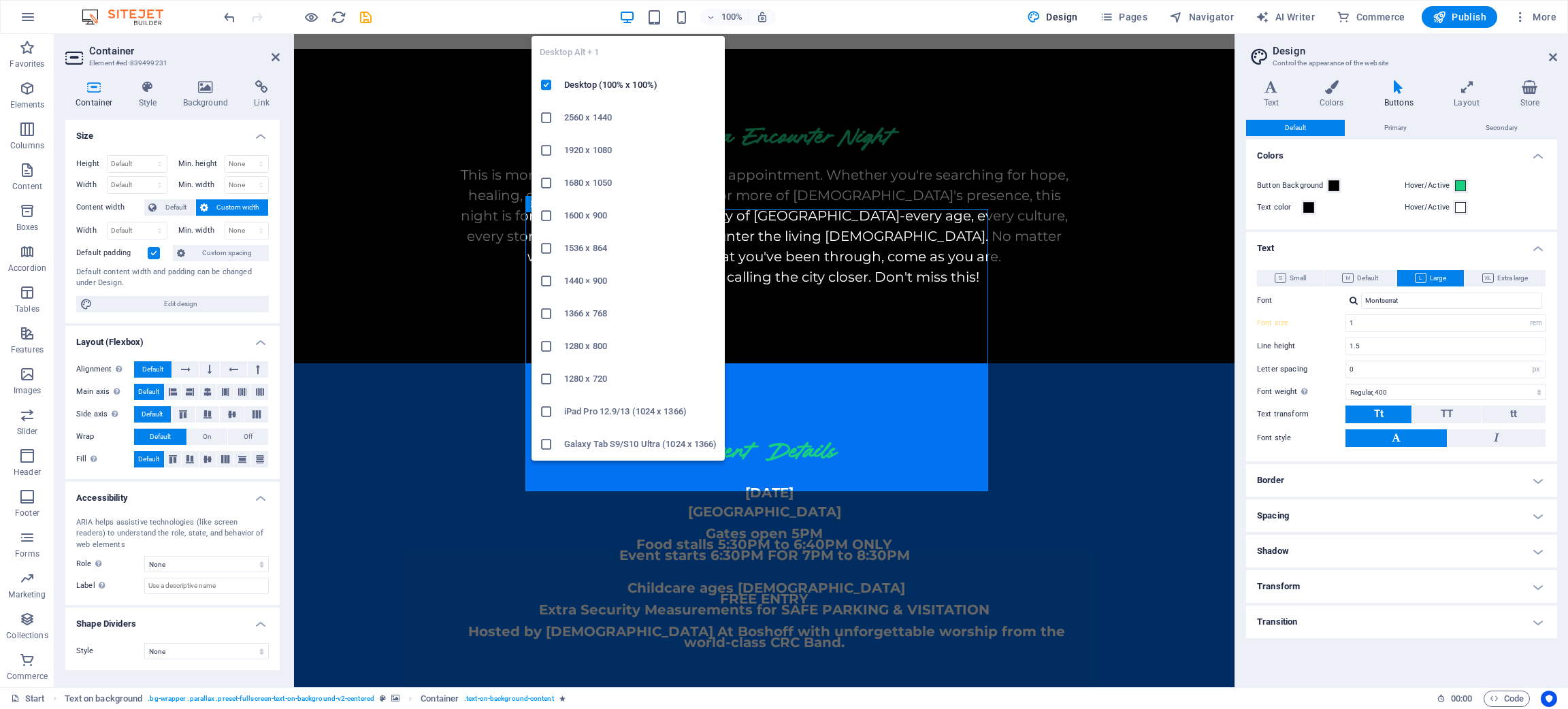
type input "25"
select select "px"
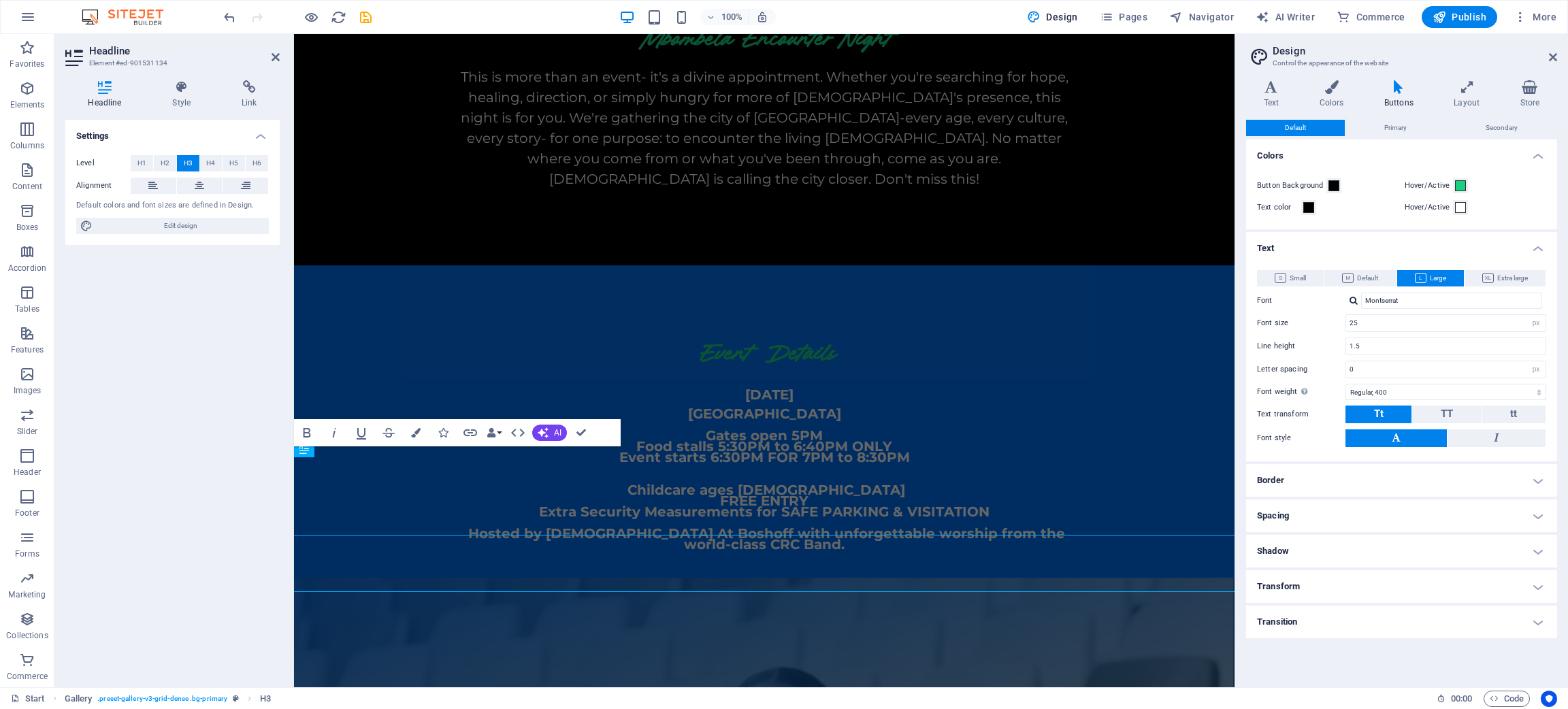
scroll to position [1417, 0]
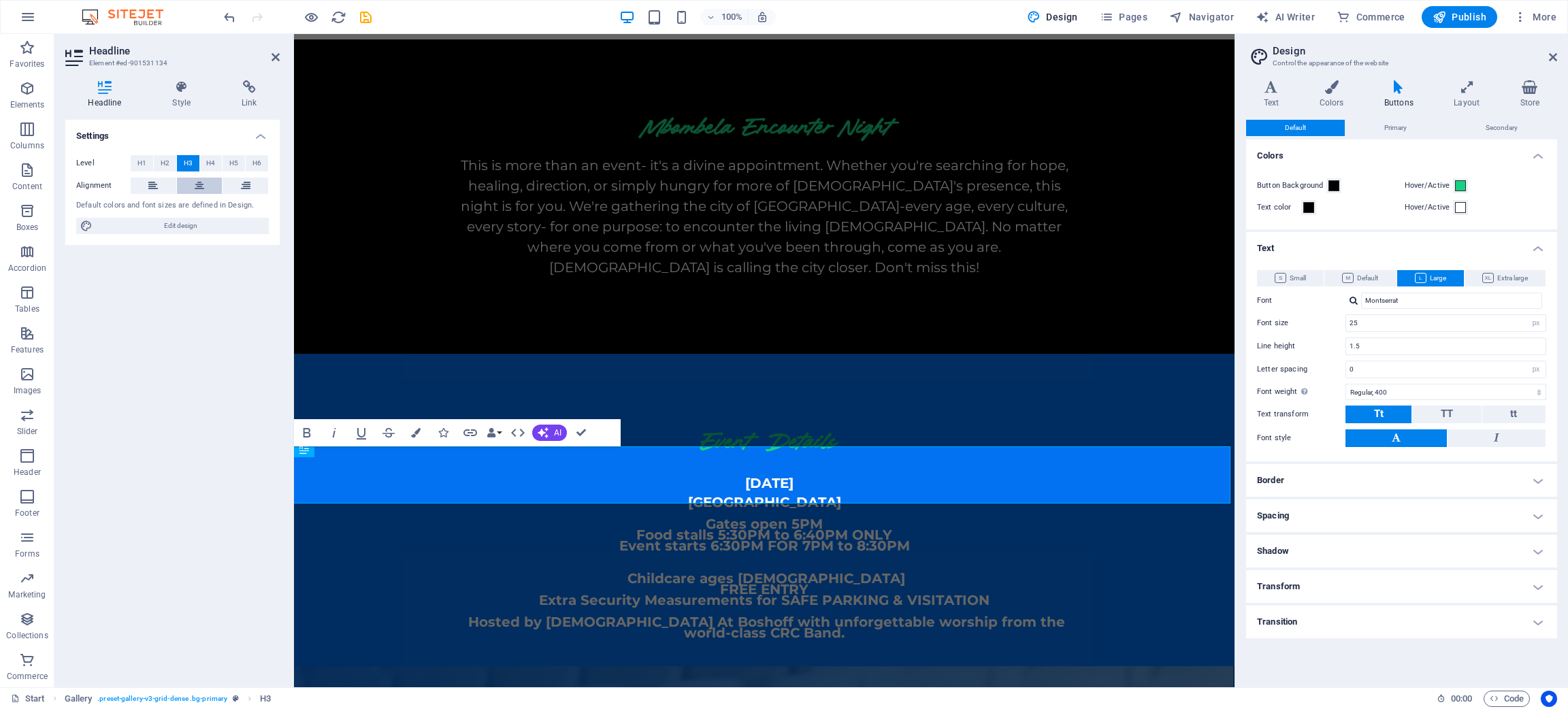
click at [201, 186] on icon at bounding box center [199, 186] width 9 height 17
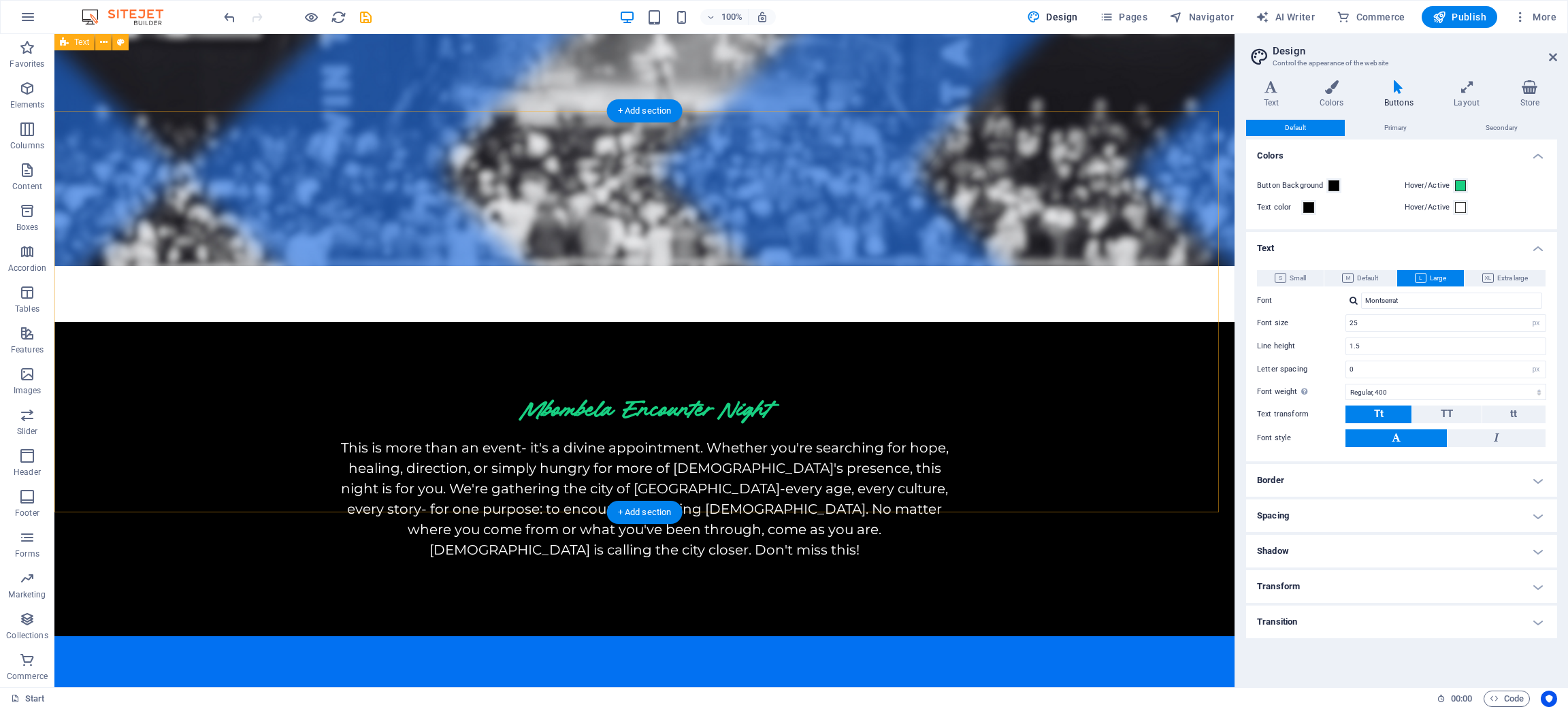
scroll to position [1200, 0]
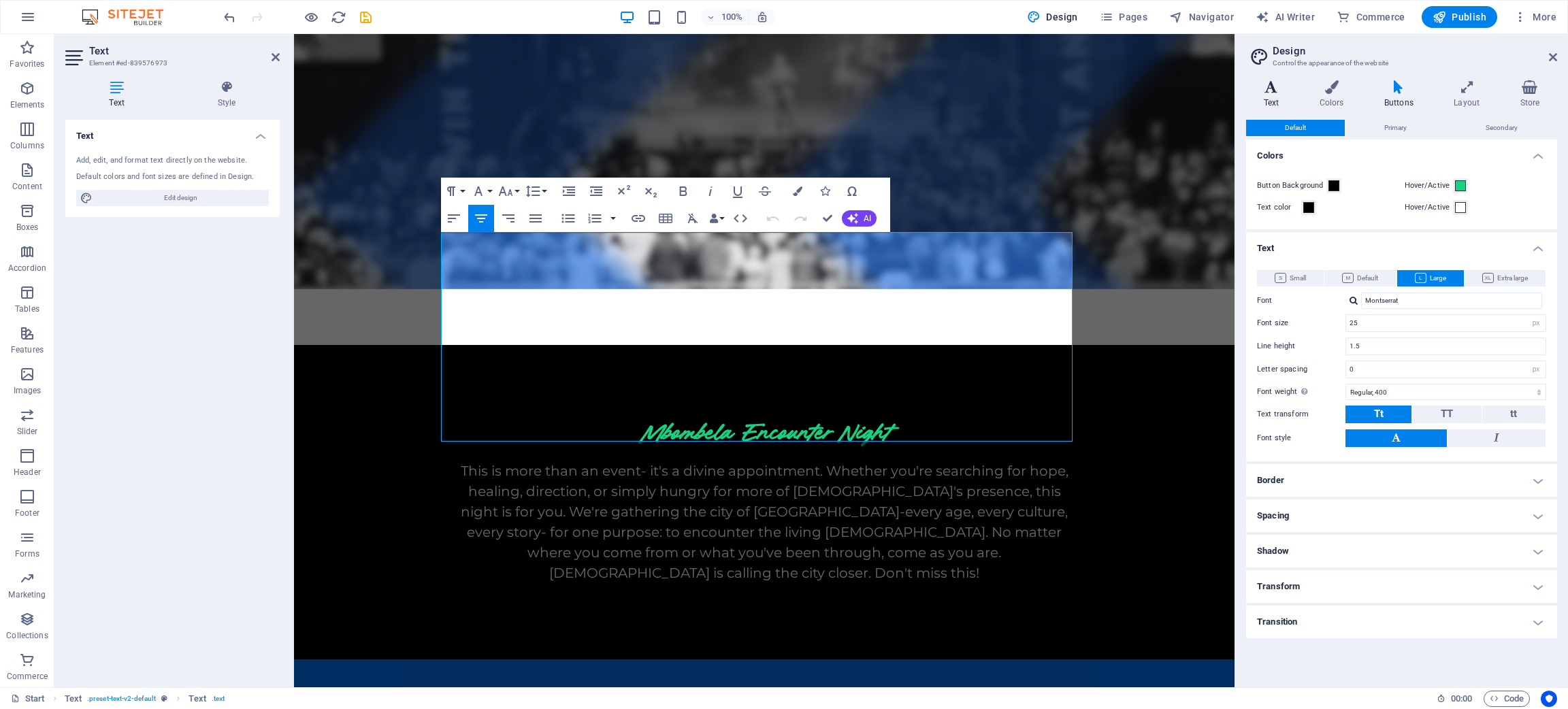
click at [1280, 94] on h4 "Text" at bounding box center [1274, 94] width 56 height 28
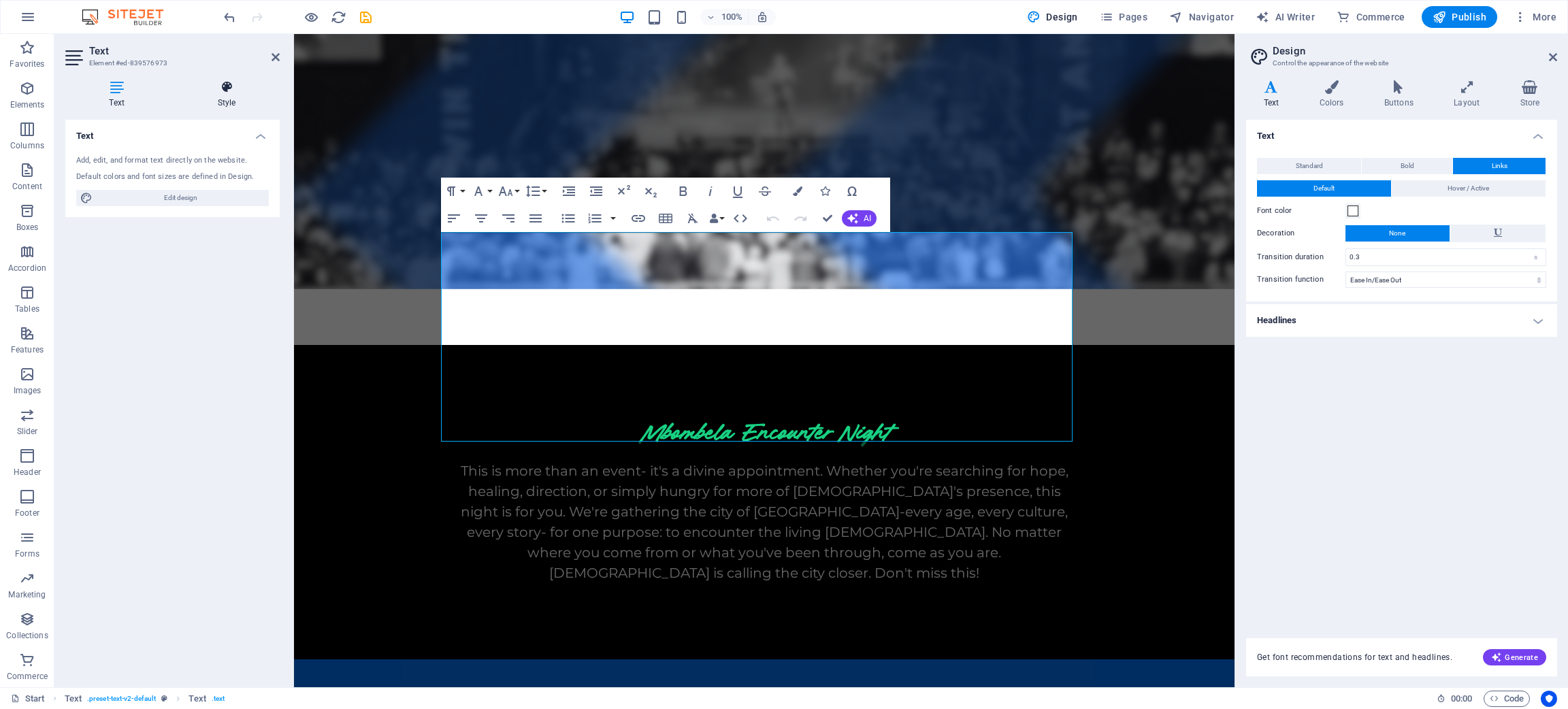
click at [211, 91] on icon at bounding box center [227, 87] width 106 height 13
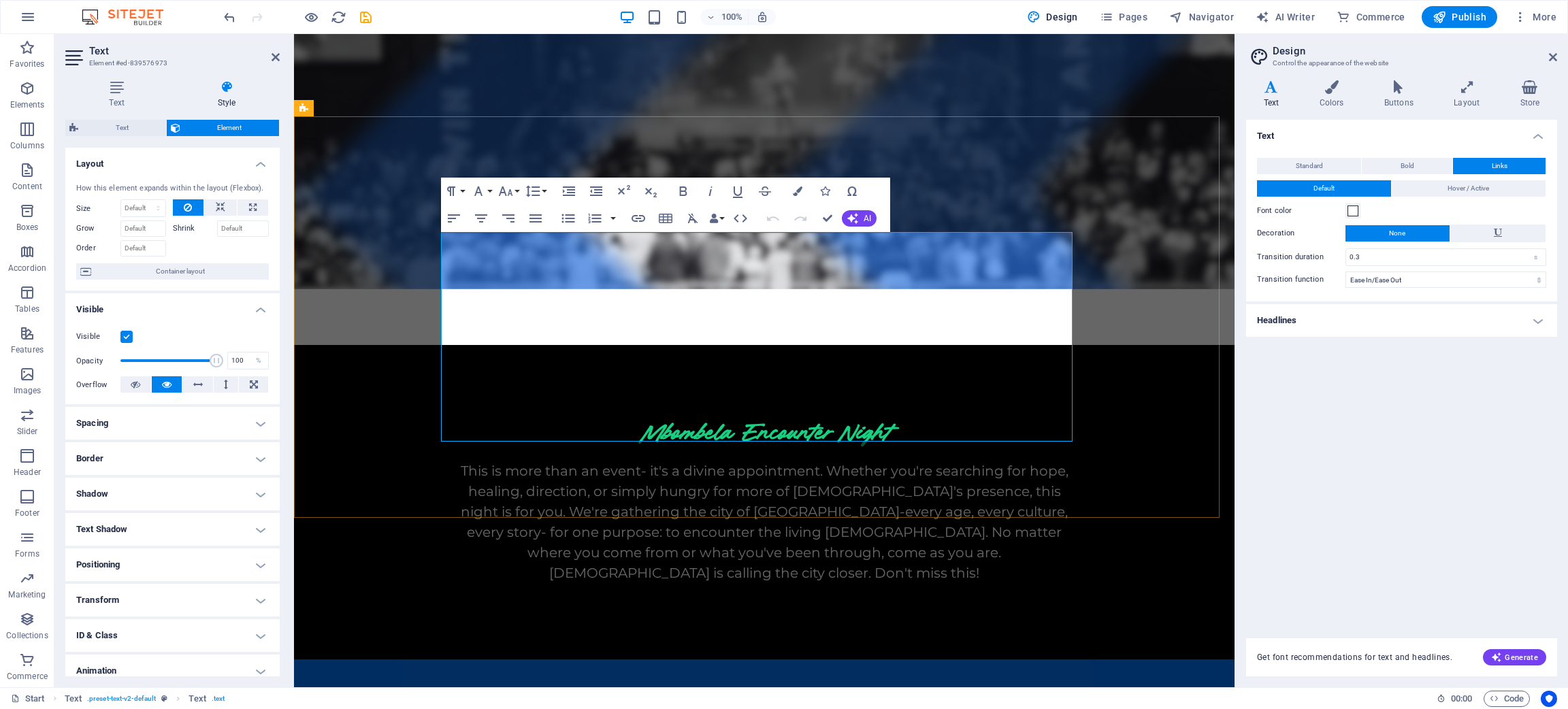
drag, startPoint x: 839, startPoint y: 402, endPoint x: 656, endPoint y: 244, distance: 241.8
click at [1270, 87] on icon at bounding box center [1271, 87] width 50 height 13
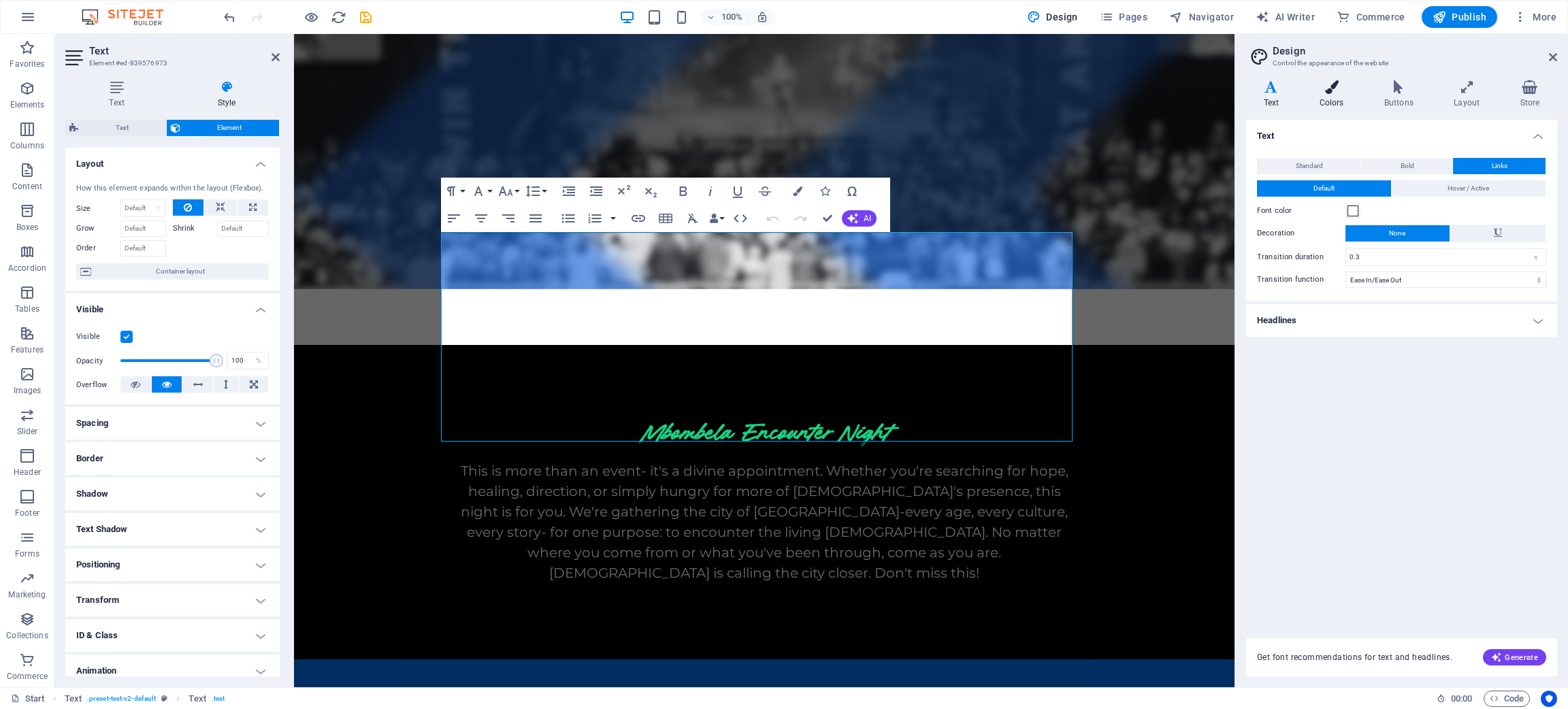
click at [1330, 85] on icon at bounding box center [1331, 87] width 59 height 13
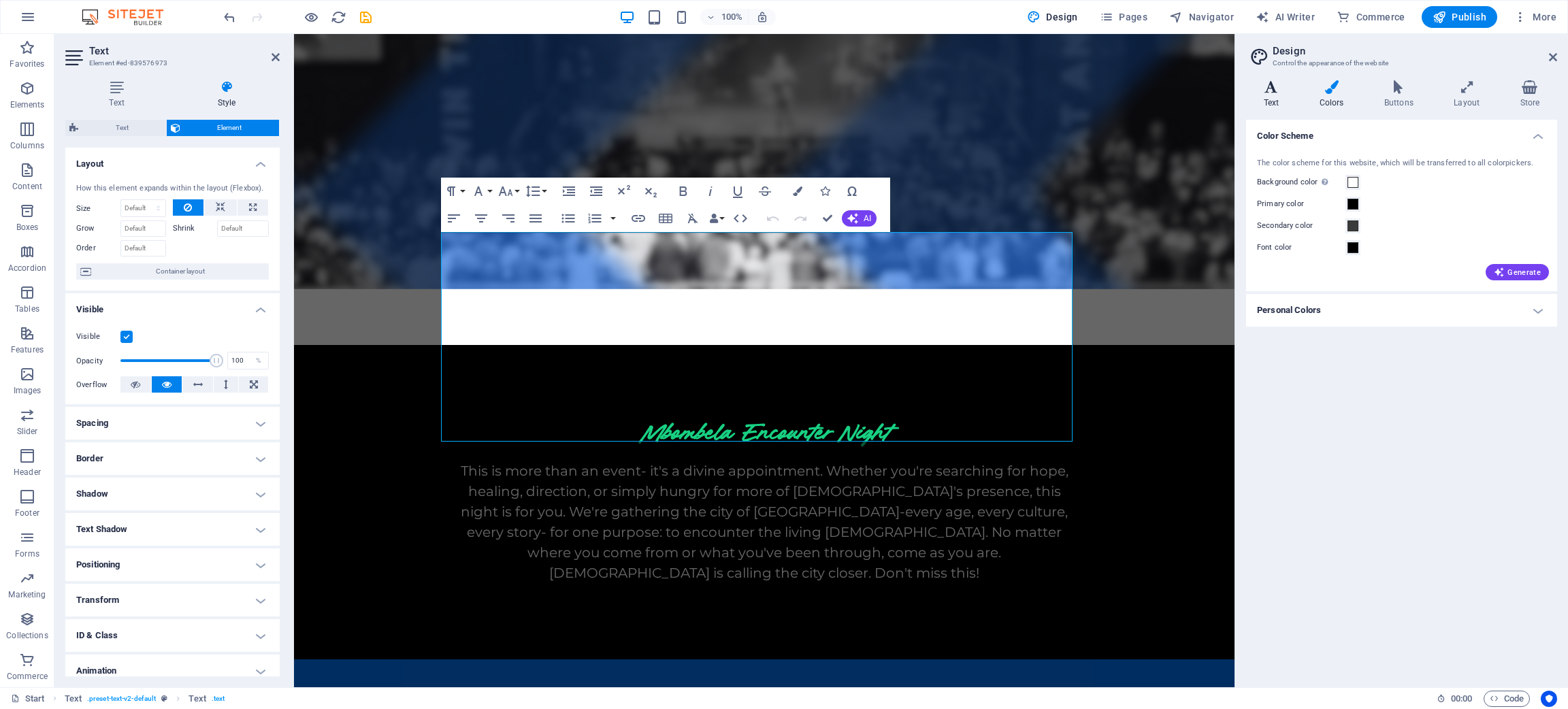
click at [1266, 101] on h4 "Text" at bounding box center [1274, 94] width 56 height 28
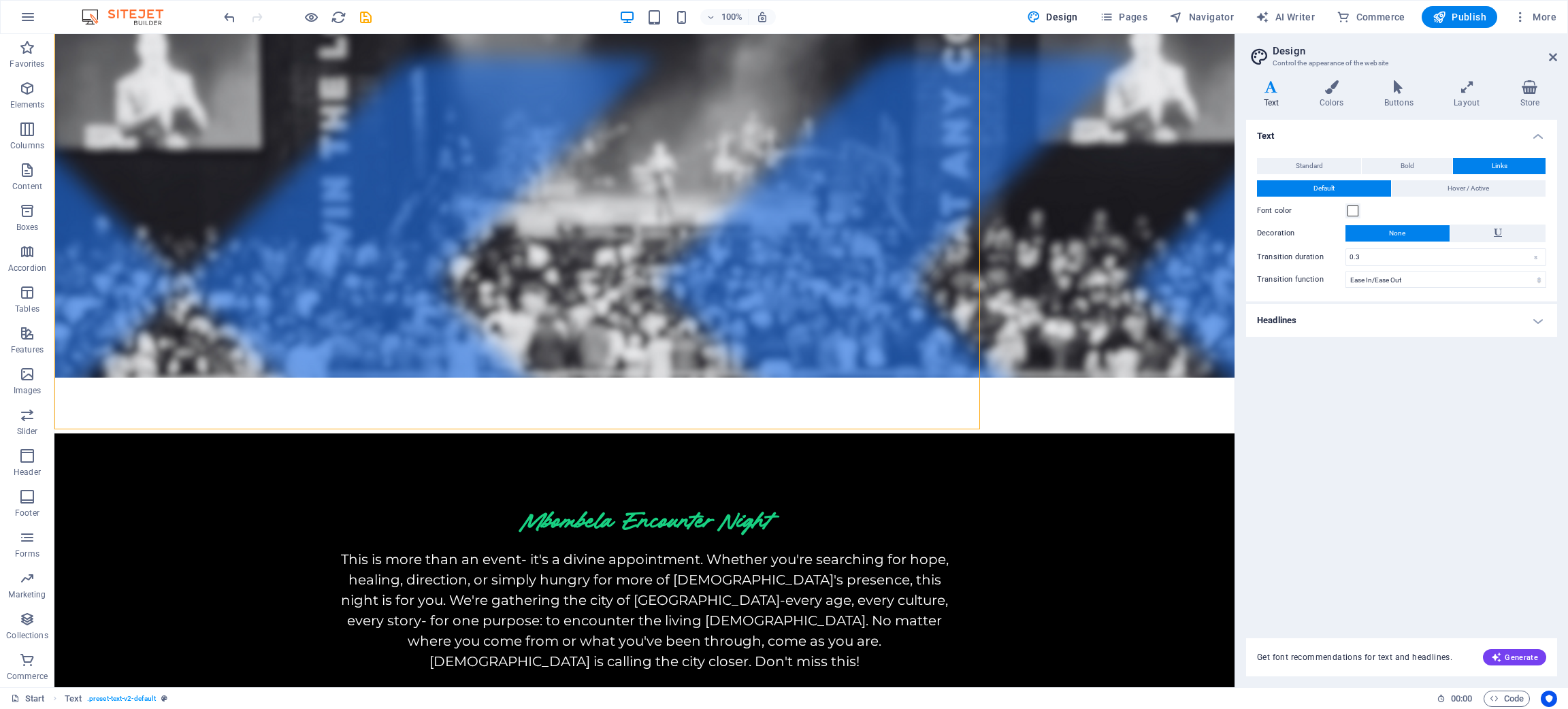
scroll to position [1200, 0]
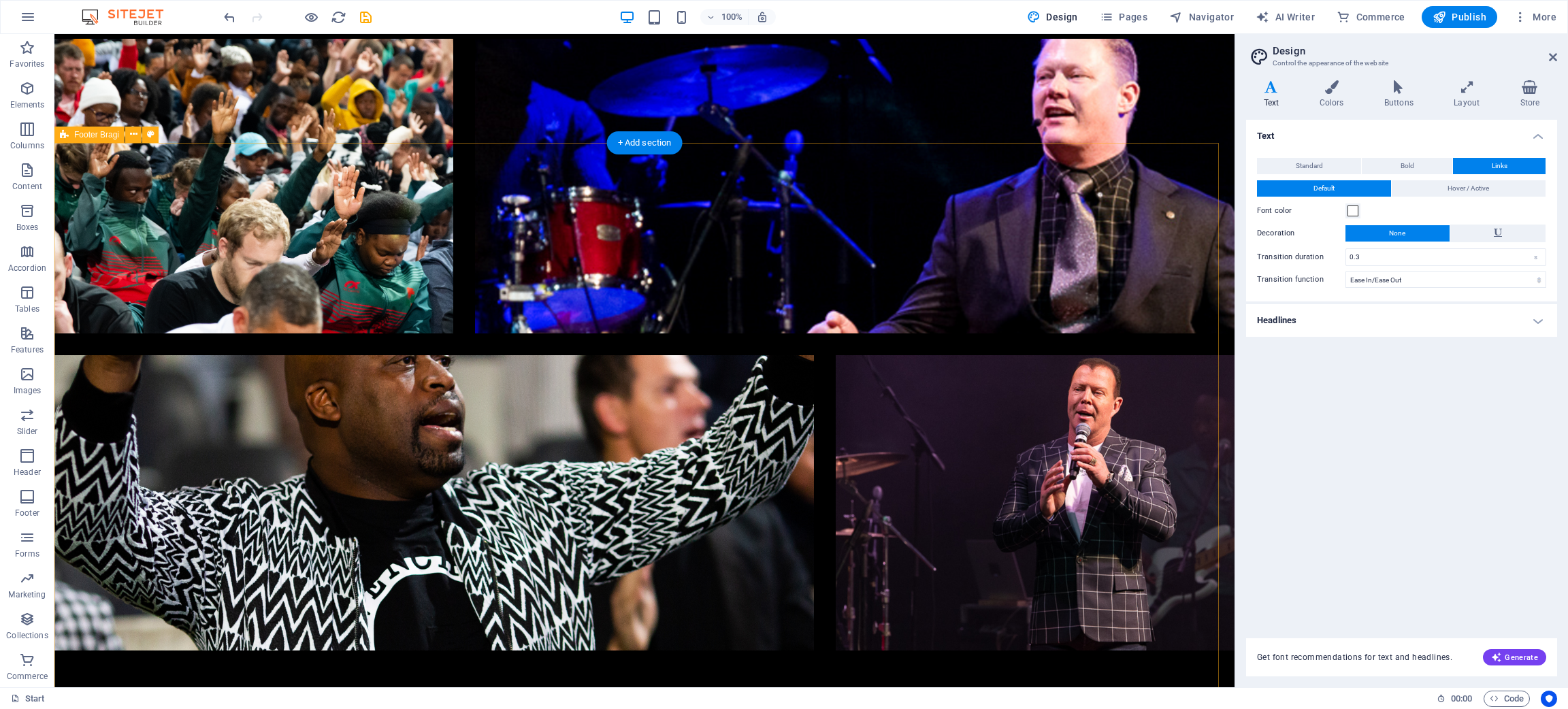
scroll to position [4773, 0]
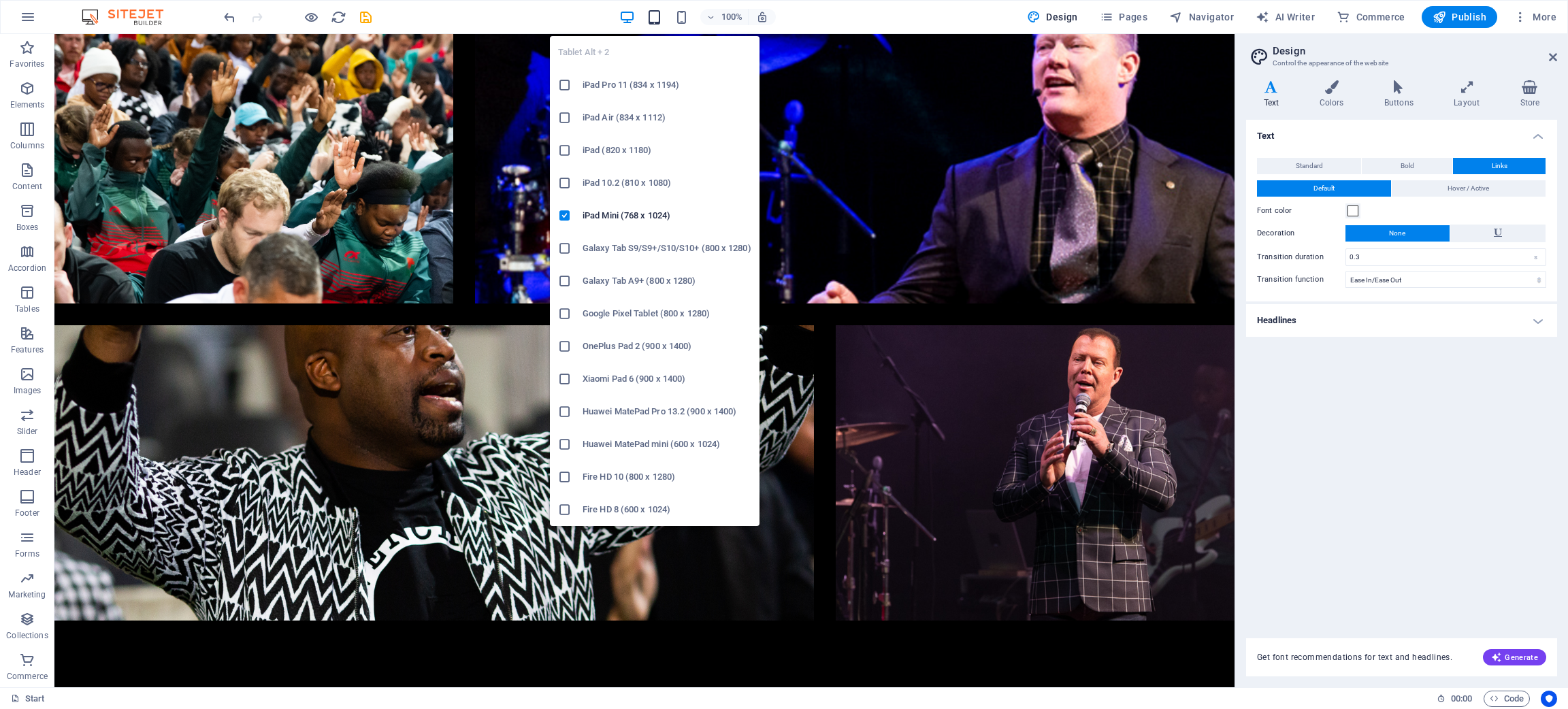
click at [658, 23] on icon "button" at bounding box center [654, 17] width 16 height 16
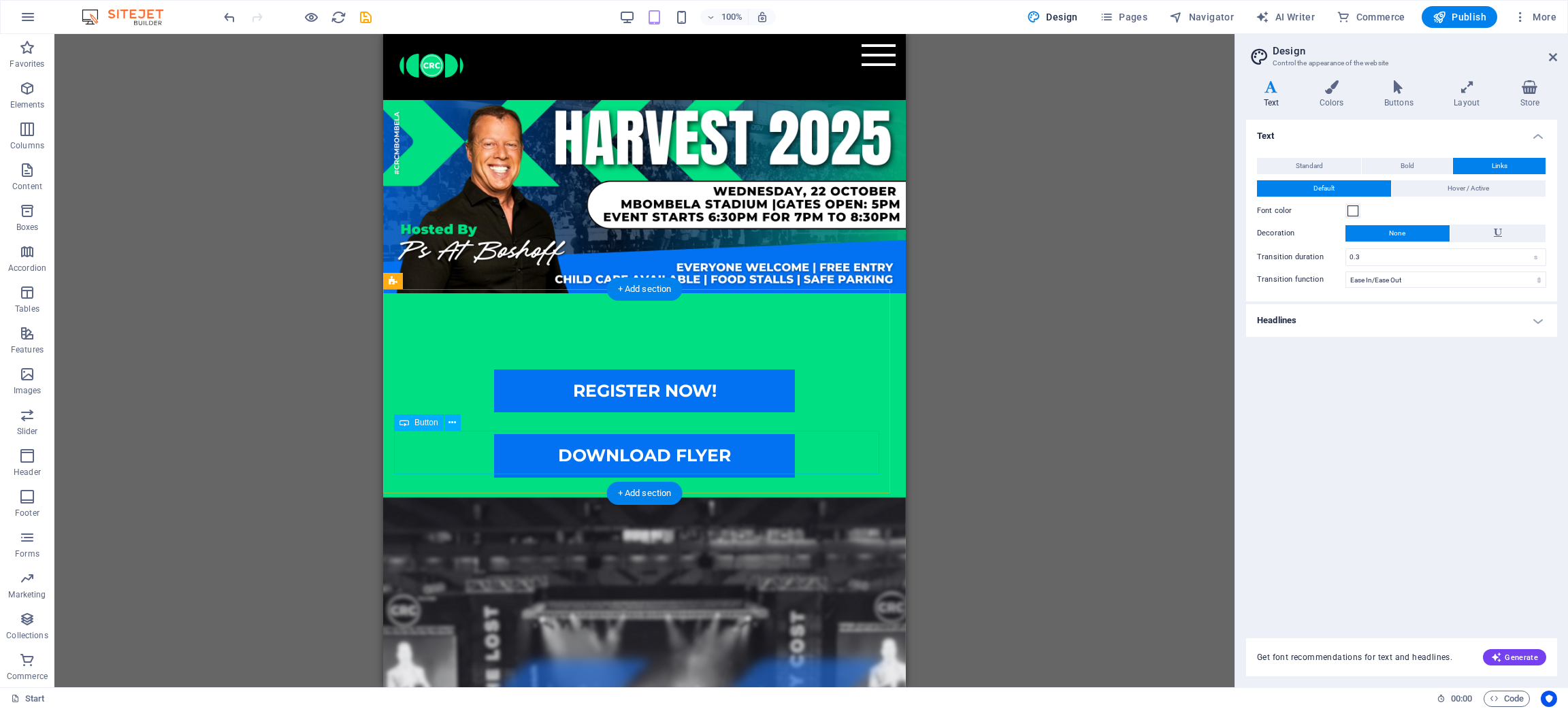
scroll to position [0, 0]
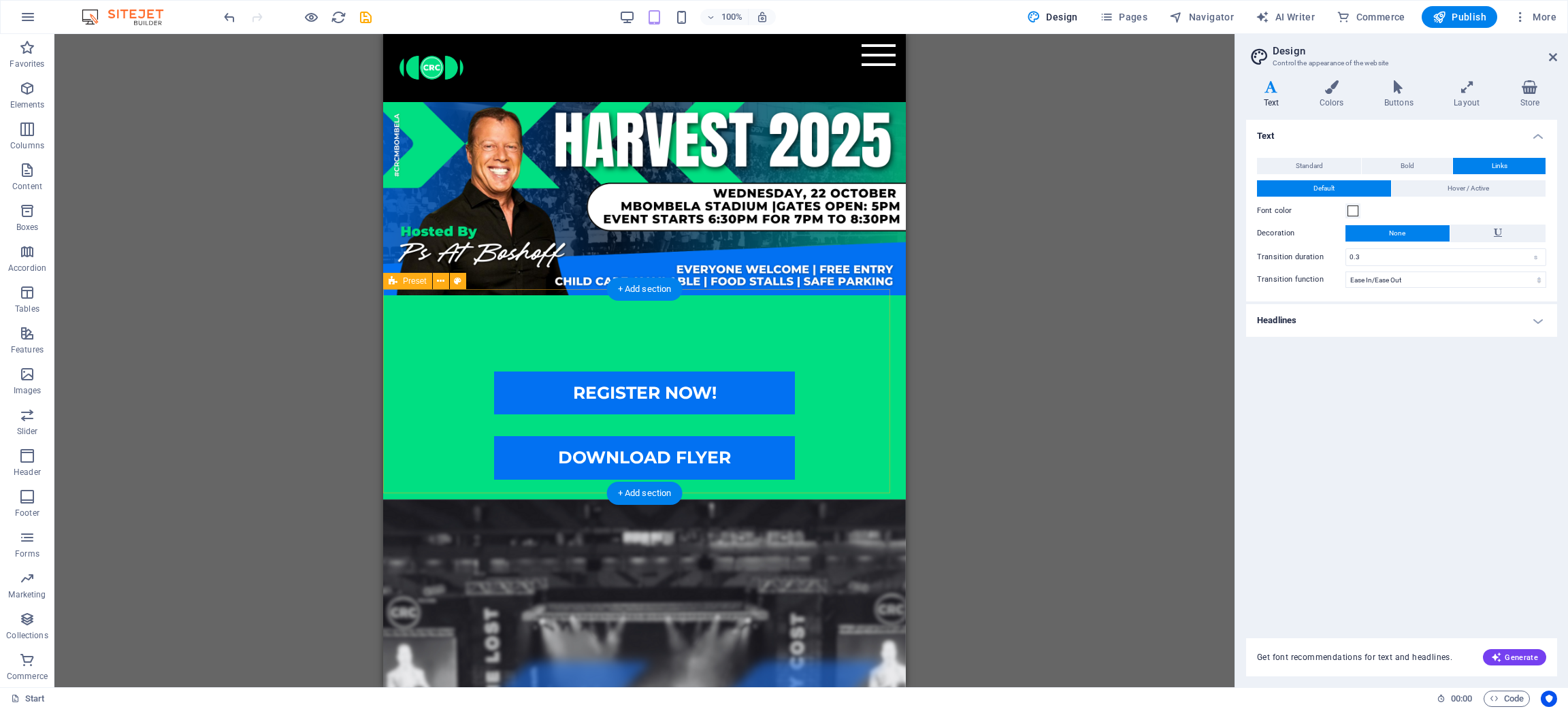
click at [723, 314] on div "REGISTER NOW! DOWNLOAD FLYER" at bounding box center [644, 397] width 522 height 204
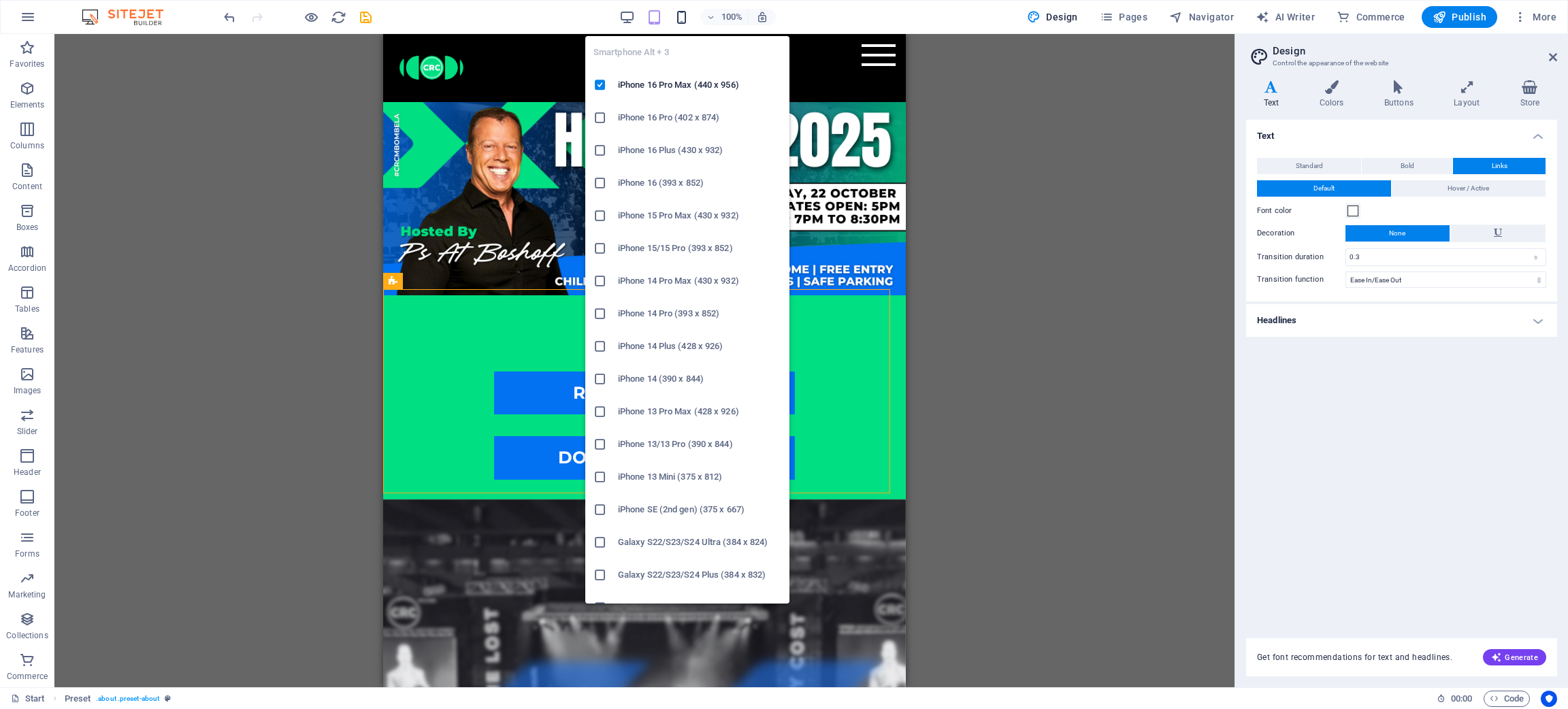
click at [685, 13] on icon "button" at bounding box center [681, 17] width 16 height 16
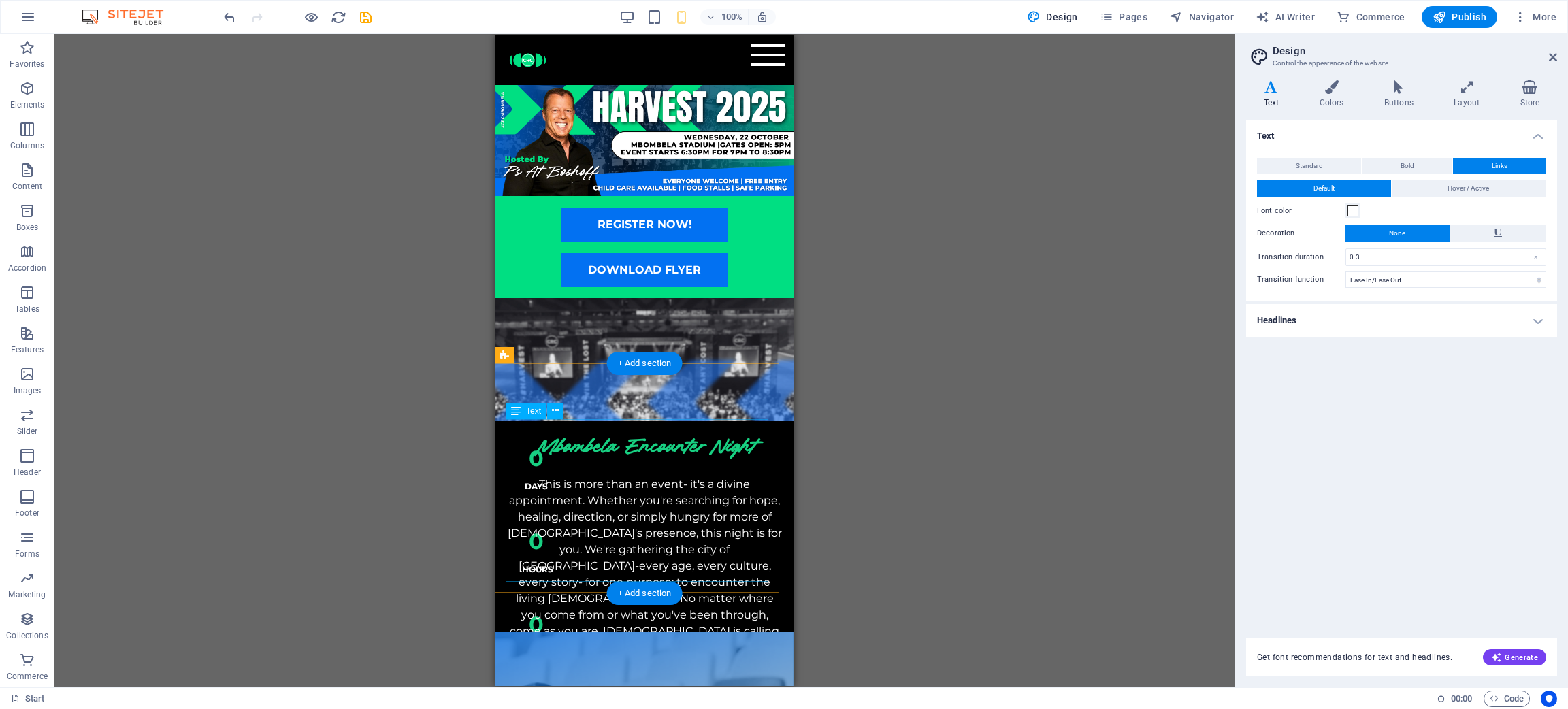
scroll to position [102, 0]
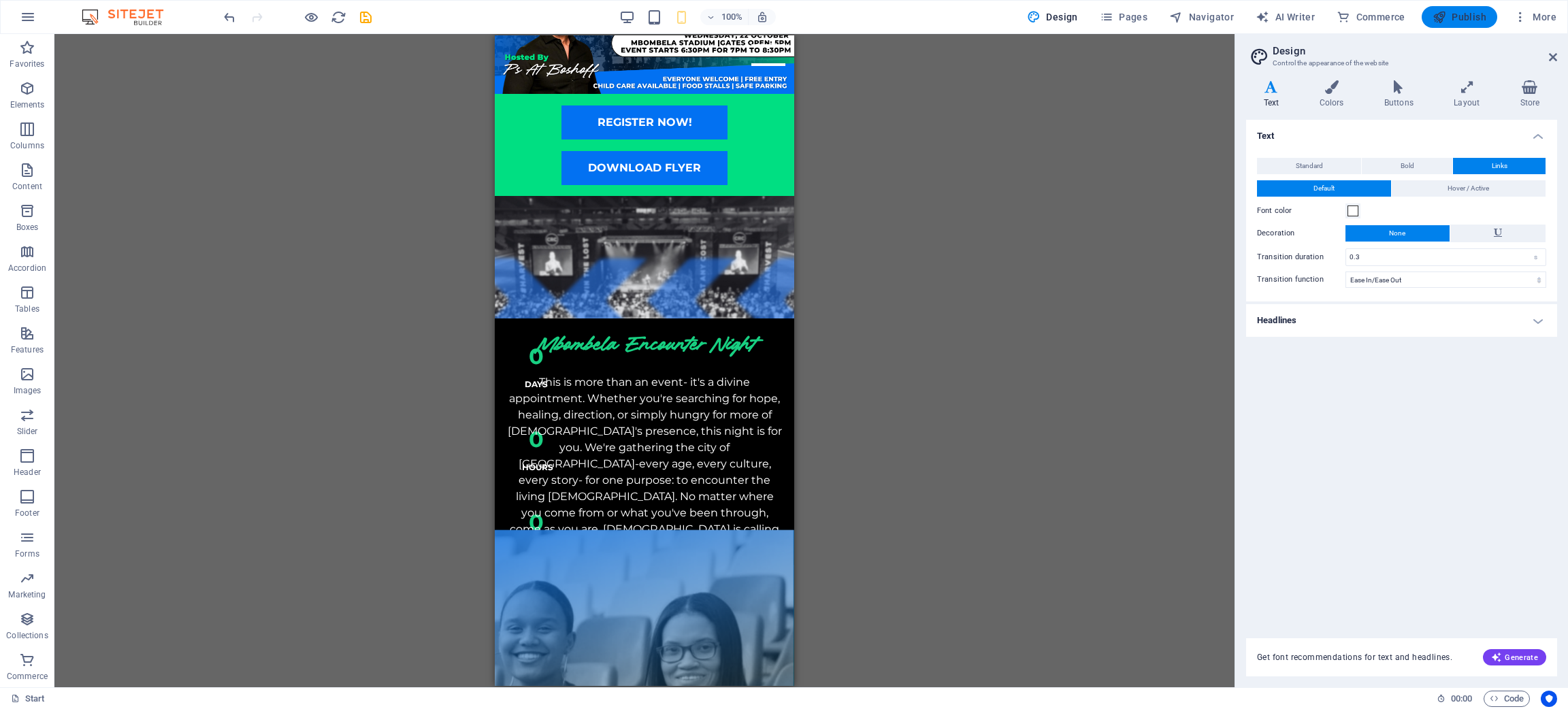
click at [1465, 14] on span "Publish" at bounding box center [1459, 17] width 53 height 13
